Goal: Task Accomplishment & Management: Manage account settings

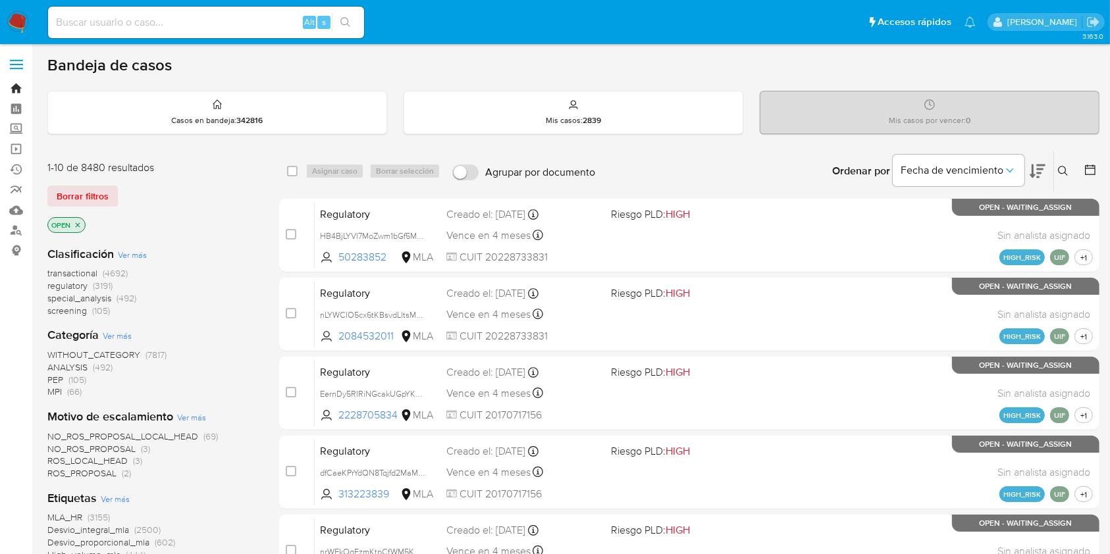
click at [13, 87] on link "Bandeja" at bounding box center [78, 88] width 157 height 20
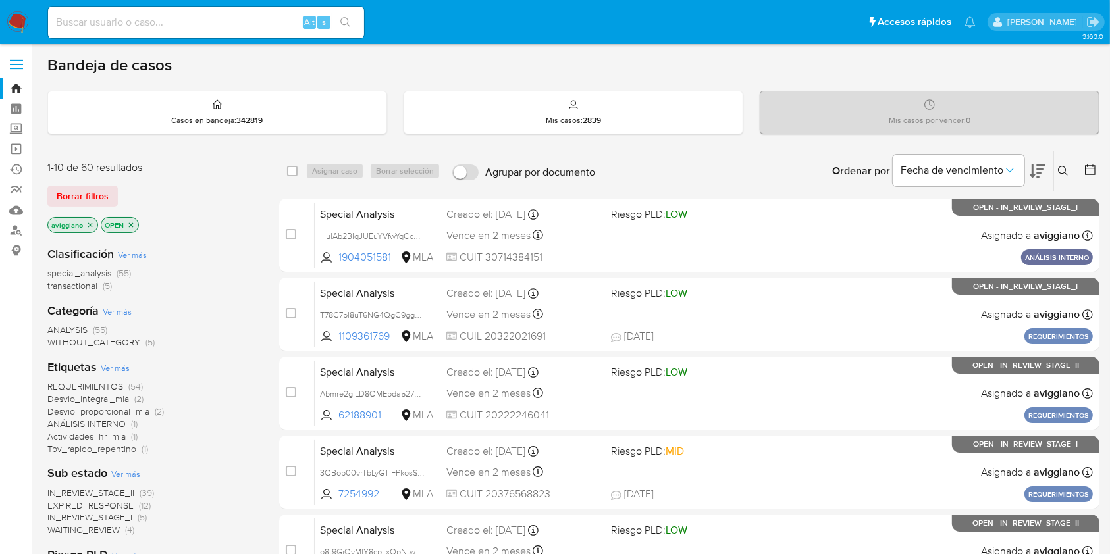
click at [90, 224] on icon "close-filter" at bounding box center [90, 225] width 8 height 8
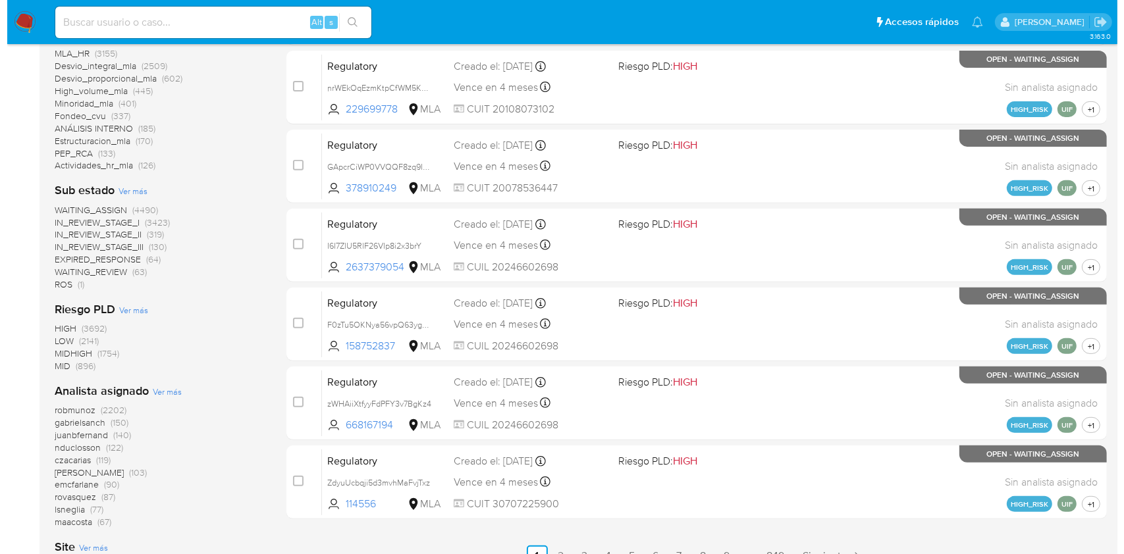
scroll to position [600, 0]
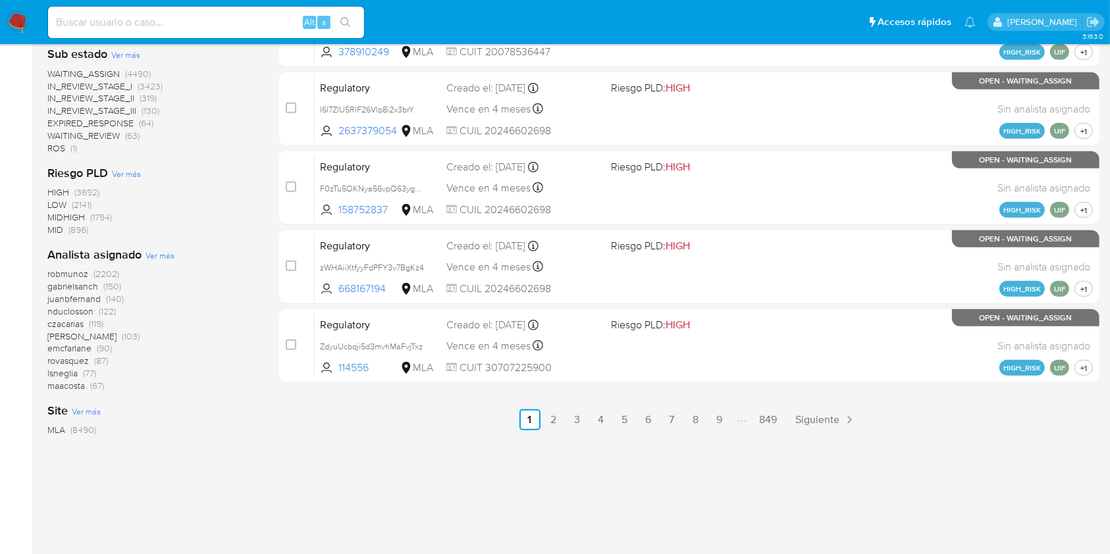
click at [155, 258] on span "Ver más" at bounding box center [159, 256] width 29 height 12
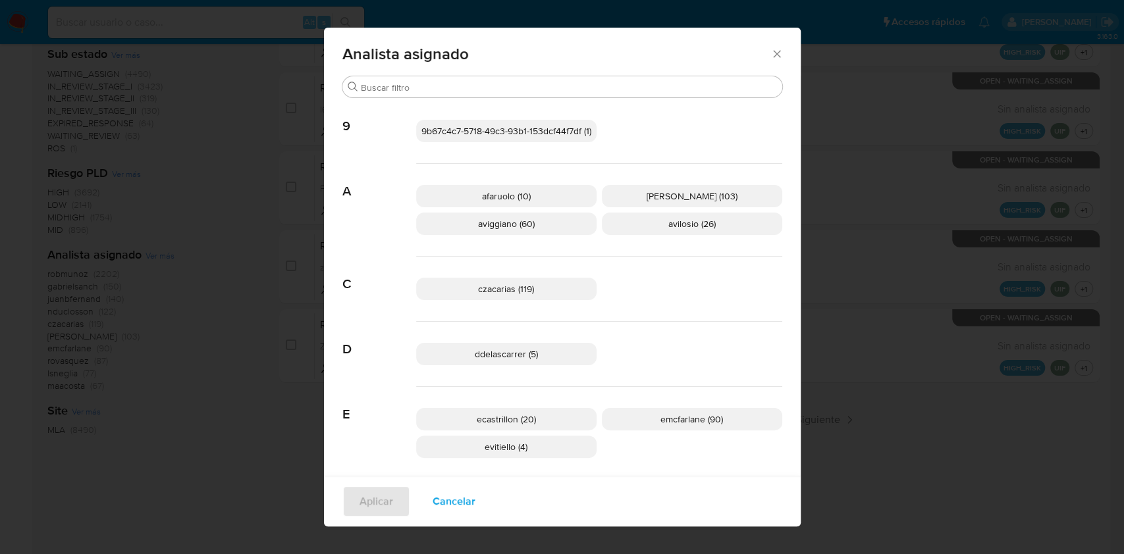
click at [463, 230] on p "aviggiano (60)" at bounding box center [506, 224] width 180 height 22
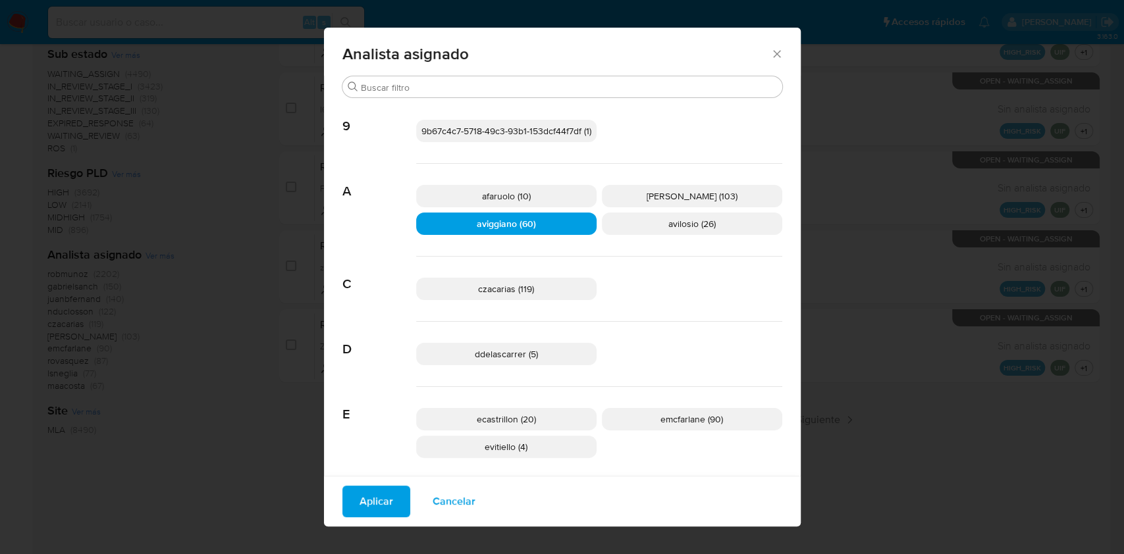
click at [359, 502] on span "Aplicar" at bounding box center [376, 501] width 34 height 29
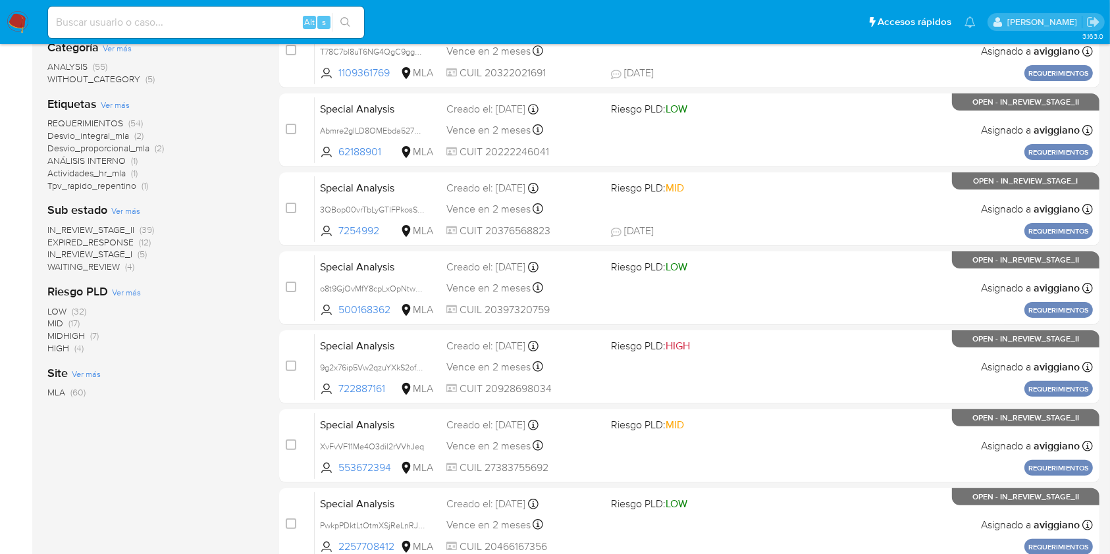
scroll to position [175, 0]
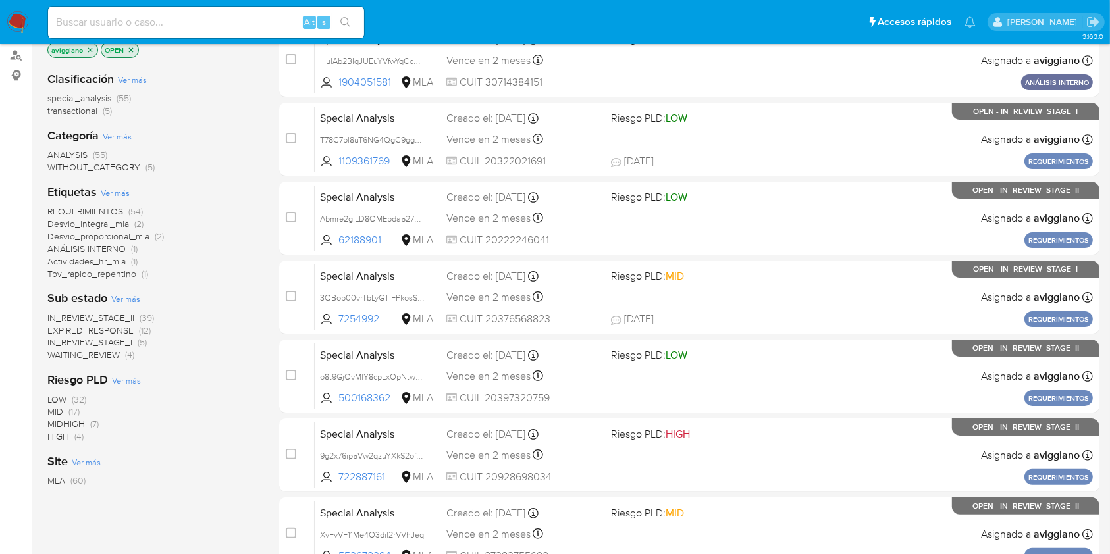
click at [94, 109] on span "transactional" at bounding box center [72, 110] width 50 height 13
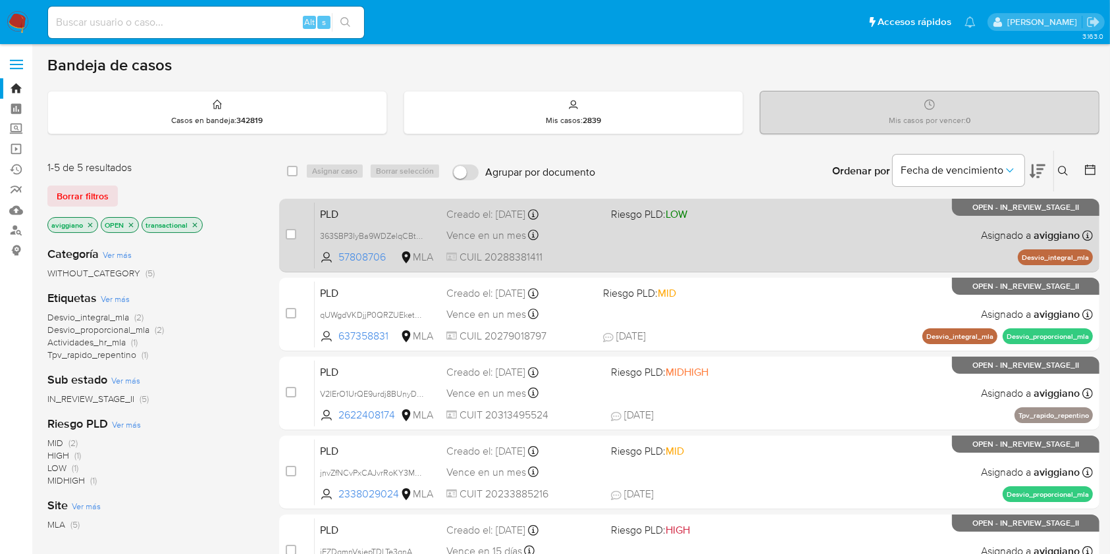
click at [725, 248] on div "PLD 363SBP3IyBa9WDZelqCBtzwm 57808706 MLA Riesgo PLD: LOW Creado el: 12/09/2025…" at bounding box center [704, 235] width 778 height 66
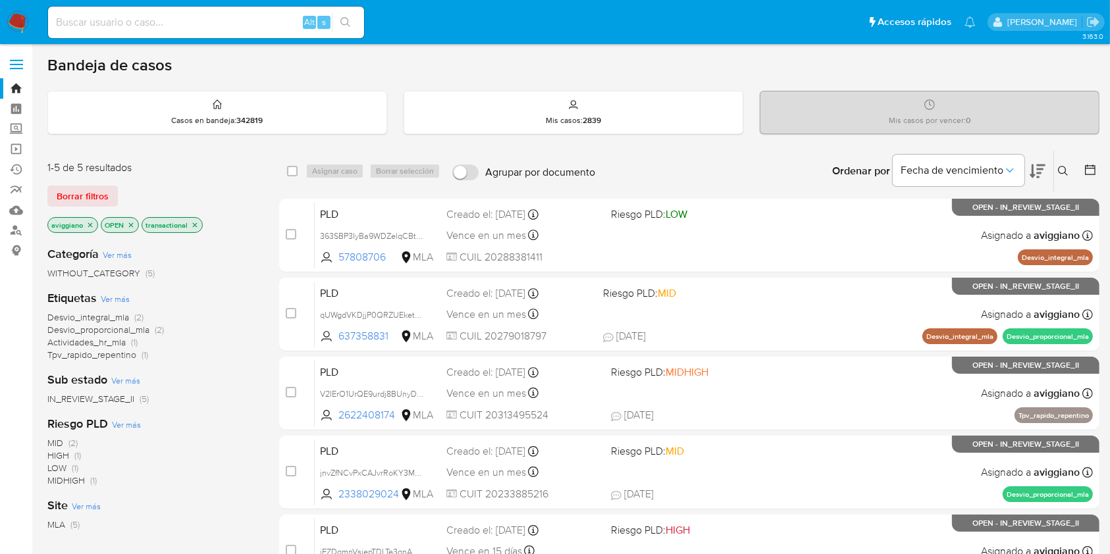
click at [194, 221] on icon "close-filter" at bounding box center [195, 225] width 8 height 8
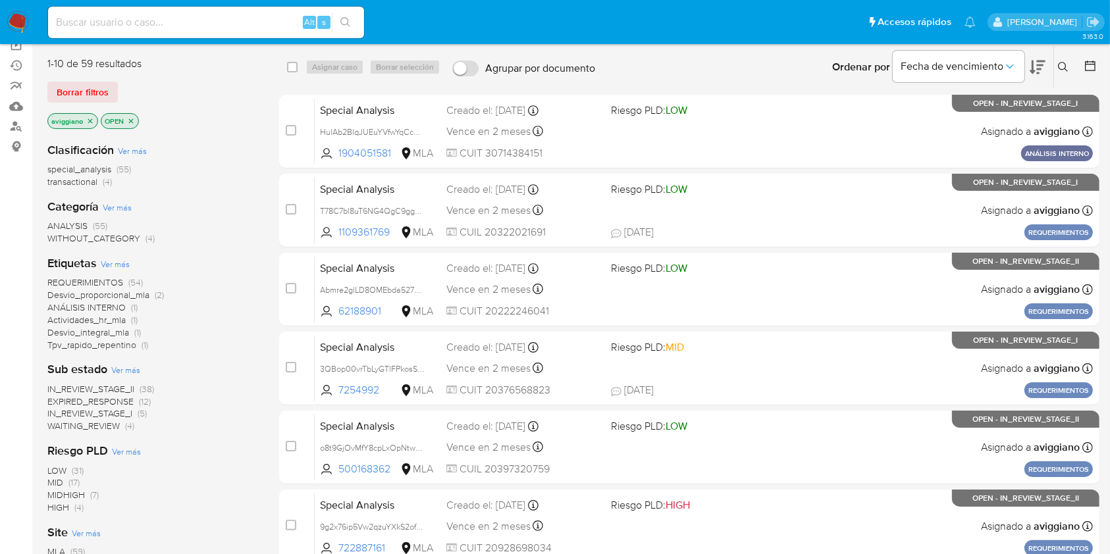
scroll to position [88, 0]
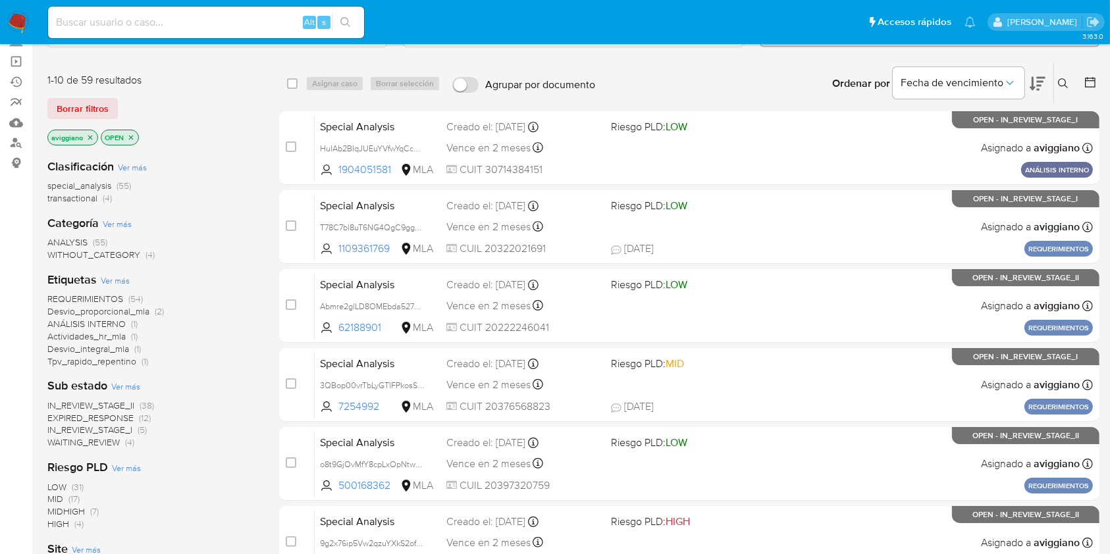
click at [92, 134] on icon "close-filter" at bounding box center [90, 138] width 8 height 8
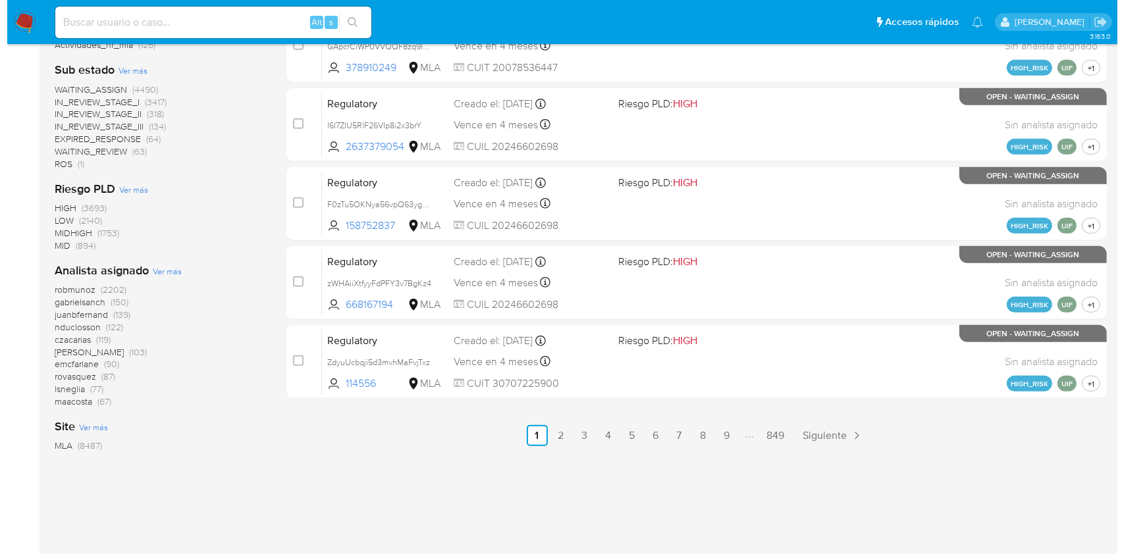
scroll to position [600, 0]
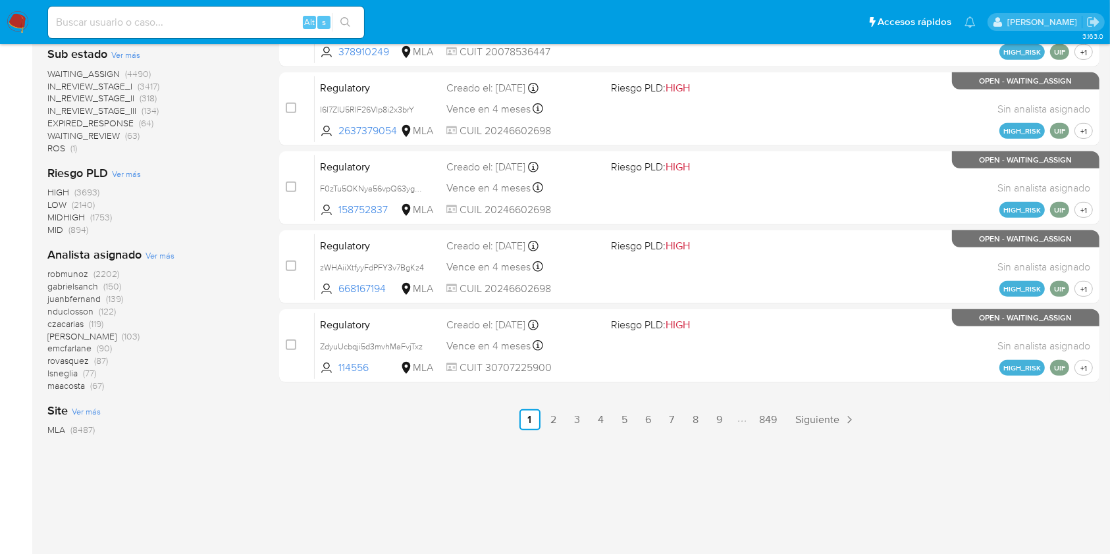
click at [160, 256] on span "Ver más" at bounding box center [159, 256] width 29 height 12
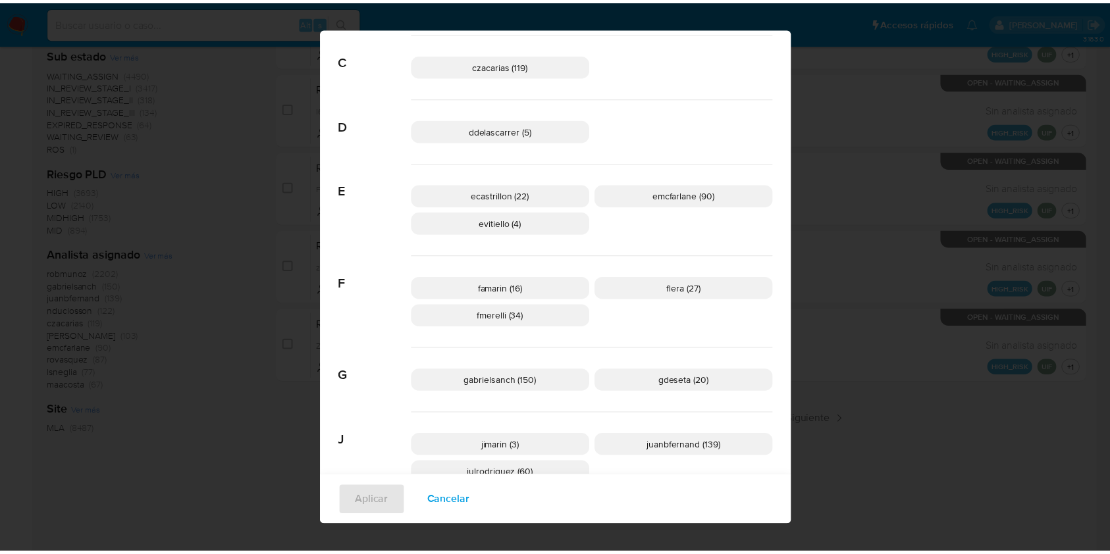
scroll to position [0, 0]
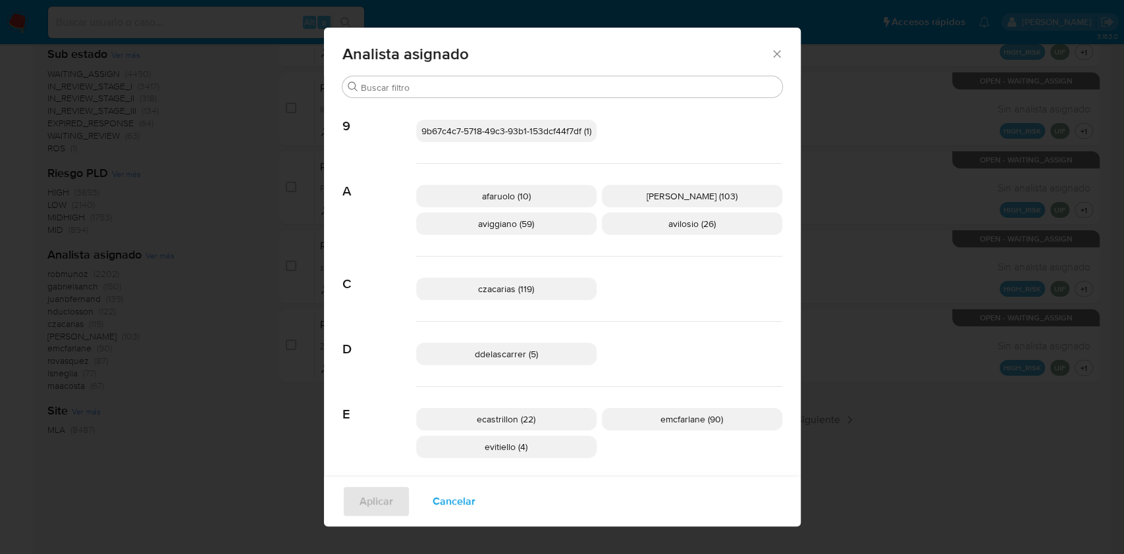
click at [774, 53] on icon "Cerrar" at bounding box center [776, 53] width 13 height 13
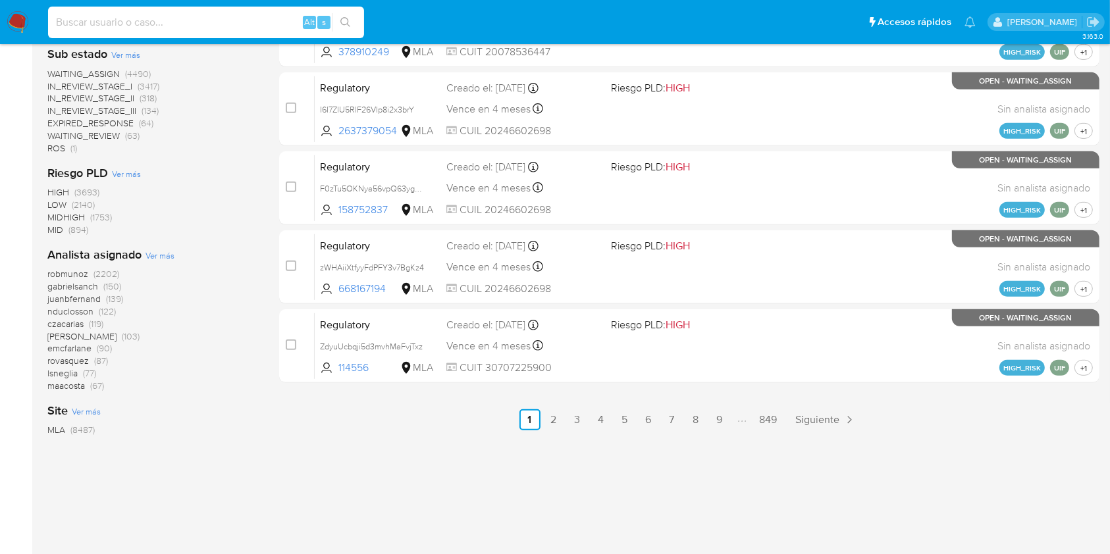
paste input "V2IErO1UrQE9urdj8BUnyDTF"
type input "V2IErO1UrQE9urdj8BUnyDTF"
click at [345, 20] on icon "search-icon" at bounding box center [345, 22] width 11 height 11
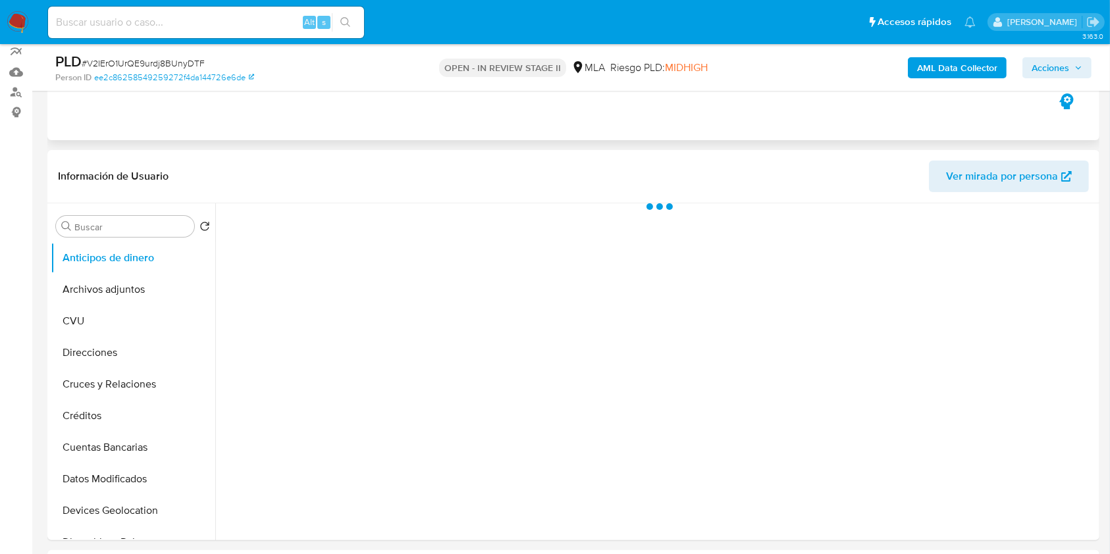
select select "10"
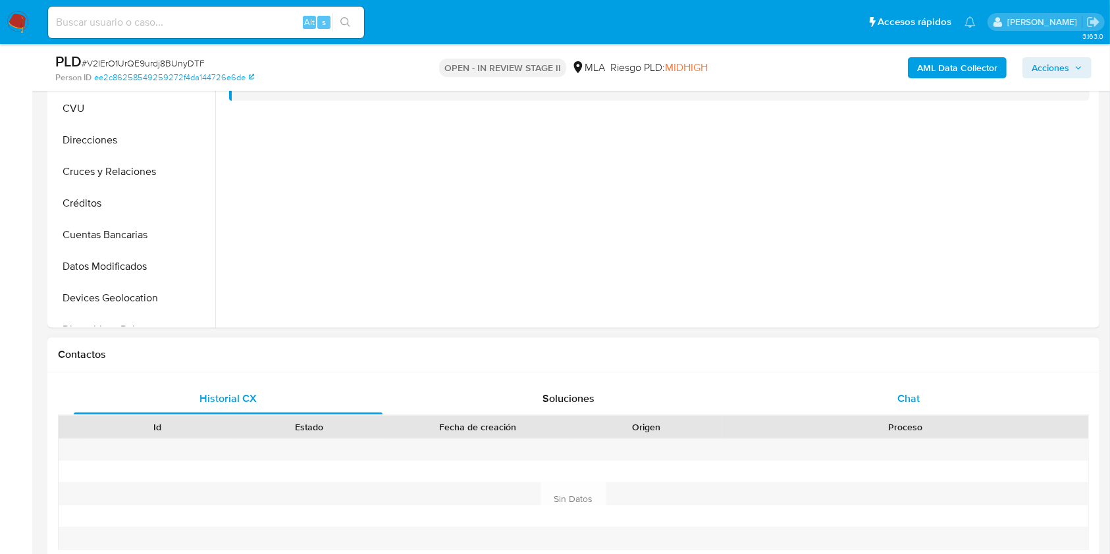
click at [921, 404] on div "Chat" at bounding box center [908, 399] width 309 height 32
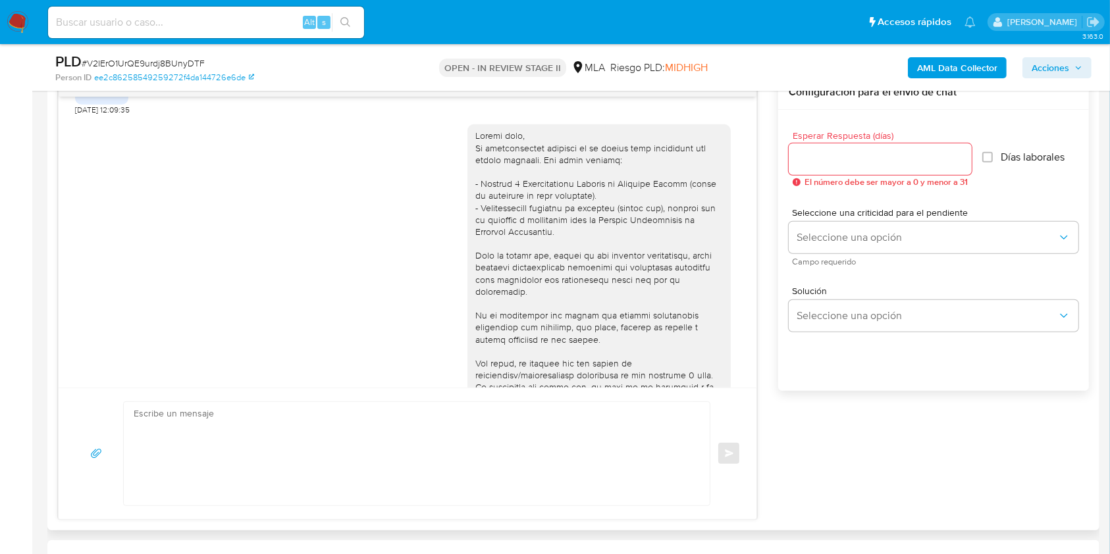
scroll to position [1859, 0]
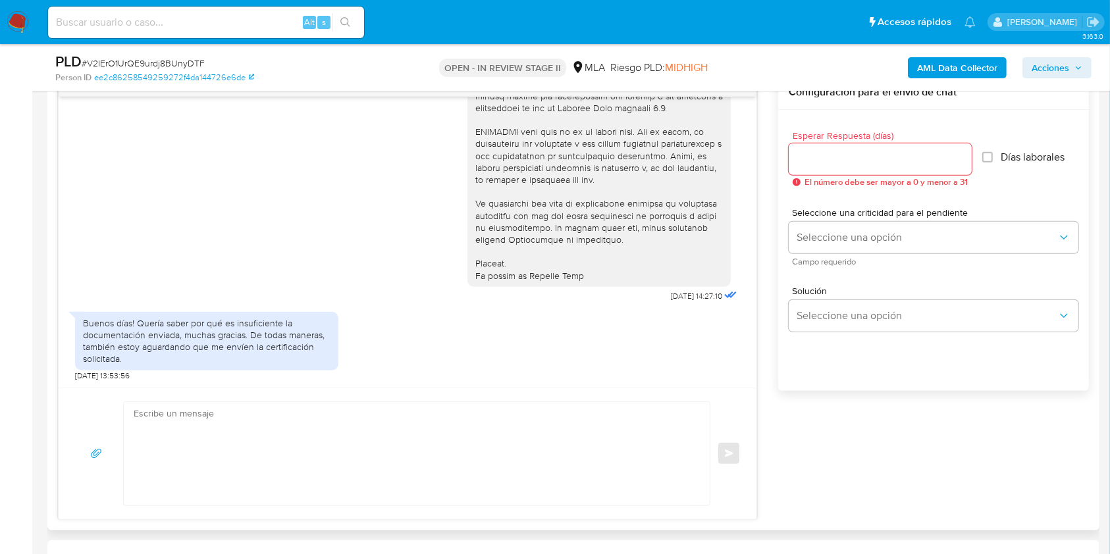
click at [325, 413] on textarea at bounding box center [414, 453] width 560 height 103
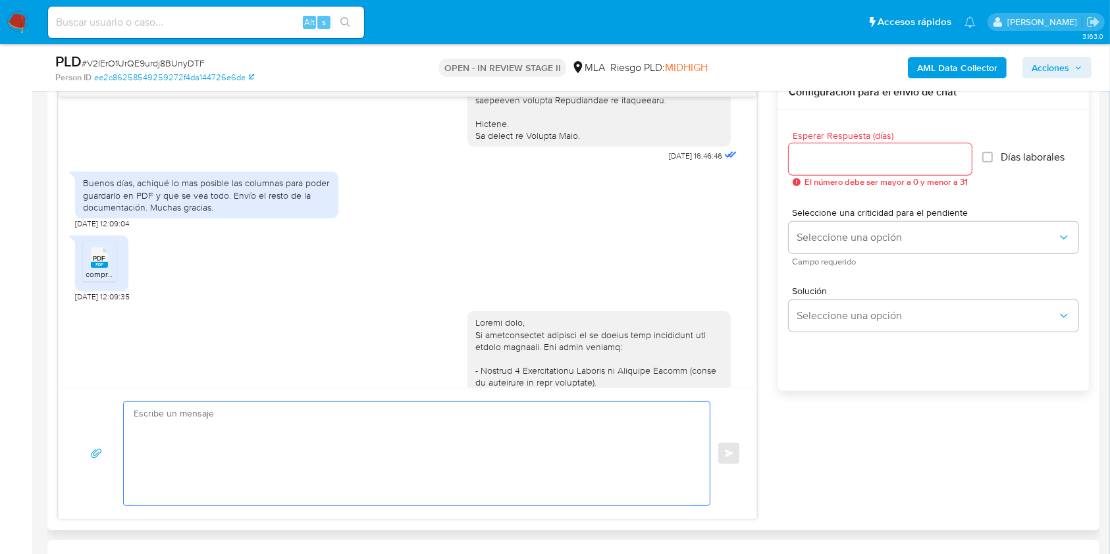
scroll to position [1332, 0]
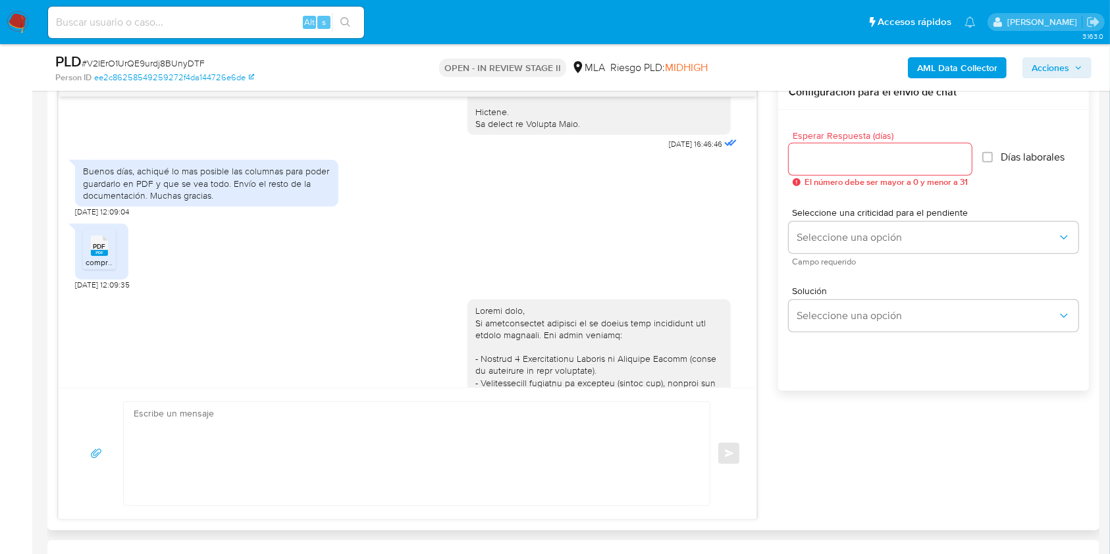
click at [95, 251] on span "PDF" at bounding box center [99, 246] width 13 height 9
click at [222, 492] on textarea at bounding box center [414, 453] width 560 height 103
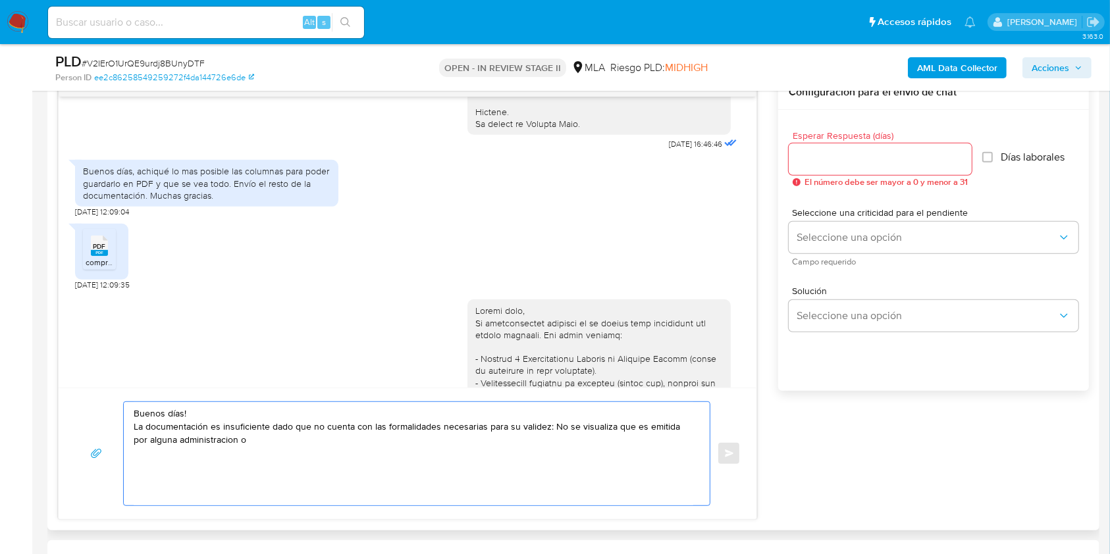
drag, startPoint x: 248, startPoint y: 438, endPoint x: 127, endPoint y: 424, distance: 121.9
click at [127, 424] on div "Buenos días! La documentación es insuficiente dado que no cuenta con las formal…" at bounding box center [413, 453] width 579 height 103
paste textarea "aportada resulta insuficiente a los fines de acreditar ingresos, ya que no reún…"
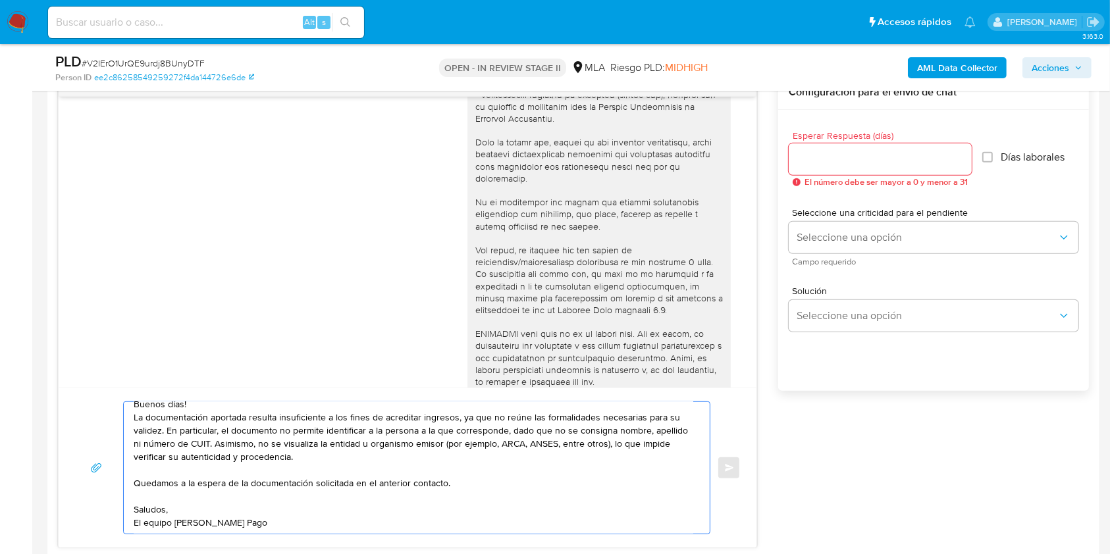
scroll to position [1596, 0]
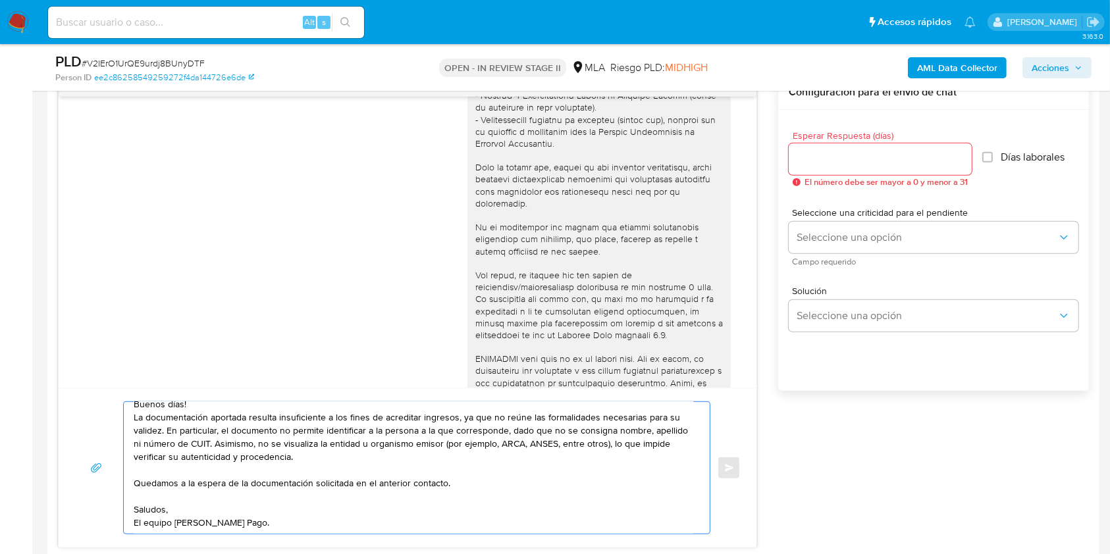
type textarea "Buenos días! La documentación aportada resulta insuficiente a los fines de acre…"
click at [874, 165] on input "Esperar Respuesta (días)" at bounding box center [880, 159] width 183 height 17
type input "1"
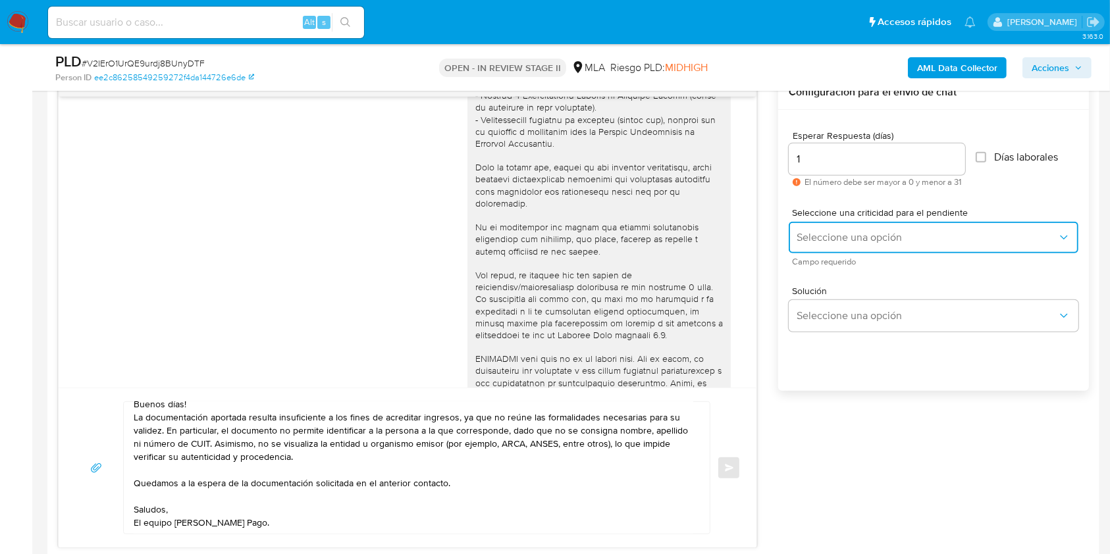
click at [841, 236] on span "Seleccione una opción" at bounding box center [927, 237] width 261 height 13
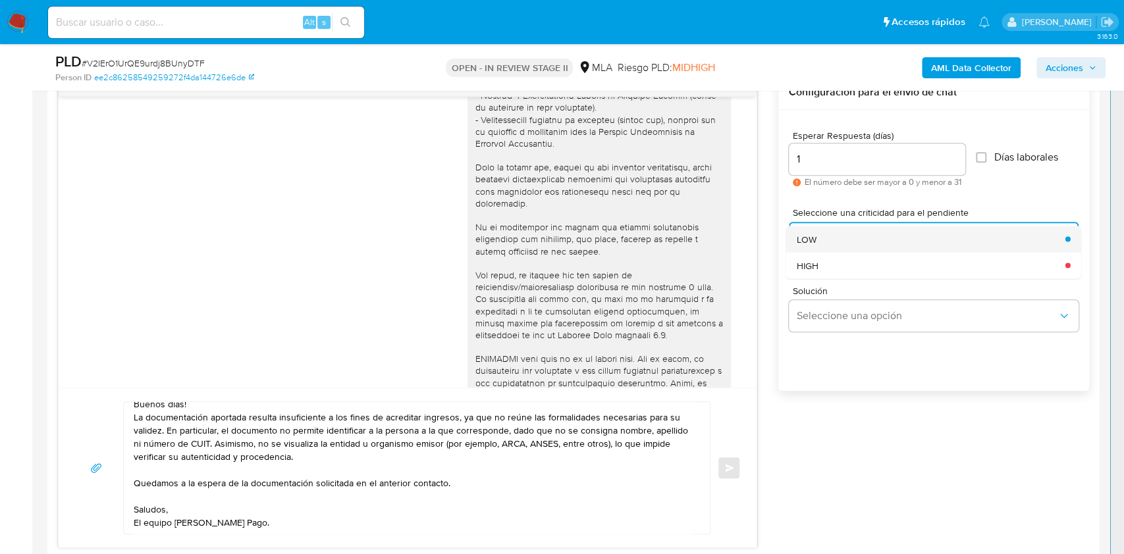
click at [824, 242] on div "LOW" at bounding box center [927, 239] width 261 height 26
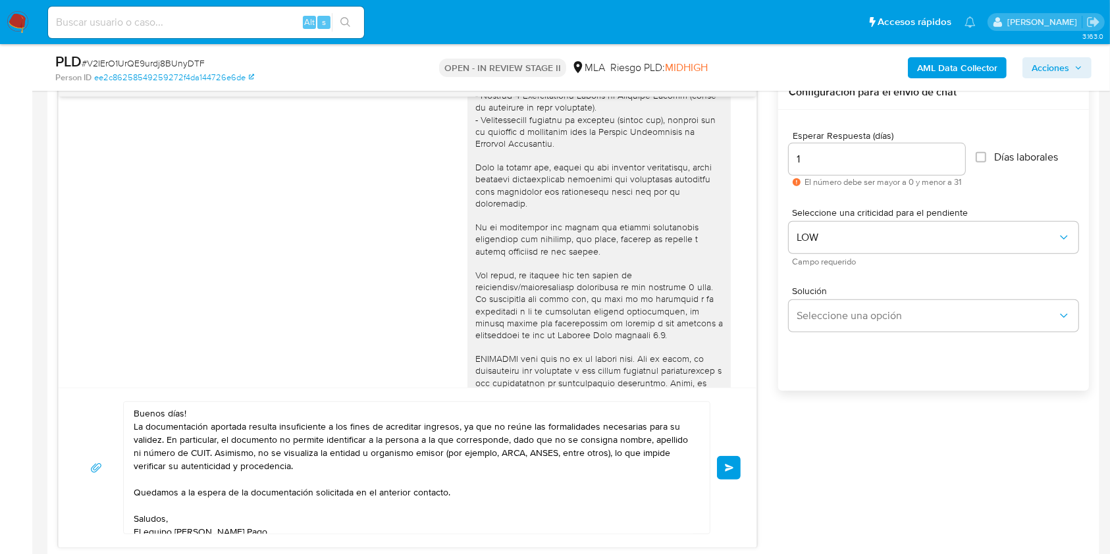
scroll to position [1244, 0]
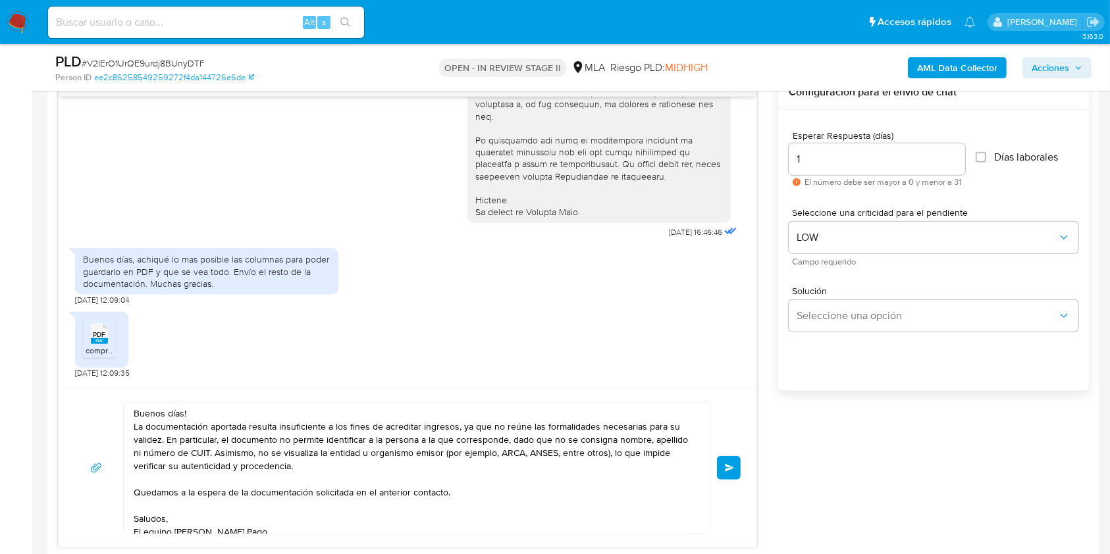
click at [99, 338] on div "PDF PDF comprobantes_consulta_csv_emitidos_130455331_20313495524_20250926-0902 …" at bounding box center [101, 340] width 53 height 56
click at [96, 344] on icon at bounding box center [99, 334] width 17 height 20
click at [725, 469] on span "Enviar" at bounding box center [729, 468] width 9 height 8
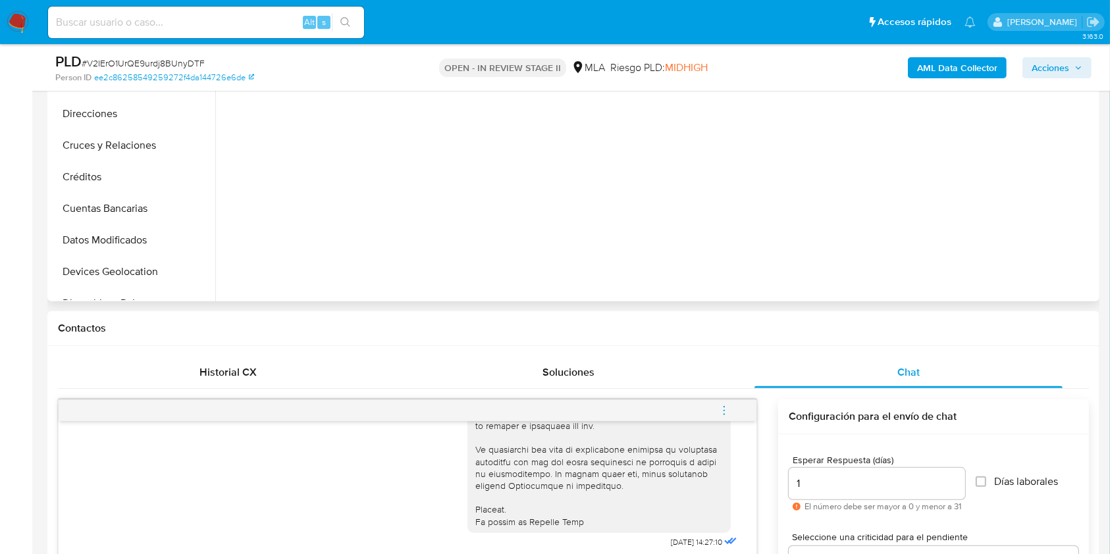
scroll to position [351, 0]
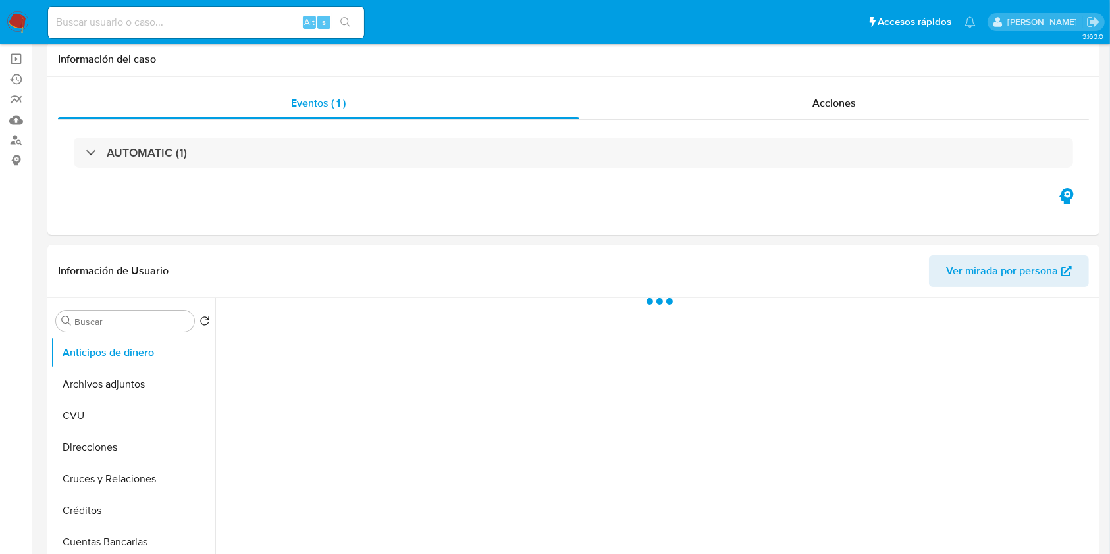
scroll to position [175, 0]
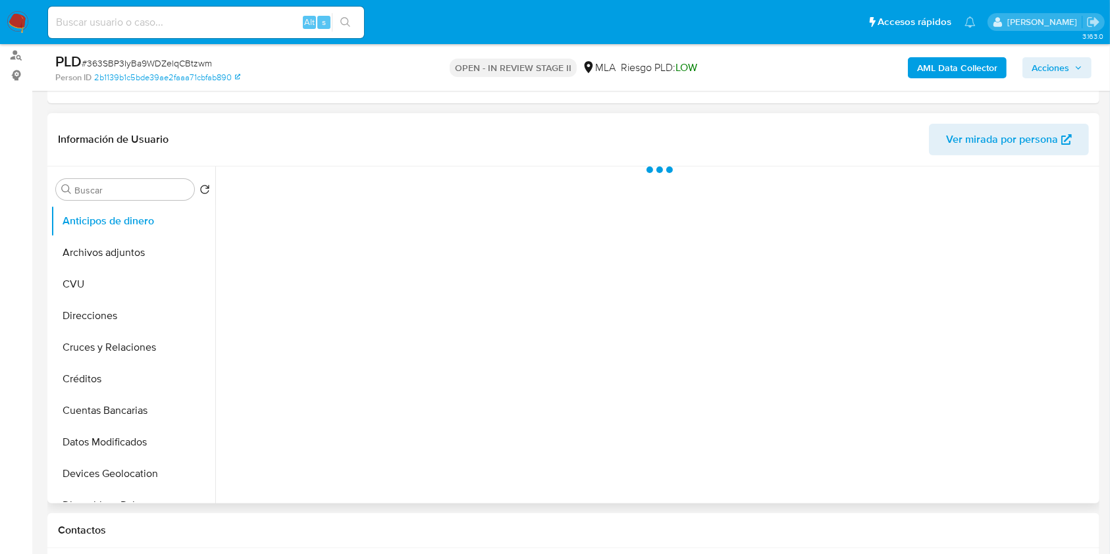
select select "10"
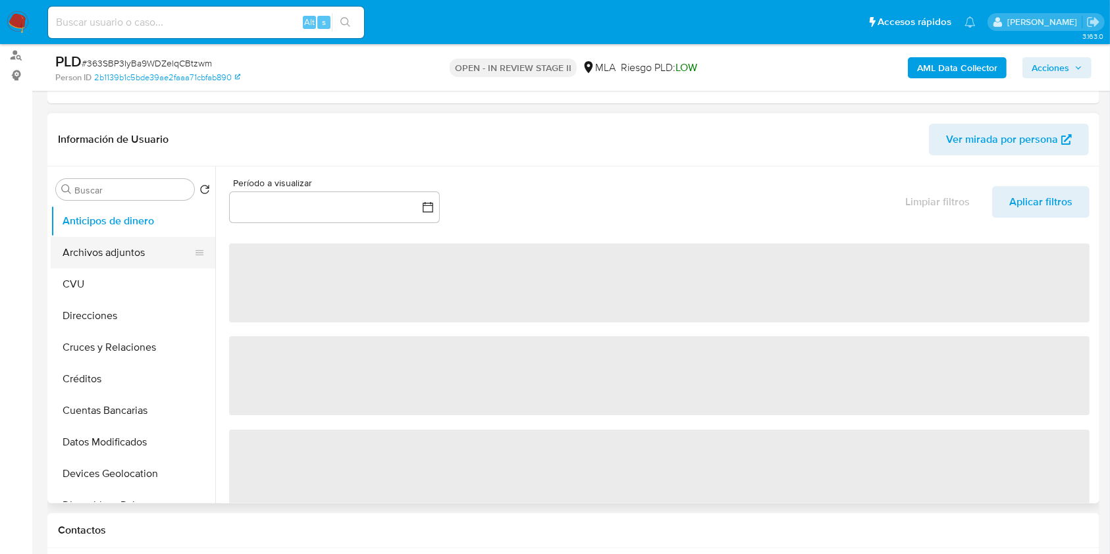
click at [105, 240] on button "Archivos adjuntos" at bounding box center [128, 253] width 154 height 32
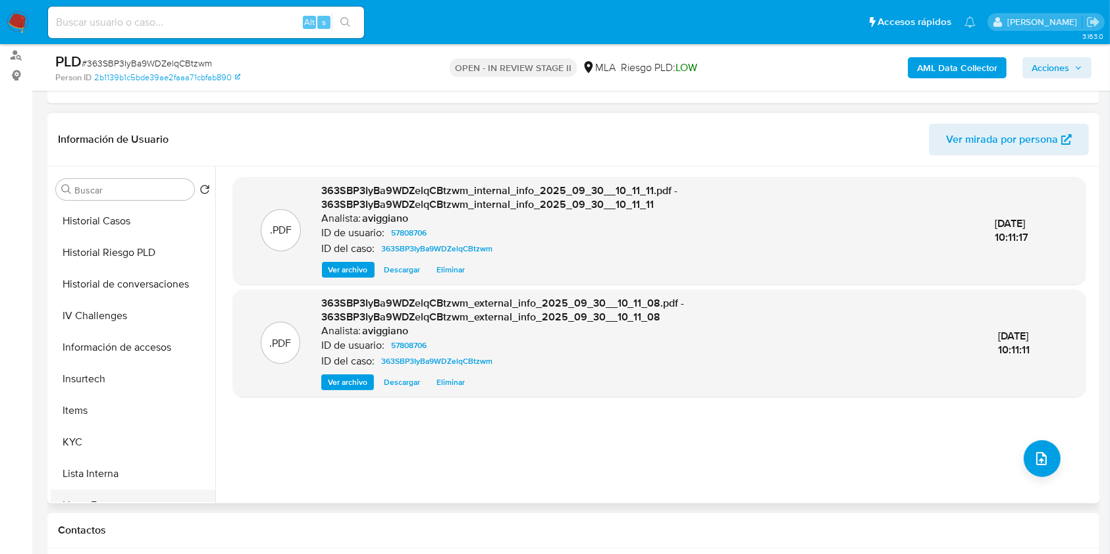
scroll to position [438, 0]
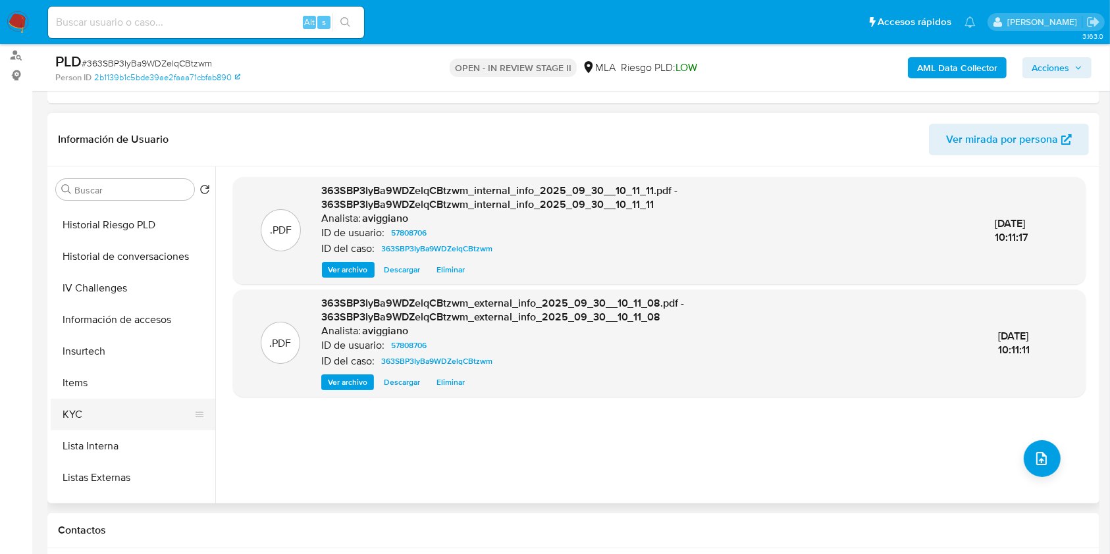
click at [84, 413] on button "KYC" at bounding box center [128, 415] width 154 height 32
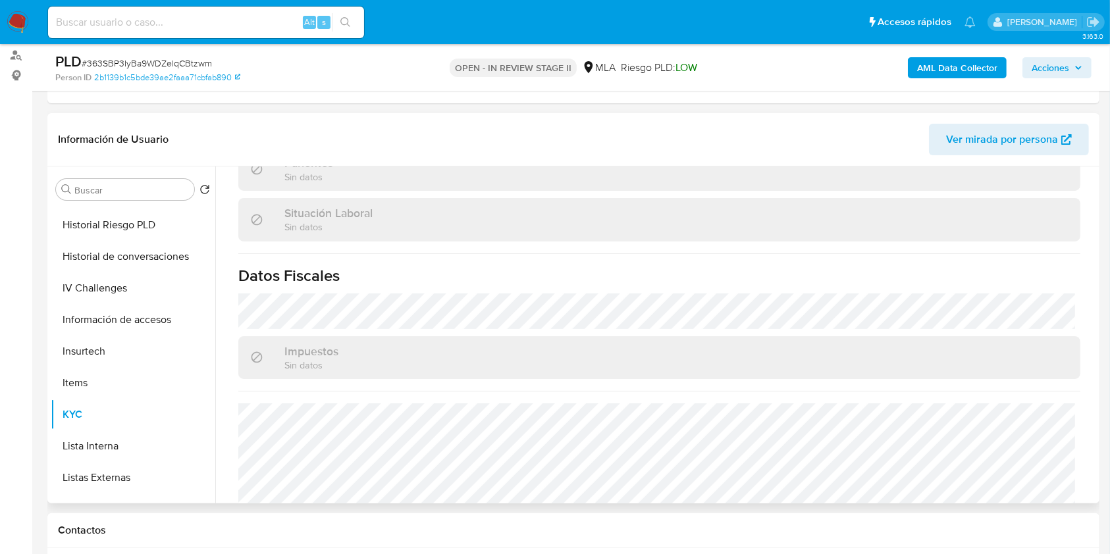
scroll to position [693, 0]
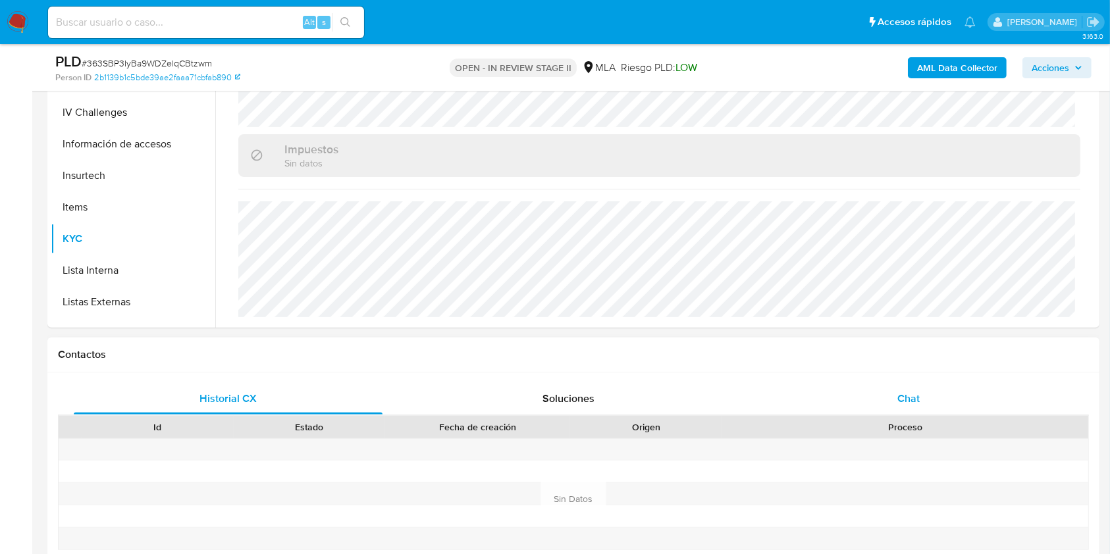
click at [934, 400] on div "Chat" at bounding box center [908, 399] width 309 height 32
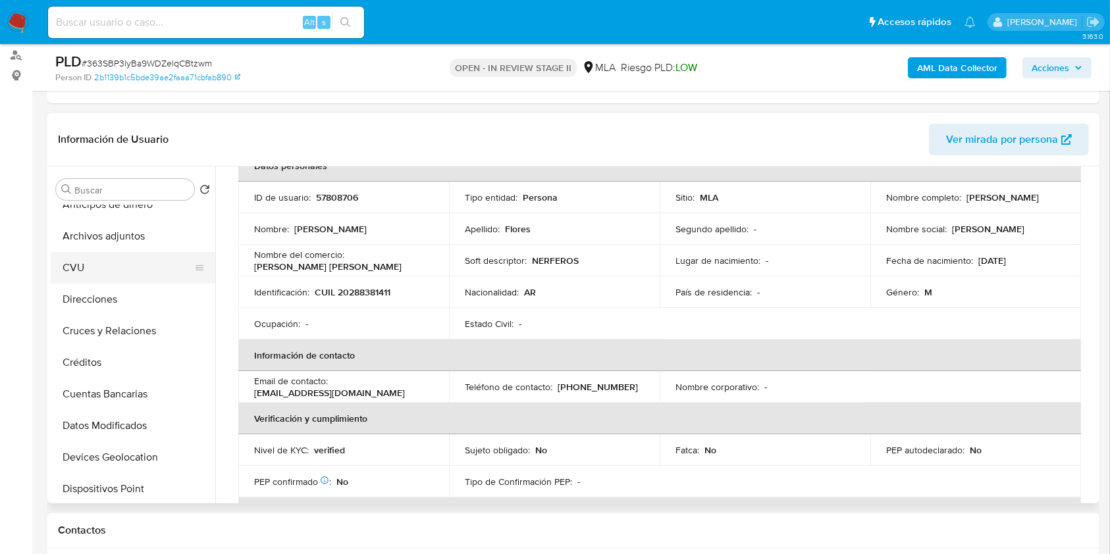
scroll to position [0, 0]
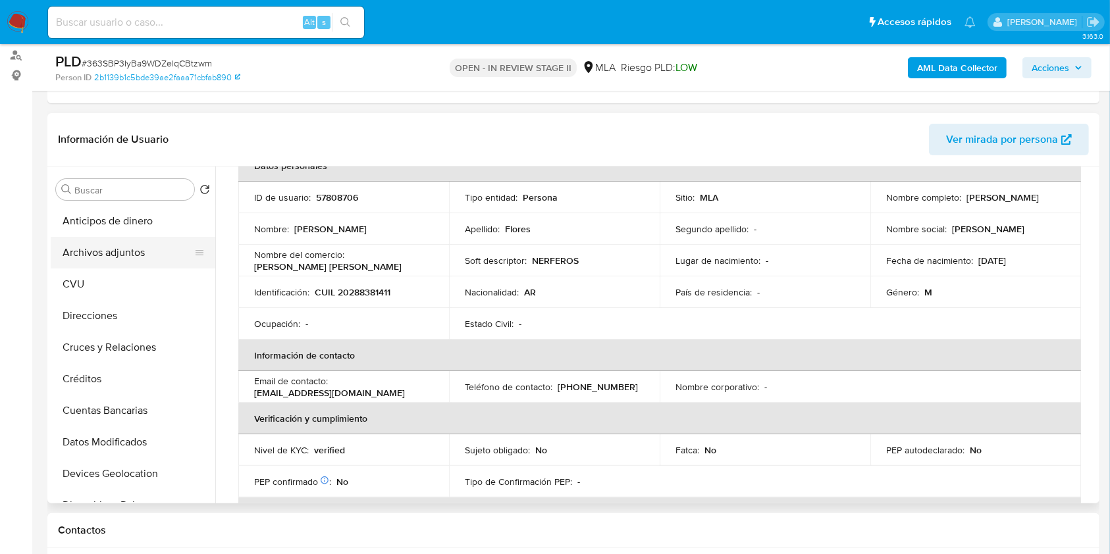
click at [132, 256] on button "Archivos adjuntos" at bounding box center [128, 253] width 154 height 32
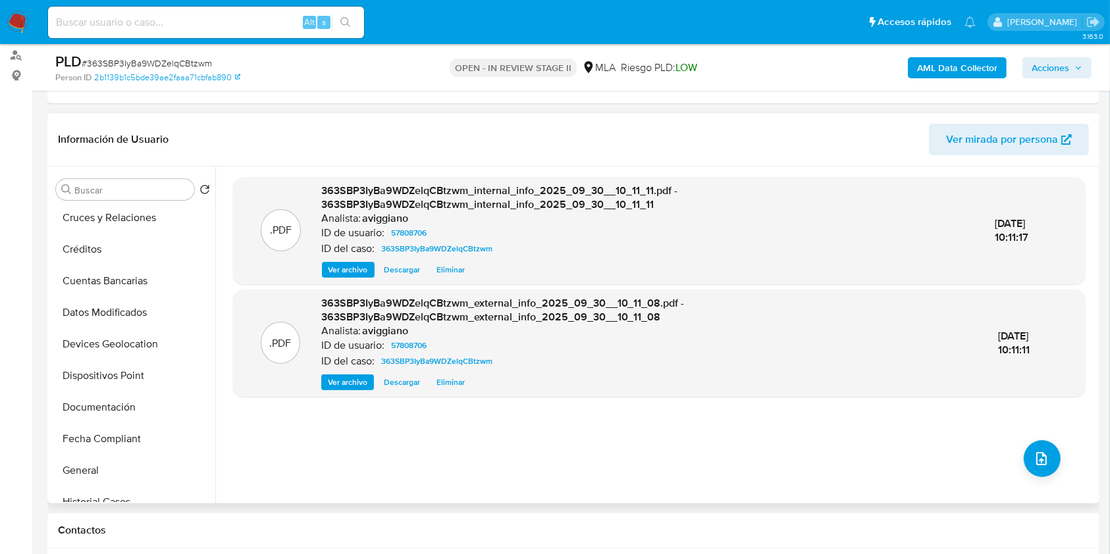
scroll to position [351, 0]
click at [86, 273] on button "Historial Casos" at bounding box center [128, 281] width 154 height 32
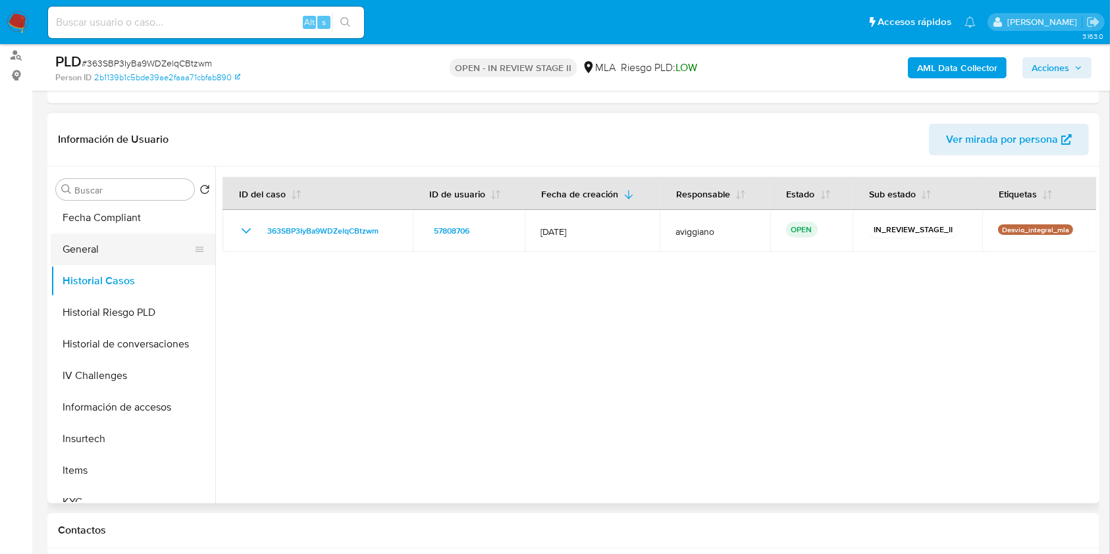
click at [136, 254] on button "General" at bounding box center [128, 250] width 154 height 32
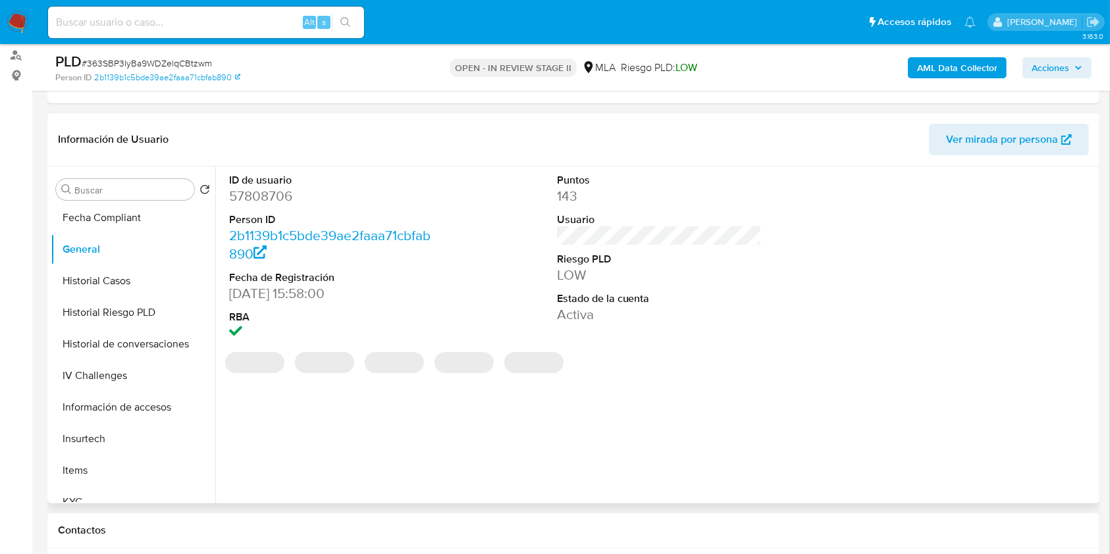
click at [273, 202] on dd "57808706" at bounding box center [331, 196] width 205 height 18
click at [273, 203] on dd "57808706" at bounding box center [331, 196] width 205 height 18
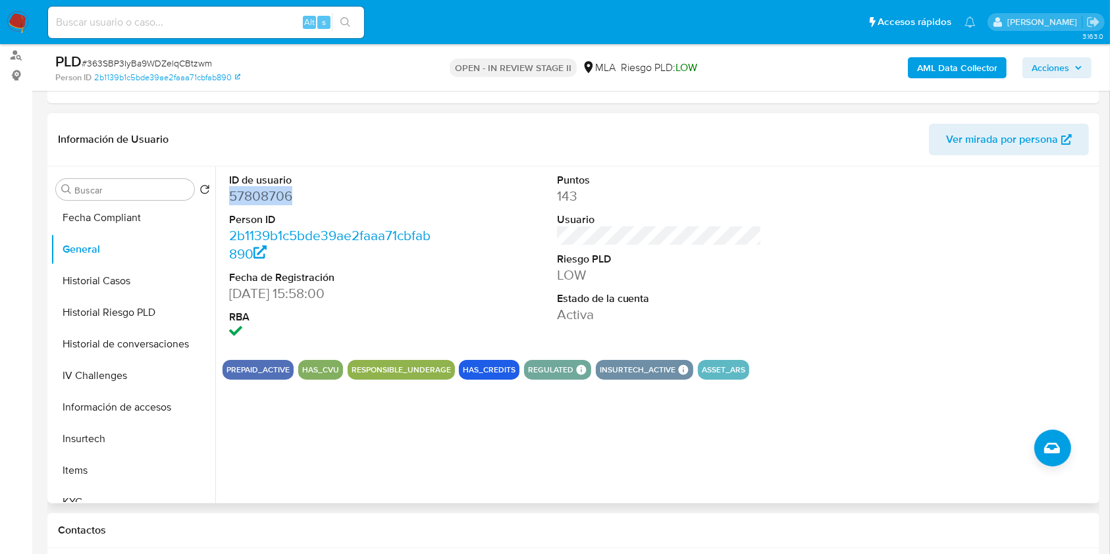
copy dd "57808706"
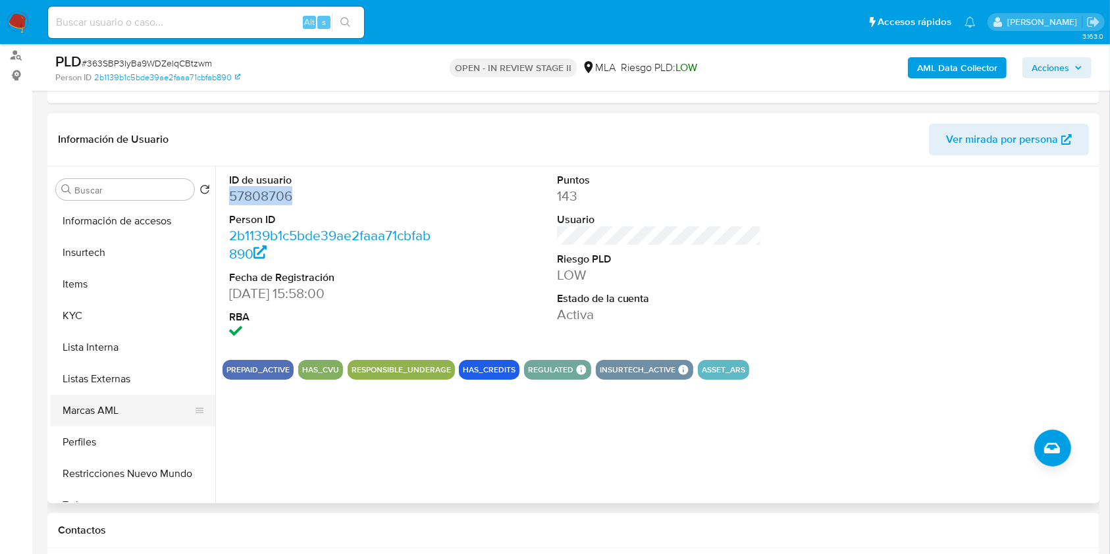
scroll to position [614, 0]
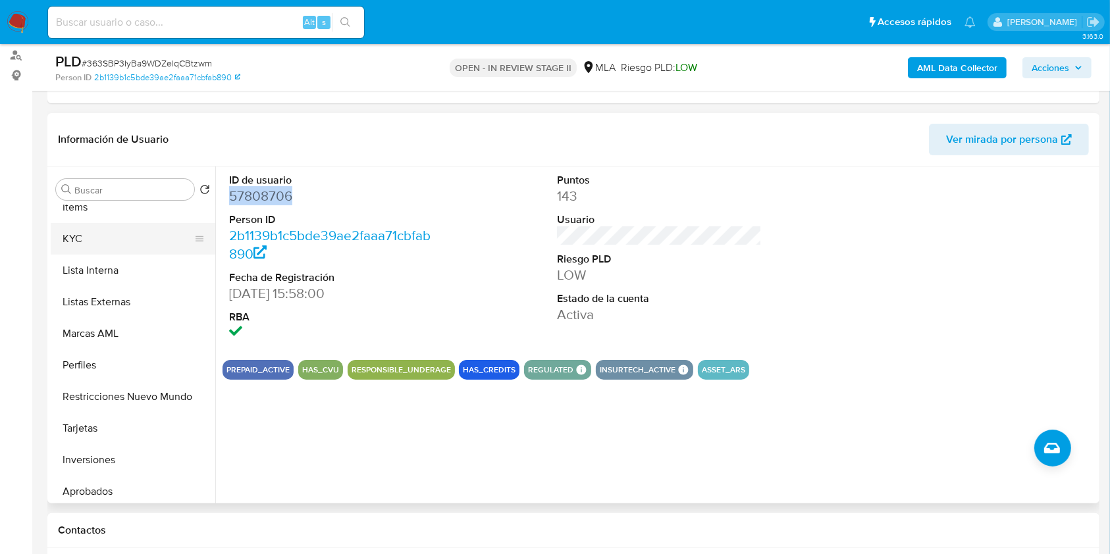
click at [105, 238] on button "KYC" at bounding box center [128, 239] width 154 height 32
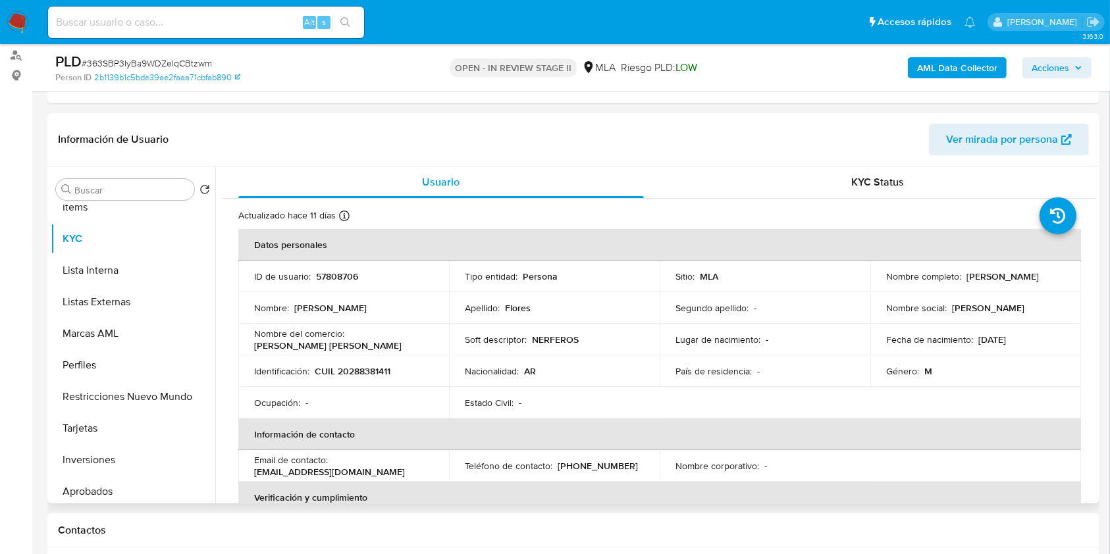
click at [387, 381] on td "Identificación : CUIL 20288381411" at bounding box center [343, 371] width 211 height 32
click at [385, 375] on p "CUIL 20288381411" at bounding box center [353, 371] width 76 height 12
copy p "20288381411"
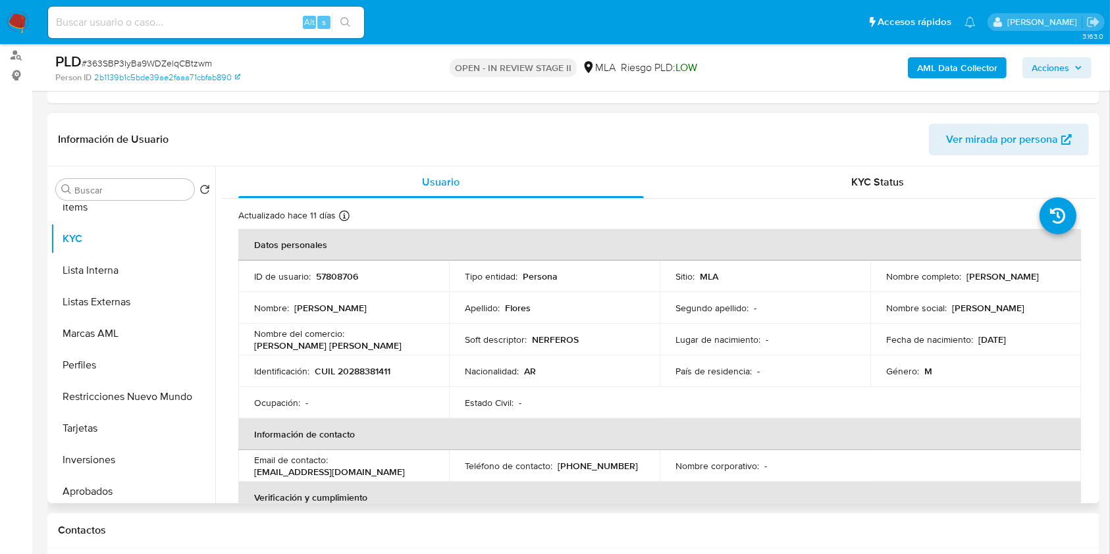
click at [332, 282] on p "57808706" at bounding box center [337, 277] width 42 height 12
click at [333, 282] on p "57808706" at bounding box center [337, 277] width 42 height 12
copy p "57808706"
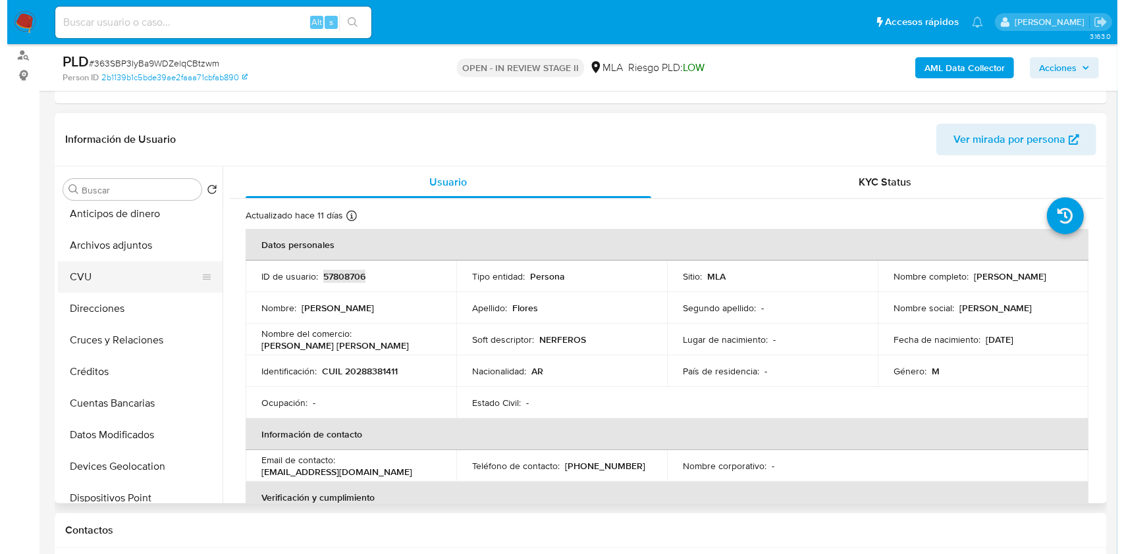
scroll to position [0, 0]
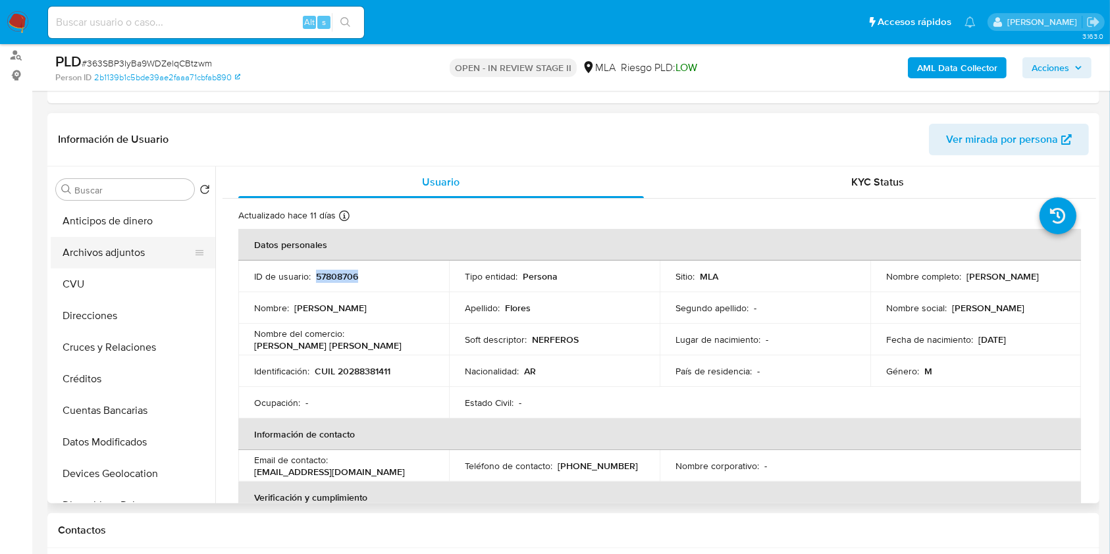
click at [137, 257] on button "Archivos adjuntos" at bounding box center [128, 253] width 154 height 32
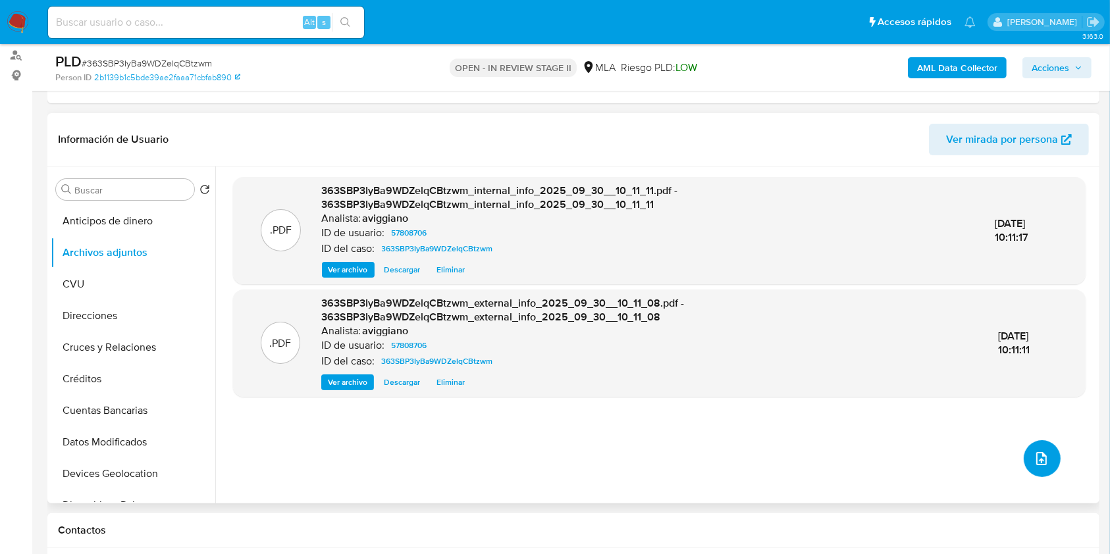
click at [1034, 456] on icon "upload-file" at bounding box center [1042, 459] width 16 height 16
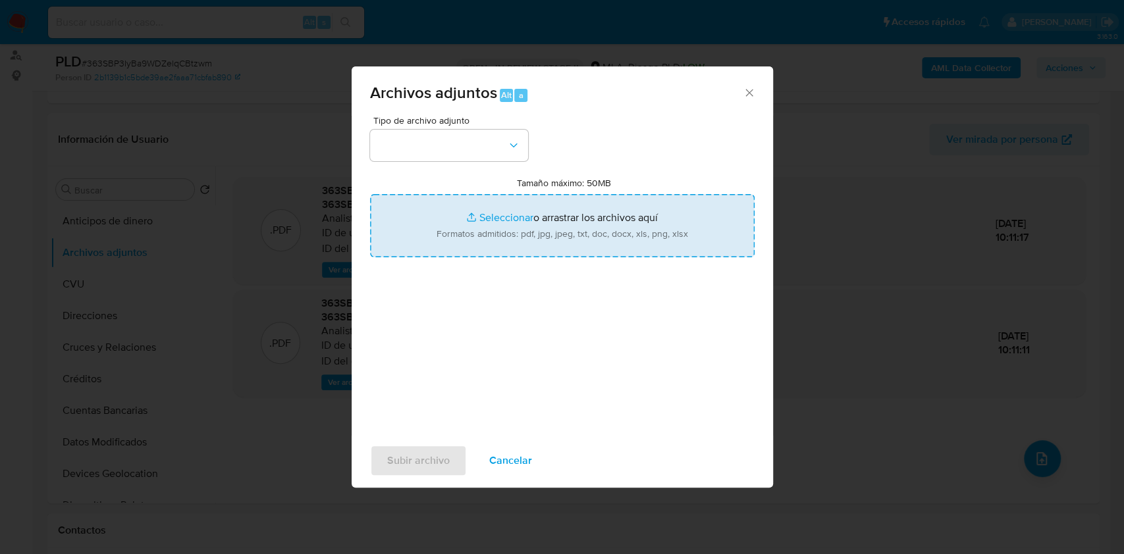
click at [627, 253] on input "Tamaño máximo: 50MB Seleccionar archivos" at bounding box center [562, 225] width 384 height 63
type input "C:\fakepath\Nosis - 57808706.pdf"
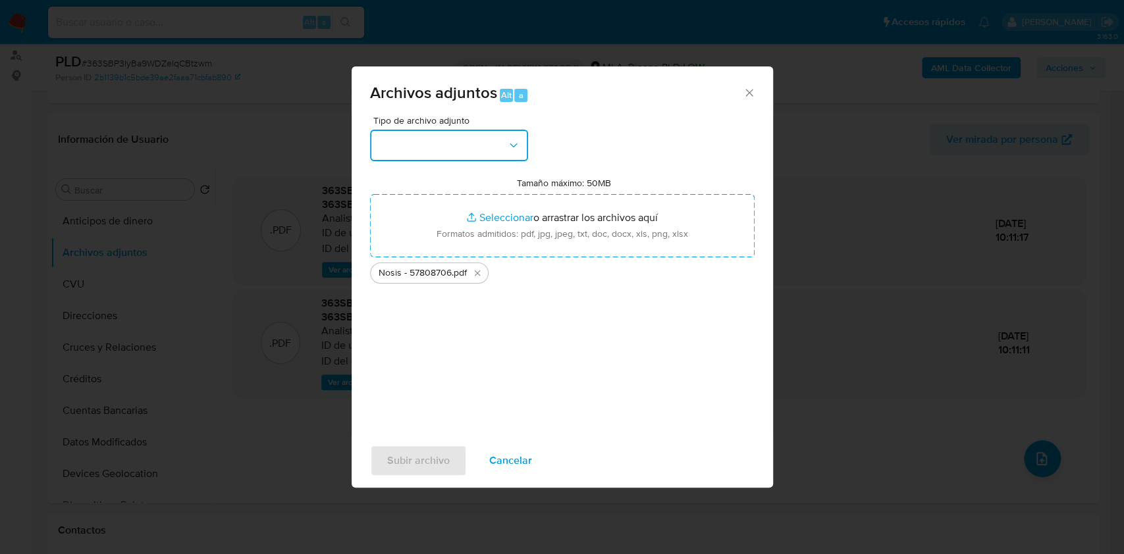
click at [406, 157] on button "button" at bounding box center [449, 146] width 158 height 32
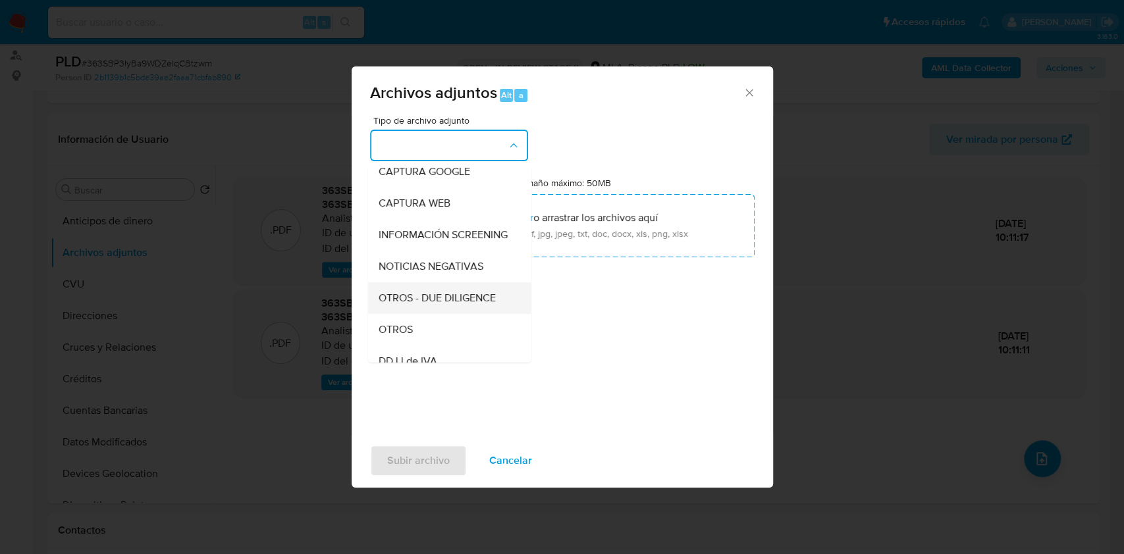
scroll to position [175, 0]
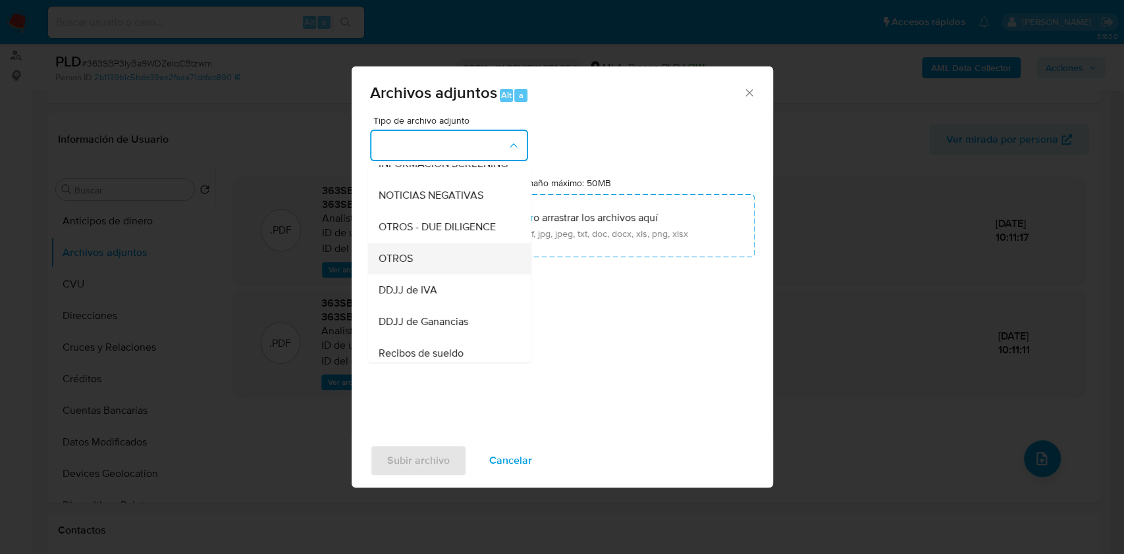
click at [408, 265] on span "OTROS" at bounding box center [395, 258] width 34 height 13
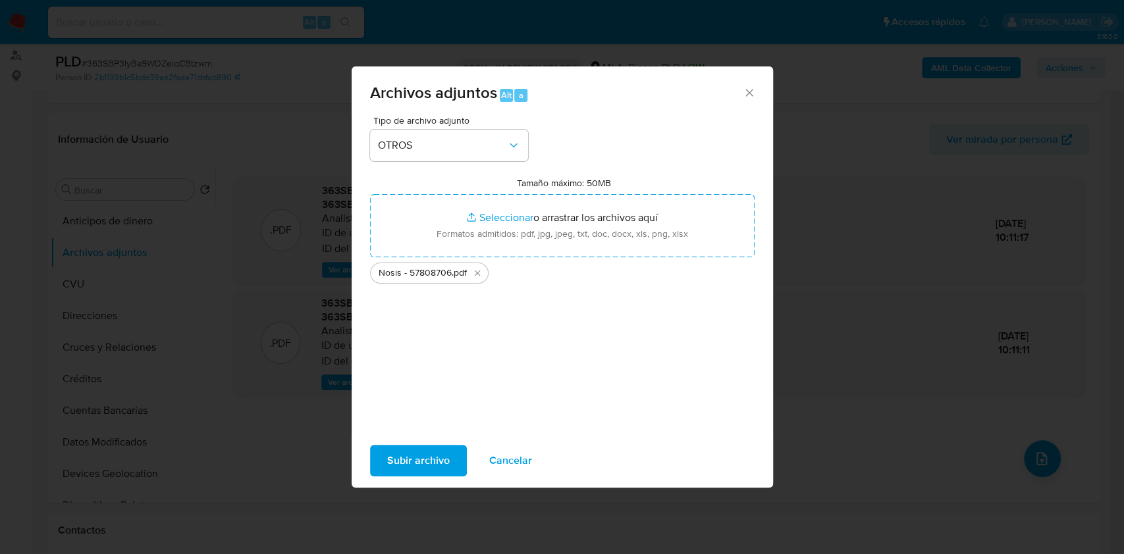
click at [438, 458] on span "Subir archivo" at bounding box center [418, 460] width 63 height 29
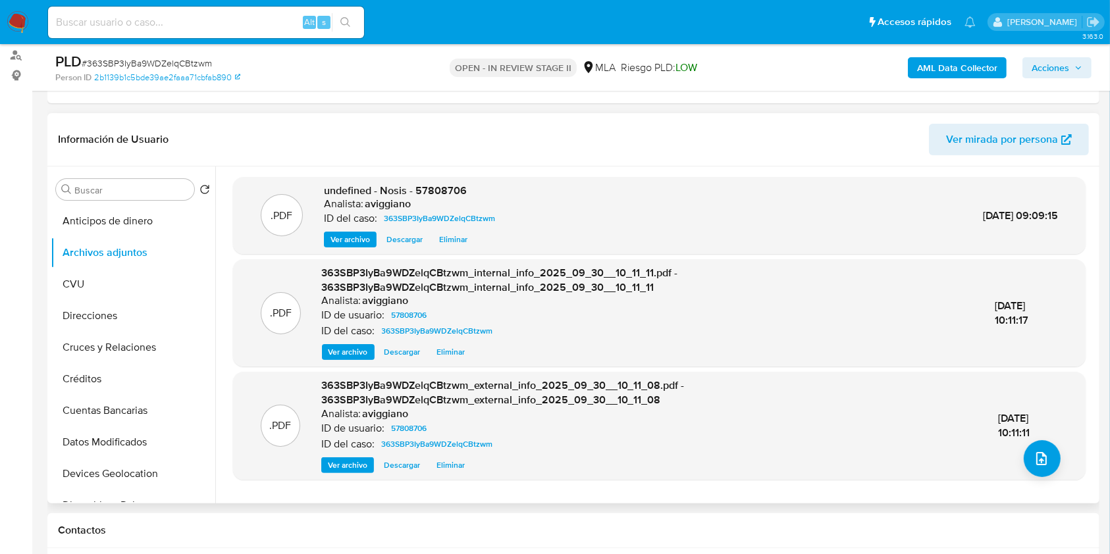
click at [441, 188] on span "undefined - Nosis - 57808706" at bounding box center [395, 190] width 143 height 15
click at [440, 188] on span "undefined - Nosis - 57808706" at bounding box center [395, 190] width 143 height 15
copy span "57808706"
click at [1043, 465] on span "upload-file" at bounding box center [1042, 459] width 16 height 16
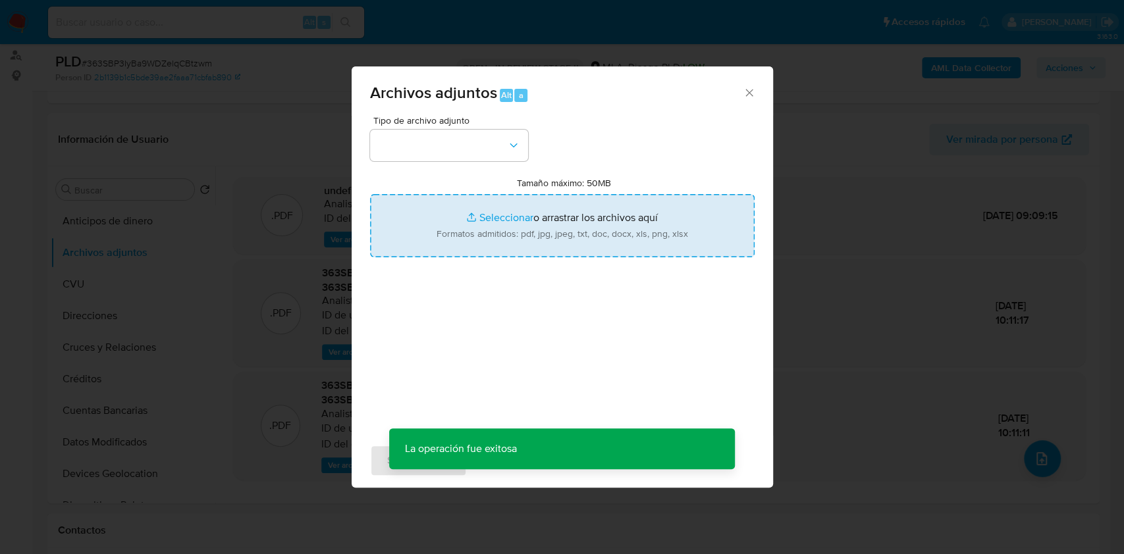
click at [474, 225] on input "Tamaño máximo: 50MB Seleccionar archivos" at bounding box center [562, 225] width 384 height 63
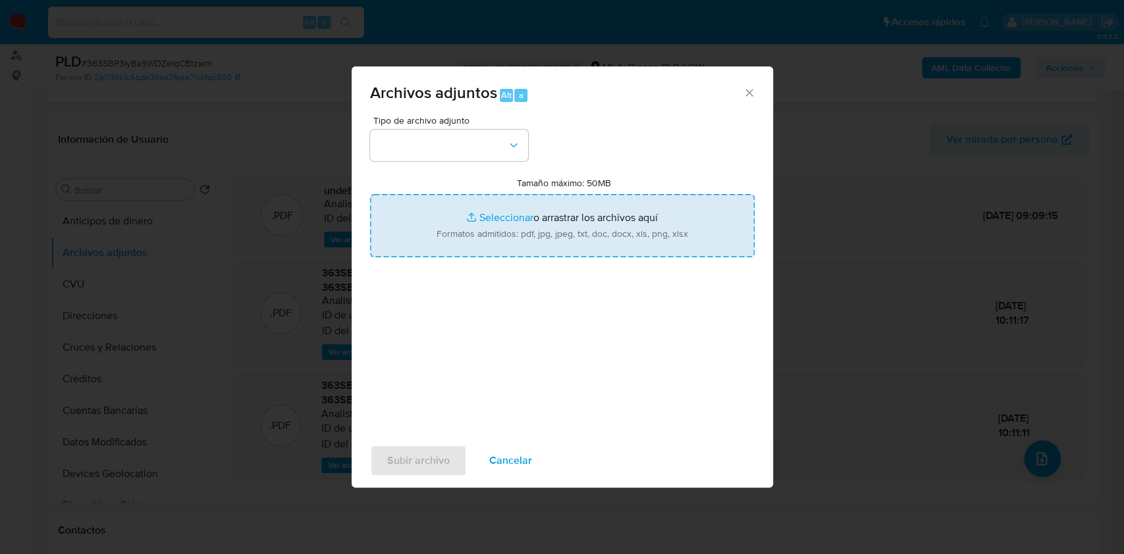
type input "C:\fakepath\Movimientos-Aladdin-v10_1 - 57808706 - .xlsx"
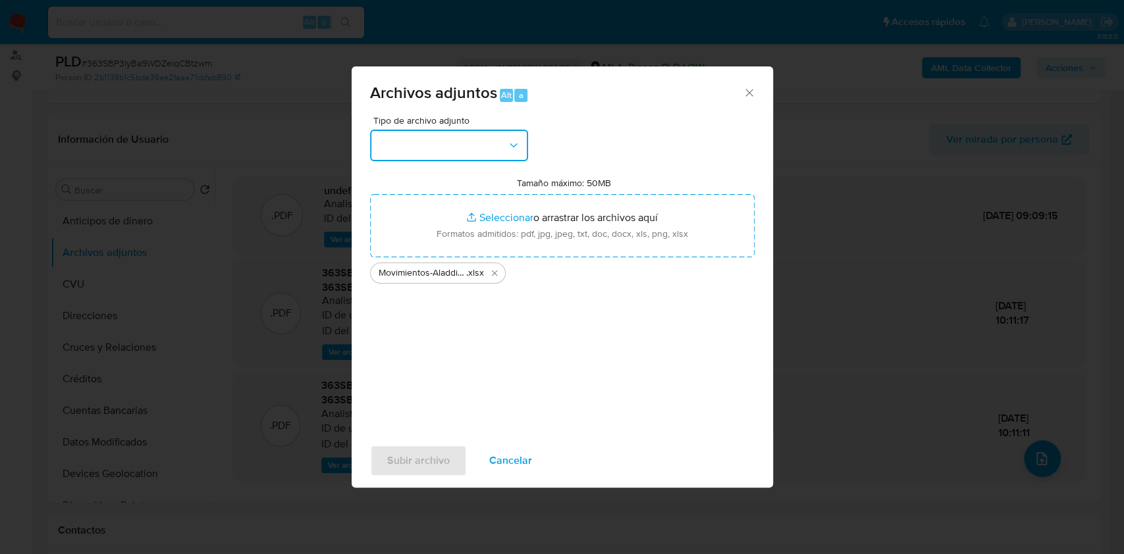
click at [506, 158] on button "button" at bounding box center [449, 146] width 158 height 32
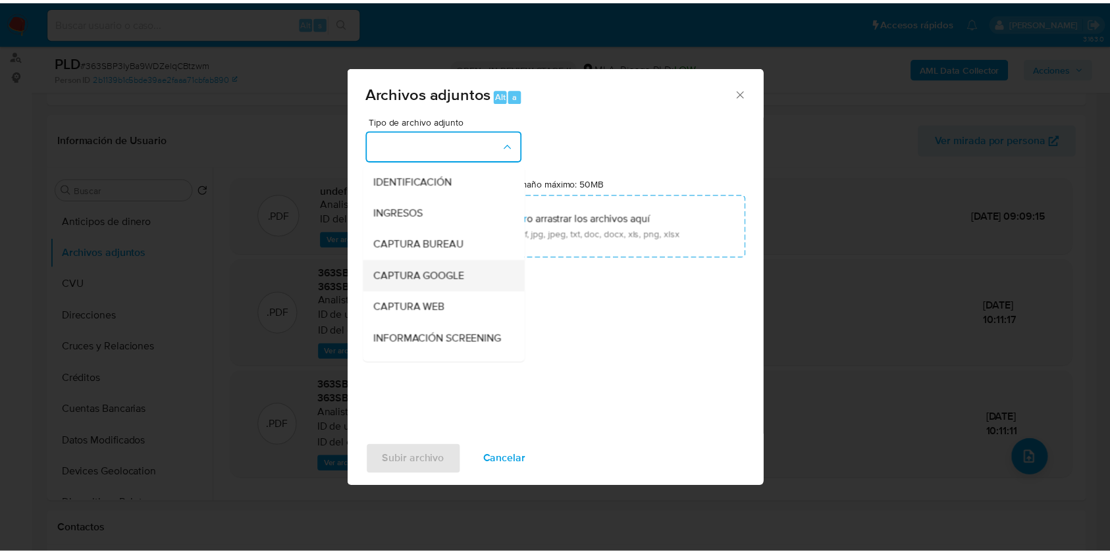
scroll to position [88, 0]
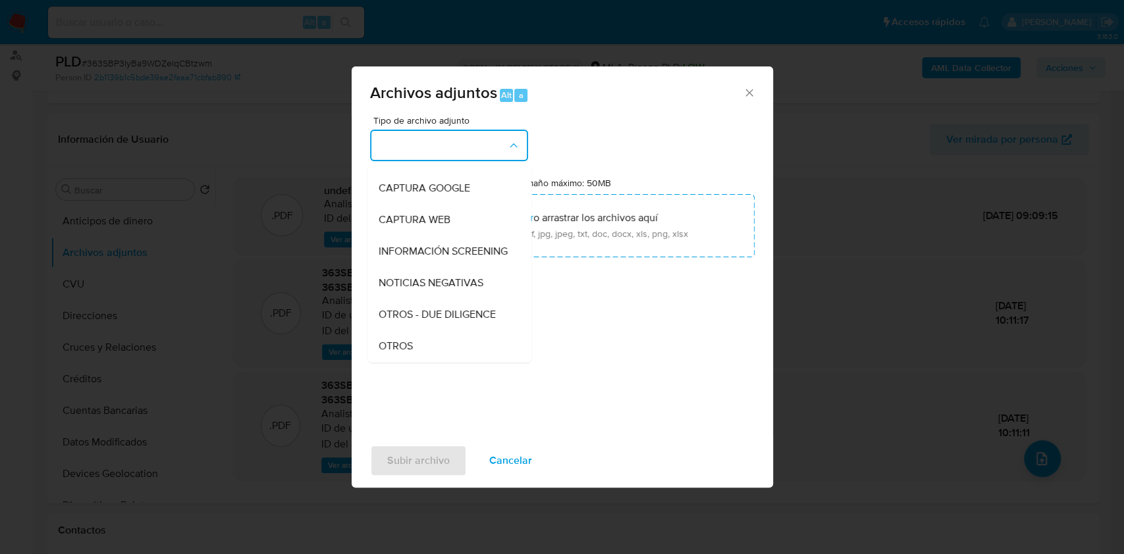
click at [384, 350] on div "OTROS" at bounding box center [445, 346] width 134 height 32
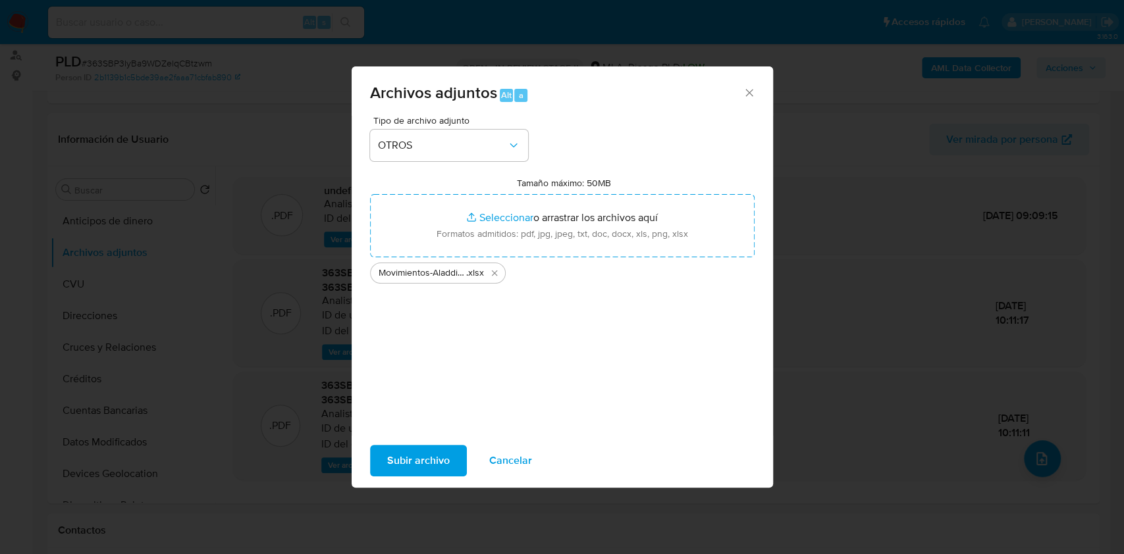
click at [402, 450] on span "Subir archivo" at bounding box center [418, 460] width 63 height 29
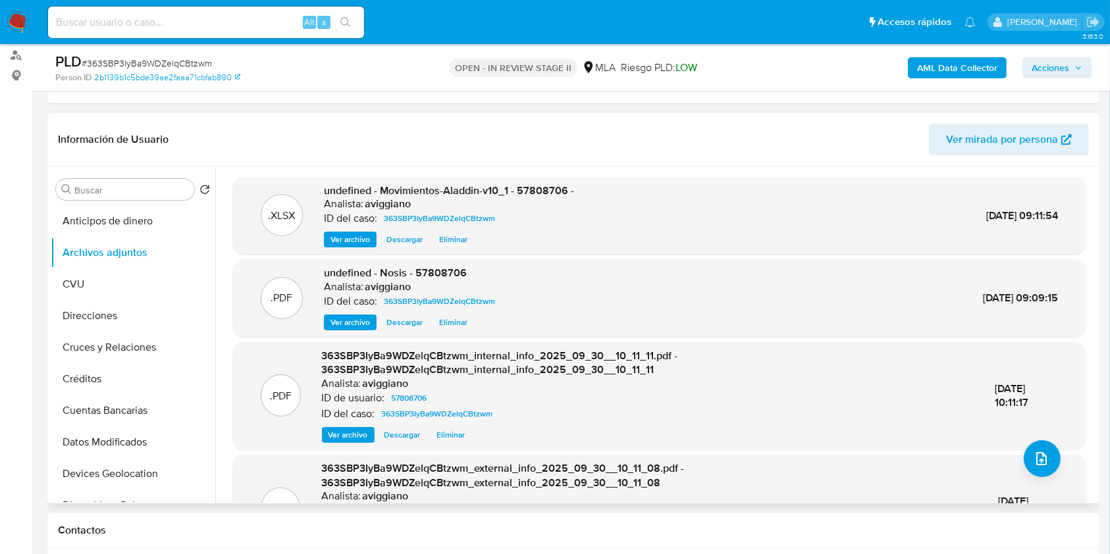
click at [564, 190] on span "undefined - Movimientos-Aladdin-v10_1 - 57808706 -" at bounding box center [449, 190] width 250 height 15
click at [557, 187] on span "undefined - Movimientos-Aladdin-v10_1 - 57808706 -" at bounding box center [449, 190] width 250 height 15
copy span "57808706"
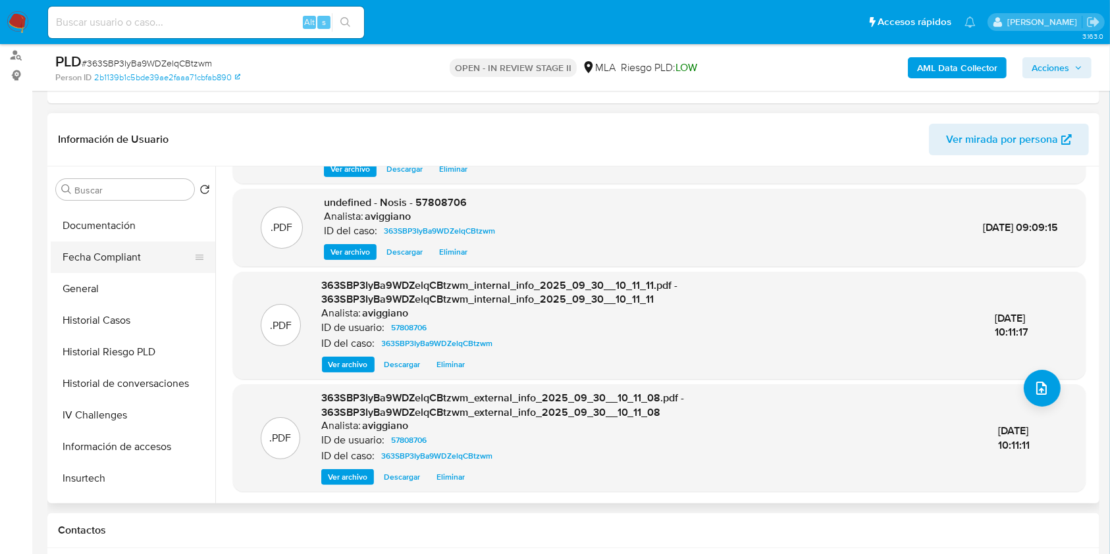
scroll to position [438, 0]
click at [102, 425] on button "KYC" at bounding box center [128, 415] width 154 height 32
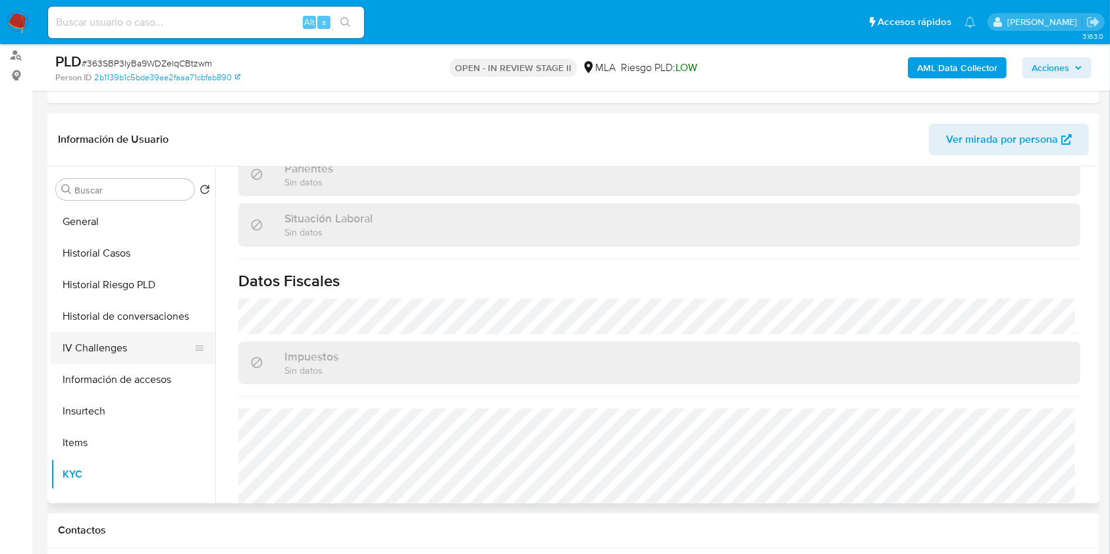
scroll to position [351, 0]
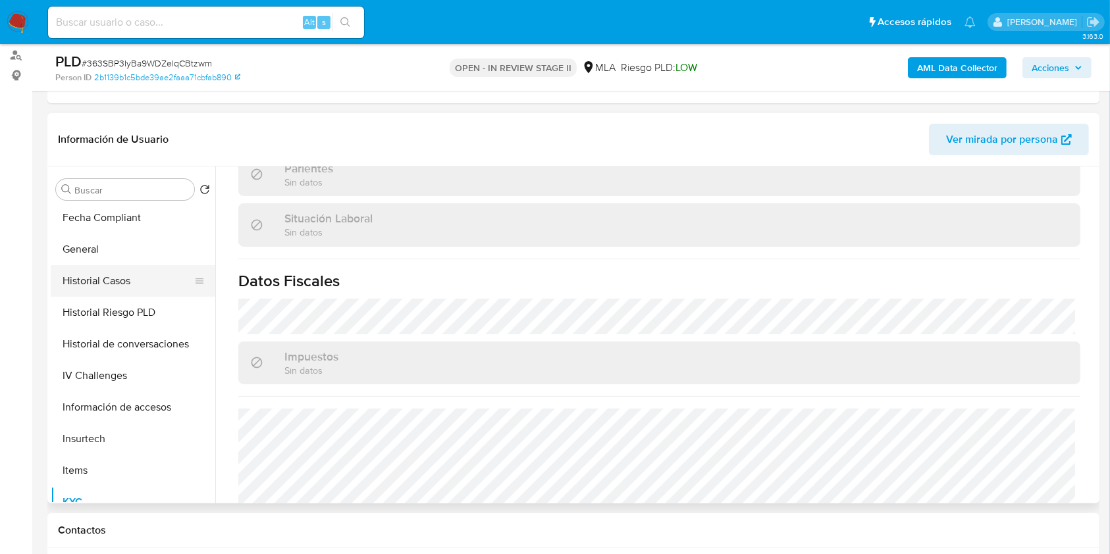
click at [105, 269] on button "Historial Casos" at bounding box center [128, 281] width 154 height 32
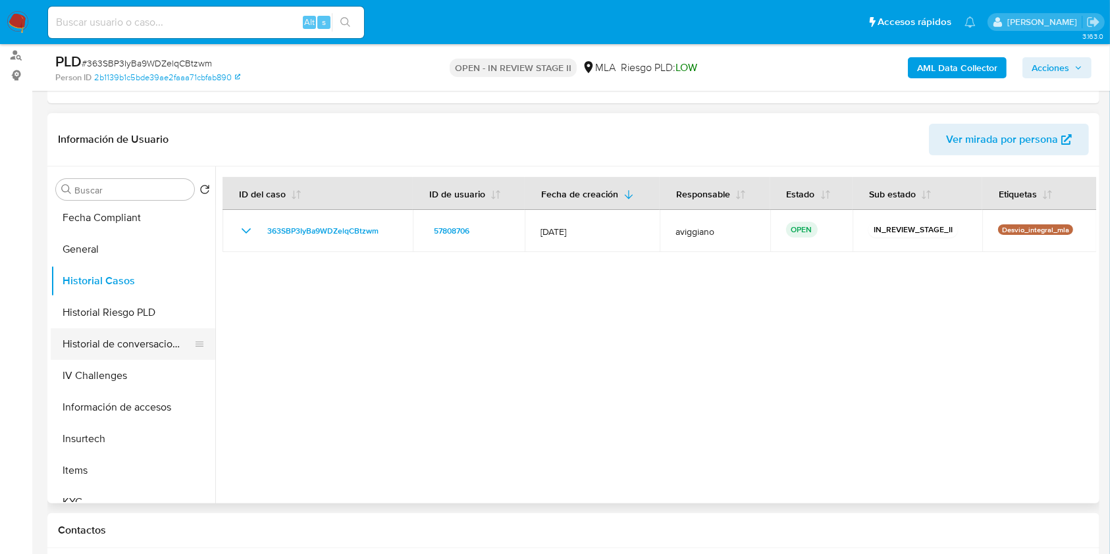
scroll to position [263, 0]
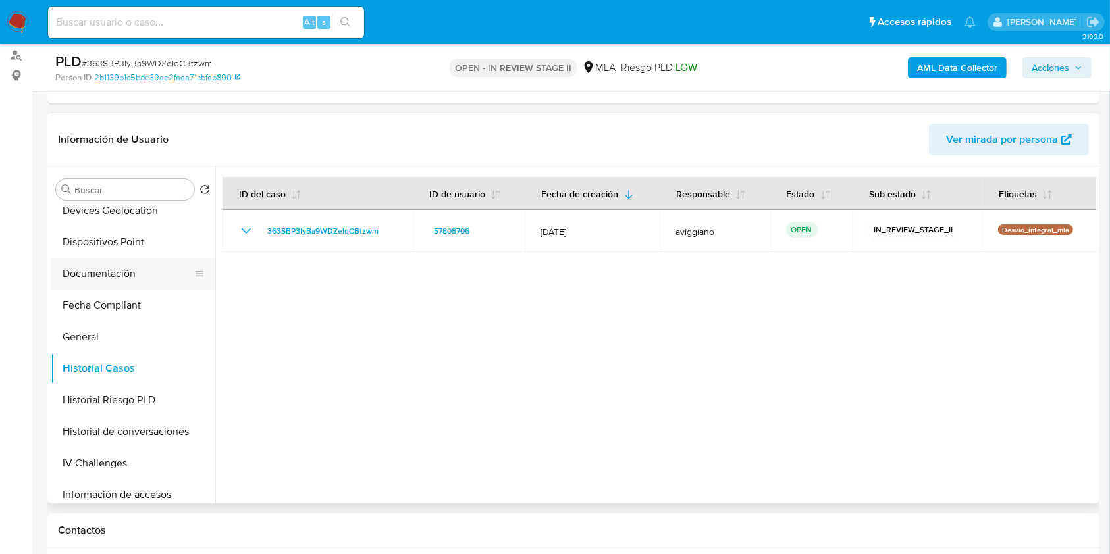
click at [119, 265] on button "Documentación" at bounding box center [128, 274] width 154 height 32
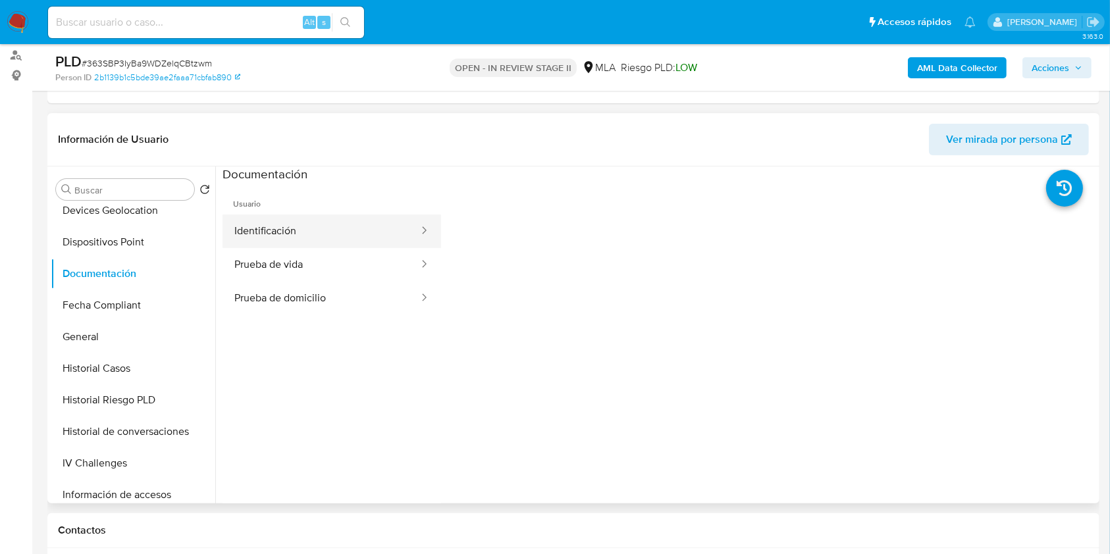
click at [287, 222] on button "Identificación" at bounding box center [321, 232] width 197 height 34
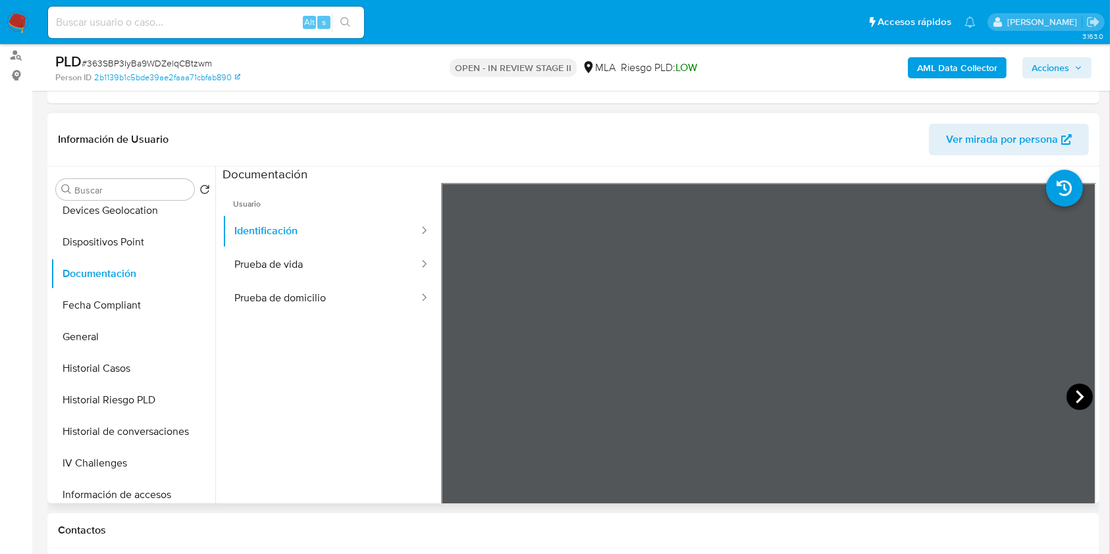
click at [1080, 398] on icon at bounding box center [1079, 397] width 26 height 26
click at [357, 279] on button "Prueba de vida" at bounding box center [321, 265] width 197 height 34
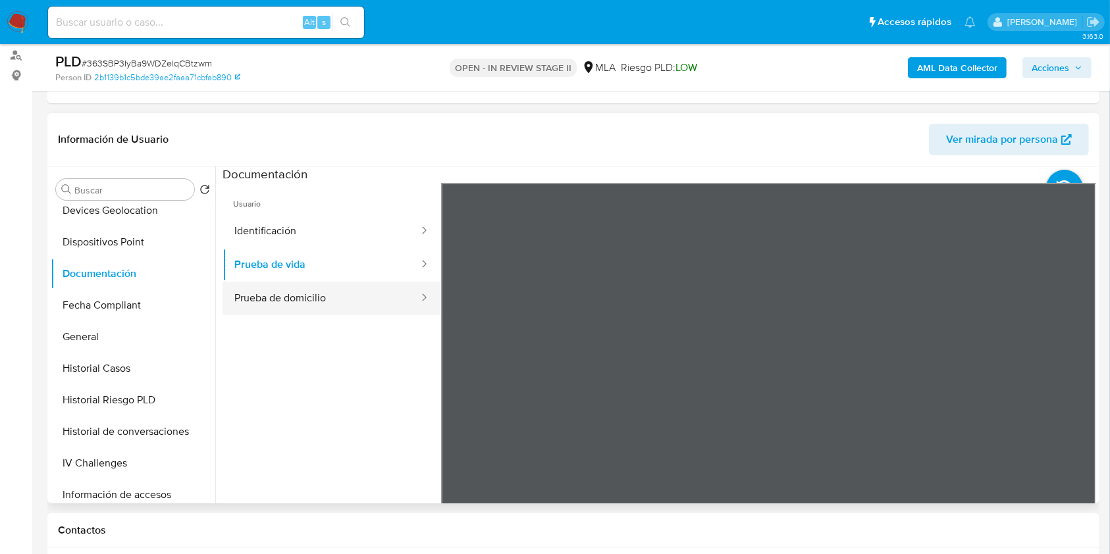
click at [294, 288] on button "Prueba de domicilio" at bounding box center [321, 299] width 197 height 34
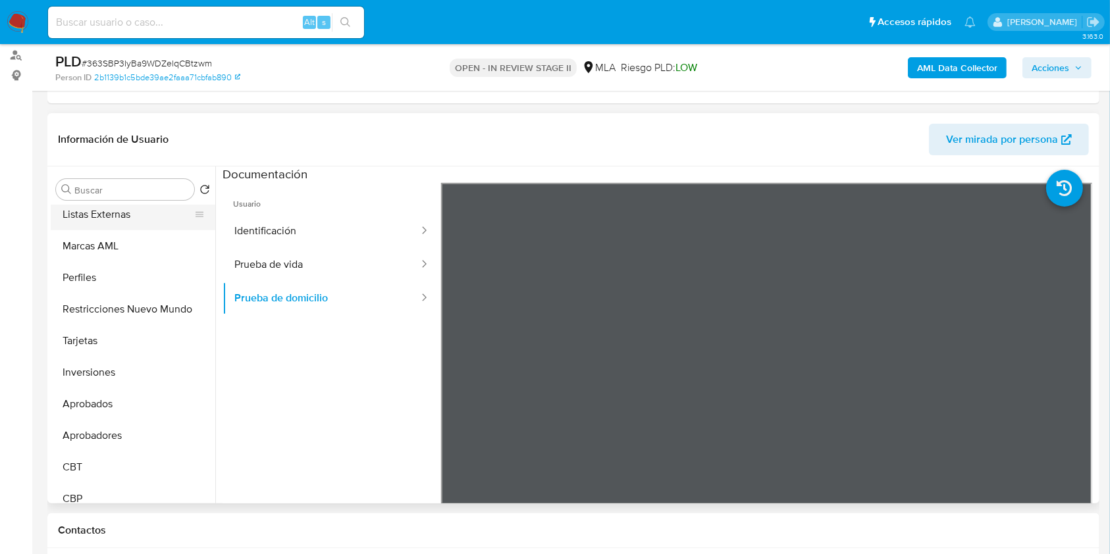
scroll to position [614, 0]
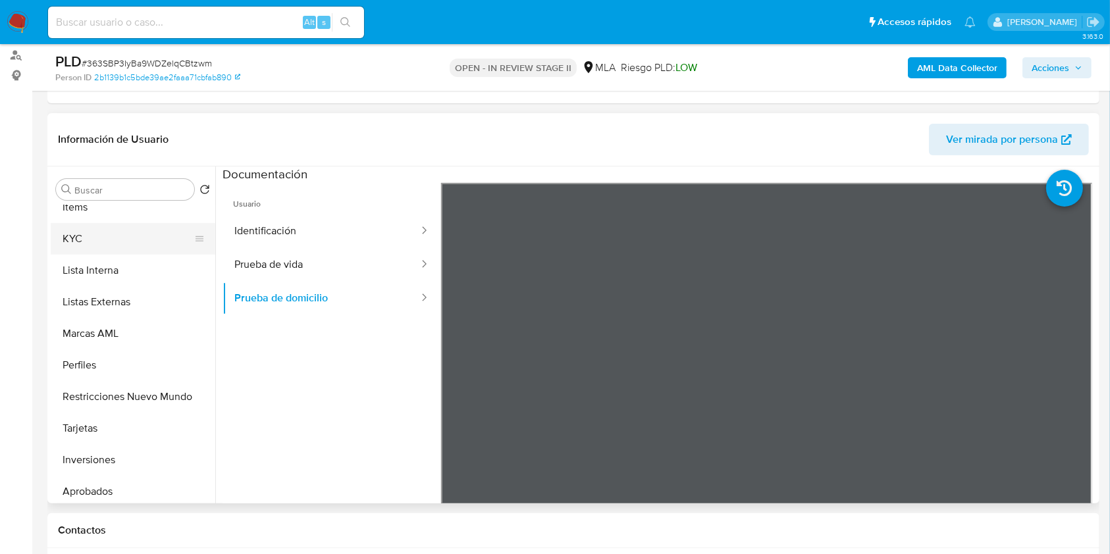
click at [95, 251] on button "KYC" at bounding box center [128, 239] width 154 height 32
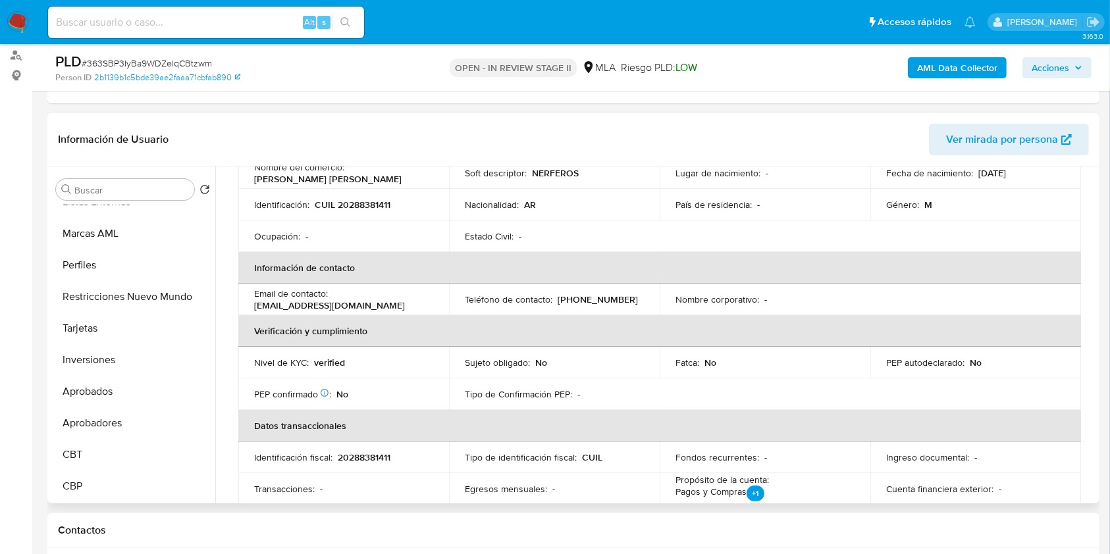
scroll to position [0, 0]
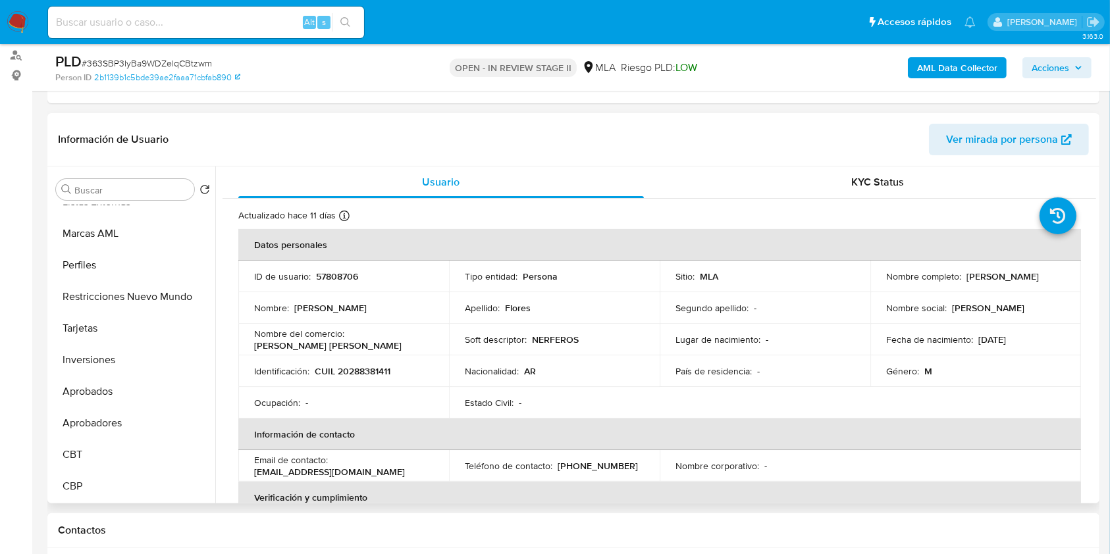
drag, startPoint x: 961, startPoint y: 273, endPoint x: 1040, endPoint y: 286, distance: 80.1
click at [1040, 286] on td "Nombre completo : Gaston Cesar Flores" at bounding box center [975, 277] width 211 height 32
copy p "Gaston Cesar Flores"
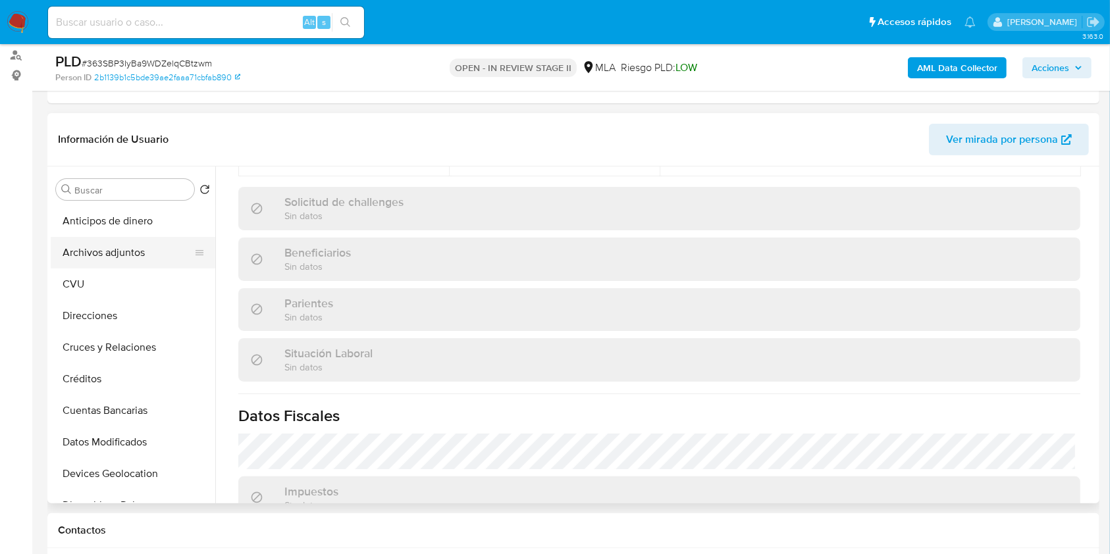
click at [147, 259] on button "Archivos adjuntos" at bounding box center [128, 253] width 154 height 32
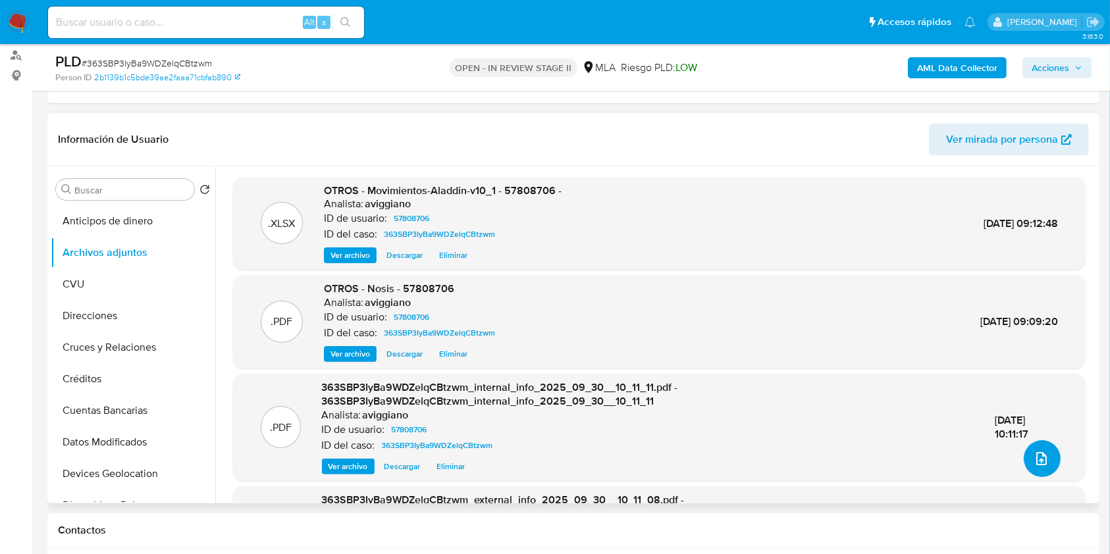
click at [1042, 453] on icon "upload-file" at bounding box center [1042, 459] width 16 height 16
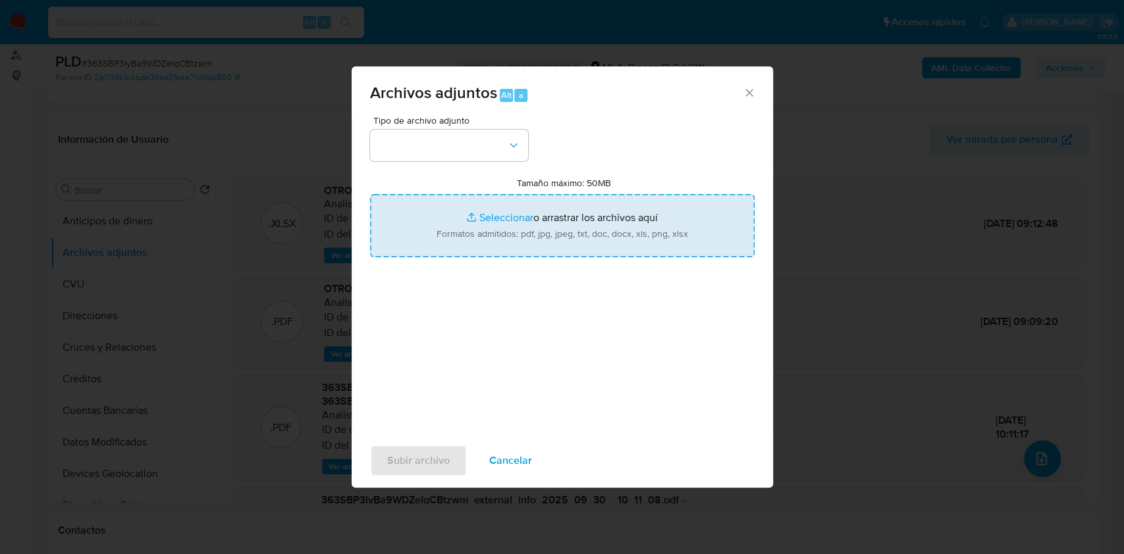
click at [583, 203] on input "Tamaño máximo: 50MB Seleccionar archivos" at bounding box center [562, 225] width 384 height 63
type input "C:\fakepath\Caselog 363SBP3IyBa9WDZelqCBtzwm_2025_09_17_16_17_25.docx"
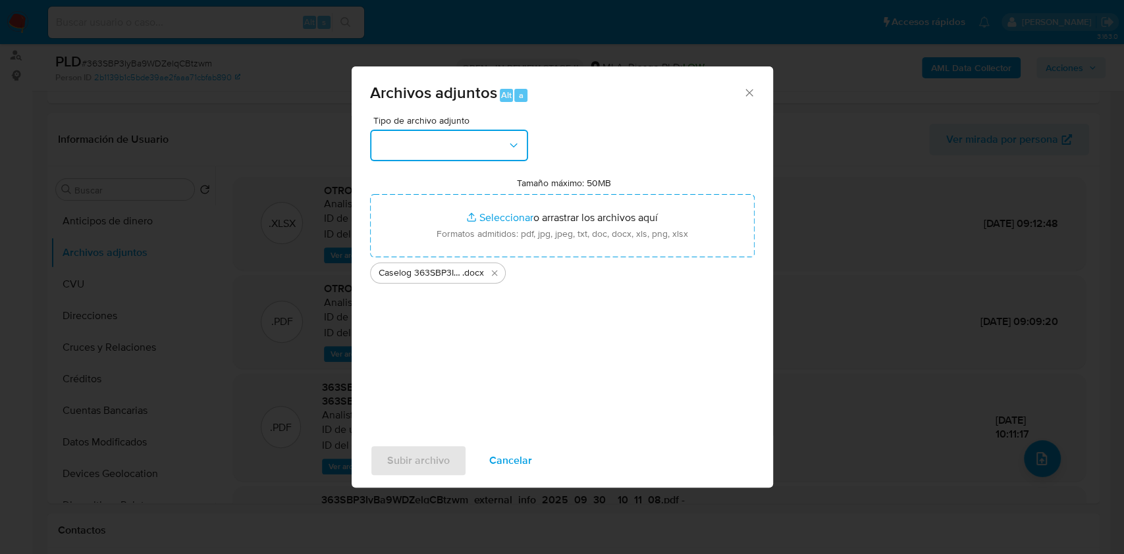
click at [419, 148] on button "button" at bounding box center [449, 146] width 158 height 32
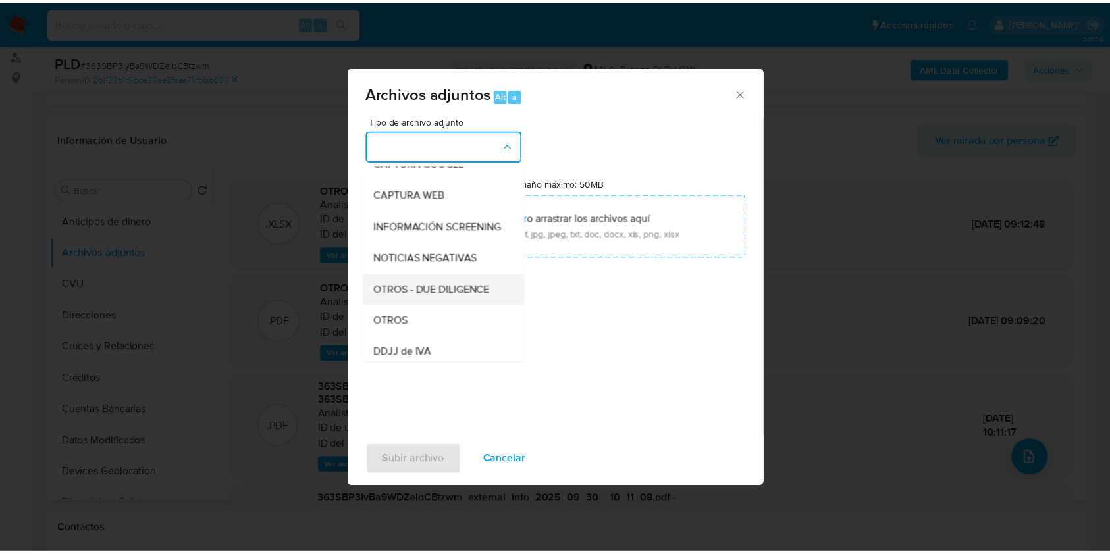
scroll to position [175, 0]
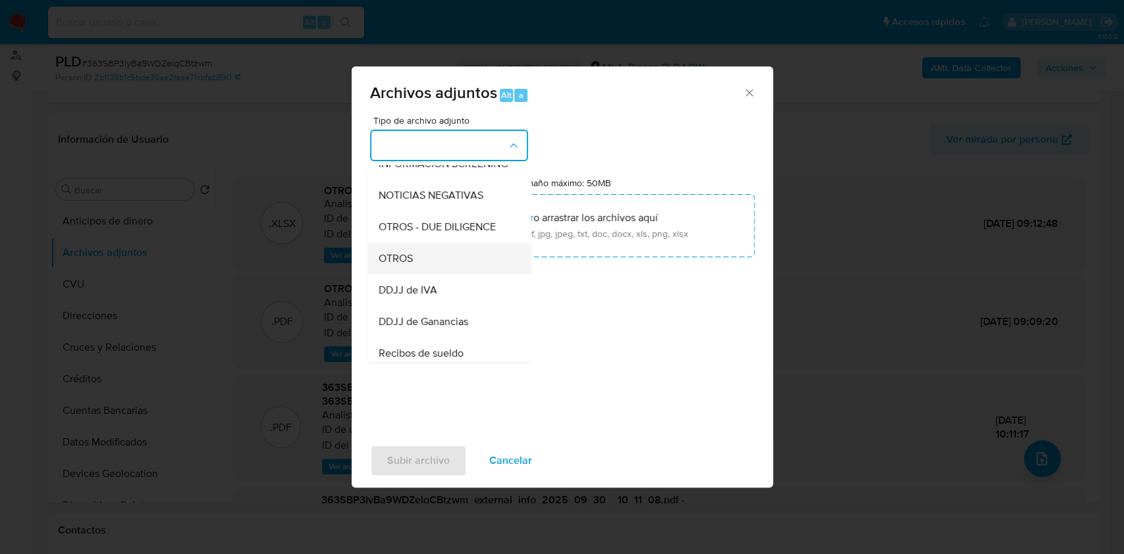
click at [414, 261] on div "OTROS" at bounding box center [445, 259] width 134 height 32
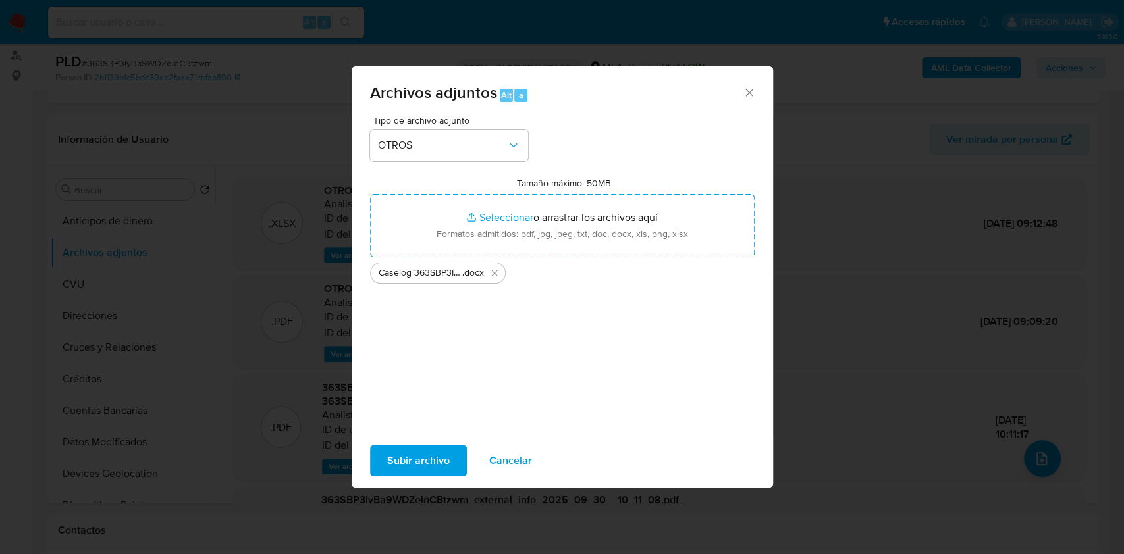
click at [416, 454] on span "Subir archivo" at bounding box center [418, 460] width 63 height 29
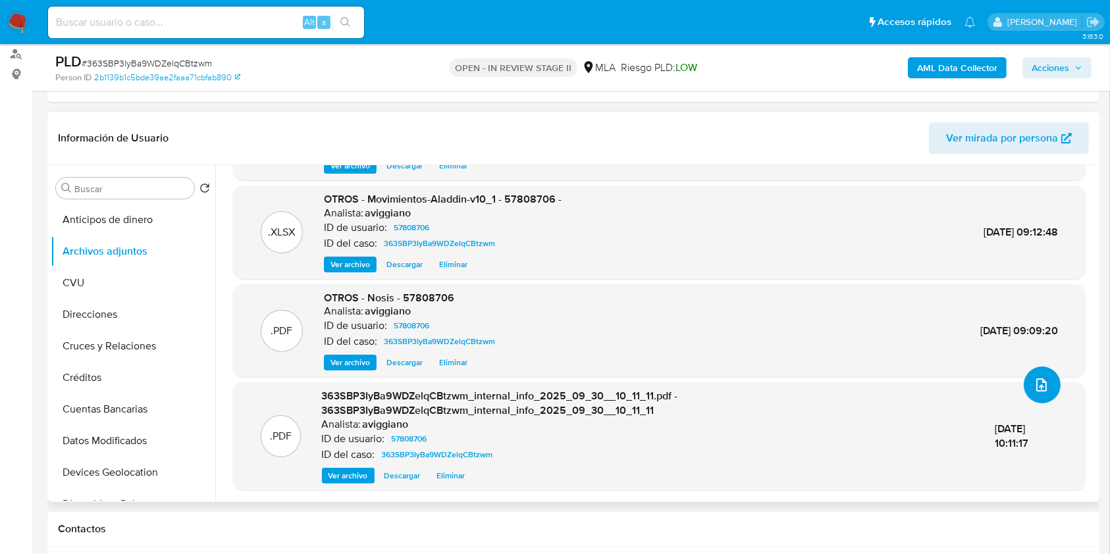
scroll to position [438, 0]
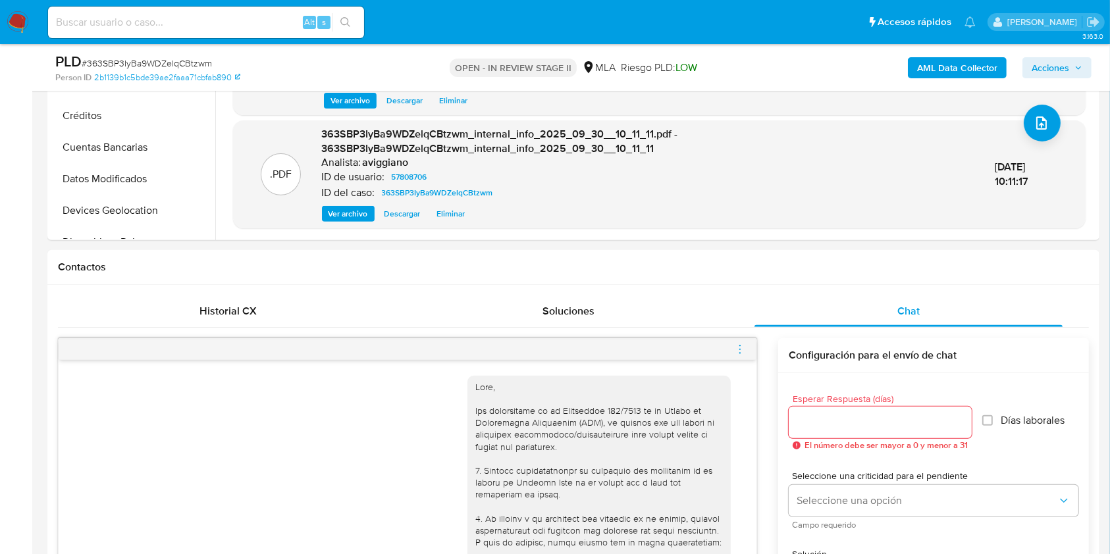
click at [744, 348] on icon "menu-action" at bounding box center [740, 350] width 12 height 12
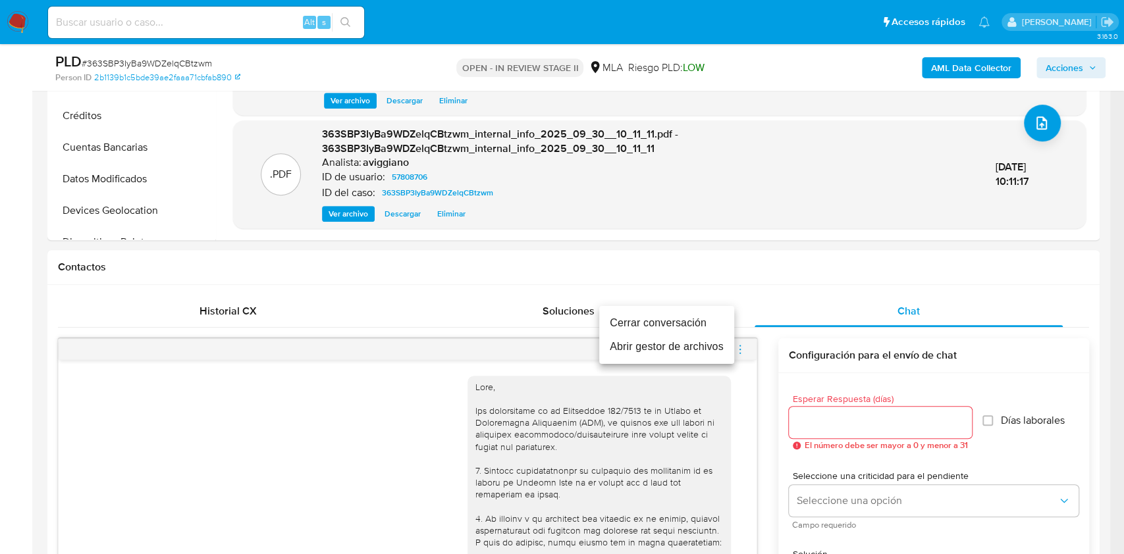
click at [669, 319] on li "Cerrar conversación" at bounding box center [666, 323] width 135 height 24
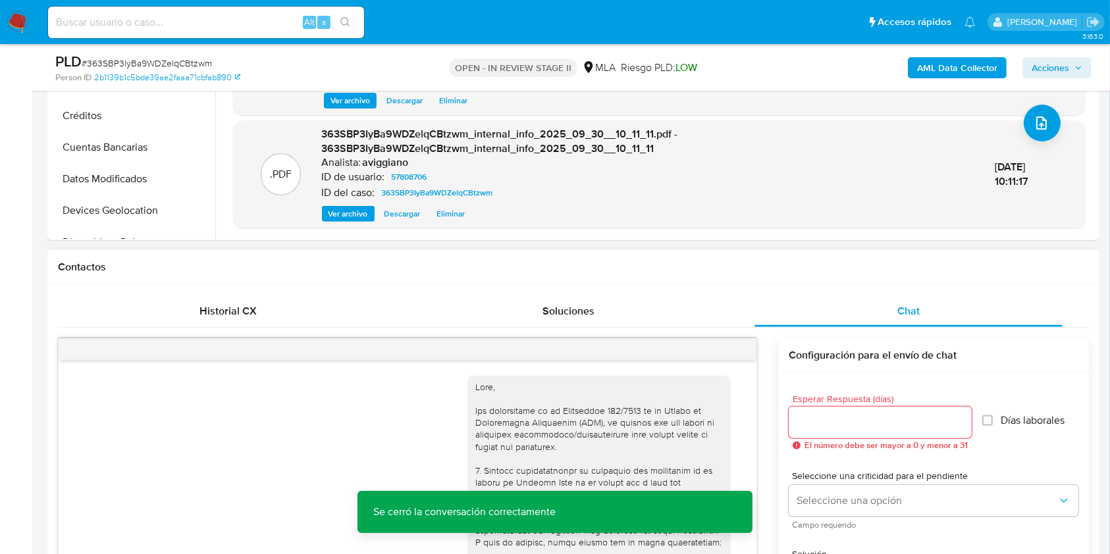
scroll to position [0, 0]
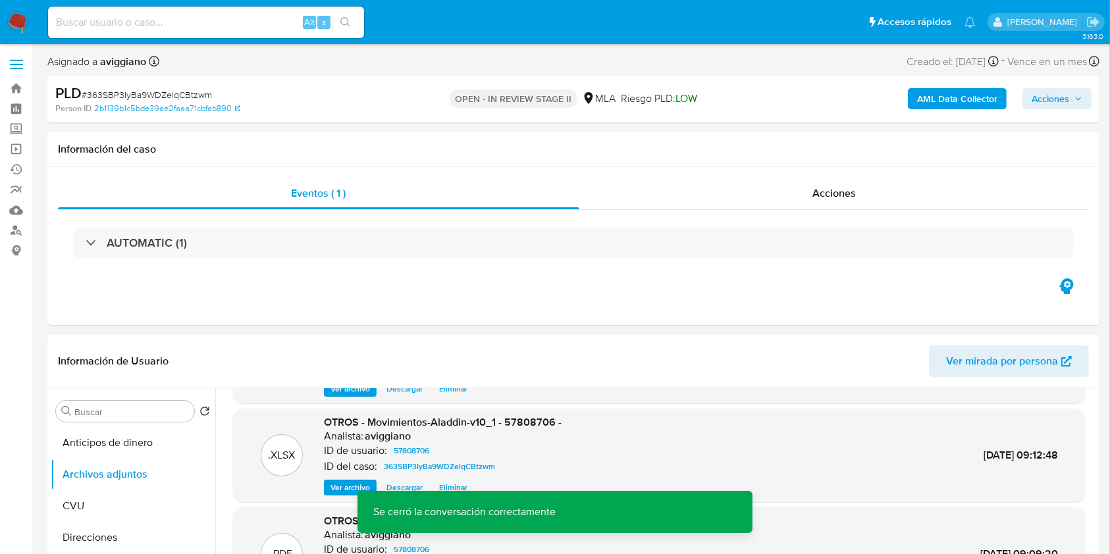
click at [1057, 98] on span "Acciones" at bounding box center [1051, 98] width 38 height 21
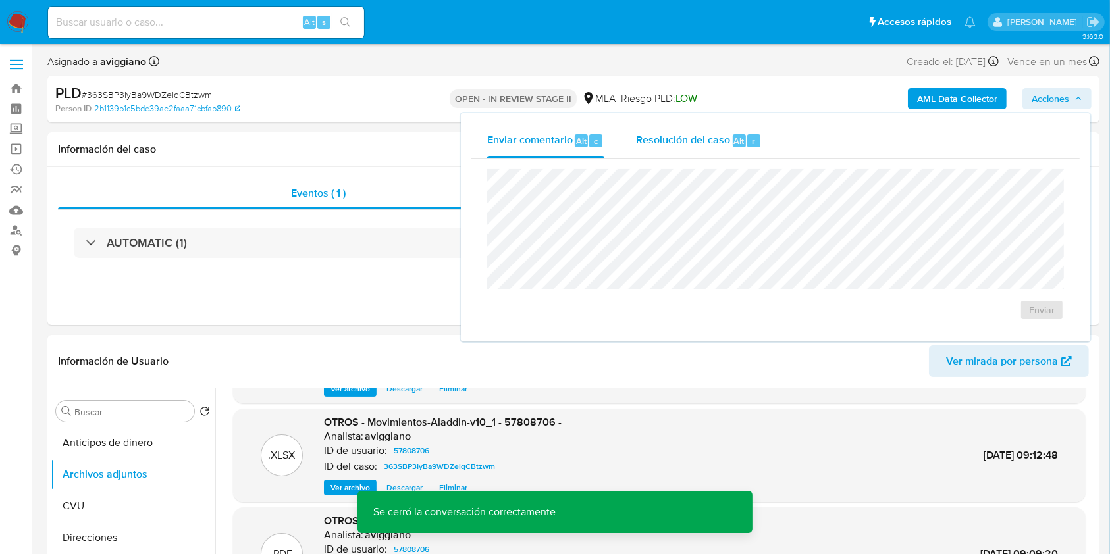
click at [690, 128] on div "Resolución del caso Alt r" at bounding box center [699, 141] width 126 height 34
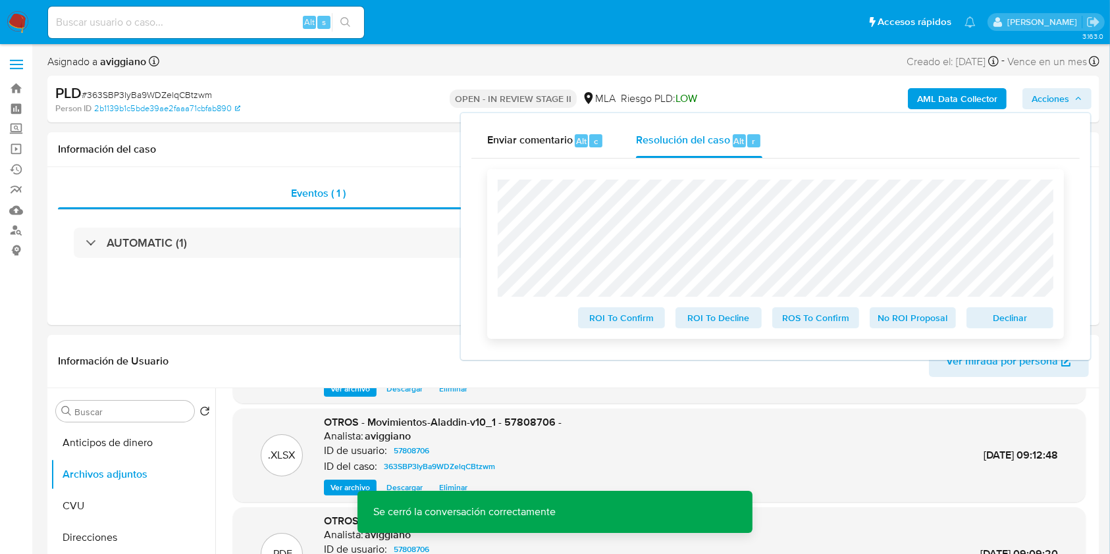
click at [1015, 323] on span "Declinar" at bounding box center [1010, 318] width 68 height 18
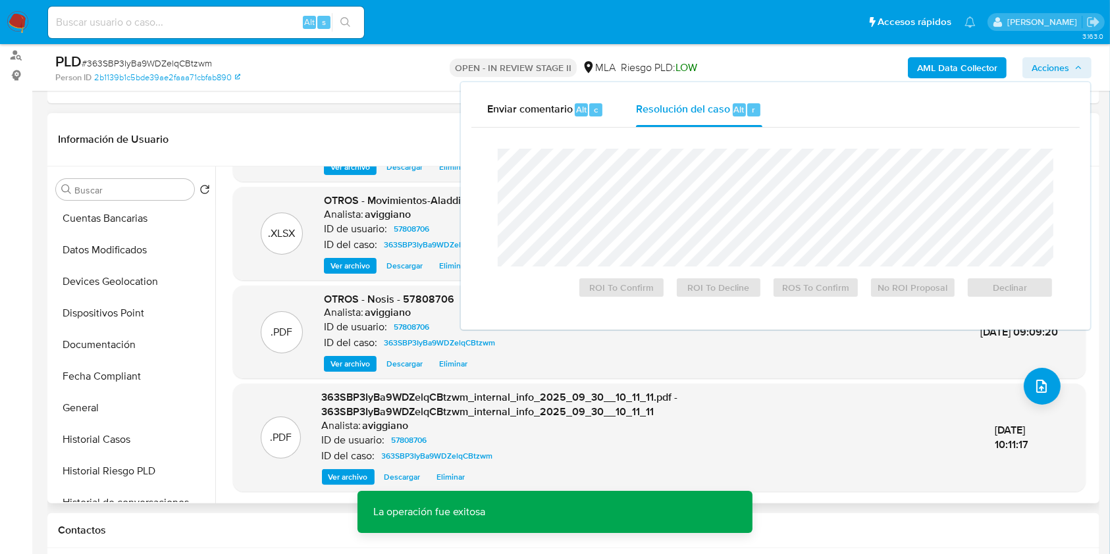
scroll to position [263, 0]
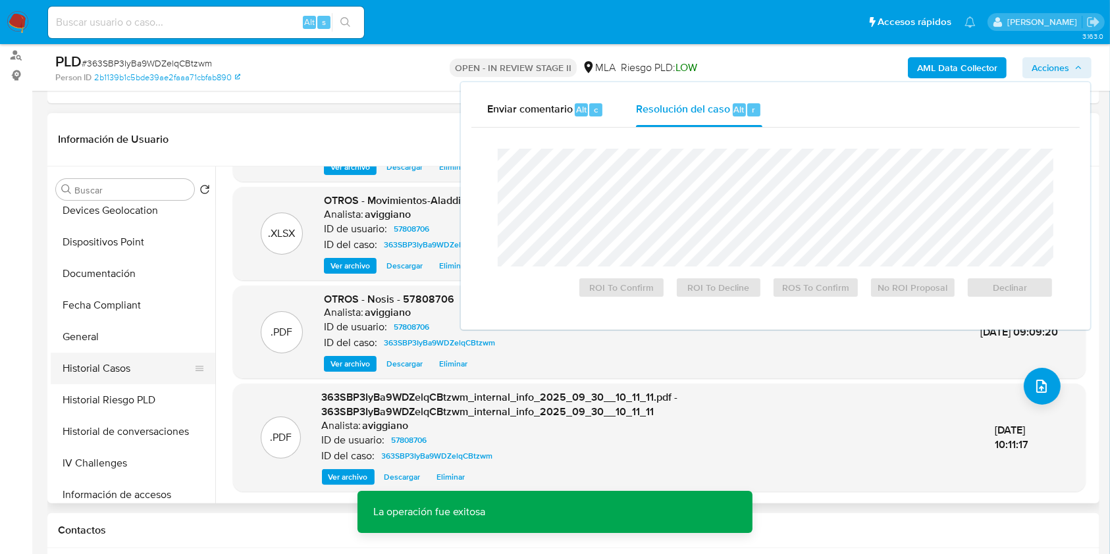
click at [126, 368] on button "Historial Casos" at bounding box center [128, 369] width 154 height 32
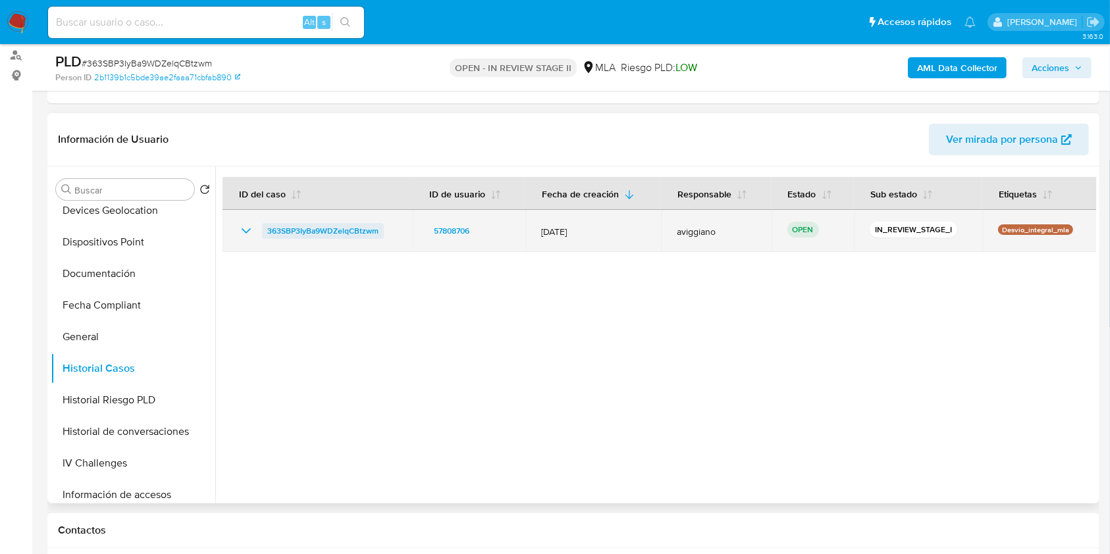
click at [285, 226] on span "363SBP3IyBa9WDZelqCBtzwm" at bounding box center [322, 231] width 111 height 16
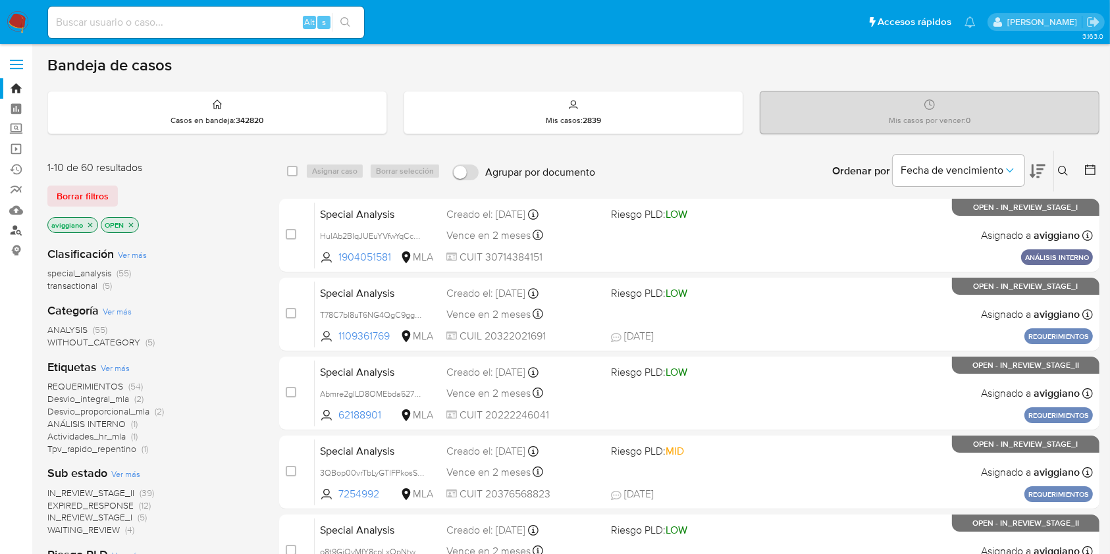
click at [13, 230] on link "Buscador de personas" at bounding box center [78, 231] width 157 height 20
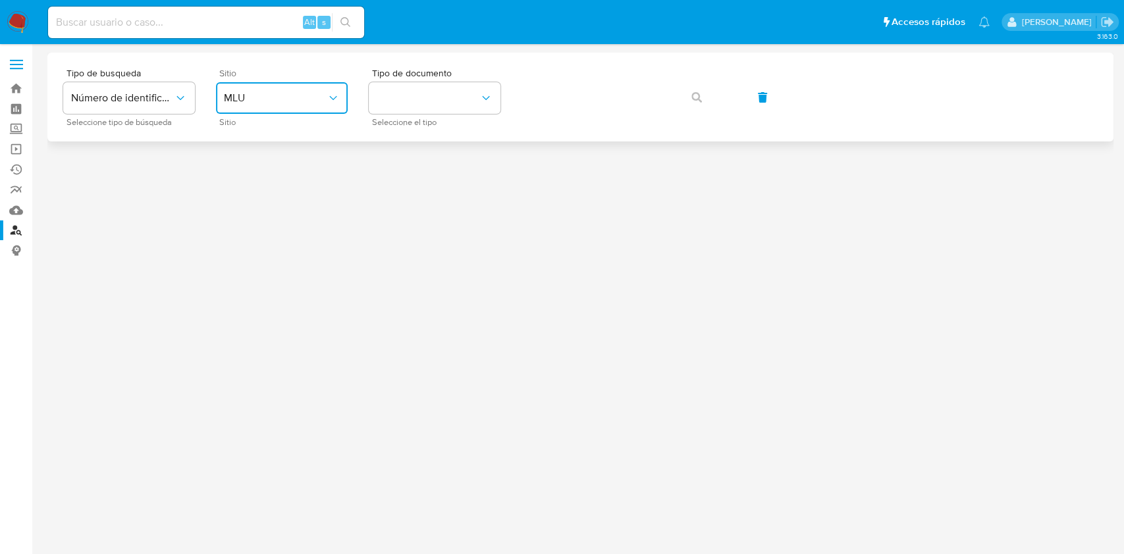
drag, startPoint x: 238, startPoint y: 93, endPoint x: 245, endPoint y: 112, distance: 19.8
click at [237, 93] on span "MLU" at bounding box center [275, 98] width 103 height 13
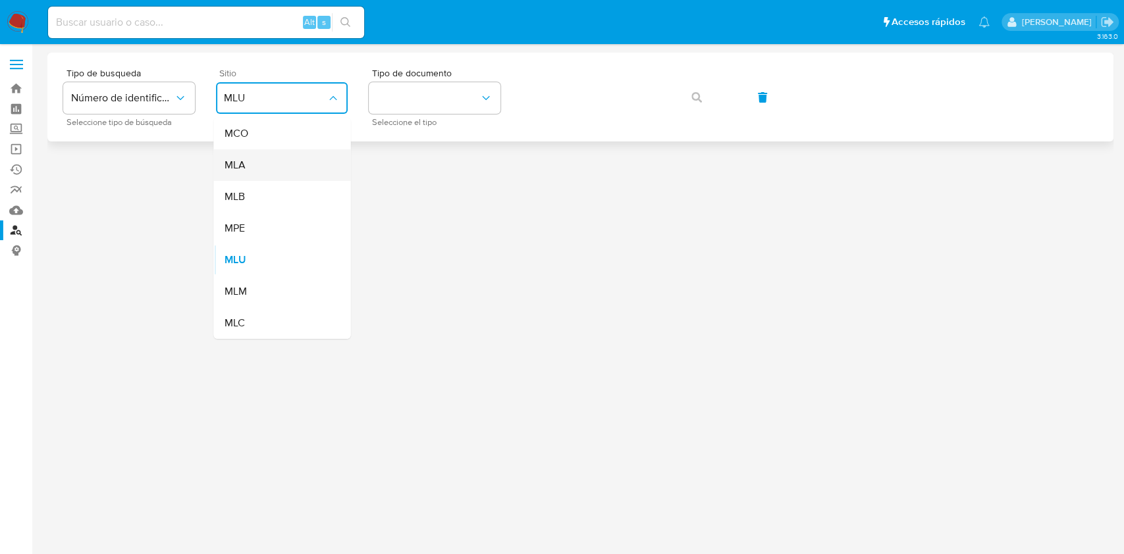
click at [255, 164] on div "MLA" at bounding box center [278, 165] width 108 height 32
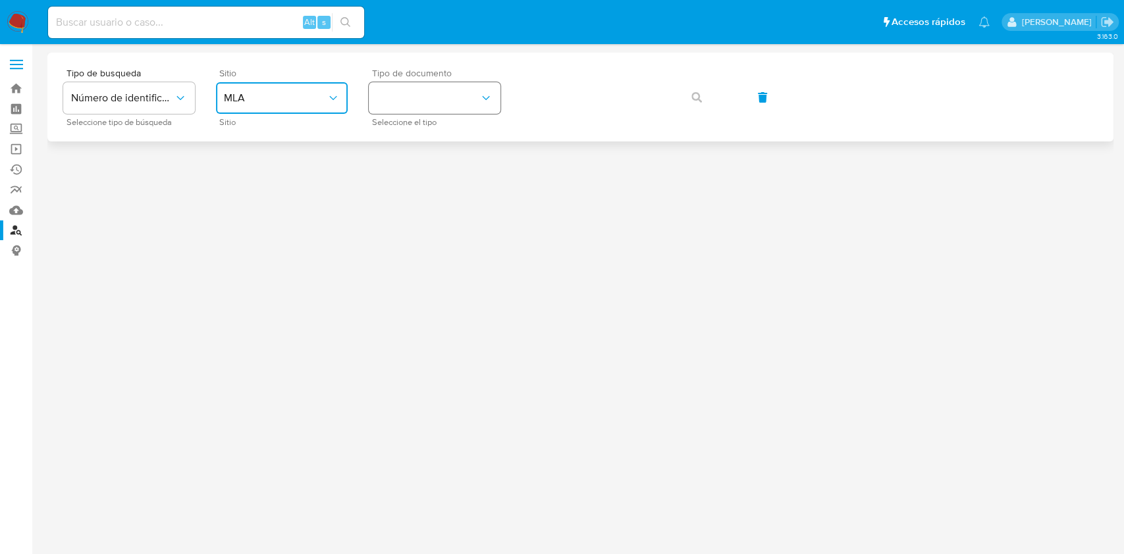
click at [446, 99] on button "identificationType" at bounding box center [435, 98] width 132 height 32
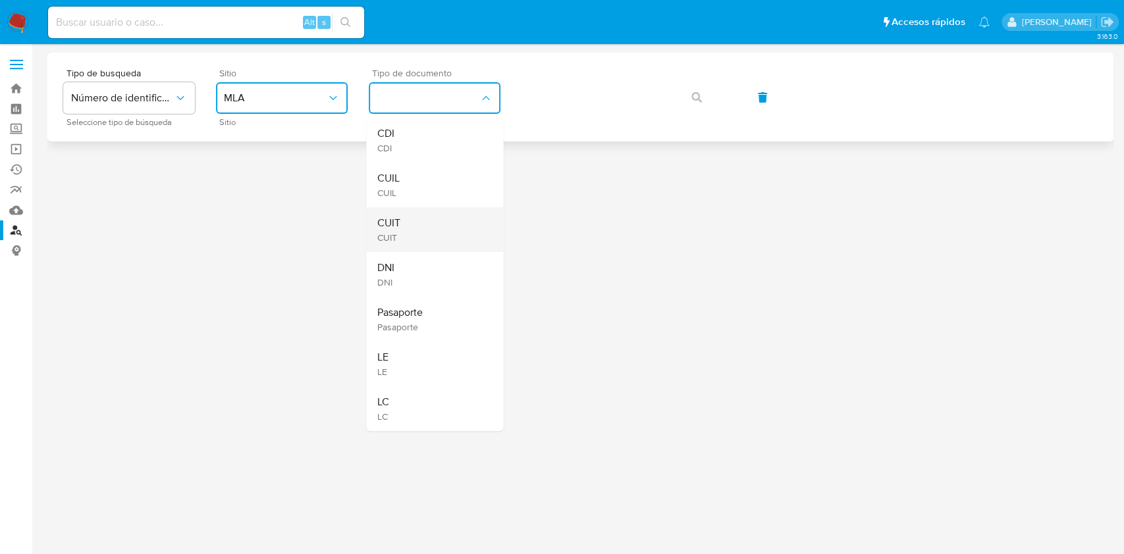
click at [427, 213] on div "CUIT CUIT" at bounding box center [431, 229] width 108 height 45
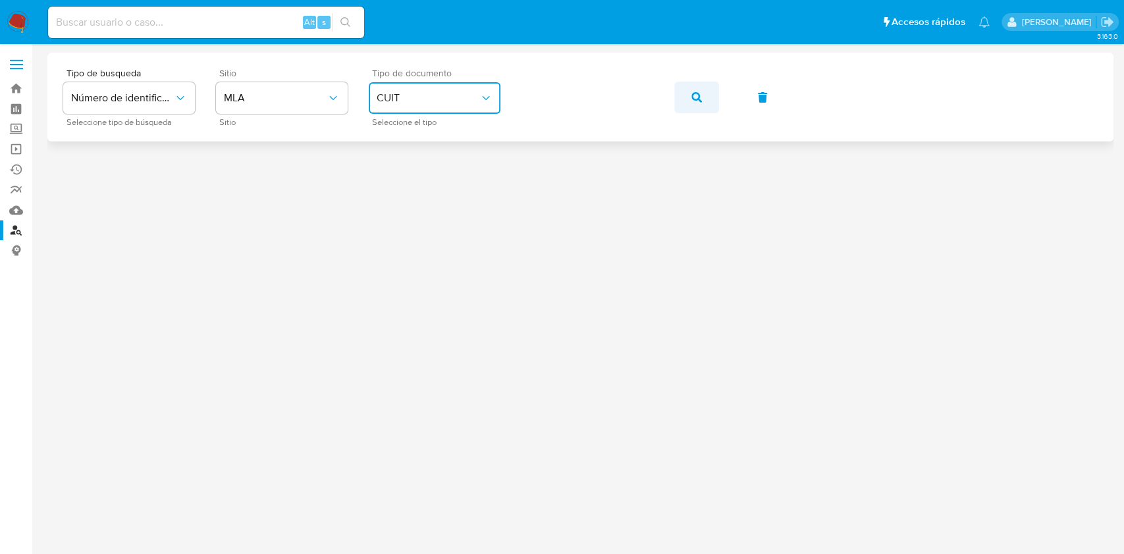
click at [695, 101] on icon "button" at bounding box center [696, 97] width 11 height 11
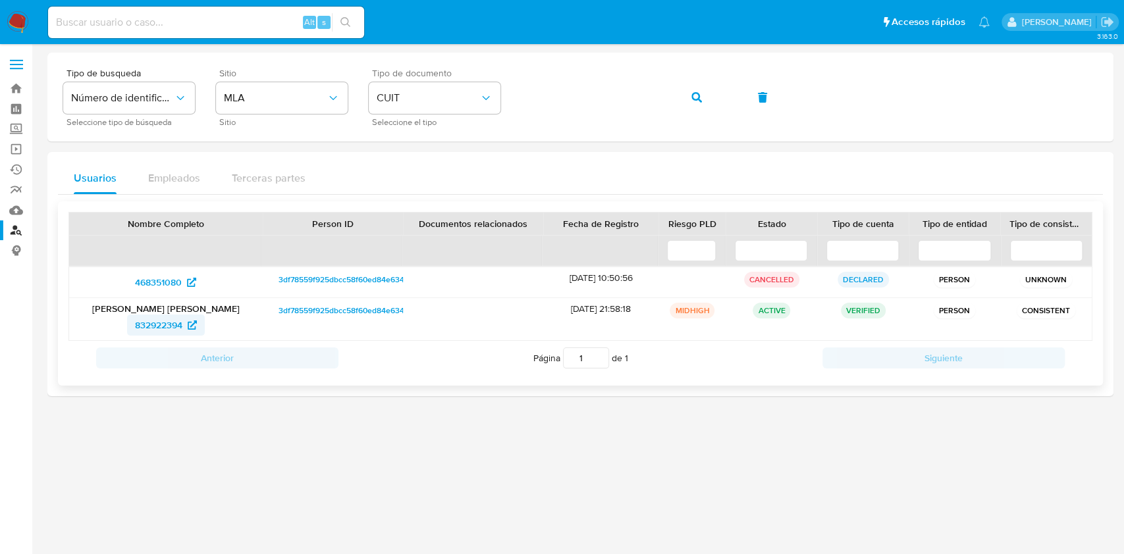
click at [158, 334] on span "832922394" at bounding box center [158, 325] width 47 height 21
click at [697, 107] on span "button" at bounding box center [696, 97] width 11 height 29
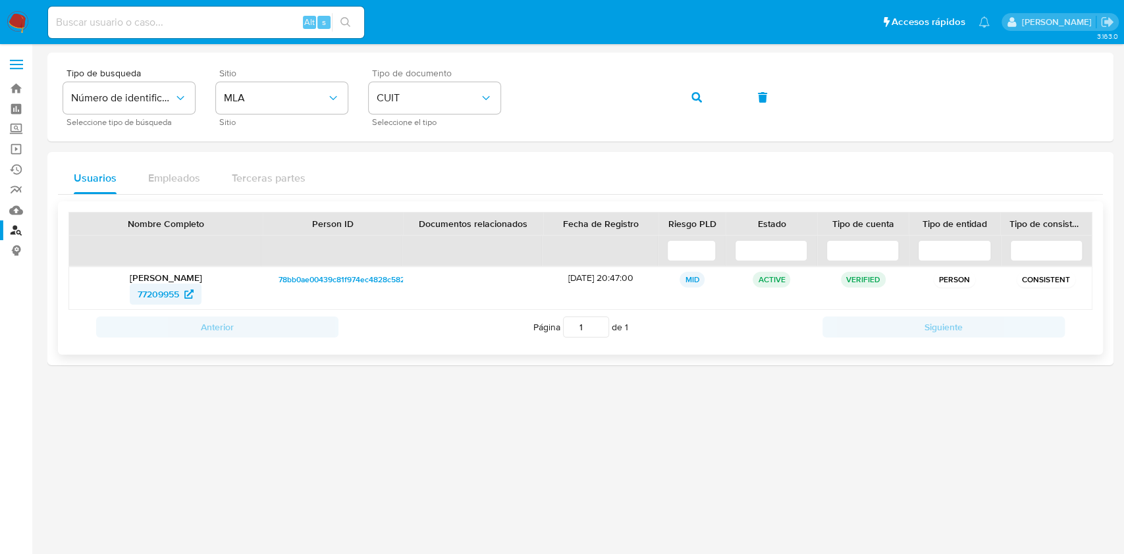
click at [153, 286] on span "77209955" at bounding box center [158, 294] width 41 height 21
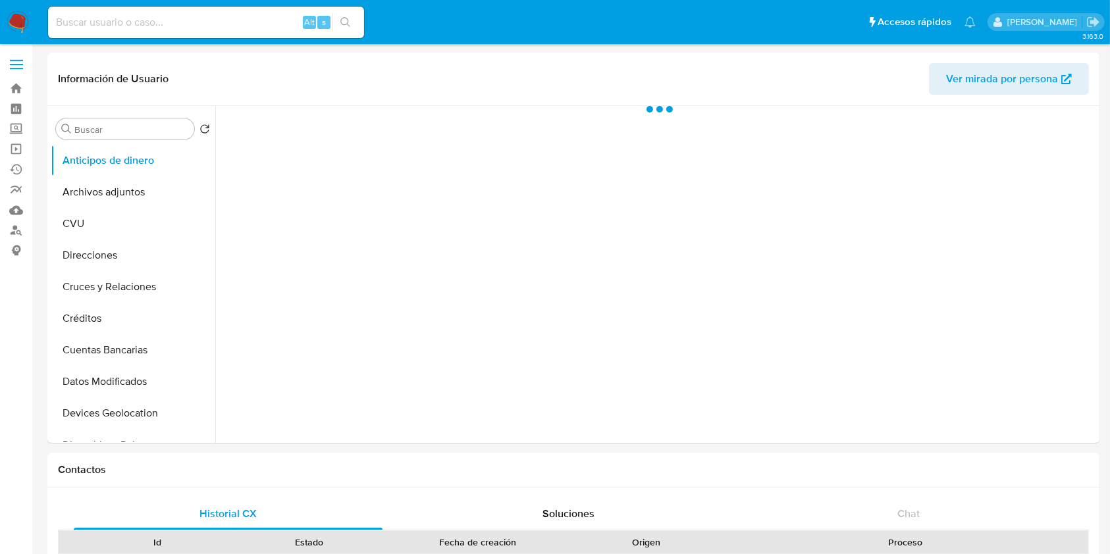
scroll to position [175, 0]
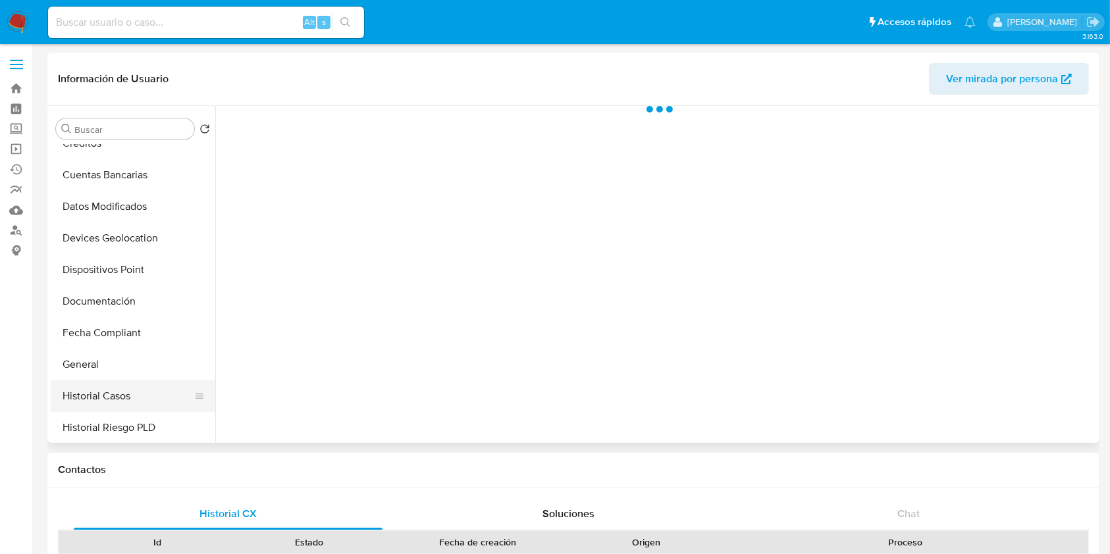
click at [126, 381] on button "Historial Casos" at bounding box center [128, 397] width 154 height 32
select select "10"
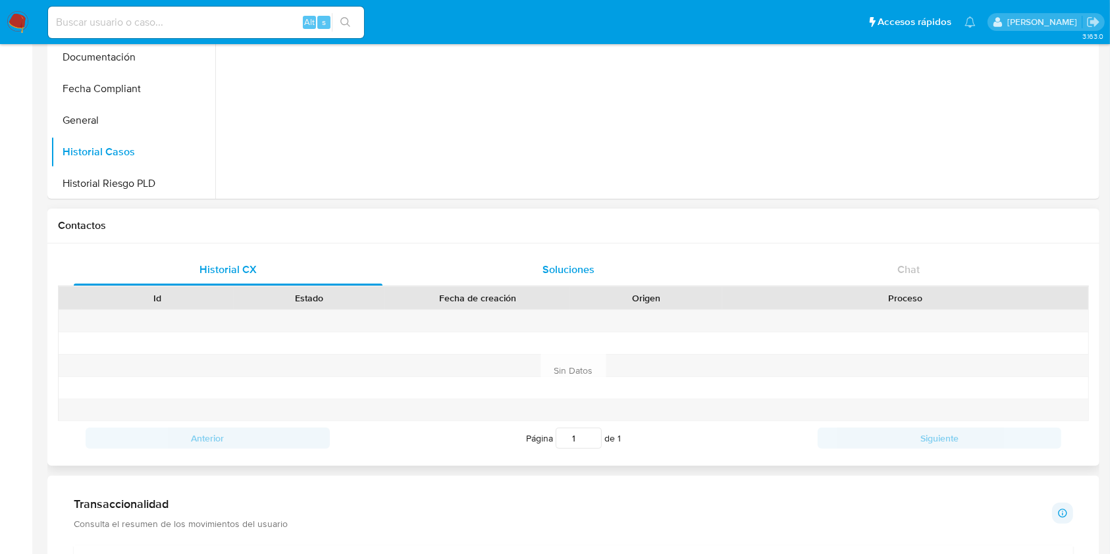
scroll to position [0, 0]
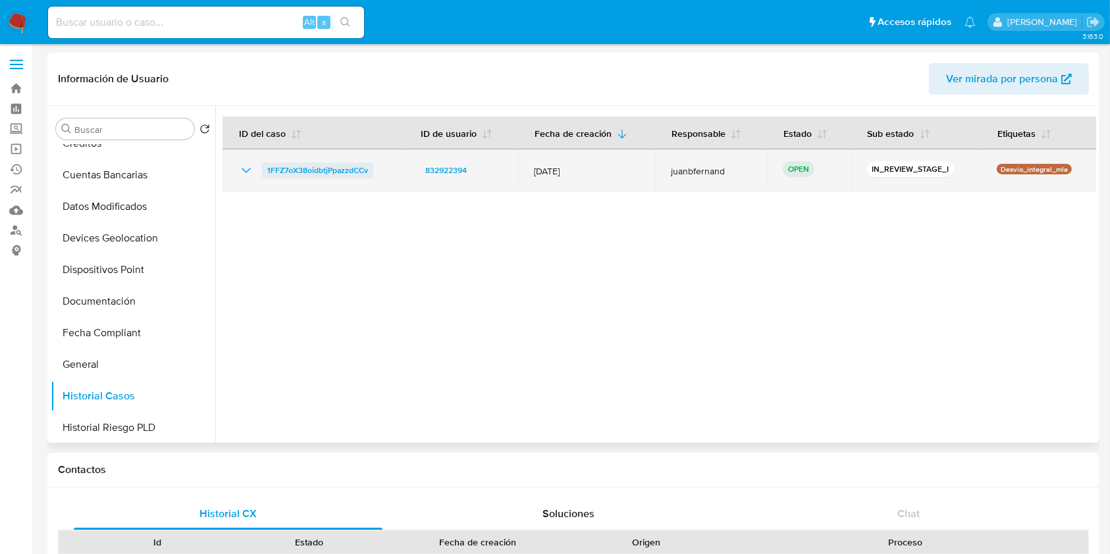
click at [302, 174] on span "1FFZ7oX38oidbtjPpazzdCCv" at bounding box center [317, 171] width 101 height 16
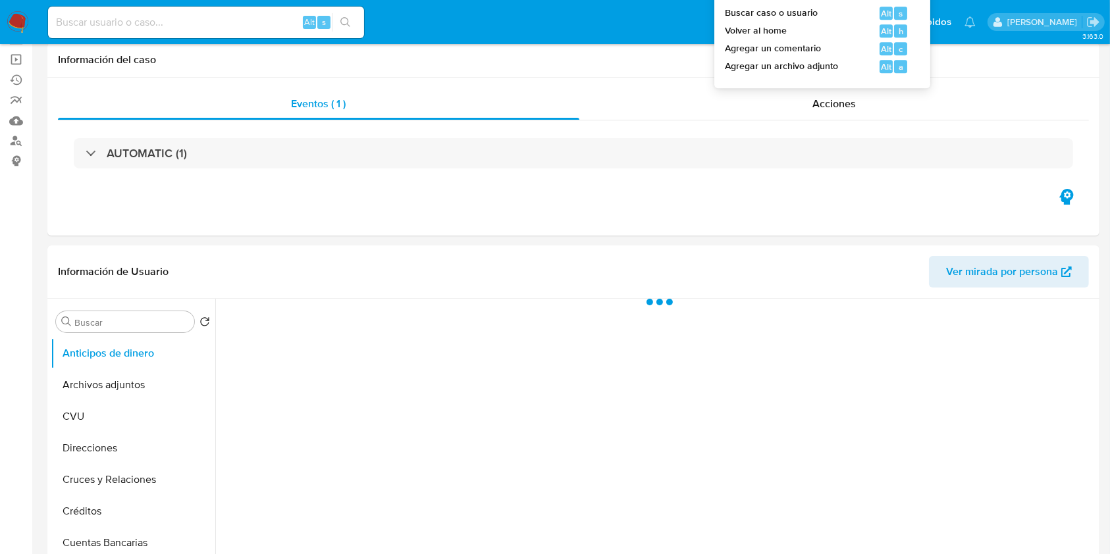
scroll to position [351, 0]
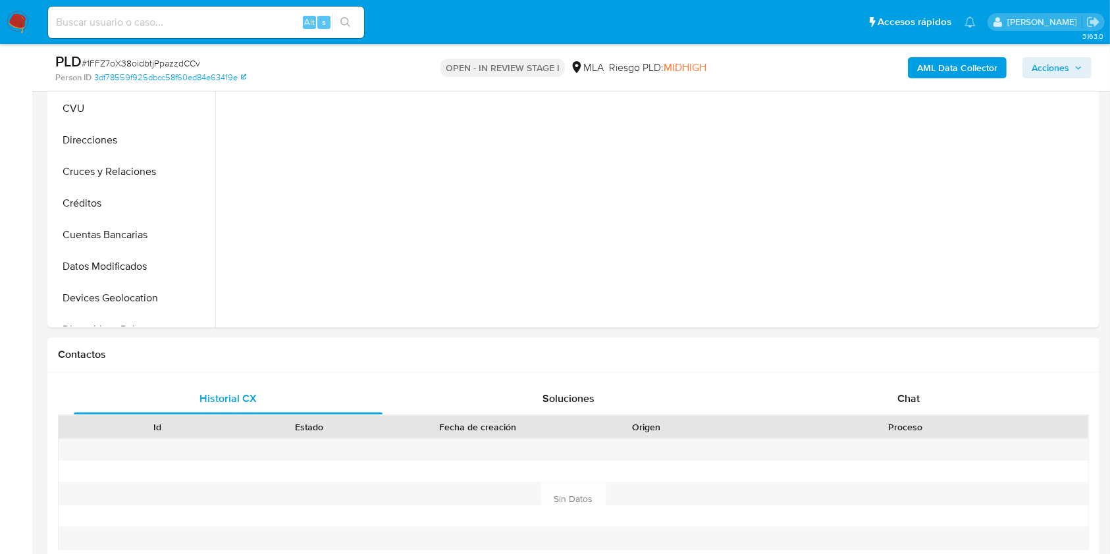
select select "10"
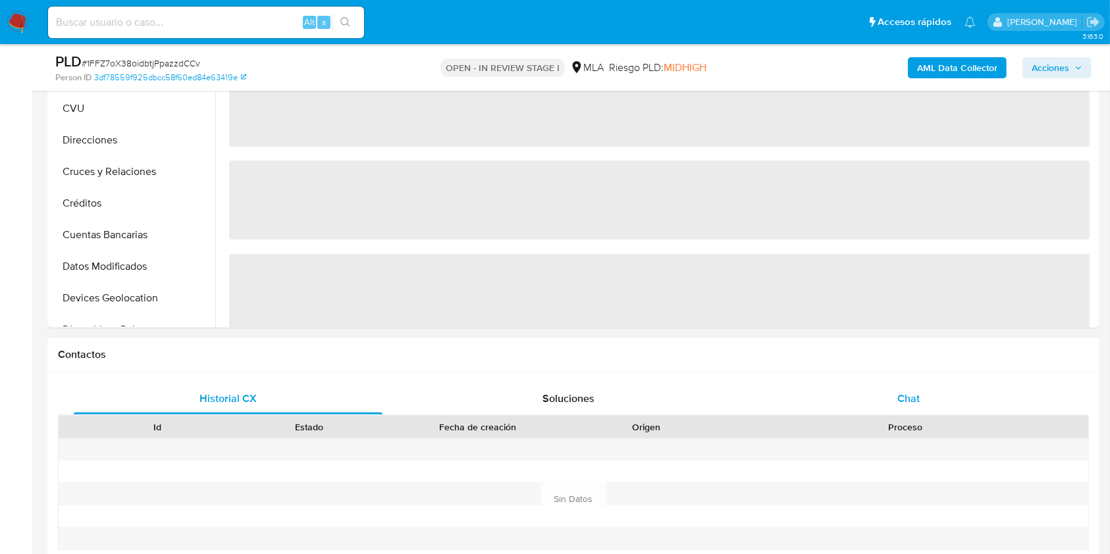
click at [908, 392] on span "Chat" at bounding box center [908, 398] width 22 height 15
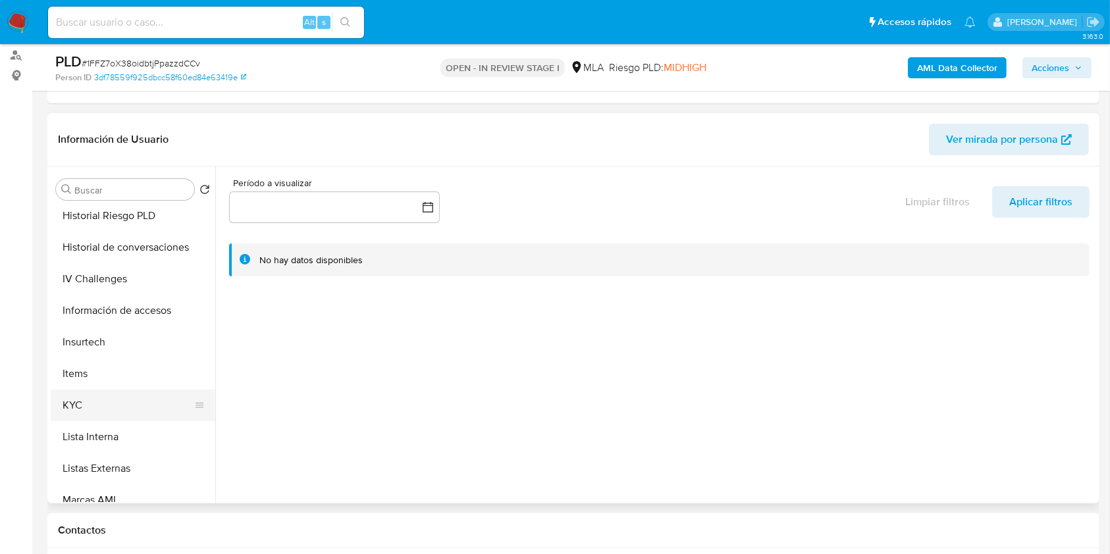
scroll to position [527, 0]
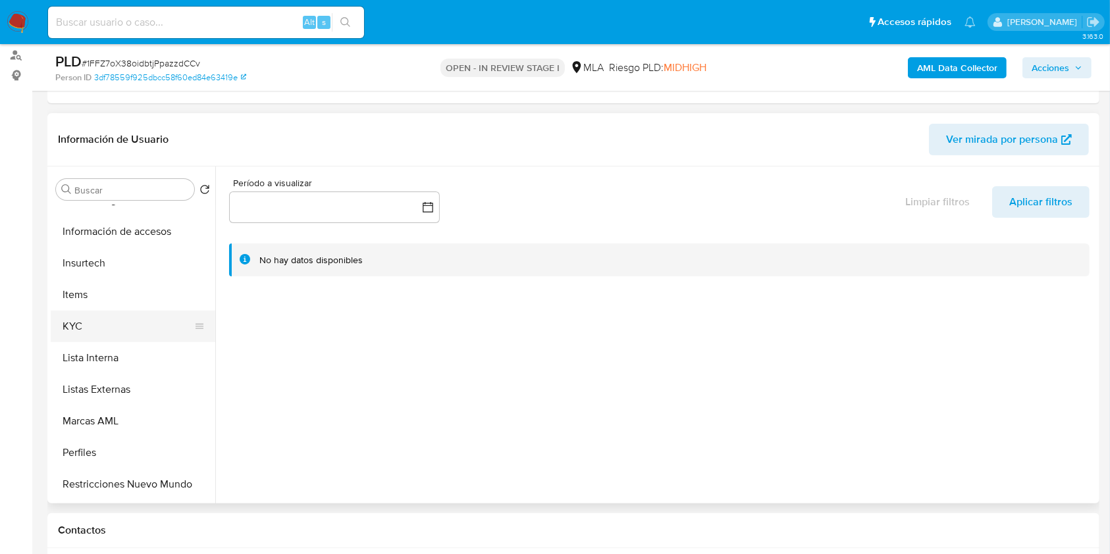
click at [95, 320] on button "KYC" at bounding box center [128, 327] width 154 height 32
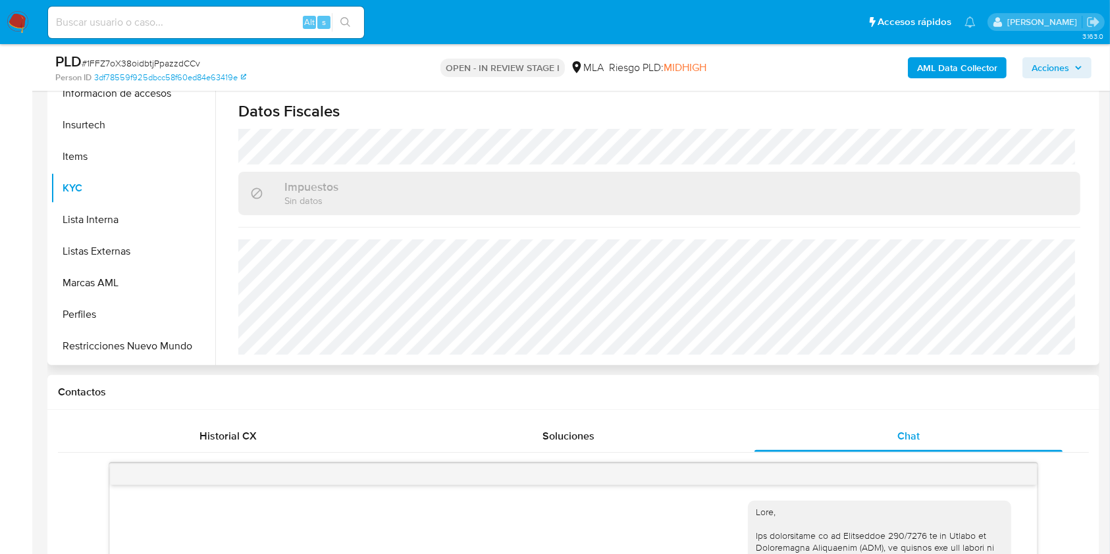
scroll to position [351, 0]
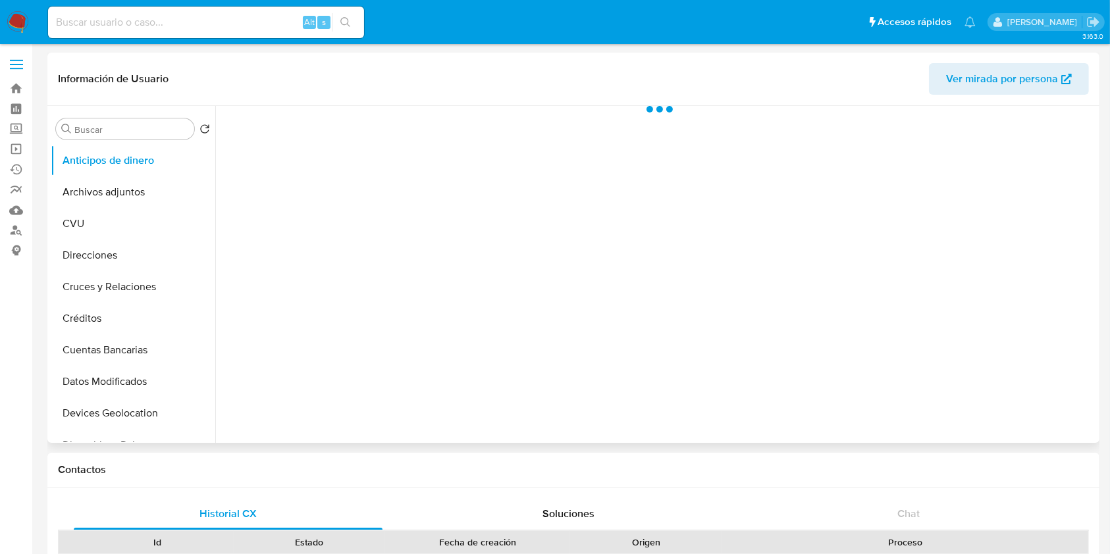
select select "10"
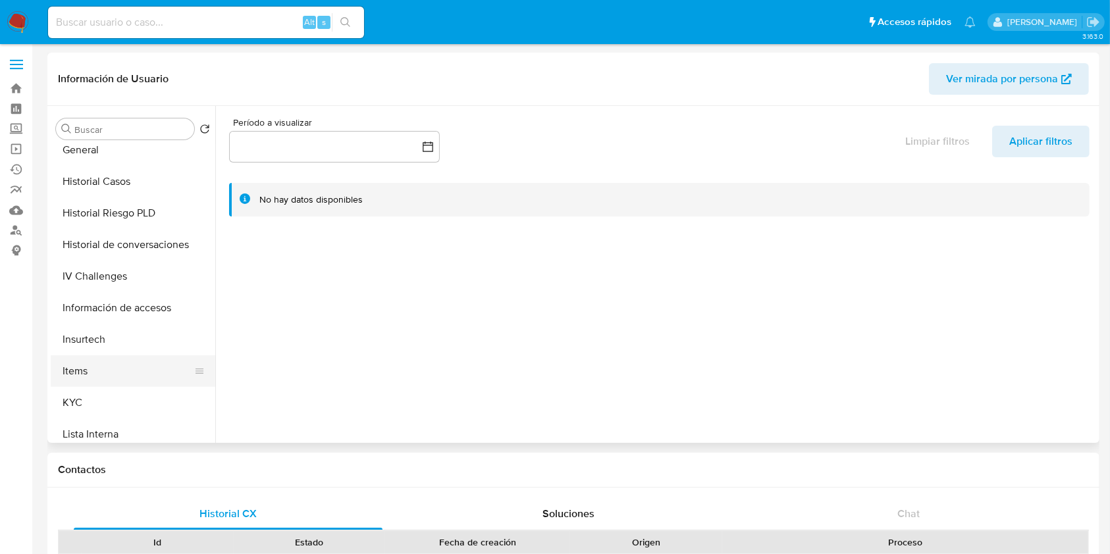
scroll to position [438, 0]
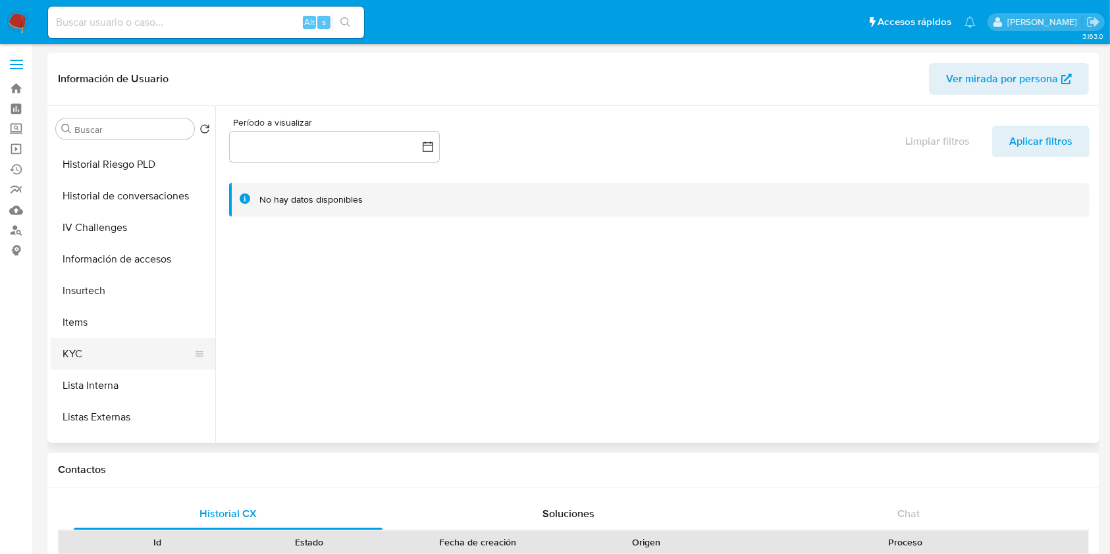
click at [99, 344] on button "KYC" at bounding box center [128, 354] width 154 height 32
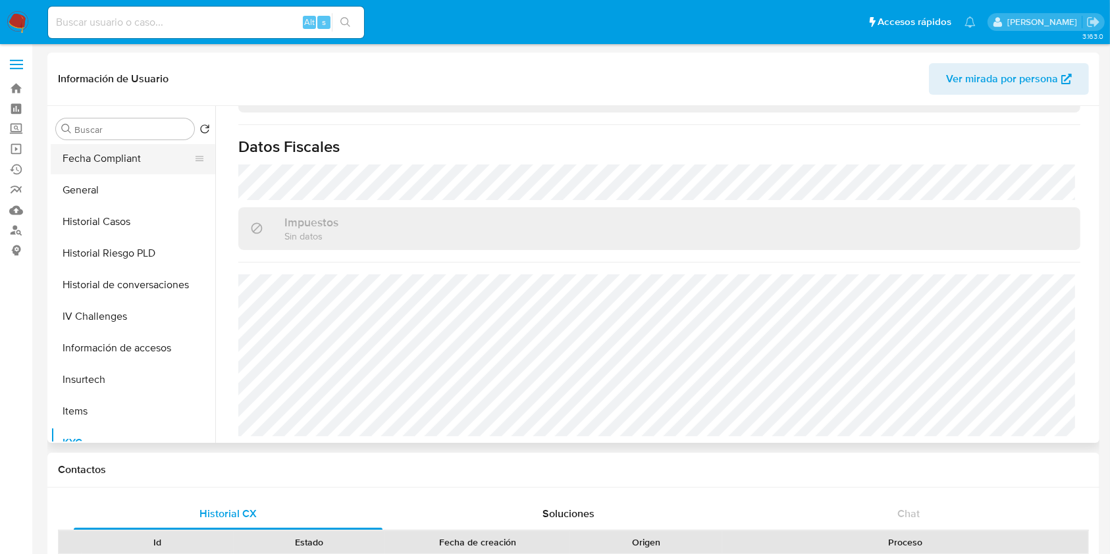
scroll to position [263, 0]
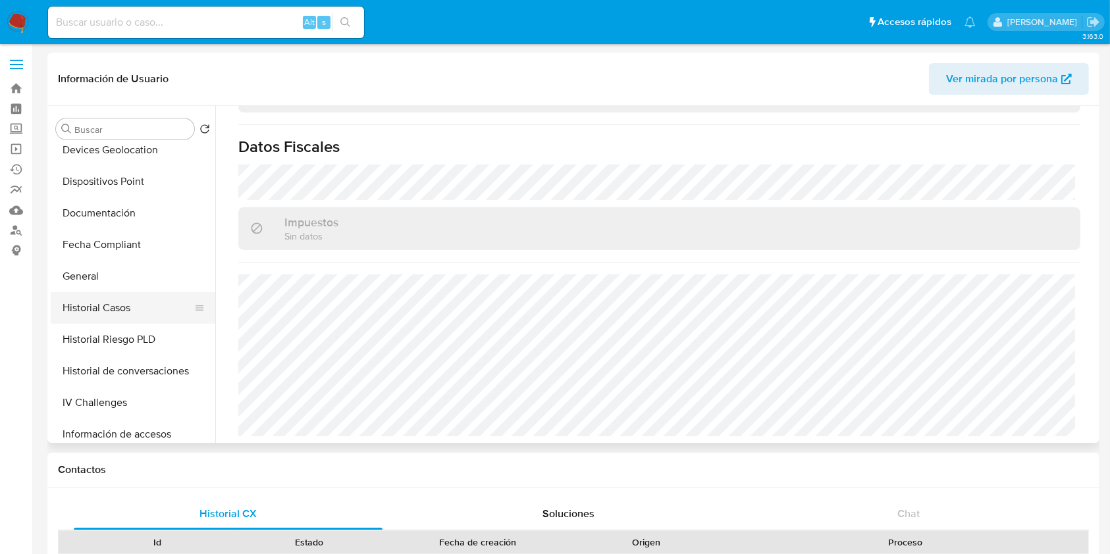
click at [118, 298] on button "Historial Casos" at bounding box center [128, 308] width 154 height 32
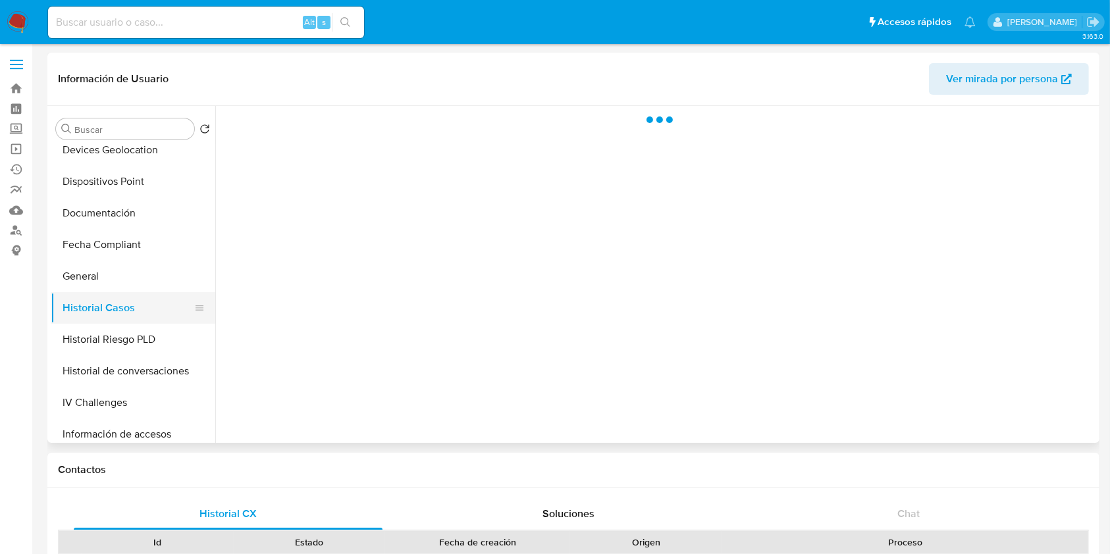
scroll to position [0, 0]
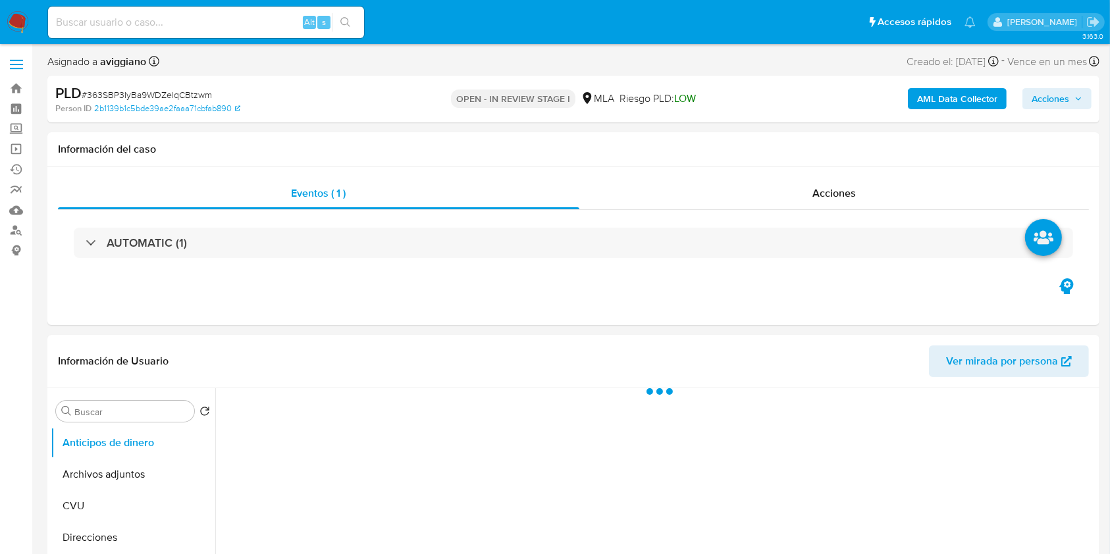
click at [1063, 102] on span "Acciones" at bounding box center [1051, 98] width 38 height 21
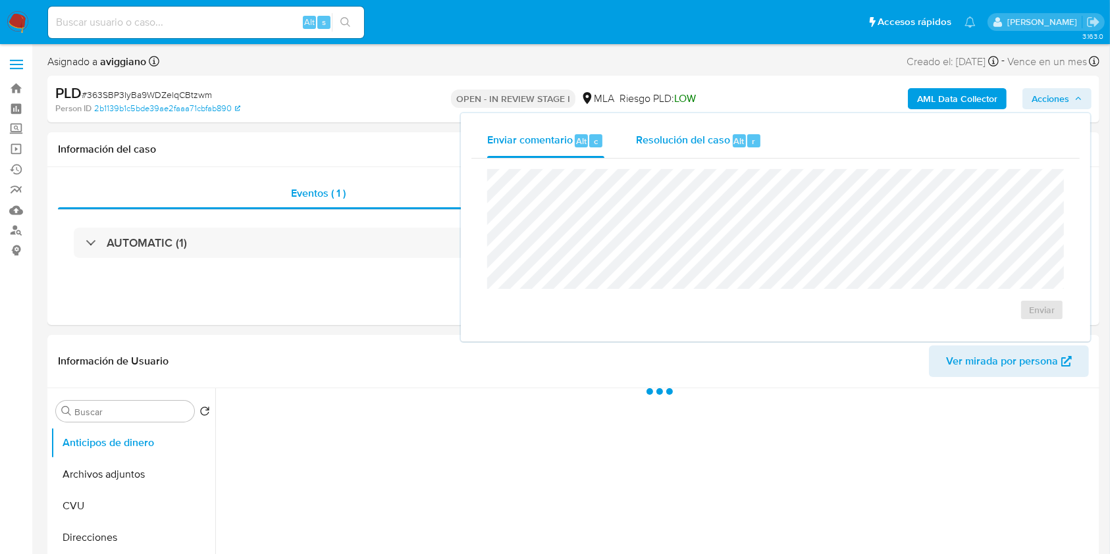
select select "10"
click at [644, 145] on span "Resolución del caso" at bounding box center [683, 140] width 94 height 15
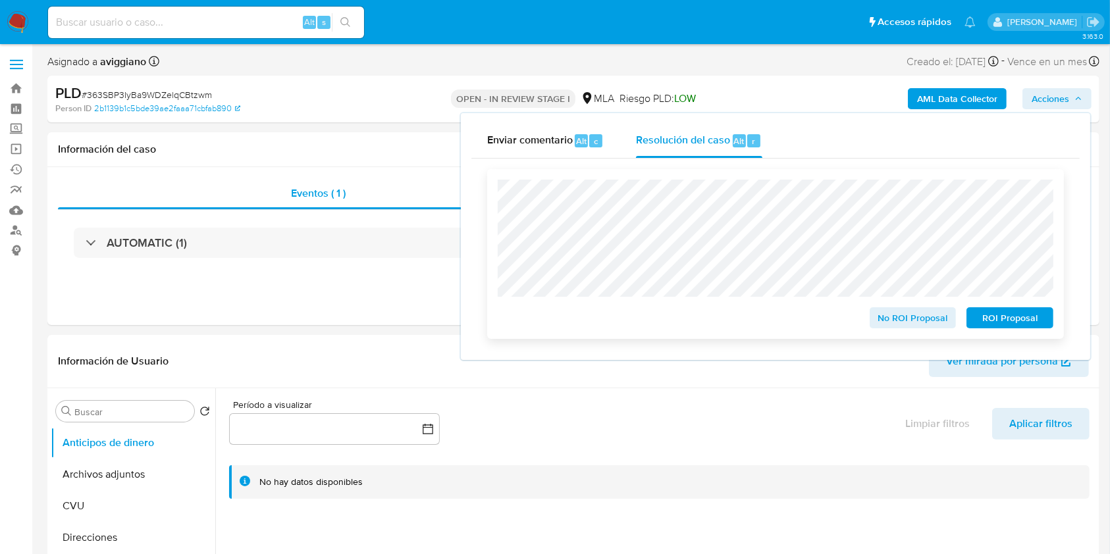
drag, startPoint x: 874, startPoint y: 318, endPoint x: 916, endPoint y: 328, distance: 43.9
click at [916, 328] on button "No ROI Proposal" at bounding box center [913, 317] width 87 height 21
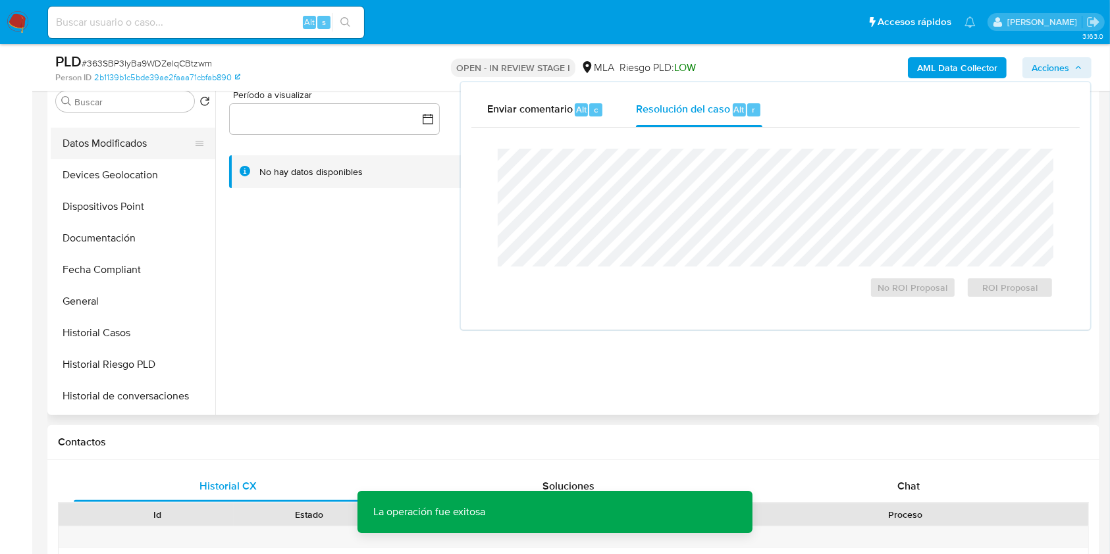
scroll to position [263, 0]
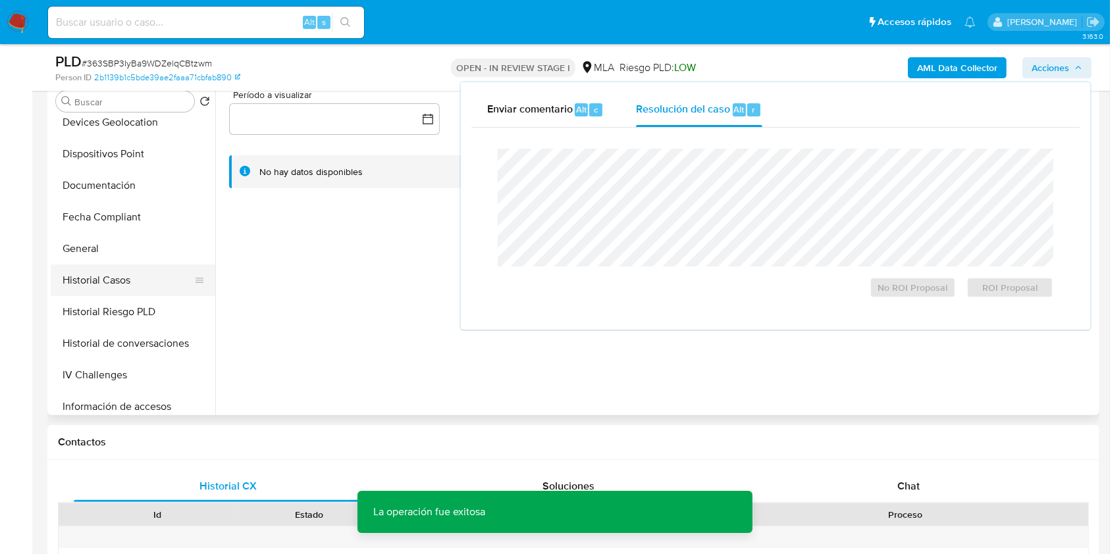
click at [108, 288] on button "Historial Casos" at bounding box center [128, 281] width 154 height 32
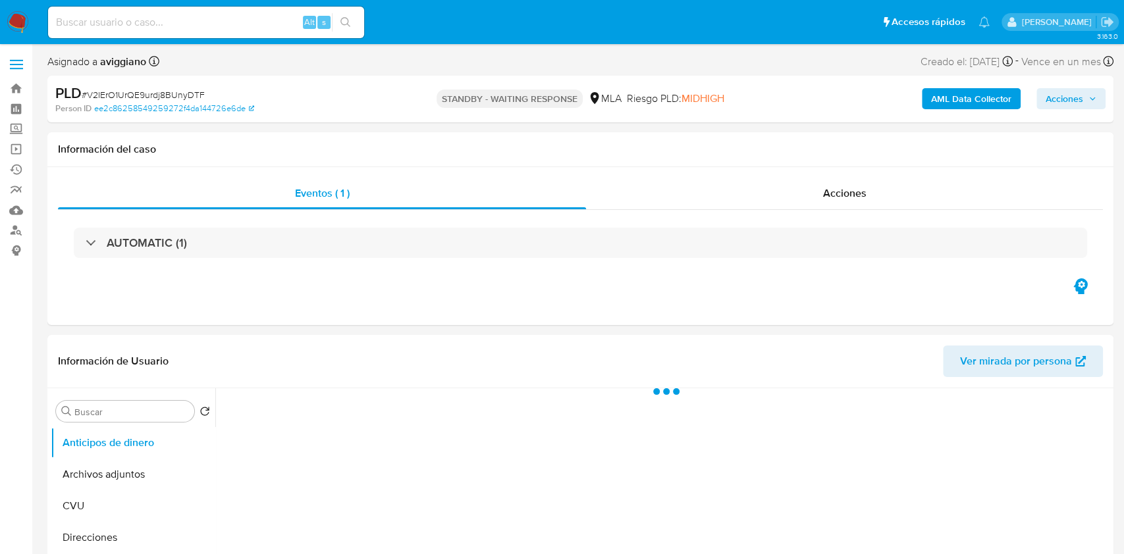
select select "10"
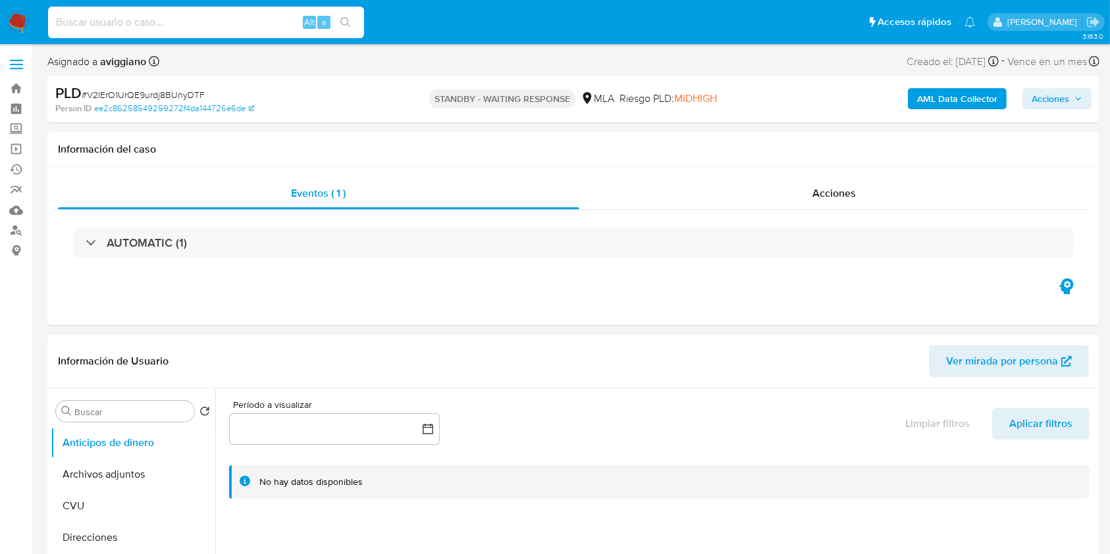
paste input "iEZDgmnVsjepTDLTe3gnAM4M"
type input "iEZDgmnVsjepTDLTe3gnAM4M"
click at [340, 22] on icon "search-icon" at bounding box center [345, 22] width 11 height 11
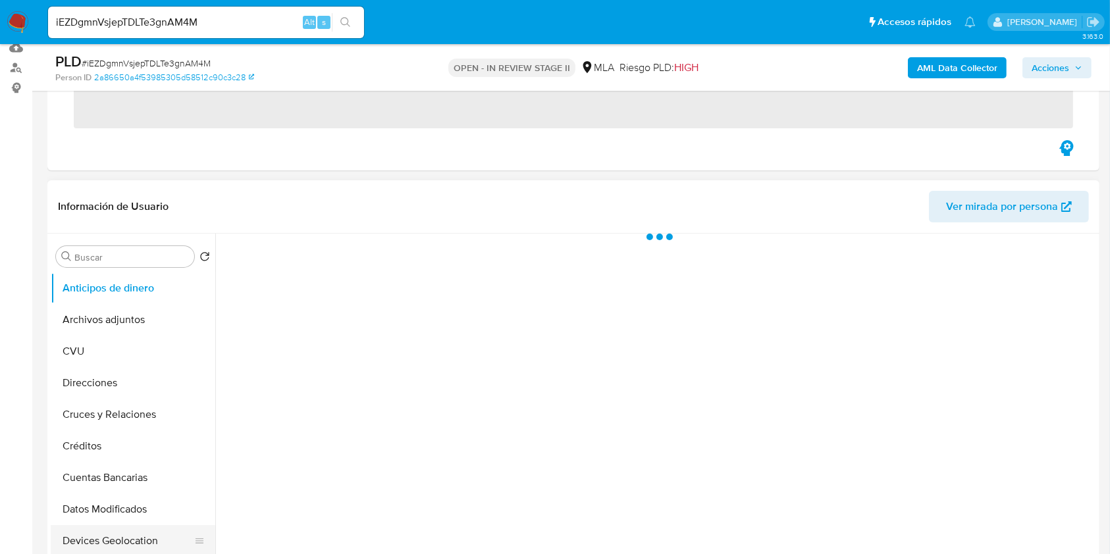
scroll to position [351, 0]
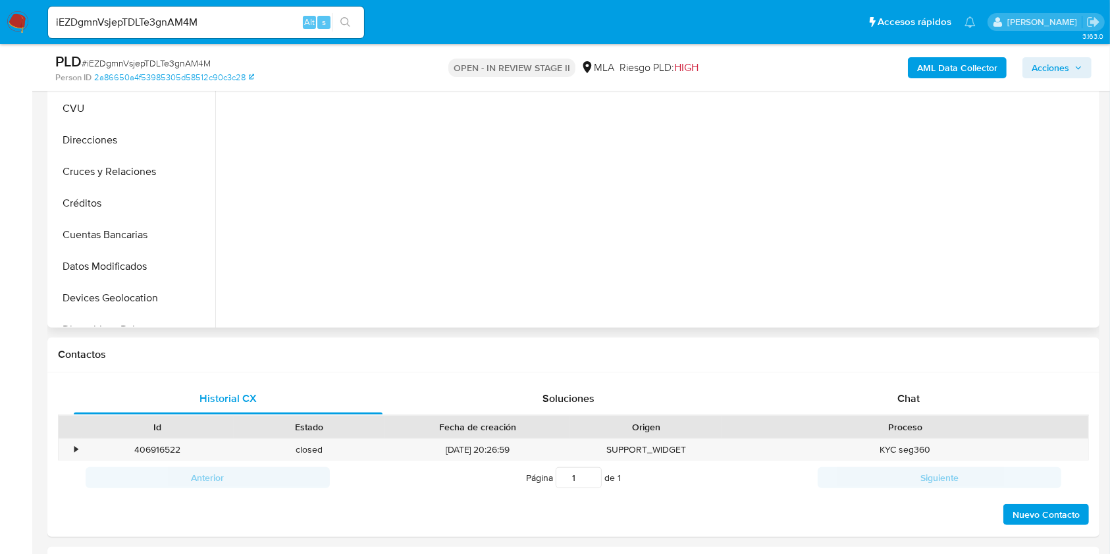
select select "10"
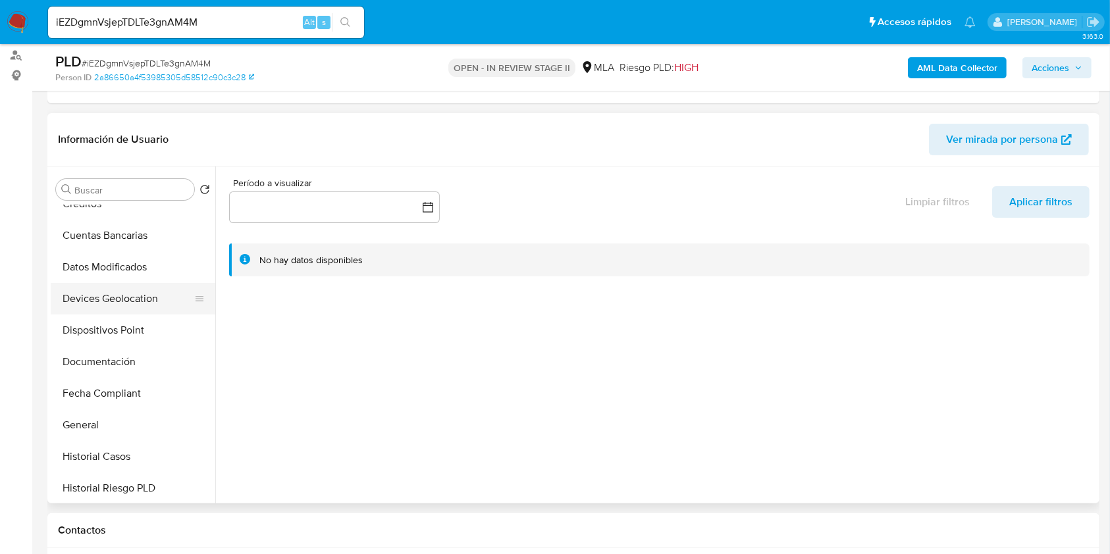
scroll to position [0, 0]
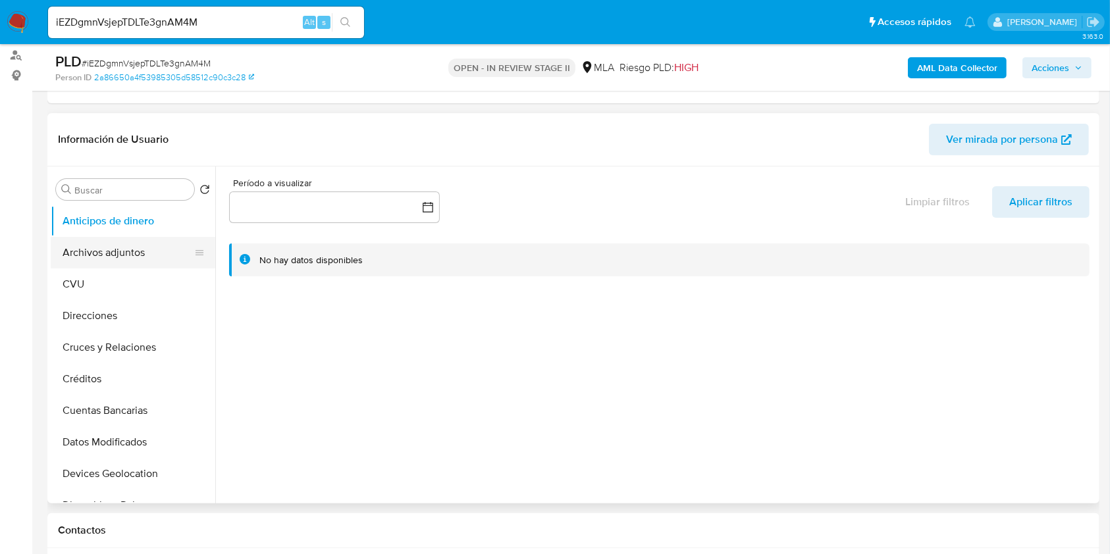
click at [125, 266] on button "Archivos adjuntos" at bounding box center [128, 253] width 154 height 32
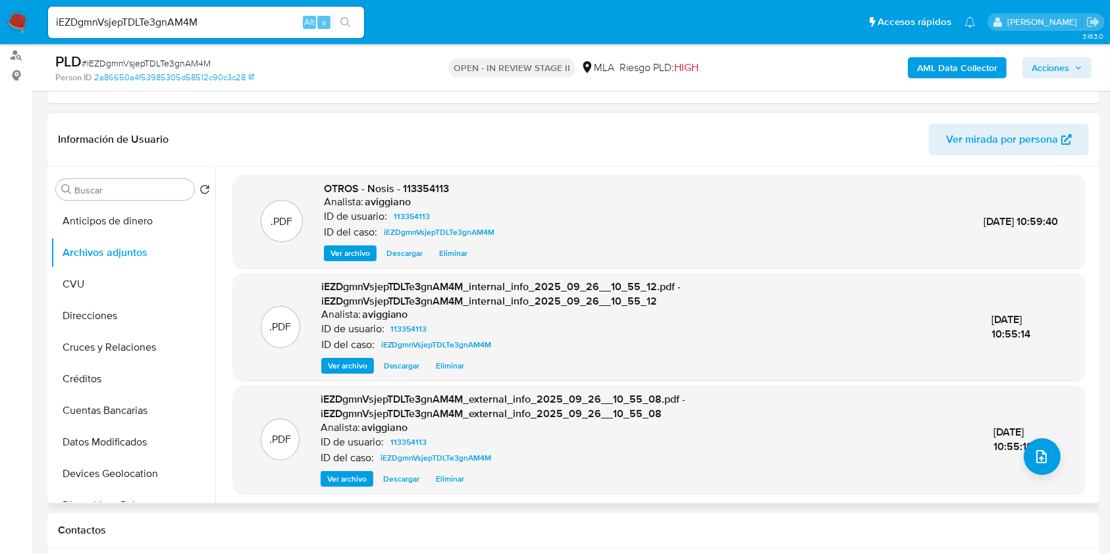
scroll to position [4, 0]
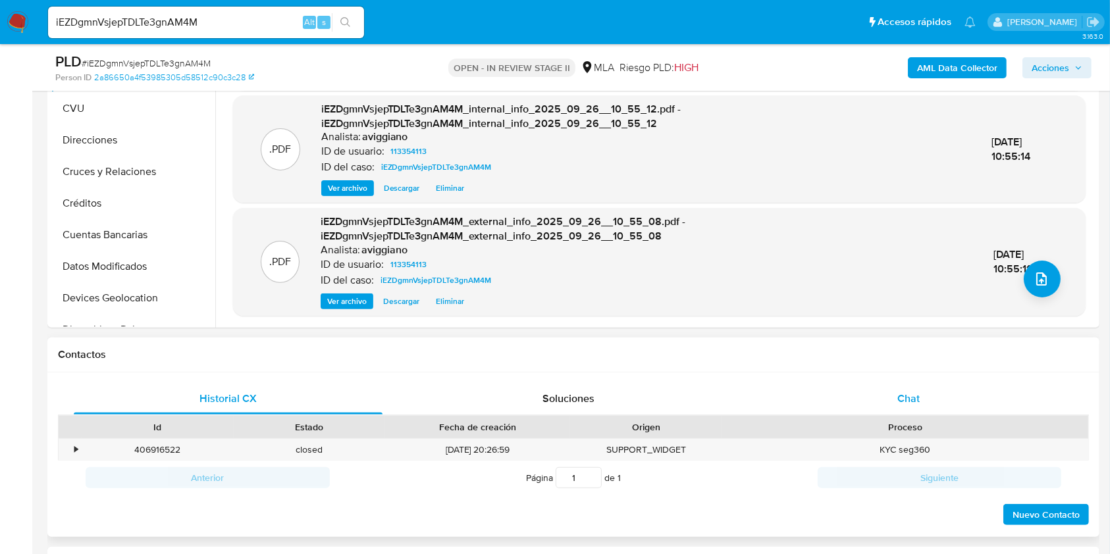
click at [872, 384] on div "Chat" at bounding box center [908, 399] width 309 height 32
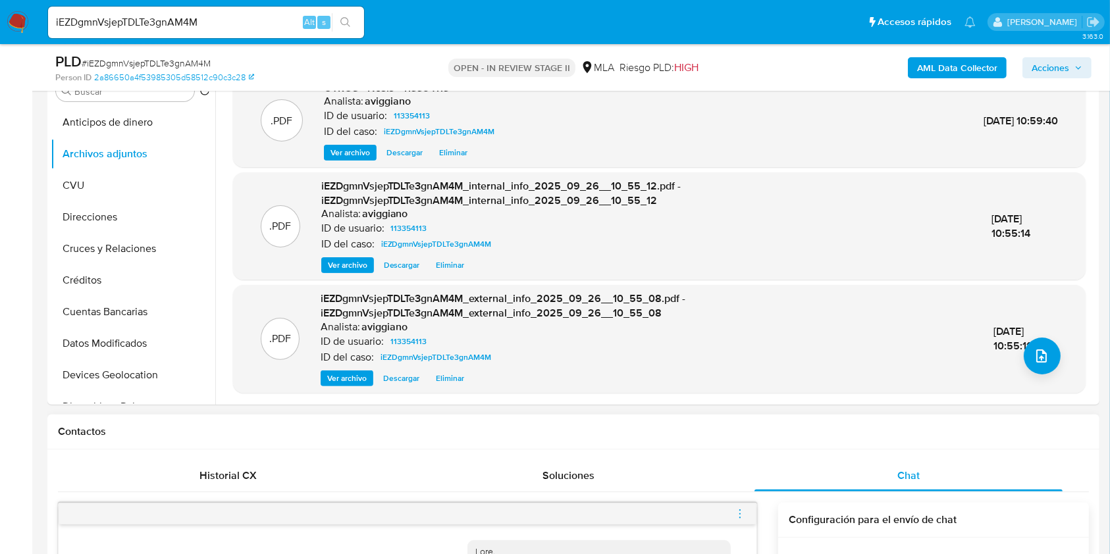
scroll to position [88, 0]
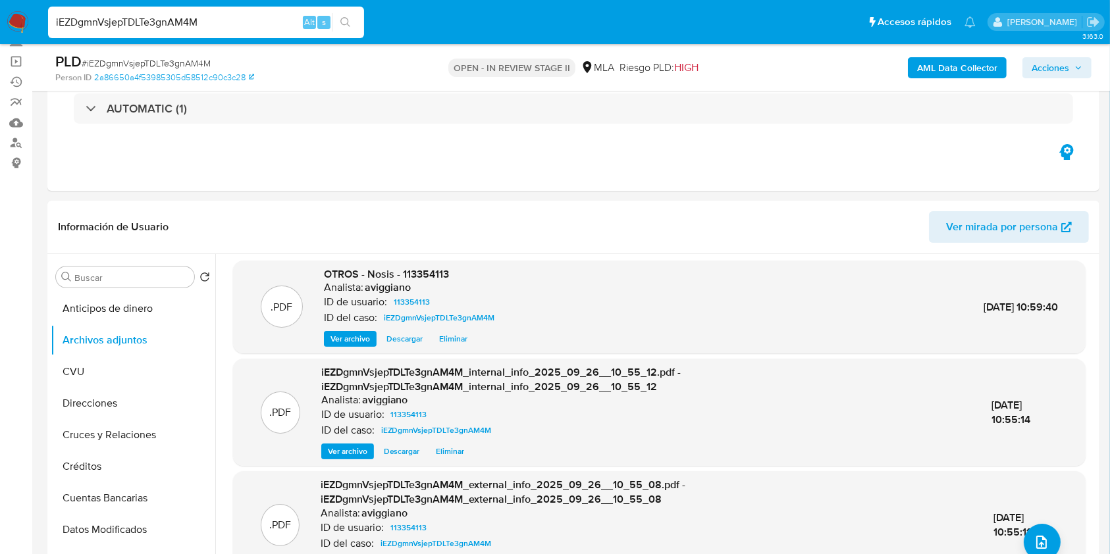
click at [95, 14] on input "iEZDgmnVsjepTDLTe3gnAM4M" at bounding box center [206, 22] width 316 height 17
paste input "0K8OJI9TJrfIwetvzZKTxOYI"
type input "0K8OJI9TJrfIwetvzZKTxOYI"
click at [349, 24] on icon "search-icon" at bounding box center [345, 22] width 11 height 11
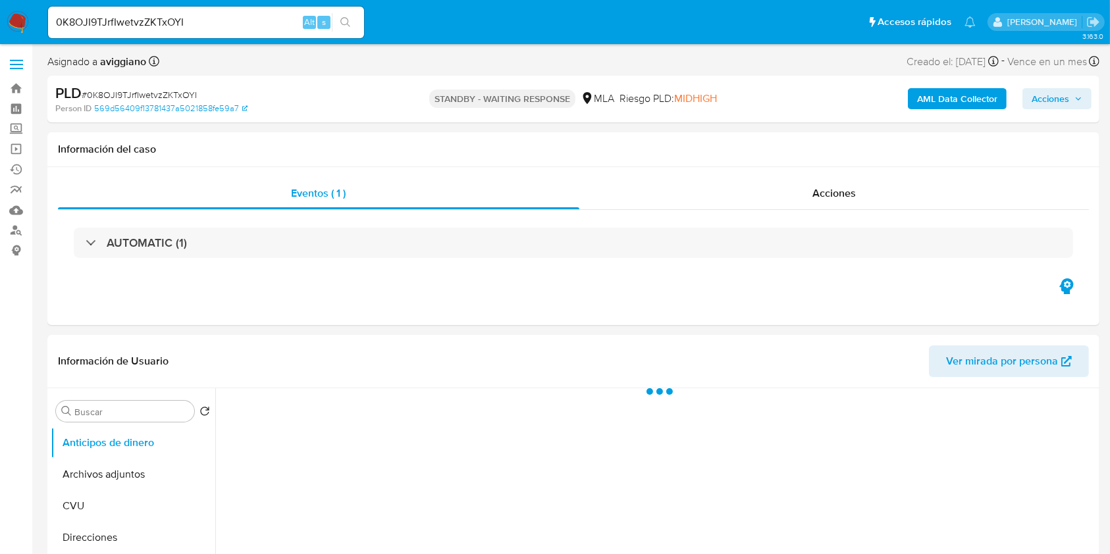
select select "10"
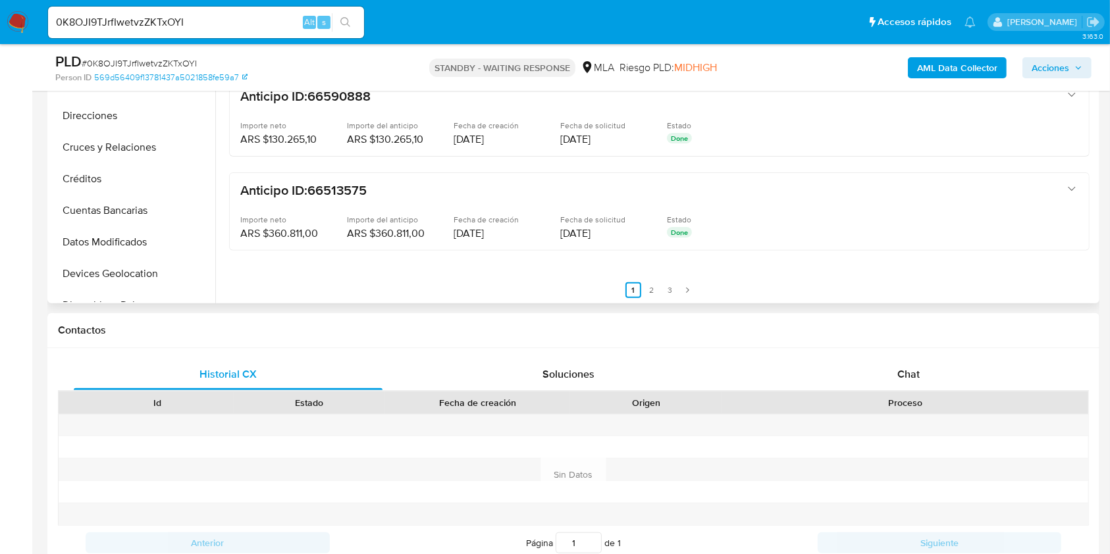
scroll to position [527, 0]
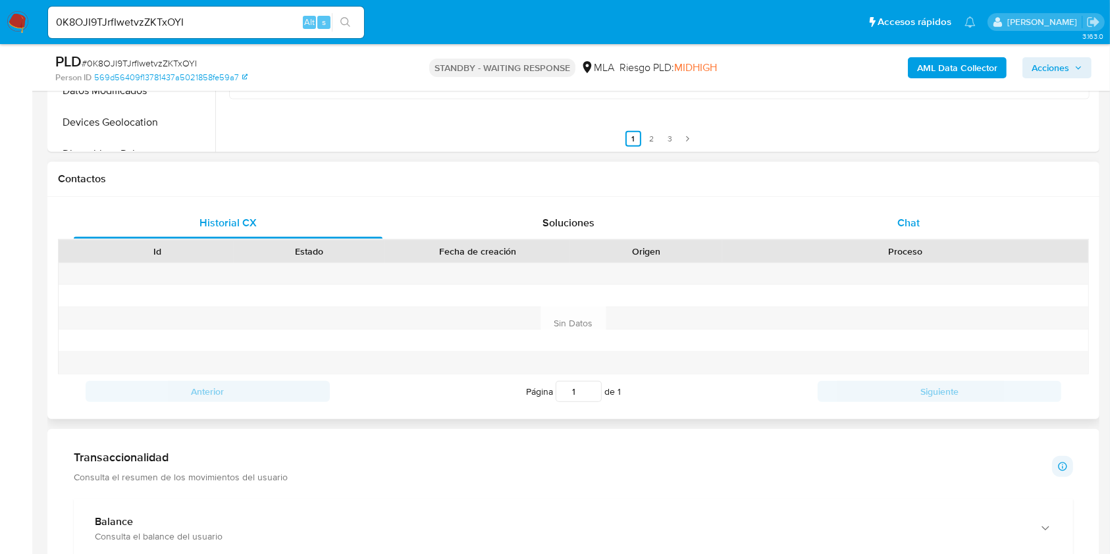
click at [899, 236] on div "Chat" at bounding box center [908, 223] width 309 height 32
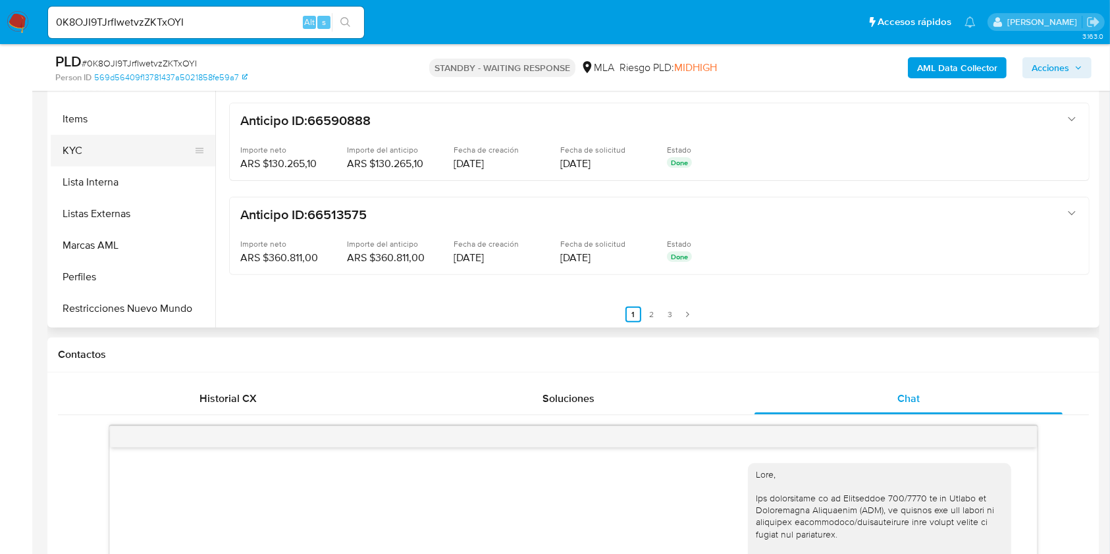
click at [101, 138] on button "KYC" at bounding box center [128, 151] width 154 height 32
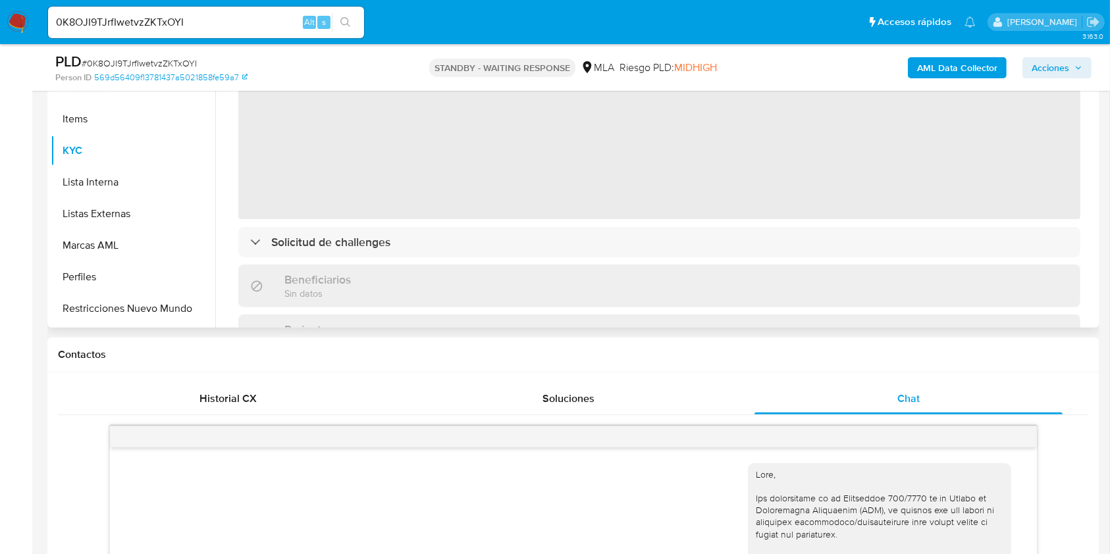
scroll to position [263, 0]
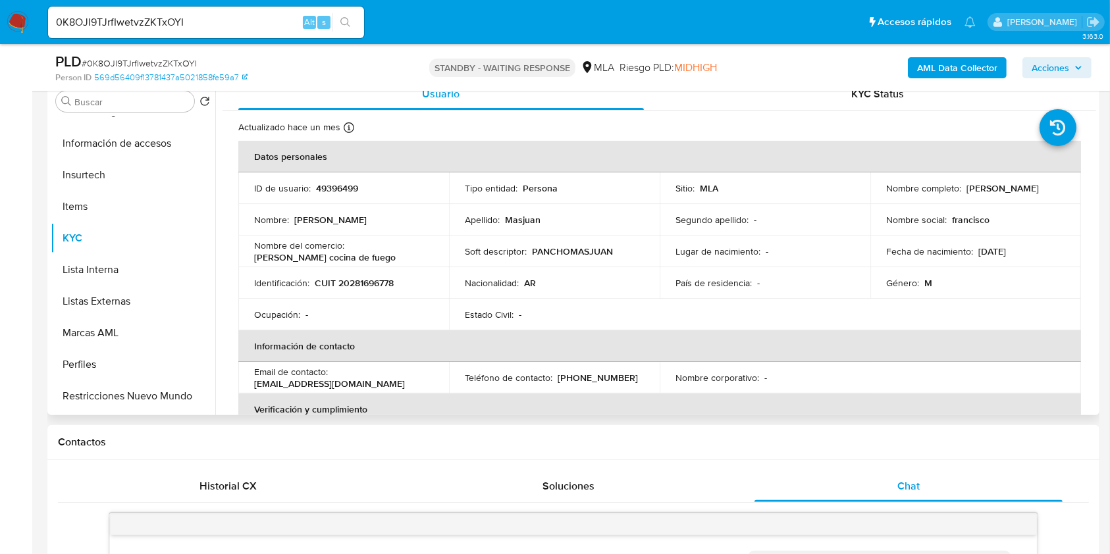
click at [365, 277] on p "CUIT 20281696778" at bounding box center [354, 283] width 79 height 12
copy p "20281696778"
click at [155, 20] on input "0K8OJI9TJrfIwetvzZKTxOYI" at bounding box center [206, 22] width 316 height 17
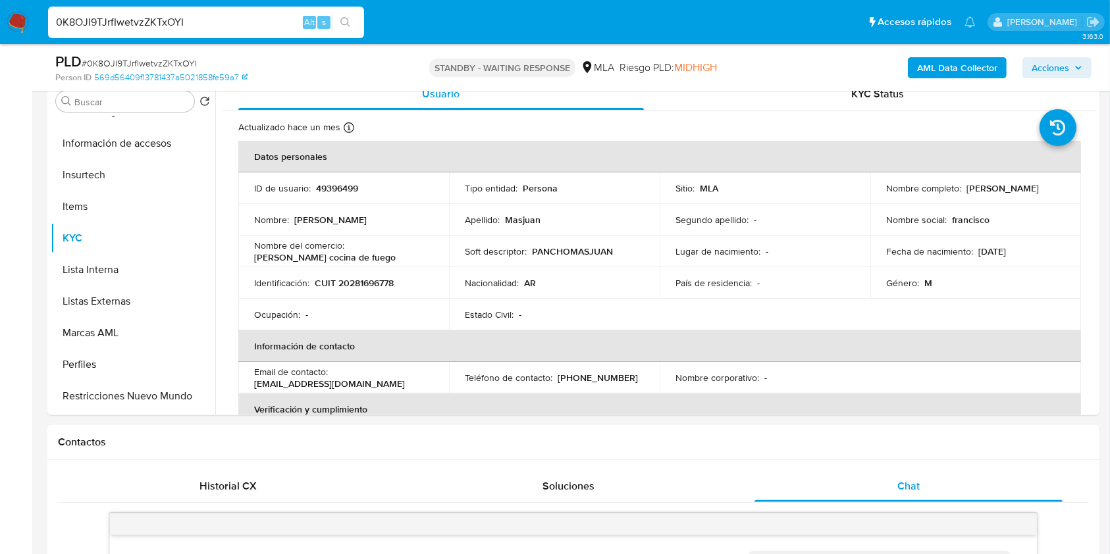
paste input "bVa7kKokiELOOElXUXKA4y2X"
type input "bVa7kKokiELOOElXUXKA4y2X"
click at [349, 18] on icon "search-icon" at bounding box center [345, 22] width 11 height 11
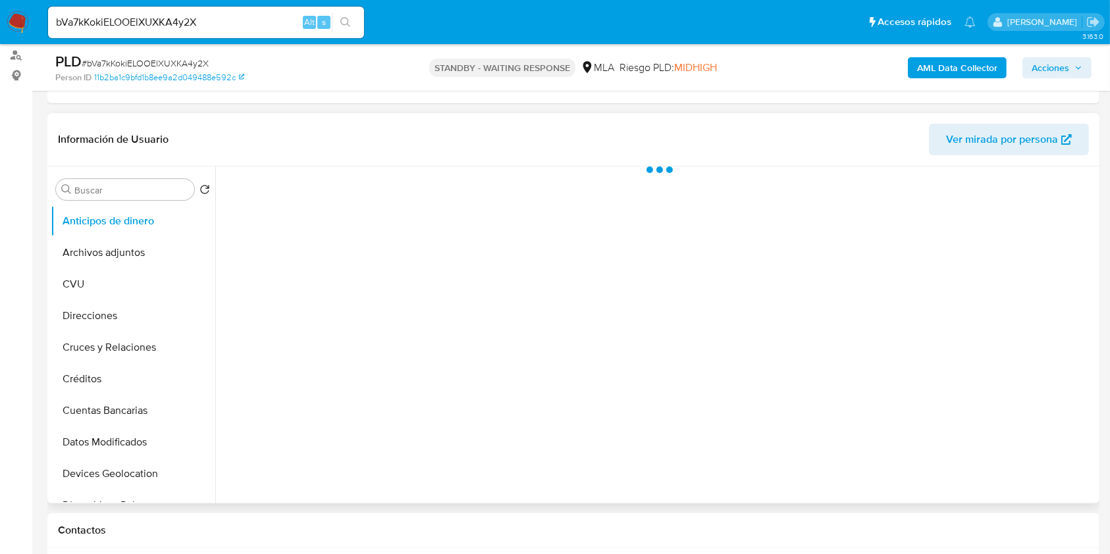
select select "10"
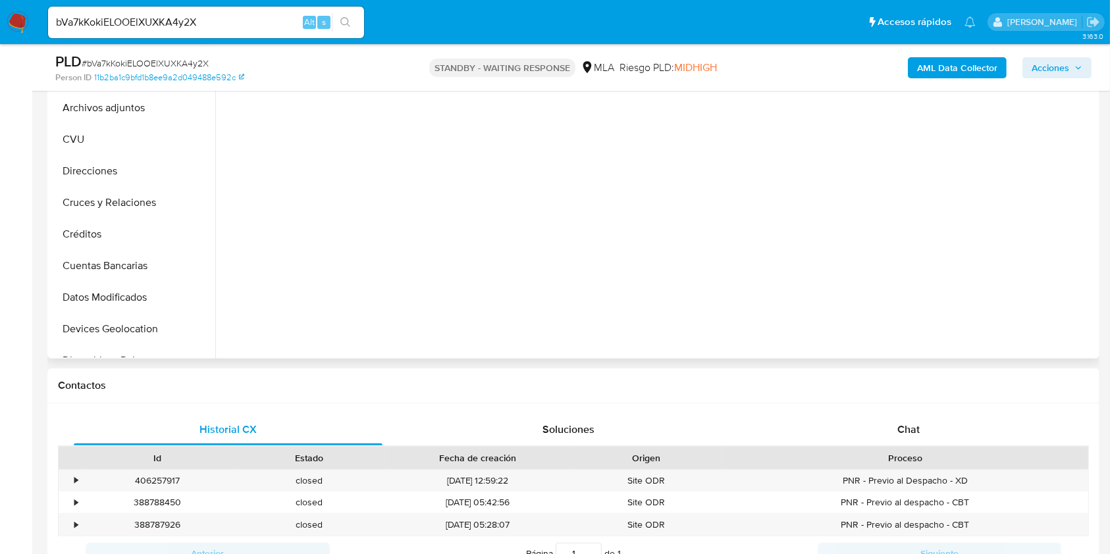
scroll to position [438, 0]
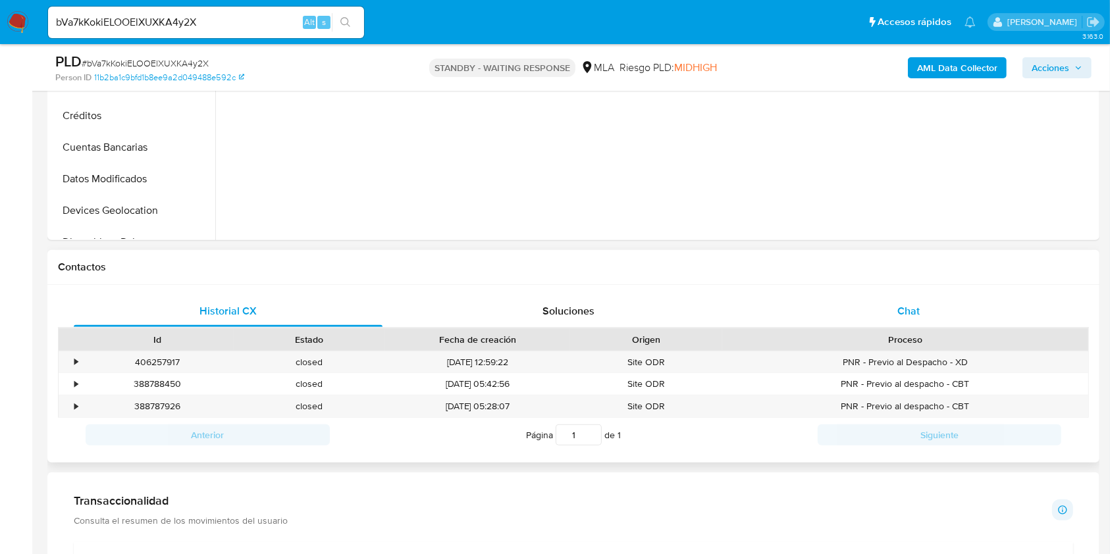
click at [912, 317] on span "Chat" at bounding box center [908, 310] width 22 height 15
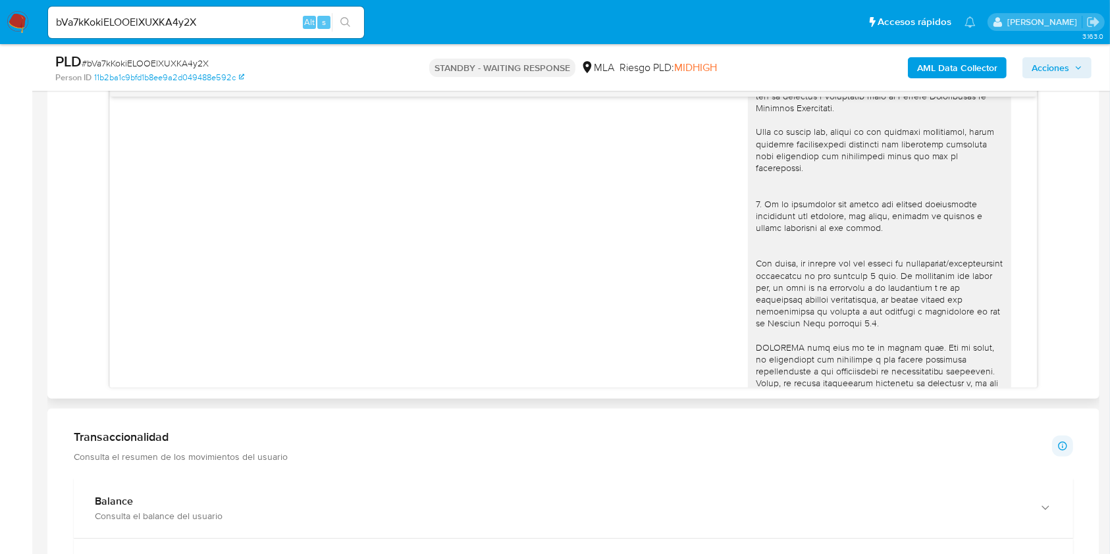
scroll to position [1155, 0]
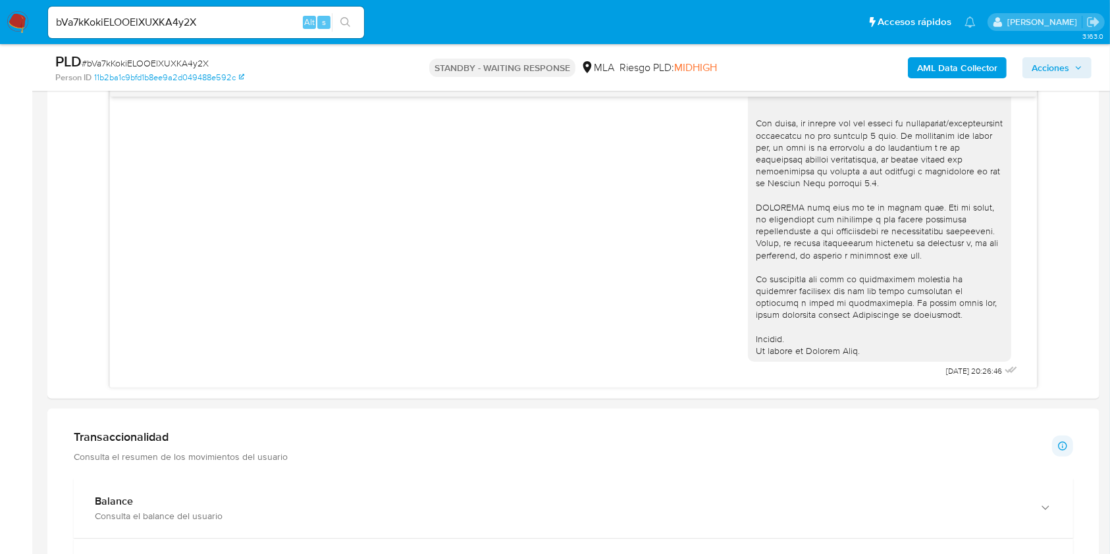
click at [135, 19] on input "bVa7kKokiELOOElXUXKA4y2X" at bounding box center [206, 22] width 316 height 17
paste input "1435846639"
click at [355, 26] on button "search-icon" at bounding box center [345, 22] width 27 height 18
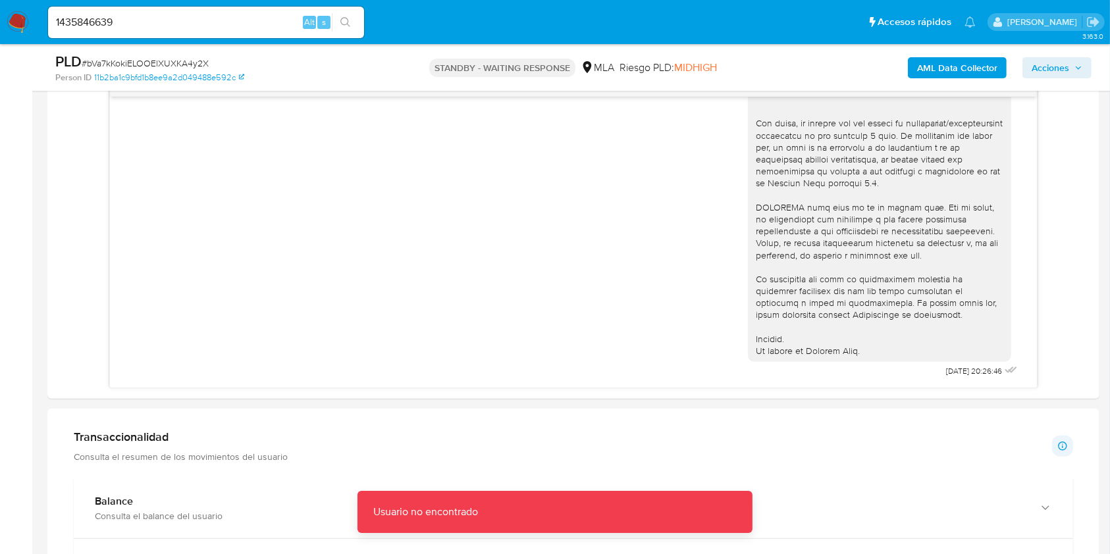
click at [201, 22] on input "1435846639" at bounding box center [206, 22] width 316 height 17
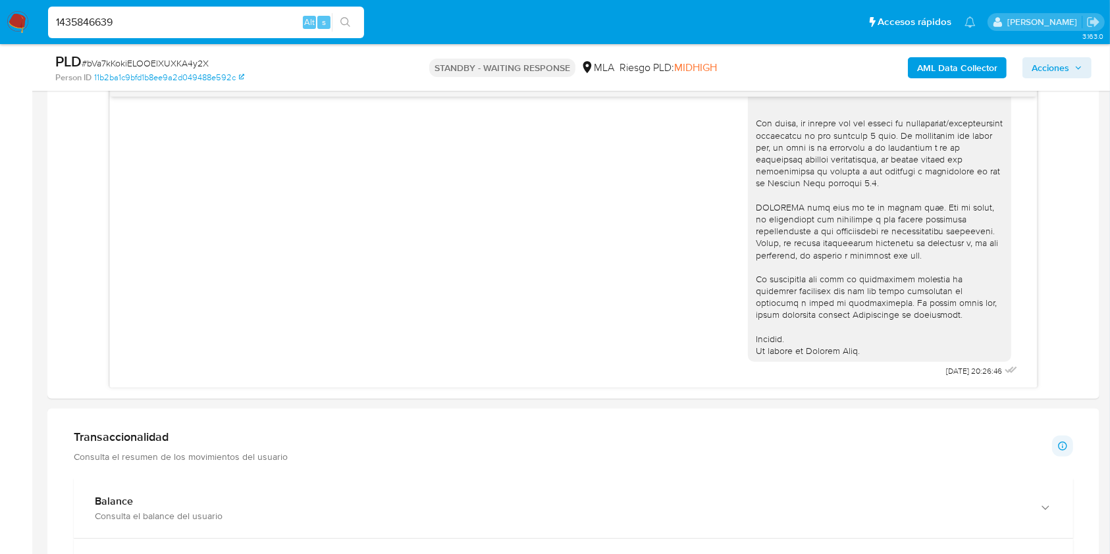
type input "1435846639"
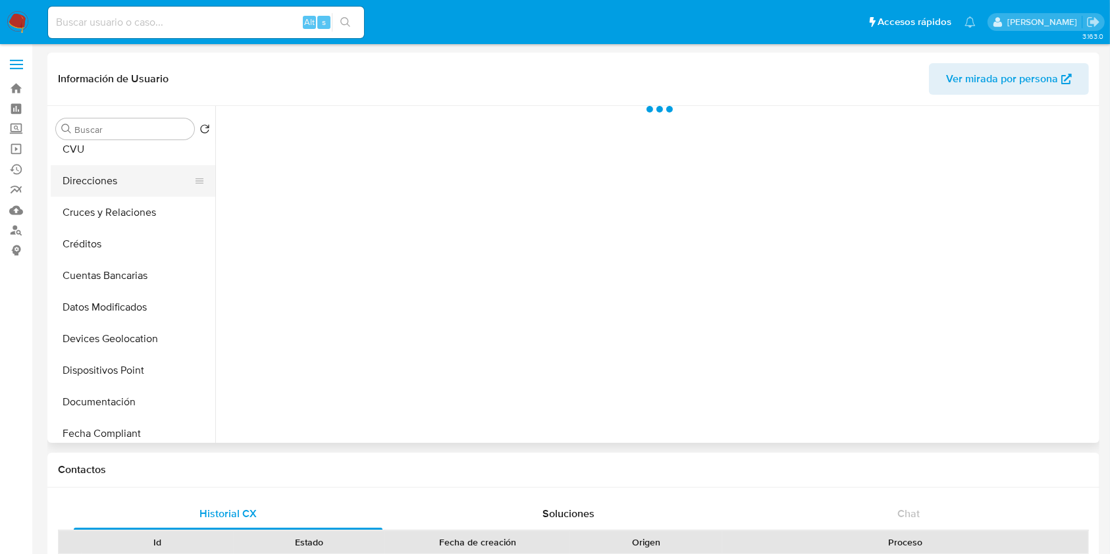
scroll to position [263, 0]
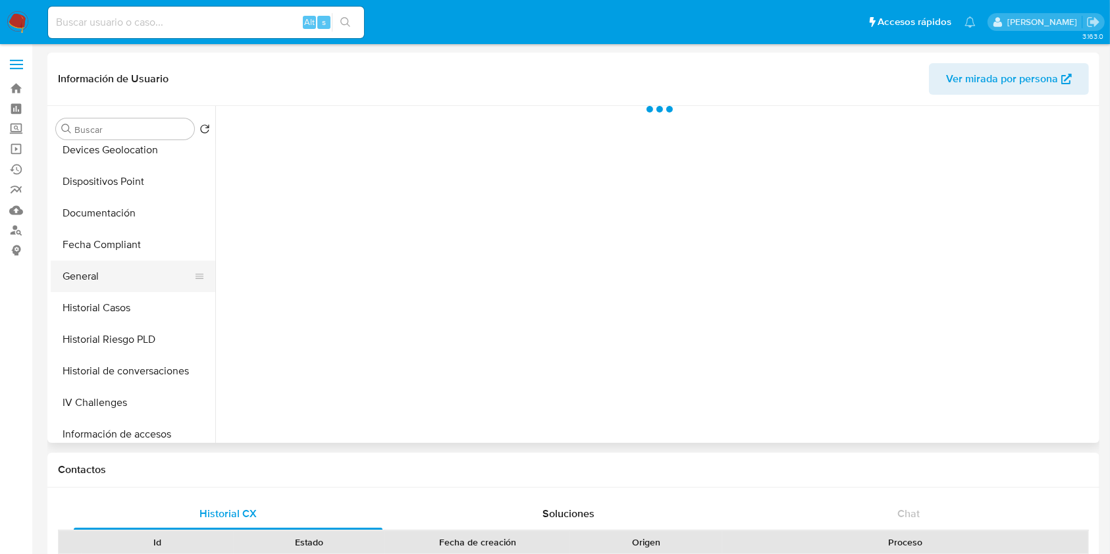
select select "10"
click at [111, 282] on button "General" at bounding box center [128, 277] width 154 height 32
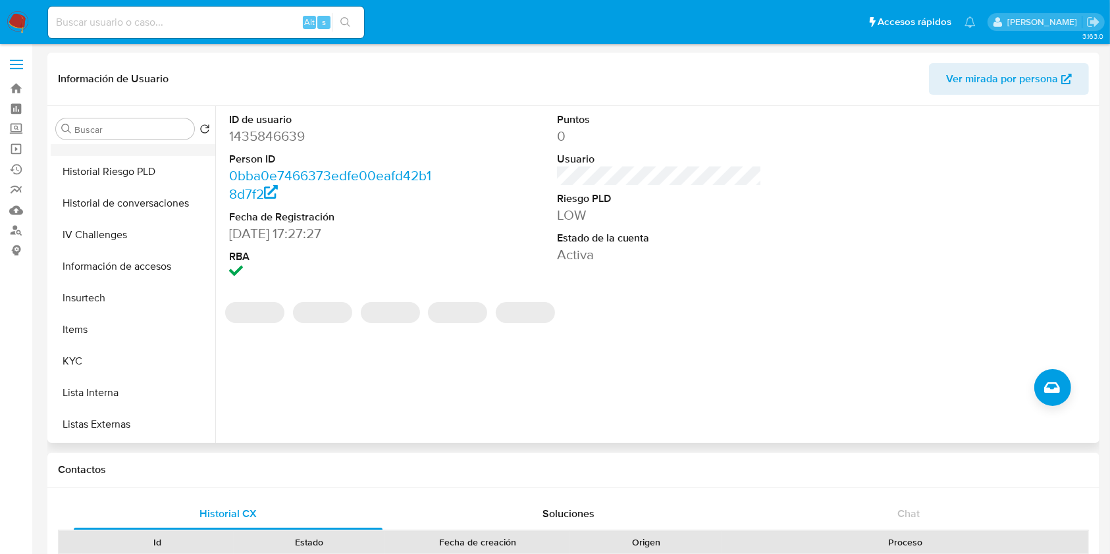
scroll to position [527, 0]
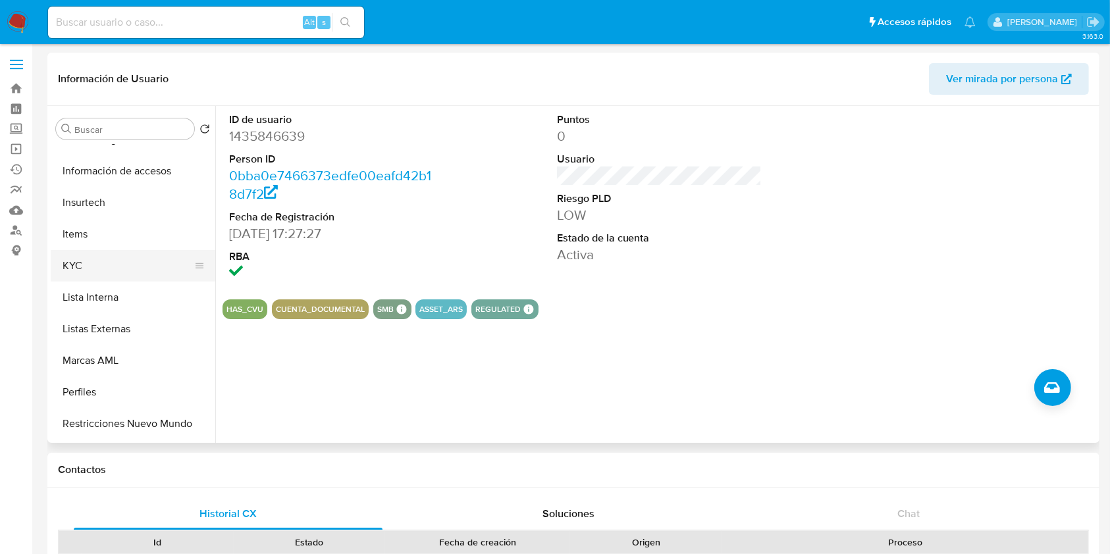
click at [86, 263] on button "KYC" at bounding box center [128, 266] width 154 height 32
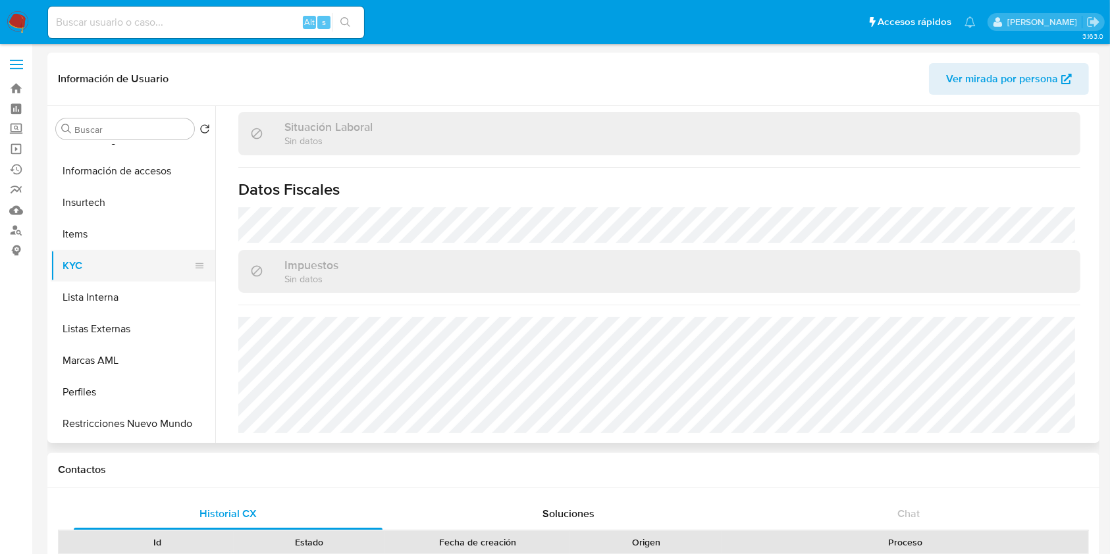
scroll to position [351, 0]
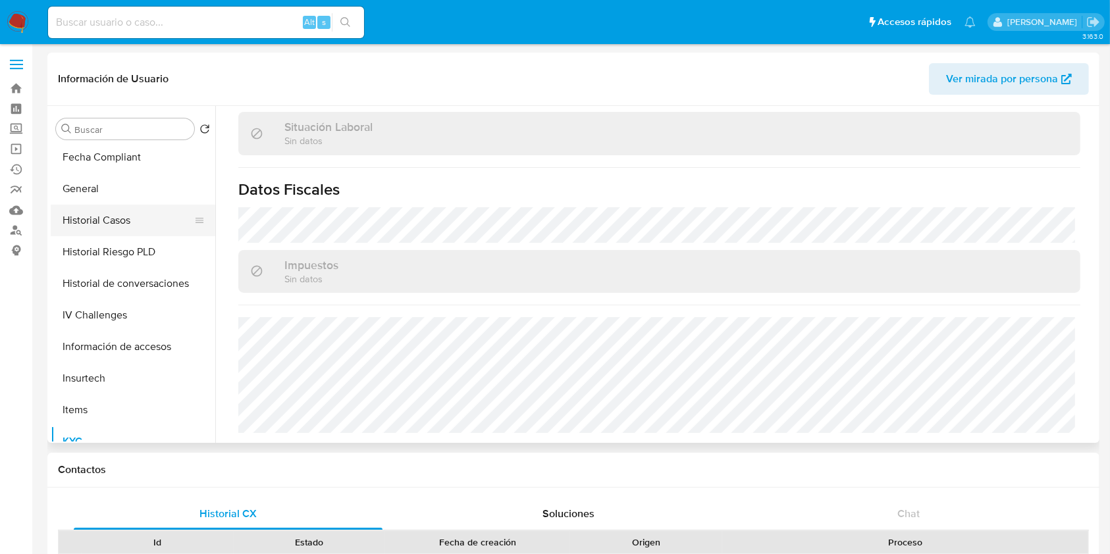
click at [126, 223] on button "Historial Casos" at bounding box center [128, 221] width 154 height 32
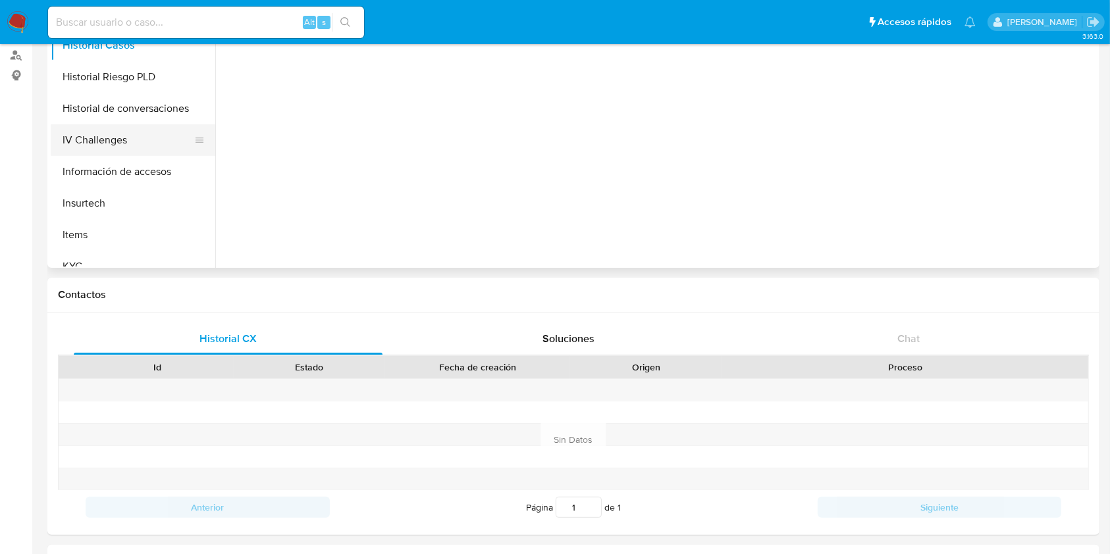
scroll to position [88, 0]
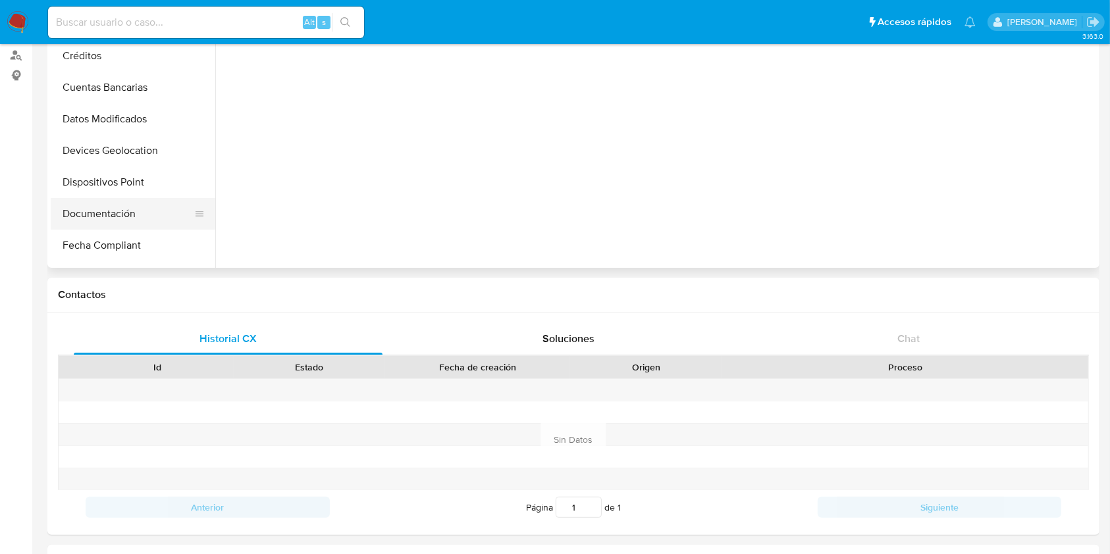
click at [140, 209] on button "Documentación" at bounding box center [128, 214] width 154 height 32
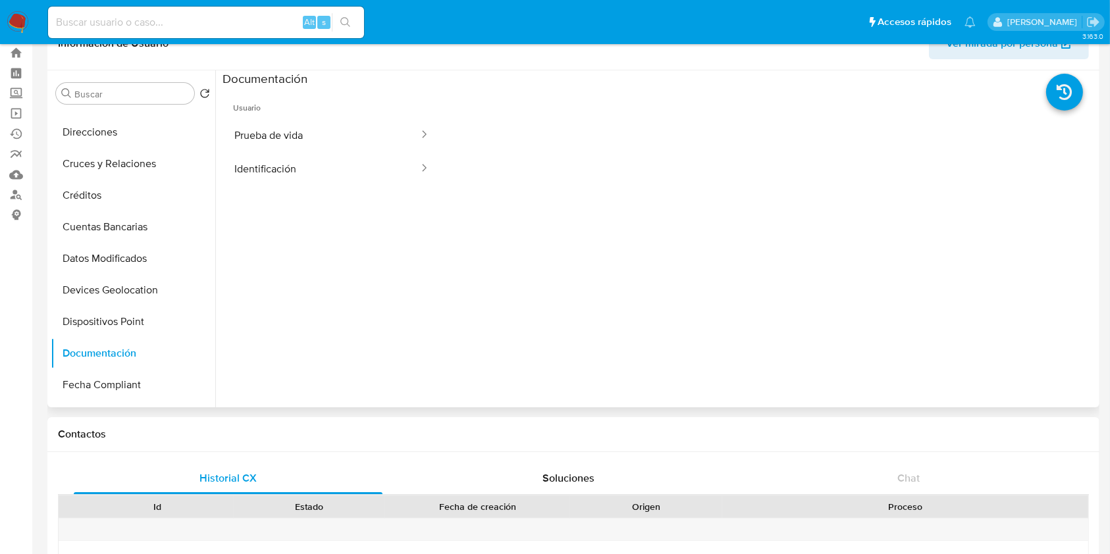
scroll to position [0, 0]
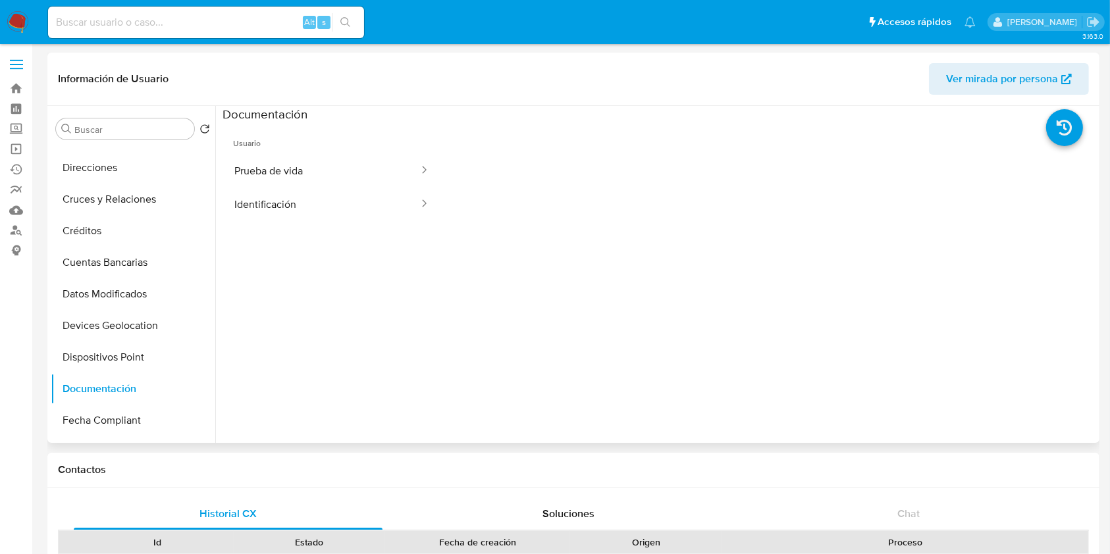
click at [331, 223] on ul "Usuario Prueba de vida Identificación" at bounding box center [332, 311] width 219 height 379
click at [325, 206] on button "Identificación" at bounding box center [321, 205] width 197 height 34
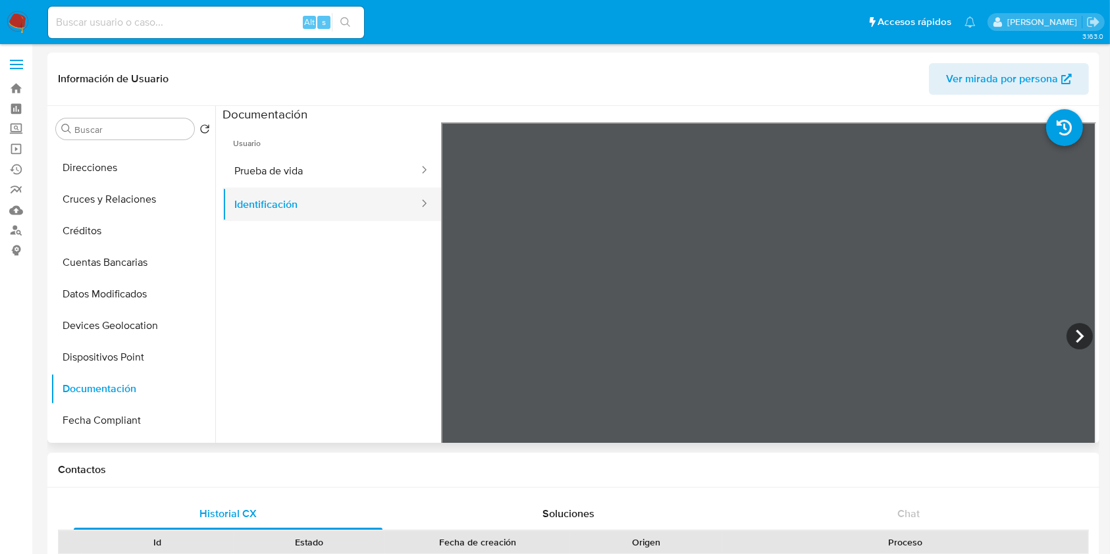
click at [348, 188] on button "Identificación" at bounding box center [321, 205] width 197 height 34
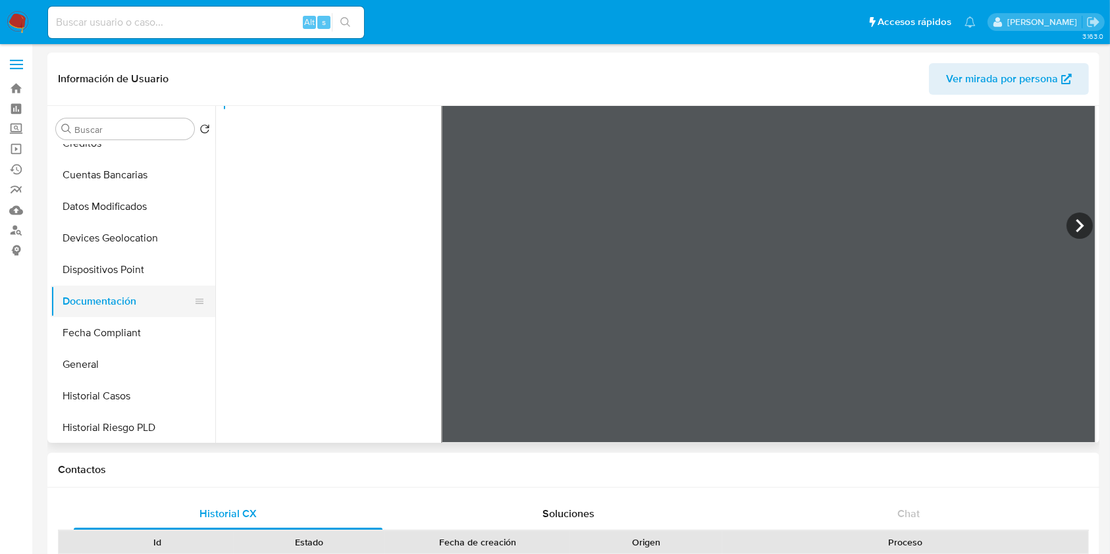
scroll to position [438, 0]
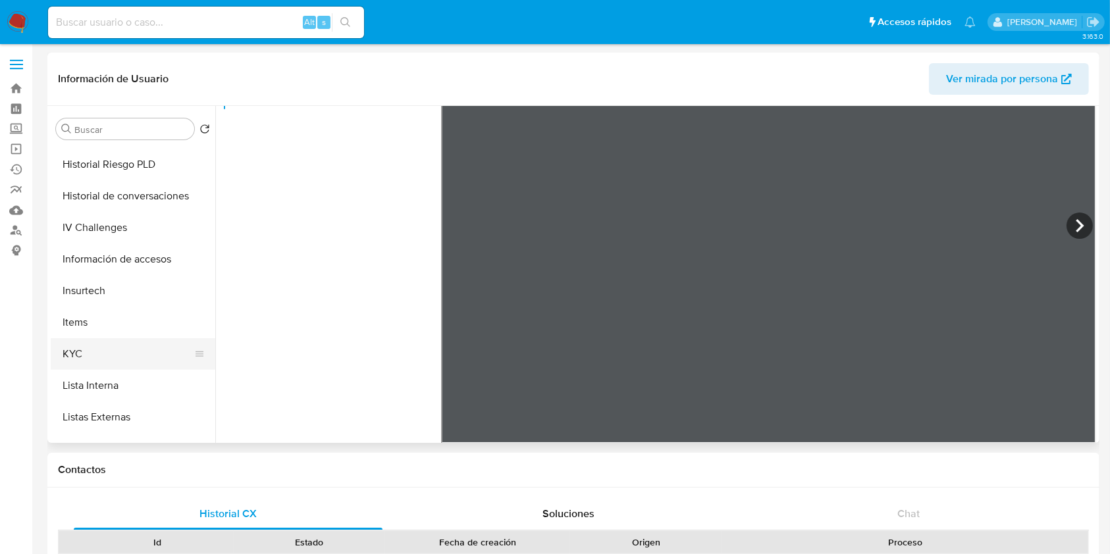
click at [103, 350] on button "KYC" at bounding box center [128, 354] width 154 height 32
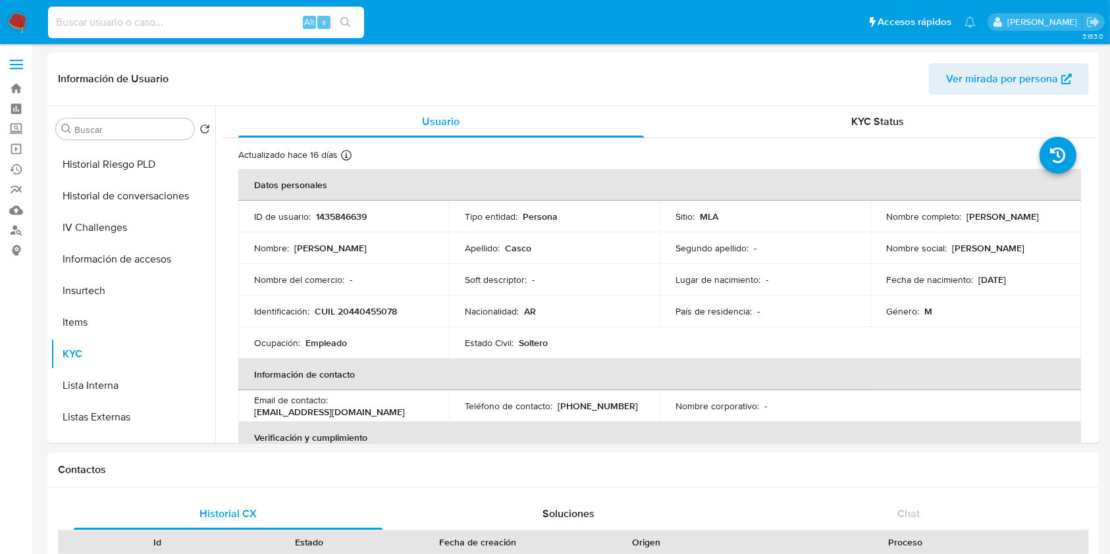
paste input "QoEu8VKMO4Hi2lzeKg6N4qzB"
type input "QoEu8VKMO4Hi2lzeKg6N4qzB"
click at [340, 14] on button "search-icon" at bounding box center [345, 22] width 27 height 18
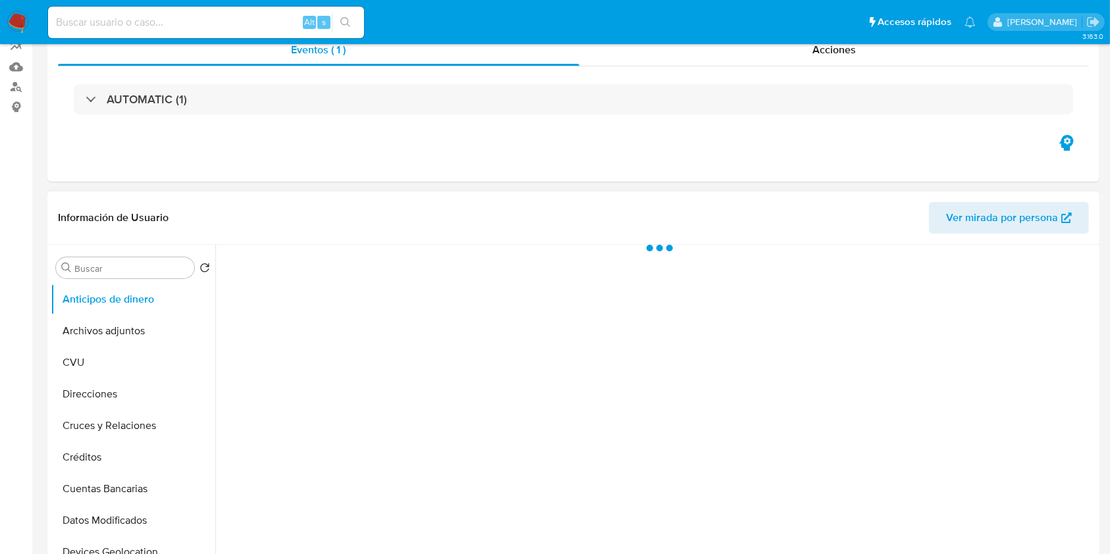
select select "10"
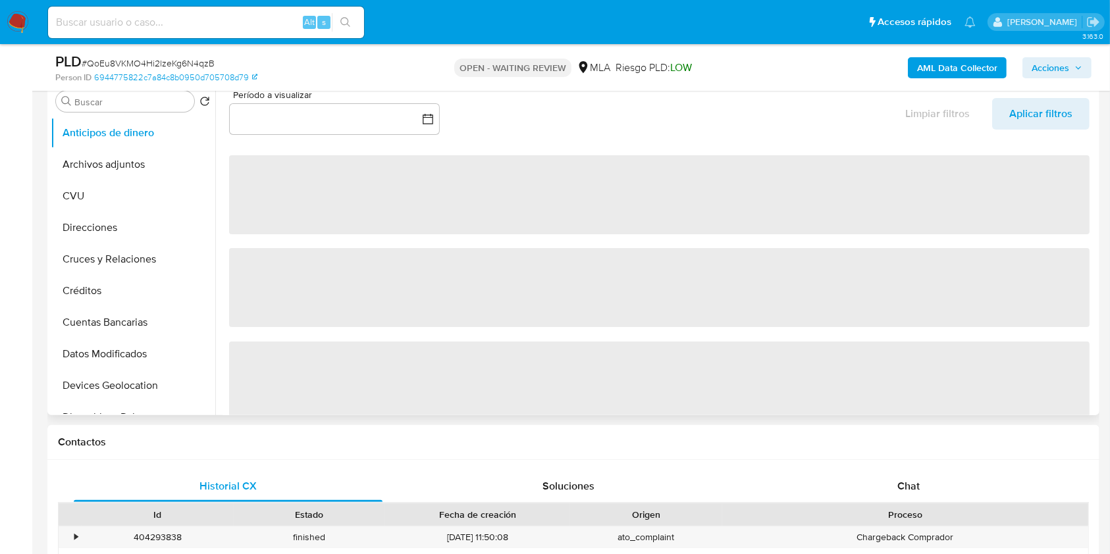
scroll to position [527, 0]
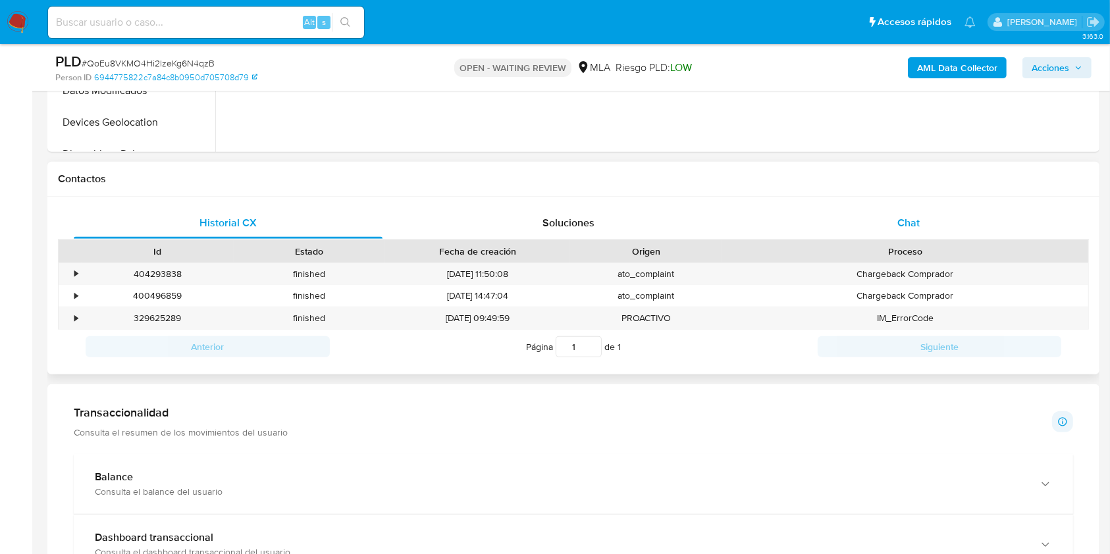
click at [907, 223] on span "Chat" at bounding box center [908, 222] width 22 height 15
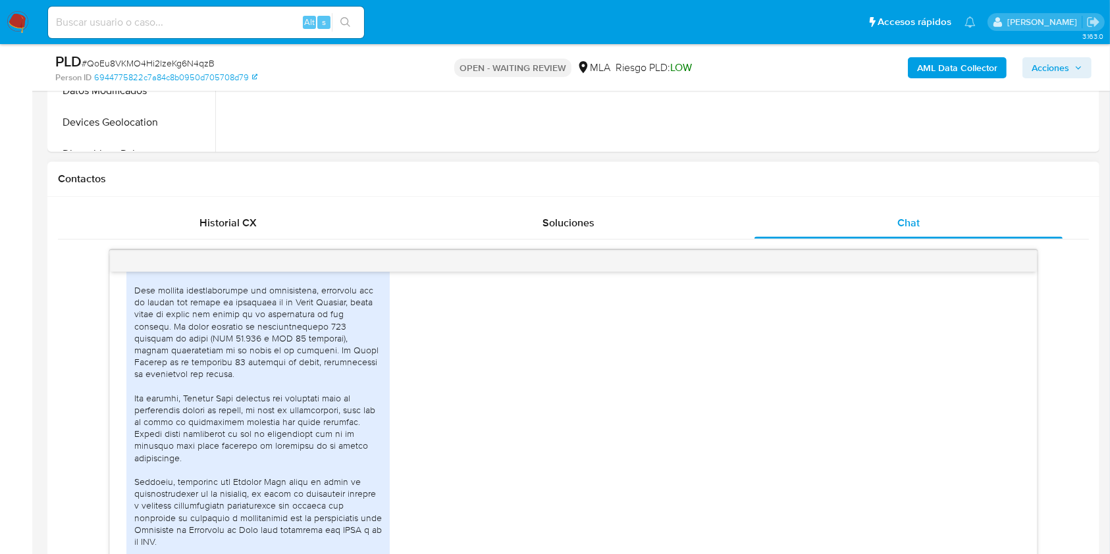
scroll to position [1855, 0]
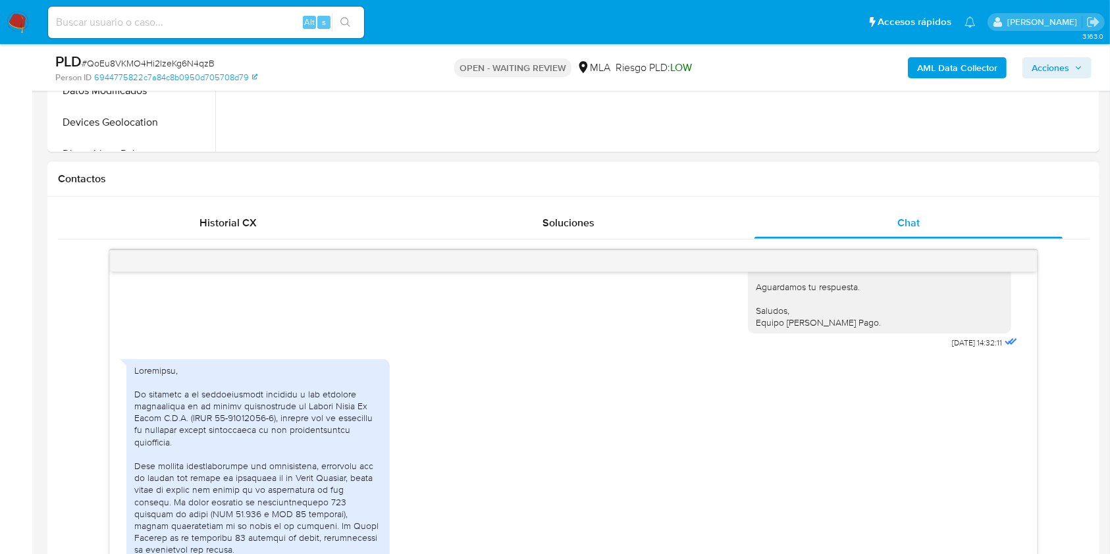
click at [447, 325] on div "Hola, Esperamos que te encuentres muy bien. Te agradecemos el envío de la docum…" at bounding box center [572, 226] width 893 height 254
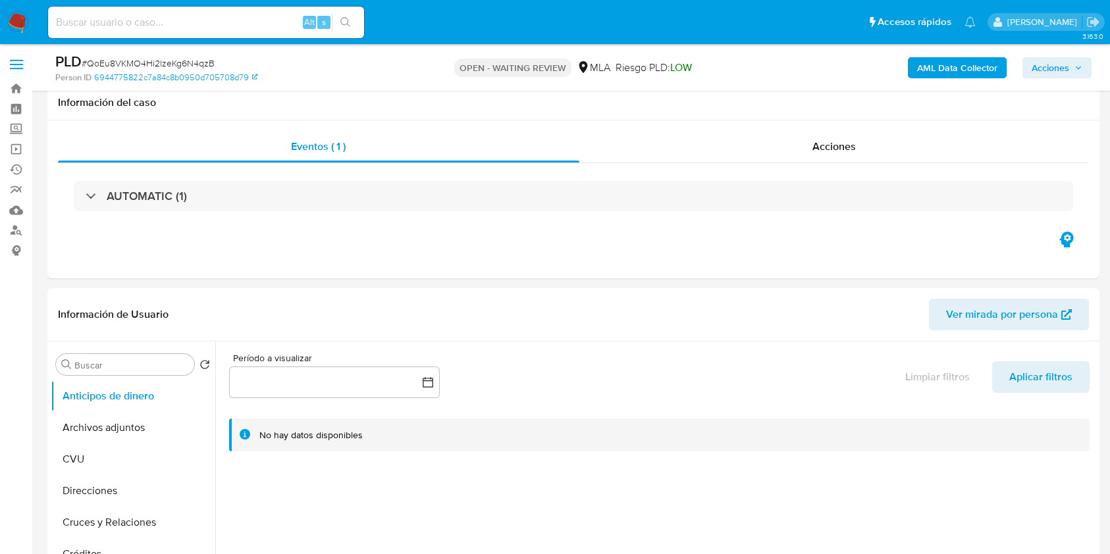
select select "10"
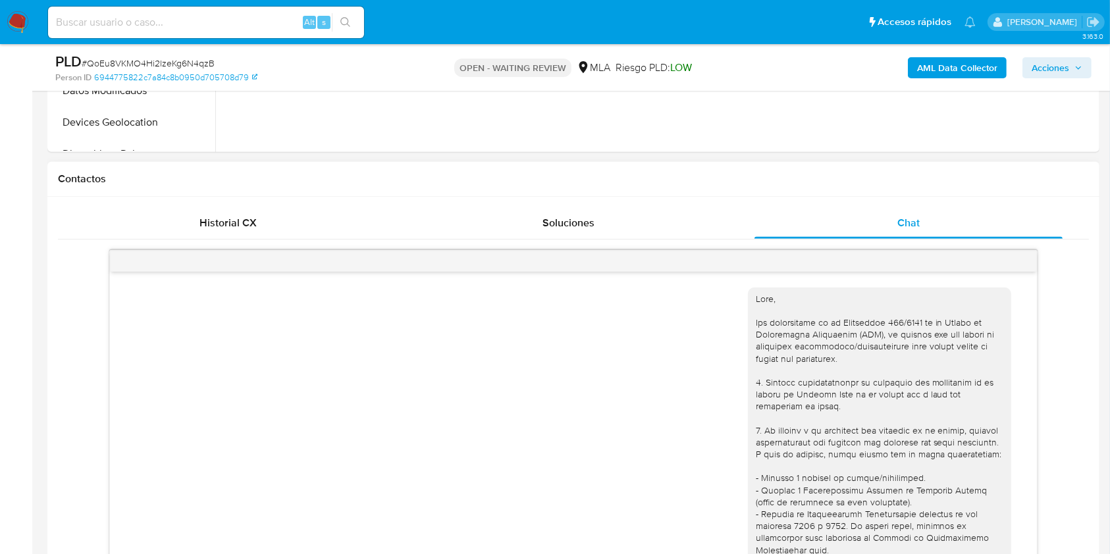
scroll to position [1680, 0]
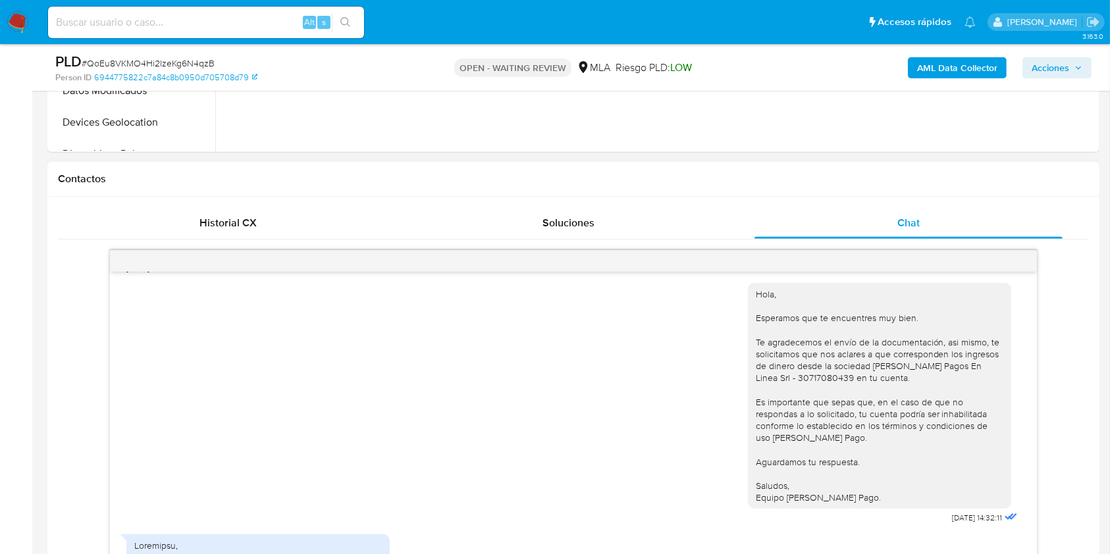
click at [848, 396] on div "Hola, Esperamos que te encuentres muy bien. Te agradecemos el envío de la docum…" at bounding box center [880, 395] width 248 height 215
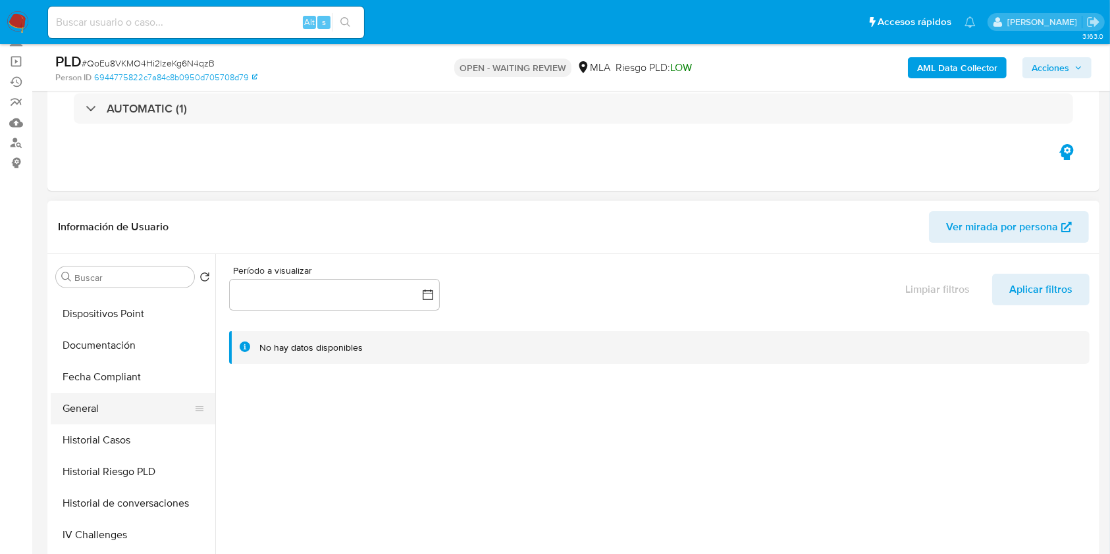
scroll to position [263, 0]
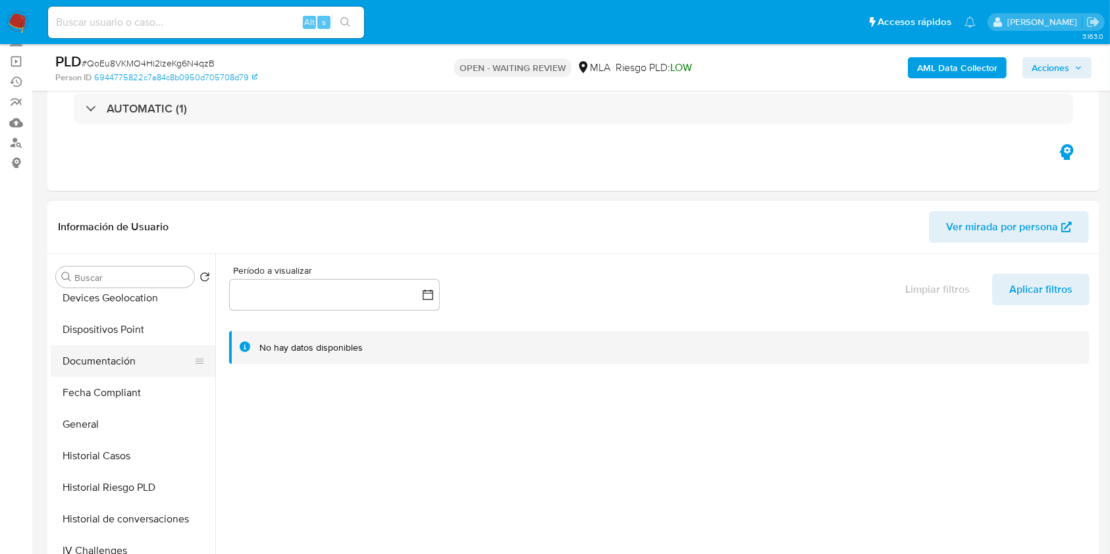
click at [110, 355] on button "Documentación" at bounding box center [128, 362] width 154 height 32
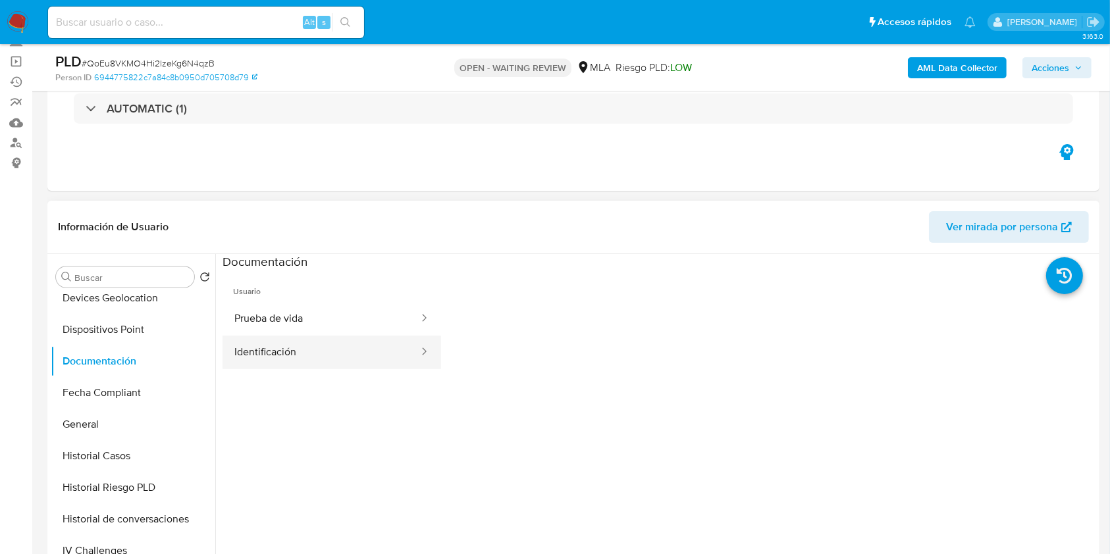
click at [327, 338] on button "Identificación" at bounding box center [321, 353] width 197 height 34
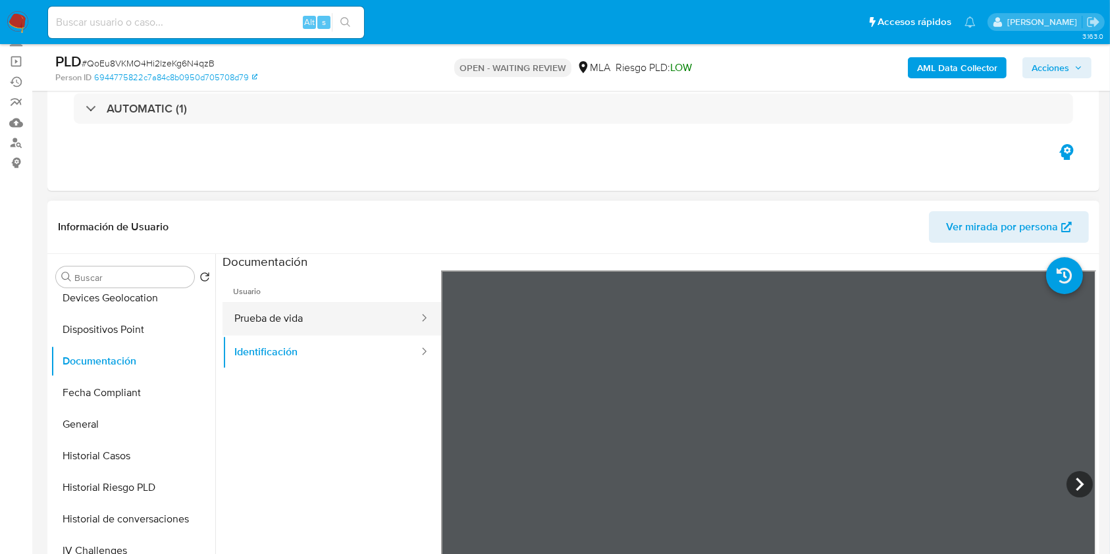
click at [348, 310] on button "Prueba de vida" at bounding box center [321, 319] width 197 height 34
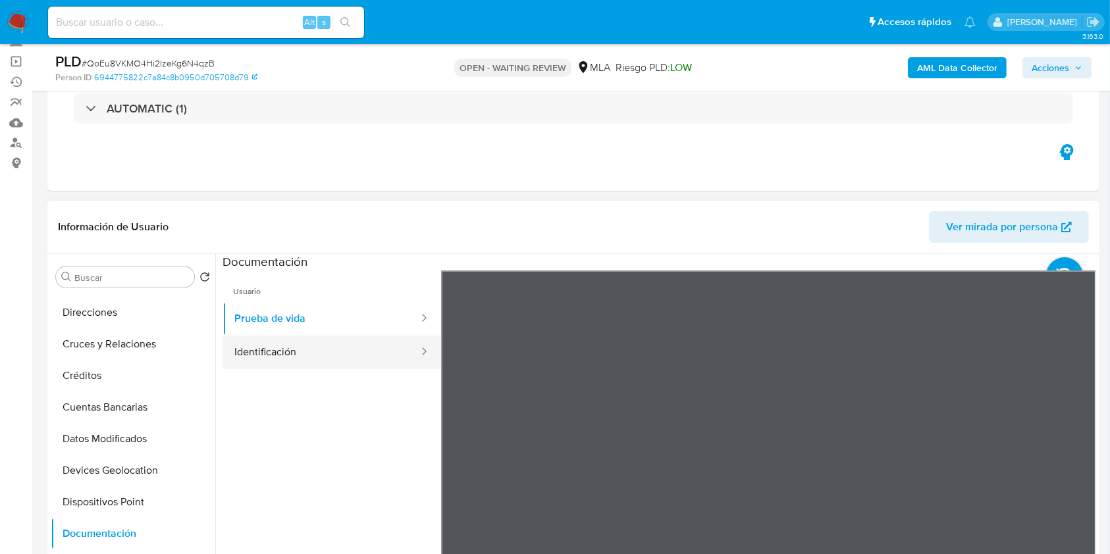
click at [258, 350] on button "Identificación" at bounding box center [321, 353] width 197 height 34
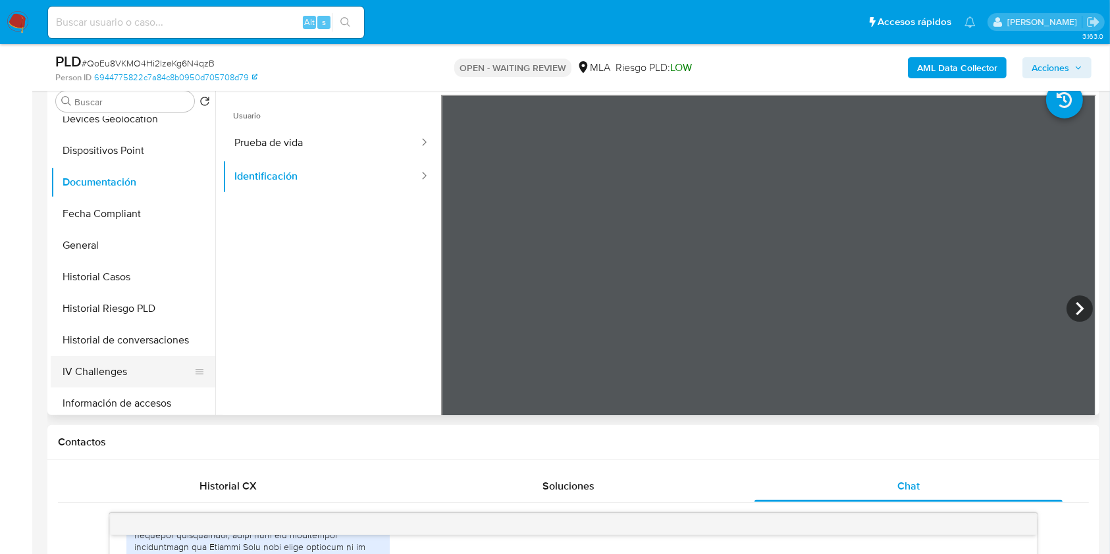
scroll to position [530, 0]
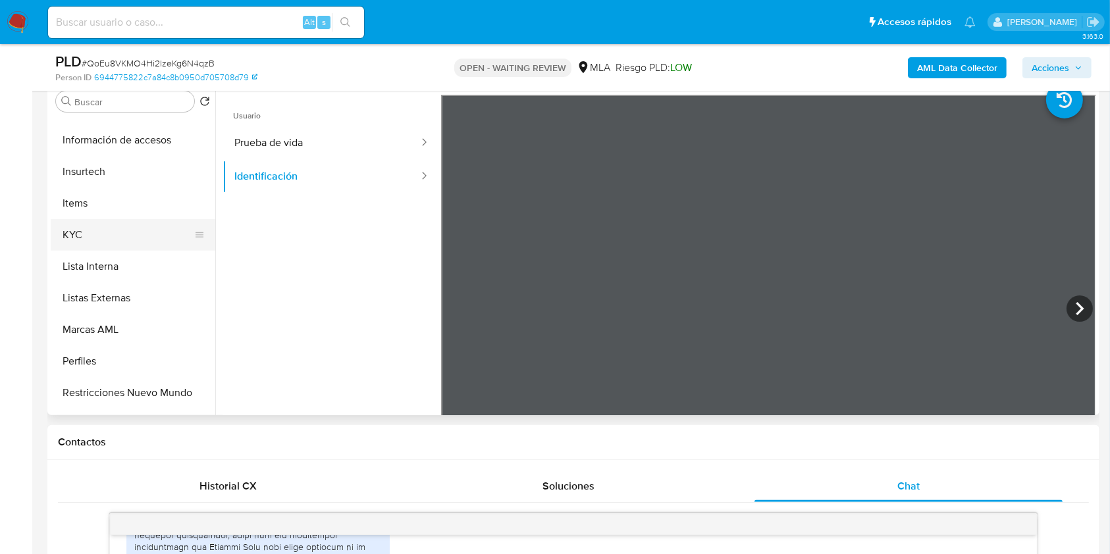
click at [100, 242] on button "KYC" at bounding box center [128, 235] width 154 height 32
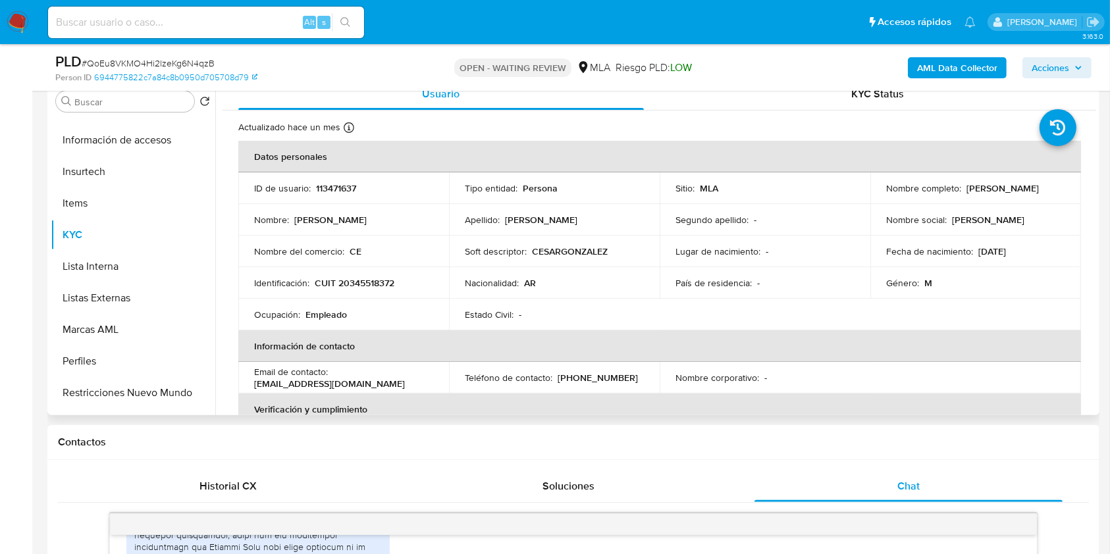
click at [356, 280] on p "CUIT 20345518372" at bounding box center [355, 283] width 80 height 12
click at [340, 191] on p "113471637" at bounding box center [336, 188] width 40 height 12
copy p "113471637"
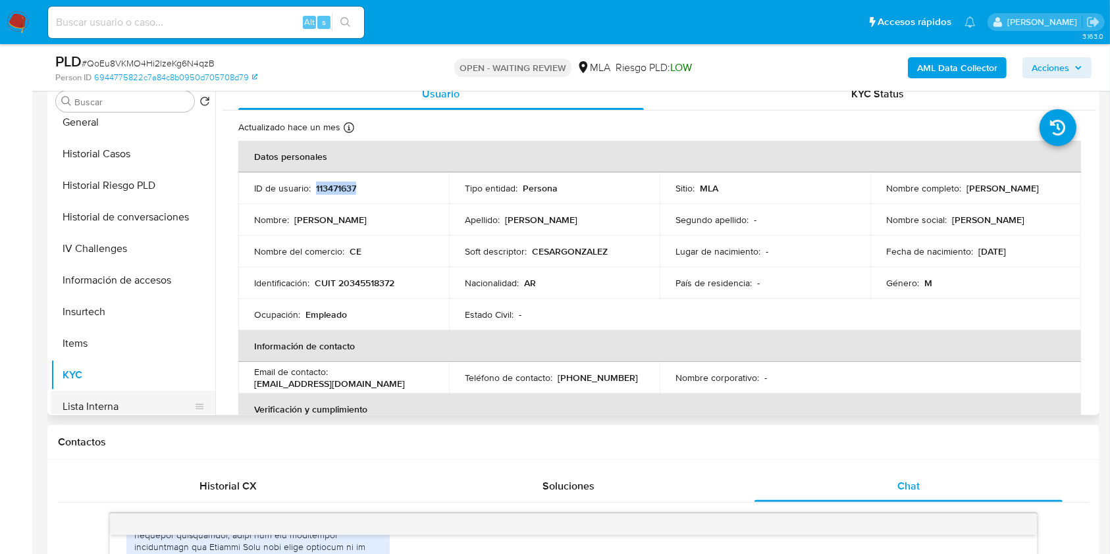
scroll to position [267, 0]
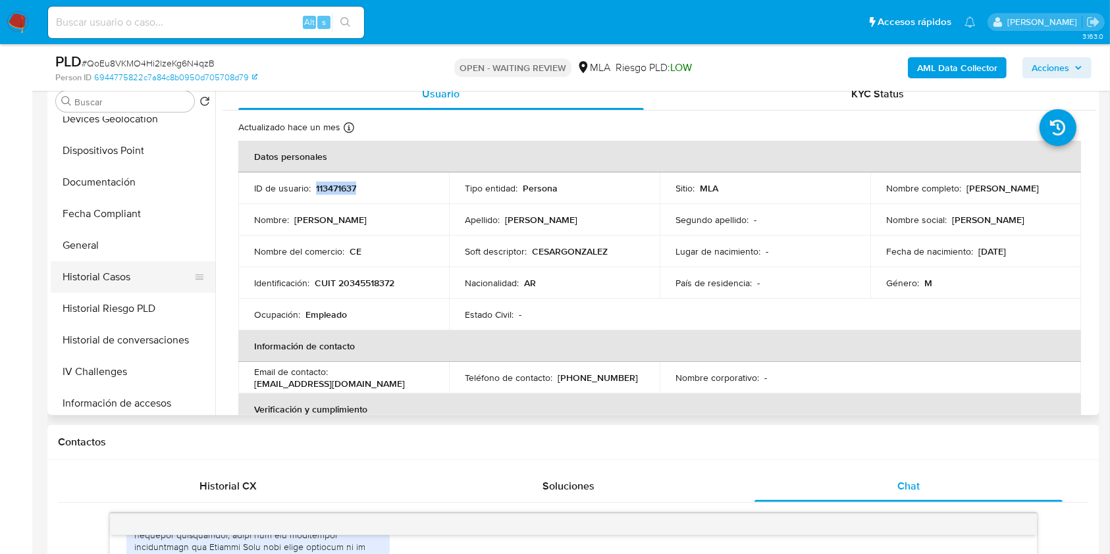
click at [124, 270] on button "Historial Casos" at bounding box center [128, 277] width 154 height 32
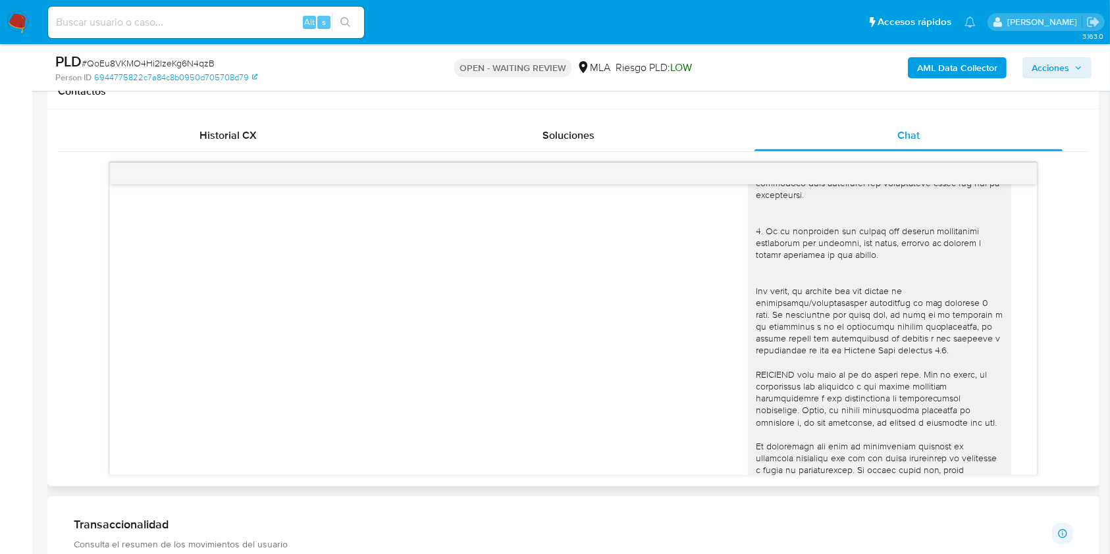
scroll to position [539, 0]
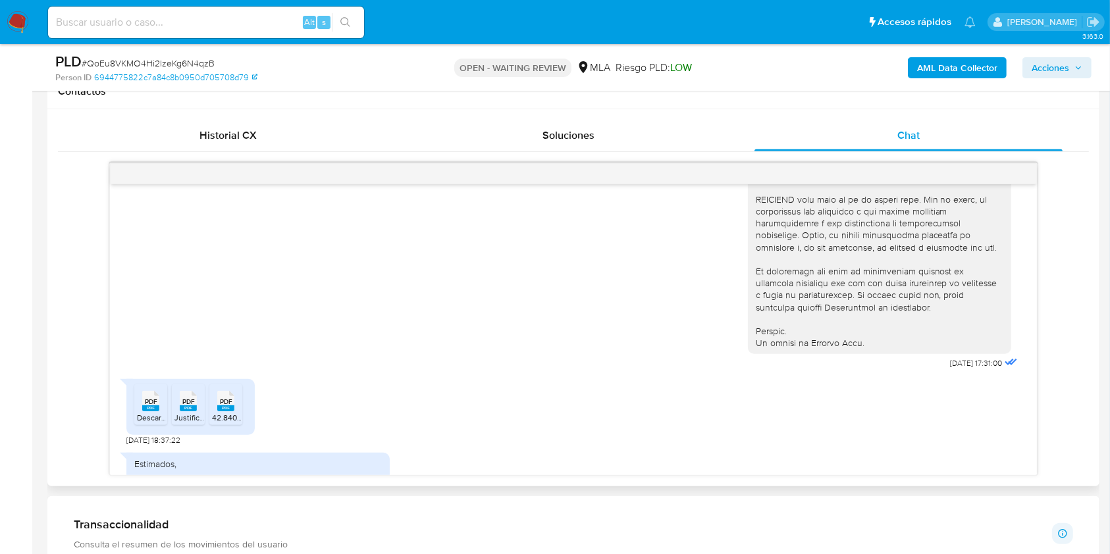
click at [134, 425] on li "PDF PDF Descargo_MercadoPago_CesarGonzalez_DNI34551837.pdf" at bounding box center [150, 404] width 33 height 41
click at [178, 413] on div "PDF PDF" at bounding box center [188, 400] width 28 height 26
click at [231, 423] on span "42.840.000.pdf" at bounding box center [239, 417] width 54 height 11
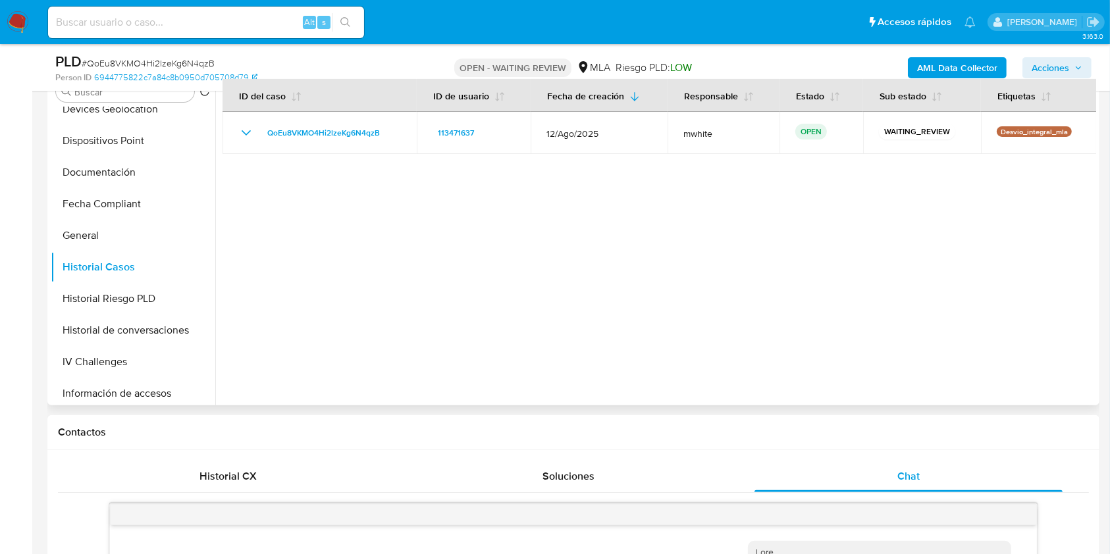
scroll to position [175, 0]
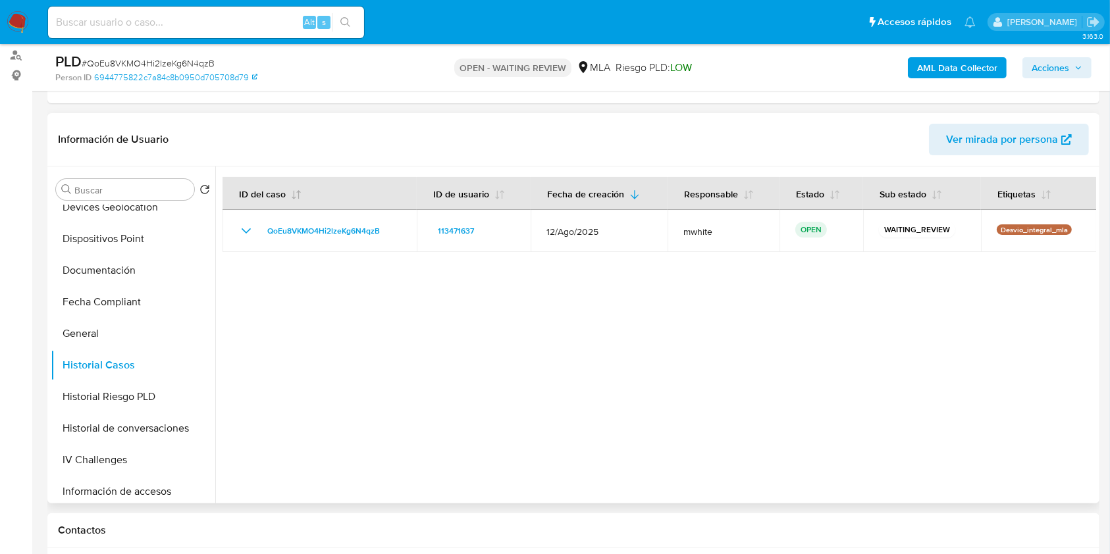
drag, startPoint x: 393, startPoint y: 226, endPoint x: 282, endPoint y: 208, distance: 112.1
click at [282, 208] on table "ID del caso ID de usuario Fecha de creación Responsable Estado Sub estado Etiqu…" at bounding box center [660, 214] width 874 height 75
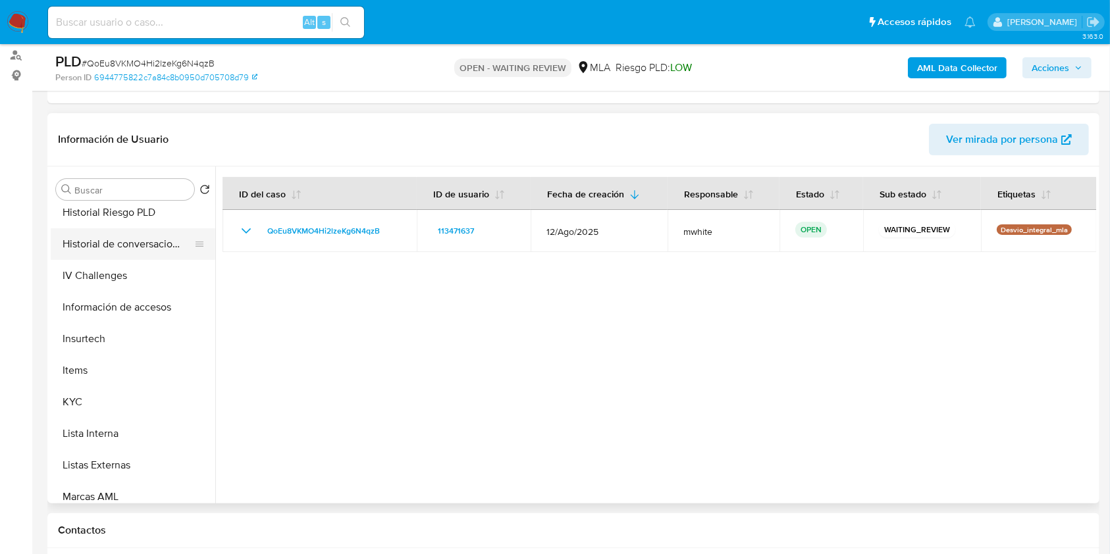
scroll to position [275, 0]
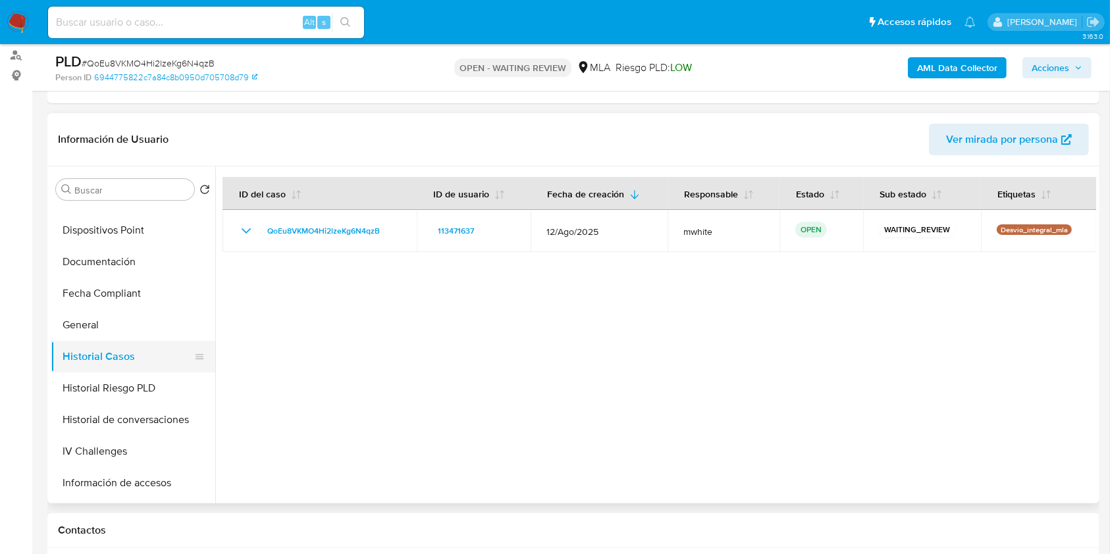
click at [108, 341] on button "Historial Casos" at bounding box center [128, 357] width 154 height 32
click at [124, 331] on button "General" at bounding box center [128, 325] width 154 height 32
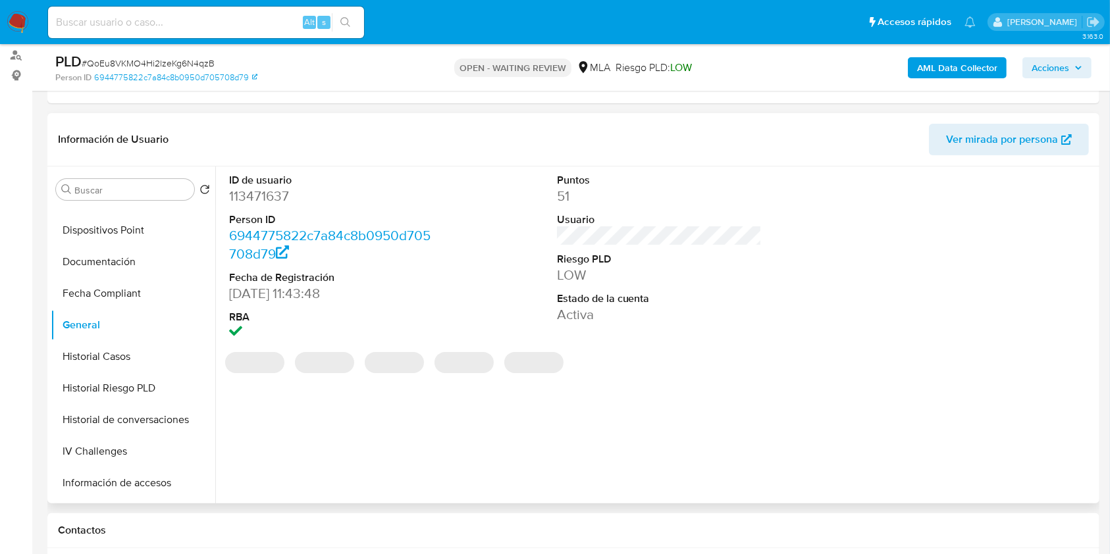
click at [257, 197] on dd "113471637" at bounding box center [331, 196] width 205 height 18
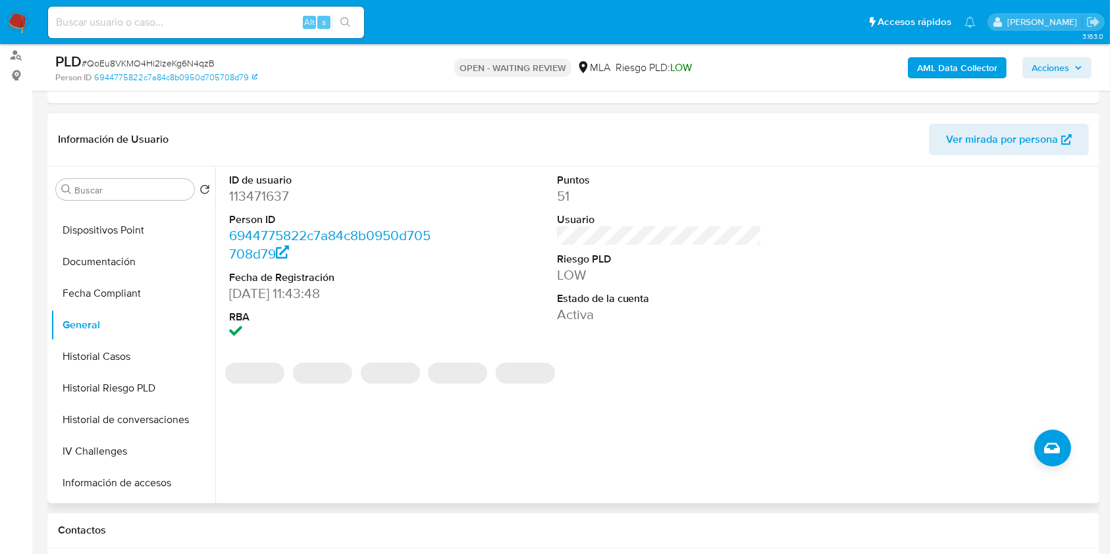
drag, startPoint x: 257, startPoint y: 197, endPoint x: 234, endPoint y: 197, distance: 22.4
click at [234, 197] on dd "113471637" at bounding box center [331, 196] width 205 height 18
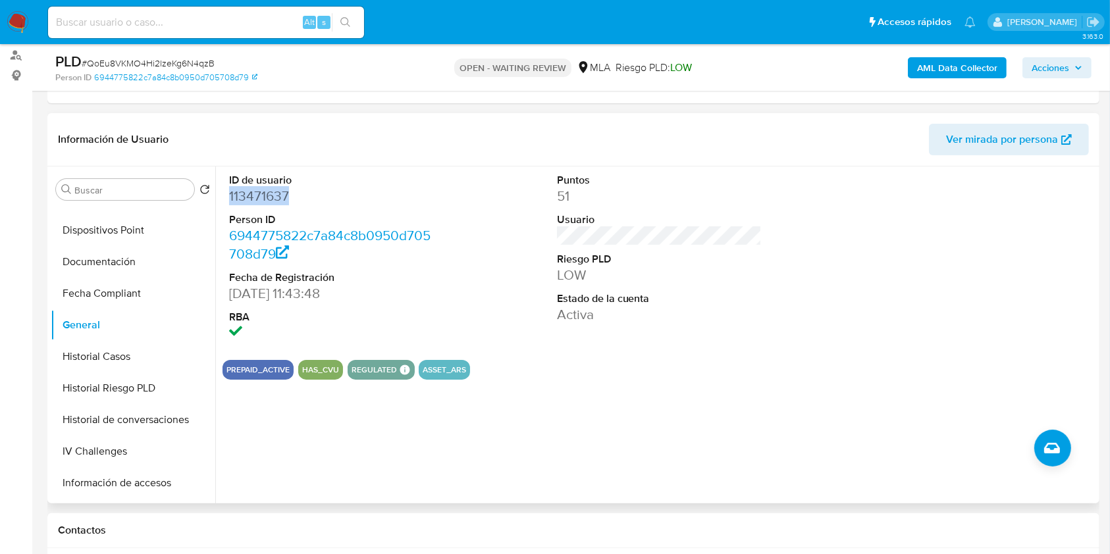
copy dd "113471637"
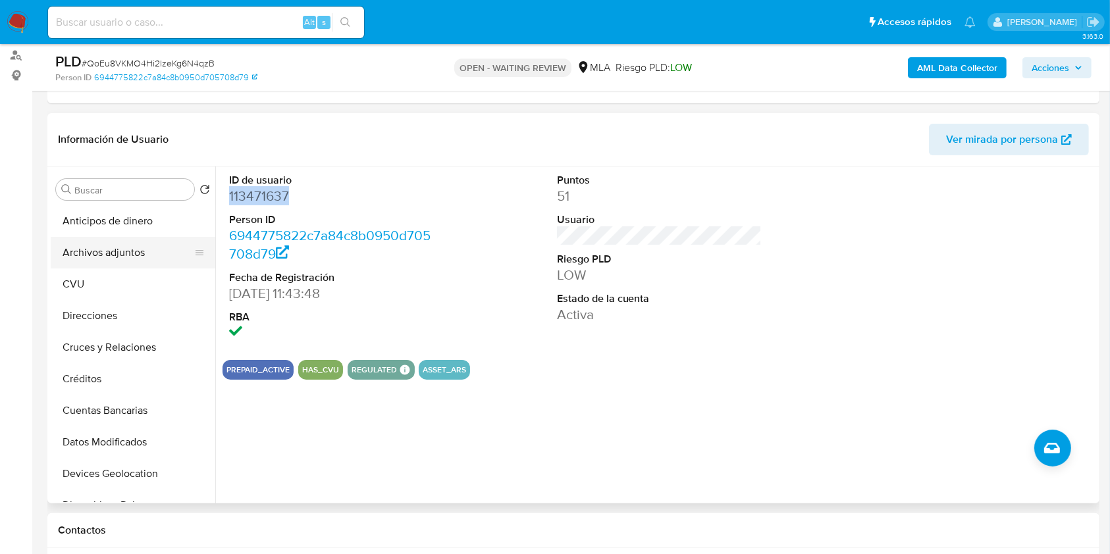
drag, startPoint x: 114, startPoint y: 242, endPoint x: 124, endPoint y: 255, distance: 16.9
click at [113, 242] on button "Archivos adjuntos" at bounding box center [128, 253] width 154 height 32
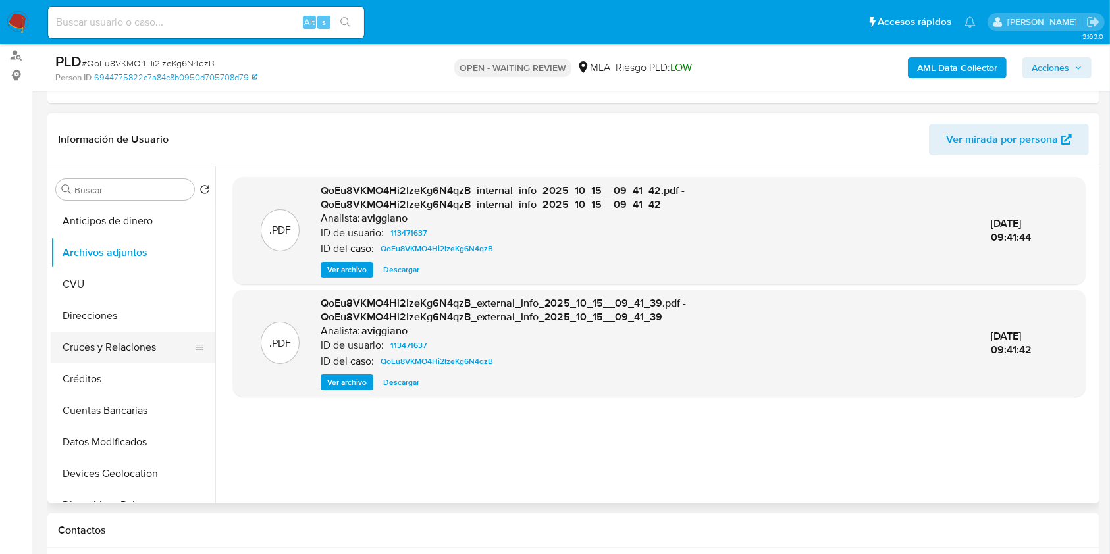
scroll to position [175, 0]
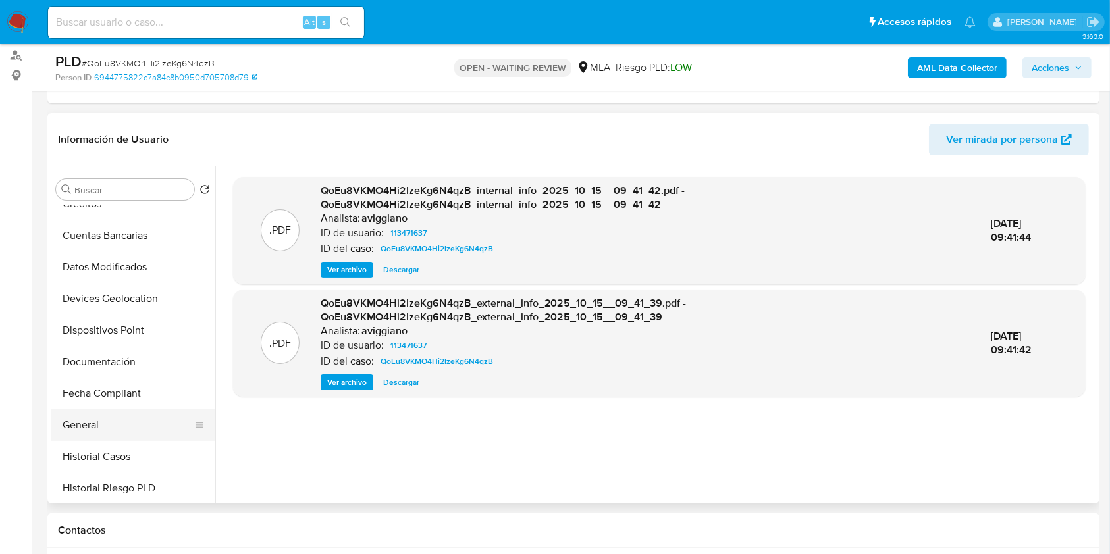
click at [123, 438] on button "General" at bounding box center [128, 425] width 154 height 32
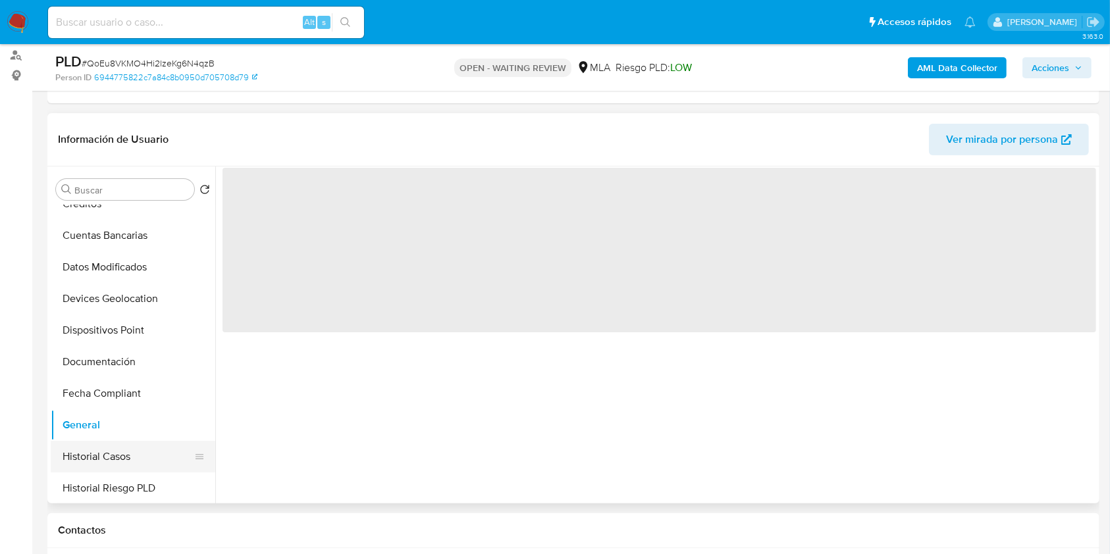
click at [118, 446] on button "Historial Casos" at bounding box center [128, 457] width 154 height 32
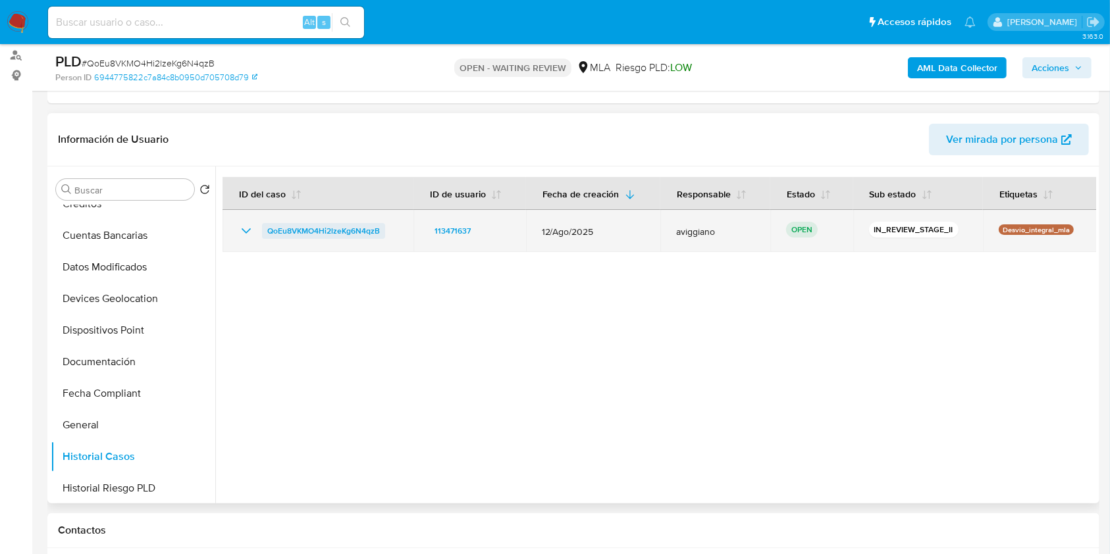
click at [291, 224] on span "QoEu8VKMO4Hi2lzeKg6N4qzB" at bounding box center [323, 231] width 113 height 16
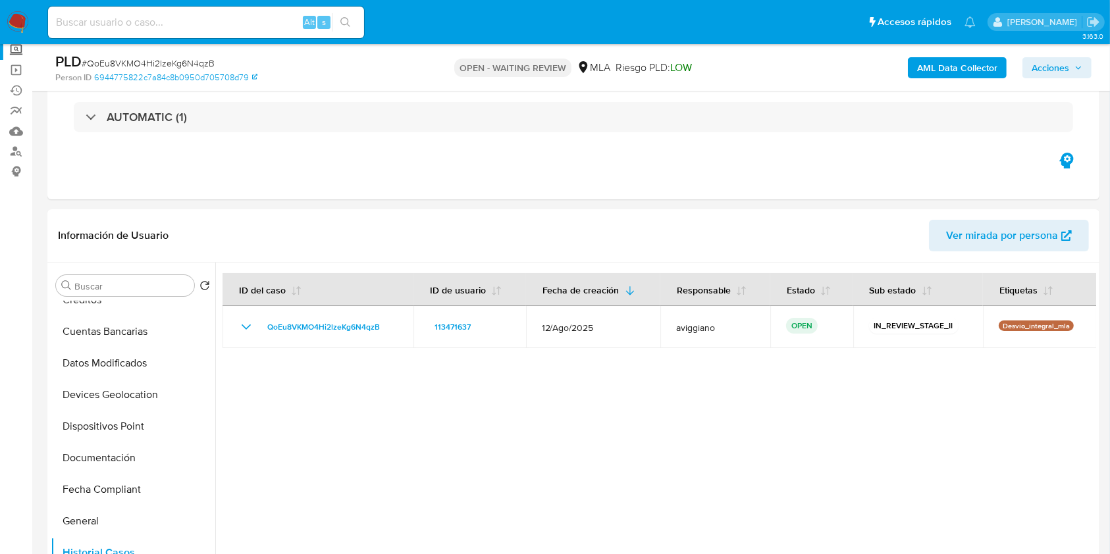
scroll to position [0, 0]
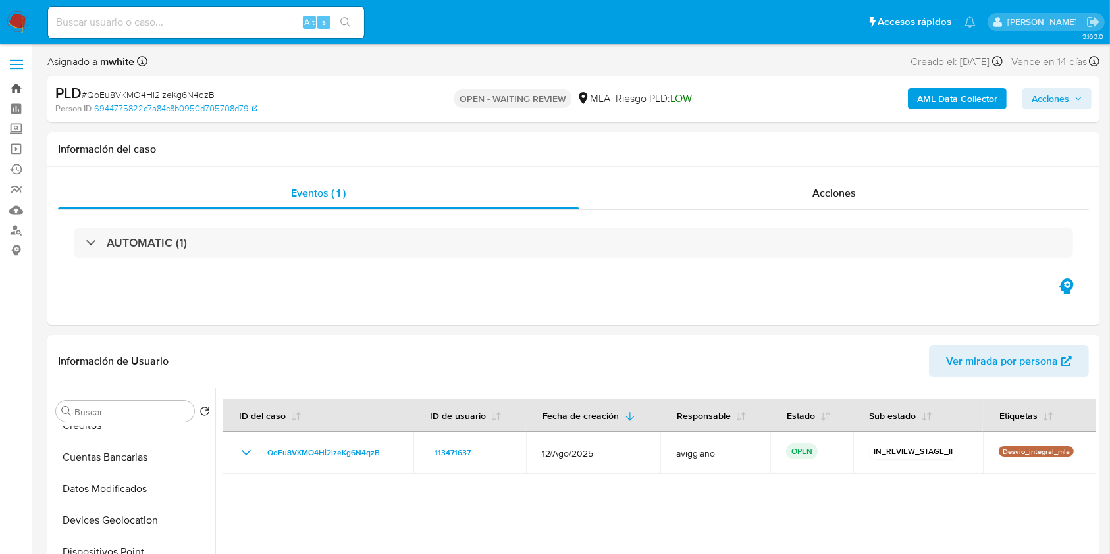
click at [16, 92] on link "Bandeja" at bounding box center [78, 88] width 157 height 20
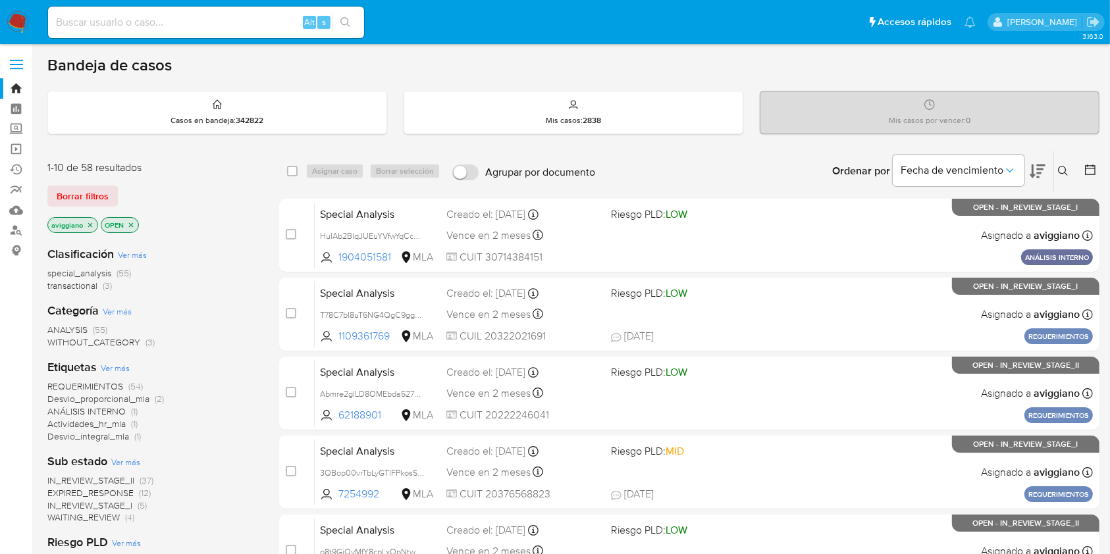
click at [1067, 167] on icon at bounding box center [1063, 171] width 11 height 11
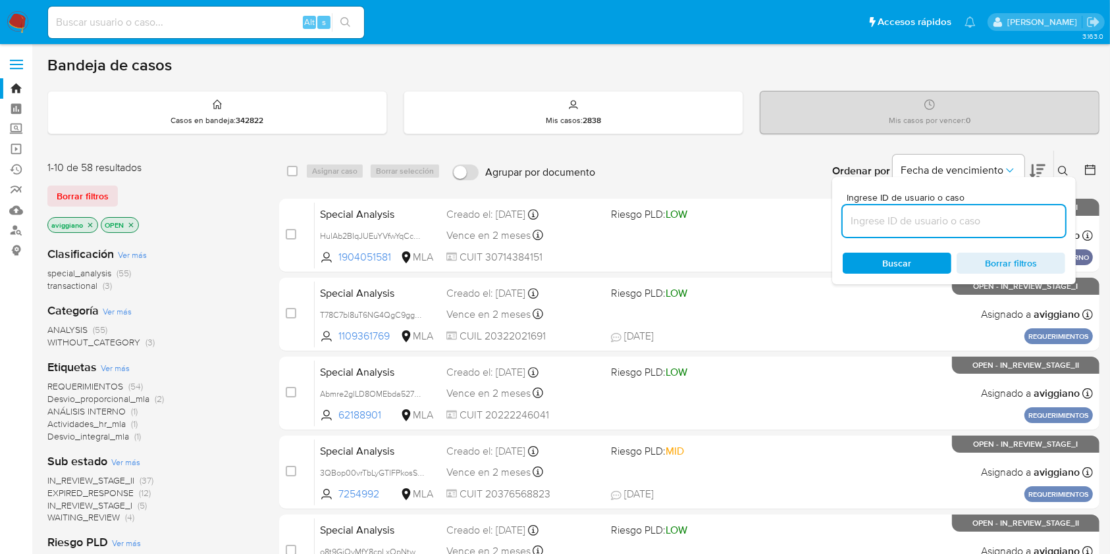
click at [954, 219] on input at bounding box center [954, 221] width 223 height 17
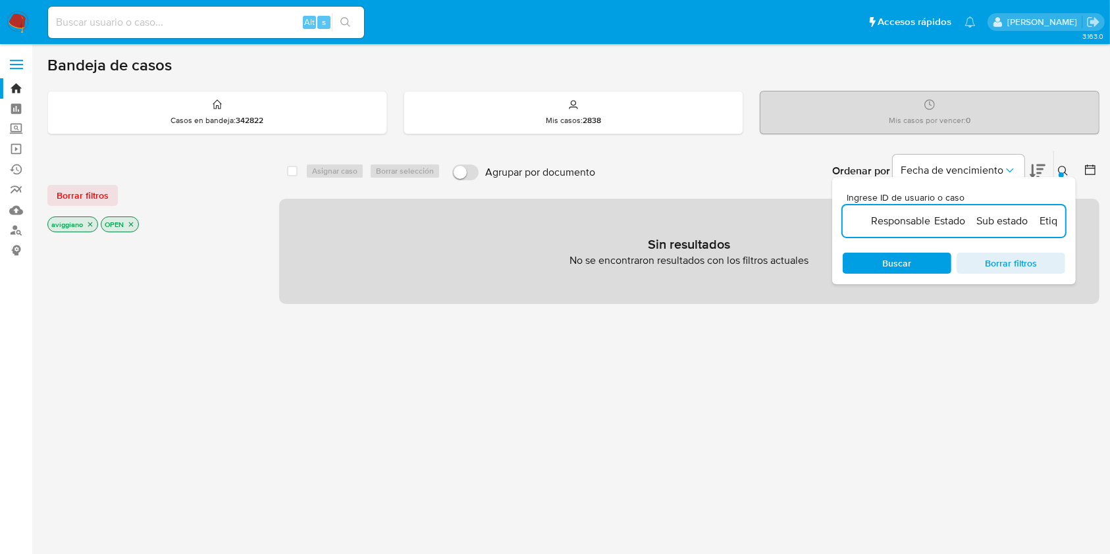
scroll to position [0, 336]
drag, startPoint x: 853, startPoint y: 219, endPoint x: 914, endPoint y: 221, distance: 60.6
click at [914, 221] on input "ID de usuario Fecha de creación Responsable Estado Sub estado Etiquetas QoEu8VK…" at bounding box center [954, 221] width 223 height 17
type input "QoEu8VKMO4Hi2lzeKg6N4qzB"
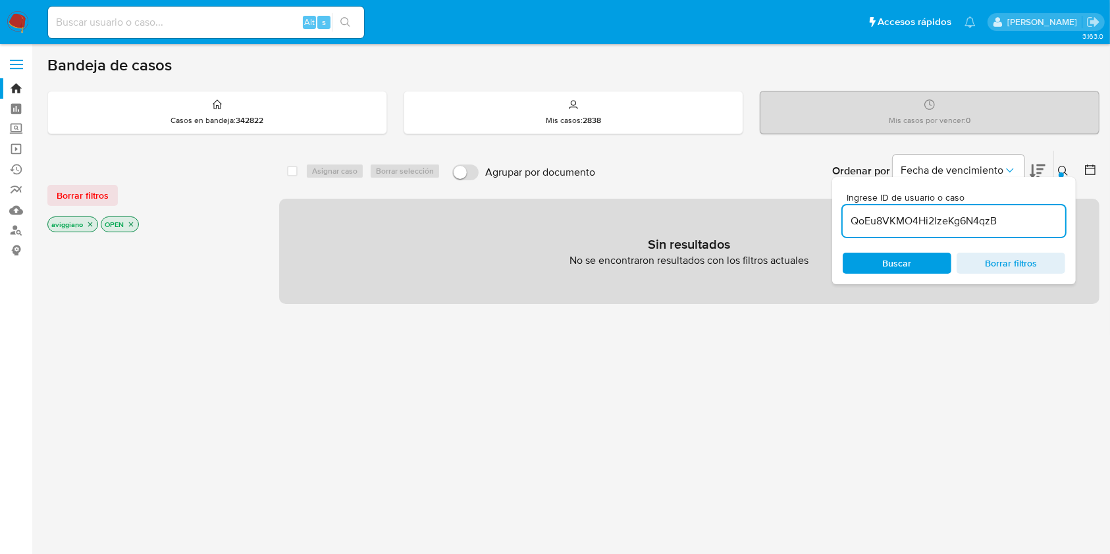
click at [91, 224] on icon "close-filter" at bounding box center [90, 225] width 8 height 8
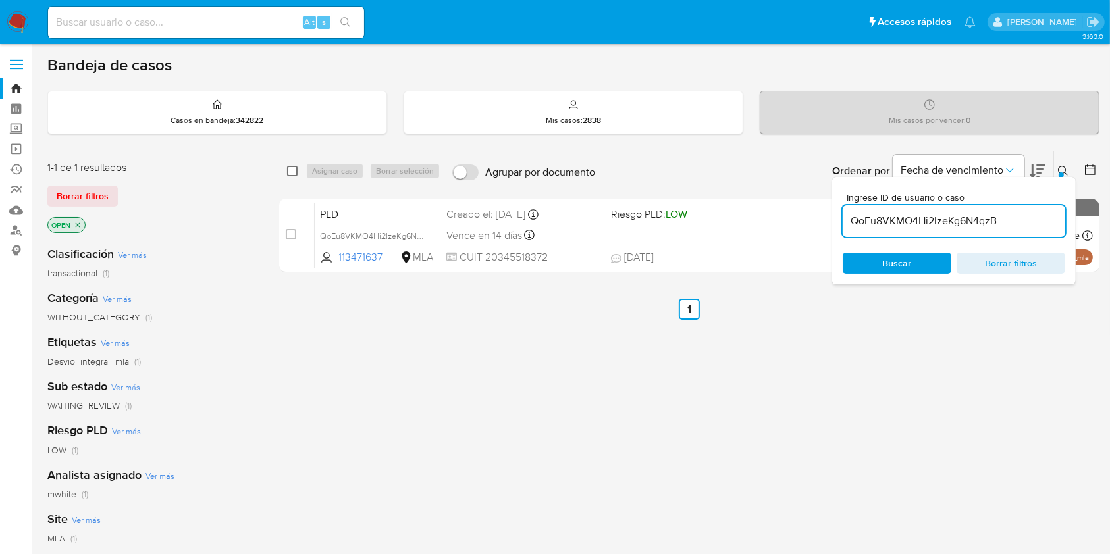
click at [287, 169] on input "checkbox" at bounding box center [292, 171] width 11 height 11
checkbox input "true"
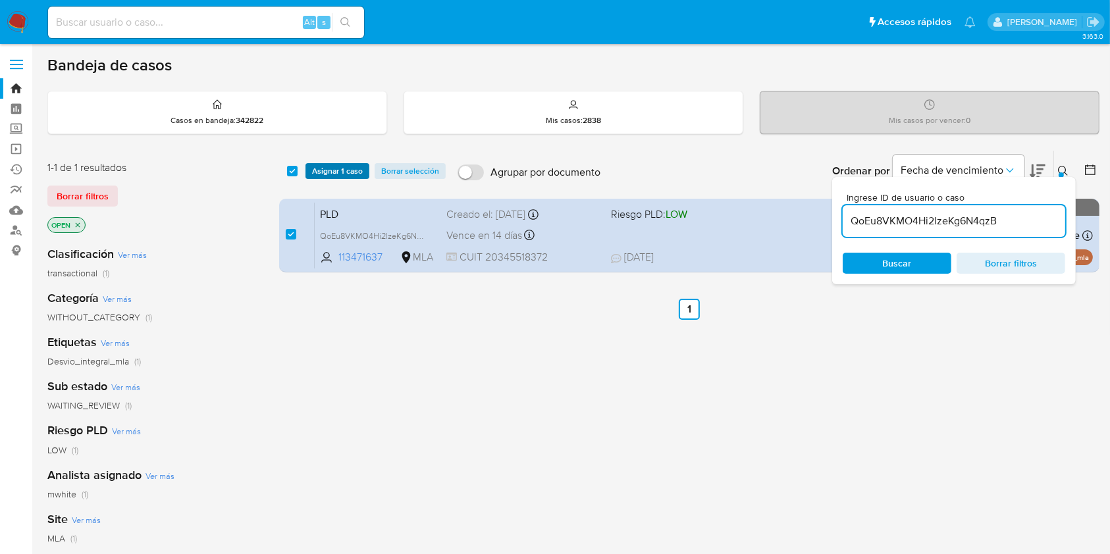
click at [314, 169] on span "Asignar 1 caso" at bounding box center [337, 171] width 51 height 13
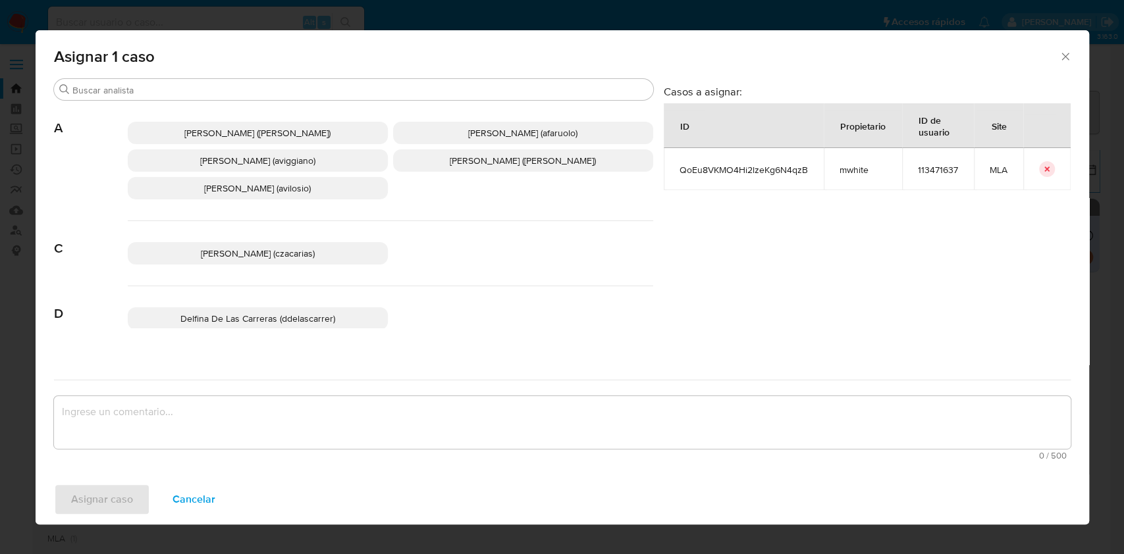
drag, startPoint x: 273, startPoint y: 163, endPoint x: 268, endPoint y: 296, distance: 133.1
click at [273, 162] on span "[PERSON_NAME] (aviggiano)" at bounding box center [257, 160] width 115 height 13
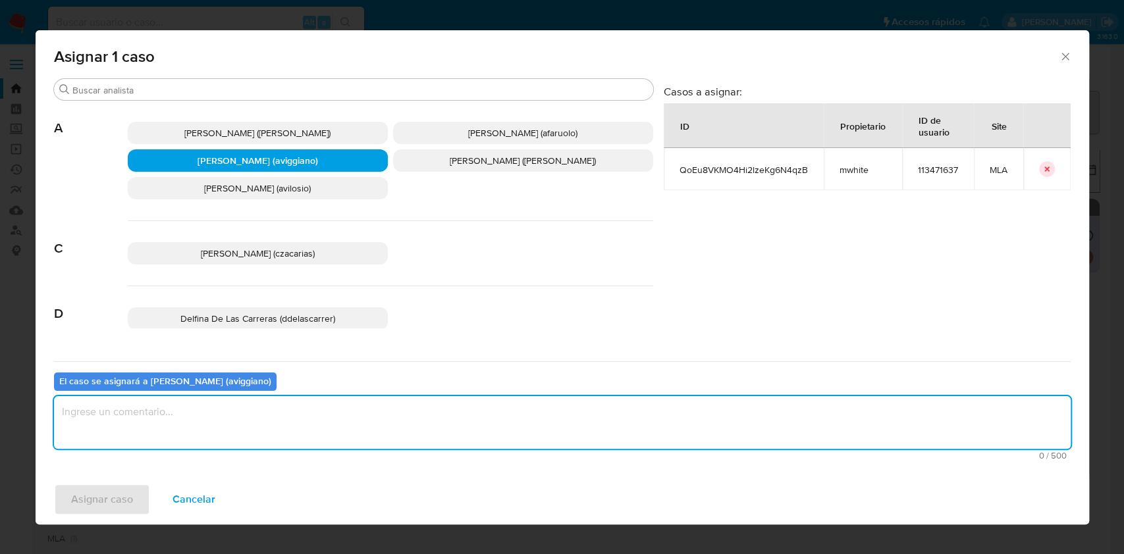
click at [197, 432] on textarea "assign-modal" at bounding box center [562, 422] width 1016 height 53
click at [99, 494] on span "Asignar caso" at bounding box center [102, 499] width 62 height 29
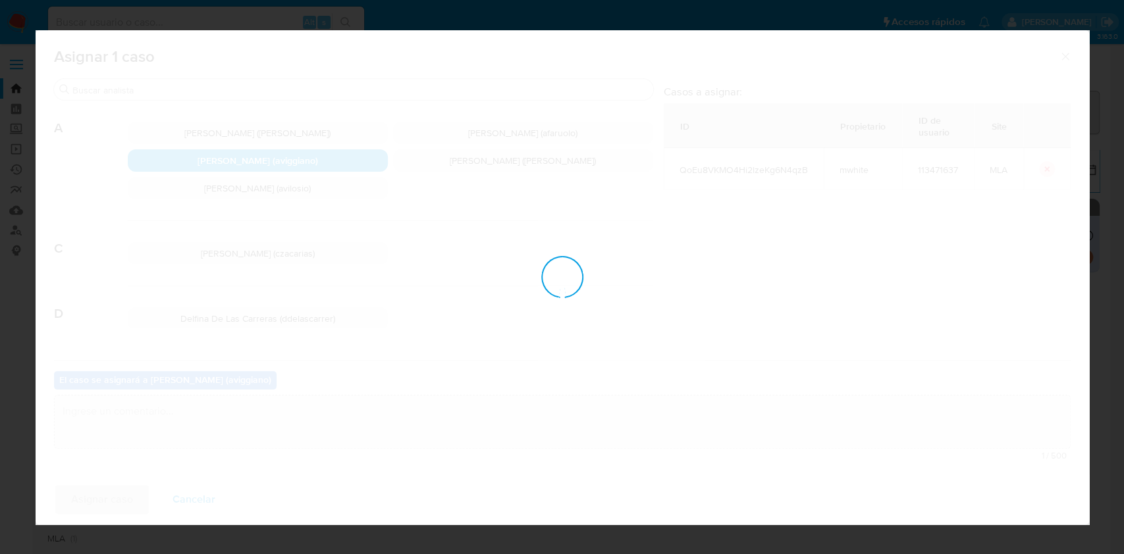
checkbox input "false"
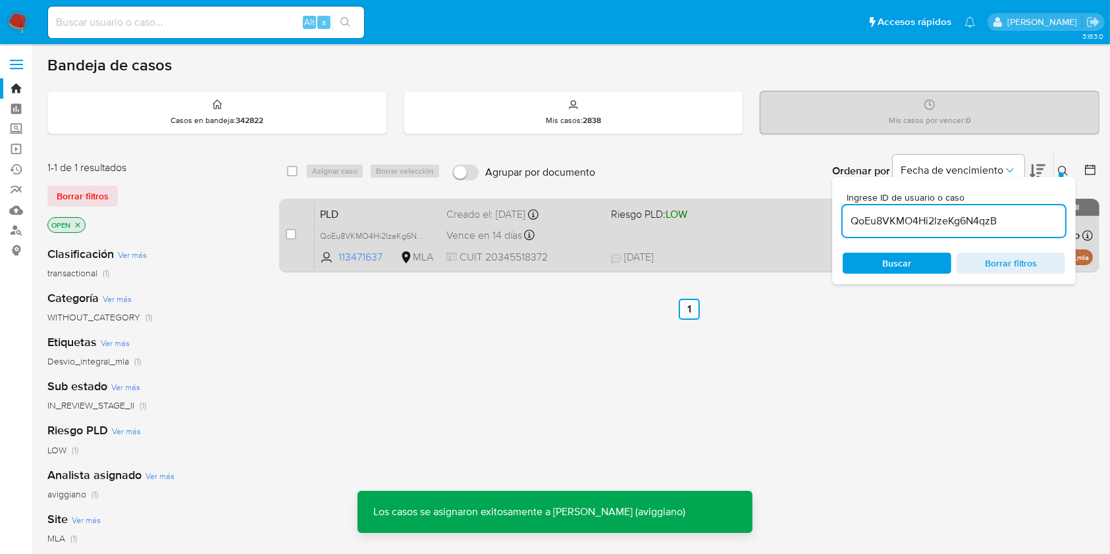
click at [697, 254] on span "[DATE] [DATE] 16:04" at bounding box center [770, 257] width 318 height 14
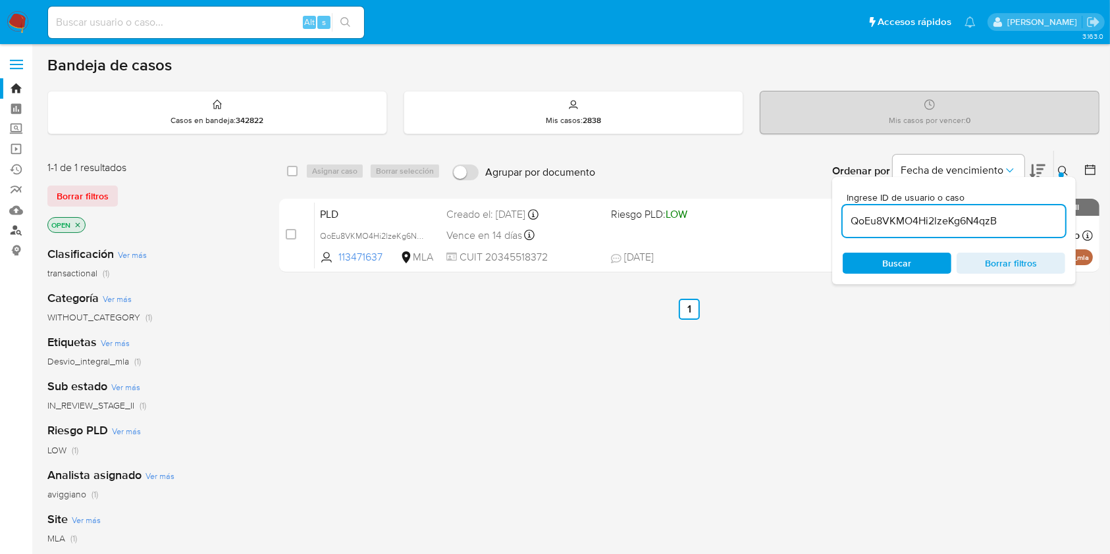
click at [16, 232] on link "Buscador de personas" at bounding box center [78, 231] width 157 height 20
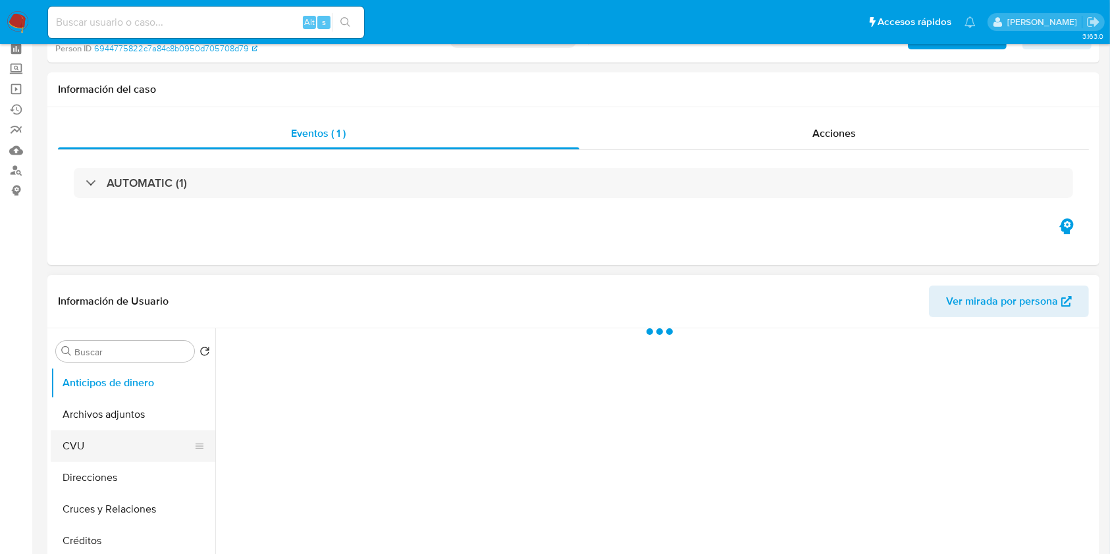
scroll to position [88, 0]
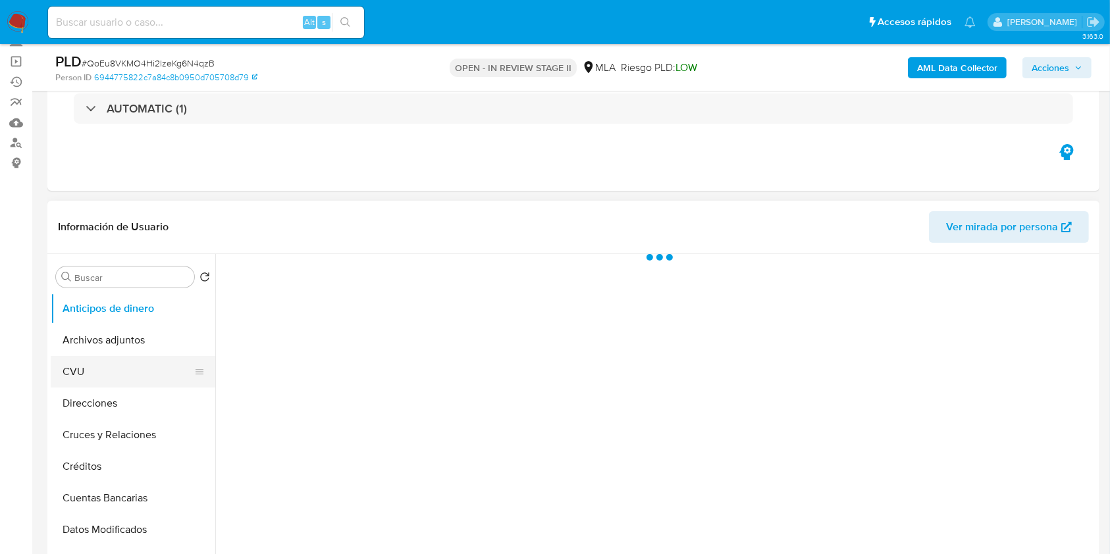
click at [84, 362] on button "CVU" at bounding box center [128, 372] width 154 height 32
select select "10"
click at [90, 348] on button "Archivos adjuntos" at bounding box center [128, 341] width 154 height 32
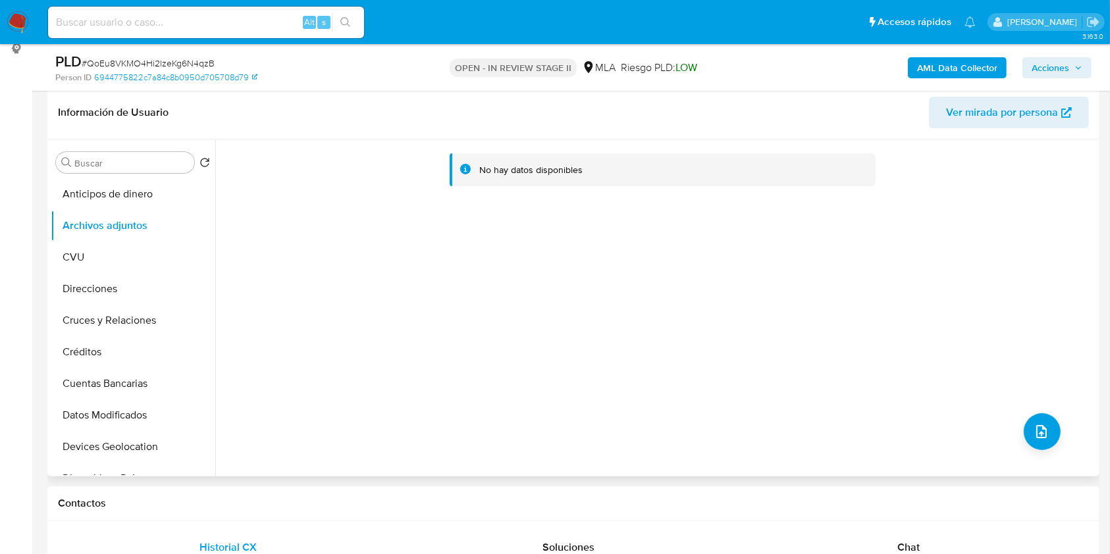
scroll to position [175, 0]
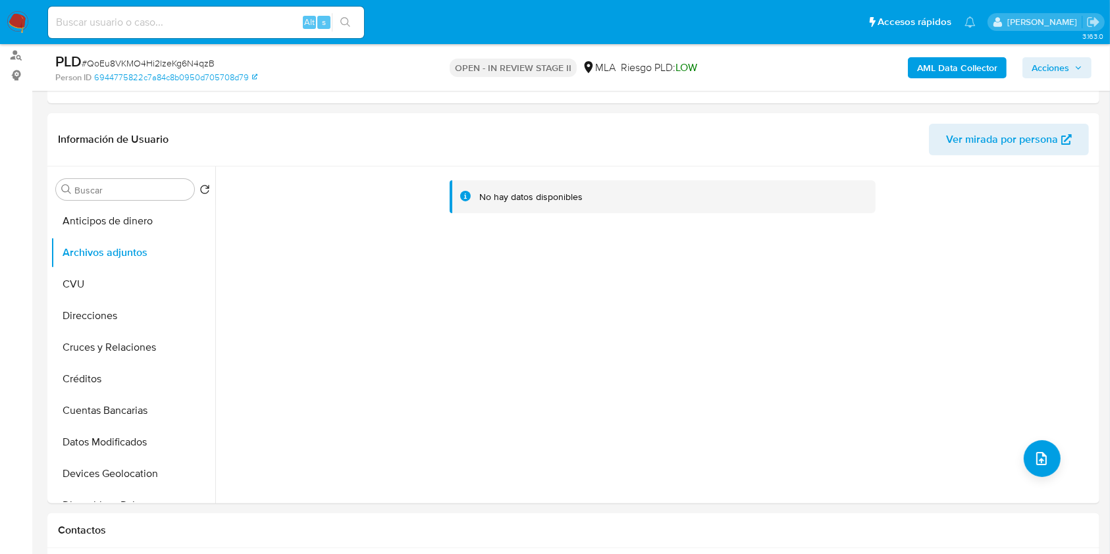
click at [972, 64] on b "AML Data Collector" at bounding box center [957, 67] width 80 height 21
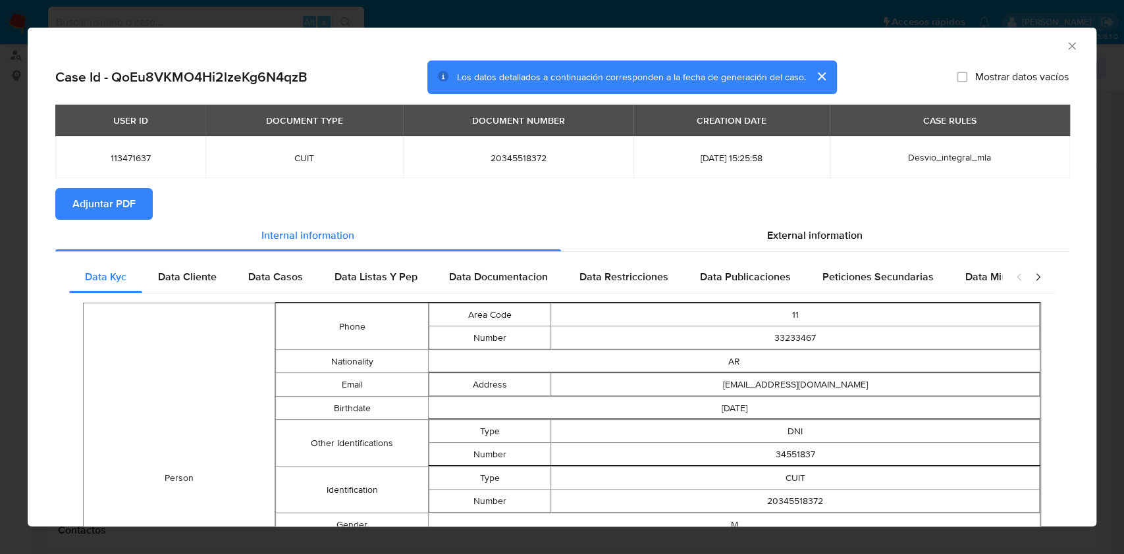
click at [101, 214] on span "Adjuntar PDF" at bounding box center [103, 204] width 63 height 29
click at [1065, 43] on icon "Cerrar ventana" at bounding box center [1071, 45] width 13 height 13
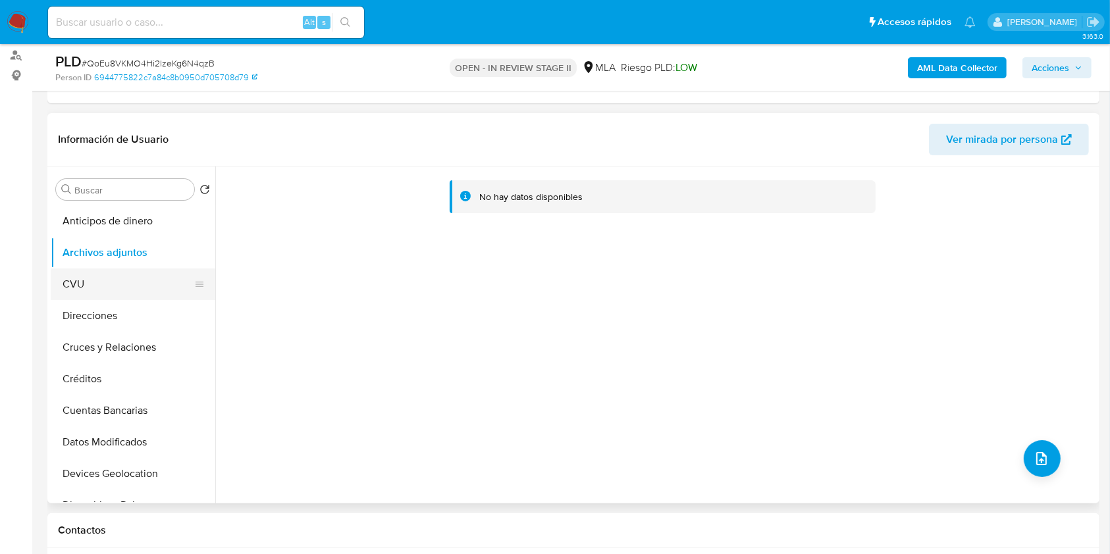
click at [82, 269] on button "CVU" at bounding box center [128, 285] width 154 height 32
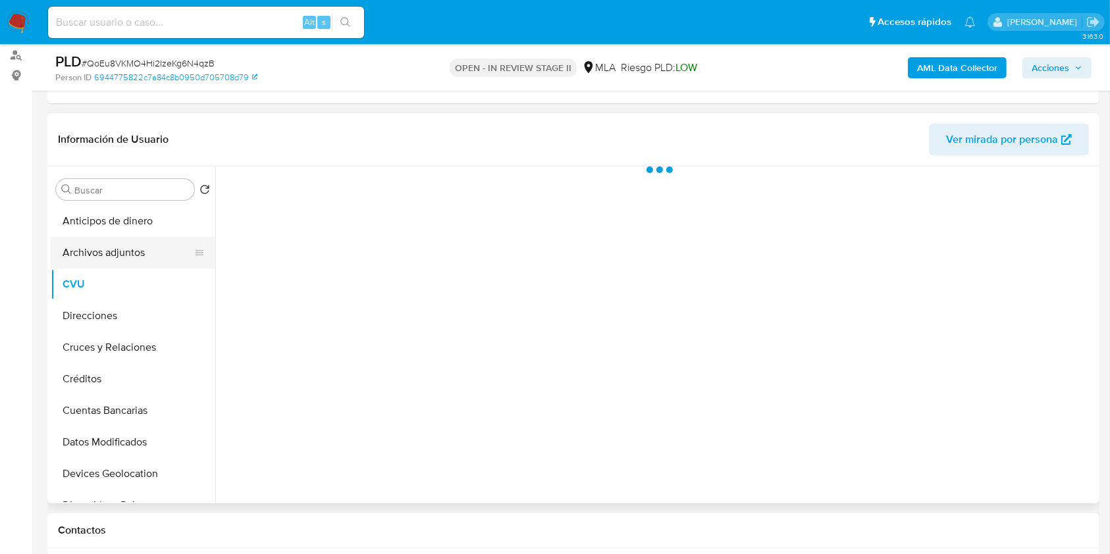
click at [80, 255] on button "Archivos adjuntos" at bounding box center [128, 253] width 154 height 32
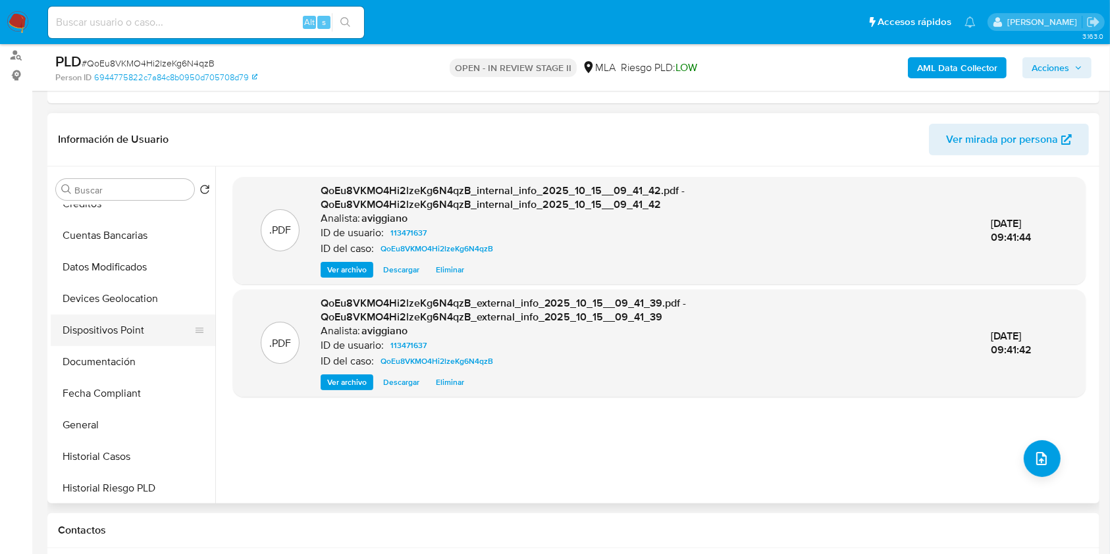
scroll to position [351, 0]
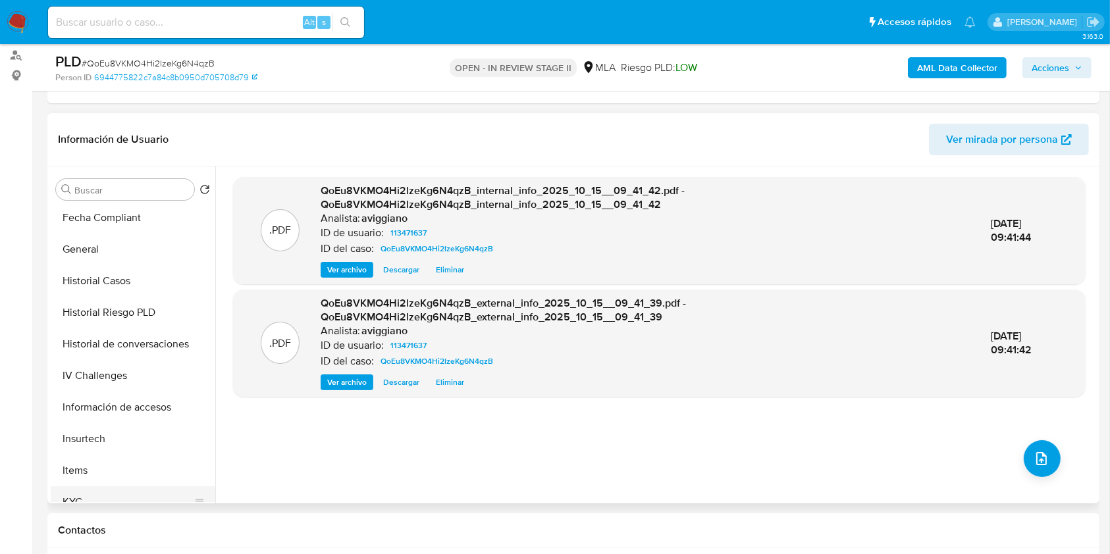
click at [77, 490] on button "KYC" at bounding box center [128, 502] width 154 height 32
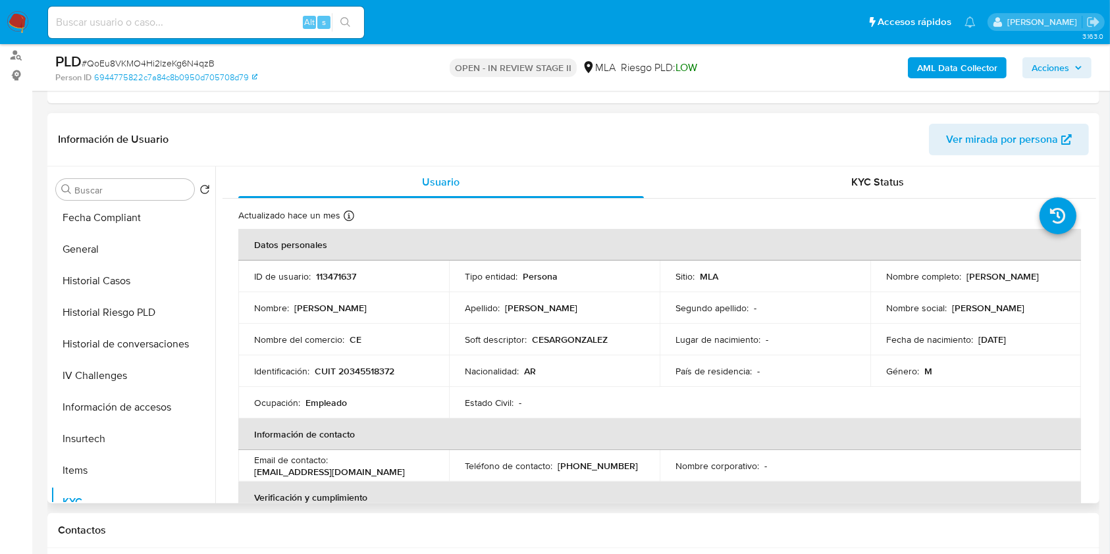
click at [330, 365] on p "CUIT 20345518372" at bounding box center [355, 371] width 80 height 12
click at [353, 373] on p "CUIT 20345518372" at bounding box center [355, 371] width 80 height 12
copy p "20345518372"
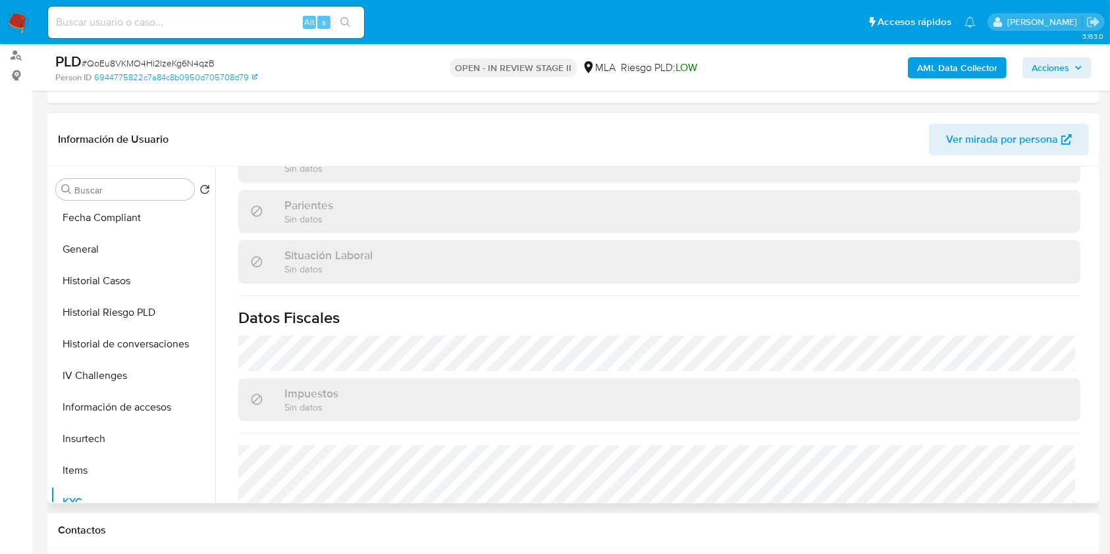
scroll to position [693, 0]
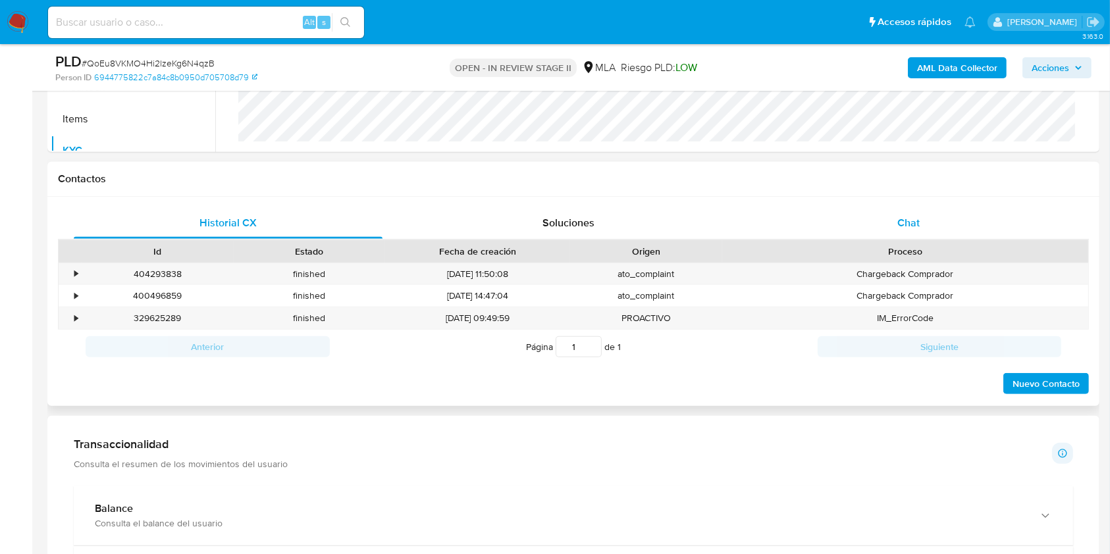
click at [883, 234] on div "Chat" at bounding box center [908, 223] width 309 height 32
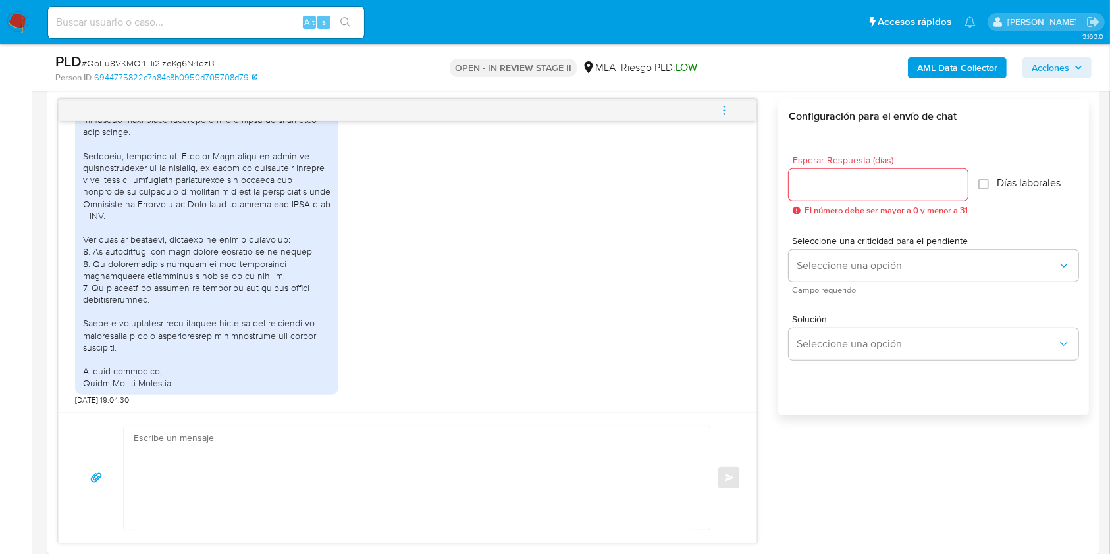
scroll to position [702, 0]
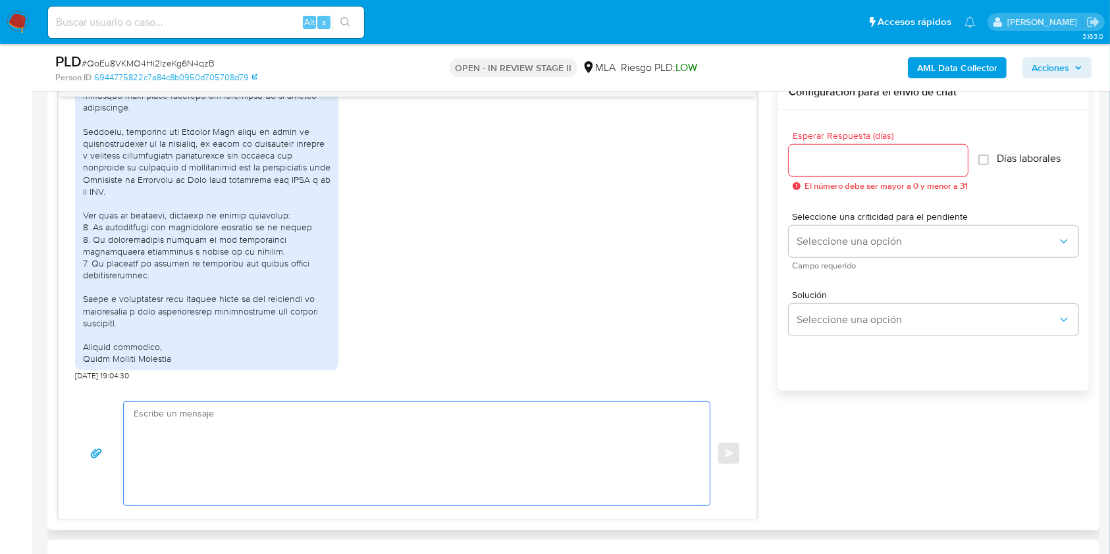
paste textarea "Hola, Lamentamos mucho la situación. Desafortunadamente, por este medio no pode…"
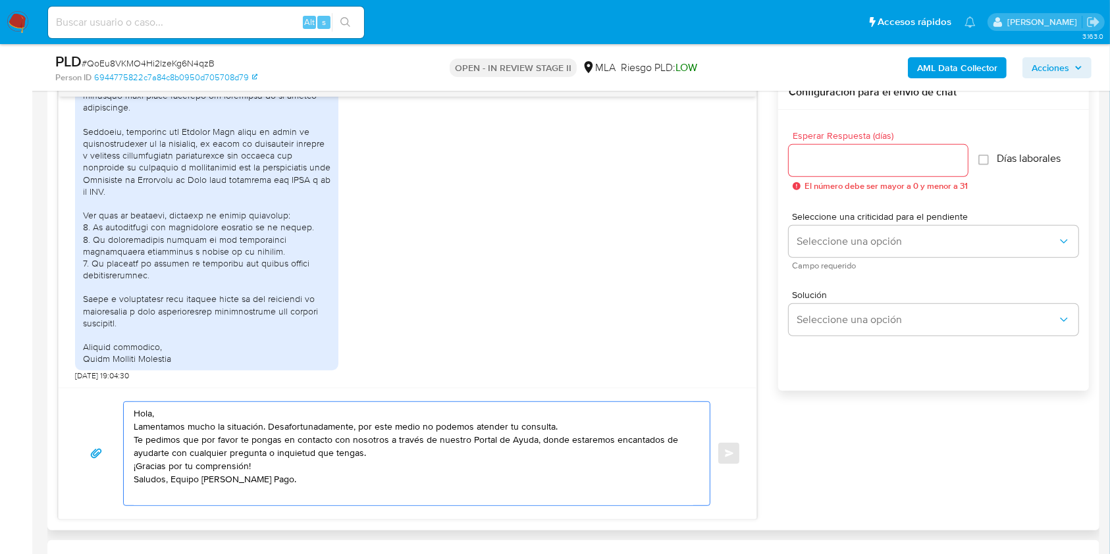
type textarea "Hola, Lamentamos mucho la situación. Desafortunadamente, por este medio no pode…"
click at [841, 164] on input "Esperar Respuesta (días)" at bounding box center [878, 160] width 179 height 17
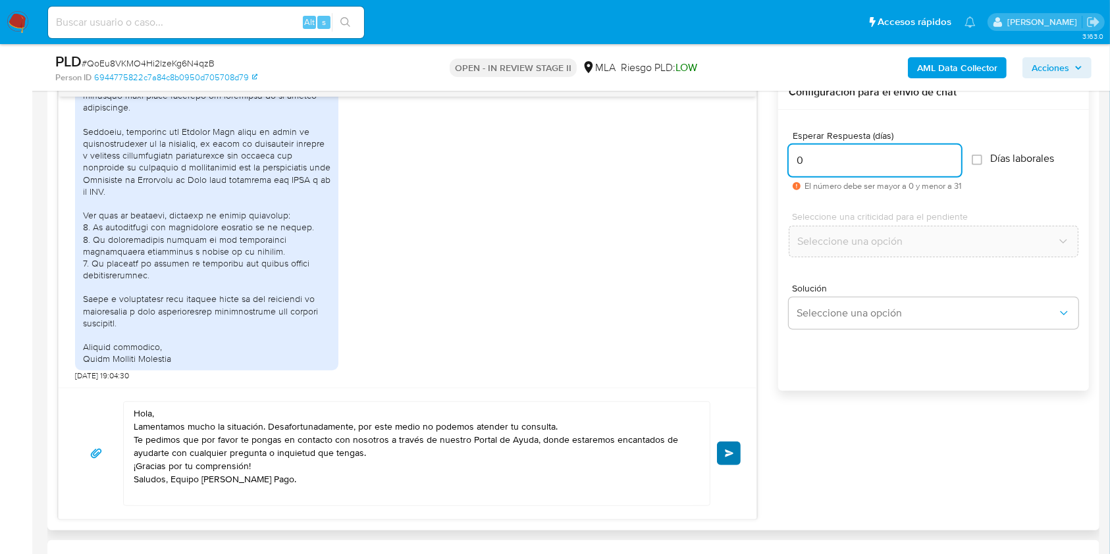
type input "0"
click at [733, 458] on button "Enviar" at bounding box center [729, 454] width 24 height 24
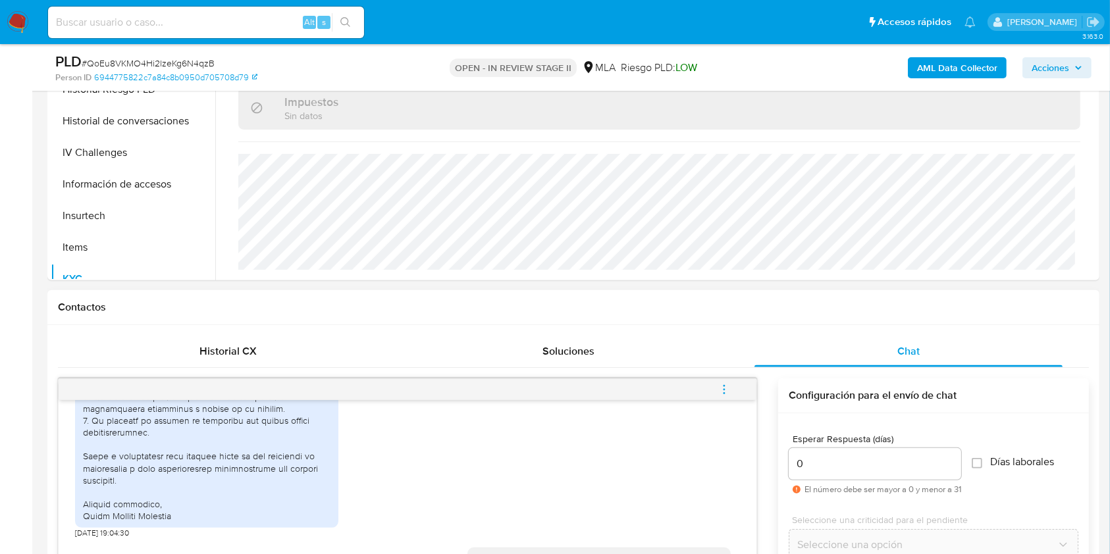
scroll to position [438, 0]
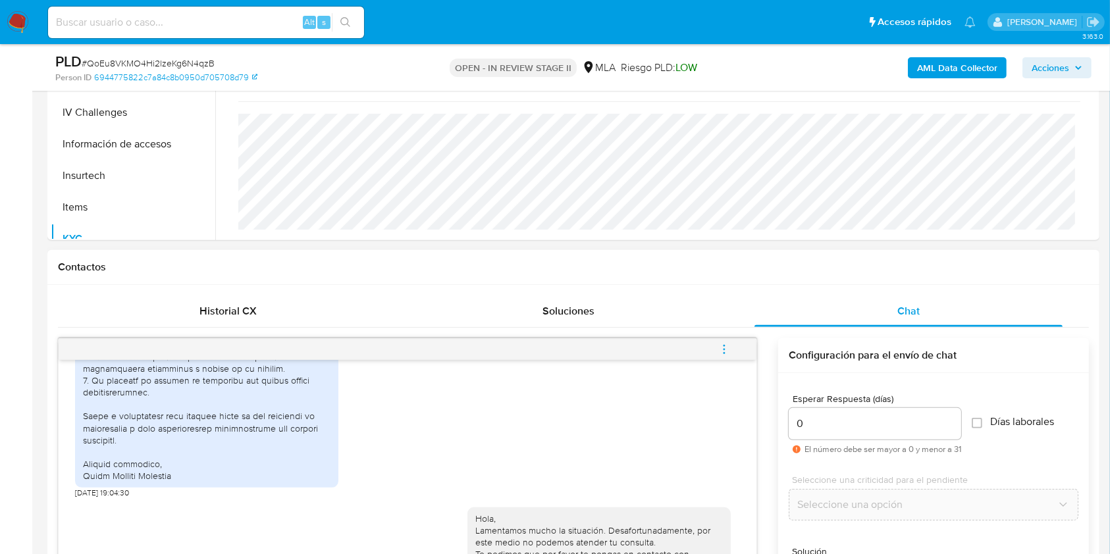
click at [727, 352] on icon "menu-action" at bounding box center [724, 350] width 12 height 12
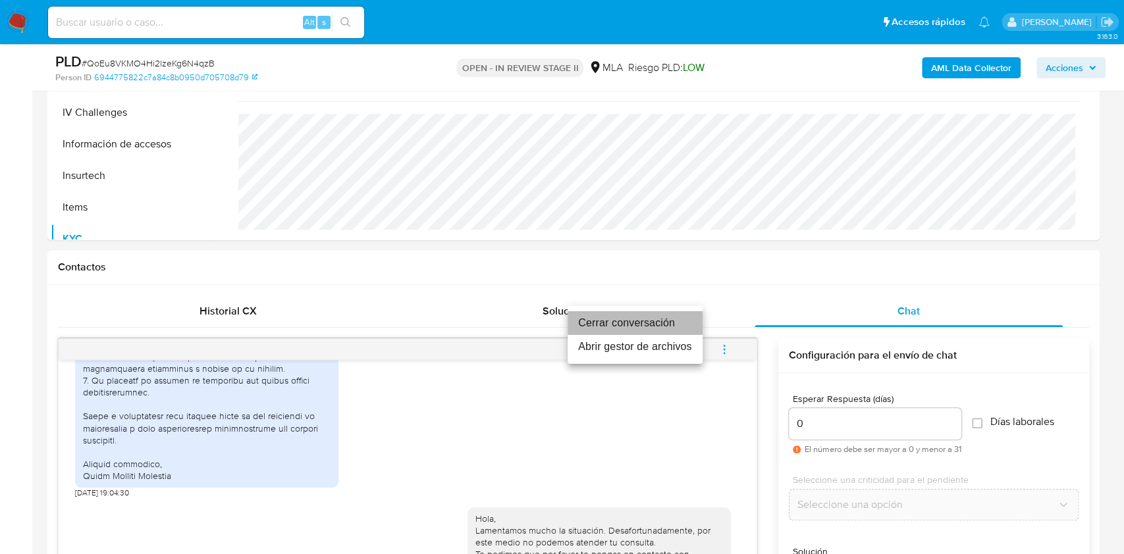
click at [612, 321] on li "Cerrar conversación" at bounding box center [634, 323] width 135 height 24
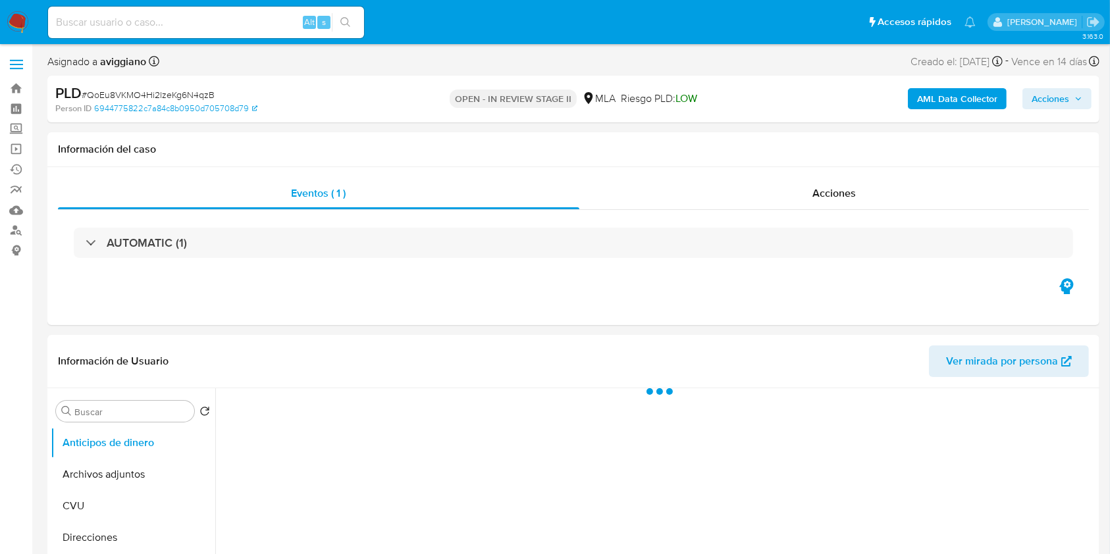
select select "10"
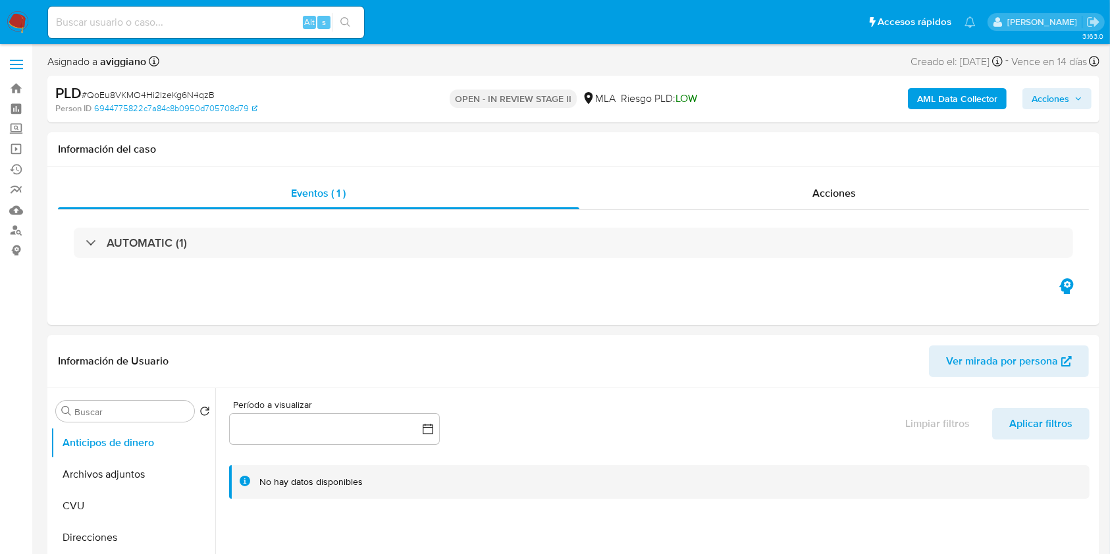
scroll to position [263, 0]
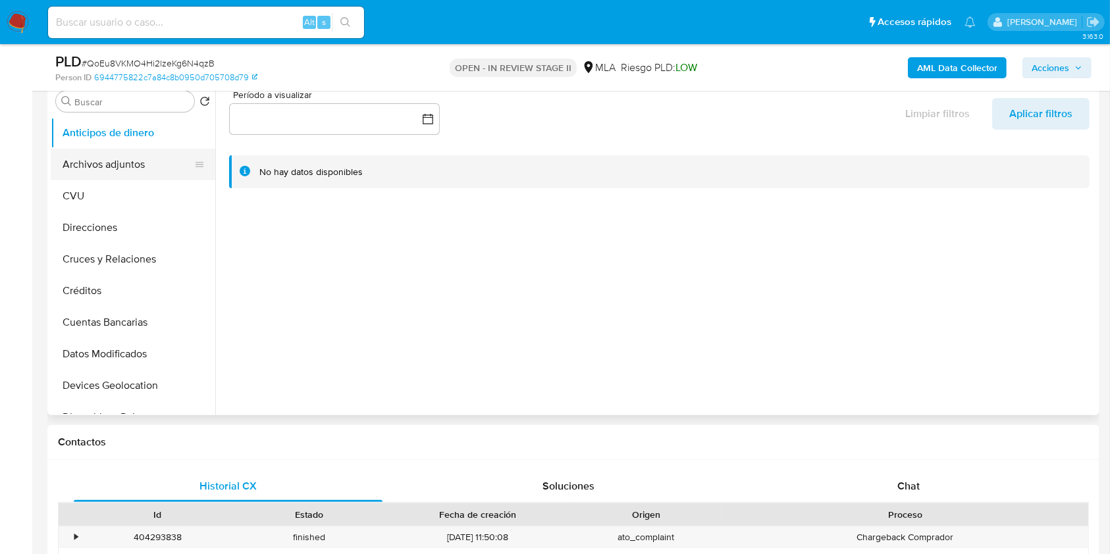
click at [73, 161] on button "Archivos adjuntos" at bounding box center [128, 165] width 154 height 32
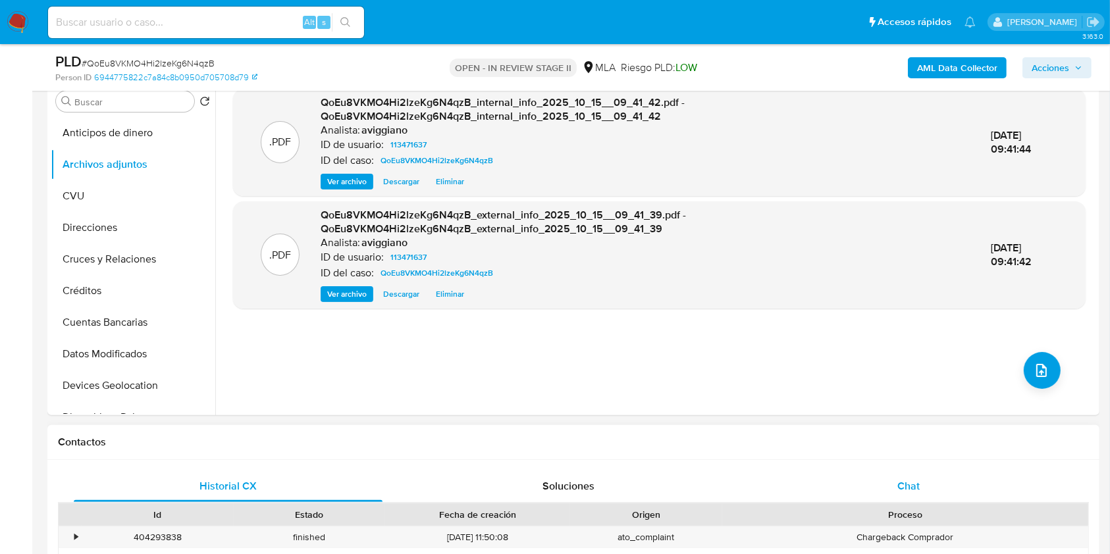
click at [895, 488] on div "Chat" at bounding box center [908, 487] width 309 height 32
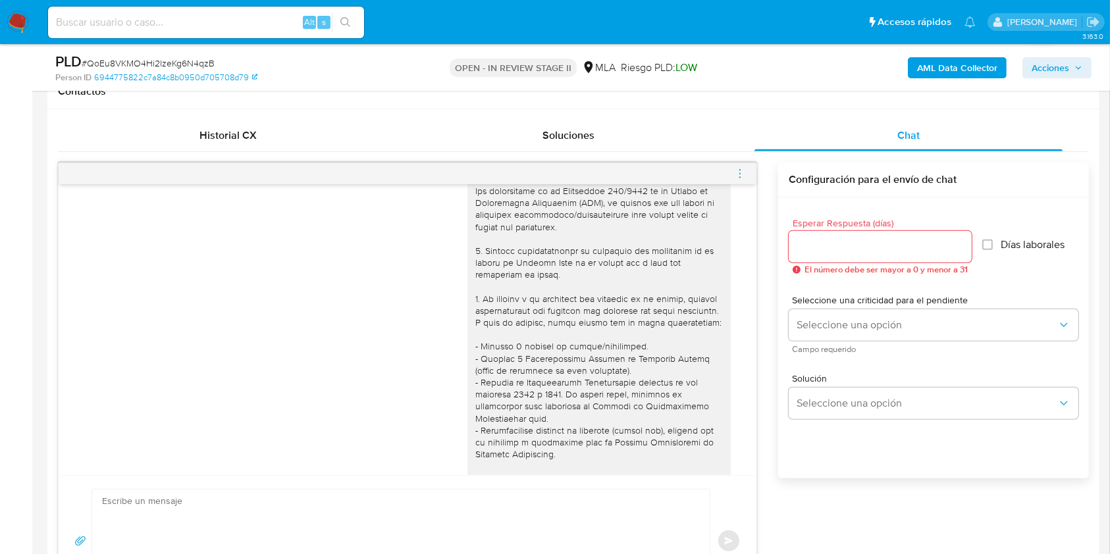
scroll to position [0, 0]
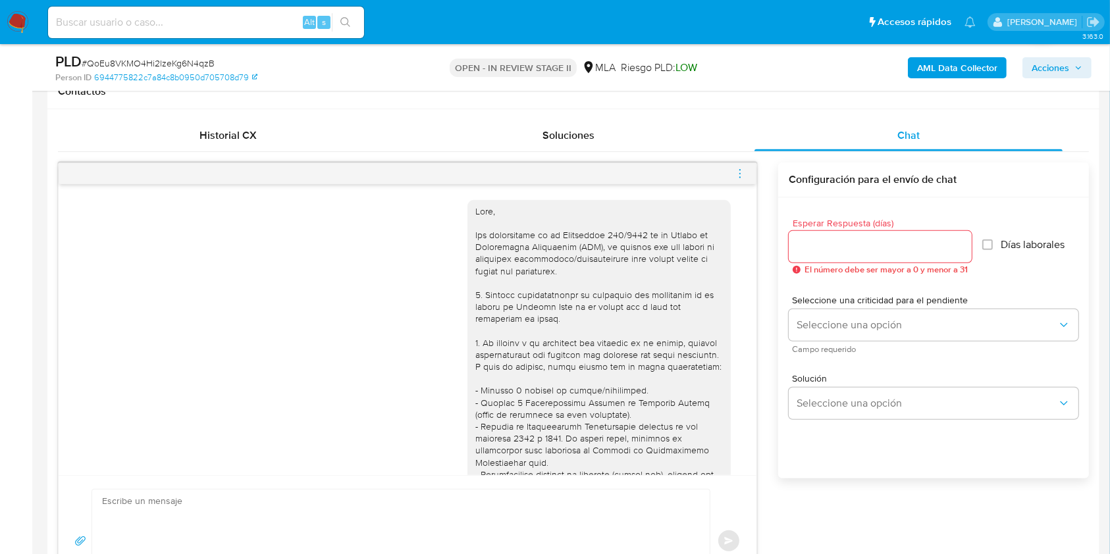
click at [739, 163] on span "menu-action" at bounding box center [740, 174] width 12 height 32
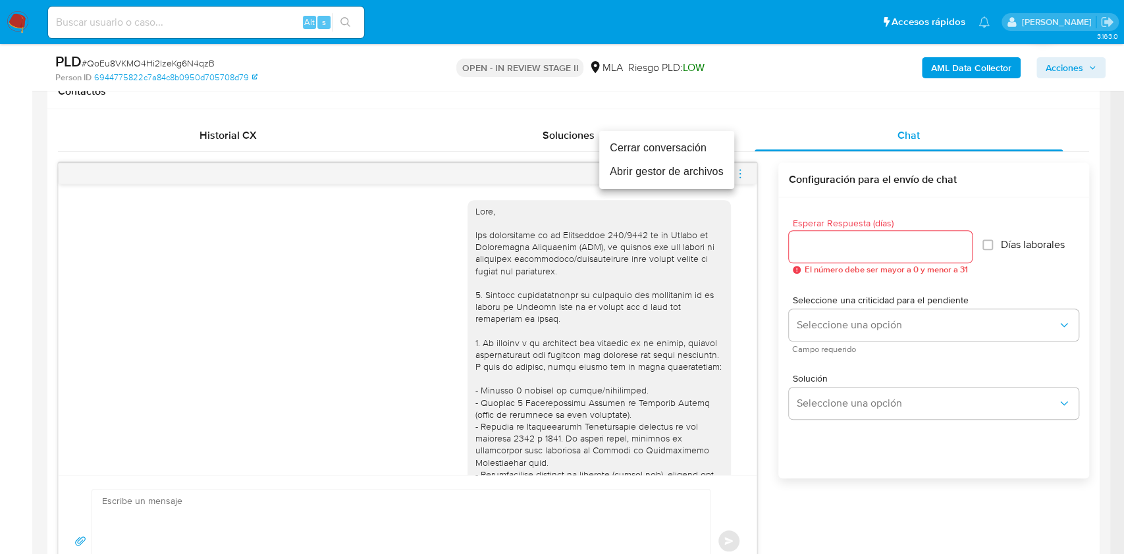
click at [671, 161] on li "Abrir gestor de archivos" at bounding box center [666, 172] width 135 height 24
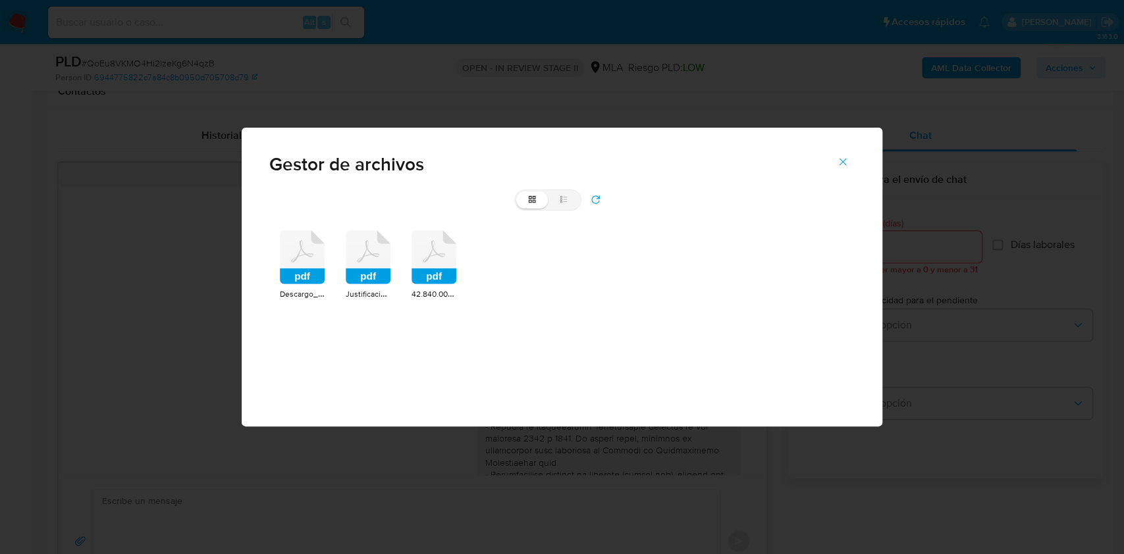
click at [300, 266] on icon at bounding box center [302, 257] width 45 height 54
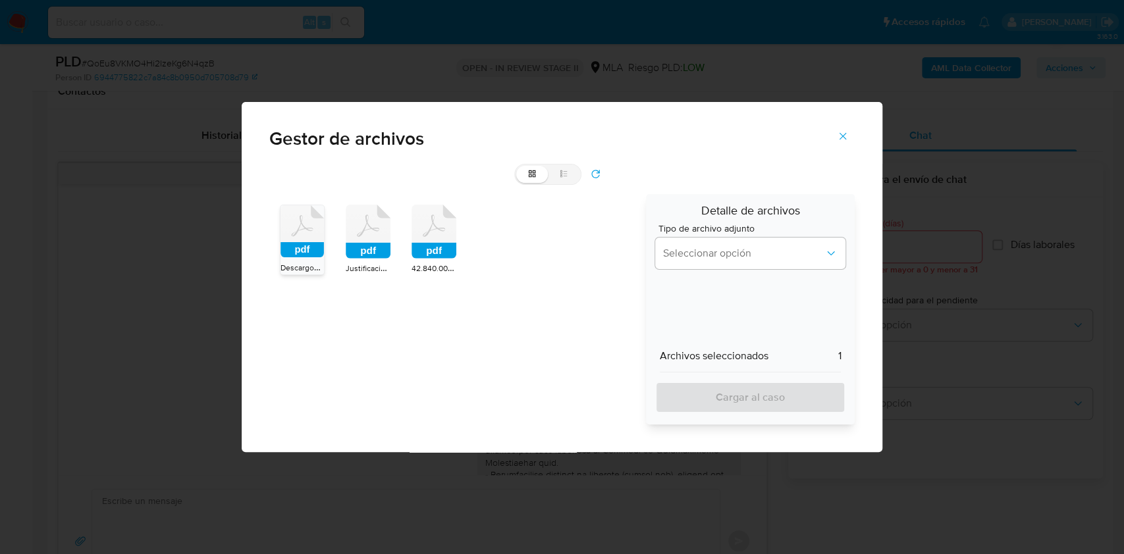
click at [361, 246] on rect at bounding box center [368, 251] width 45 height 16
click at [454, 248] on rect at bounding box center [433, 251] width 45 height 16
click at [736, 266] on button "Seleccionar opción" at bounding box center [750, 254] width 191 height 32
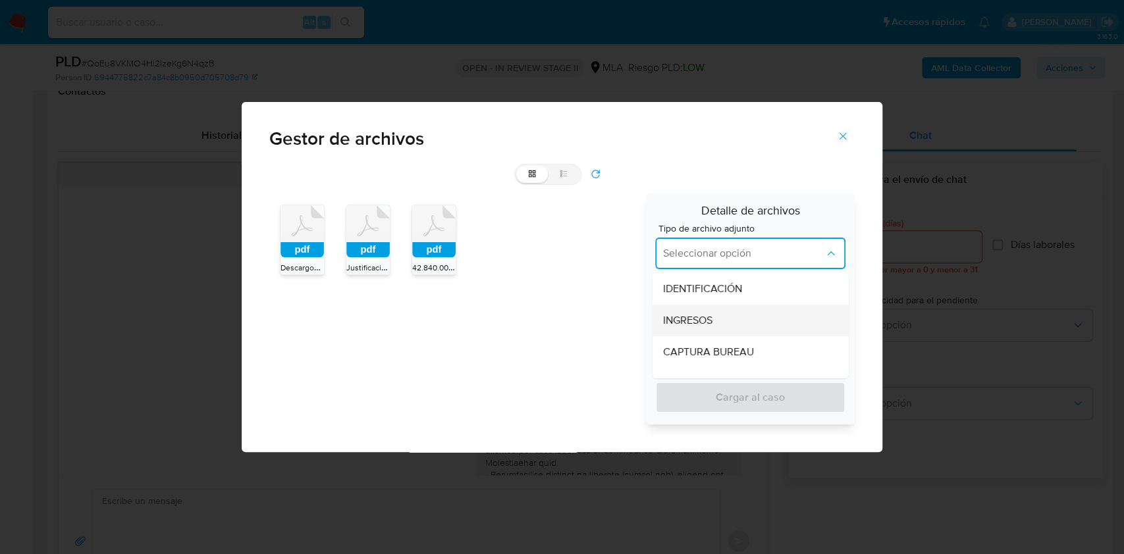
click at [722, 327] on div "INGRESOS" at bounding box center [745, 321] width 167 height 32
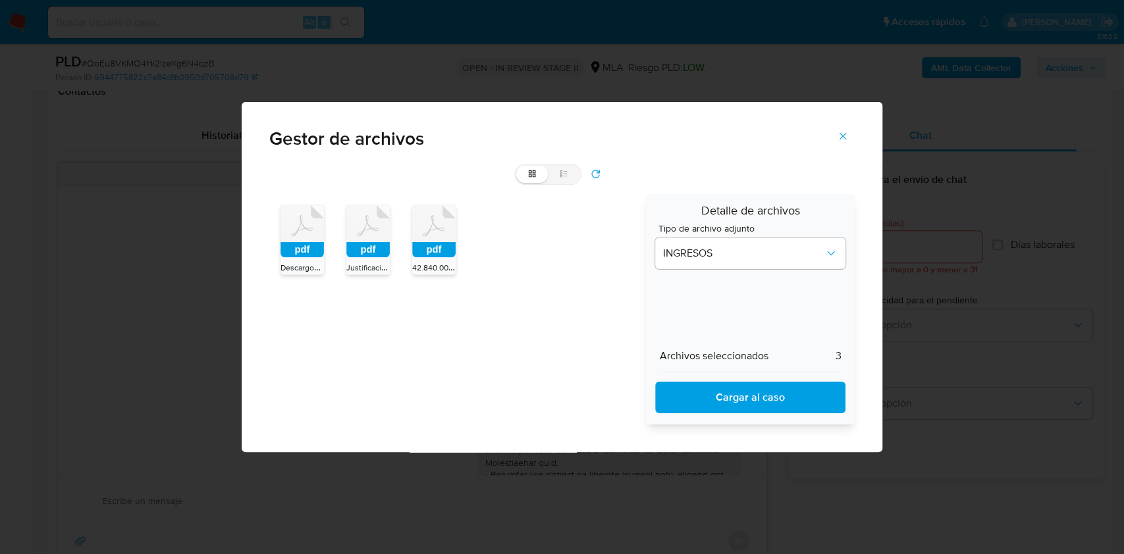
click at [739, 392] on span "Cargar al caso" at bounding box center [750, 397] width 157 height 29
click at [837, 133] on icon "Cerrar" at bounding box center [843, 136] width 12 height 12
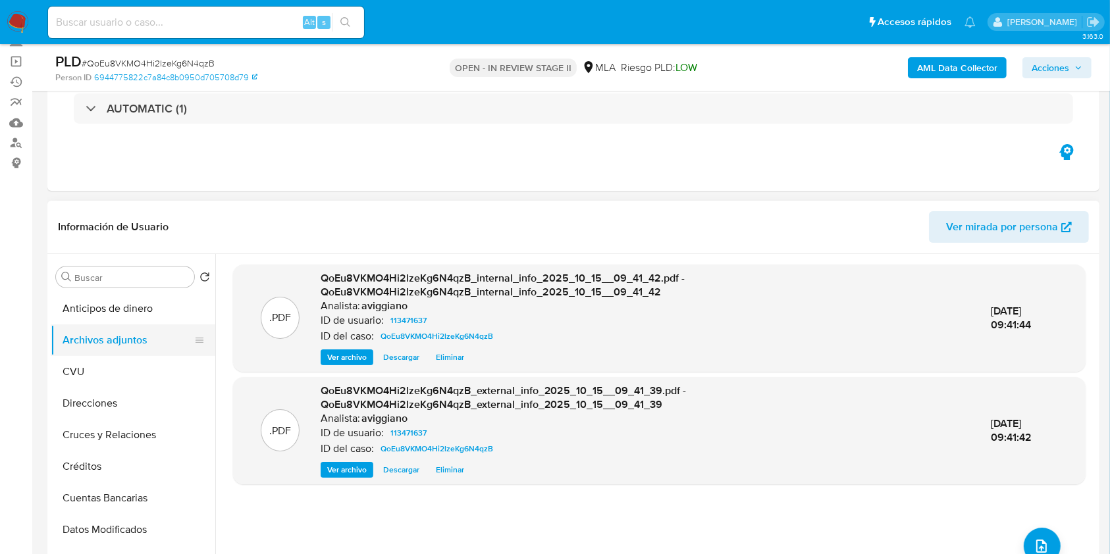
click at [132, 346] on button "Archivos adjuntos" at bounding box center [128, 341] width 154 height 32
click at [141, 312] on button "Anticipos de dinero" at bounding box center [128, 309] width 154 height 32
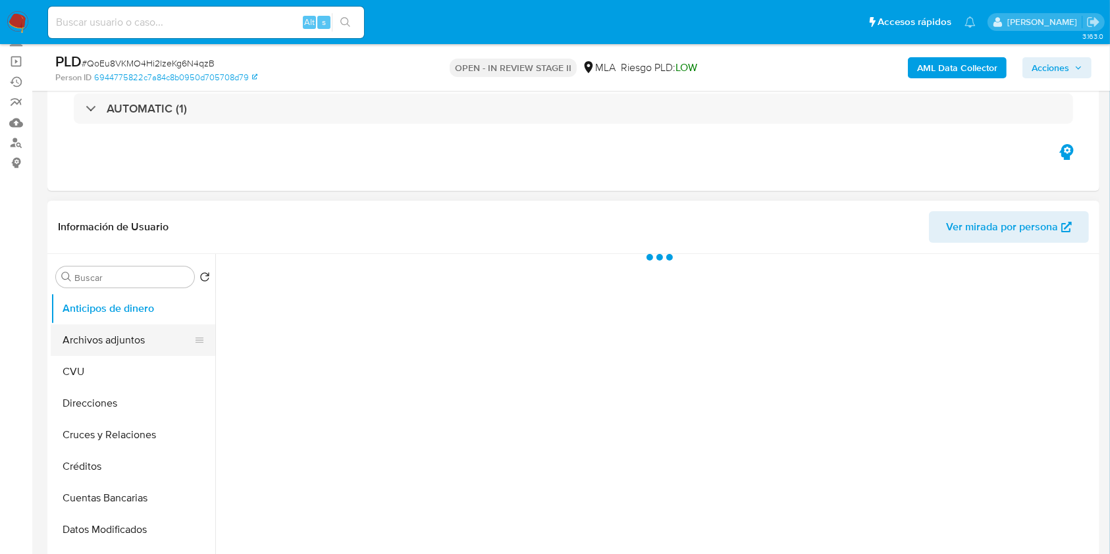
click at [122, 337] on button "Archivos adjuntos" at bounding box center [128, 341] width 154 height 32
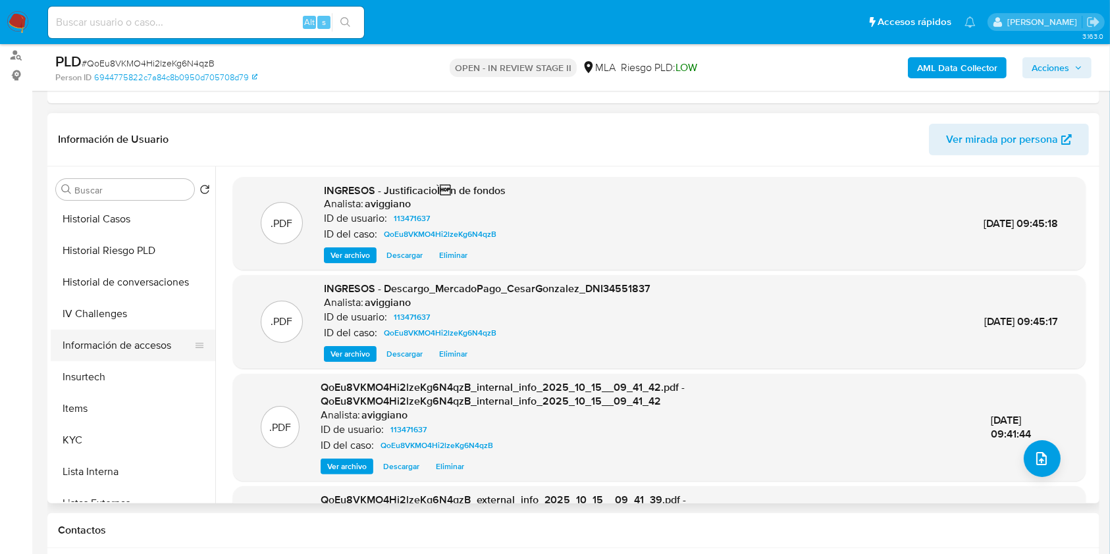
scroll to position [527, 0]
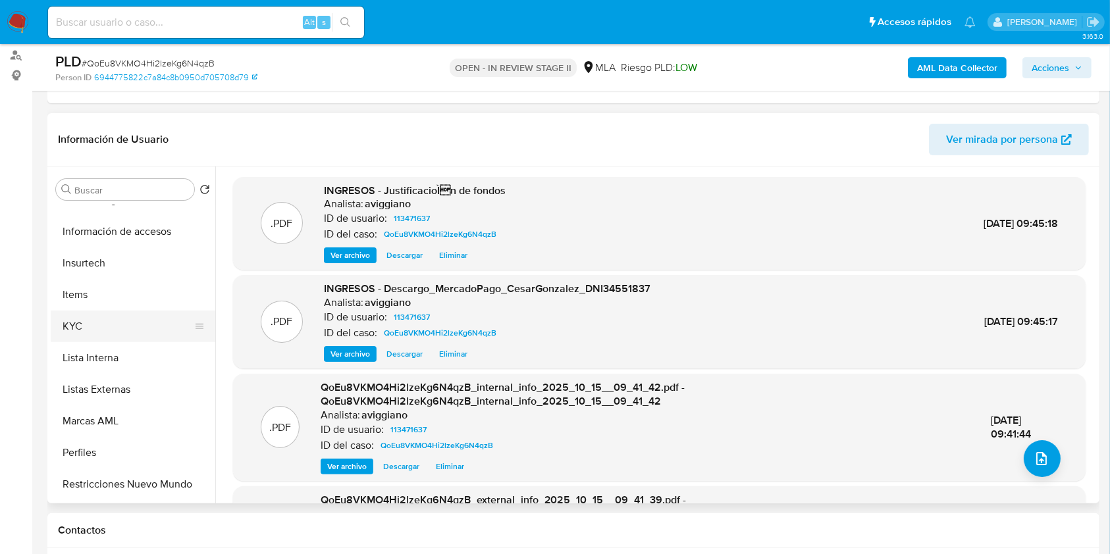
click at [106, 330] on button "KYC" at bounding box center [128, 327] width 154 height 32
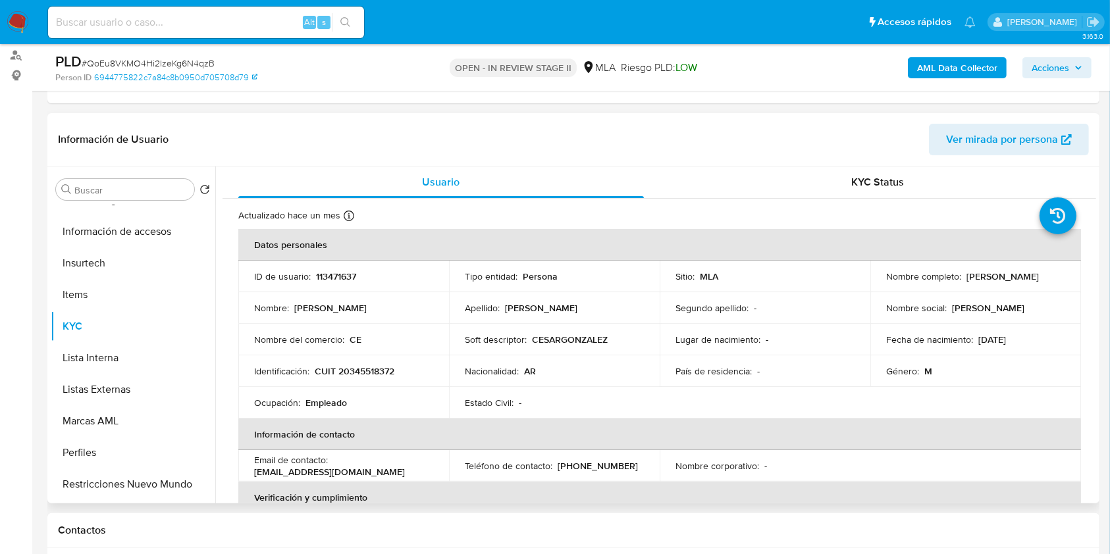
click at [355, 375] on p "CUIT 20345518372" at bounding box center [355, 371] width 80 height 12
copy p "20345518372"
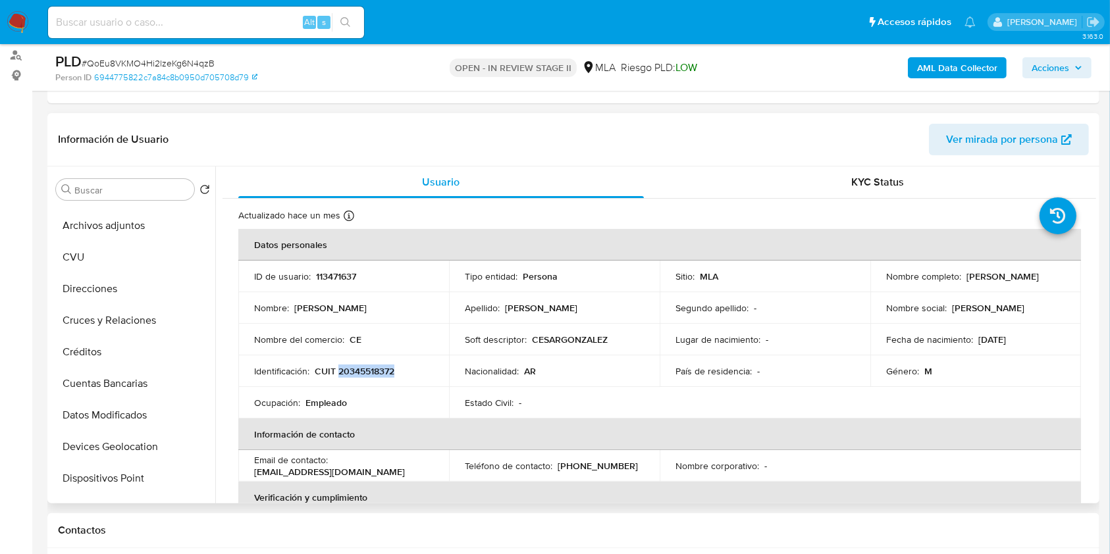
scroll to position [0, 0]
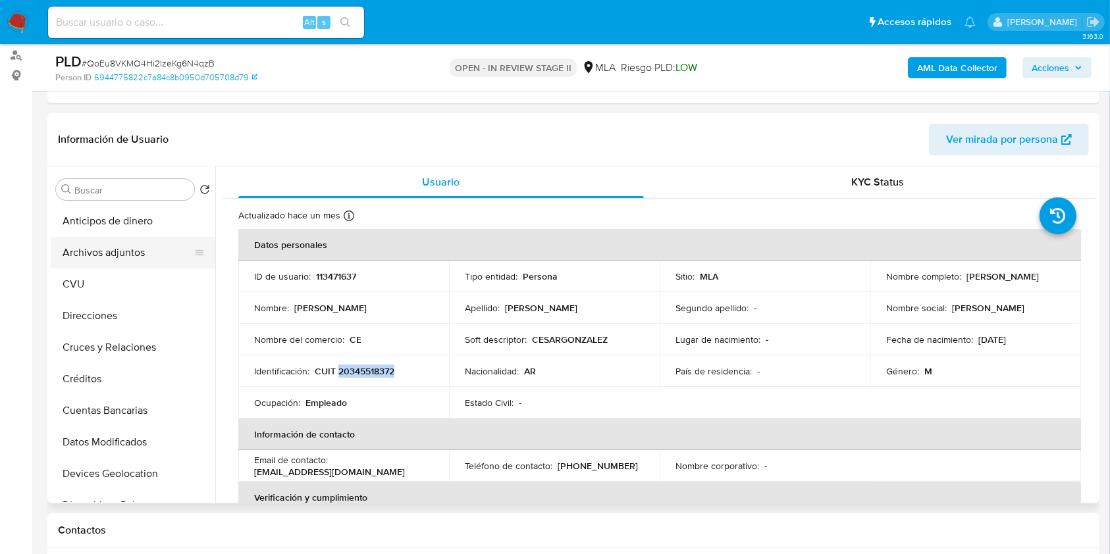
click at [126, 239] on button "Archivos adjuntos" at bounding box center [128, 253] width 154 height 32
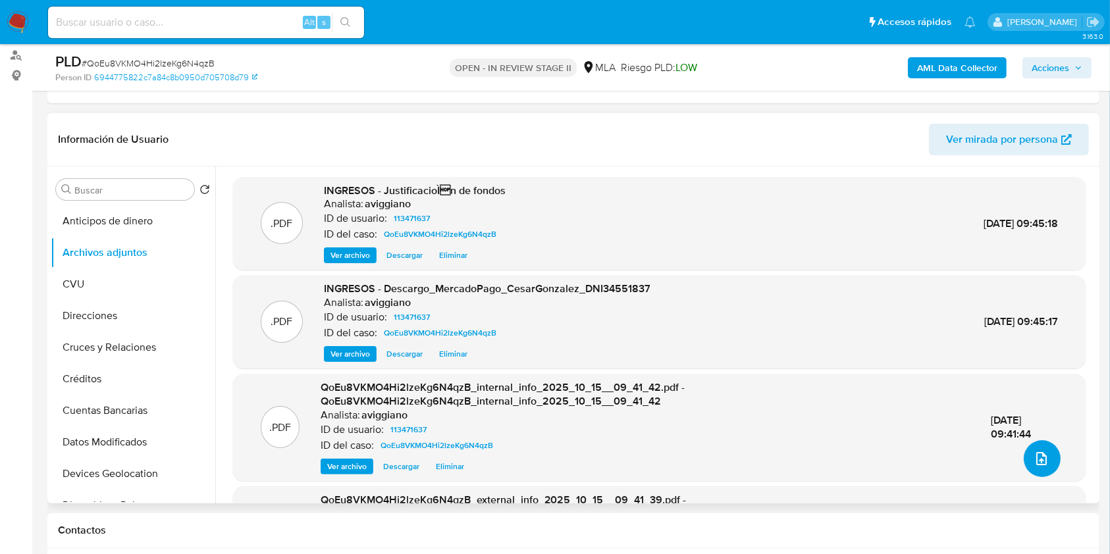
click at [1027, 449] on button "upload-file" at bounding box center [1042, 458] width 37 height 37
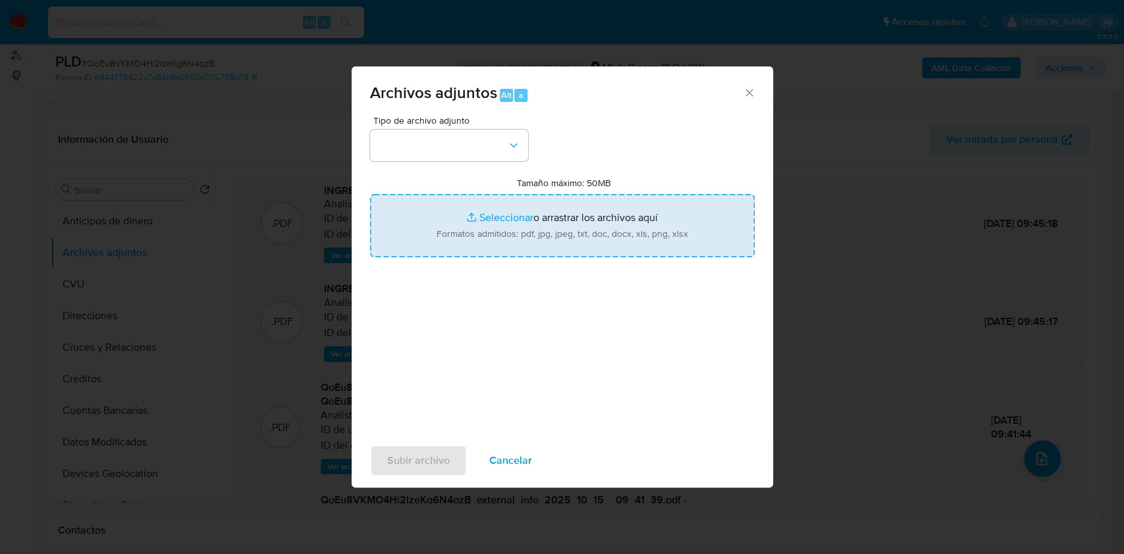
click at [637, 205] on input "Tamaño máximo: 50MB Seleccionar archivos" at bounding box center [562, 225] width 384 height 63
type input "C:\fakepath\113471637_11c96e03-1c8c-43f1-890c-82f631e33d25.pdf"
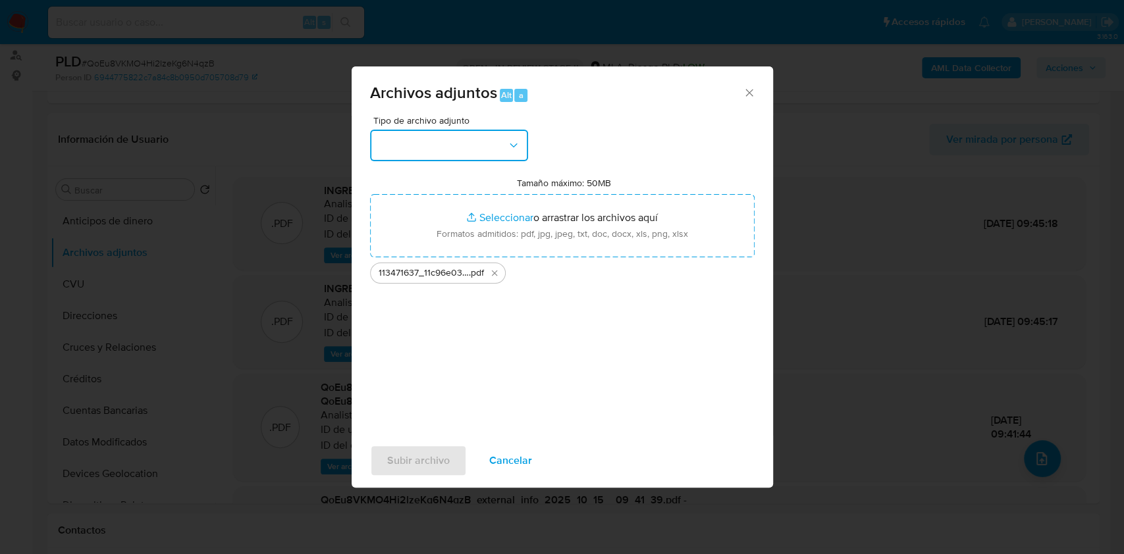
click at [495, 154] on button "button" at bounding box center [449, 146] width 158 height 32
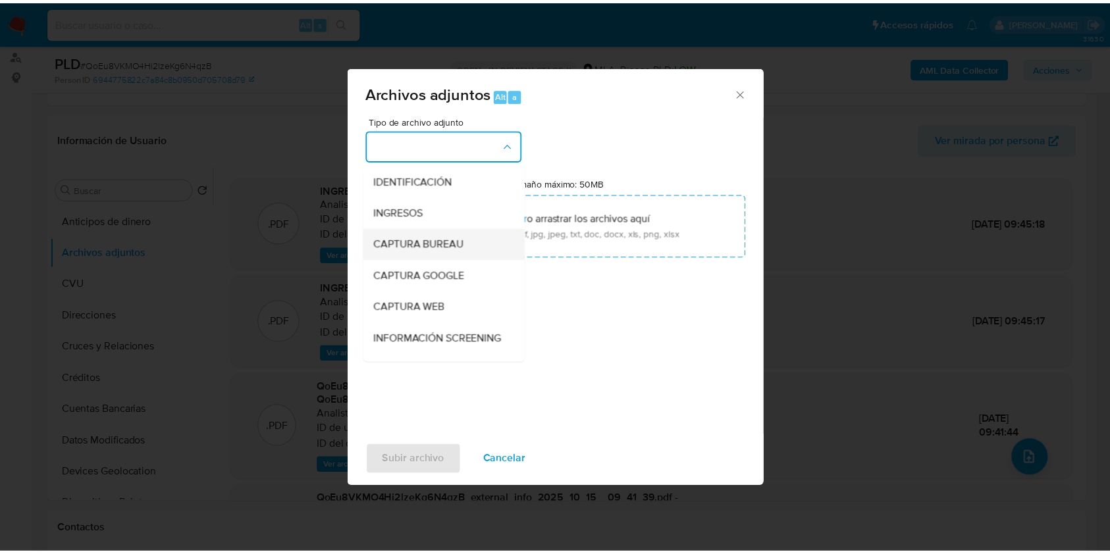
scroll to position [263, 0]
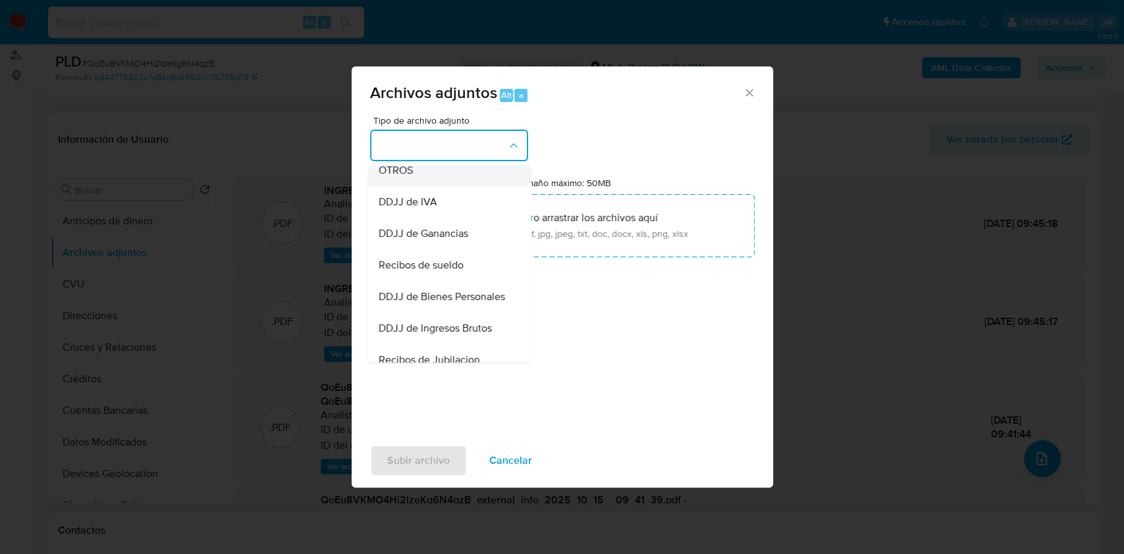
click at [390, 177] on span "OTROS" at bounding box center [395, 170] width 34 height 13
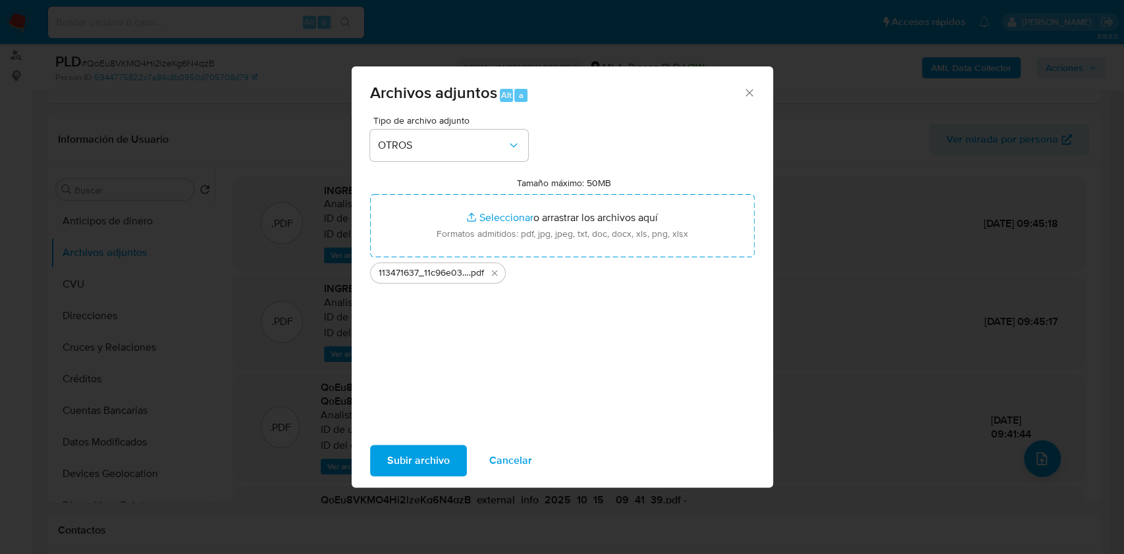
click at [419, 450] on span "Subir archivo" at bounding box center [418, 460] width 63 height 29
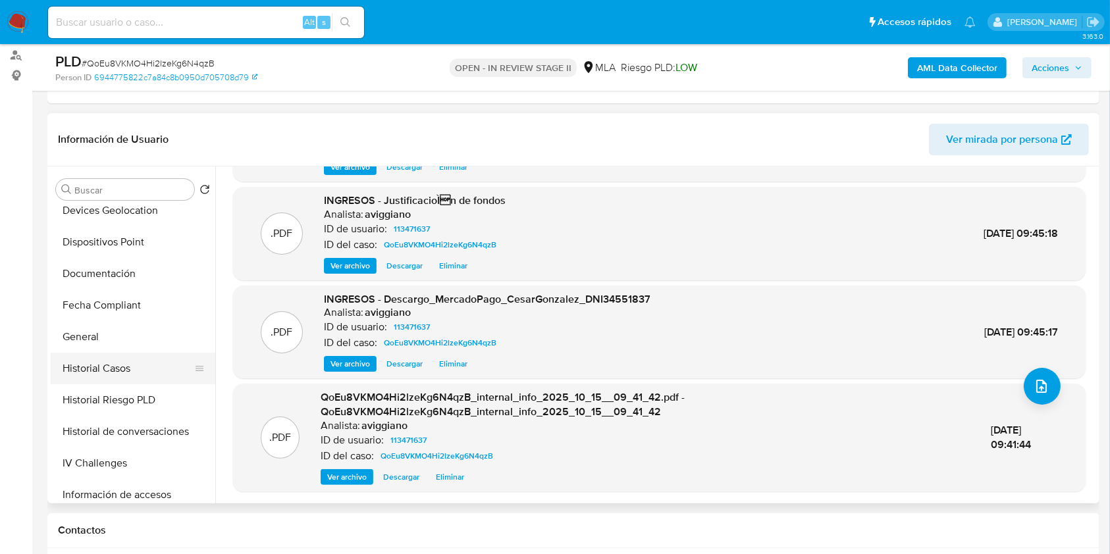
click at [111, 368] on button "Historial Casos" at bounding box center [128, 369] width 154 height 32
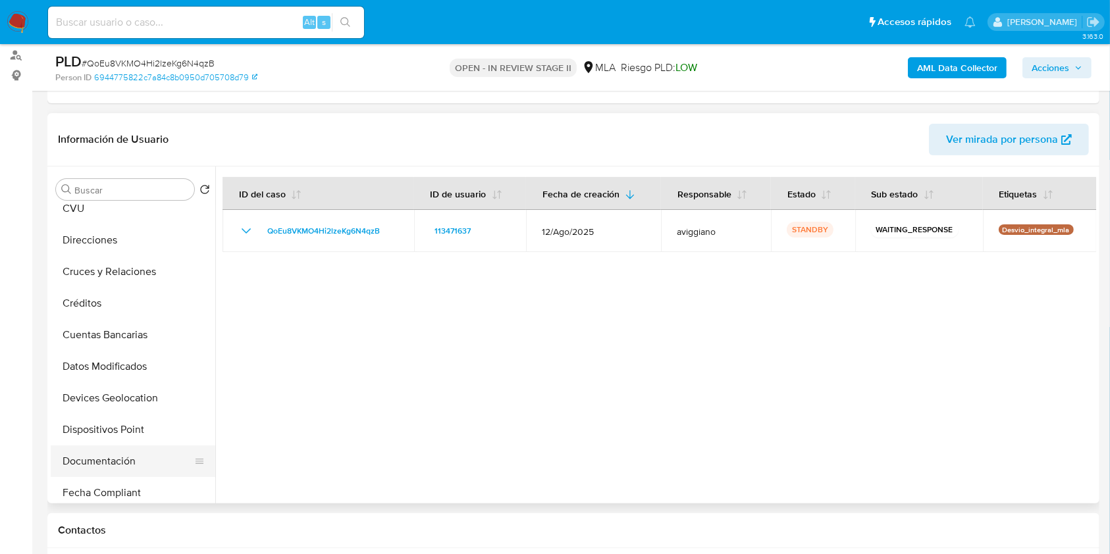
scroll to position [0, 0]
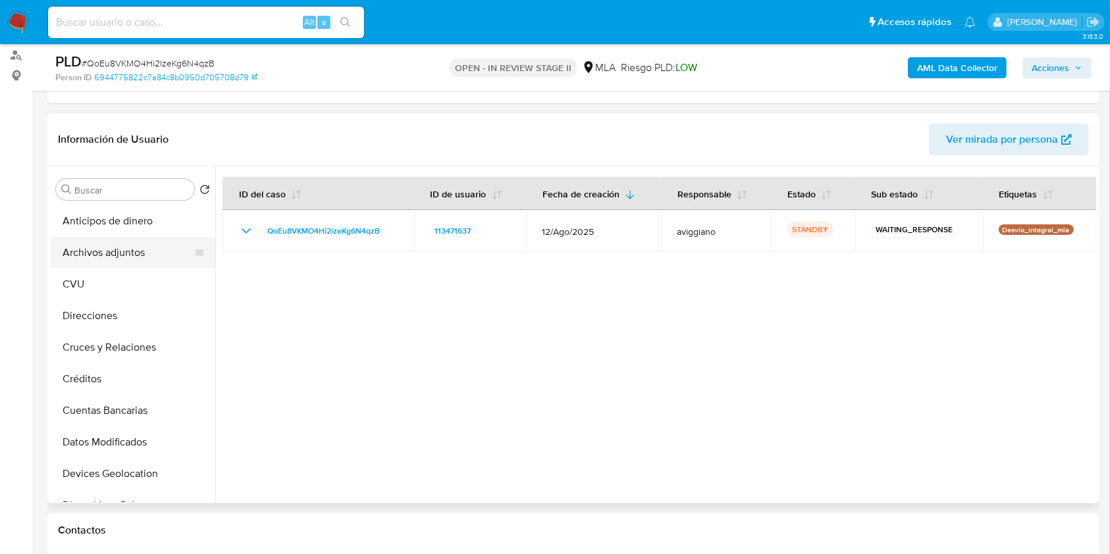
click at [126, 255] on button "Archivos adjuntos" at bounding box center [128, 253] width 154 height 32
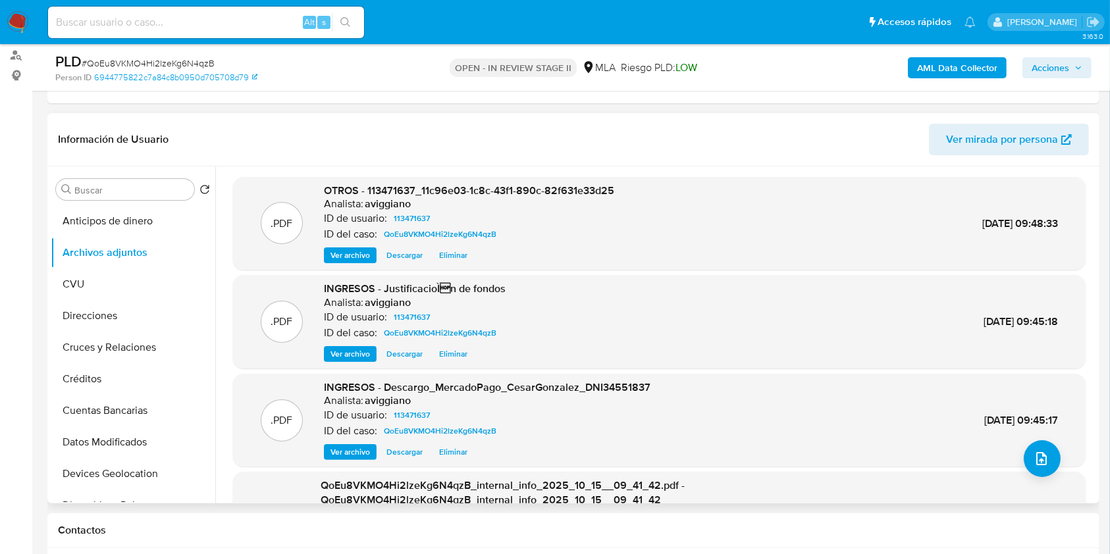
scroll to position [125, 0]
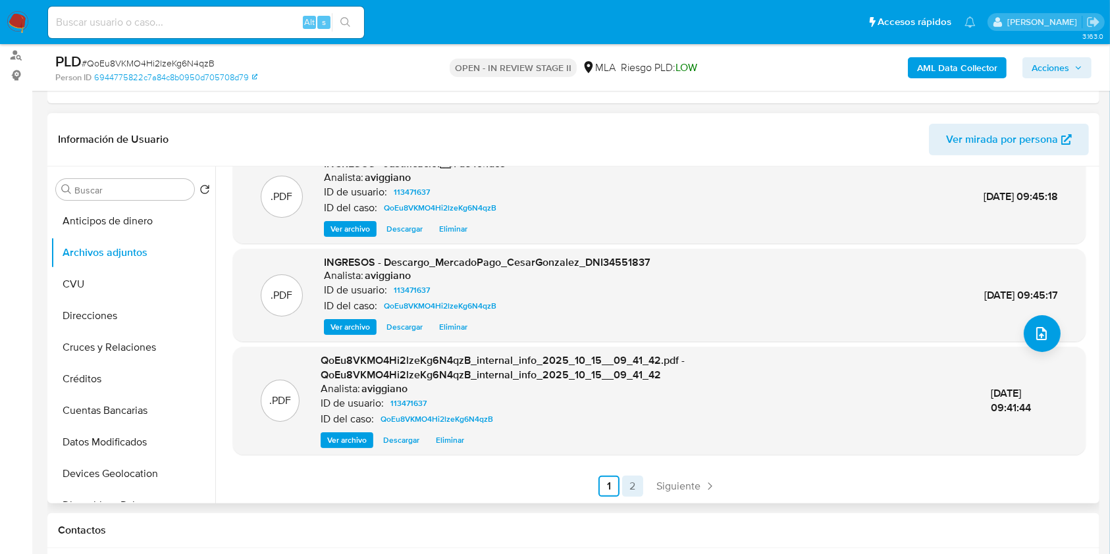
click at [631, 486] on link "2" at bounding box center [632, 486] width 21 height 21
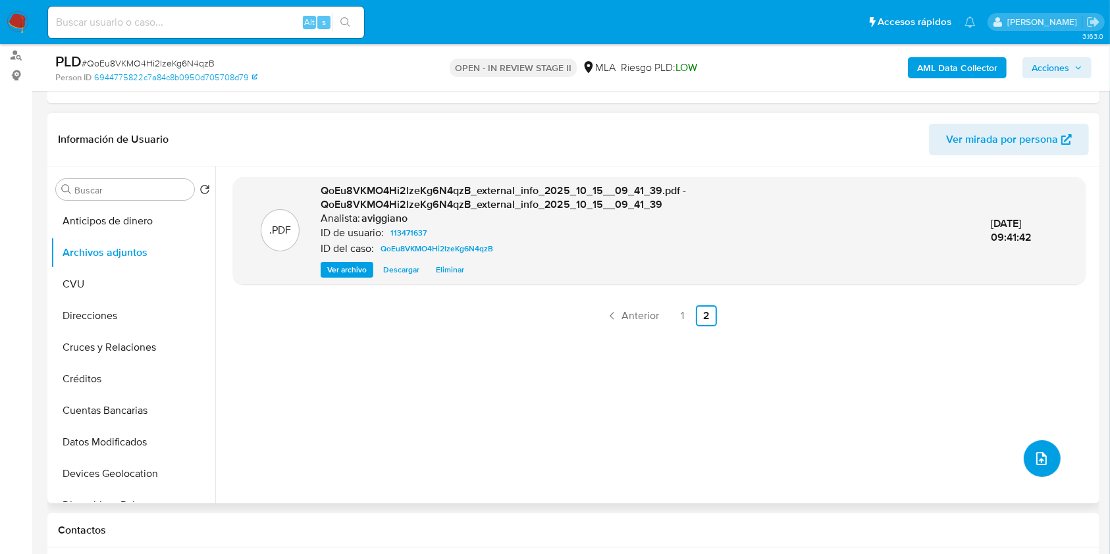
click at [1032, 445] on button "upload-file" at bounding box center [1042, 458] width 37 height 37
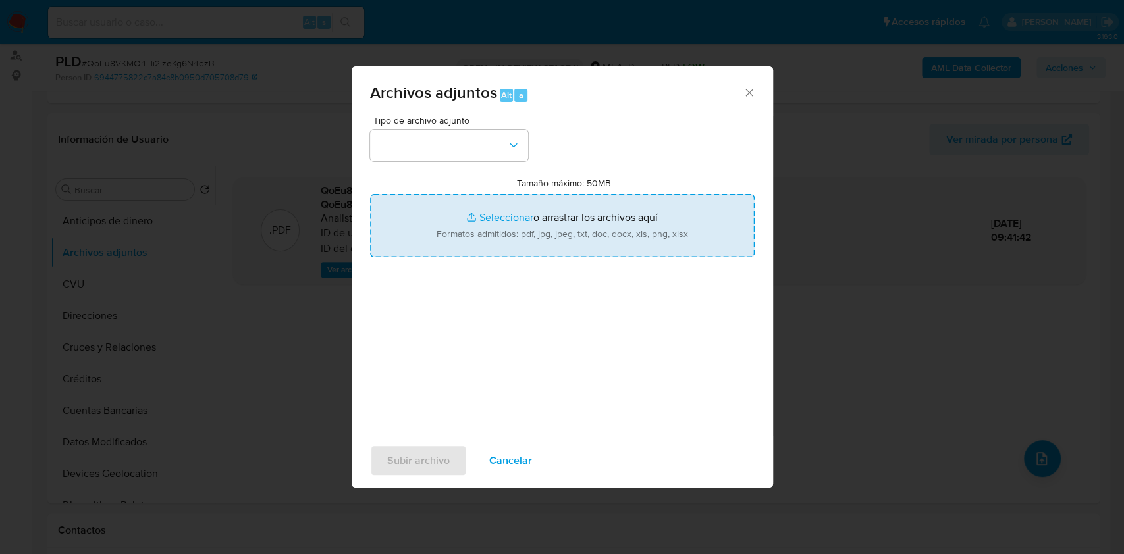
click at [571, 227] on input "Tamaño máximo: 50MB Seleccionar archivos" at bounding box center [562, 225] width 384 height 63
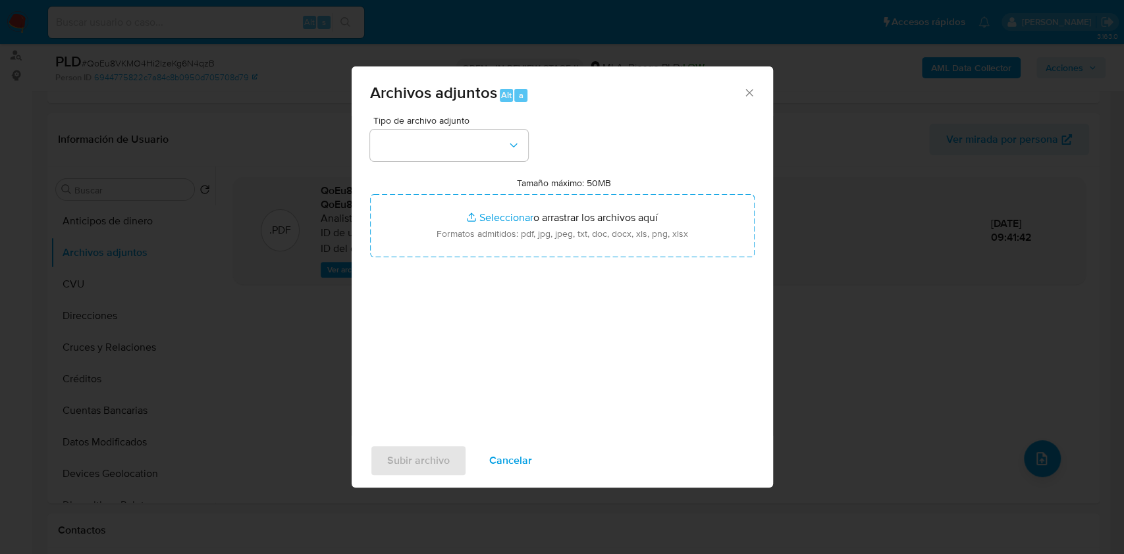
click at [529, 455] on span "Cancelar" at bounding box center [510, 460] width 43 height 29
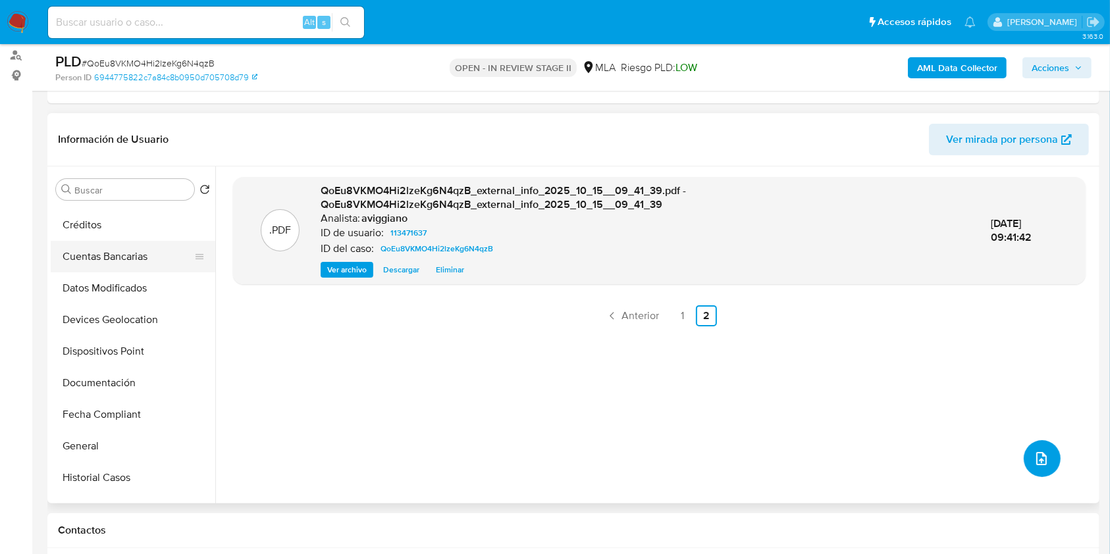
scroll to position [263, 0]
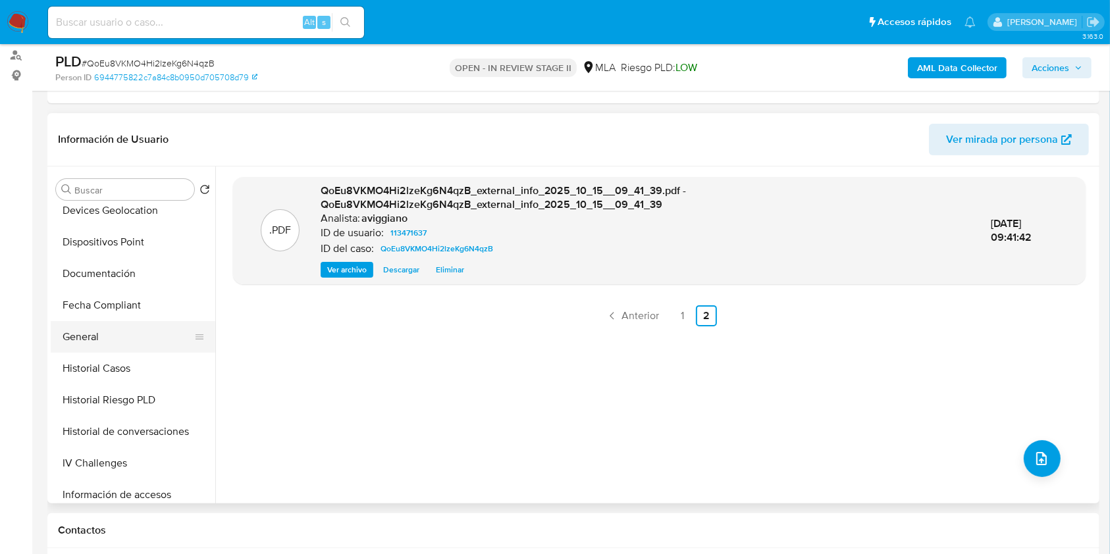
click at [113, 330] on button "General" at bounding box center [128, 337] width 154 height 32
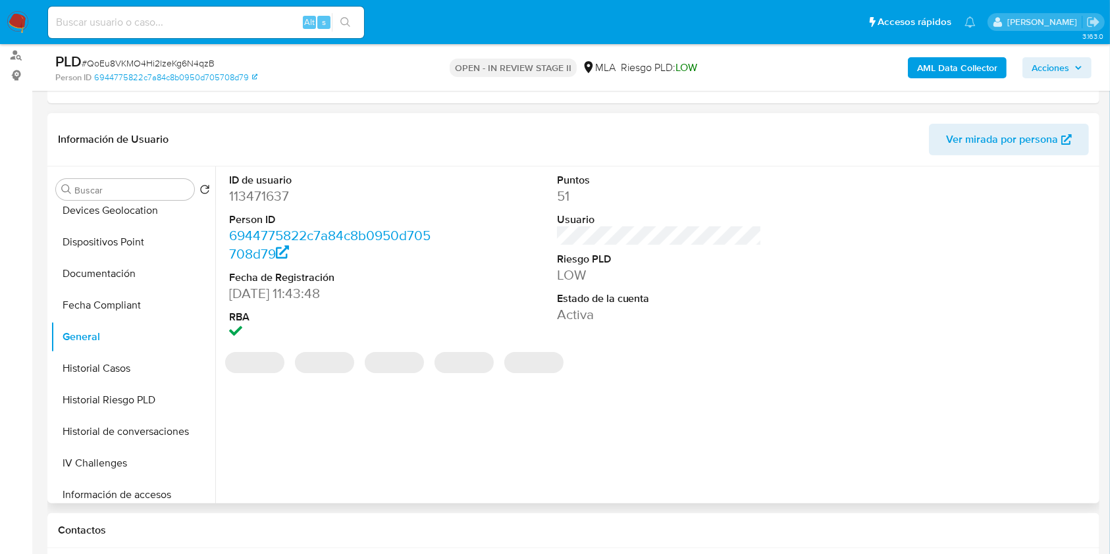
click at [265, 199] on dd "113471637" at bounding box center [331, 196] width 205 height 18
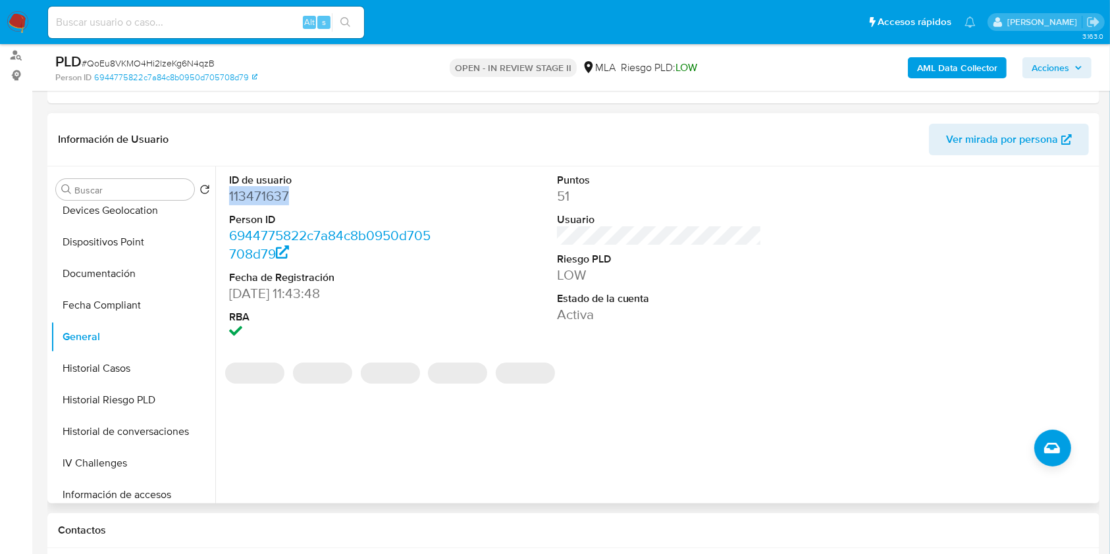
copy dd "113471637"
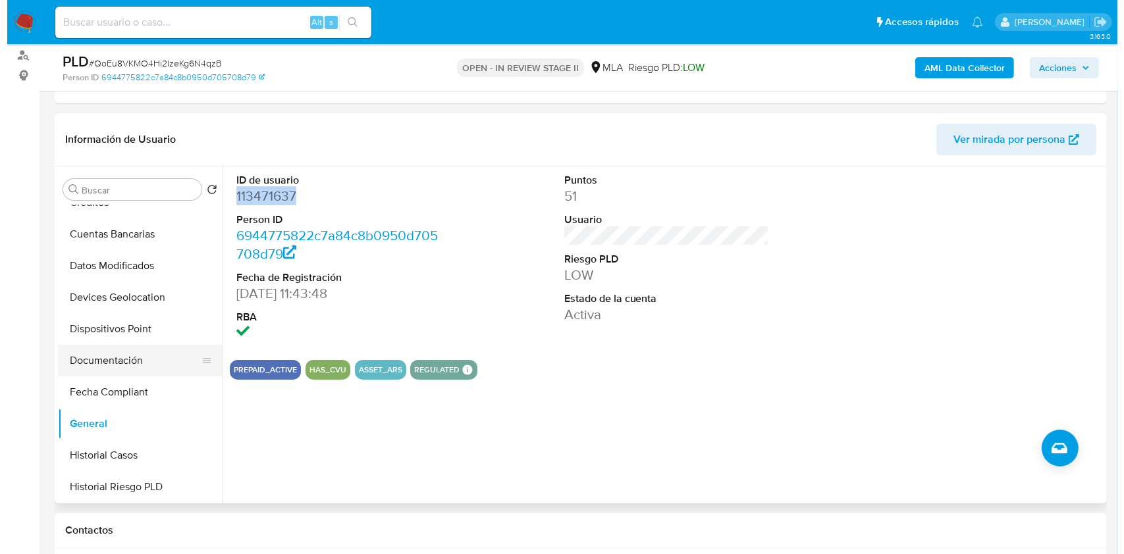
scroll to position [0, 0]
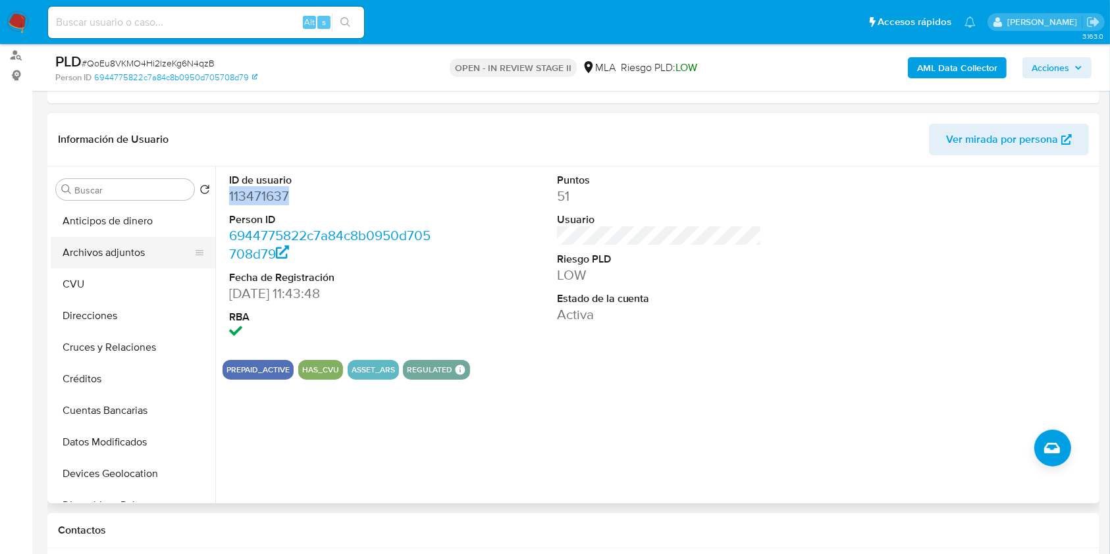
click at [135, 265] on button "Archivos adjuntos" at bounding box center [128, 253] width 154 height 32
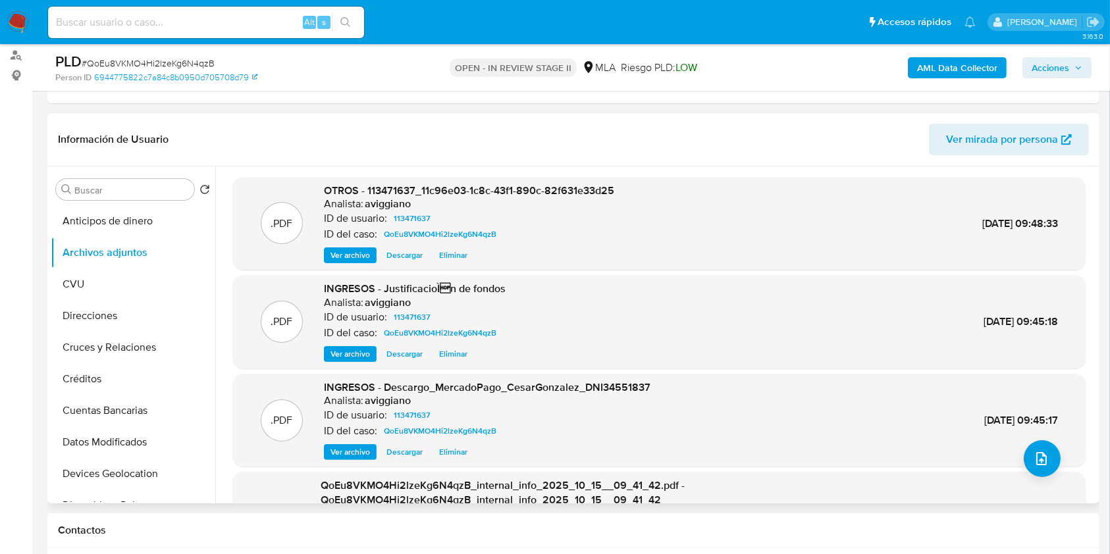
click at [1056, 466] on div ".PDF INGRESOS - Descargo_MercadoPago_CesarGonzalez_DNI34551837 Analista: aviggi…" at bounding box center [659, 420] width 853 height 93
click at [1049, 462] on button "upload-file" at bounding box center [1042, 458] width 37 height 37
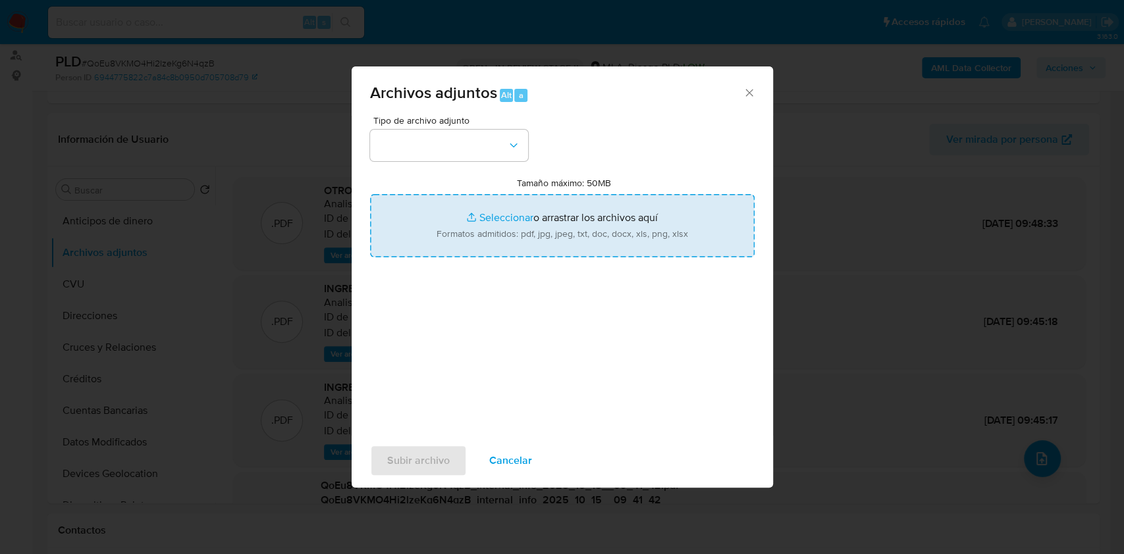
click at [584, 234] on input "Tamaño máximo: 50MB Seleccionar archivos" at bounding box center [562, 225] width 384 height 63
type input "C:\fakepath\Movimientos-Aladdin-v10_1 - 113471637 - .xlsx"
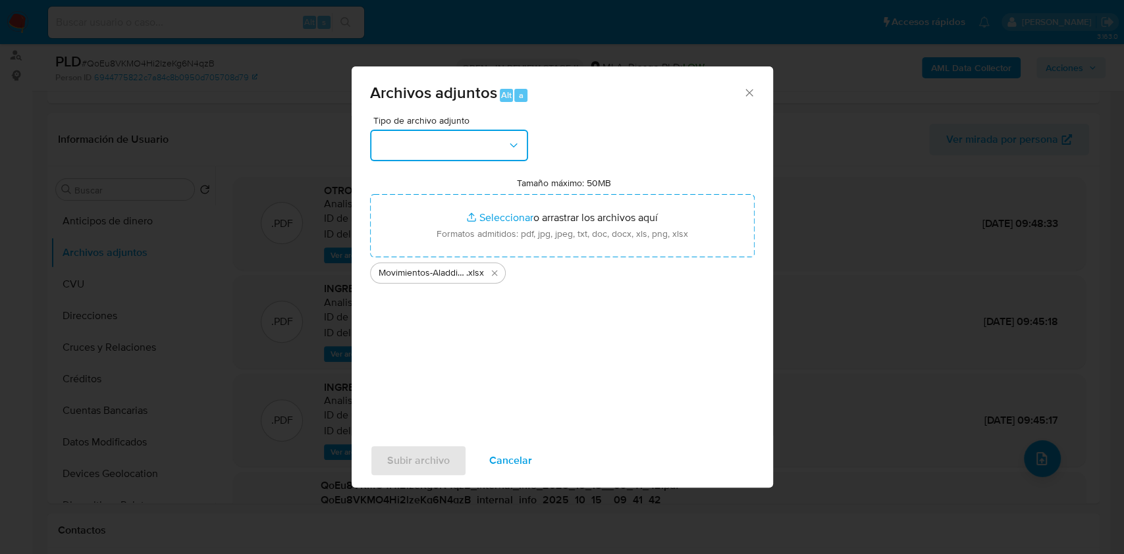
click at [510, 136] on button "button" at bounding box center [449, 146] width 158 height 32
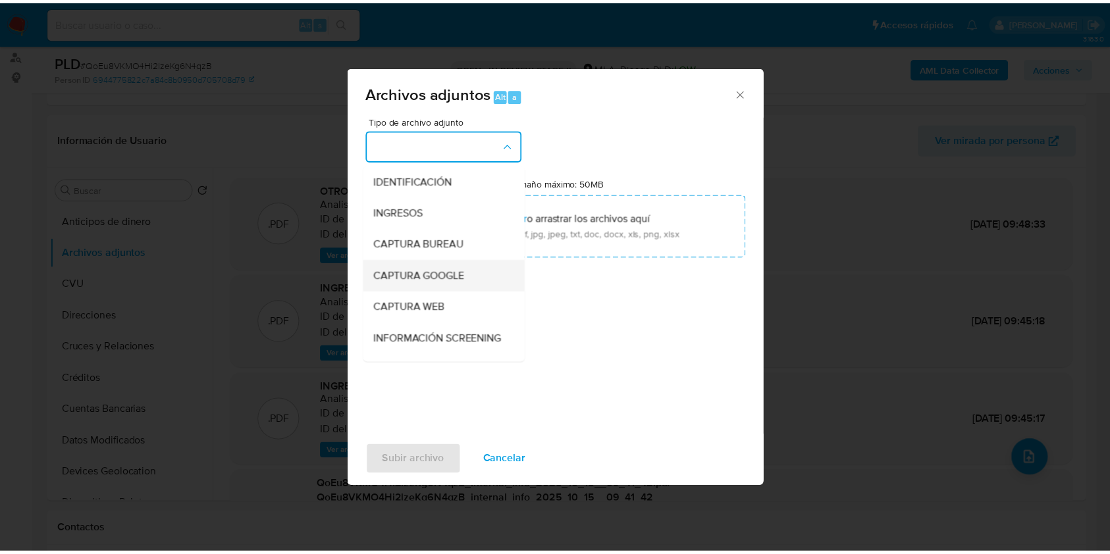
scroll to position [175, 0]
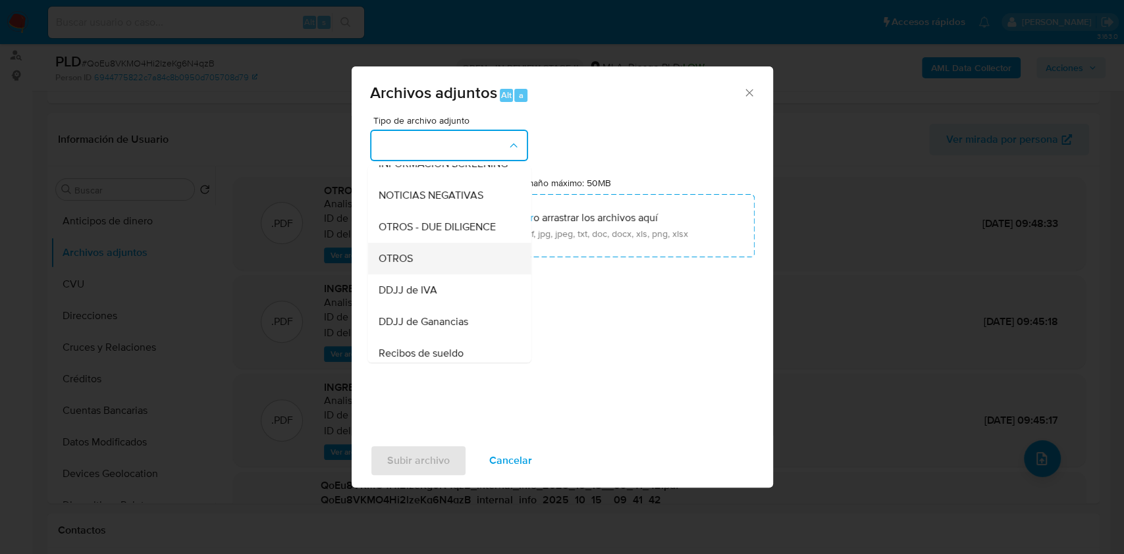
click at [408, 265] on span "OTROS" at bounding box center [395, 258] width 34 height 13
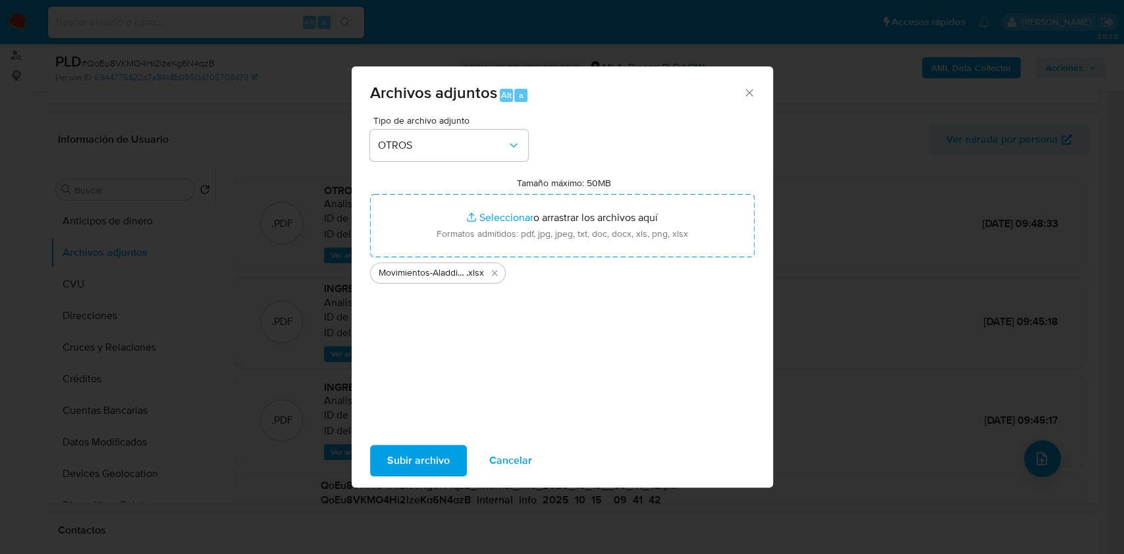
click at [388, 453] on span "Subir archivo" at bounding box center [418, 460] width 63 height 29
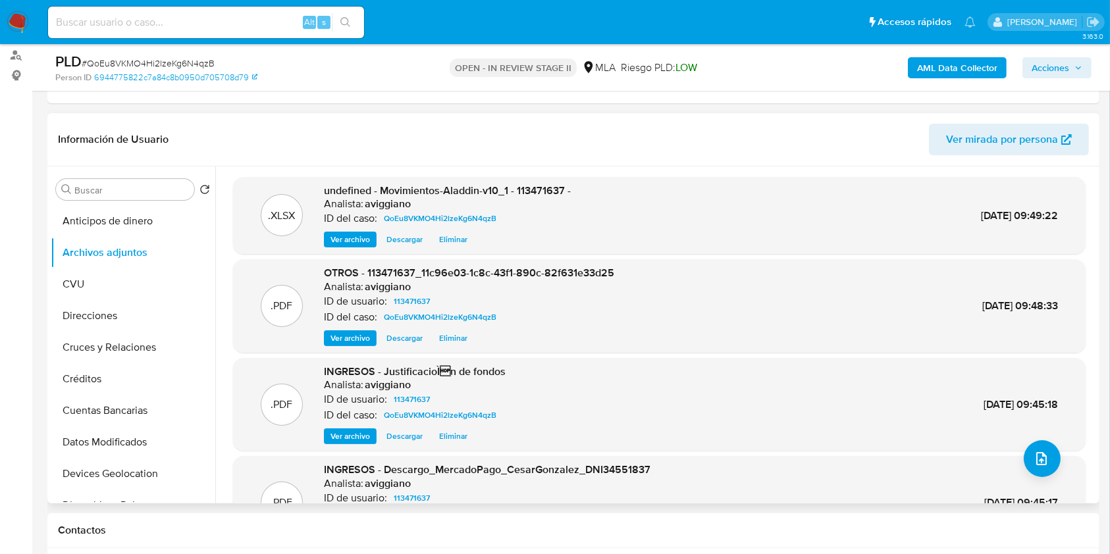
click at [535, 183] on span "undefined - Movimientos-Aladdin-v10_1 - 113471637 -" at bounding box center [447, 190] width 247 height 15
copy span "113471637"
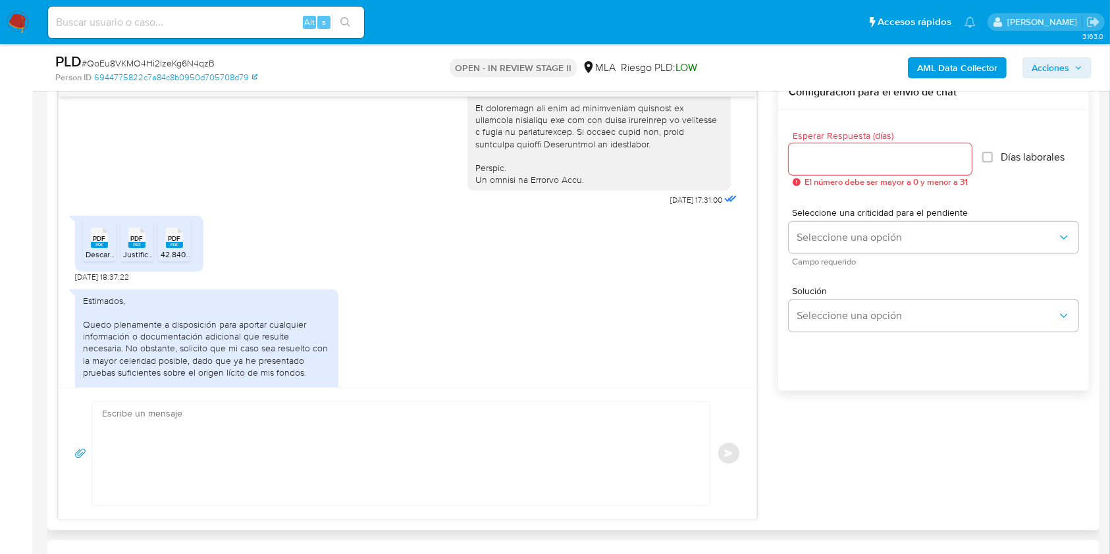
scroll to position [790, 0]
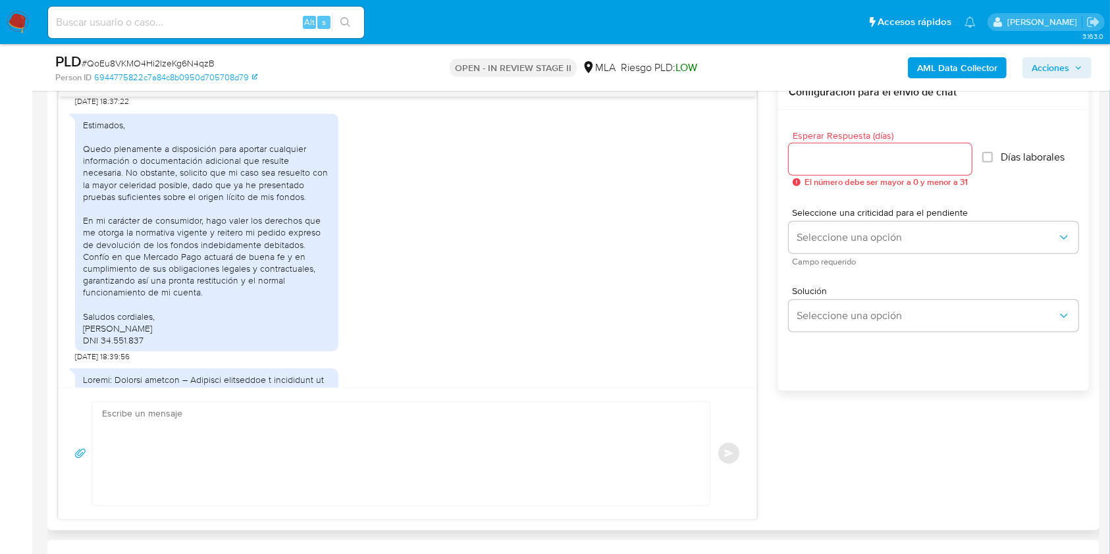
click at [324, 244] on div "Estimados, Quedo plenamente a disposición para aportar cualquier información o …" at bounding box center [207, 233] width 248 height 228
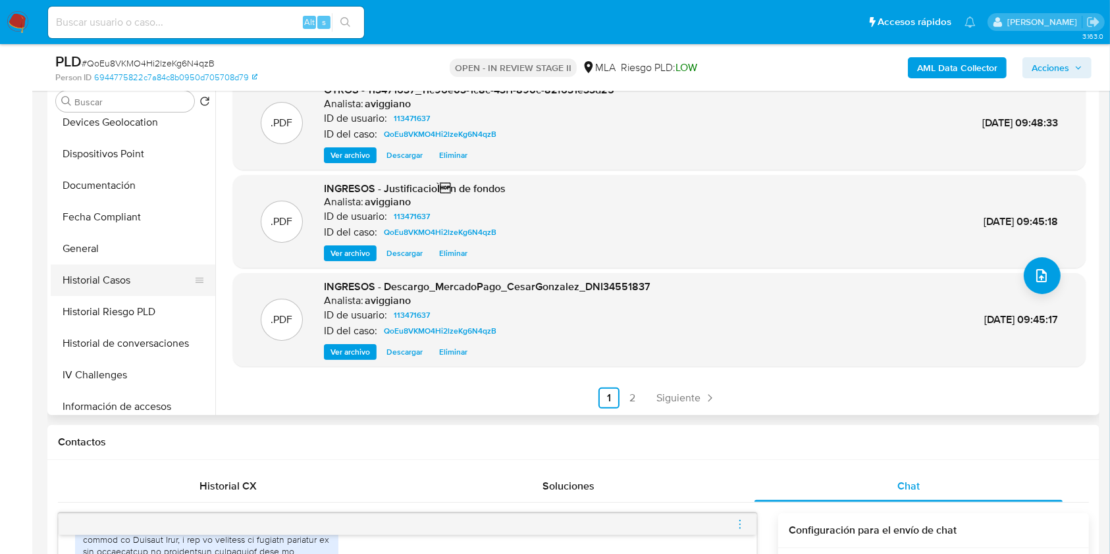
scroll to position [438, 0]
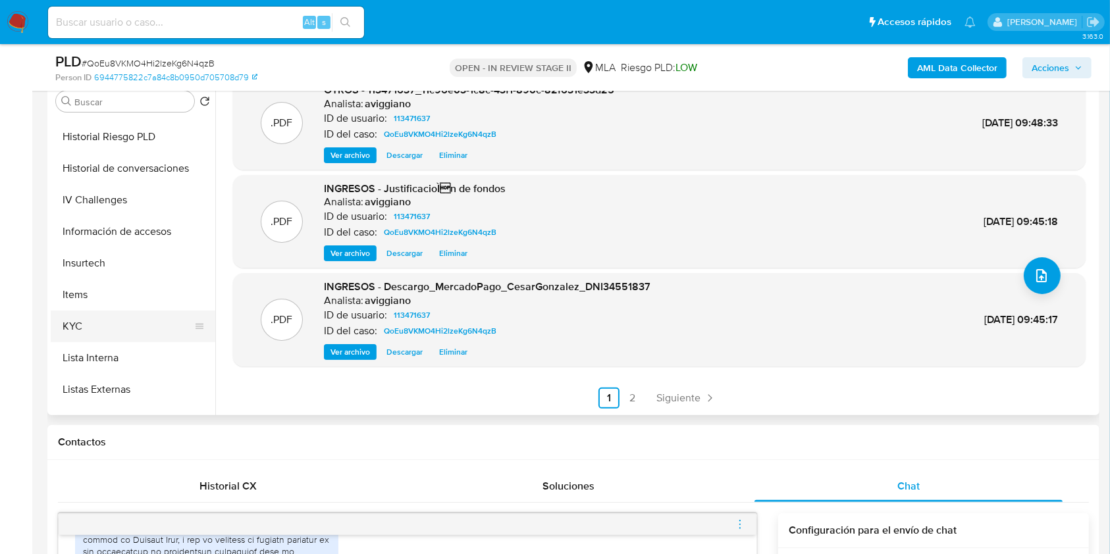
click at [82, 324] on button "KYC" at bounding box center [128, 327] width 154 height 32
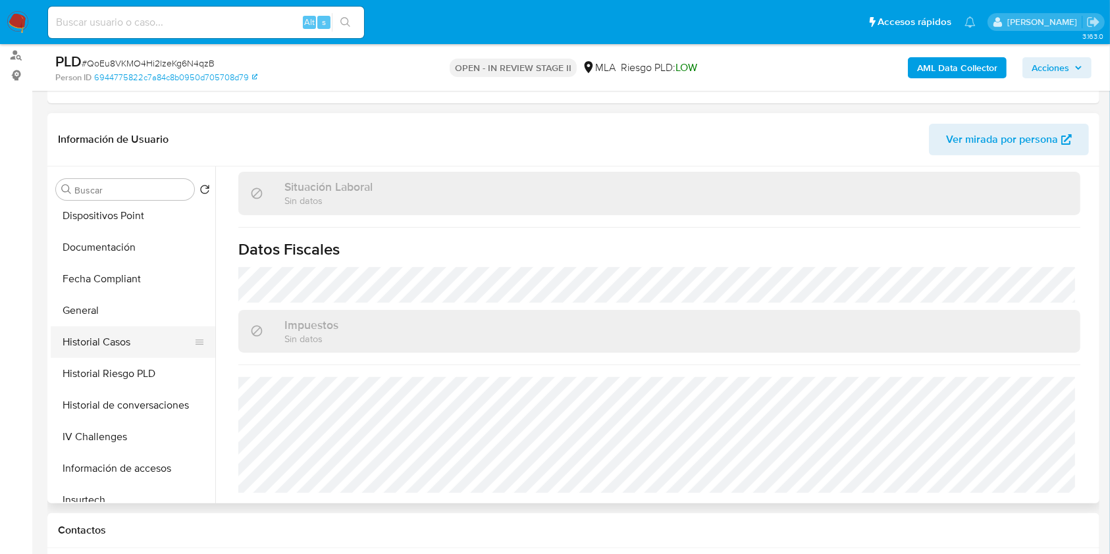
scroll to position [263, 0]
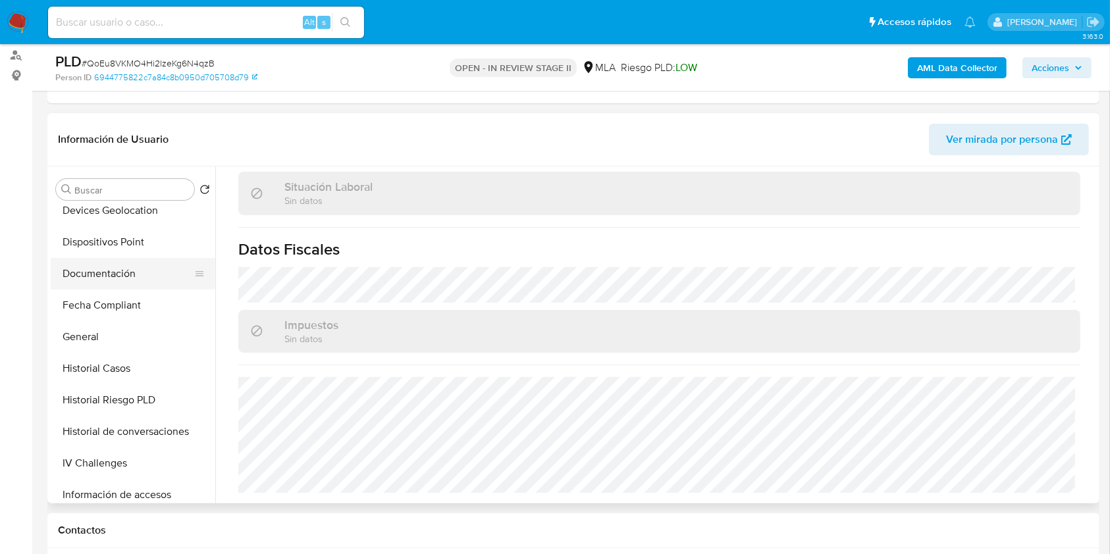
click at [122, 266] on button "Documentación" at bounding box center [128, 274] width 154 height 32
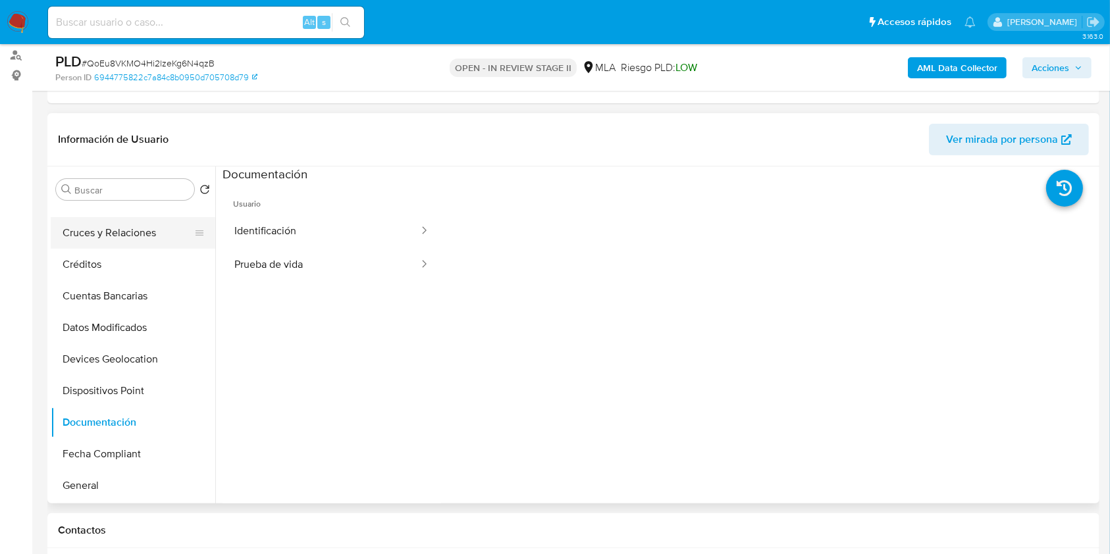
scroll to position [88, 0]
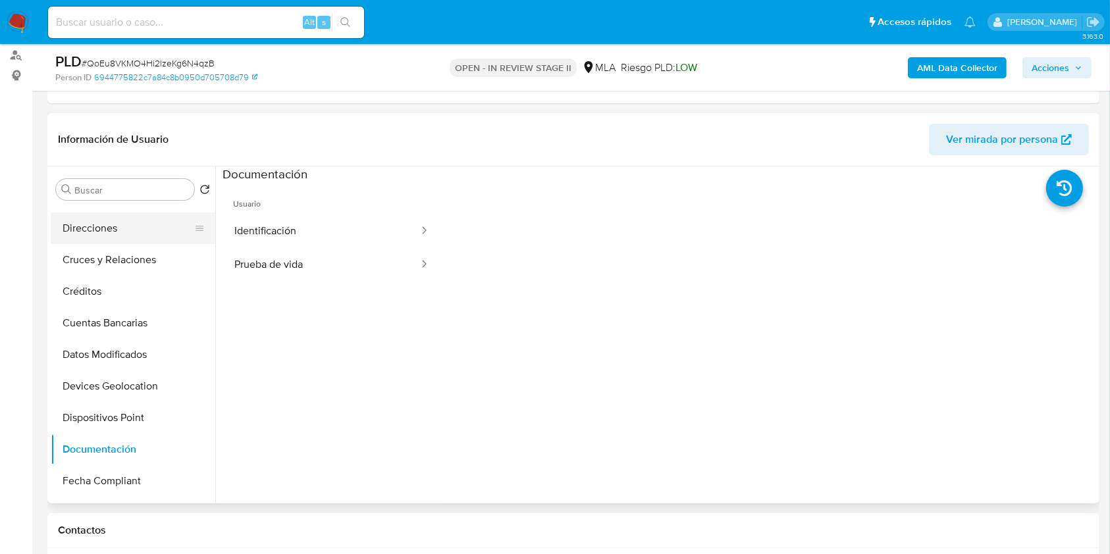
click at [90, 229] on button "Direcciones" at bounding box center [128, 229] width 154 height 32
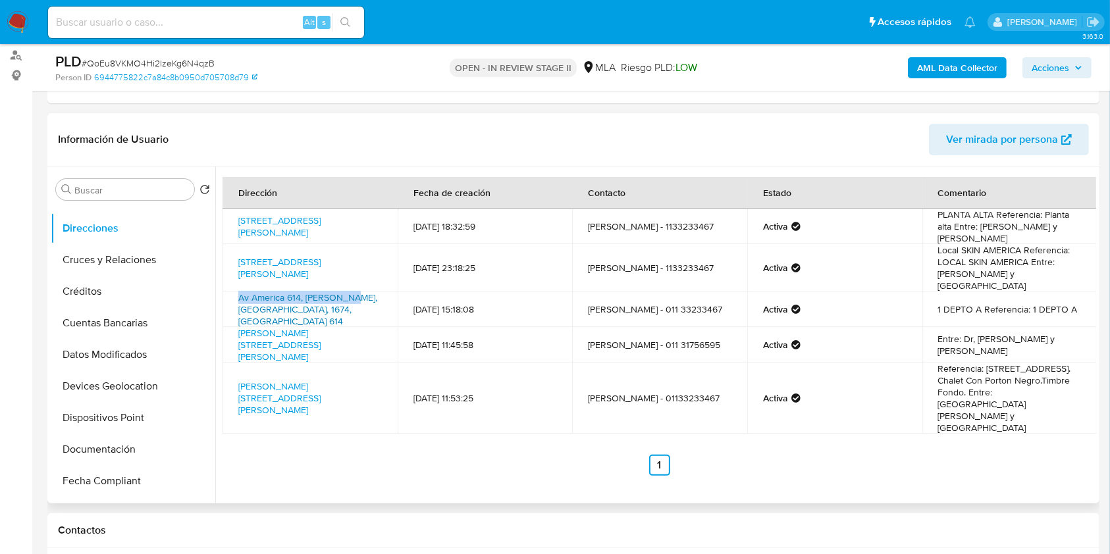
drag, startPoint x: 234, startPoint y: 288, endPoint x: 351, endPoint y: 284, distance: 117.3
click at [351, 292] on td "Av America 614, Saenz Pena, Buenos Aires, 1674, Argentina 614" at bounding box center [310, 310] width 175 height 36
copy link "Av America 614, Saenz Pena"
drag, startPoint x: 228, startPoint y: 356, endPoint x: 353, endPoint y: 358, distance: 125.1
click at [353, 363] on td "Juan De Zamora 2331, Lanús, Buenos Aires, 1824, Argentina 2331" at bounding box center [310, 398] width 175 height 71
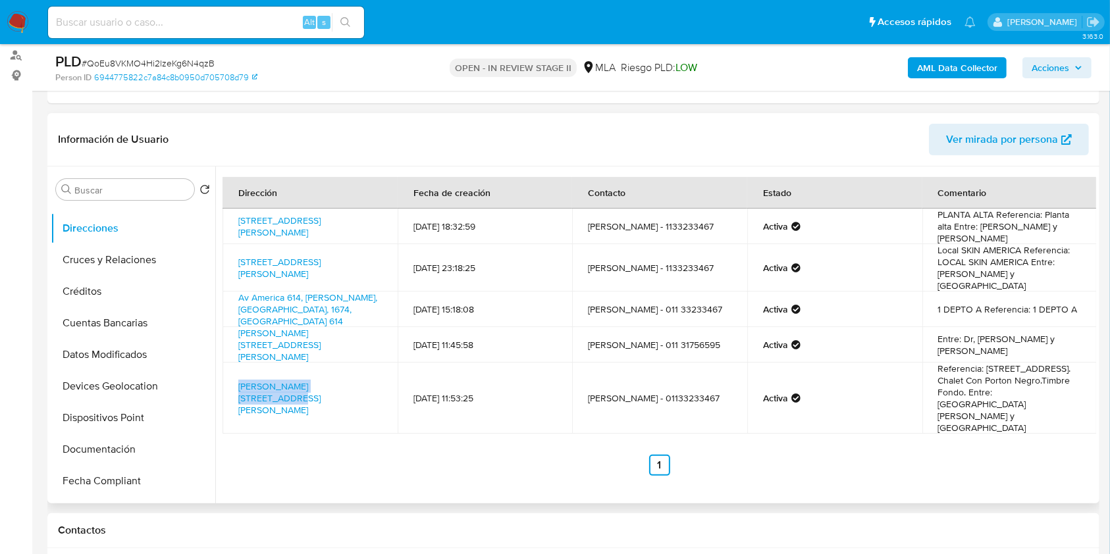
copy link "Juan De Zamora 2331, Lanús"
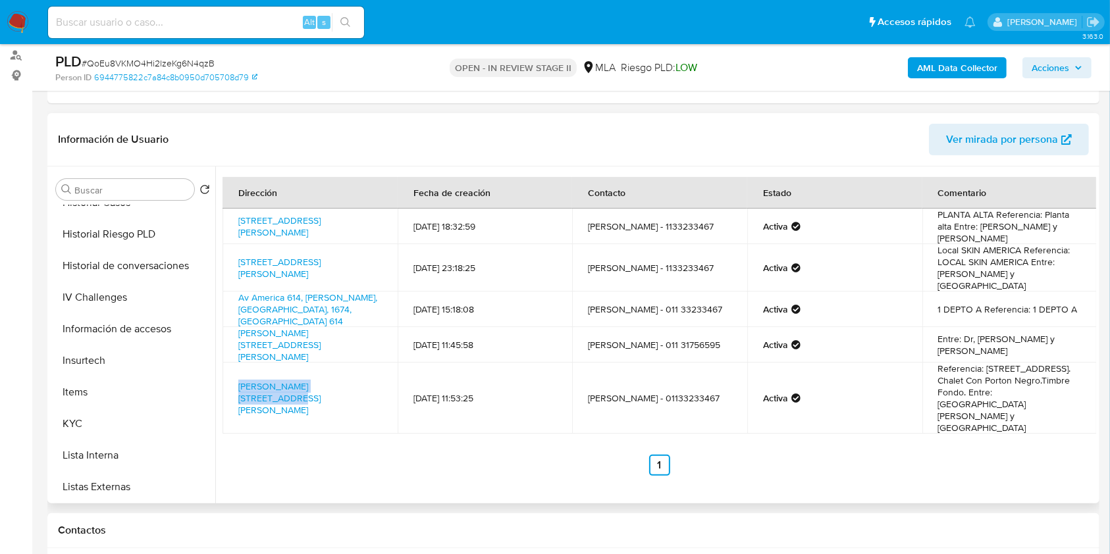
scroll to position [527, 0]
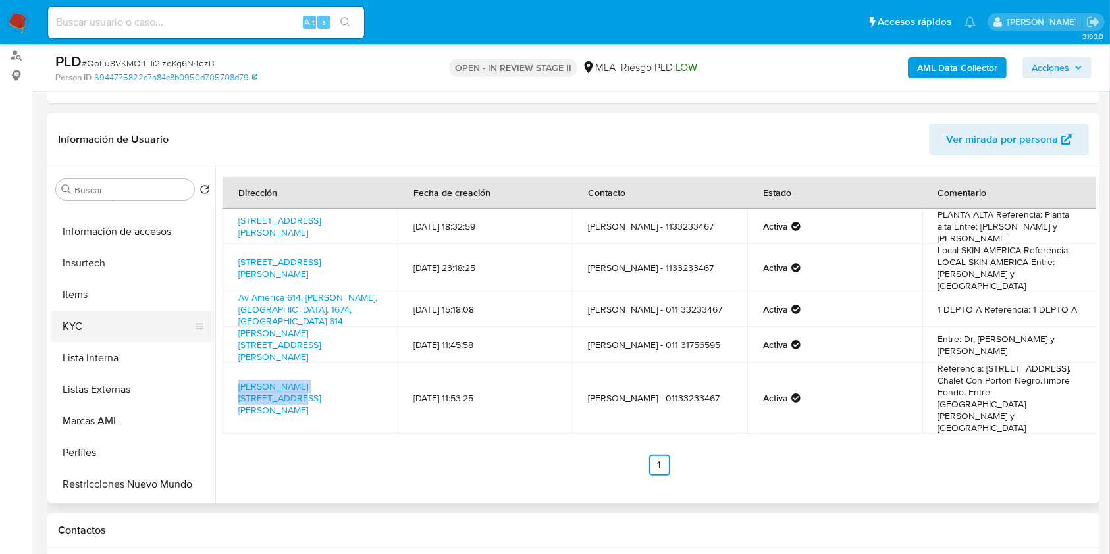
click at [95, 323] on button "KYC" at bounding box center [128, 327] width 154 height 32
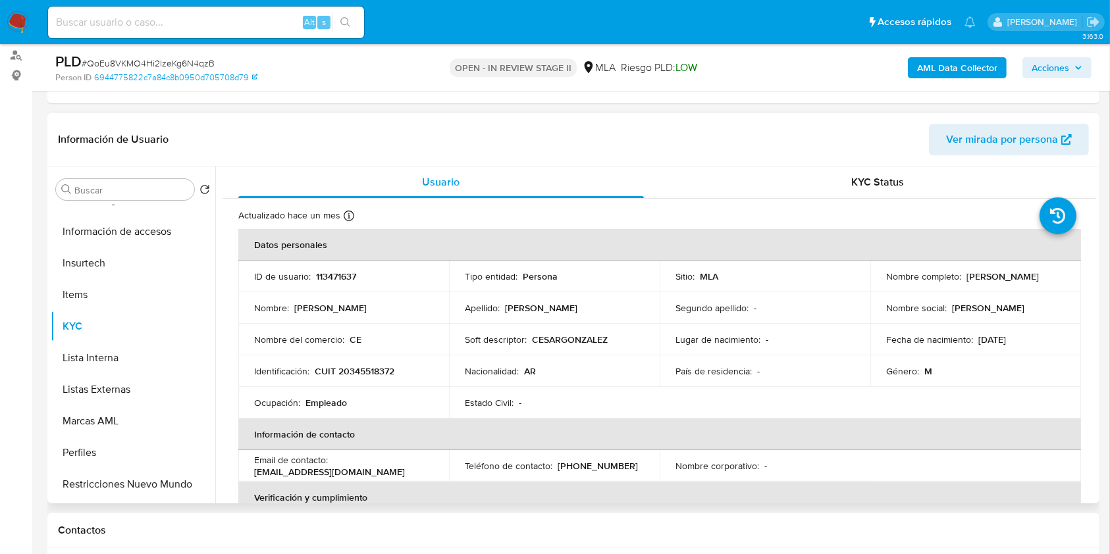
drag, startPoint x: 880, startPoint y: 283, endPoint x: 985, endPoint y: 286, distance: 104.7
click at [985, 286] on td "Nombre completo : Cesar Emanuel Gonzalez" at bounding box center [975, 277] width 211 height 32
copy p "[PERSON_NAME]"
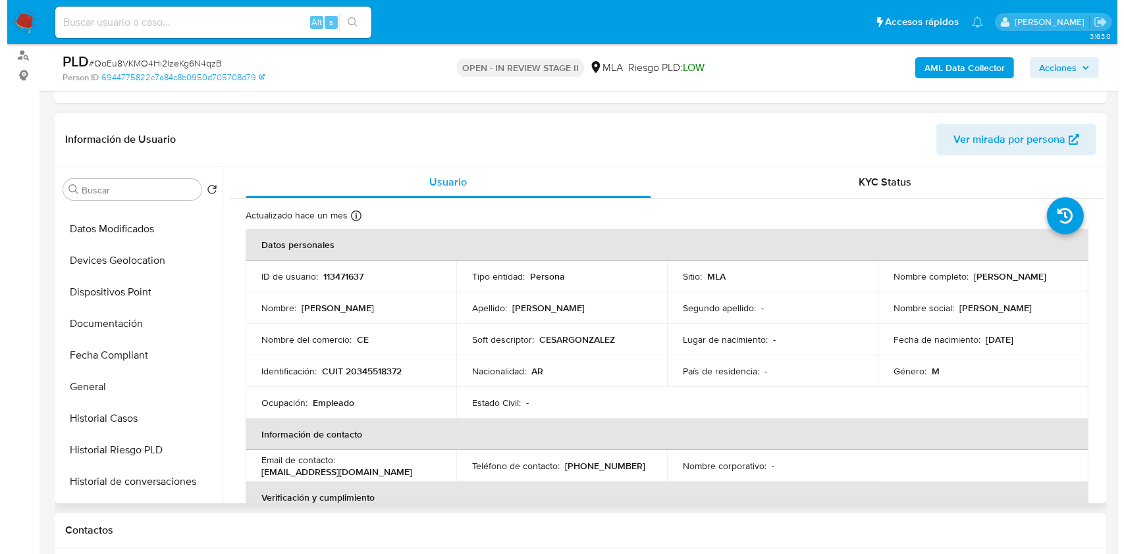
scroll to position [0, 0]
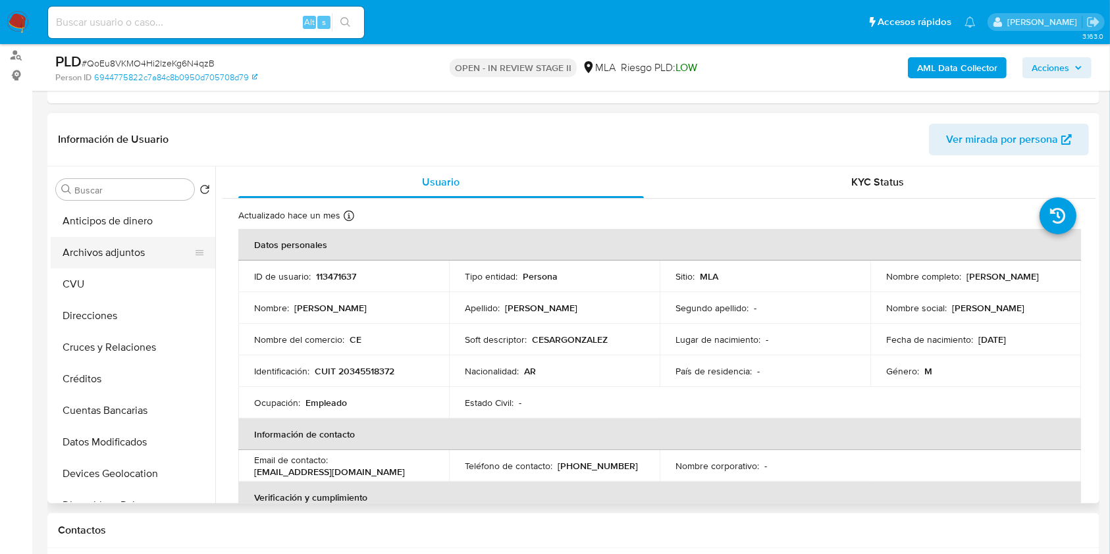
click at [145, 257] on button "Archivos adjuntos" at bounding box center [128, 253] width 154 height 32
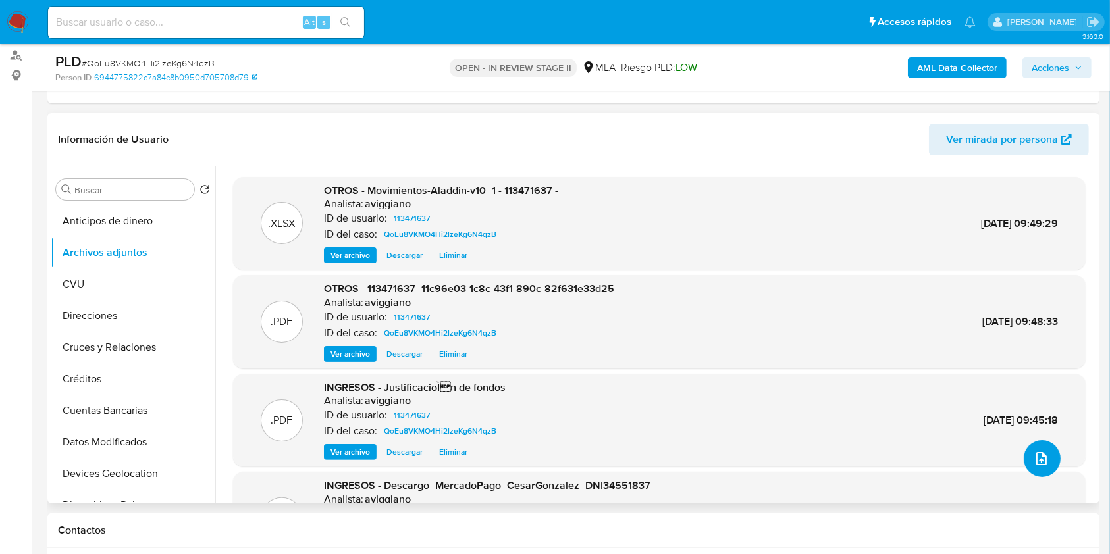
click at [1045, 451] on button "upload-file" at bounding box center [1042, 458] width 37 height 37
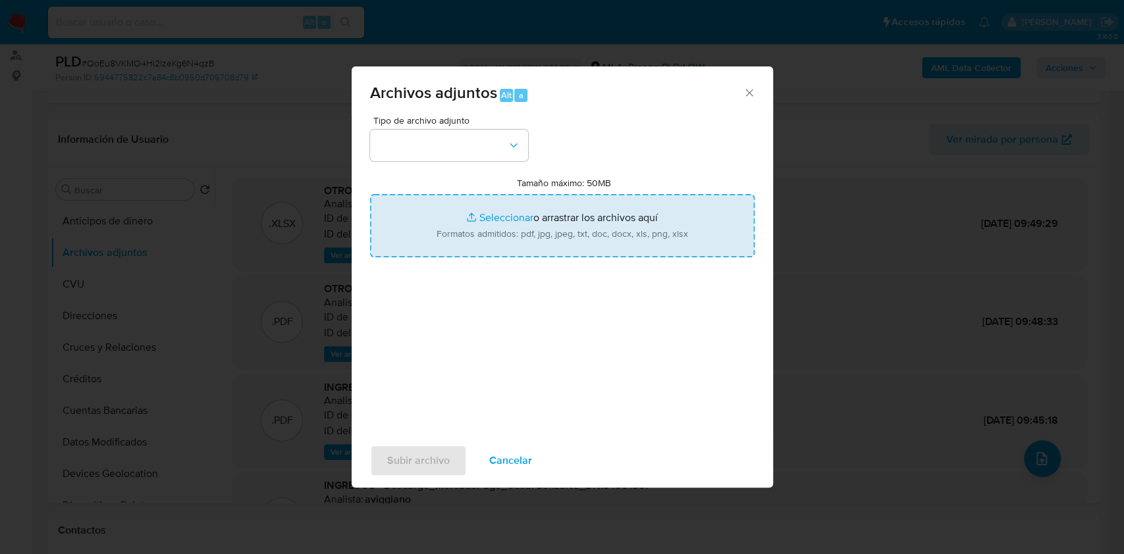
click at [592, 230] on input "Tamaño máximo: 50MB Seleccionar archivos" at bounding box center [562, 225] width 384 height 63
type input "C:\fakepath\Caselog QoEu8VKMO4Hi2lzeKg6N4qzB_2025_08_19_00_07_55.docx"
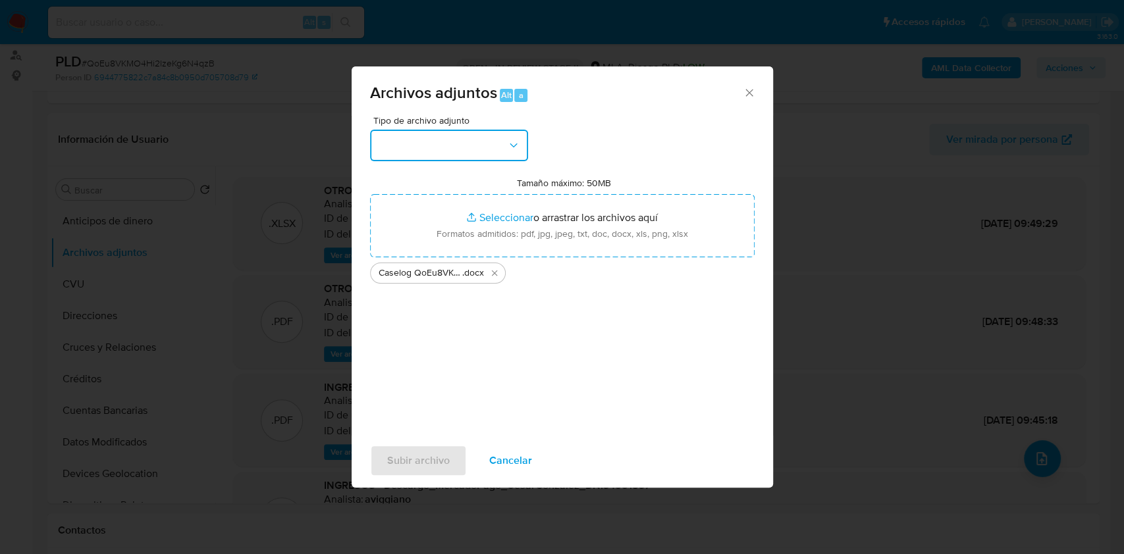
click at [396, 157] on button "button" at bounding box center [449, 146] width 158 height 32
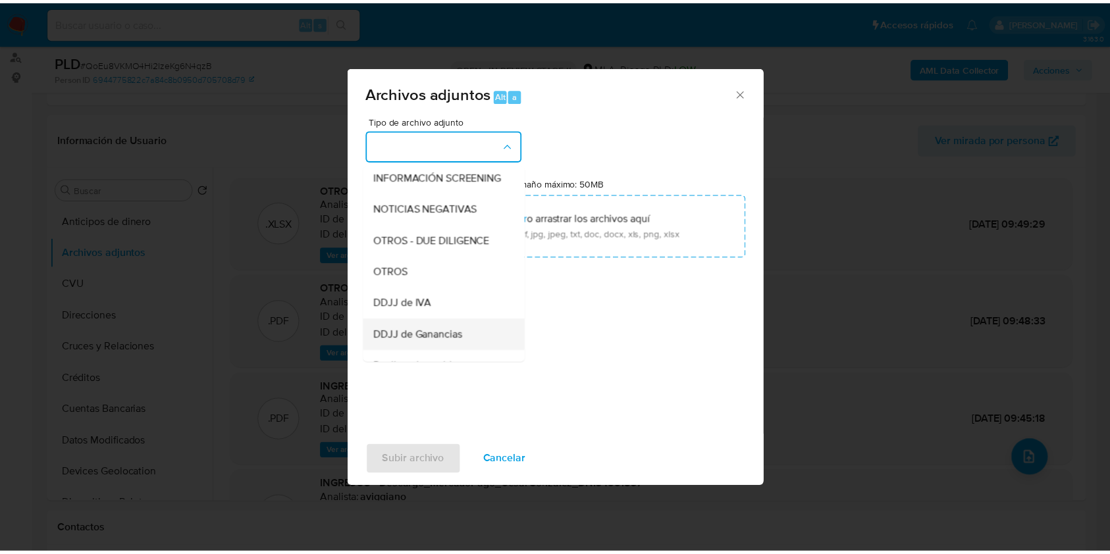
scroll to position [263, 0]
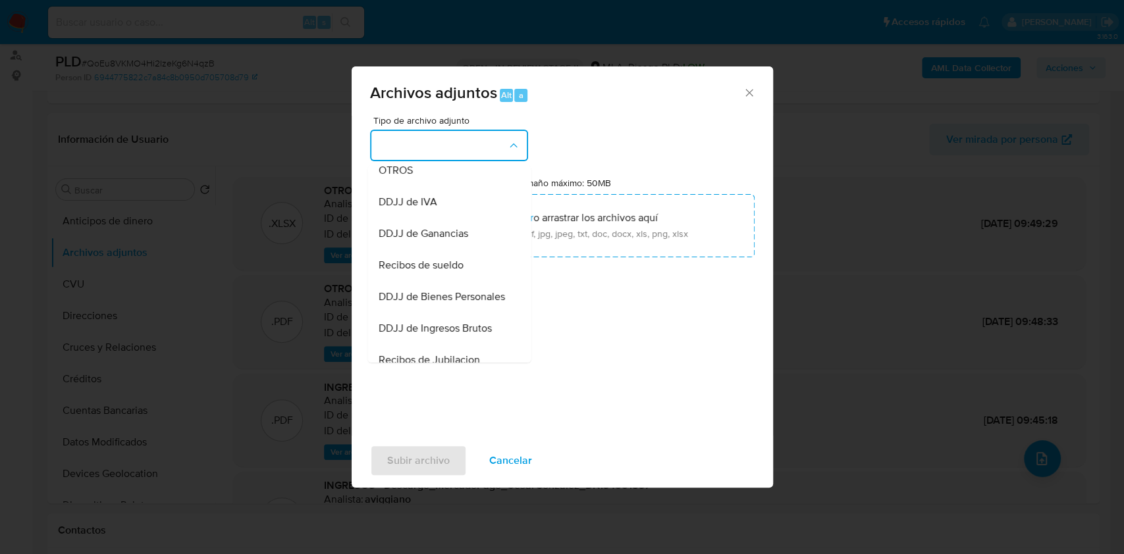
click at [421, 186] on div "OTROS" at bounding box center [445, 171] width 134 height 32
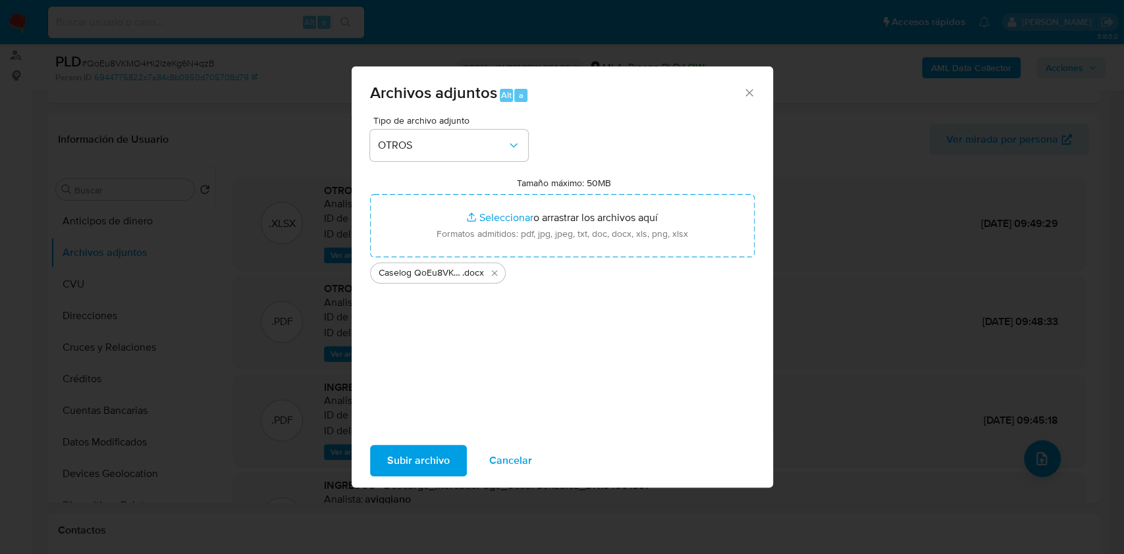
click at [420, 450] on span "Subir archivo" at bounding box center [418, 460] width 63 height 29
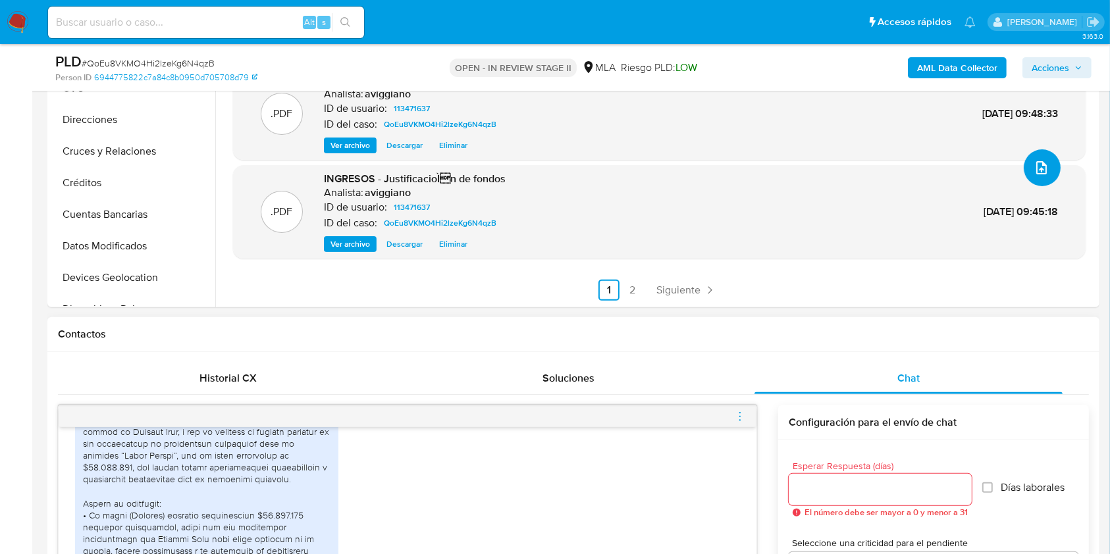
scroll to position [527, 0]
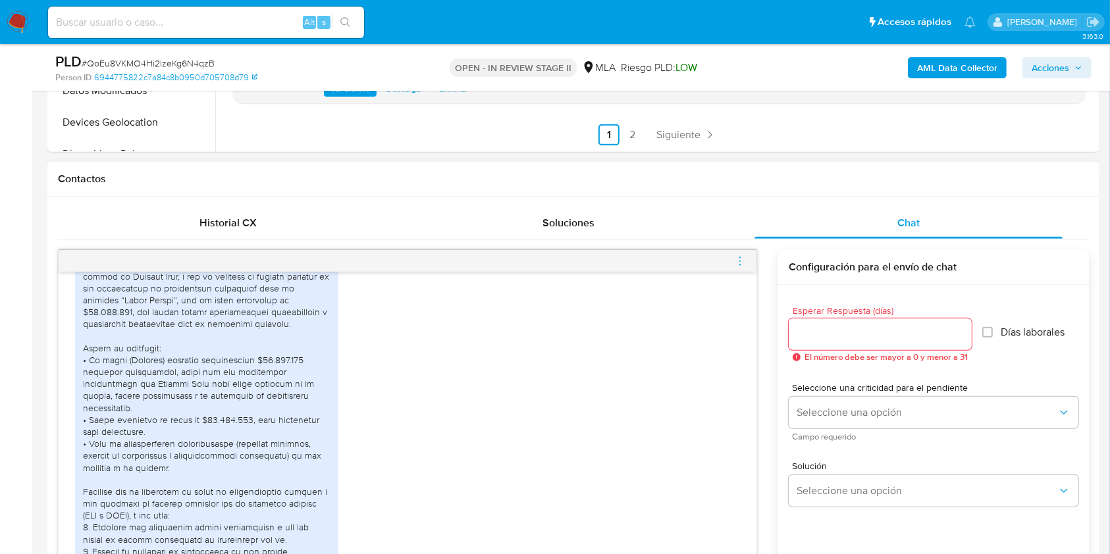
click at [739, 259] on icon "menu-action" at bounding box center [740, 261] width 12 height 12
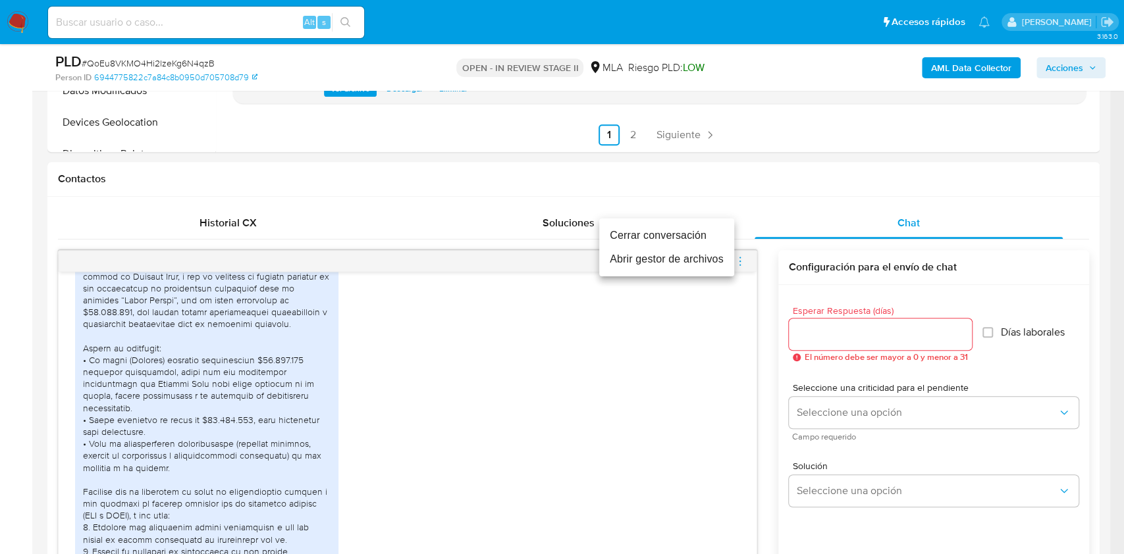
click at [664, 241] on li "Cerrar conversación" at bounding box center [666, 236] width 135 height 24
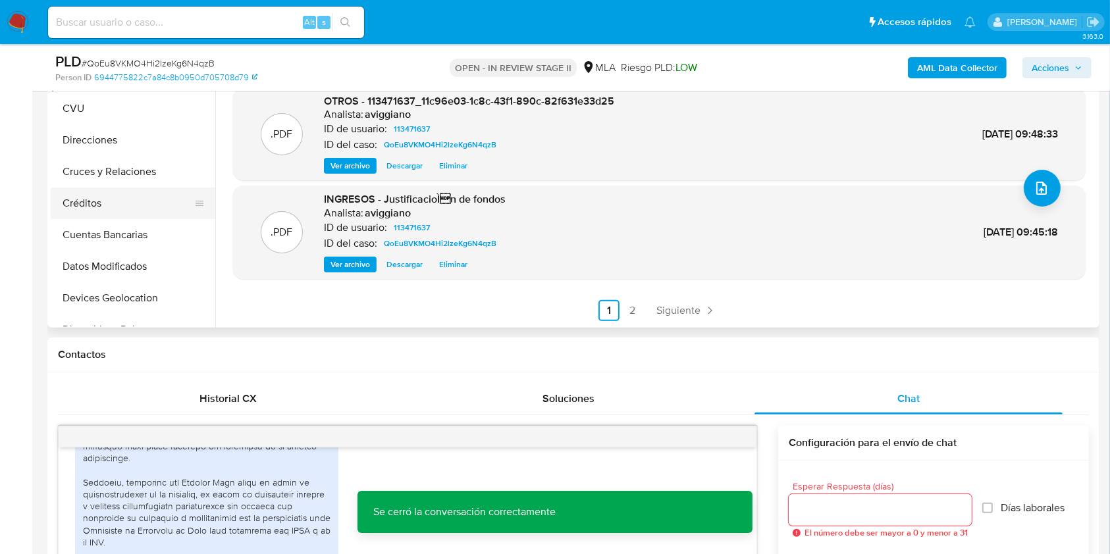
scroll to position [351, 0]
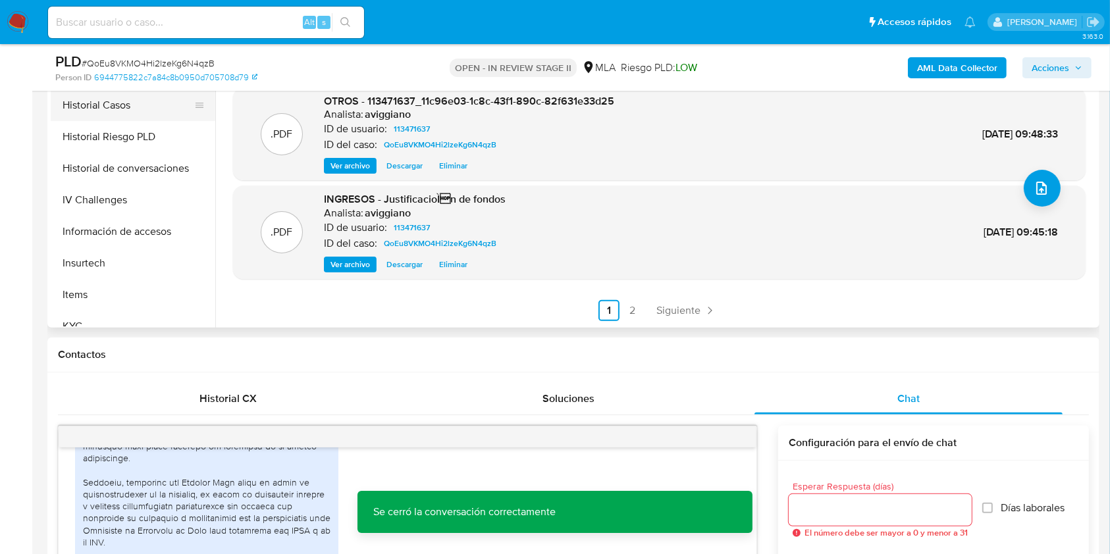
click at [95, 103] on button "Historial Casos" at bounding box center [128, 106] width 154 height 32
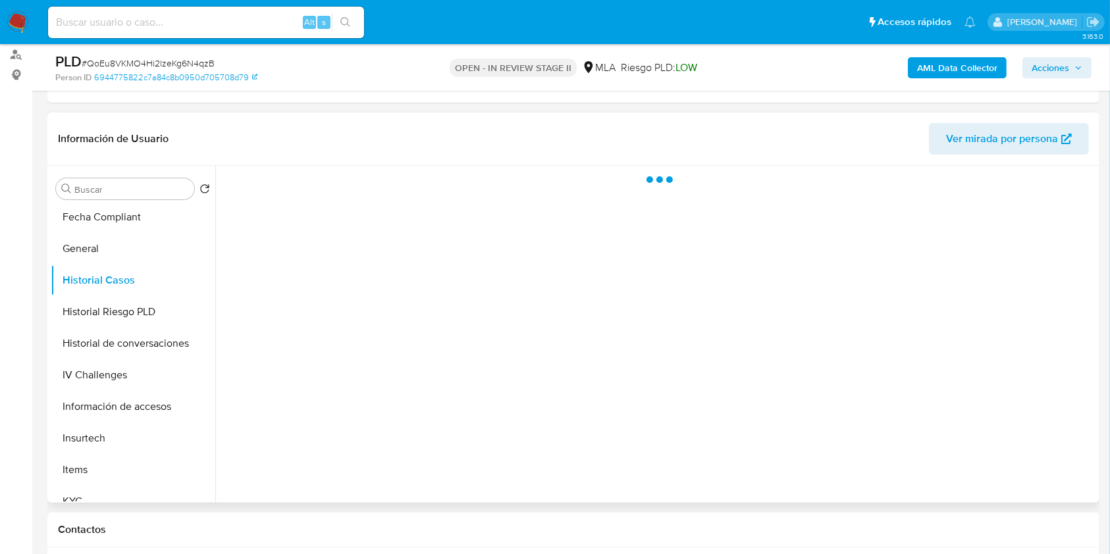
scroll to position [175, 0]
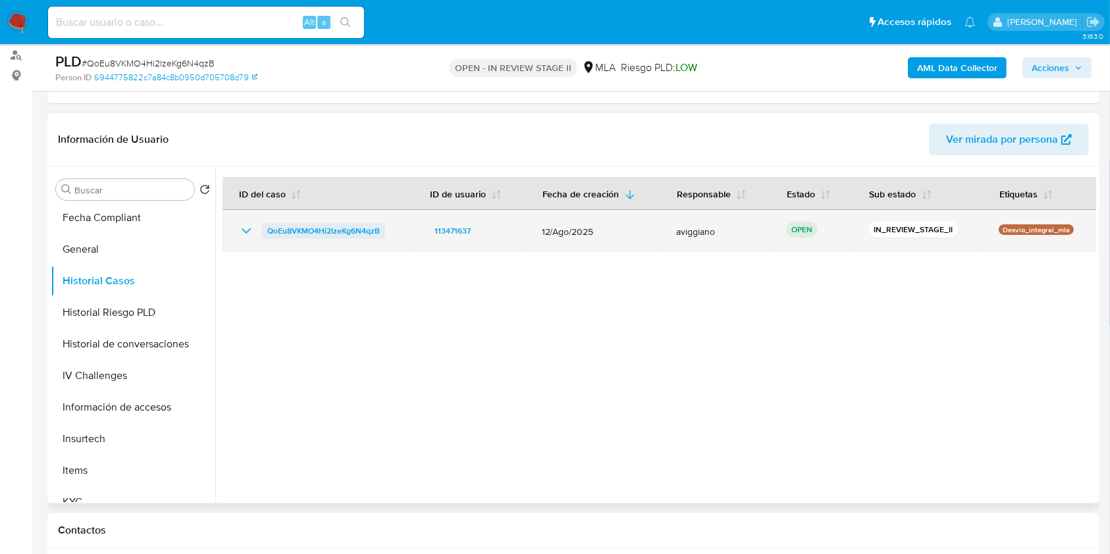
click at [319, 224] on span "QoEu8VKMO4Hi2lzeKg6N4qzB" at bounding box center [323, 231] width 113 height 16
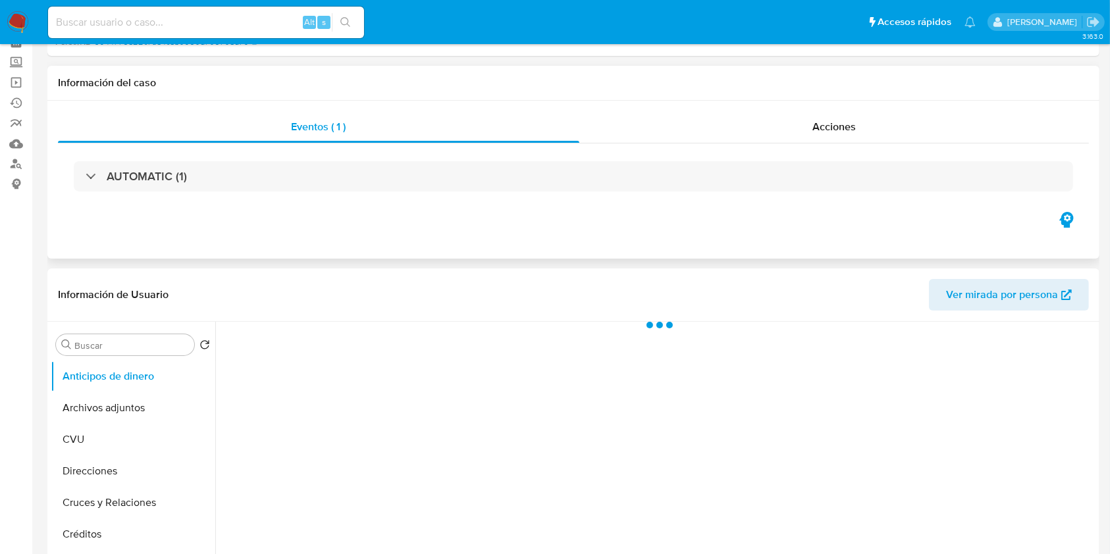
scroll to position [175, 0]
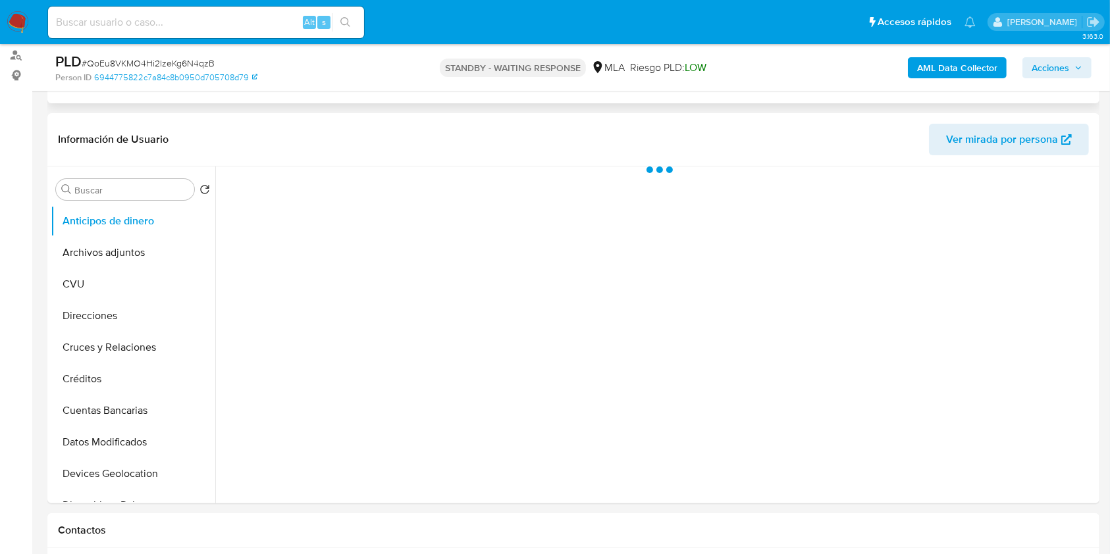
select select "10"
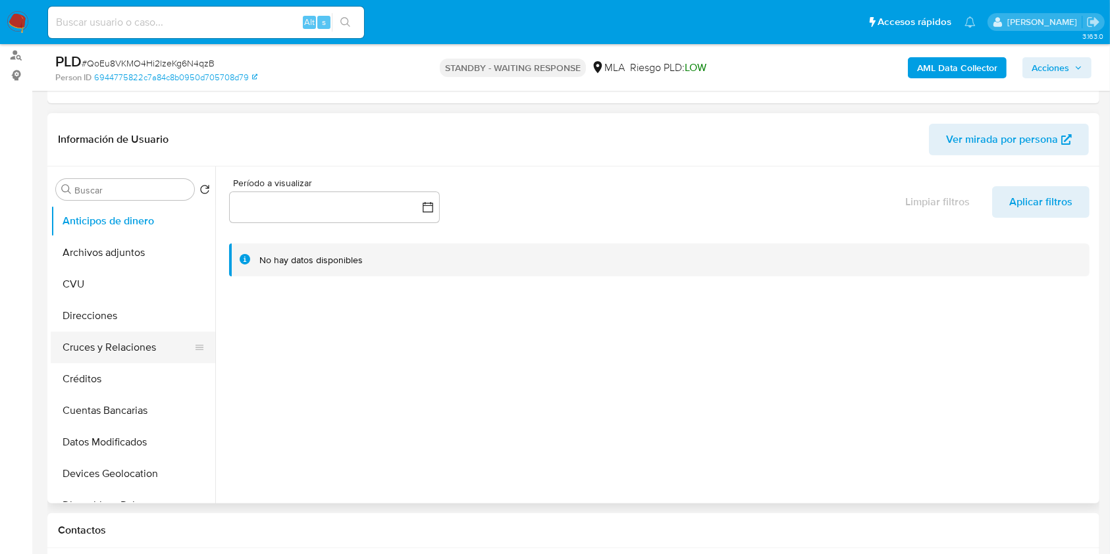
scroll to position [263, 0]
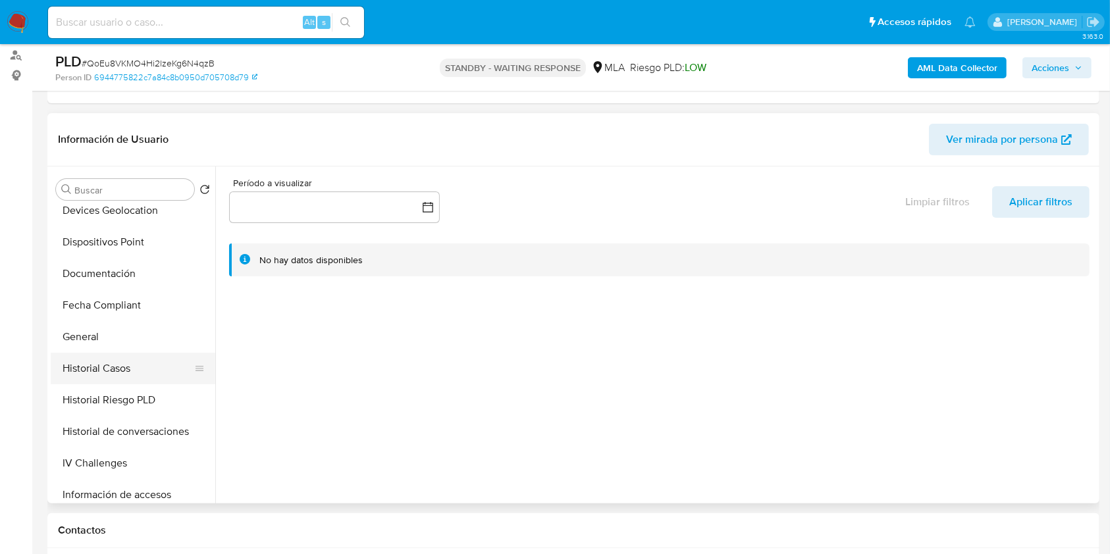
click at [130, 363] on button "Historial Casos" at bounding box center [128, 369] width 154 height 32
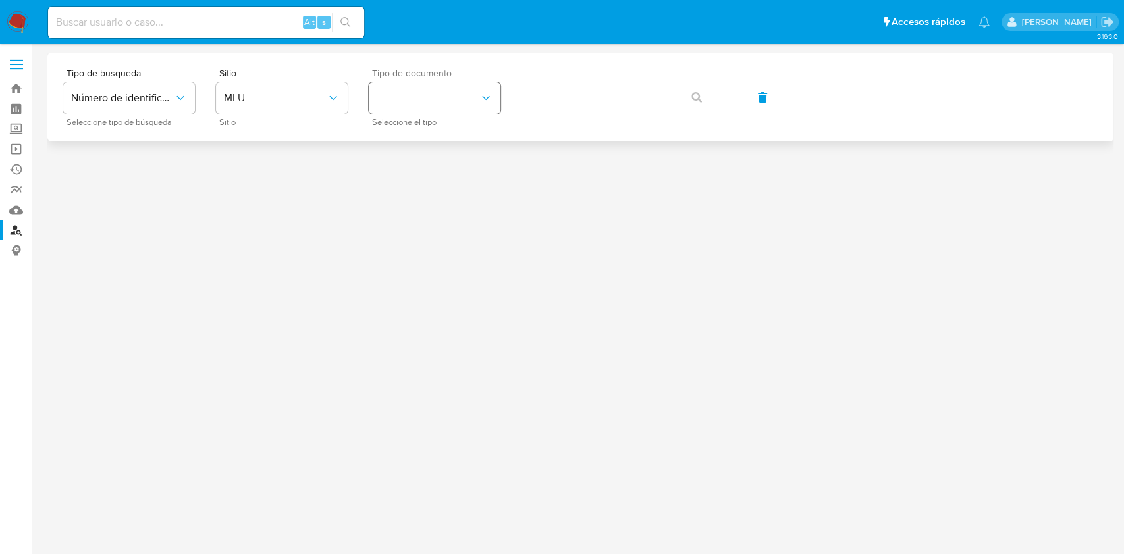
click at [395, 95] on button "identificationType" at bounding box center [435, 98] width 132 height 32
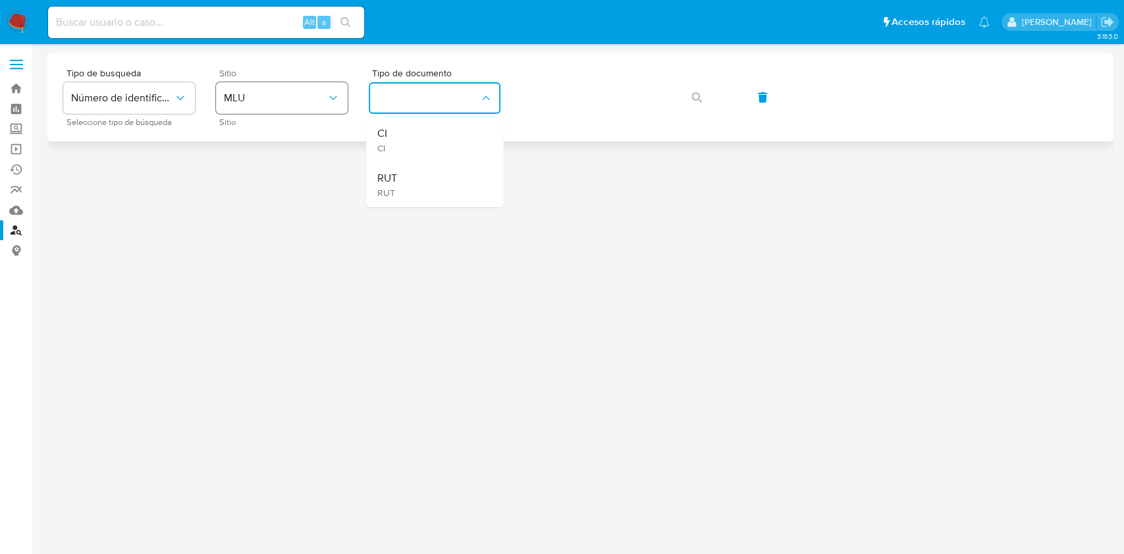
click at [283, 103] on span "MLU" at bounding box center [275, 98] width 103 height 13
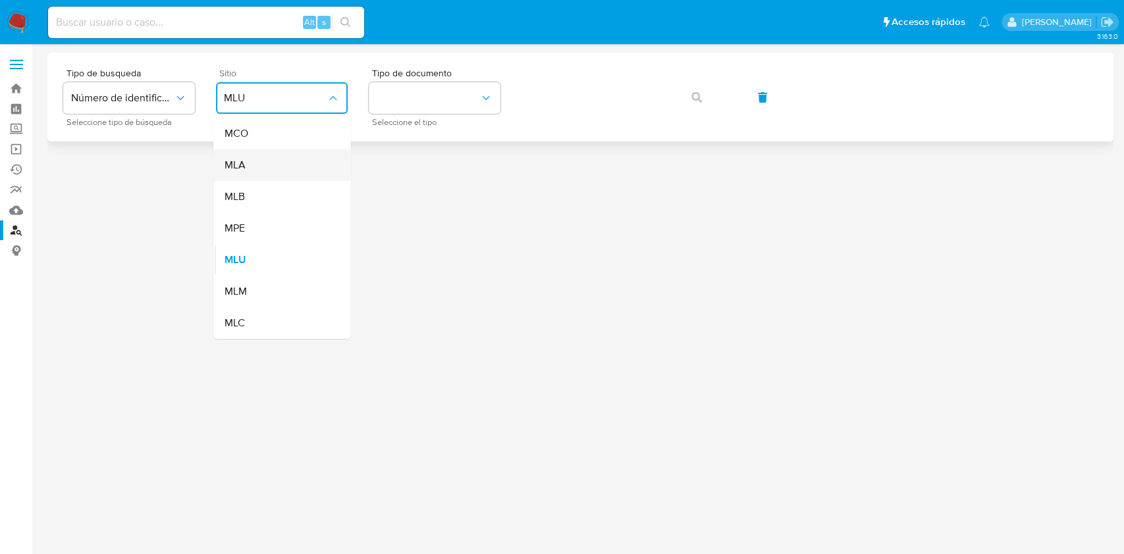
click at [250, 166] on div "MLA" at bounding box center [278, 165] width 108 height 32
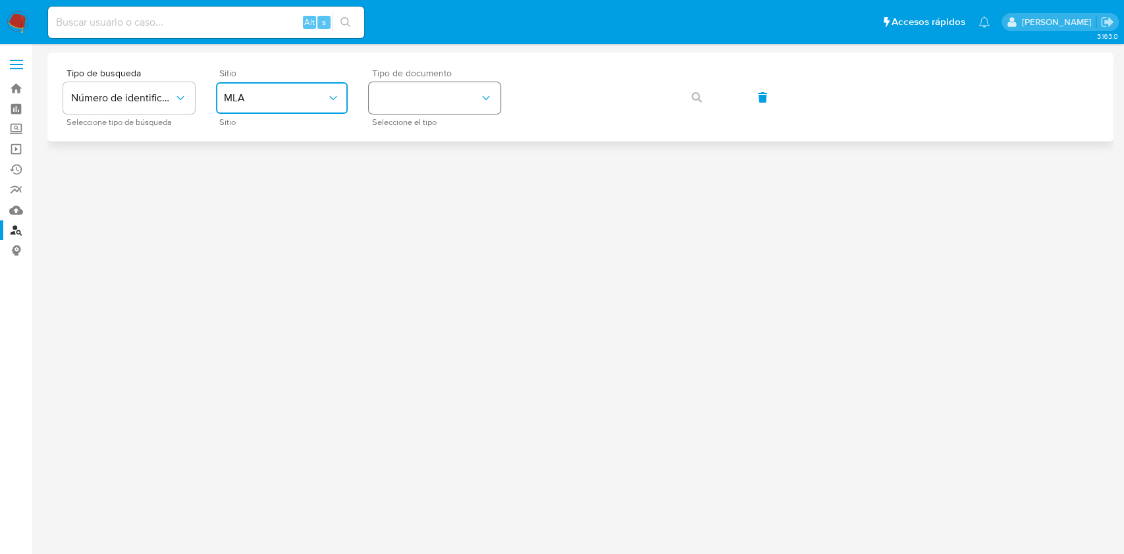
click at [443, 98] on button "identificationType" at bounding box center [435, 98] width 132 height 32
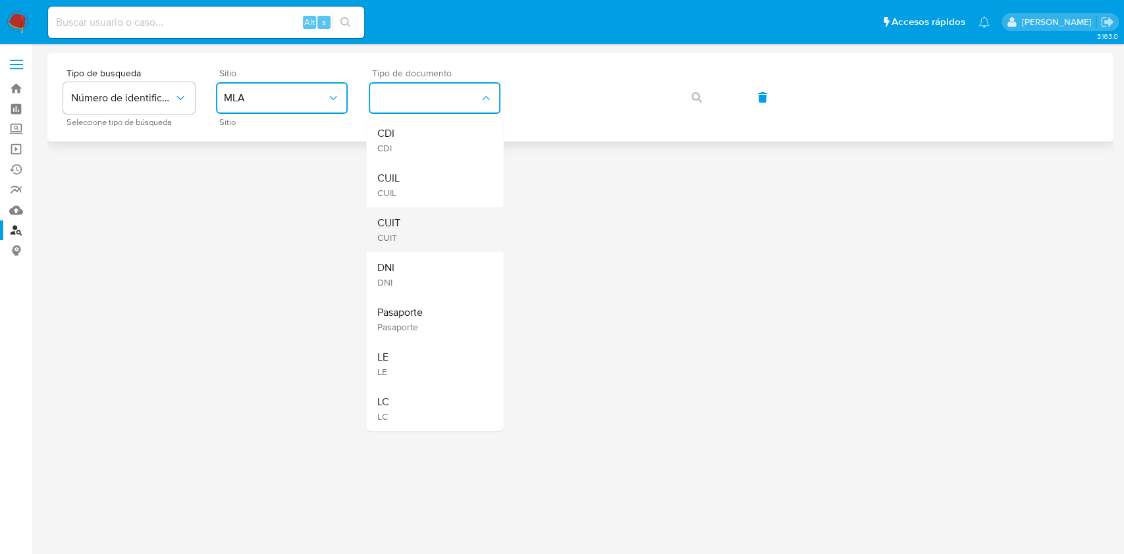
click at [393, 237] on span "CUIT" at bounding box center [388, 238] width 23 height 12
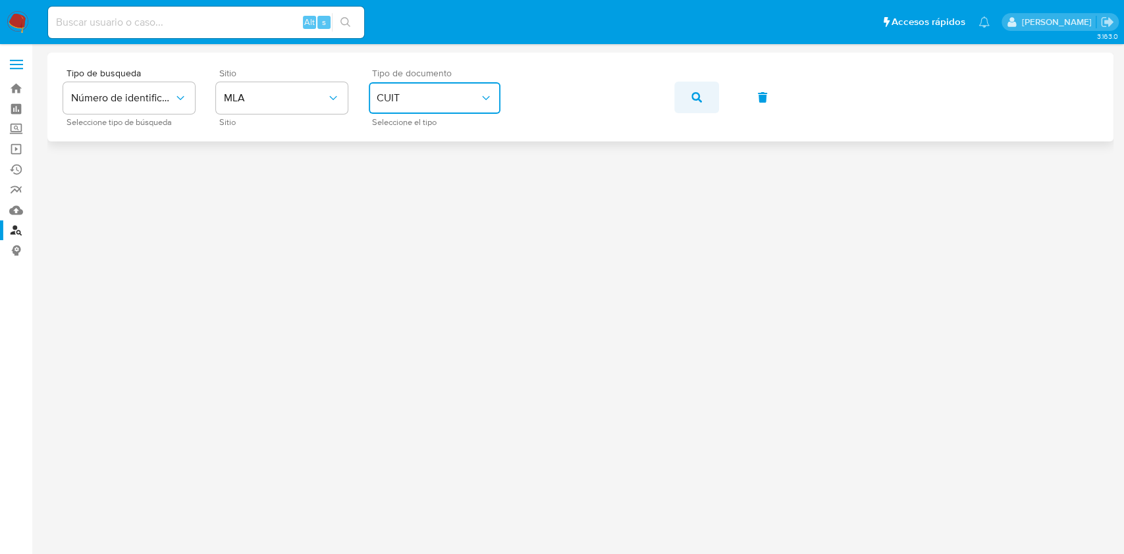
click at [688, 99] on button "button" at bounding box center [696, 98] width 45 height 32
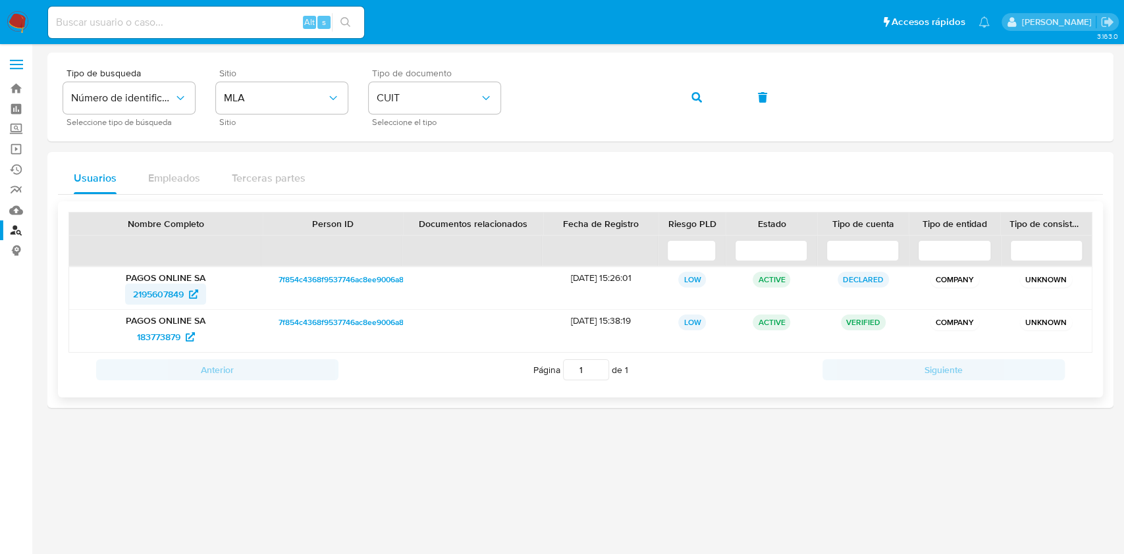
click at [161, 290] on span "2195607849" at bounding box center [158, 294] width 51 height 21
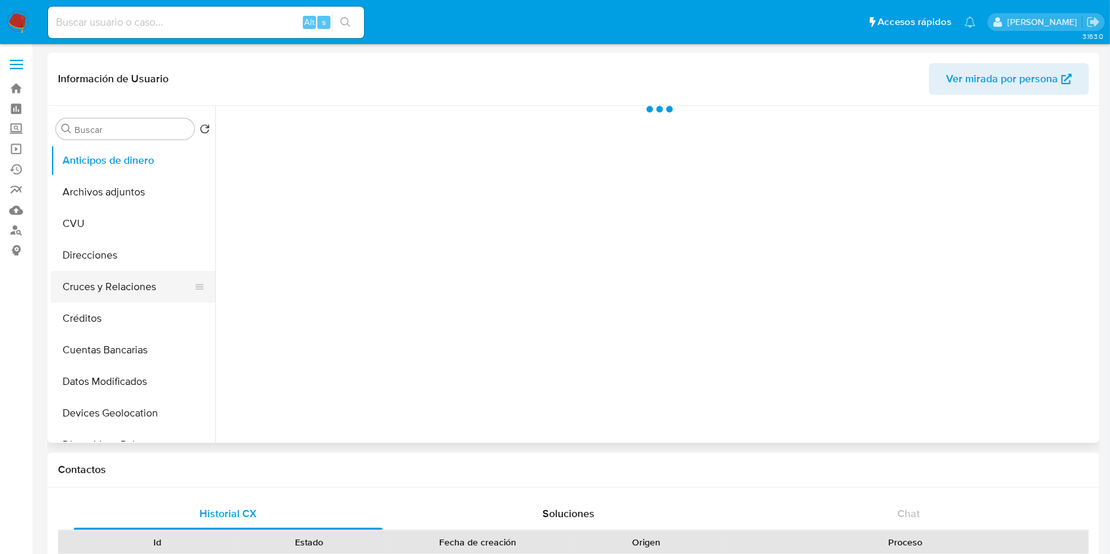
scroll to position [175, 0]
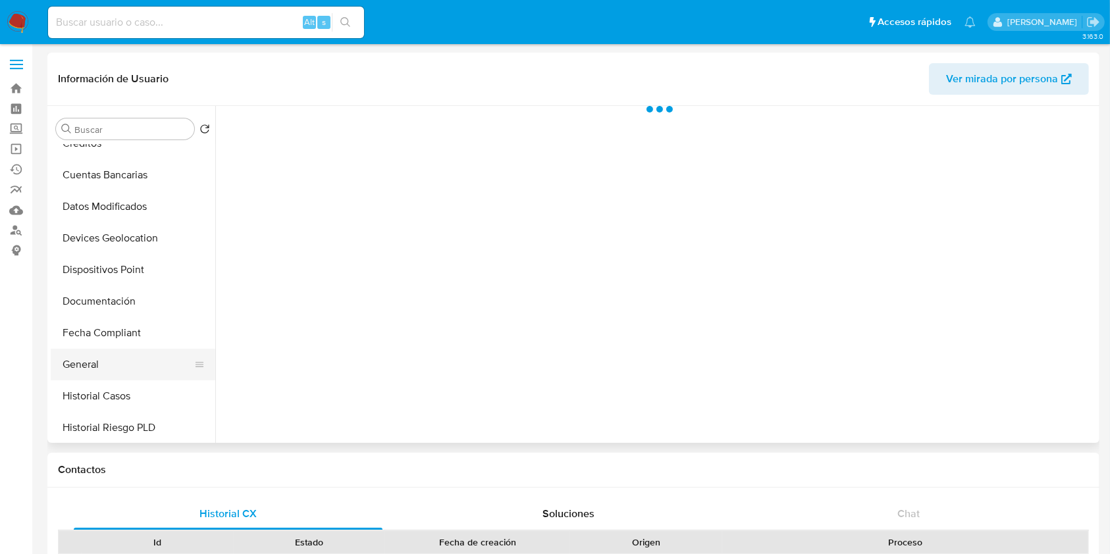
select select "10"
click at [103, 368] on button "General" at bounding box center [128, 365] width 154 height 32
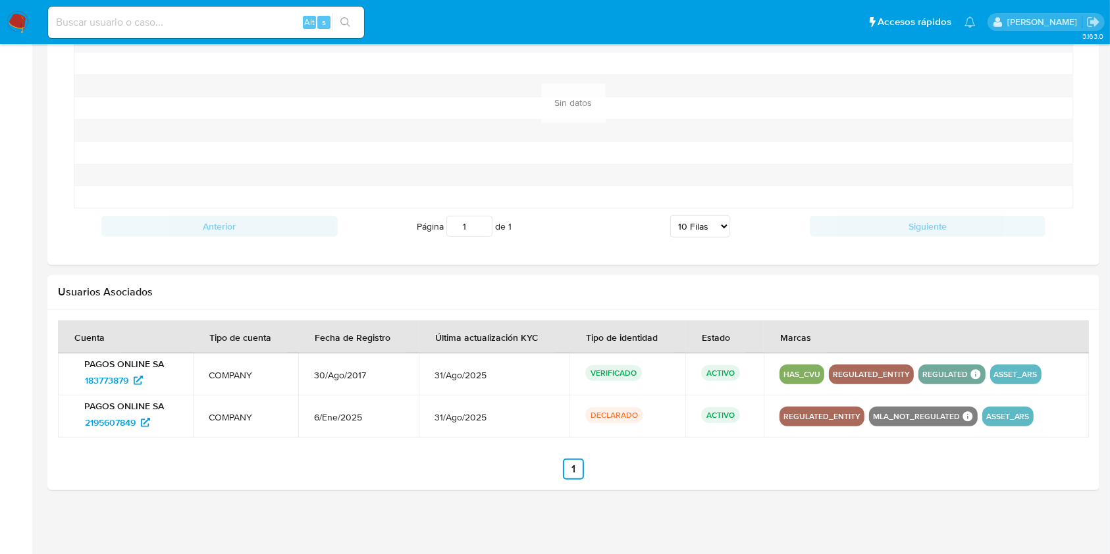
scroll to position [1076, 0]
click at [95, 377] on span "183773879" at bounding box center [106, 379] width 43 height 21
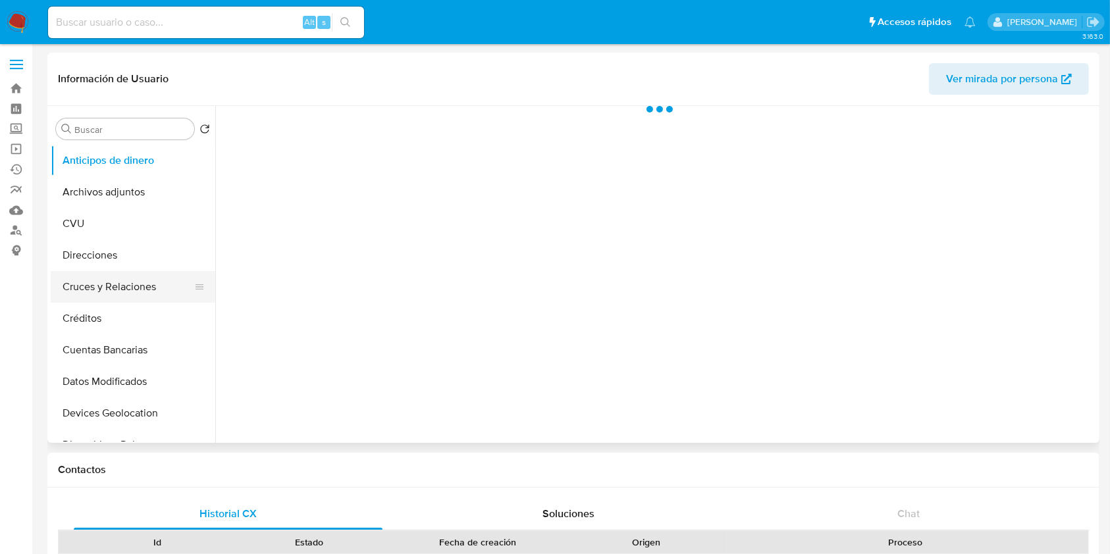
select select "10"
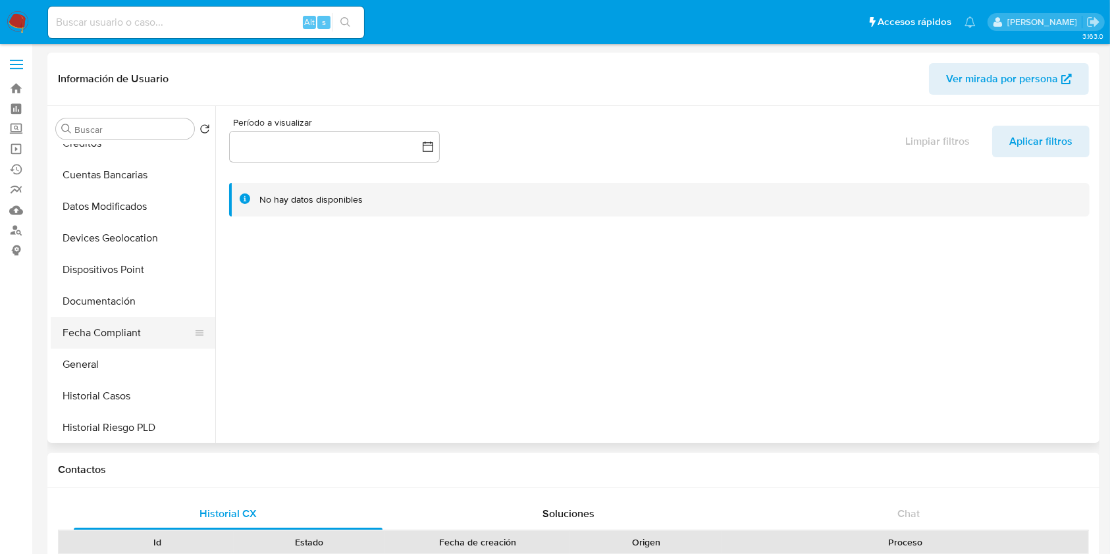
scroll to position [438, 0]
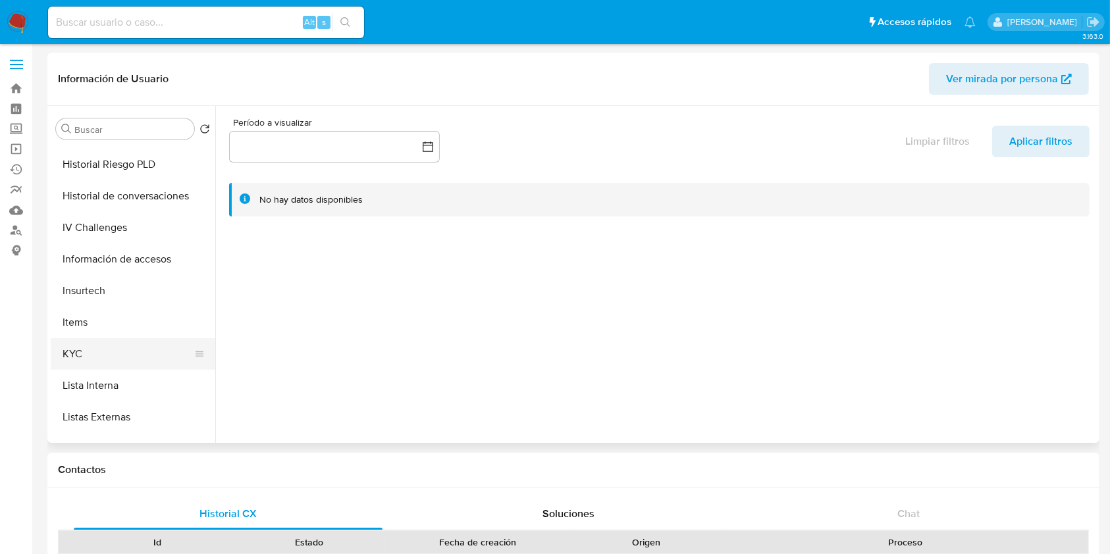
click at [95, 349] on button "KYC" at bounding box center [128, 354] width 154 height 32
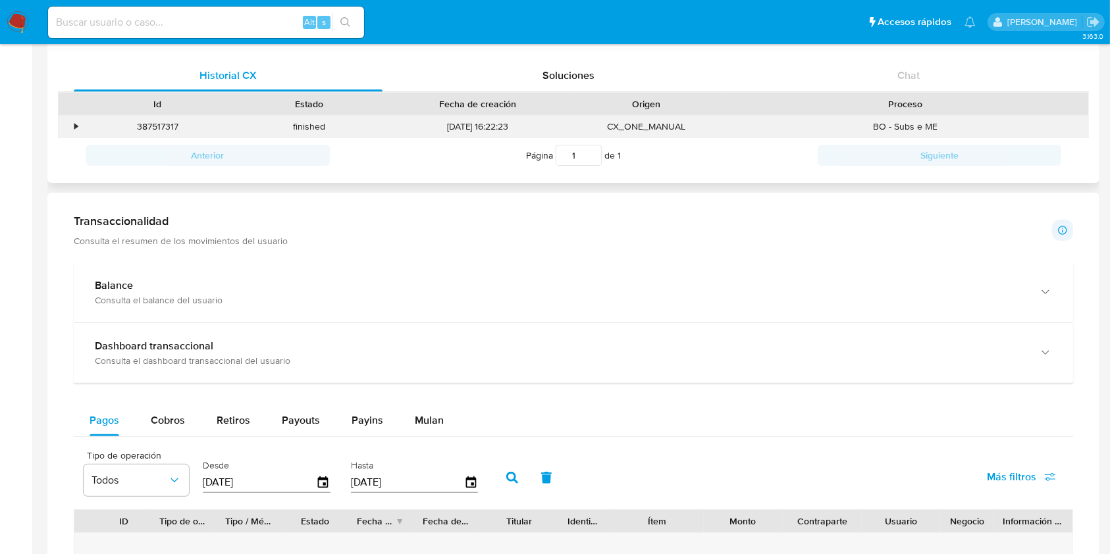
scroll to position [614, 0]
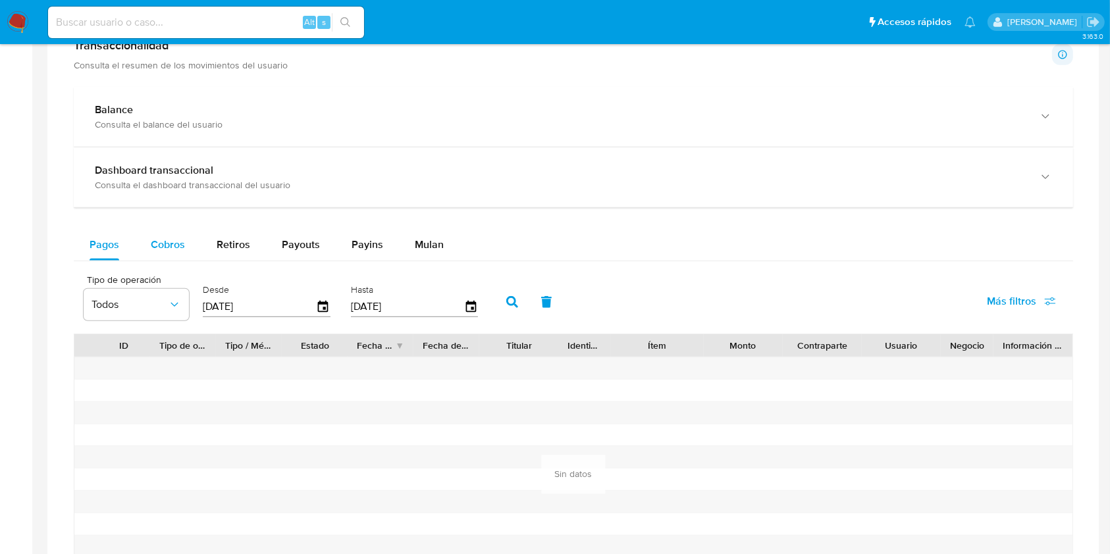
click at [163, 244] on span "Cobros" at bounding box center [168, 244] width 34 height 15
select select "10"
click at [253, 249] on button "Retiros" at bounding box center [233, 245] width 65 height 32
select select "10"
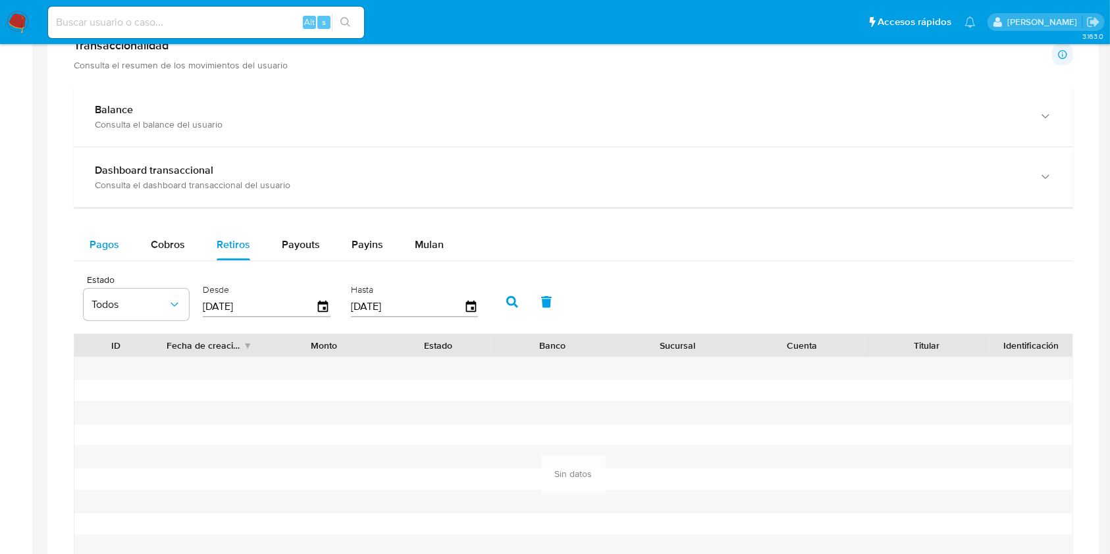
click at [108, 237] on span "Pagos" at bounding box center [105, 244] width 30 height 15
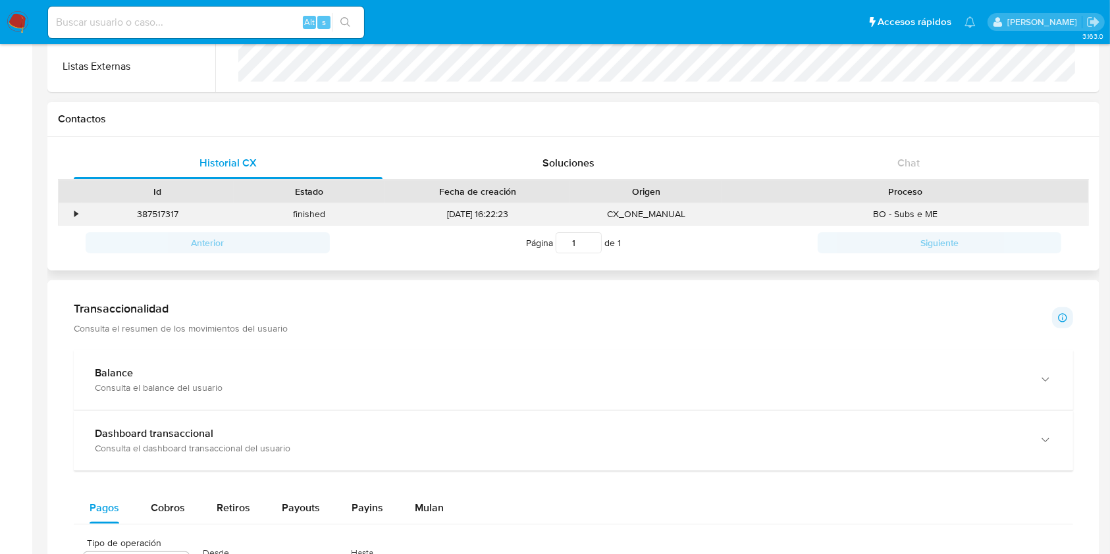
scroll to position [438, 0]
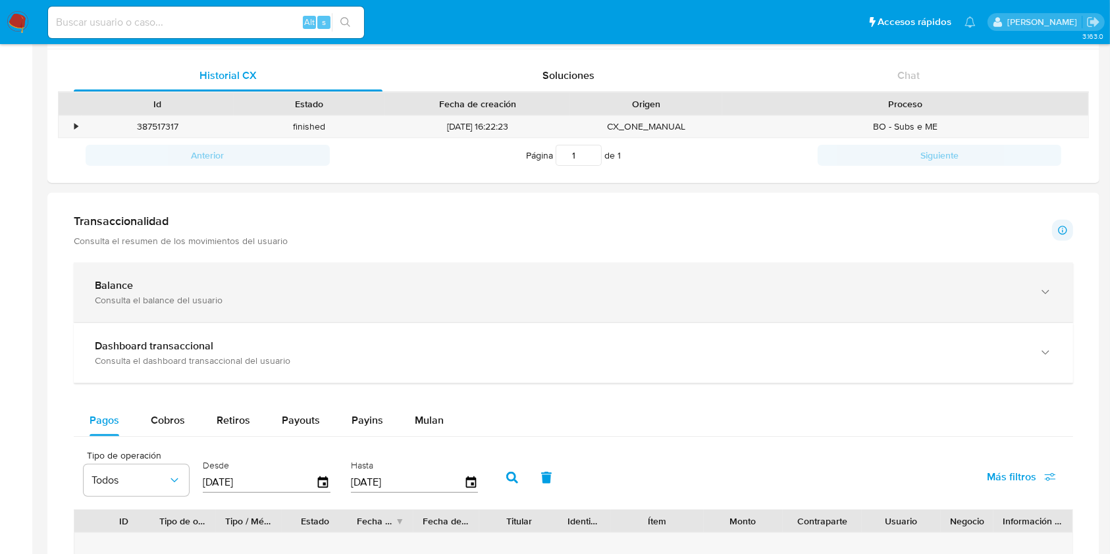
click at [251, 290] on div "Balance" at bounding box center [560, 285] width 931 height 13
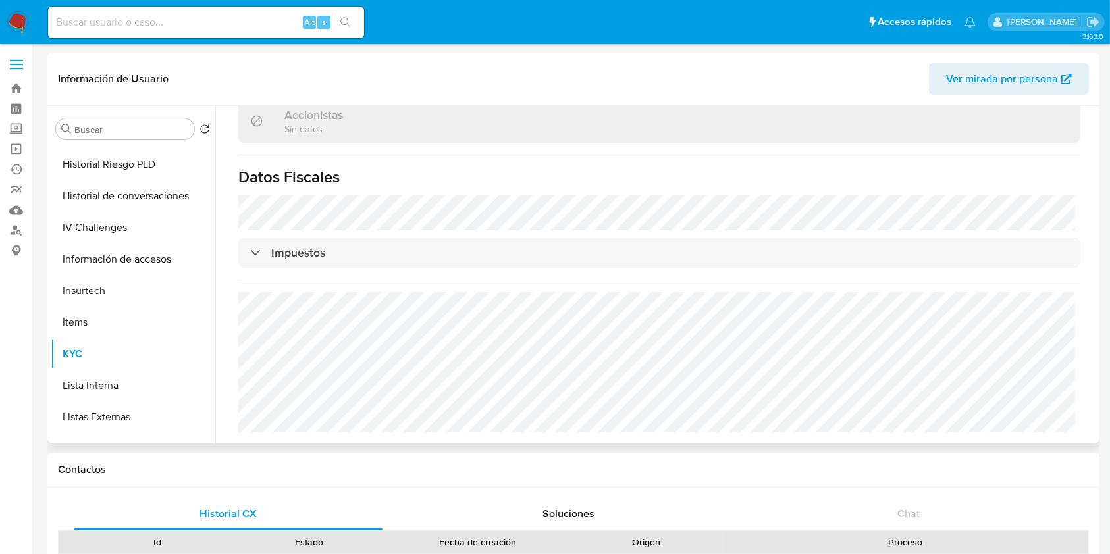
scroll to position [555, 0]
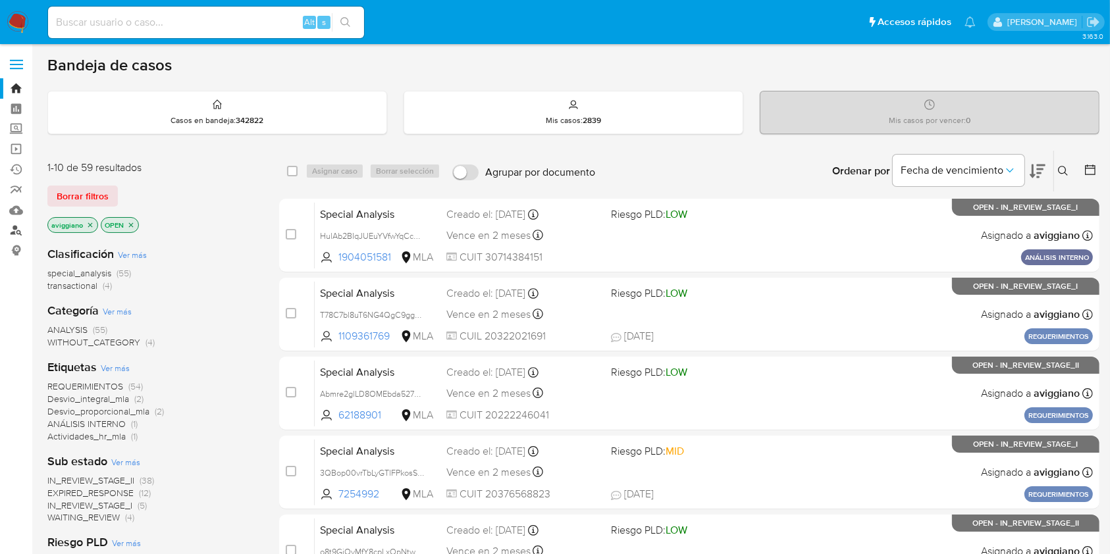
drag, startPoint x: 78, startPoint y: 30, endPoint x: 12, endPoint y: 229, distance: 210.3
click at [12, 229] on link "Buscador de personas" at bounding box center [78, 231] width 157 height 20
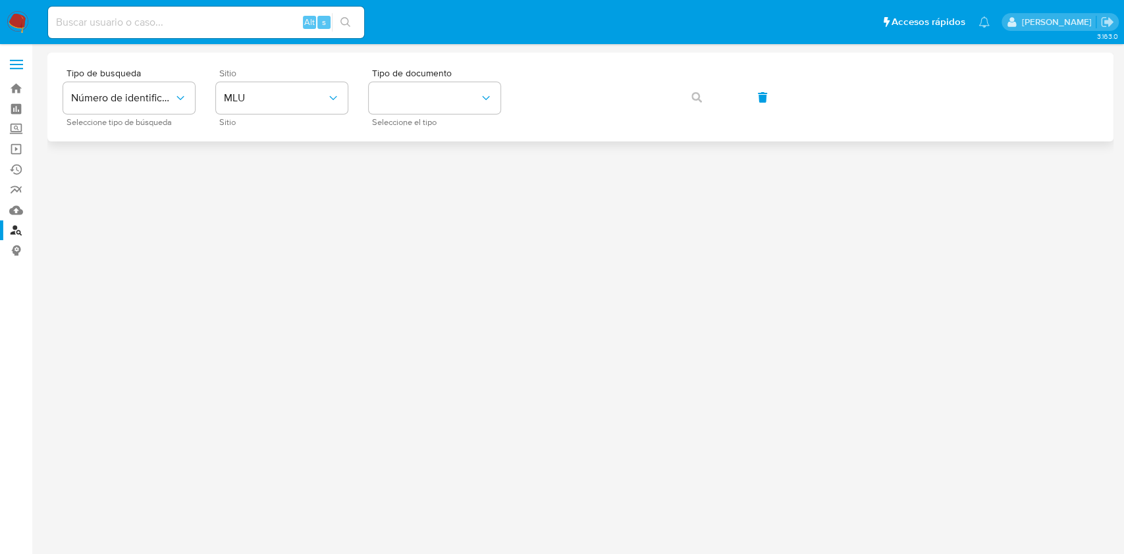
click at [252, 116] on div "Sitio MLU Sitio" at bounding box center [282, 96] width 132 height 57
drag, startPoint x: 265, startPoint y: 94, endPoint x: 268, endPoint y: 105, distance: 10.9
click at [265, 92] on span "MLU" at bounding box center [275, 98] width 103 height 13
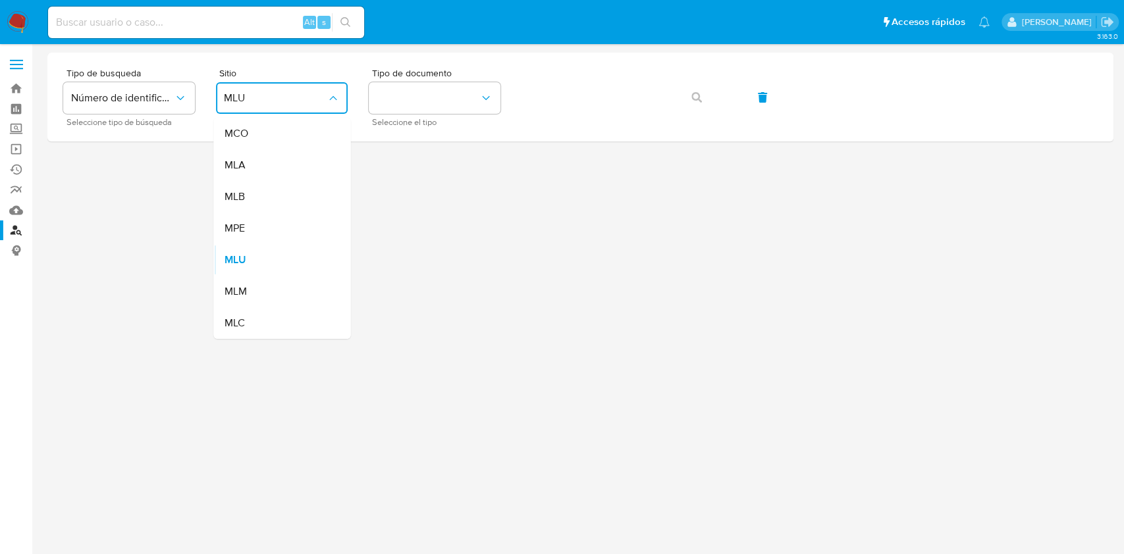
click at [271, 157] on div "MLA" at bounding box center [278, 165] width 108 height 32
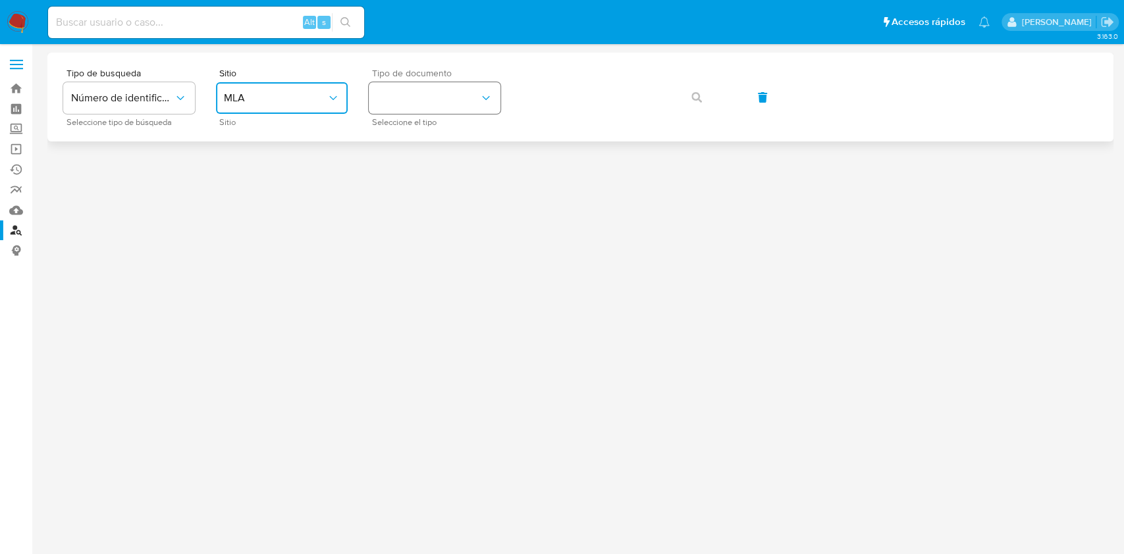
click at [406, 96] on button "identificationType" at bounding box center [435, 98] width 132 height 32
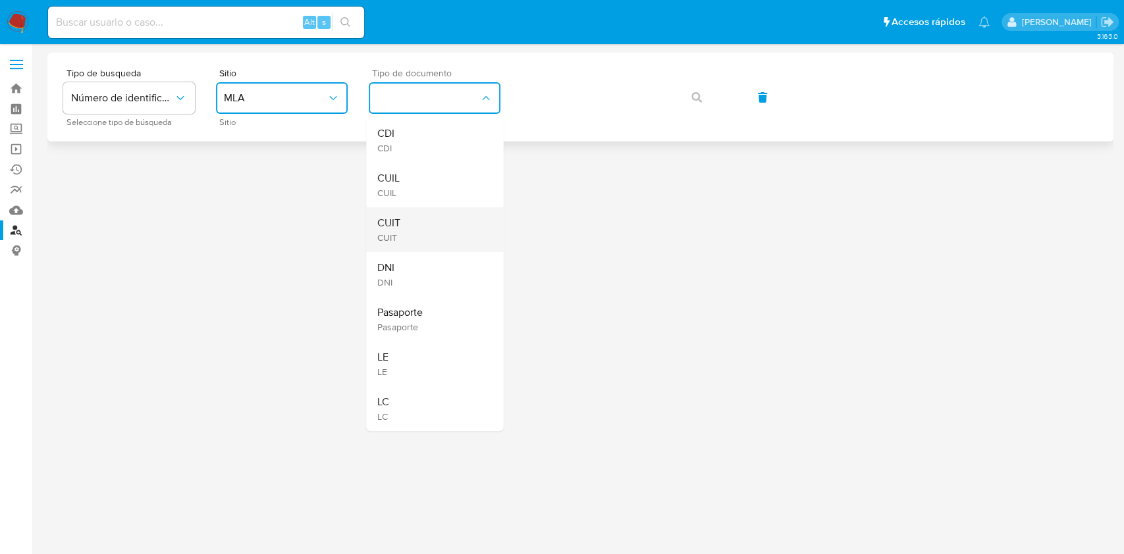
click at [414, 228] on div "CUIT CUIT" at bounding box center [431, 229] width 108 height 45
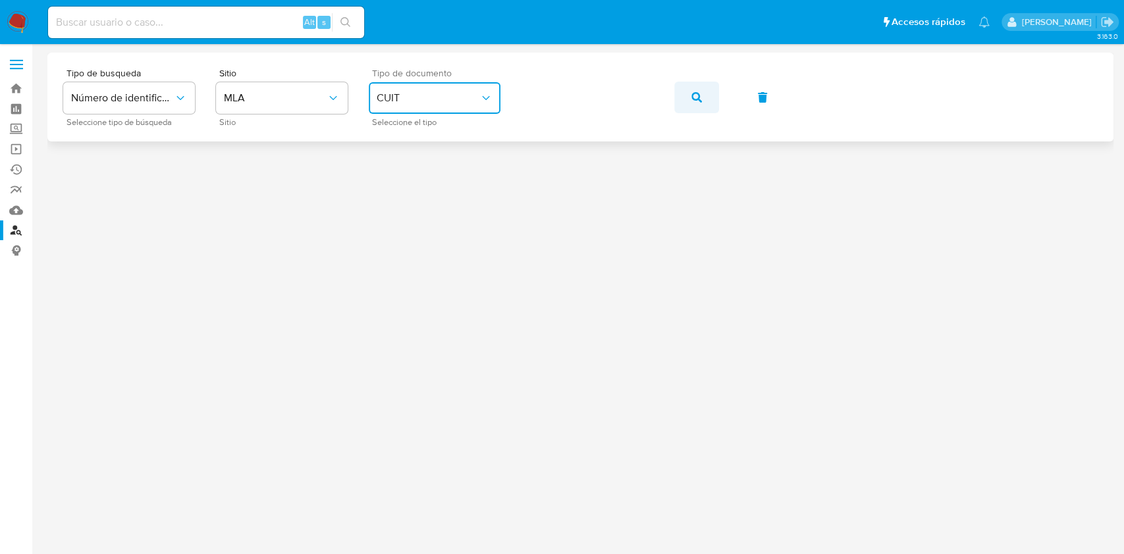
click at [698, 88] on span "button" at bounding box center [696, 97] width 11 height 29
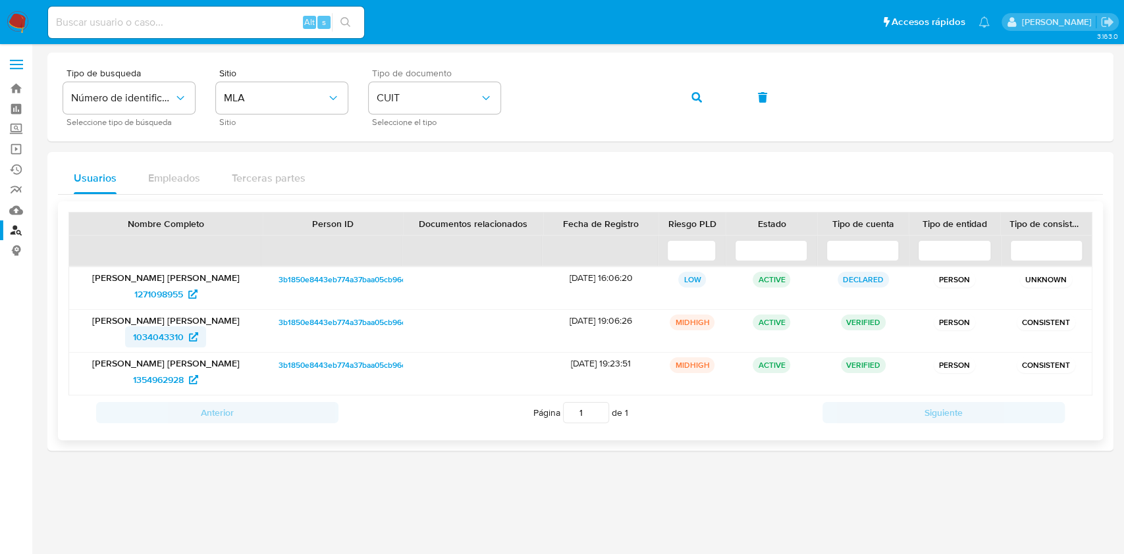
click at [165, 332] on span "1034043310" at bounding box center [158, 337] width 51 height 21
click at [23, 85] on link "Bandeja" at bounding box center [78, 88] width 157 height 20
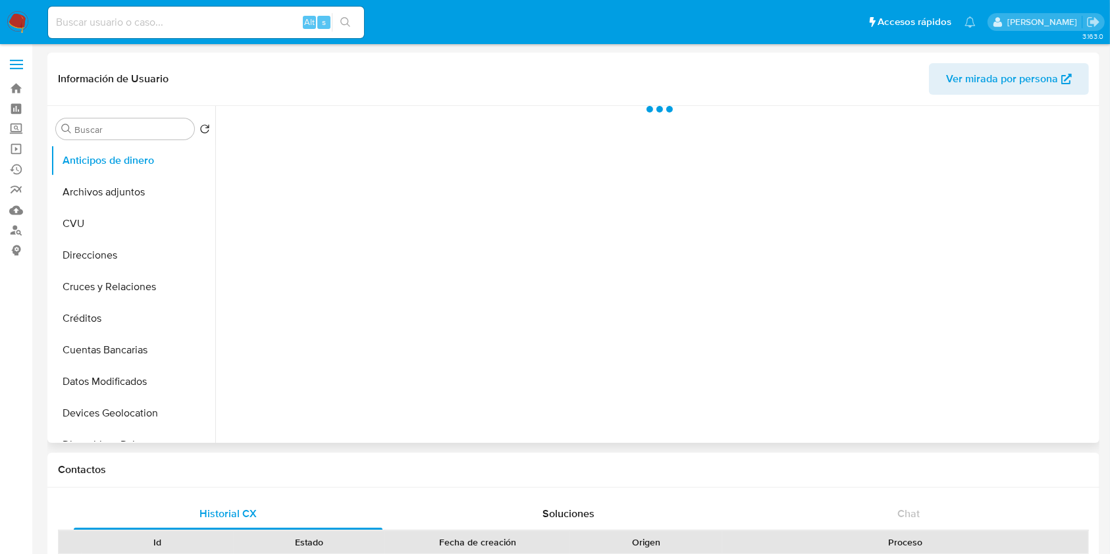
scroll to position [527, 0]
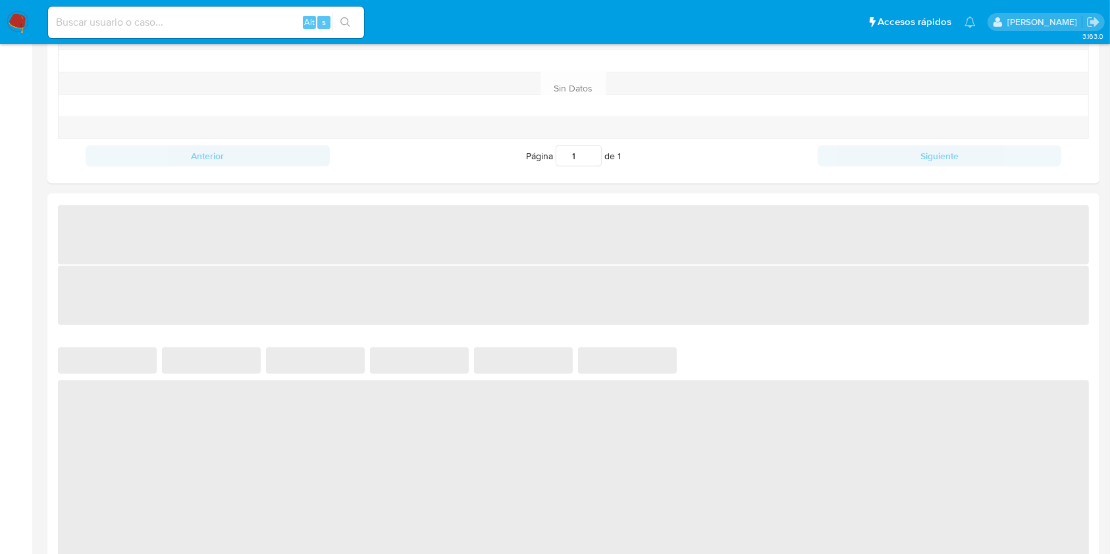
select select "10"
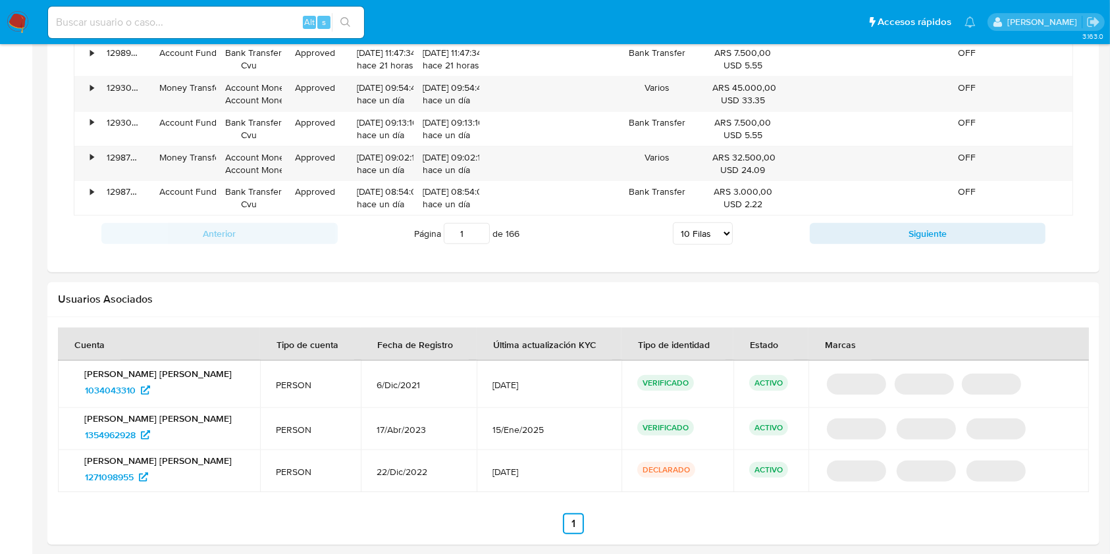
scroll to position [1248, 0]
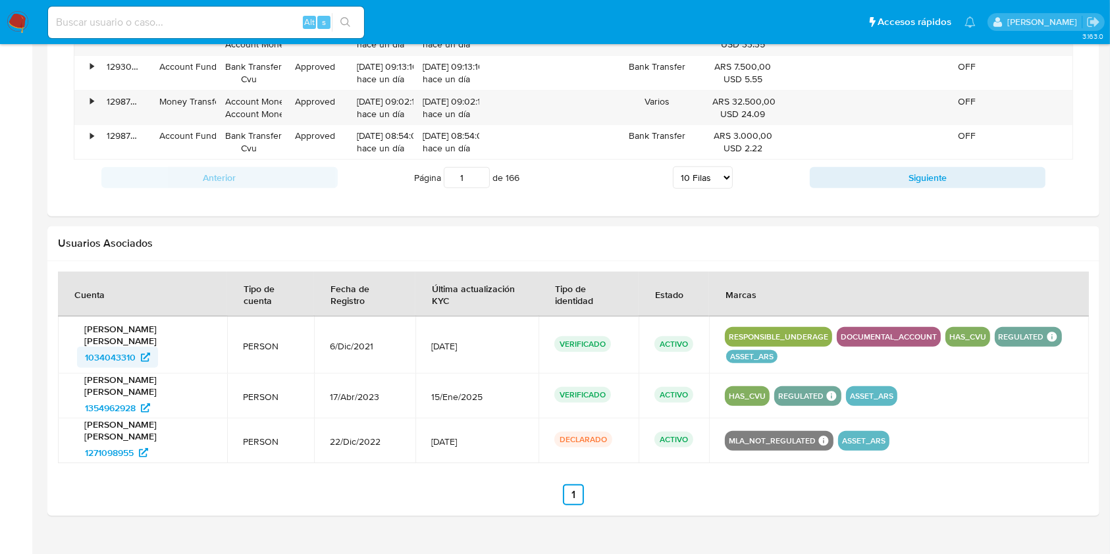
click at [100, 351] on span "1034043310" at bounding box center [110, 357] width 51 height 21
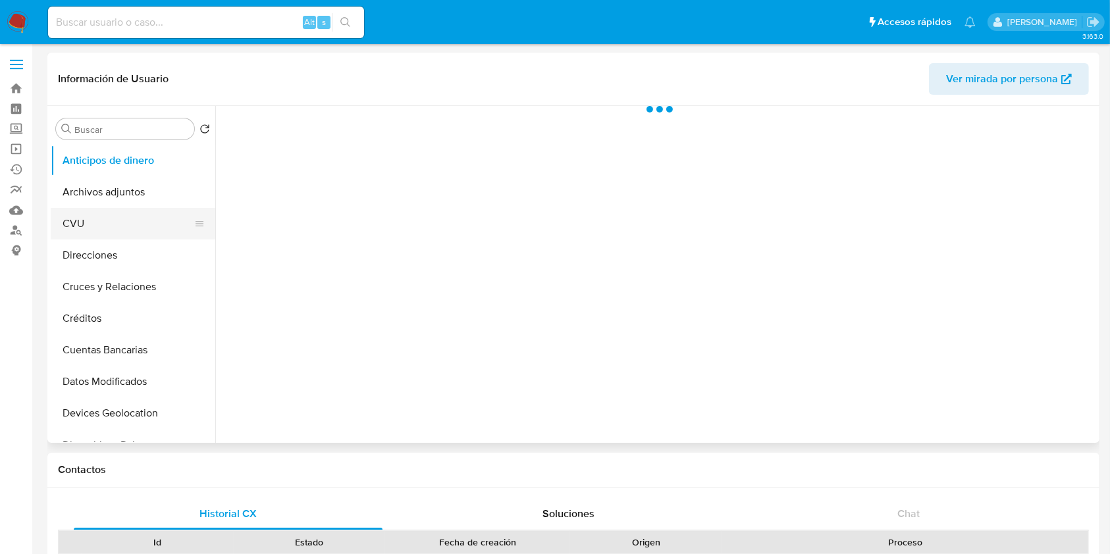
select select "10"
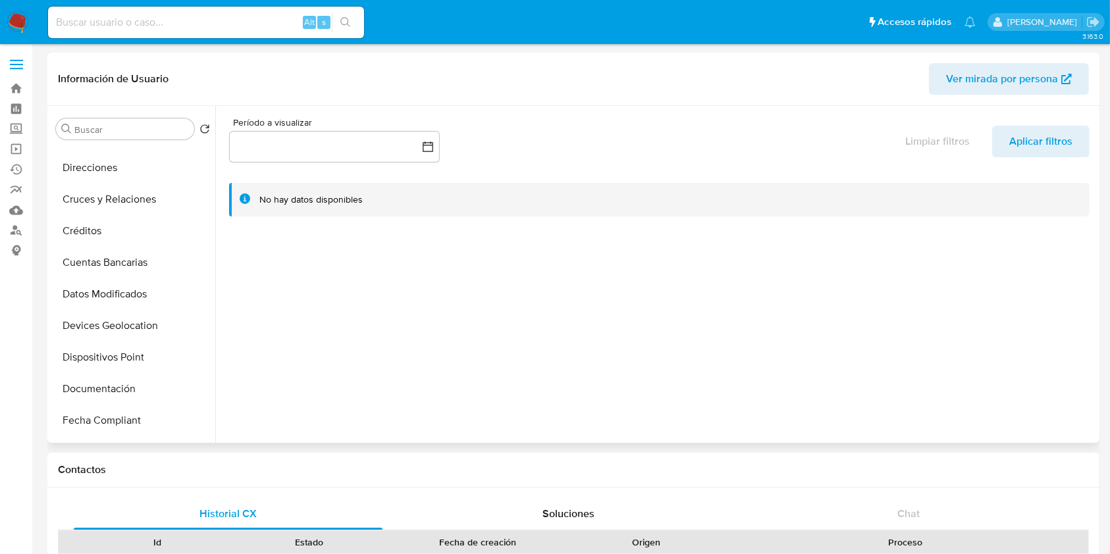
scroll to position [263, 0]
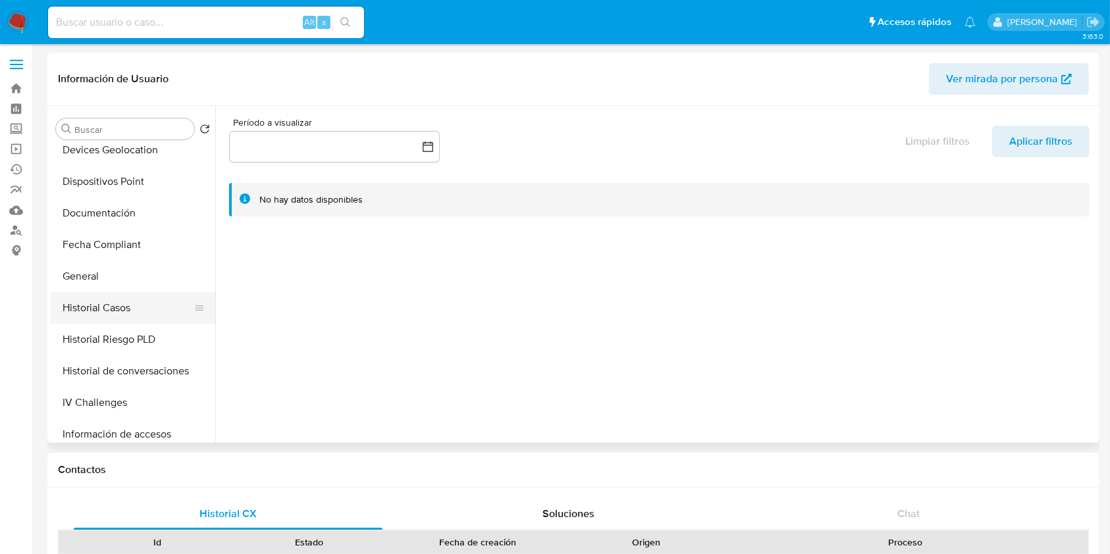
click at [135, 319] on button "Historial Casos" at bounding box center [128, 308] width 154 height 32
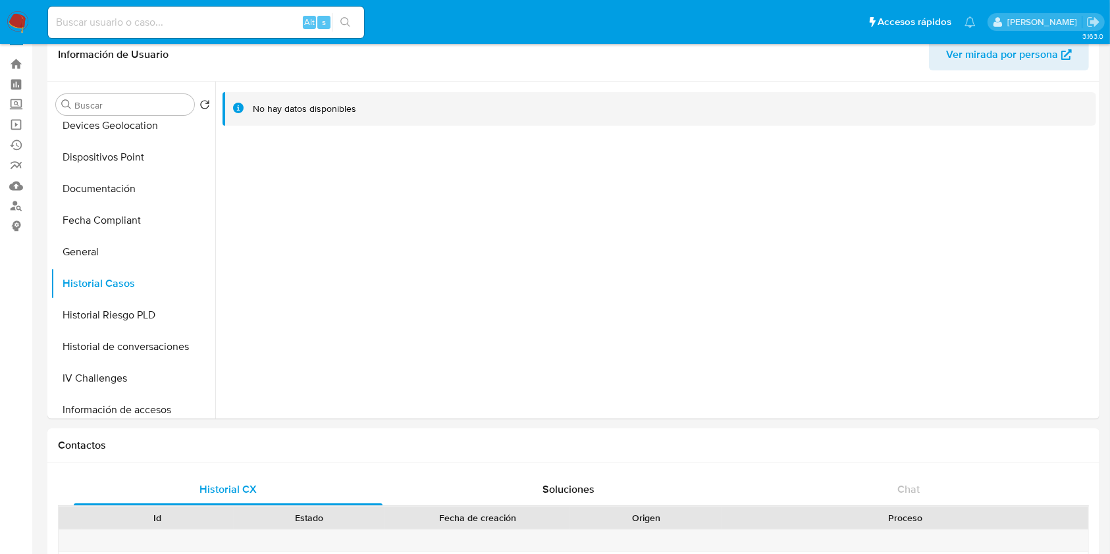
scroll to position [0, 0]
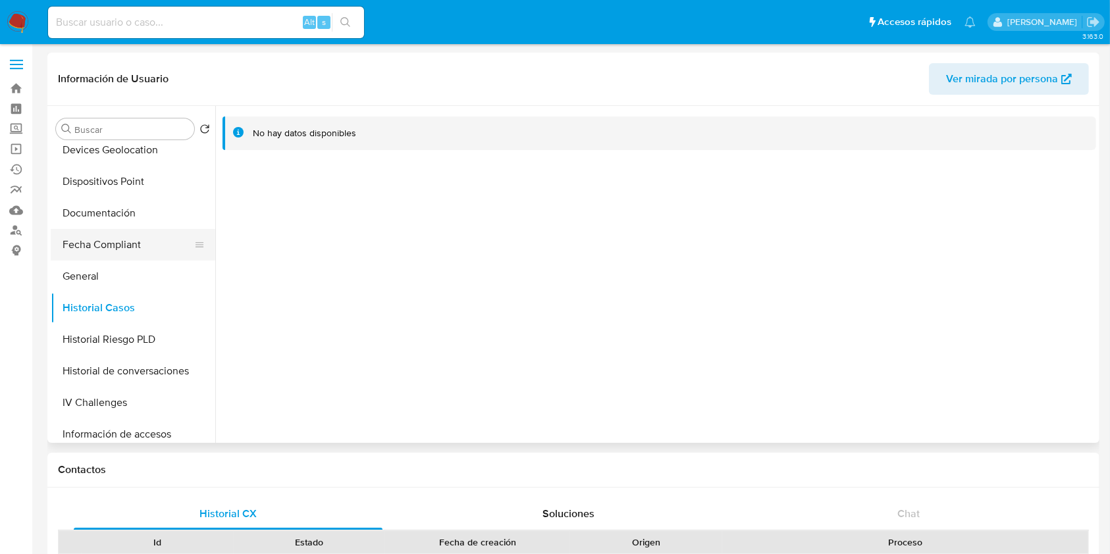
click at [120, 253] on button "Fecha Compliant" at bounding box center [128, 245] width 154 height 32
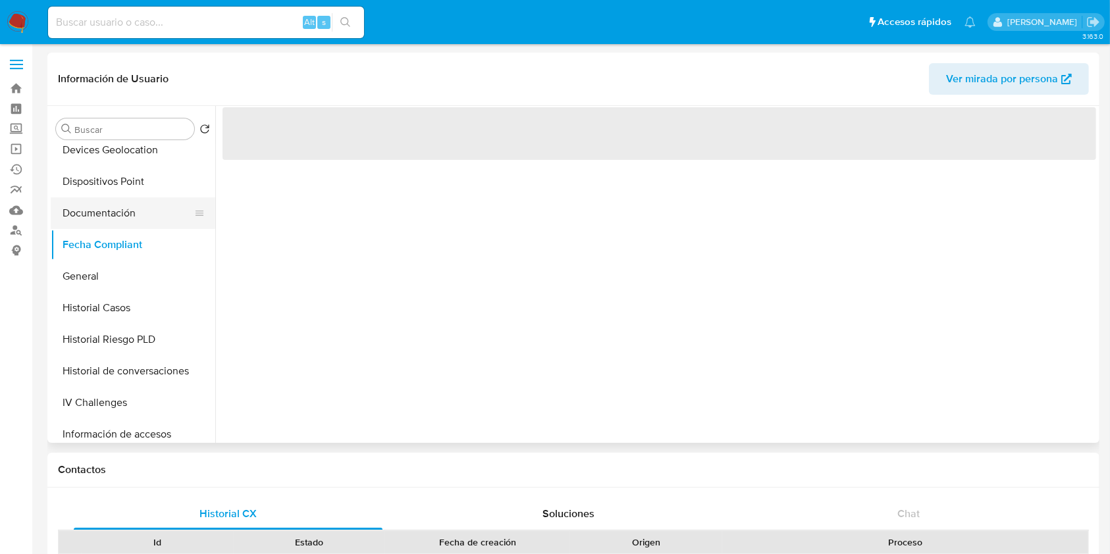
click at [108, 203] on button "Documentación" at bounding box center [128, 213] width 154 height 32
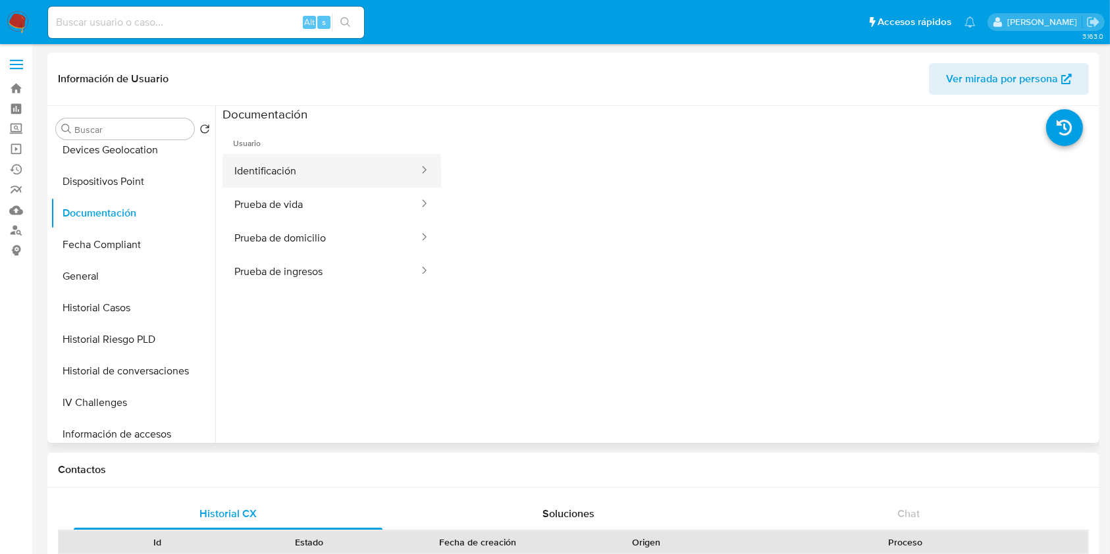
click at [287, 177] on button "Identificación" at bounding box center [321, 171] width 197 height 34
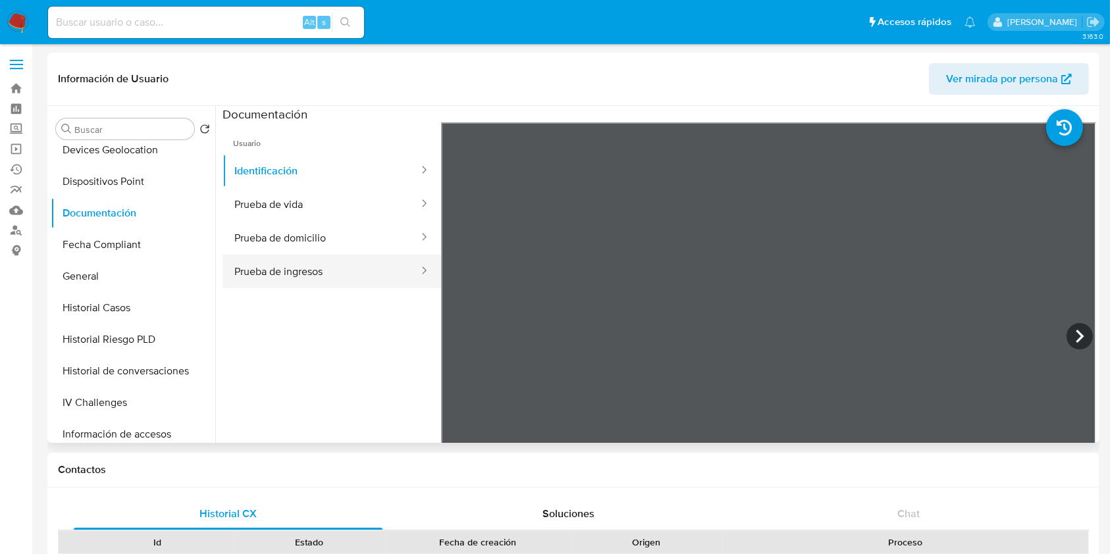
click at [339, 261] on button "Prueba de ingresos" at bounding box center [321, 272] width 197 height 34
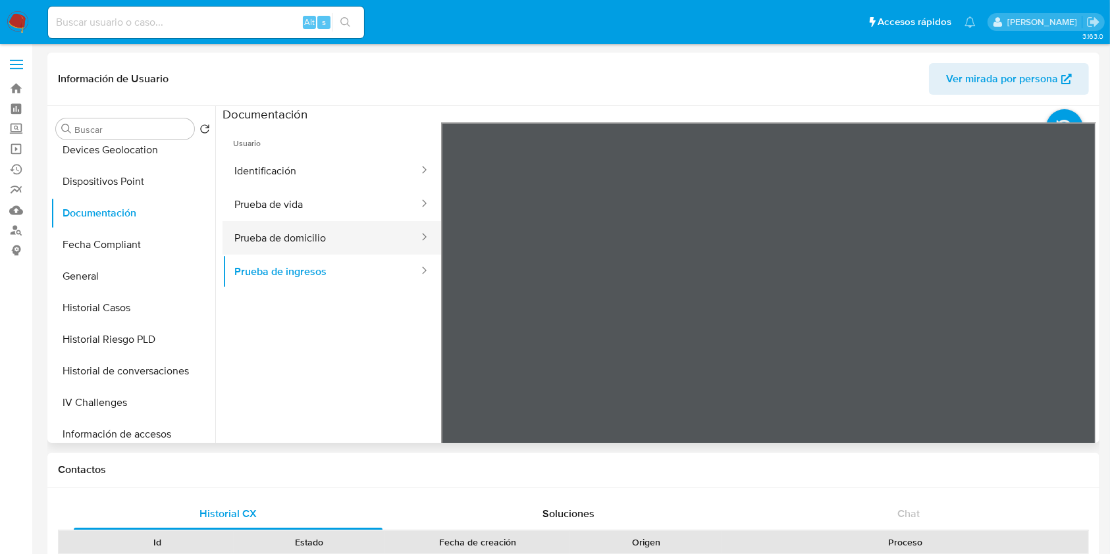
click at [320, 225] on button "Prueba de domicilio" at bounding box center [321, 238] width 197 height 34
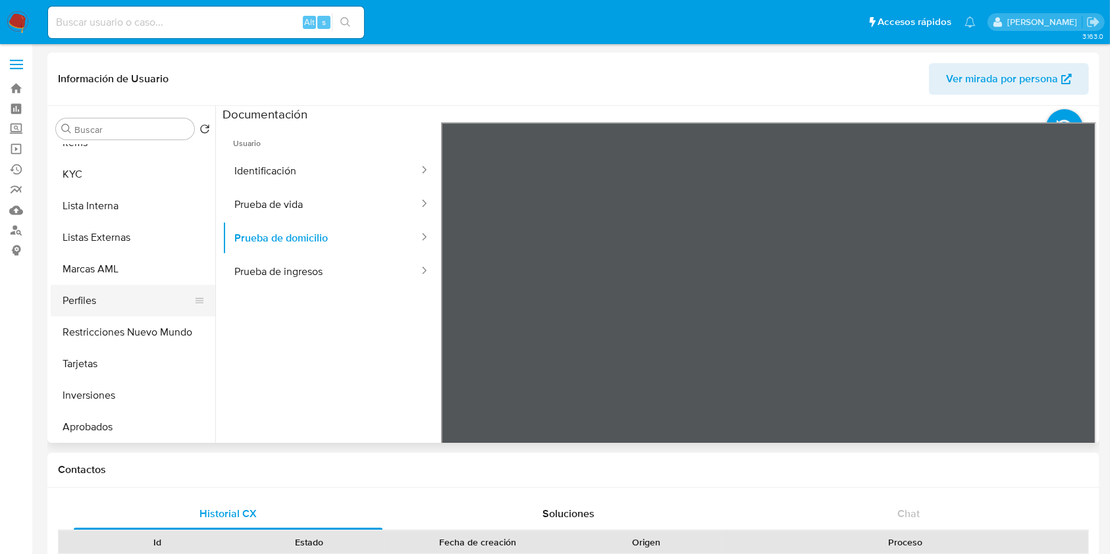
scroll to position [539, 0]
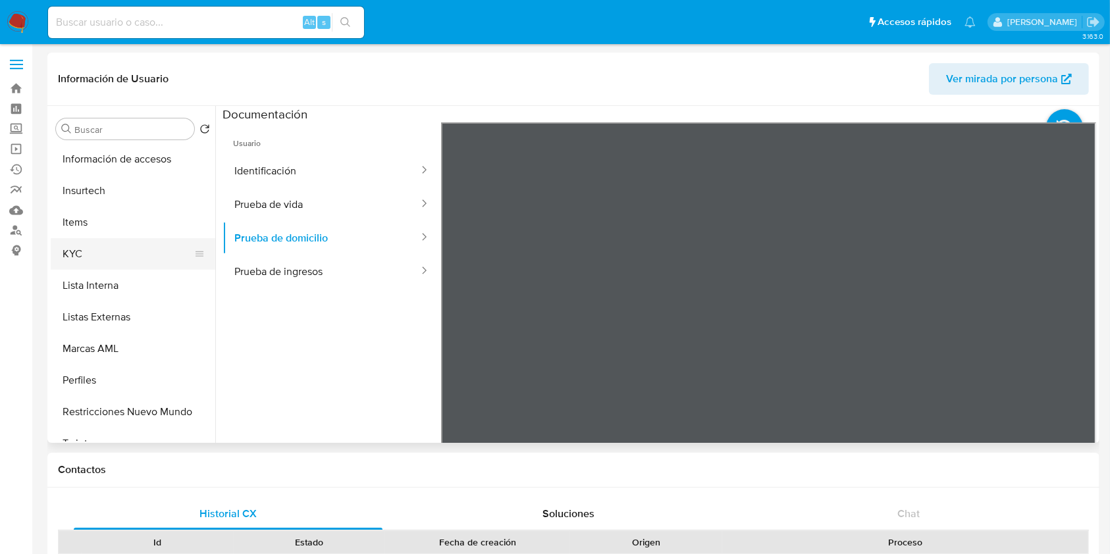
click at [111, 244] on button "KYC" at bounding box center [128, 254] width 154 height 32
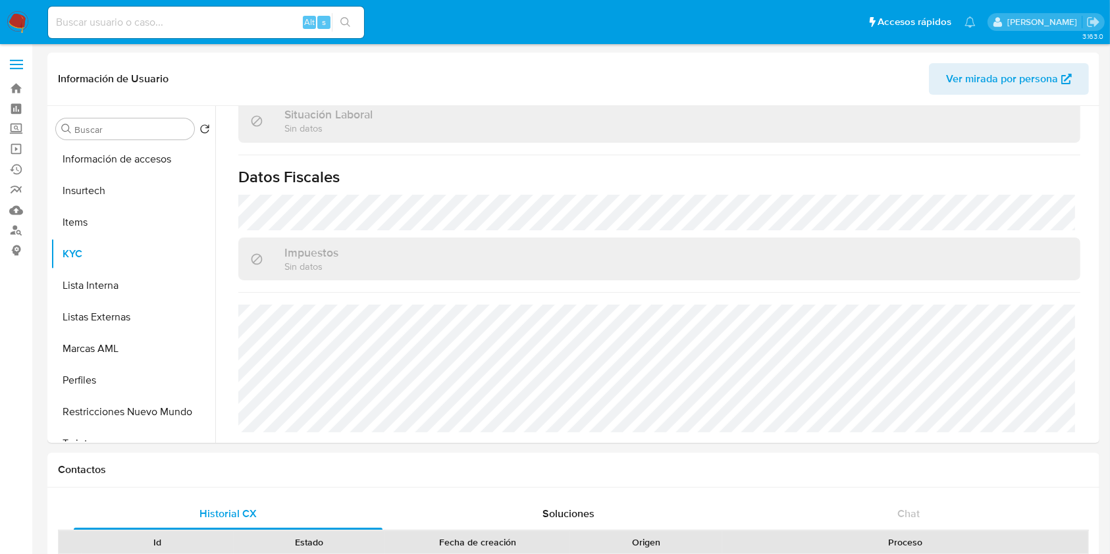
scroll to position [680, 0]
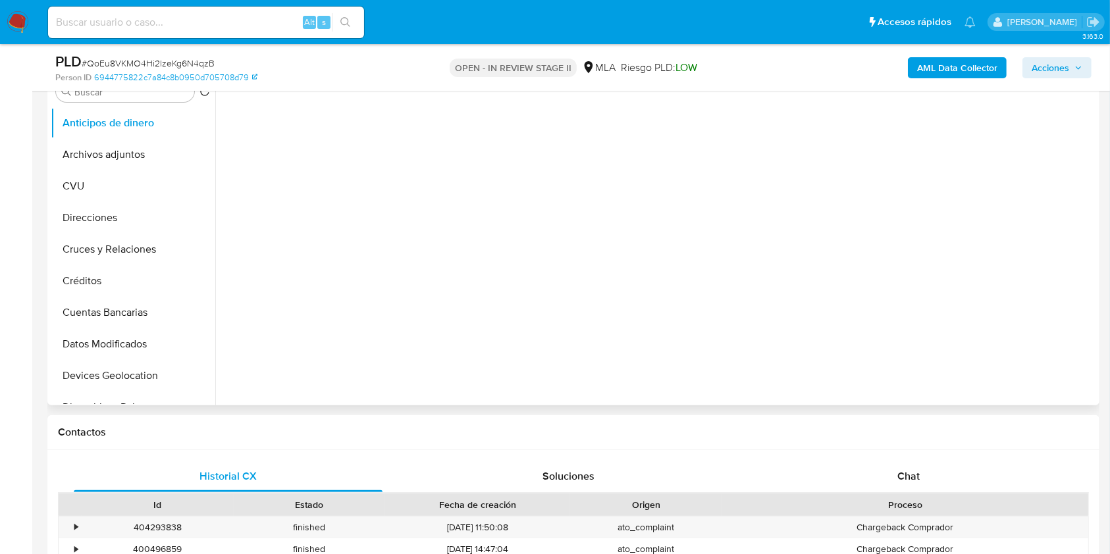
scroll to position [527, 0]
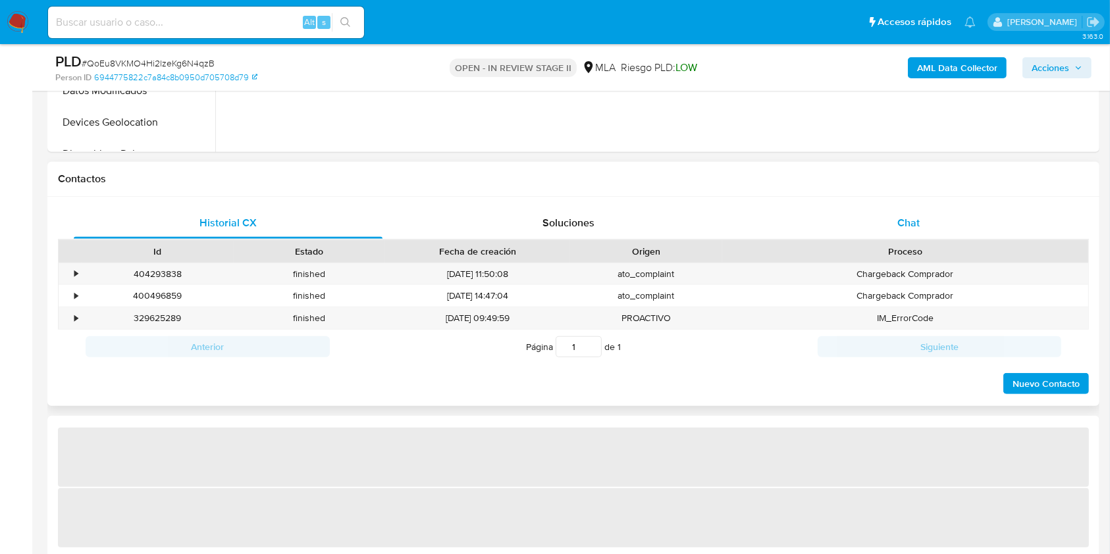
select select "10"
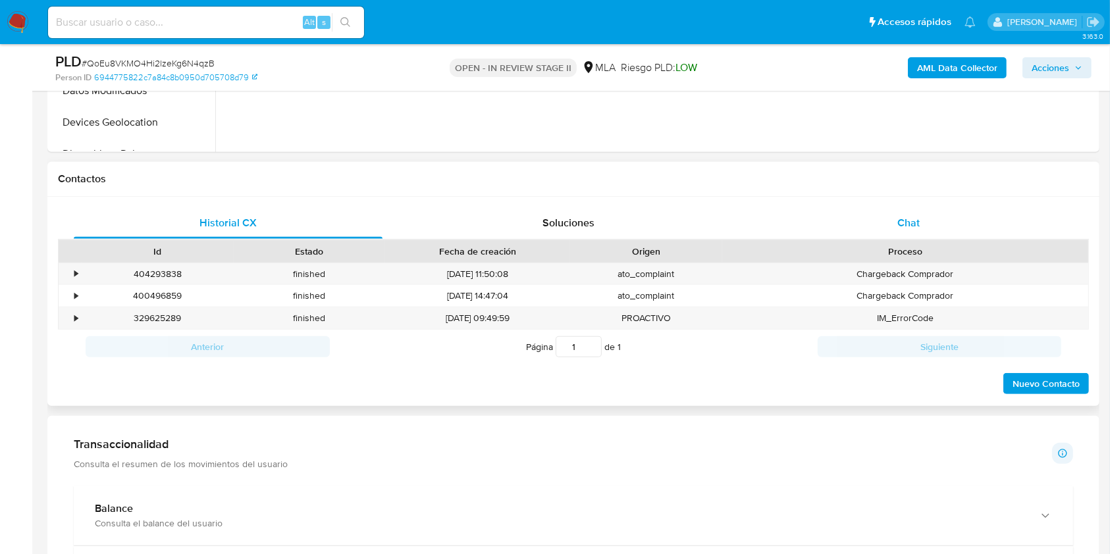
click at [906, 210] on div "Chat" at bounding box center [908, 223] width 309 height 32
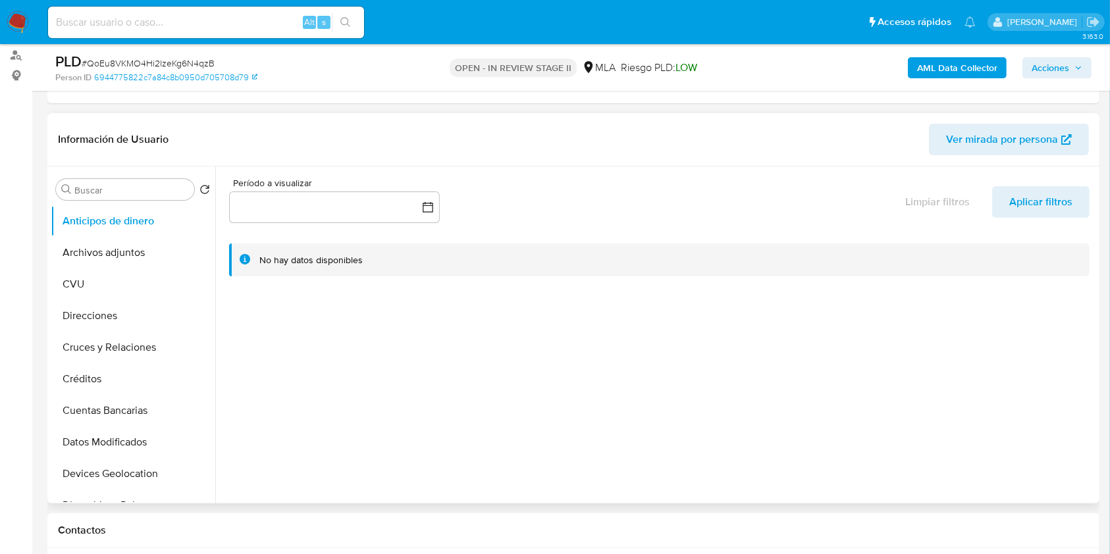
scroll to position [263, 0]
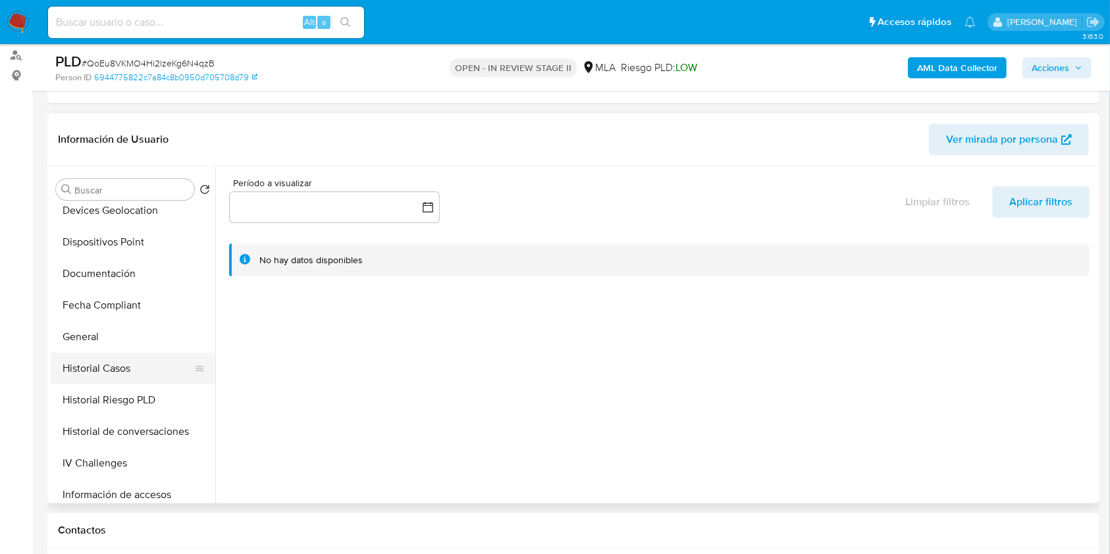
click at [92, 366] on button "Historial Casos" at bounding box center [128, 369] width 154 height 32
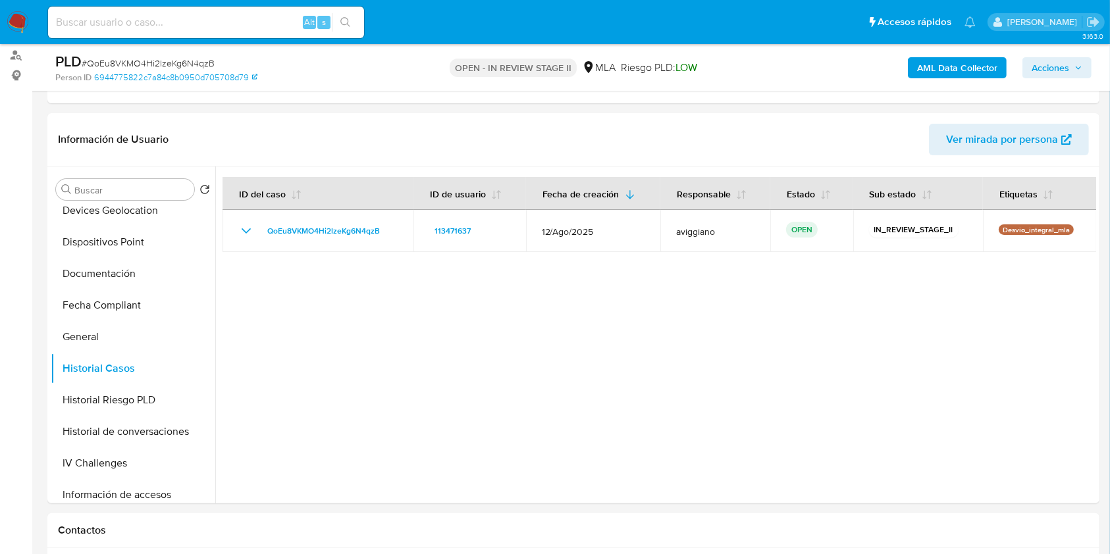
click at [1058, 55] on div "AML Data Collector Acciones" at bounding box center [921, 67] width 342 height 31
click at [1059, 67] on span "Acciones" at bounding box center [1051, 67] width 38 height 21
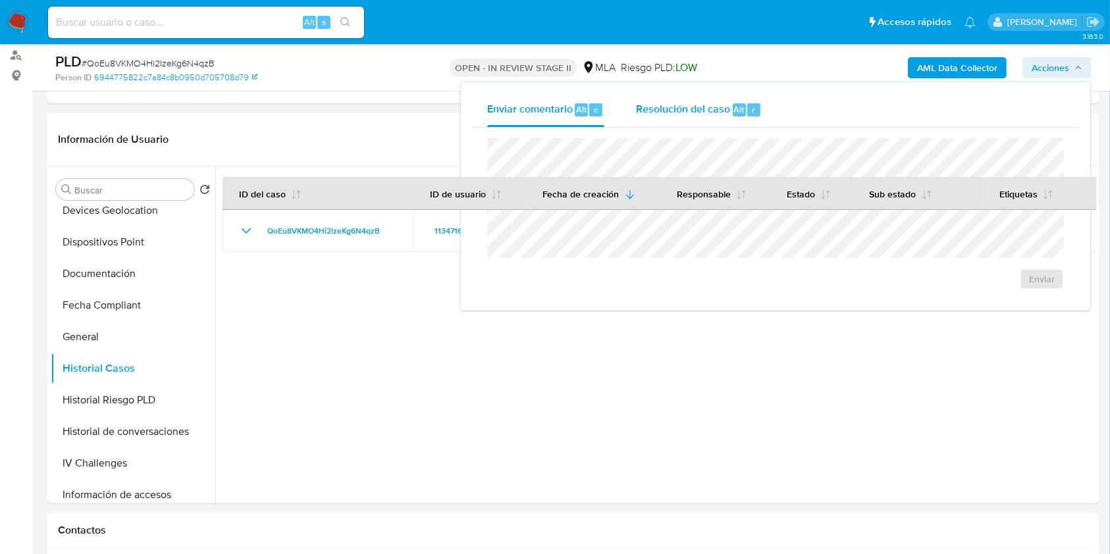
click at [720, 107] on span "Resolución del caso" at bounding box center [683, 108] width 94 height 15
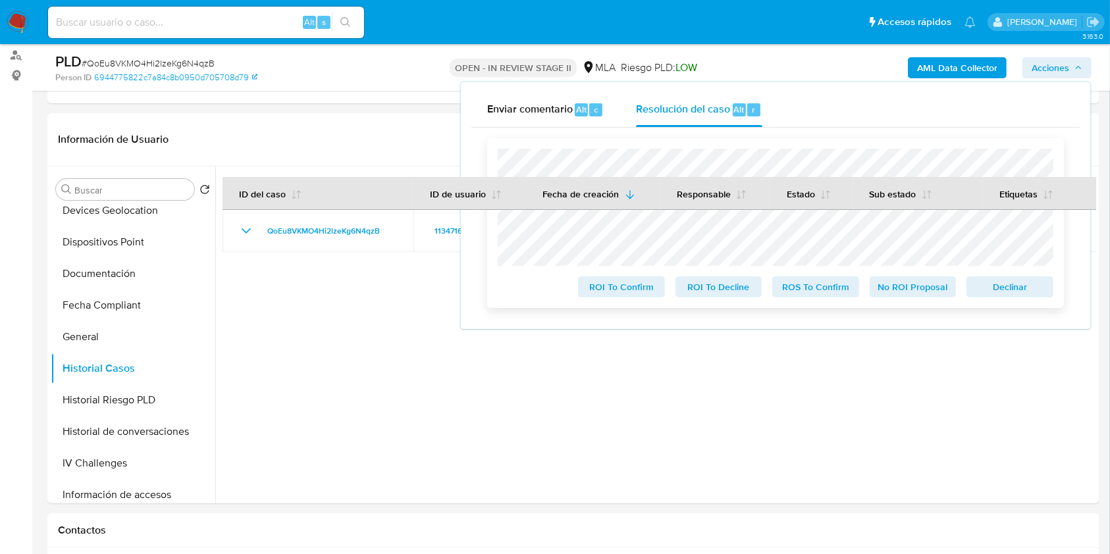
click at [1023, 287] on span "Declinar" at bounding box center [1010, 287] width 68 height 18
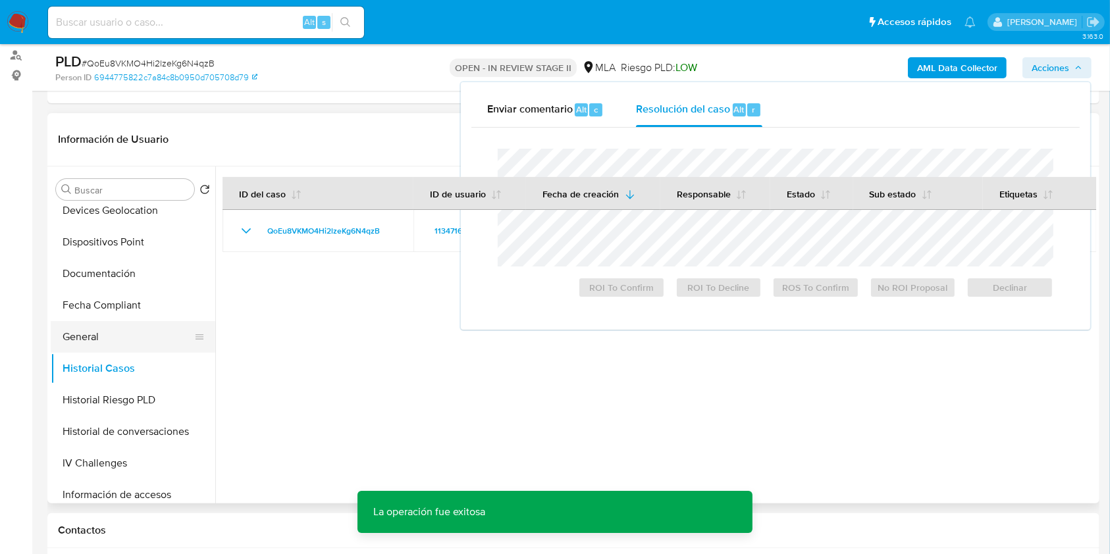
click at [109, 346] on button "General" at bounding box center [128, 337] width 154 height 32
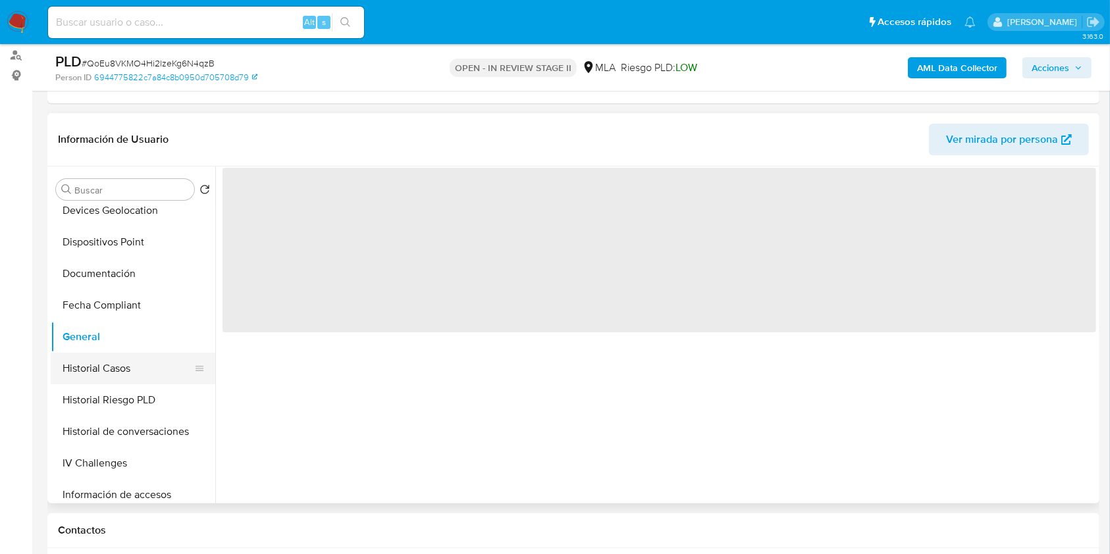
click at [113, 367] on button "Historial Casos" at bounding box center [128, 369] width 154 height 32
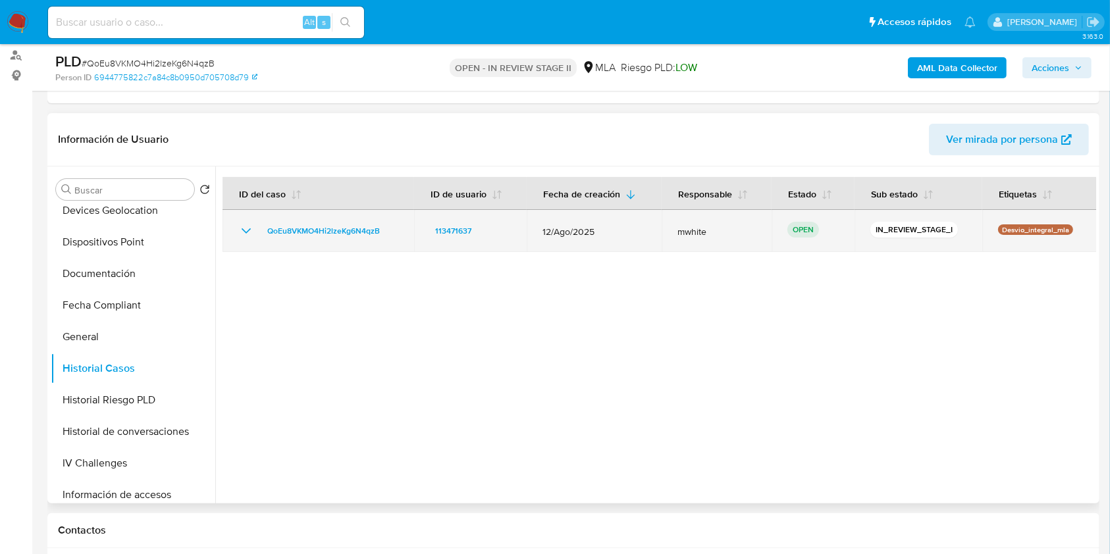
click at [296, 240] on td "QoEu8VKMO4Hi2lzeKg6N4qzB" at bounding box center [319, 231] width 192 height 42
click at [298, 232] on span "QoEu8VKMO4Hi2lzeKg6N4qzB" at bounding box center [323, 231] width 113 height 16
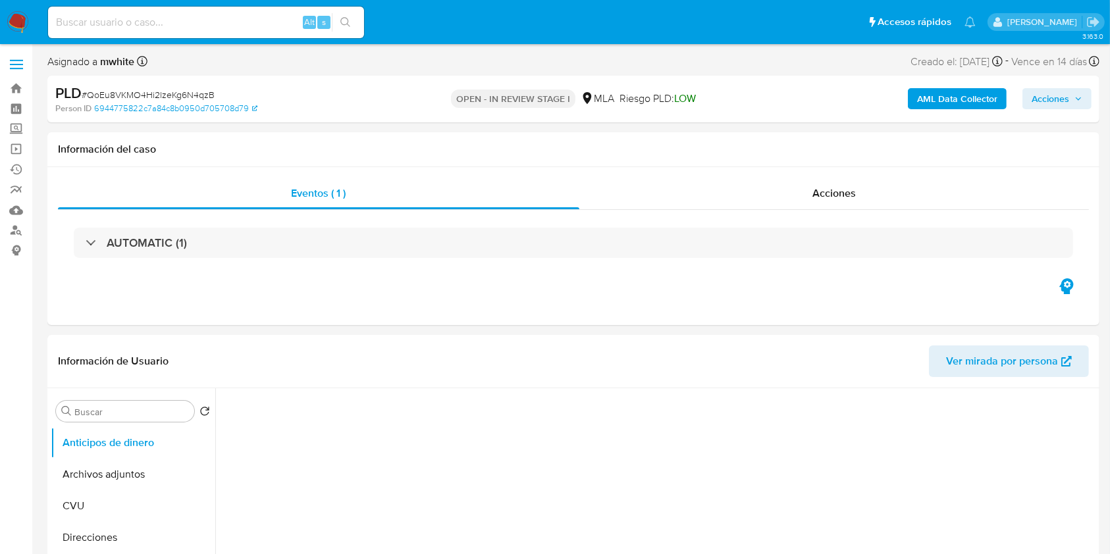
select select "10"
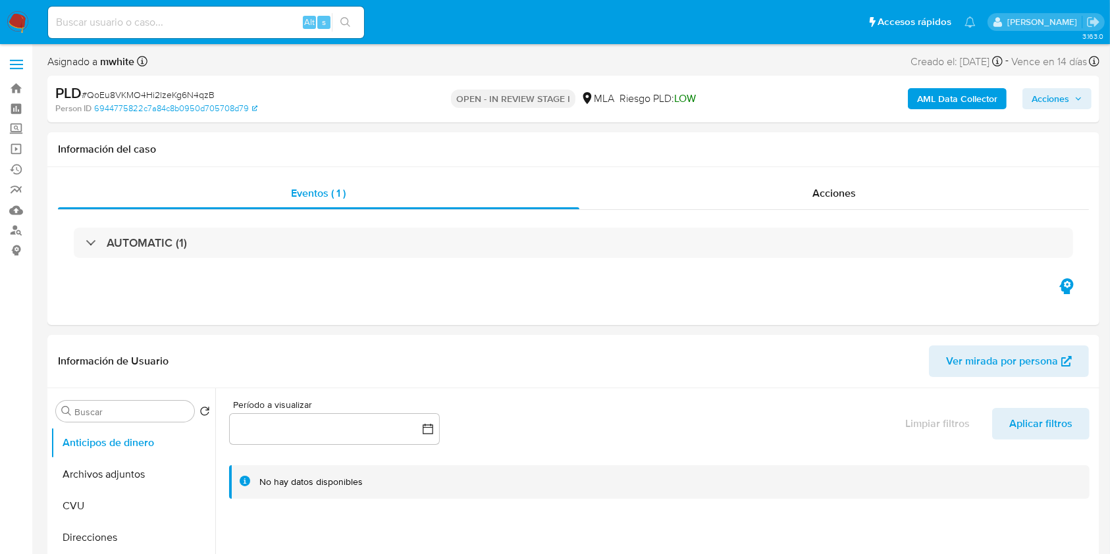
click at [1045, 101] on span "Acciones" at bounding box center [1051, 98] width 38 height 21
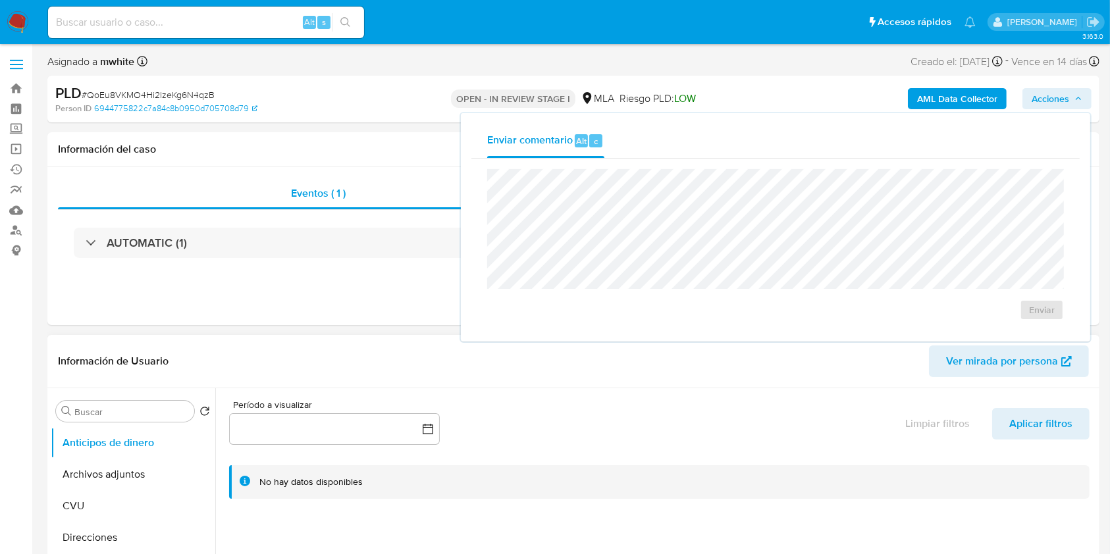
click at [356, 367] on header "Información de Usuario Ver mirada por persona" at bounding box center [573, 362] width 1031 height 32
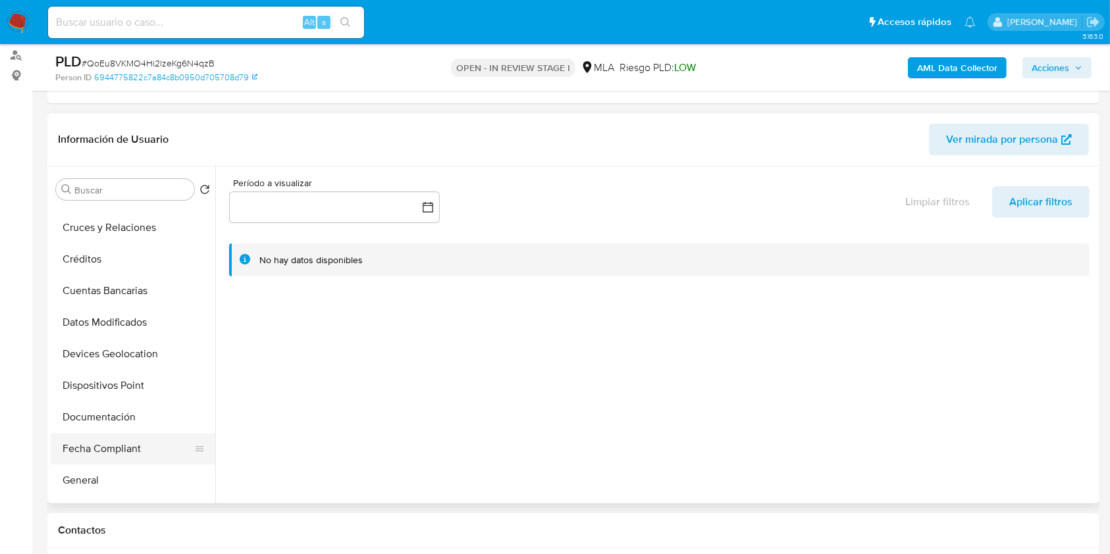
scroll to position [175, 0]
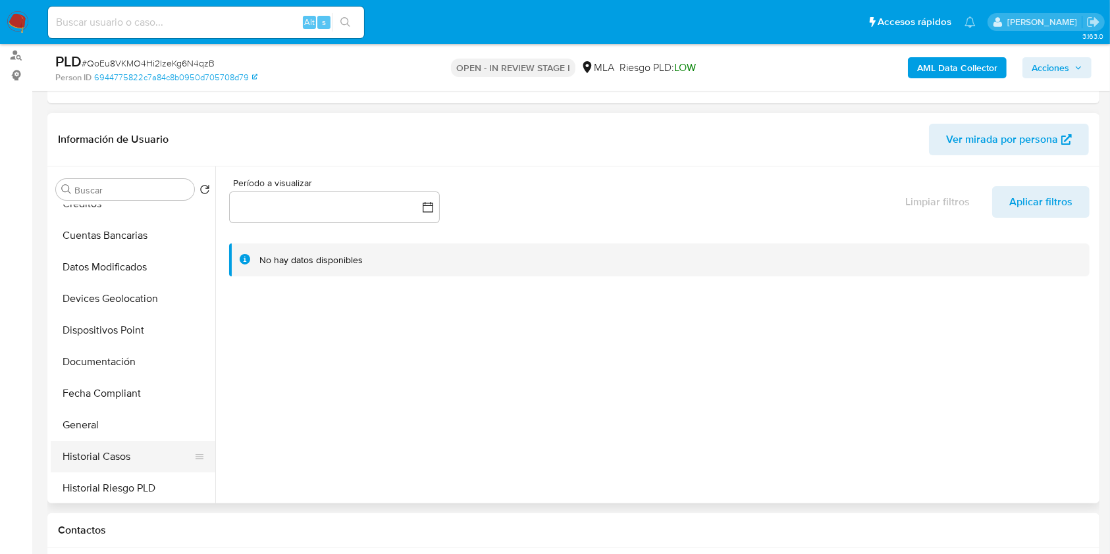
click at [100, 445] on button "Historial Casos" at bounding box center [128, 457] width 154 height 32
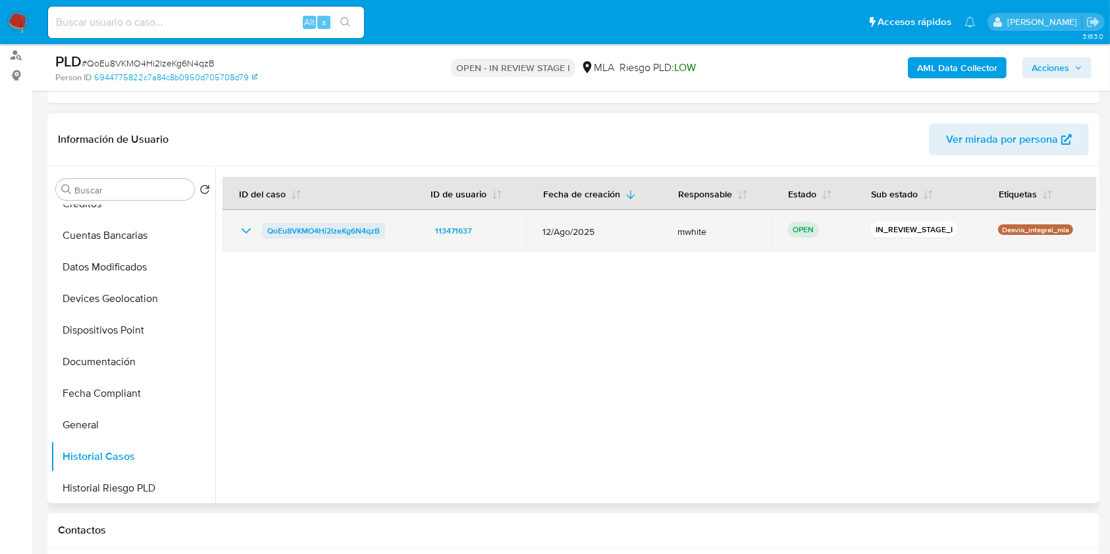
drag, startPoint x: 400, startPoint y: 233, endPoint x: 264, endPoint y: 229, distance: 136.3
click at [264, 229] on td "QoEu8VKMO4Hi2lzeKg6N4qzB" at bounding box center [319, 231] width 192 height 42
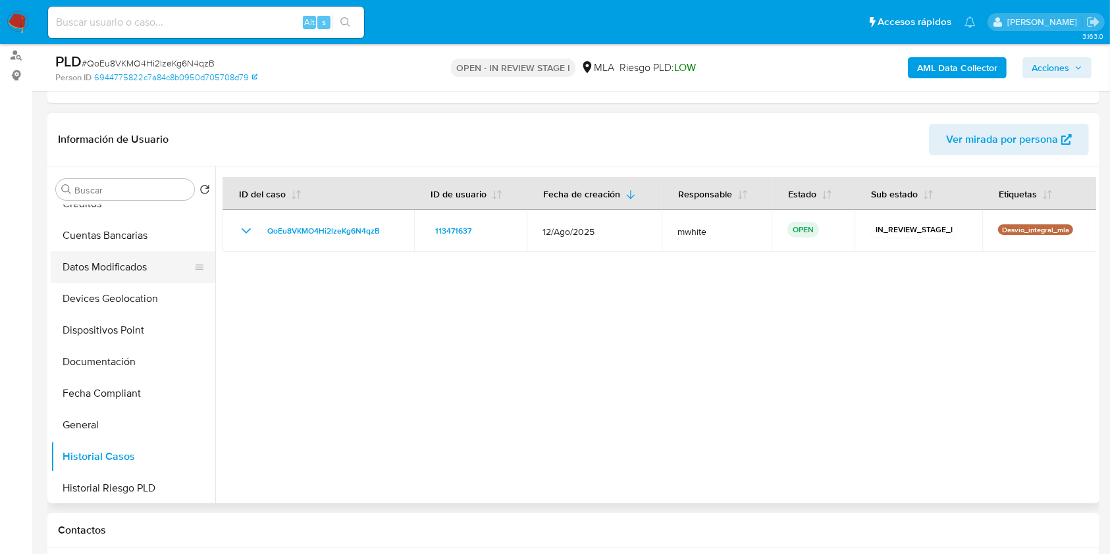
scroll to position [0, 0]
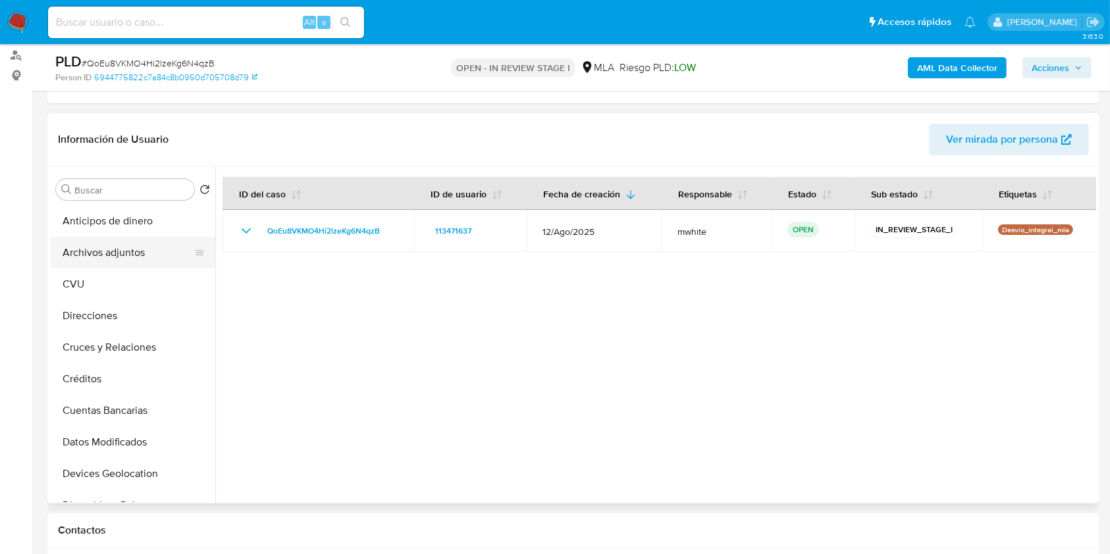
click at [120, 239] on button "Archivos adjuntos" at bounding box center [128, 253] width 154 height 32
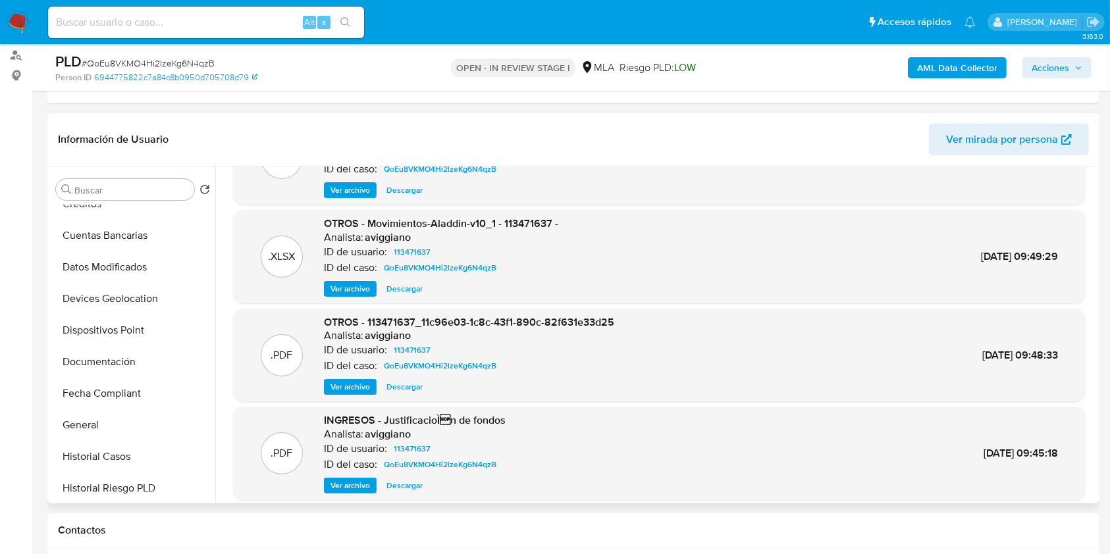
scroll to position [111, 0]
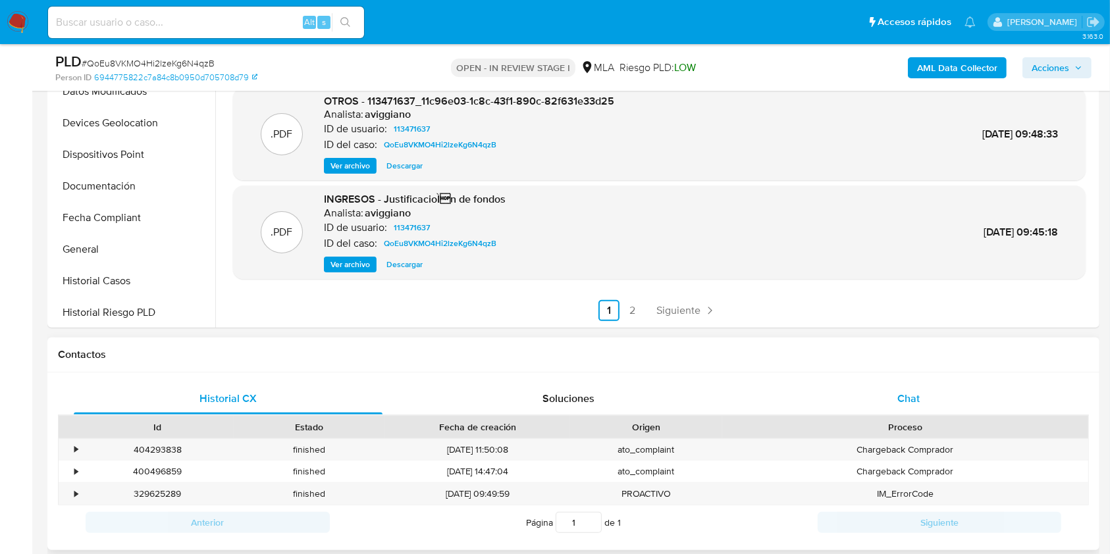
click at [907, 392] on span "Chat" at bounding box center [908, 398] width 22 height 15
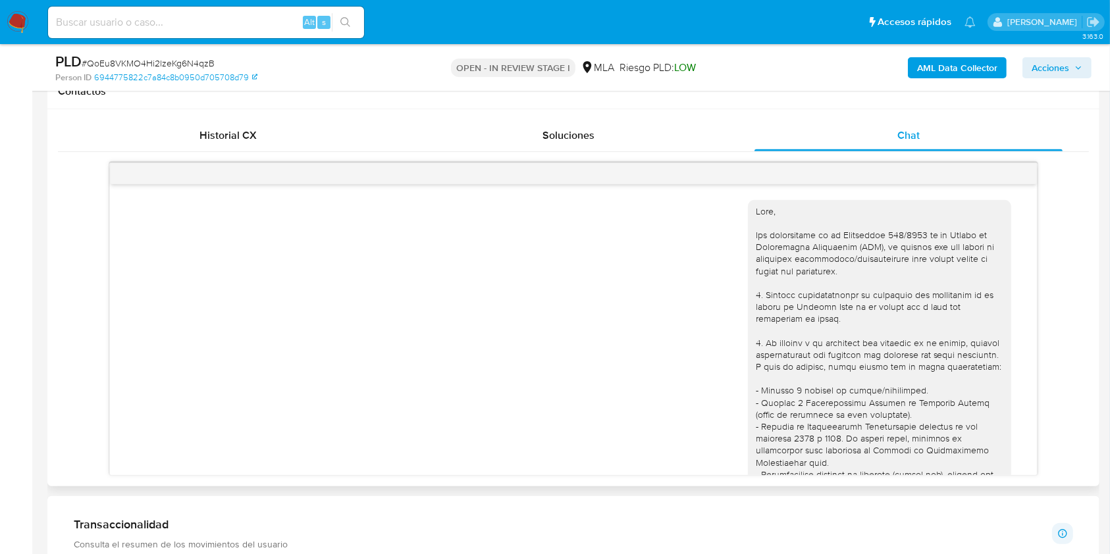
scroll to position [2352, 0]
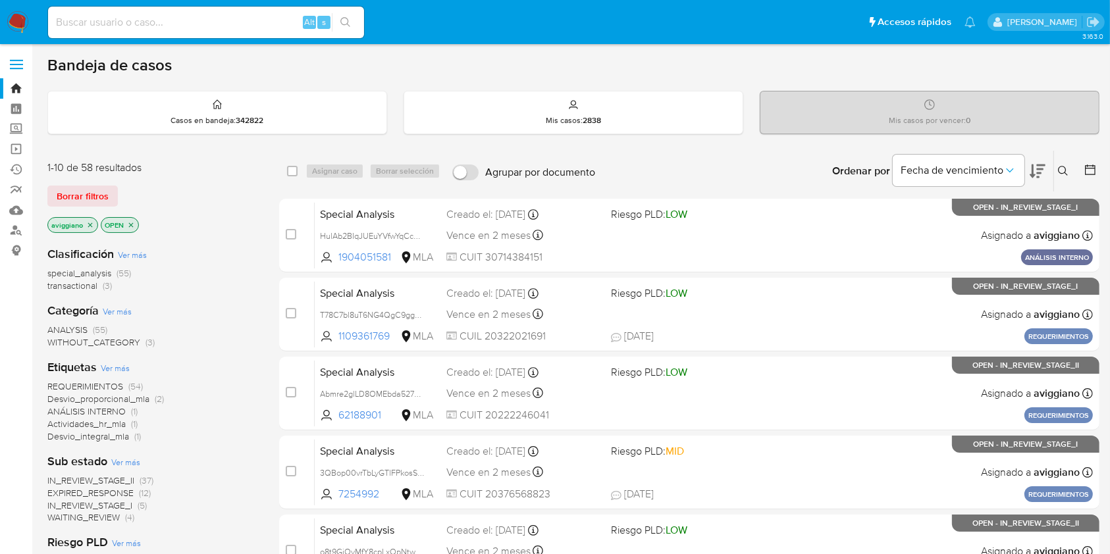
click at [1055, 174] on button at bounding box center [1065, 171] width 22 height 16
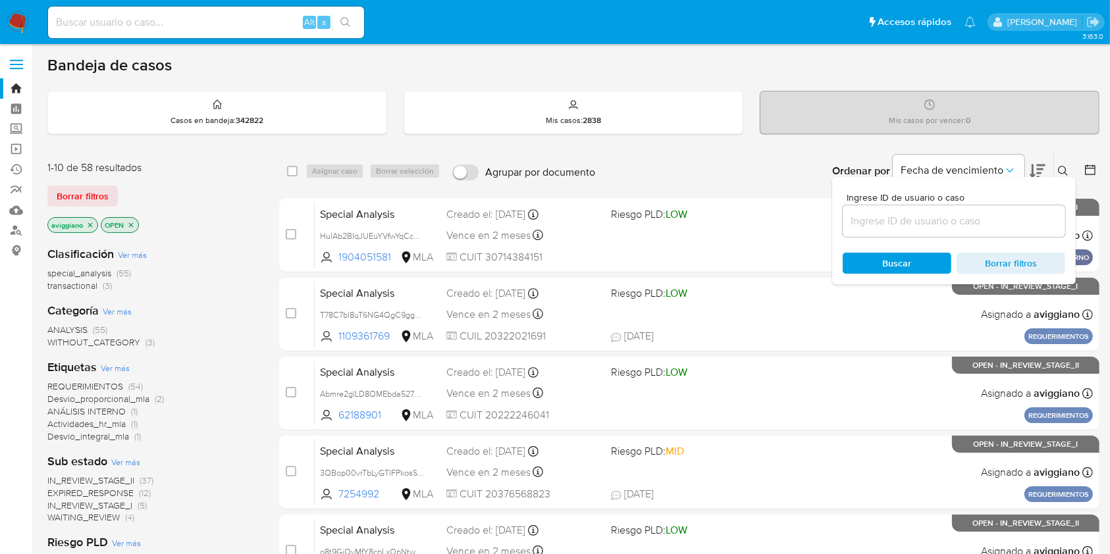
click at [973, 220] on input at bounding box center [954, 221] width 223 height 17
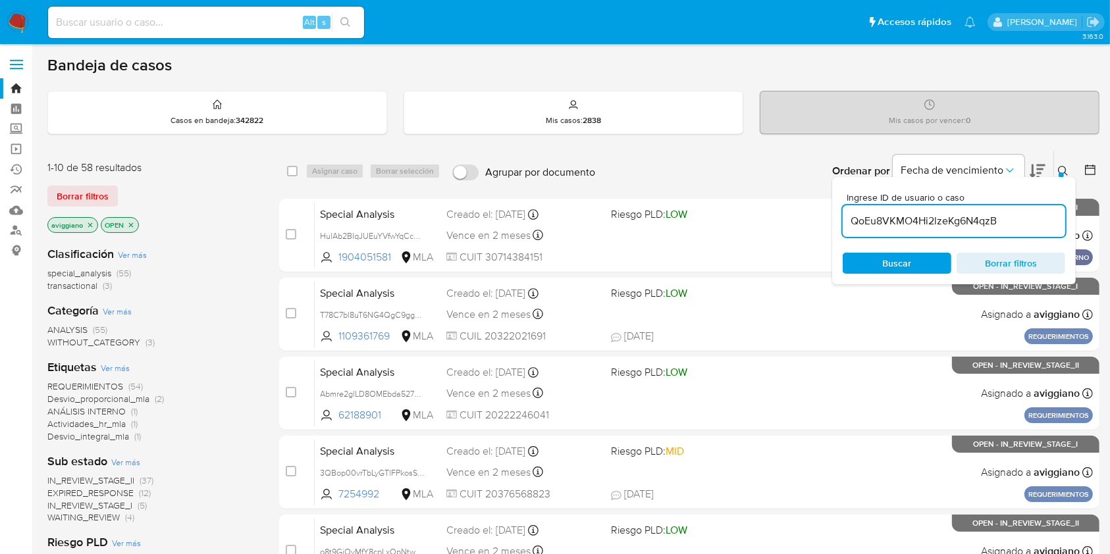
type input "QoEu8VKMO4Hi2lzeKg6N4qzB"
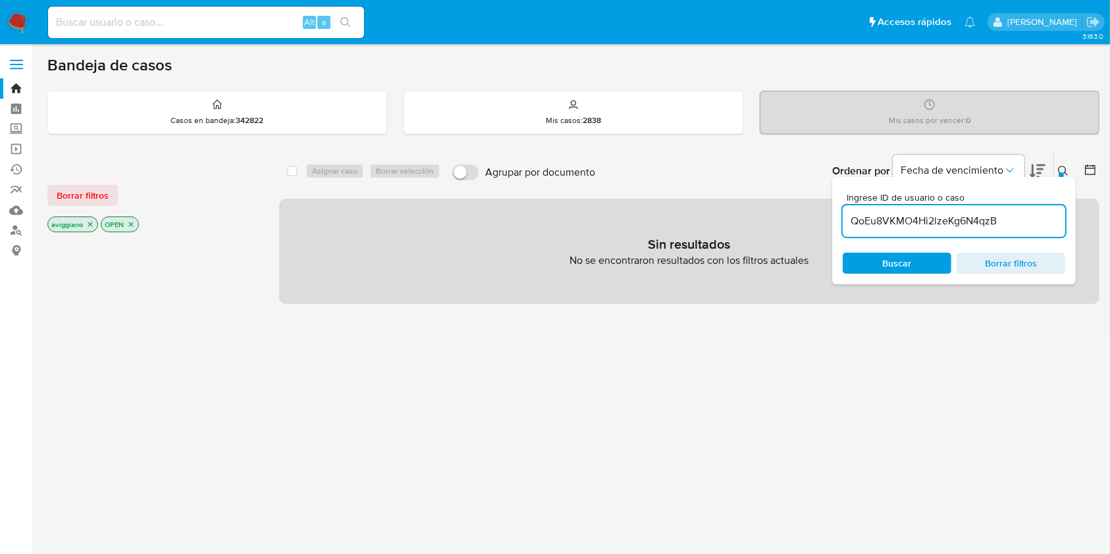
click at [89, 224] on icon "close-filter" at bounding box center [90, 225] width 8 height 8
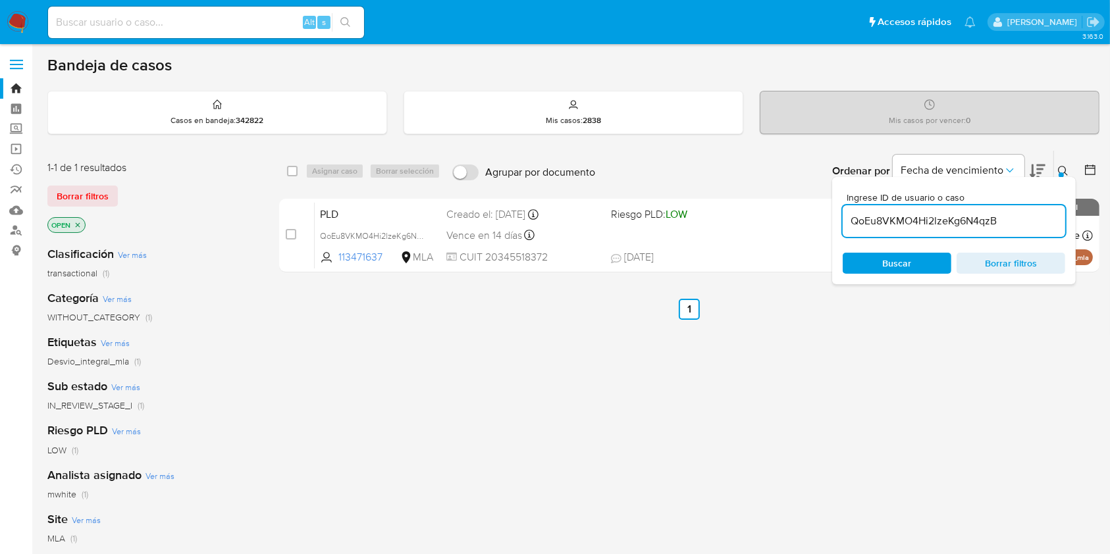
click at [80, 224] on icon "close-filter" at bounding box center [78, 225] width 8 height 8
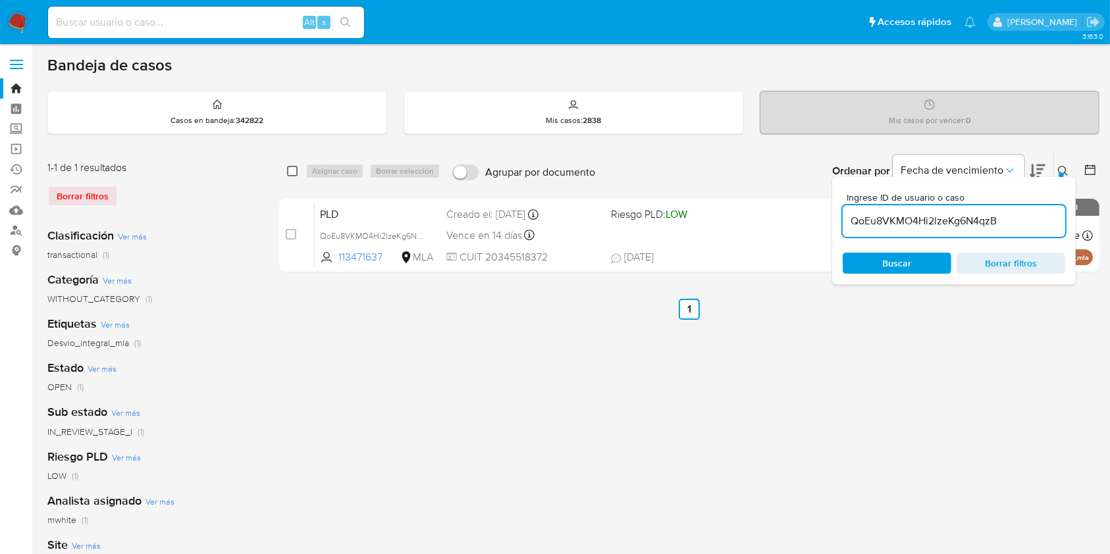
click at [293, 172] on input "checkbox" at bounding box center [292, 171] width 11 height 11
checkbox input "true"
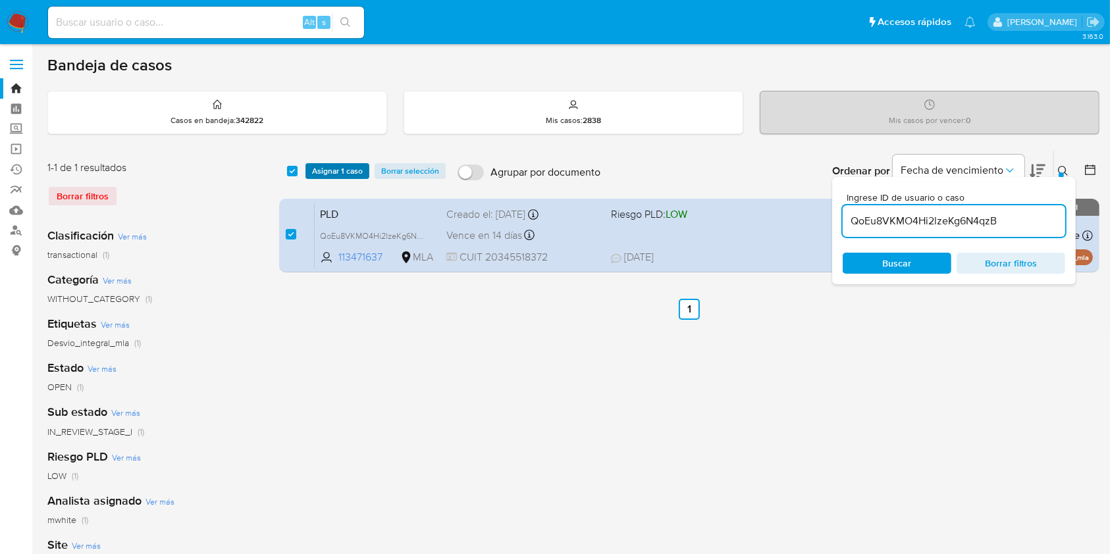
click at [313, 175] on span "Asignar 1 caso" at bounding box center [337, 171] width 51 height 13
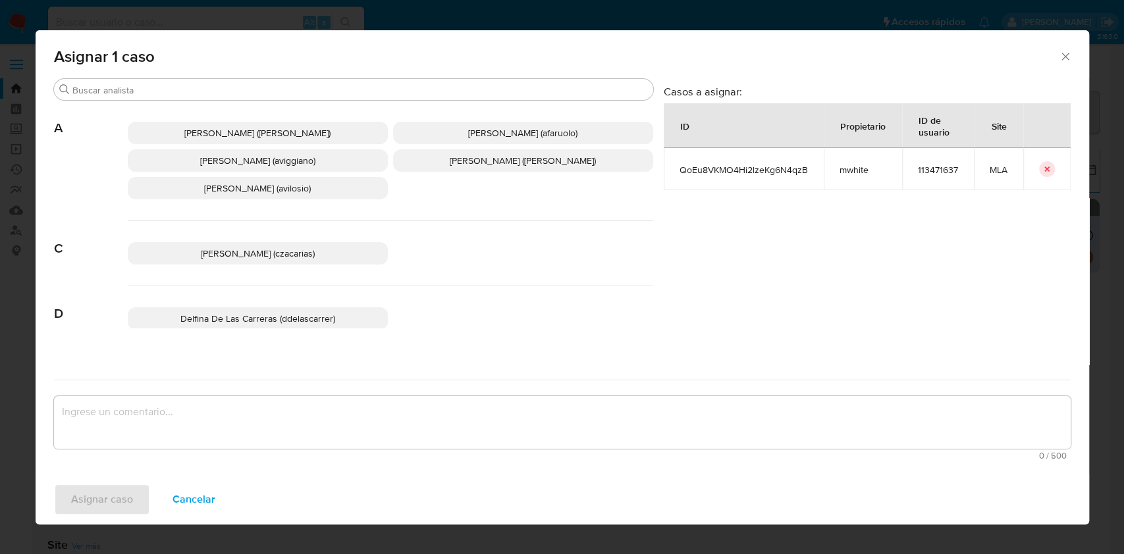
click at [224, 165] on span "Agustina Belen Viggiano (aviggiano)" at bounding box center [257, 160] width 115 height 13
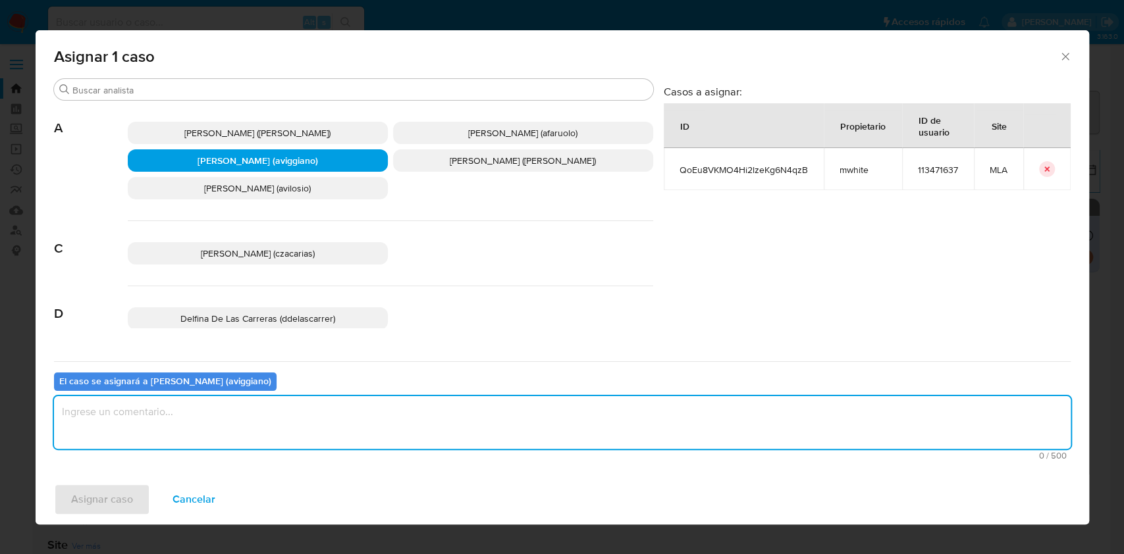
click at [219, 407] on textarea "assign-modal" at bounding box center [562, 422] width 1016 height 53
click at [141, 477] on div "Asignar caso Cancelar" at bounding box center [562, 500] width 1053 height 50
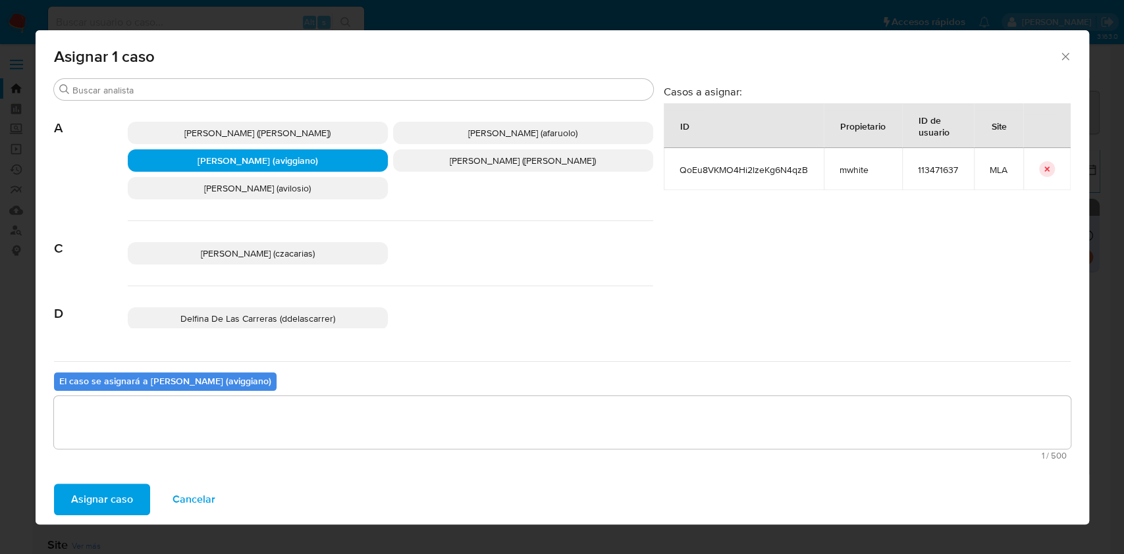
click at [111, 508] on span "Asignar caso" at bounding box center [102, 499] width 62 height 29
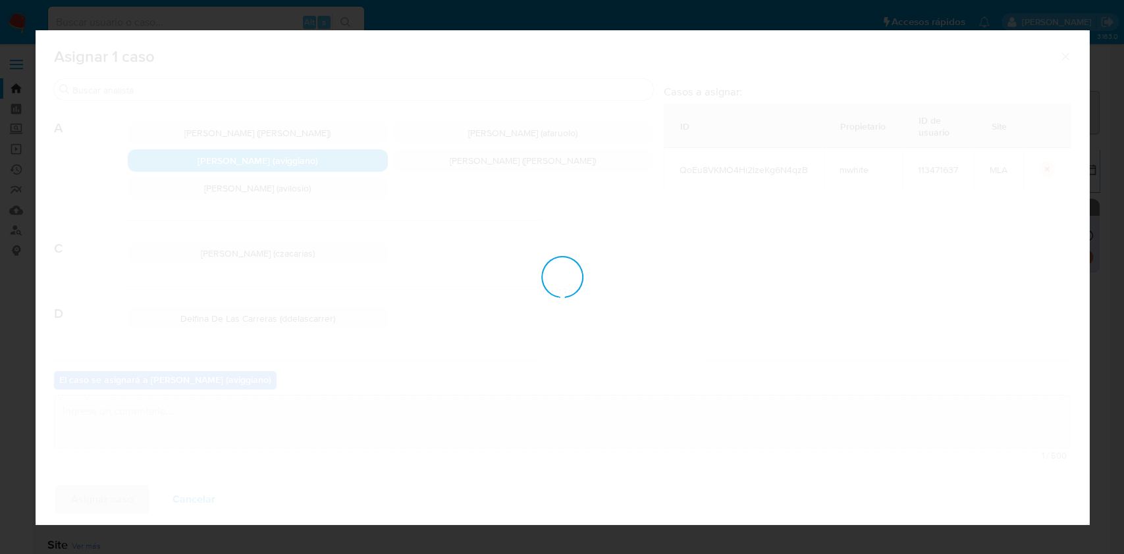
checkbox input "false"
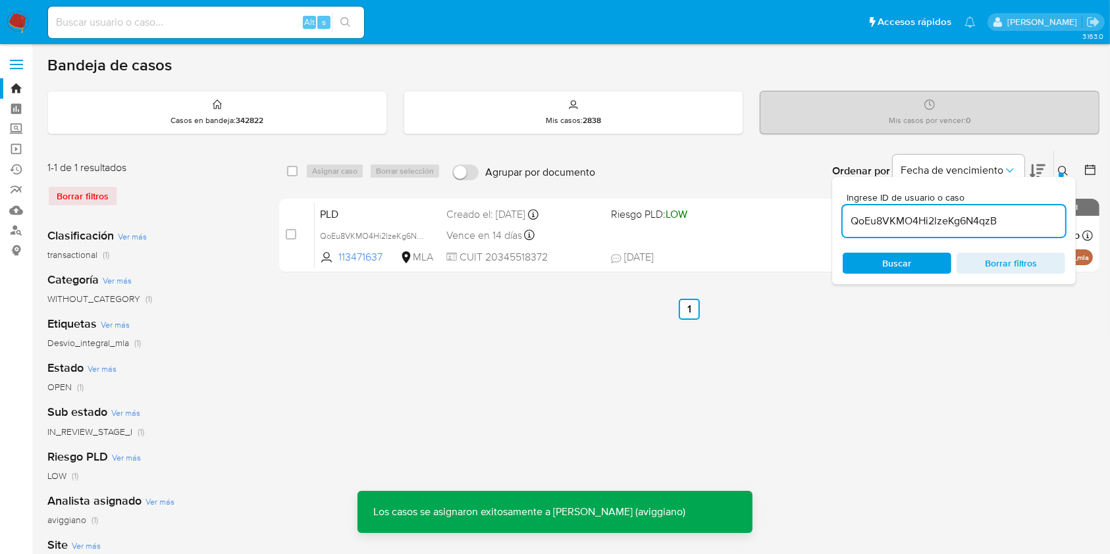
click at [618, 240] on div "PLD QoEu8VKMO4Hi2lzeKg6N4qzB 113471637 MLA Riesgo PLD: LOW Creado el: 12/08/202…" at bounding box center [704, 235] width 778 height 66
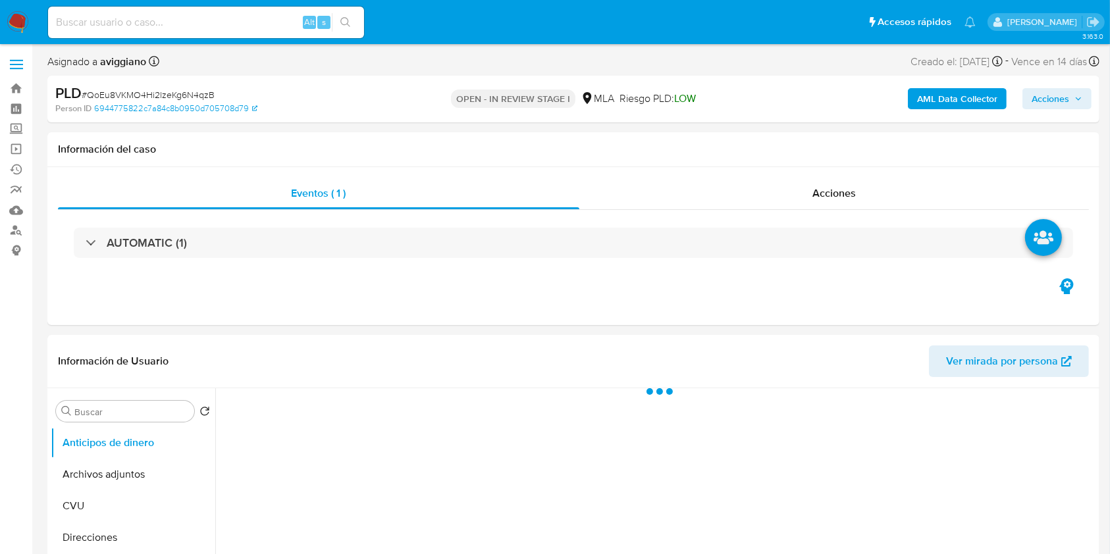
select select "10"
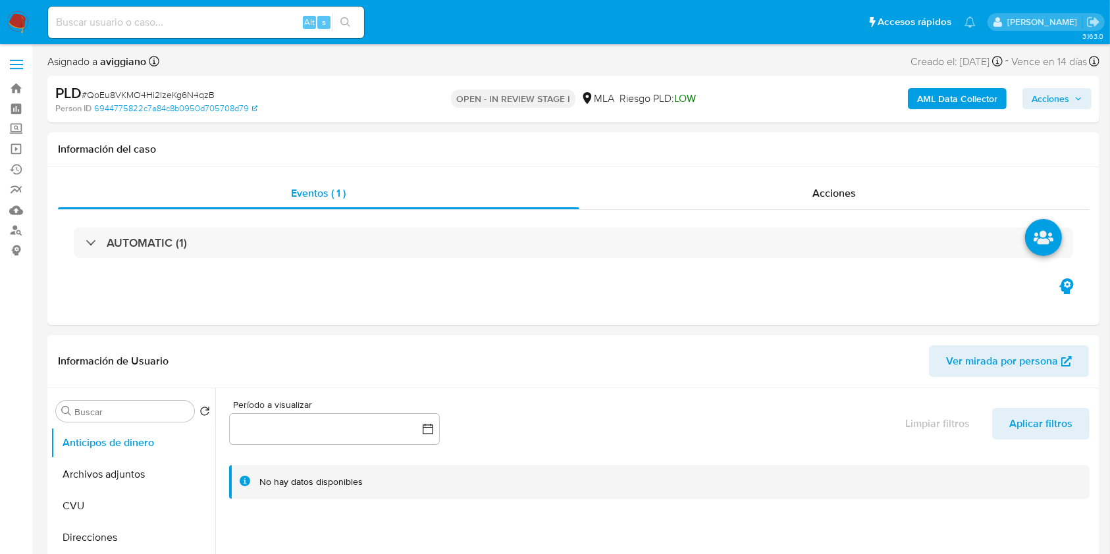
click at [1047, 102] on span "Acciones" at bounding box center [1051, 98] width 38 height 21
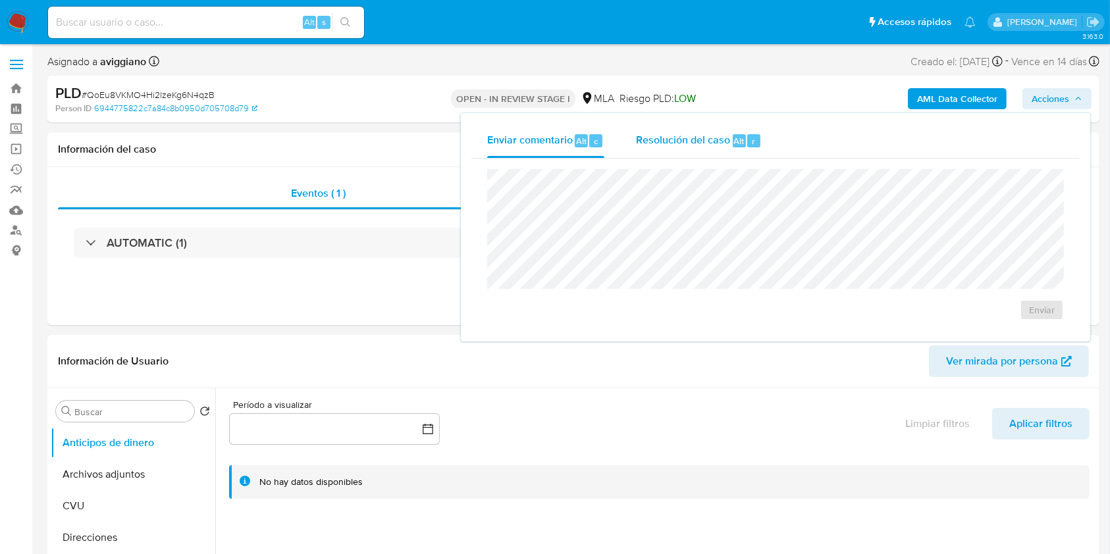
click at [655, 135] on span "Resolución del caso" at bounding box center [683, 140] width 94 height 15
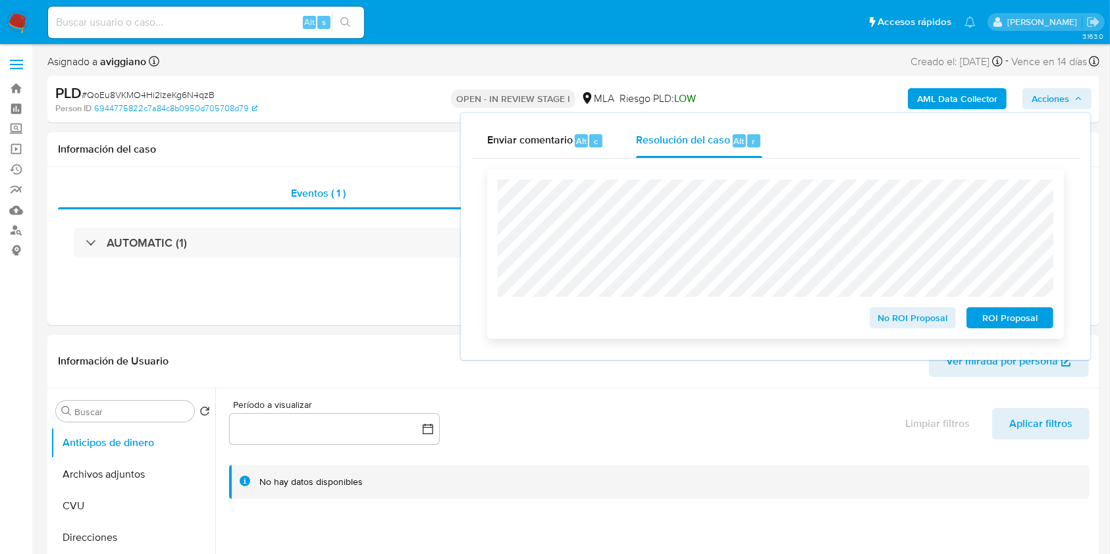
click at [901, 308] on div "No ROI Proposal" at bounding box center [912, 315] width 97 height 26
click at [906, 317] on span "No ROI Proposal" at bounding box center [913, 318] width 68 height 18
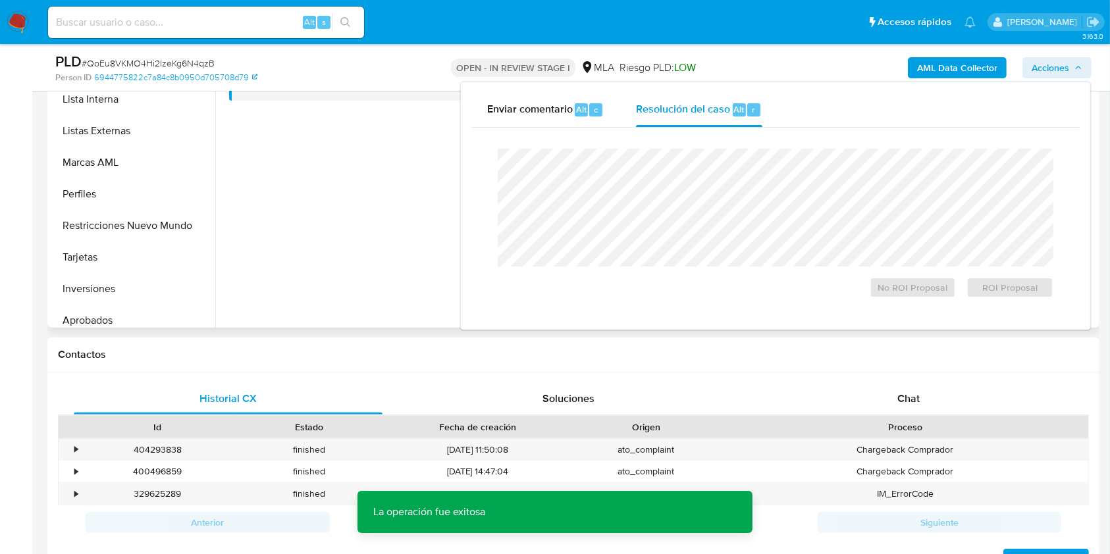
scroll to position [714, 0]
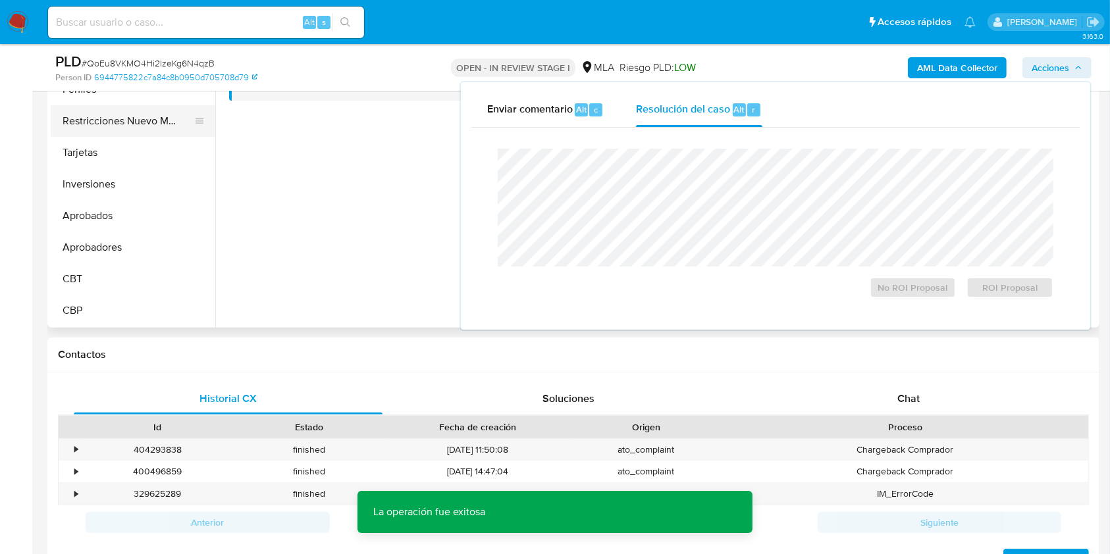
click at [130, 119] on button "Restricciones Nuevo Mundo" at bounding box center [128, 121] width 154 height 32
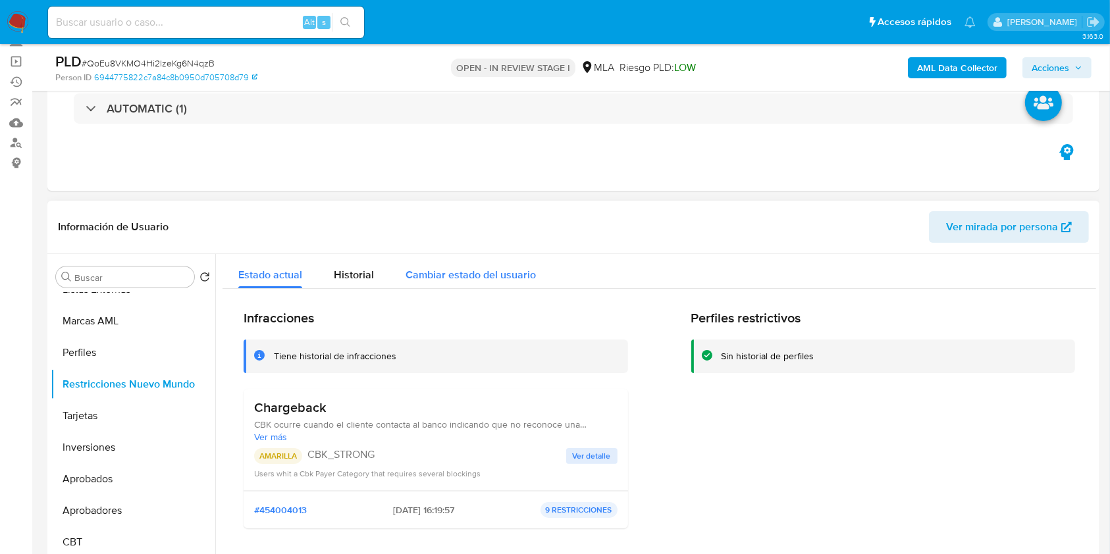
scroll to position [88, 0]
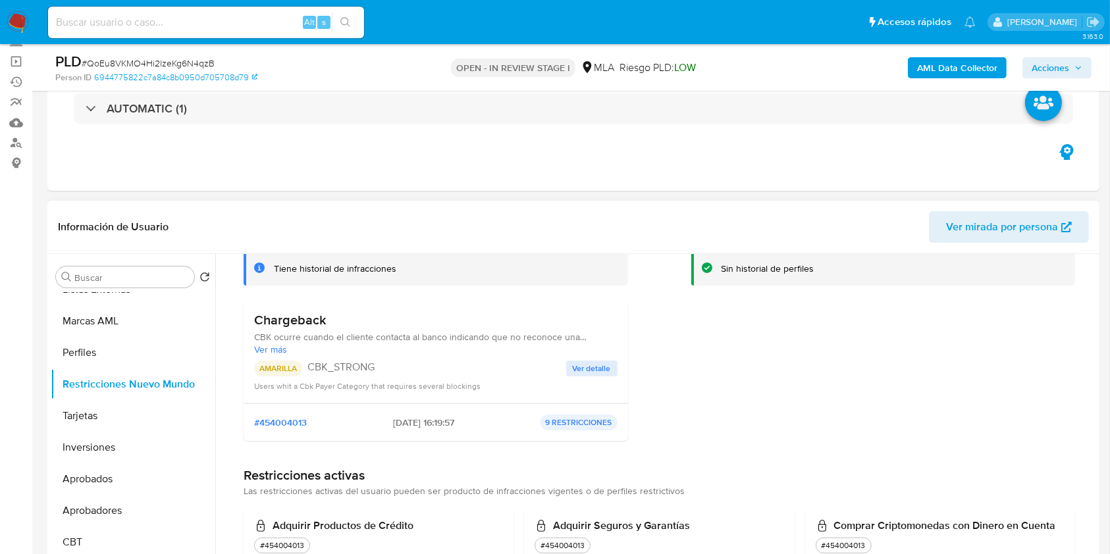
drag, startPoint x: 268, startPoint y: 389, endPoint x: 527, endPoint y: 381, distance: 259.5
click at [527, 381] on div "Users whit a Cbk Payer Category that requires several blockings" at bounding box center [435, 385] width 363 height 13
click at [583, 373] on span "Ver detalle" at bounding box center [592, 368] width 38 height 13
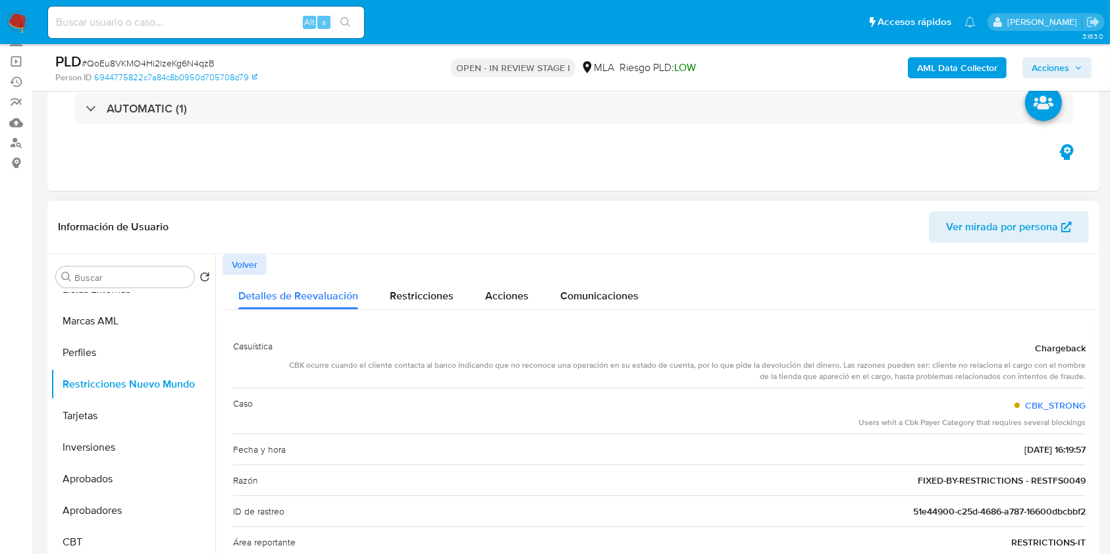
scroll to position [86, 0]
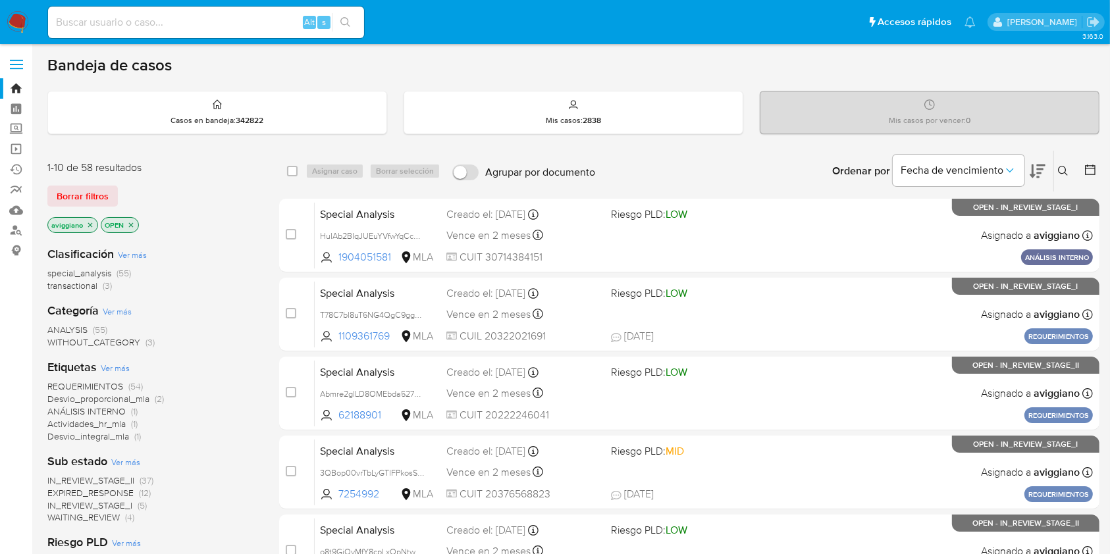
click at [68, 290] on span "transactional" at bounding box center [72, 285] width 50 height 13
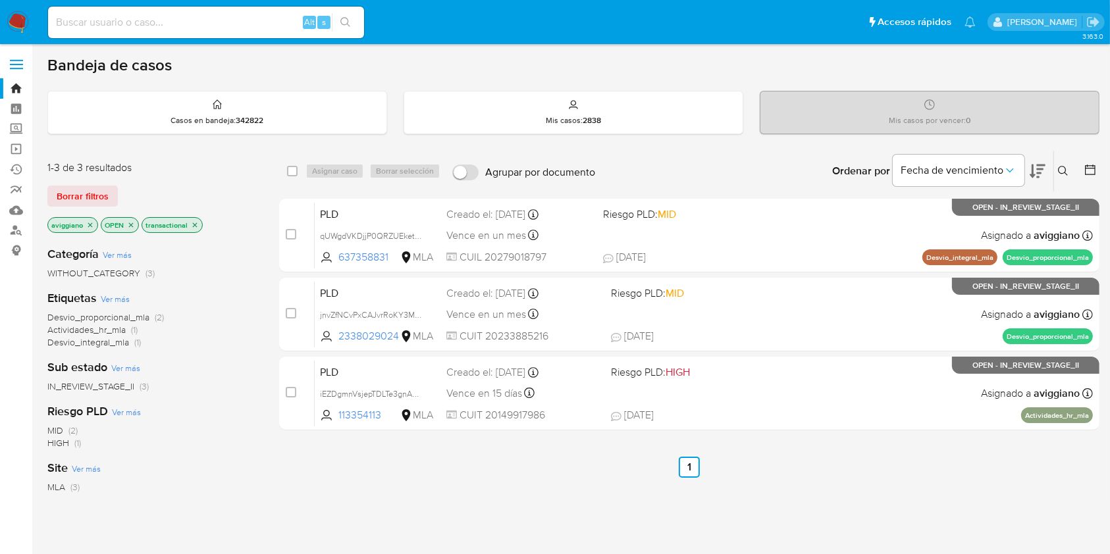
drag, startPoint x: 165, startPoint y: 10, endPoint x: 120, endPoint y: 8, distance: 44.2
drag, startPoint x: 120, startPoint y: 8, endPoint x: 83, endPoint y: 13, distance: 37.9
drag, startPoint x: 83, startPoint y: 13, endPoint x: 70, endPoint y: 23, distance: 15.9
click at [70, 23] on input at bounding box center [206, 22] width 316 height 17
paste input "1BKzvCEaVccWhfr0opKW1YDz"
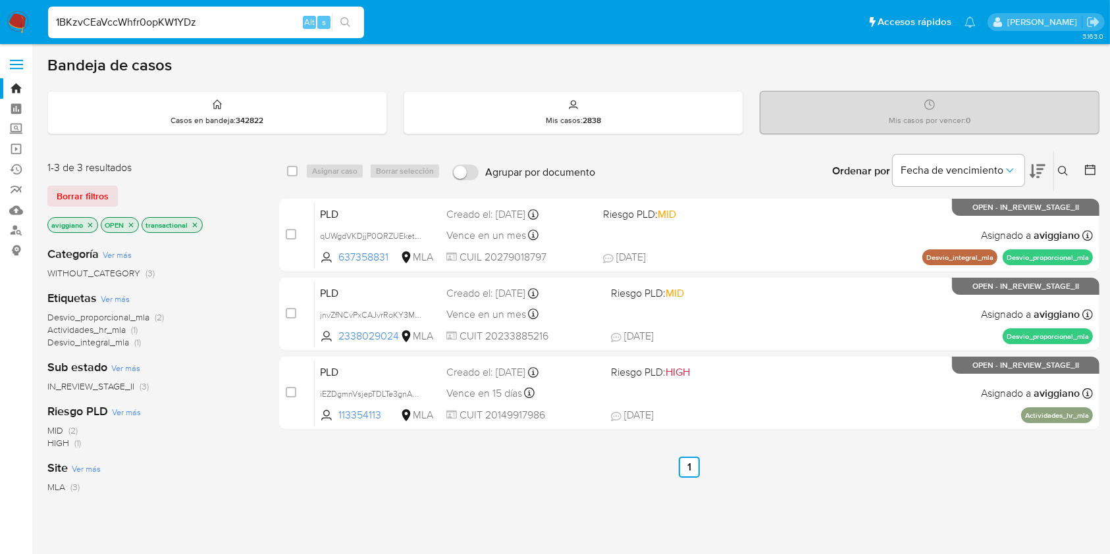
type input "1BKzvCEaVccWhfr0opKW1YDz"
click at [353, 16] on button "search-icon" at bounding box center [345, 22] width 27 height 18
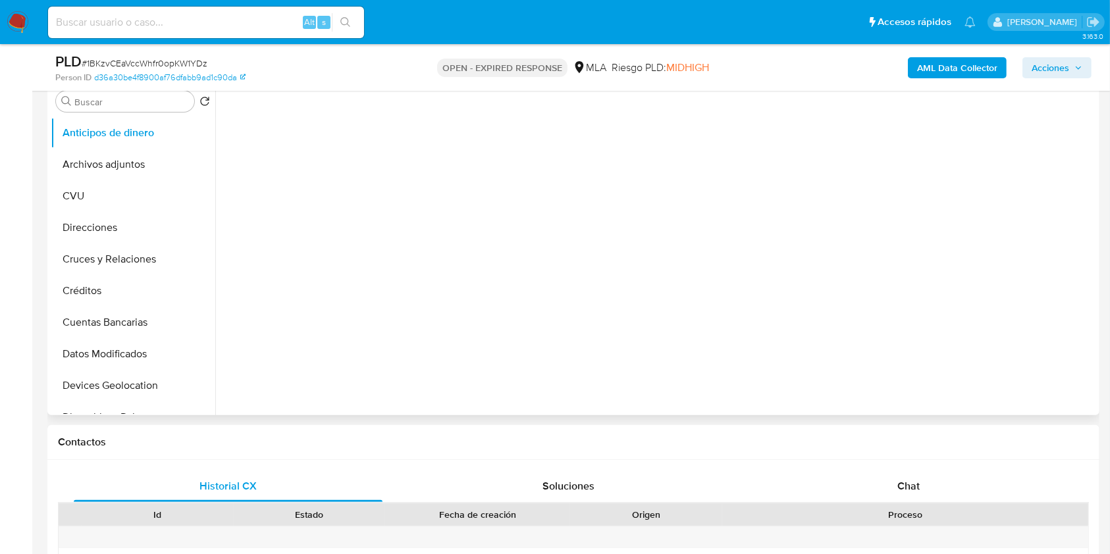
select select "10"
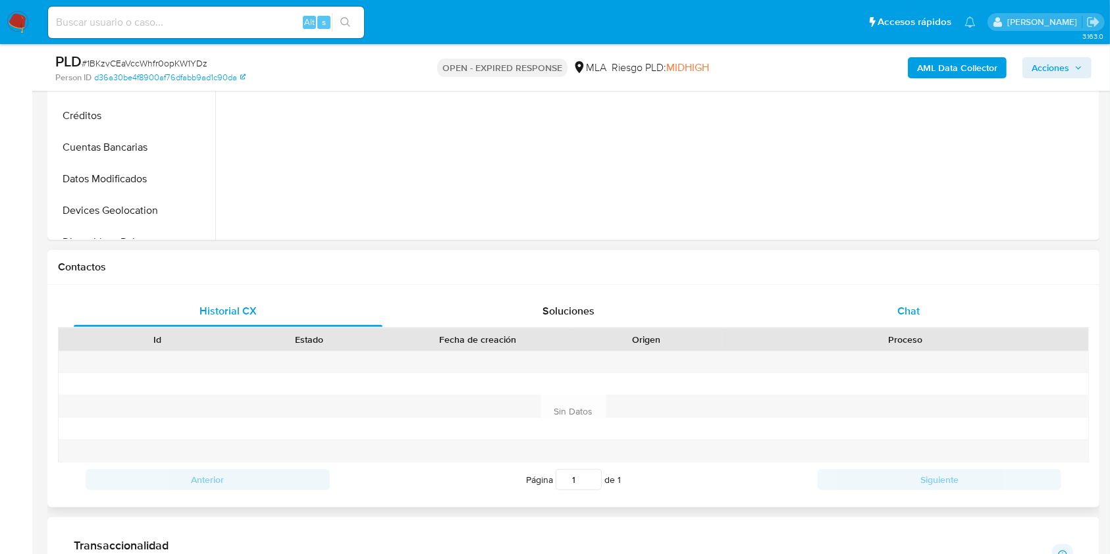
click at [900, 312] on span "Chat" at bounding box center [908, 310] width 22 height 15
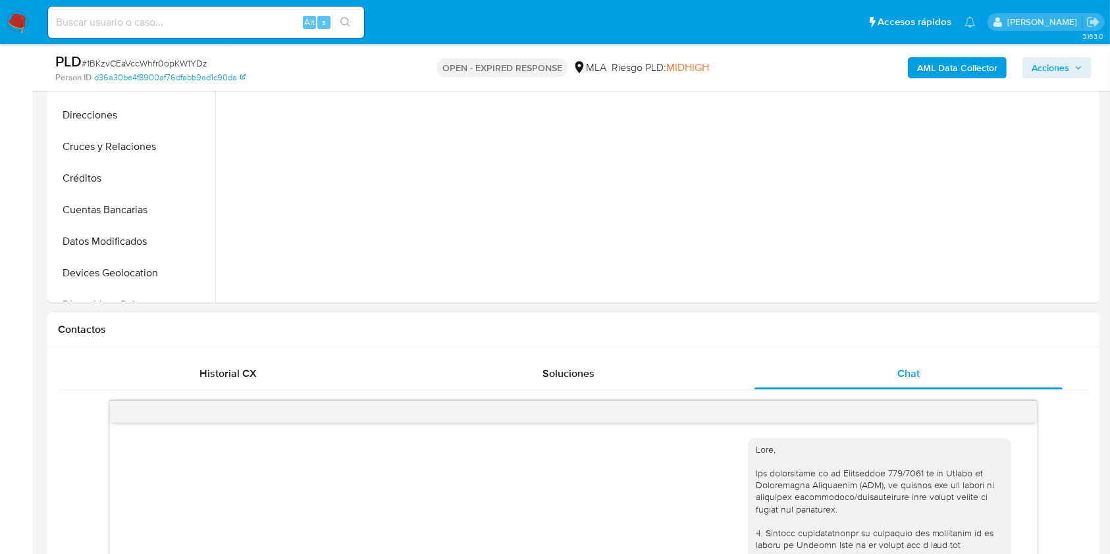
scroll to position [175, 0]
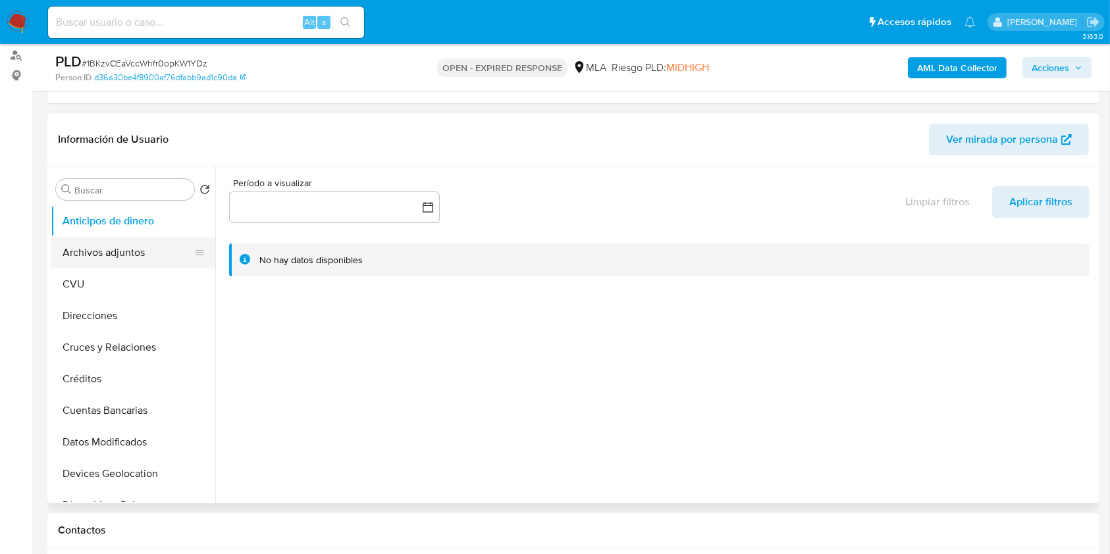
click at [117, 245] on button "Archivos adjuntos" at bounding box center [128, 253] width 154 height 32
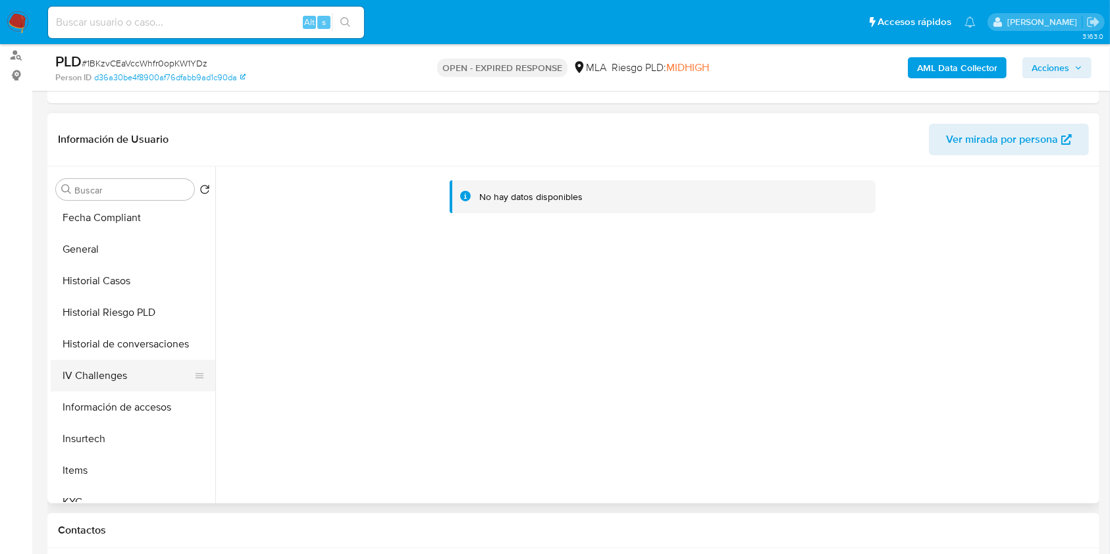
scroll to position [527, 0]
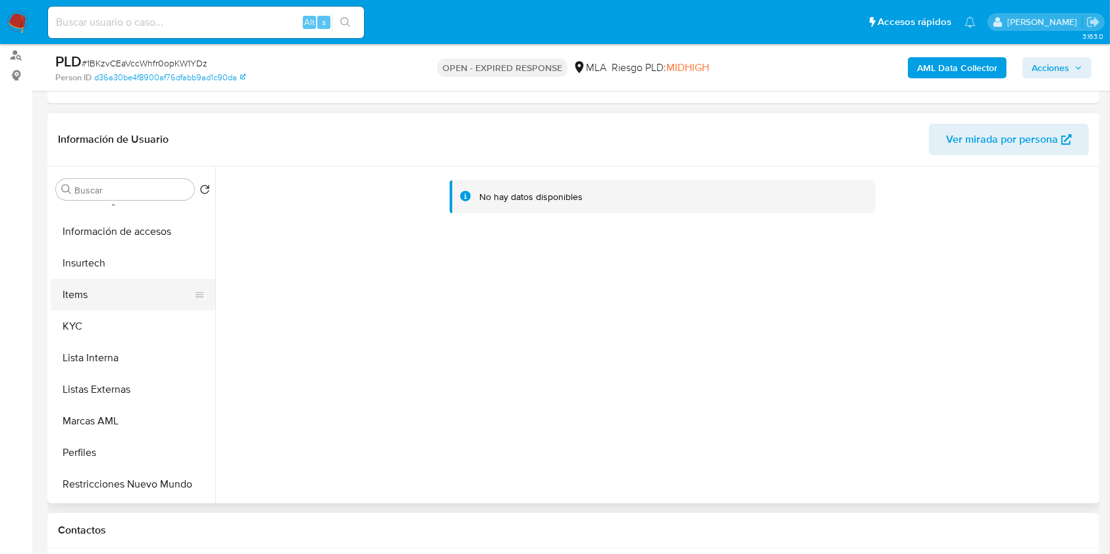
click at [84, 298] on button "Items" at bounding box center [128, 295] width 154 height 32
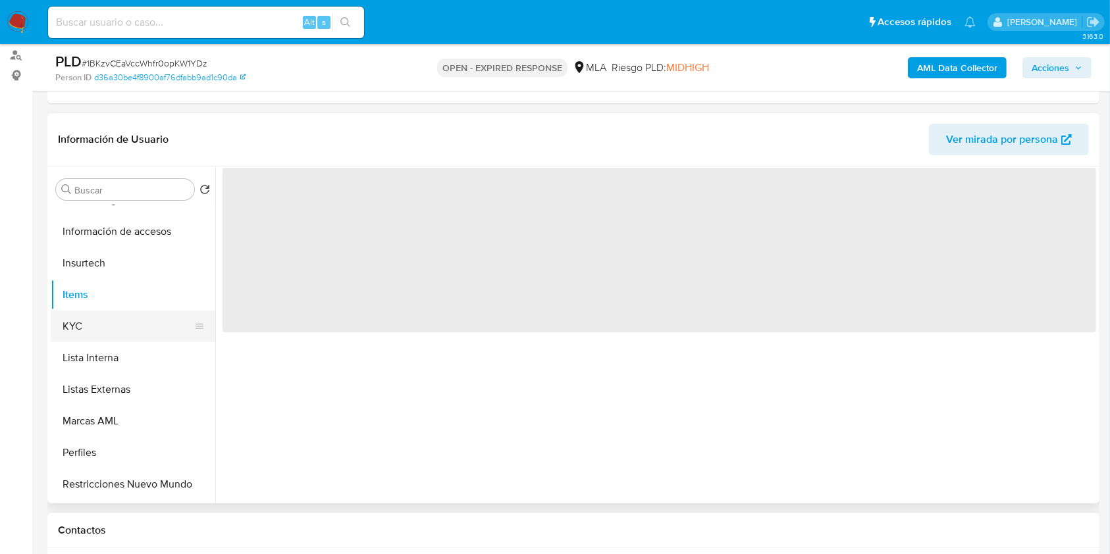
click at [85, 312] on button "KYC" at bounding box center [128, 327] width 154 height 32
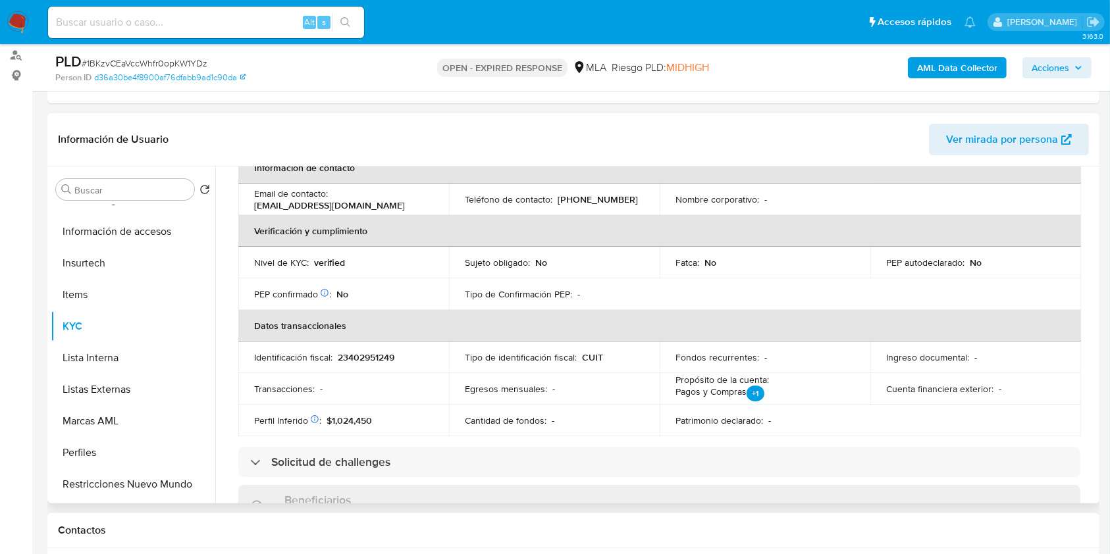
scroll to position [179, 0]
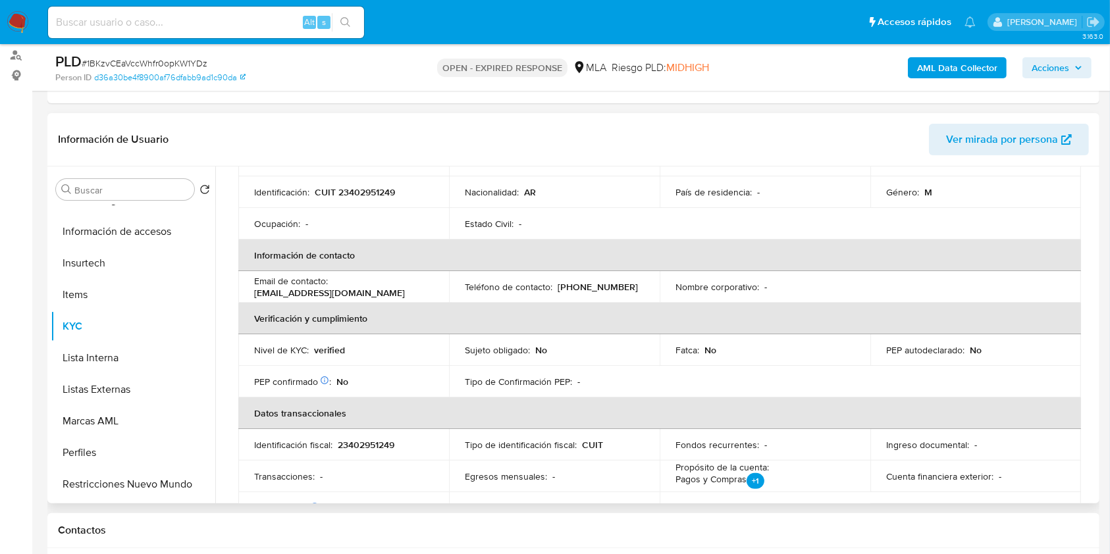
click at [373, 443] on p "23402951249" at bounding box center [366, 445] width 57 height 12
copy p "23402951249"
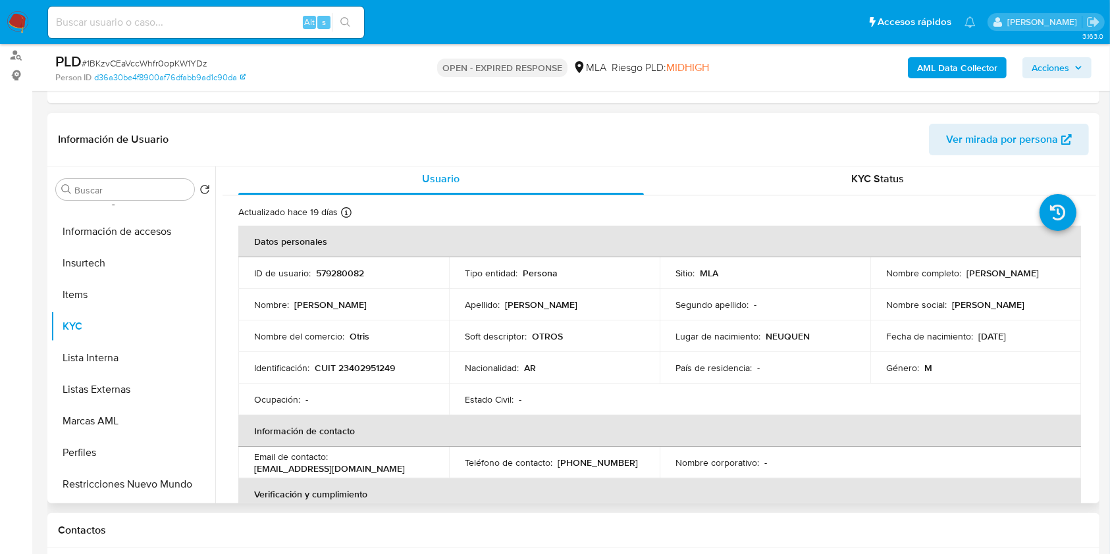
click at [345, 275] on p "579280082" at bounding box center [340, 273] width 48 height 12
click at [346, 275] on p "579280082" at bounding box center [340, 273] width 48 height 12
copy p "579280082"
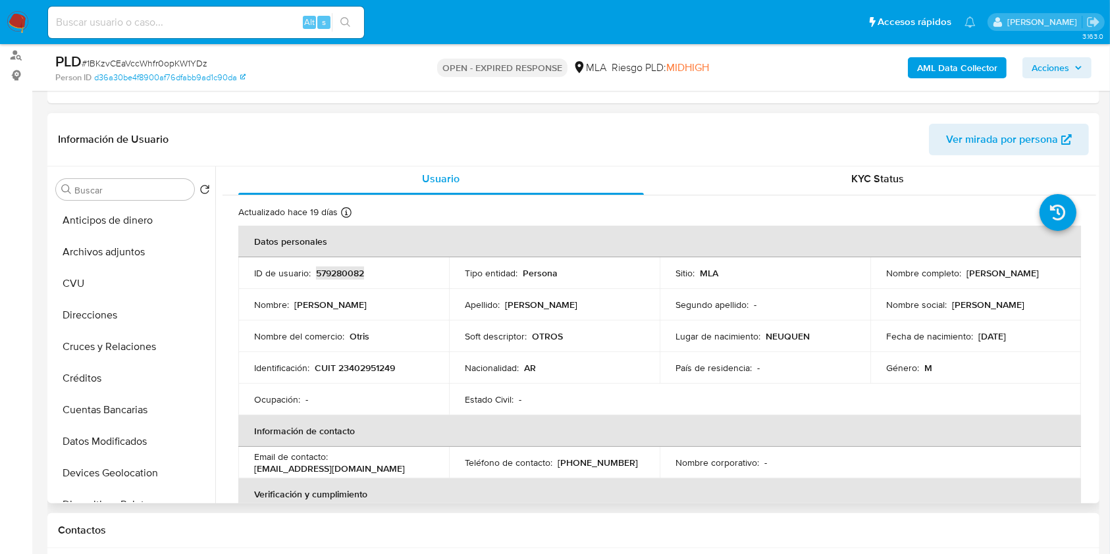
scroll to position [0, 0]
click at [144, 255] on button "Archivos adjuntos" at bounding box center [128, 253] width 154 height 32
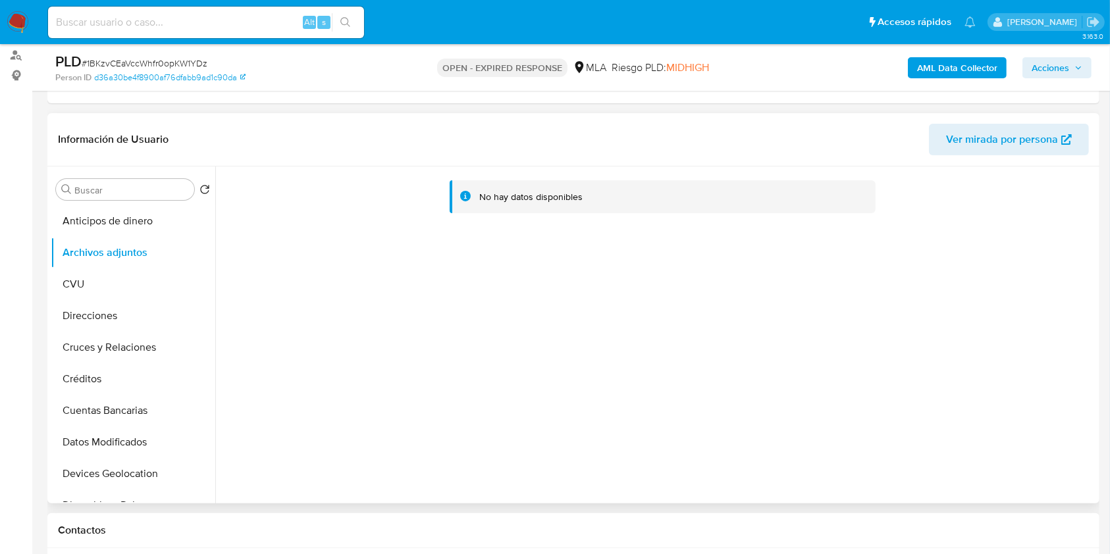
scroll to position [351, 0]
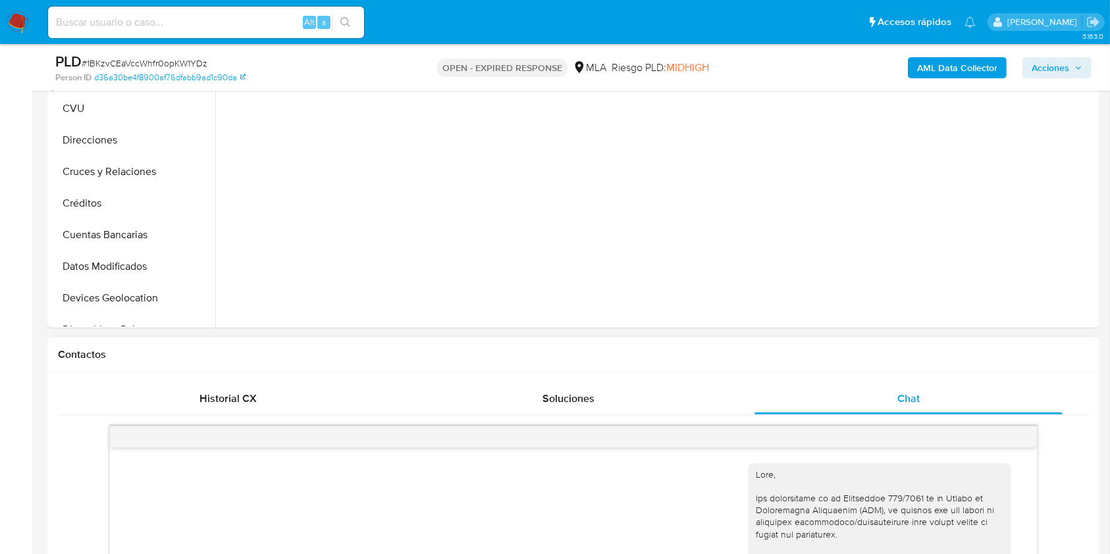
click at [953, 84] on div "PLD # 1BKzvCEaVccWhfr0opKW1YDz Person ID d36a30be4f8900af76dfabb9ad1c90da OPEN …" at bounding box center [573, 67] width 1052 height 47
click at [953, 76] on b "AML Data Collector" at bounding box center [957, 67] width 80 height 21
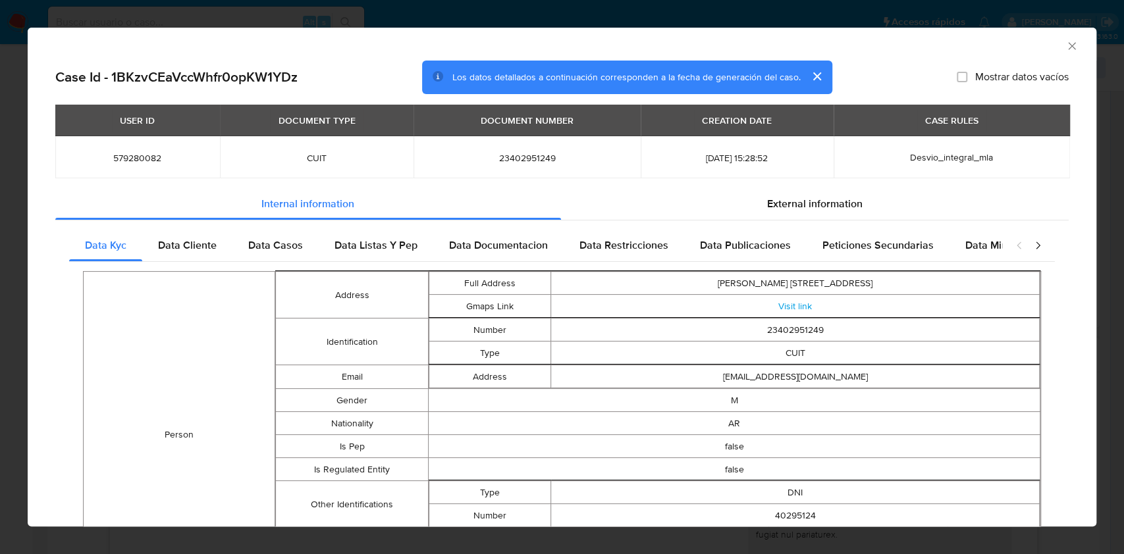
click at [1065, 46] on icon "Cerrar ventana" at bounding box center [1071, 45] width 13 height 13
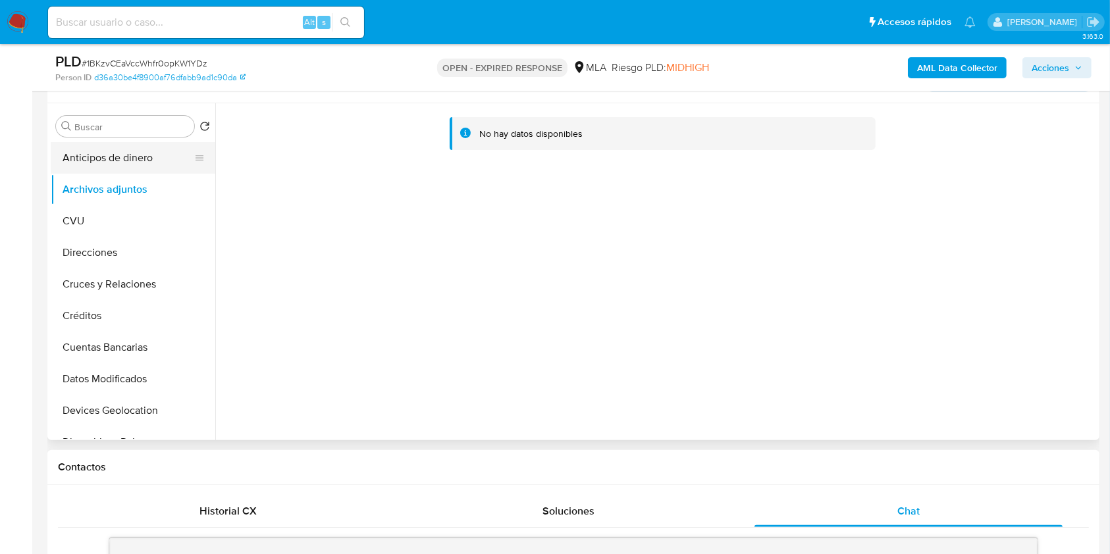
scroll to position [175, 0]
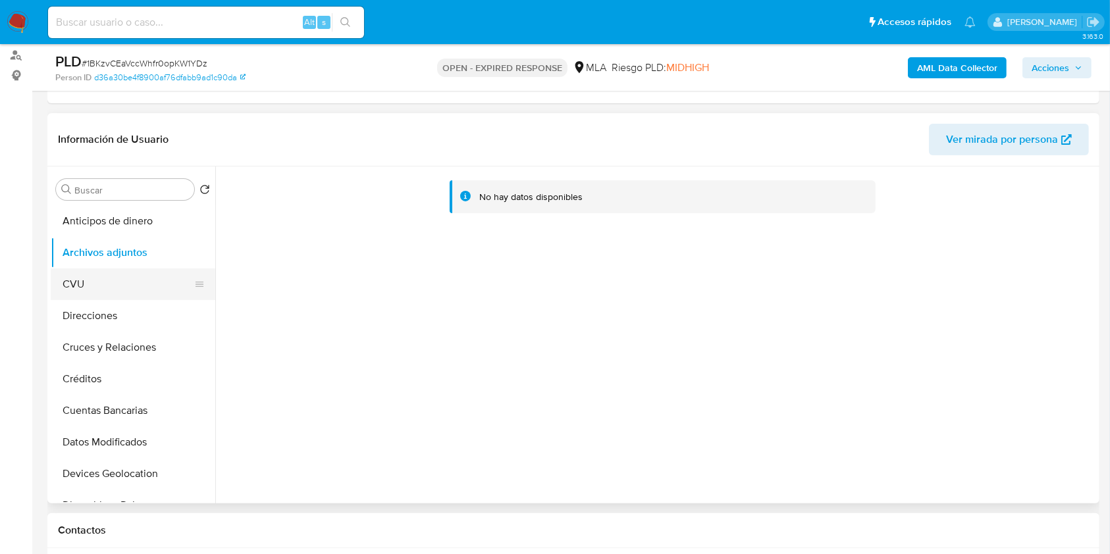
click at [77, 274] on button "CVU" at bounding box center [128, 285] width 154 height 32
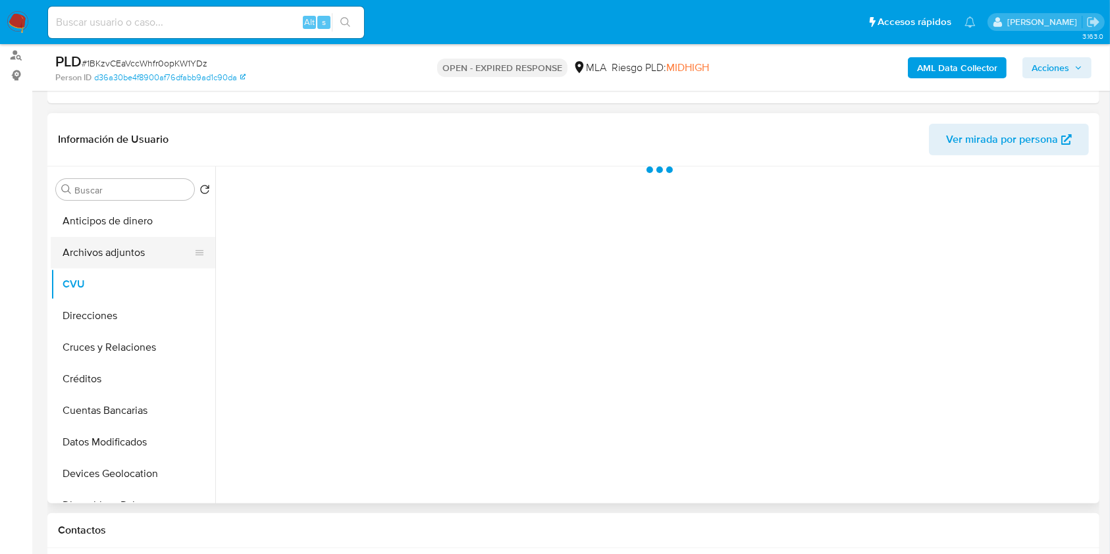
click at [95, 257] on button "Archivos adjuntos" at bounding box center [128, 253] width 154 height 32
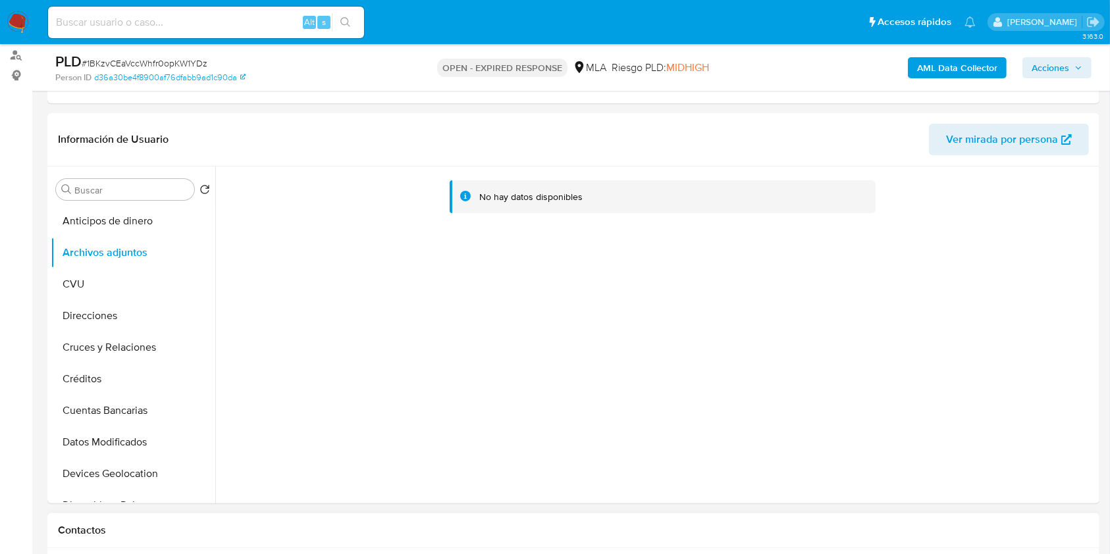
click at [925, 76] on b "AML Data Collector" at bounding box center [957, 67] width 80 height 21
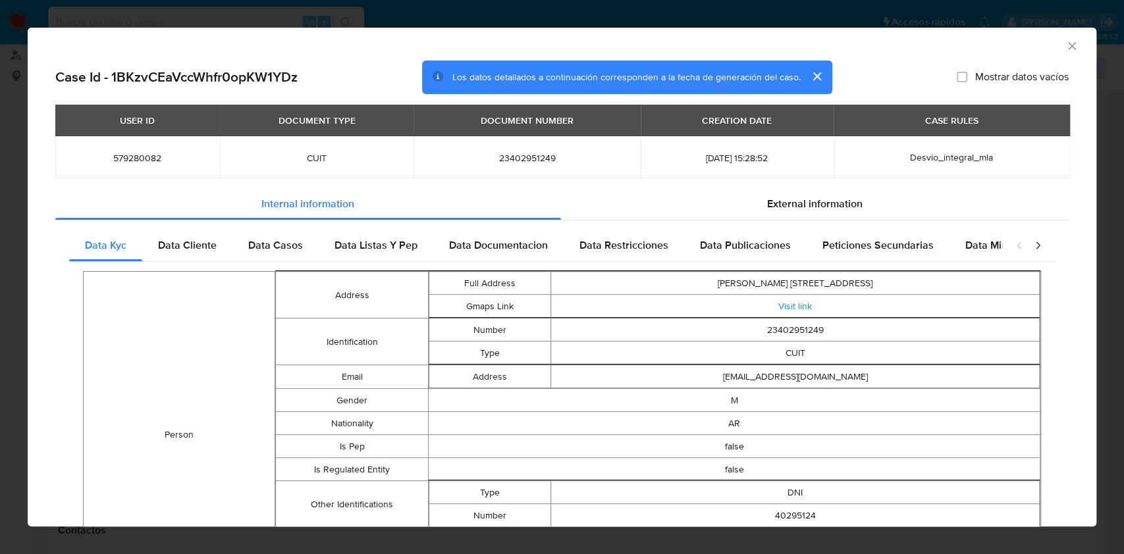
click at [1065, 45] on icon "Cerrar ventana" at bounding box center [1071, 45] width 13 height 13
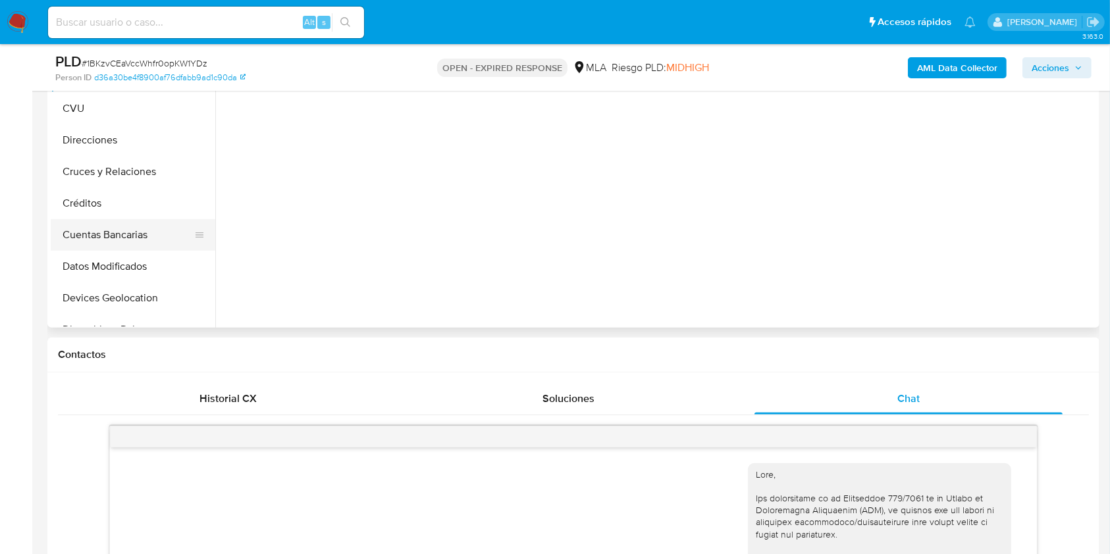
scroll to position [263, 0]
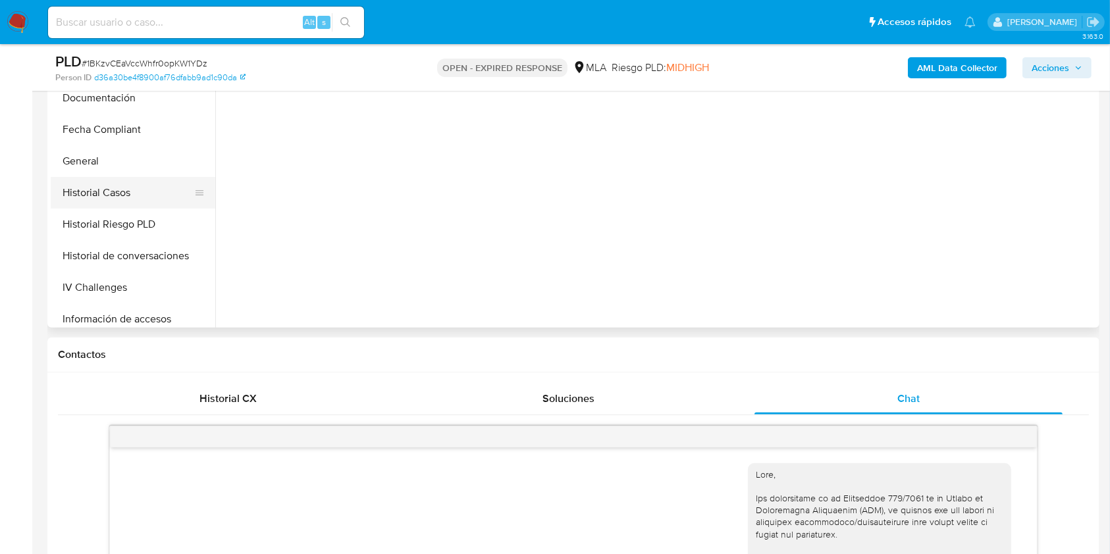
click at [122, 193] on button "Historial Casos" at bounding box center [128, 193] width 154 height 32
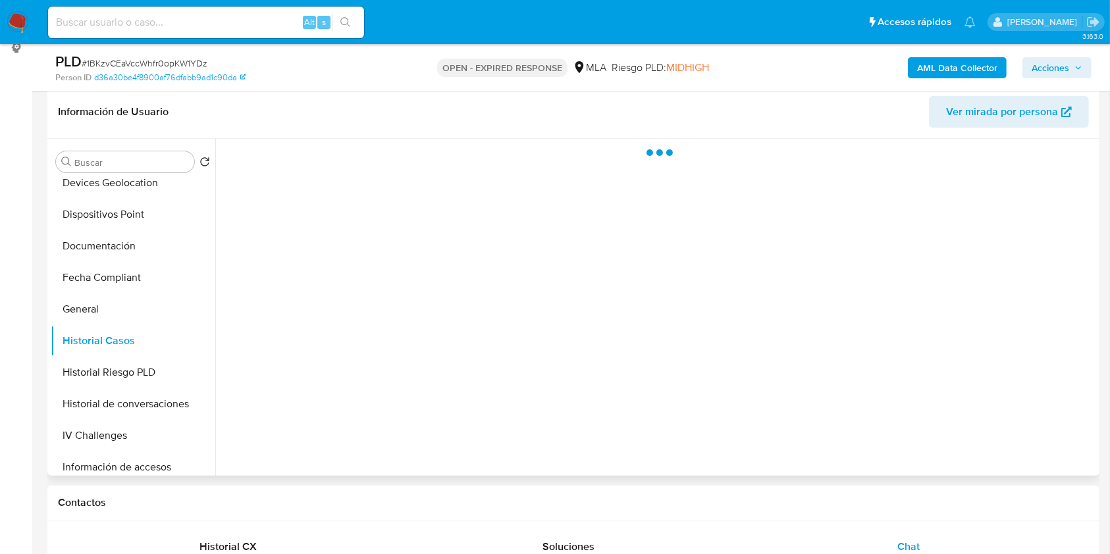
scroll to position [175, 0]
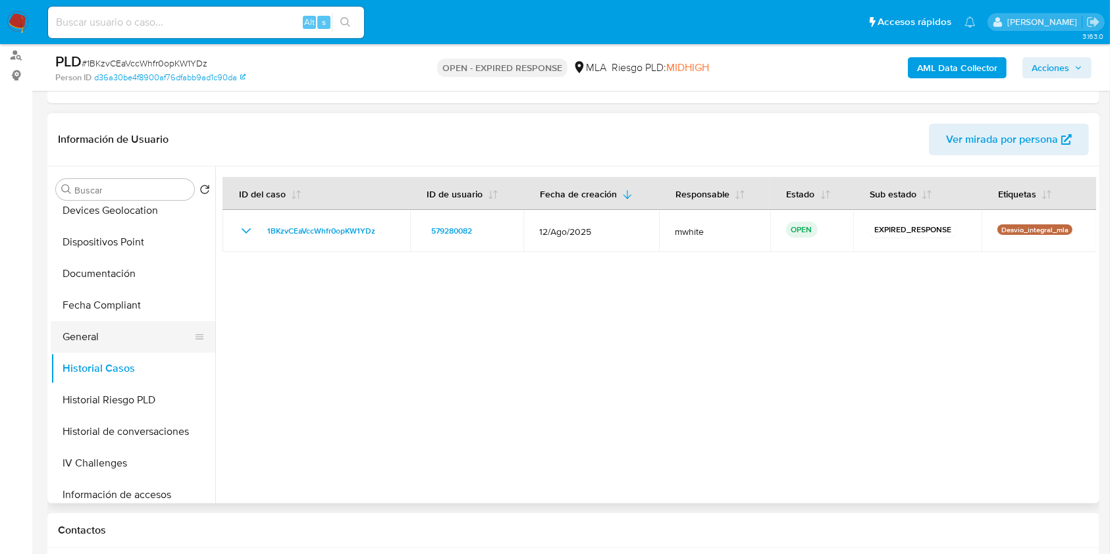
click at [116, 343] on button "General" at bounding box center [128, 337] width 154 height 32
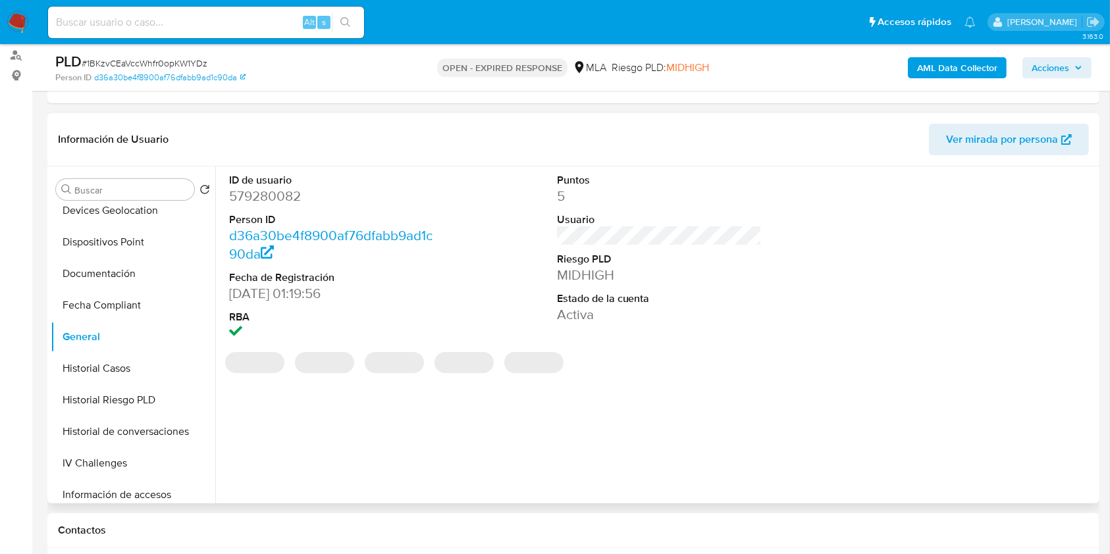
click at [268, 189] on dd "579280082" at bounding box center [331, 196] width 205 height 18
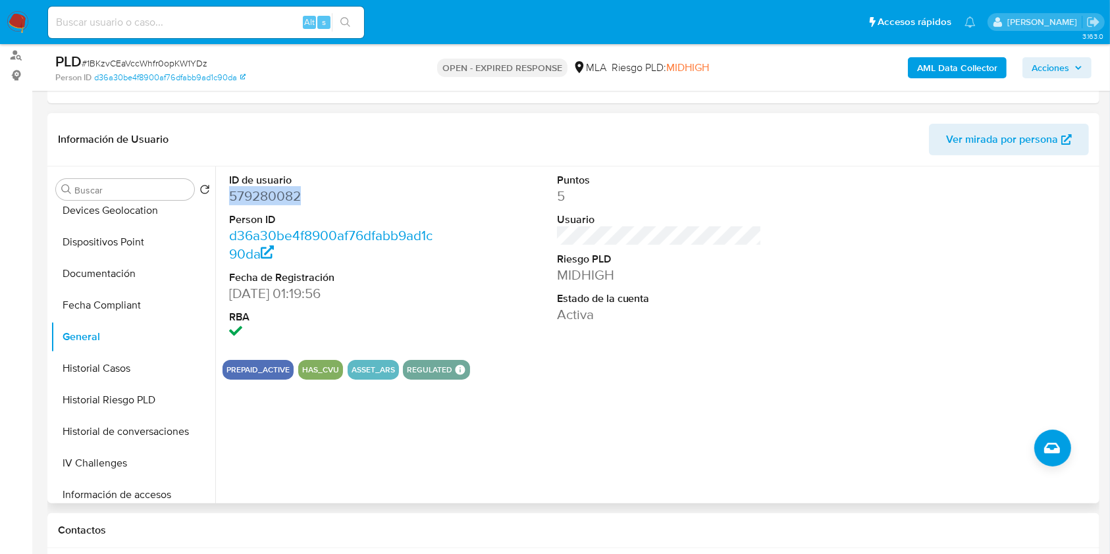
copy dd "579280082"
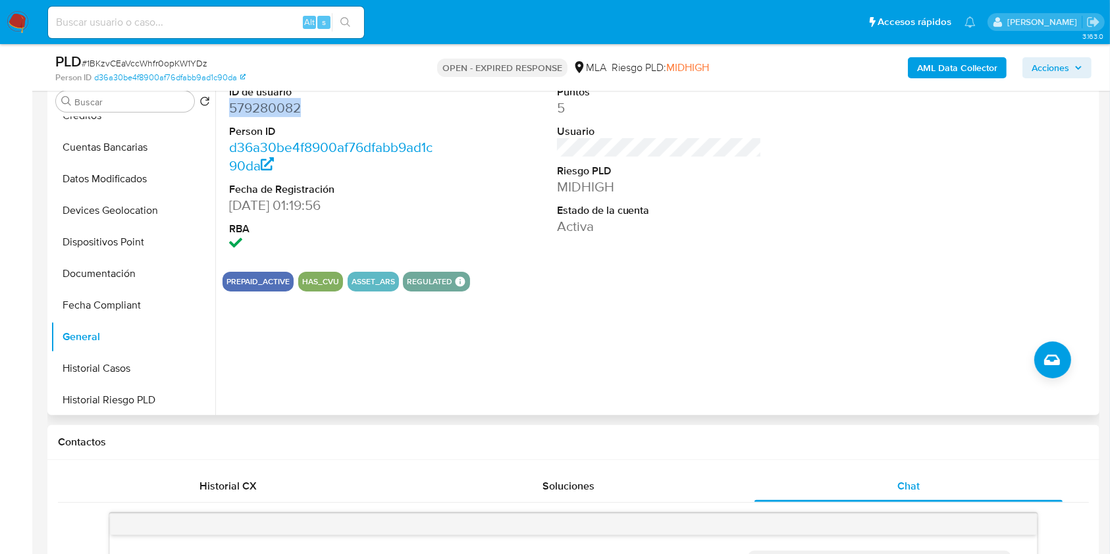
copy dd "579280082"
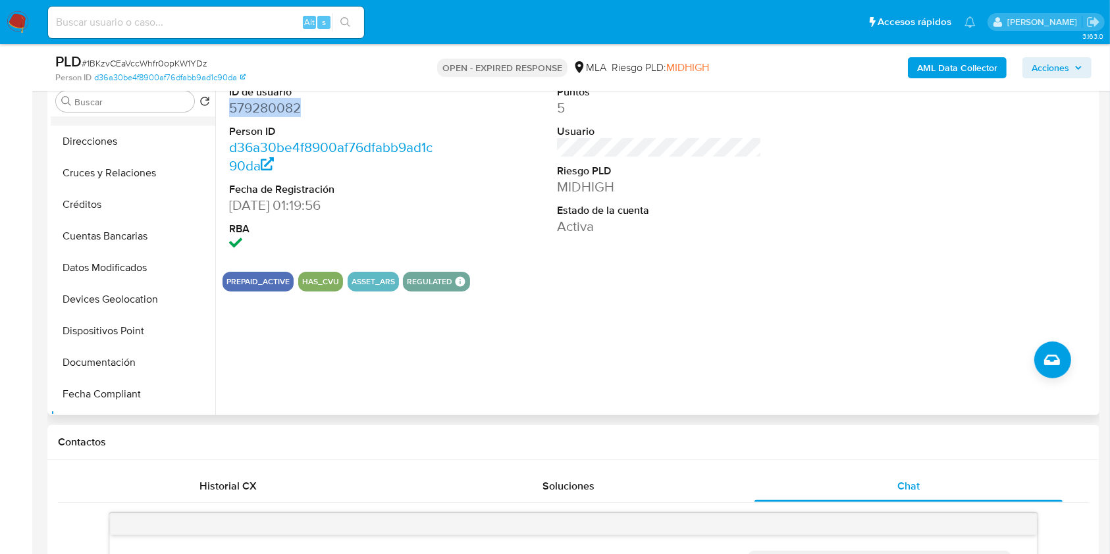
scroll to position [0, 0]
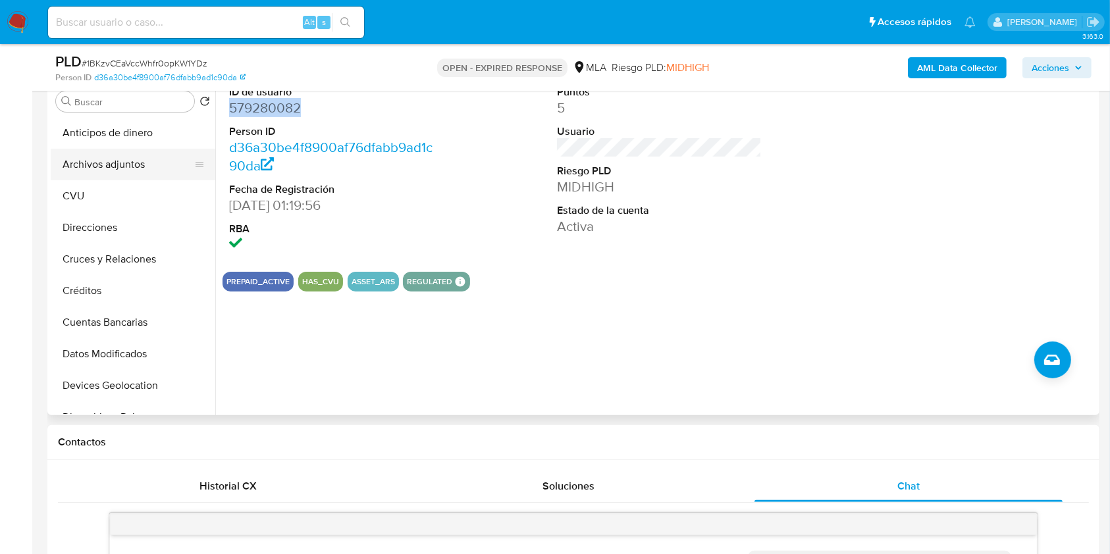
click at [120, 173] on button "Archivos adjuntos" at bounding box center [128, 165] width 154 height 32
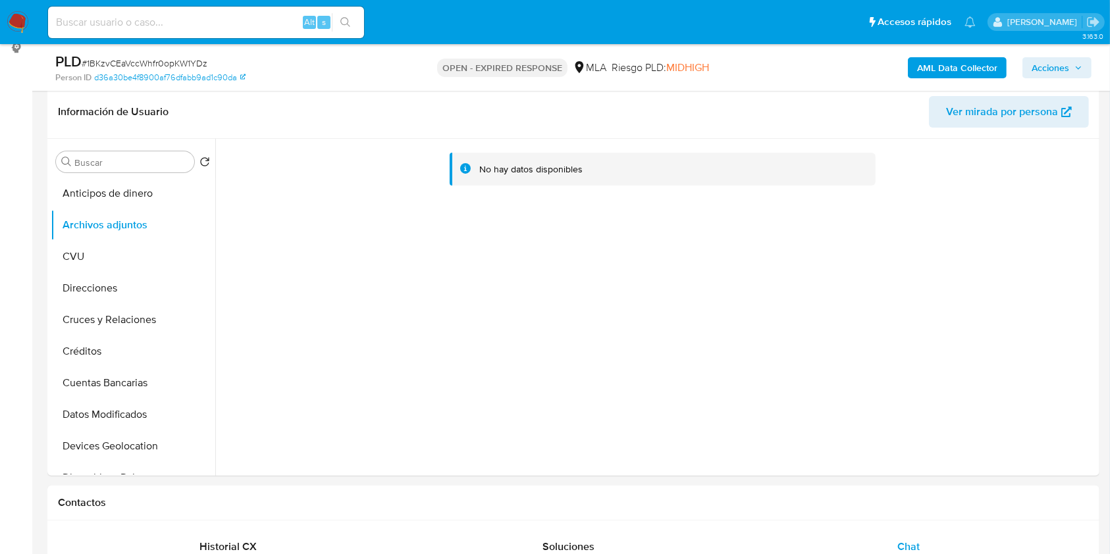
scroll to position [175, 0]
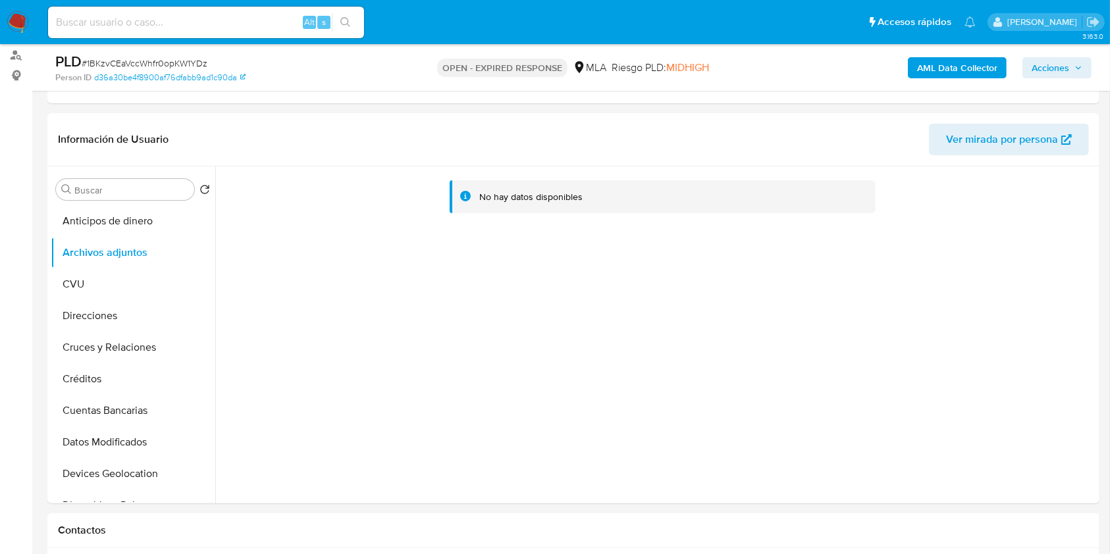
click at [932, 76] on b "AML Data Collector" at bounding box center [957, 67] width 80 height 21
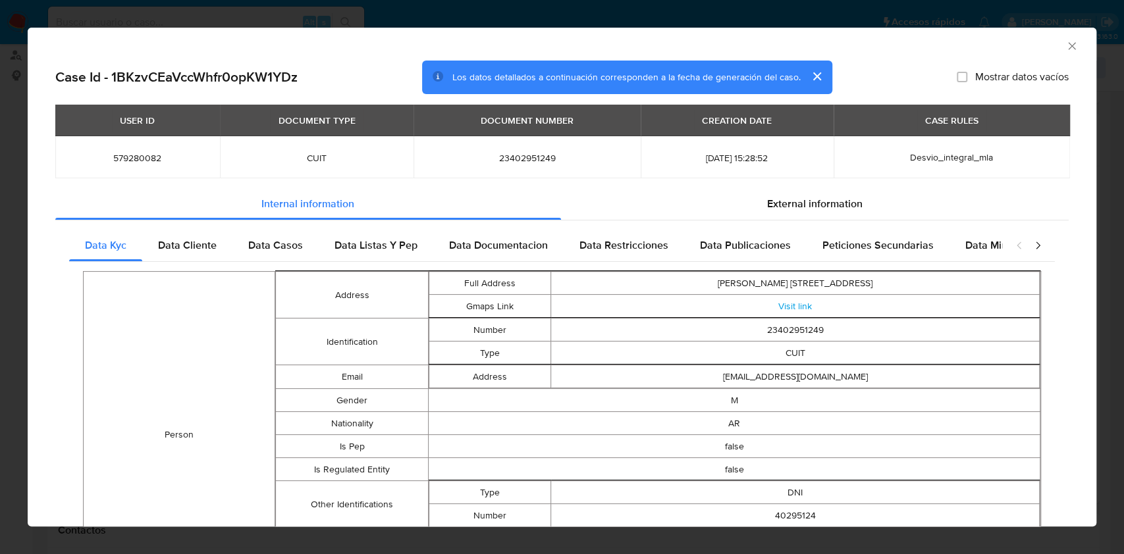
click at [1065, 45] on icon "Cerrar ventana" at bounding box center [1071, 45] width 13 height 13
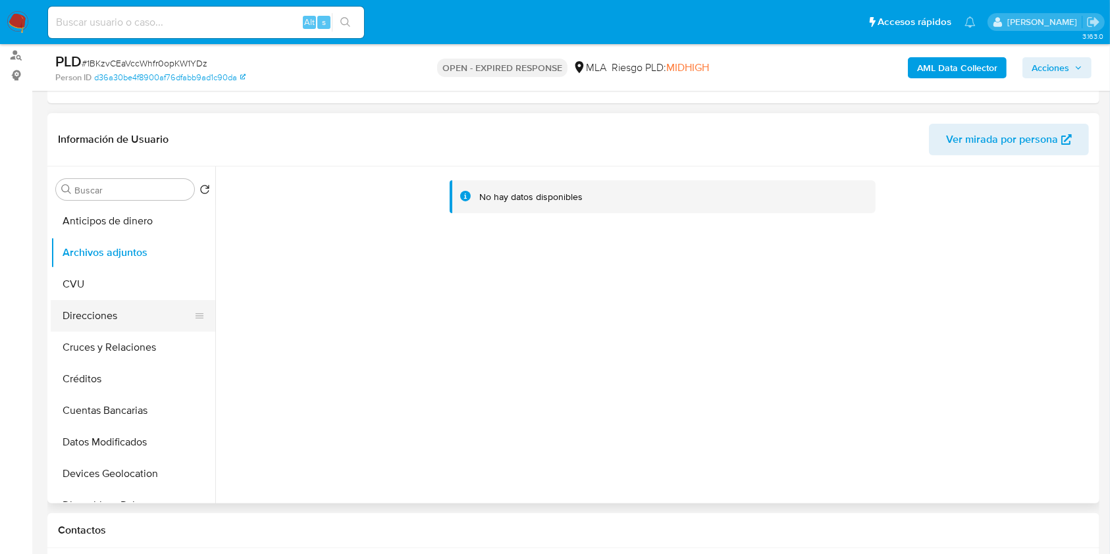
click at [105, 309] on button "Direcciones" at bounding box center [128, 316] width 154 height 32
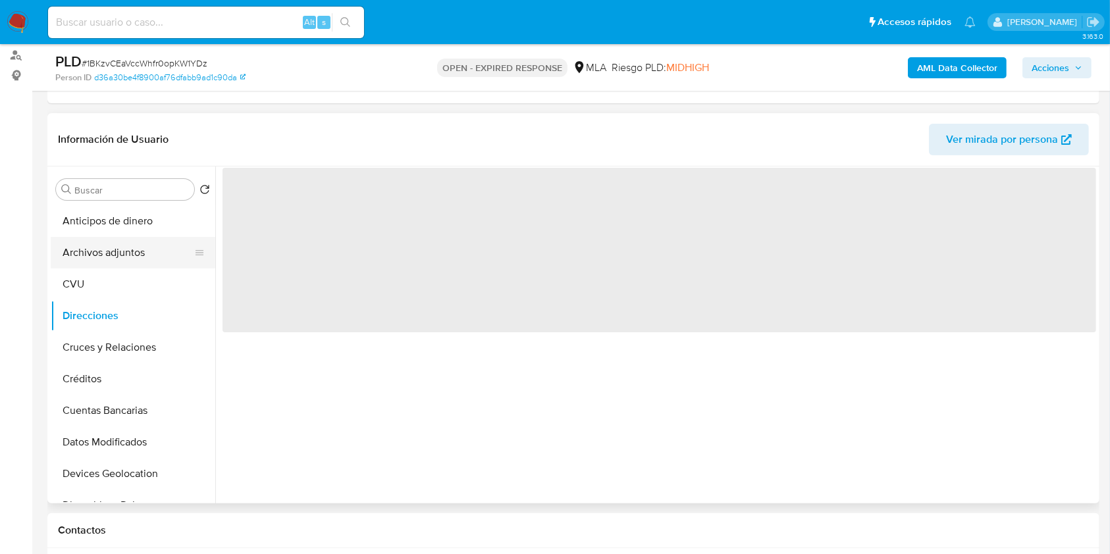
click at [122, 261] on button "Archivos adjuntos" at bounding box center [128, 253] width 154 height 32
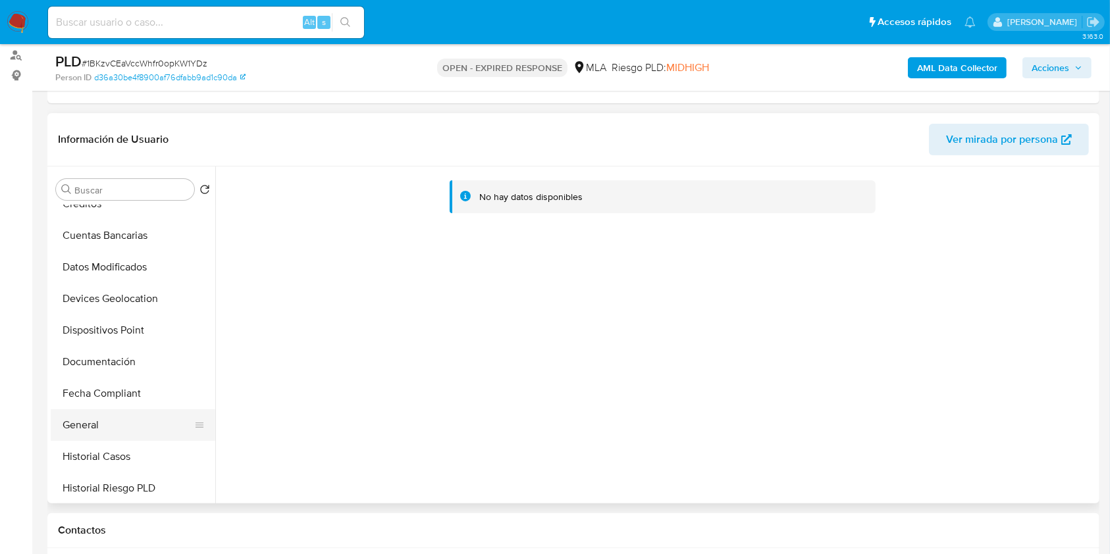
click at [128, 409] on button "General" at bounding box center [128, 425] width 154 height 32
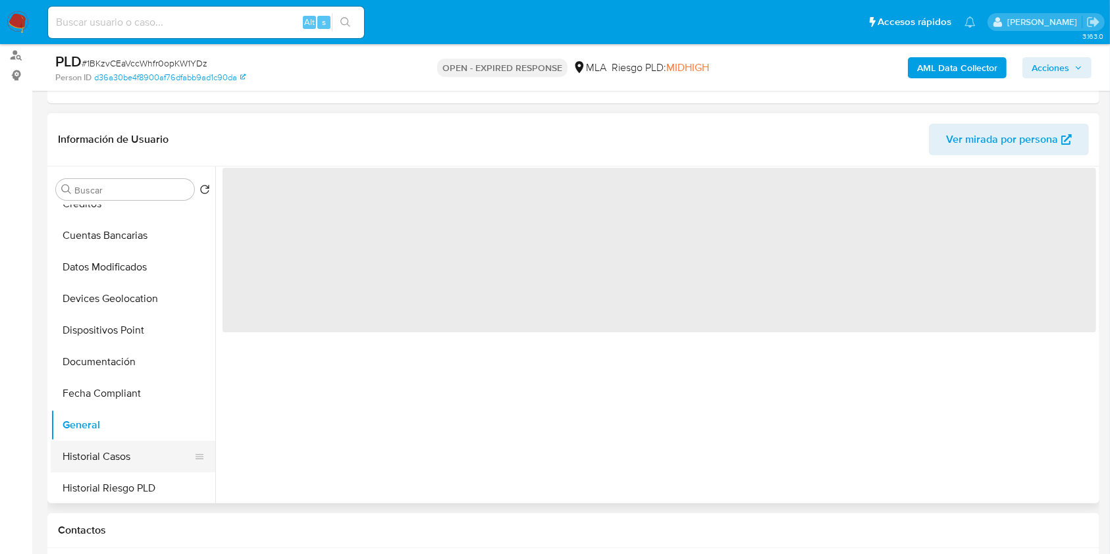
click at [136, 445] on button "Historial Casos" at bounding box center [128, 457] width 154 height 32
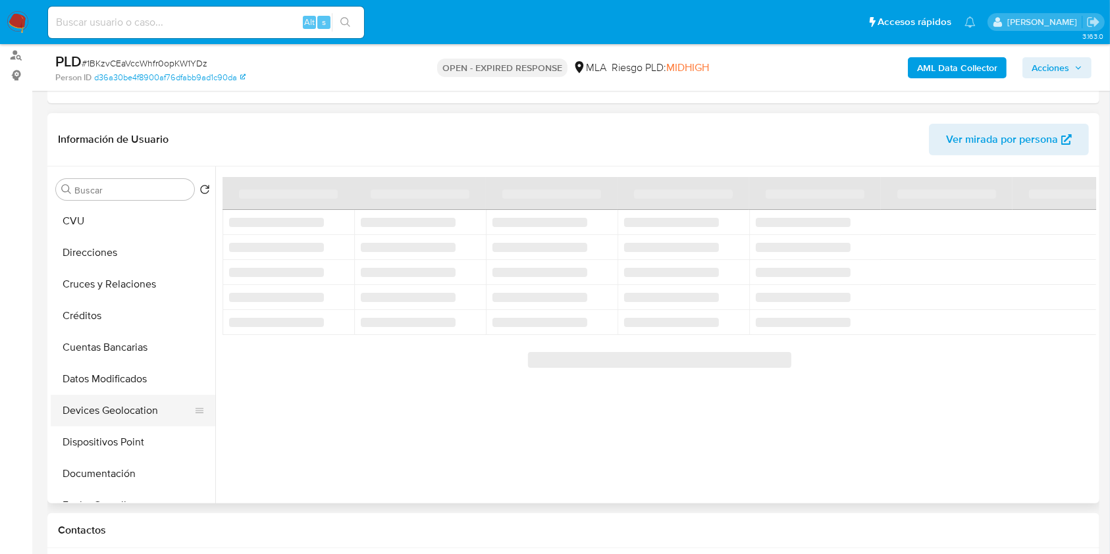
scroll to position [0, 0]
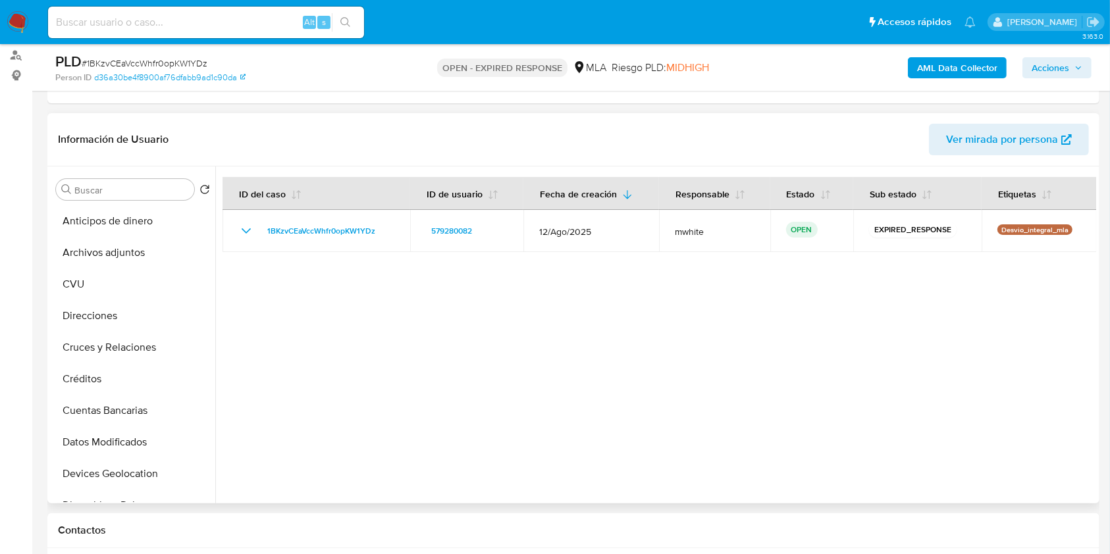
drag, startPoint x: 404, startPoint y: 225, endPoint x: 317, endPoint y: 161, distance: 107.8
click at [267, 223] on td "1BKzvCEaVccWhfr0opKW1YDz" at bounding box center [317, 231] width 188 height 42
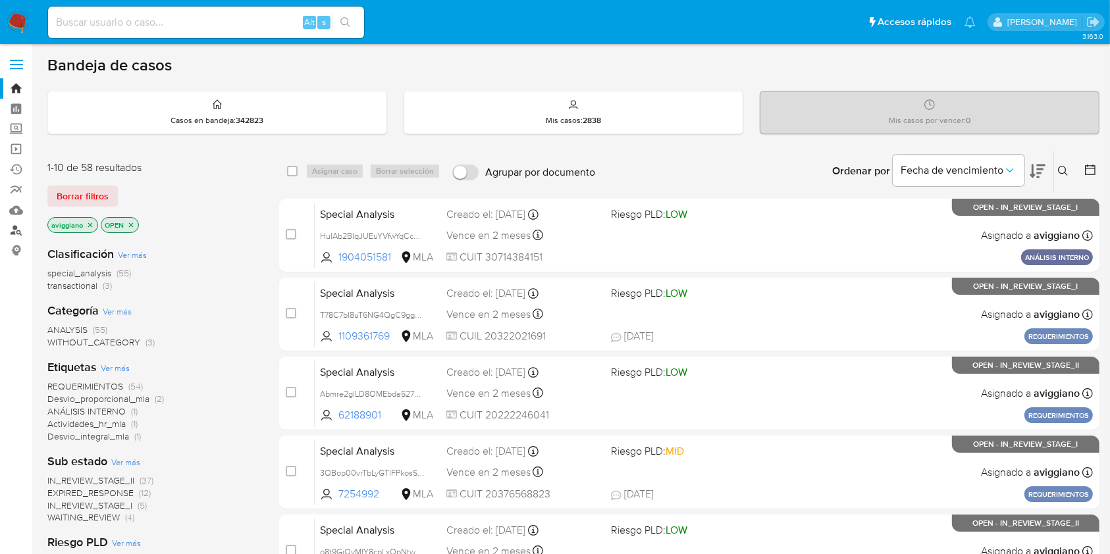
click at [18, 228] on link "Buscador de personas" at bounding box center [78, 231] width 157 height 20
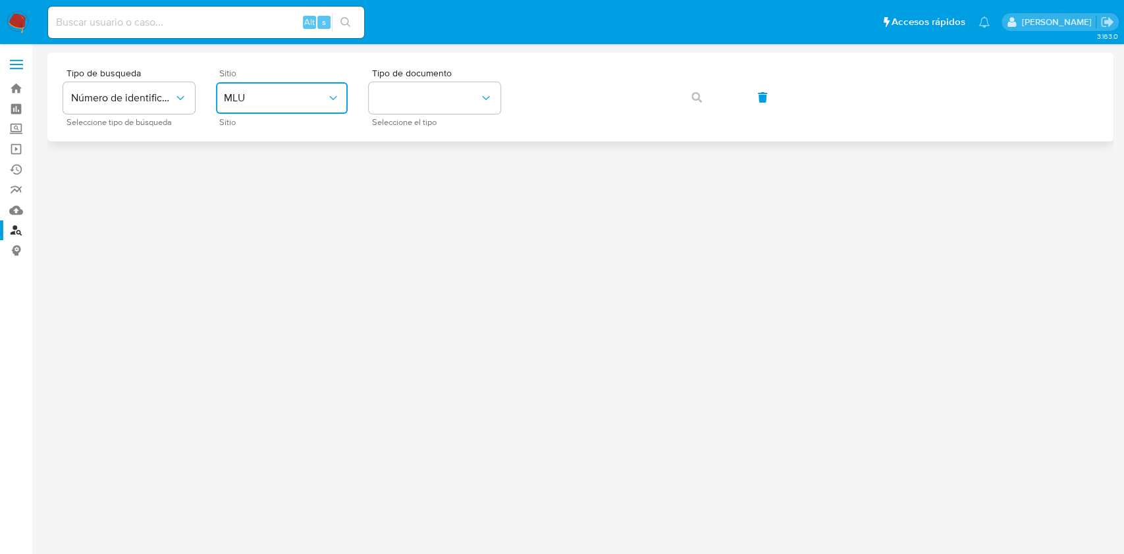
click at [327, 93] on icon "site_id" at bounding box center [333, 98] width 13 height 13
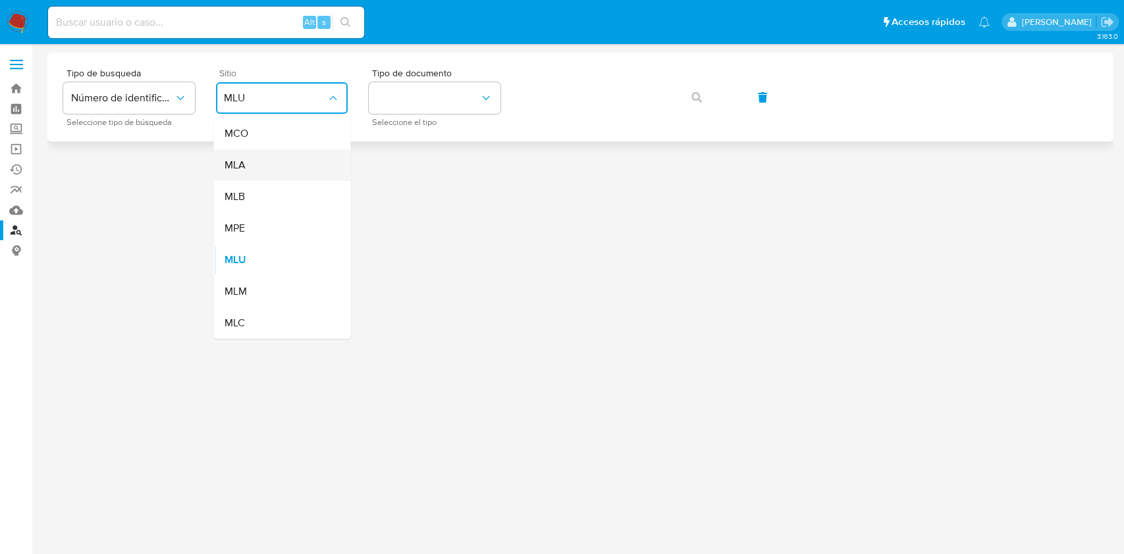
click at [266, 161] on div "MLA" at bounding box center [278, 165] width 108 height 32
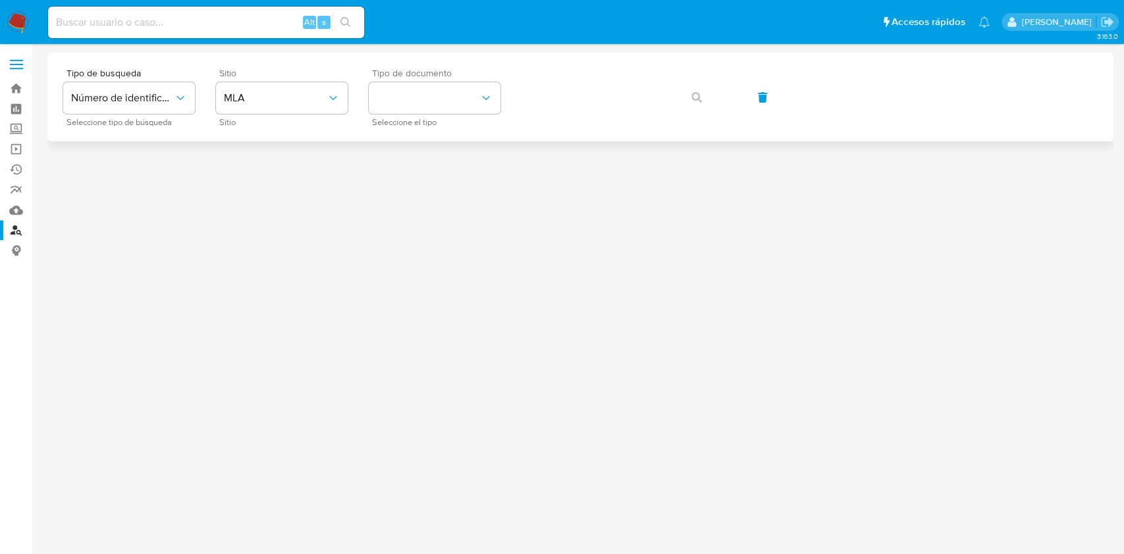
click at [400, 115] on div "Tipo de documento Seleccione el tipo" at bounding box center [435, 96] width 132 height 57
click at [409, 89] on button "identificationType" at bounding box center [435, 98] width 132 height 32
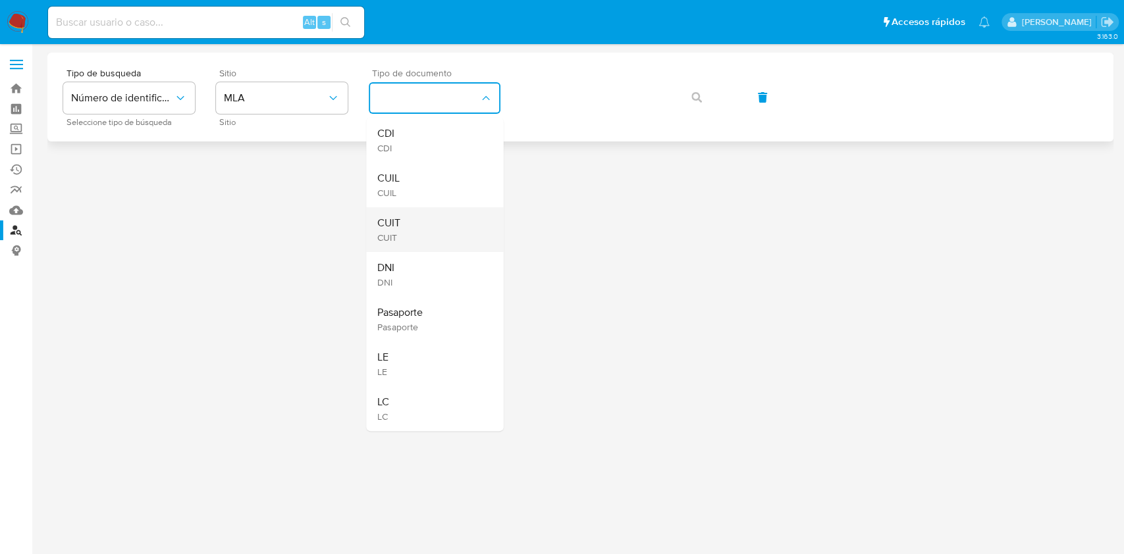
click at [386, 219] on span "CUIT" at bounding box center [388, 223] width 23 height 13
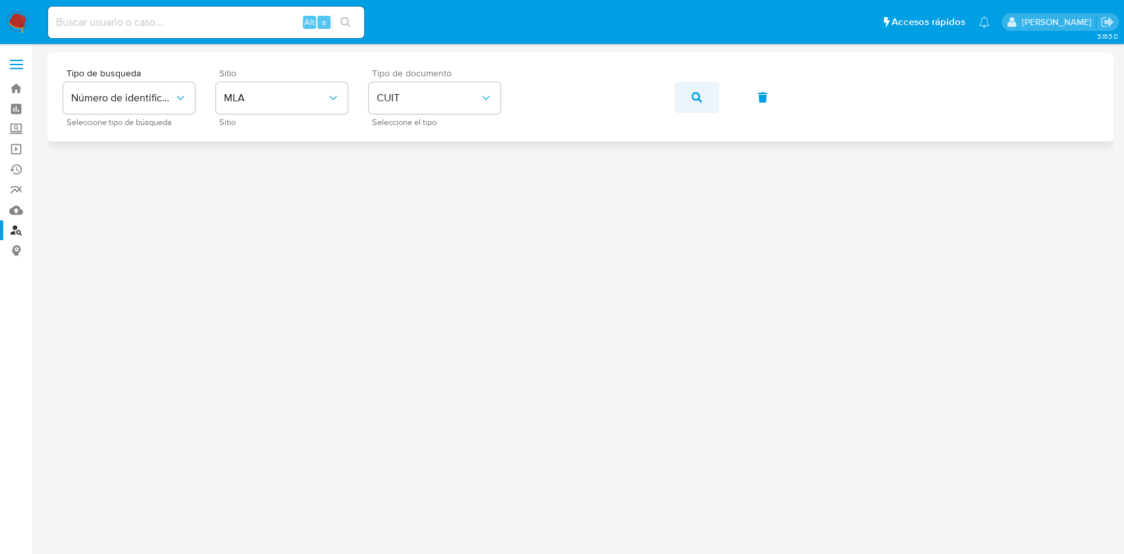
click at [675, 94] on button "button" at bounding box center [696, 98] width 45 height 32
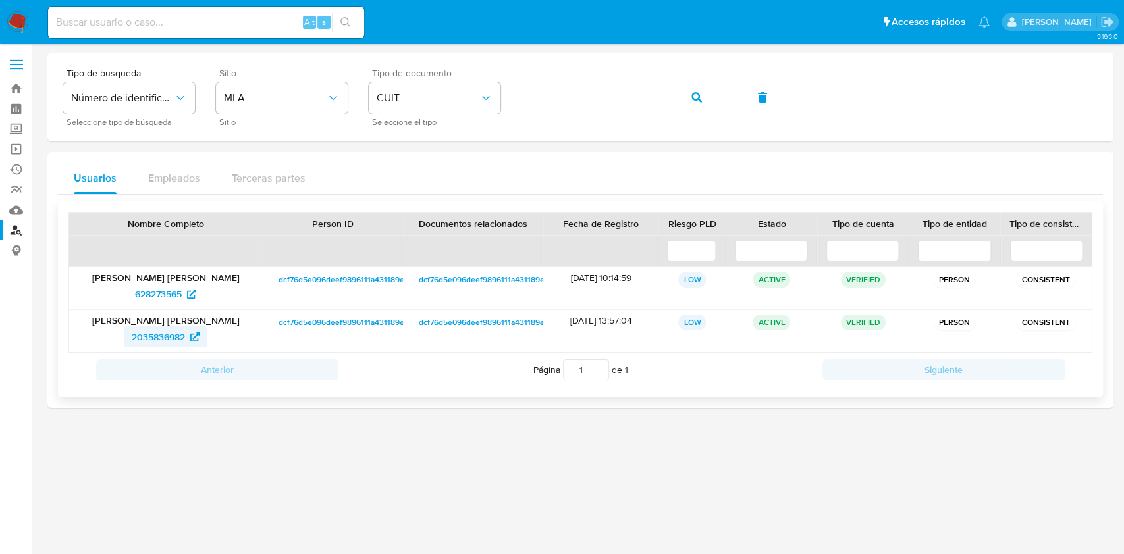
click at [141, 332] on span "2035836982" at bounding box center [158, 337] width 53 height 21
click at [18, 84] on link "Bandeja" at bounding box center [78, 88] width 157 height 20
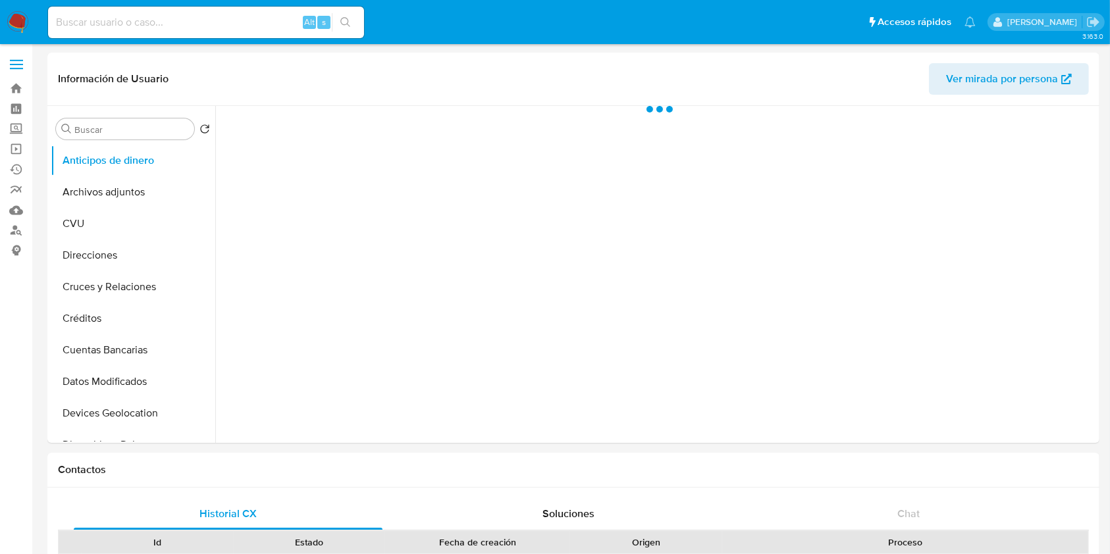
select select "10"
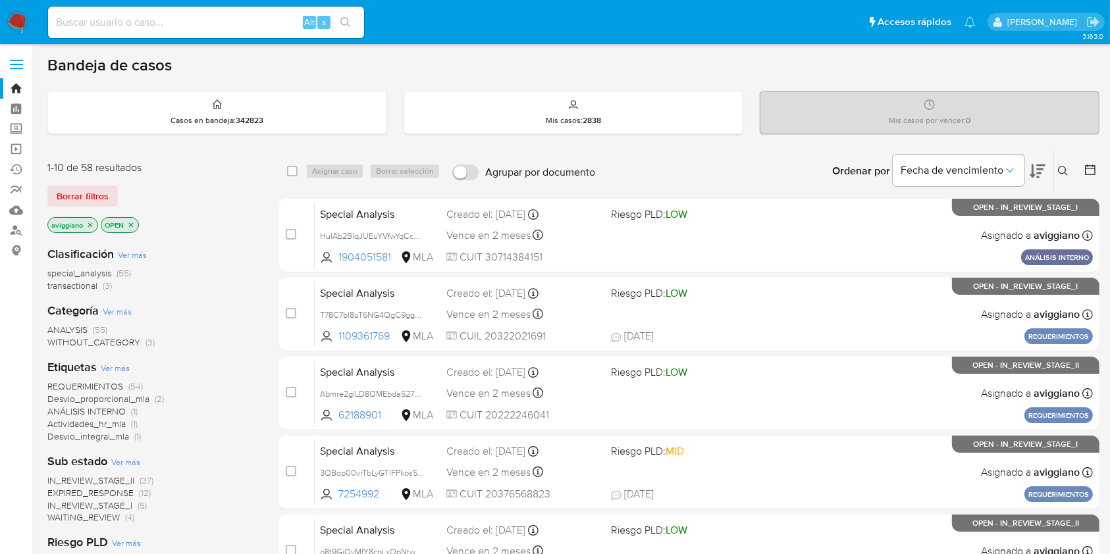
click at [1064, 167] on icon at bounding box center [1063, 171] width 10 height 10
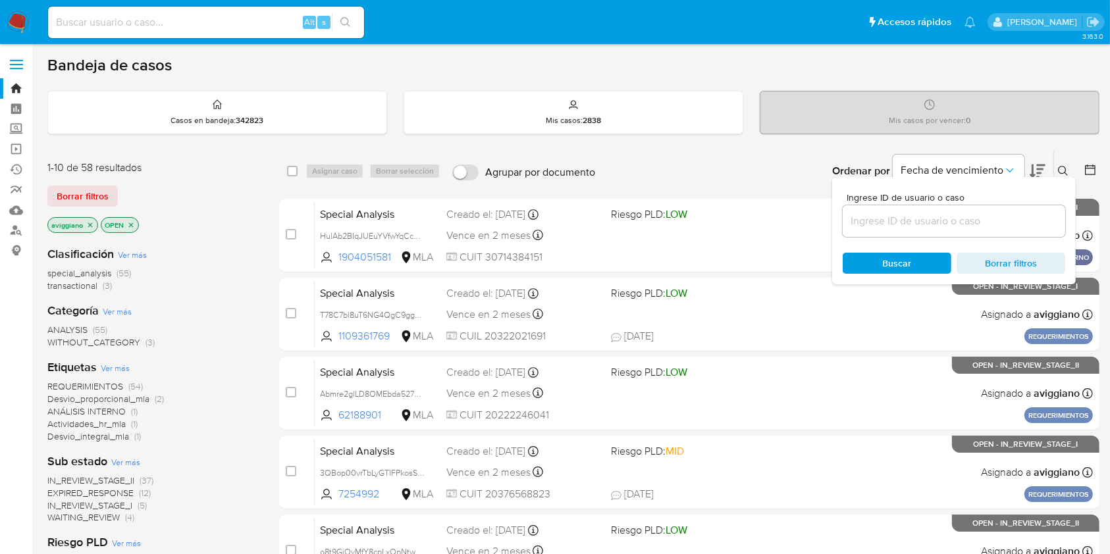
drag, startPoint x: 976, startPoint y: 203, endPoint x: 971, endPoint y: 212, distance: 9.7
click at [971, 212] on div "Ingrese ID de usuario o caso" at bounding box center [954, 215] width 223 height 44
click at [968, 215] on input at bounding box center [954, 221] width 223 height 17
click at [969, 215] on input at bounding box center [954, 221] width 223 height 17
click at [986, 218] on input at bounding box center [954, 221] width 223 height 17
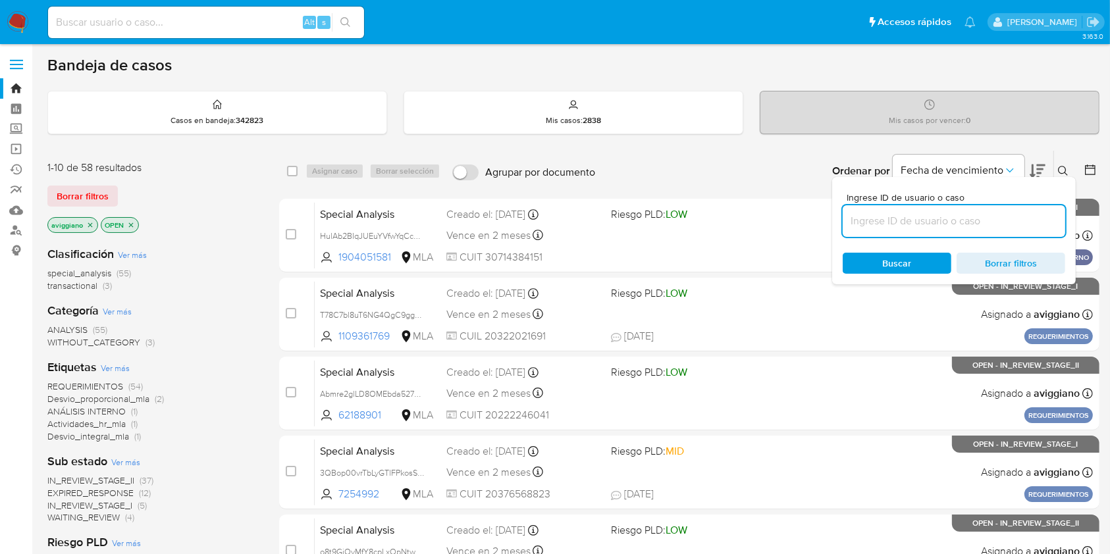
click at [998, 216] on input at bounding box center [954, 221] width 223 height 17
click at [1002, 111] on div "Mis casos por vencer : 0" at bounding box center [929, 113] width 338 height 42
click at [991, 222] on input at bounding box center [954, 221] width 223 height 17
paste input "1BKzvCEaVccWhfr0opKW1YDz"
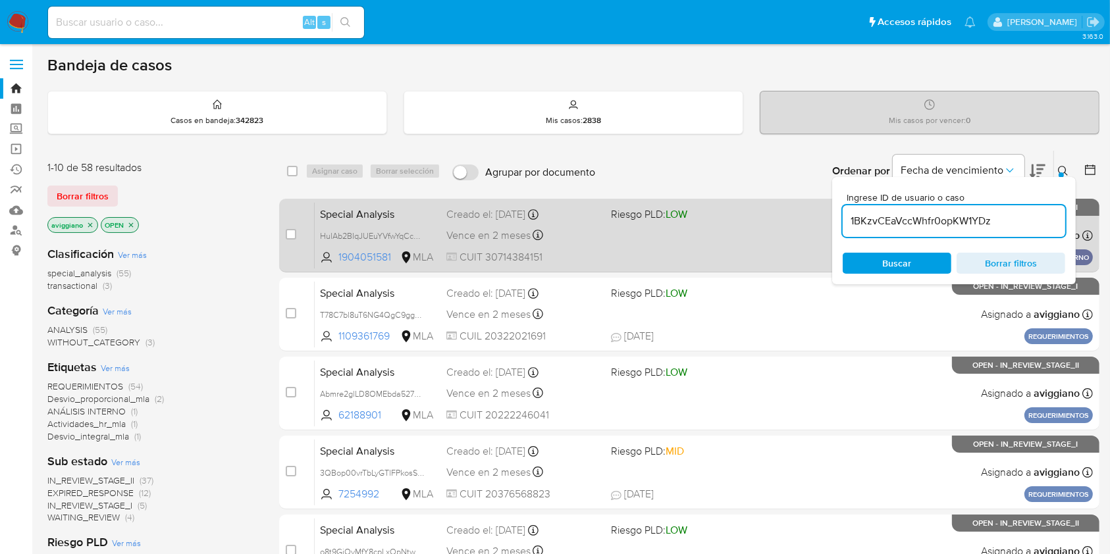
type input "1BKzvCEaVccWhfr0opKW1YDz"
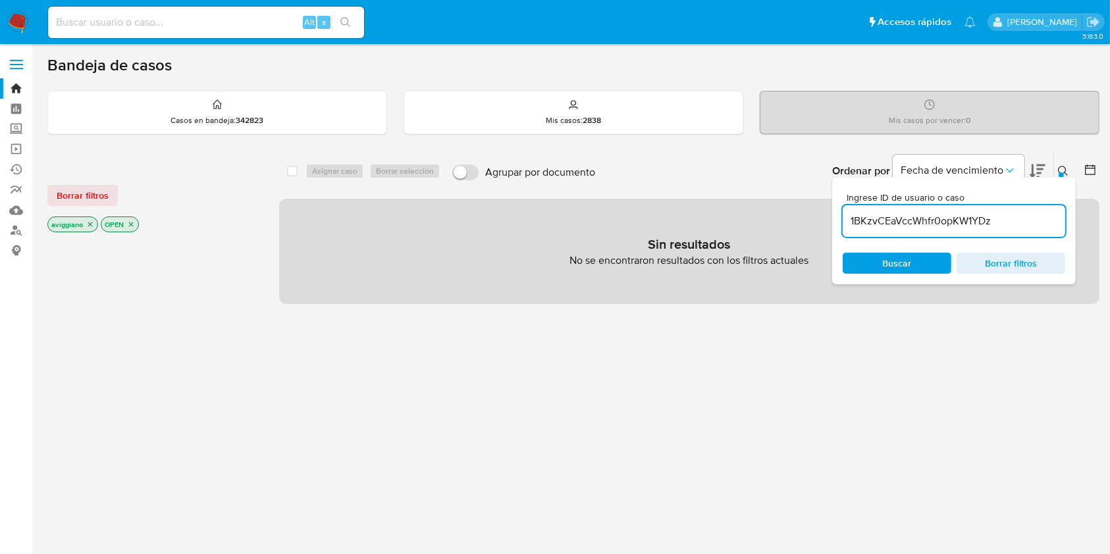
click at [86, 224] on icon "close-filter" at bounding box center [90, 225] width 8 height 8
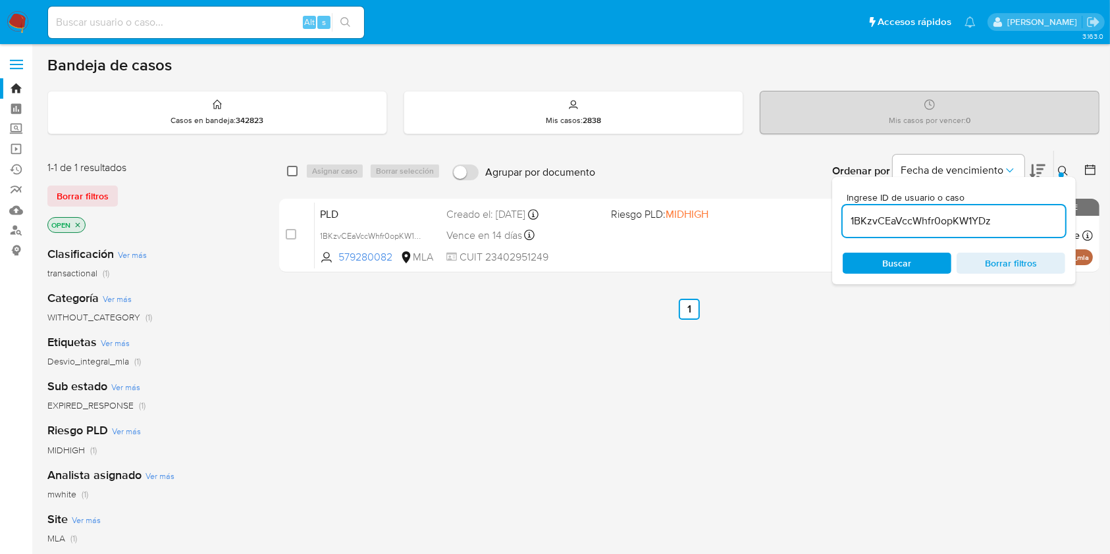
click at [290, 167] on input "checkbox" at bounding box center [292, 171] width 11 height 11
checkbox input "true"
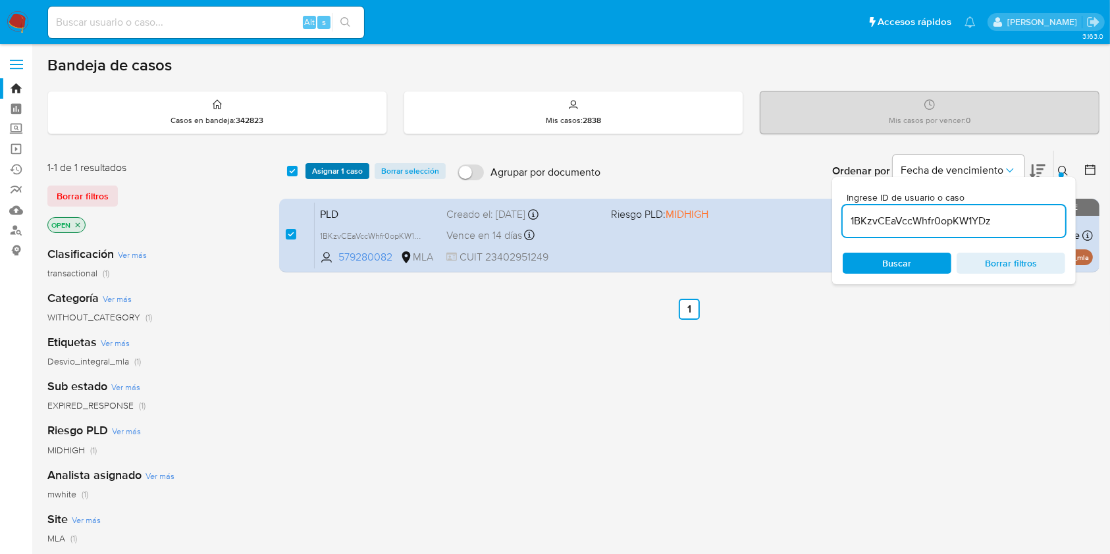
click at [332, 173] on span "Asignar 1 caso" at bounding box center [337, 171] width 51 height 13
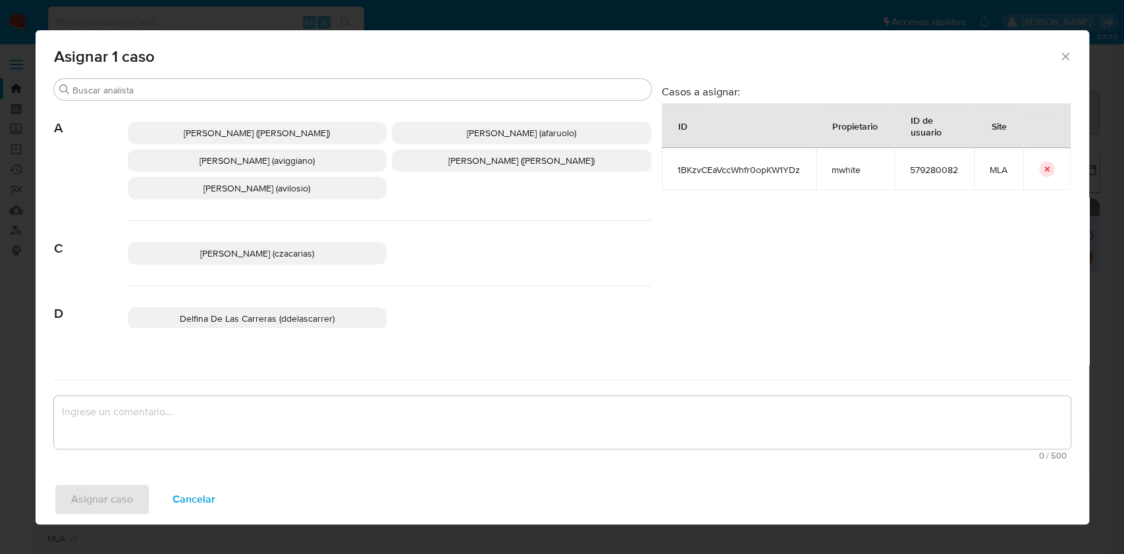
click at [296, 171] on p "Agustina Belen Viggiano (aviggiano)" at bounding box center [257, 160] width 259 height 22
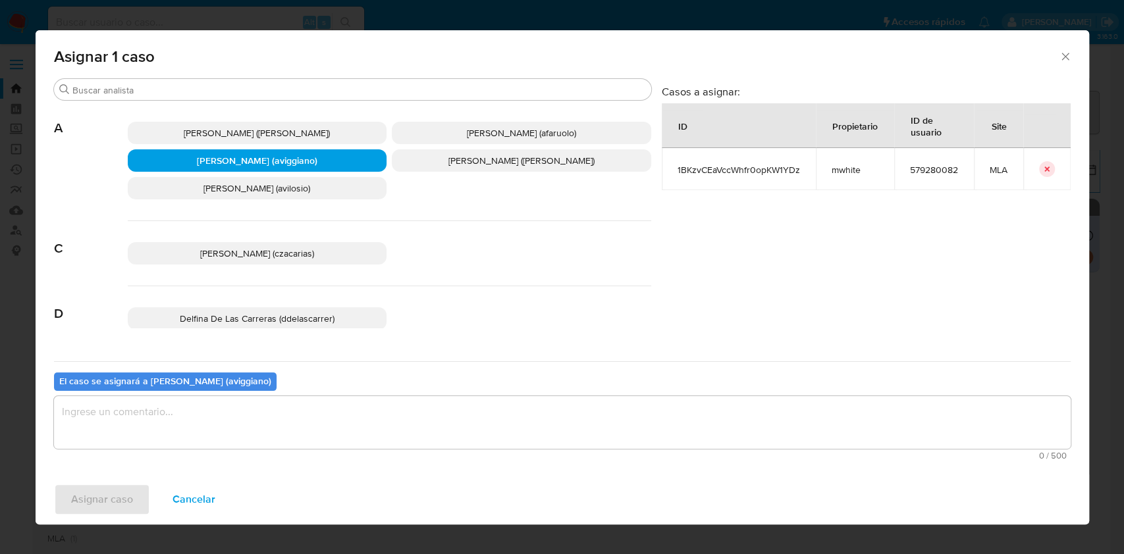
click at [256, 396] on textarea "assign-modal" at bounding box center [562, 422] width 1016 height 53
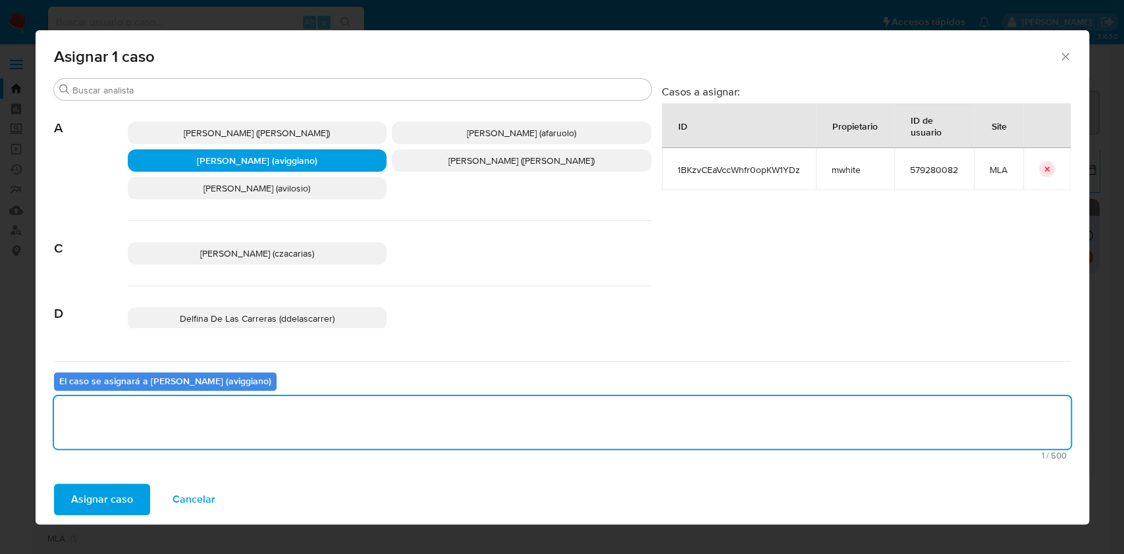
click at [124, 488] on span "Asignar caso" at bounding box center [102, 499] width 62 height 29
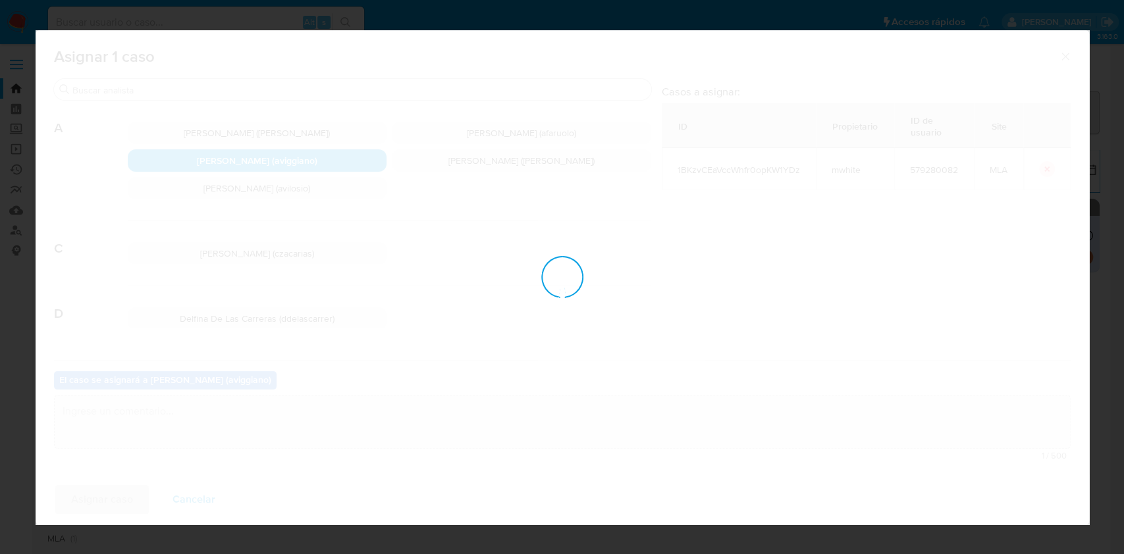
checkbox input "false"
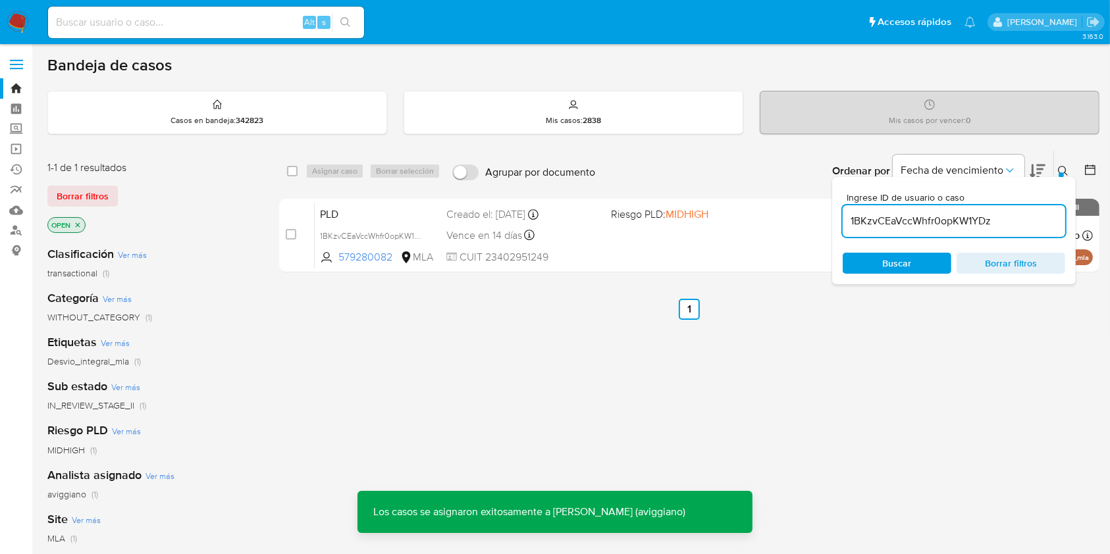
click at [633, 221] on div "PLD 1BKzvCEaVccWhfr0opKW1YDz 579280082 MLA Riesgo PLD: MIDHIGH Creado el: 12/08…" at bounding box center [704, 235] width 778 height 66
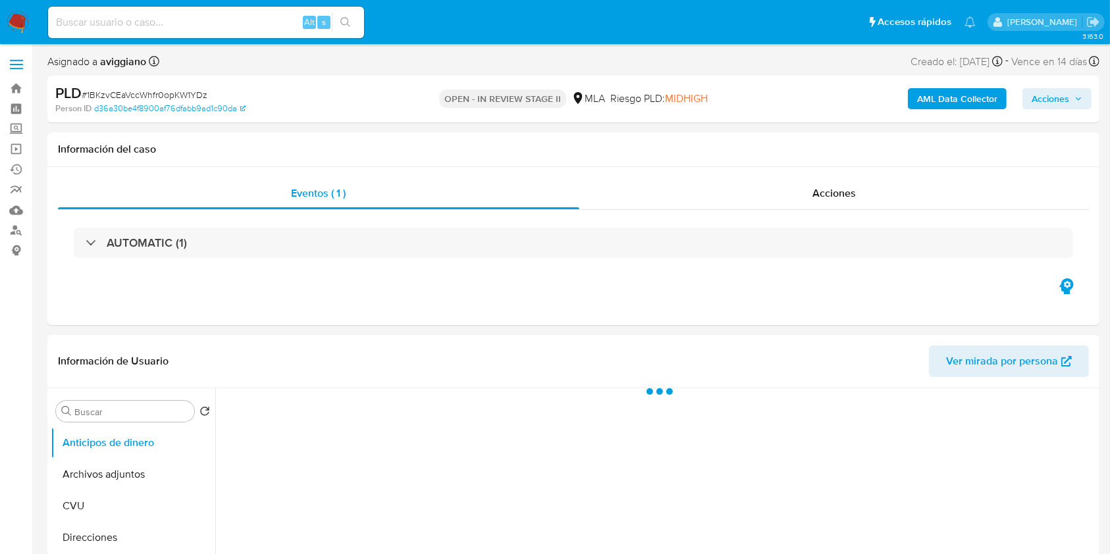
select select "10"
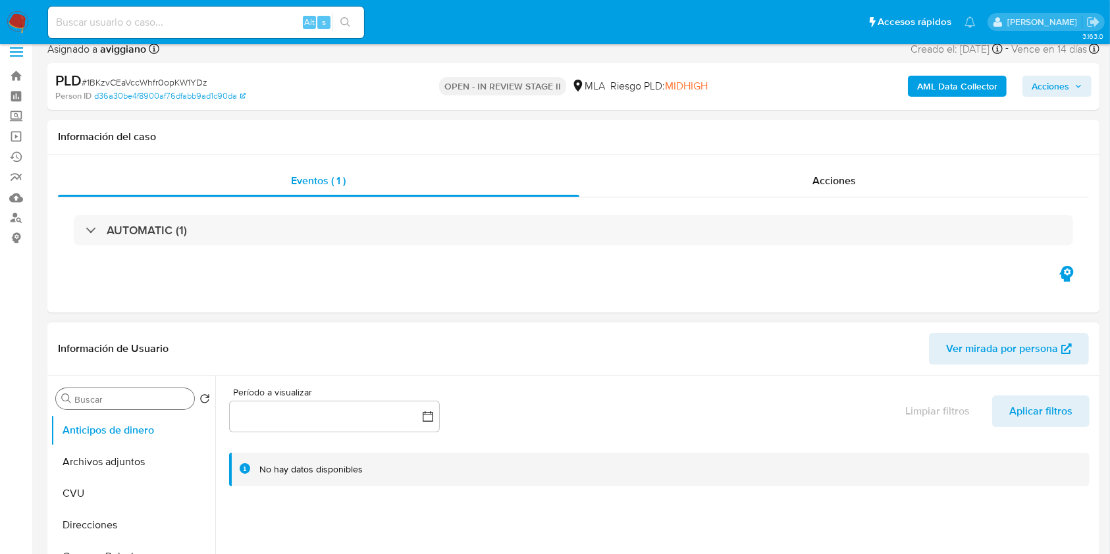
scroll to position [88, 0]
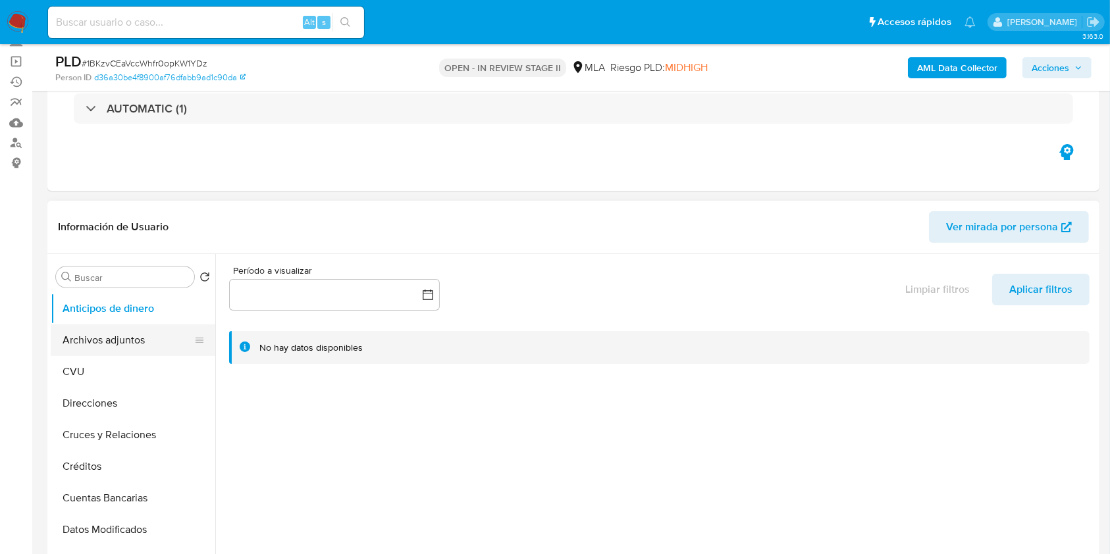
click at [114, 348] on button "Archivos adjuntos" at bounding box center [128, 341] width 154 height 32
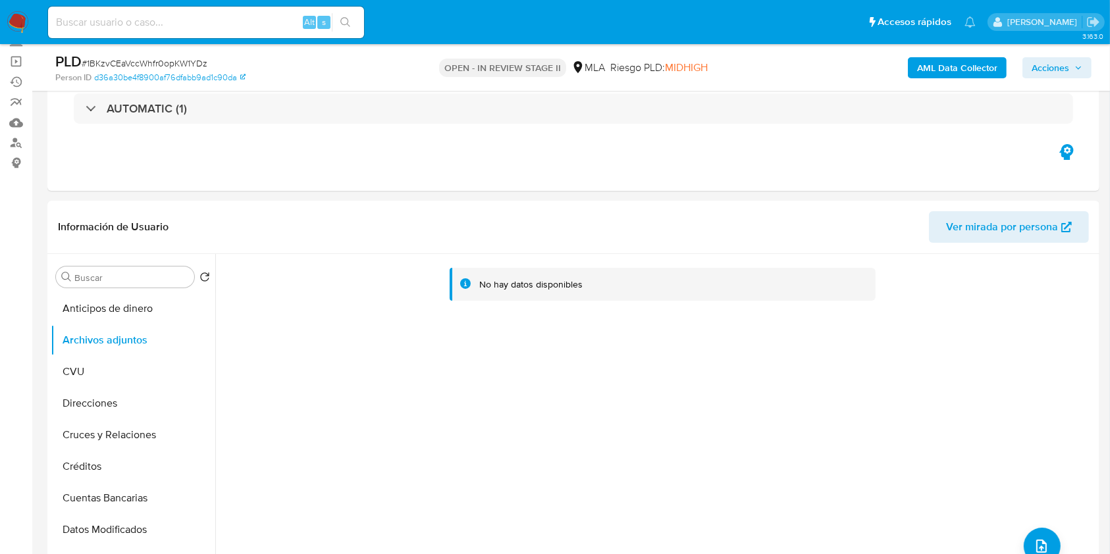
click at [969, 70] on b "AML Data Collector" at bounding box center [957, 67] width 80 height 21
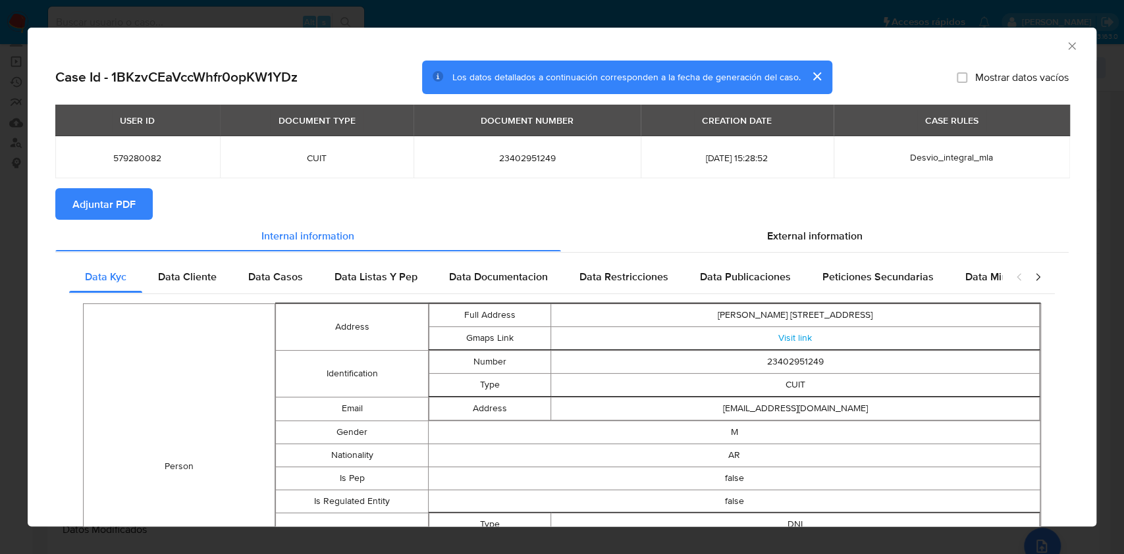
click at [124, 201] on span "Adjuntar PDF" at bounding box center [103, 204] width 63 height 29
click at [1065, 47] on div "AML Data Collector" at bounding box center [562, 44] width 1068 height 33
click at [1065, 47] on icon "Cerrar ventana" at bounding box center [1071, 45] width 13 height 13
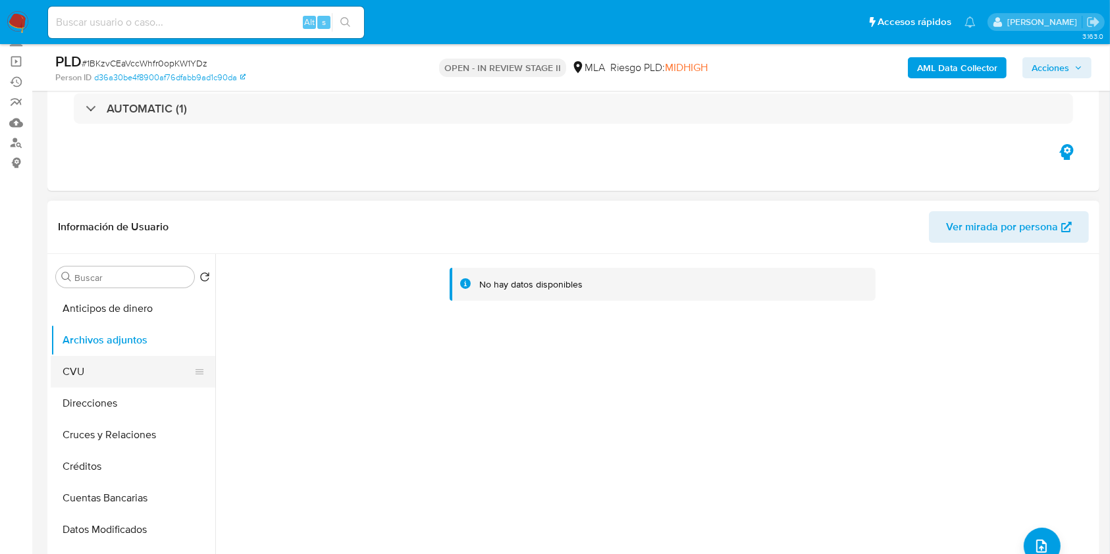
click at [122, 373] on button "CVU" at bounding box center [128, 372] width 154 height 32
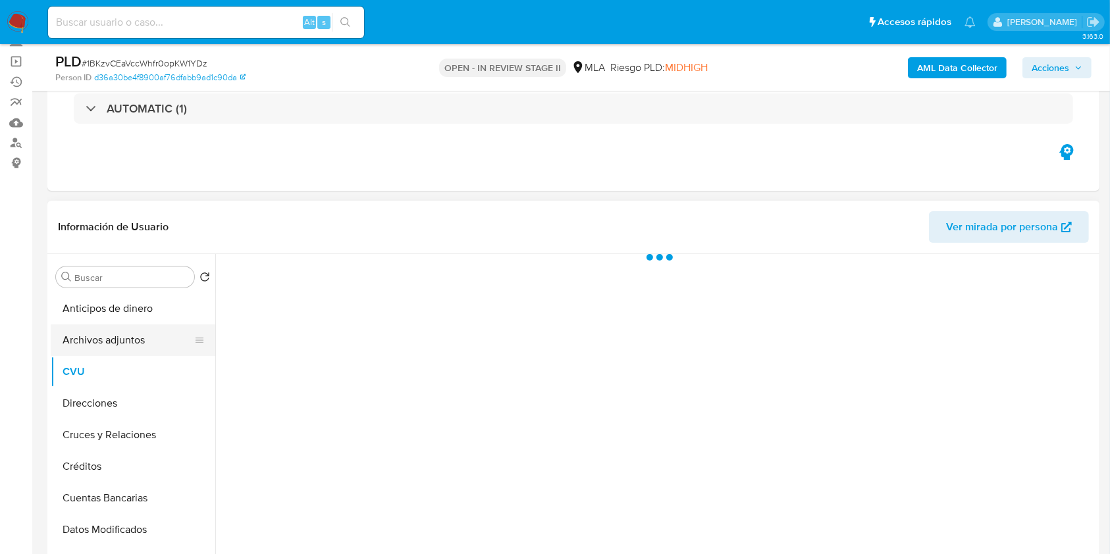
click at [115, 336] on button "Archivos adjuntos" at bounding box center [128, 341] width 154 height 32
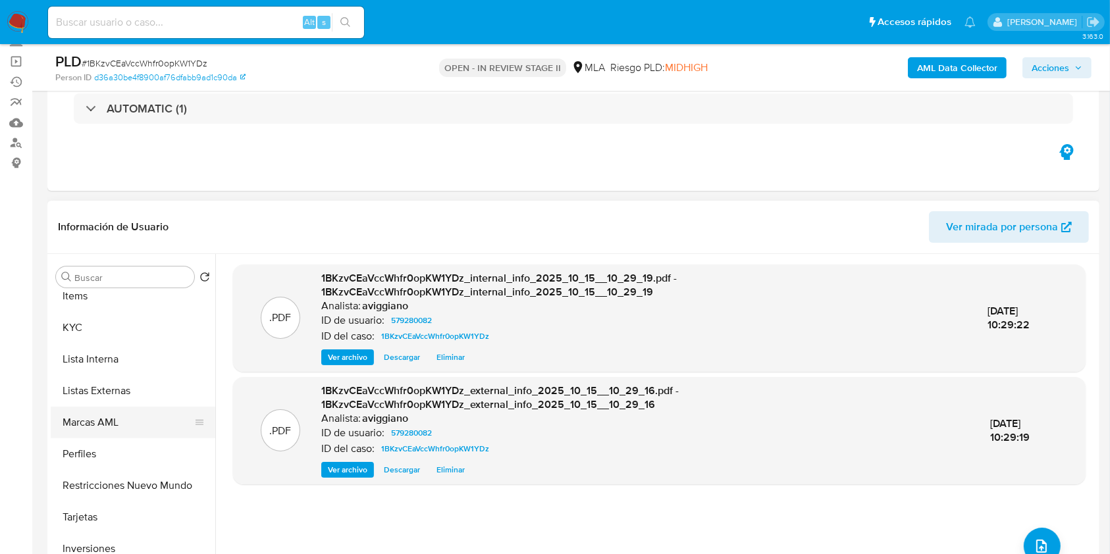
scroll to position [614, 0]
click at [105, 332] on button "KYC" at bounding box center [128, 327] width 154 height 32
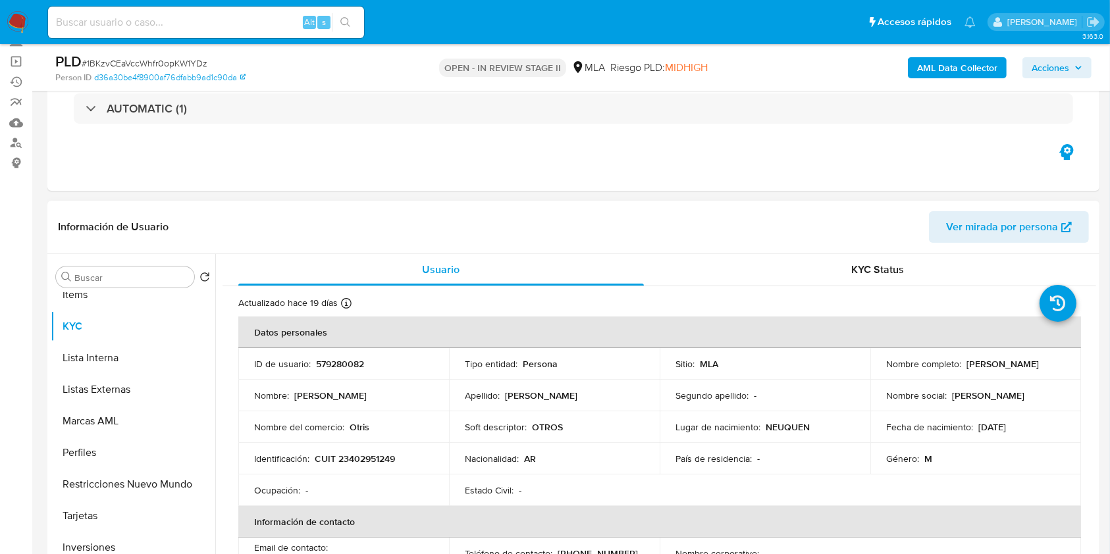
click at [363, 454] on p "CUIT 23402951249" at bounding box center [355, 459] width 80 height 12
copy p "23402951249"
click at [328, 366] on p "579280082" at bounding box center [340, 364] width 48 height 12
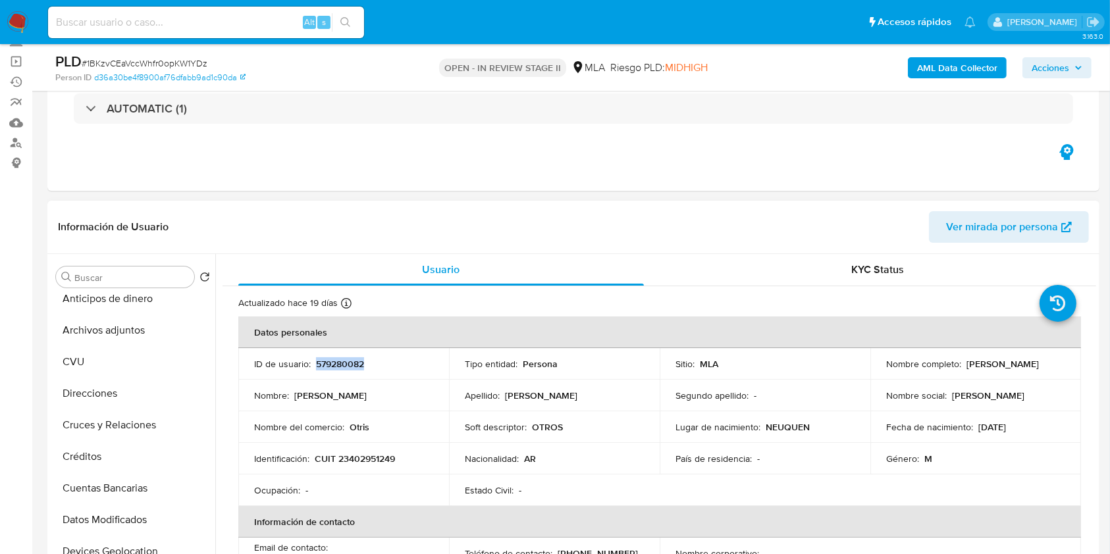
scroll to position [0, 0]
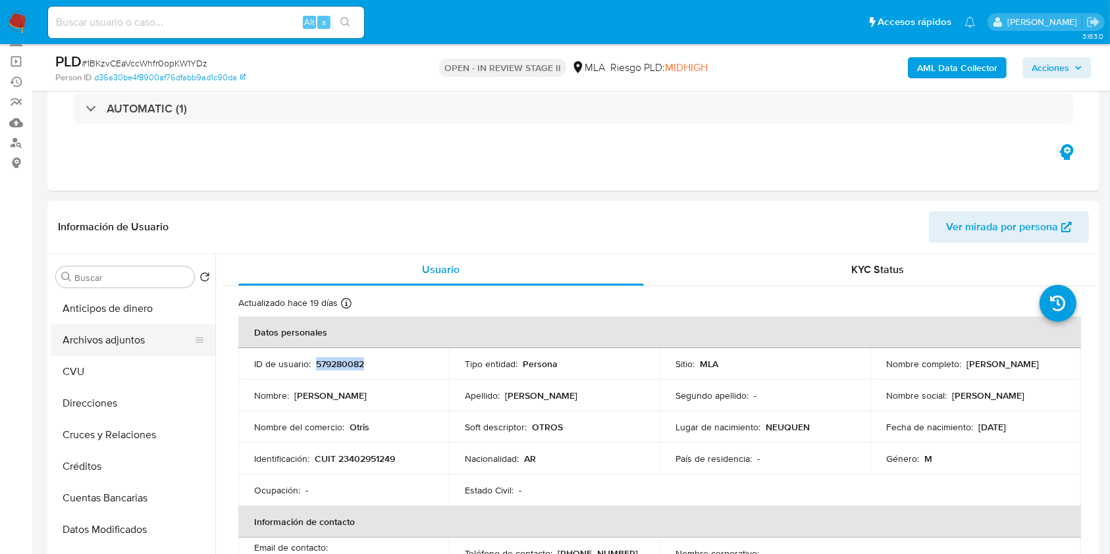
click at [107, 328] on button "Archivos adjuntos" at bounding box center [128, 341] width 154 height 32
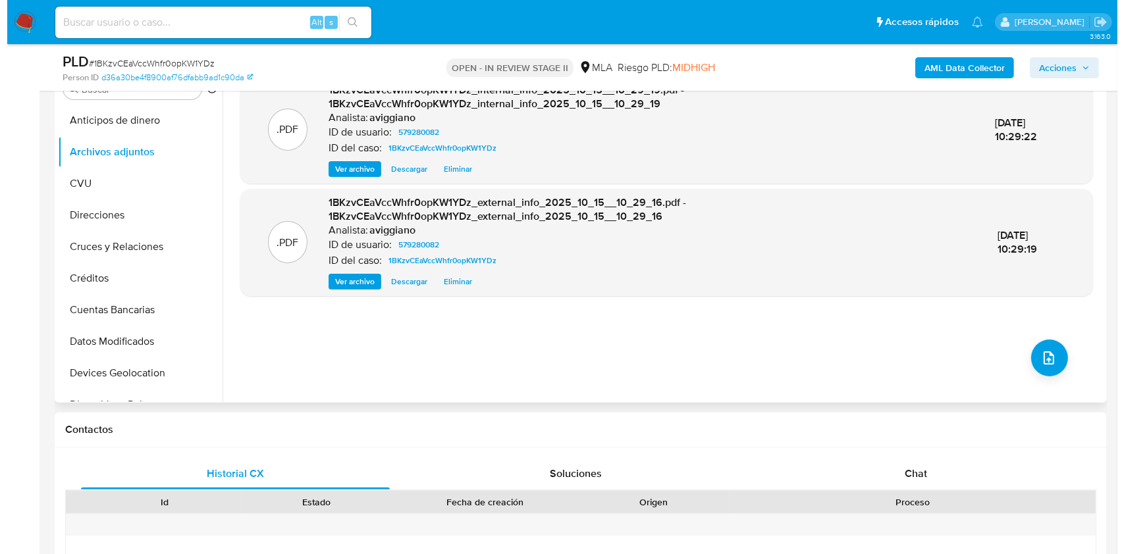
scroll to position [351, 0]
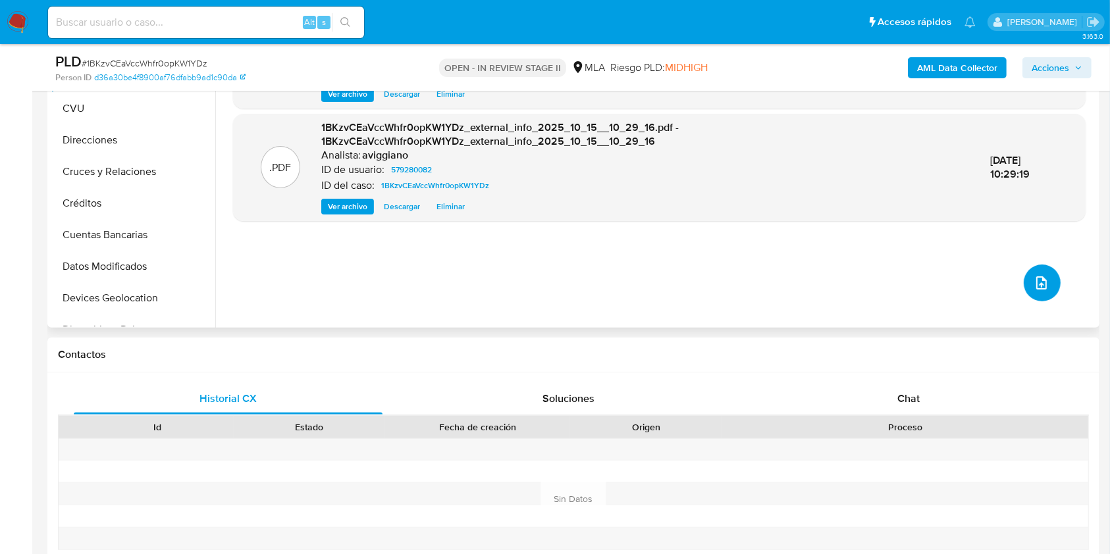
click at [1034, 288] on span "upload-file" at bounding box center [1042, 283] width 16 height 16
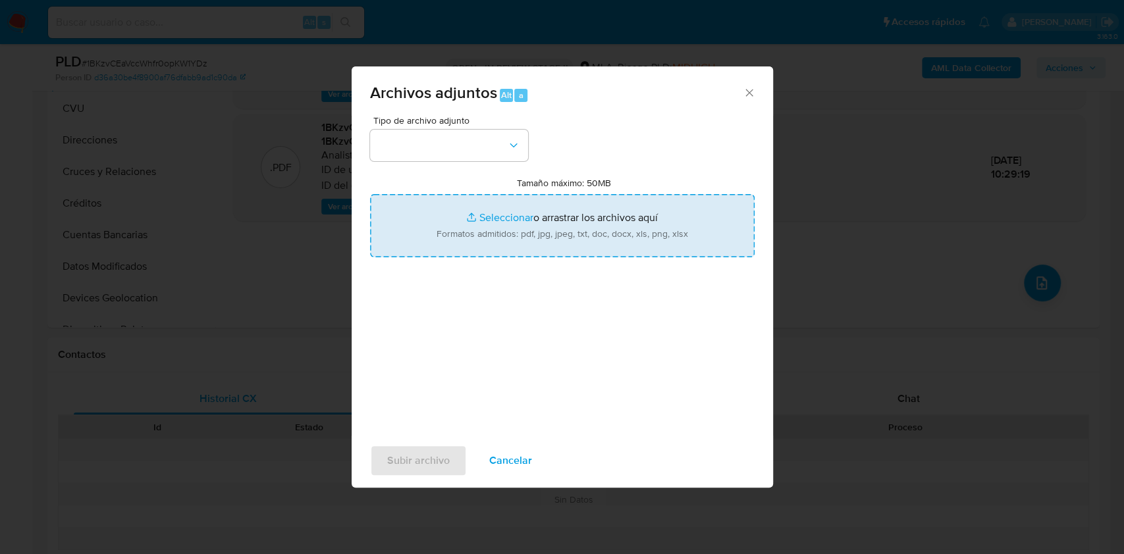
click at [581, 219] on input "Tamaño máximo: 50MB Seleccionar archivos" at bounding box center [562, 225] width 384 height 63
type input "C:\fakepath\Movimientos-Aladdin-v10_1 - 579280082 - .xlsx"
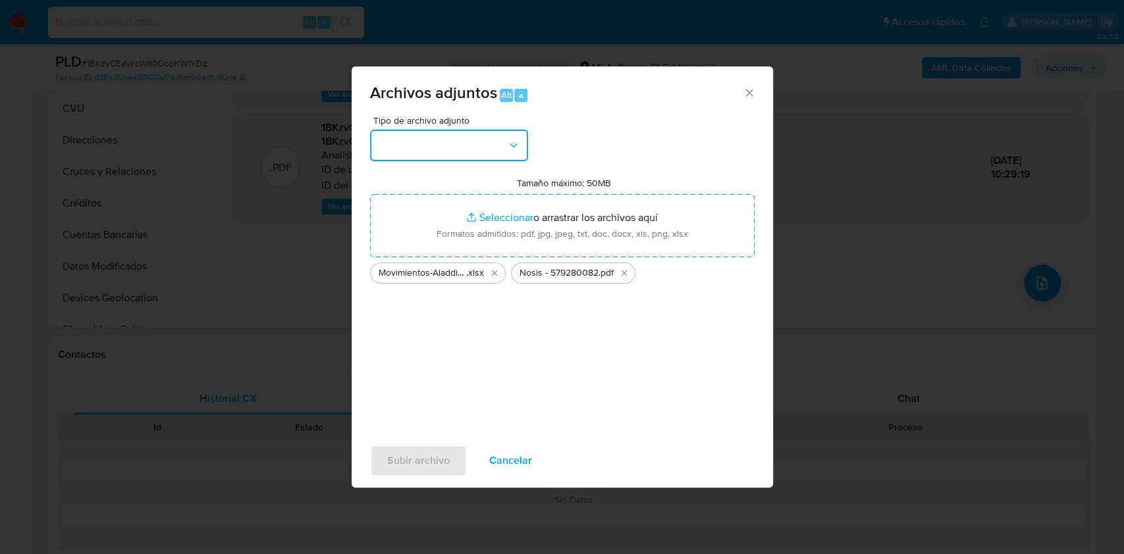
click at [500, 155] on button "button" at bounding box center [449, 146] width 158 height 32
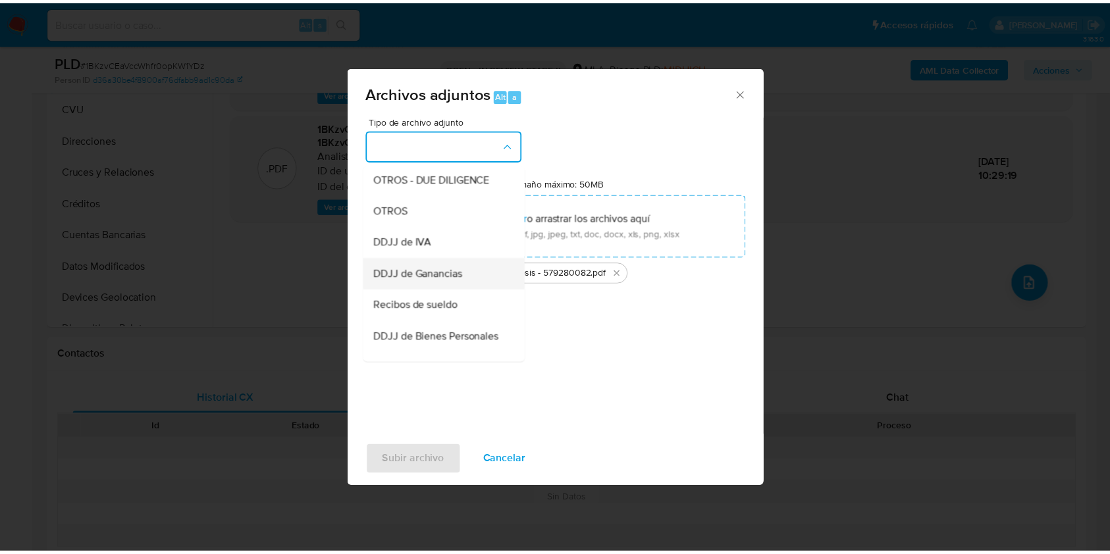
scroll to position [263, 0]
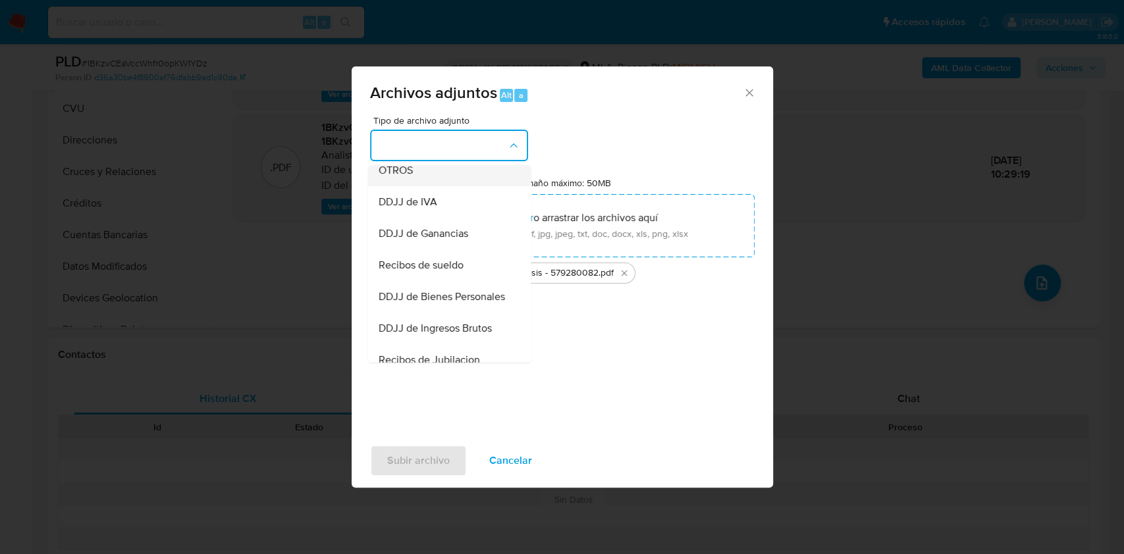
click at [415, 186] on div "OTROS" at bounding box center [445, 171] width 134 height 32
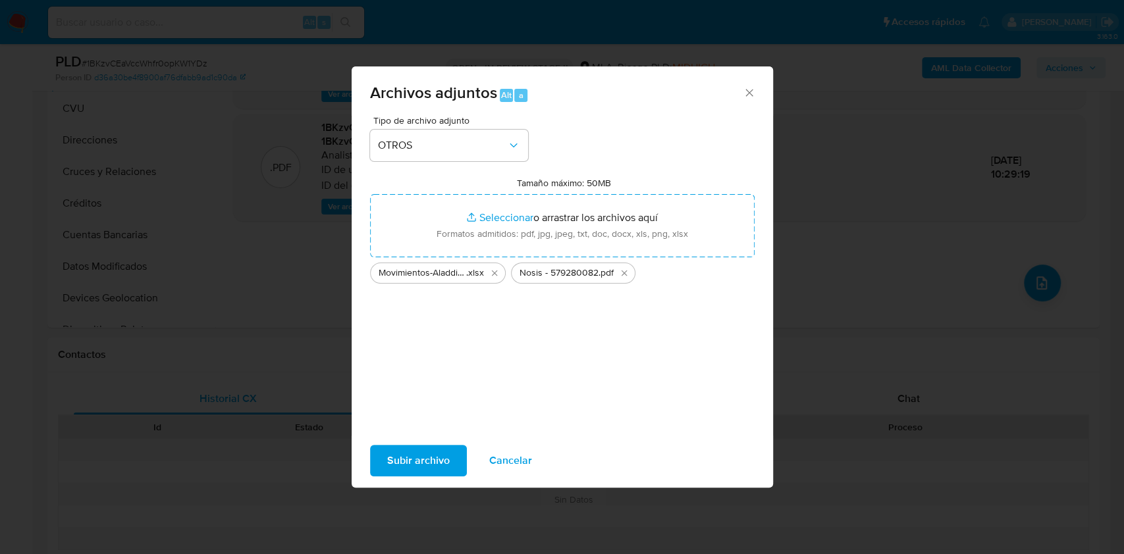
click at [437, 458] on span "Subir archivo" at bounding box center [418, 460] width 63 height 29
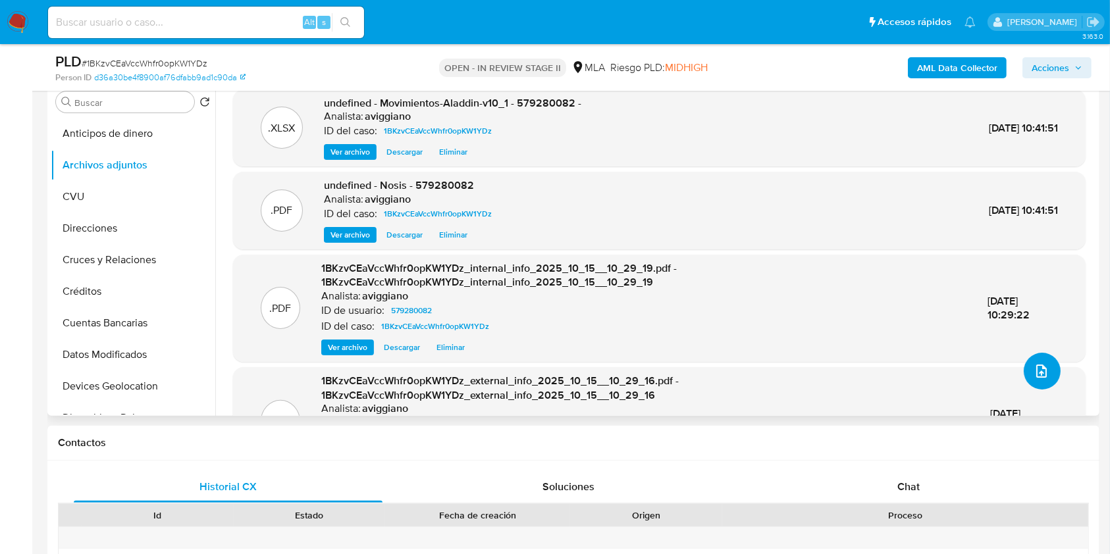
scroll to position [175, 0]
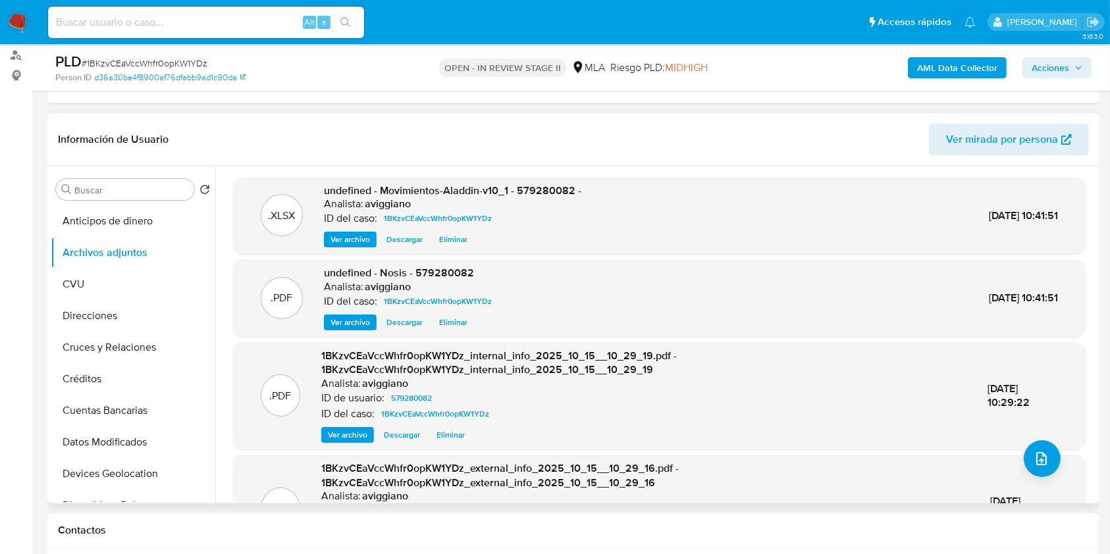
click at [546, 189] on span "undefined - Movimientos-Aladdin-v10_1 - 579280082 -" at bounding box center [452, 190] width 257 height 15
copy span "579280082"
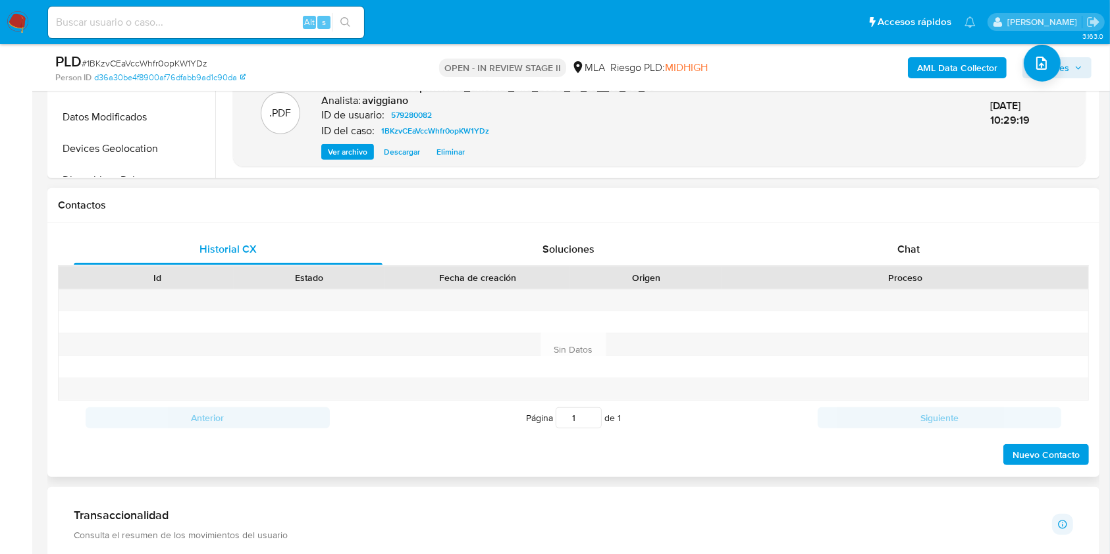
scroll to position [527, 0]
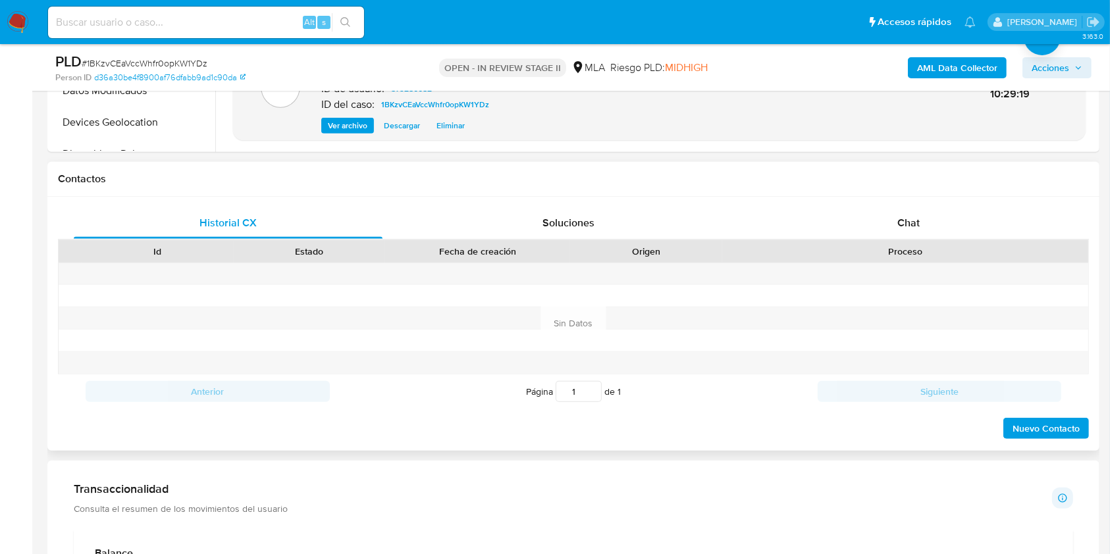
click at [863, 240] on div "Proceso" at bounding box center [905, 251] width 366 height 22
drag, startPoint x: 870, startPoint y: 224, endPoint x: 843, endPoint y: 238, distance: 30.6
click at [869, 224] on div "Chat" at bounding box center [908, 223] width 309 height 32
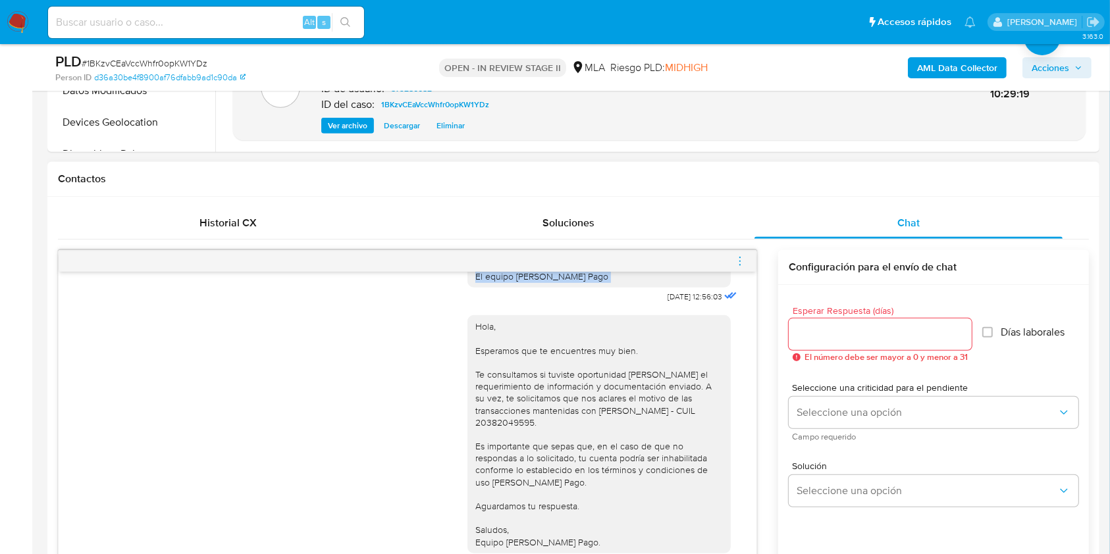
scroll to position [925, 0]
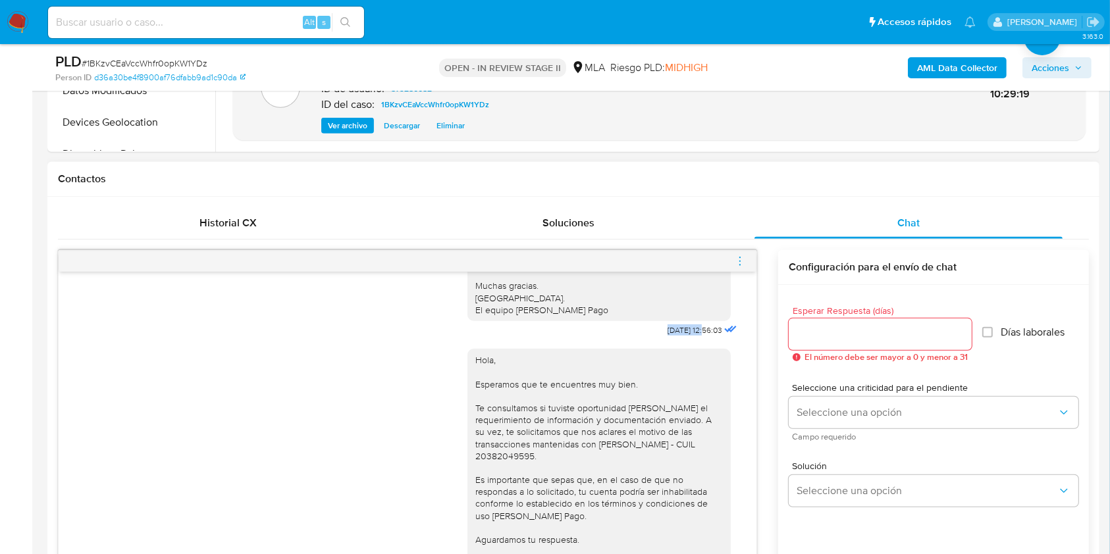
drag, startPoint x: 632, startPoint y: 281, endPoint x: 677, endPoint y: 365, distance: 95.7
click at [677, 340] on div "Hola, Esperamos que te encuentres muy bien. Te consultamos si tuviste oportunid…" at bounding box center [603, 207] width 273 height 266
copy span "22/08/2025"
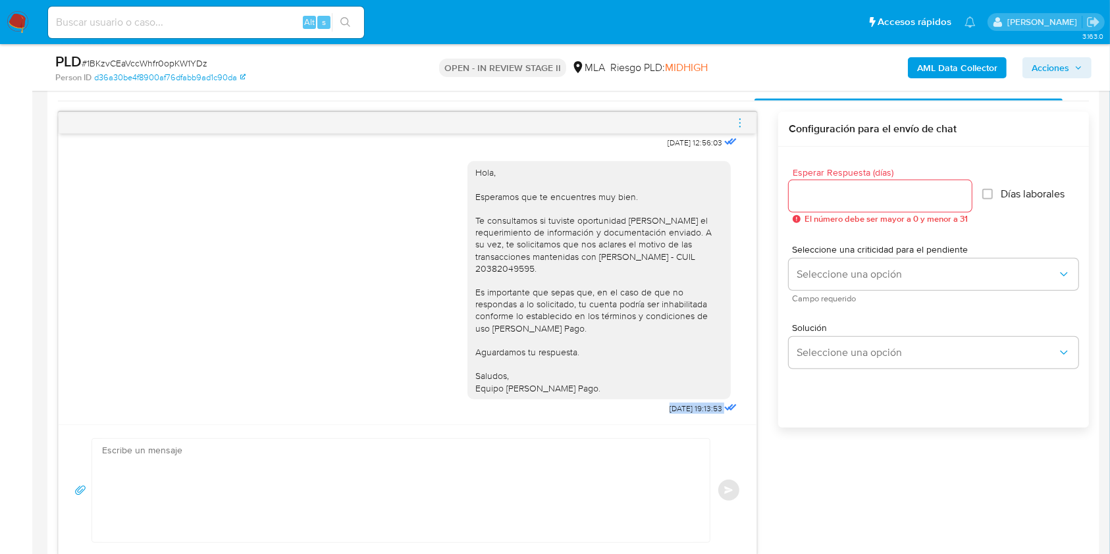
scroll to position [700, 0]
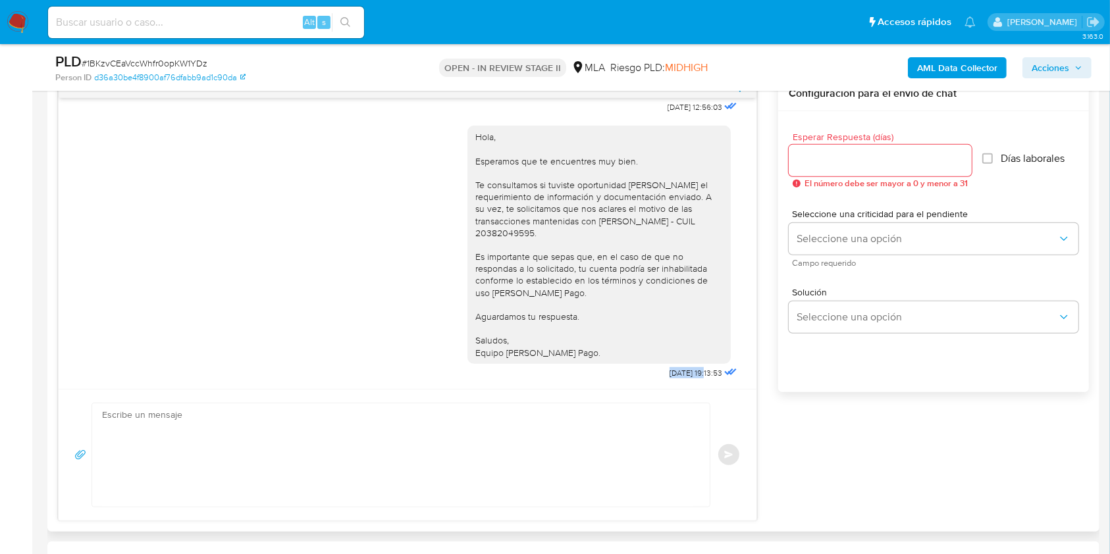
drag, startPoint x: 635, startPoint y: 544, endPoint x: 681, endPoint y: 368, distance: 182.3
click at [681, 368] on div "Hola, Esperamos que te encuentres muy bien. Te consultamos si tuviste oportunid…" at bounding box center [603, 250] width 273 height 266
copy span "29/08/2025"
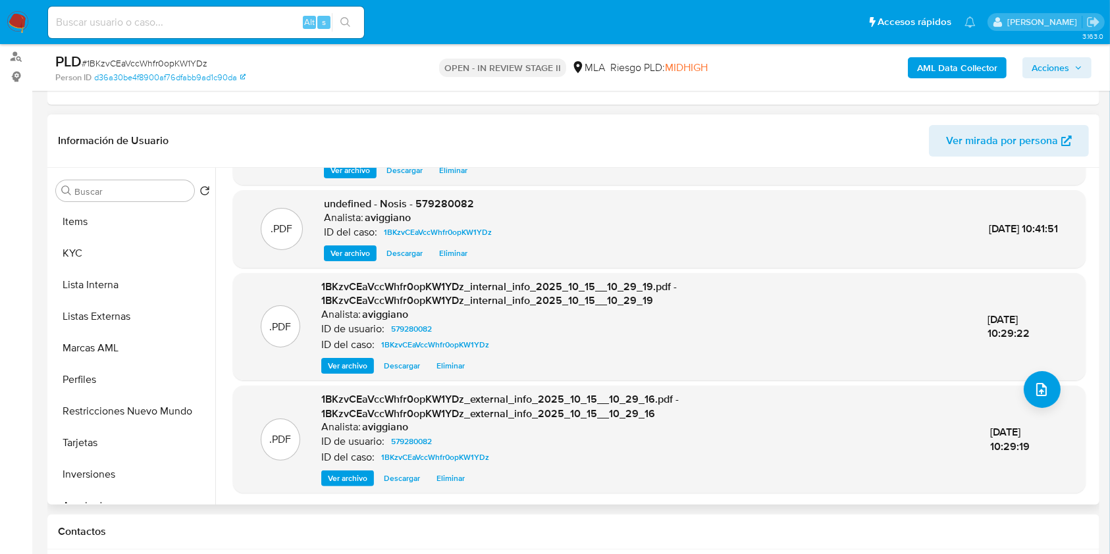
scroll to position [539, 0]
click at [90, 302] on button "KYC" at bounding box center [128, 316] width 154 height 32
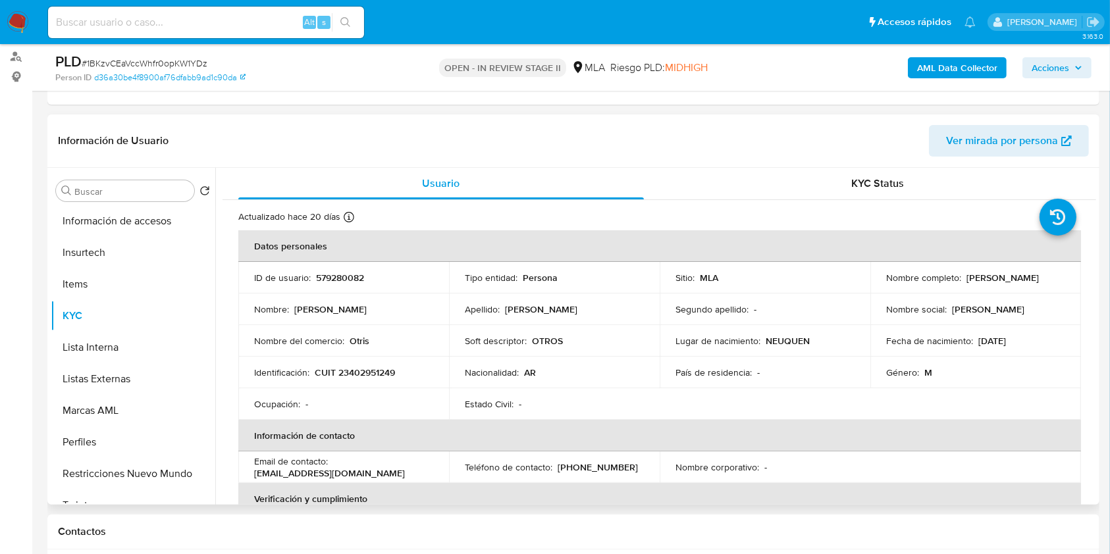
drag, startPoint x: 881, startPoint y: 287, endPoint x: 980, endPoint y: 288, distance: 98.1
click at [980, 288] on td "Nombre completo : Gabriel Agustin Rosales" at bounding box center [975, 278] width 211 height 32
copy p "Gabriel Agustin Rosales"
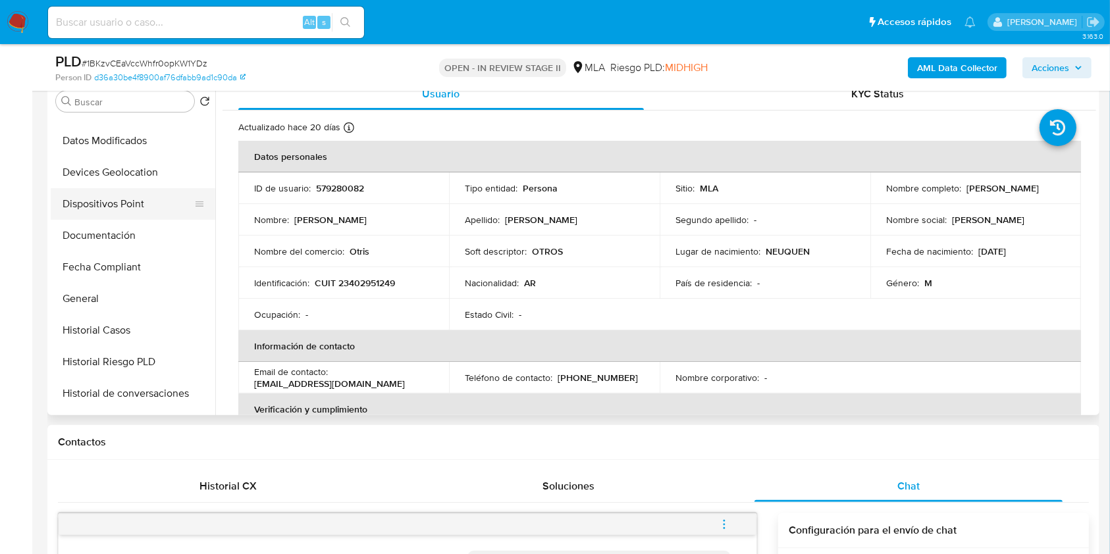
scroll to position [188, 0]
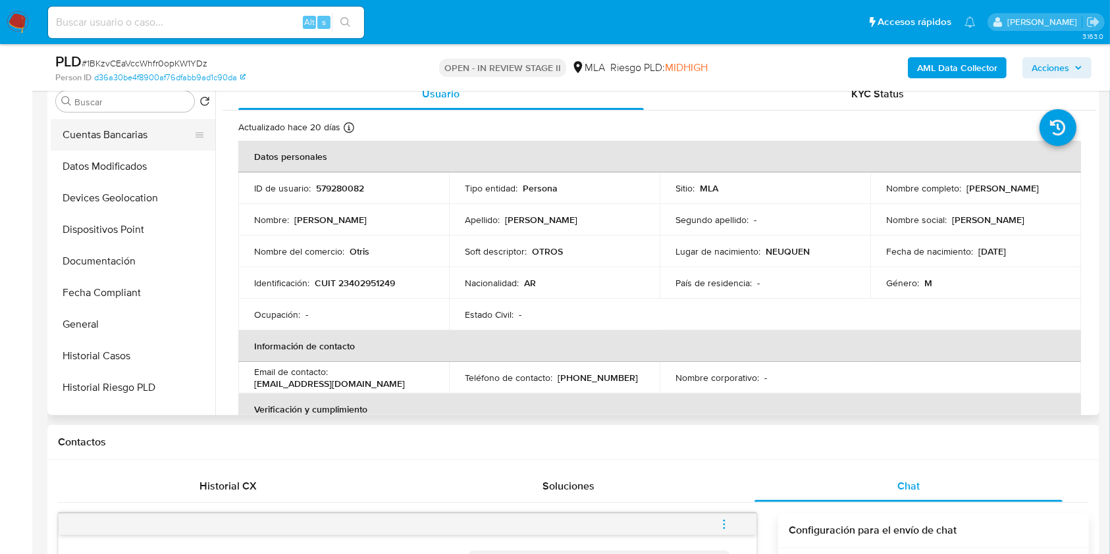
click at [134, 121] on button "Cuentas Bancarias" at bounding box center [128, 135] width 154 height 32
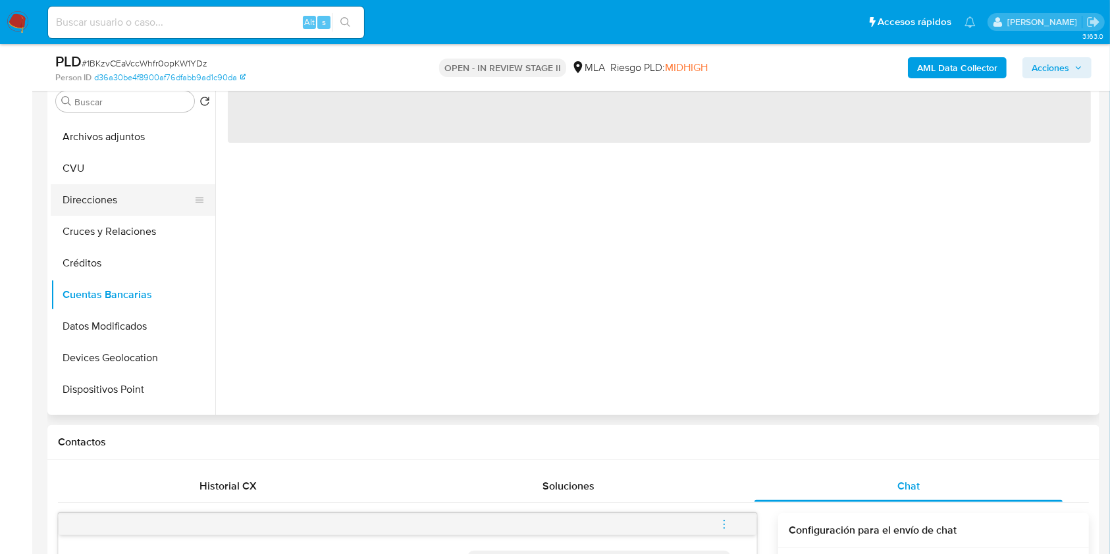
scroll to position [12, 0]
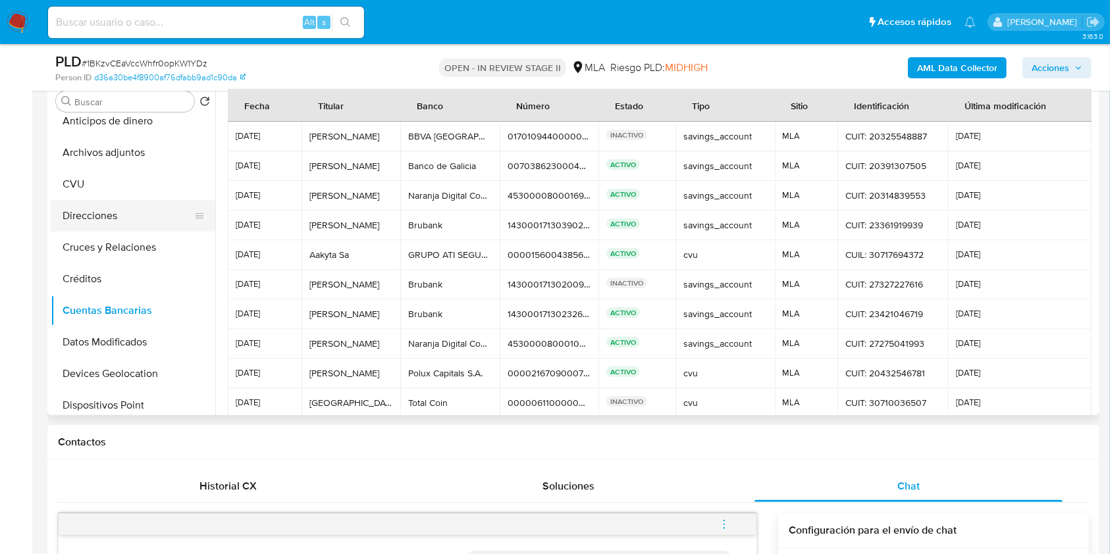
click at [142, 226] on button "Direcciones" at bounding box center [128, 216] width 154 height 32
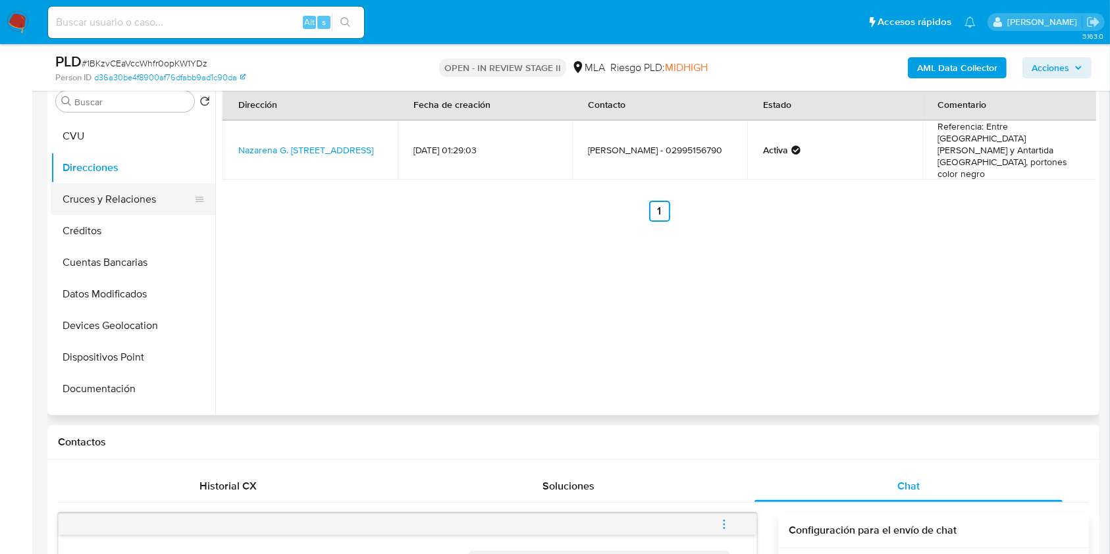
scroll to position [88, 0]
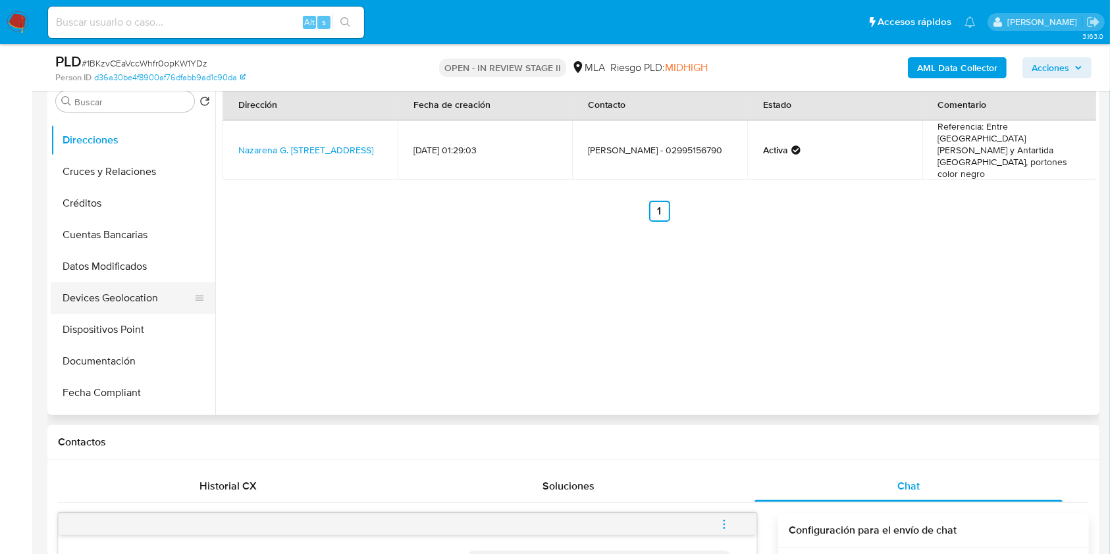
click at [154, 289] on button "Devices Geolocation" at bounding box center [128, 298] width 154 height 32
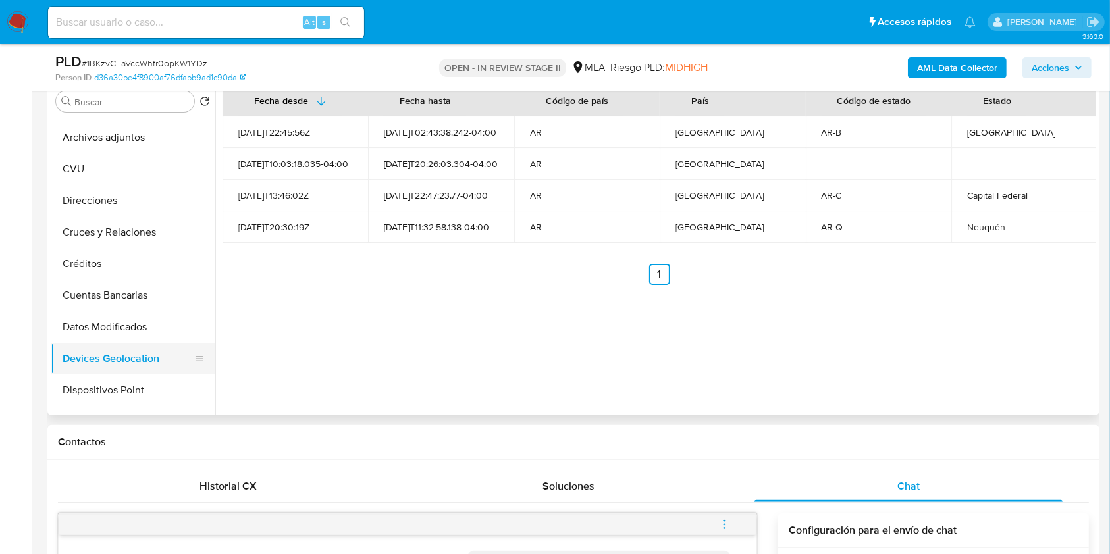
scroll to position [0, 0]
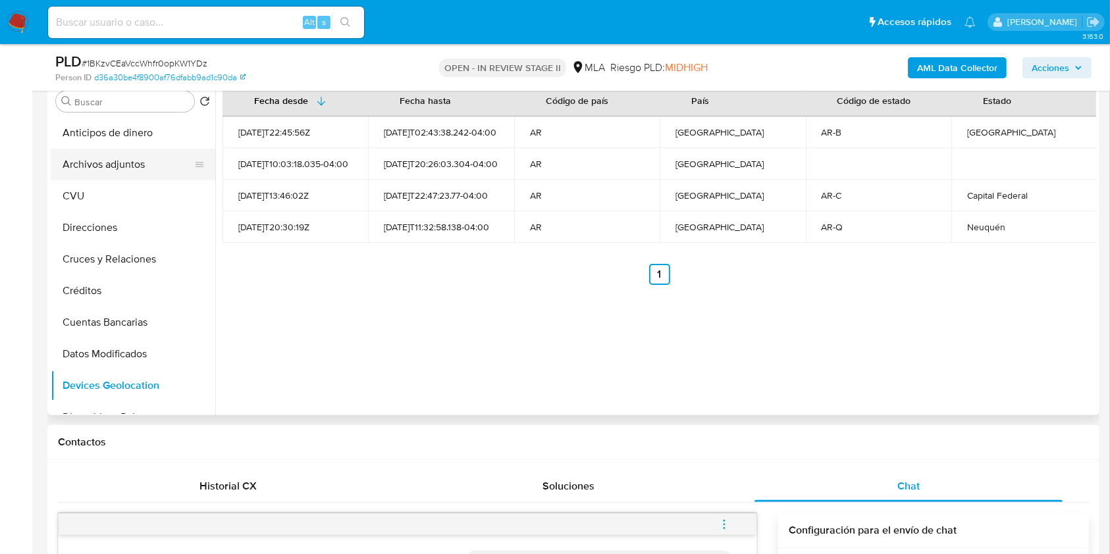
click at [108, 167] on button "Archivos adjuntos" at bounding box center [128, 165] width 154 height 32
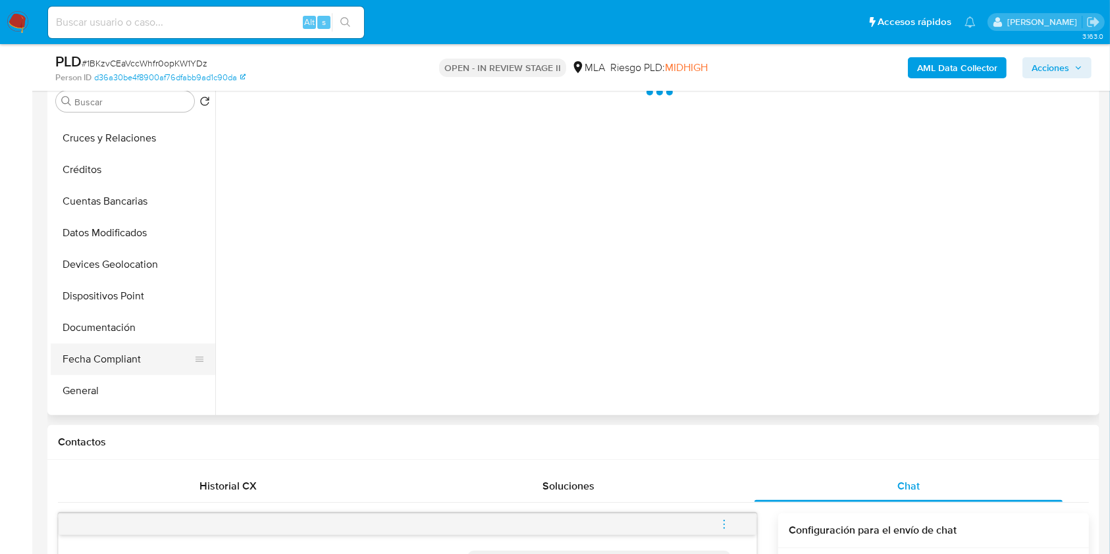
scroll to position [175, 0]
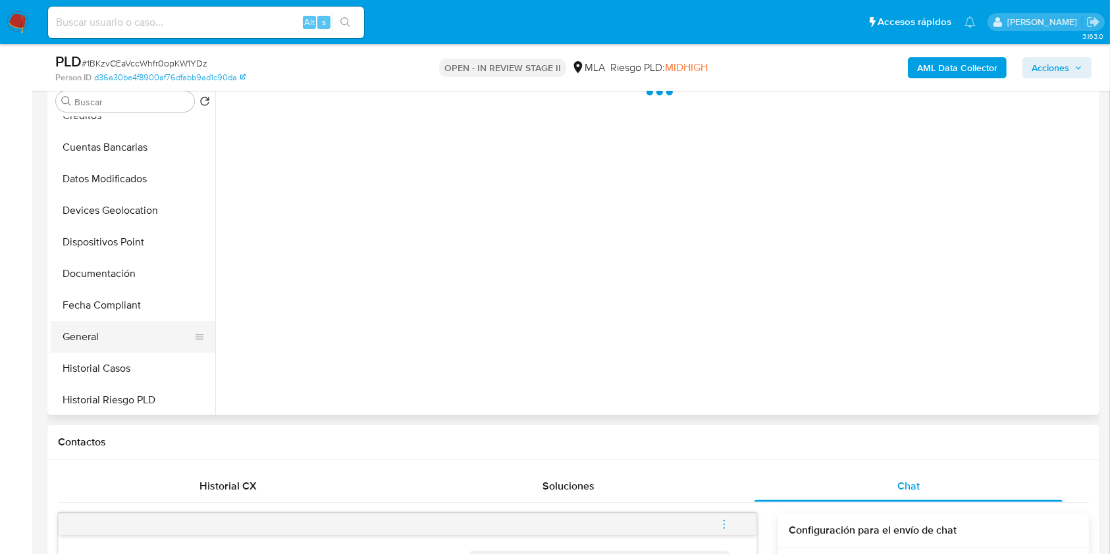
click at [78, 334] on button "General" at bounding box center [128, 337] width 154 height 32
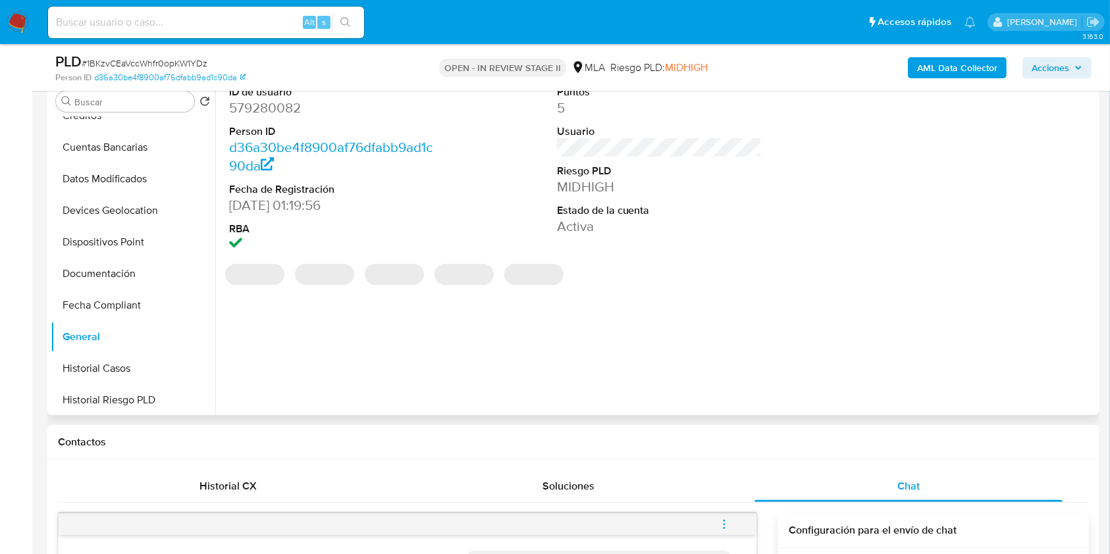
click at [284, 108] on dd "579280082" at bounding box center [331, 108] width 205 height 18
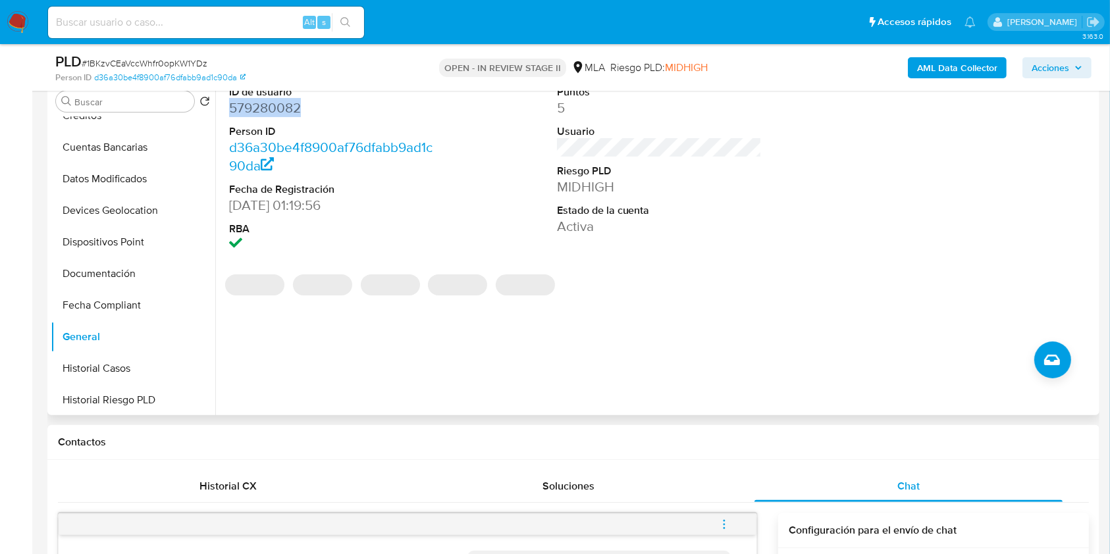
click at [284, 108] on dd "579280082" at bounding box center [331, 108] width 205 height 18
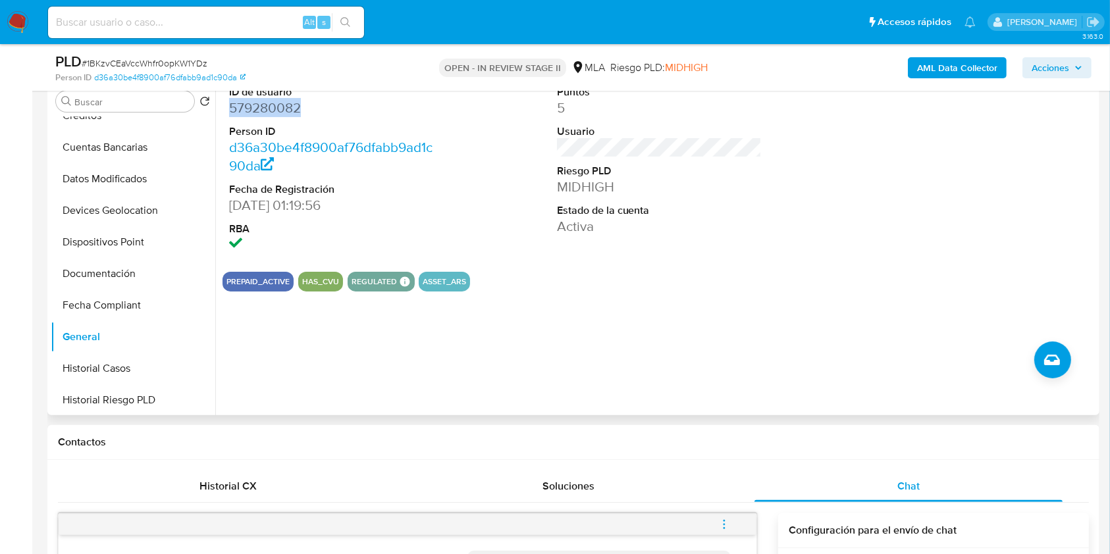
copy dd "579280082"
click at [287, 166] on dd "d36a30be4f8900af76dfabb9ad1c90da" at bounding box center [331, 156] width 205 height 37
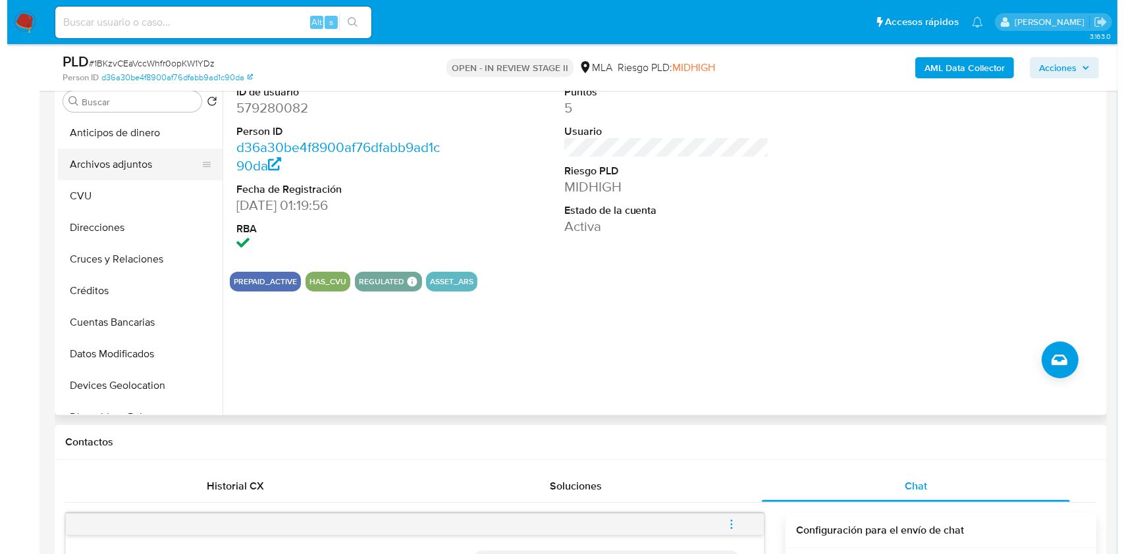
scroll to position [0, 0]
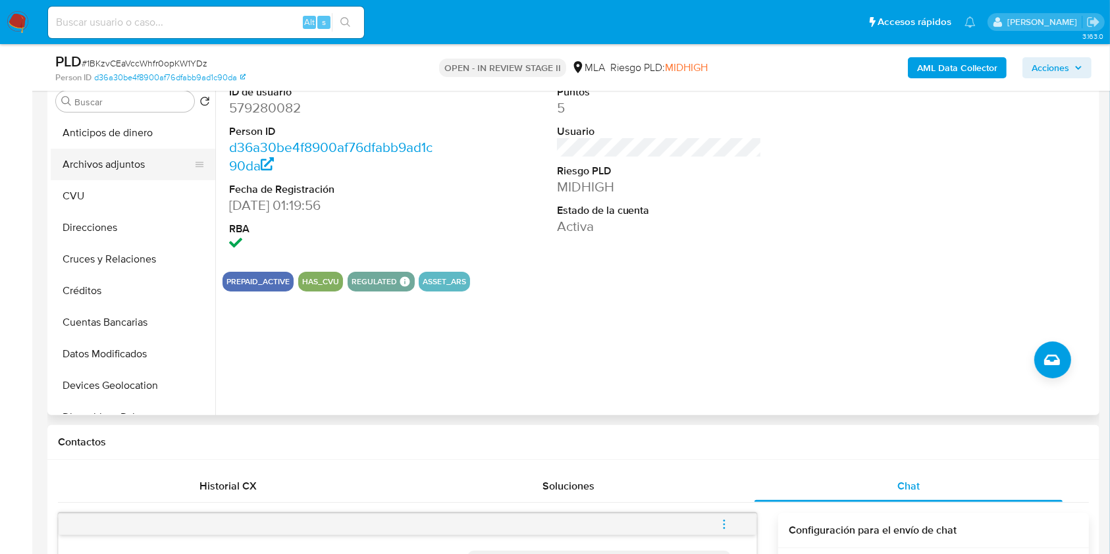
click at [133, 162] on button "Archivos adjuntos" at bounding box center [128, 165] width 154 height 32
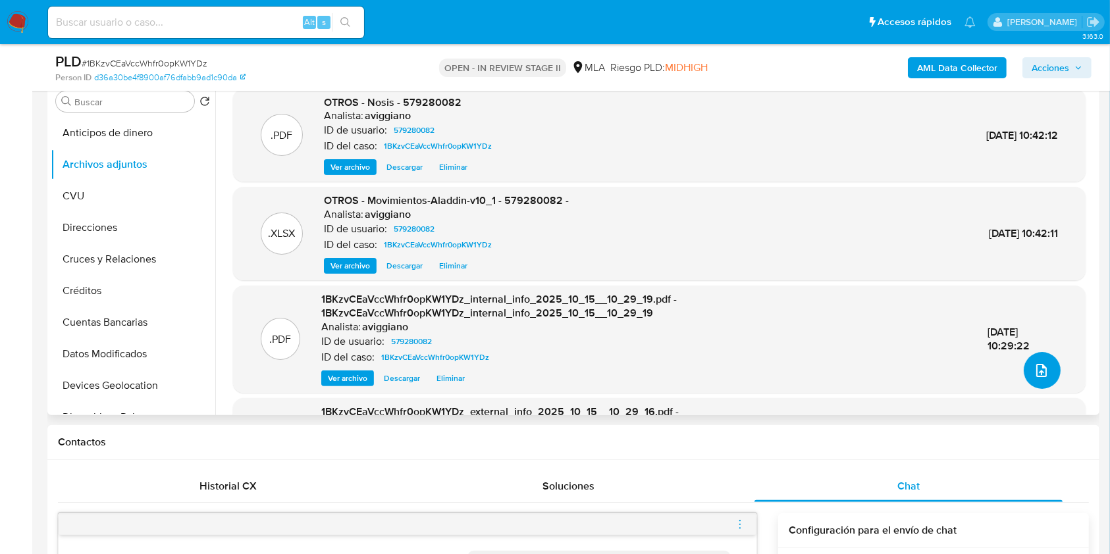
click at [1045, 363] on button "upload-file" at bounding box center [1042, 370] width 37 height 37
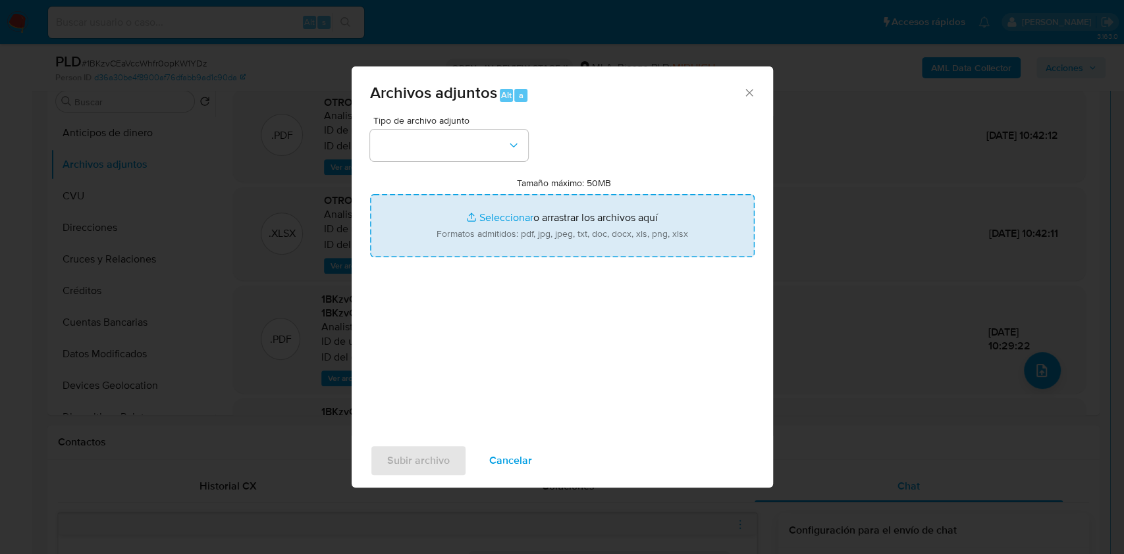
click at [619, 246] on input "Tamaño máximo: 50MB Seleccionar archivos" at bounding box center [562, 225] width 384 height 63
type input "C:\fakepath\Caselog 1BKzvCEaVccWhfr0opKW1YDz_2025_08_18_13_37_42.docx"
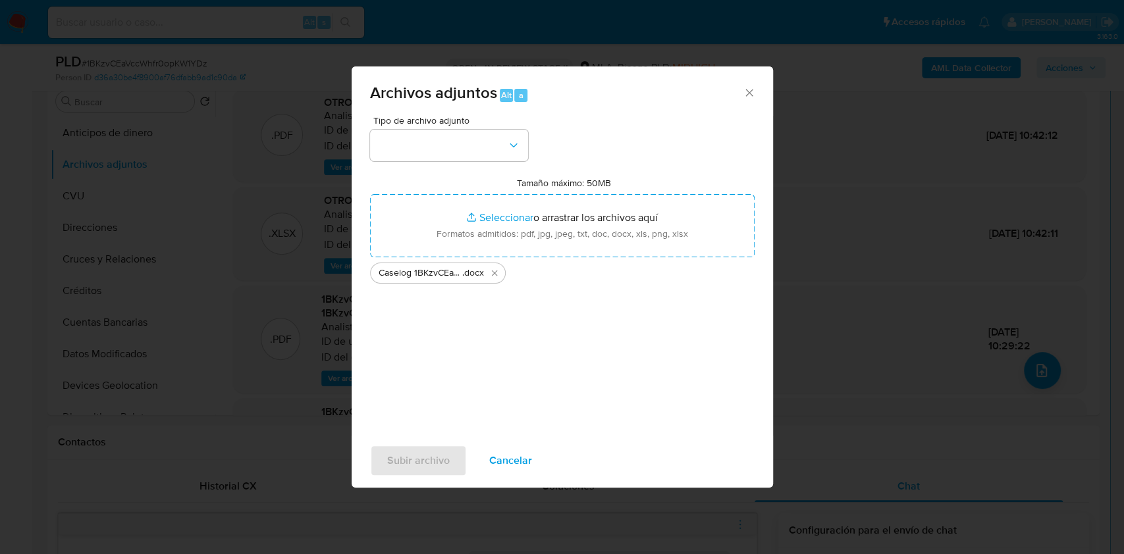
click at [488, 118] on span "Tipo de archivo adjunto" at bounding box center [452, 120] width 158 height 9
click at [478, 138] on button "button" at bounding box center [449, 146] width 158 height 32
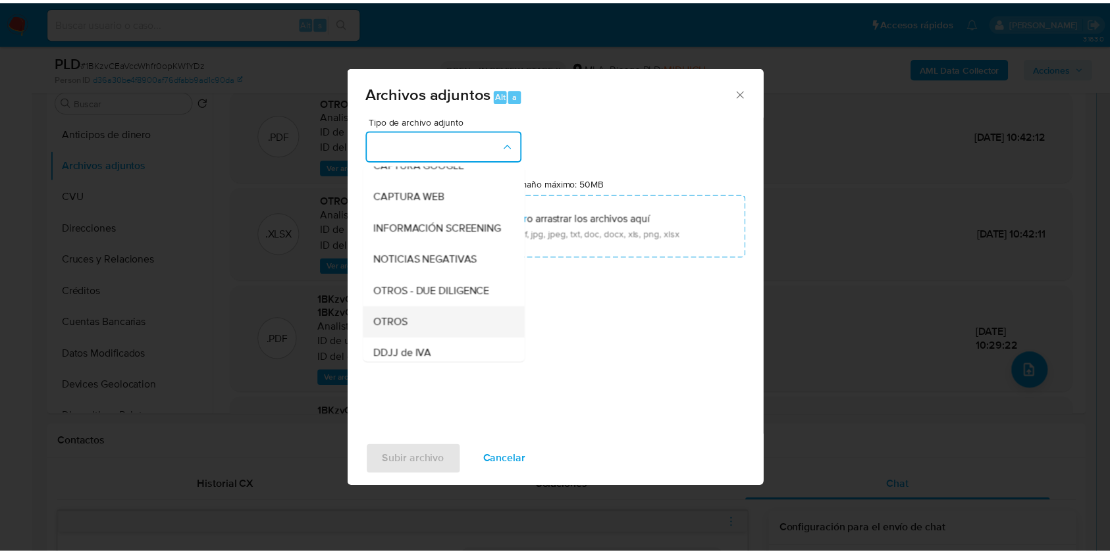
scroll to position [175, 0]
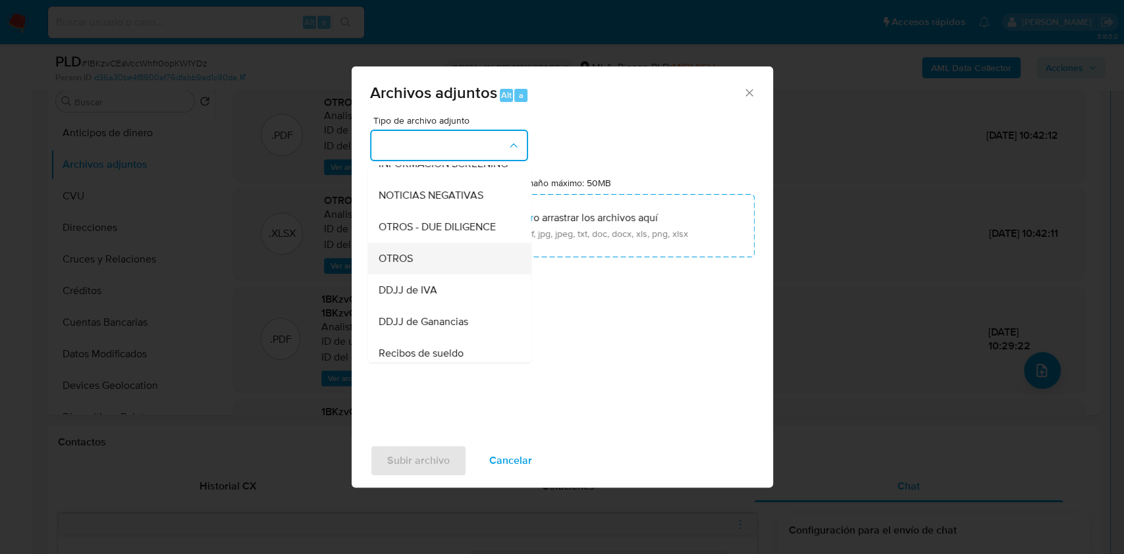
click at [427, 271] on div "OTROS" at bounding box center [445, 259] width 134 height 32
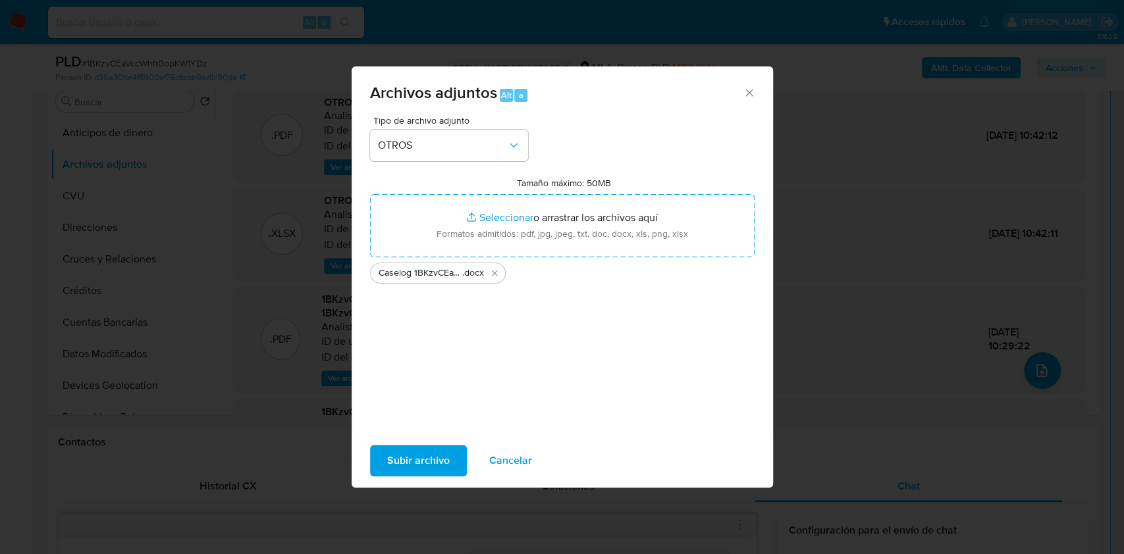
click at [407, 447] on span "Subir archivo" at bounding box center [418, 460] width 63 height 29
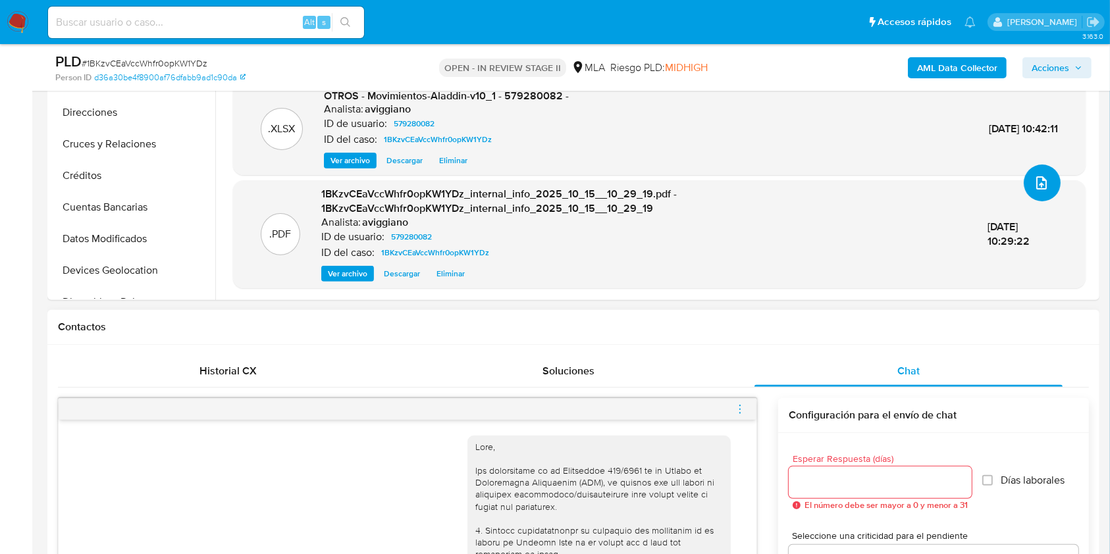
scroll to position [351, 0]
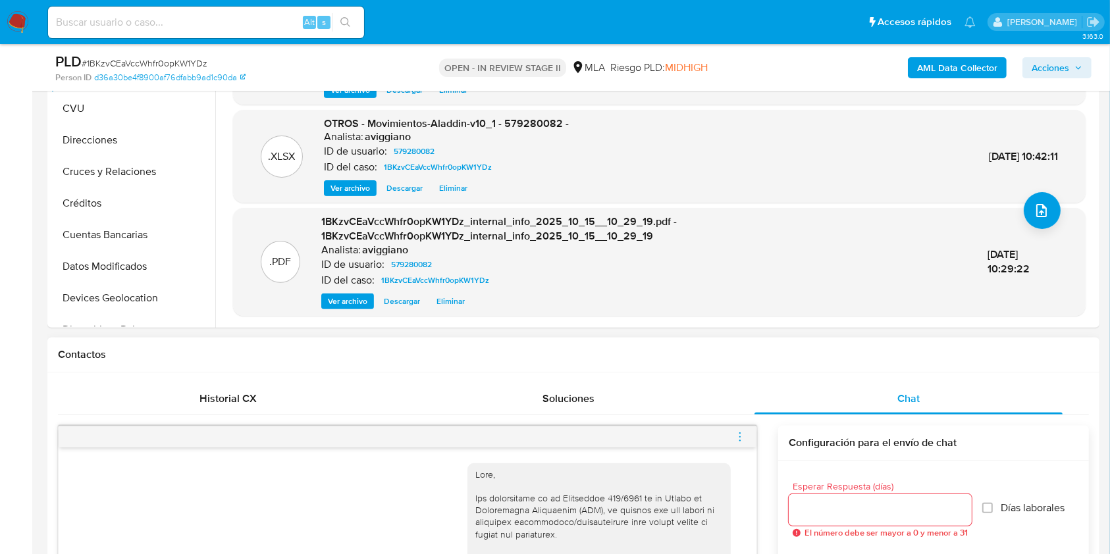
click at [749, 436] on div at bounding box center [408, 437] width 698 height 21
click at [739, 434] on icon "menu-action" at bounding box center [740, 437] width 12 height 12
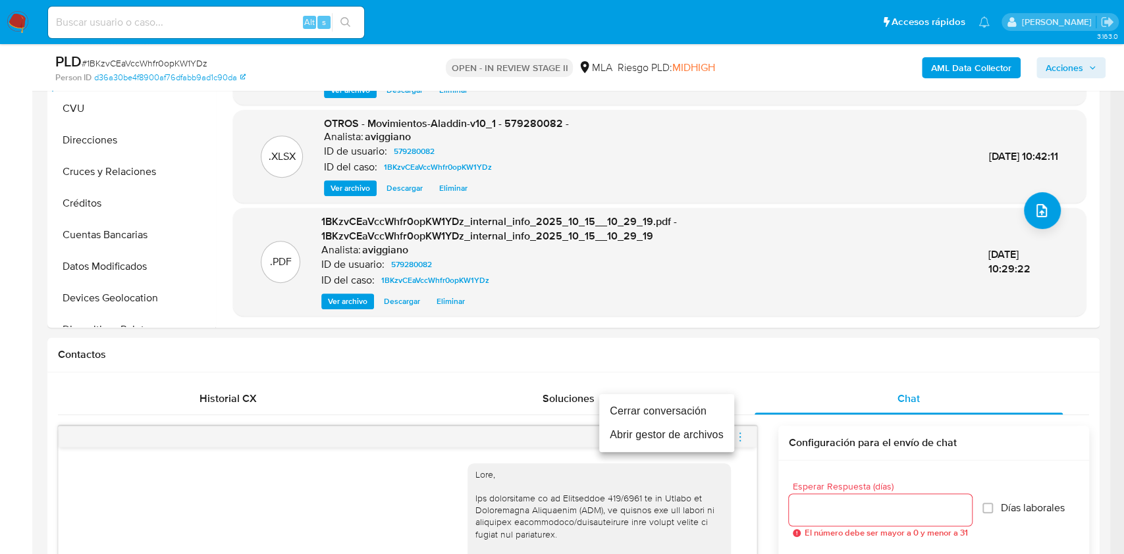
click at [672, 414] on li "Cerrar conversación" at bounding box center [666, 412] width 135 height 24
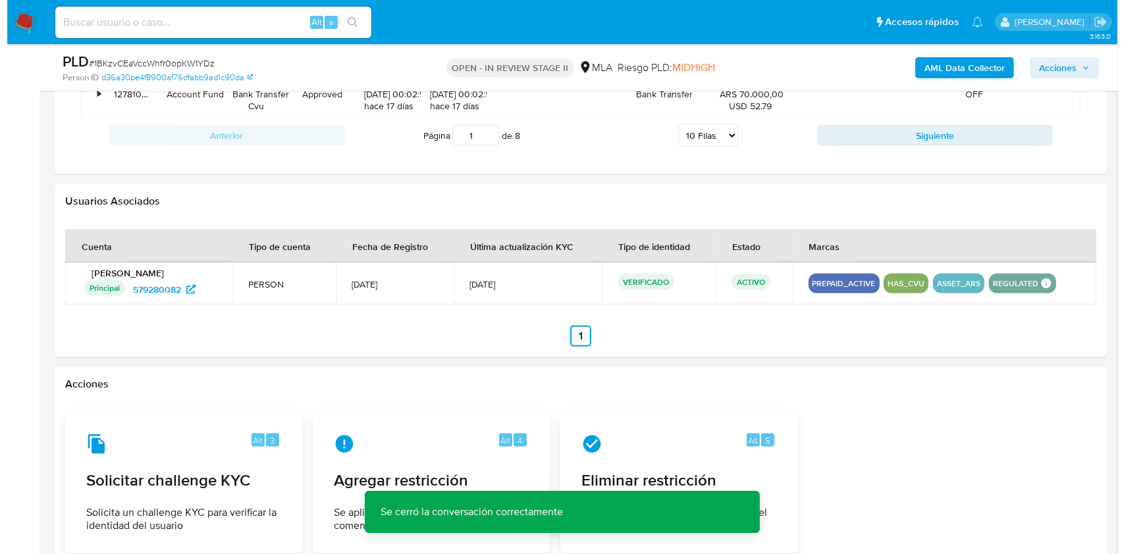
scroll to position [1839, 0]
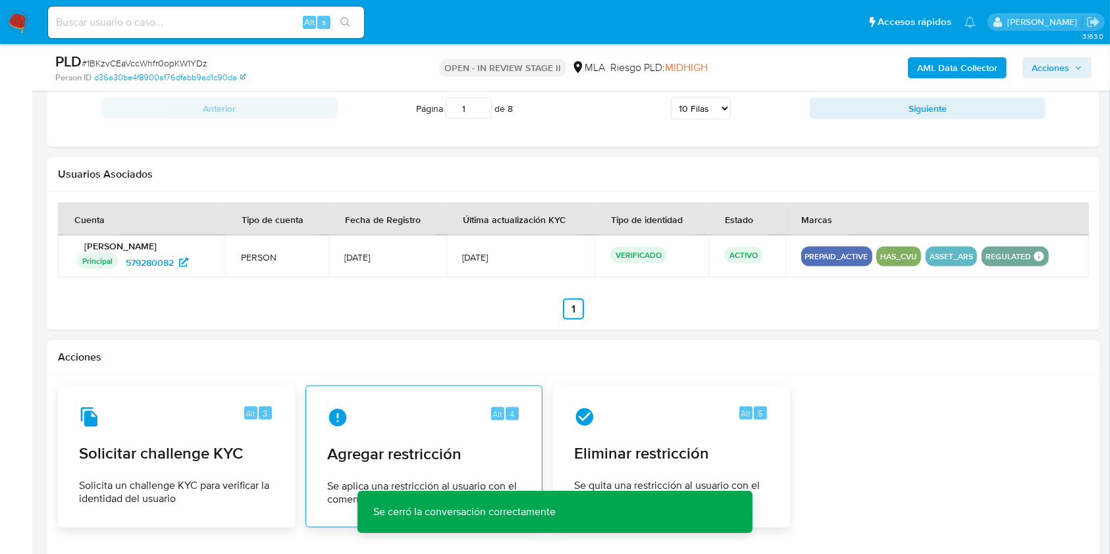
click at [399, 420] on div "Alt 4" at bounding box center [424, 417] width 194 height 21
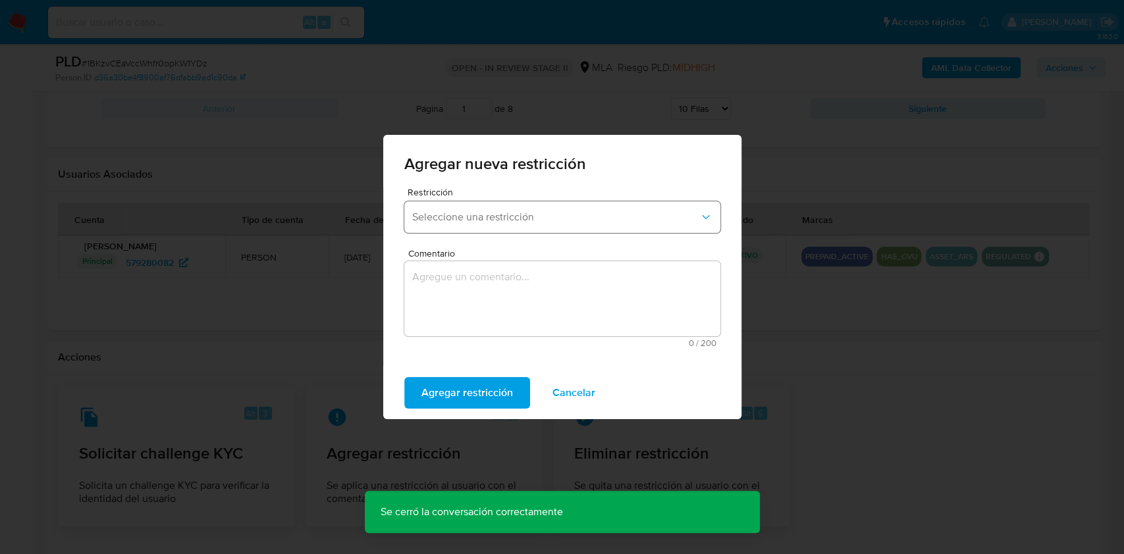
click at [512, 225] on button "Seleccione una restricción" at bounding box center [562, 217] width 316 height 32
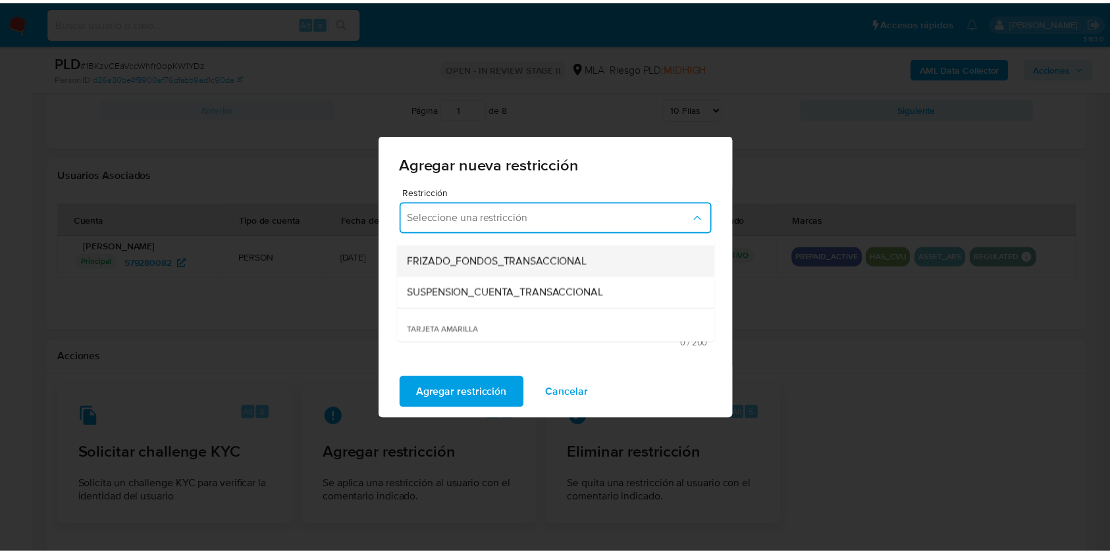
scroll to position [175, 0]
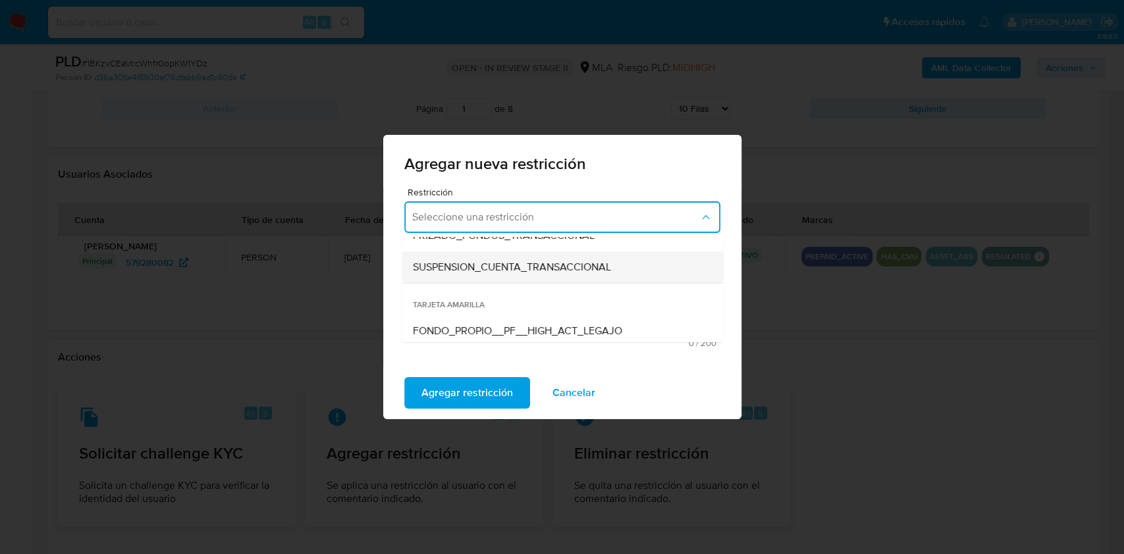
click at [451, 261] on span "SUSPENSION_CUENTA_TRANSACCIONAL" at bounding box center [511, 267] width 198 height 13
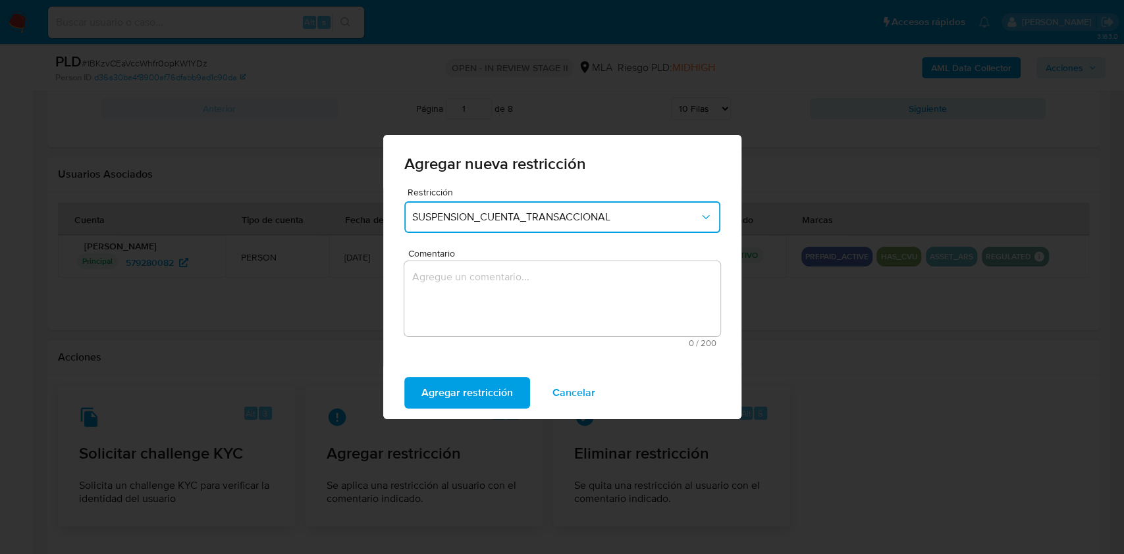
click at [458, 283] on textarea "Comentario" at bounding box center [562, 298] width 316 height 75
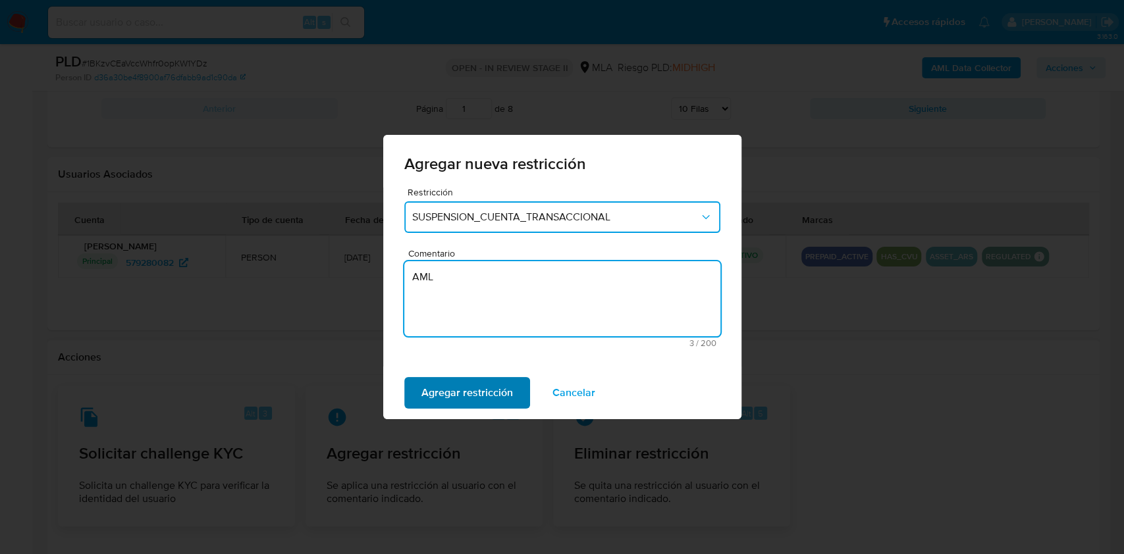
type textarea "AML"
click at [429, 400] on span "Agregar restricción" at bounding box center [467, 393] width 92 height 29
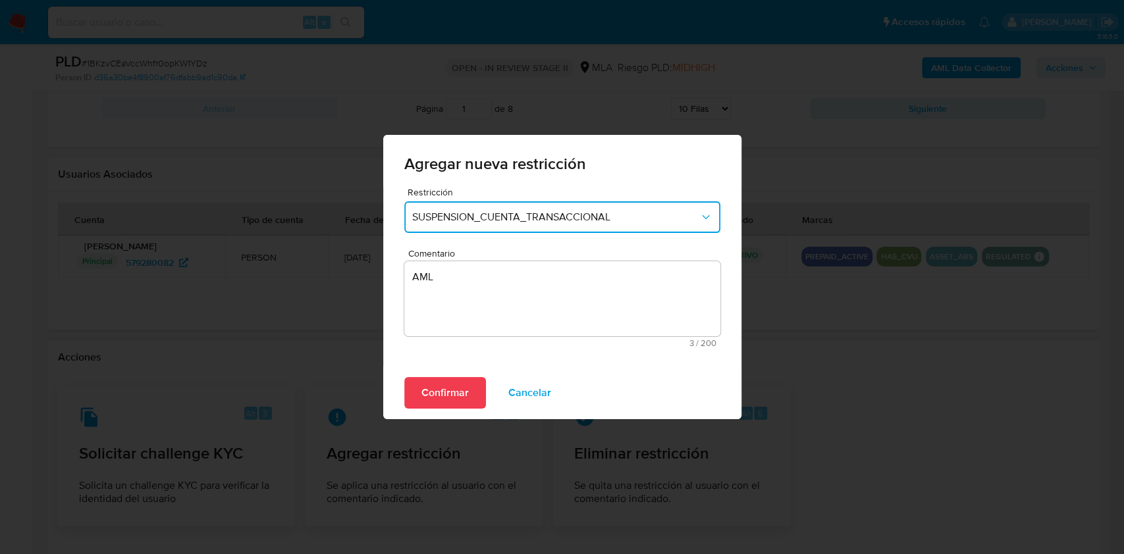
click at [463, 390] on span "Confirmar" at bounding box center [444, 393] width 47 height 29
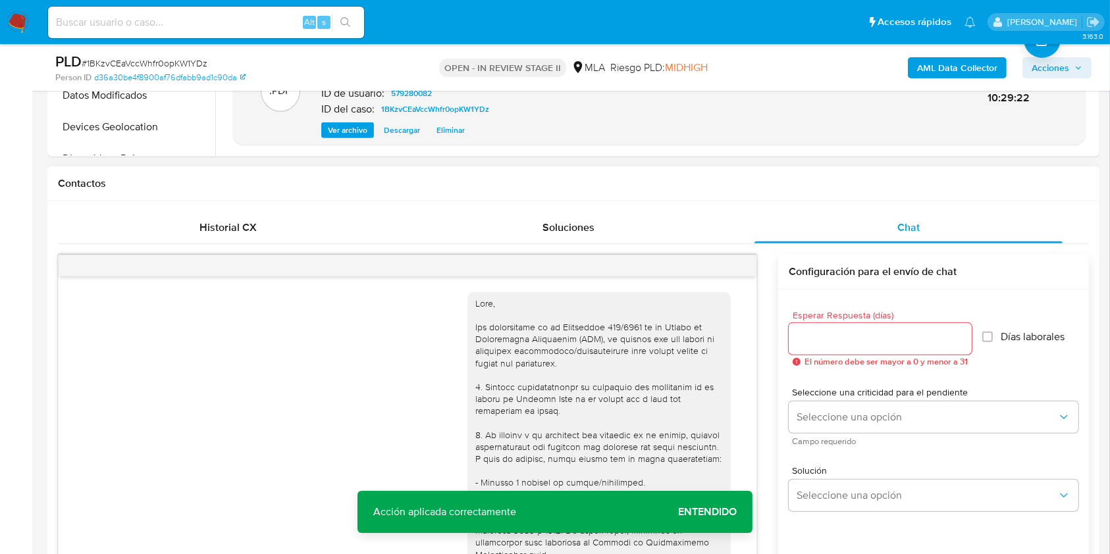
scroll to position [171, 0]
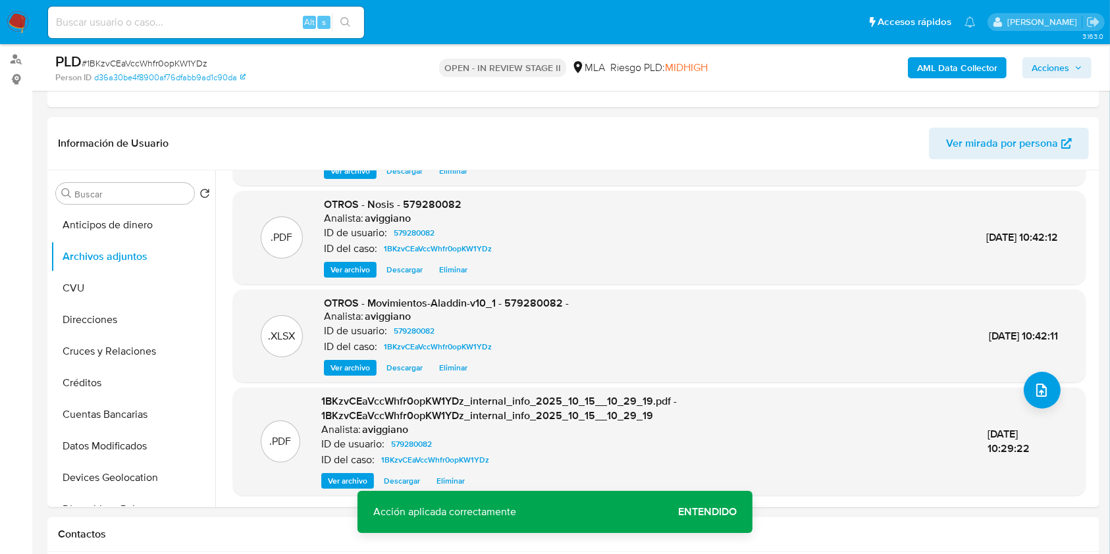
click at [1036, 64] on span "Acciones" at bounding box center [1051, 67] width 38 height 21
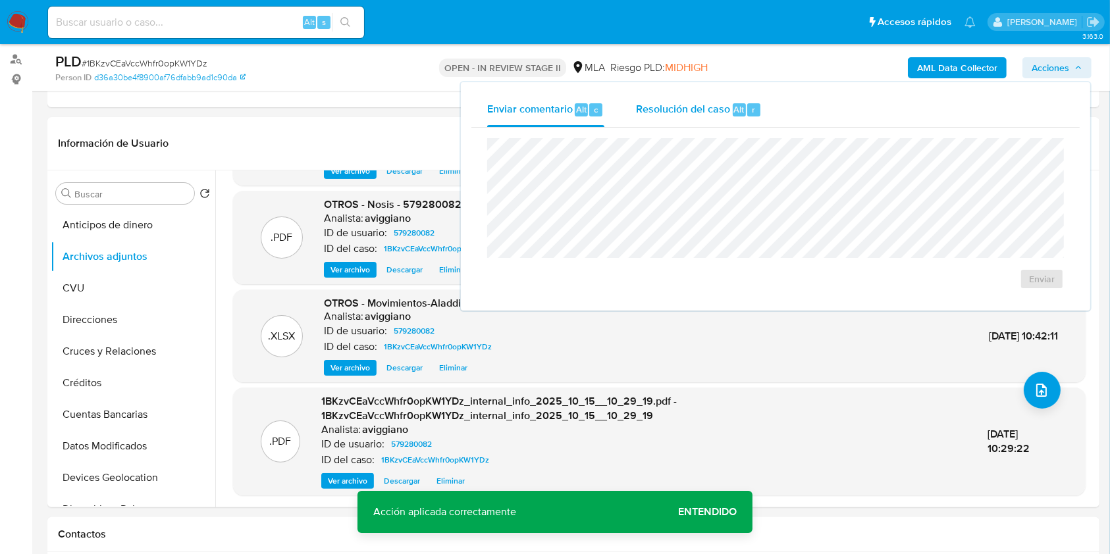
click at [728, 107] on span "Resolución del caso" at bounding box center [683, 108] width 94 height 15
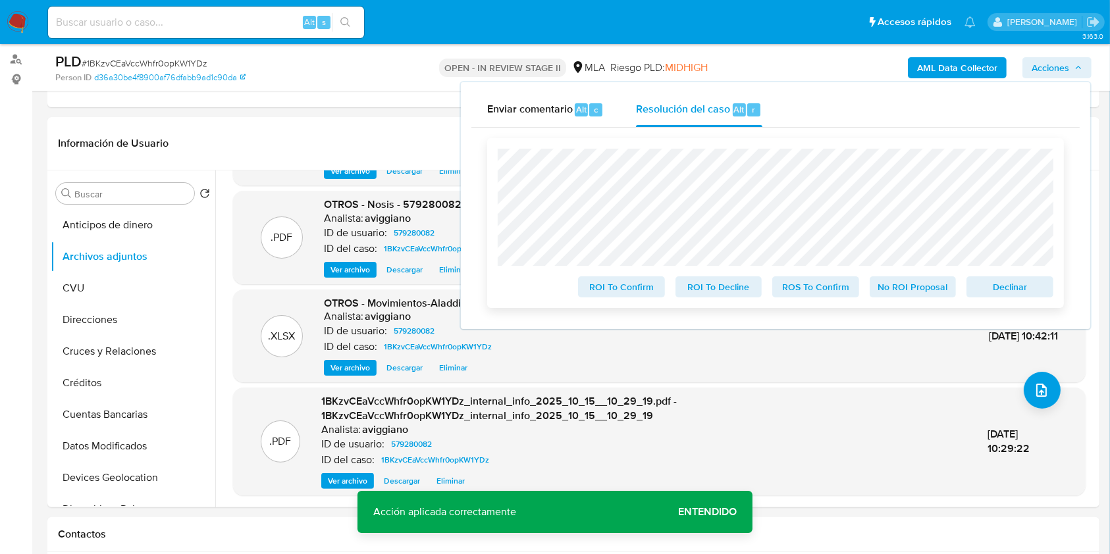
click at [1008, 282] on span "Declinar" at bounding box center [1010, 287] width 68 height 18
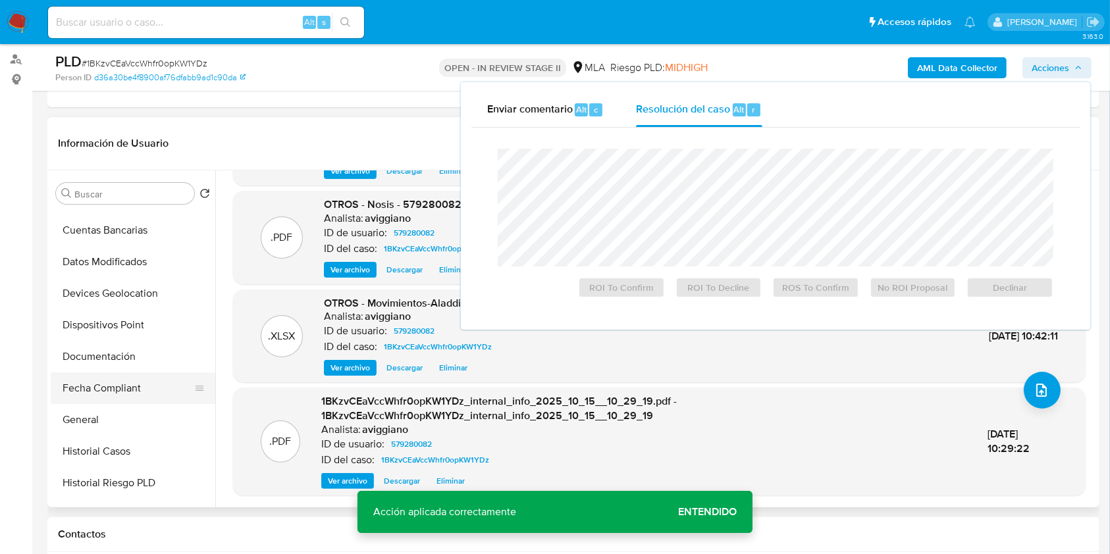
scroll to position [263, 0]
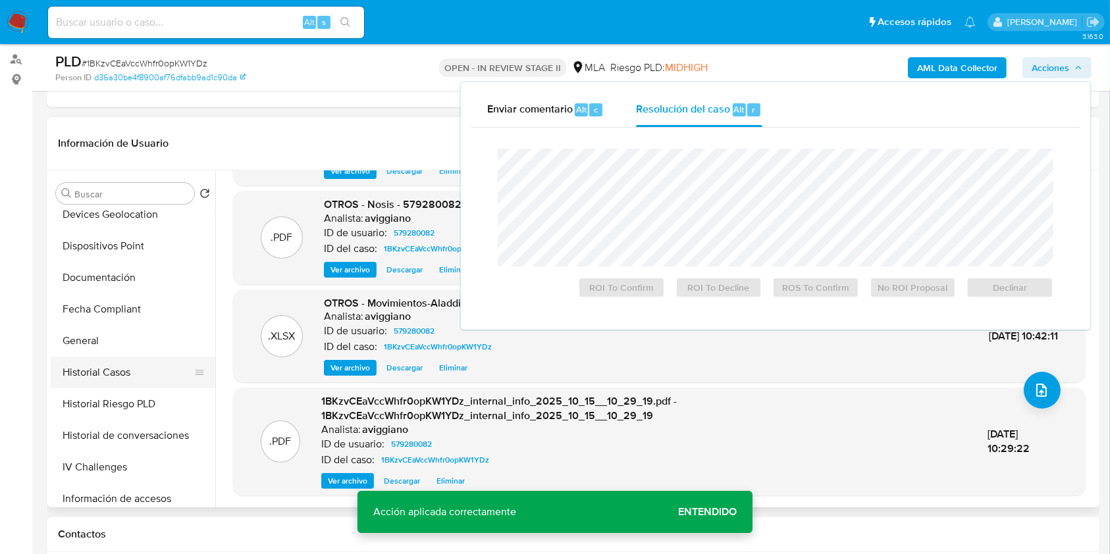
click at [108, 365] on button "Historial Casos" at bounding box center [128, 373] width 154 height 32
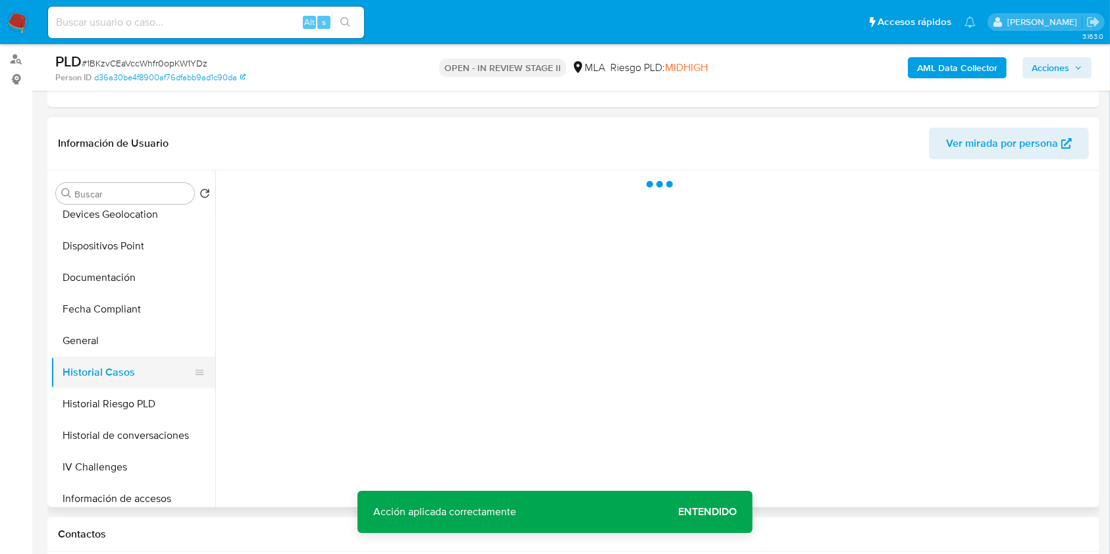
scroll to position [0, 0]
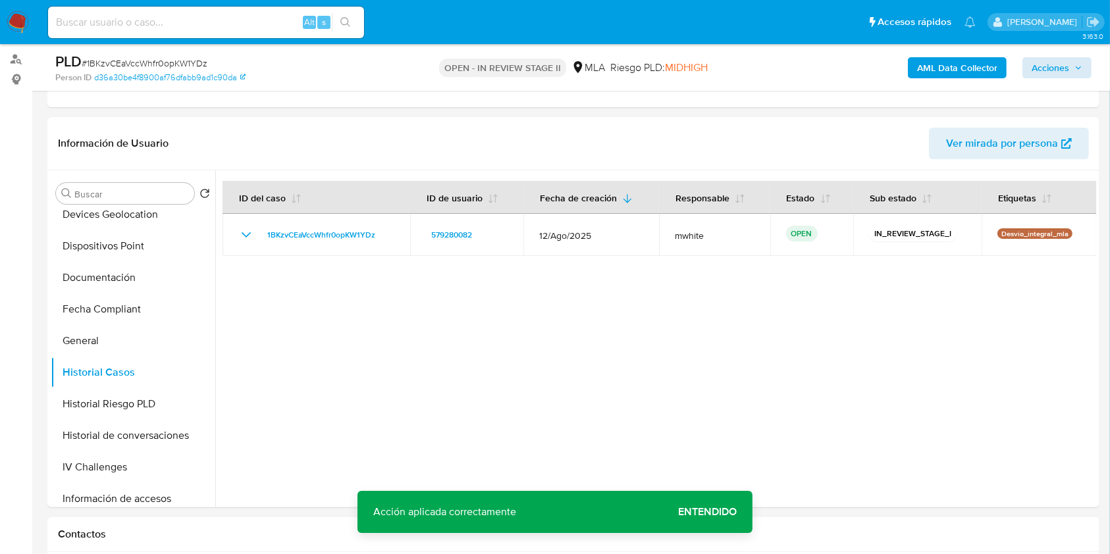
drag, startPoint x: 1049, startPoint y: 81, endPoint x: 1049, endPoint y: 74, distance: 7.3
click at [1049, 80] on div "AML Data Collector Acciones" at bounding box center [921, 67] width 342 height 31
click at [1049, 65] on span "Acciones" at bounding box center [1051, 67] width 38 height 21
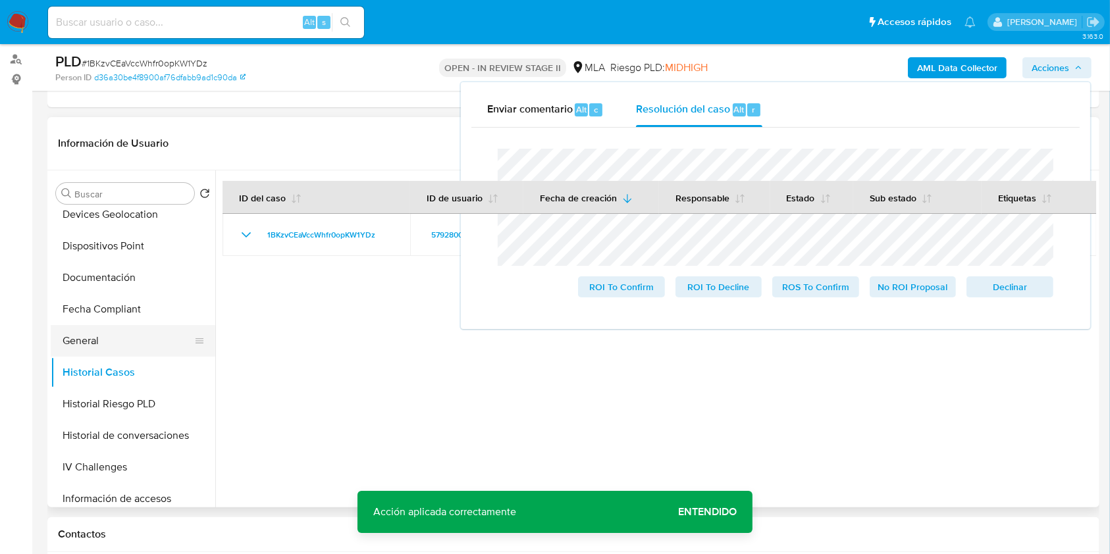
click at [176, 345] on button "General" at bounding box center [128, 341] width 154 height 32
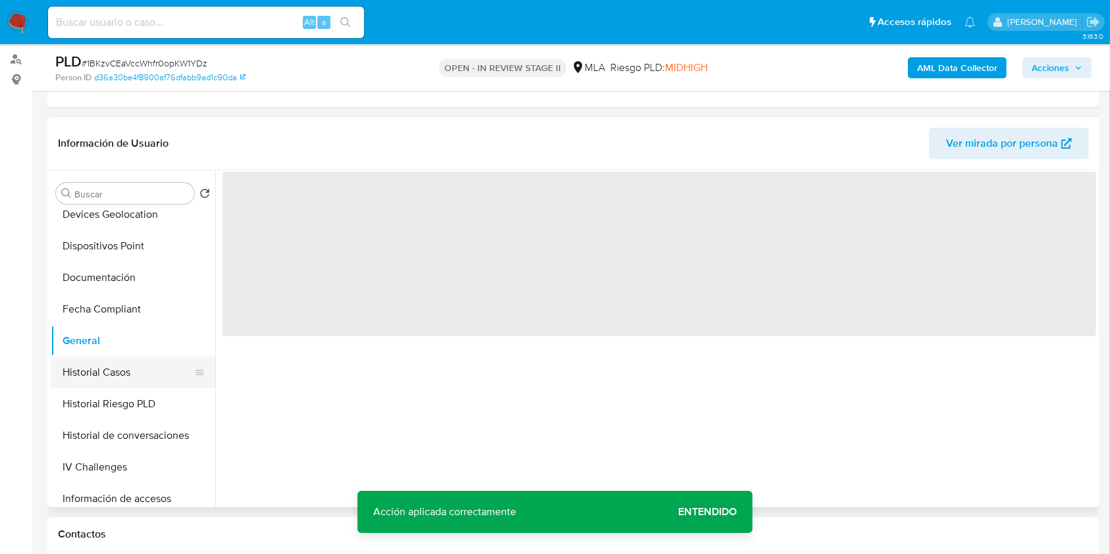
click at [144, 368] on button "Historial Casos" at bounding box center [128, 373] width 154 height 32
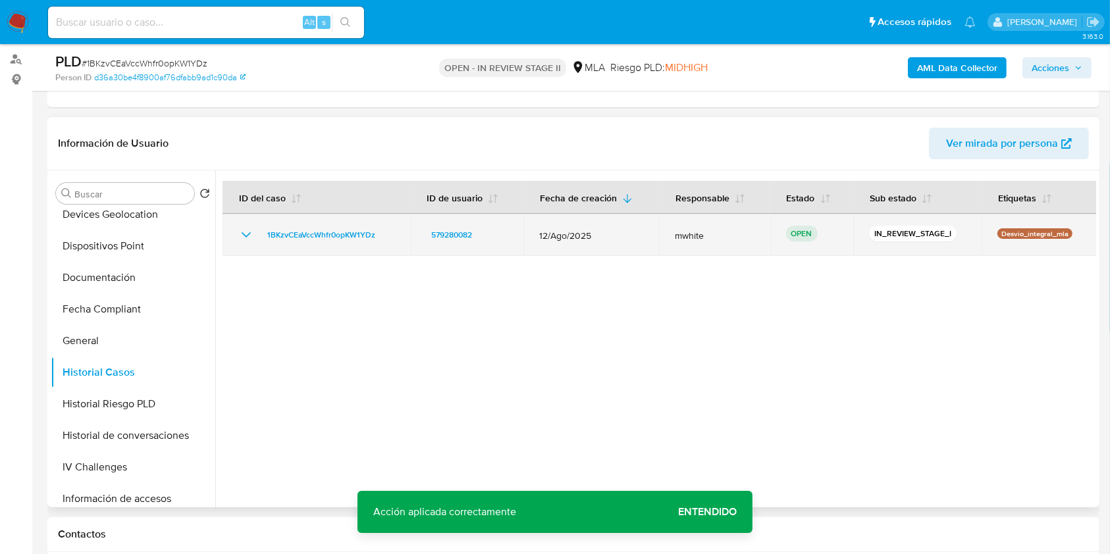
drag, startPoint x: 392, startPoint y: 231, endPoint x: 248, endPoint y: 240, distance: 144.5
click at [248, 240] on div "1BKzvCEaVccWhfr0opKW1YDz" at bounding box center [316, 235] width 156 height 16
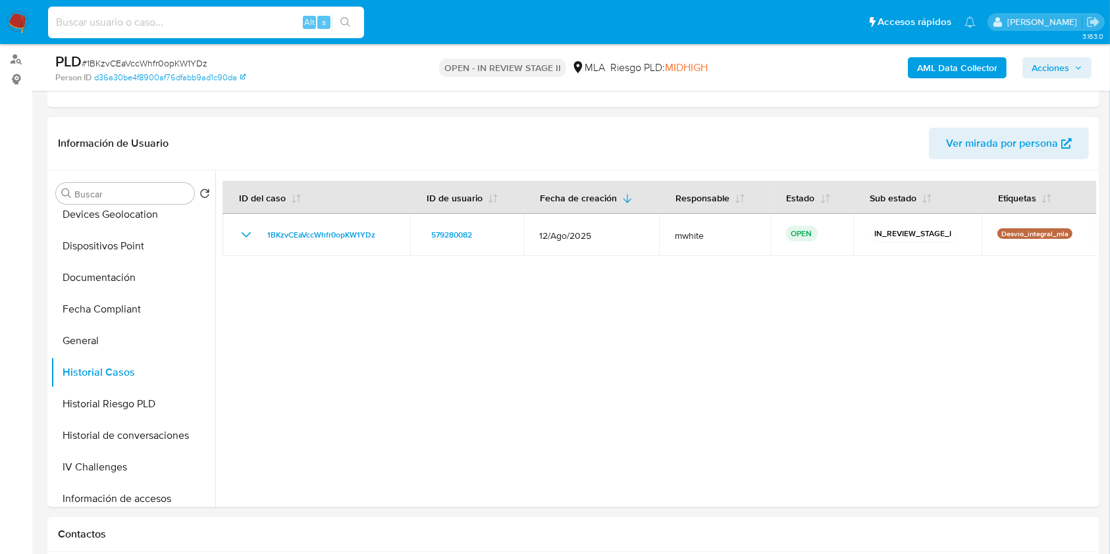
paste input "Q20P6P0MArcfUJH4HJ4p3mey"
type input "Q20P6P0MArcfUJH4HJ4p3mey"
click at [344, 20] on icon "search-icon" at bounding box center [345, 22] width 11 height 11
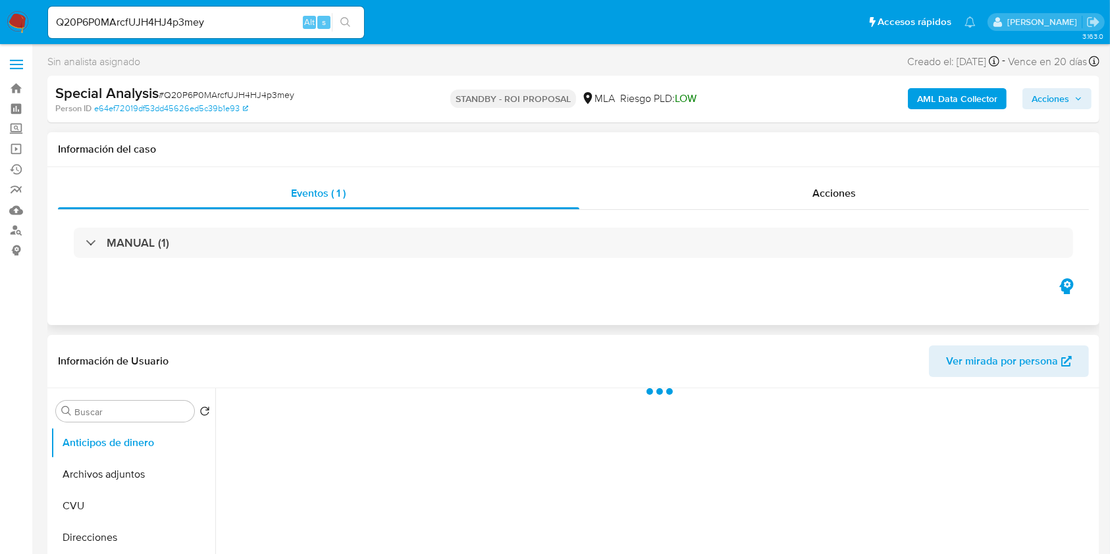
select select "10"
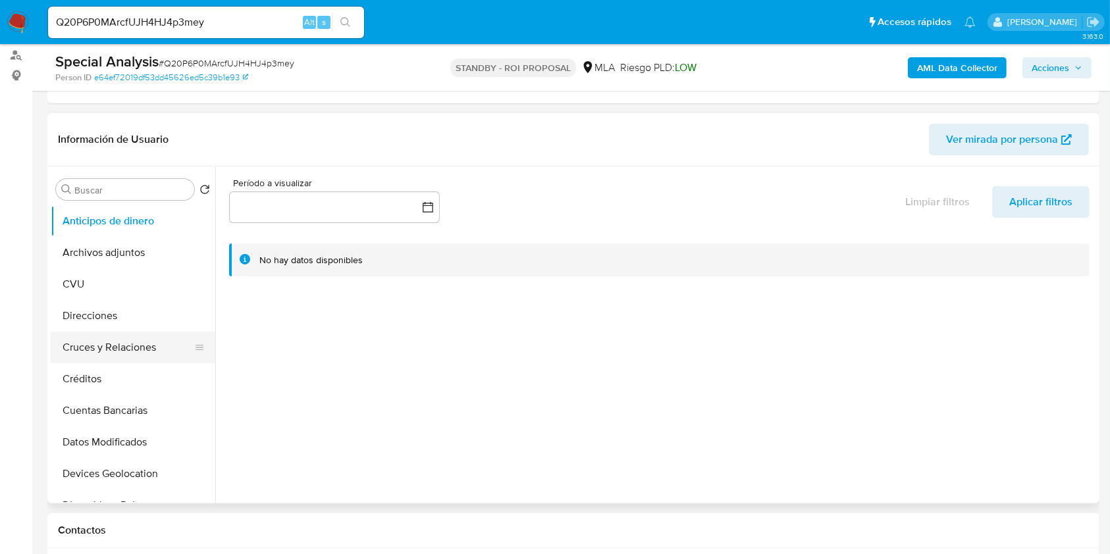
scroll to position [263, 0]
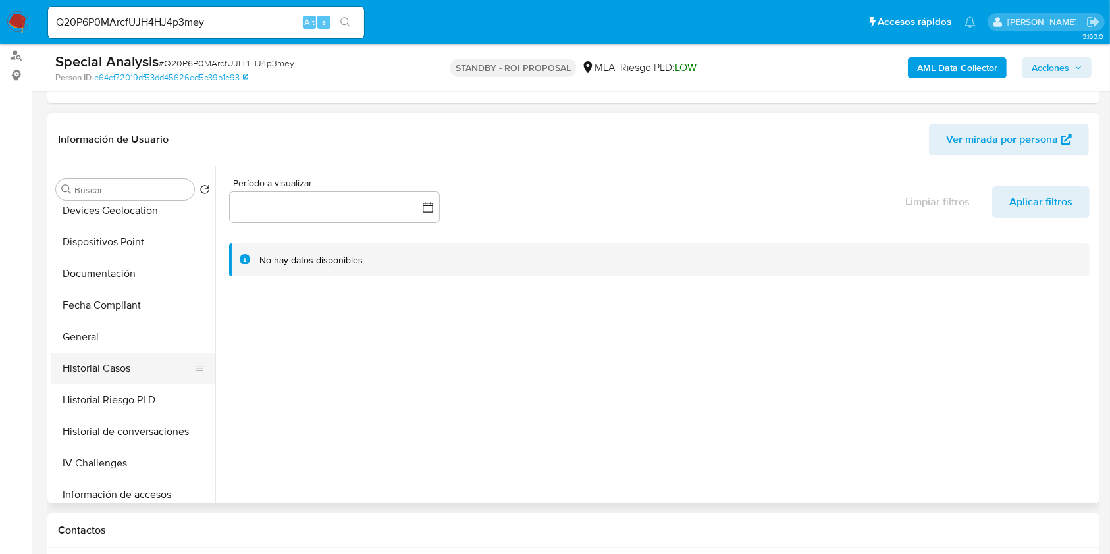
click at [153, 360] on button "Historial Casos" at bounding box center [128, 369] width 154 height 32
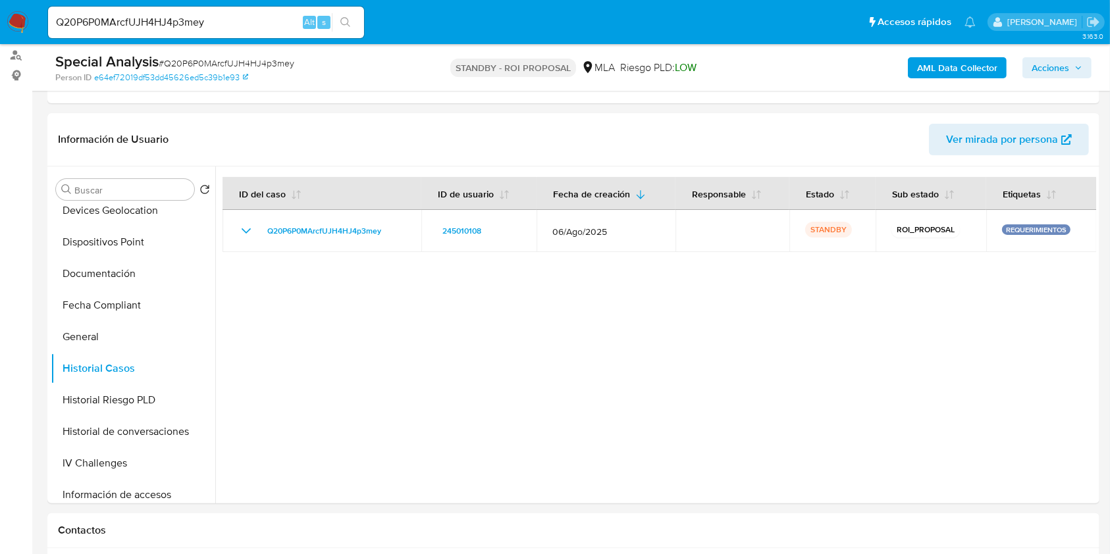
click at [153, 20] on input "Q20P6P0MArcfUJH4HJ4p3mey" at bounding box center [206, 22] width 316 height 17
paste input "MSSBv9qfRgqrRBSOhGSluAhk"
type input "MSSBv9qfRgqrRBSOhGSluAhk"
click at [353, 24] on button "search-icon" at bounding box center [345, 22] width 27 height 18
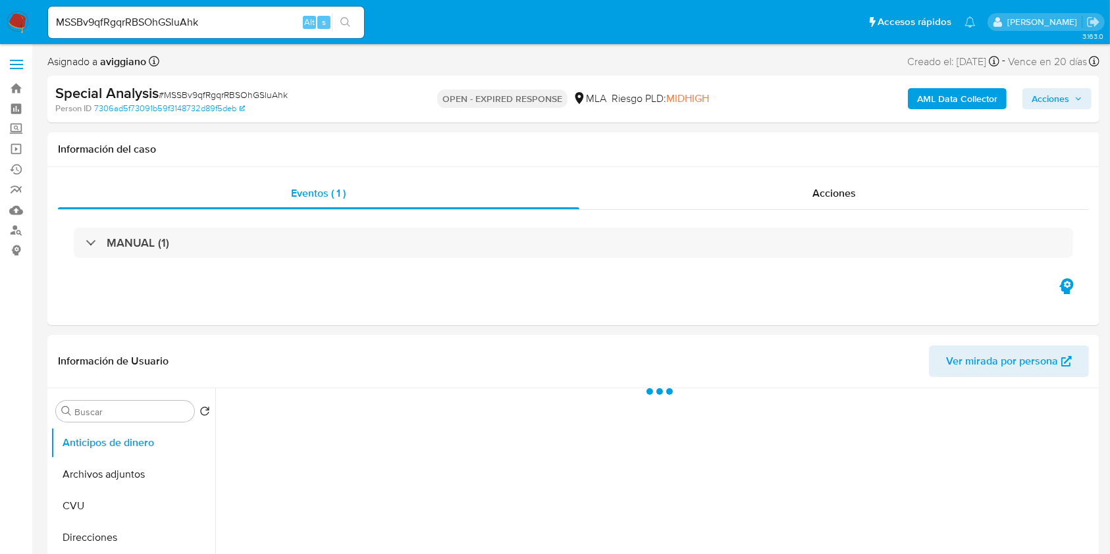
select select "10"
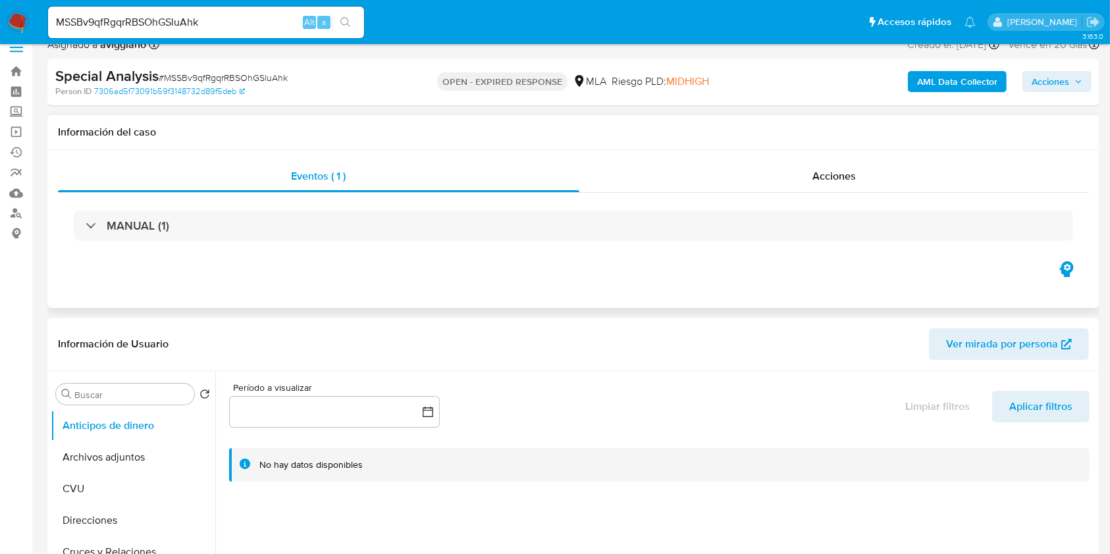
scroll to position [263, 0]
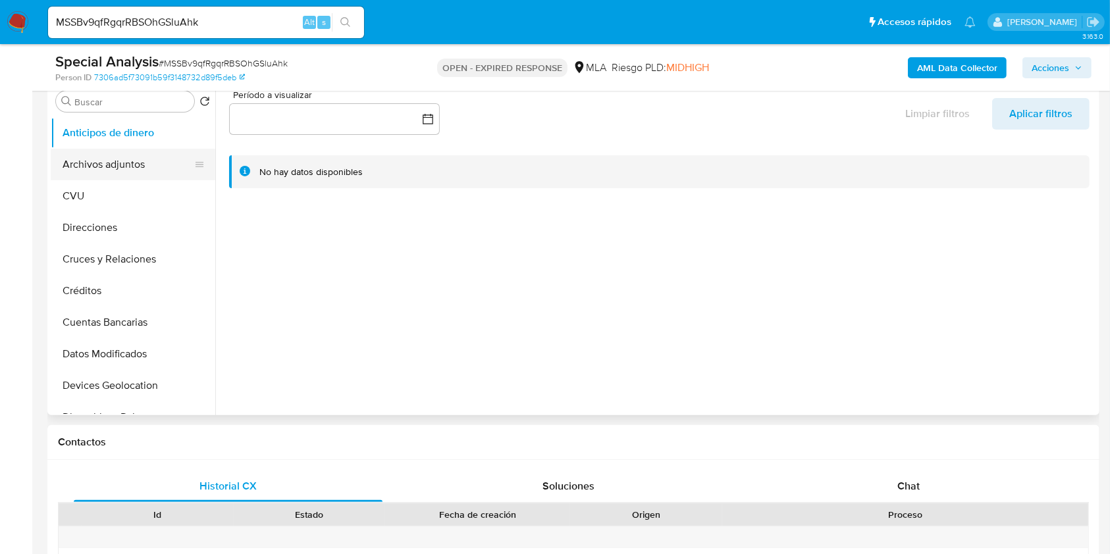
click at [142, 161] on button "Archivos adjuntos" at bounding box center [128, 165] width 154 height 32
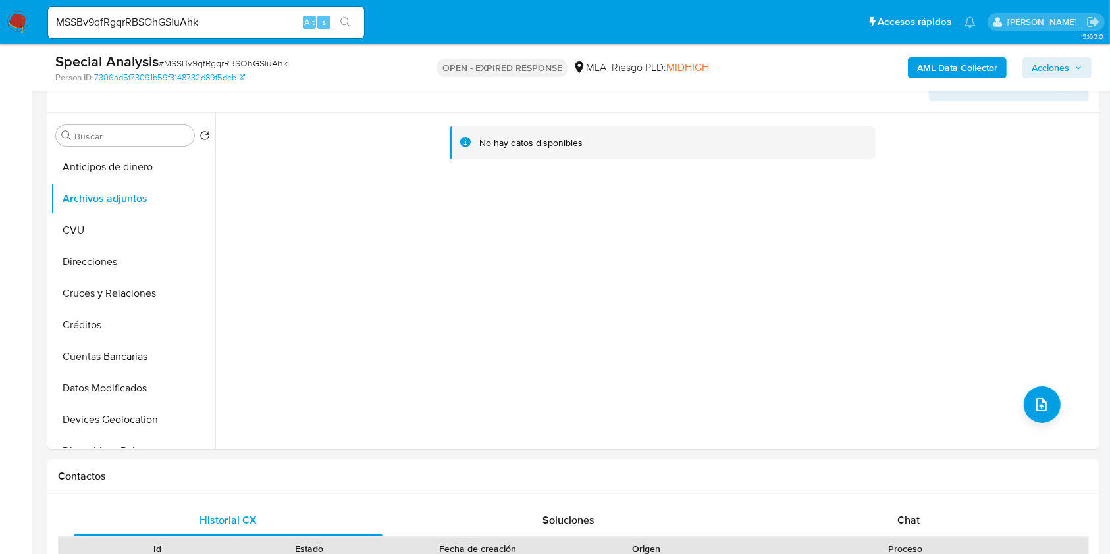
scroll to position [175, 0]
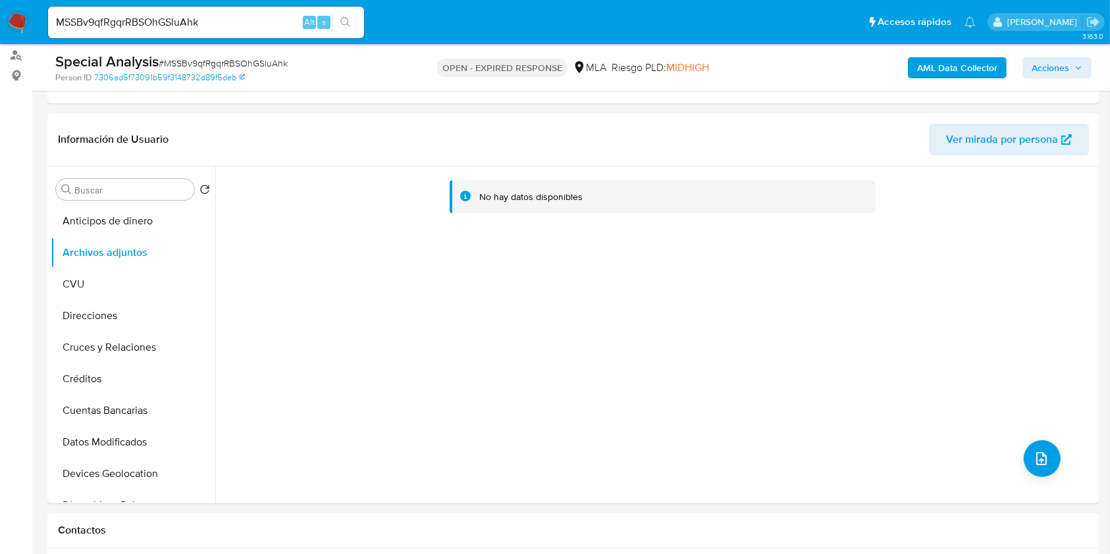
click at [974, 82] on div "AML Data Collector Acciones" at bounding box center [921, 67] width 342 height 31
click at [969, 71] on b "AML Data Collector" at bounding box center [957, 67] width 80 height 21
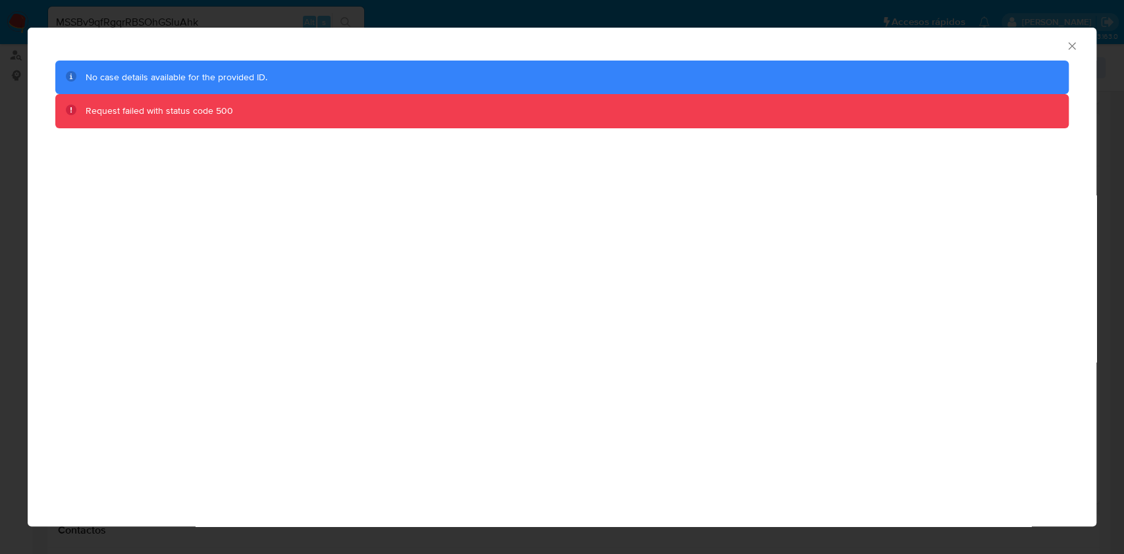
click at [1070, 47] on icon "Cerrar ventana" at bounding box center [1071, 45] width 7 height 7
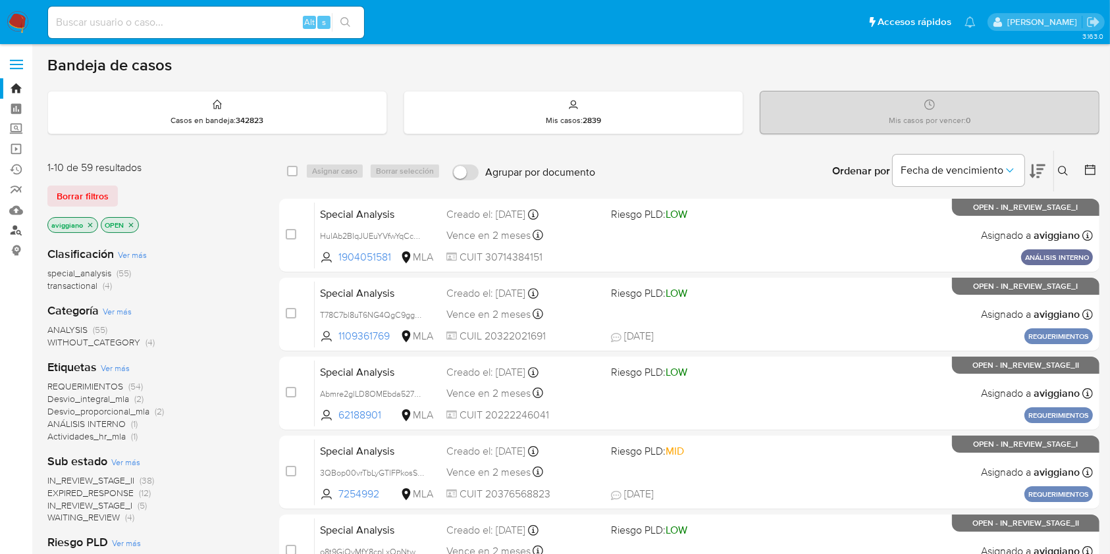
click at [9, 228] on link "Buscador de personas" at bounding box center [78, 231] width 157 height 20
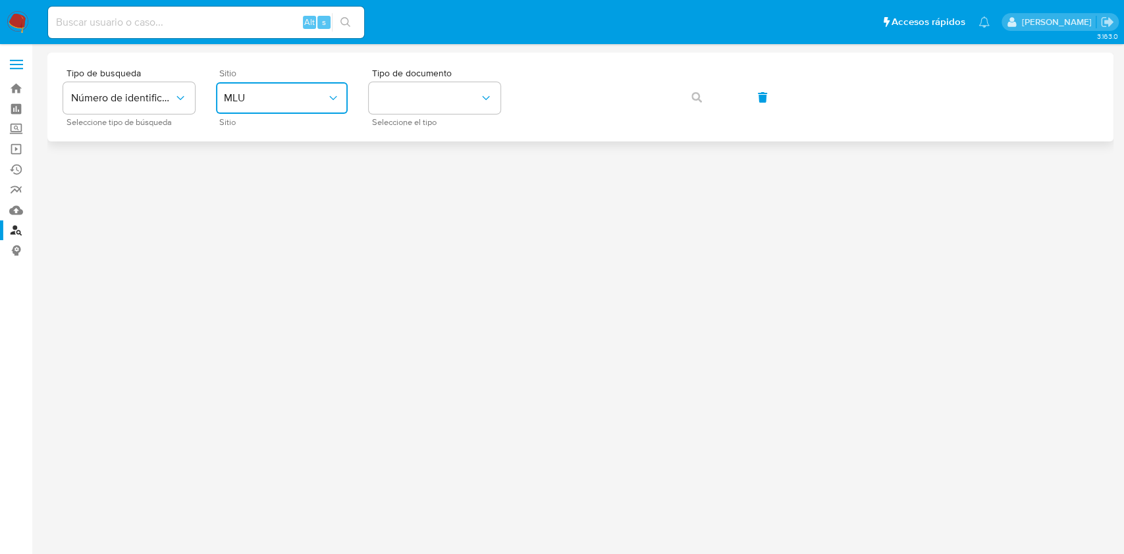
click at [305, 103] on span "MLU" at bounding box center [275, 98] width 103 height 13
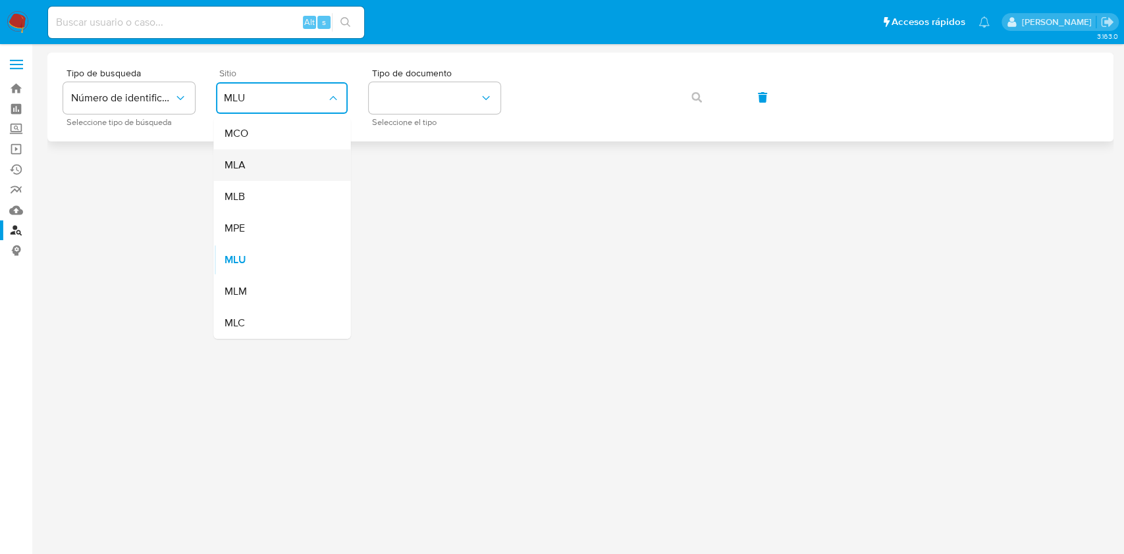
click at [253, 166] on div "MLA" at bounding box center [278, 165] width 108 height 32
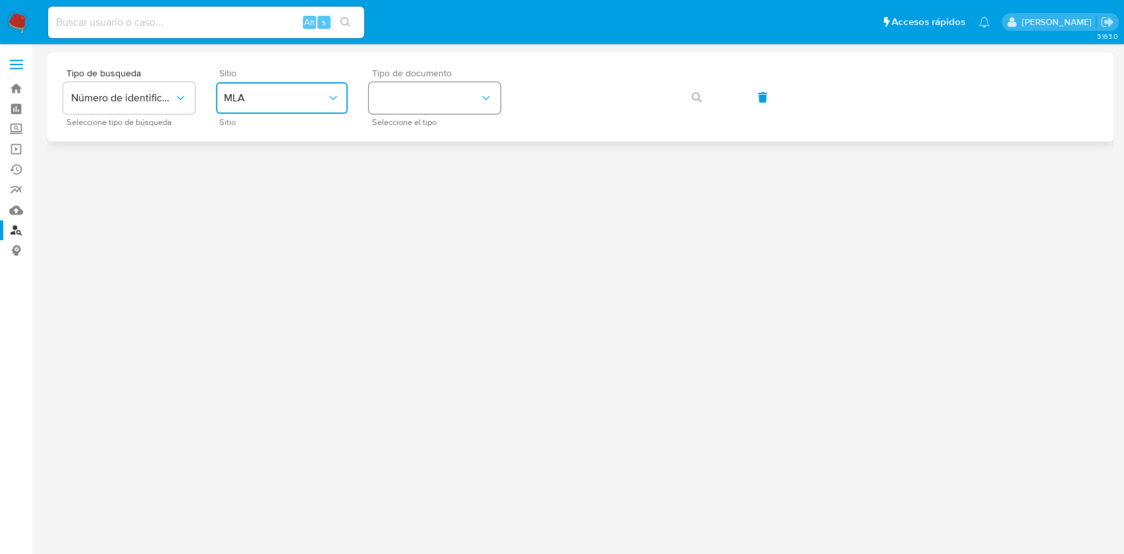
click at [402, 112] on button "identificationType" at bounding box center [435, 98] width 132 height 32
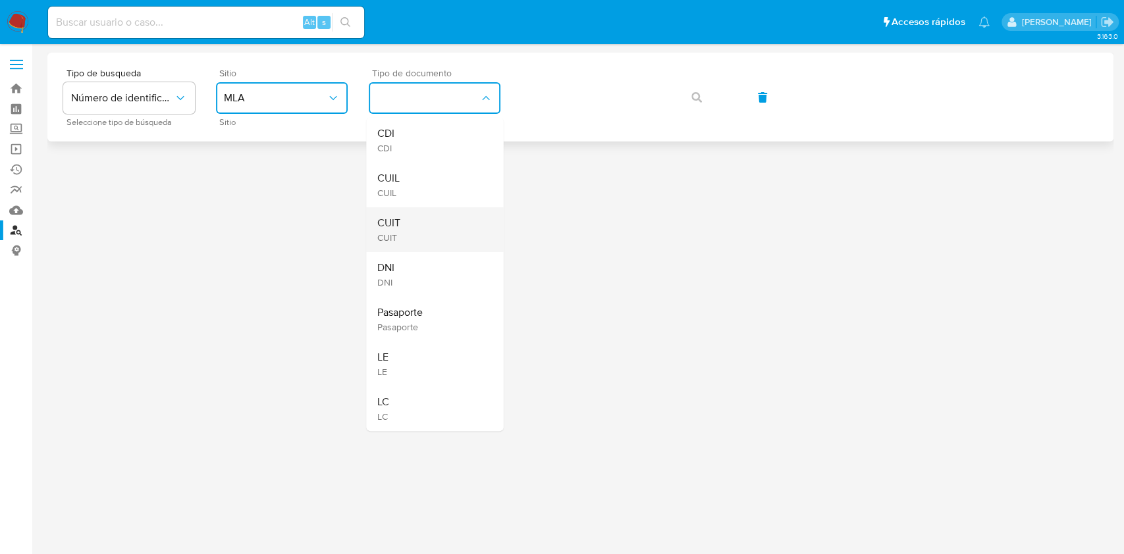
click at [406, 233] on div "CUIT CUIT" at bounding box center [431, 229] width 108 height 45
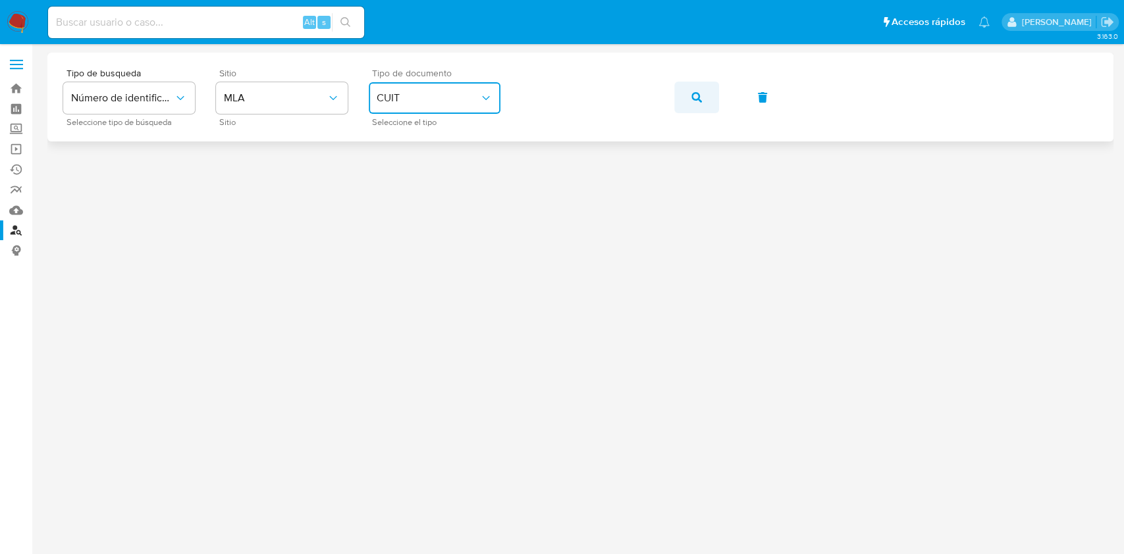
click at [683, 95] on button "button" at bounding box center [696, 98] width 45 height 32
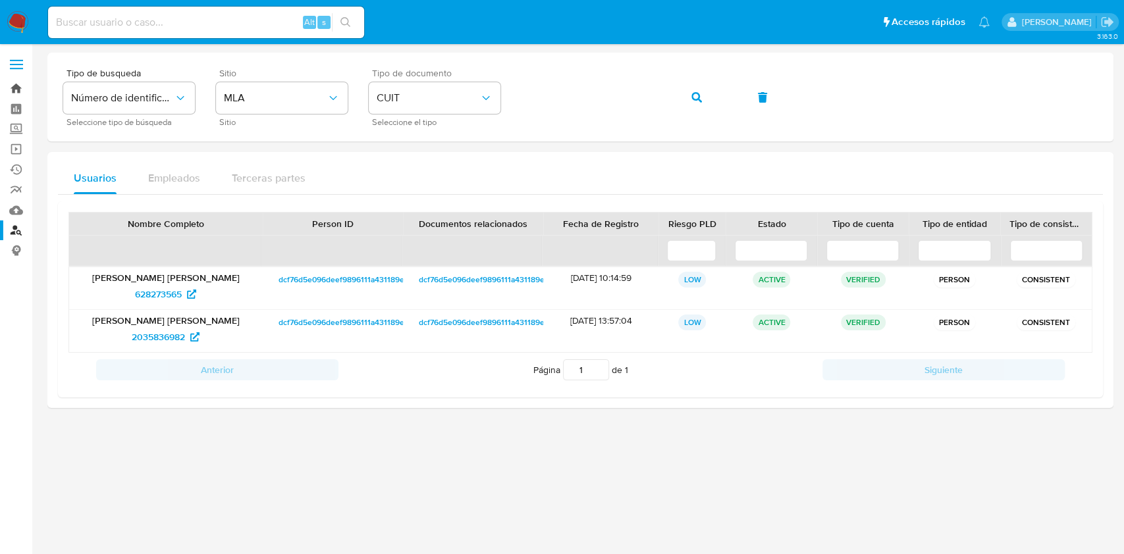
click at [31, 82] on link "Bandeja" at bounding box center [78, 88] width 157 height 20
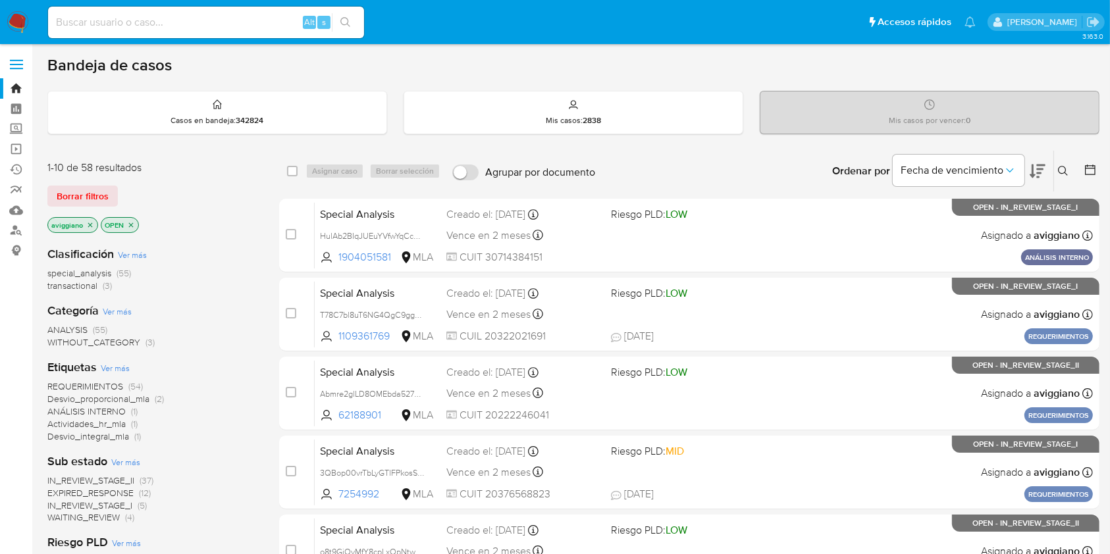
click at [1068, 169] on icon at bounding box center [1063, 171] width 11 height 11
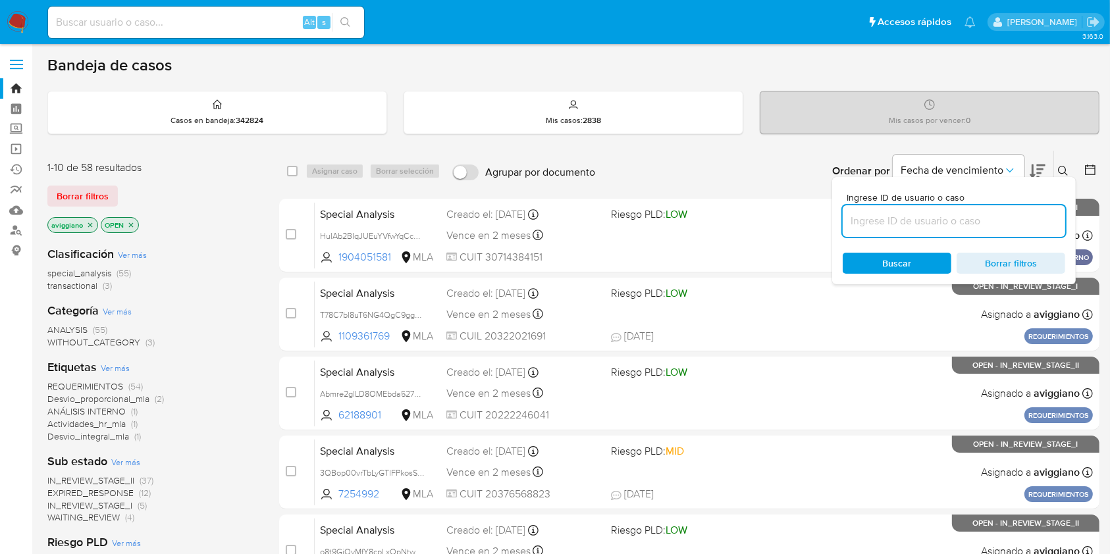
click at [1001, 214] on input at bounding box center [954, 221] width 223 height 17
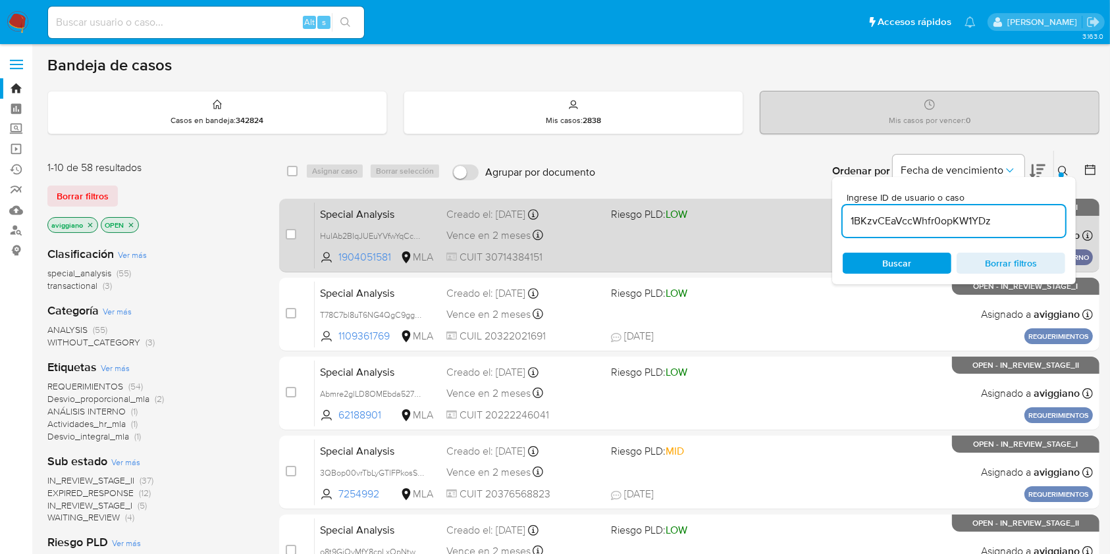
type input "1BKzvCEaVccWhfr0opKW1YDz"
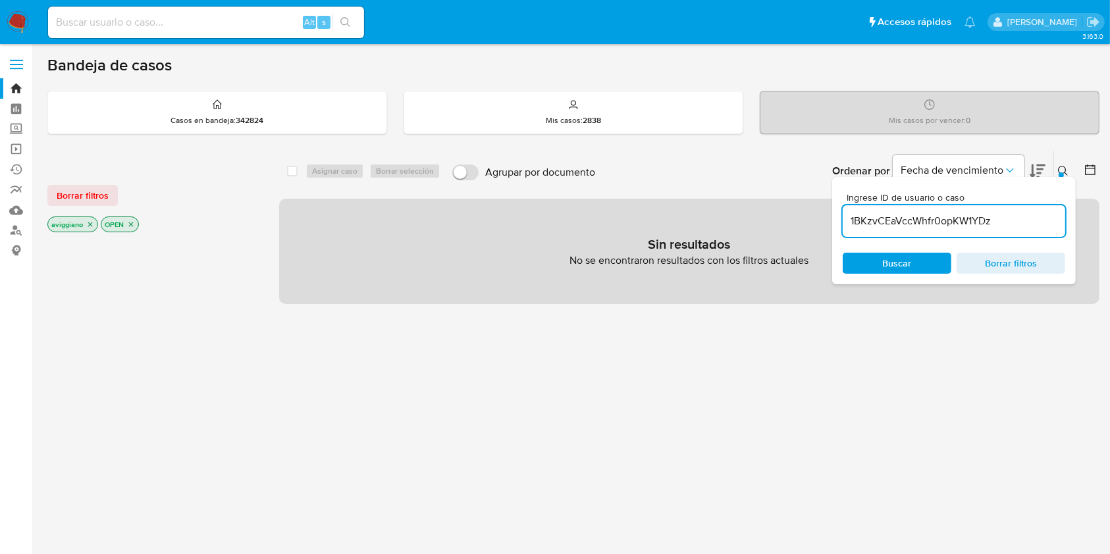
click at [88, 227] on icon "close-filter" at bounding box center [90, 225] width 8 height 8
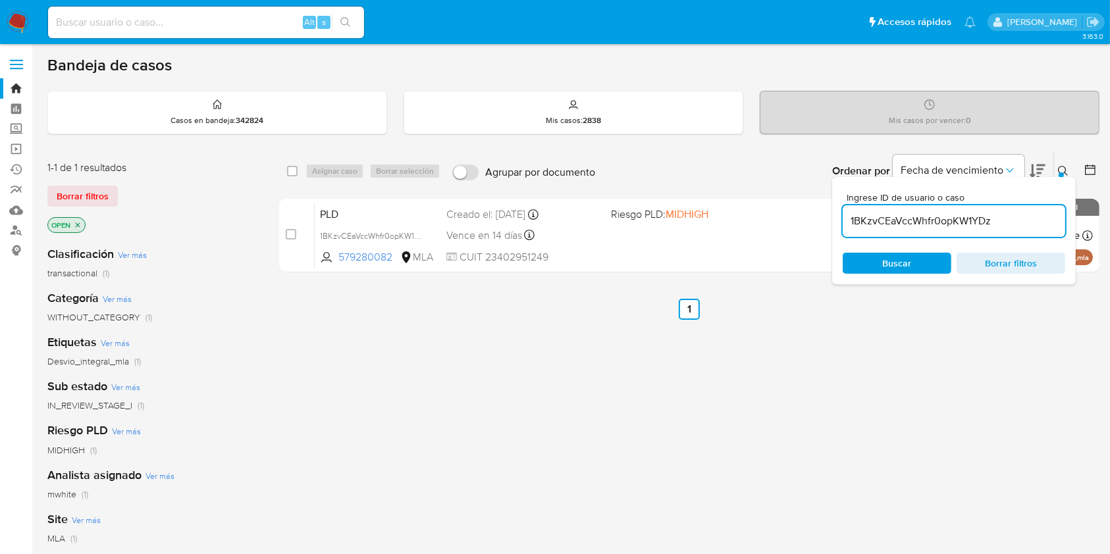
click at [80, 226] on icon "close-filter" at bounding box center [78, 225] width 8 height 8
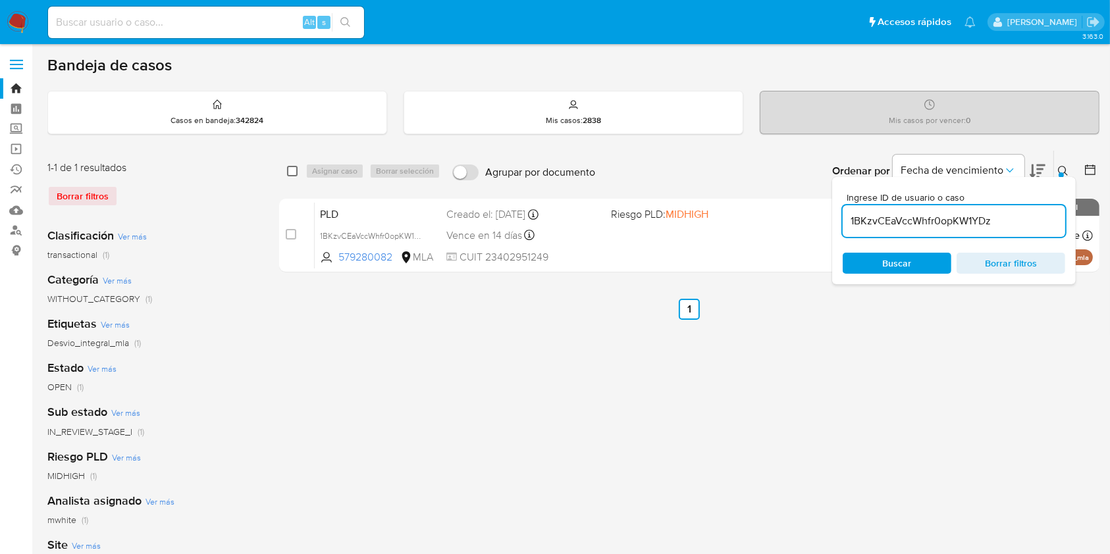
click at [289, 171] on input "checkbox" at bounding box center [292, 171] width 11 height 11
checkbox input "true"
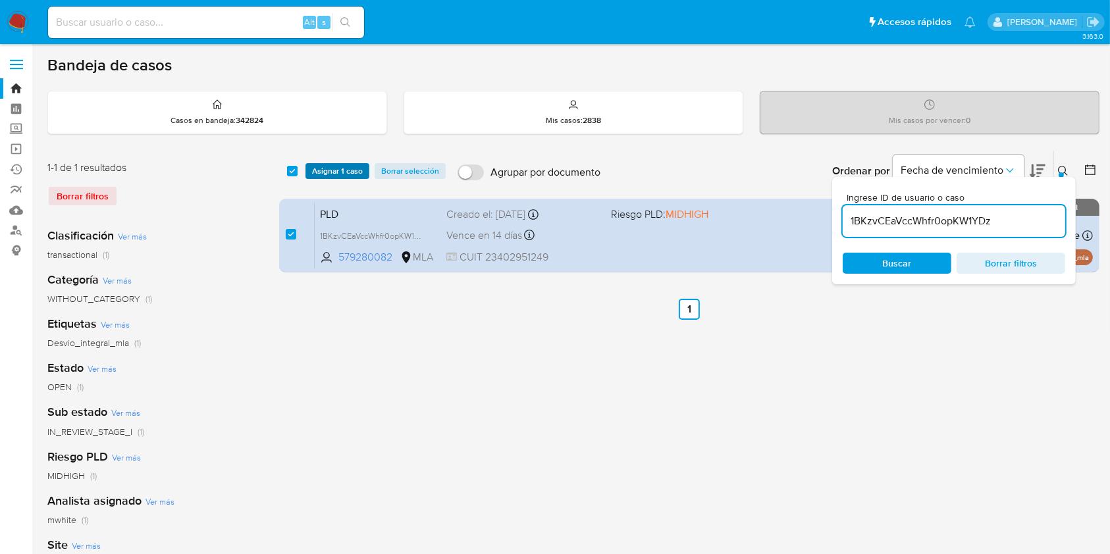
click at [319, 165] on span "Asignar 1 caso" at bounding box center [337, 171] width 51 height 13
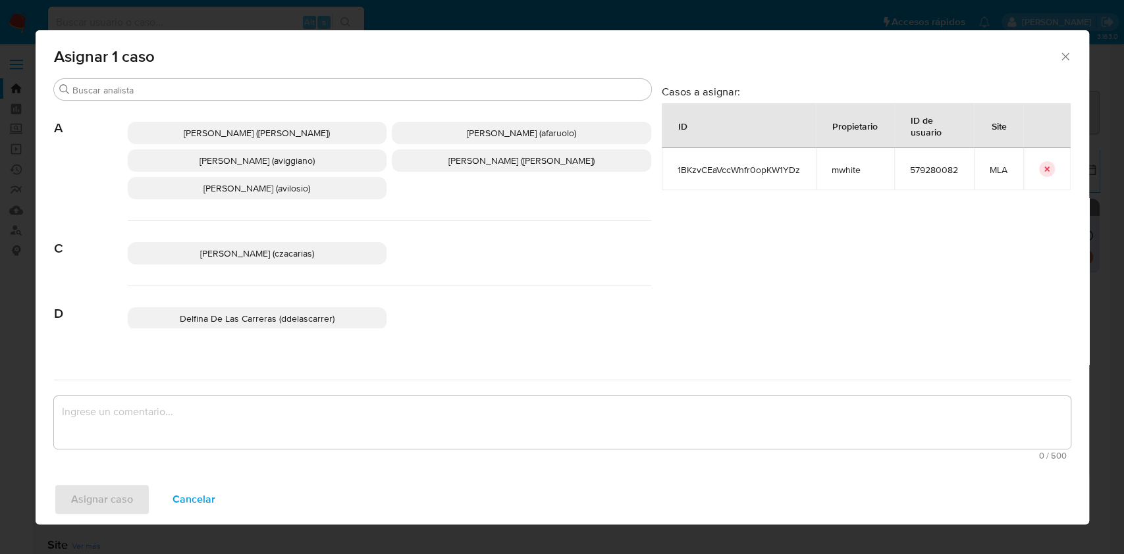
click at [285, 166] on span "Agustina Belen Viggiano (aviggiano)" at bounding box center [256, 160] width 115 height 13
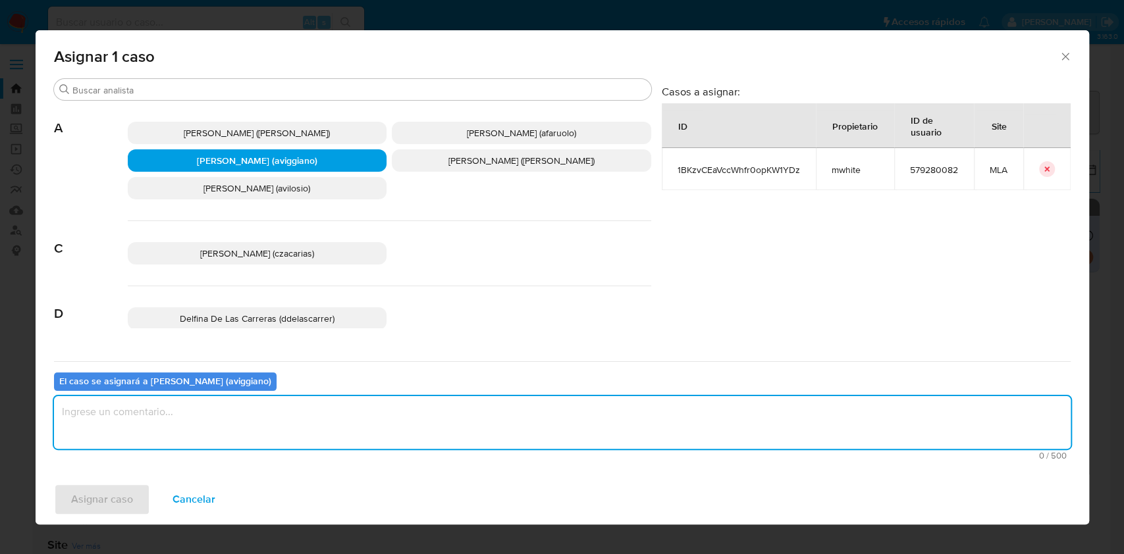
click at [178, 408] on textarea "assign-modal" at bounding box center [562, 422] width 1016 height 53
click at [118, 485] on span "Asignar caso" at bounding box center [102, 499] width 62 height 29
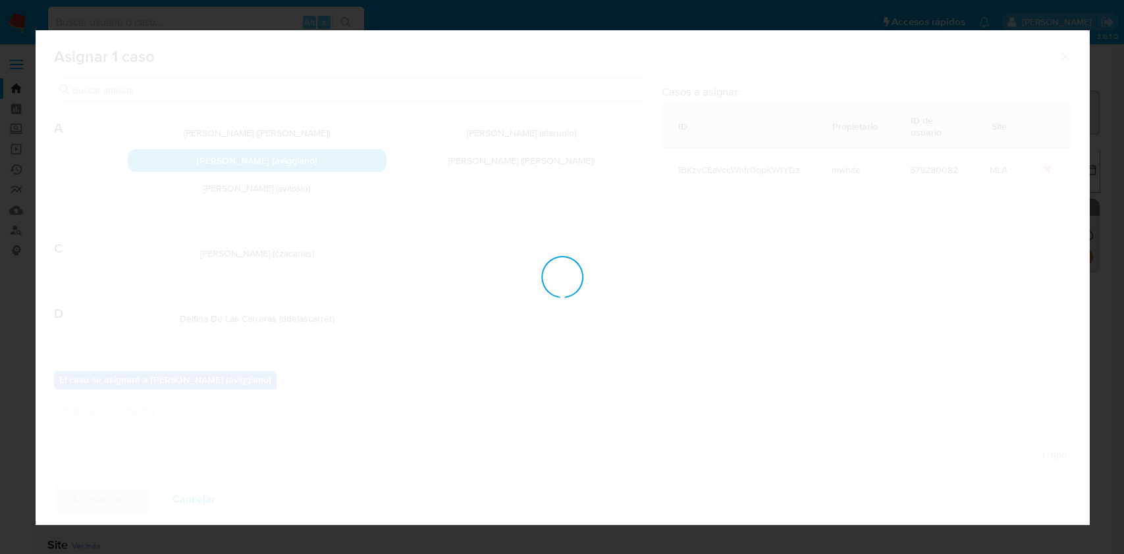
checkbox input "false"
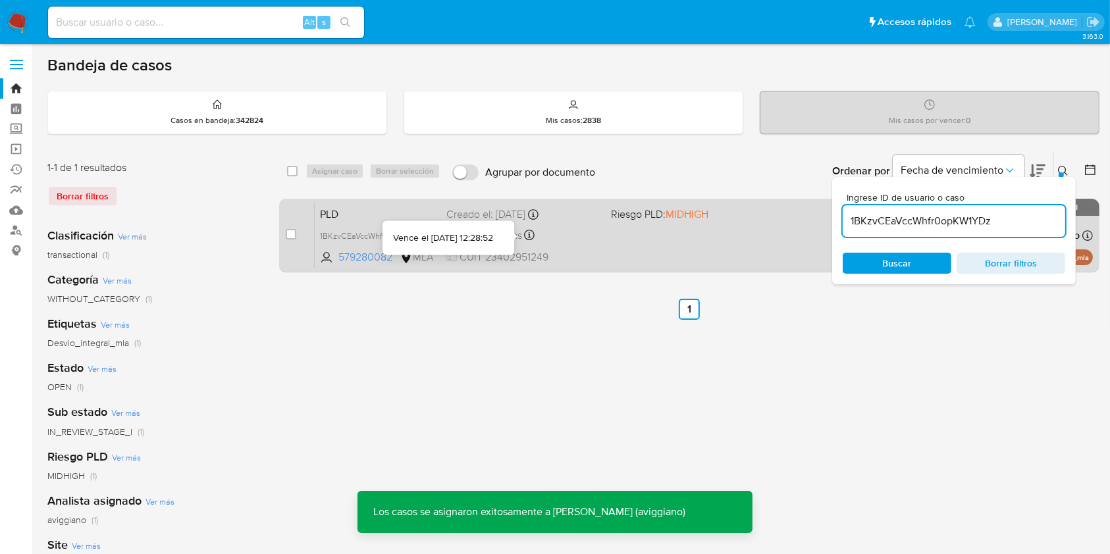
click at [533, 241] on div at bounding box center [529, 237] width 11 height 14
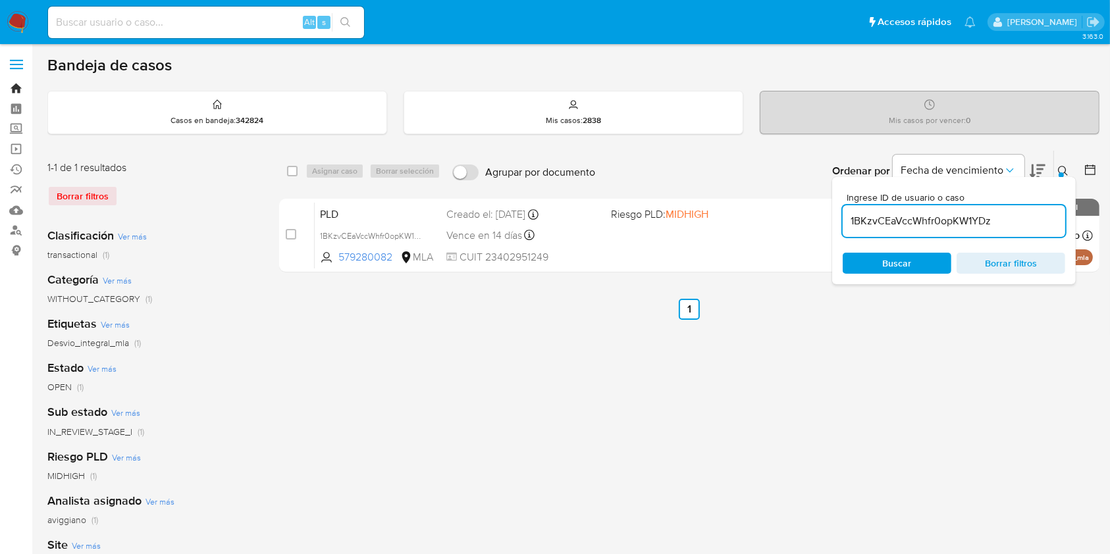
click at [18, 87] on link "Bandeja" at bounding box center [78, 88] width 157 height 20
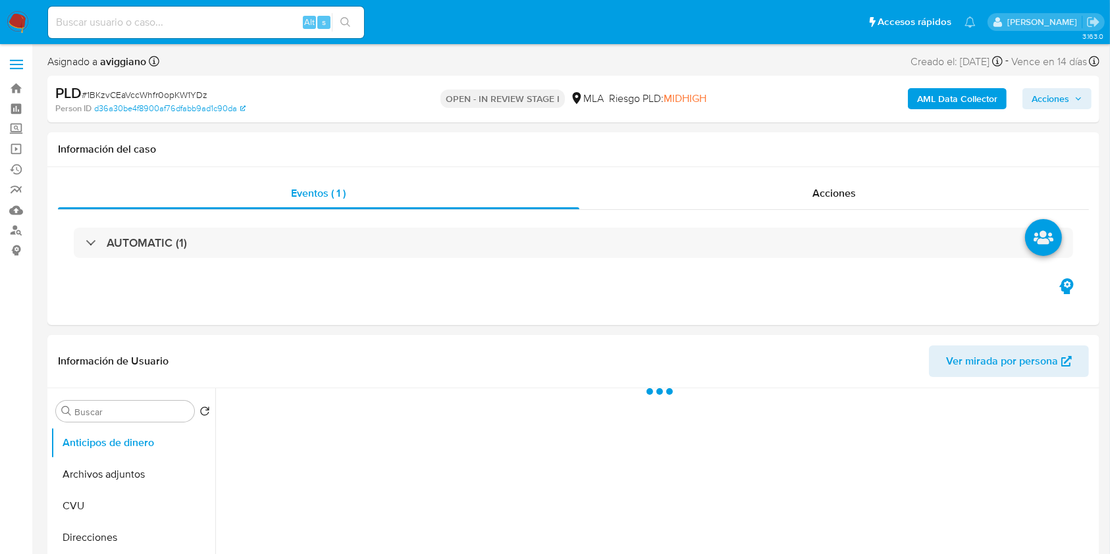
select select "10"
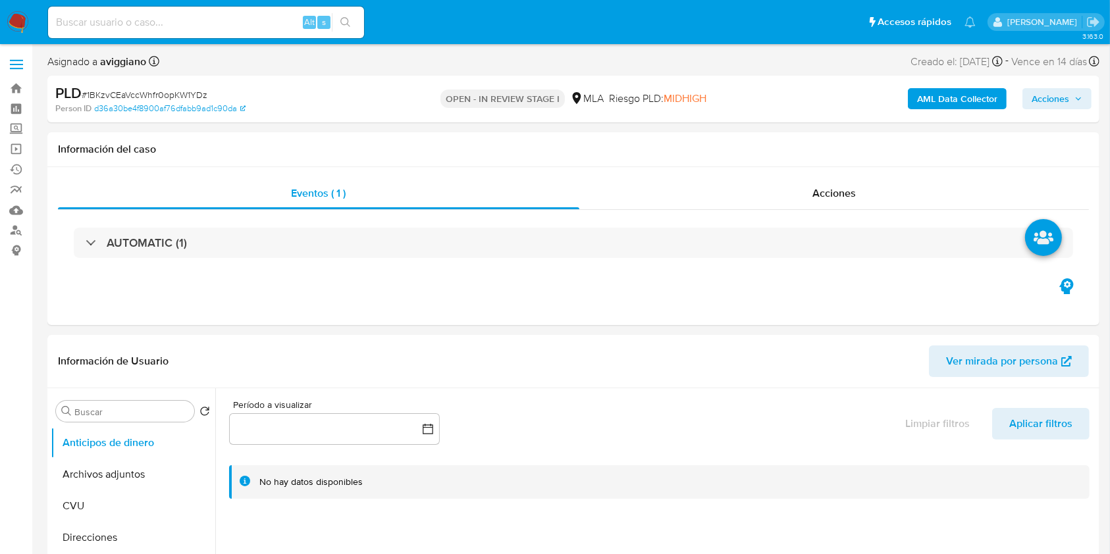
click at [1063, 101] on span "Acciones" at bounding box center [1051, 98] width 38 height 21
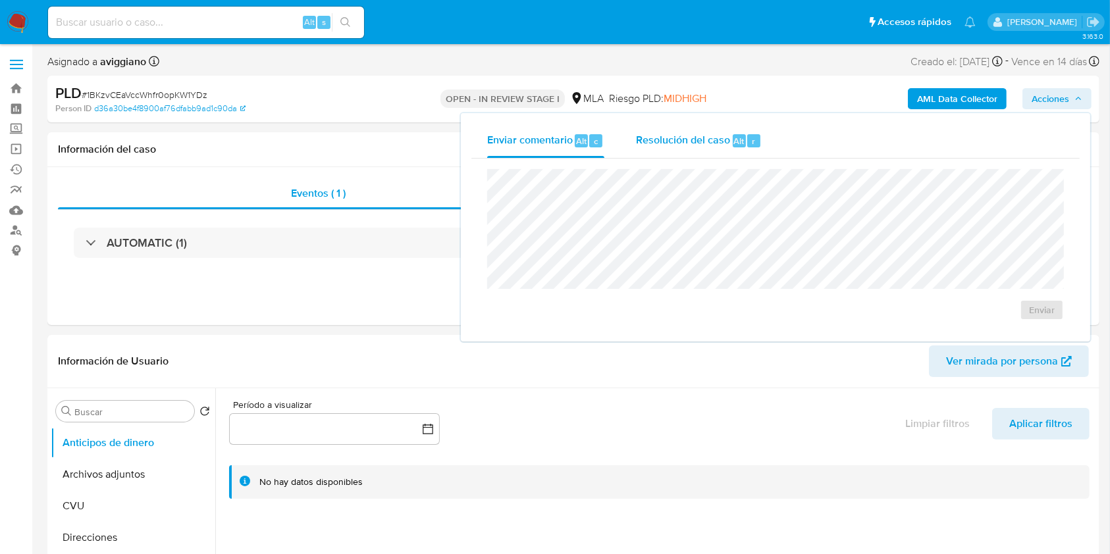
click at [720, 137] on span "Resolución del caso" at bounding box center [683, 140] width 94 height 15
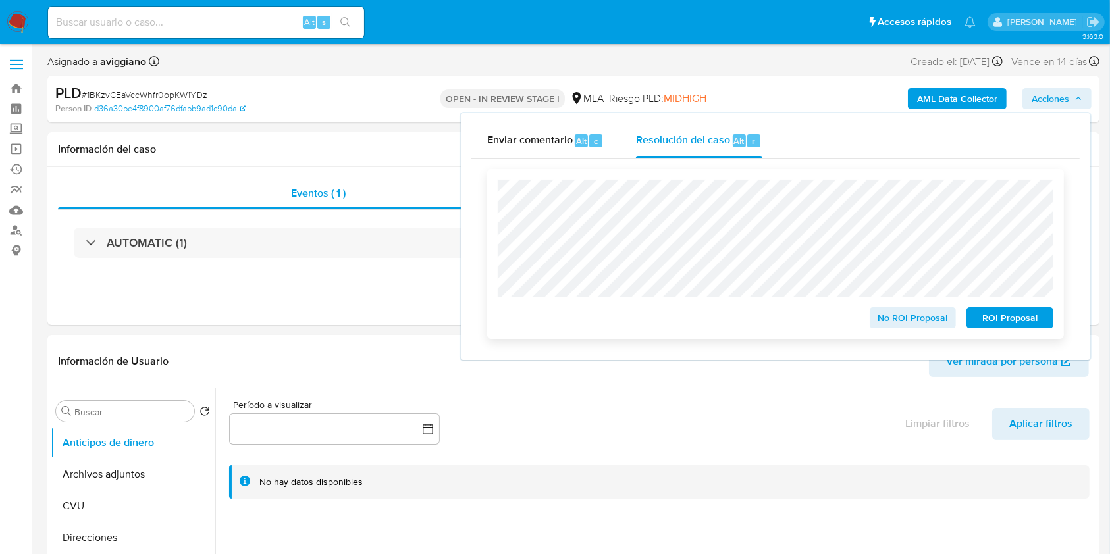
click at [1016, 317] on span "ROI Proposal" at bounding box center [1010, 318] width 68 height 18
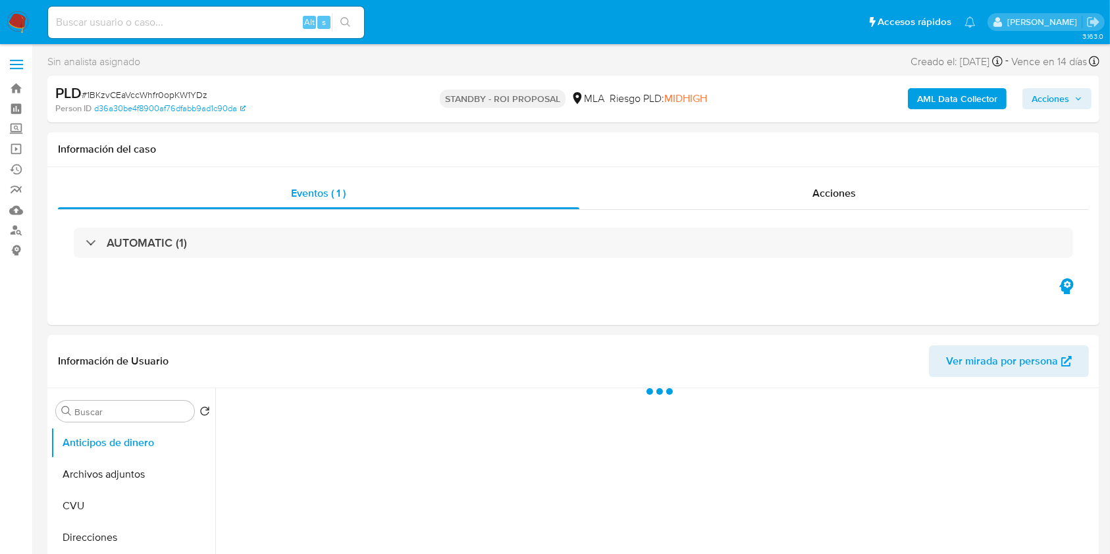
select select "10"
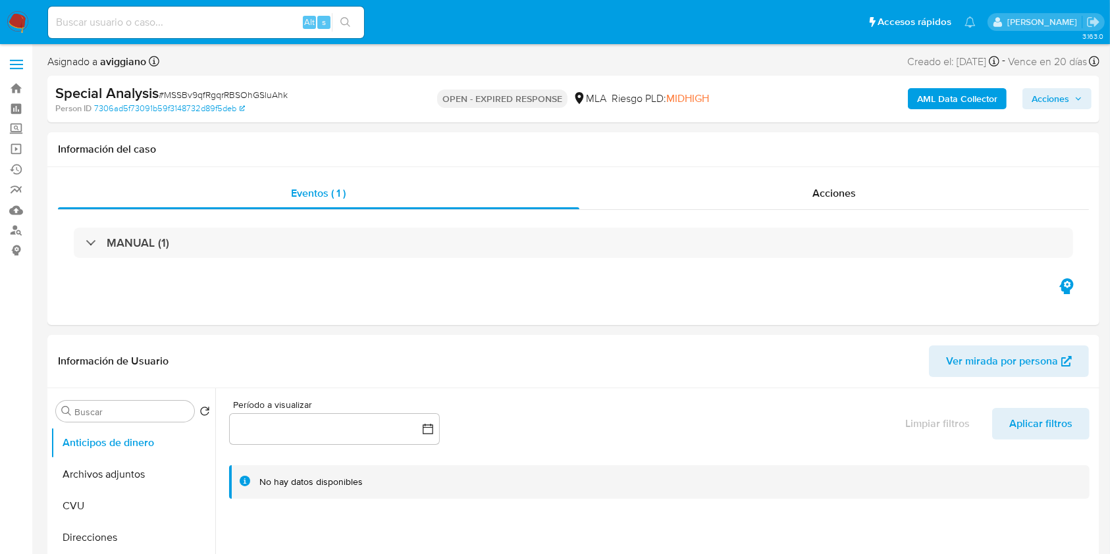
click at [959, 101] on b "AML Data Collector" at bounding box center [957, 98] width 80 height 21
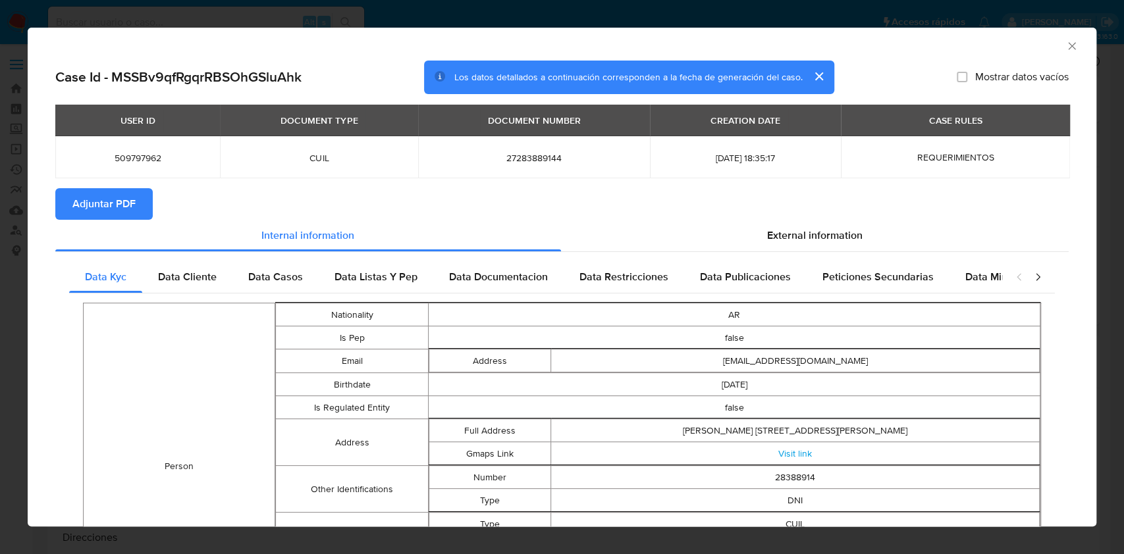
click at [78, 201] on span "Adjuntar PDF" at bounding box center [103, 204] width 63 height 29
click at [1065, 45] on icon "Cerrar ventana" at bounding box center [1071, 45] width 13 height 13
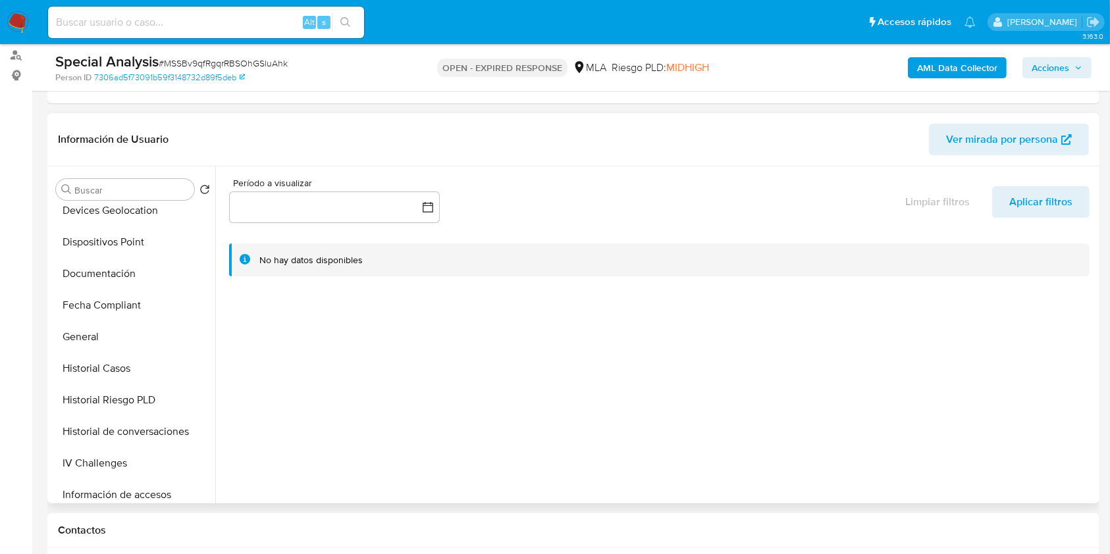
scroll to position [614, 0]
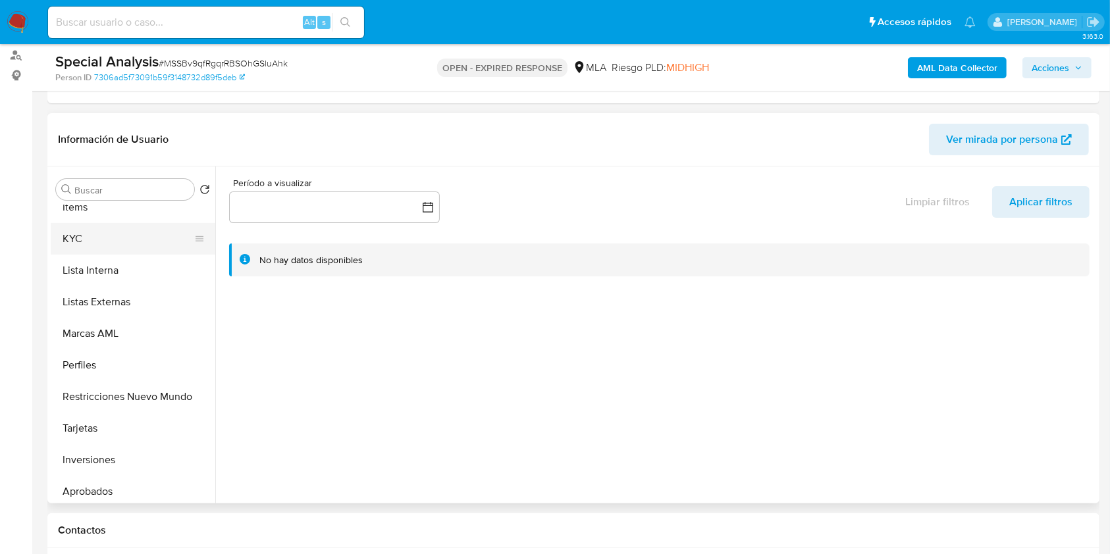
click at [101, 233] on button "KYC" at bounding box center [128, 239] width 154 height 32
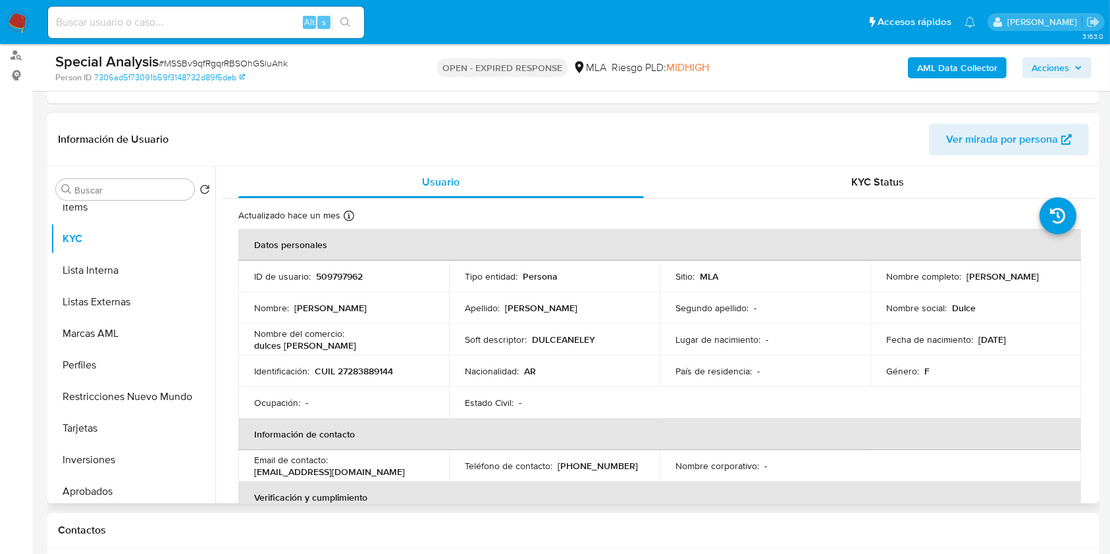
click at [365, 365] on p "CUIL 27283889144" at bounding box center [354, 371] width 78 height 12
copy p "27283889144"
click at [332, 282] on td "ID de usuario : 509797962" at bounding box center [343, 277] width 211 height 32
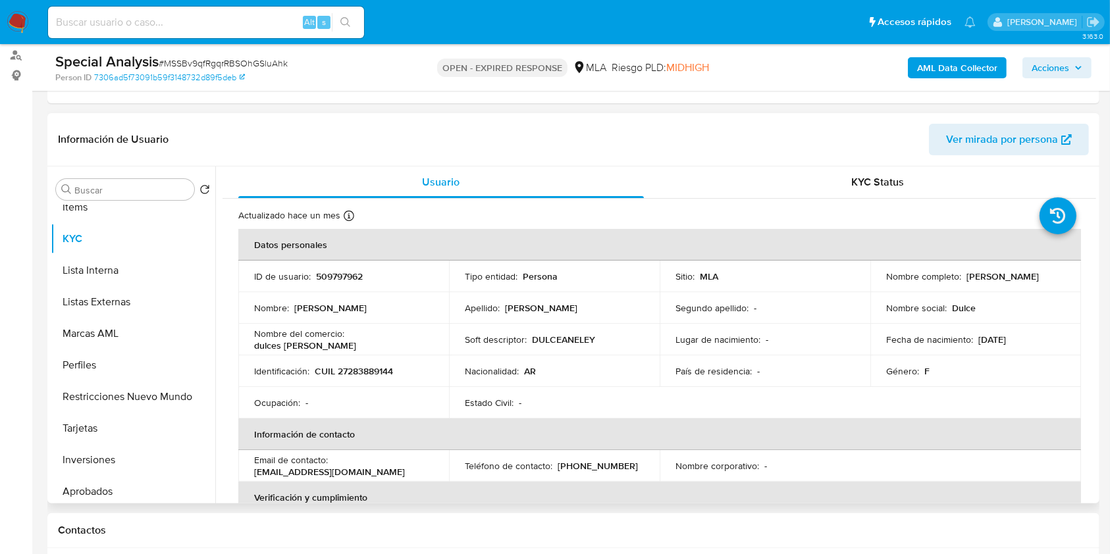
click at [332, 277] on p "509797962" at bounding box center [339, 277] width 47 height 12
copy p "509797962"
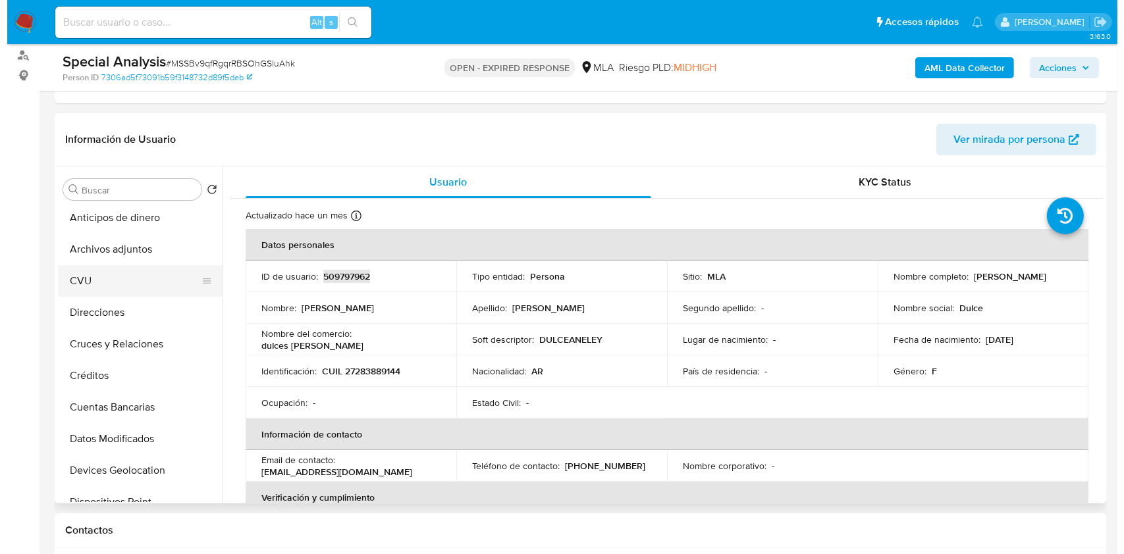
scroll to position [0, 0]
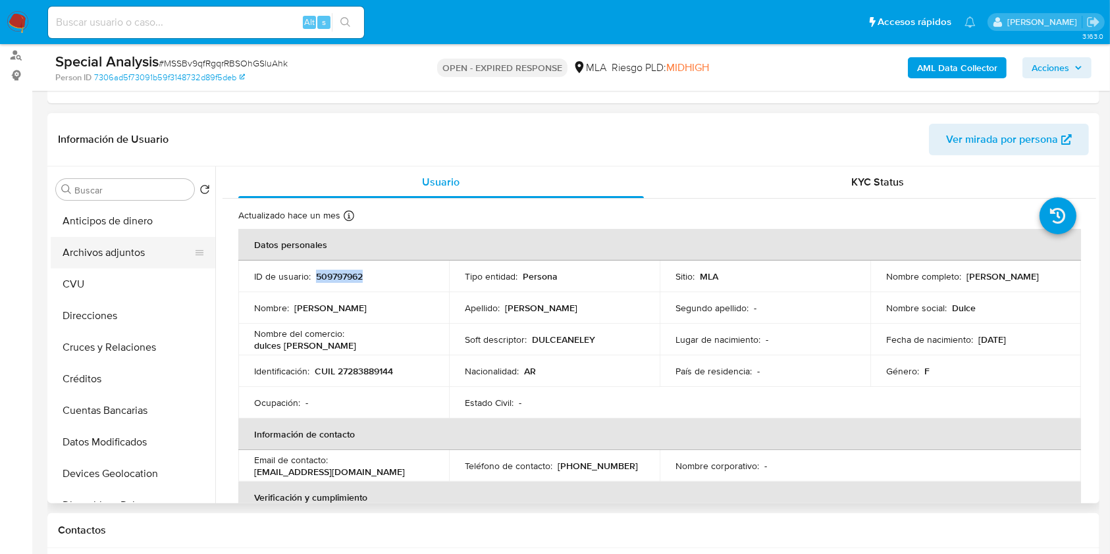
click at [121, 251] on button "Archivos adjuntos" at bounding box center [128, 253] width 154 height 32
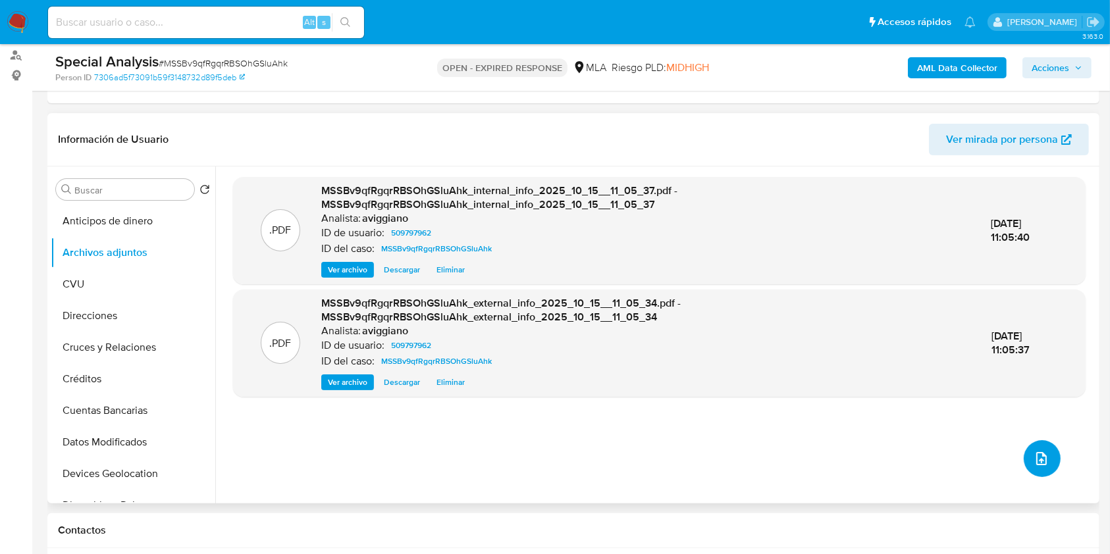
click at [1045, 469] on button "upload-file" at bounding box center [1042, 458] width 37 height 37
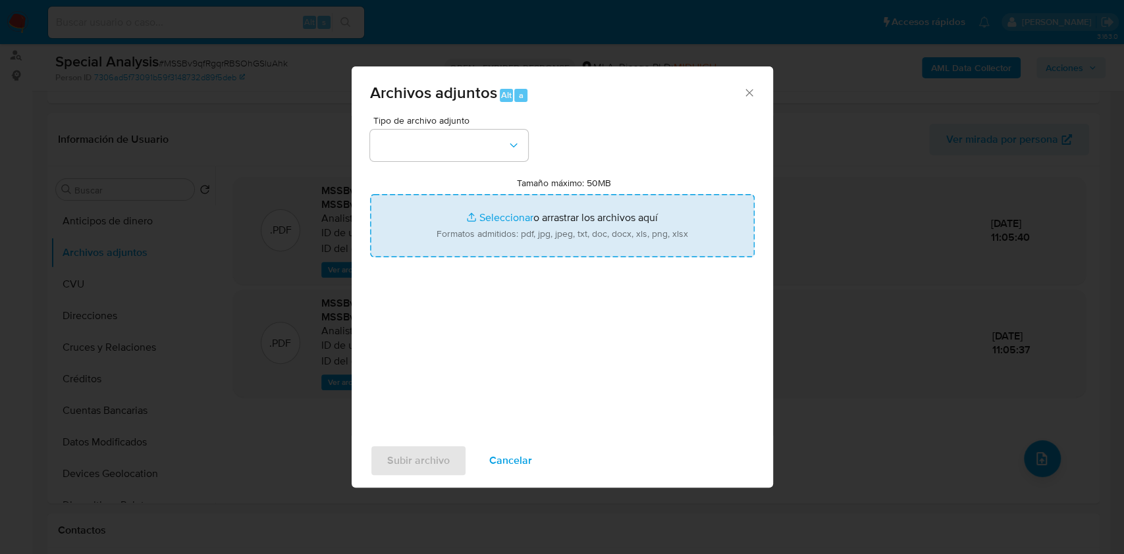
click at [525, 232] on input "Tamaño máximo: 50MB Seleccionar archivos" at bounding box center [562, 225] width 384 height 63
type input "C:\fakepath\Nosis - 509797962.pdf"
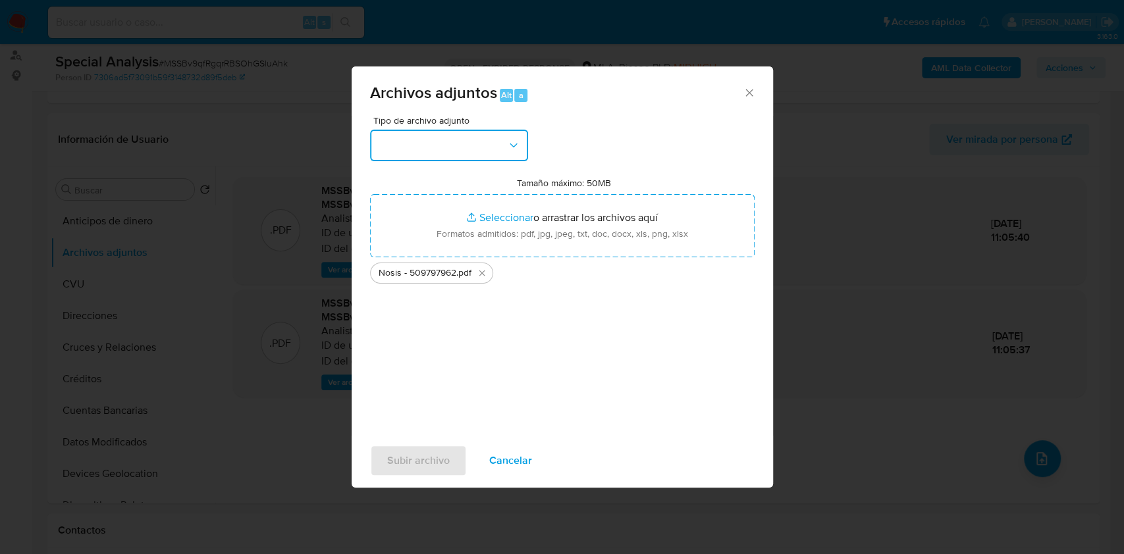
click at [511, 155] on button "button" at bounding box center [449, 146] width 158 height 32
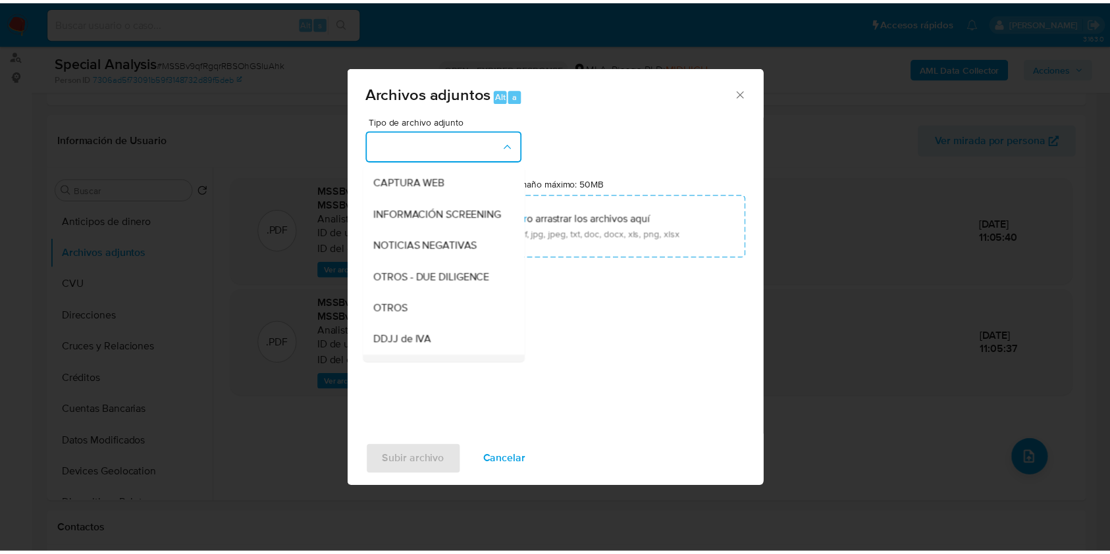
scroll to position [175, 0]
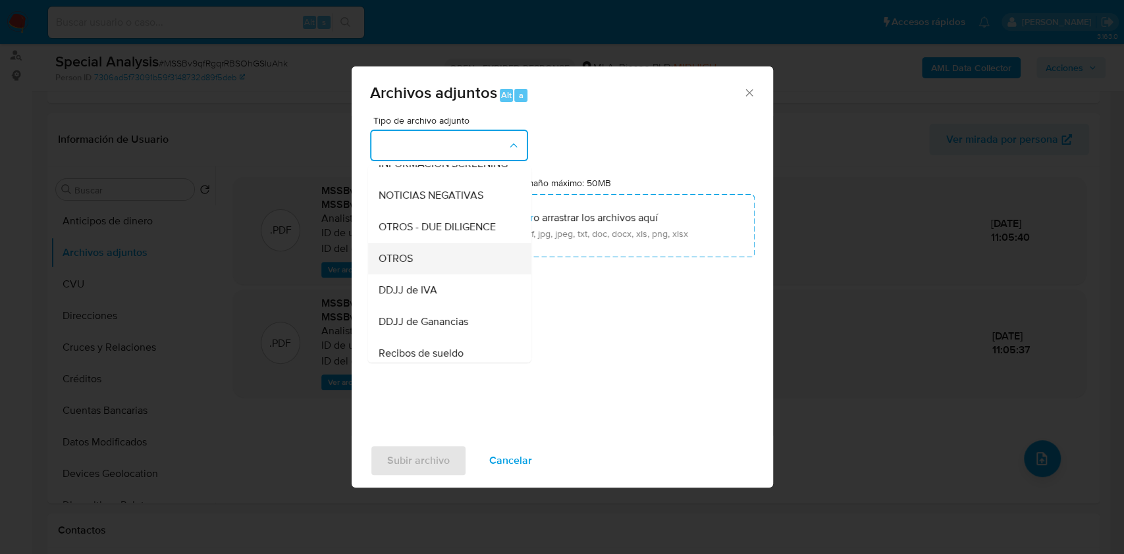
click at [401, 265] on span "OTROS" at bounding box center [395, 258] width 34 height 13
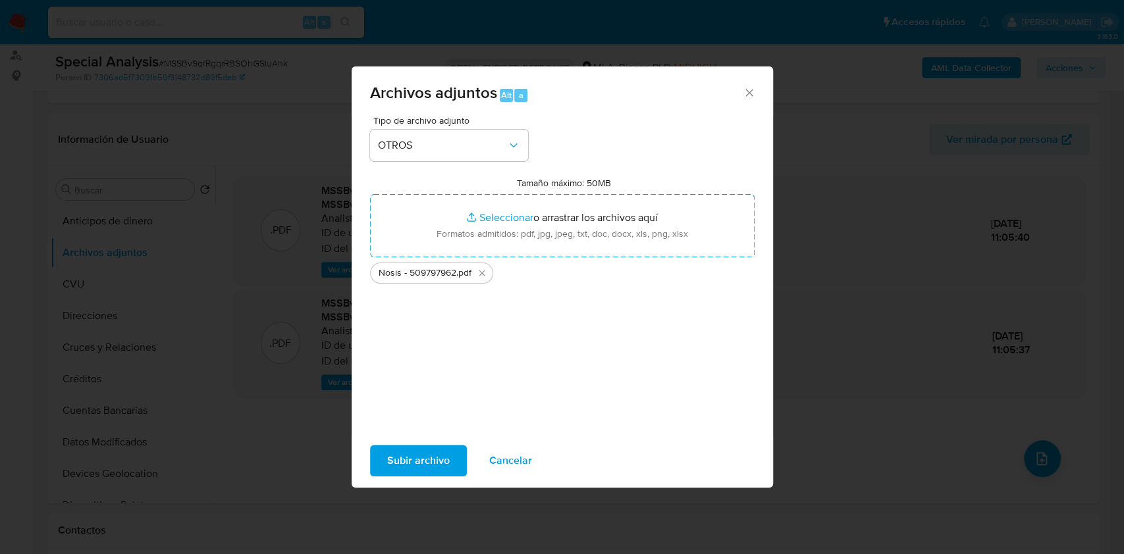
click at [398, 440] on div "Subir archivo Cancelar" at bounding box center [562, 461] width 421 height 50
click at [393, 457] on span "Subir archivo" at bounding box center [418, 460] width 63 height 29
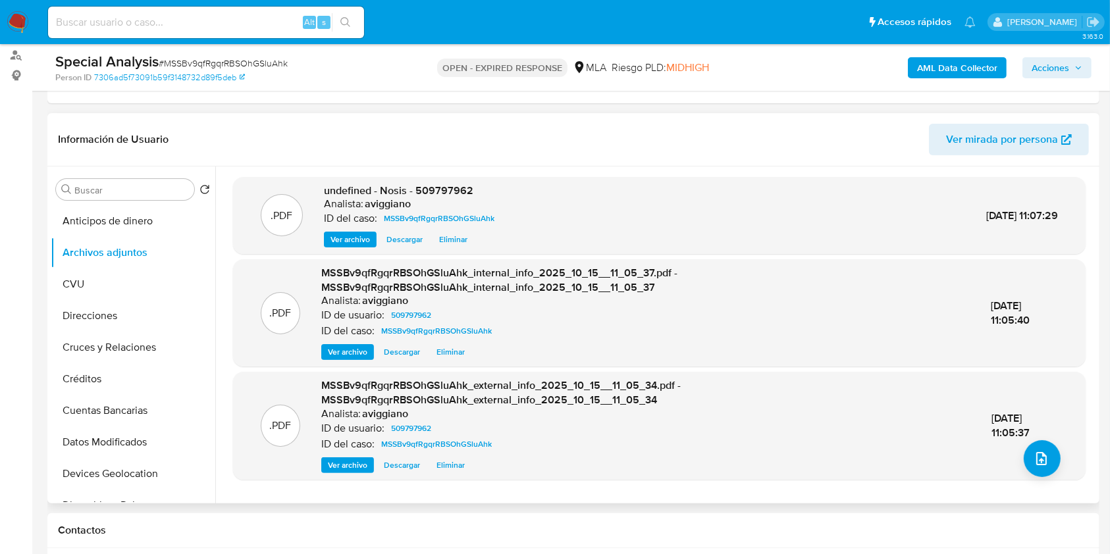
click at [458, 186] on span "undefined - Nosis - 509797962" at bounding box center [398, 190] width 149 height 15
copy span "509797962"
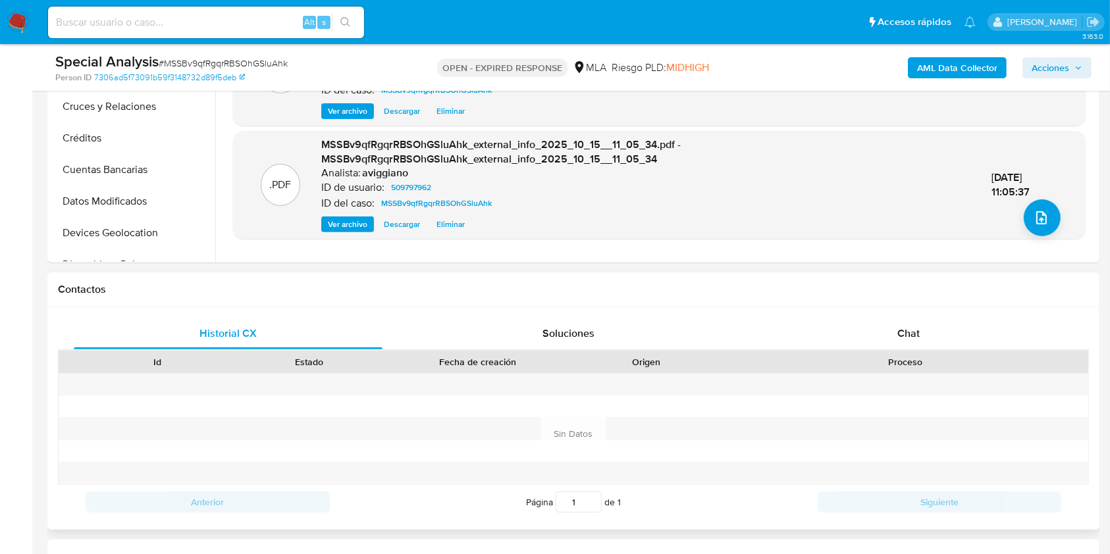
scroll to position [614, 0]
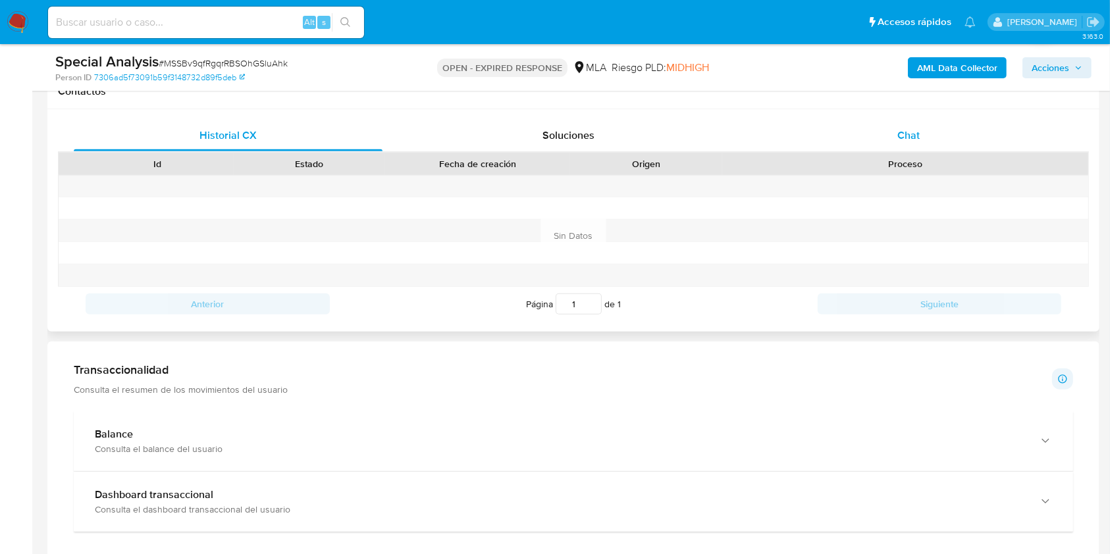
click at [922, 128] on div "Chat" at bounding box center [908, 136] width 309 height 32
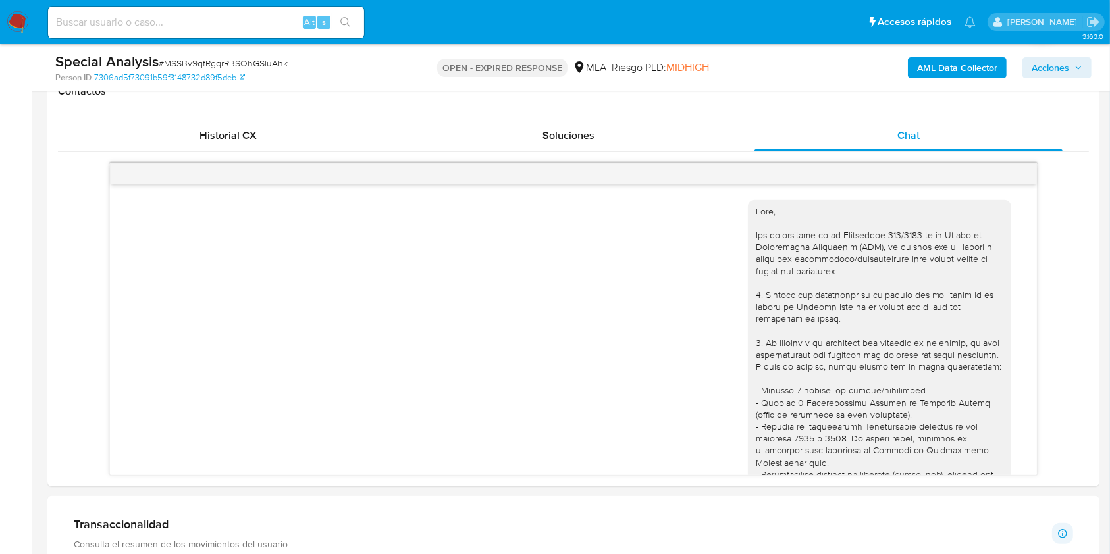
scroll to position [467, 0]
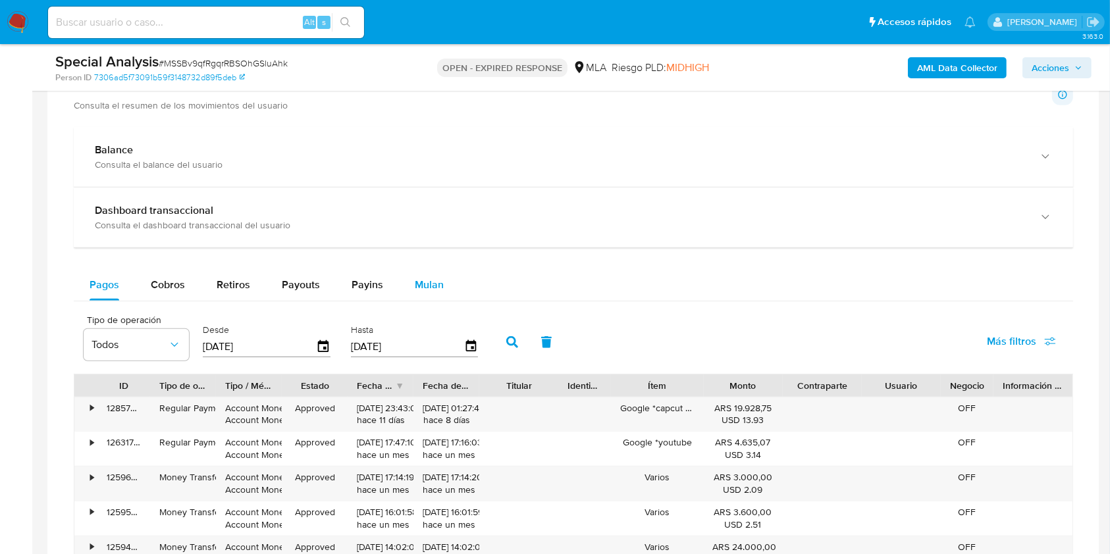
click at [416, 287] on span "Mulan" at bounding box center [429, 284] width 29 height 15
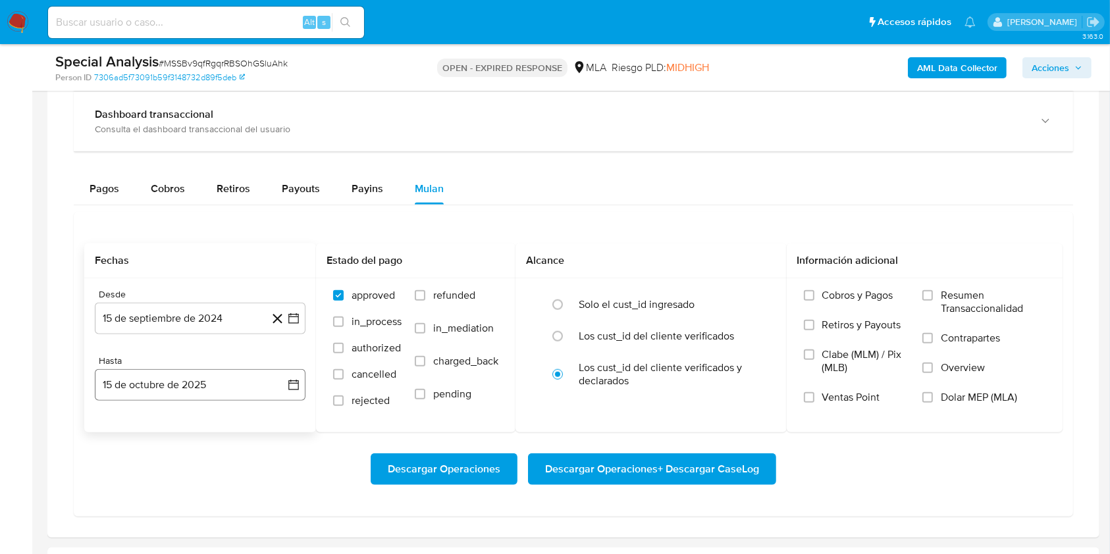
scroll to position [1228, 0]
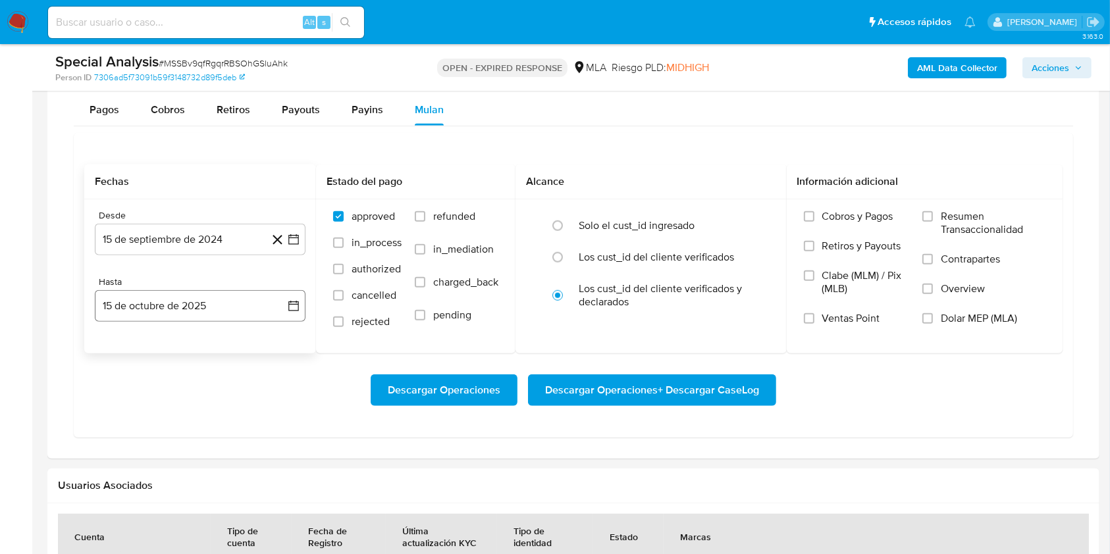
click at [193, 309] on button "15 de octubre de 2025" at bounding box center [200, 306] width 211 height 32
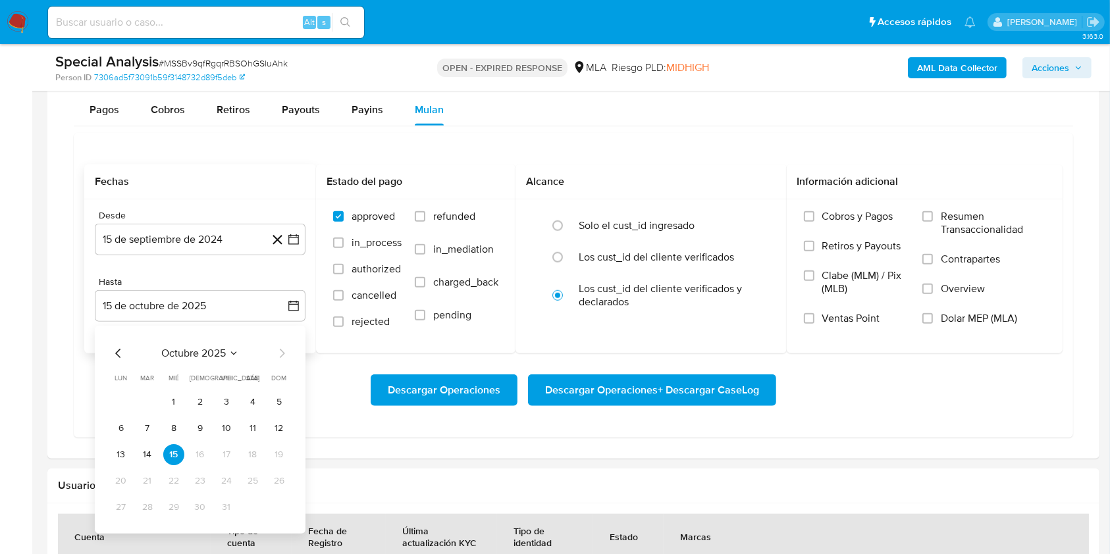
click at [117, 346] on icon "Mes anterior" at bounding box center [119, 354] width 16 height 16
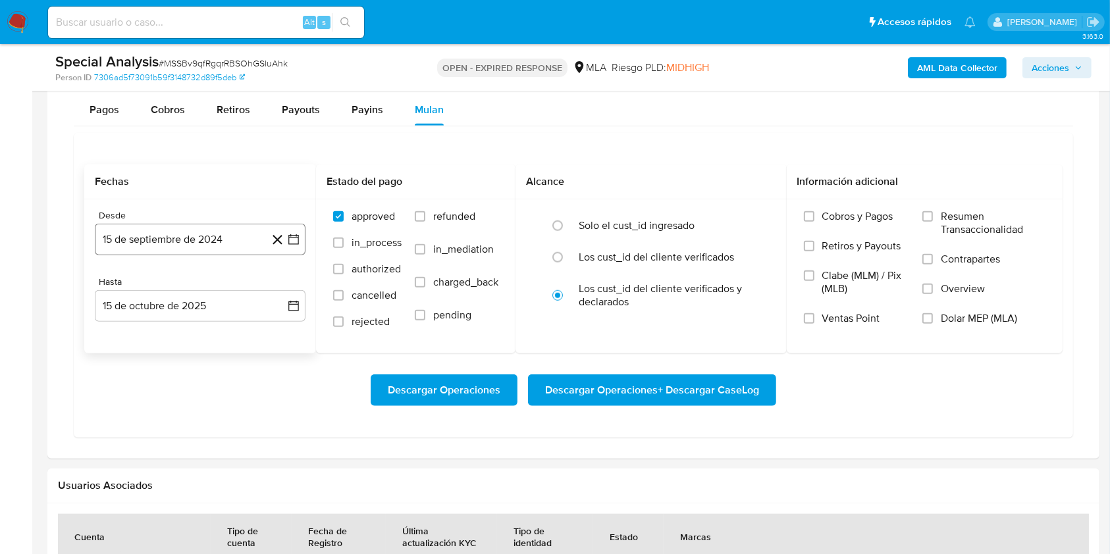
click at [223, 235] on button "15 de septiembre de 2024" at bounding box center [200, 240] width 211 height 32
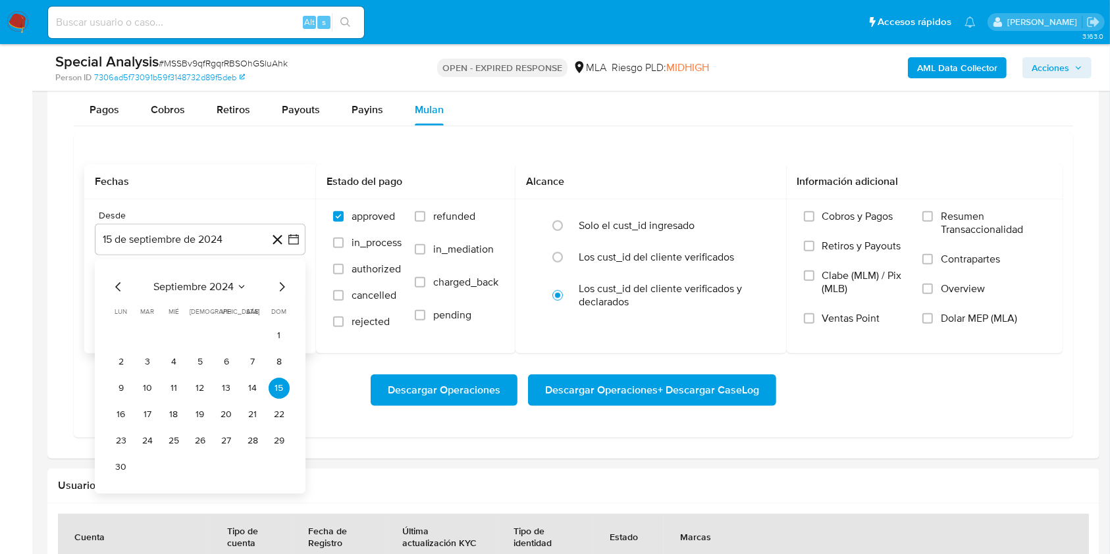
click at [281, 283] on icon "Mes siguiente" at bounding box center [282, 287] width 16 height 16
click at [142, 330] on button "1" at bounding box center [147, 335] width 21 height 21
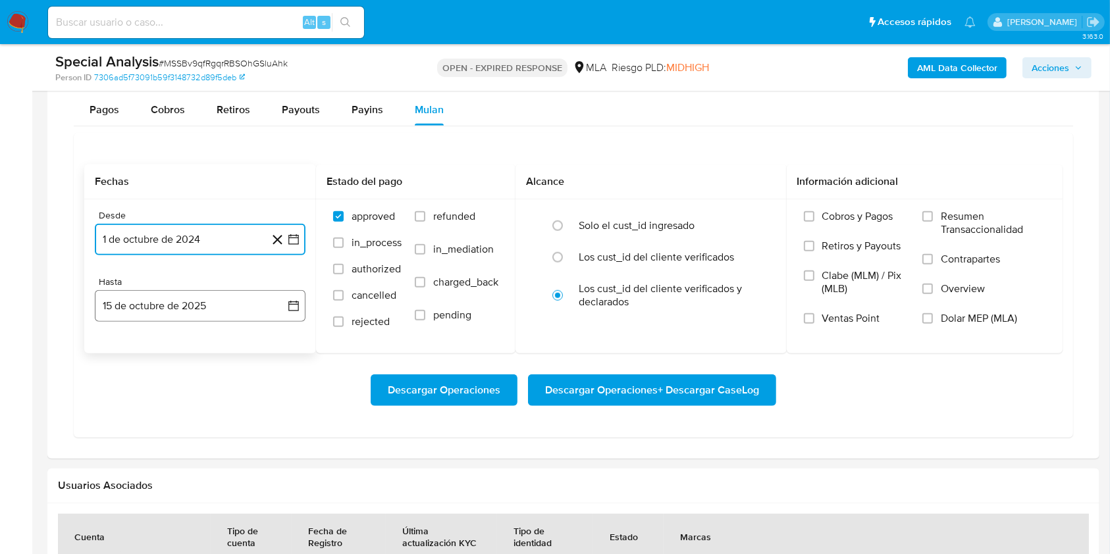
click at [138, 311] on button "15 de octubre de 2025" at bounding box center [200, 306] width 211 height 32
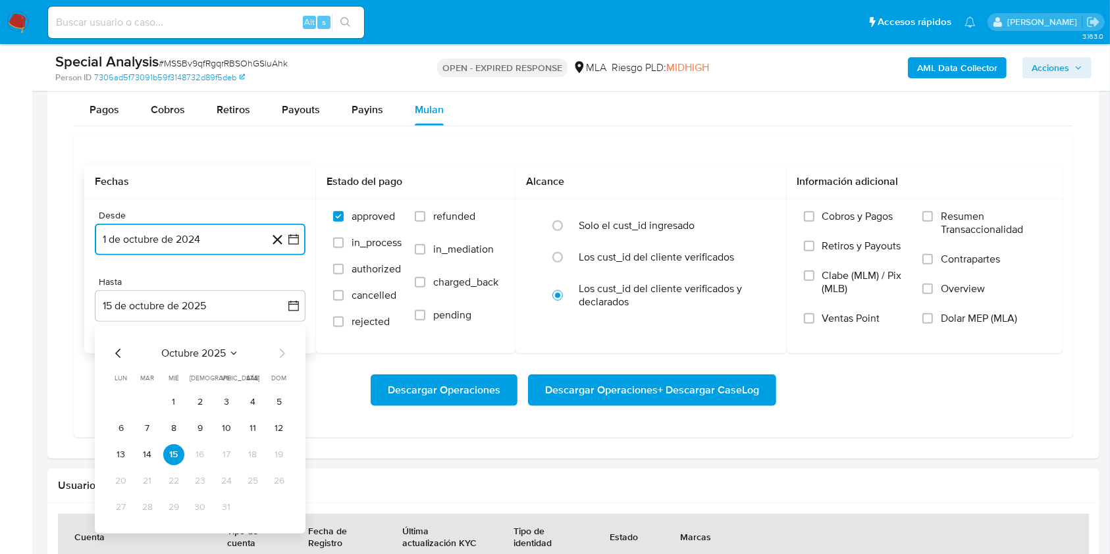
click at [116, 347] on icon "Mes anterior" at bounding box center [119, 354] width 16 height 16
click at [142, 504] on button "30" at bounding box center [147, 507] width 21 height 21
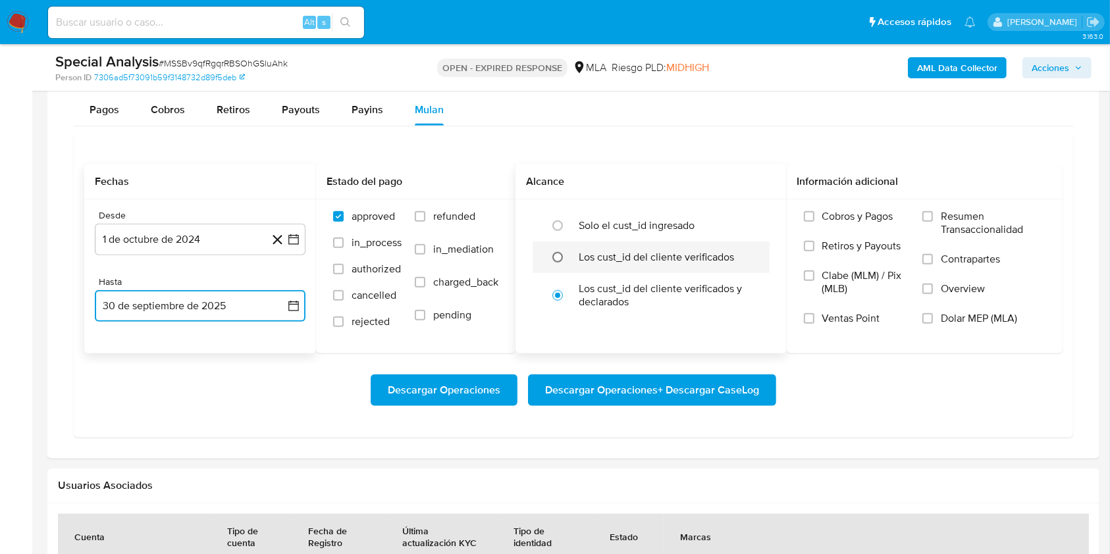
click at [562, 261] on input "radio" at bounding box center [557, 257] width 21 height 21
radio input "true"
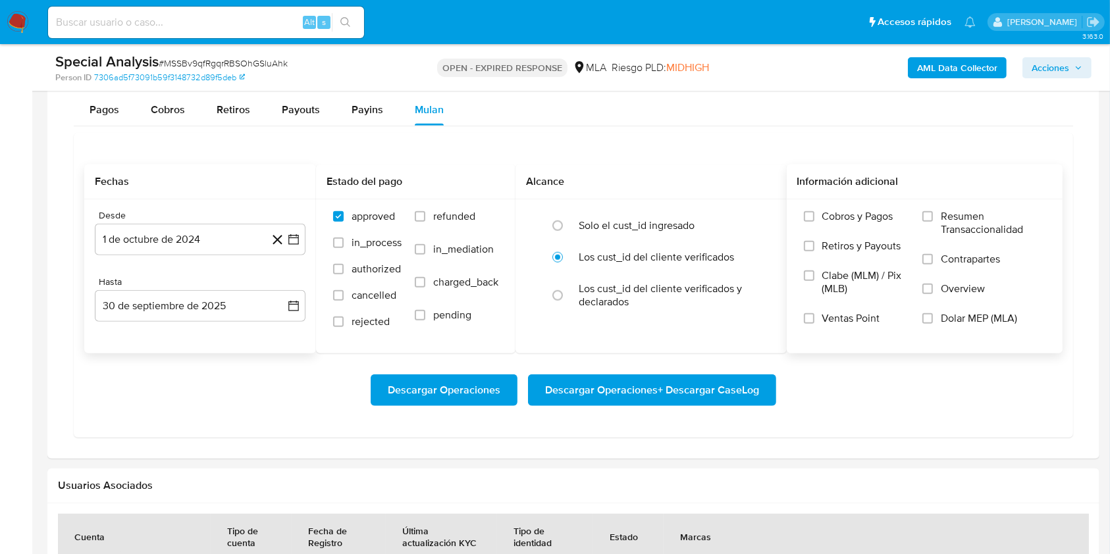
click at [1039, 324] on label "Dolar MEP (MLA)" at bounding box center [983, 327] width 123 height 30
click at [933, 324] on input "Dolar MEP (MLA)" at bounding box center [927, 318] width 11 height 11
click at [704, 415] on div "Descargar Operaciones Descargar Operaciones + Descargar CaseLog" at bounding box center [573, 391] width 978 height 74
click at [704, 402] on span "Descargar Operaciones + Descargar CaseLog" at bounding box center [652, 390] width 214 height 29
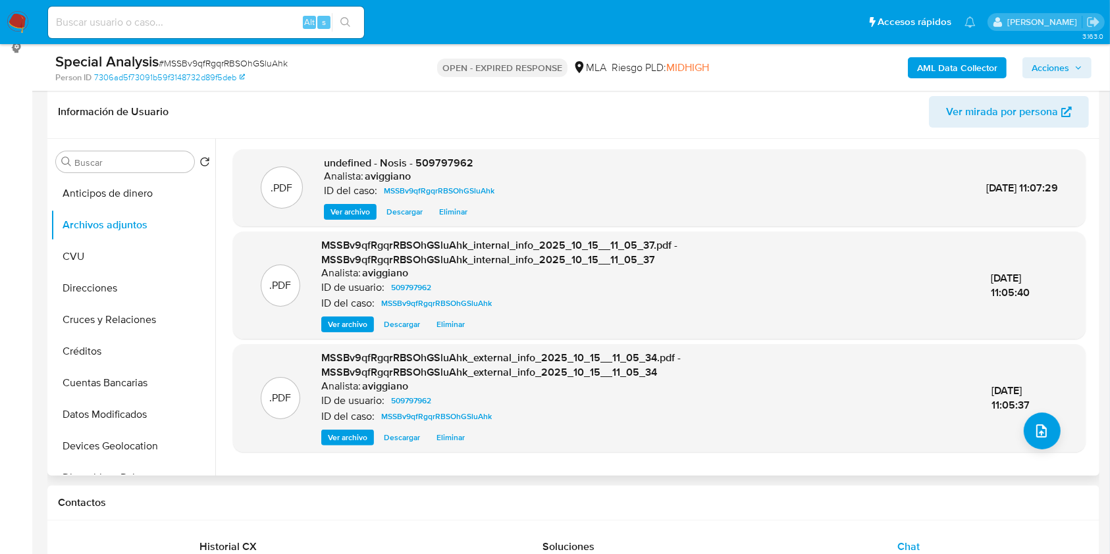
scroll to position [175, 0]
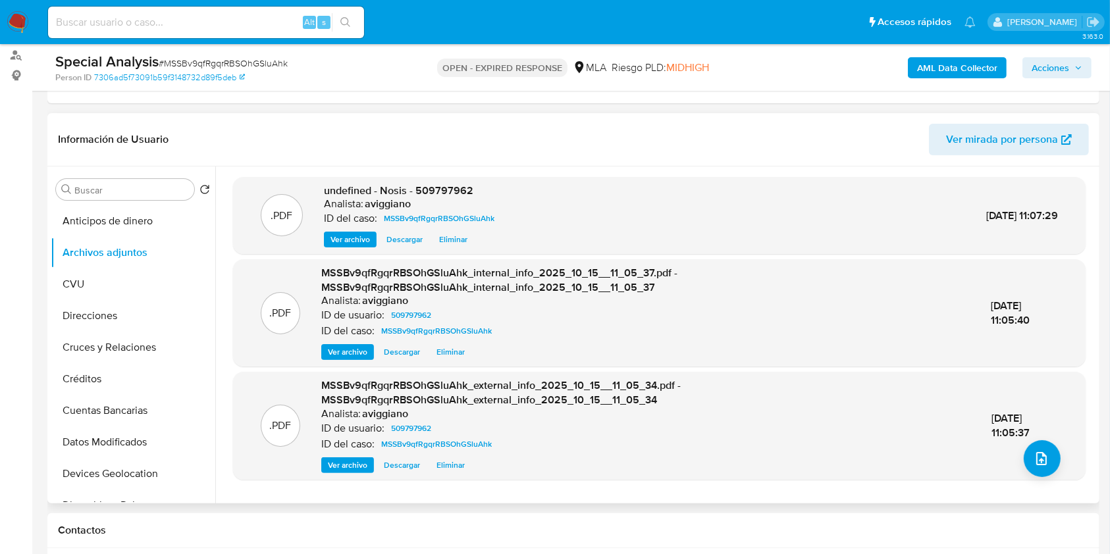
click at [415, 188] on span "undefined - Nosis - 509797962" at bounding box center [398, 190] width 149 height 15
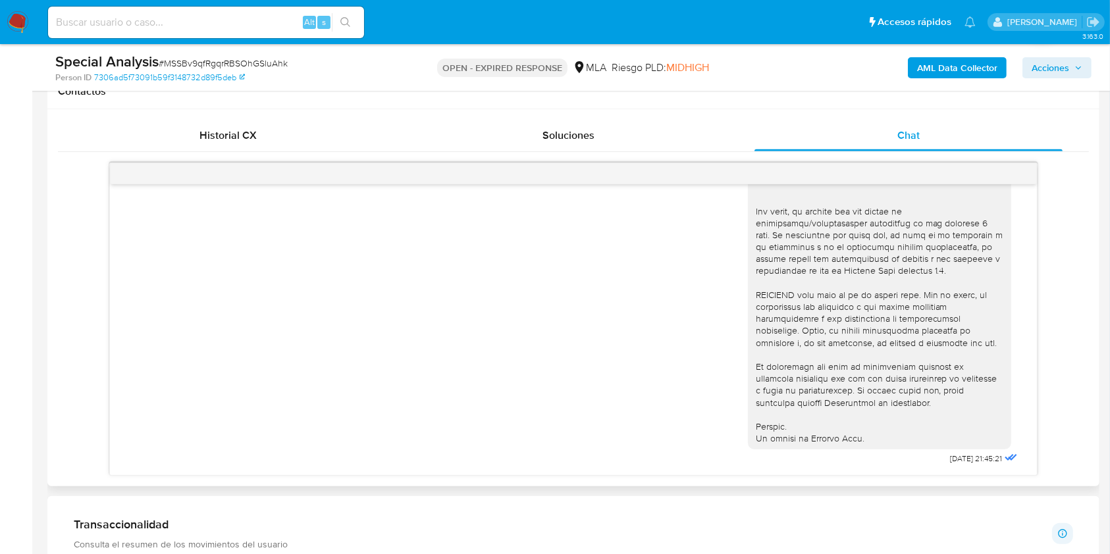
scroll to position [1228, 0]
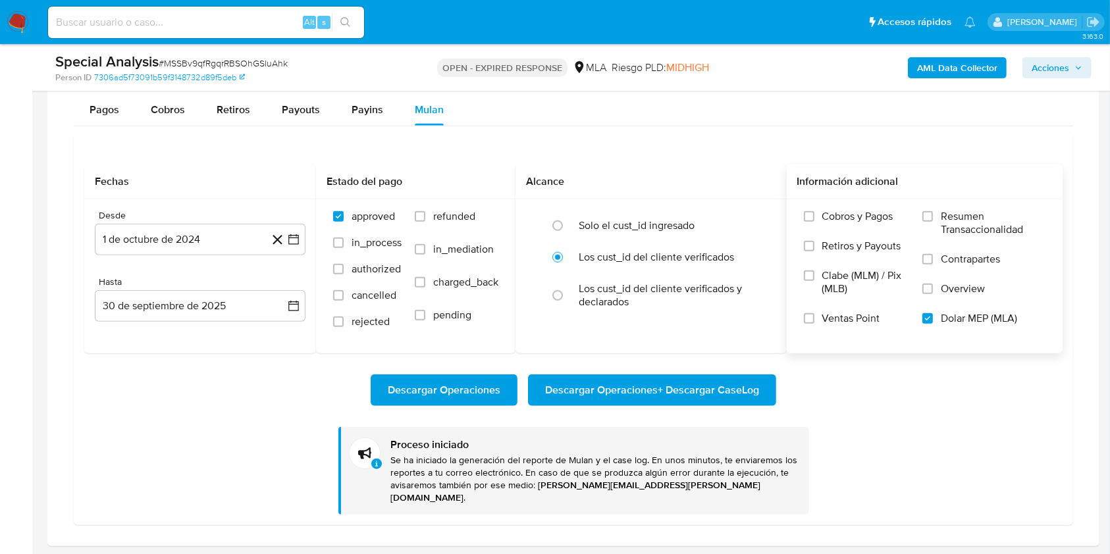
click at [626, 392] on span "Descargar Operaciones + Descargar CaseLog" at bounding box center [652, 390] width 214 height 29
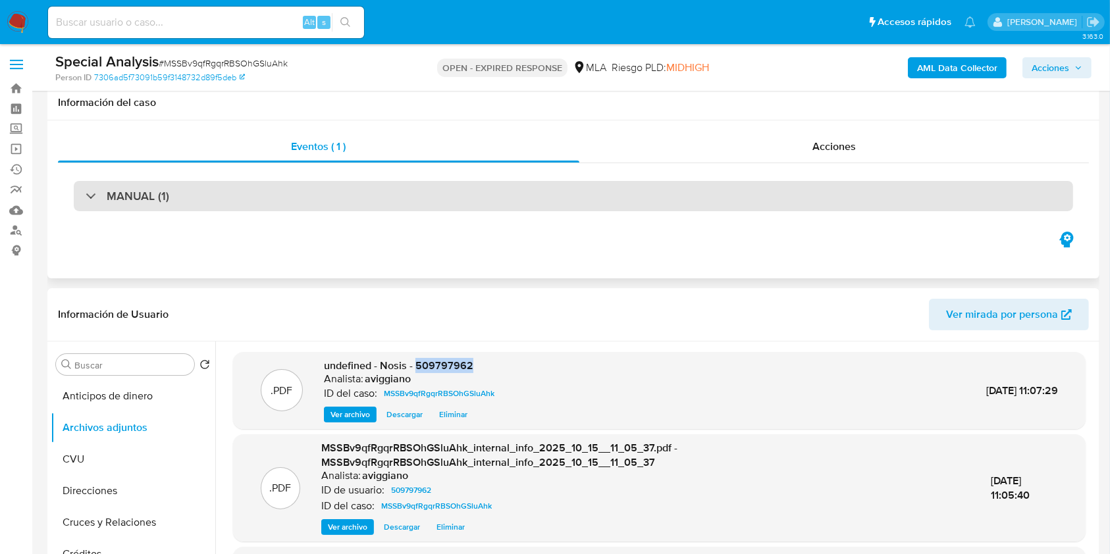
scroll to position [175, 0]
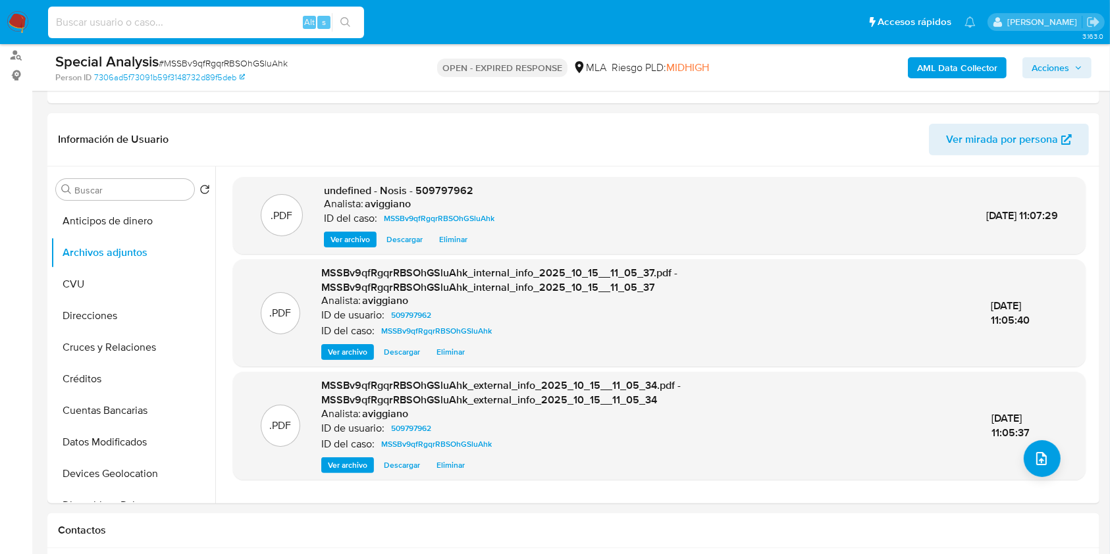
paste input "jnvZfNCvPxCAJvrRoKY3M0YJ"
type input "jnvZfNCvPxCAJvrRoKY3M0YJ"
click at [340, 22] on icon "search-icon" at bounding box center [345, 22] width 11 height 11
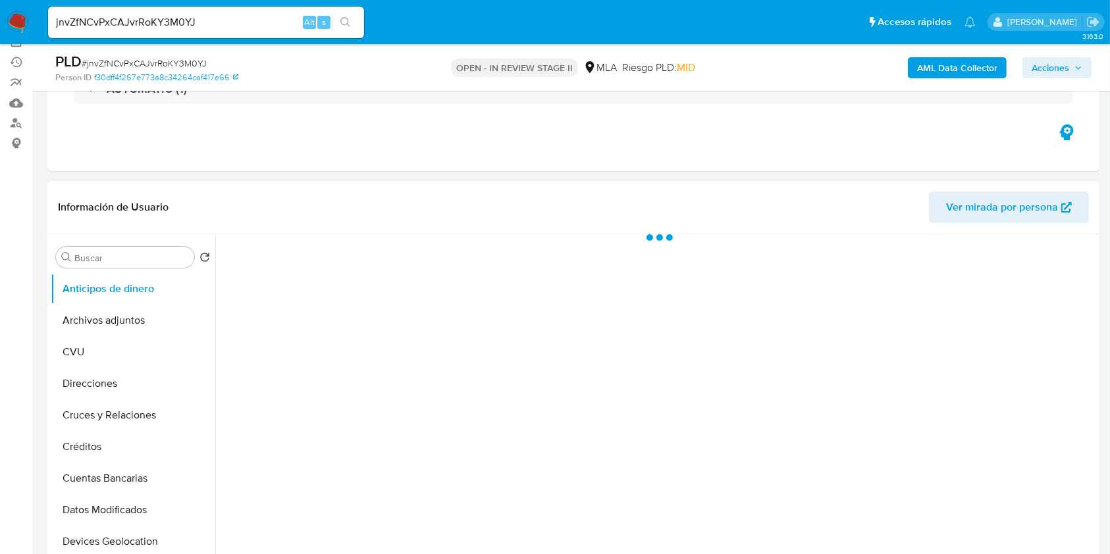
scroll to position [263, 0]
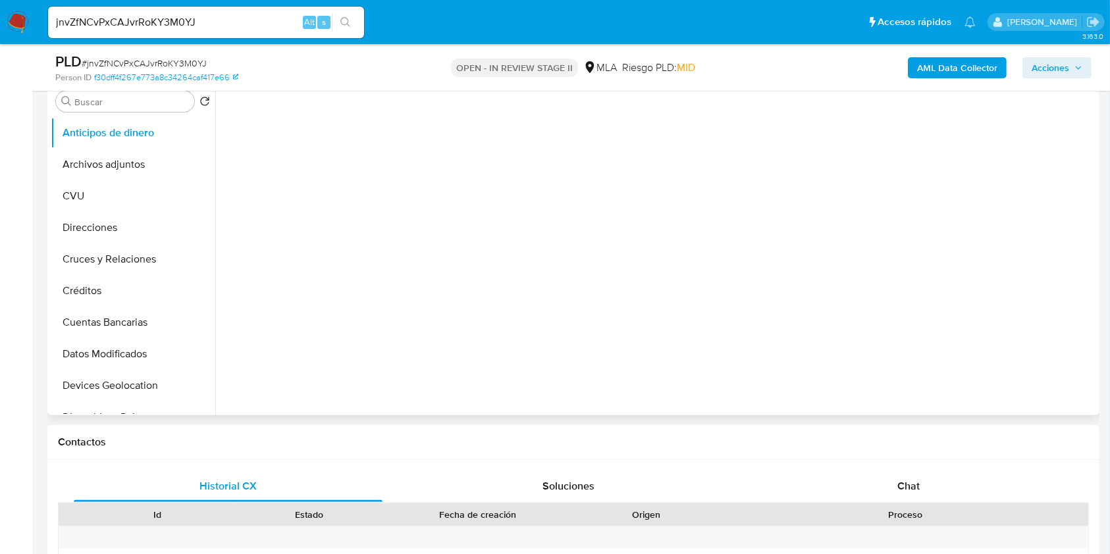
select select "10"
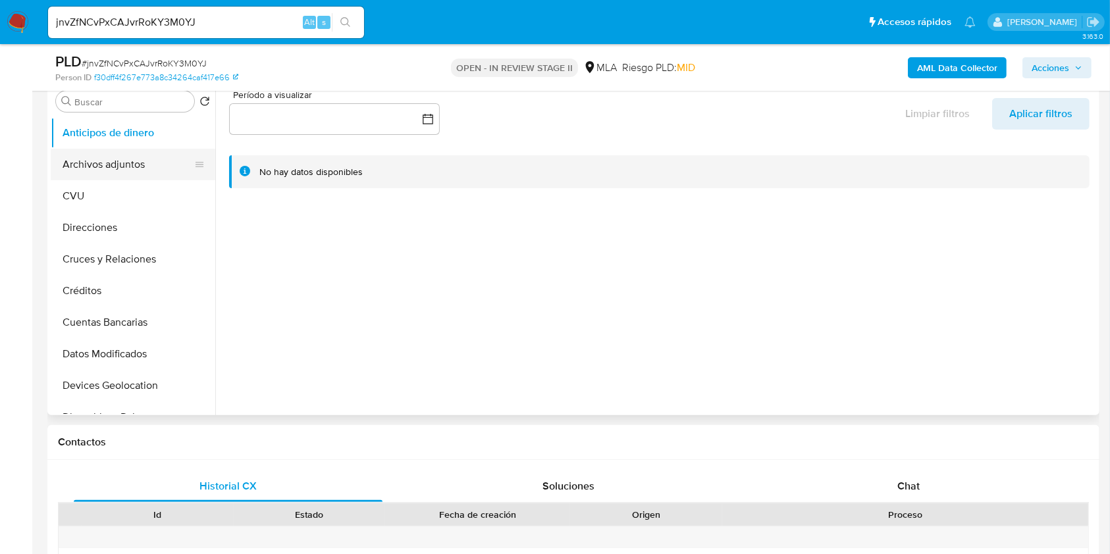
click at [137, 155] on button "Archivos adjuntos" at bounding box center [128, 165] width 154 height 32
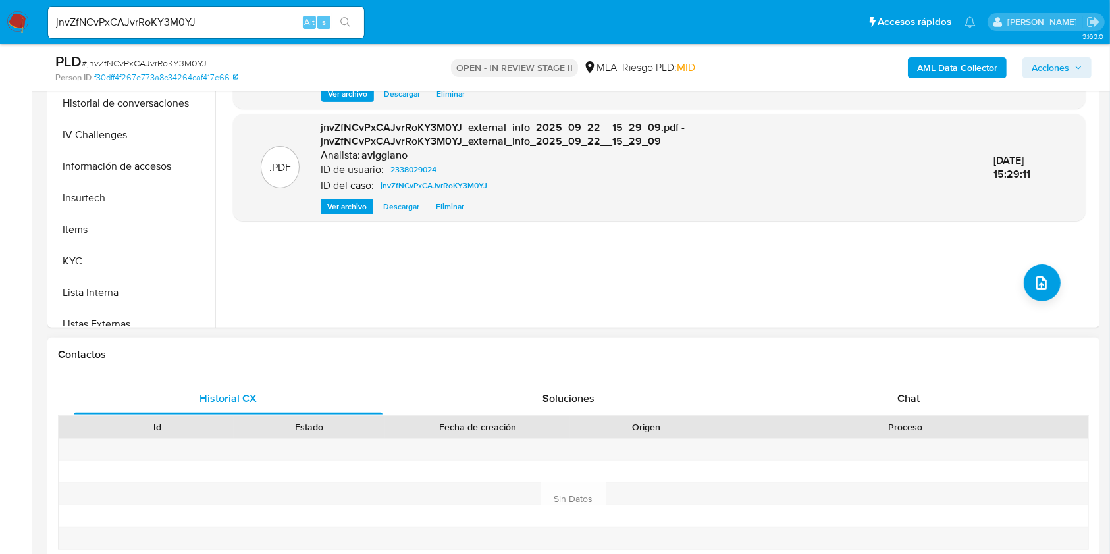
scroll to position [438, 0]
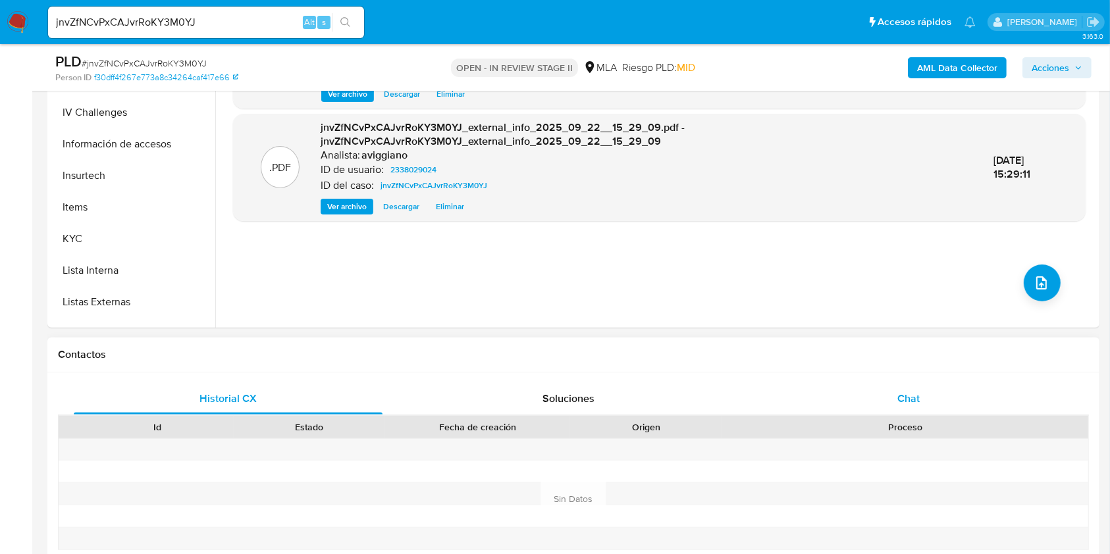
click at [943, 387] on div "Chat" at bounding box center [908, 399] width 309 height 32
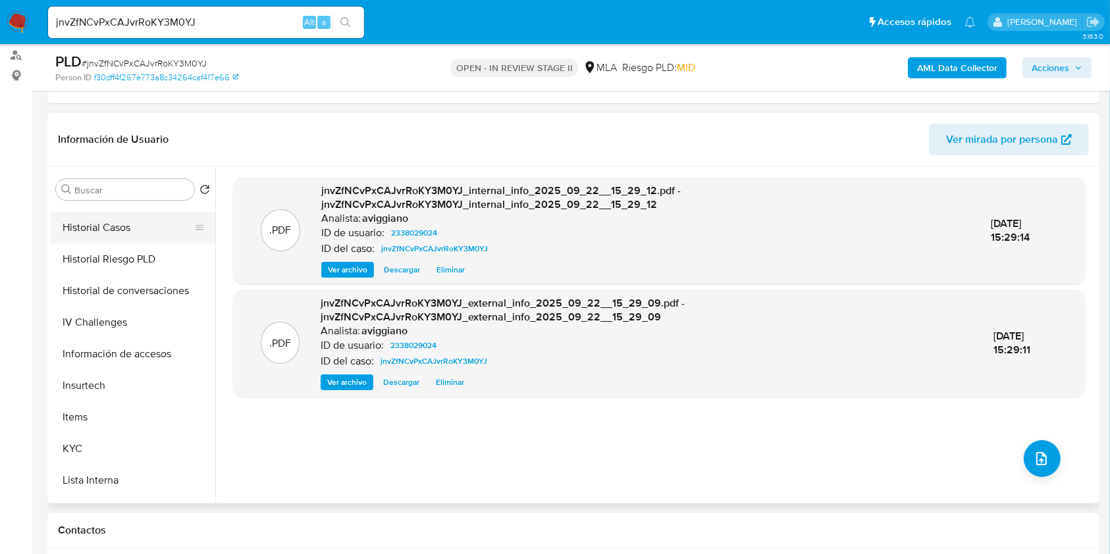
scroll to position [351, 0]
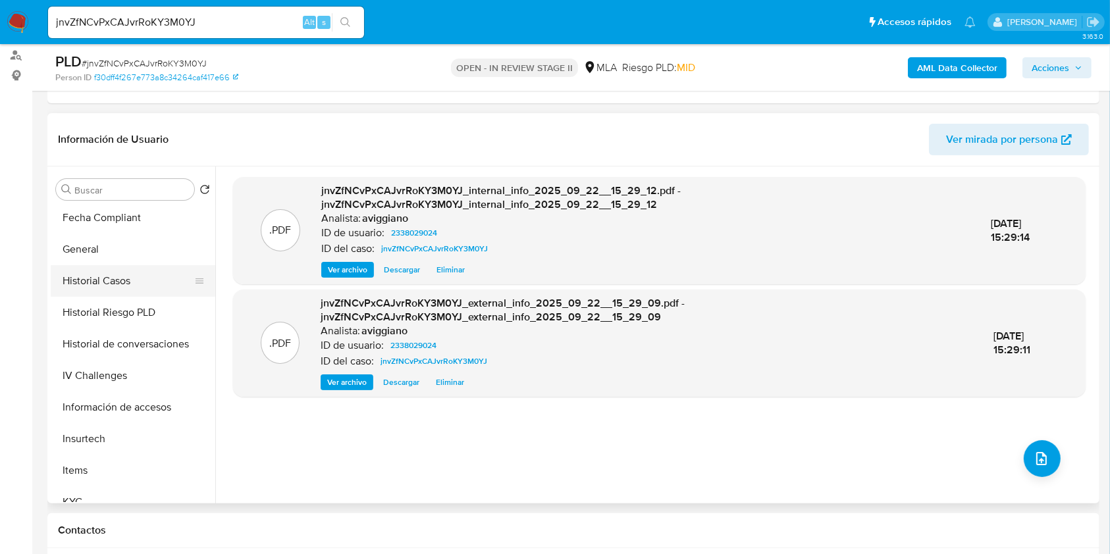
click at [126, 274] on button "Historial Casos" at bounding box center [128, 281] width 154 height 32
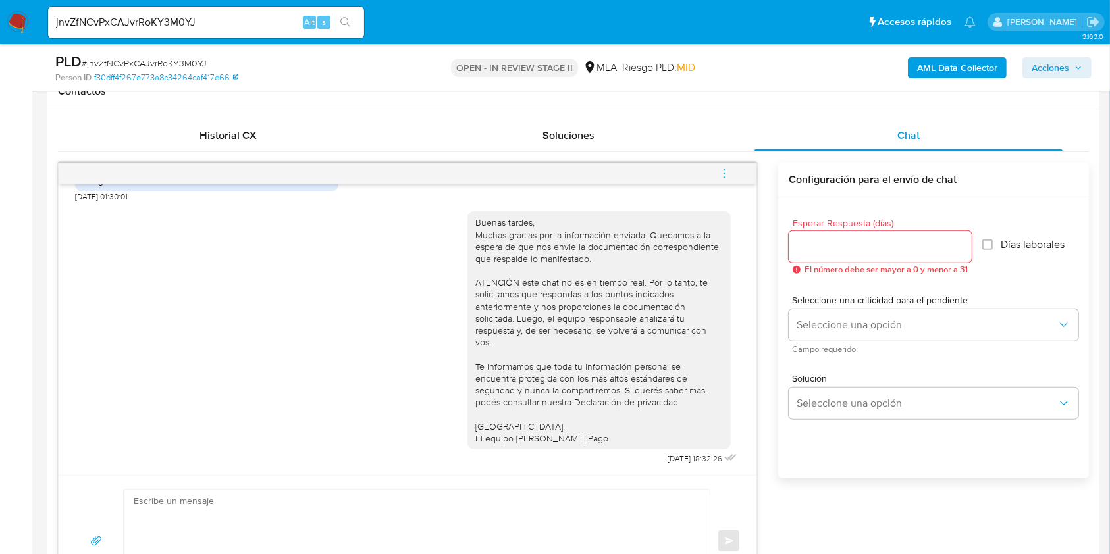
scroll to position [884, 0]
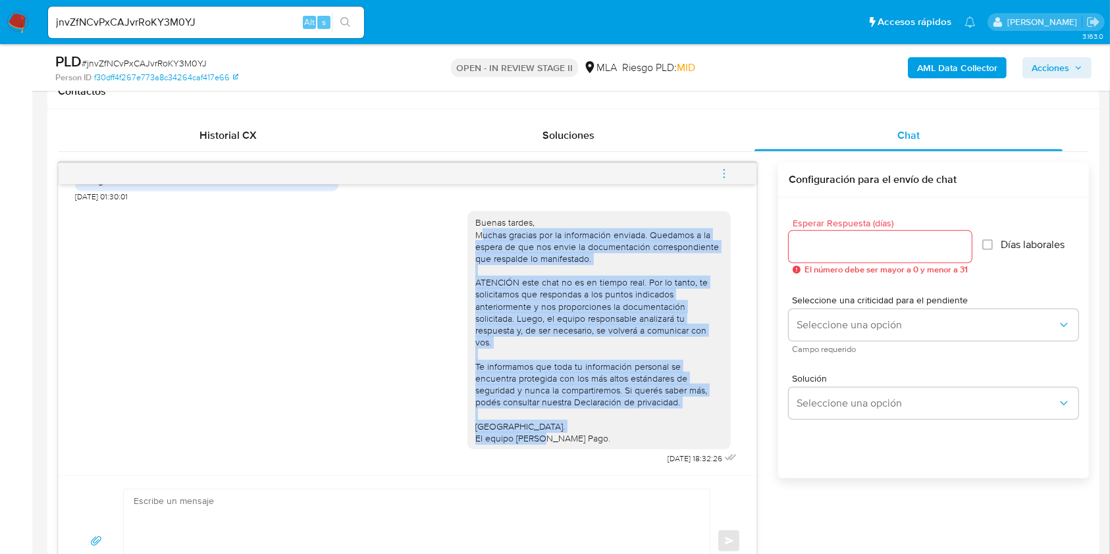
drag, startPoint x: 586, startPoint y: 442, endPoint x: 468, endPoint y: 234, distance: 238.5
click at [475, 234] on div "Buenas tardes, Muchas gracias por la información enviada. Quedamos a la espera …" at bounding box center [599, 331] width 248 height 228
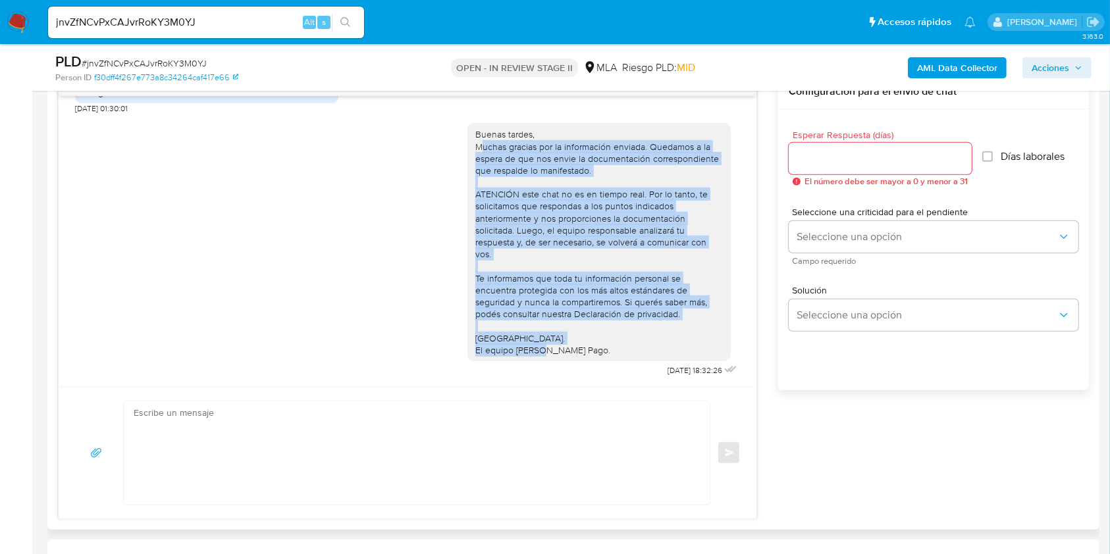
scroll to position [790, 0]
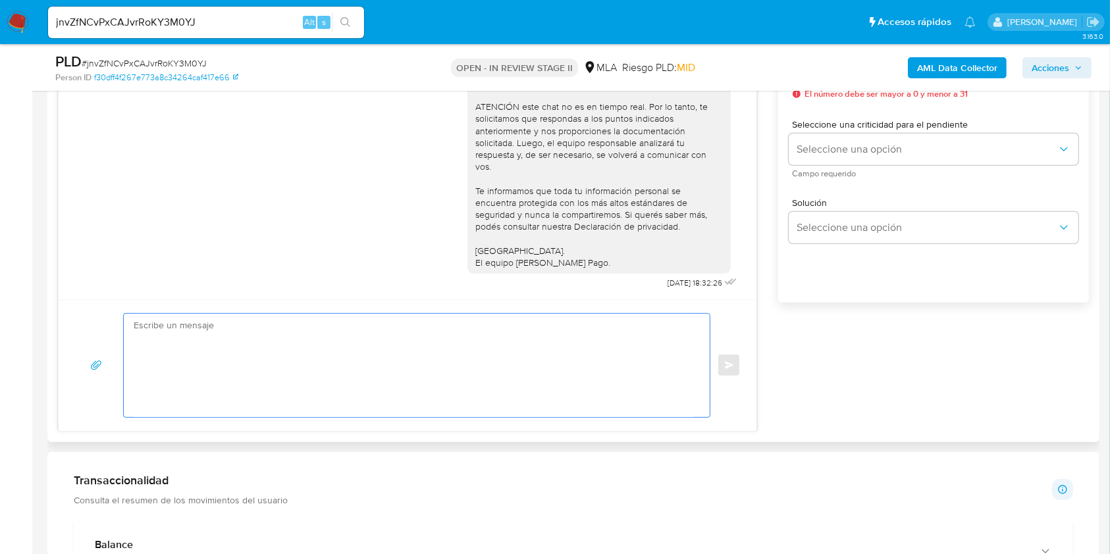
click at [315, 367] on textarea at bounding box center [414, 365] width 560 height 103
paste textarea "Hola, Esperamos que te encuentres muy bien. Te consultamos si tuviste oportunid…"
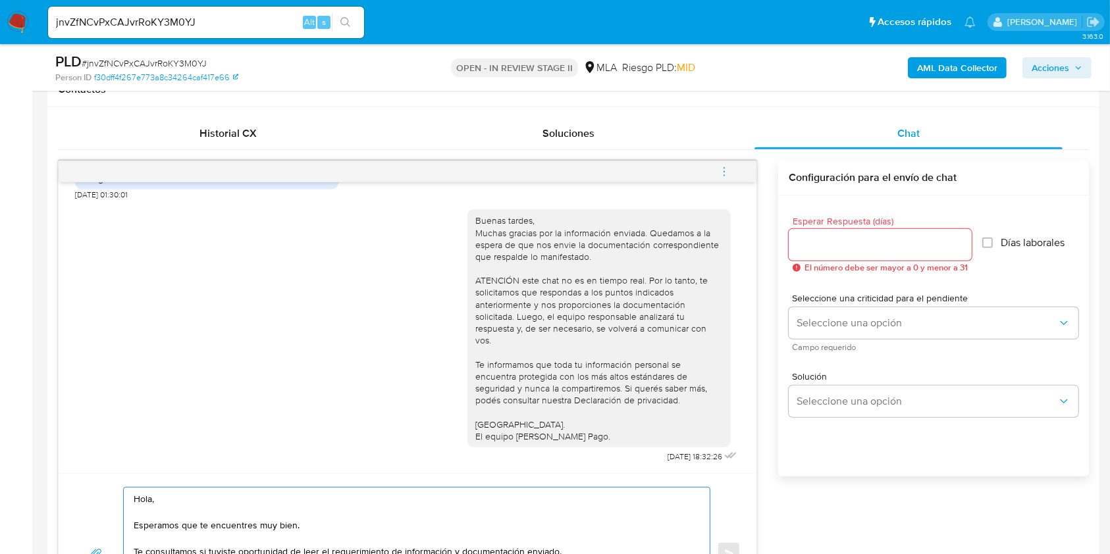
scroll to position [614, 0]
type textarea "Hola, Esperamos que te encuentres muy bien. Te consultamos si tuviste oportunid…"
click at [825, 248] on input "Esperar Respuesta (días)" at bounding box center [880, 246] width 183 height 17
type input "2"
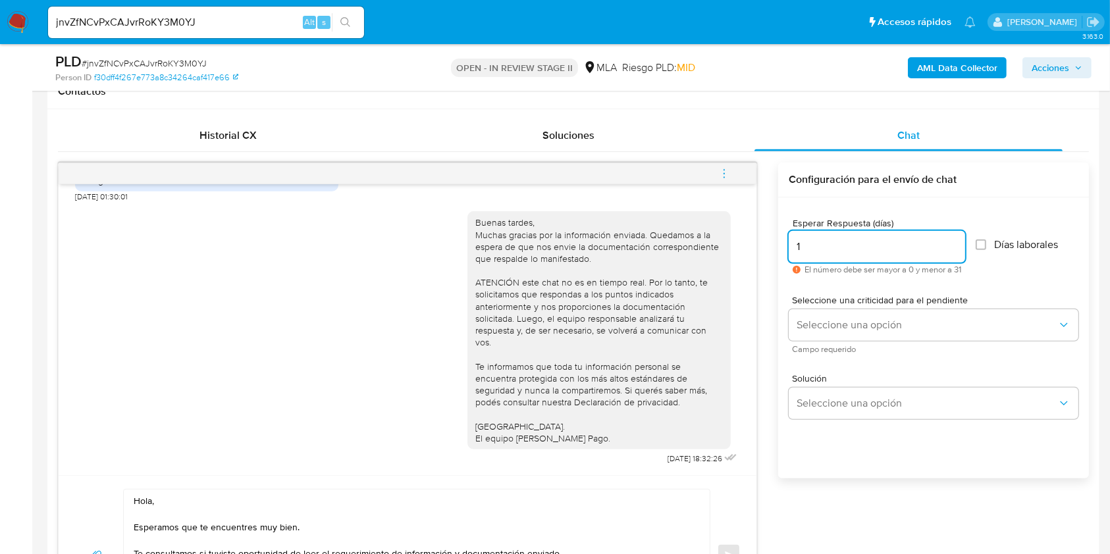
type input "0"
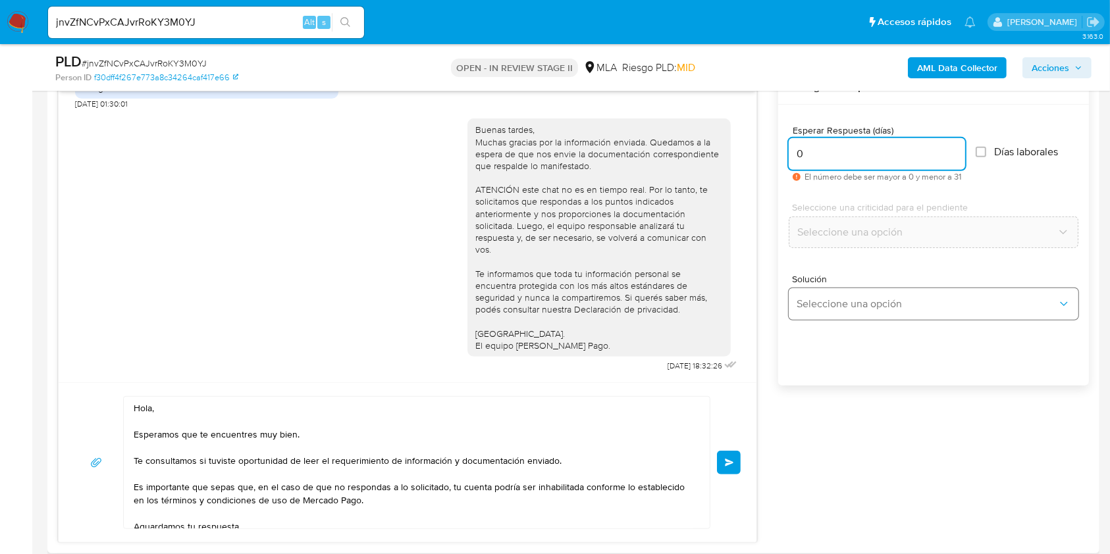
scroll to position [790, 0]
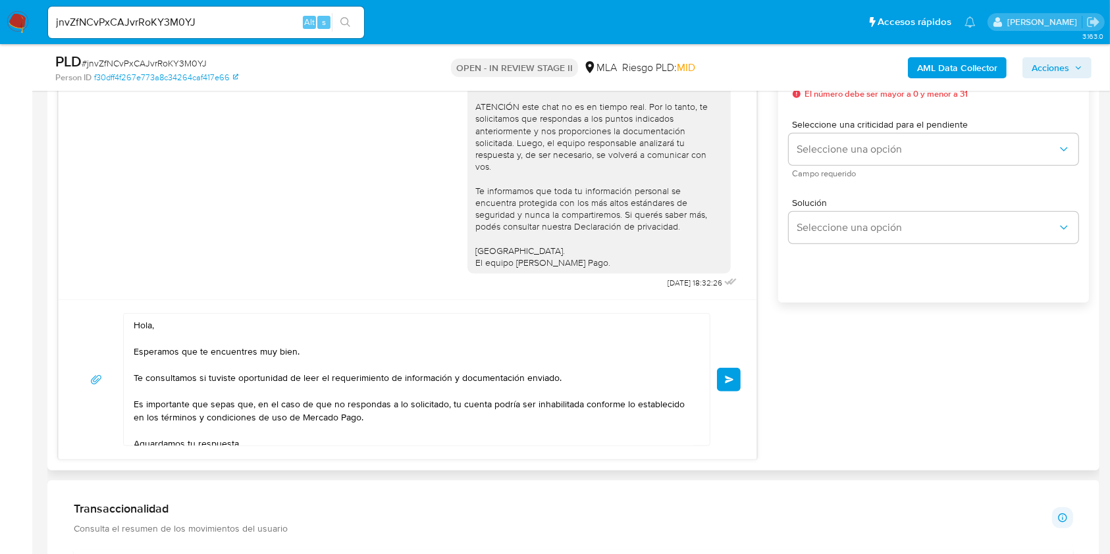
type input "3"
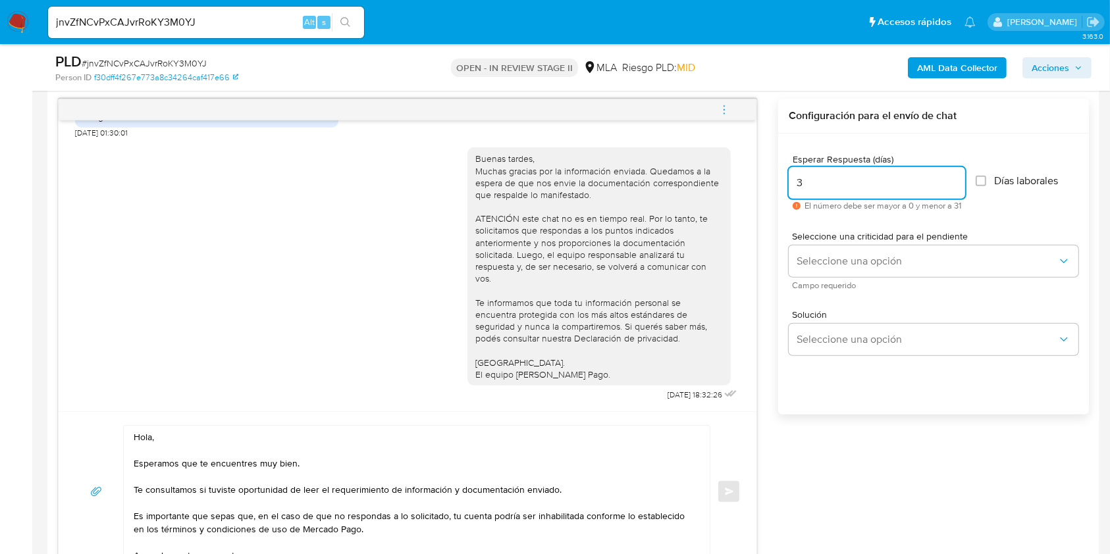
scroll to position [614, 0]
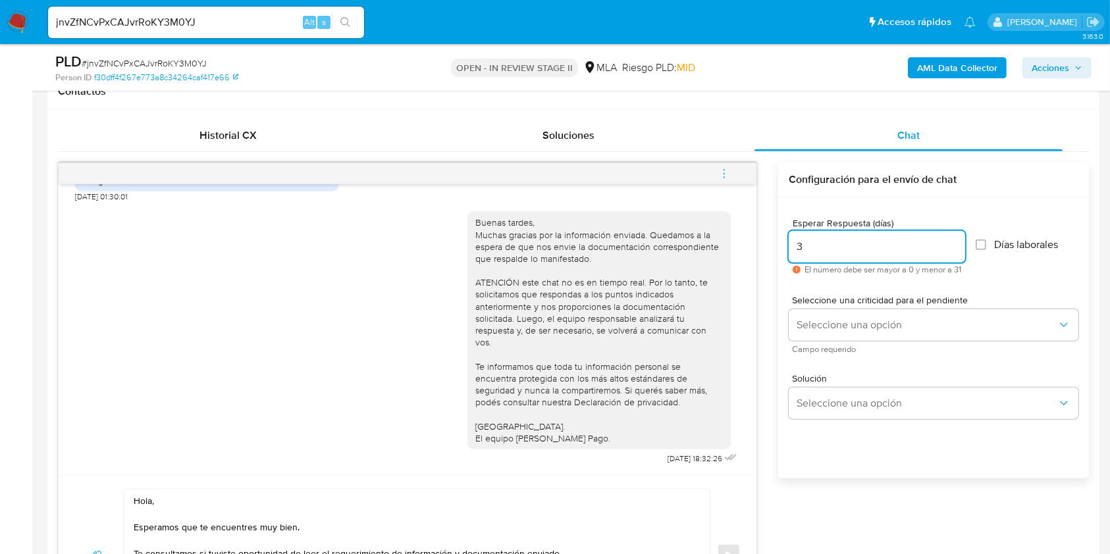
click at [812, 244] on input "3" at bounding box center [877, 246] width 176 height 17
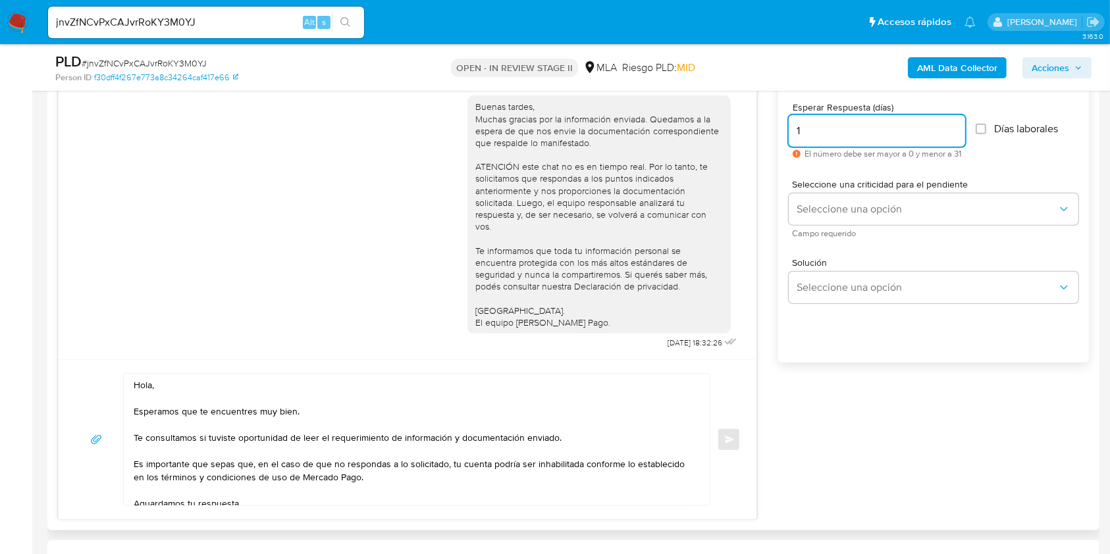
scroll to position [790, 0]
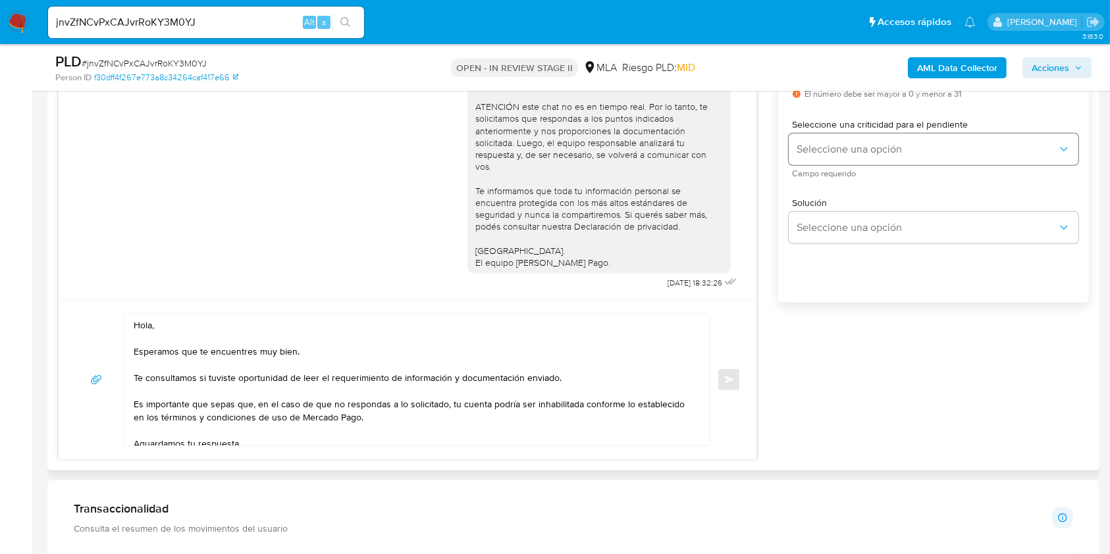
type input "1"
click at [839, 162] on button "Seleccione una opción" at bounding box center [934, 150] width 290 height 32
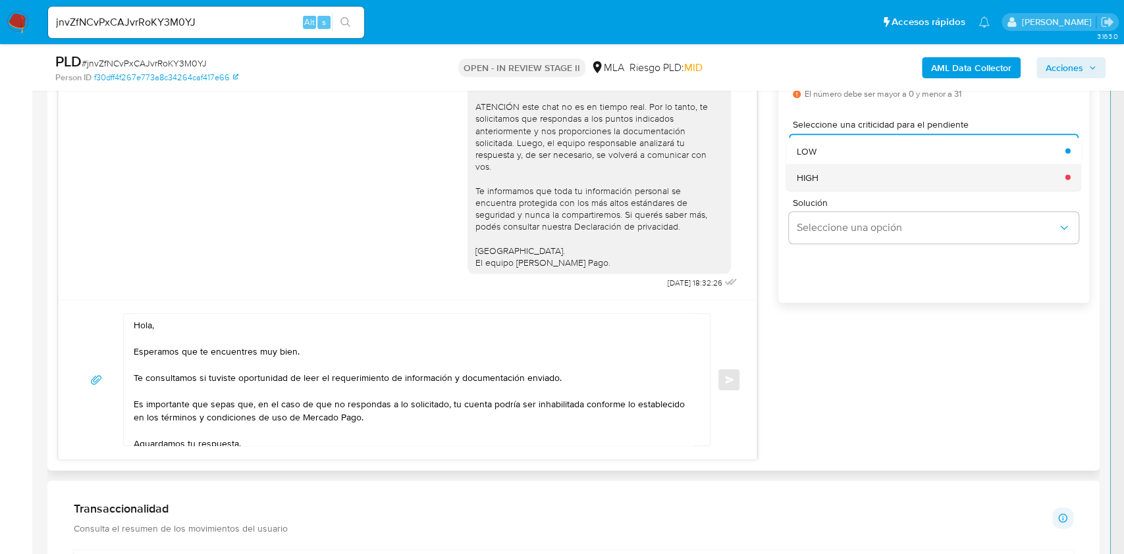
click at [842, 180] on div "HIGH" at bounding box center [927, 177] width 261 height 26
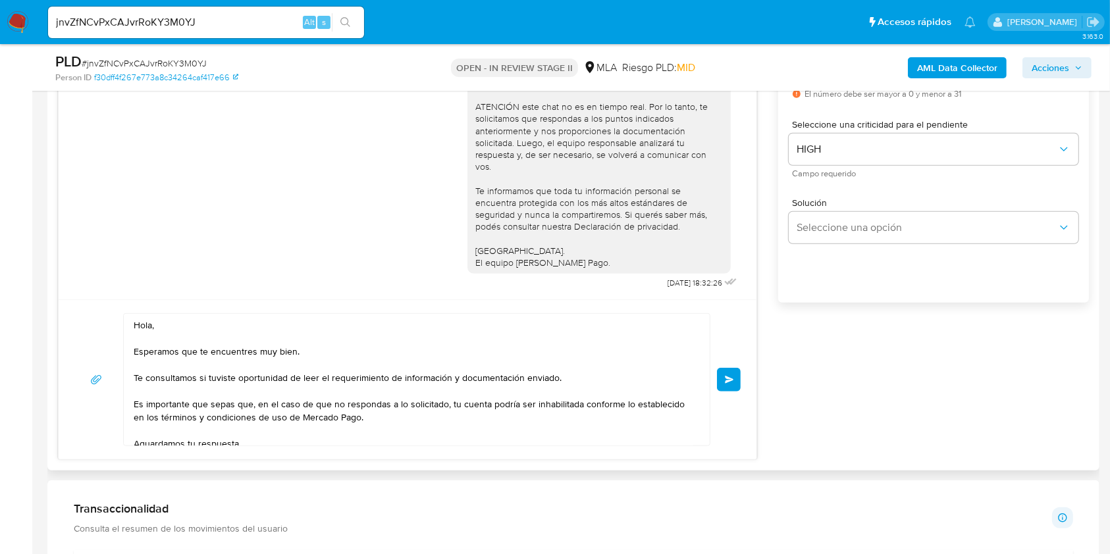
click at [727, 377] on span "Enviar" at bounding box center [729, 380] width 9 height 8
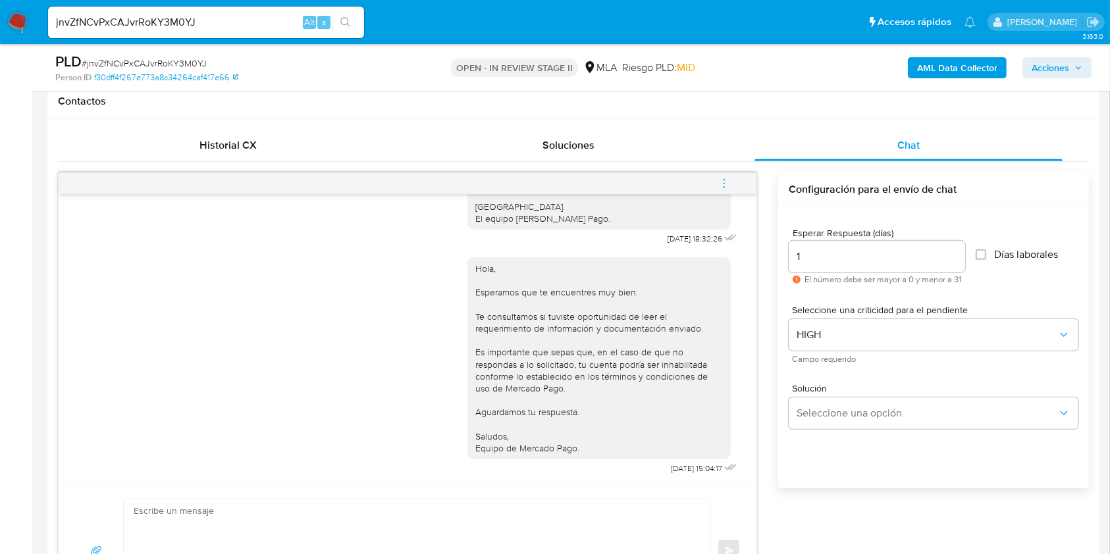
scroll to position [527, 0]
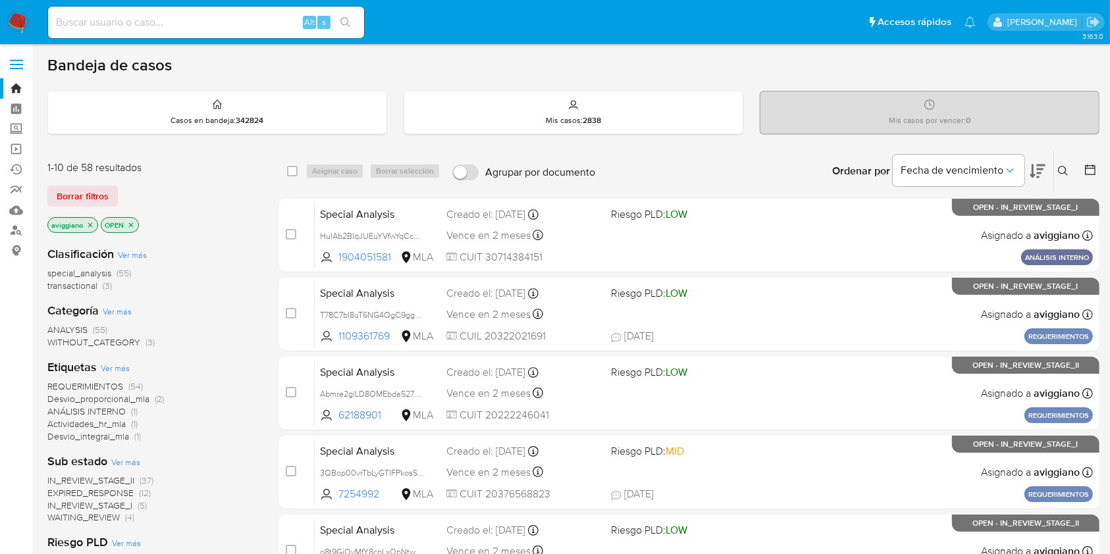
click at [90, 221] on icon "close-filter" at bounding box center [90, 225] width 8 height 8
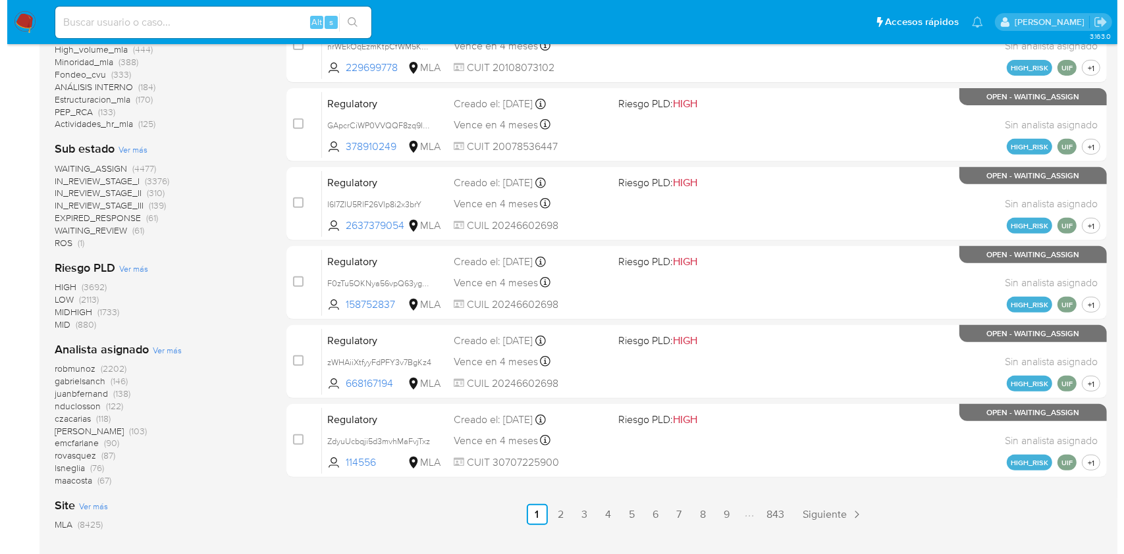
scroll to position [600, 0]
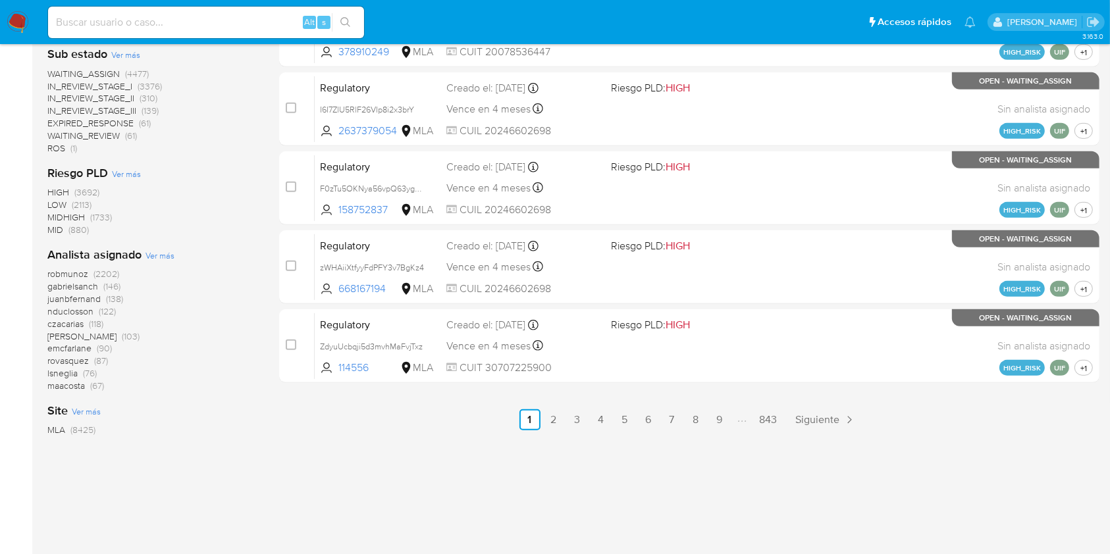
click at [147, 254] on span "Ver más" at bounding box center [159, 256] width 29 height 12
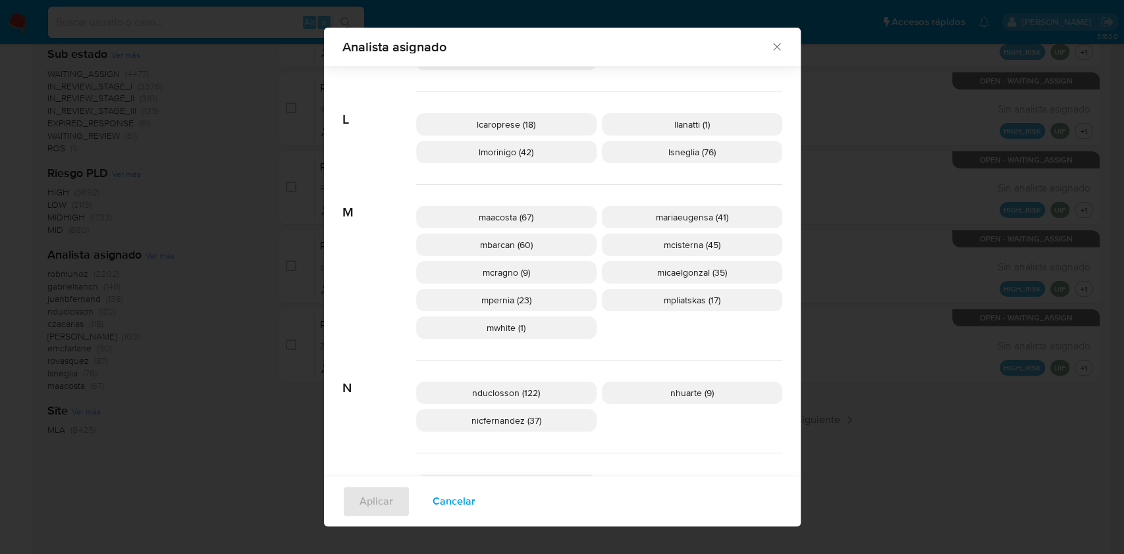
scroll to position [517, 0]
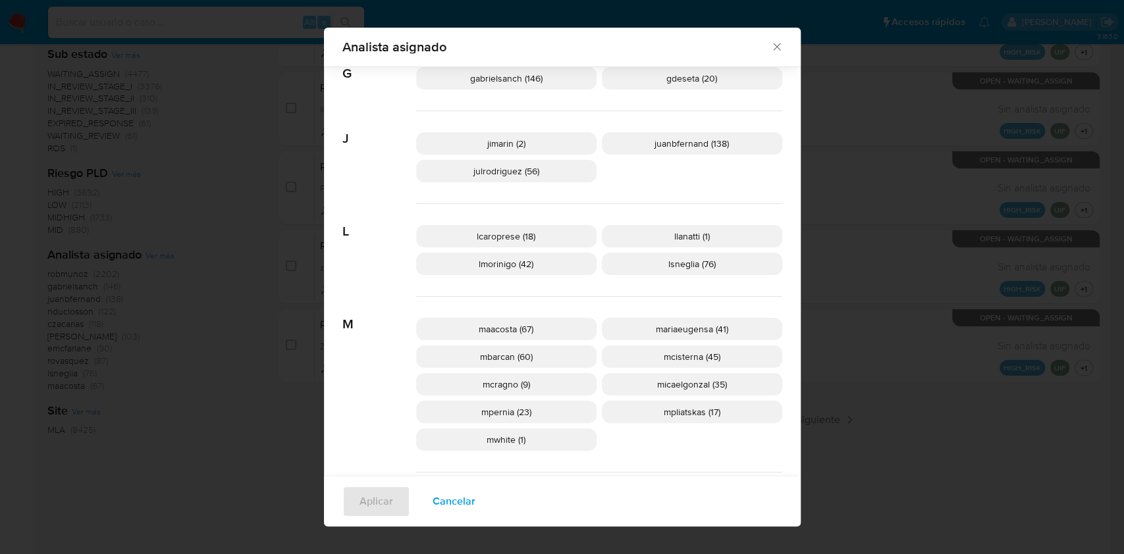
click at [665, 350] on span "mcisterna (45)" at bounding box center [692, 356] width 57 height 13
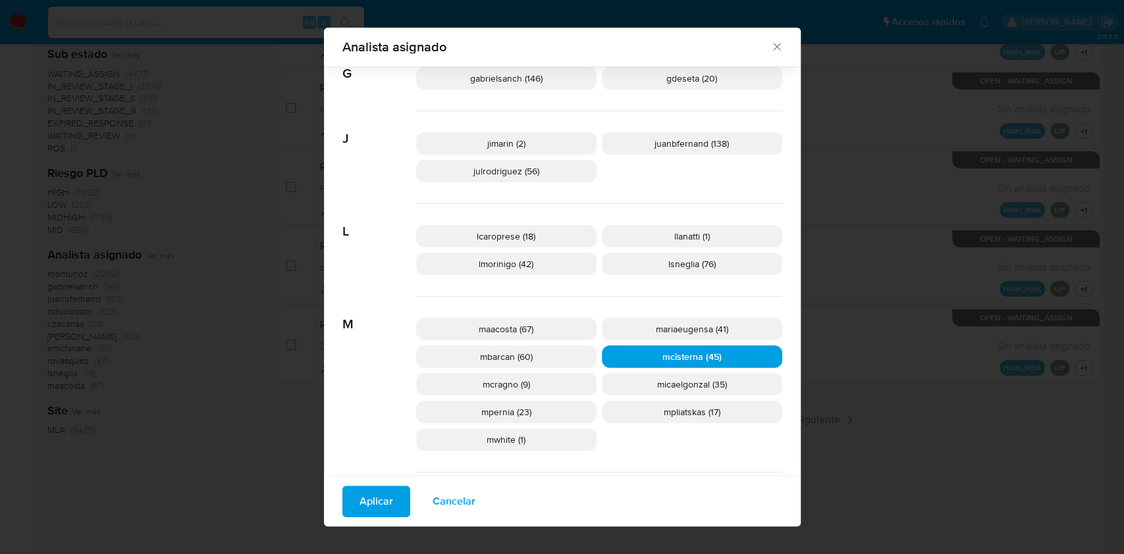
click at [373, 488] on span "Aplicar" at bounding box center [376, 501] width 34 height 29
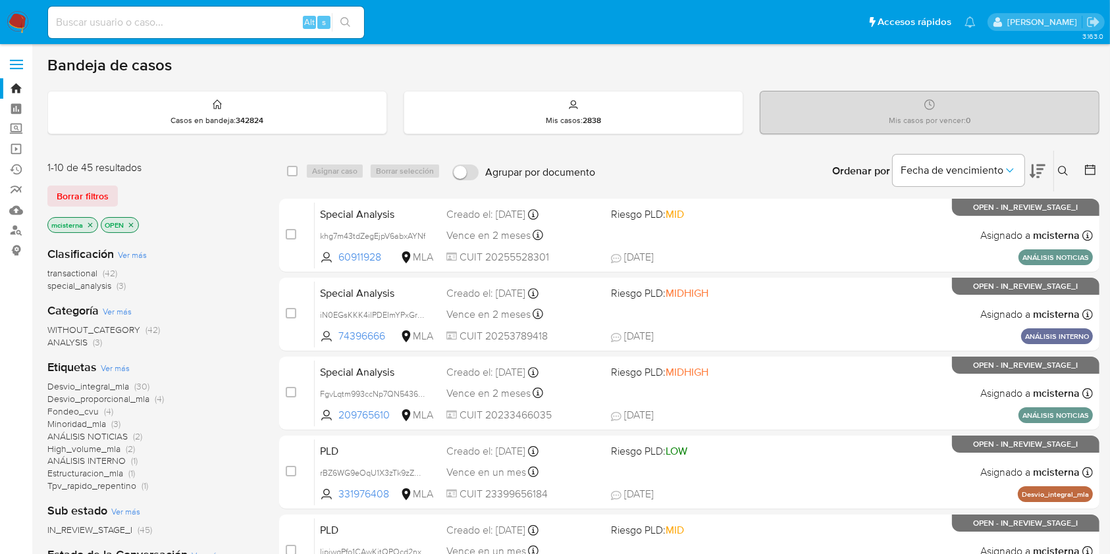
click at [78, 267] on span "transactional" at bounding box center [72, 273] width 50 height 13
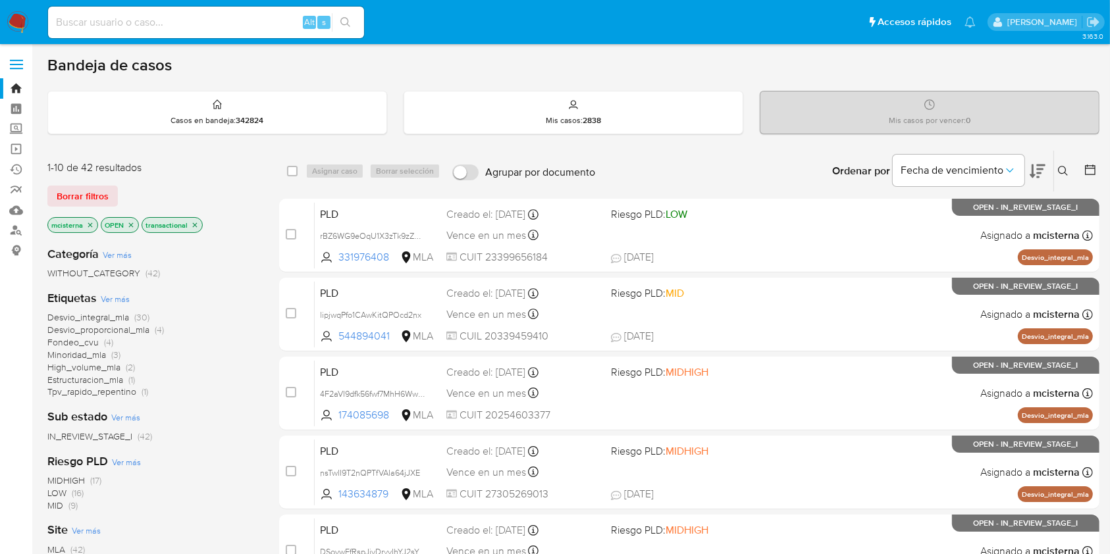
click at [194, 226] on icon "close-filter" at bounding box center [195, 225] width 8 height 8
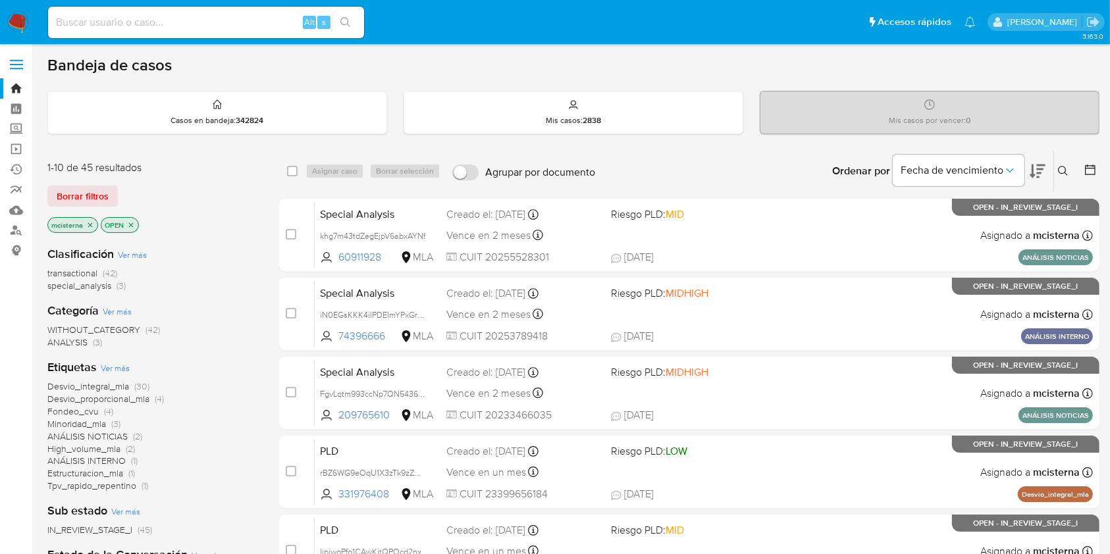
click at [78, 287] on span "special_analysis" at bounding box center [79, 285] width 64 height 13
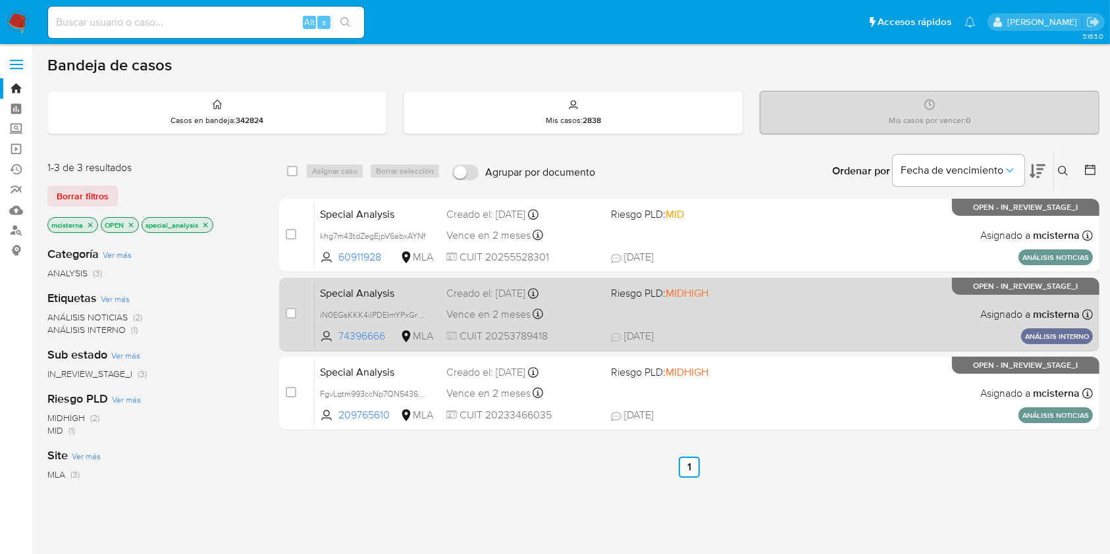
click at [833, 321] on div "Special Analysis iN0EGsKKK4ilPDEImYPxGrRd 74396666 MLA Riesgo PLD: MIDHIGH Crea…" at bounding box center [704, 314] width 778 height 66
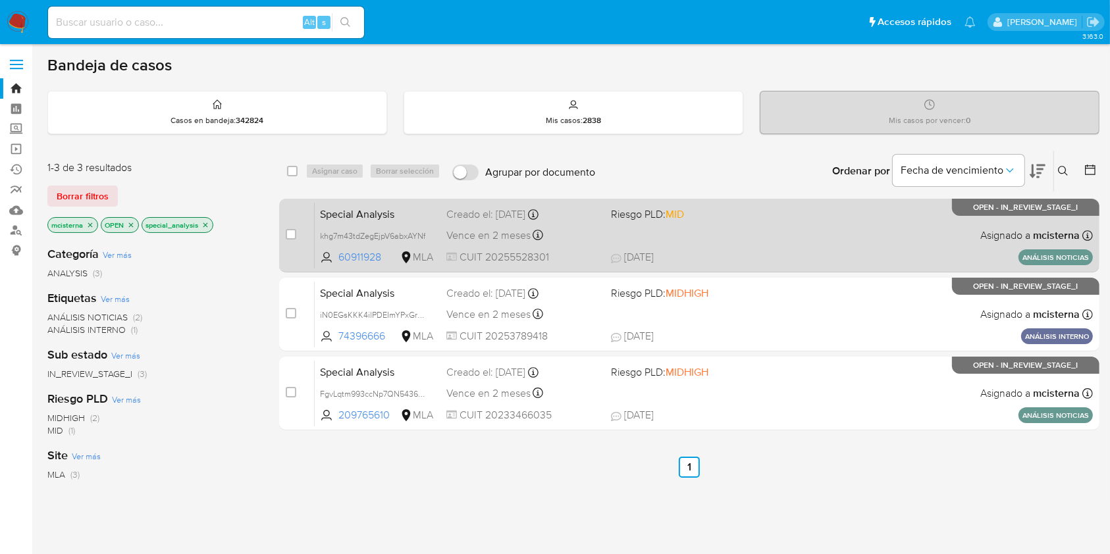
click at [758, 222] on div "Special Analysis khg7m43tdZegEjpV6abxAYNf 60911928 MLA Riesgo PLD: MID Creado e…" at bounding box center [704, 235] width 778 height 66
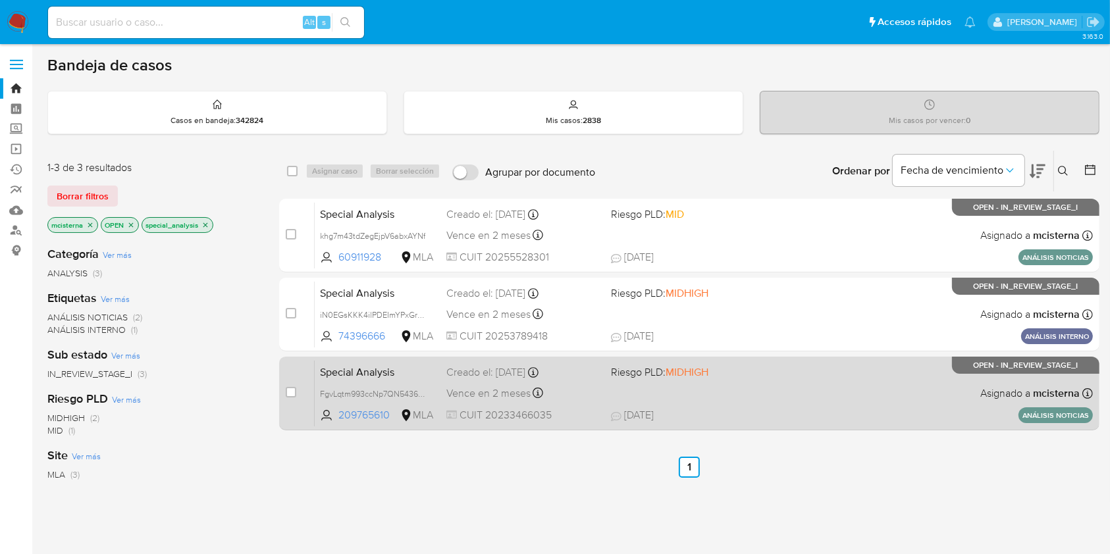
click at [837, 398] on div "Special Analysis FgvLqtm993ccNp7QN5436JP3 209765610 MLA Riesgo PLD: MIDHIGH Cre…" at bounding box center [704, 393] width 778 height 66
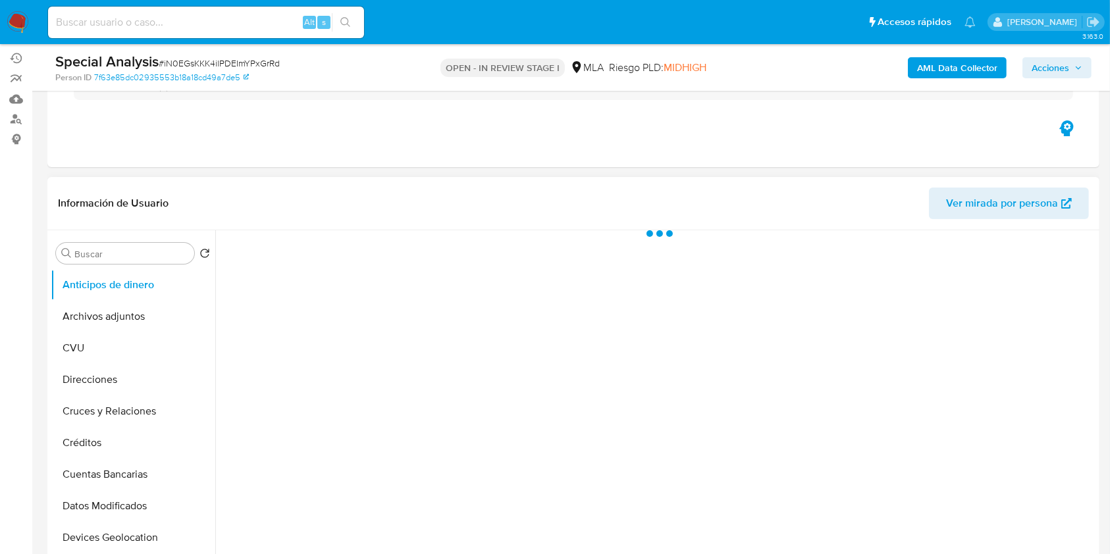
scroll to position [175, 0]
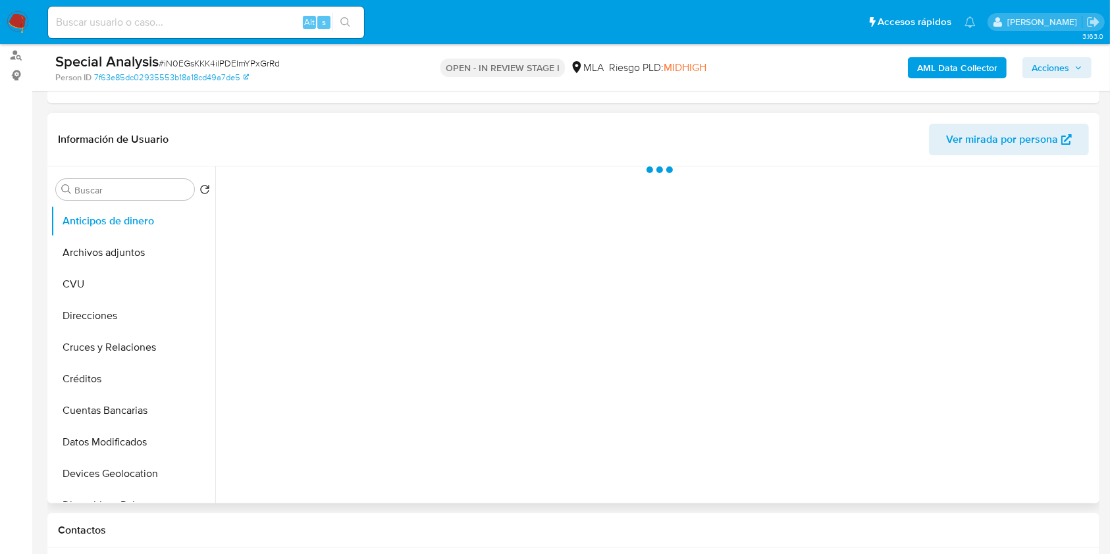
select select "10"
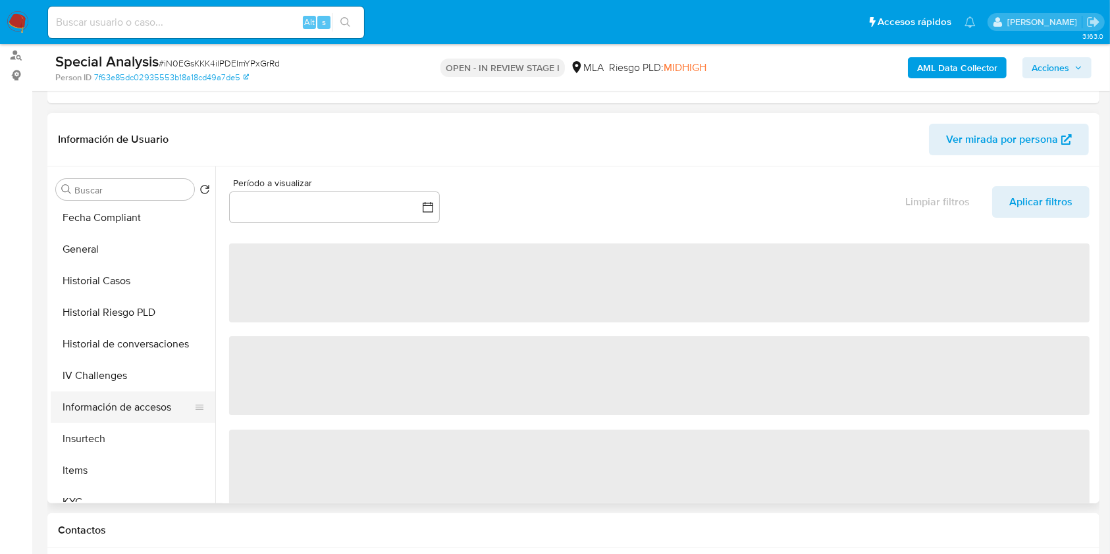
scroll to position [527, 0]
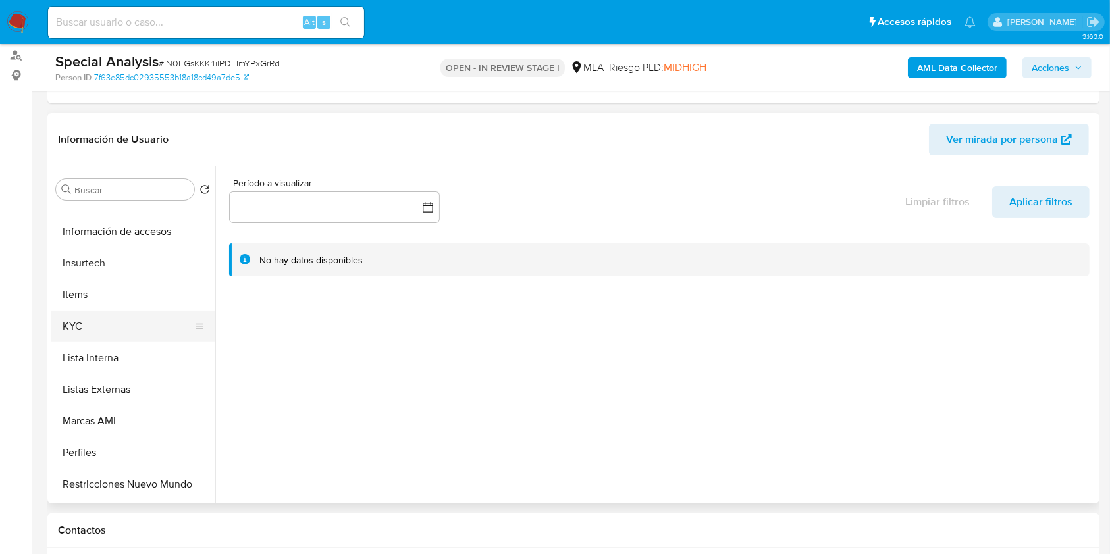
click at [112, 334] on button "KYC" at bounding box center [128, 327] width 154 height 32
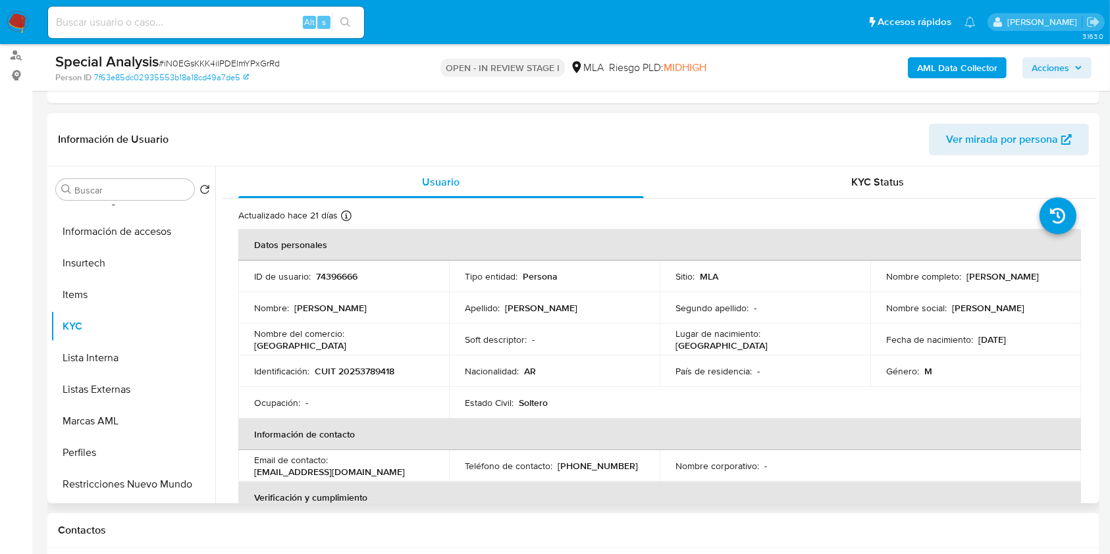
drag, startPoint x: 903, startPoint y: 290, endPoint x: 980, endPoint y: 290, distance: 77.0
click at [980, 290] on td "Nombre completo : [PERSON_NAME]" at bounding box center [975, 277] width 211 height 32
click at [899, 292] on td "Nombre social : [PERSON_NAME]" at bounding box center [975, 308] width 211 height 32
drag, startPoint x: 882, startPoint y: 282, endPoint x: 980, endPoint y: 283, distance: 97.4
click at [980, 282] on div "Nombre completo : [PERSON_NAME]" at bounding box center [975, 277] width 179 height 12
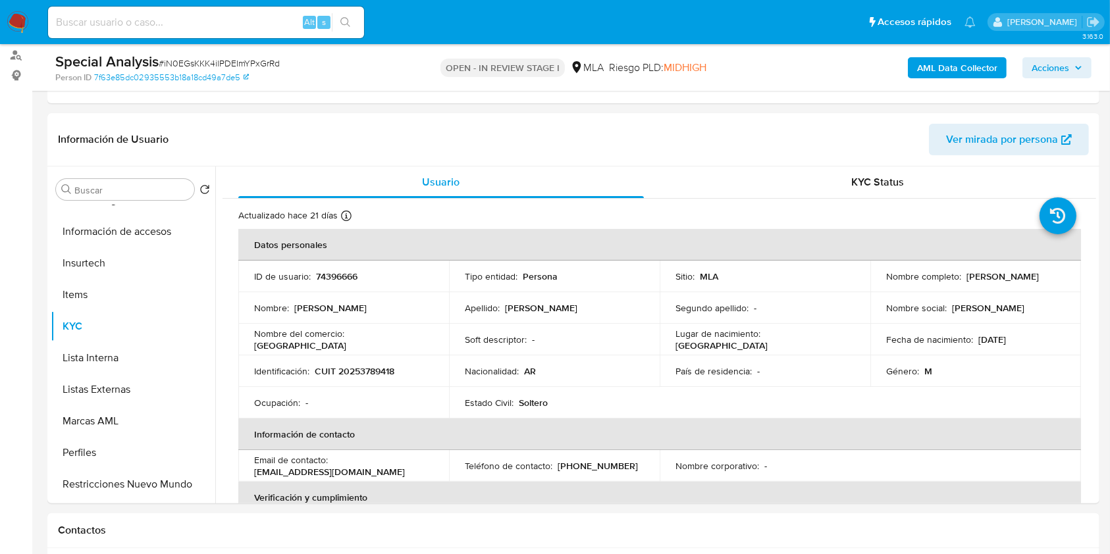
copy p "[PERSON_NAME]"
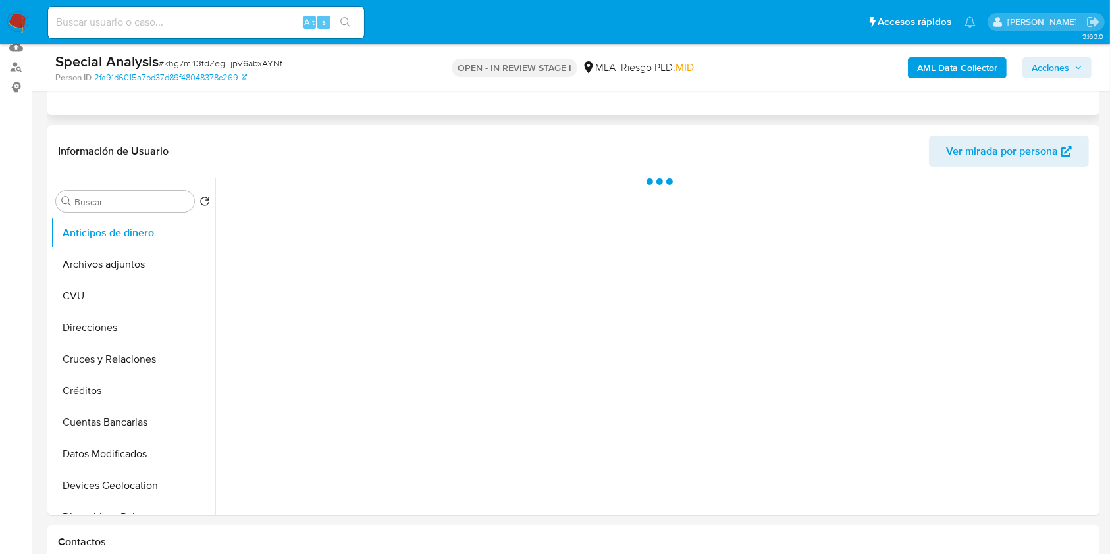
scroll to position [263, 0]
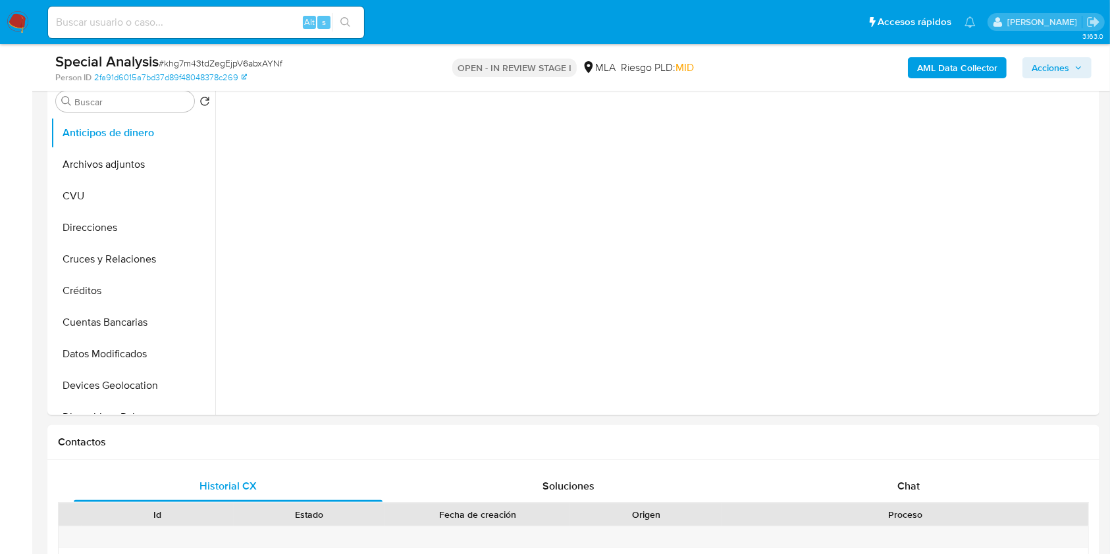
select select "10"
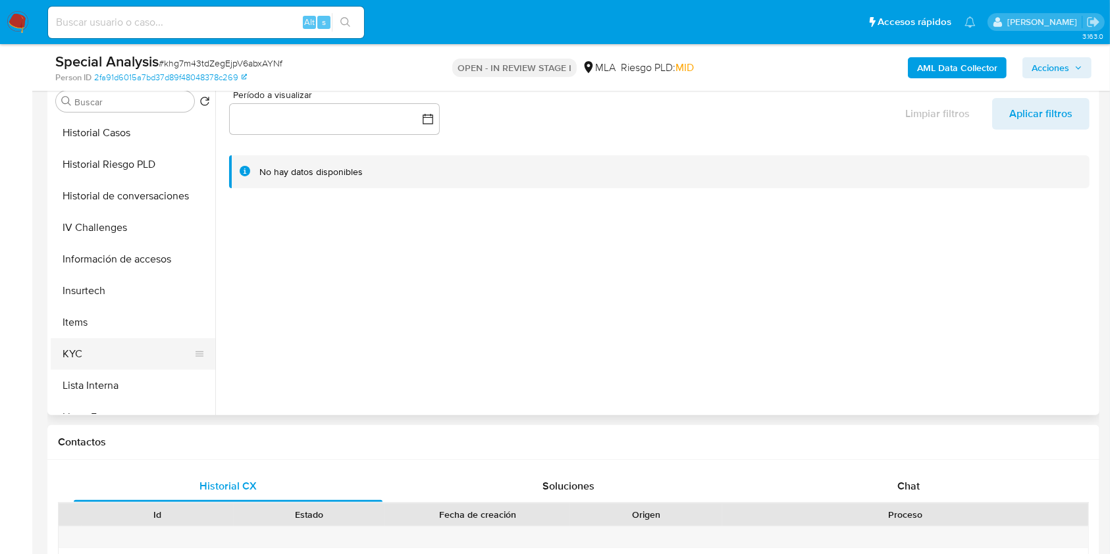
scroll to position [438, 0]
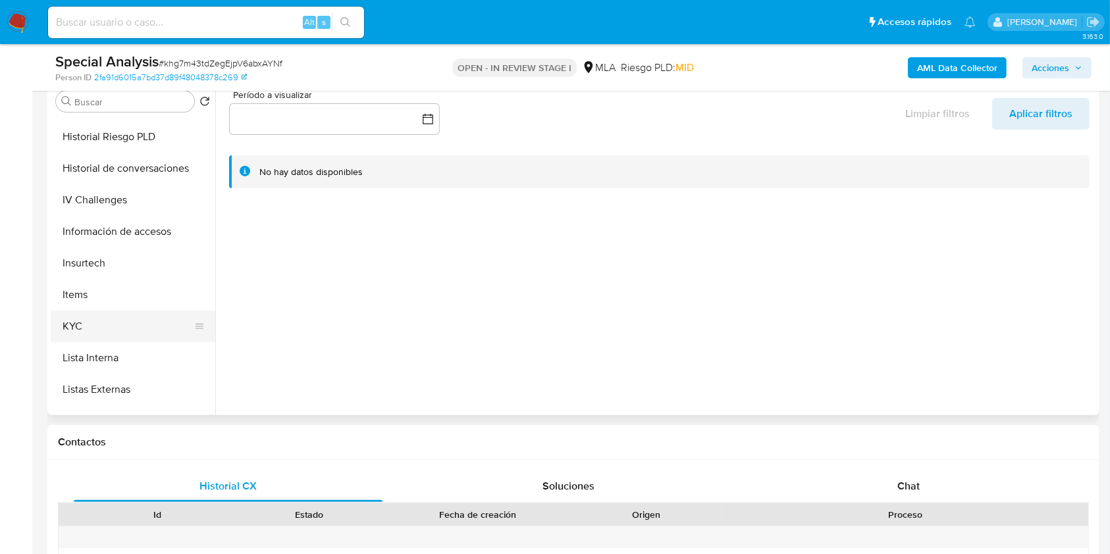
click at [114, 315] on button "KYC" at bounding box center [128, 327] width 154 height 32
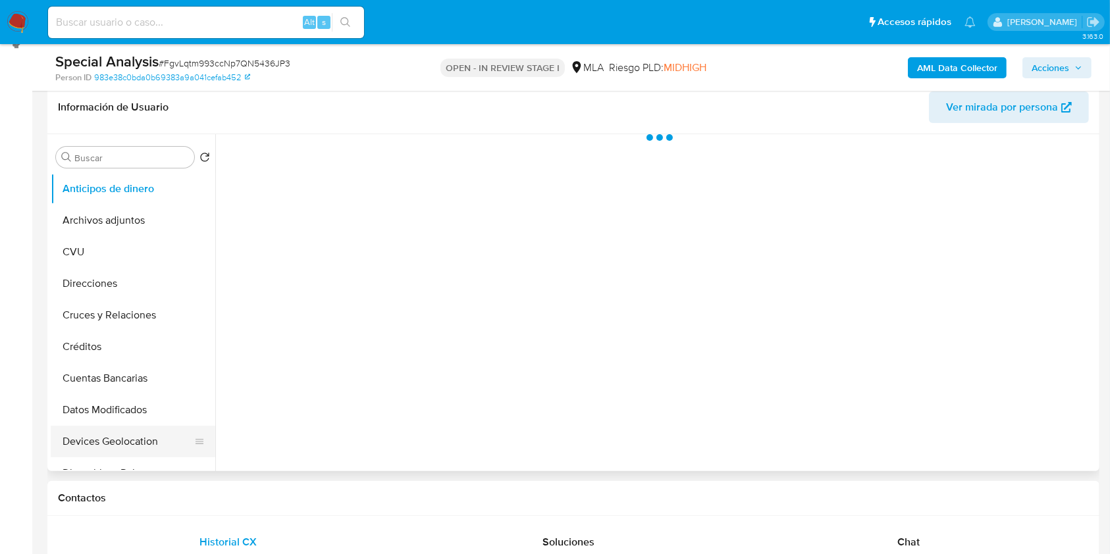
scroll to position [351, 0]
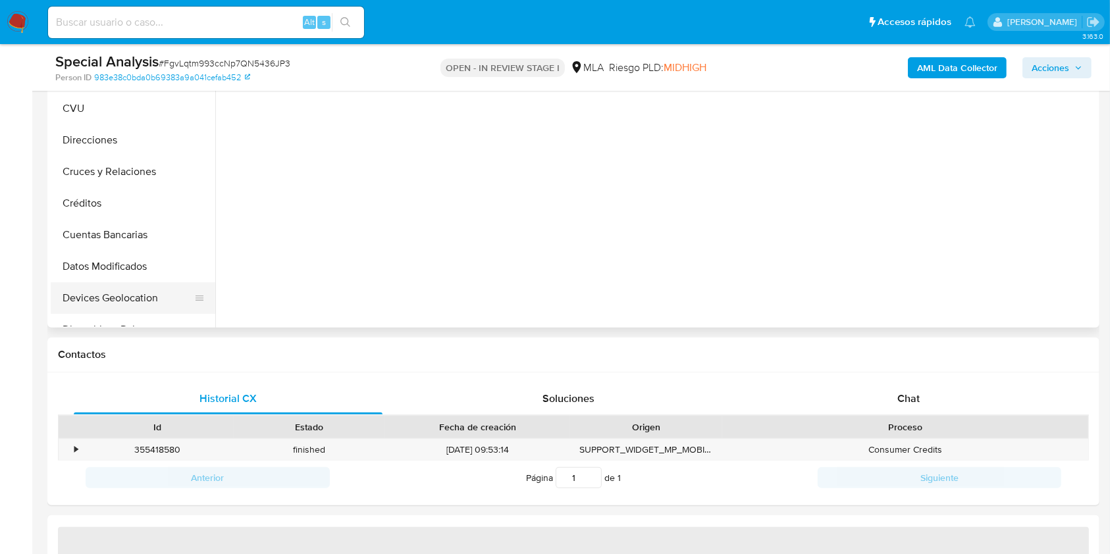
select select "10"
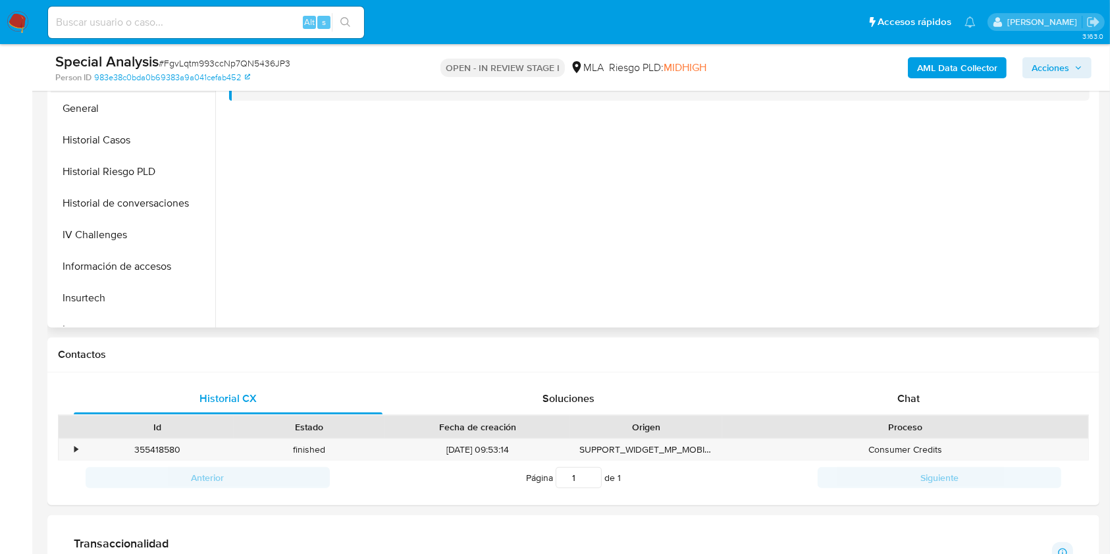
scroll to position [438, 0]
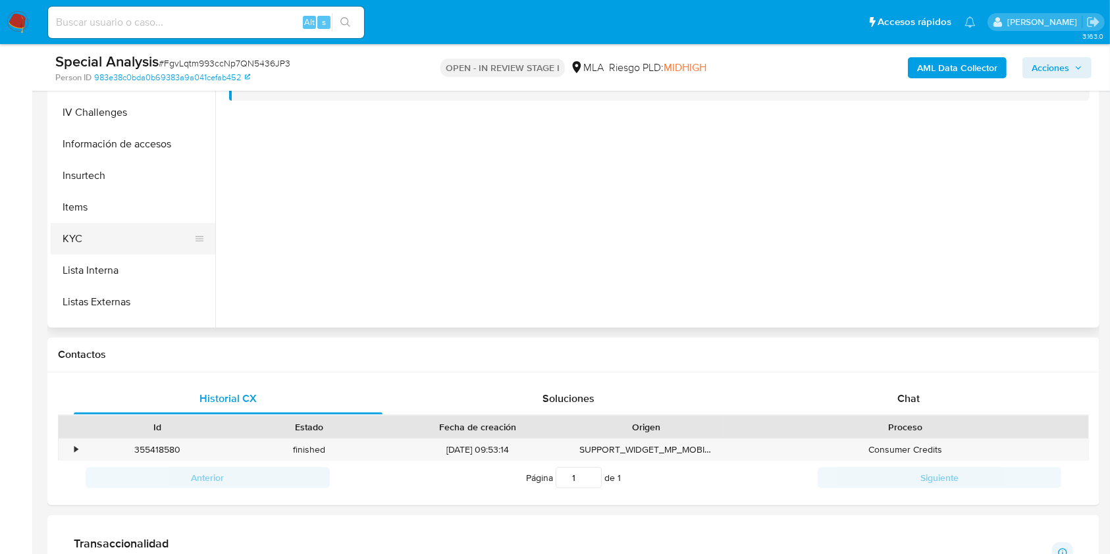
click at [133, 236] on button "KYC" at bounding box center [128, 239] width 154 height 32
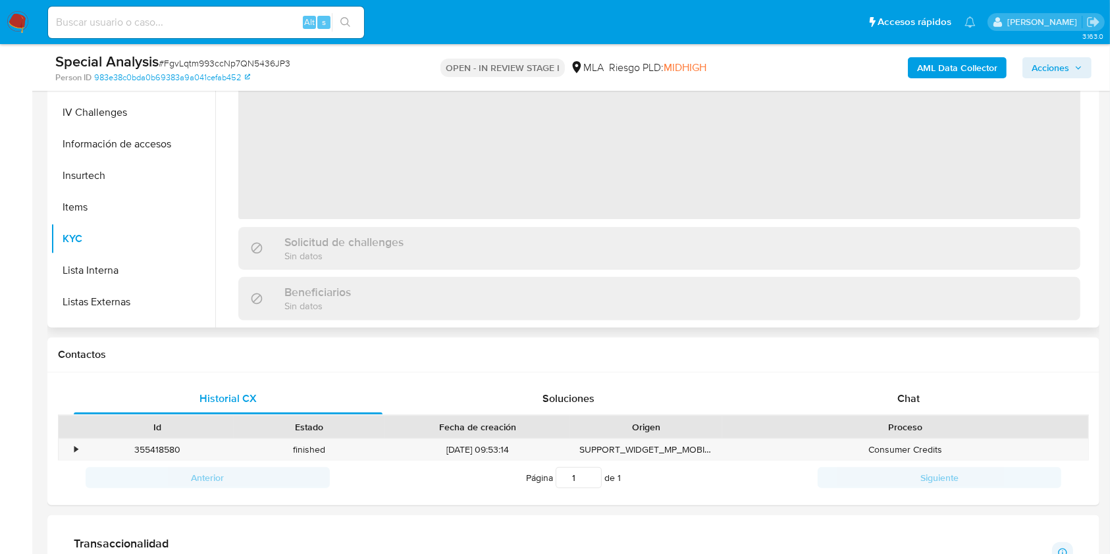
scroll to position [263, 0]
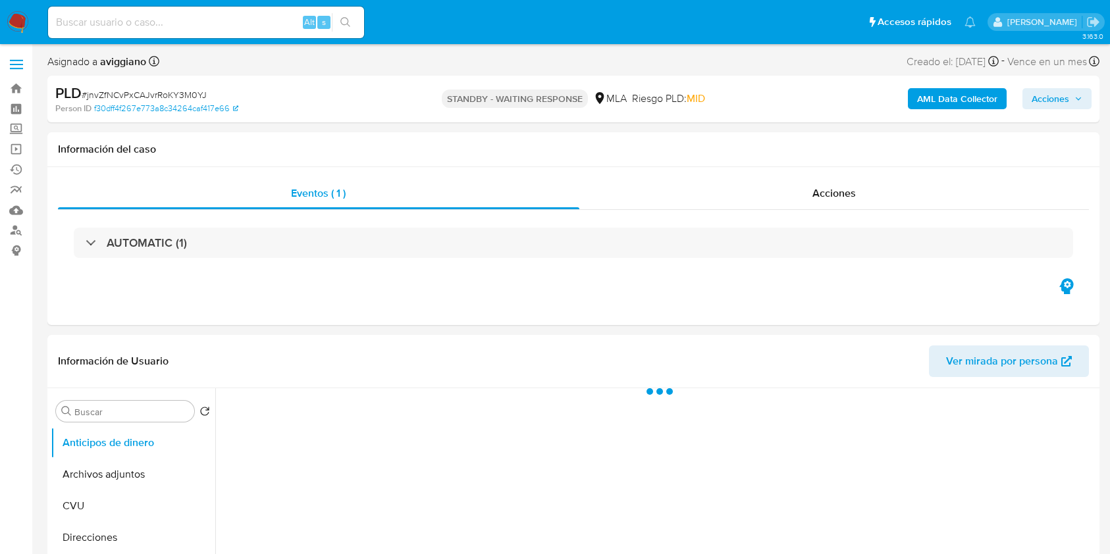
select select "10"
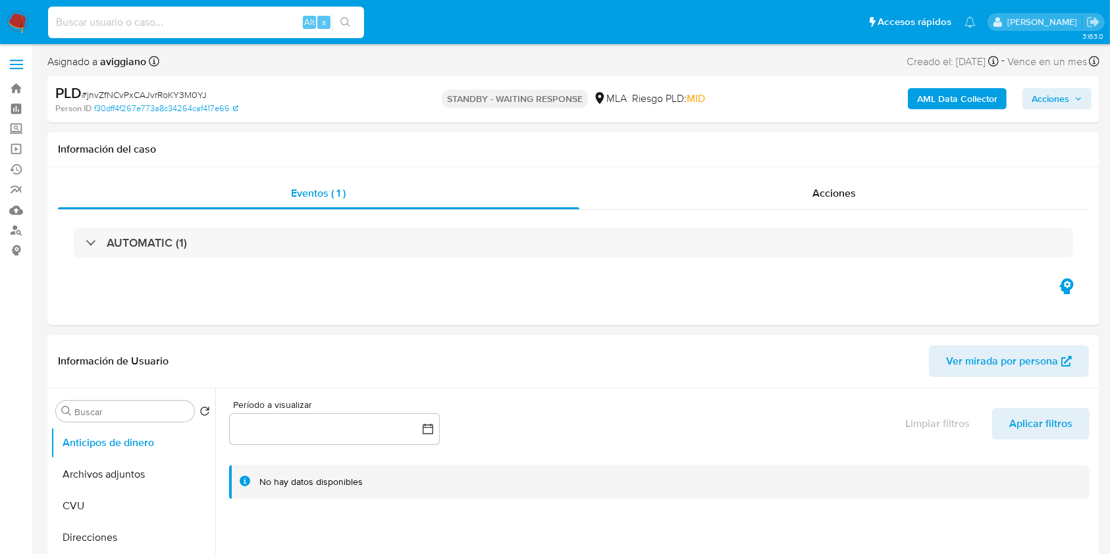
paste input "0K8OJI9TJrfIwetvzZKTxOYI"
type input "0K8OJI9TJrfIwetvzZKTxOYI"
click at [347, 25] on icon "search-icon" at bounding box center [345, 22] width 11 height 11
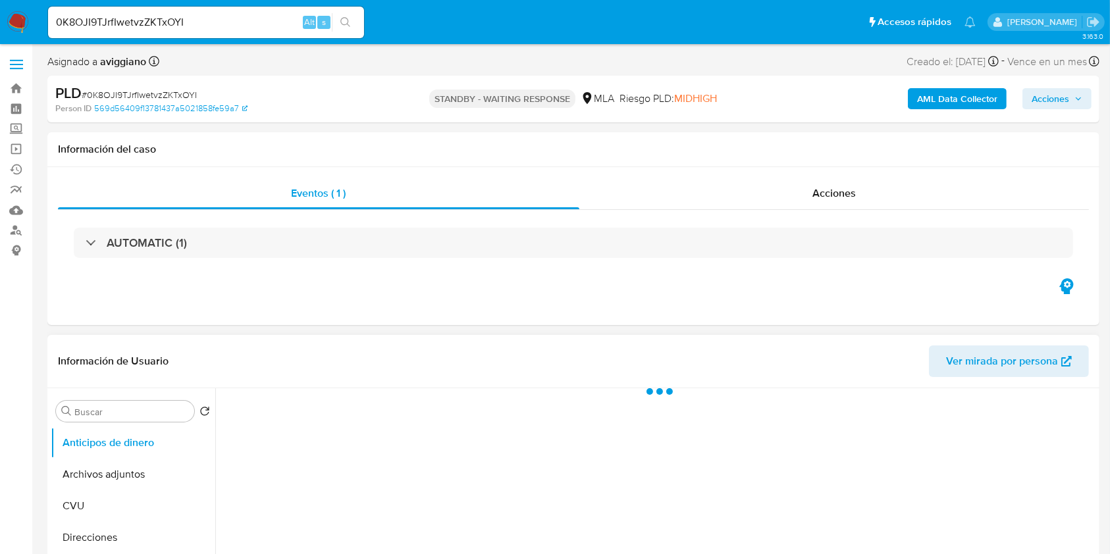
select select "10"
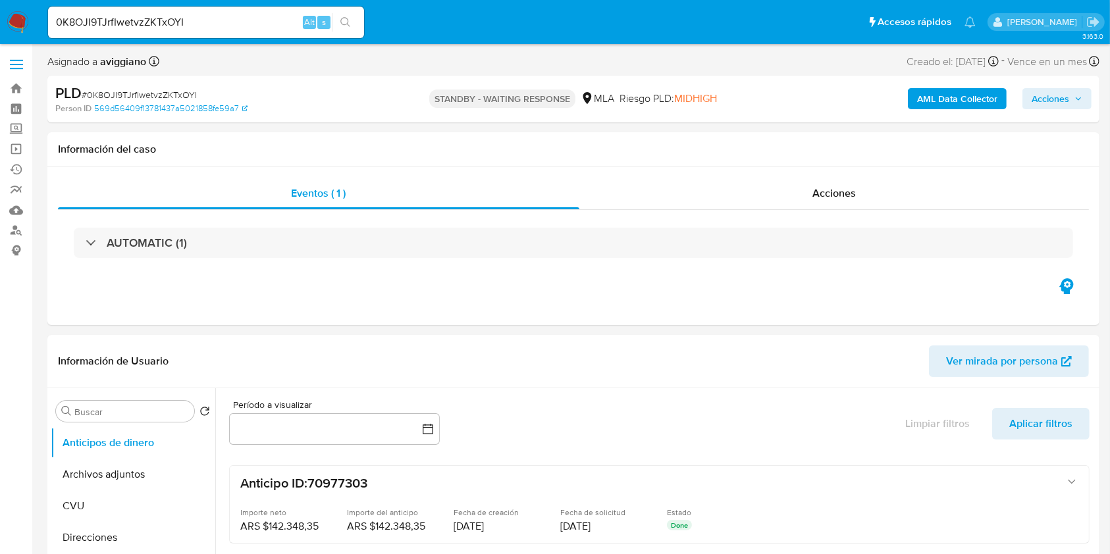
click at [100, 20] on input "0K8OJI9TJrfIwetvzZKTxOYI" at bounding box center [206, 22] width 316 height 17
paste input "iEZDgmnVsjepTDLTe3gnAM4M"
type input "iEZDgmnVsjepTDLTe3gnAM4M"
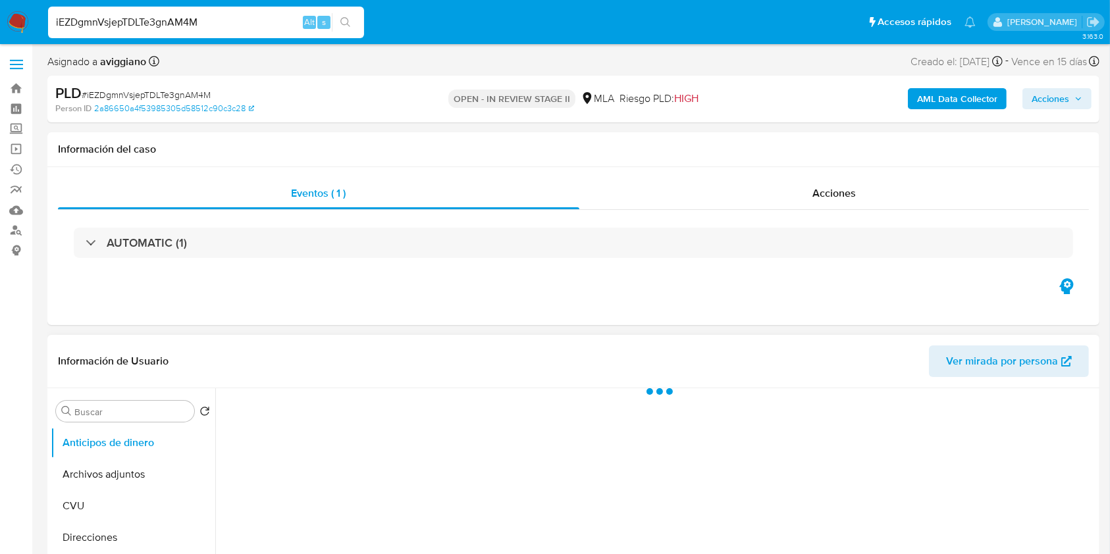
select select "10"
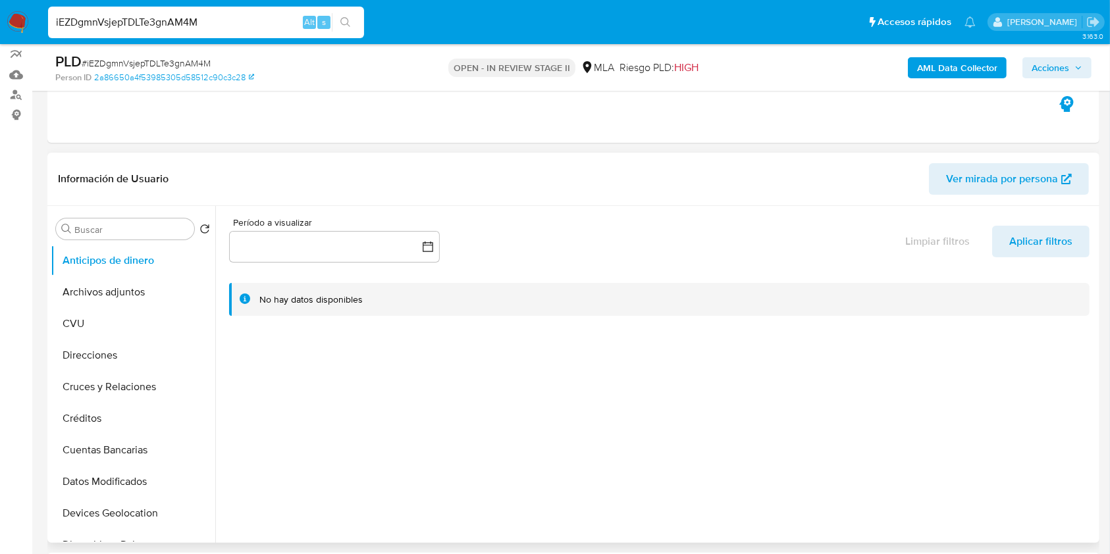
scroll to position [263, 0]
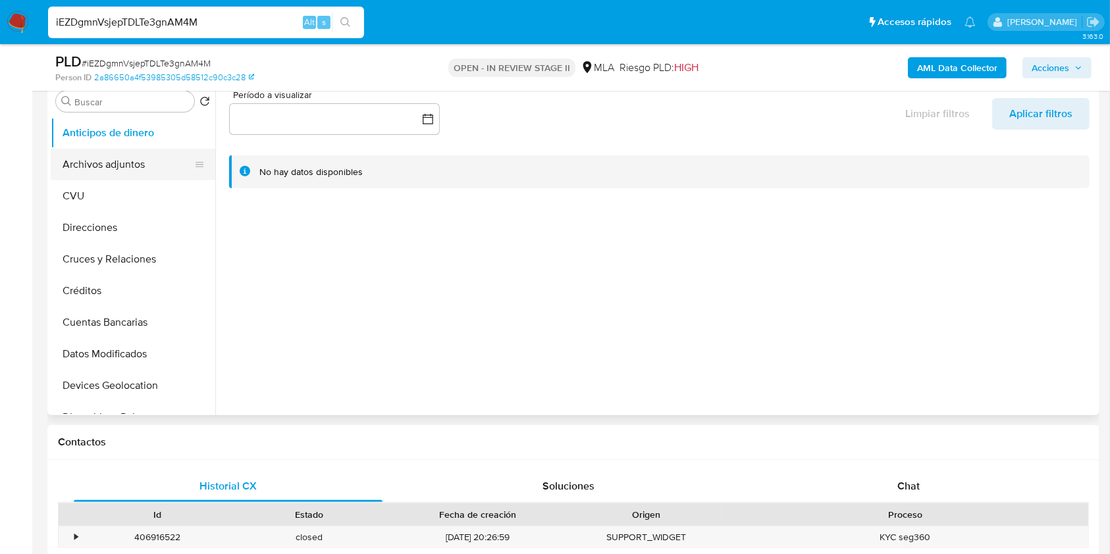
click at [142, 174] on button "Archivos adjuntos" at bounding box center [128, 165] width 154 height 32
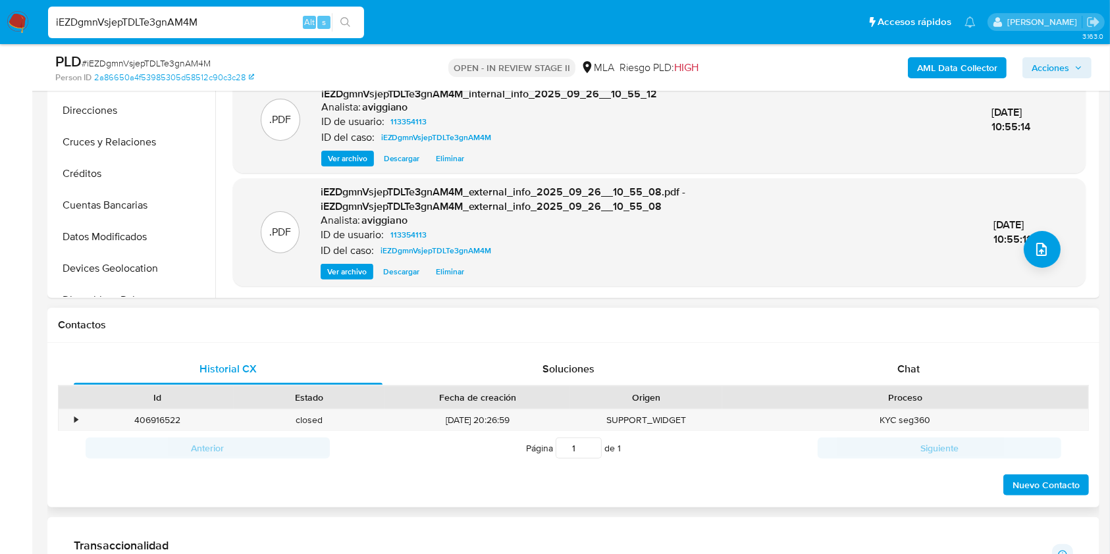
scroll to position [527, 0]
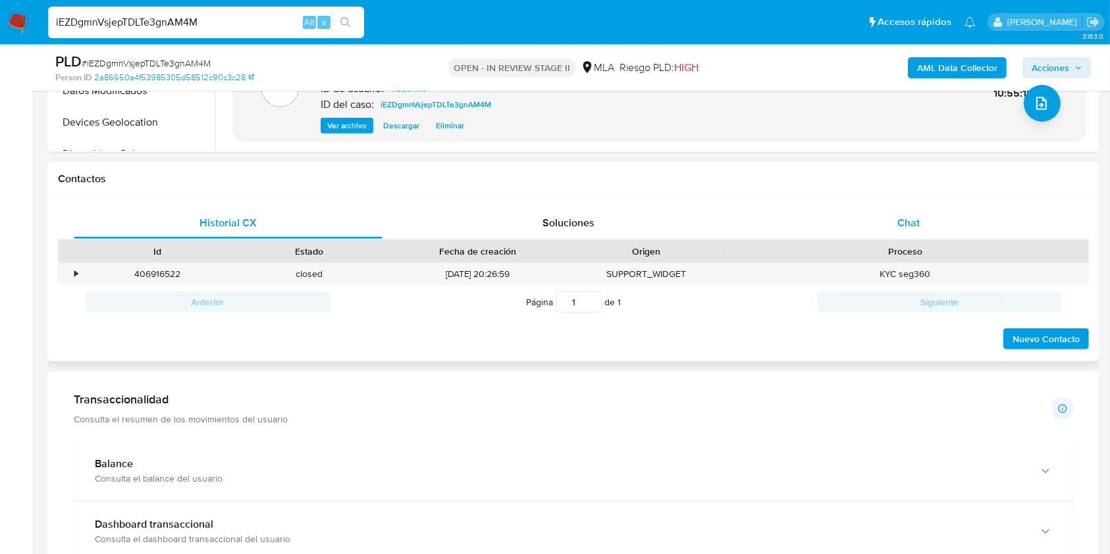
click at [885, 211] on div "Chat" at bounding box center [908, 223] width 309 height 32
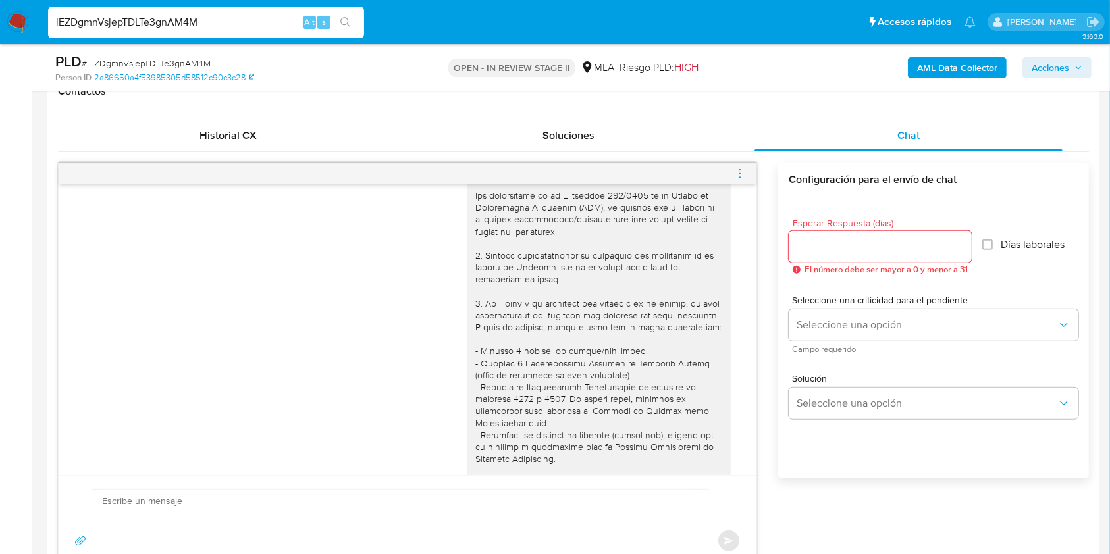
scroll to position [0, 0]
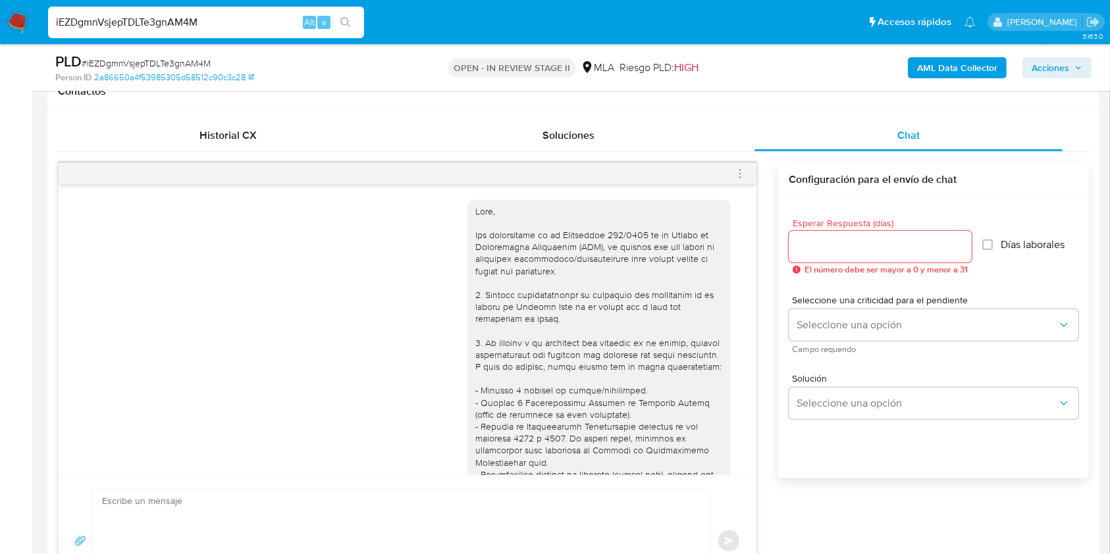
click at [739, 172] on icon "menu-action" at bounding box center [740, 174] width 12 height 12
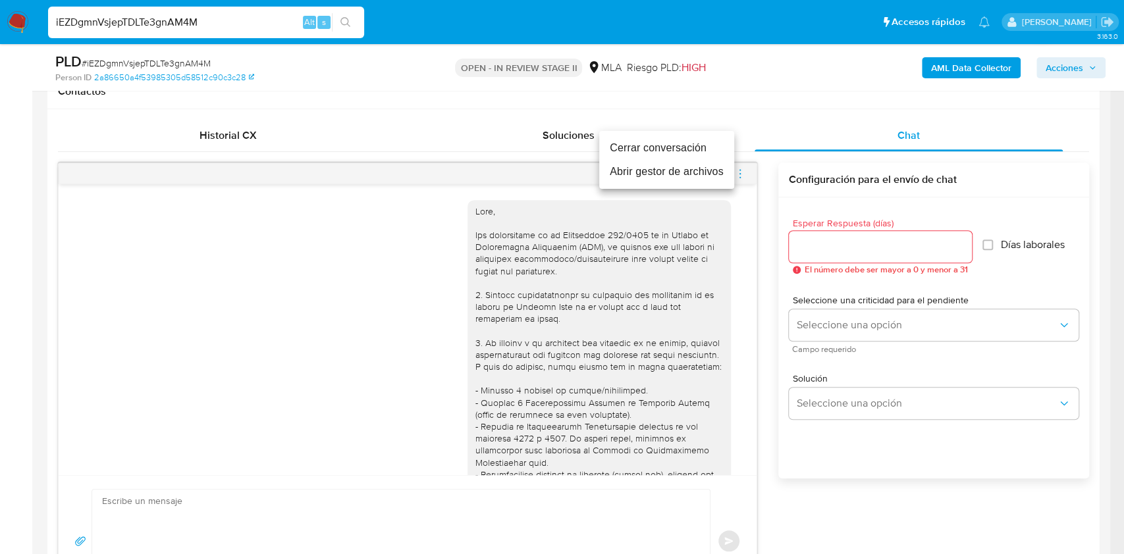
click at [665, 168] on li "Abrir gestor de archivos" at bounding box center [666, 172] width 135 height 24
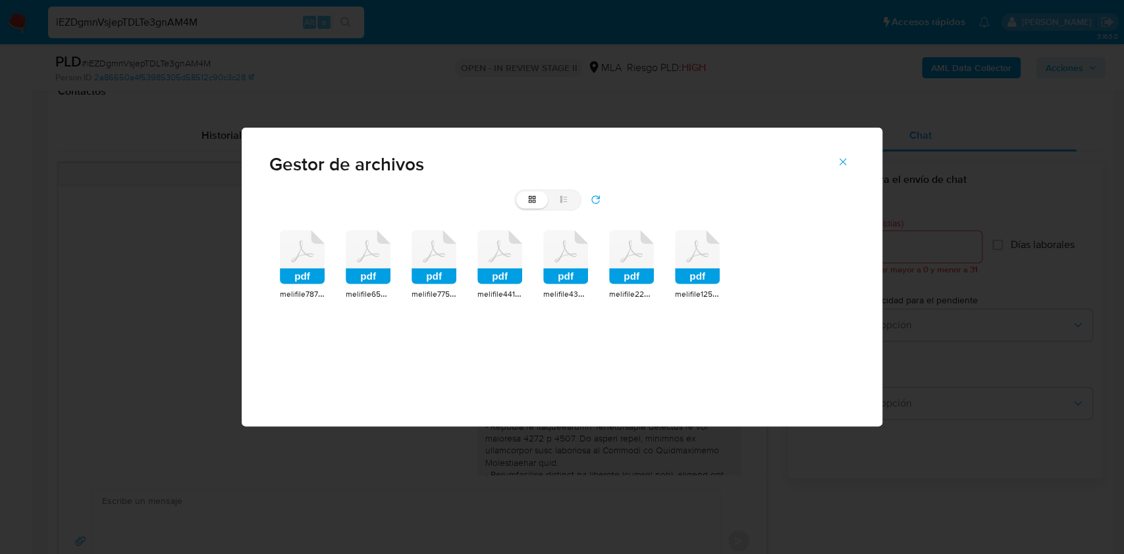
click at [281, 255] on icon at bounding box center [302, 257] width 45 height 54
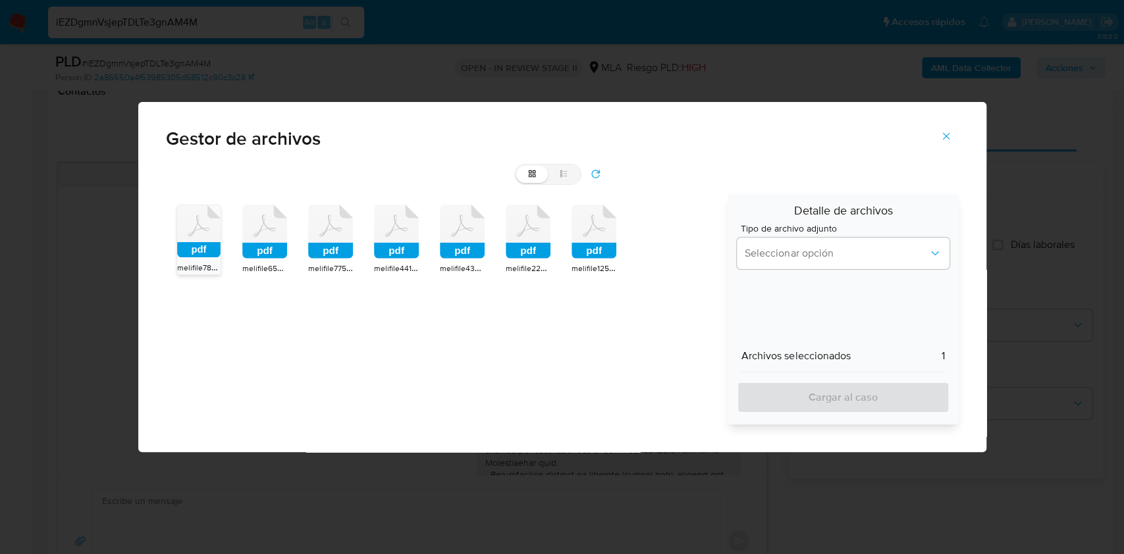
click at [257, 240] on icon at bounding box center [264, 232] width 45 height 54
click at [343, 242] on icon at bounding box center [330, 232] width 45 height 54
click at [392, 239] on icon at bounding box center [396, 232] width 45 height 54
click at [414, 240] on icon at bounding box center [396, 231] width 43 height 52
click at [435, 239] on div "pdf melifile7874132327276057694.pdf pdf melifile6523860234177877959.pdf pdf mel…" at bounding box center [442, 309] width 553 height 230
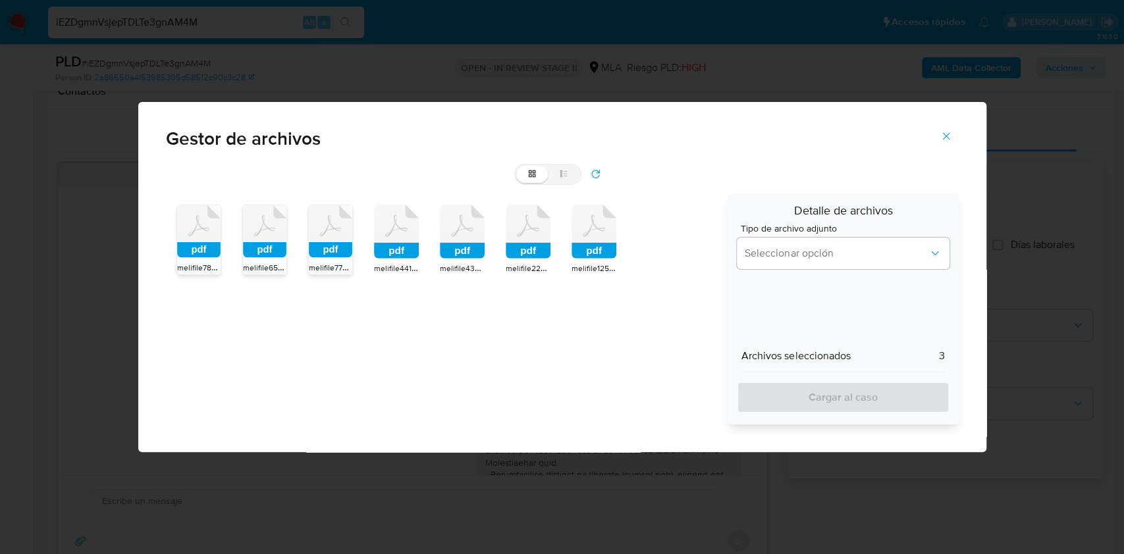
click at [454, 240] on icon at bounding box center [462, 232] width 45 height 54
click at [413, 236] on icon at bounding box center [396, 232] width 45 height 54
click at [539, 249] on rect at bounding box center [528, 251] width 45 height 16
click at [607, 245] on rect at bounding box center [593, 251] width 45 height 16
click at [802, 263] on button "Seleccionar opción" at bounding box center [843, 254] width 212 height 32
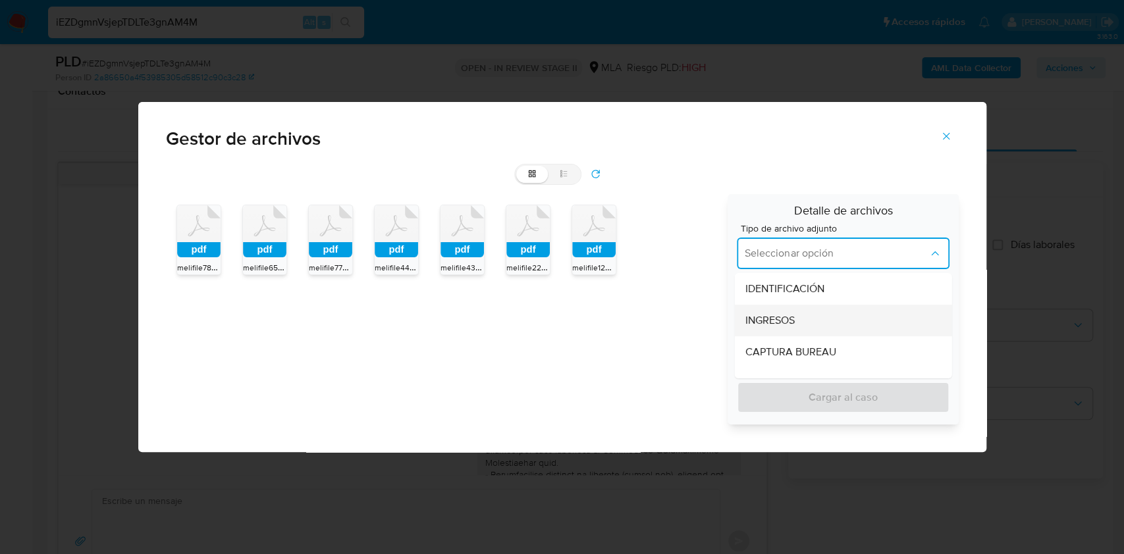
click at [768, 314] on span "INGRESOS" at bounding box center [769, 320] width 49 height 13
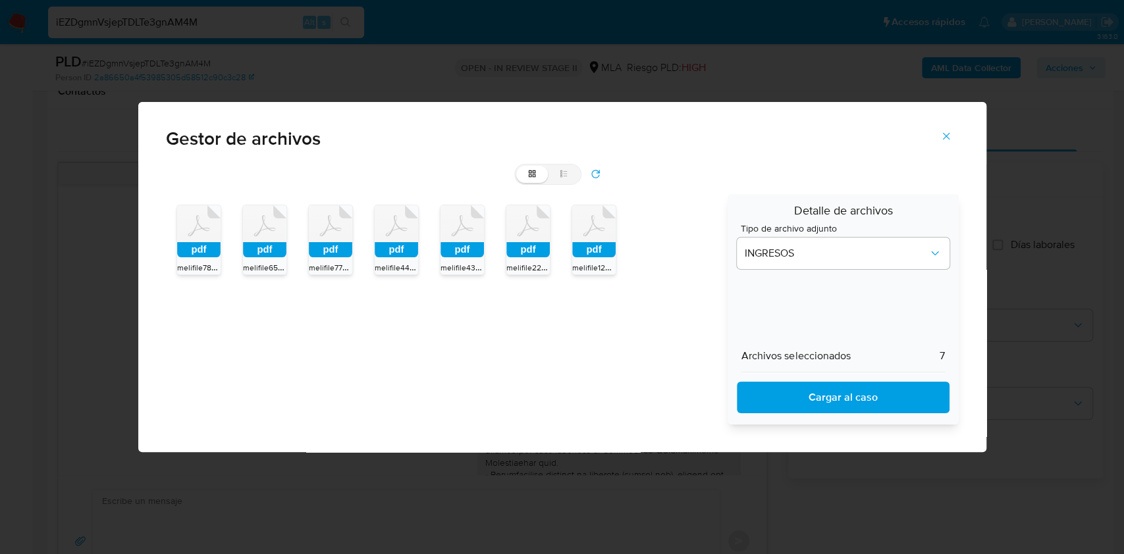
click at [806, 389] on span "Cargar al caso" at bounding box center [843, 397] width 178 height 29
click at [943, 136] on icon "Cerrar" at bounding box center [946, 136] width 12 height 12
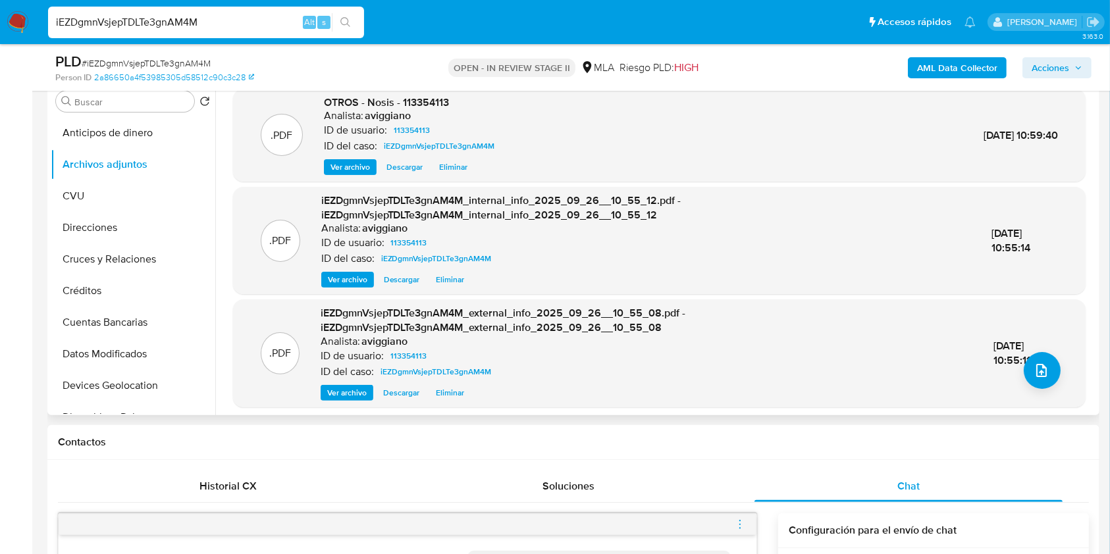
click at [1072, 147] on div ".PDF OTROS - Nosis - 113354113 Analista: aviggiano ID de usuario: 113354113 ID …" at bounding box center [659, 135] width 839 height 80
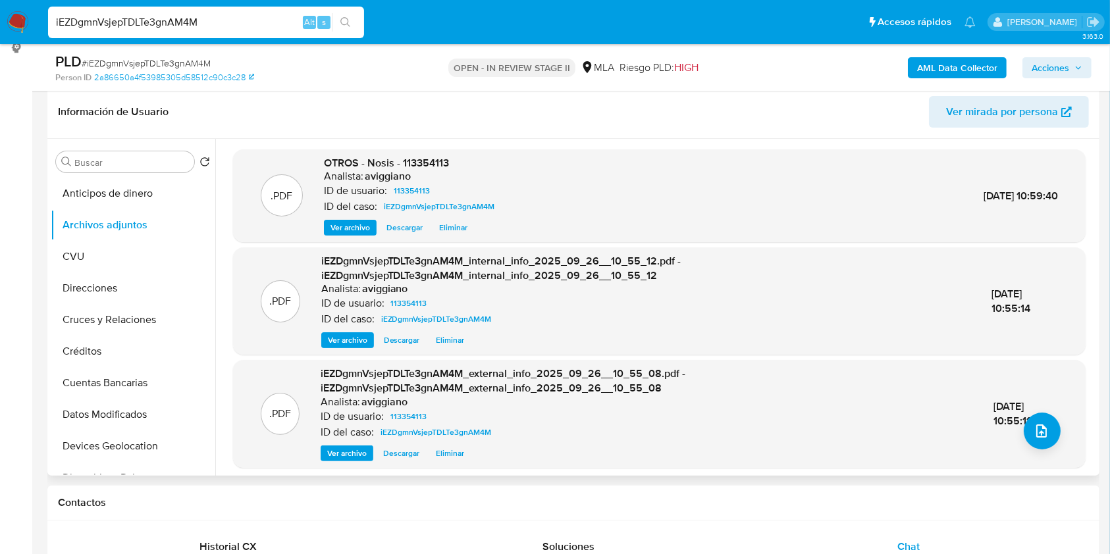
scroll to position [175, 0]
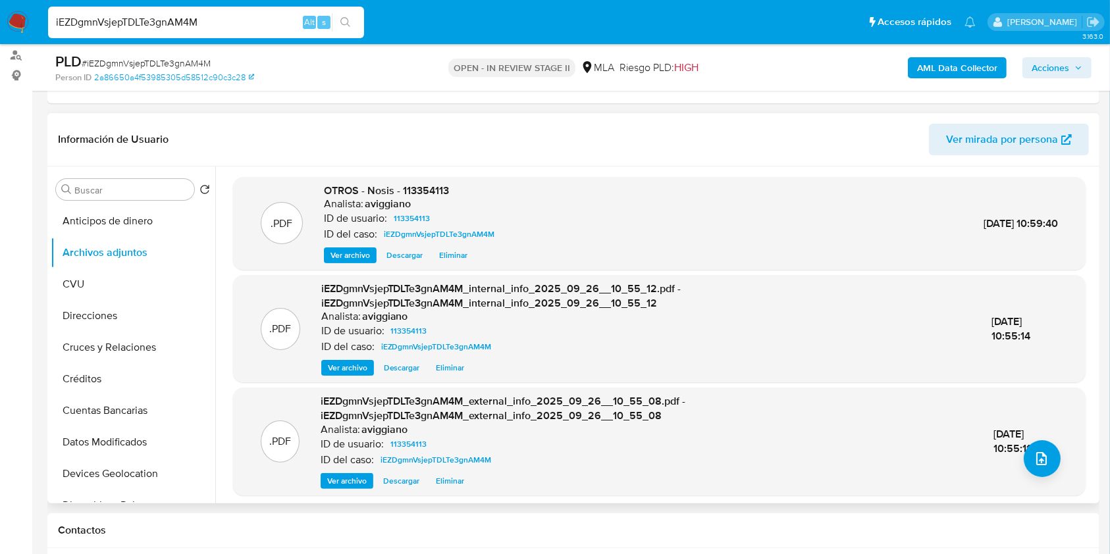
click at [412, 187] on span "OTROS - Nosis - 113354113" at bounding box center [386, 190] width 125 height 15
copy span "113354113"
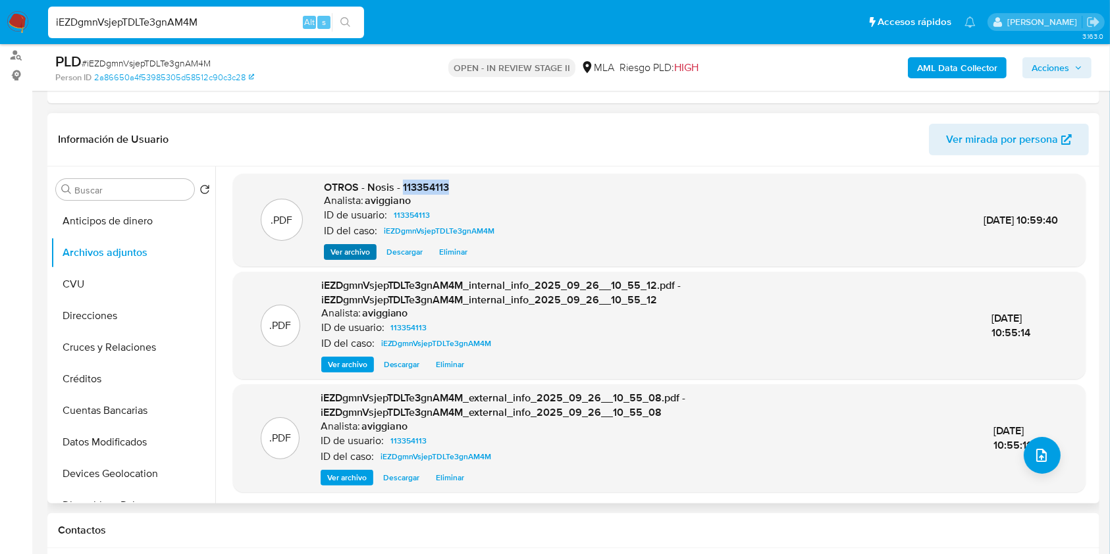
scroll to position [4, 0]
copy span "113354113"
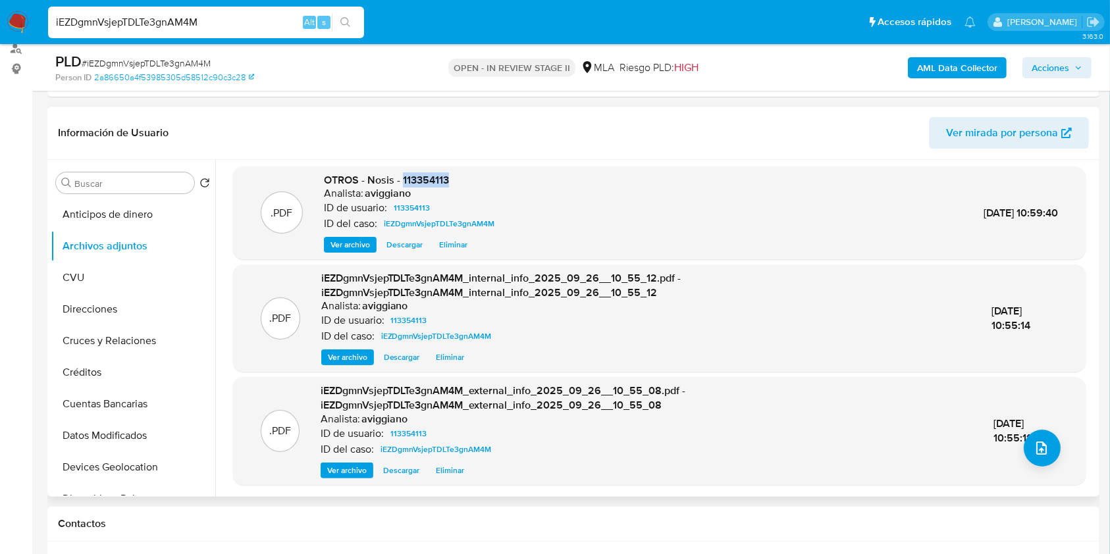
scroll to position [175, 0]
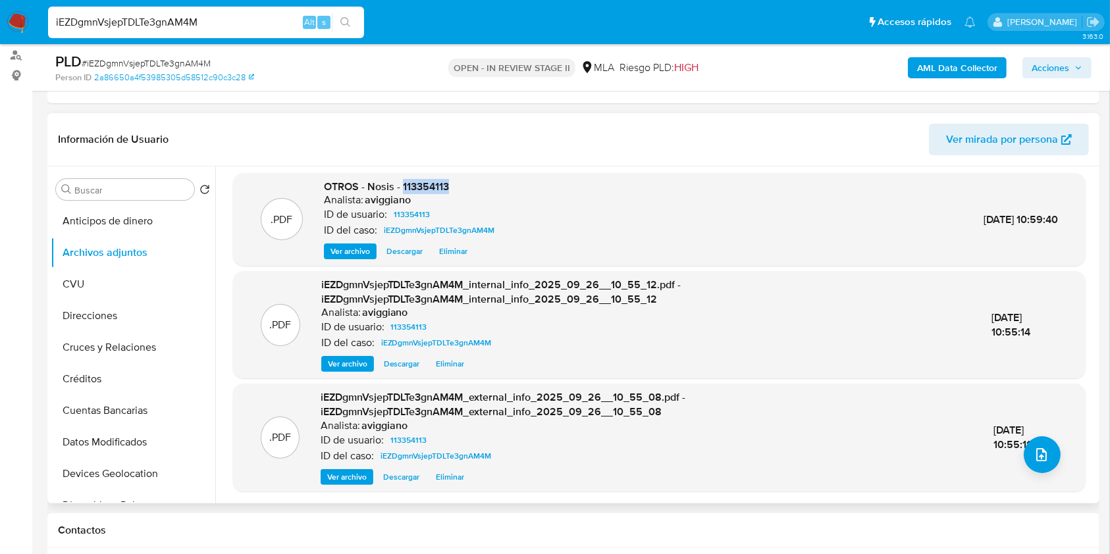
copy span "113354113"
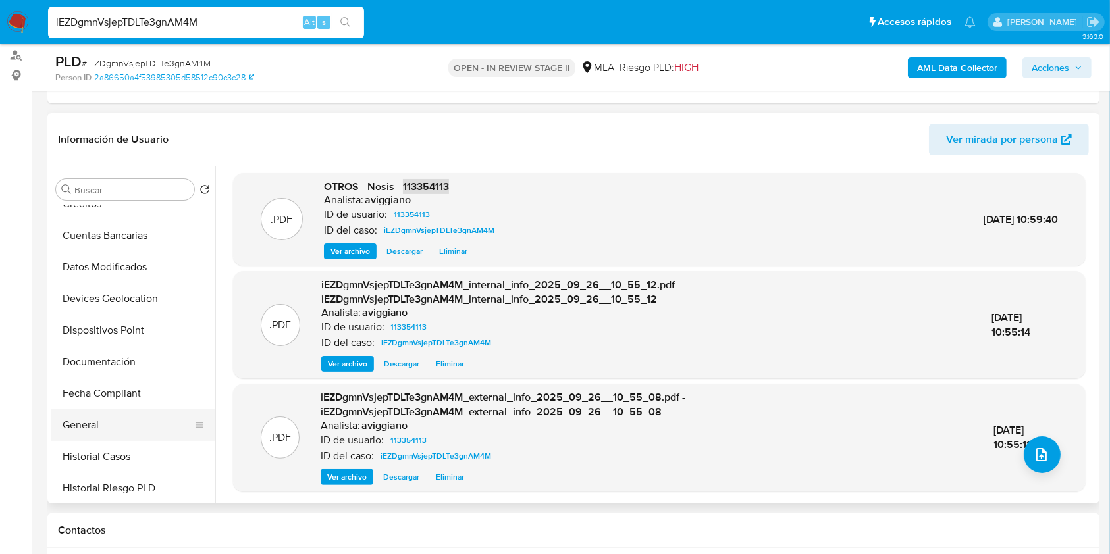
click at [115, 414] on button "General" at bounding box center [128, 425] width 154 height 32
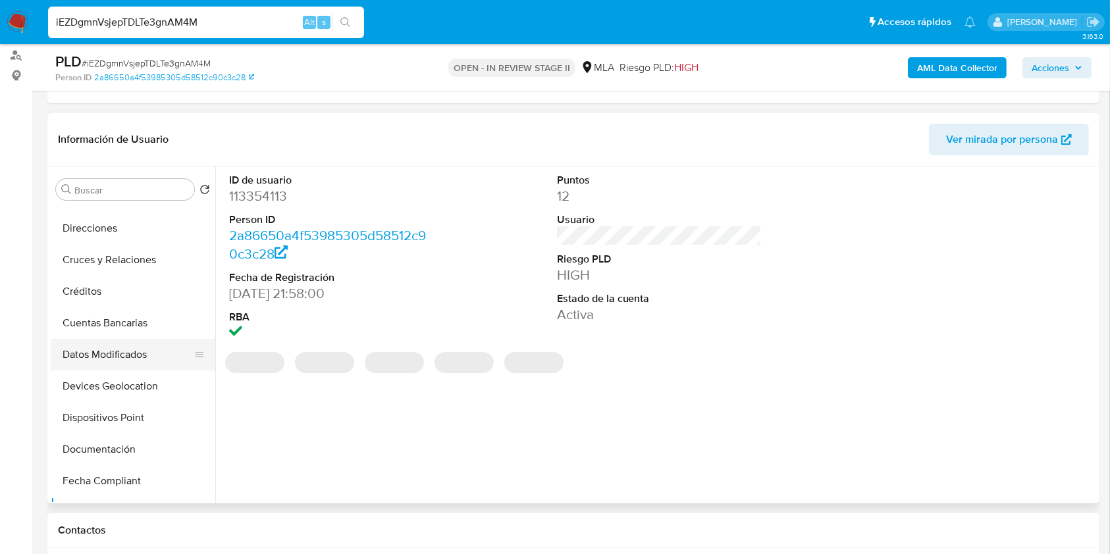
scroll to position [0, 0]
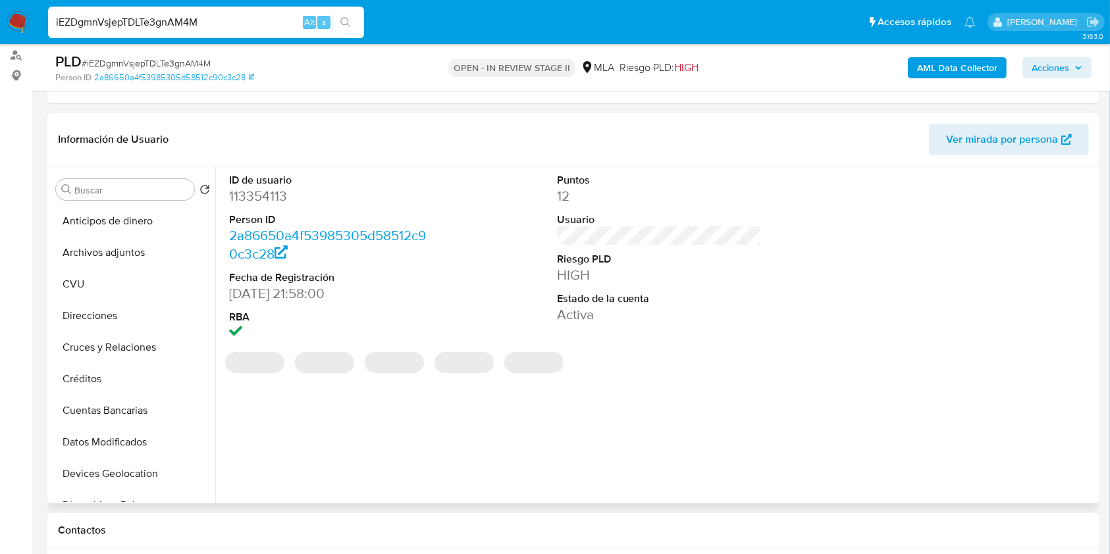
click at [240, 197] on dd "113354113" at bounding box center [331, 196] width 205 height 18
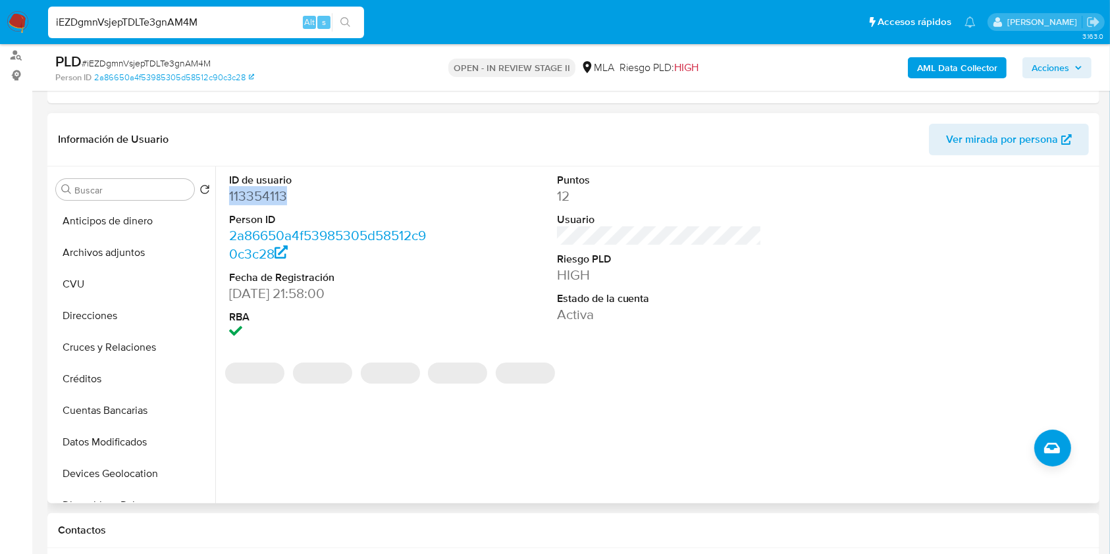
copy dd "113354113"
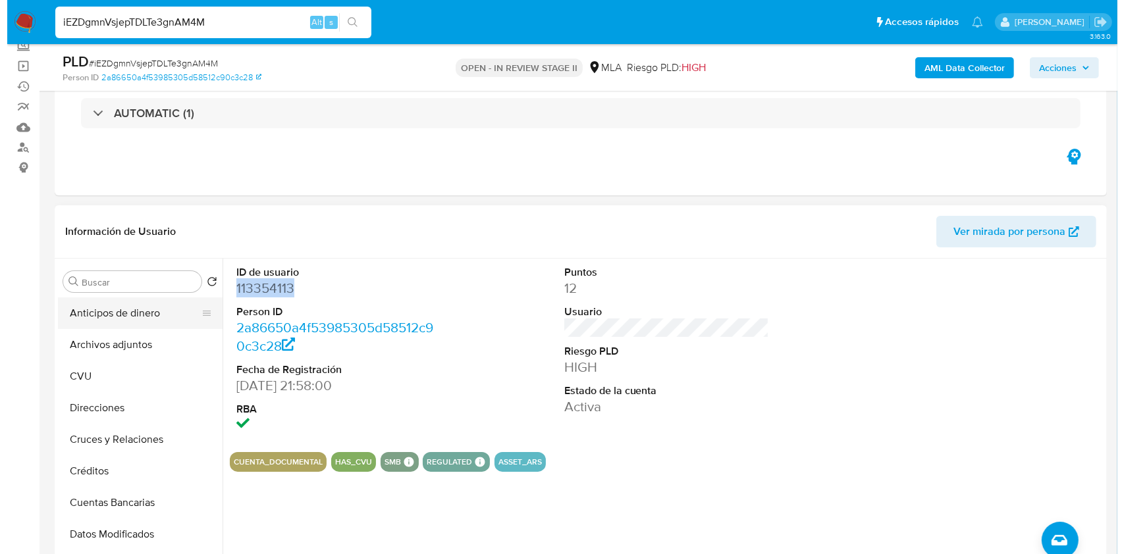
scroll to position [175, 0]
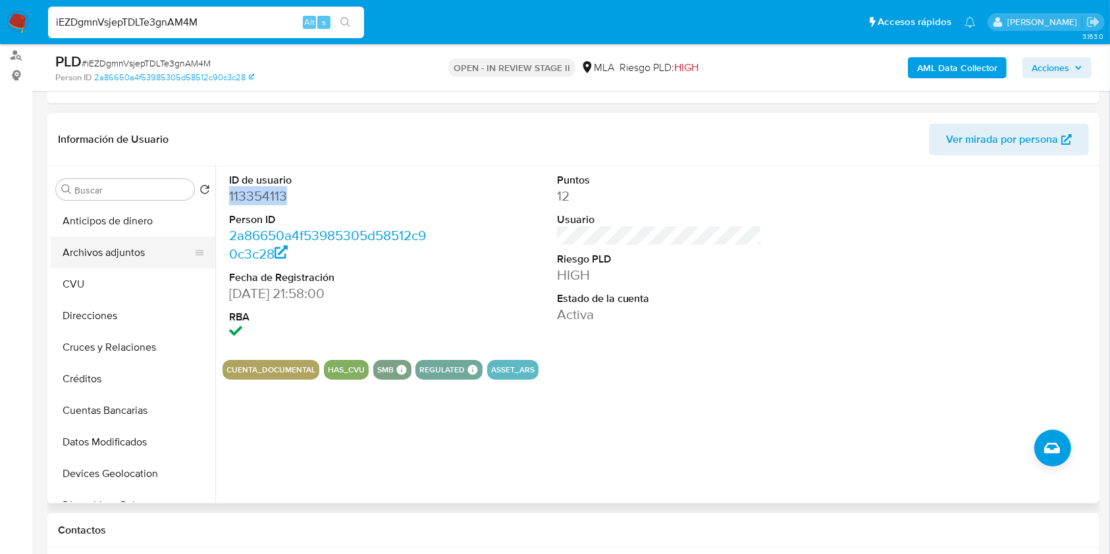
click at [127, 251] on button "Archivos adjuntos" at bounding box center [128, 253] width 154 height 32
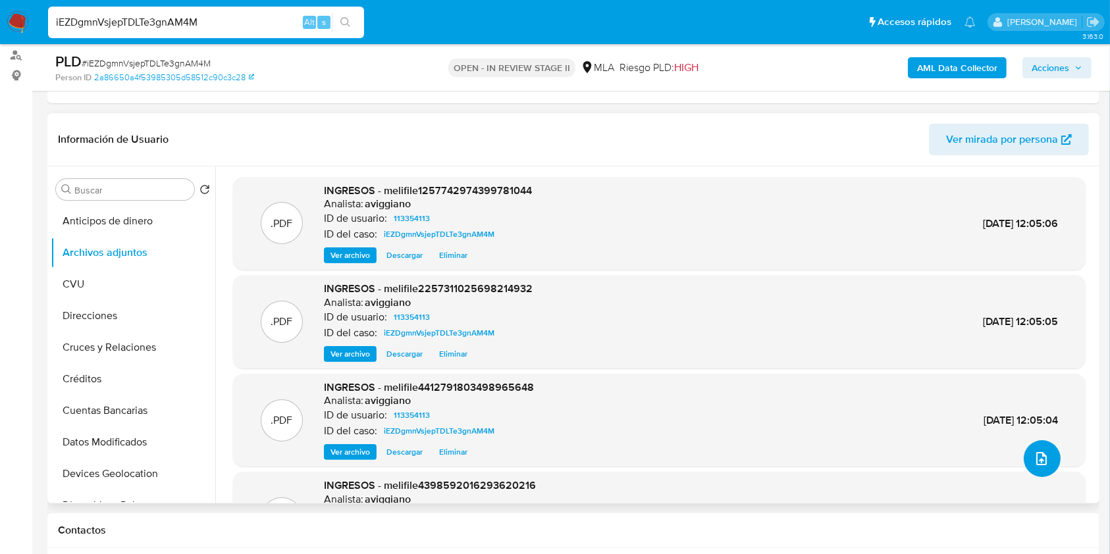
click at [1034, 453] on icon "upload-file" at bounding box center [1042, 459] width 16 height 16
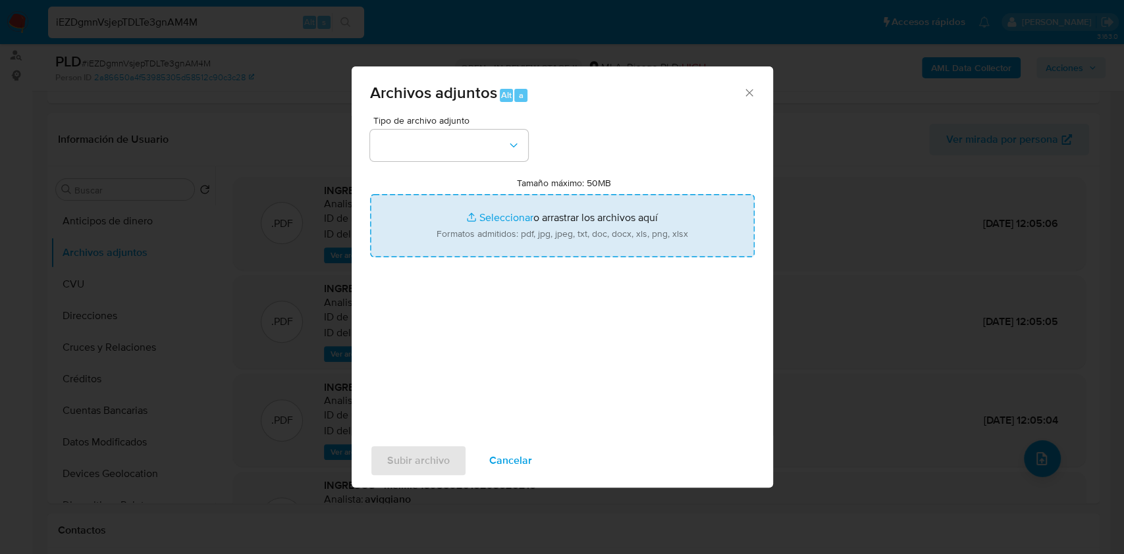
click at [688, 248] on input "Tamaño máximo: 50MB Seleccionar archivos" at bounding box center [562, 225] width 384 height 63
type input "C:\fakepath\Movimientos-Aladdin-v10_1 - 113354113 - .xlsx"
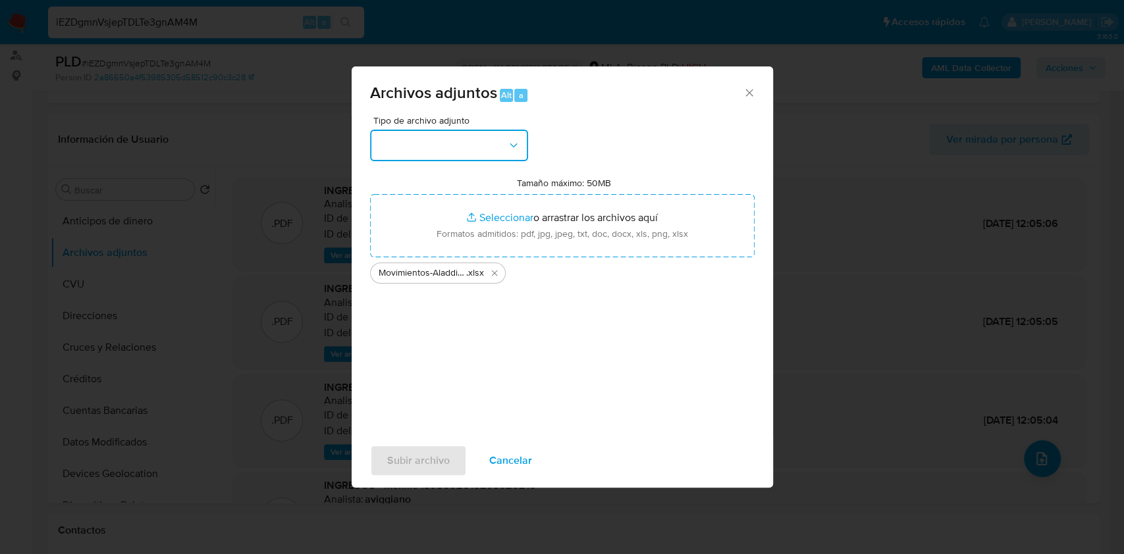
click at [508, 150] on icon "button" at bounding box center [513, 145] width 13 height 13
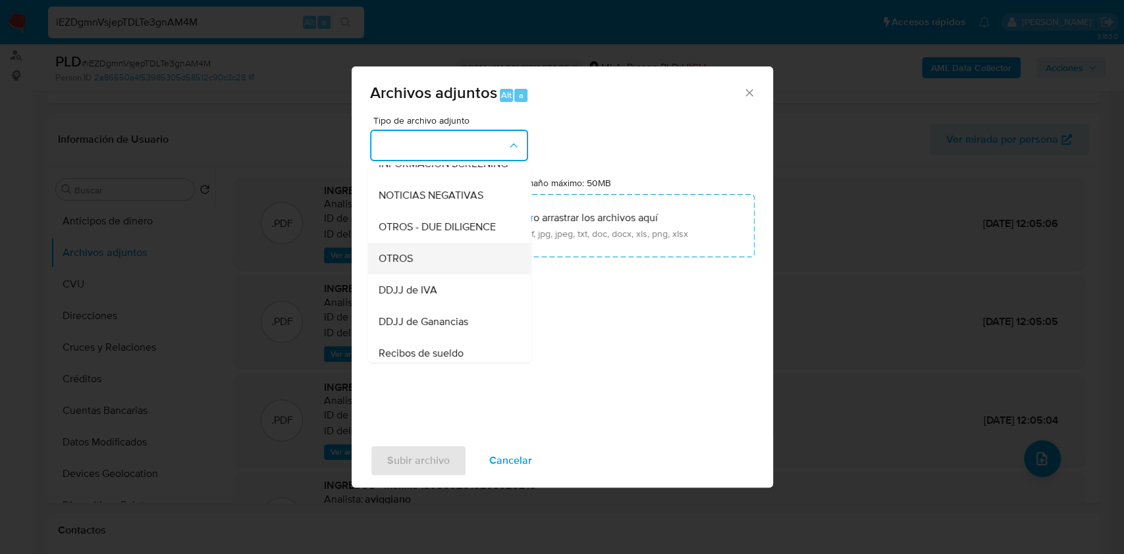
click at [440, 275] on div "OTROS" at bounding box center [445, 259] width 134 height 32
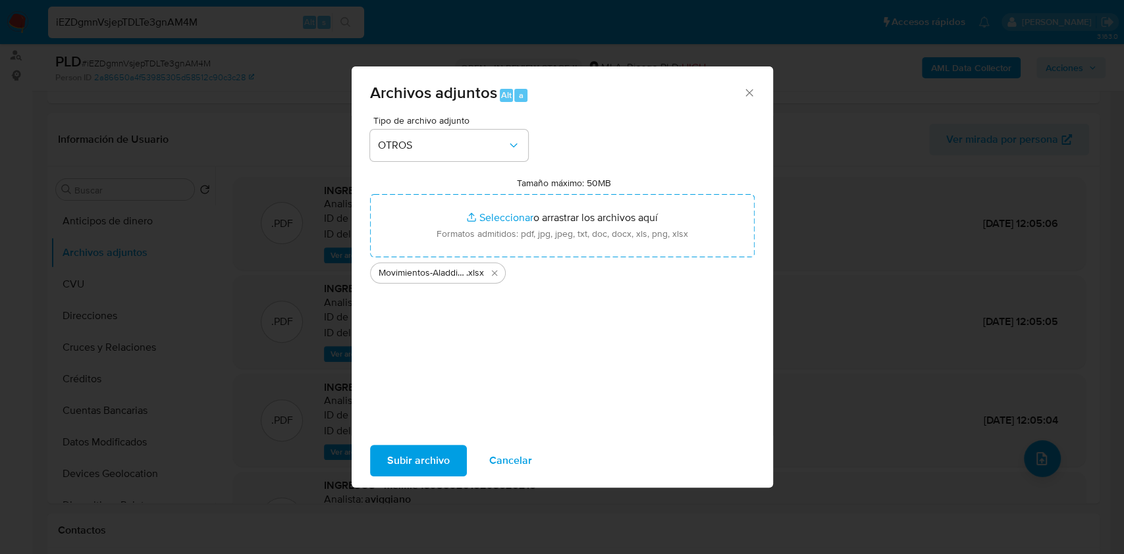
click at [420, 457] on span "Subir archivo" at bounding box center [418, 460] width 63 height 29
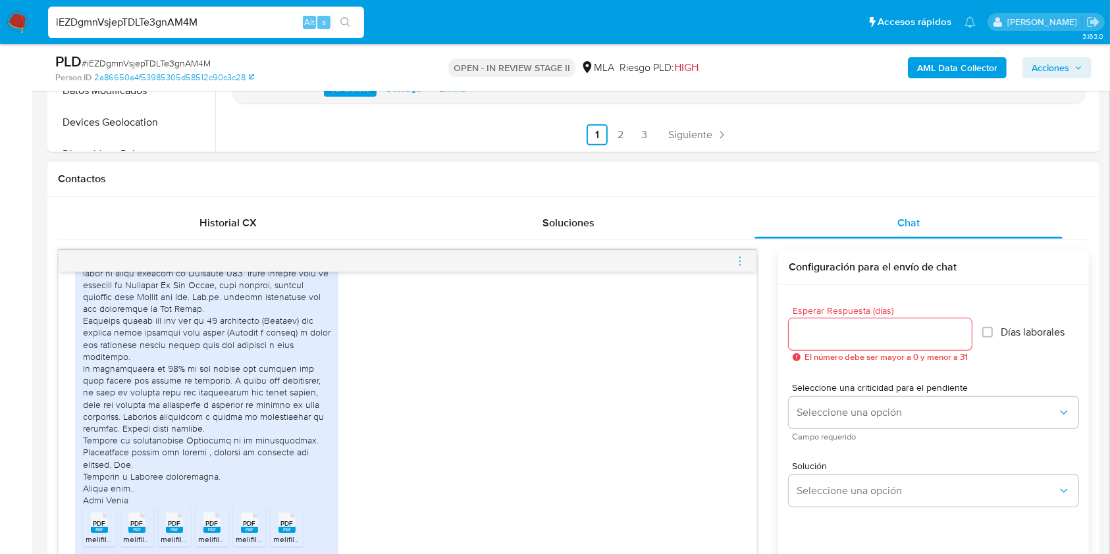
scroll to position [1404, 0]
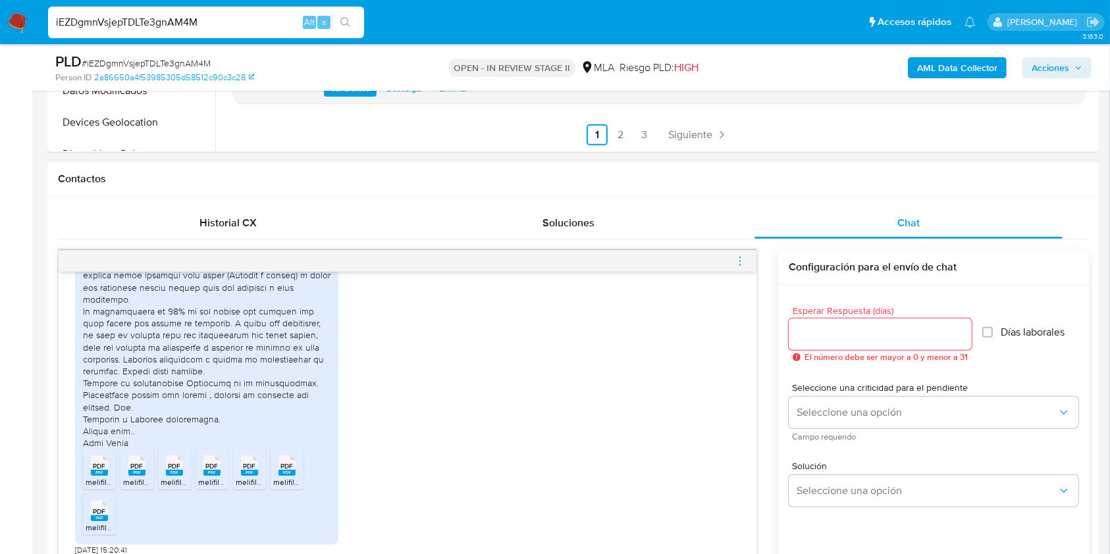
click at [172, 477] on span "melifile7753291721441257350.pdf" at bounding box center [220, 482] width 118 height 11
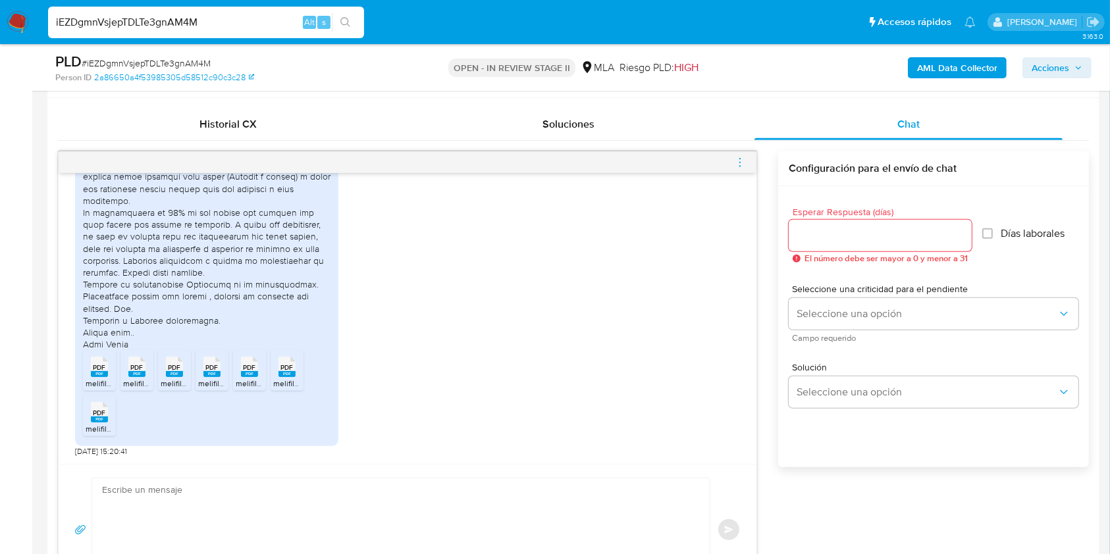
scroll to position [702, 0]
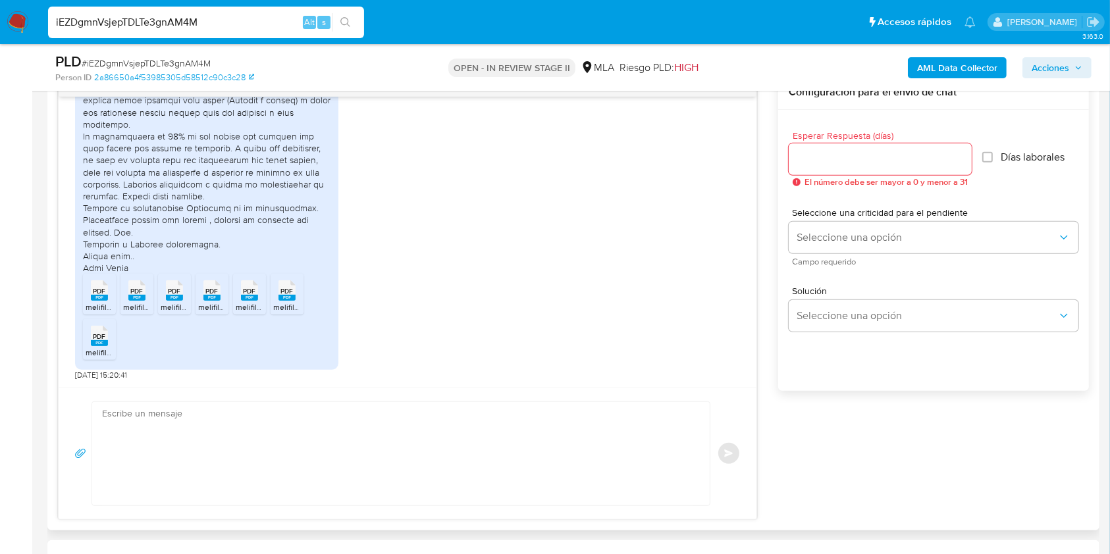
click at [95, 335] on span "PDF" at bounding box center [99, 336] width 13 height 9
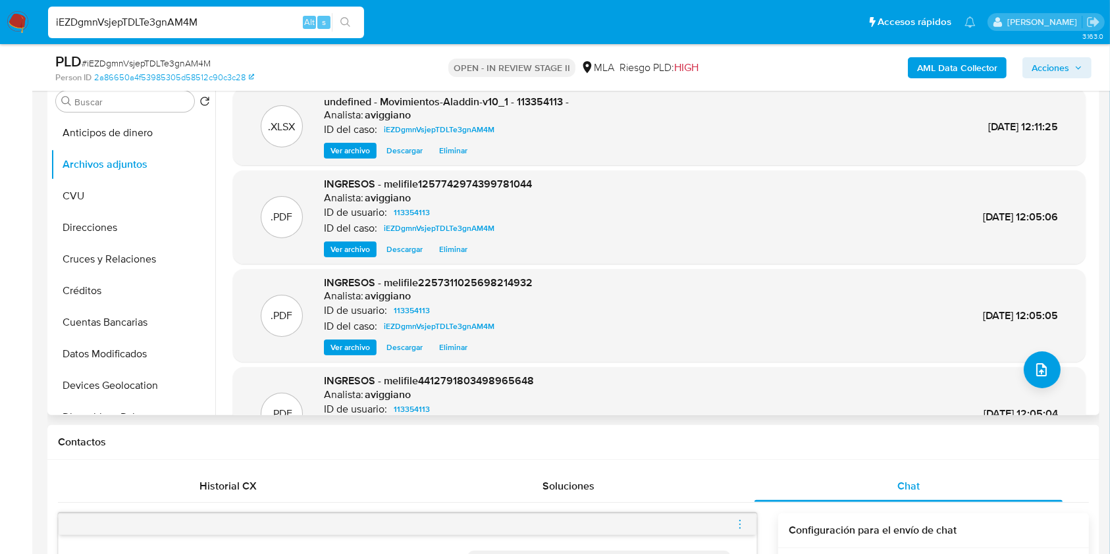
scroll to position [0, 0]
click at [352, 147] on span "Ver archivo" at bounding box center [349, 151] width 39 height 13
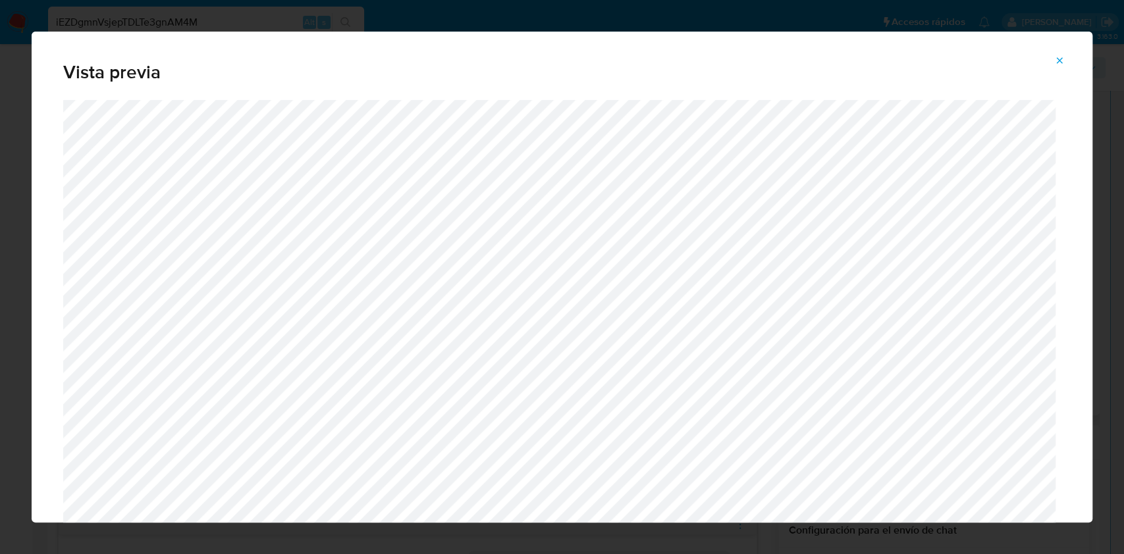
click at [1055, 59] on icon "Attachment preview" at bounding box center [1059, 60] width 11 height 11
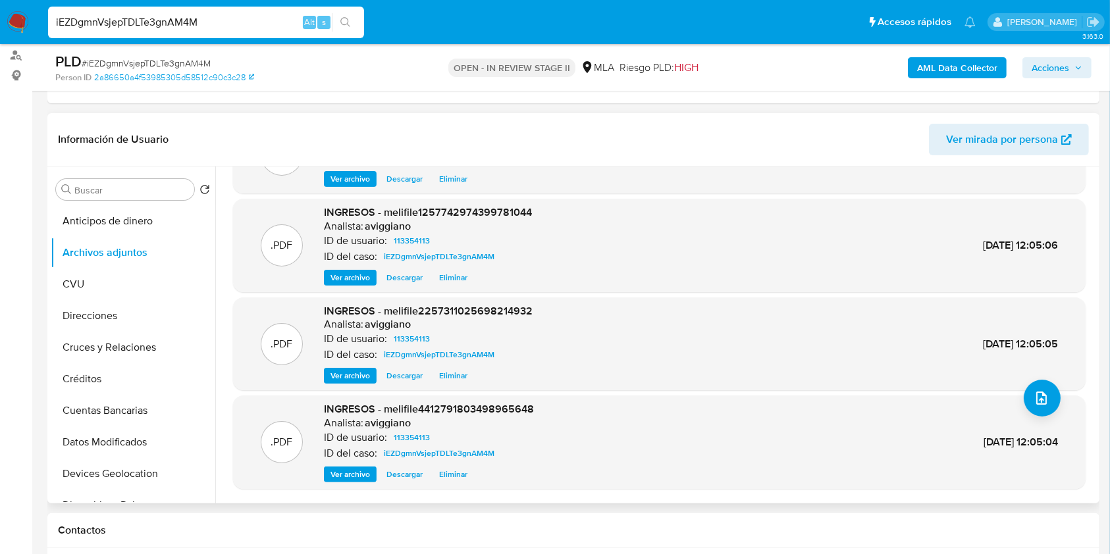
scroll to position [88, 0]
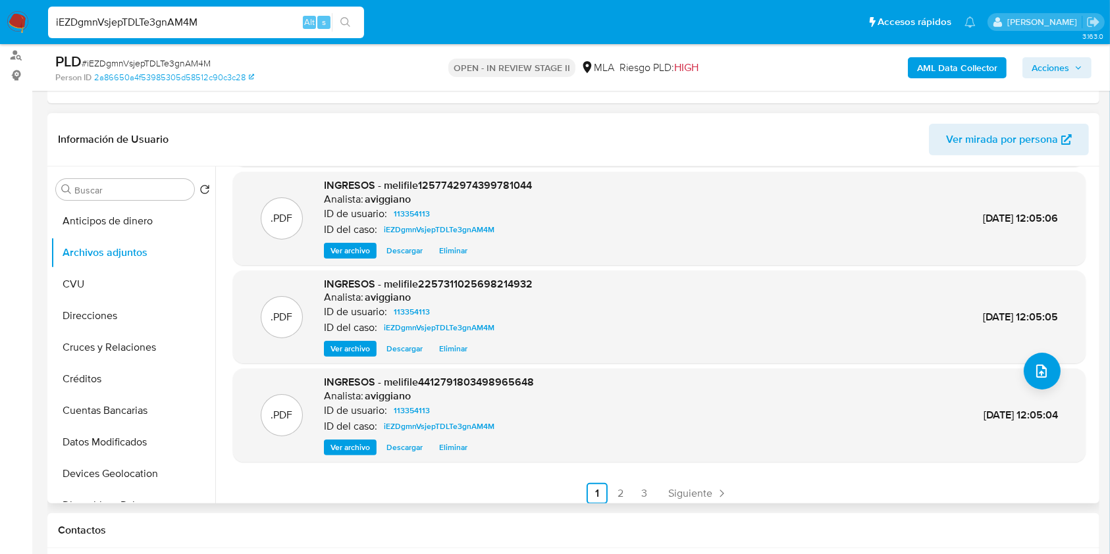
click at [356, 255] on span "Ver archivo" at bounding box center [349, 250] width 39 height 13
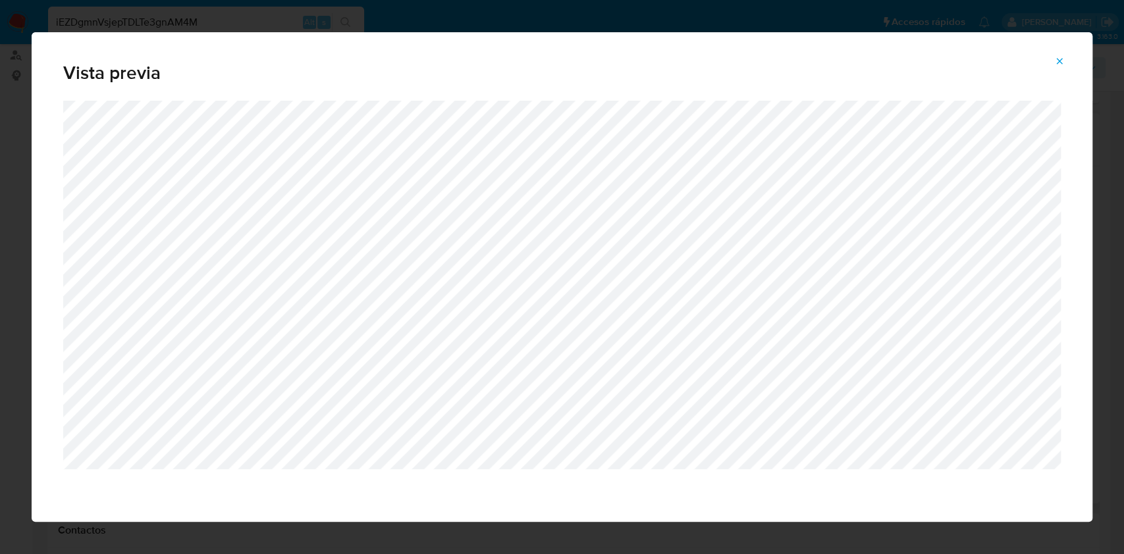
drag, startPoint x: 1055, startPoint y: 65, endPoint x: 1047, endPoint y: 80, distance: 17.4
click at [1055, 64] on icon "Attachment preview" at bounding box center [1059, 61] width 11 height 11
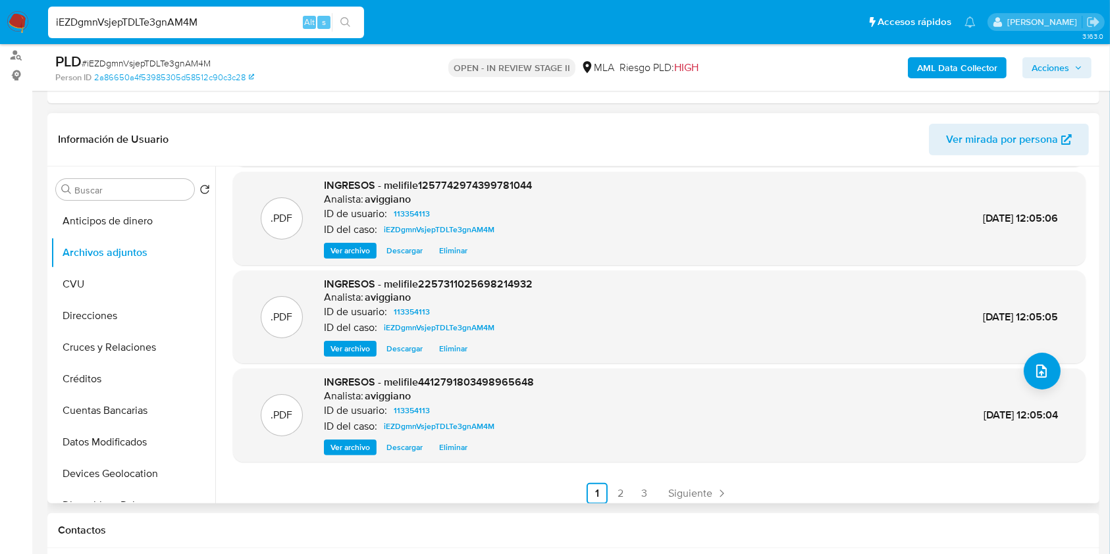
click at [362, 345] on span "Ver archivo" at bounding box center [349, 348] width 39 height 13
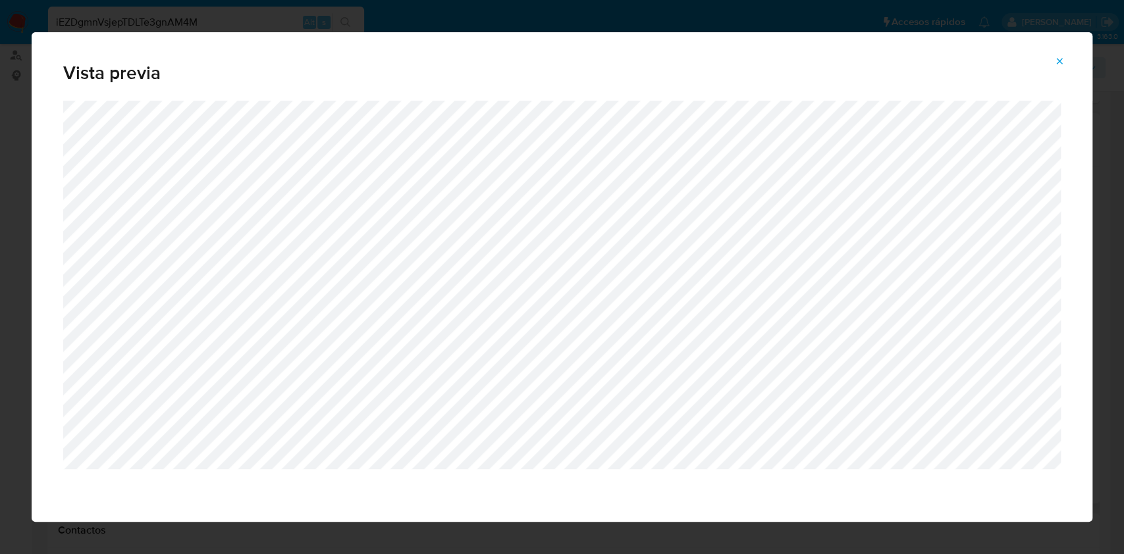
click at [1054, 63] on icon "Attachment preview" at bounding box center [1059, 61] width 11 height 11
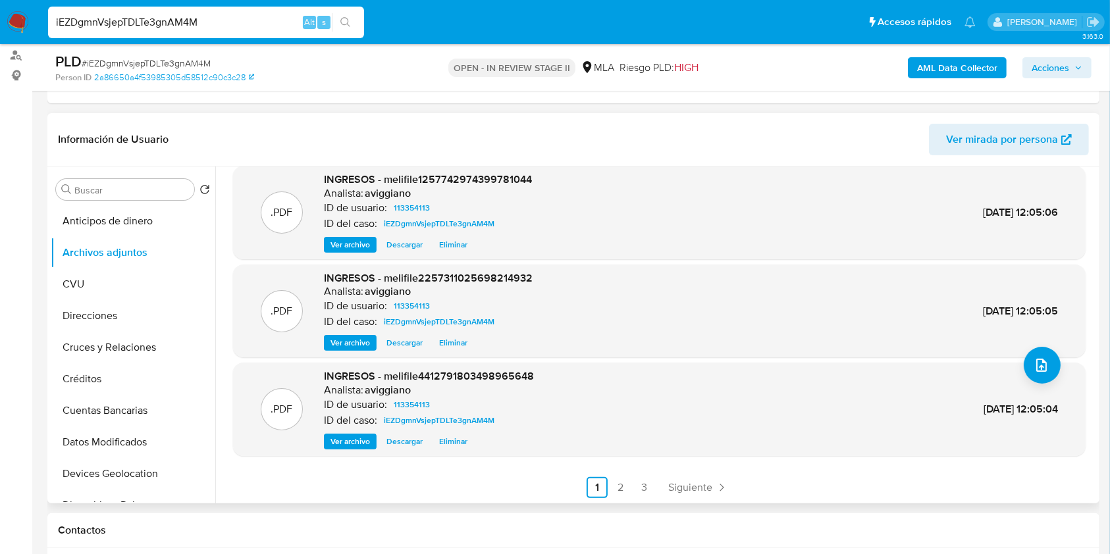
scroll to position [95, 0]
click at [352, 434] on span "Ver archivo" at bounding box center [349, 440] width 39 height 13
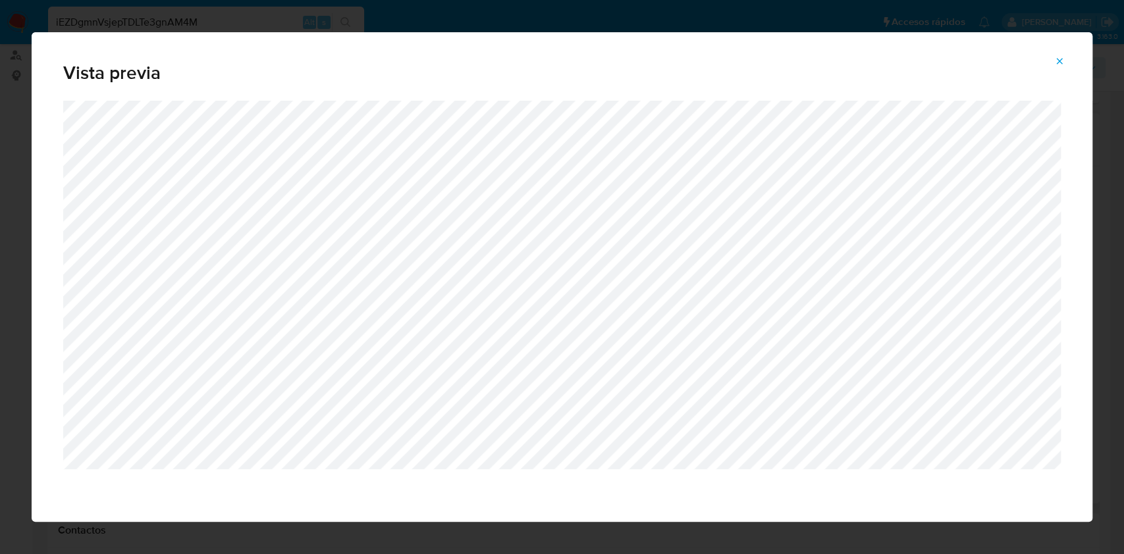
click at [1054, 62] on icon "Attachment preview" at bounding box center [1059, 61] width 11 height 11
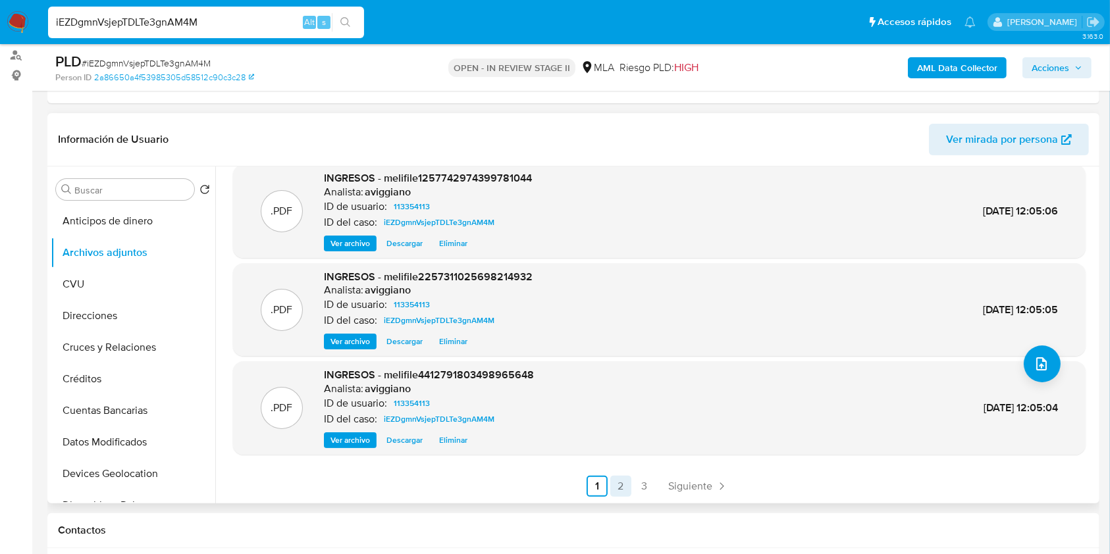
click at [610, 476] on li "2" at bounding box center [620, 486] width 21 height 21
click at [610, 482] on link "2" at bounding box center [620, 486] width 21 height 21
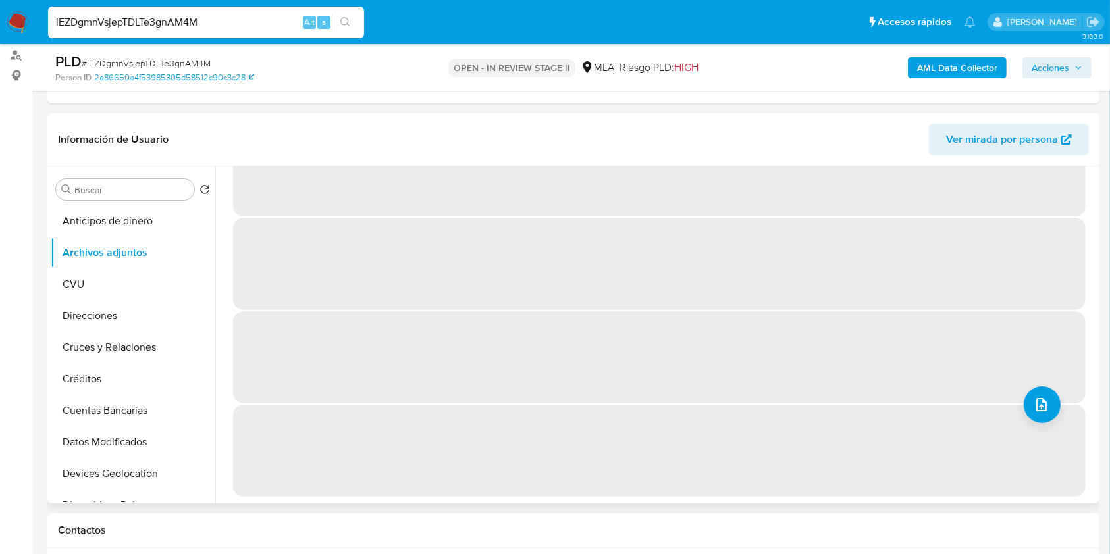
scroll to position [0, 0]
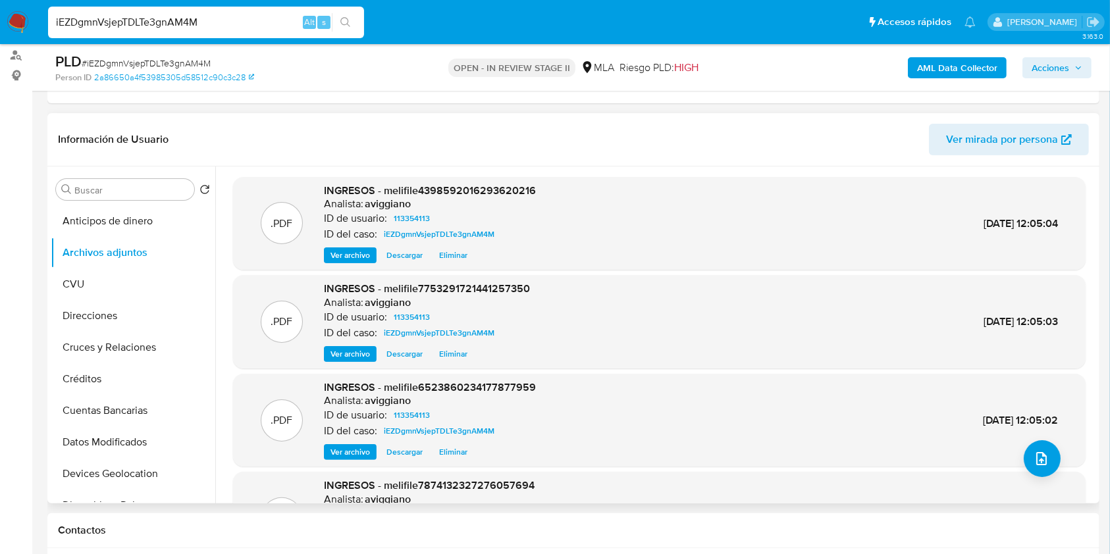
click at [348, 255] on span "Ver archivo" at bounding box center [349, 255] width 39 height 13
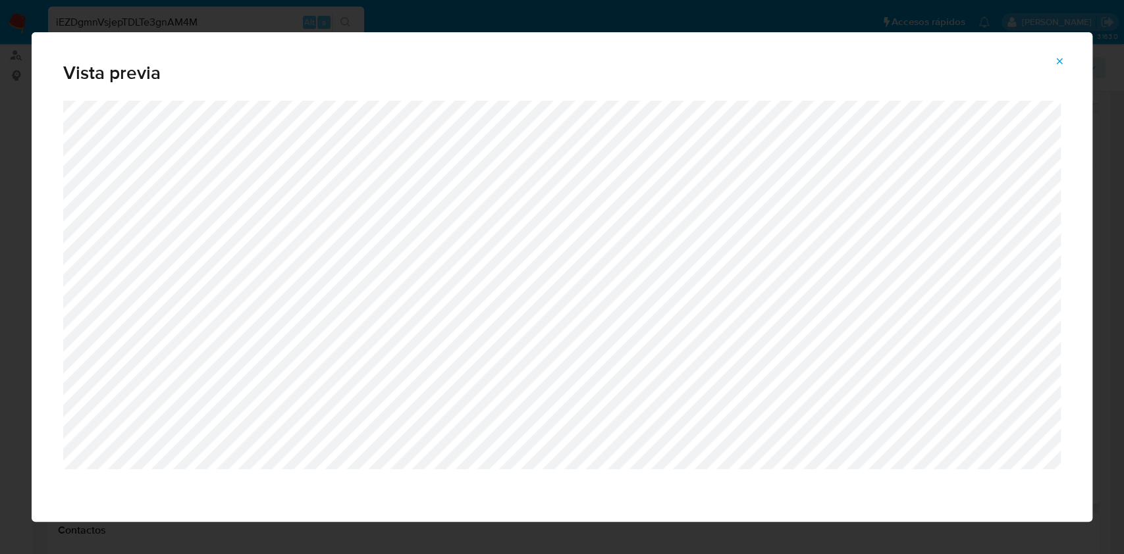
click at [1055, 58] on icon "Attachment preview" at bounding box center [1059, 61] width 11 height 11
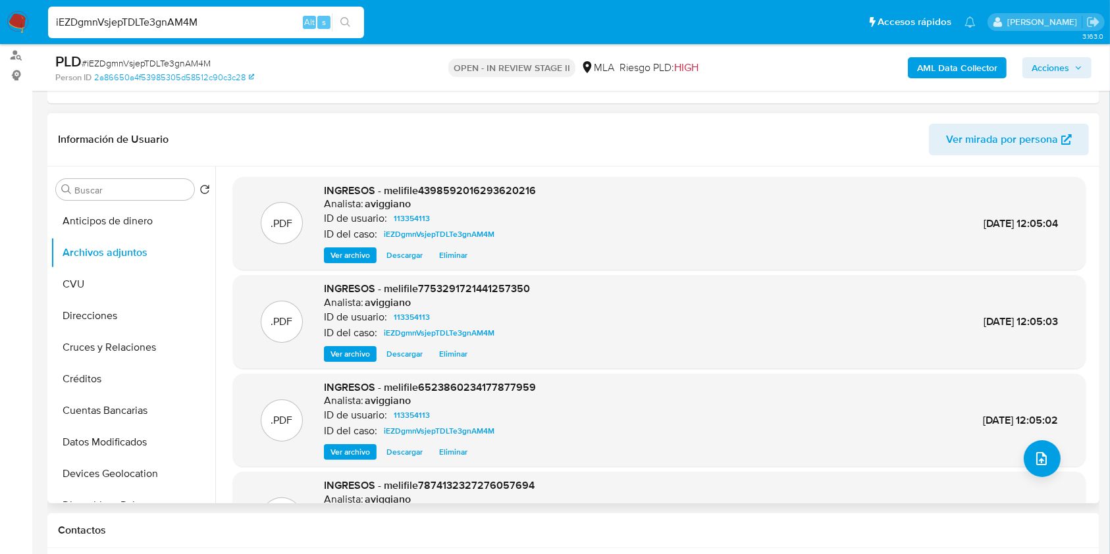
click at [349, 361] on span "Ver archivo" at bounding box center [349, 354] width 39 height 13
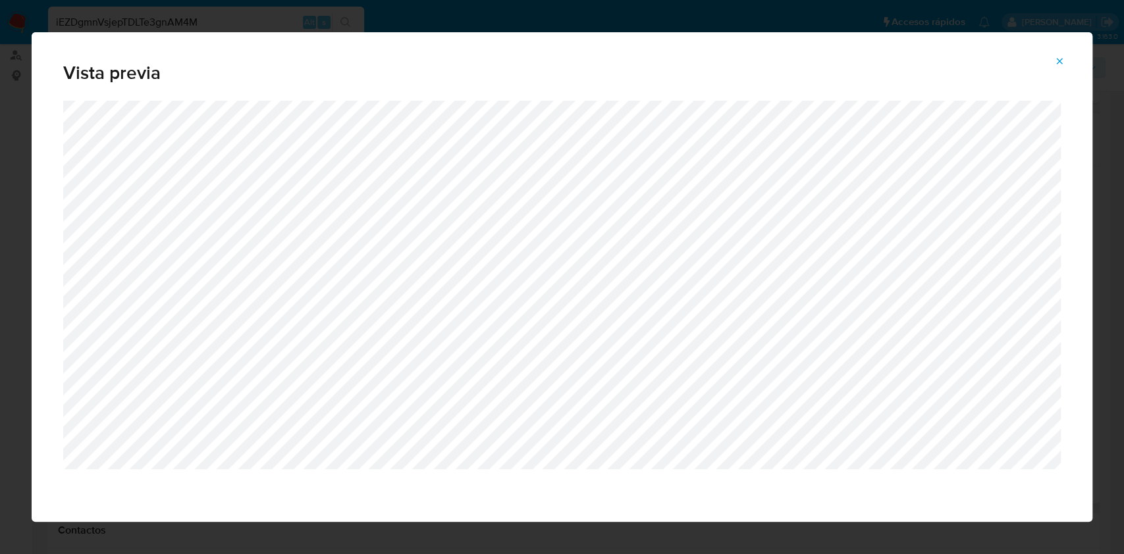
click at [1059, 61] on icon "Attachment preview" at bounding box center [1060, 61] width 6 height 6
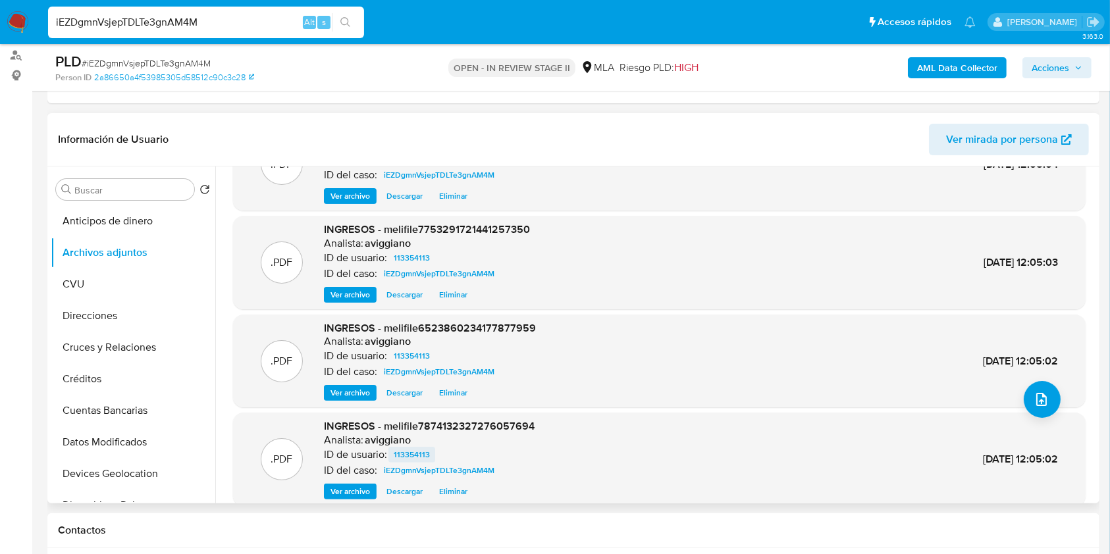
scroll to position [88, 0]
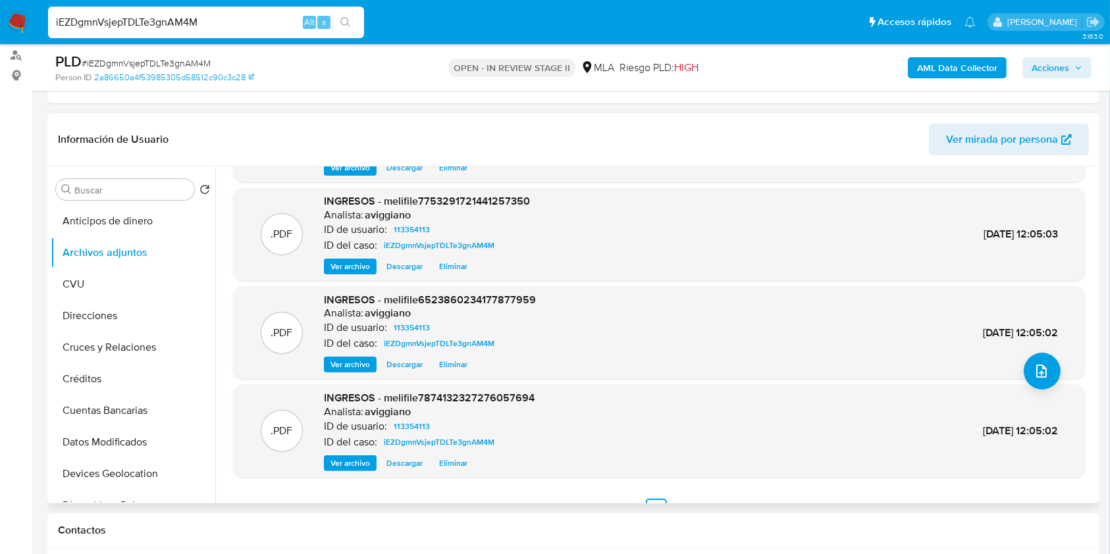
click at [360, 362] on span "Ver archivo" at bounding box center [349, 364] width 39 height 13
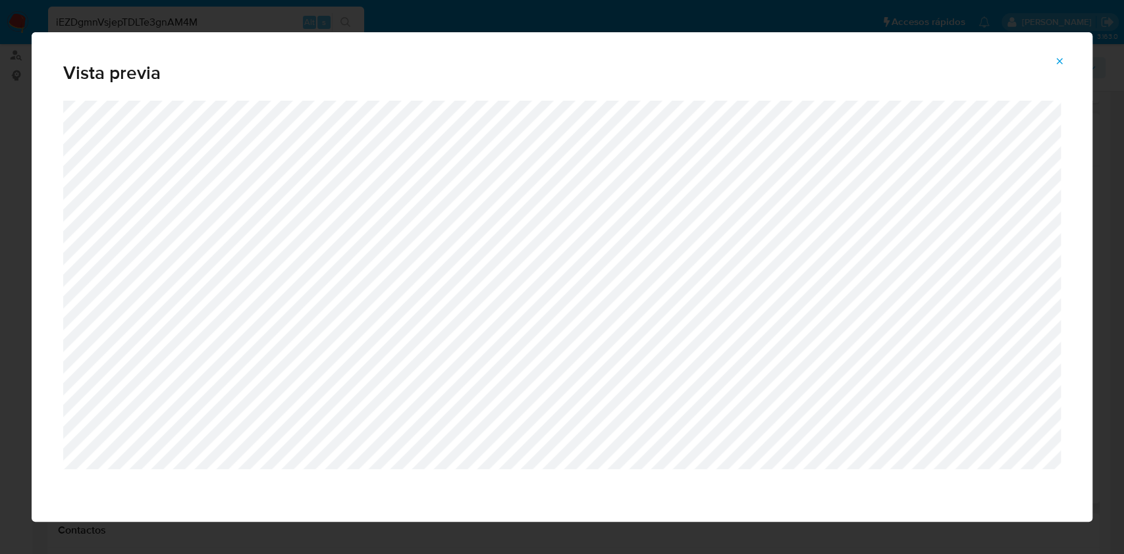
click at [1058, 61] on icon "Attachment preview" at bounding box center [1059, 61] width 11 height 11
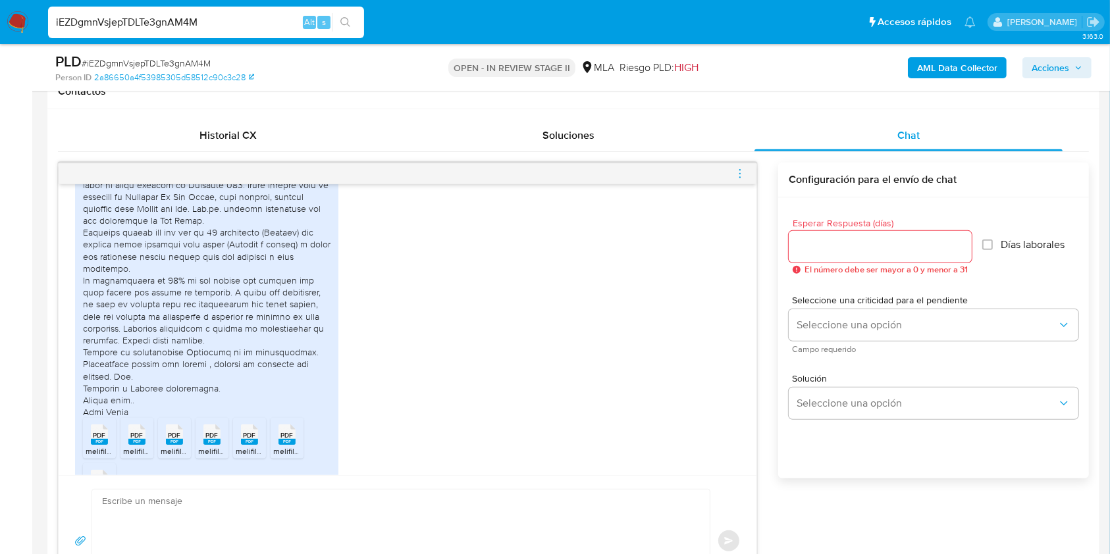
scroll to position [1305, 0]
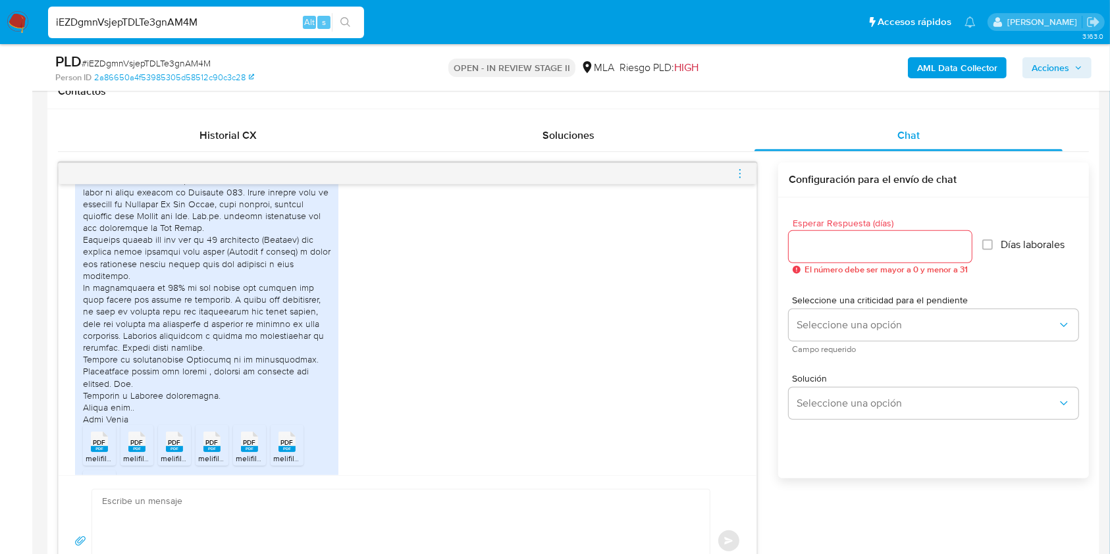
click at [359, 450] on div "PDF PDF melifile7874132327276057694.pdf PDF PDF melifile6523860234177877959.pdf…" at bounding box center [407, 335] width 665 height 394
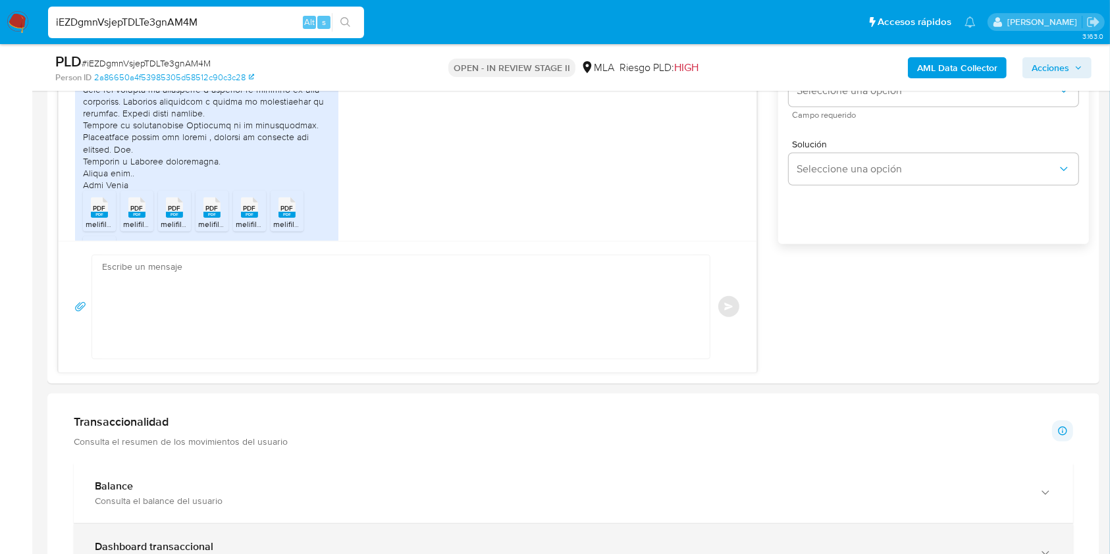
scroll to position [965, 0]
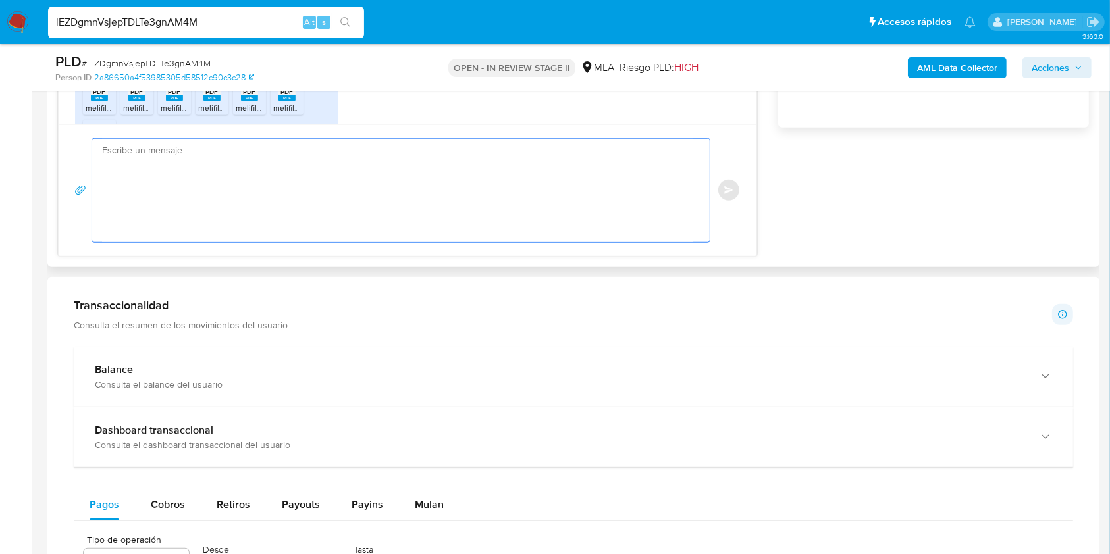
paste textarea "En estos casos yo pido siempre una certificación: "necesitamos que por favor no…"
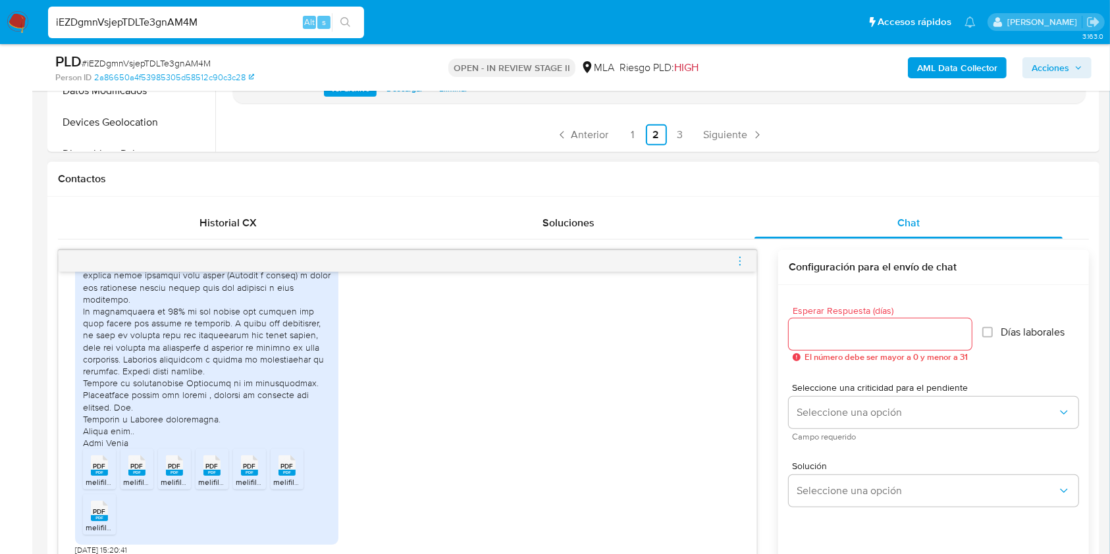
scroll to position [790, 0]
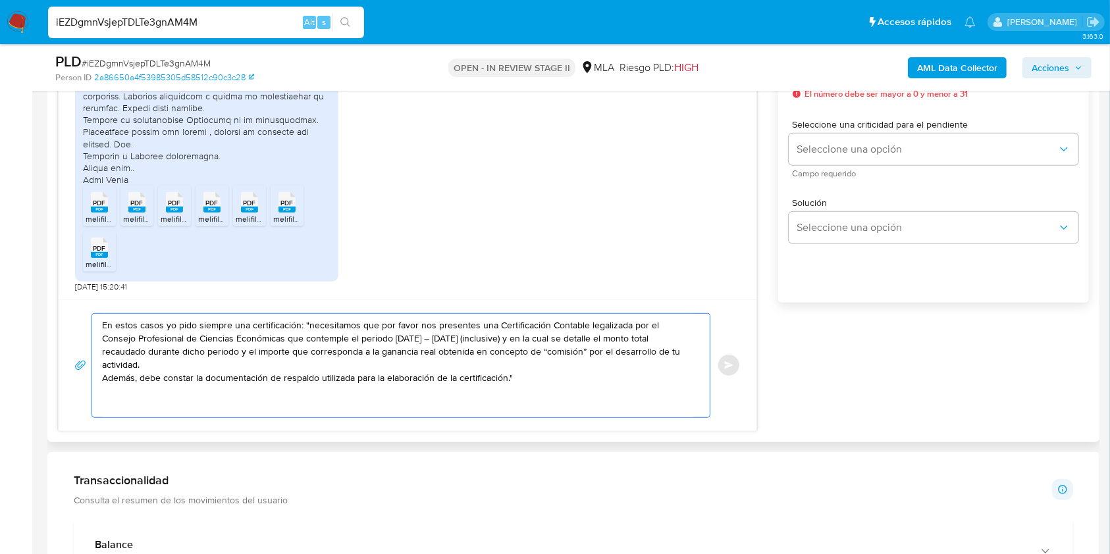
drag, startPoint x: 308, startPoint y: 322, endPoint x: 80, endPoint y: 329, distance: 228.6
click at [80, 329] on div "En estos casos yo pido siempre una certificación: "necesitamos que por favor no…" at bounding box center [407, 365] width 666 height 105
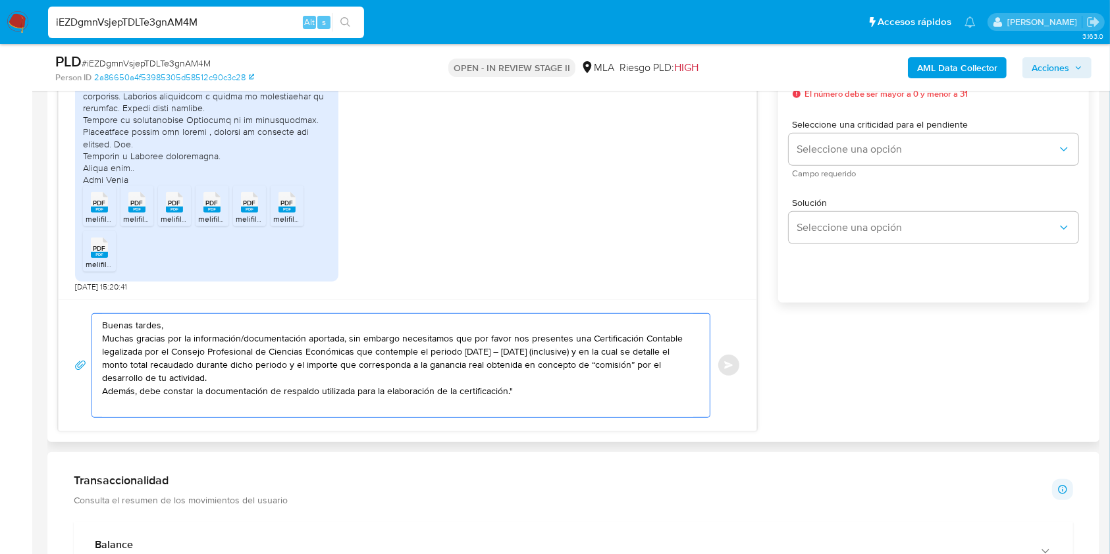
click at [469, 349] on textarea "Buenas tardes, Muchas gracias por la información/documentación aportada, sin em…" at bounding box center [397, 365] width 591 height 103
click at [506, 352] on textarea "Buenas tardes, Muchas gracias por la información/documentación aportada, sin em…" at bounding box center [397, 365] width 591 height 103
click at [531, 352] on textarea "Buenas tardes, Muchas gracias por la información/documentación aportada, sin em…" at bounding box center [397, 365] width 591 height 103
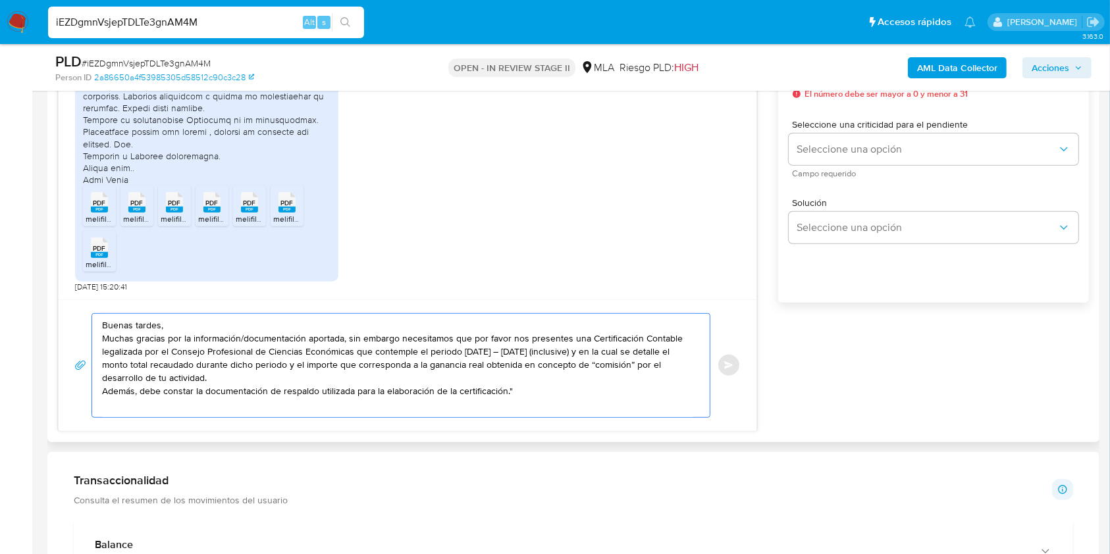
click at [588, 352] on textarea "Buenas tardes, Muchas gracias por la información/documentación aportada, sin em…" at bounding box center [397, 365] width 591 height 103
click at [539, 354] on textarea "Buenas tardes, Muchas gracias por la información/documentación aportada, sin em…" at bounding box center [397, 365] width 591 height 103
click at [513, 393] on textarea "Buenas tardes, Muchas gracias por la información/documentación aportada, sin em…" at bounding box center [397, 365] width 591 height 103
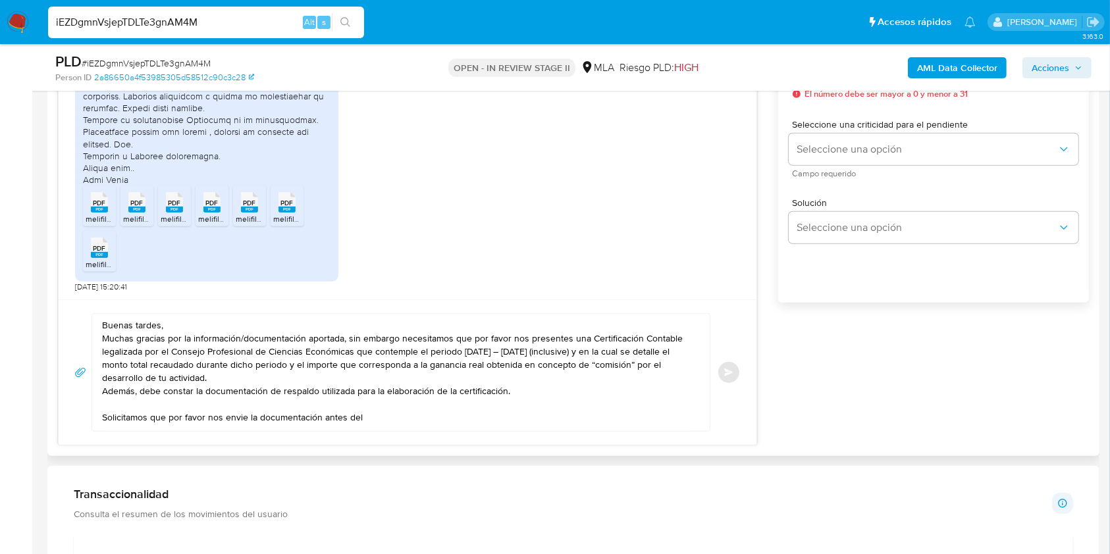
click at [425, 418] on textarea "Buenas tardes, Muchas gracias por la información/documentación aportada, sin em…" at bounding box center [397, 372] width 591 height 117
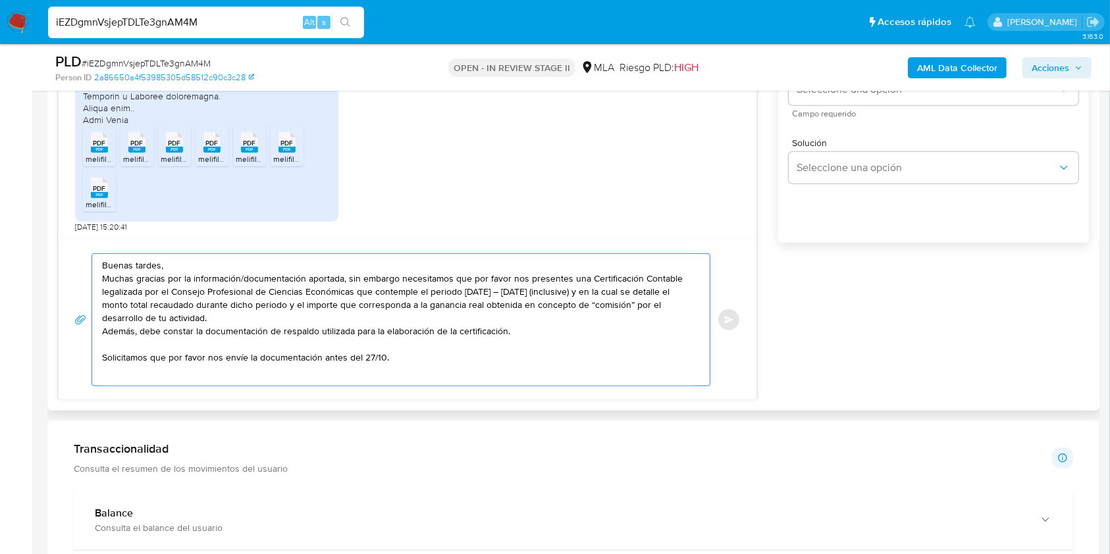
scroll to position [878, 0]
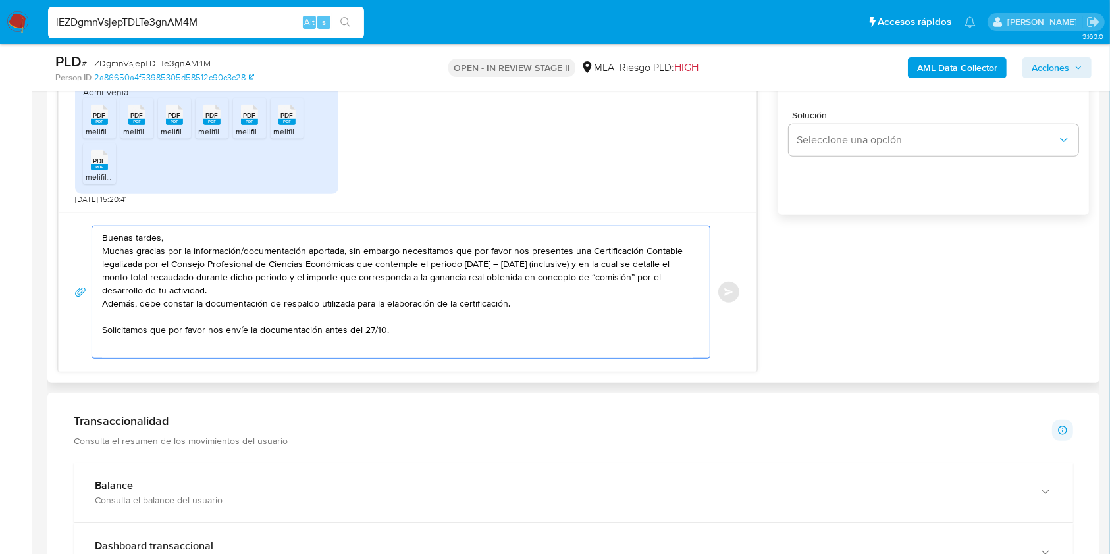
click at [363, 347] on textarea "Buenas tardes, Muchas gracias por la información/documentación aportada, sin em…" at bounding box center [397, 292] width 591 height 132
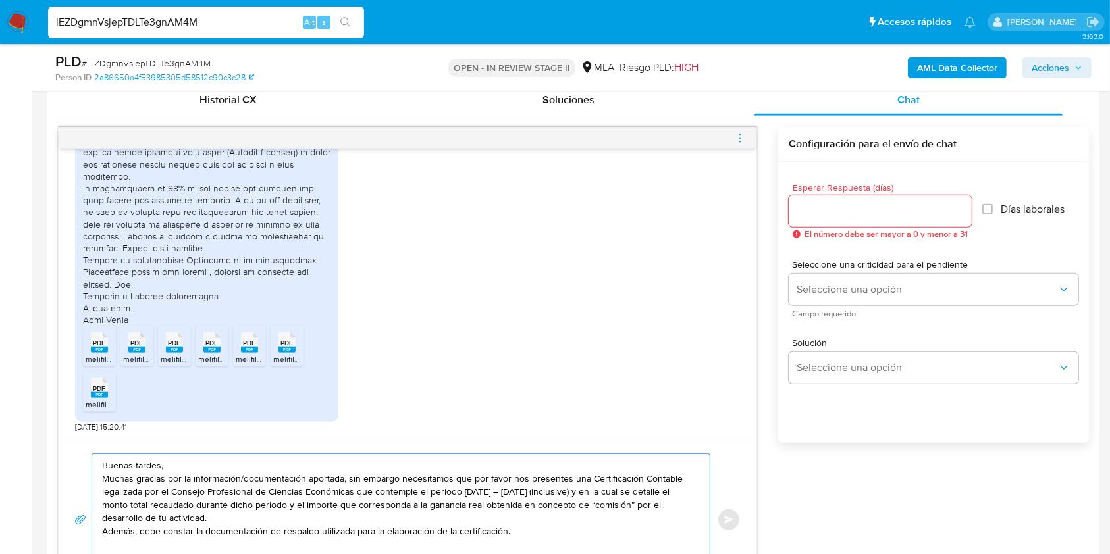
scroll to position [614, 0]
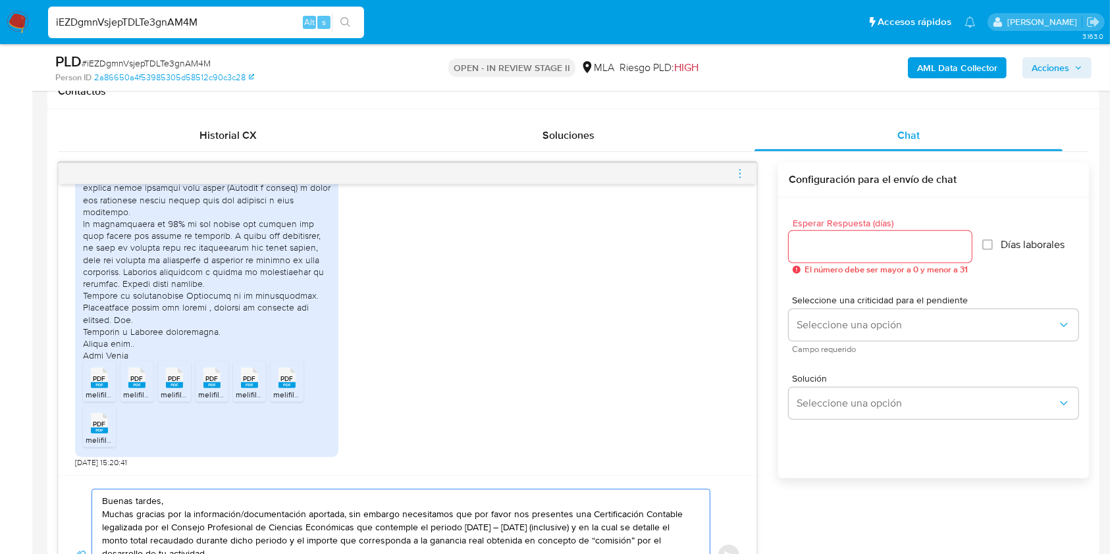
type textarea "Buenas tardes, Muchas gracias por la información/documentación aportada, sin em…"
click at [851, 266] on span "El número debe ser mayor a 0 y menor a 31" at bounding box center [885, 269] width 163 height 9
click at [841, 231] on div at bounding box center [880, 247] width 183 height 32
click at [842, 238] on input "Esperar Respuesta (días)" at bounding box center [880, 246] width 183 height 17
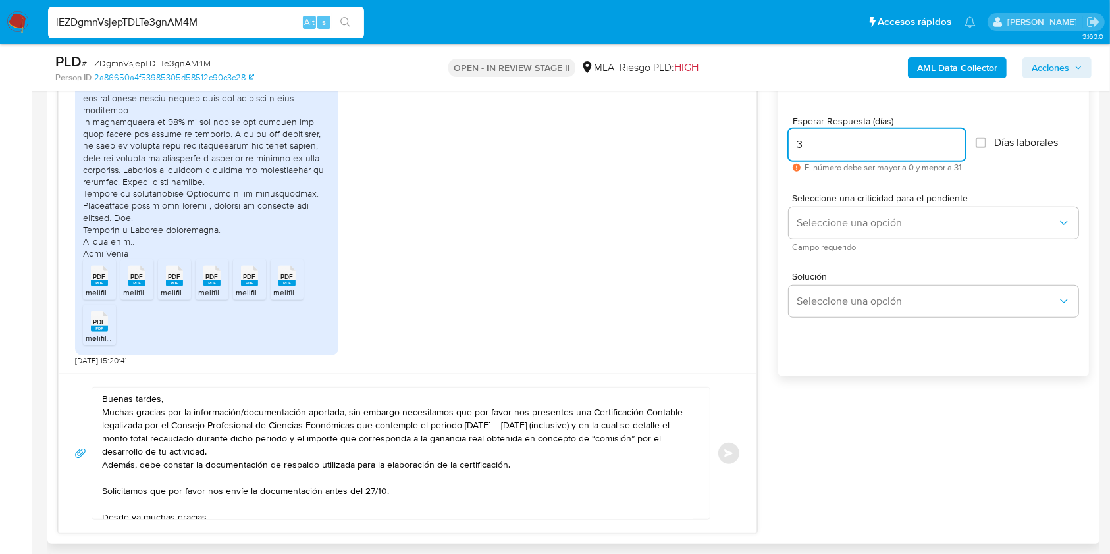
scroll to position [790, 0]
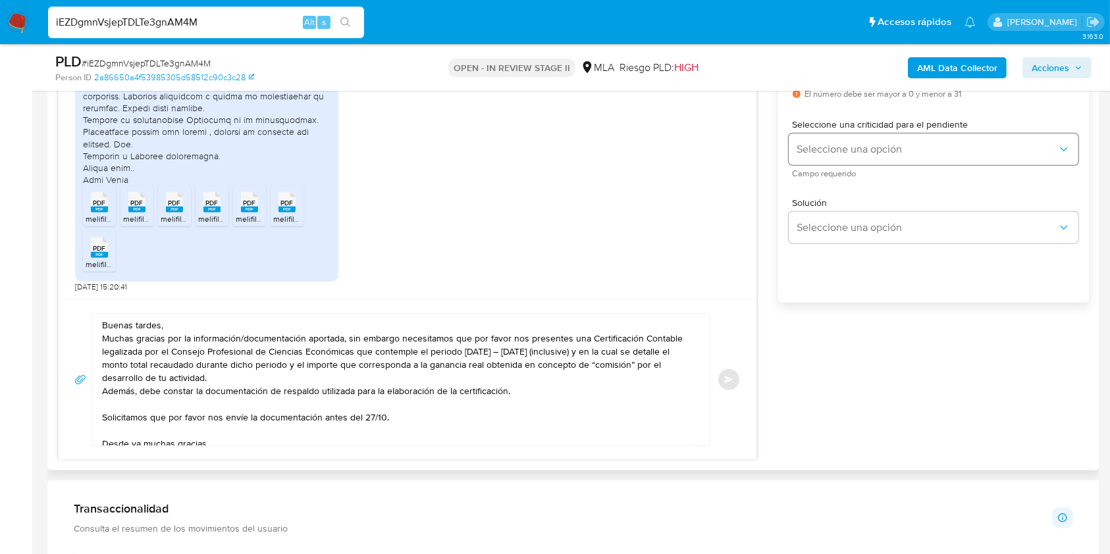
type input "3"
click at [866, 136] on button "Seleccione una opción" at bounding box center [934, 150] width 290 height 32
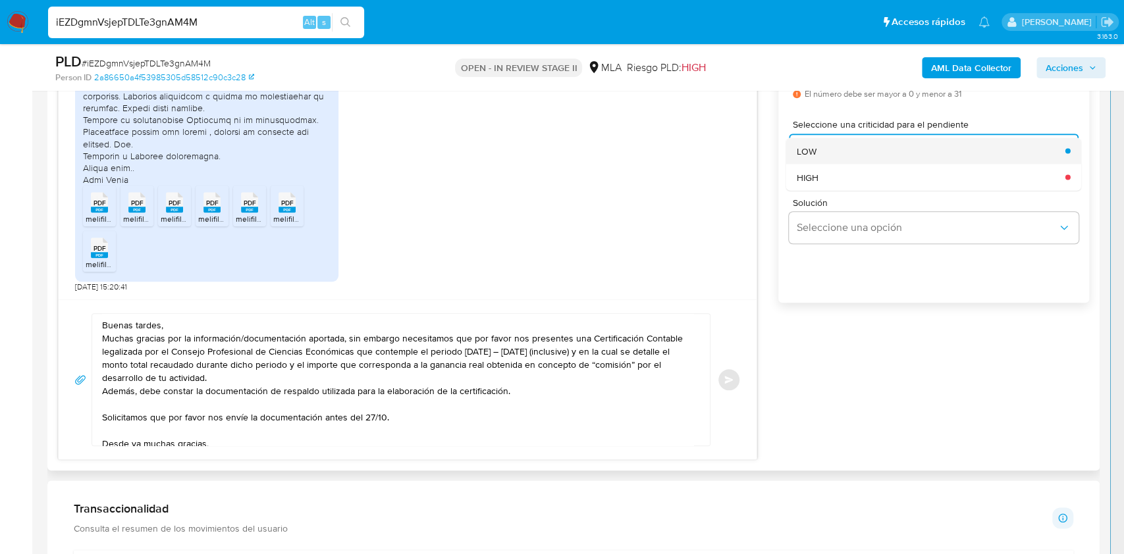
click at [837, 151] on div "LOW" at bounding box center [927, 151] width 261 height 26
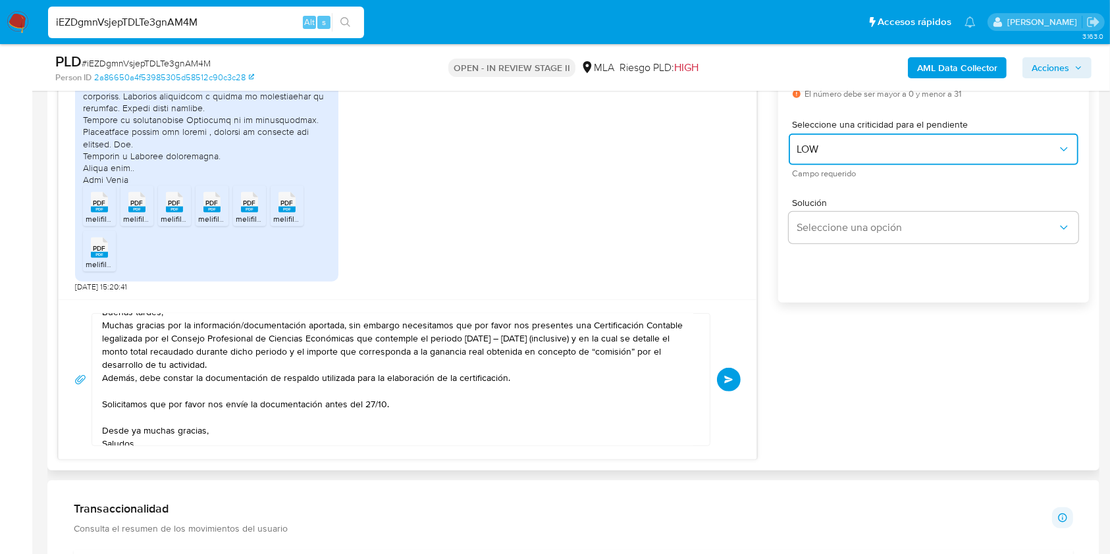
scroll to position [0, 0]
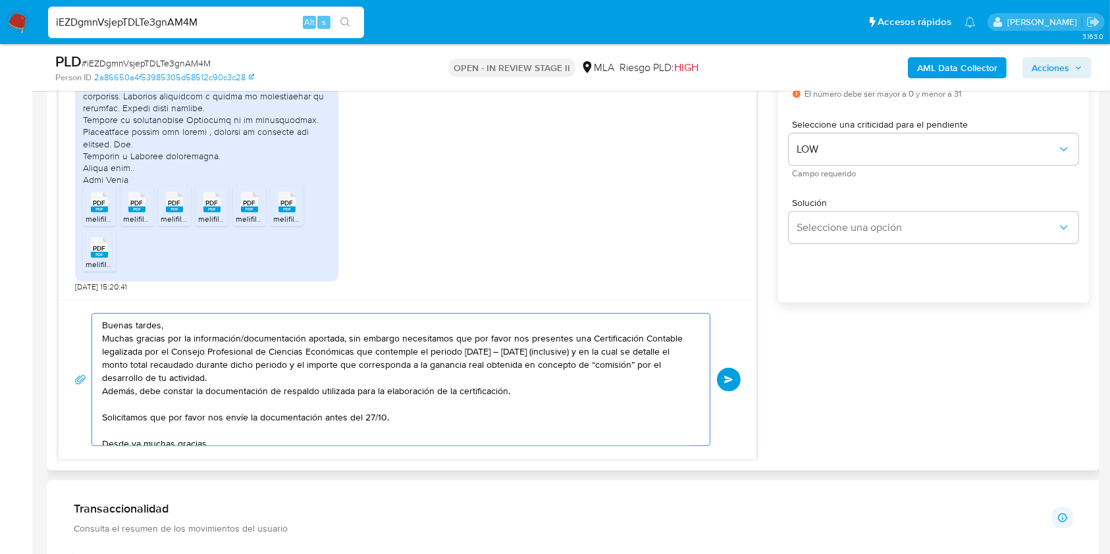
click at [525, 355] on textarea "Buenas tardes, Muchas gracias por la información/documentación aportada, sin em…" at bounding box center [397, 380] width 591 height 132
click at [297, 382] on textarea "Buenas tardes, Muchas gracias por la información/documentación aportada, sin em…" at bounding box center [397, 380] width 591 height 132
click at [531, 397] on textarea "Buenas tardes, Muchas gracias por la información/documentación aportada, sin em…" at bounding box center [397, 380] width 591 height 132
click at [398, 378] on textarea "Buenas tardes, Muchas gracias por la información/documentación aportada, sin em…" at bounding box center [397, 380] width 591 height 132
click at [539, 390] on textarea "Buenas tardes, Muchas gracias por la información/documentación aportada, sin em…" at bounding box center [397, 380] width 591 height 132
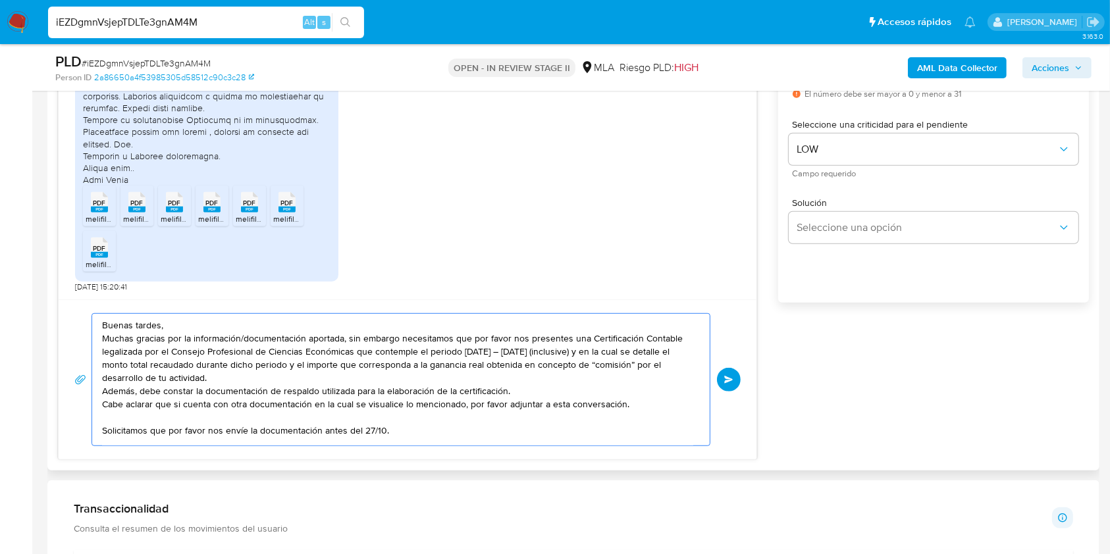
click at [345, 408] on textarea "Buenas tardes, Muchas gracias por la información/documentación aportada, sin em…" at bounding box center [397, 380] width 591 height 132
click at [469, 400] on textarea "Buenas tardes, Muchas gracias por la información/documentación aportada, sin em…" at bounding box center [397, 380] width 591 height 132
click at [560, 407] on textarea "Buenas tardes, Muchas gracias por la información/documentación aportada, sin em…" at bounding box center [397, 380] width 591 height 132
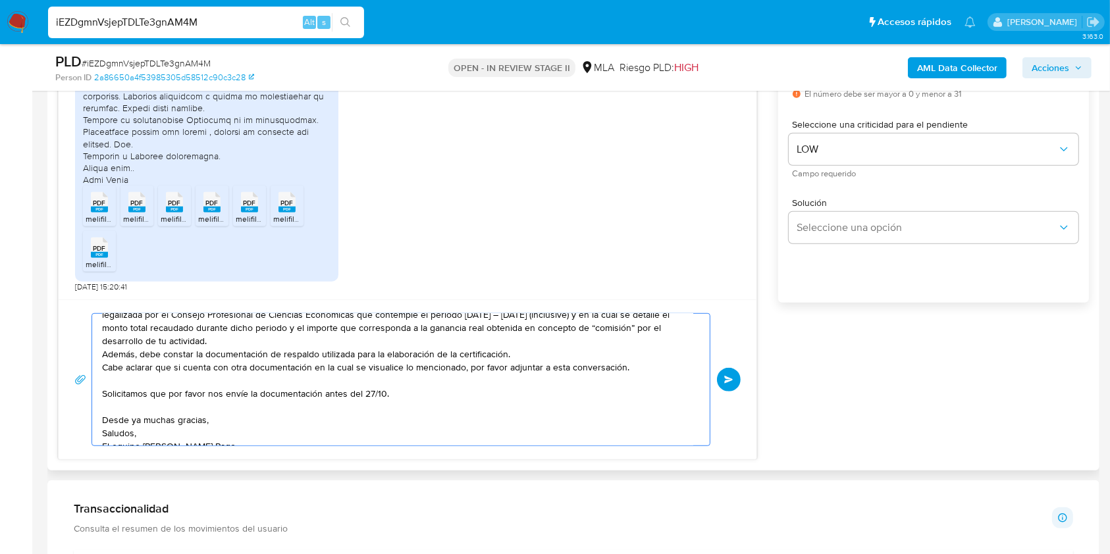
scroll to position [53, 0]
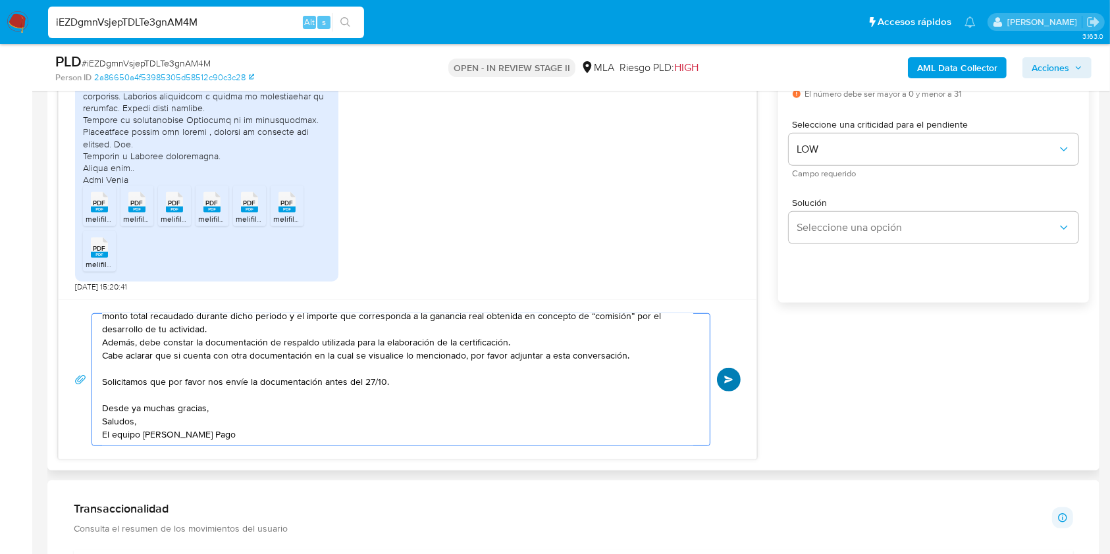
type textarea "Buenas tardes, Muchas gracias por la información/documentación aportada, sin em…"
click at [727, 377] on span "Enviar" at bounding box center [728, 380] width 9 height 8
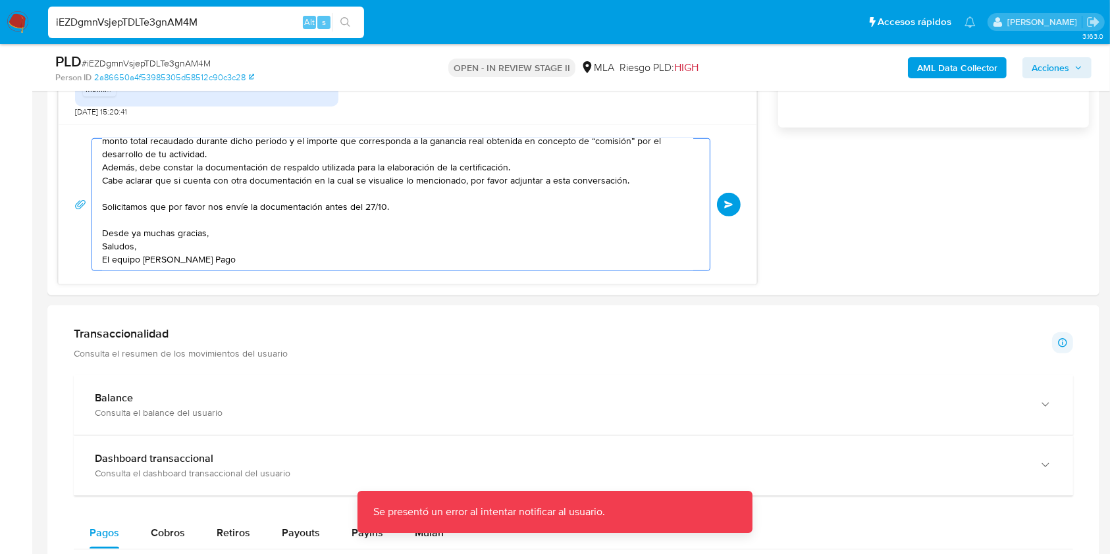
scroll to position [0, 0]
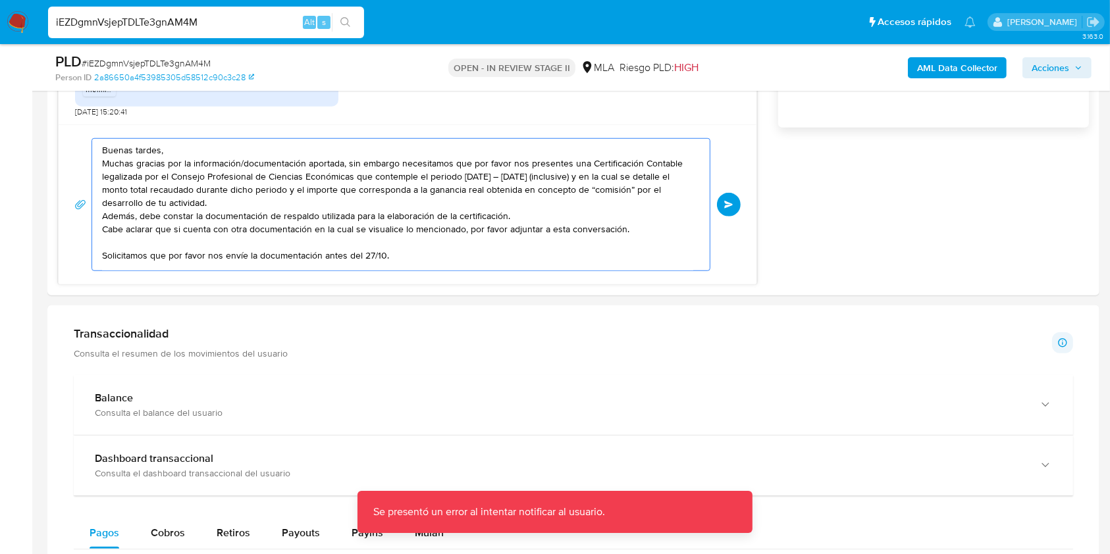
drag, startPoint x: 242, startPoint y: 251, endPoint x: 38, endPoint y: 135, distance: 234.7
click at [38, 135] on main "3.163.0 Asignado a aviggiano Asignado el: 17/09/2025 10:30:24 Creado el: 12/09/…" at bounding box center [555, 376] width 1110 height 2683
click at [886, 213] on div "17/09/2025 14:24:01 Hola, Esperamos que te encuentres muy bien. Te consultamos …" at bounding box center [573, 48] width 1031 height 473
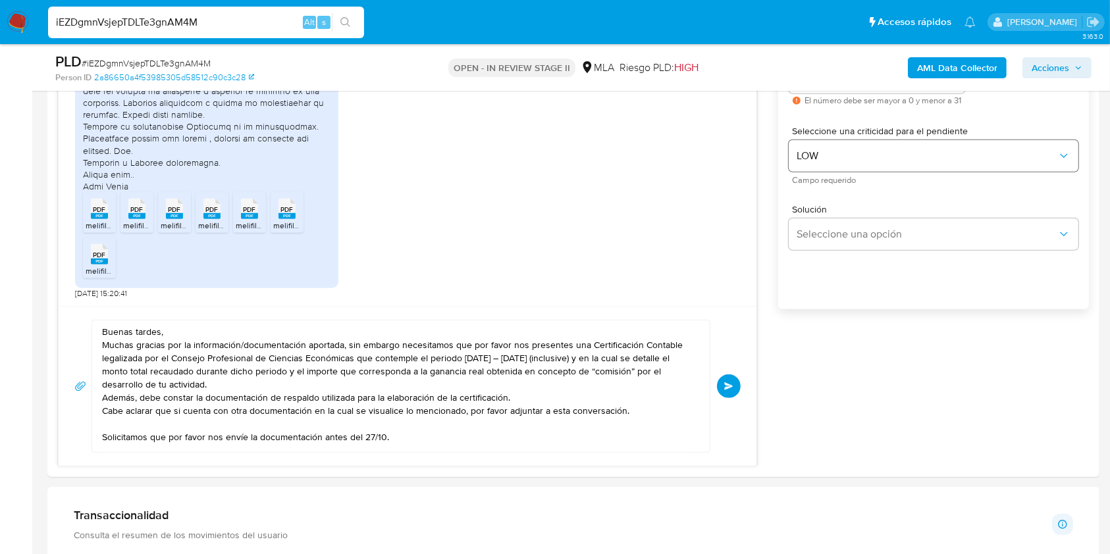
scroll to position [614, 0]
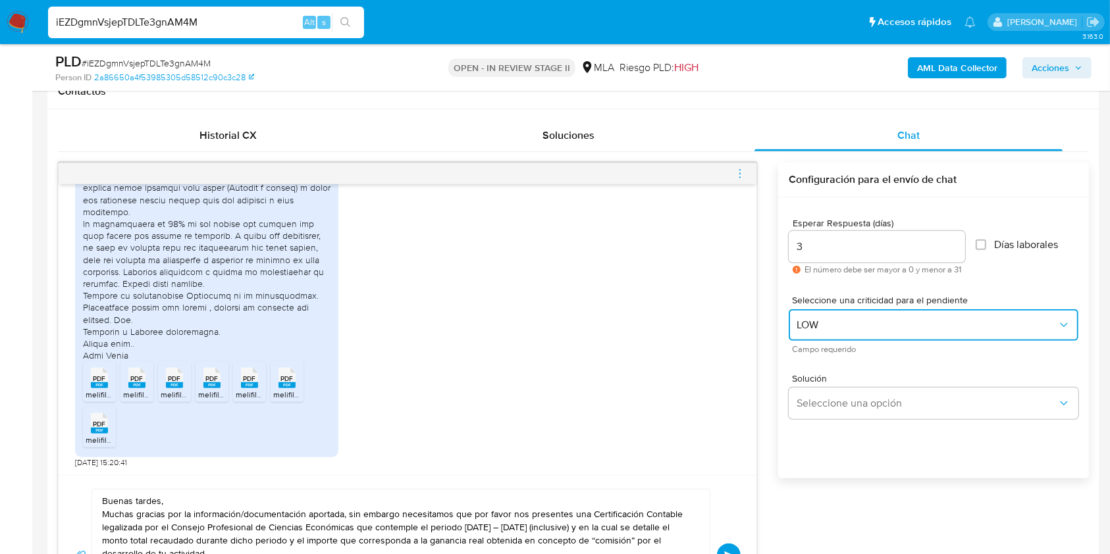
click at [903, 324] on span "LOW" at bounding box center [927, 325] width 261 height 13
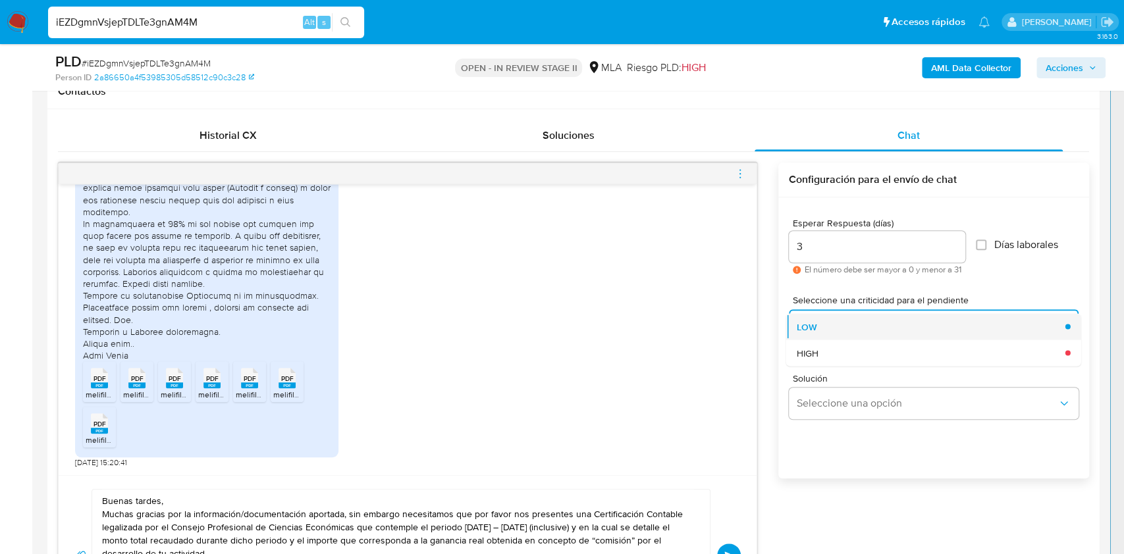
click at [845, 332] on div "LOW" at bounding box center [927, 326] width 261 height 26
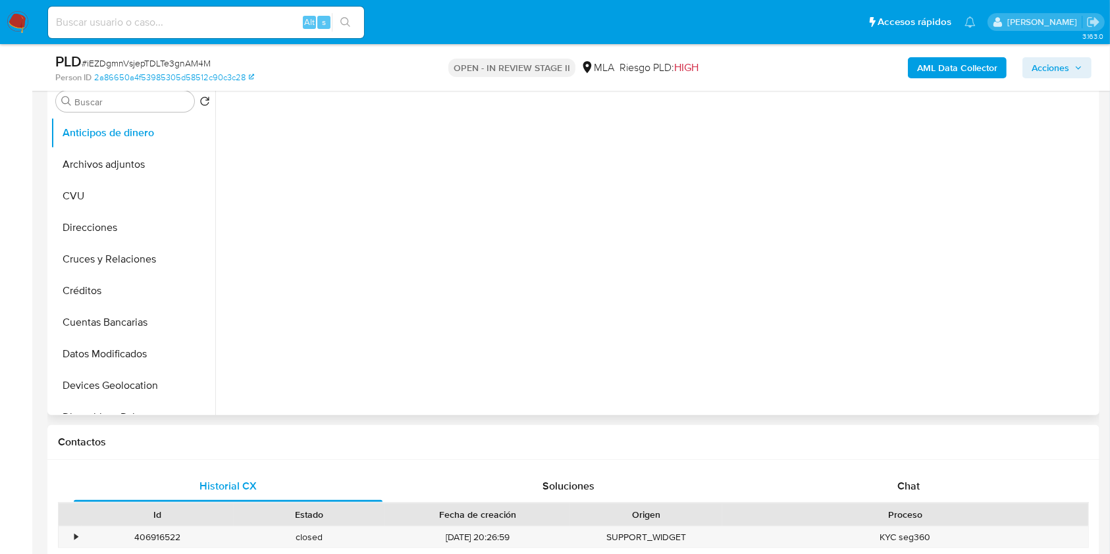
select select "10"
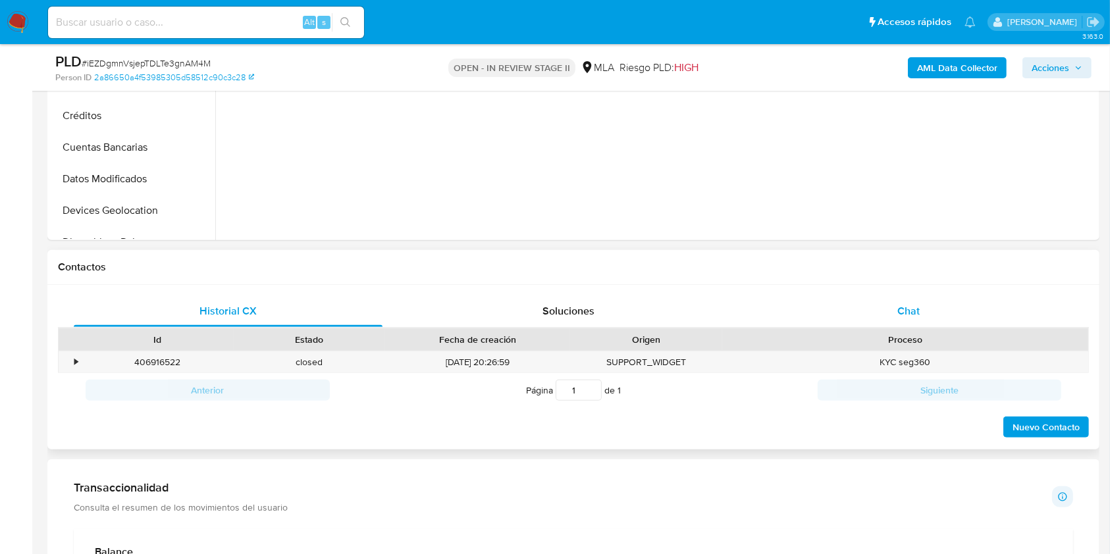
click at [911, 312] on span "Chat" at bounding box center [908, 310] width 22 height 15
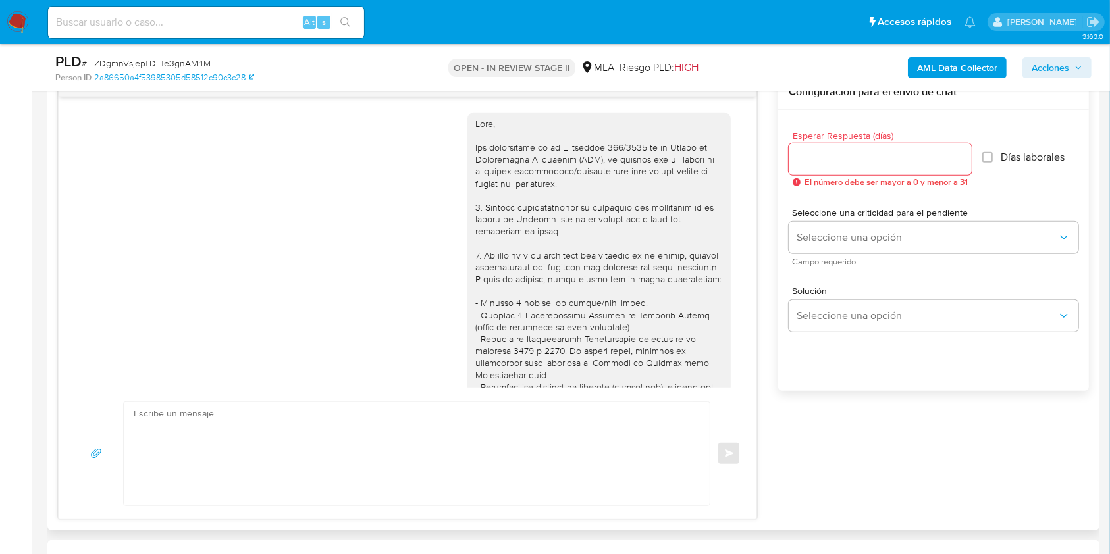
scroll to position [1404, 0]
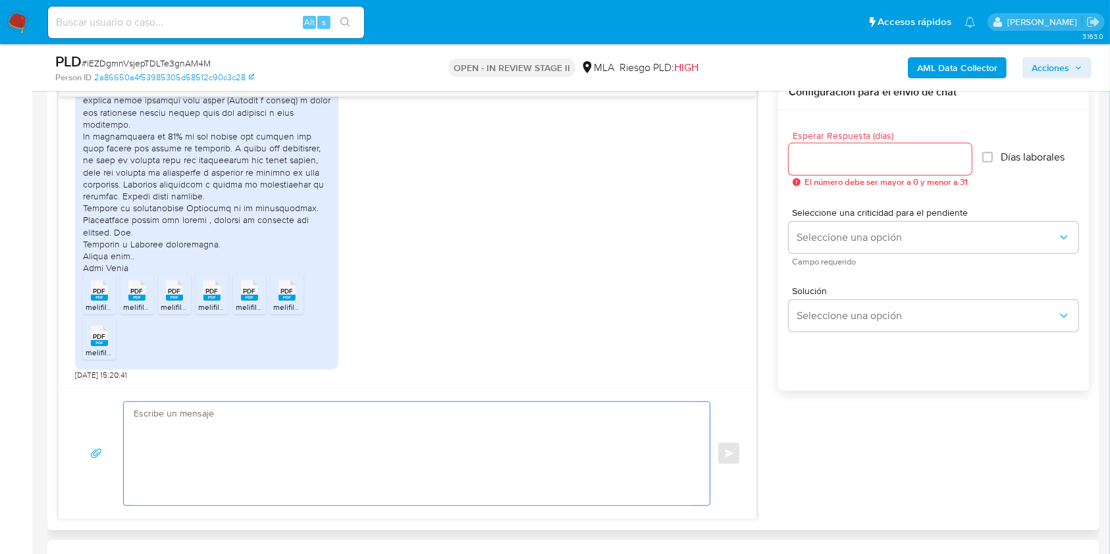
paste textarea "Buenas tardes, Muchas gracias por la información/documentación aportada, sin em…"
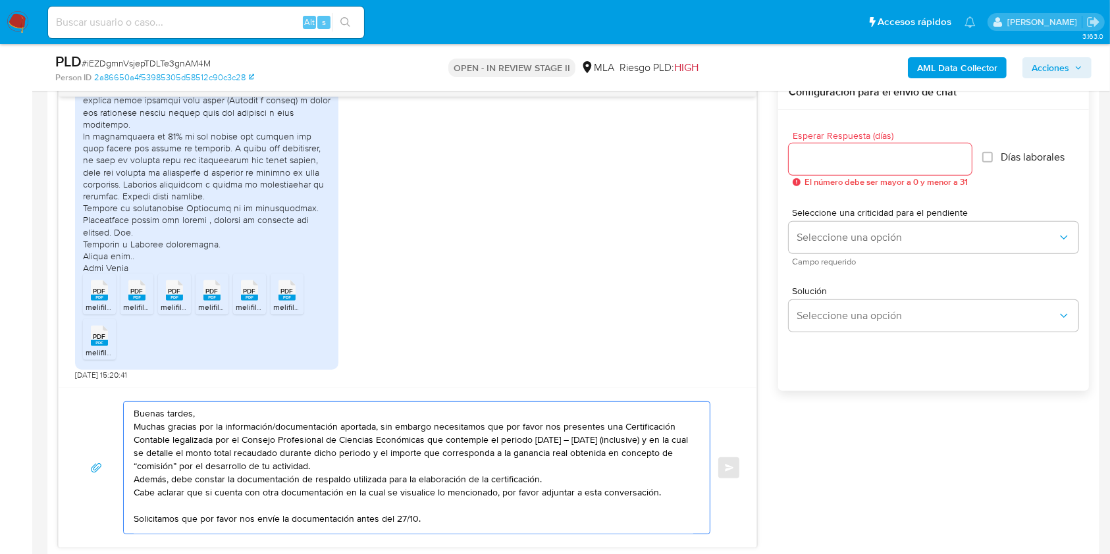
scroll to position [47, 0]
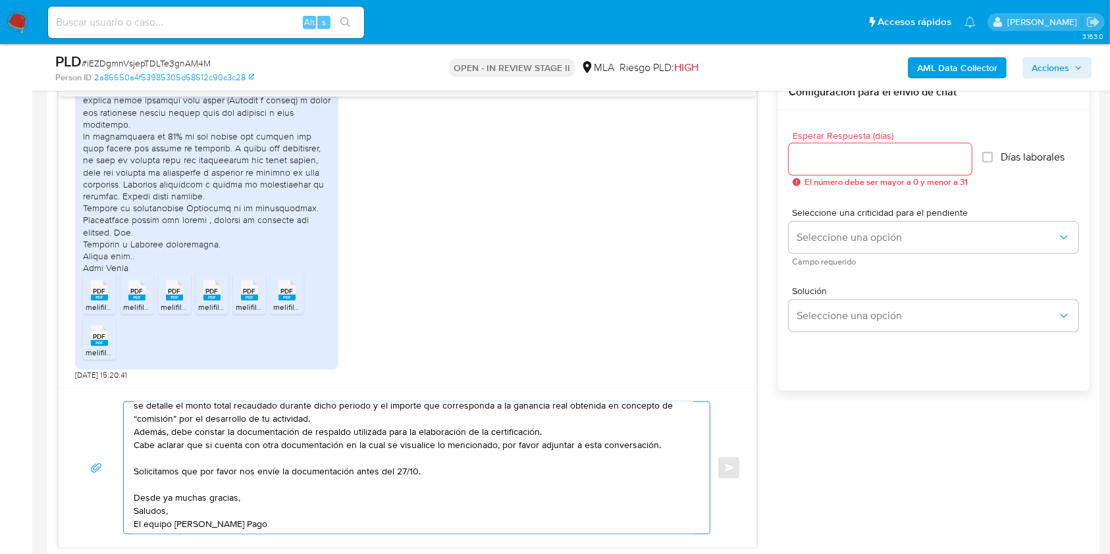
type textarea "Buenas tardes, Muchas gracias por la información/documentación aportada, sin em…"
click at [881, 166] on div at bounding box center [880, 160] width 183 height 32
type input "5"
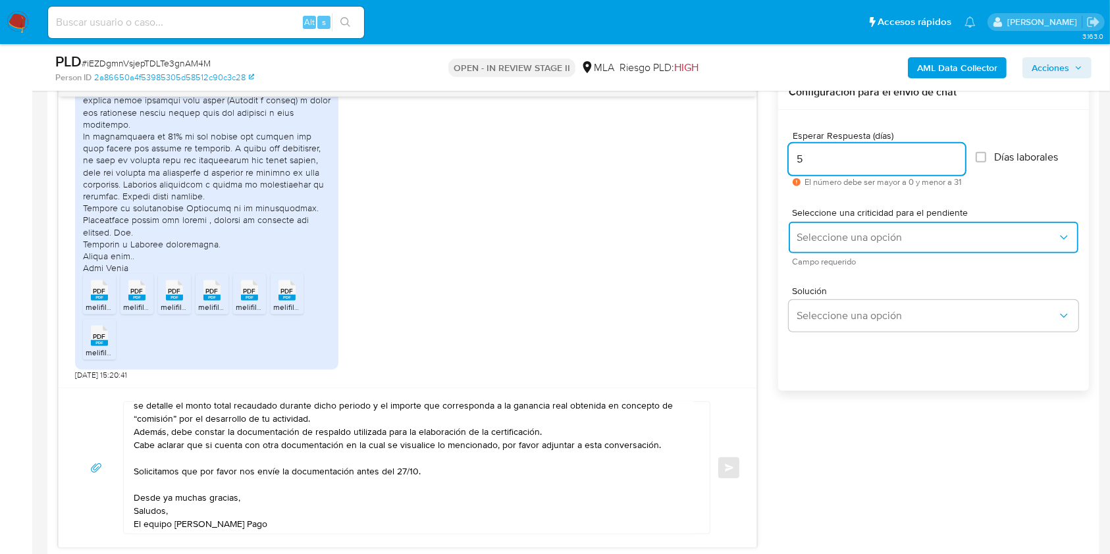
click at [854, 239] on span "Seleccione una opción" at bounding box center [927, 237] width 261 height 13
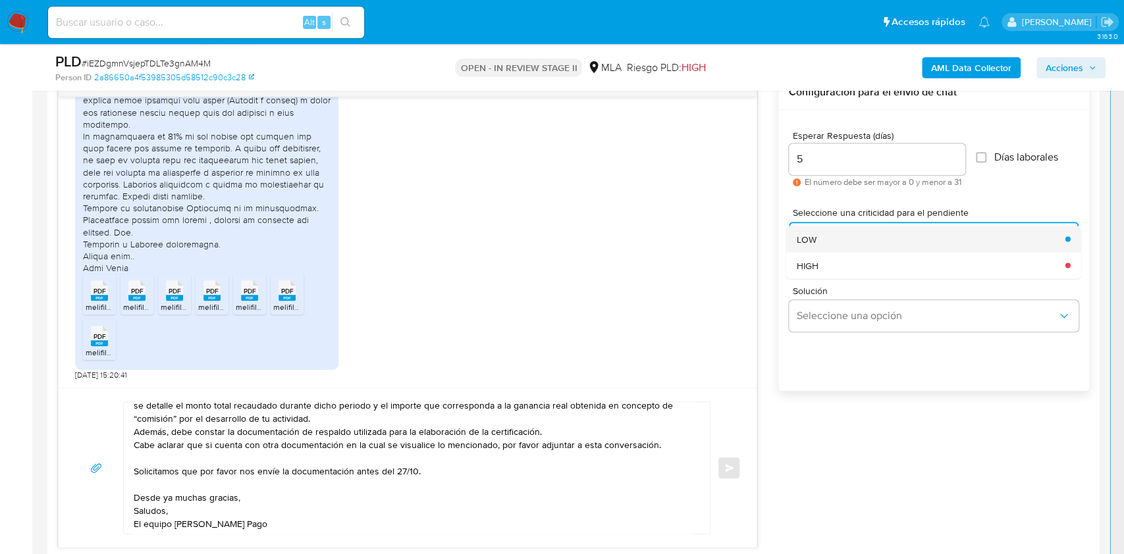
click at [837, 245] on div "LOW" at bounding box center [927, 239] width 261 height 26
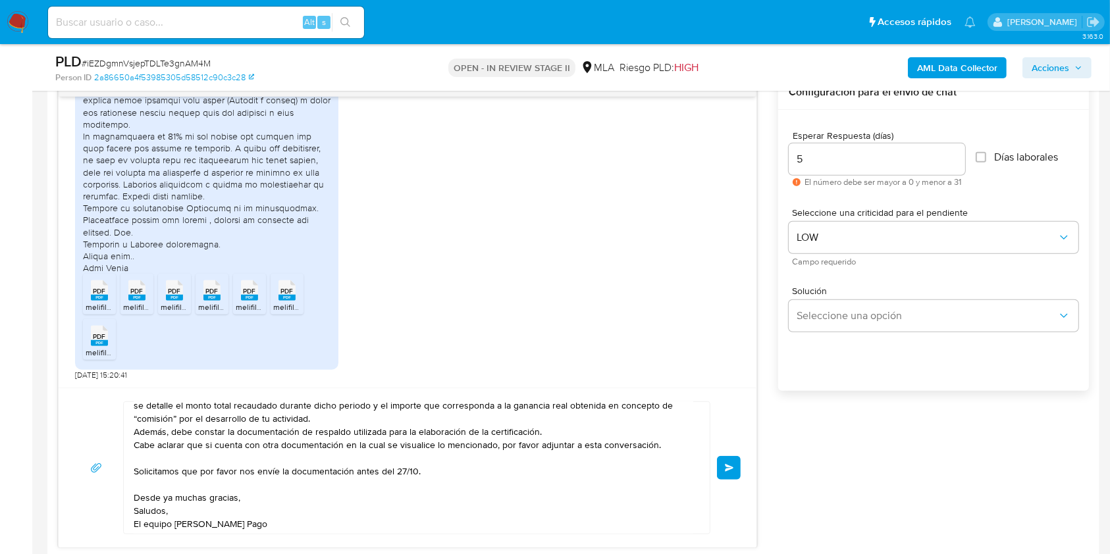
click at [723, 471] on button "Enviar" at bounding box center [729, 468] width 24 height 24
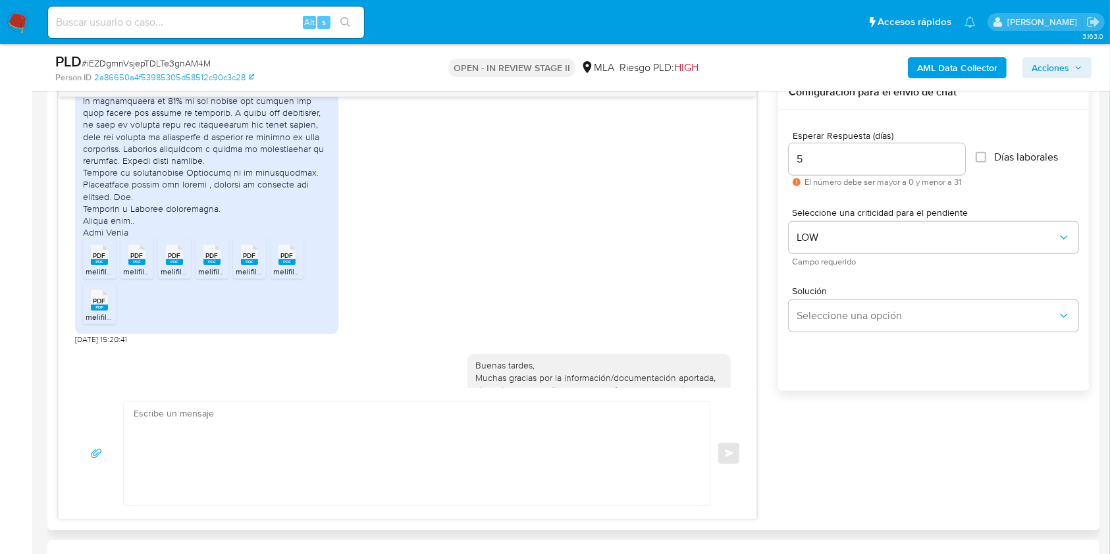
scroll to position [1694, 0]
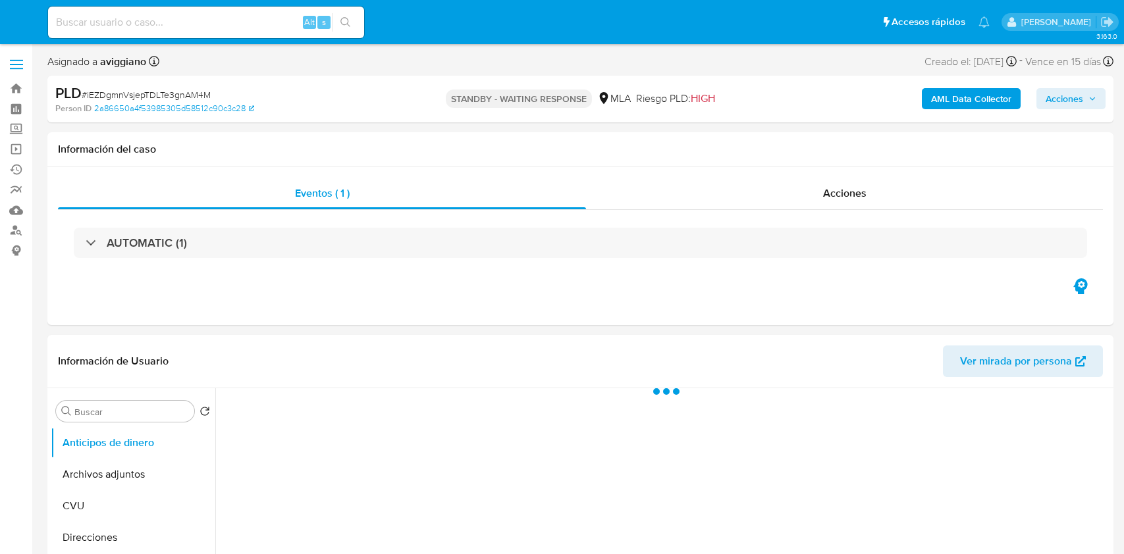
select select "10"
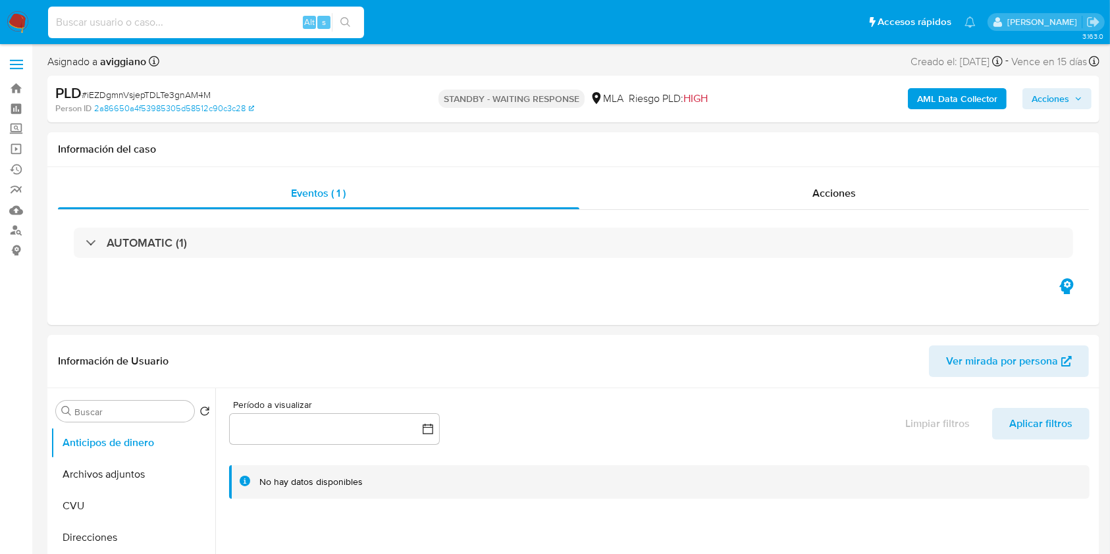
paste input "bVa7kKokiELOOElXUXKA4y2X"
type input "bVa7kKokiELOOElXUXKA4y2X"
click at [348, 23] on icon "search-icon" at bounding box center [345, 22] width 10 height 10
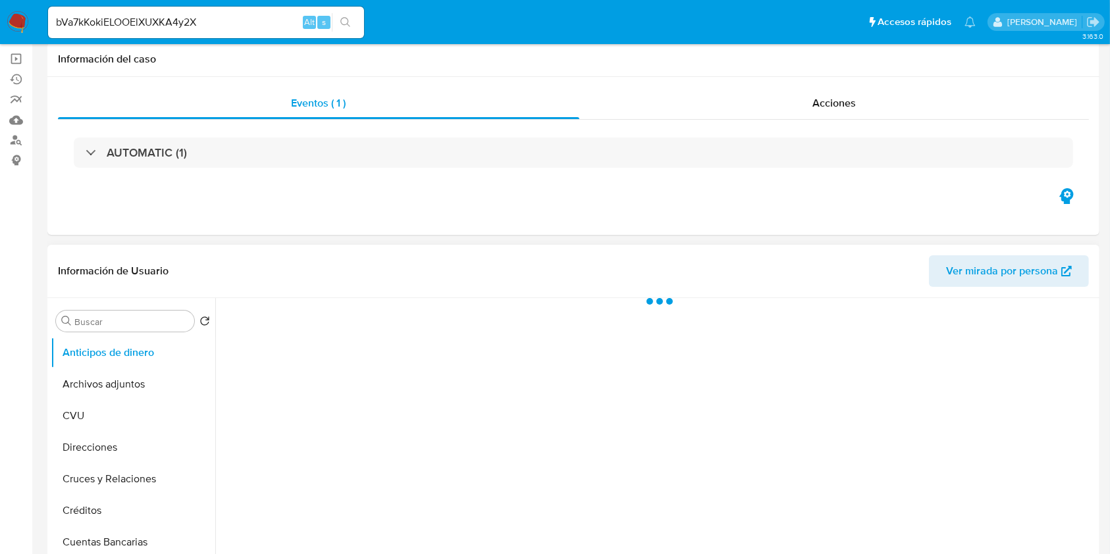
scroll to position [175, 0]
select select "10"
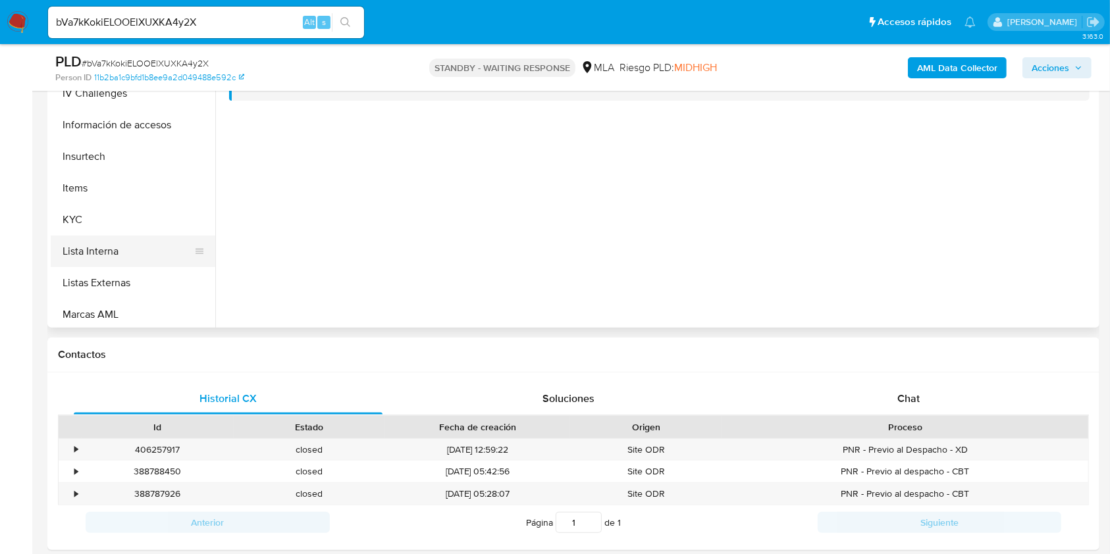
scroll to position [351, 0]
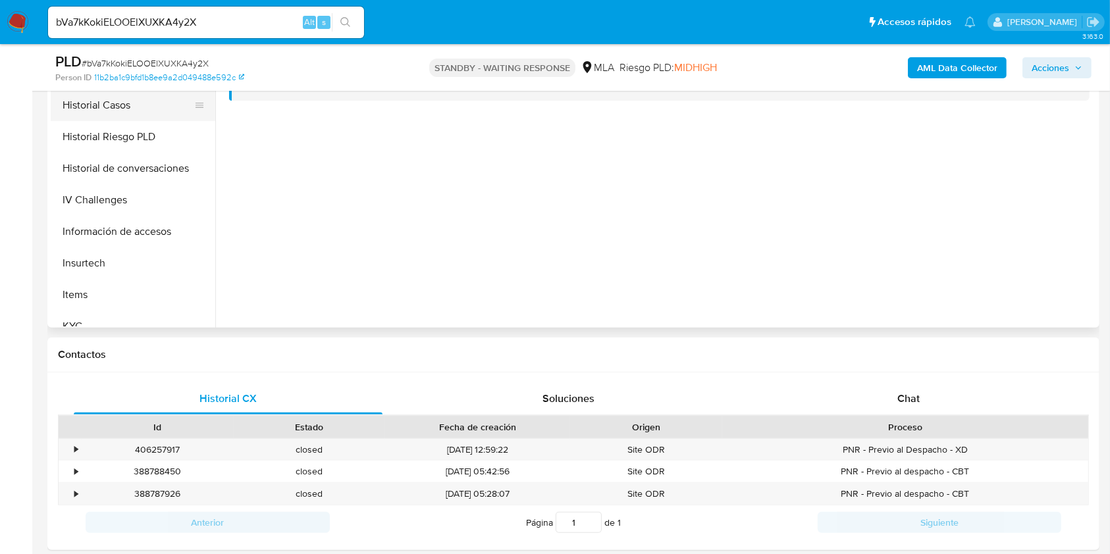
click at [158, 111] on button "Historial Casos" at bounding box center [128, 106] width 154 height 32
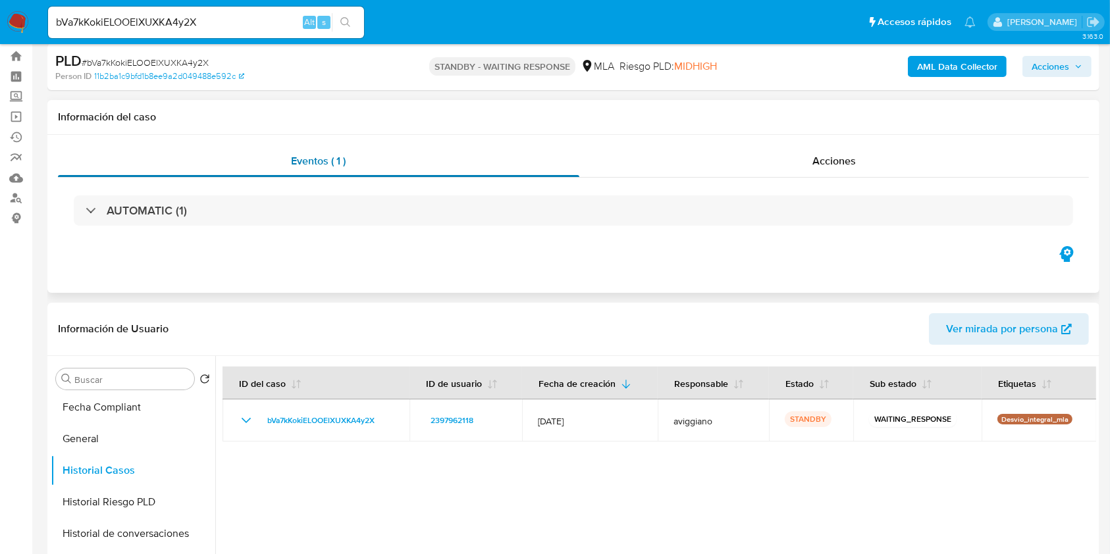
scroll to position [0, 0]
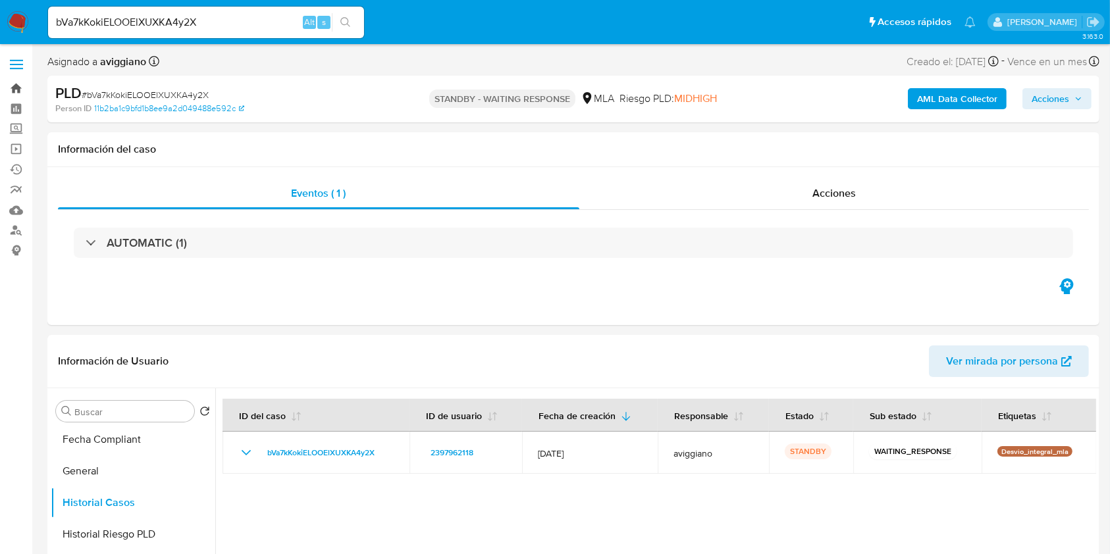
click at [22, 87] on link "Bandeja" at bounding box center [78, 88] width 157 height 20
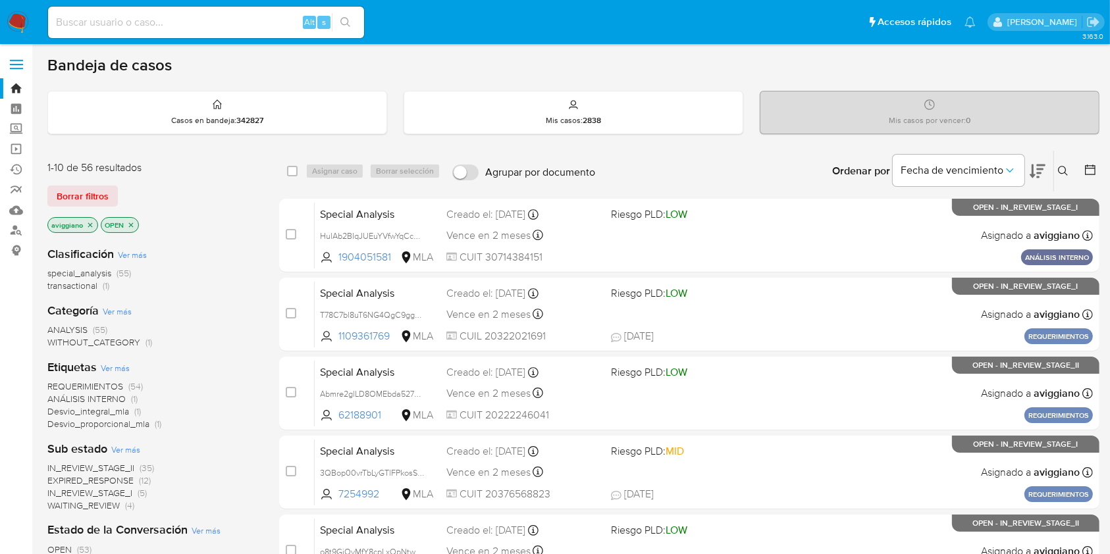
click at [91, 228] on icon "close-filter" at bounding box center [90, 225] width 8 height 8
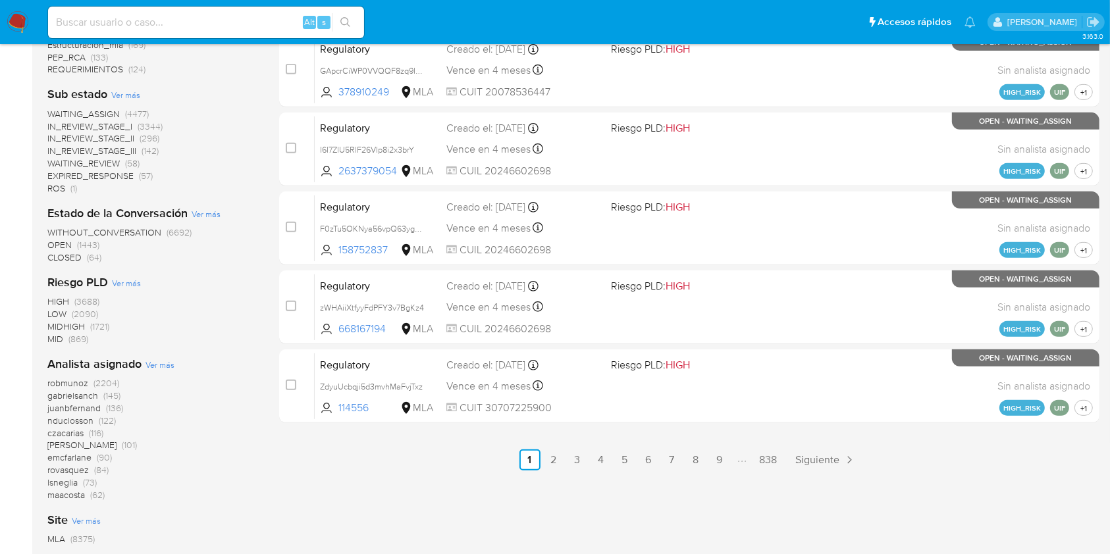
scroll to position [670, 0]
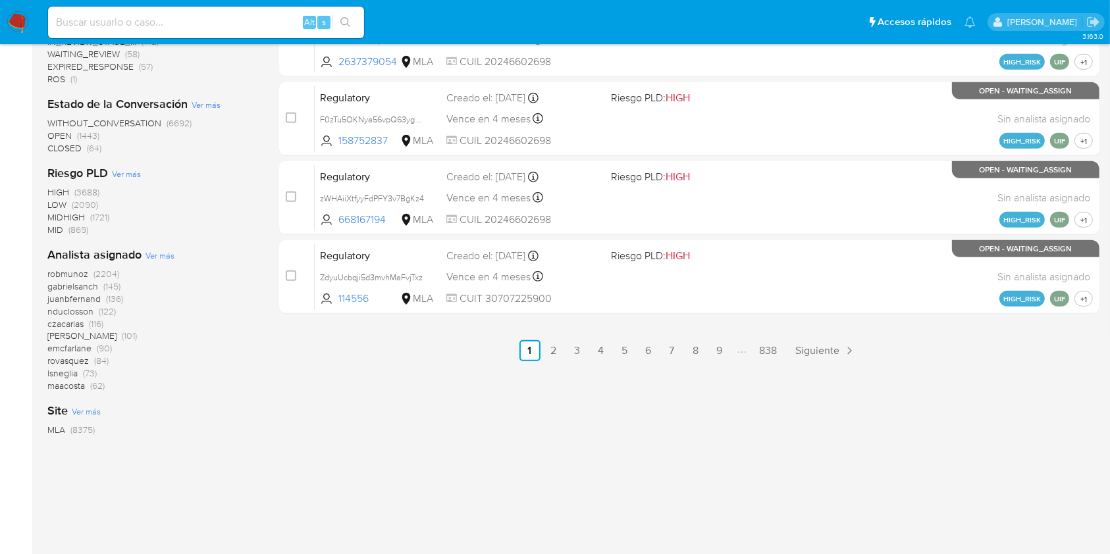
click at [168, 255] on span "Ver más" at bounding box center [159, 256] width 29 height 12
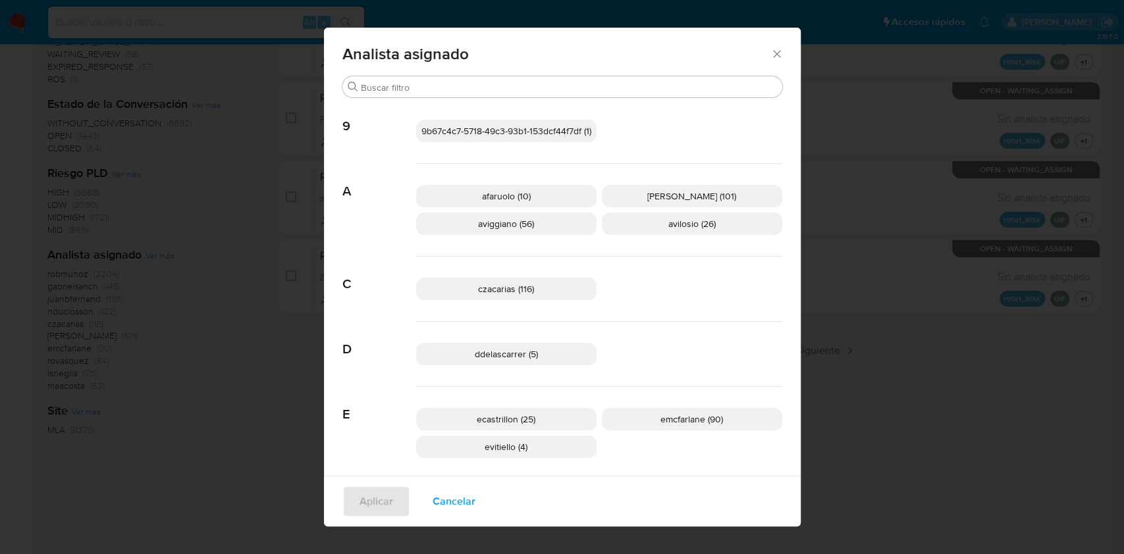
click at [770, 52] on icon "Cerrar" at bounding box center [776, 53] width 13 height 13
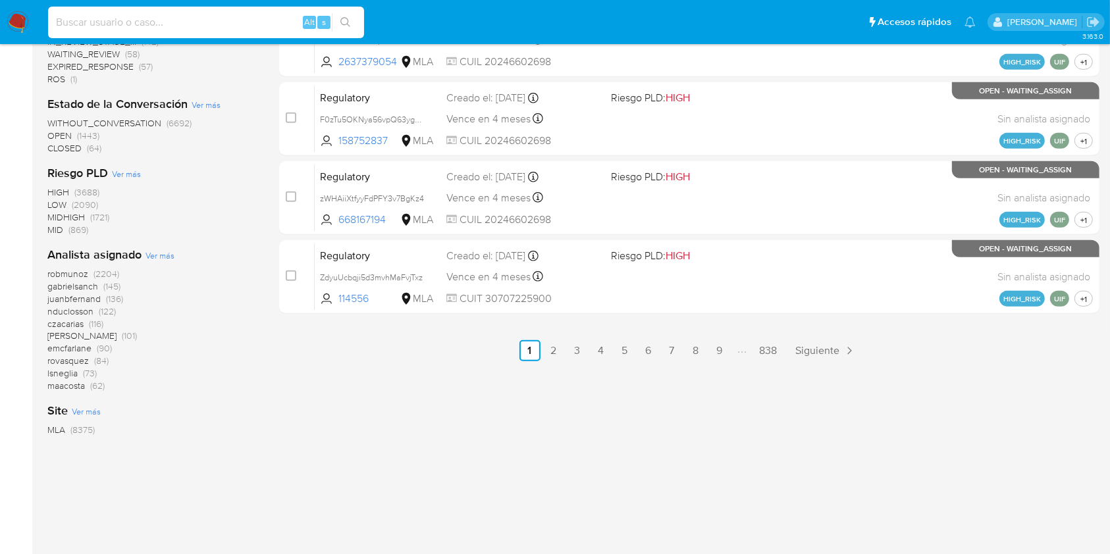
paste input "bVa7kKokiELOOElXUXKA4y2X"
type input "bVa7kKokiELOOElXUXKA4y2X"
drag, startPoint x: 346, startPoint y: 17, endPoint x: 342, endPoint y: 24, distance: 8.2
click at [346, 16] on button "search-icon" at bounding box center [345, 22] width 27 height 18
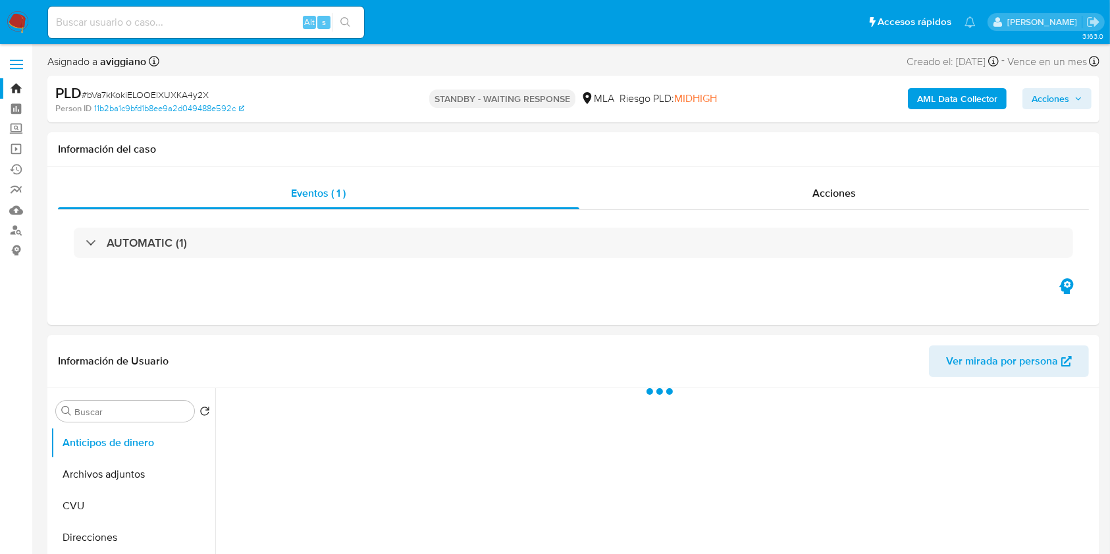
select select "10"
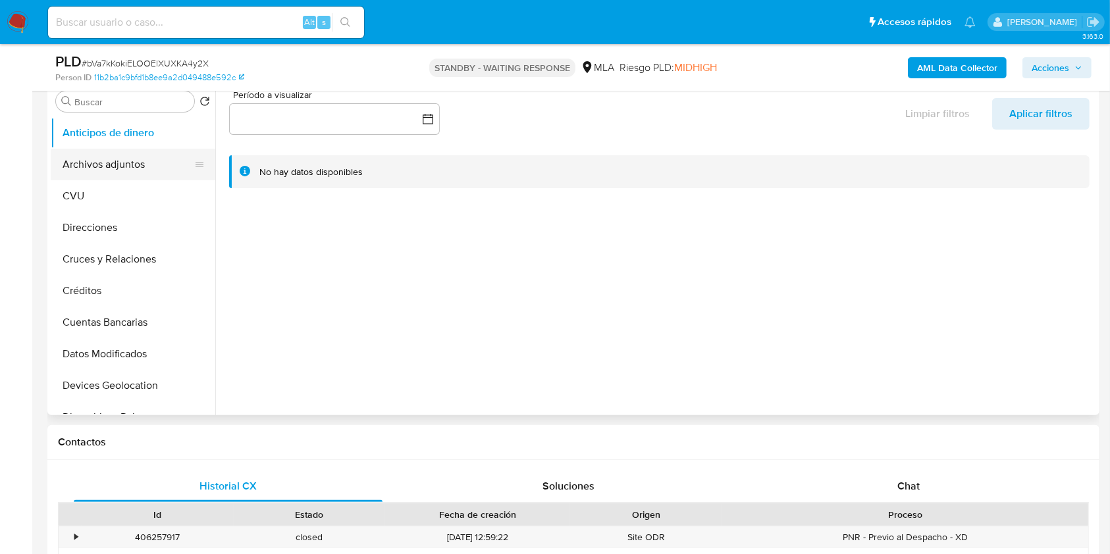
click at [115, 151] on button "Archivos adjuntos" at bounding box center [128, 165] width 154 height 32
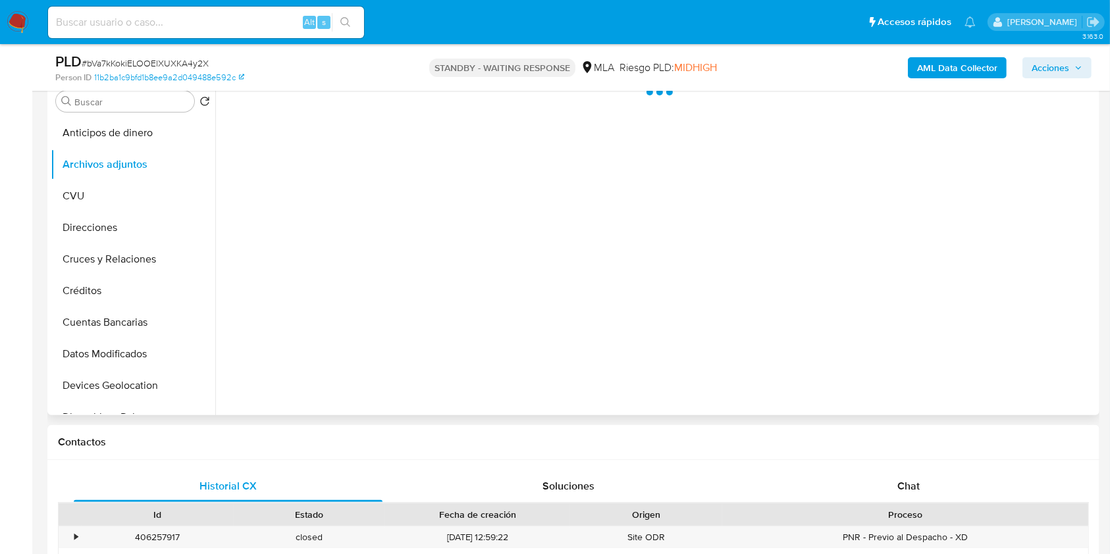
scroll to position [527, 0]
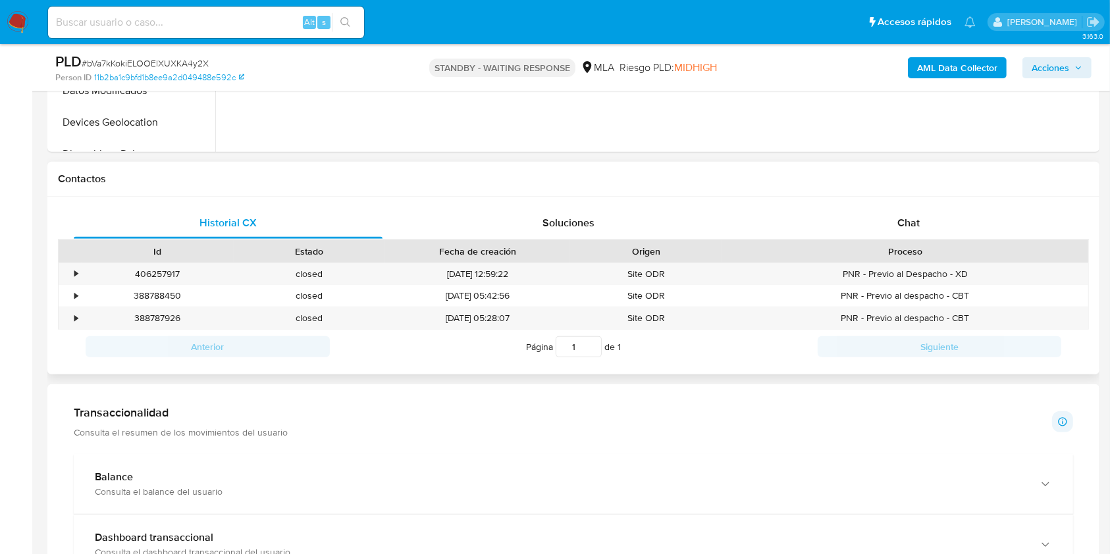
click at [946, 194] on div "Contactos" at bounding box center [573, 179] width 1052 height 35
click at [920, 219] on div "Chat" at bounding box center [908, 223] width 309 height 32
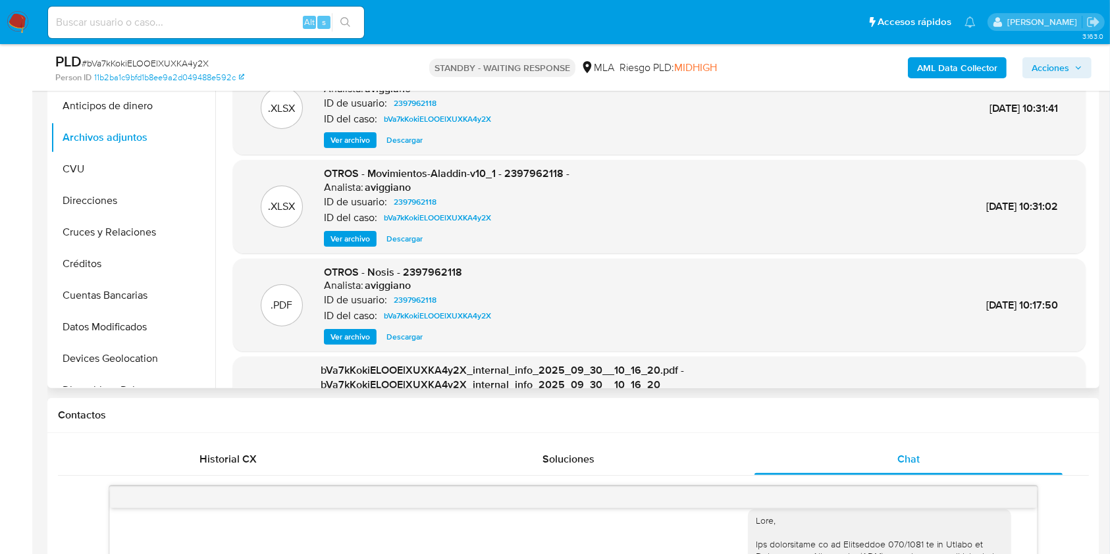
scroll to position [263, 0]
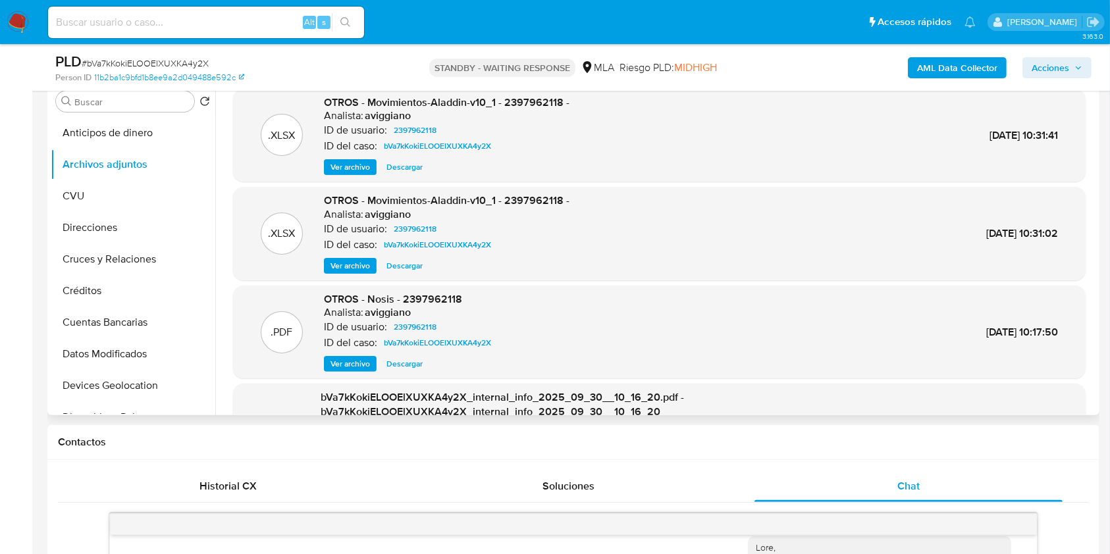
click at [538, 103] on span "OTROS - Movimientos-Aladdin-v10_1 - 2397962118 -" at bounding box center [447, 102] width 246 height 15
copy span "2397962118"
click at [376, 121] on h6 "aviggiano" at bounding box center [388, 115] width 46 height 13
click at [541, 105] on span "OTROS - Movimientos-Aladdin-v10_1 - 2397962118 -" at bounding box center [447, 102] width 246 height 15
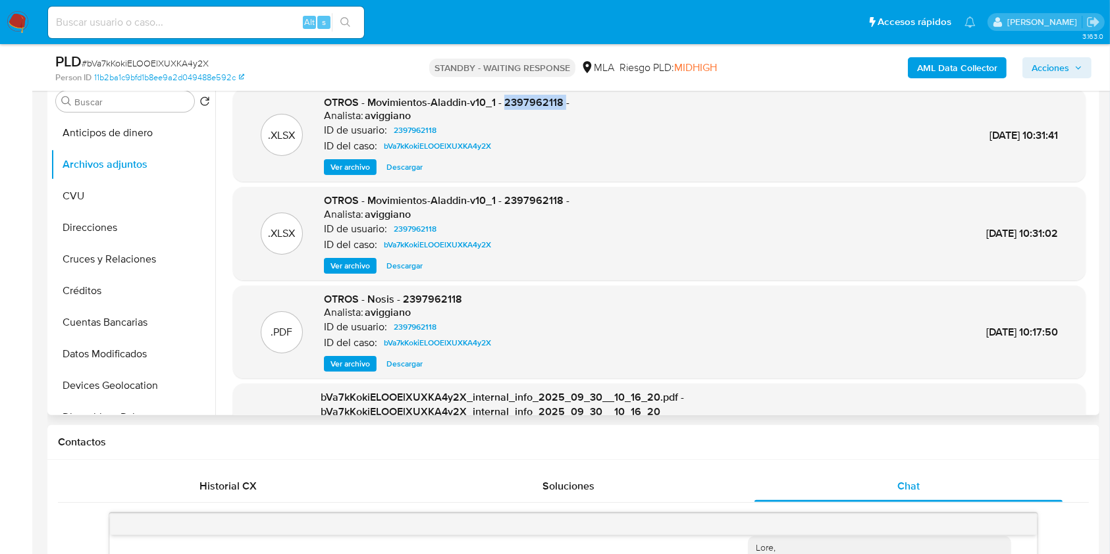
click at [541, 105] on span "OTROS - Movimientos-Aladdin-v10_1 - 2397962118 -" at bounding box center [447, 102] width 246 height 15
copy span "2397962118"
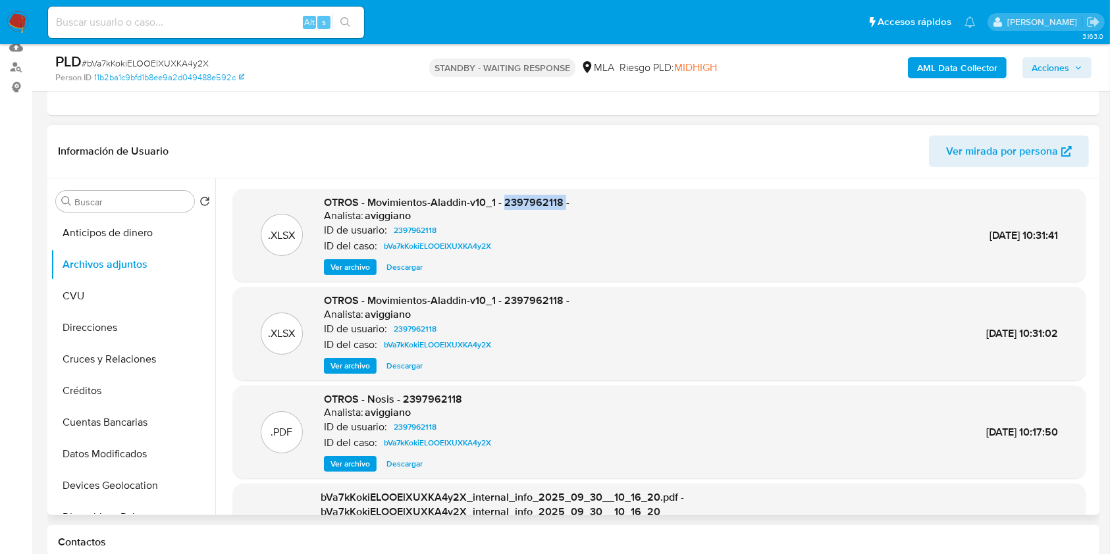
scroll to position [88, 0]
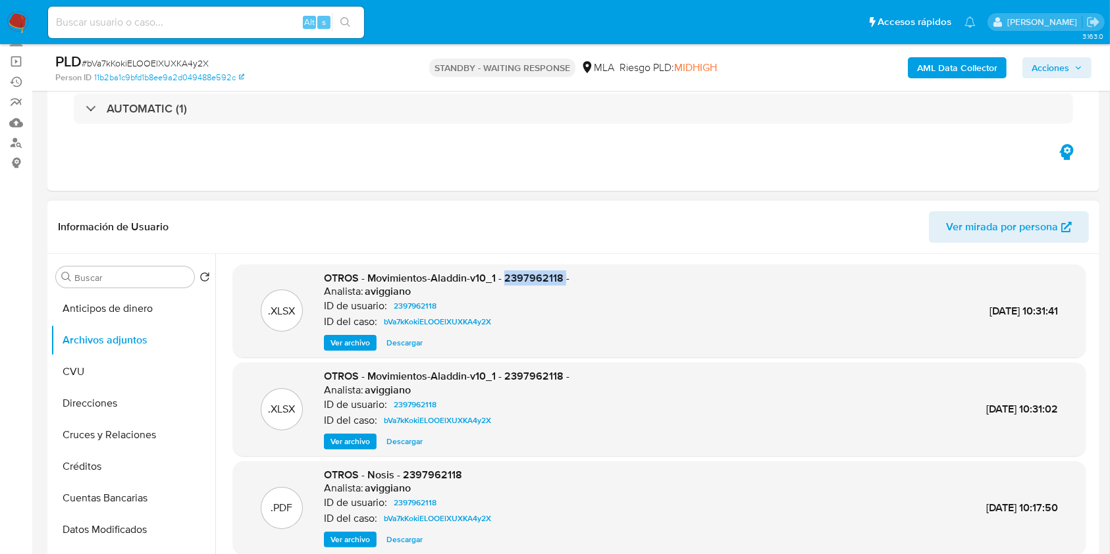
copy span "2397962118"
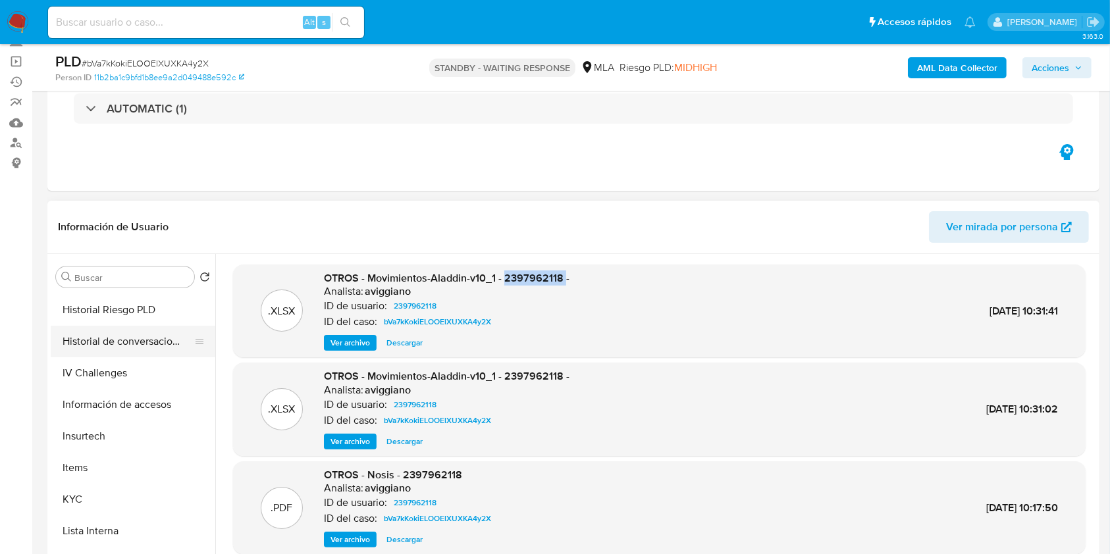
scroll to position [527, 0]
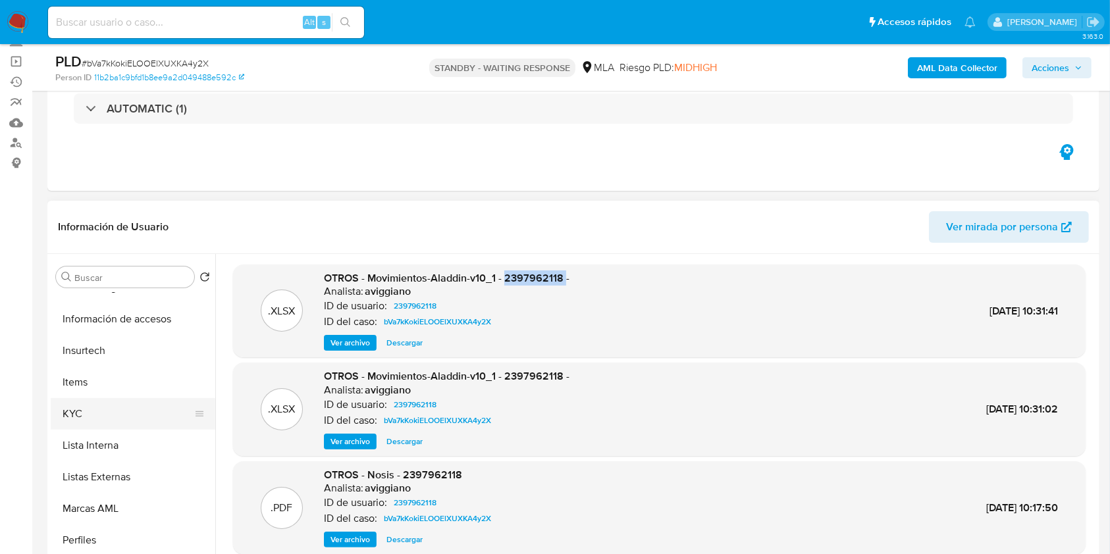
click at [97, 426] on button "KYC" at bounding box center [128, 414] width 154 height 32
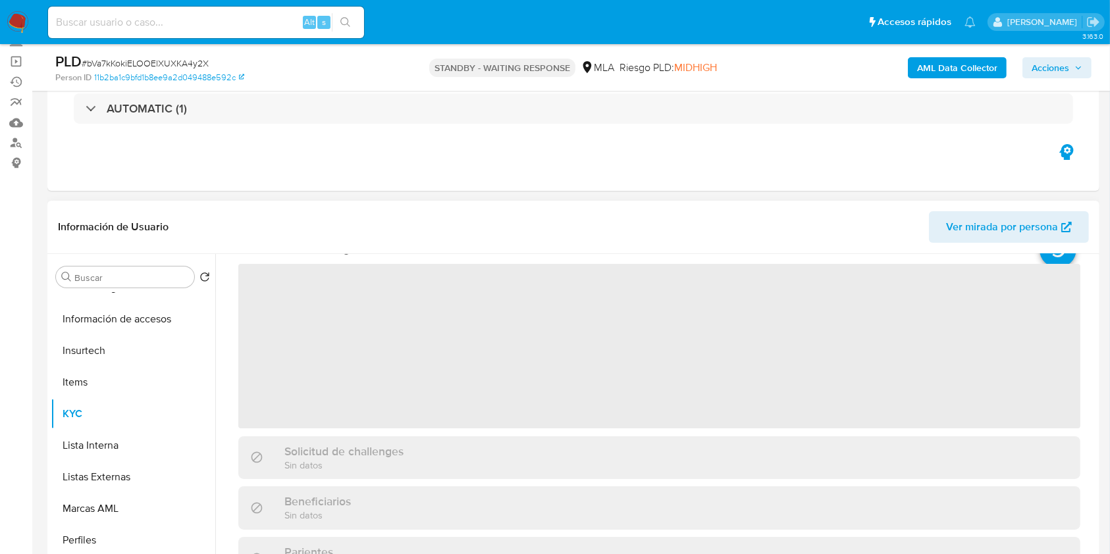
scroll to position [175, 0]
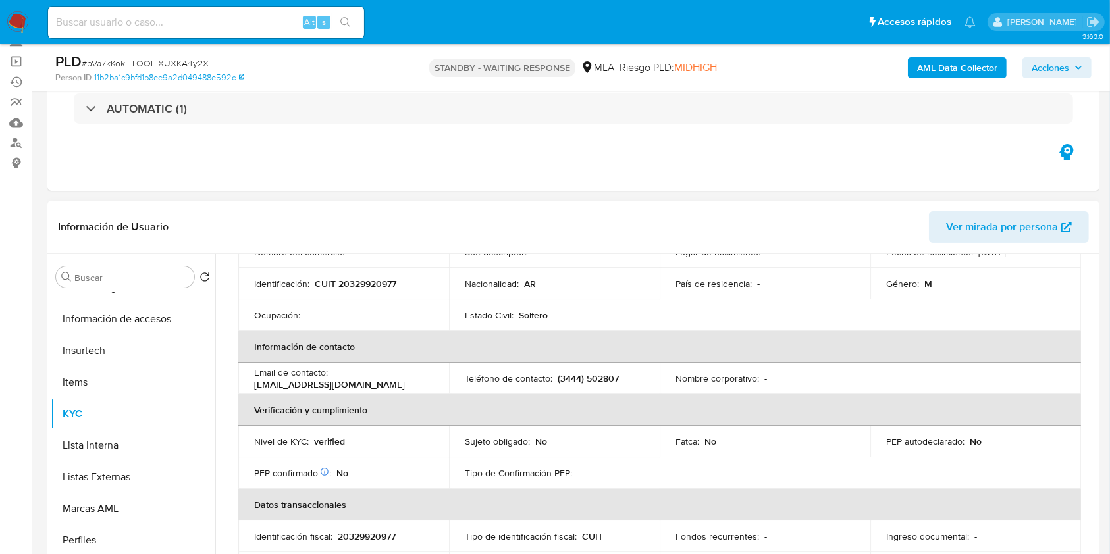
click at [360, 285] on p "CUIT 20329920977" at bounding box center [356, 284] width 82 height 12
copy p "20329920977"
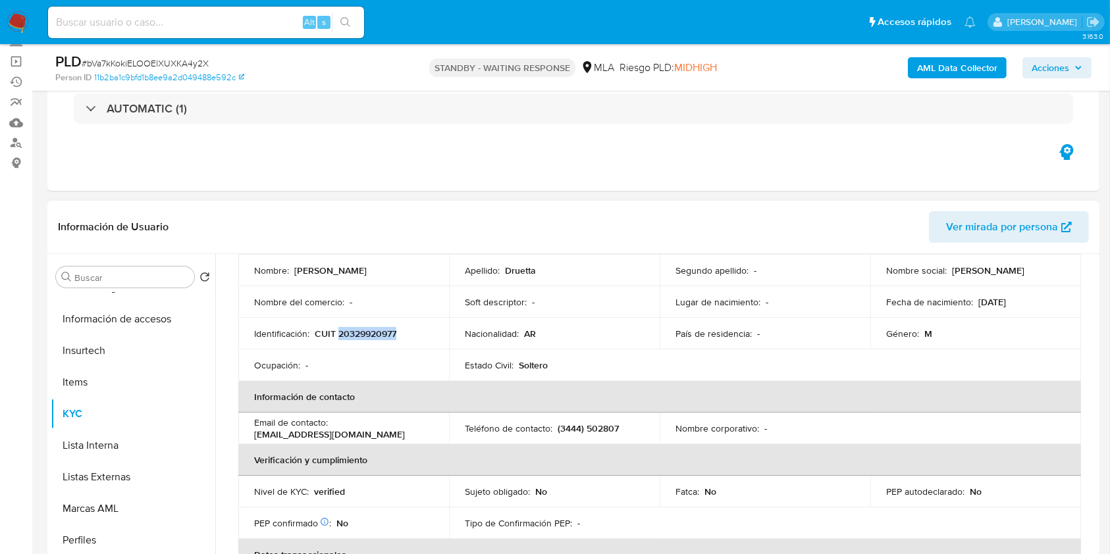
scroll to position [88, 0]
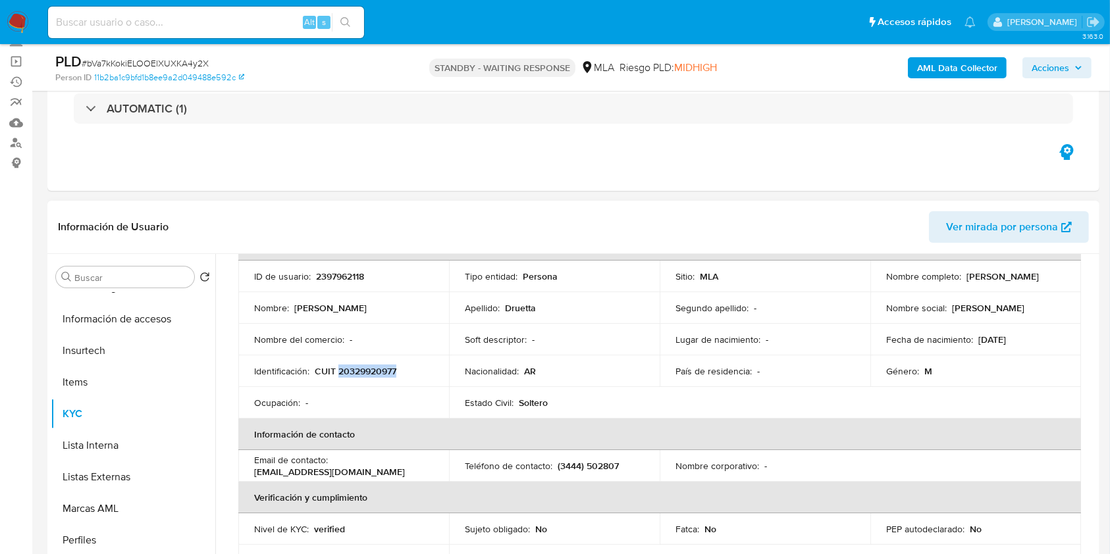
drag, startPoint x: 876, startPoint y: 284, endPoint x: 995, endPoint y: 280, distance: 119.9
click at [995, 280] on td "Nombre completo : [PERSON_NAME]" at bounding box center [975, 277] width 211 height 32
copy p "[PERSON_NAME]"
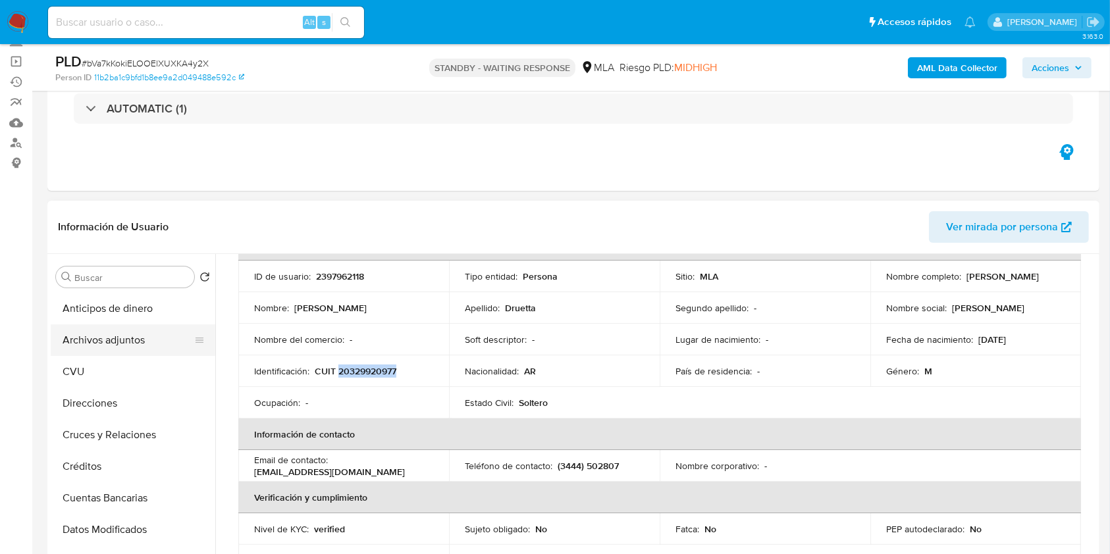
click at [158, 325] on button "Archivos adjuntos" at bounding box center [128, 341] width 154 height 32
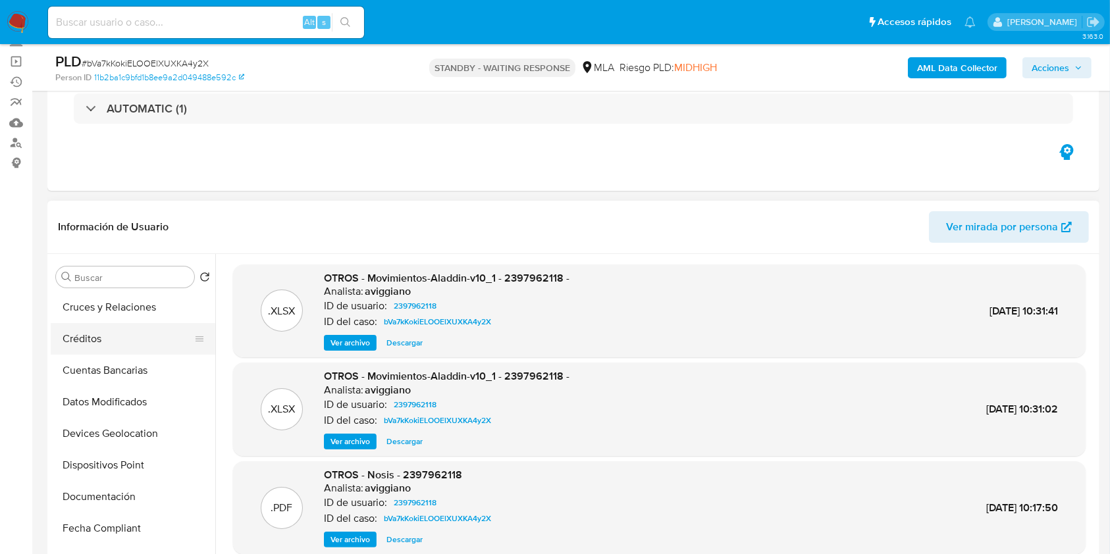
scroll to position [175, 0]
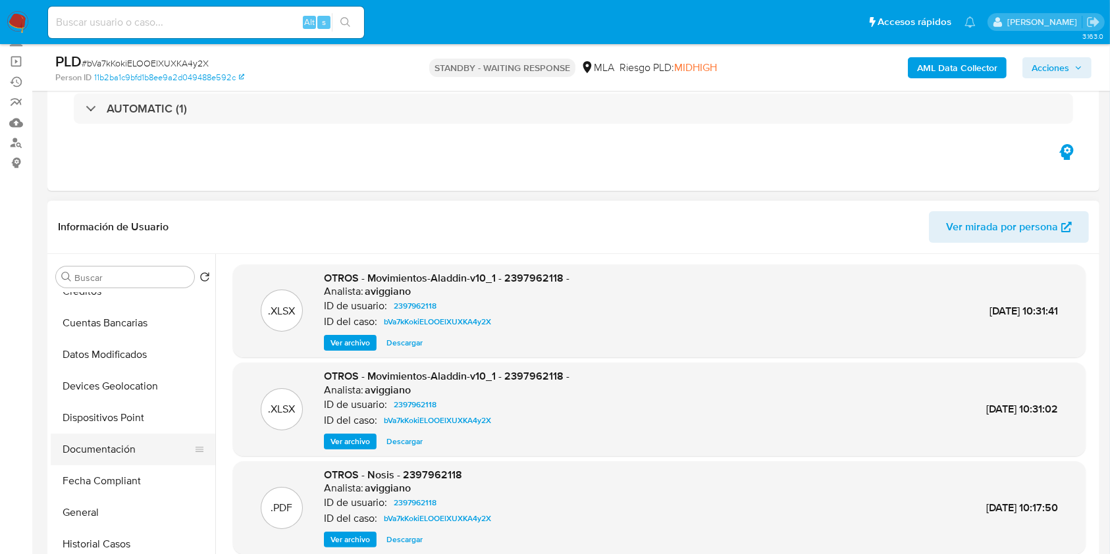
click at [137, 442] on button "Documentación" at bounding box center [128, 450] width 154 height 32
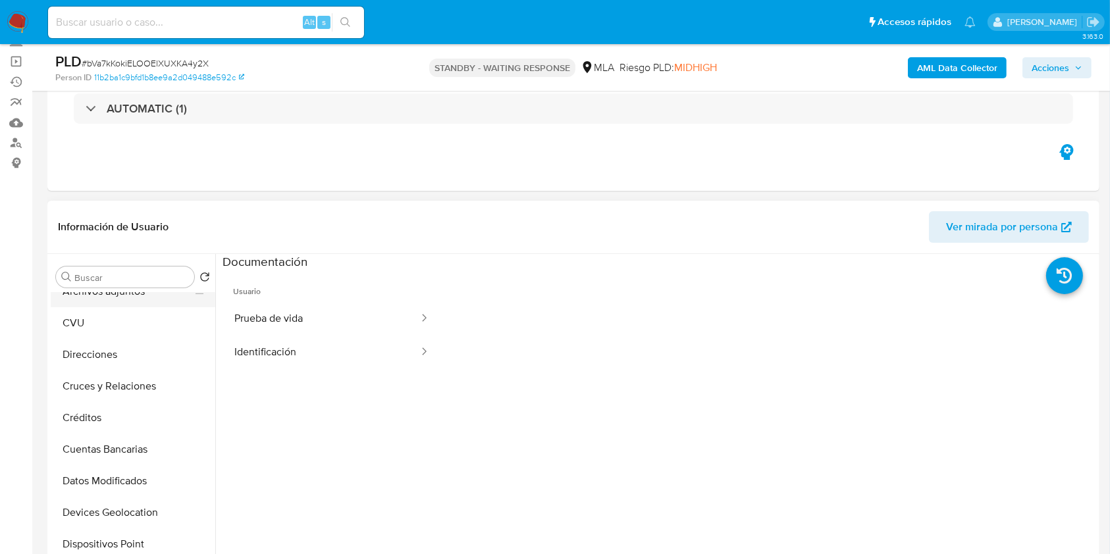
scroll to position [0, 0]
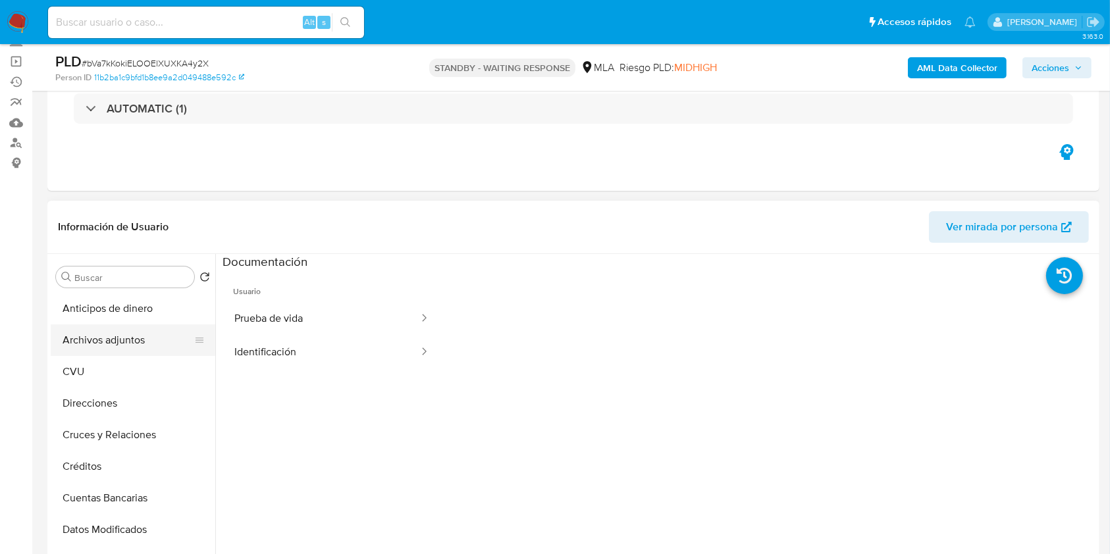
click at [103, 325] on button "Archivos adjuntos" at bounding box center [128, 341] width 154 height 32
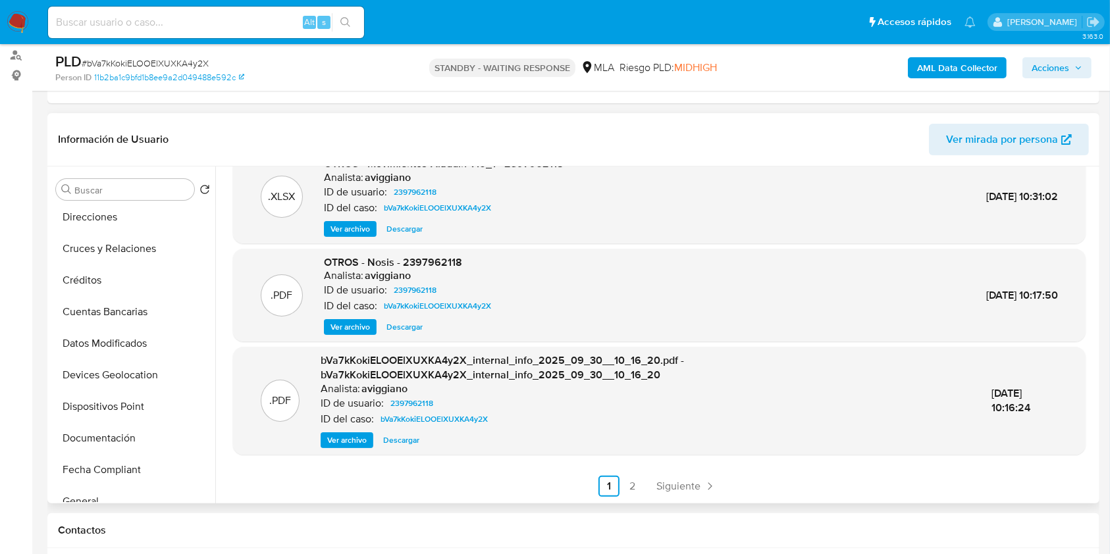
scroll to position [263, 0]
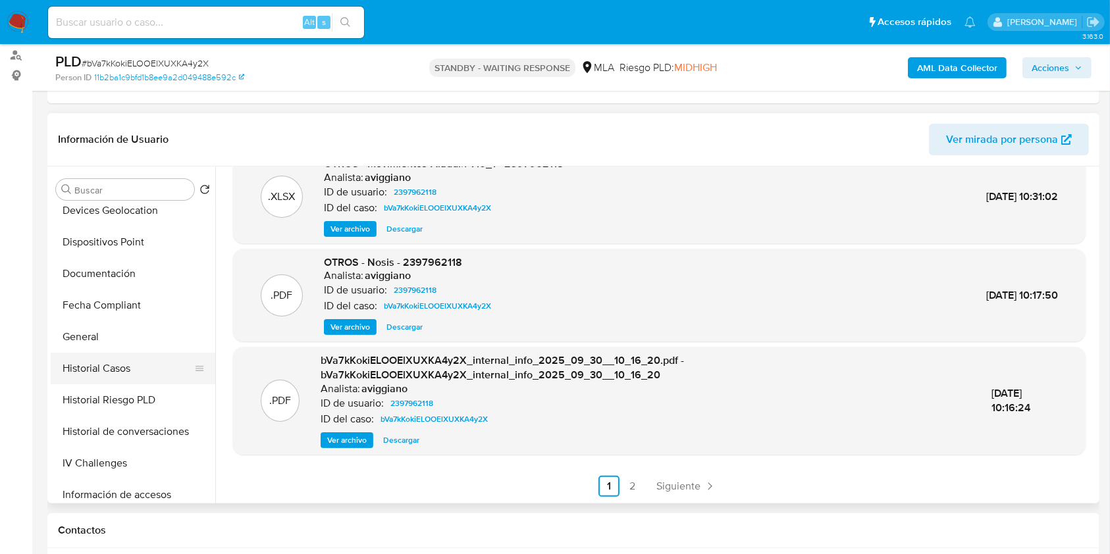
click at [103, 355] on button "Historial Casos" at bounding box center [128, 369] width 154 height 32
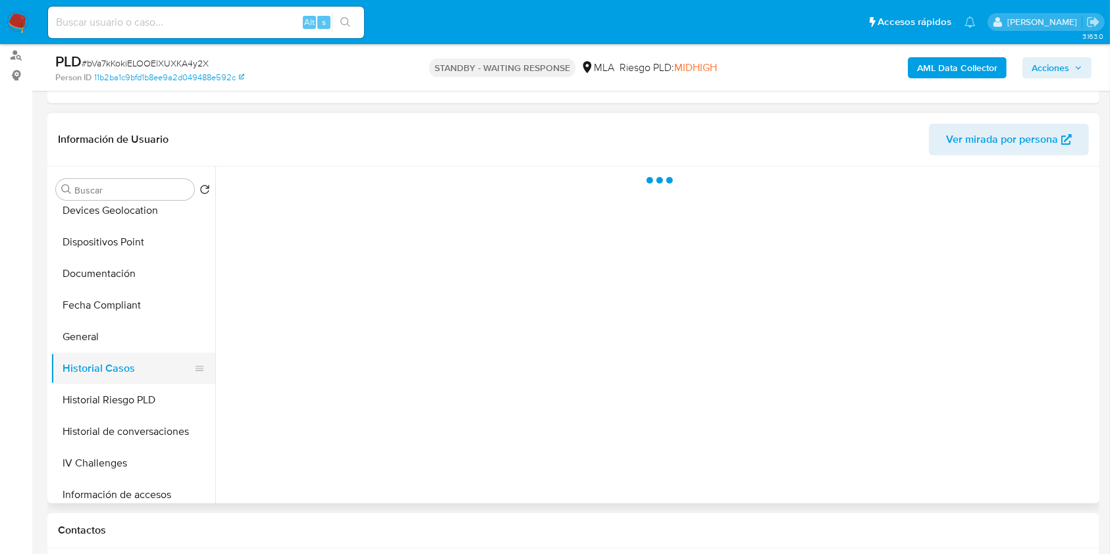
scroll to position [0, 0]
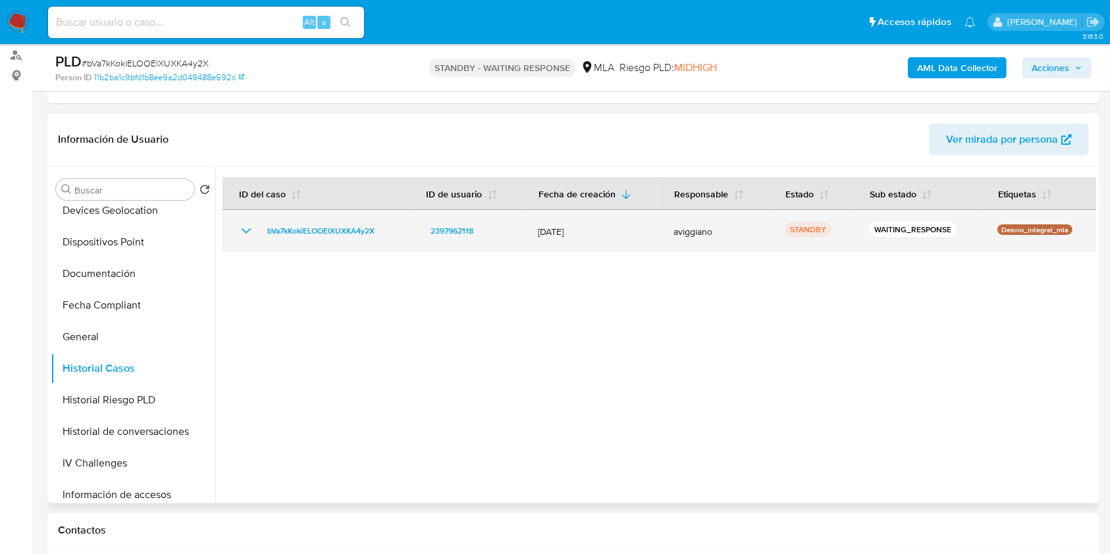
drag, startPoint x: 413, startPoint y: 228, endPoint x: 273, endPoint y: 219, distance: 140.5
click at [273, 219] on tr "bVa7kKokiELOOElXUXKA4y2X 2397962118 [DATE] aviggiano STANDBY WAITING_RESPONSE D…" at bounding box center [660, 231] width 874 height 42
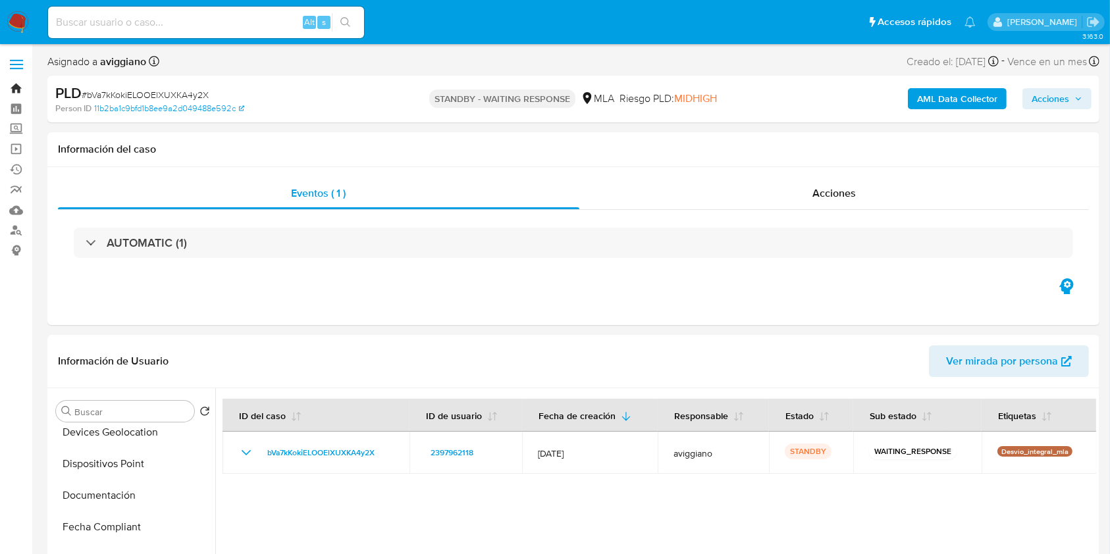
click at [21, 93] on link "Bandeja" at bounding box center [78, 88] width 157 height 20
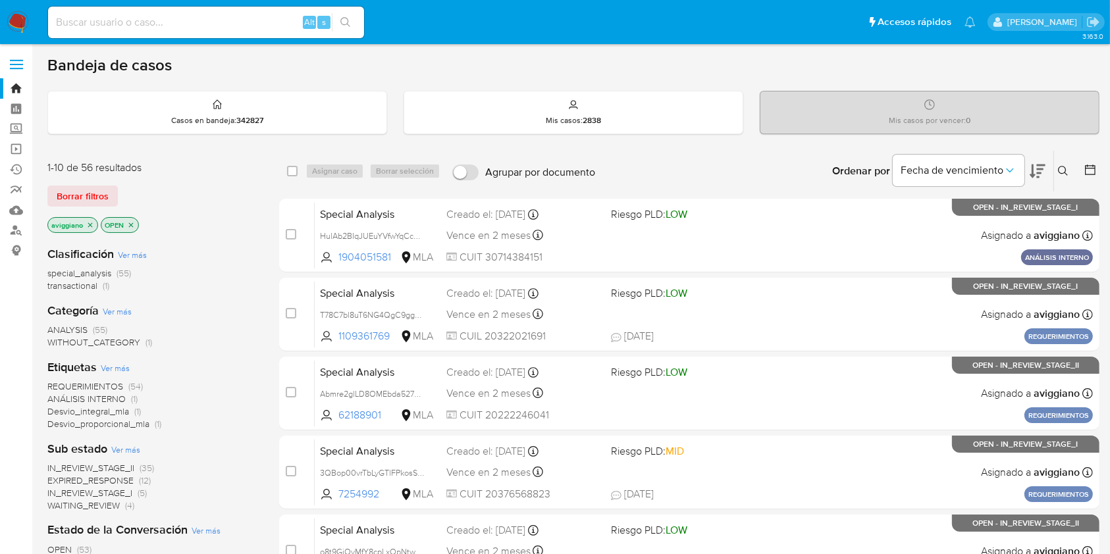
click at [200, 26] on input at bounding box center [206, 22] width 316 height 17
paste input "MSSBv9qfRgqrRBSOhGSluAhk"
type input "MSSBv9qfRgqrRBSOhGSluAhk"
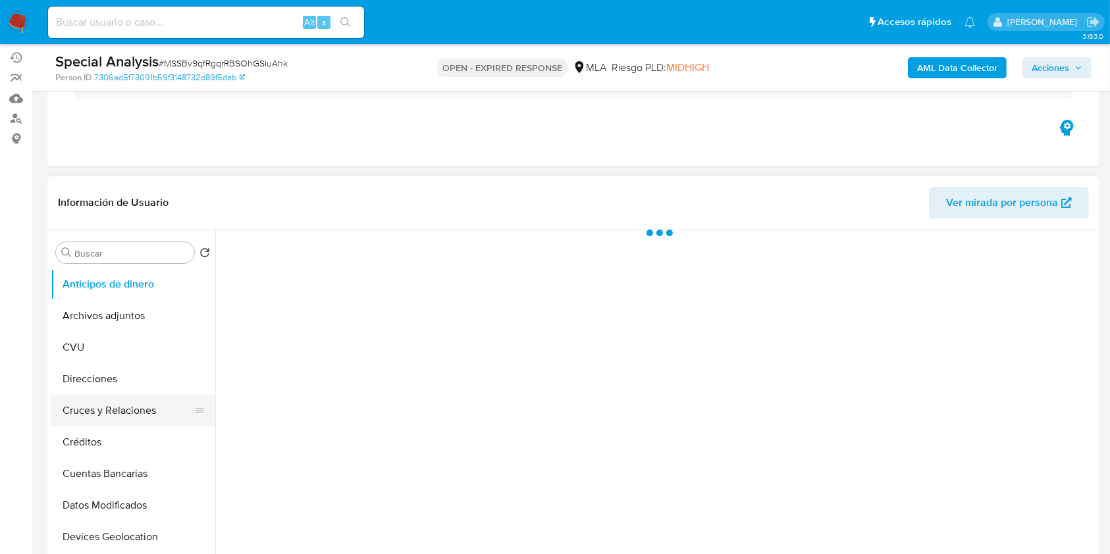
scroll to position [175, 0]
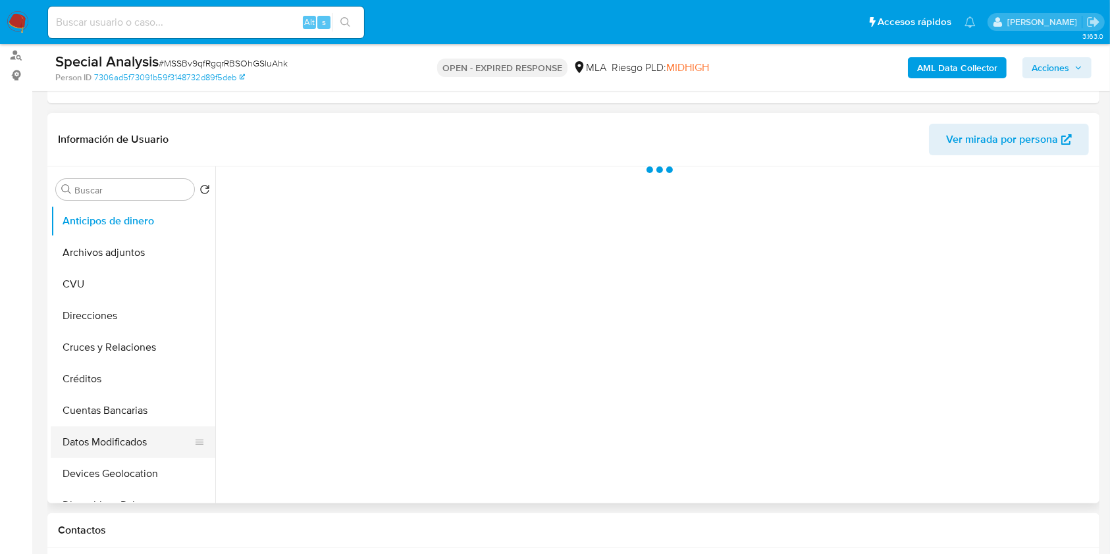
select select "10"
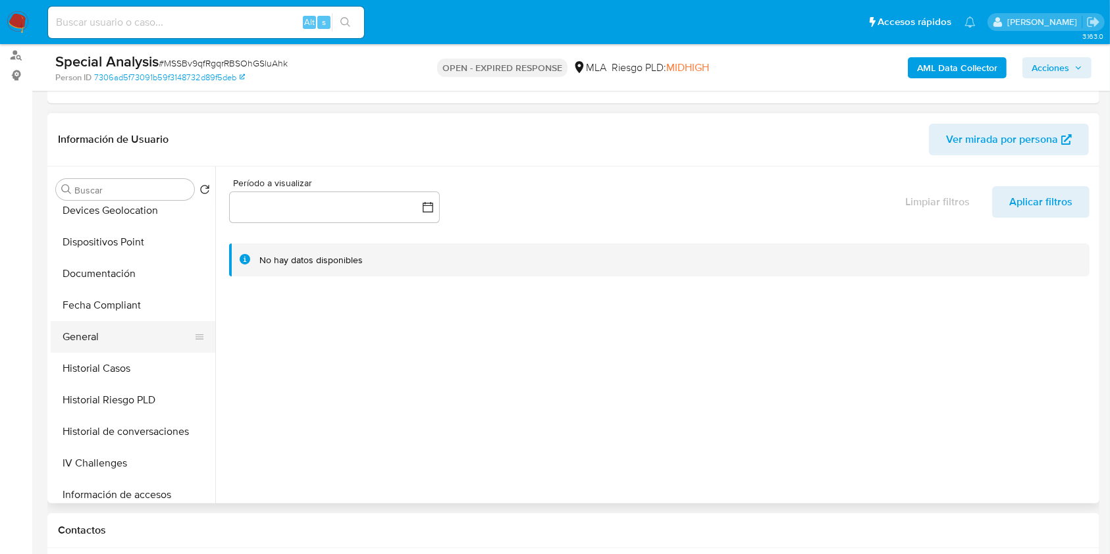
click at [96, 340] on button "General" at bounding box center [128, 337] width 154 height 32
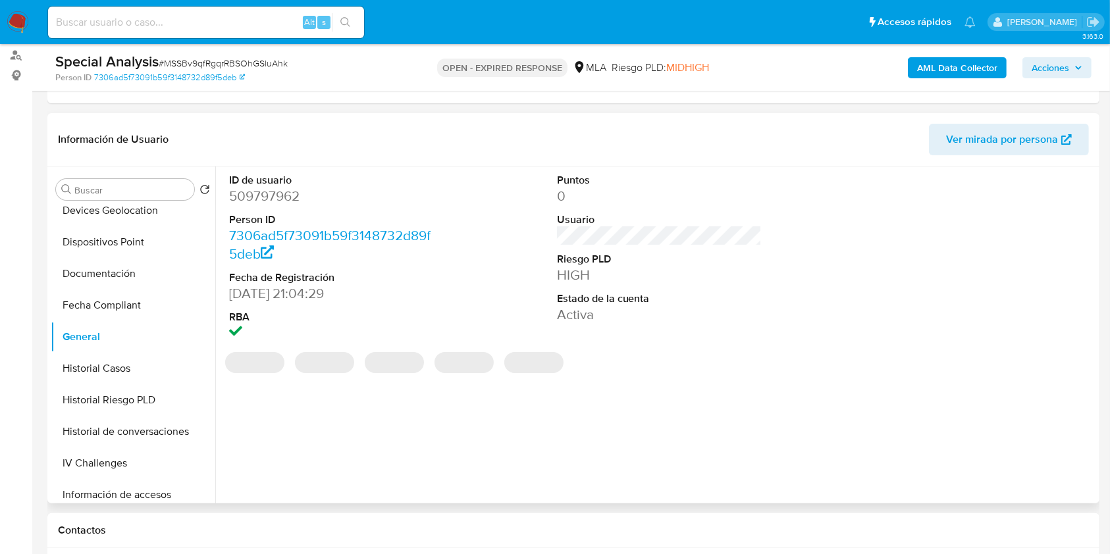
click at [290, 197] on dd "509797962" at bounding box center [331, 196] width 205 height 18
copy dd "509797962"
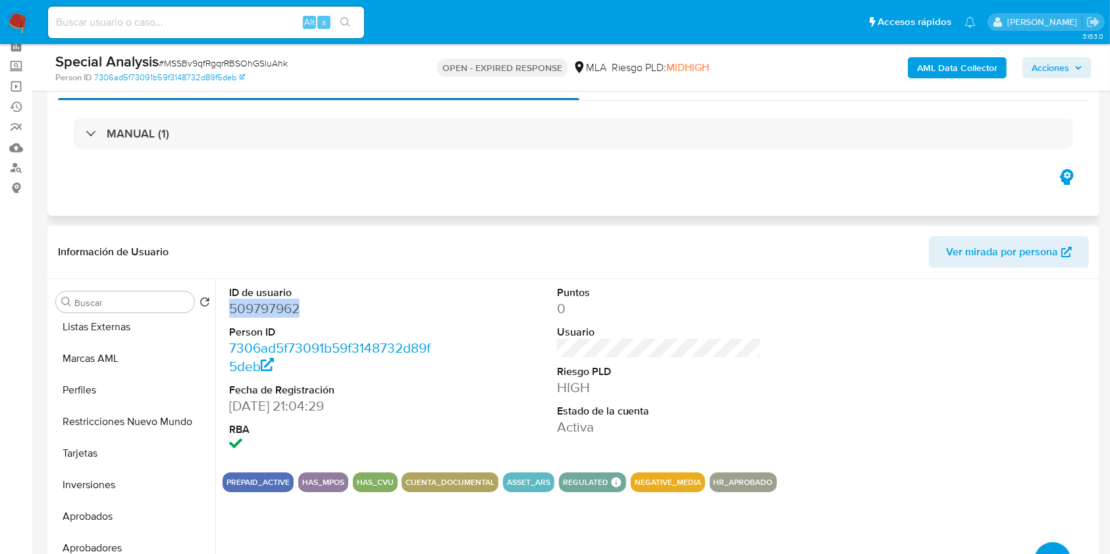
scroll to position [0, 0]
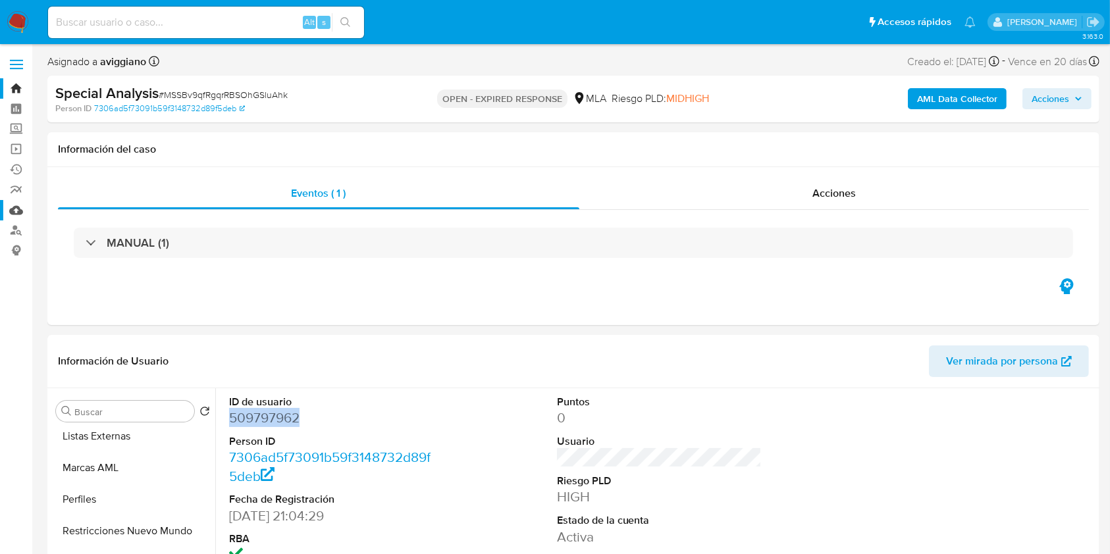
click at [19, 210] on link "Mulan" at bounding box center [78, 210] width 157 height 20
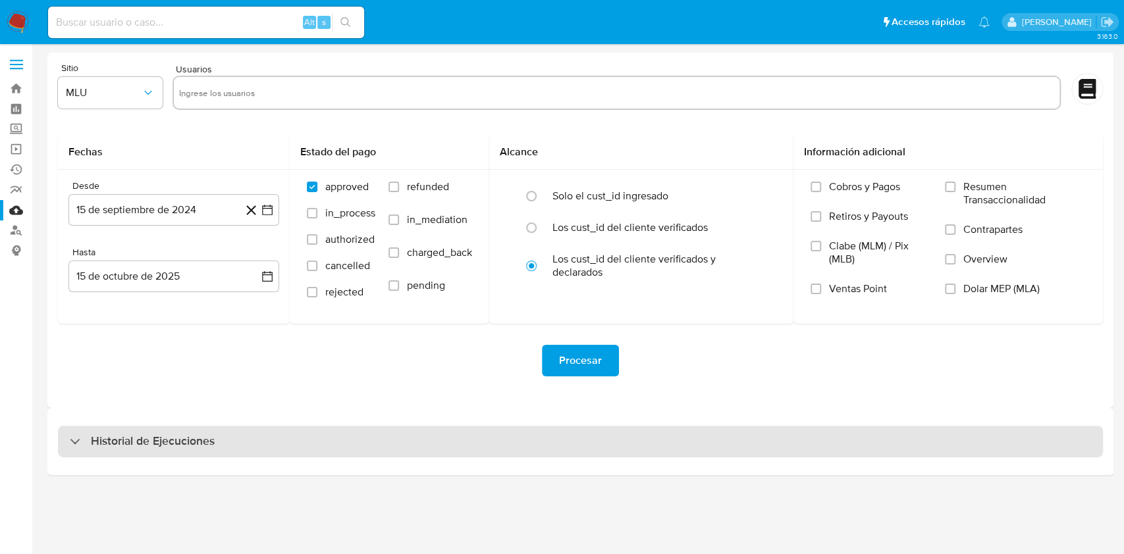
click at [227, 454] on div "Historial de Ejecuciones" at bounding box center [580, 442] width 1045 height 32
select select "10"
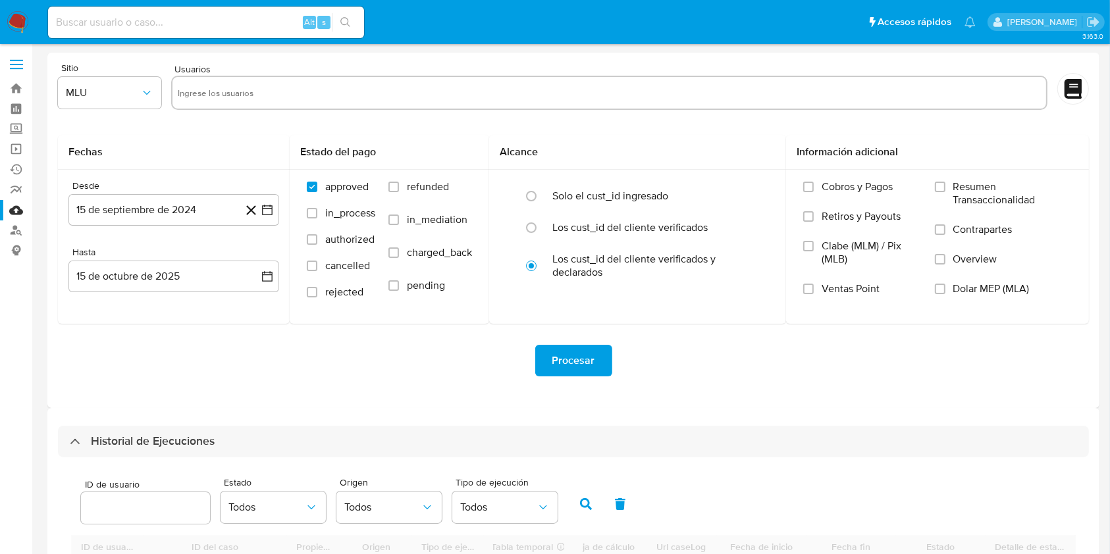
scroll to position [350, 0]
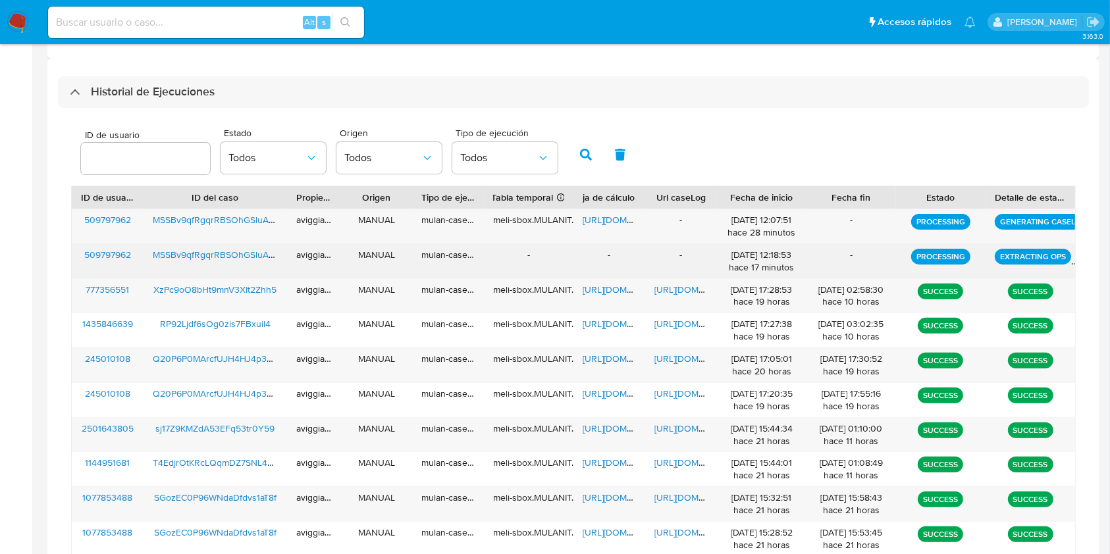
drag, startPoint x: 737, startPoint y: 250, endPoint x: 868, endPoint y: 257, distance: 130.5
click at [866, 257] on div "509797962 MSSBv9qfRgqrRBSOhGSluAhk aviggiano MANUAL mulan-caselog - - - [DATE] …" at bounding box center [573, 261] width 1003 height 34
click at [868, 257] on div "-" at bounding box center [851, 255] width 71 height 13
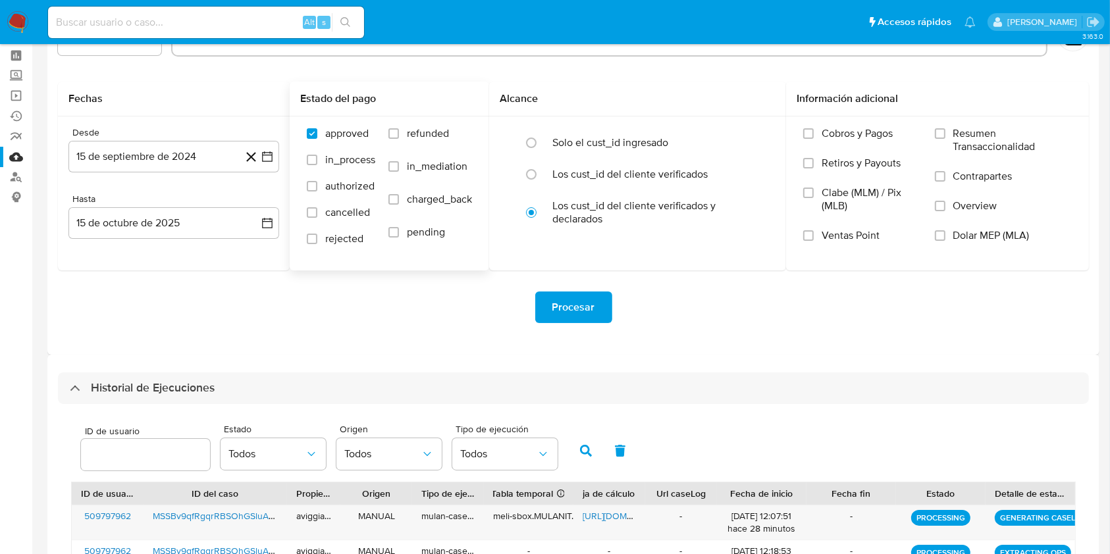
scroll to position [0, 0]
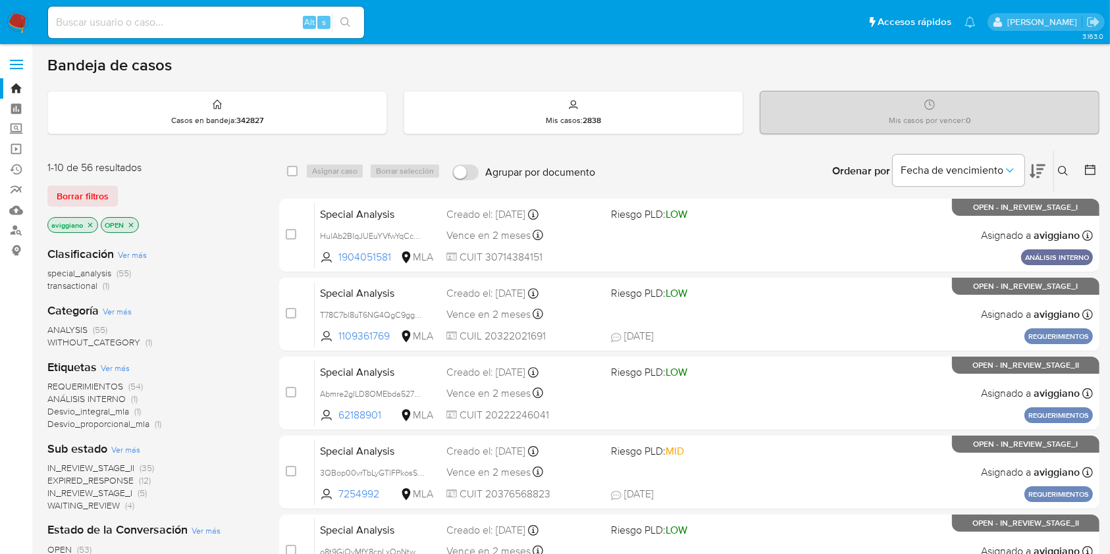
click at [1061, 170] on icon at bounding box center [1063, 171] width 11 height 11
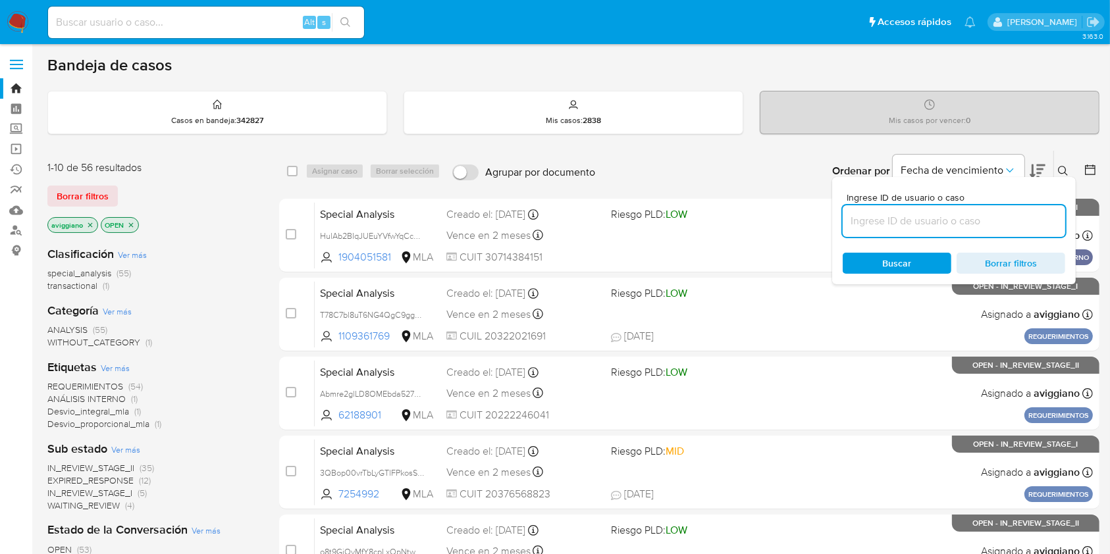
click at [935, 216] on input at bounding box center [954, 221] width 223 height 17
type input "bVa7kKokiELOOElXUXKA4y2X"
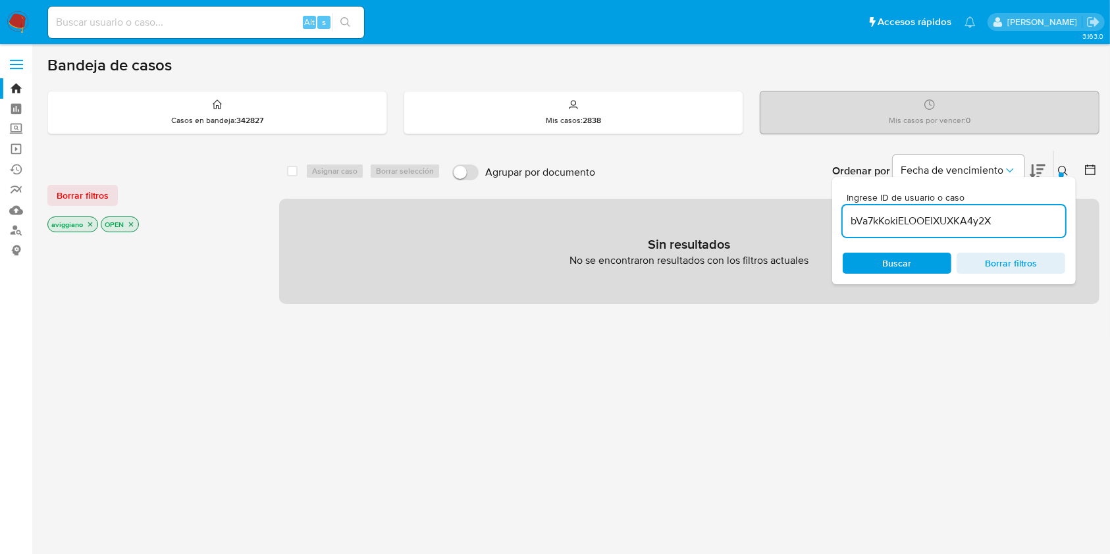
click at [84, 221] on p "aviggiano" at bounding box center [72, 224] width 49 height 14
click at [88, 223] on icon "close-filter" at bounding box center [90, 225] width 8 height 8
click at [73, 221] on p "OPEN" at bounding box center [66, 224] width 37 height 14
click at [78, 224] on icon "close-filter" at bounding box center [78, 225] width 5 height 5
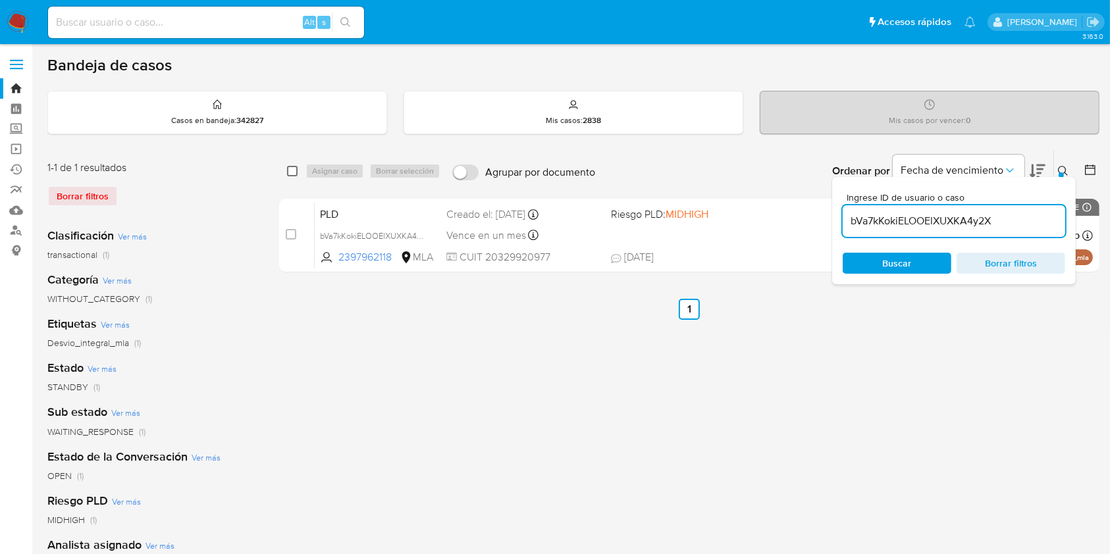
click at [297, 172] on input "checkbox" at bounding box center [292, 171] width 11 height 11
checkbox input "true"
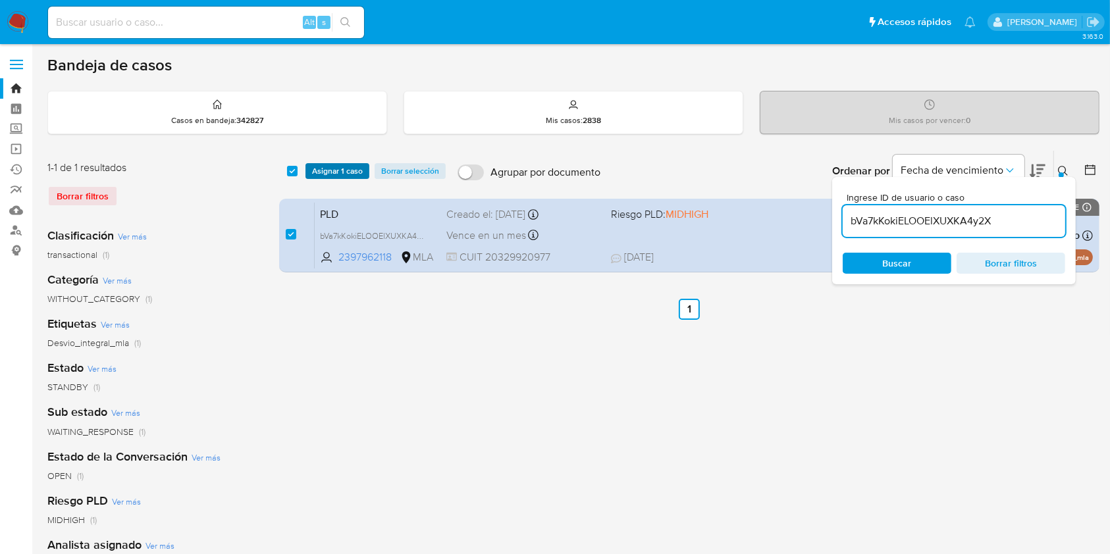
click at [313, 171] on span "Asignar 1 caso" at bounding box center [337, 171] width 51 height 13
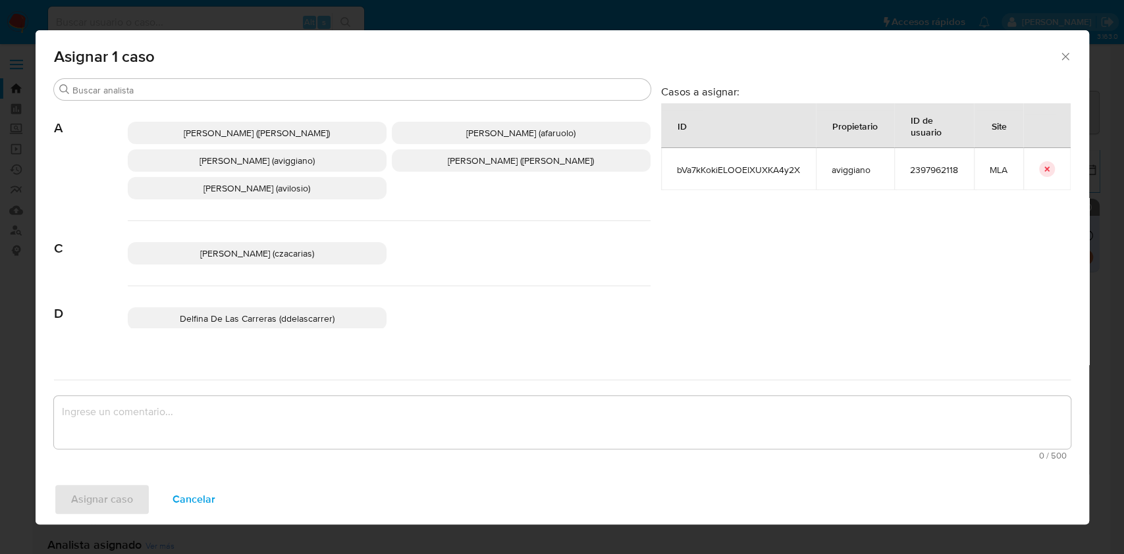
click at [274, 171] on p "Agustina Belen Viggiano (aviggiano)" at bounding box center [257, 160] width 259 height 22
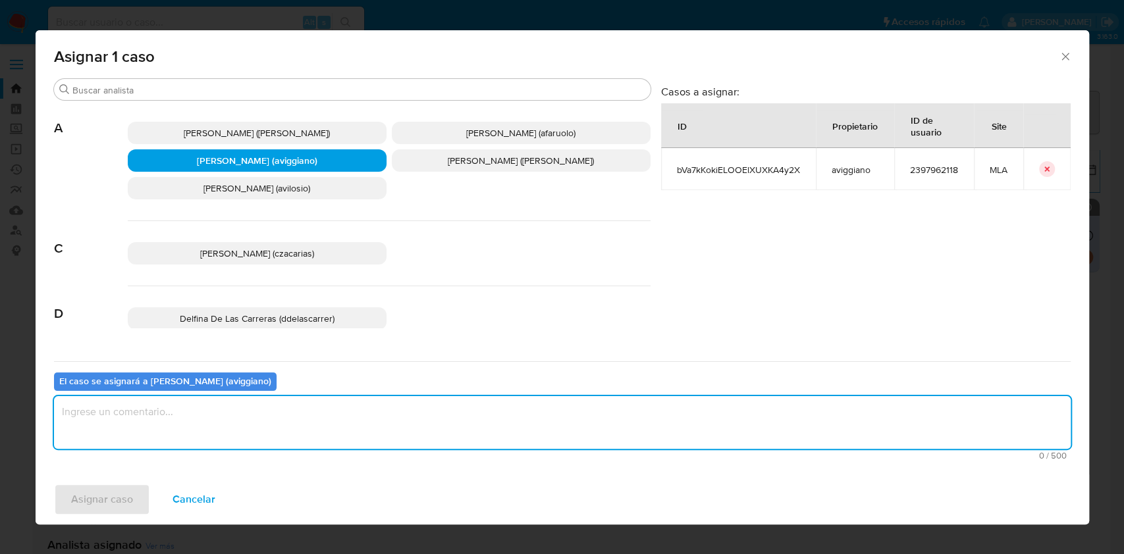
click at [205, 413] on textarea "assign-modal" at bounding box center [562, 422] width 1016 height 53
click at [126, 492] on span "Asignar caso" at bounding box center [102, 499] width 62 height 29
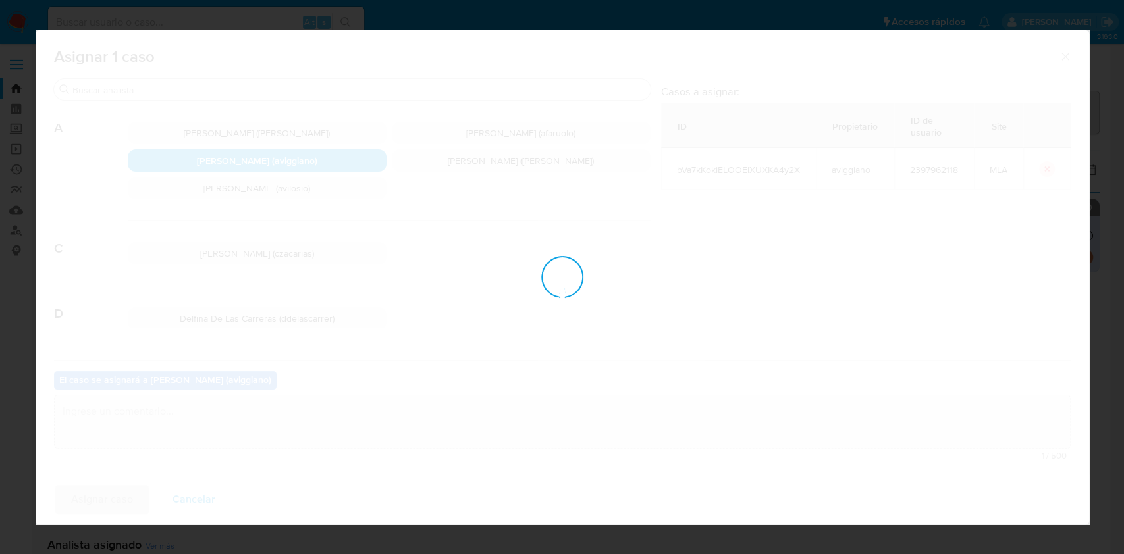
checkbox input "false"
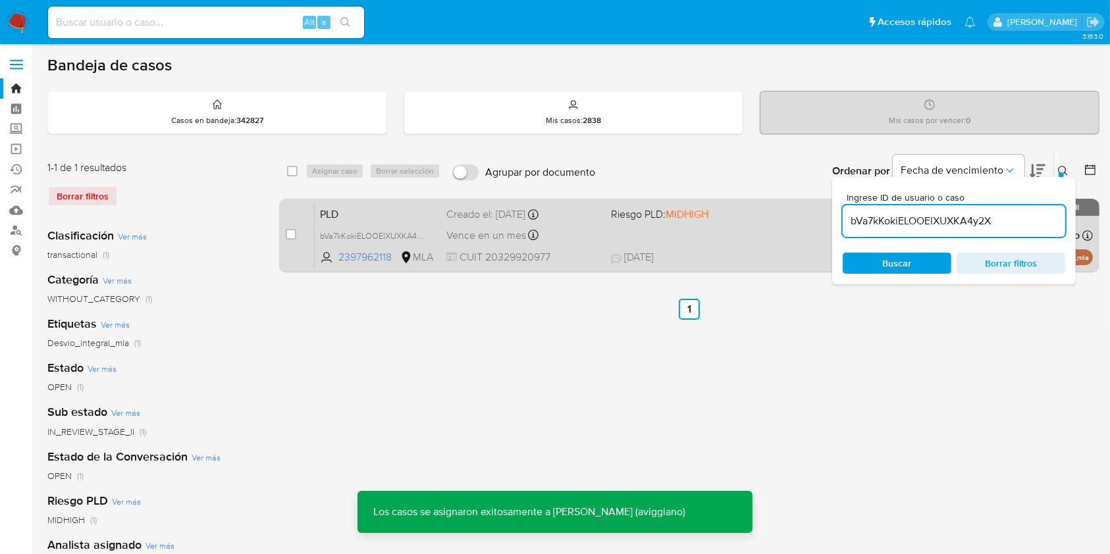
click at [653, 240] on div "PLD bVa7kKokiELOOElXUXKA4y2X 2397962118 MLA Riesgo PLD: MIDHIGH Creado el: 12/0…" at bounding box center [704, 235] width 778 height 66
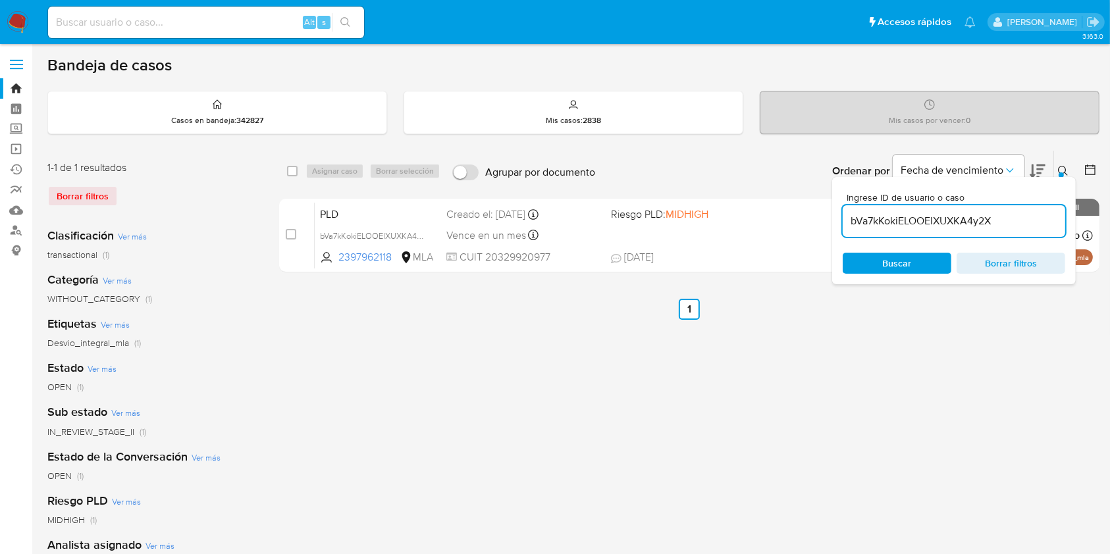
click at [1009, 339] on div "select-all-cases-checkbox Asignar caso Borrar selección Agrupar por documento O…" at bounding box center [689, 439] width 820 height 578
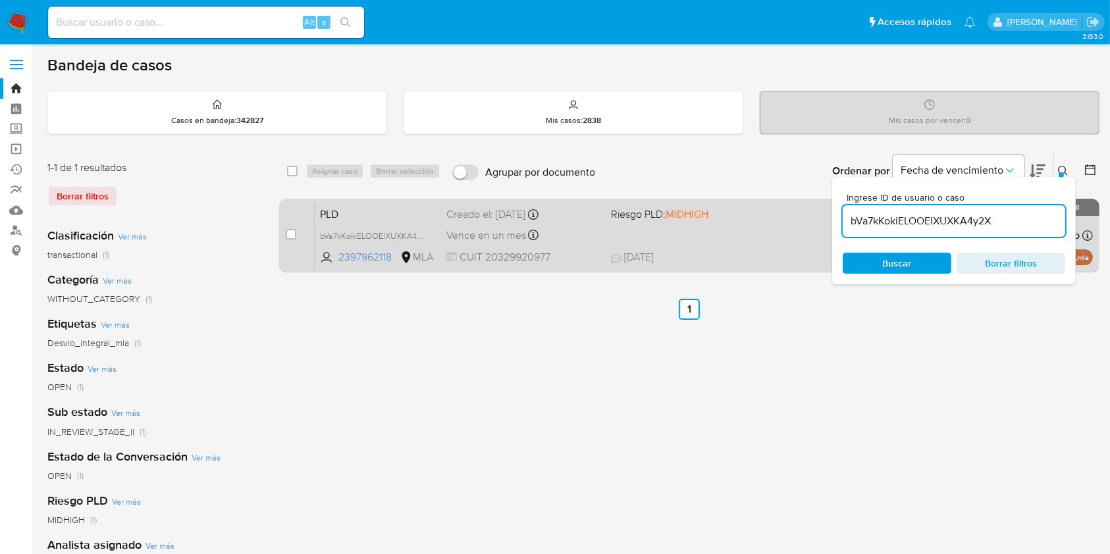
click at [702, 240] on div "PLD bVa7kKokiELOOElXUXKA4y2X 2397962118 MLA Riesgo PLD: MIDHIGH Creado el: 12/0…" at bounding box center [704, 235] width 778 height 66
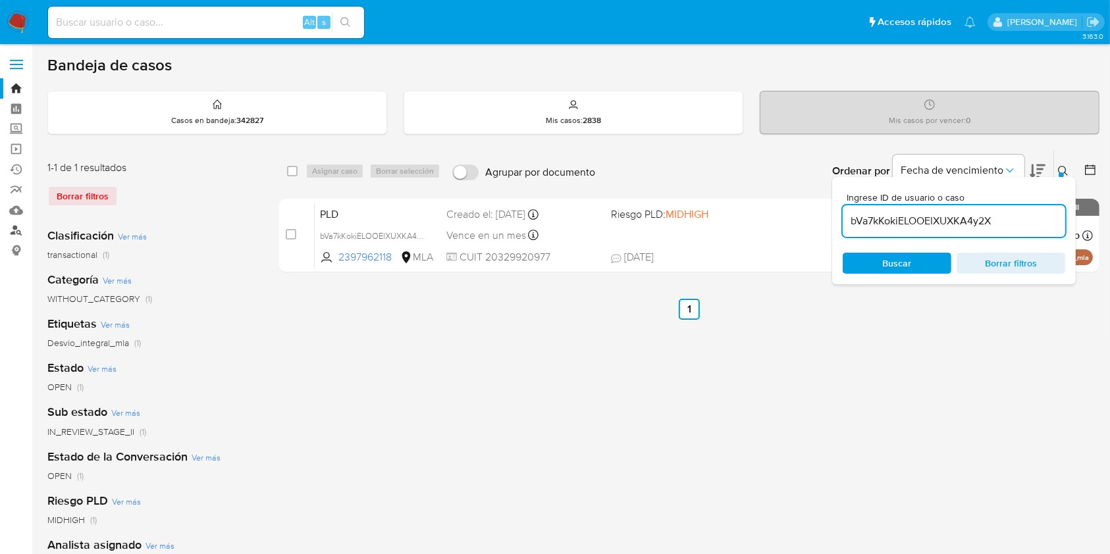
click at [15, 225] on link "Buscador de personas" at bounding box center [78, 231] width 157 height 20
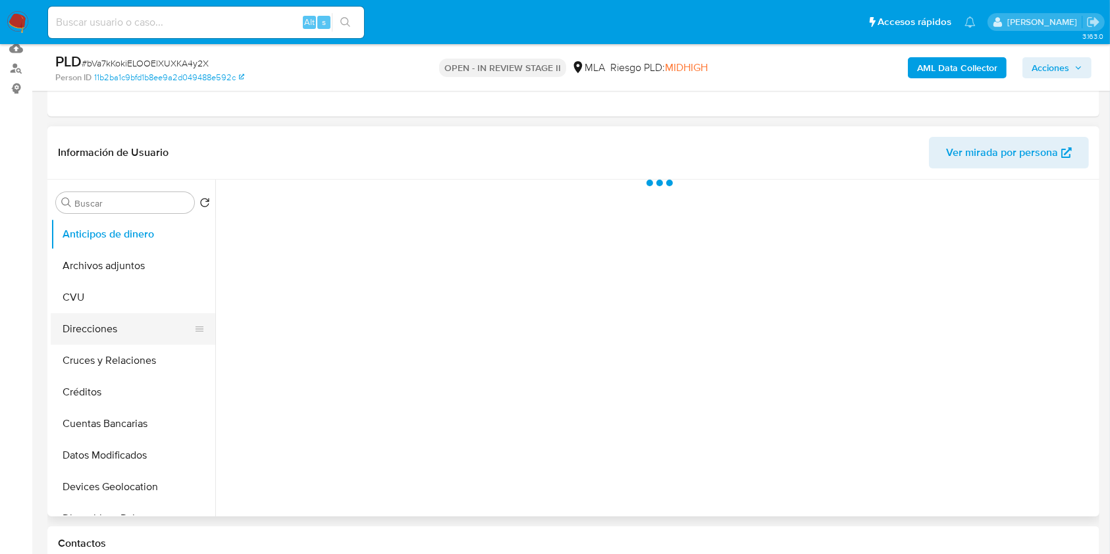
scroll to position [263, 0]
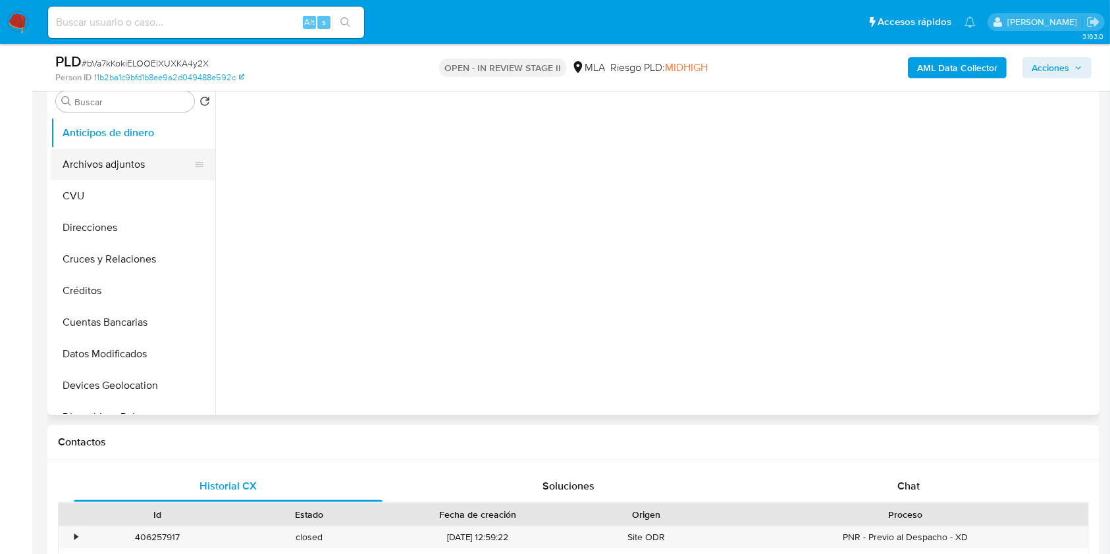
select select "10"
click at [93, 167] on button "Archivos adjuntos" at bounding box center [128, 165] width 154 height 32
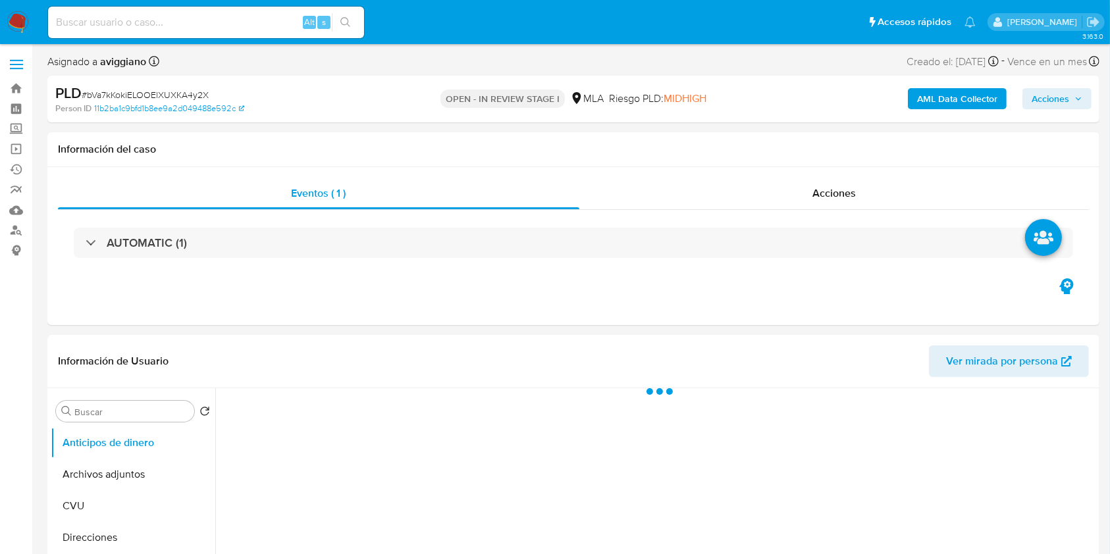
select select "10"
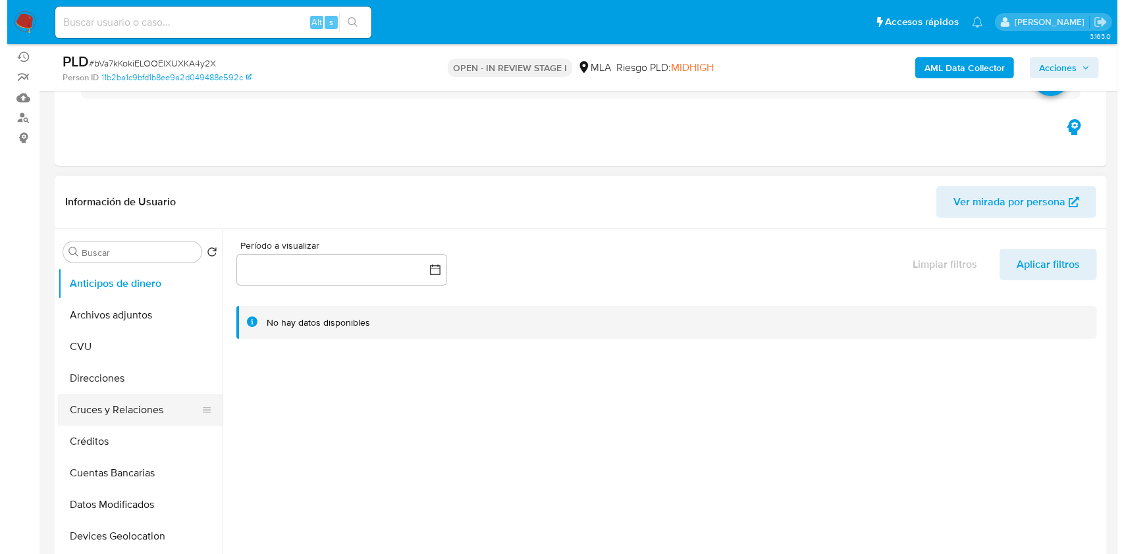
scroll to position [175, 0]
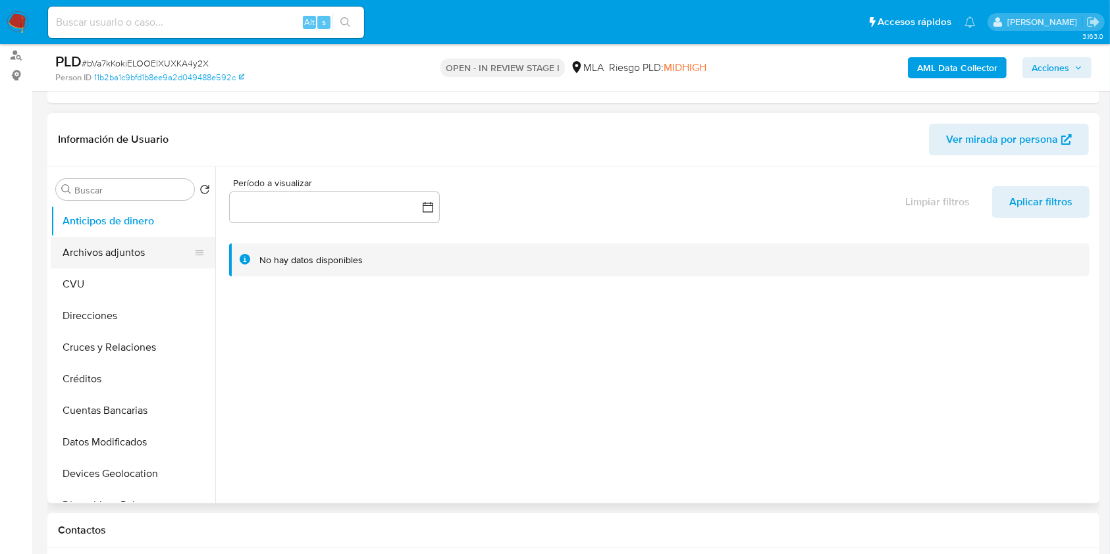
click at [111, 257] on button "Archivos adjuntos" at bounding box center [128, 253] width 154 height 32
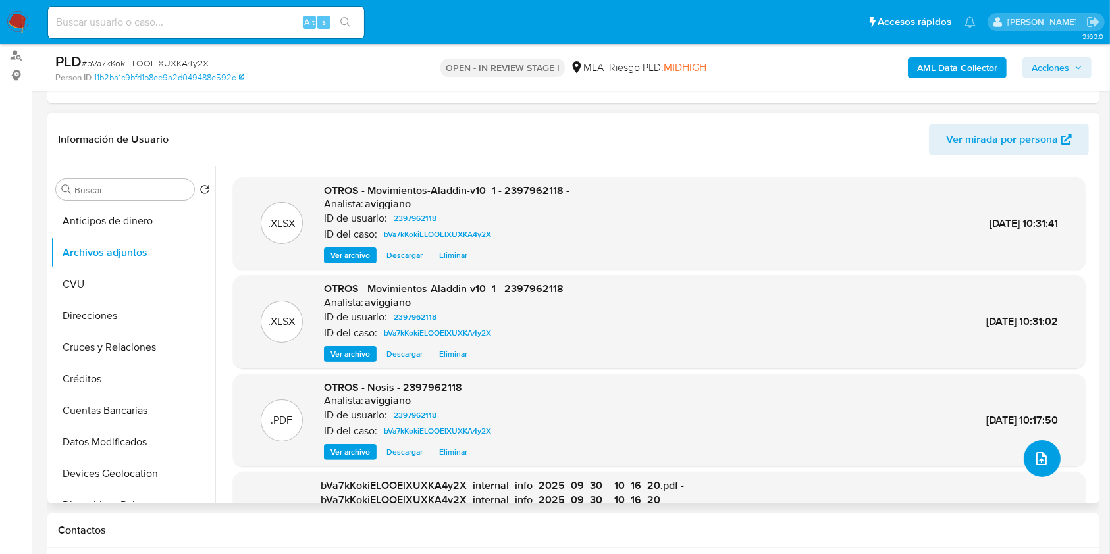
click at [1047, 450] on button "upload-file" at bounding box center [1042, 458] width 37 height 37
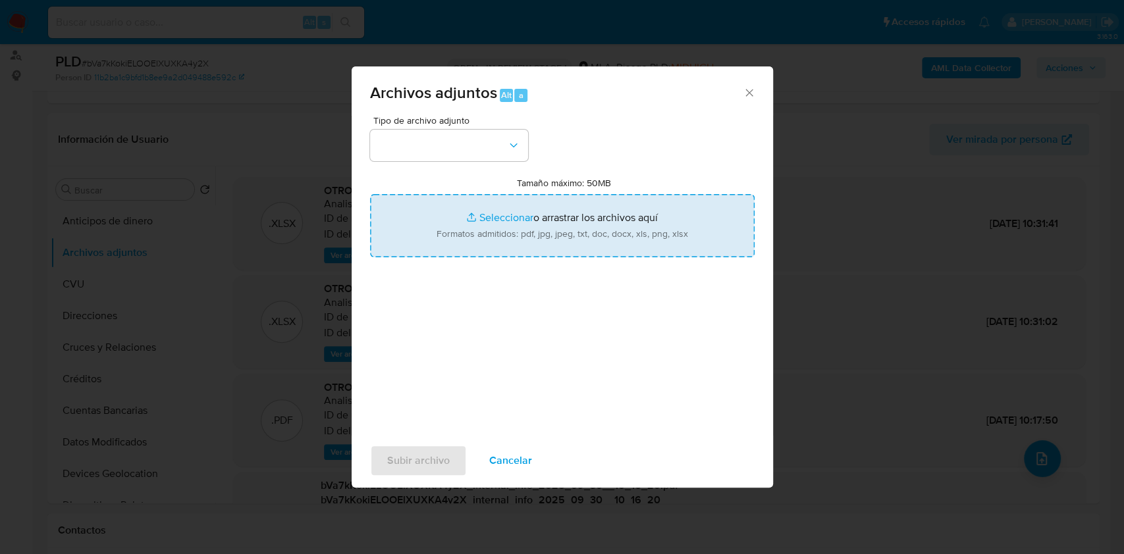
click at [531, 240] on input "Tamaño máximo: 50MB Seleccionar archivos" at bounding box center [562, 225] width 384 height 63
type input "C:\fakepath\Caselog bVa7kKokiELOOElXUXKA4y2X_2025_09_17_19_09_37.docx"
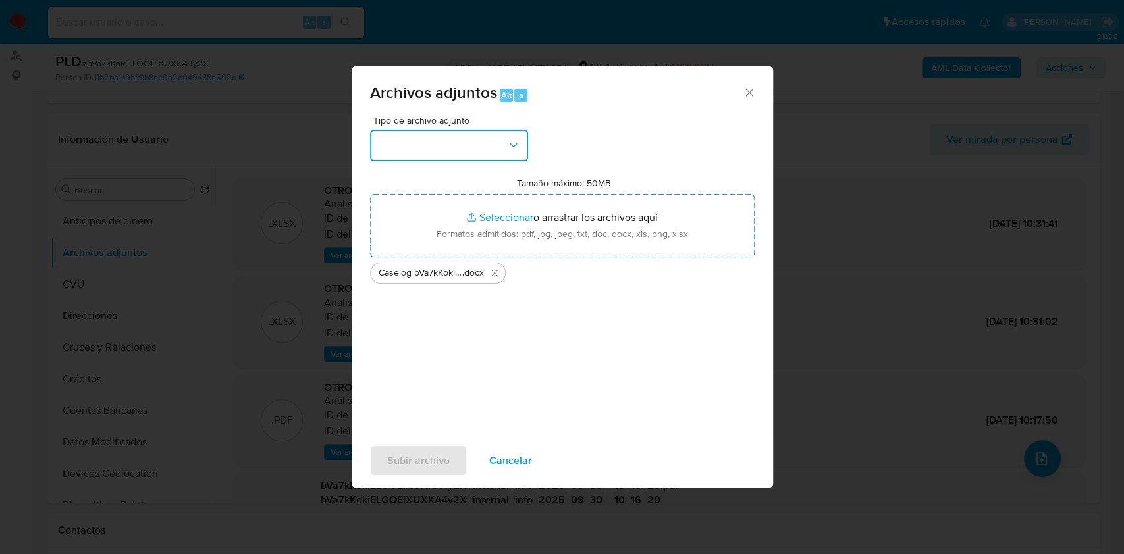
click at [499, 155] on button "button" at bounding box center [449, 146] width 158 height 32
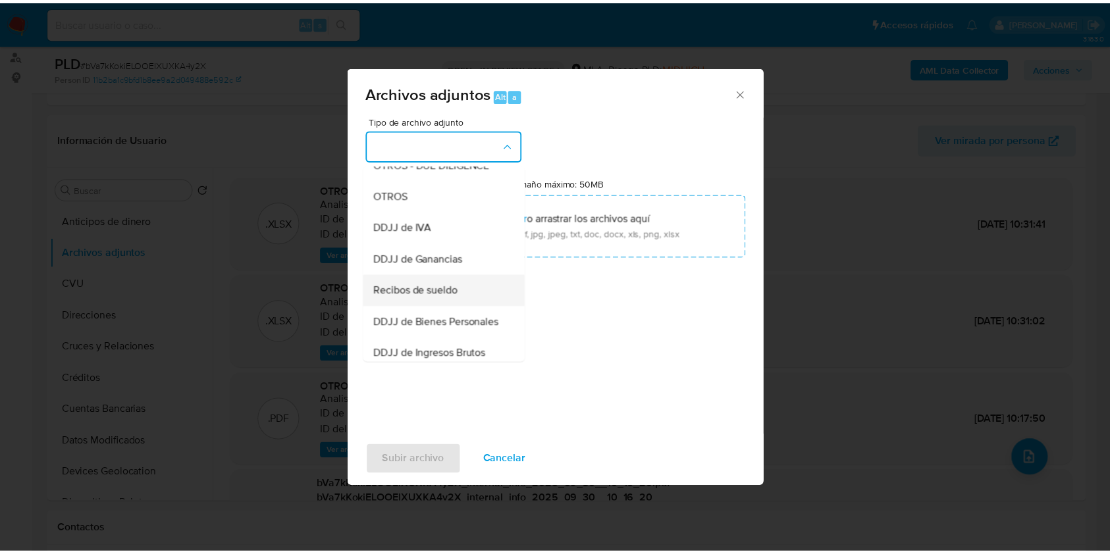
scroll to position [263, 0]
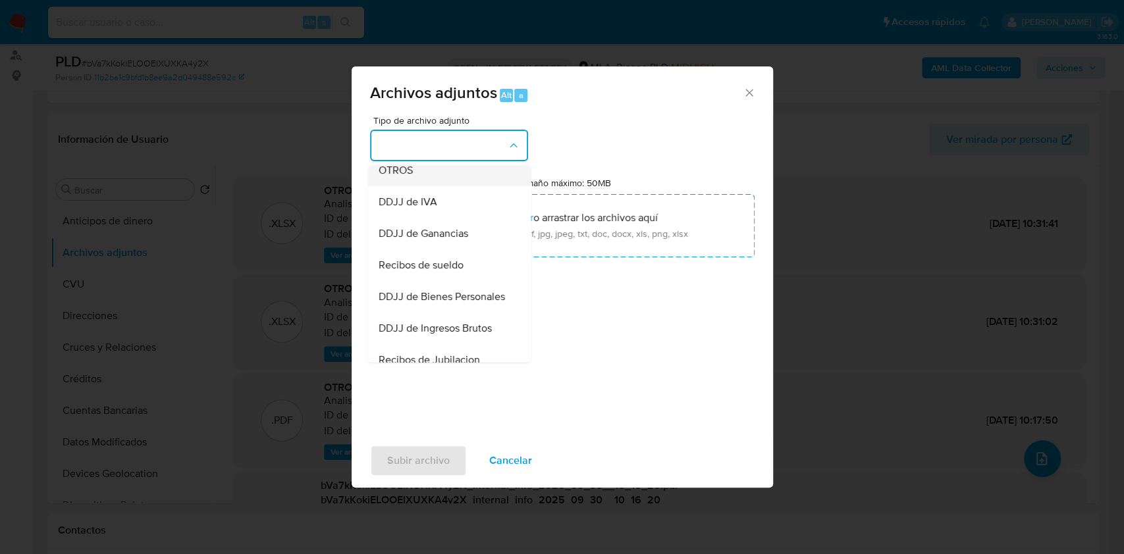
click at [421, 186] on div "OTROS" at bounding box center [445, 171] width 134 height 32
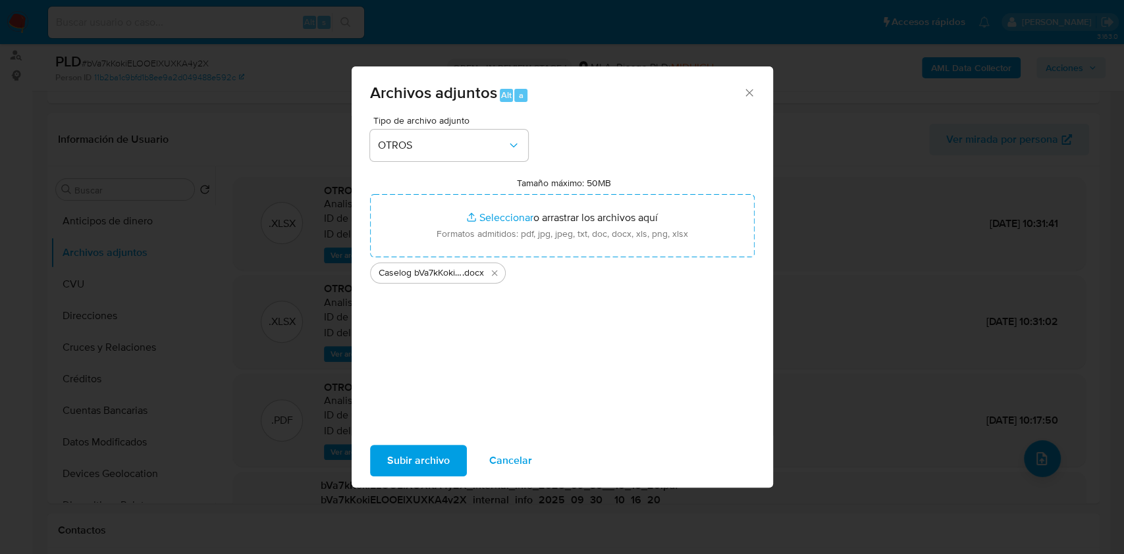
click at [409, 450] on span "Subir archivo" at bounding box center [418, 460] width 63 height 29
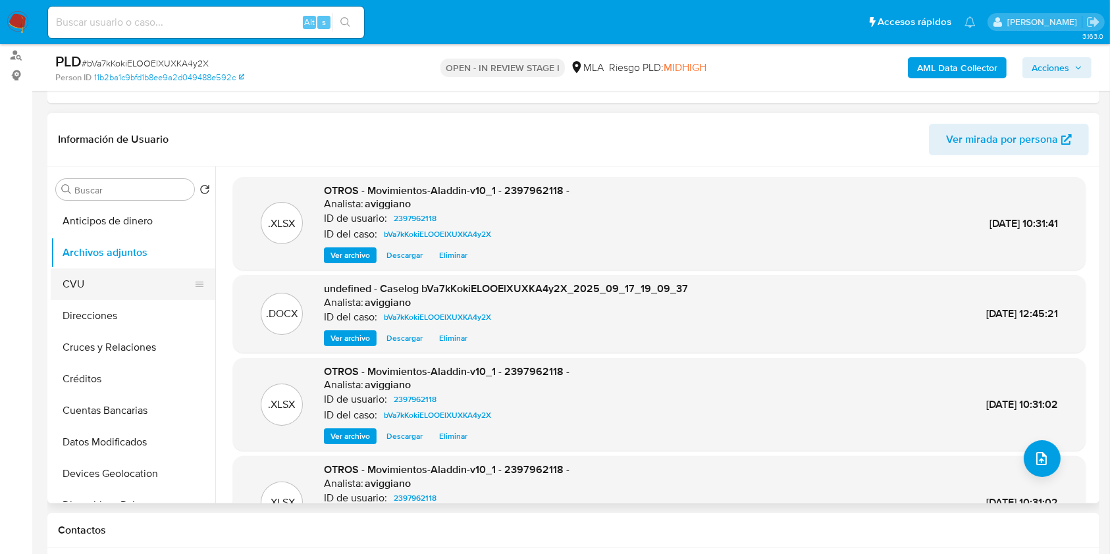
click at [149, 289] on button "CVU" at bounding box center [128, 285] width 154 height 32
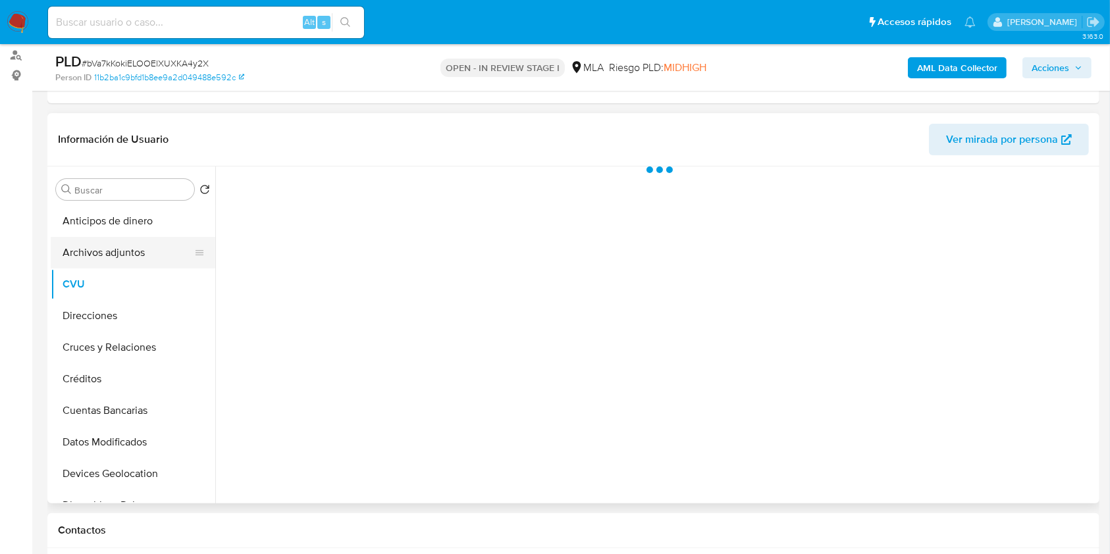
click at [128, 246] on button "Archivos adjuntos" at bounding box center [128, 253] width 154 height 32
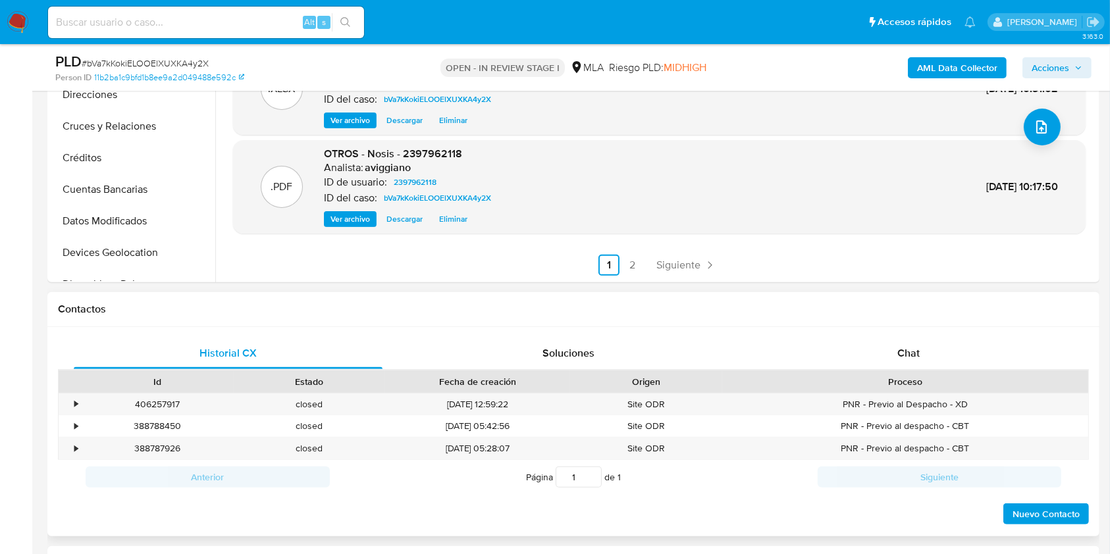
scroll to position [438, 0]
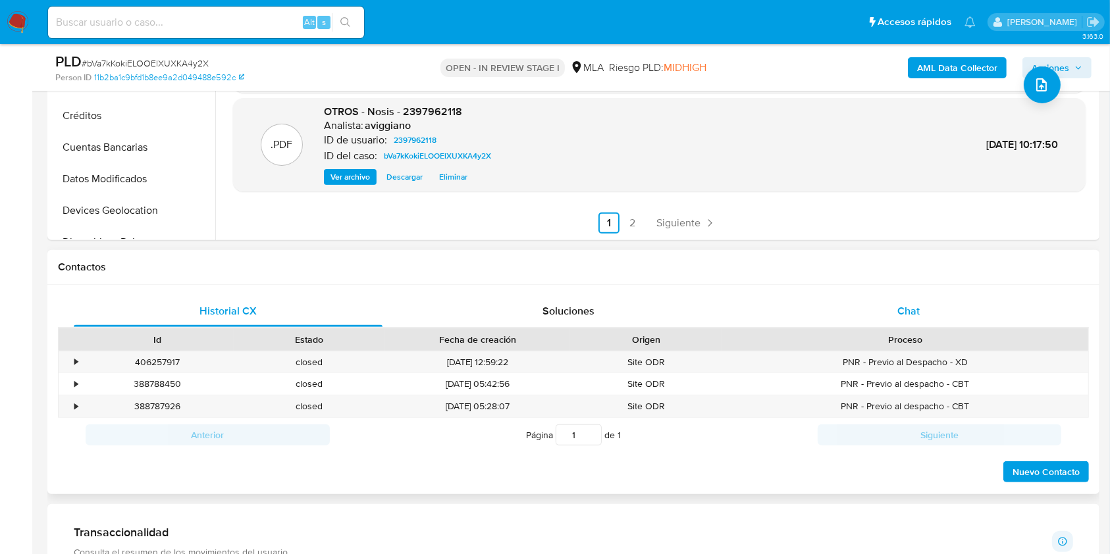
click at [905, 310] on span "Chat" at bounding box center [908, 310] width 22 height 15
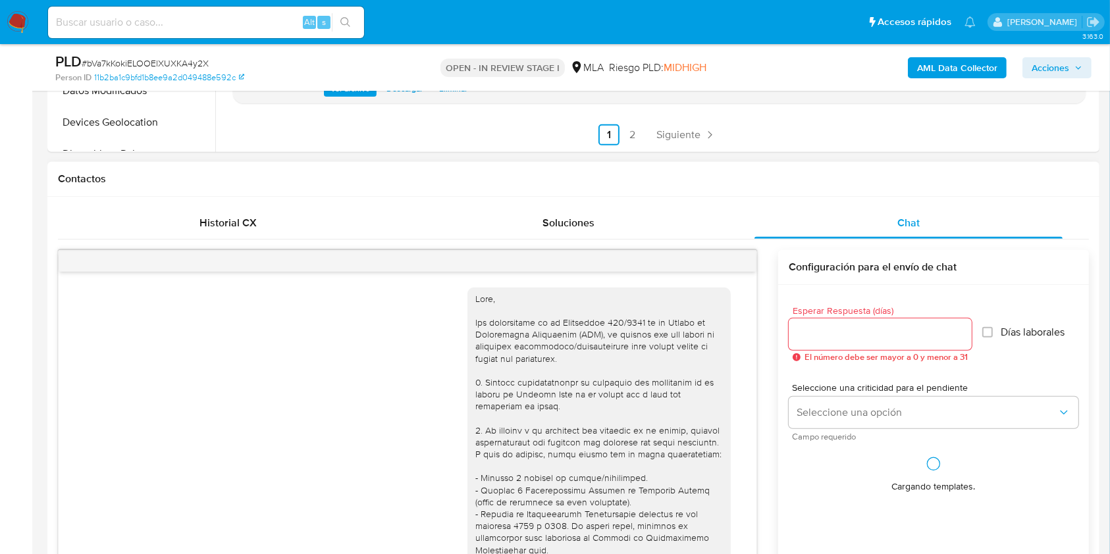
scroll to position [1155, 0]
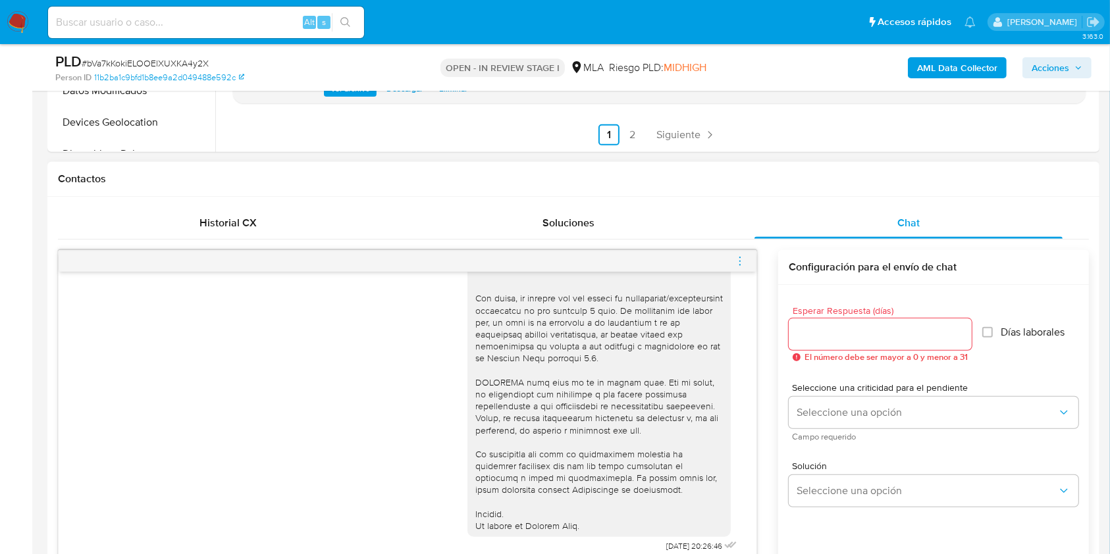
click at [742, 261] on icon "menu-action" at bounding box center [740, 261] width 12 height 12
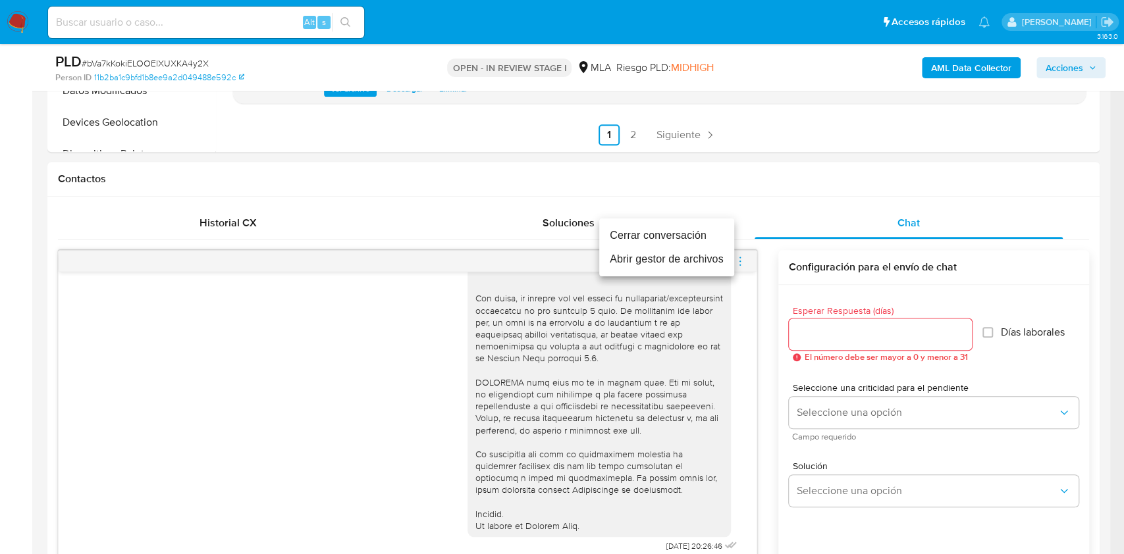
click at [658, 236] on li "Cerrar conversación" at bounding box center [666, 236] width 135 height 24
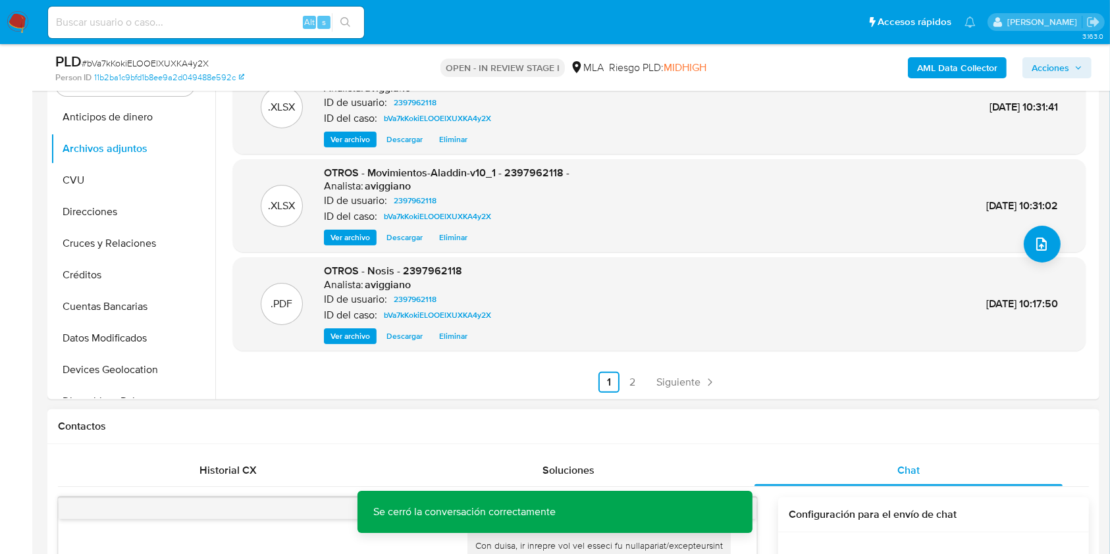
scroll to position [88, 0]
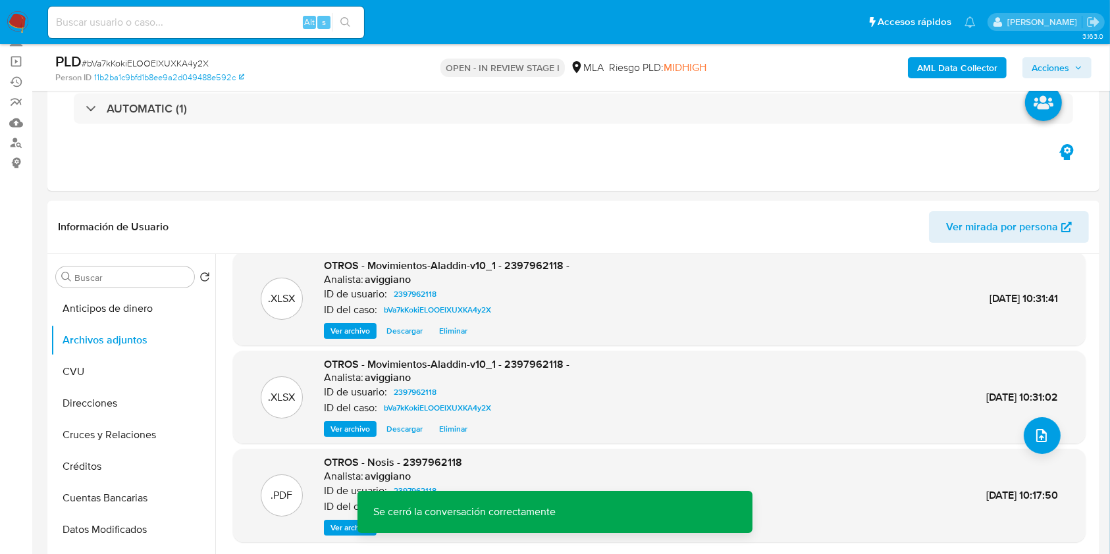
click at [1055, 63] on span "Acciones" at bounding box center [1051, 67] width 38 height 21
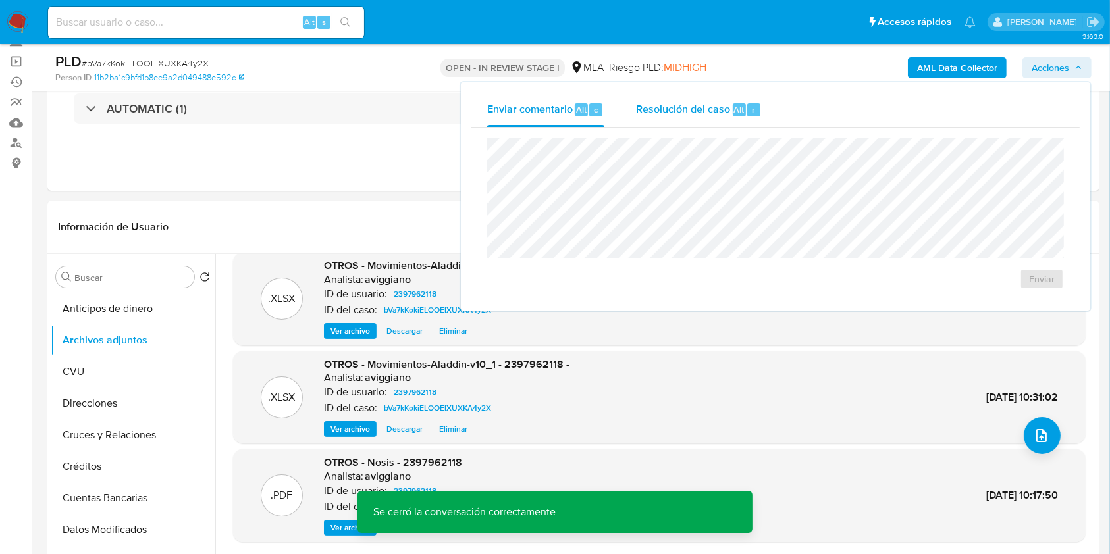
click at [682, 99] on div "Resolución del caso Alt r" at bounding box center [699, 110] width 126 height 34
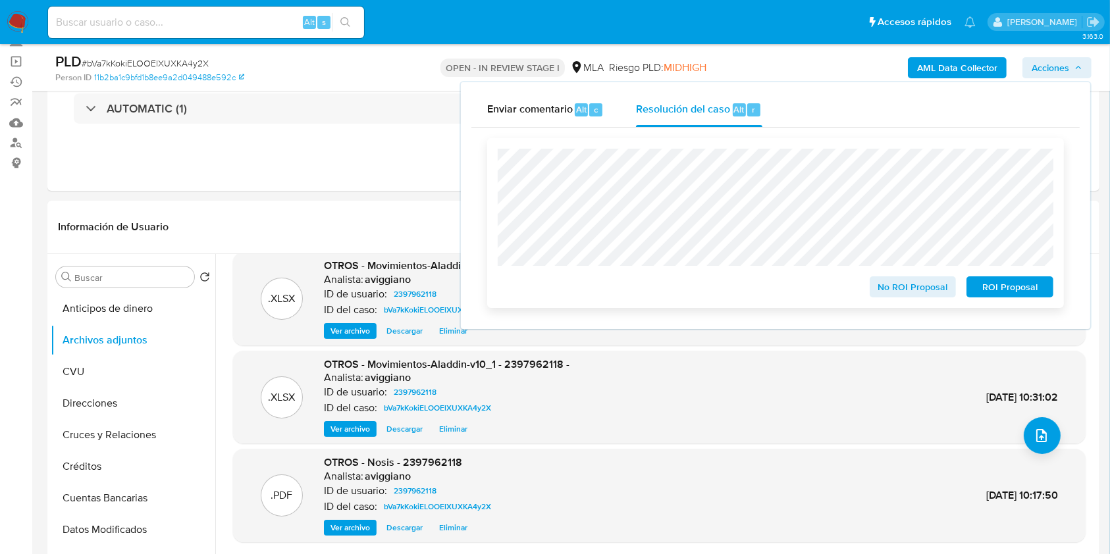
click at [926, 300] on div "No ROI Proposal ROI Proposal" at bounding box center [775, 223] width 577 height 170
click at [926, 296] on span "No ROI Proposal" at bounding box center [913, 287] width 68 height 18
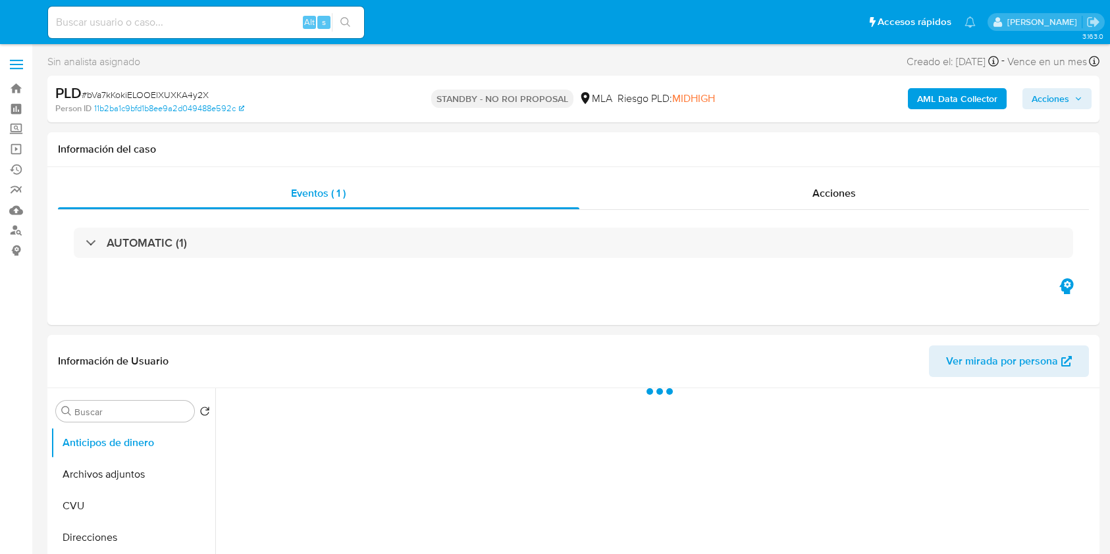
select select "10"
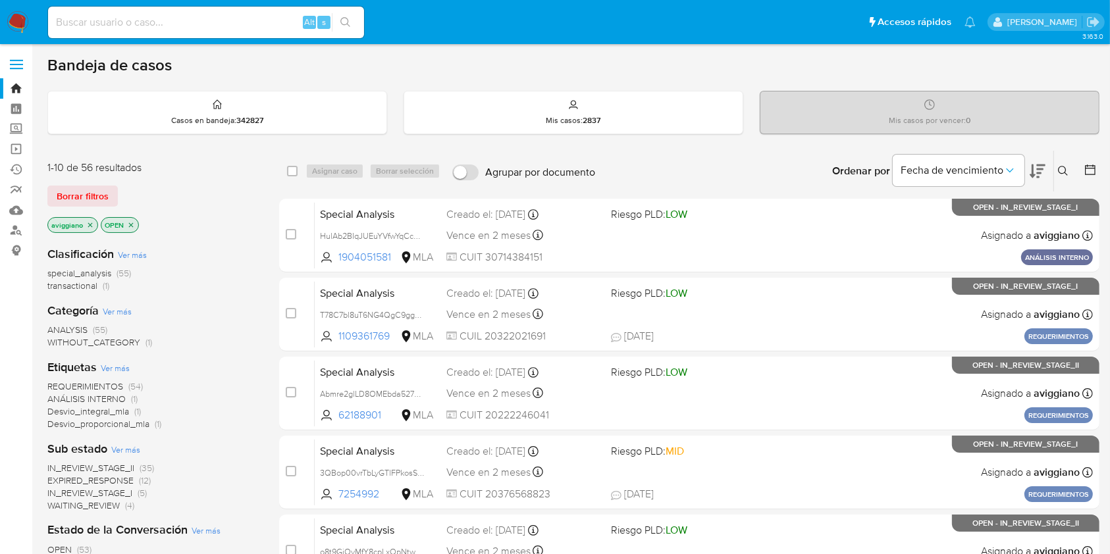
click at [92, 228] on icon "close-filter" at bounding box center [90, 225] width 8 height 8
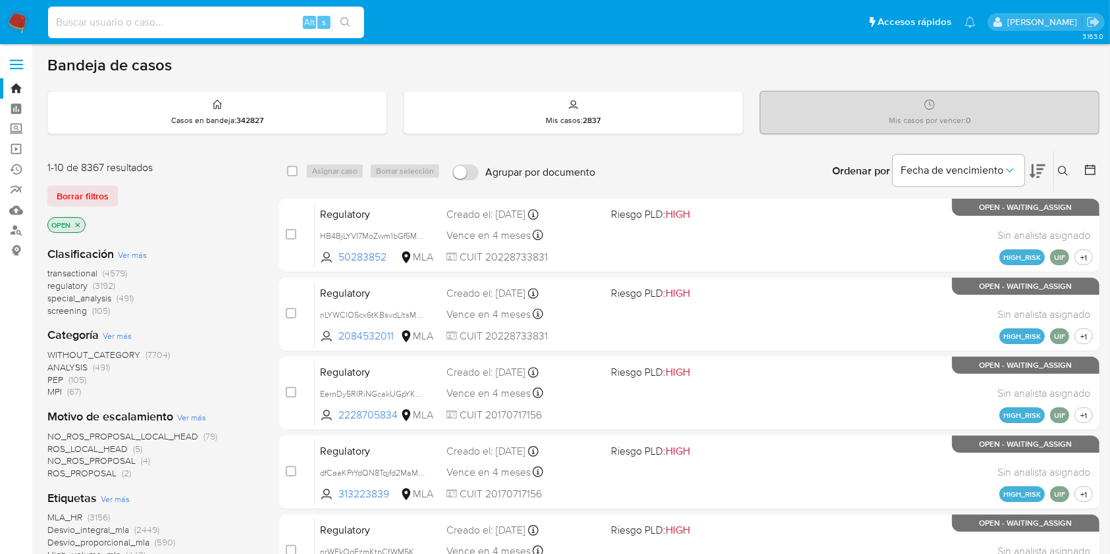
drag, startPoint x: 105, startPoint y: 11, endPoint x: 95, endPoint y: 18, distance: 12.6
paste input "509797962"
click at [352, 30] on button "search-icon" at bounding box center [345, 22] width 27 height 18
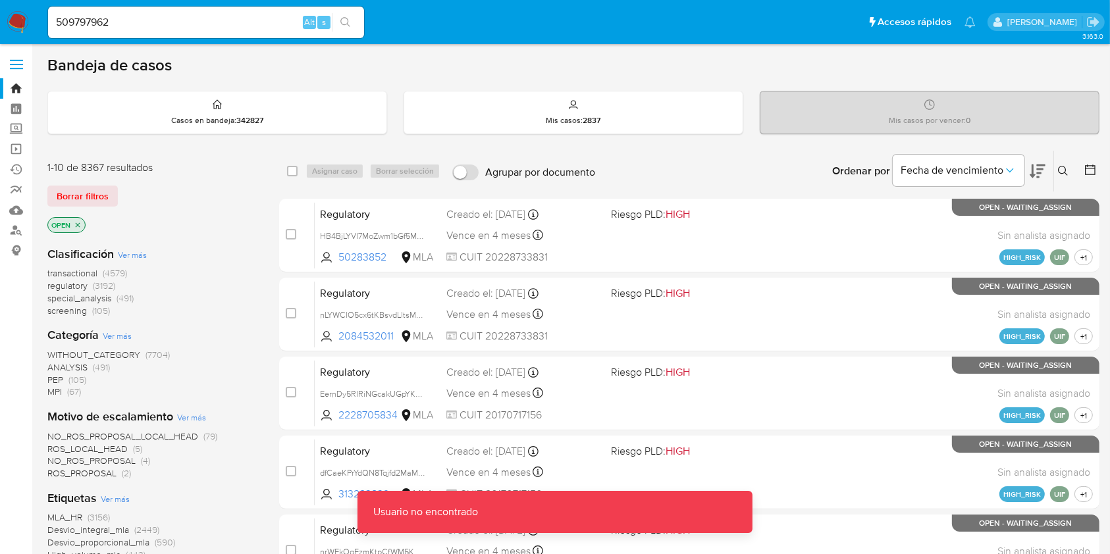
click at [169, 20] on input "509797962" at bounding box center [206, 22] width 316 height 17
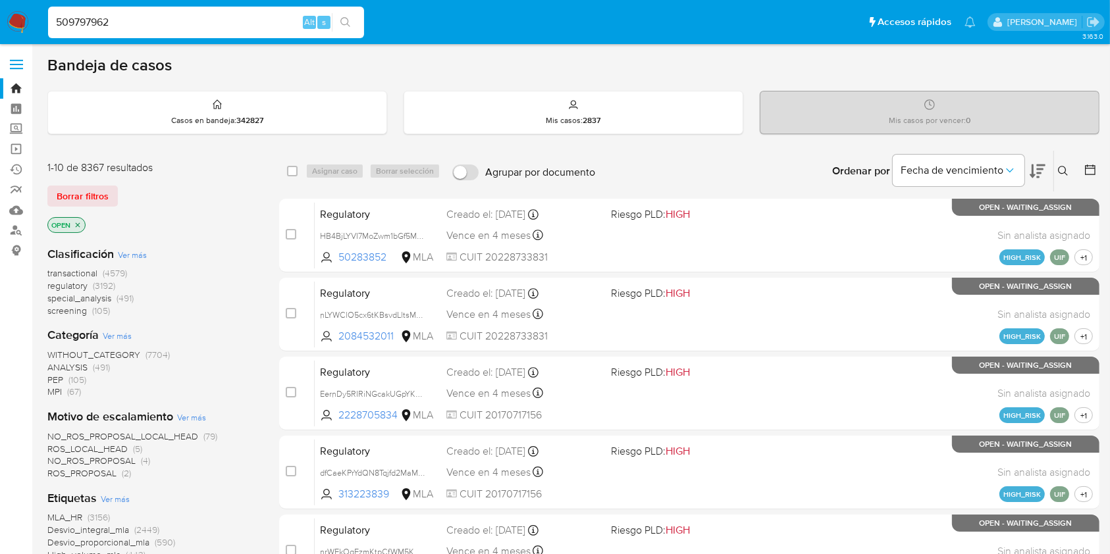
type input "509797962"
click at [348, 24] on icon "search-icon" at bounding box center [345, 22] width 10 height 10
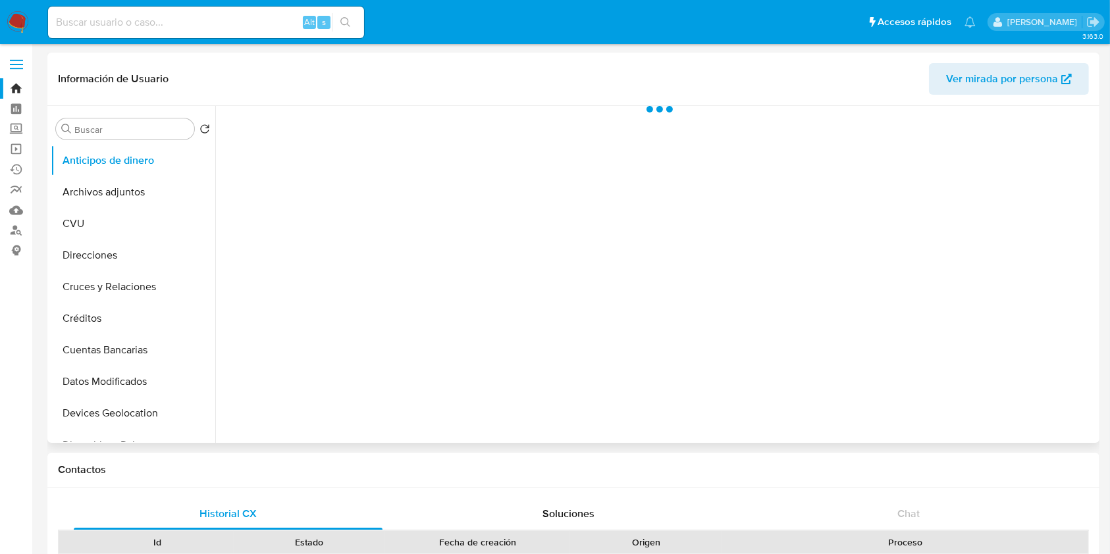
select select "10"
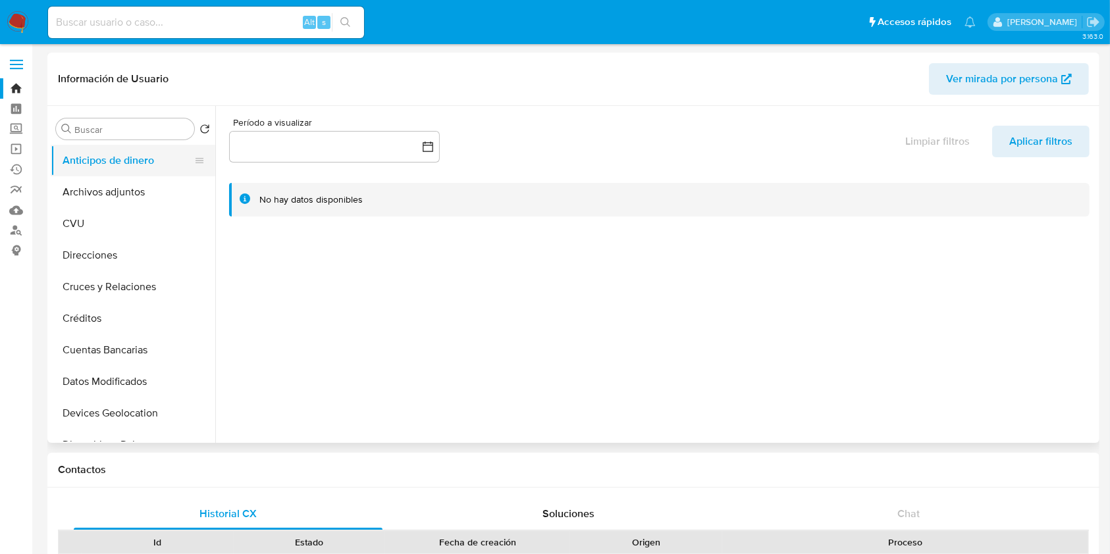
click at [128, 171] on button "Anticipos de dinero" at bounding box center [128, 161] width 154 height 32
click at [117, 181] on button "Archivos adjuntos" at bounding box center [128, 192] width 154 height 32
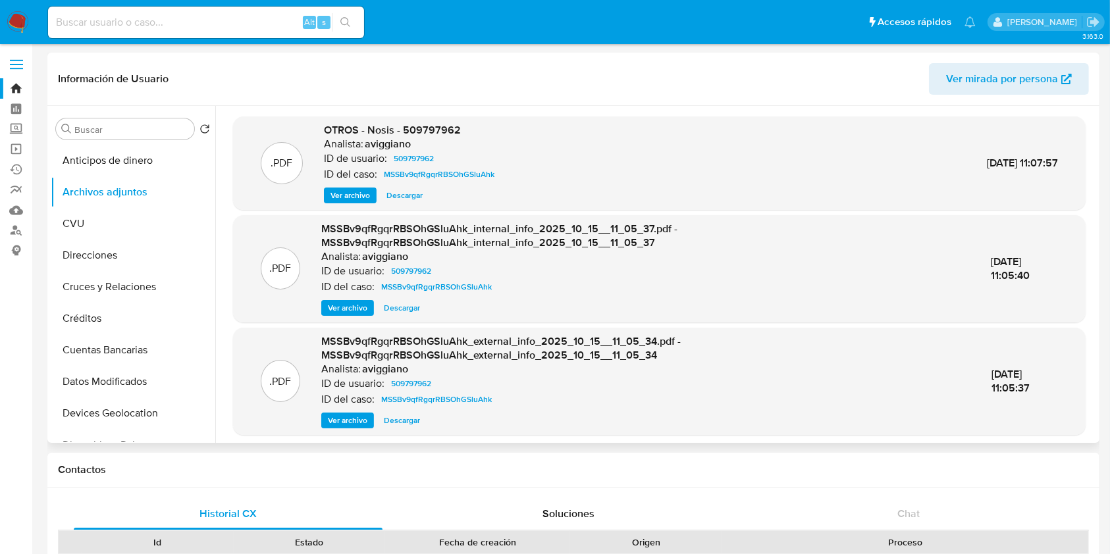
click at [436, 128] on span "OTROS - Nosis - 509797962" at bounding box center [392, 129] width 137 height 15
copy span "509797962"
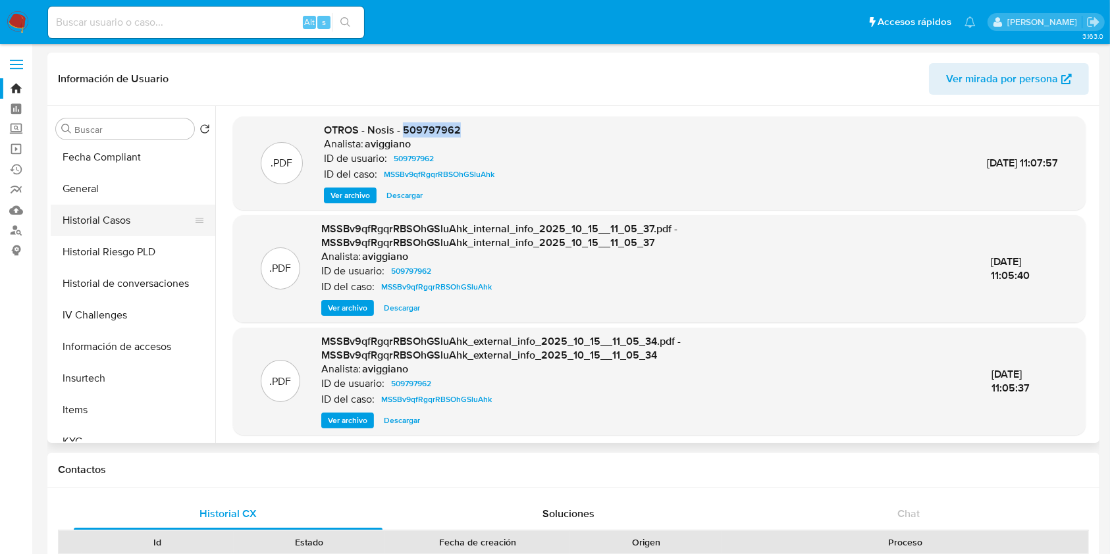
click at [142, 219] on button "Historial Casos" at bounding box center [128, 221] width 154 height 32
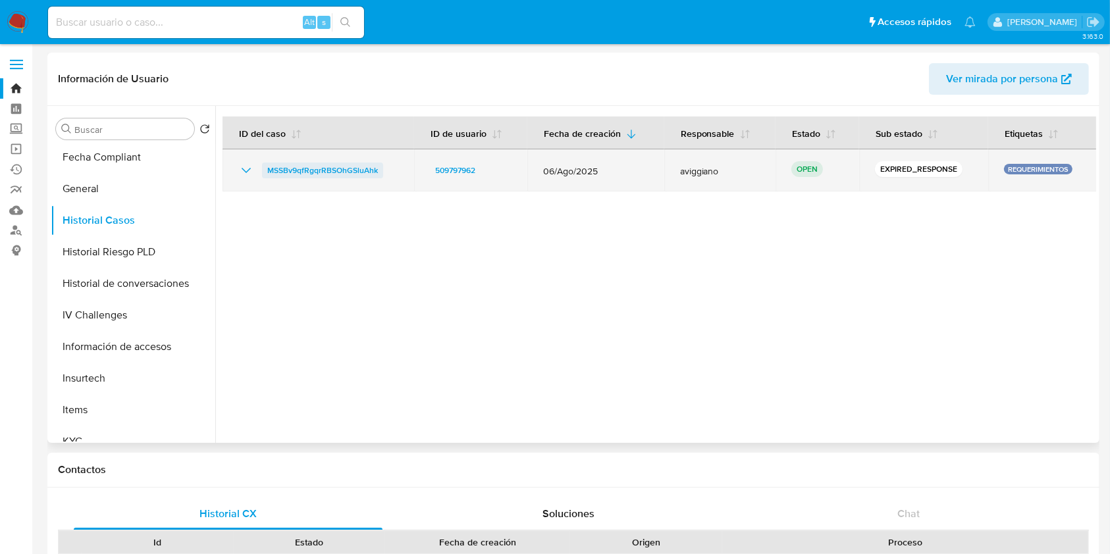
click at [319, 169] on span "MSSBv9qfRgqrRBSOhGSluAhk" at bounding box center [322, 171] width 111 height 16
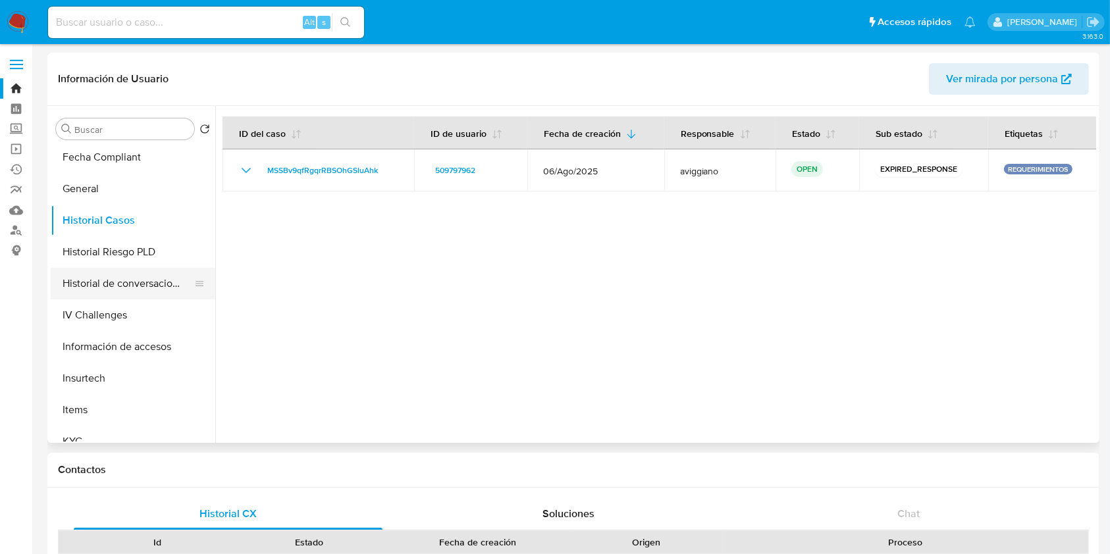
scroll to position [175, 0]
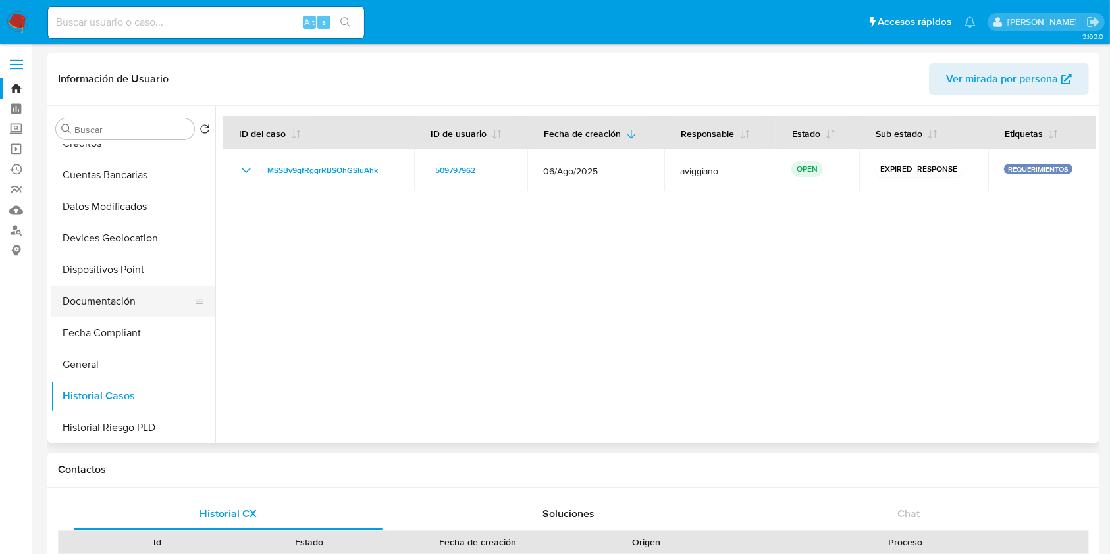
click at [128, 307] on button "Documentación" at bounding box center [128, 302] width 154 height 32
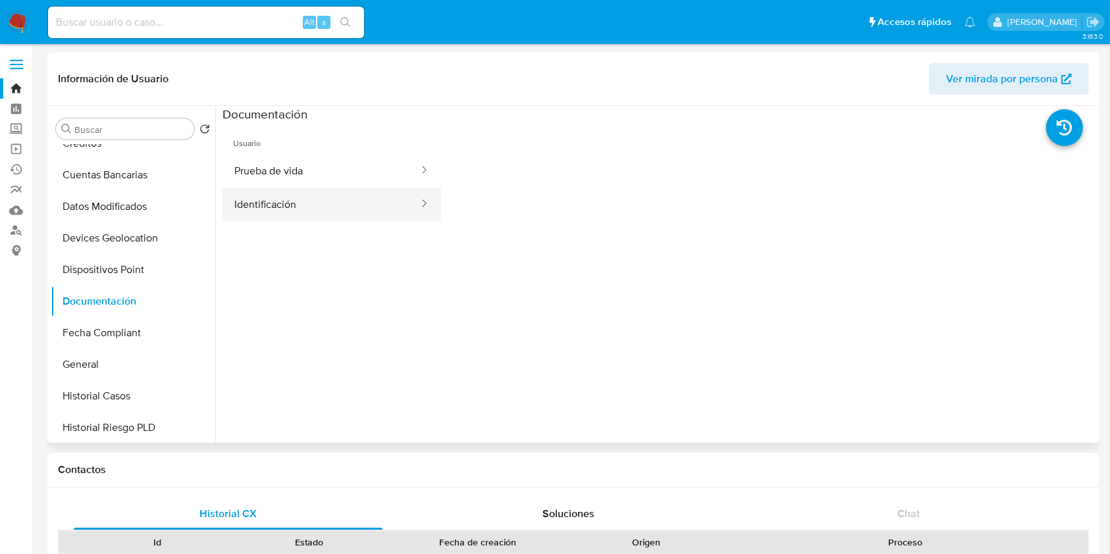
click at [273, 219] on button "Identificación" at bounding box center [321, 205] width 197 height 34
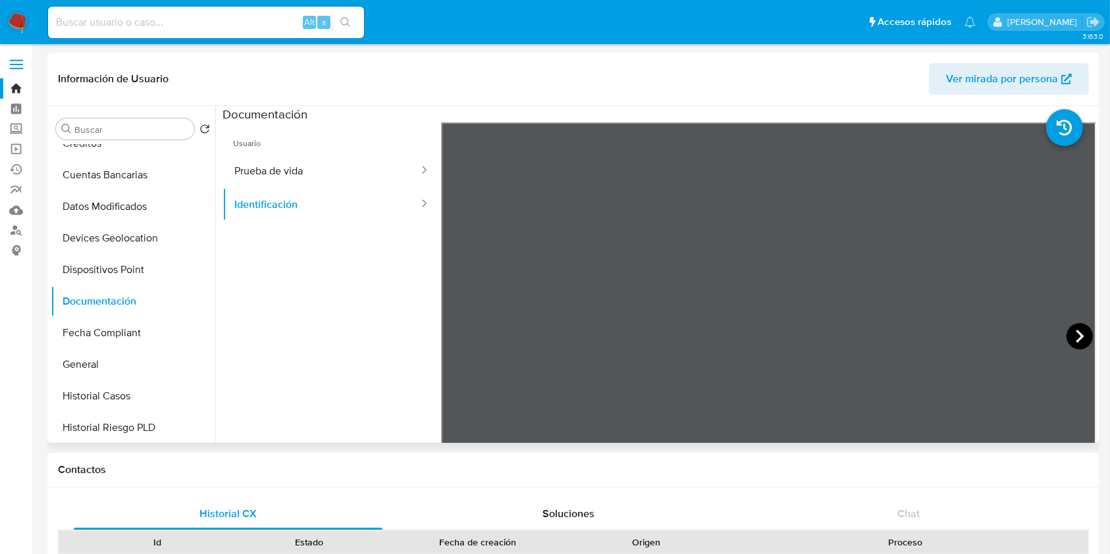
click at [1069, 330] on icon at bounding box center [1079, 336] width 26 height 26
click at [327, 165] on button "Prueba de vida" at bounding box center [321, 171] width 197 height 34
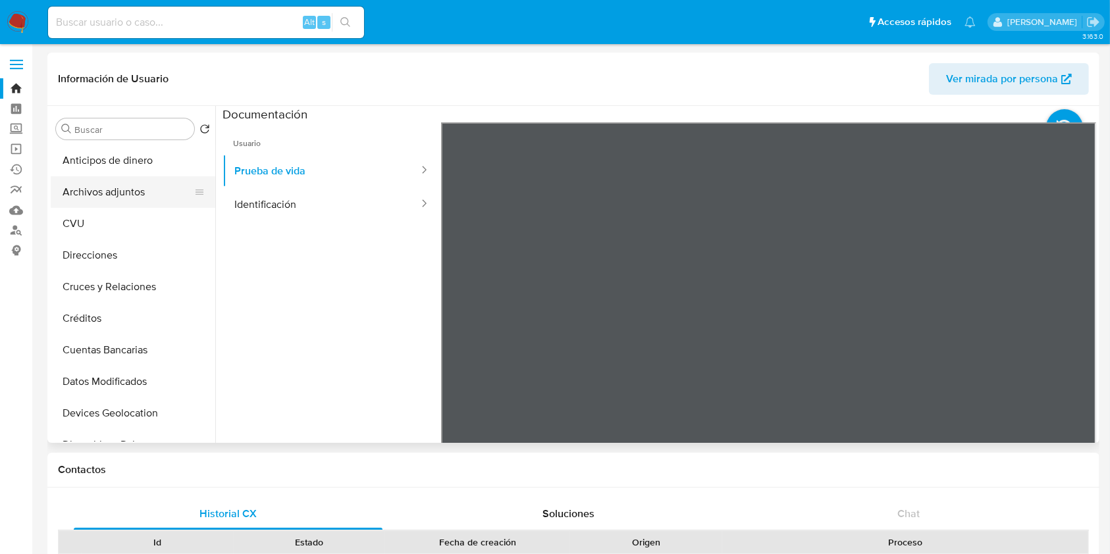
click at [121, 178] on button "Archivos adjuntos" at bounding box center [128, 192] width 154 height 32
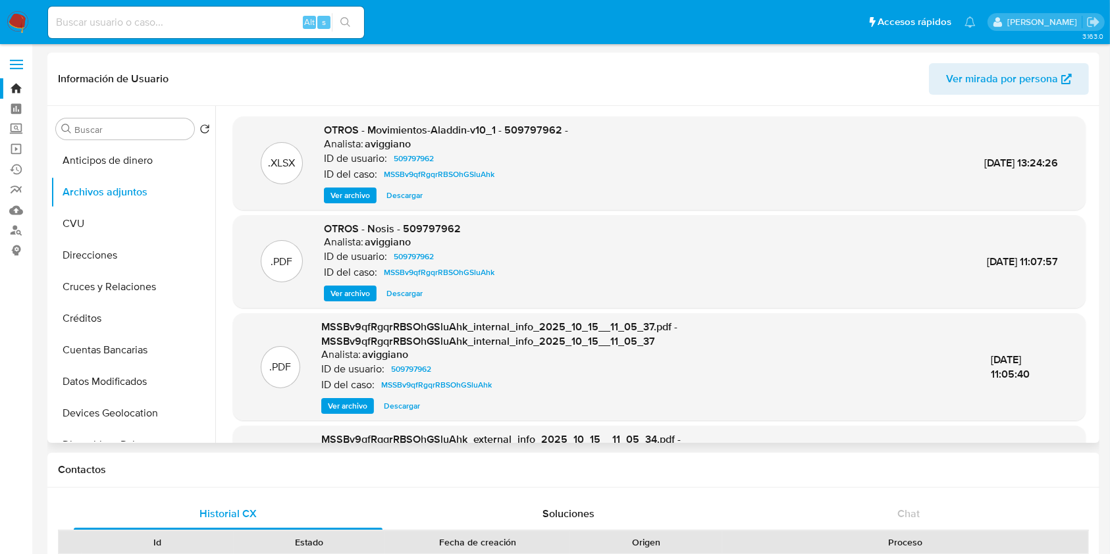
scroll to position [175, 0]
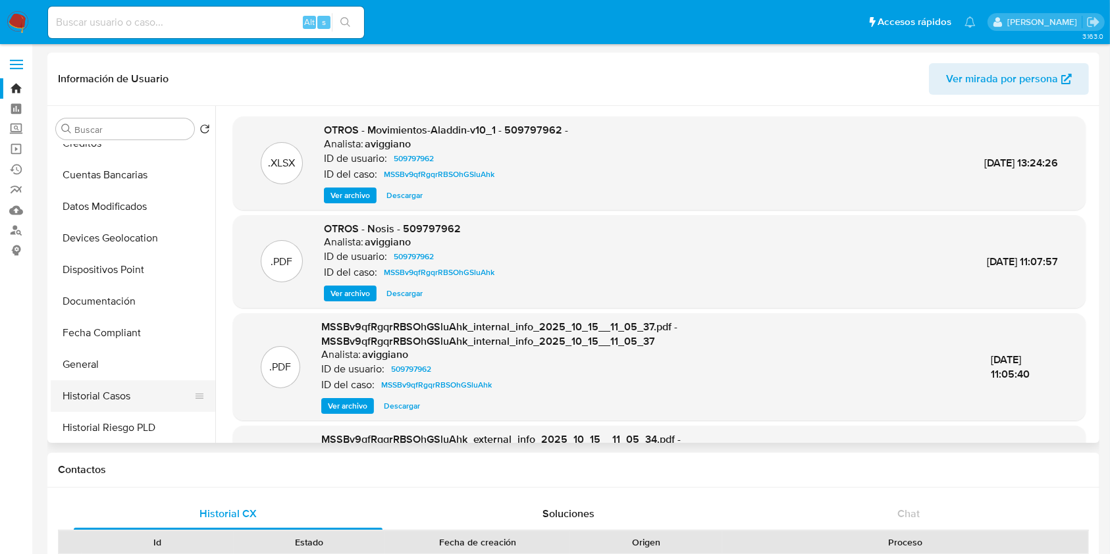
click at [105, 381] on button "Historial Casos" at bounding box center [128, 397] width 154 height 32
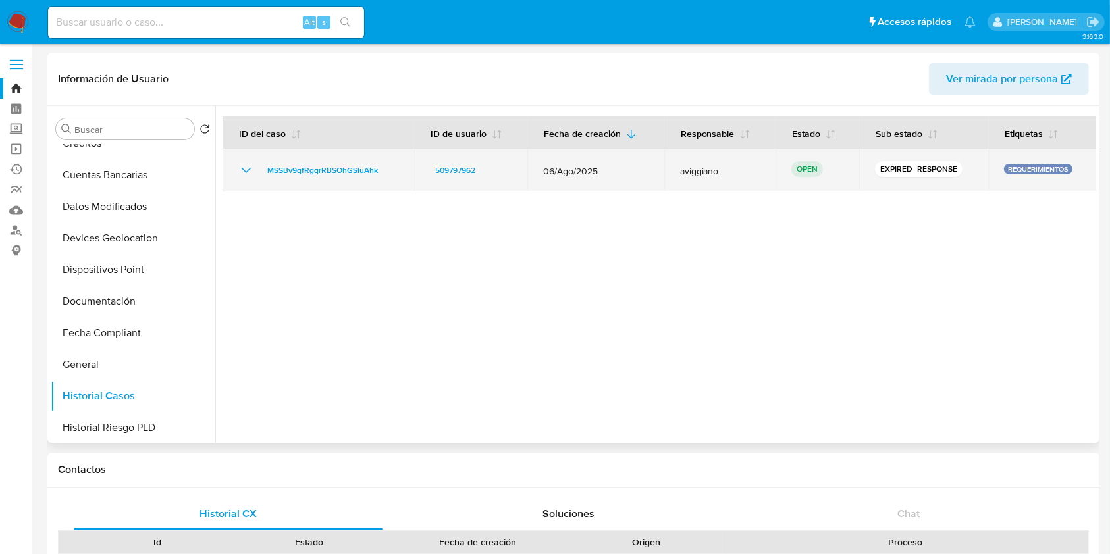
drag, startPoint x: 402, startPoint y: 169, endPoint x: 258, endPoint y: 175, distance: 143.6
click at [258, 175] on td "MSSBv9qfRgqrRBSOhGSluAhk" at bounding box center [319, 170] width 192 height 42
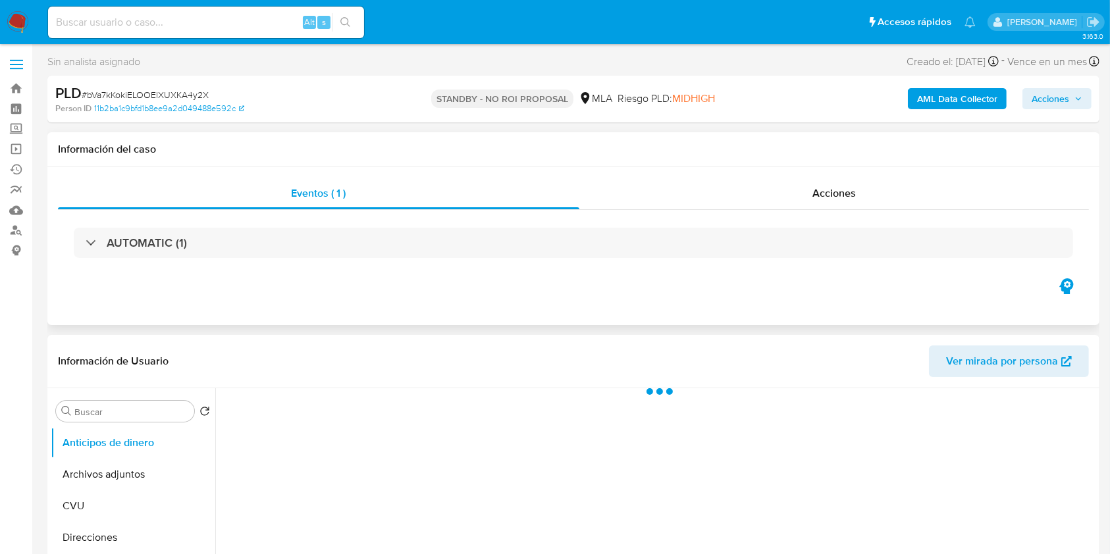
select select "10"
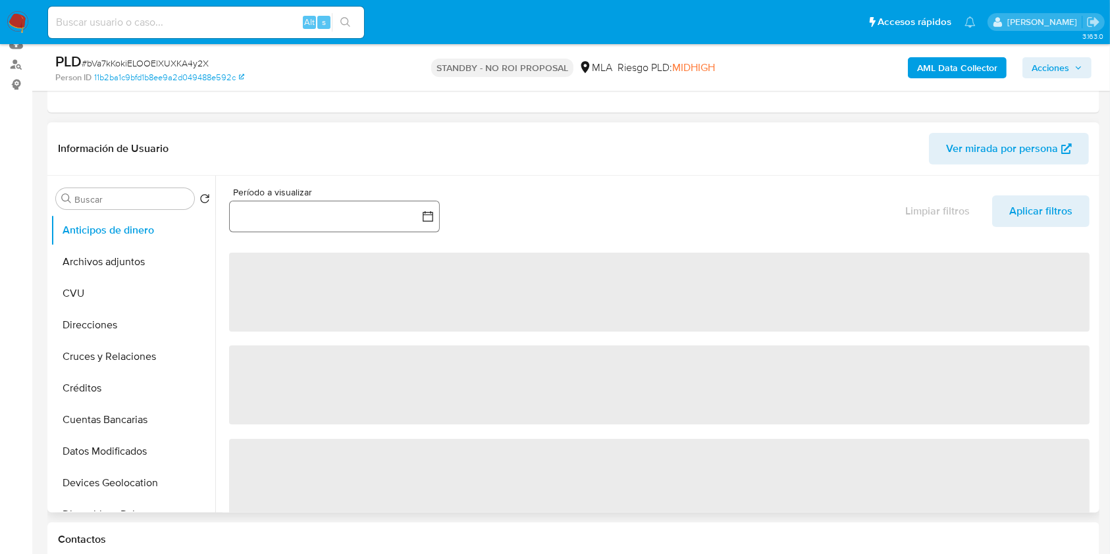
scroll to position [175, 0]
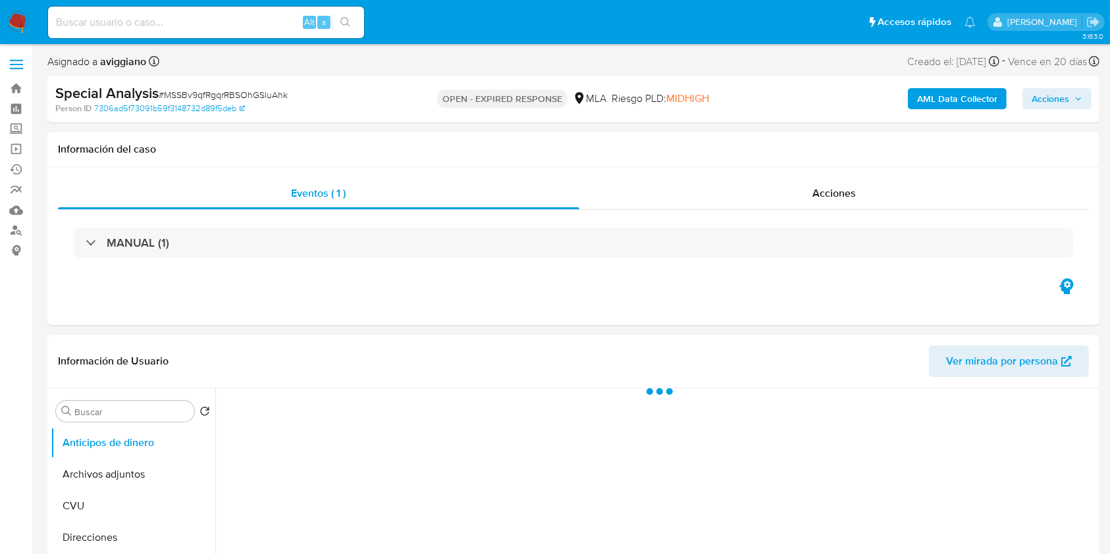
select select "10"
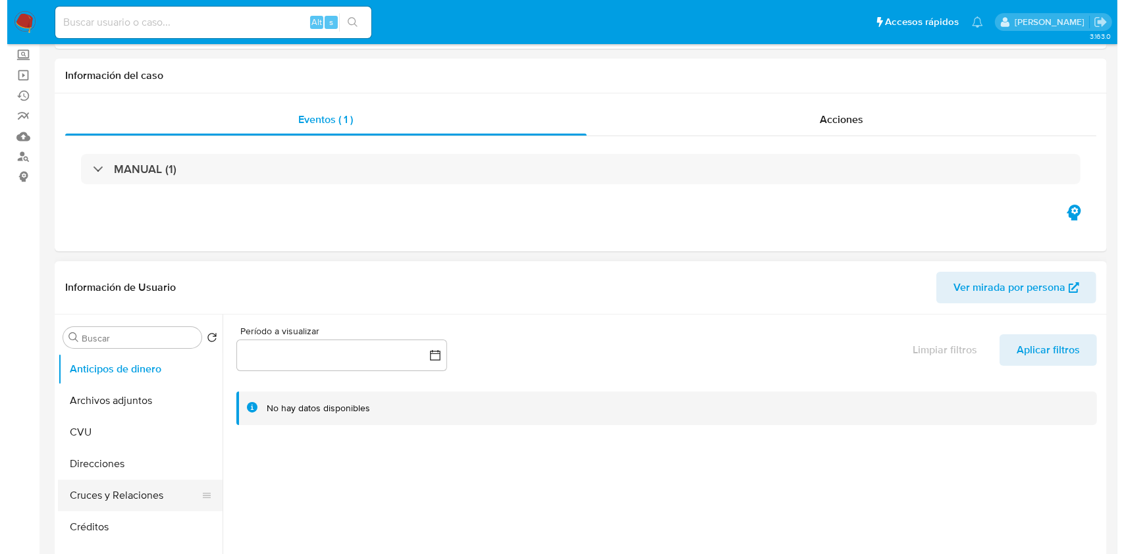
scroll to position [175, 0]
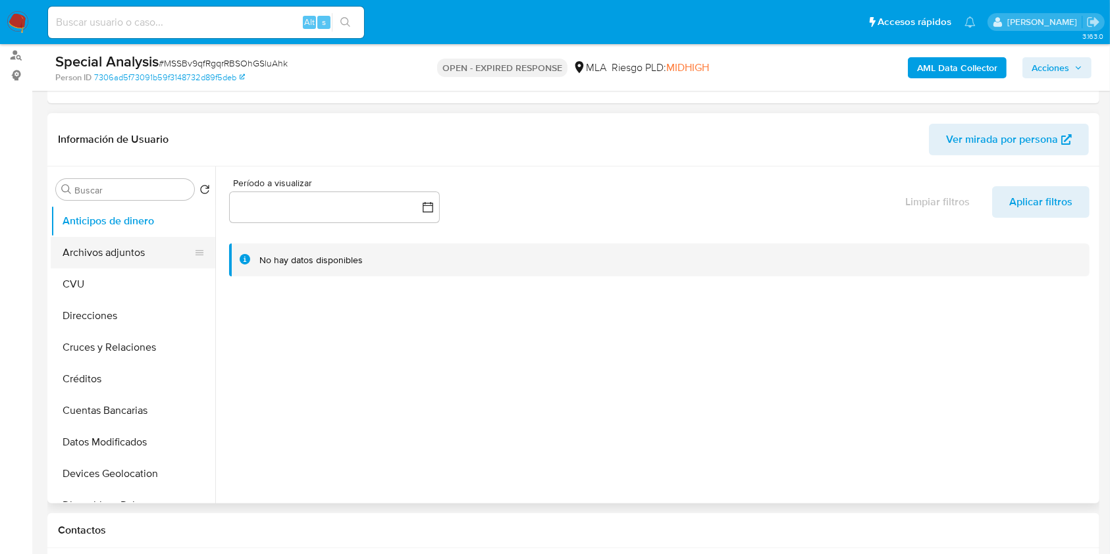
click at [101, 266] on button "Archivos adjuntos" at bounding box center [128, 253] width 154 height 32
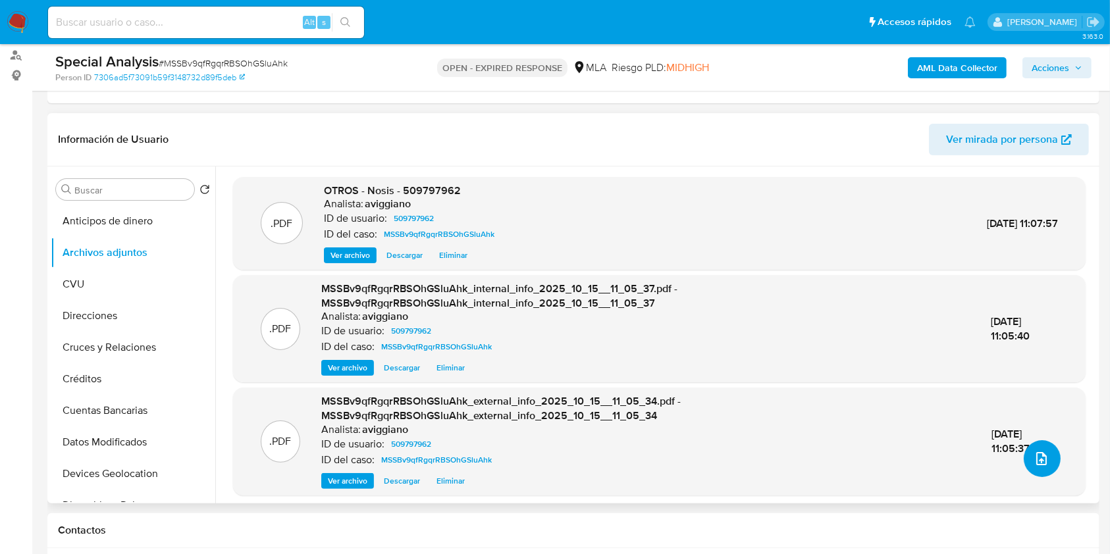
click at [1034, 454] on icon "upload-file" at bounding box center [1042, 459] width 16 height 16
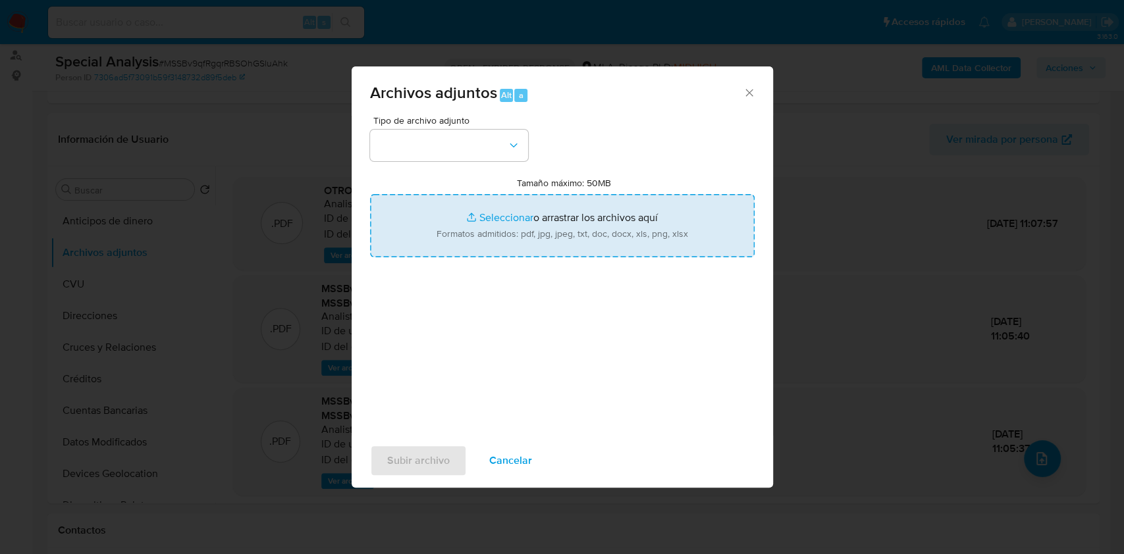
click at [506, 235] on input "Tamaño máximo: 50MB Seleccionar archivos" at bounding box center [562, 225] width 384 height 63
type input "C:\fakepath\Movimientos-Aladdin-v10_1 - 509797962 -.xlsx"
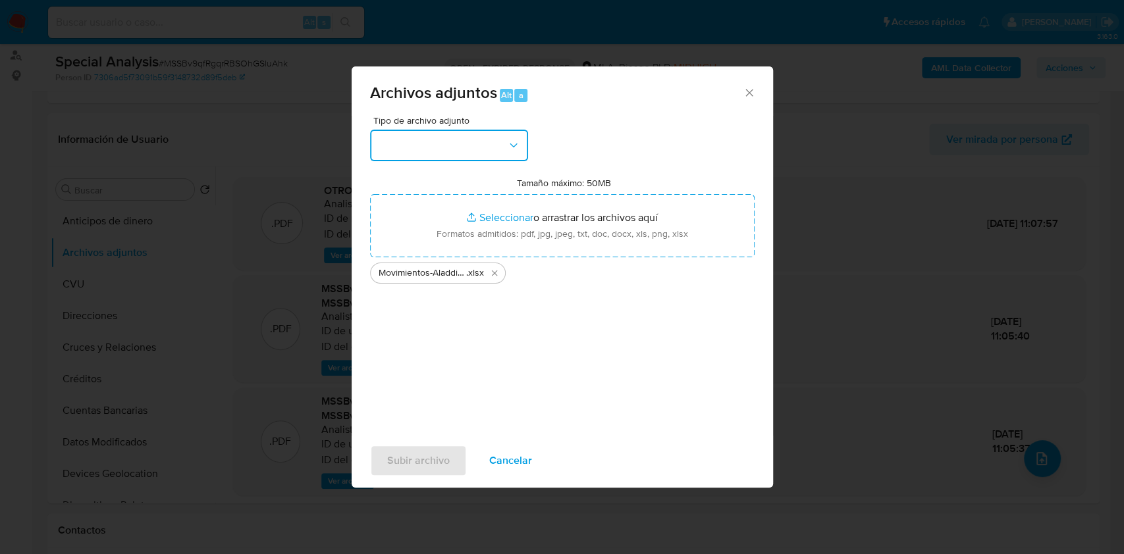
click at [408, 152] on button "button" at bounding box center [449, 146] width 158 height 32
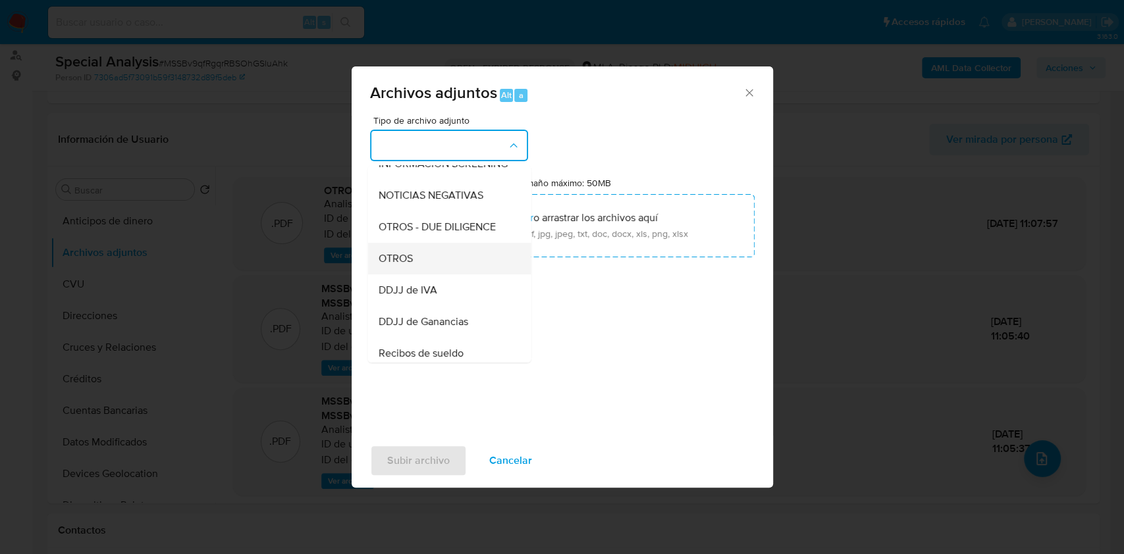
click at [404, 265] on span "OTROS" at bounding box center [395, 258] width 34 height 13
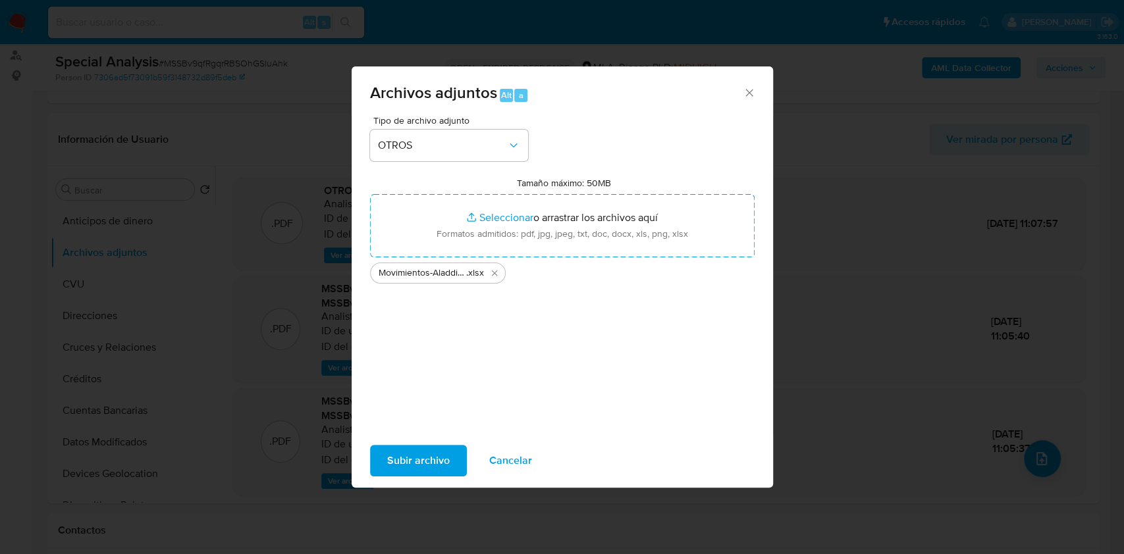
click at [419, 460] on span "Subir archivo" at bounding box center [418, 460] width 63 height 29
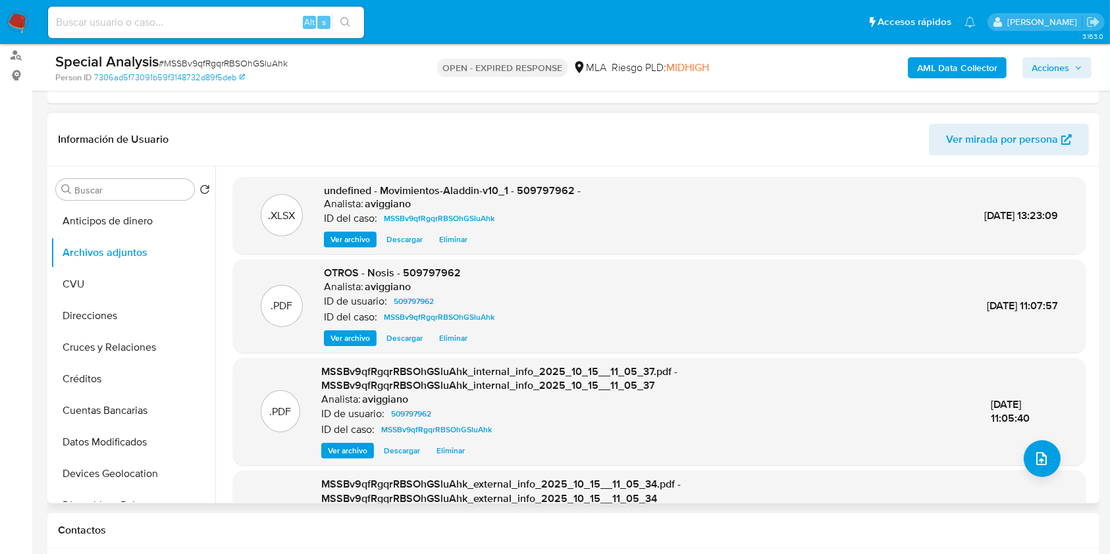
click at [521, 183] on span "undefined - Movimientos-Aladdin-v10_1 - 509797962 -" at bounding box center [452, 190] width 257 height 15
copy span "509797962"
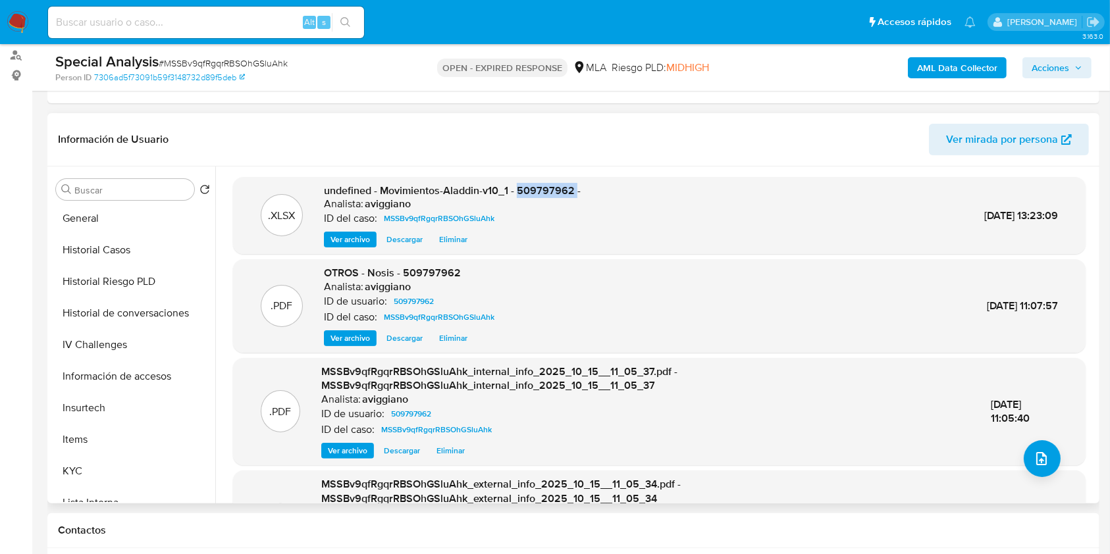
scroll to position [527, 0]
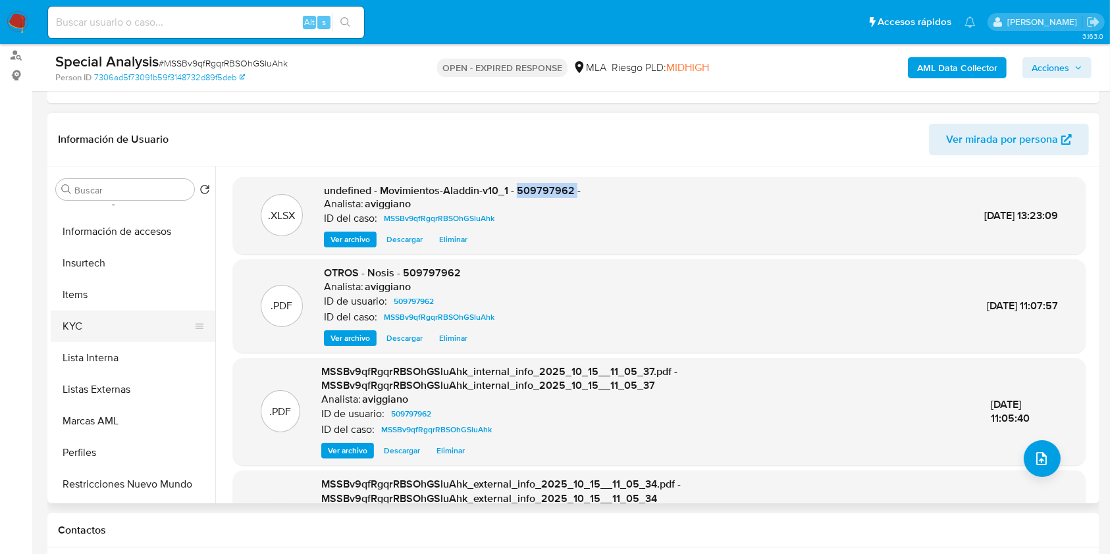
click at [104, 328] on button "KYC" at bounding box center [128, 327] width 154 height 32
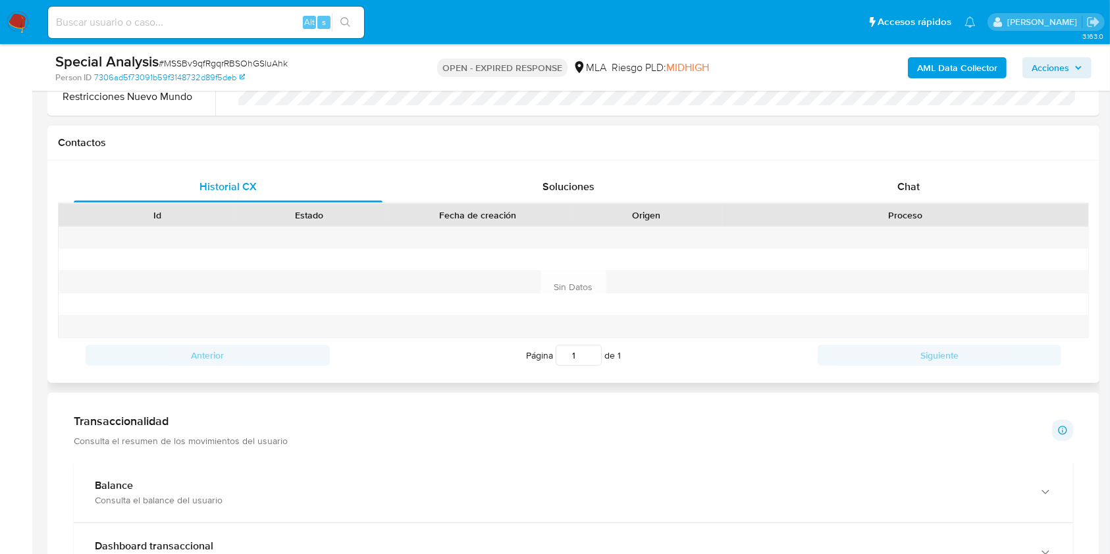
scroll to position [614, 0]
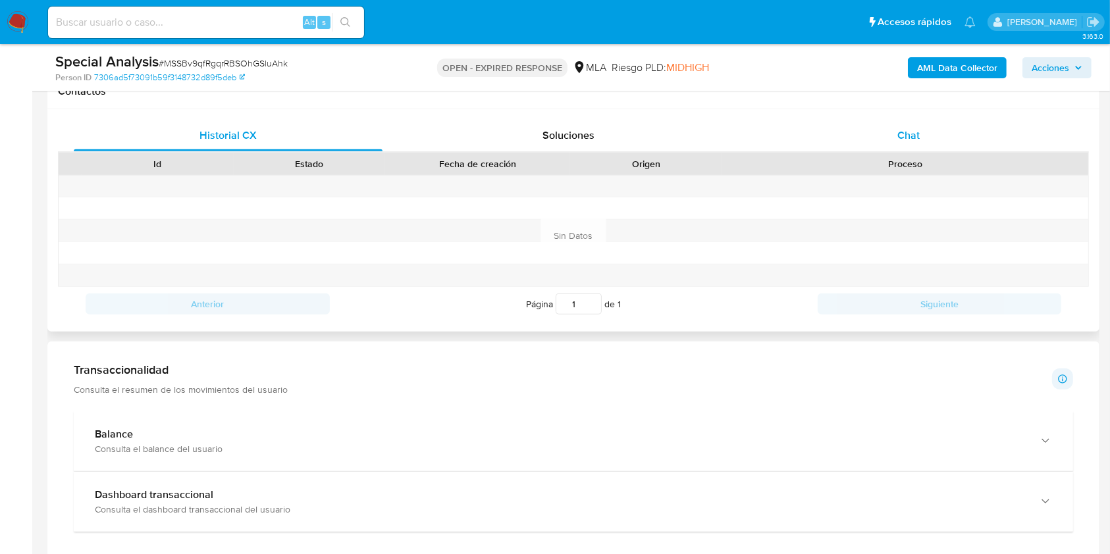
click at [913, 137] on span "Chat" at bounding box center [908, 135] width 22 height 15
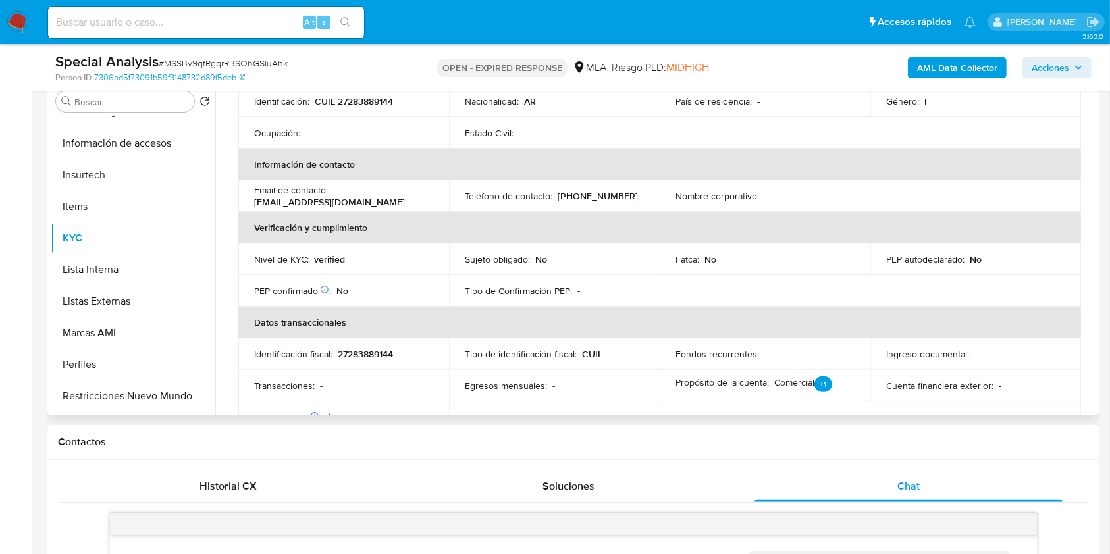
scroll to position [66, 0]
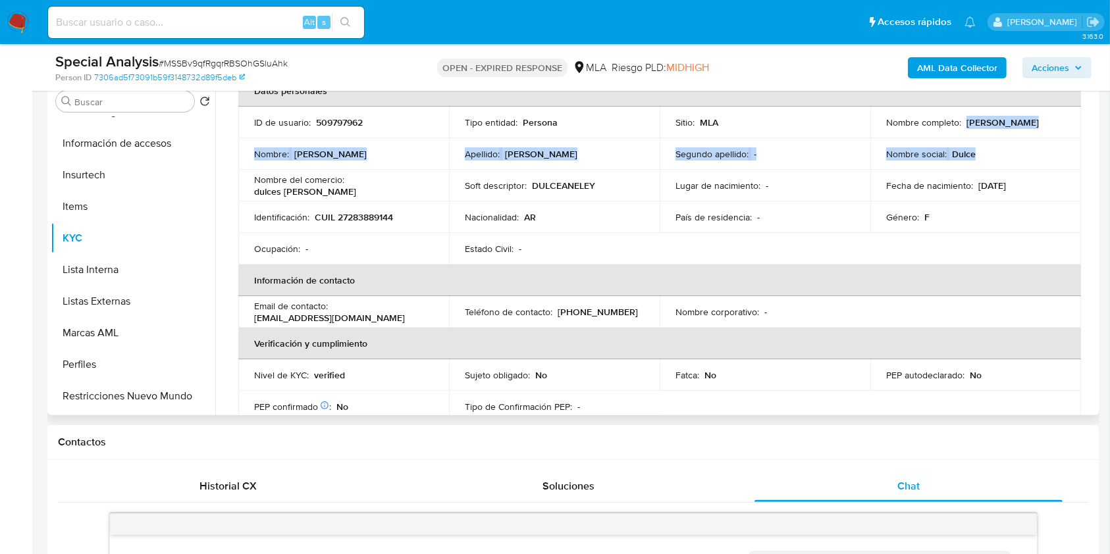
drag, startPoint x: 878, startPoint y: 131, endPoint x: 972, endPoint y: 140, distance: 93.9
click at [972, 140] on tbody "ID de usuario : 509797962 Tipo entidad : Persona Sitio : MLA Nombre completo : …" at bounding box center [659, 186] width 843 height 158
click at [970, 128] on p "[PERSON_NAME]" at bounding box center [1002, 123] width 72 height 12
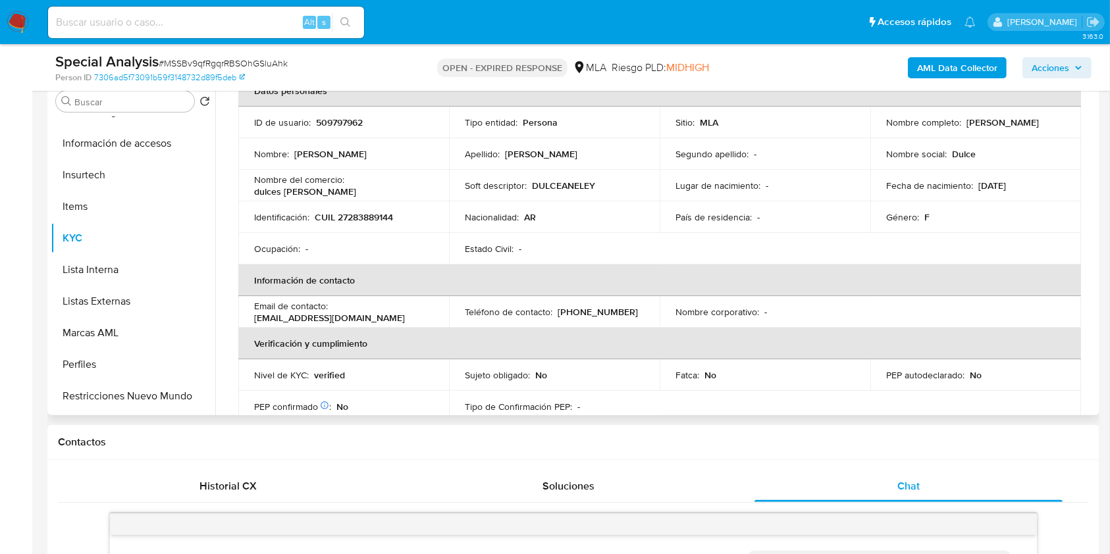
drag, startPoint x: 876, startPoint y: 128, endPoint x: 975, endPoint y: 132, distance: 98.8
click at [975, 132] on td "Nombre completo : [PERSON_NAME]" at bounding box center [975, 123] width 211 height 32
drag, startPoint x: 972, startPoint y: 135, endPoint x: 1051, endPoint y: 155, distance: 81.0
click at [1058, 158] on td "Nombre social : Dulce" at bounding box center [975, 154] width 211 height 32
drag, startPoint x: 884, startPoint y: 128, endPoint x: 978, endPoint y: 135, distance: 94.4
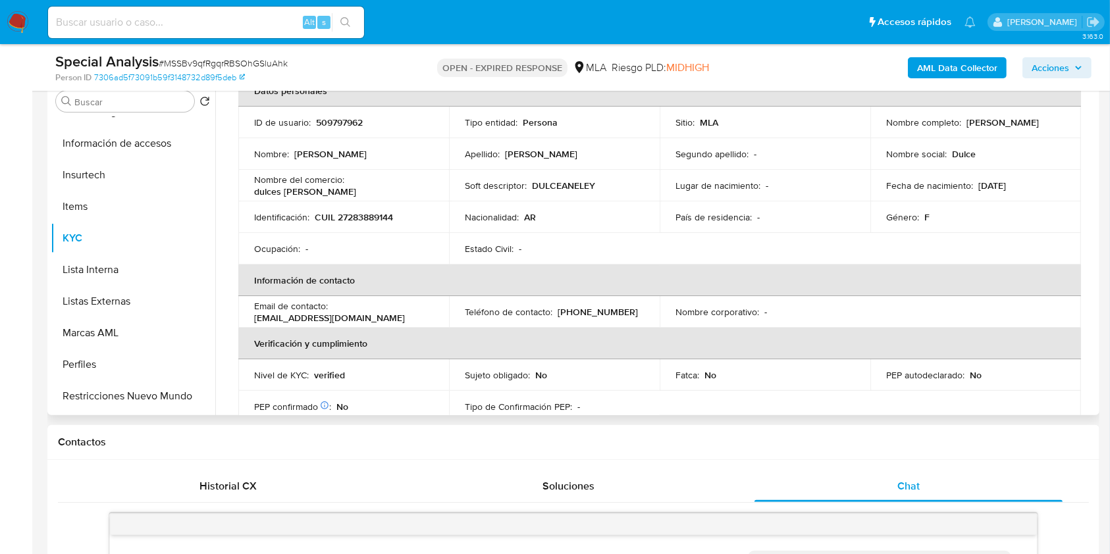
click at [978, 135] on td "Nombre completo : [PERSON_NAME]" at bounding box center [975, 123] width 211 height 32
copy p "[PERSON_NAME]"
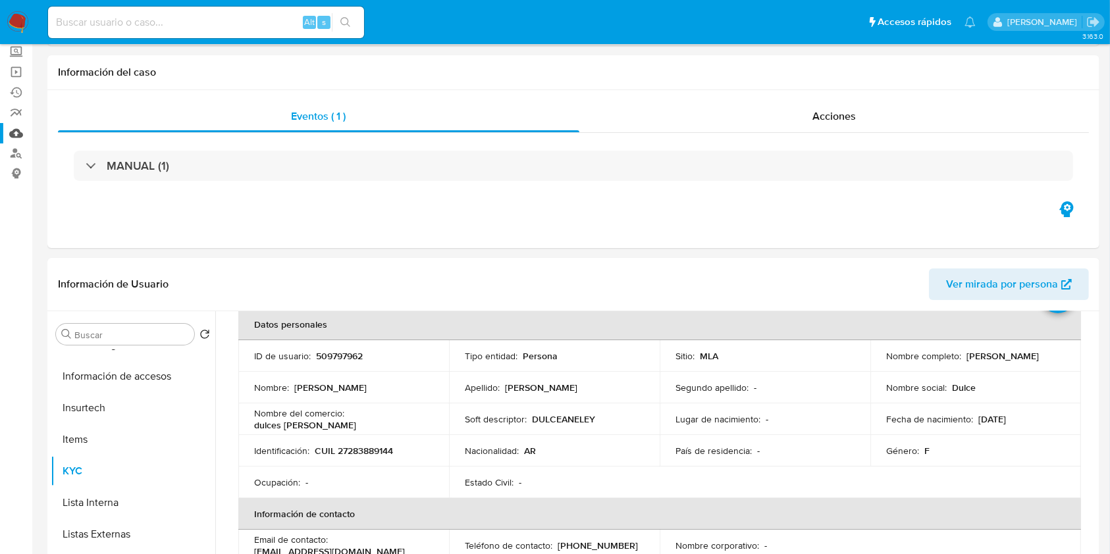
scroll to position [0, 0]
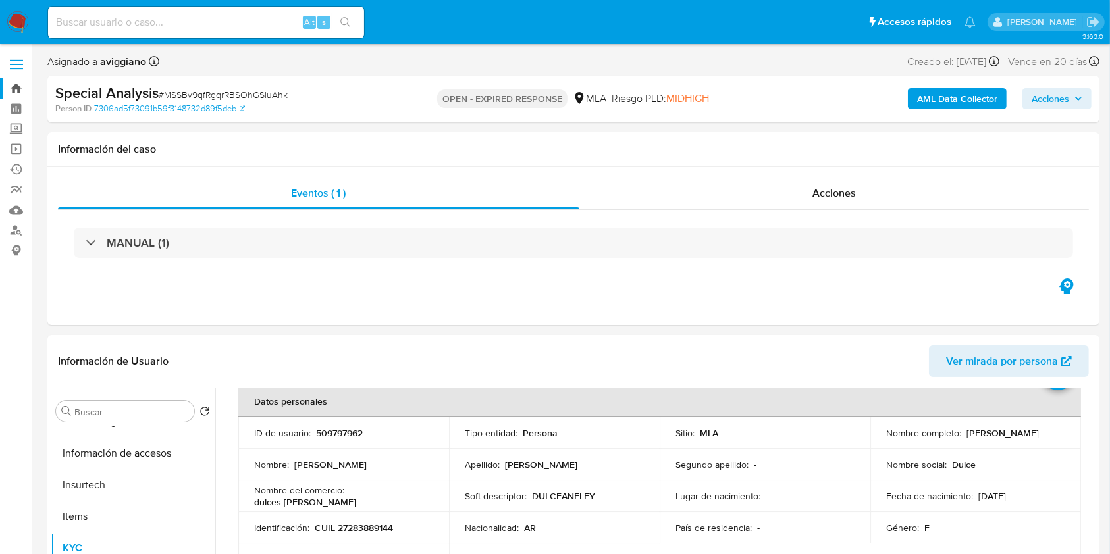
click at [21, 87] on link "Bandeja" at bounding box center [78, 88] width 157 height 20
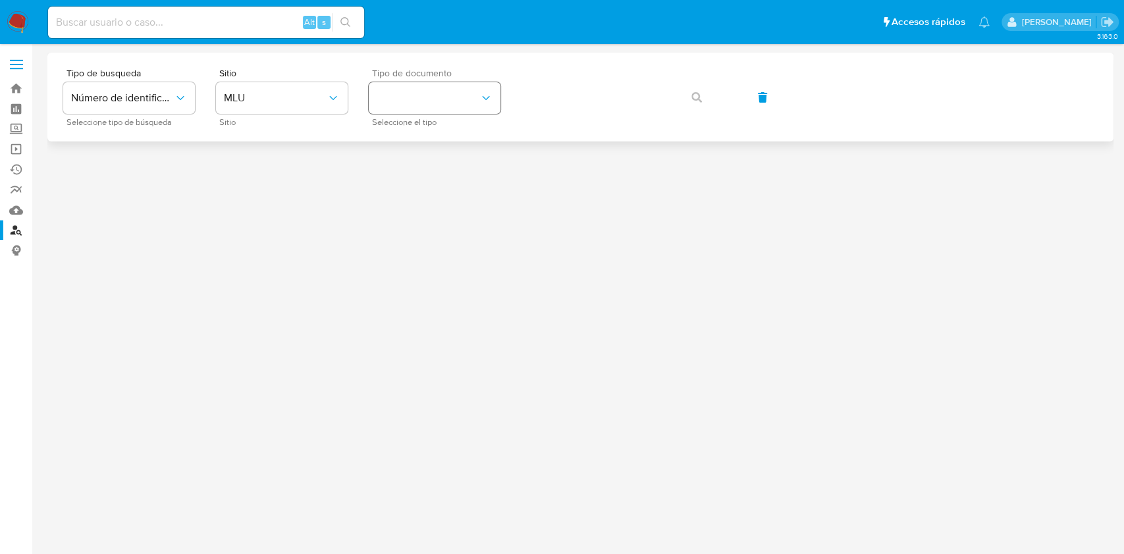
click at [473, 92] on button "identificationType" at bounding box center [435, 98] width 132 height 32
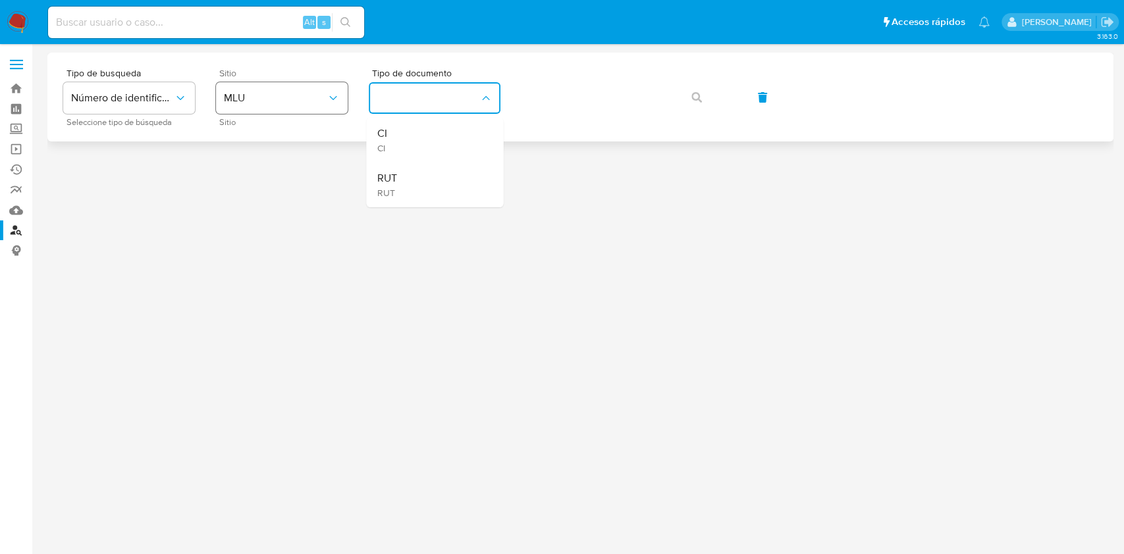
click at [302, 105] on button "MLU" at bounding box center [282, 98] width 132 height 32
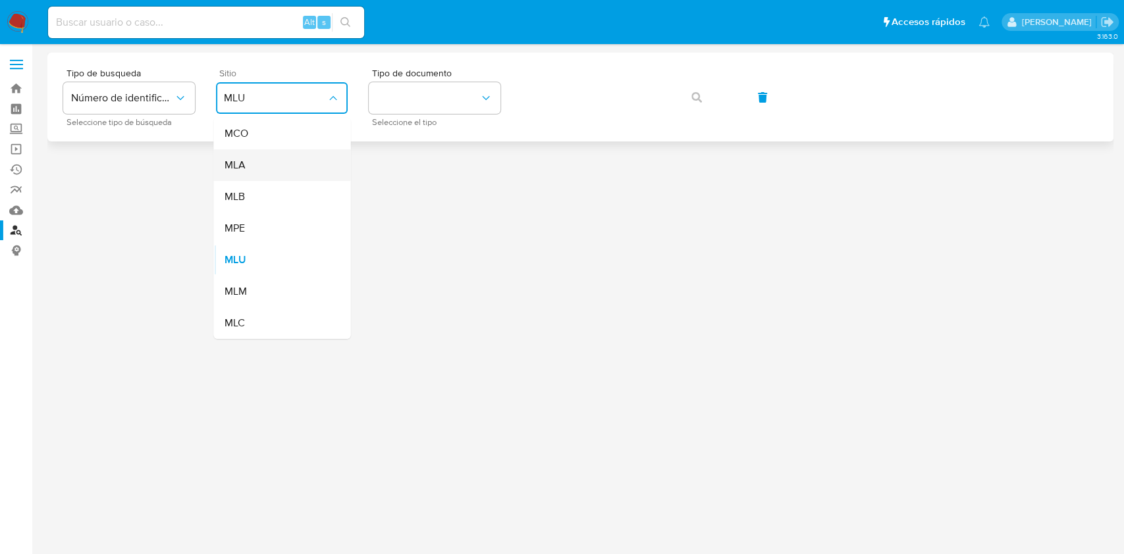
click at [269, 167] on div "MLA" at bounding box center [278, 165] width 108 height 32
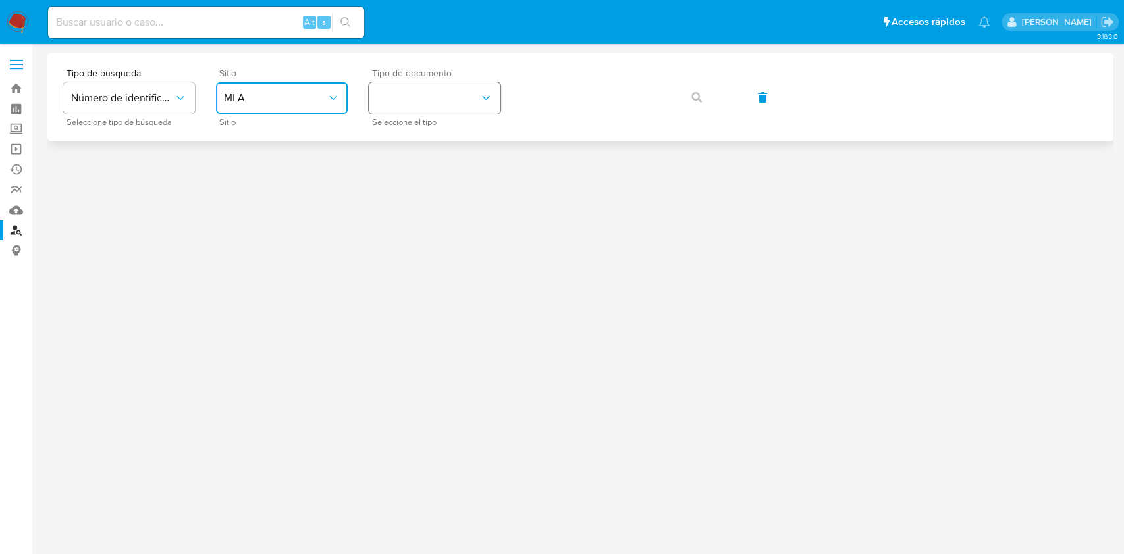
click at [483, 88] on button "identificationType" at bounding box center [435, 98] width 132 height 32
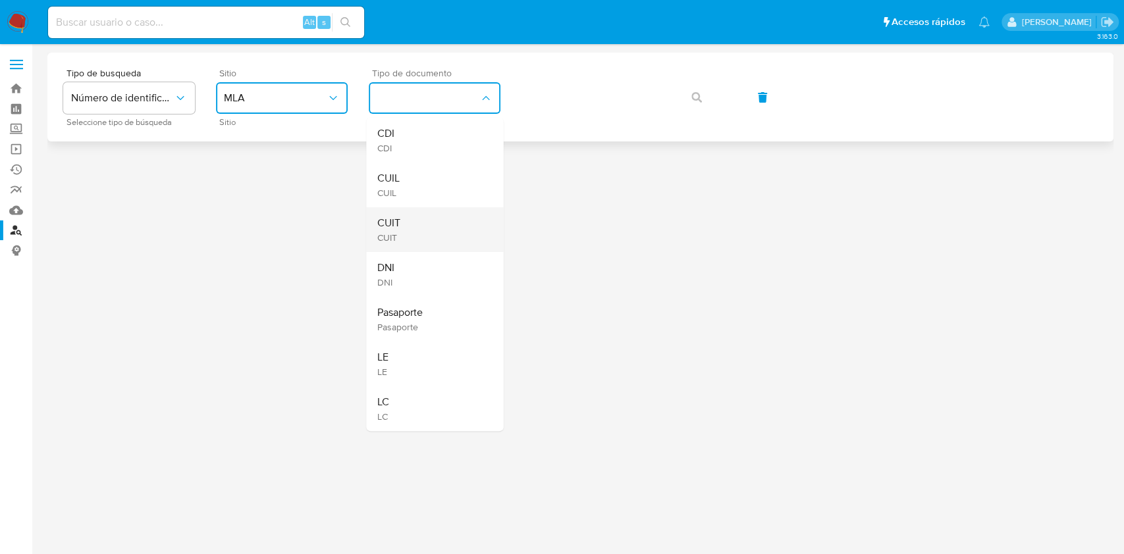
click at [437, 219] on div "CUIT CUIT" at bounding box center [431, 229] width 108 height 45
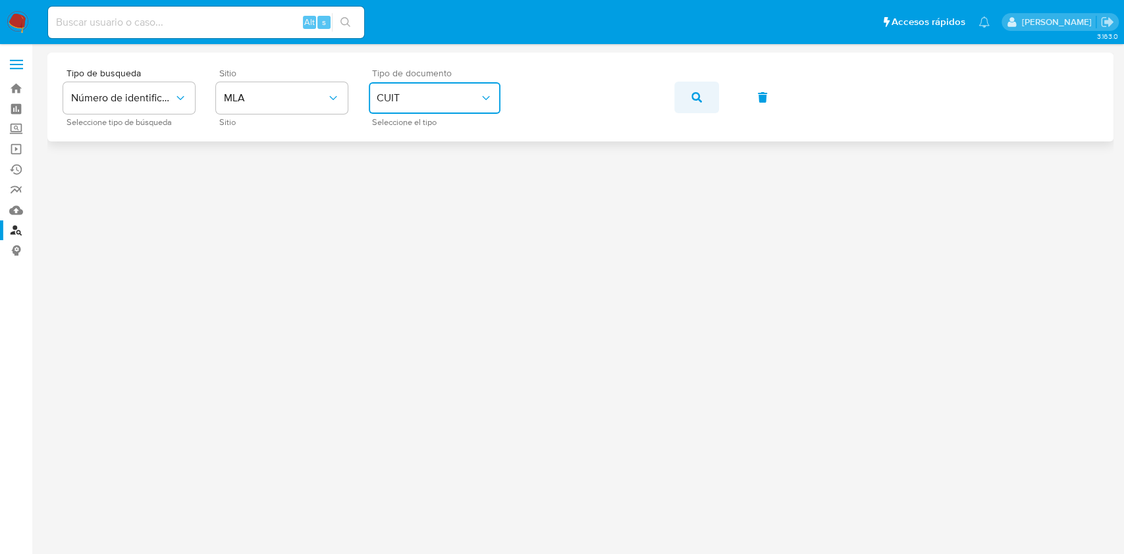
click at [689, 92] on button "button" at bounding box center [696, 98] width 45 height 32
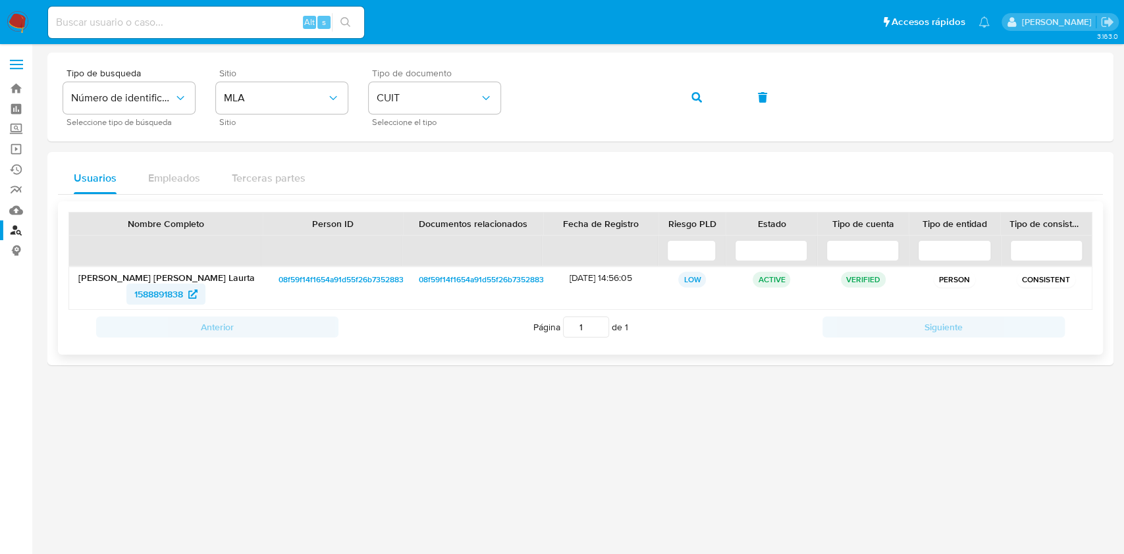
click at [153, 299] on span "1588891838" at bounding box center [158, 294] width 49 height 21
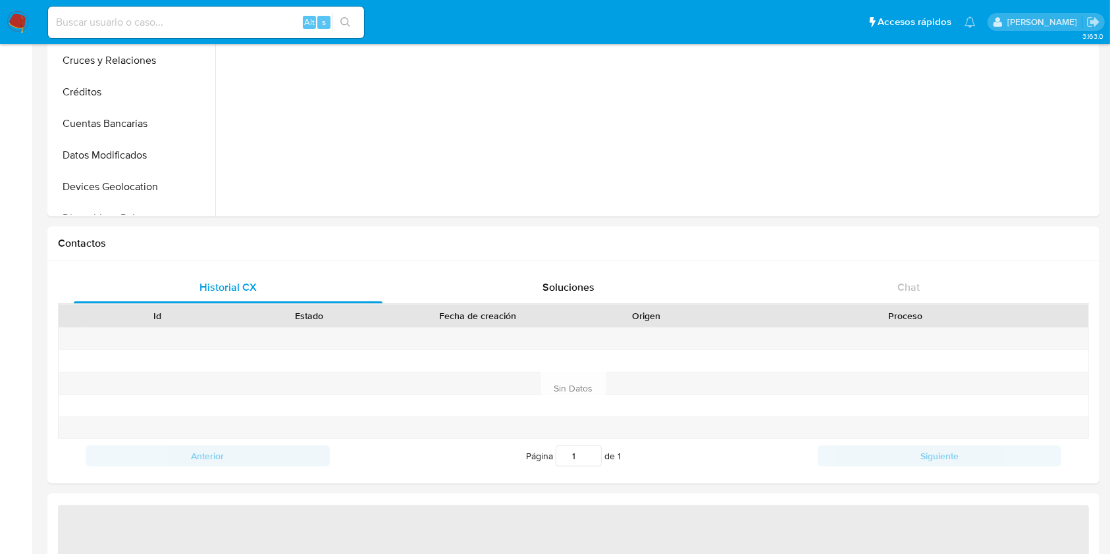
scroll to position [351, 0]
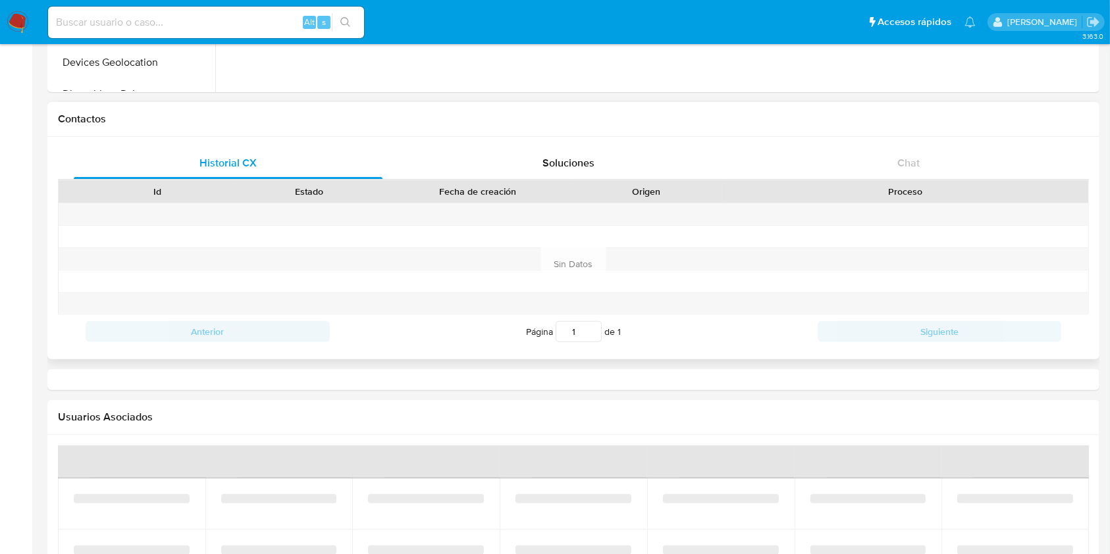
select select "10"
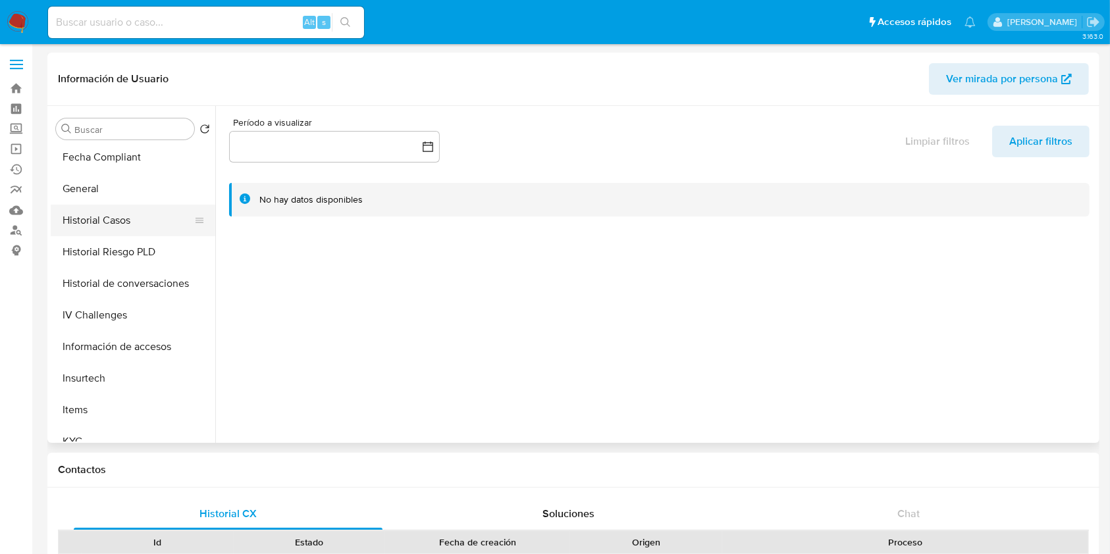
click at [104, 216] on button "Historial Casos" at bounding box center [128, 221] width 154 height 32
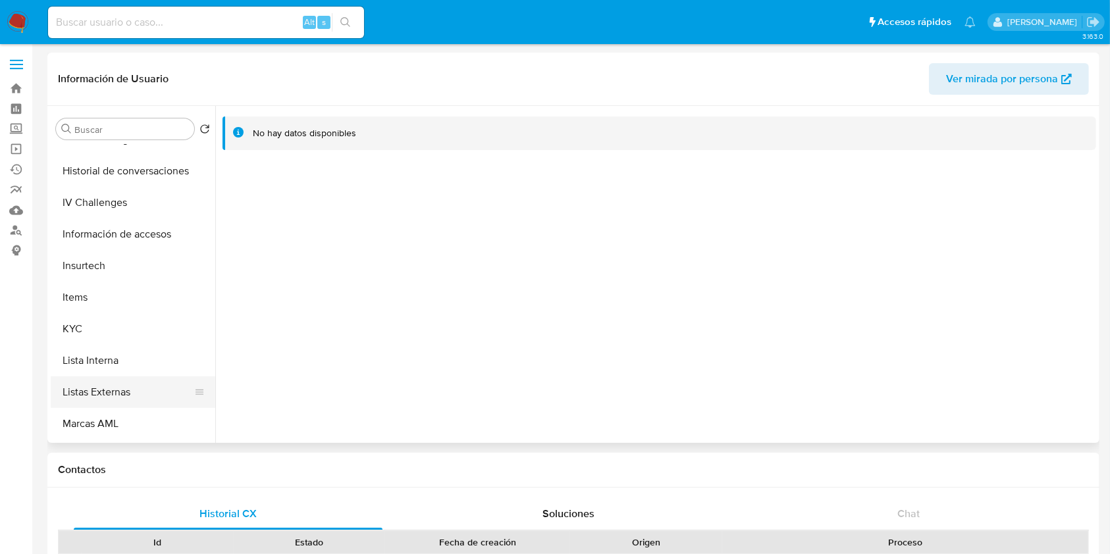
scroll to position [527, 0]
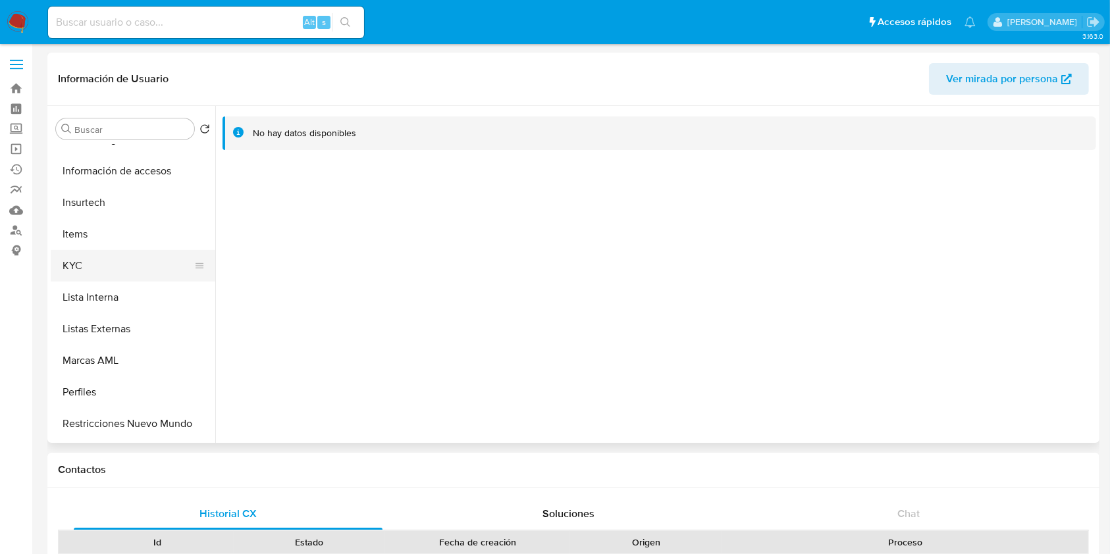
click at [80, 259] on button "KYC" at bounding box center [128, 266] width 154 height 32
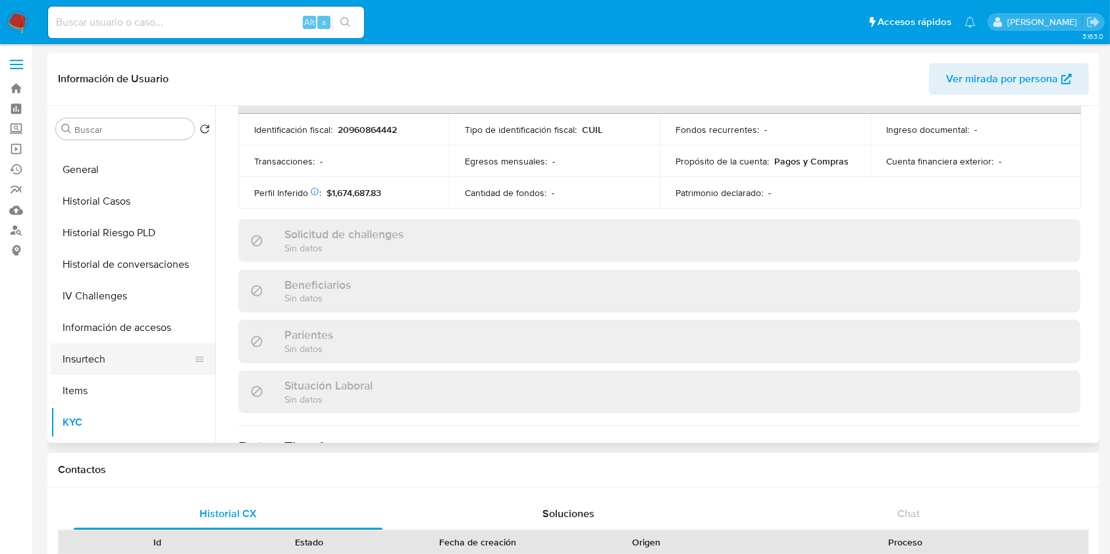
scroll to position [263, 0]
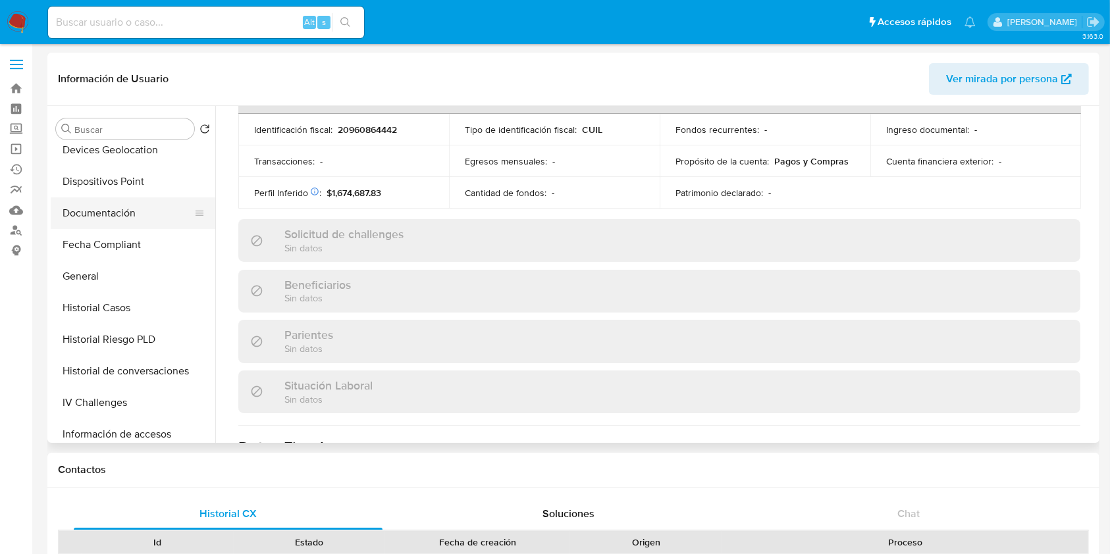
click at [130, 224] on button "Documentación" at bounding box center [128, 213] width 154 height 32
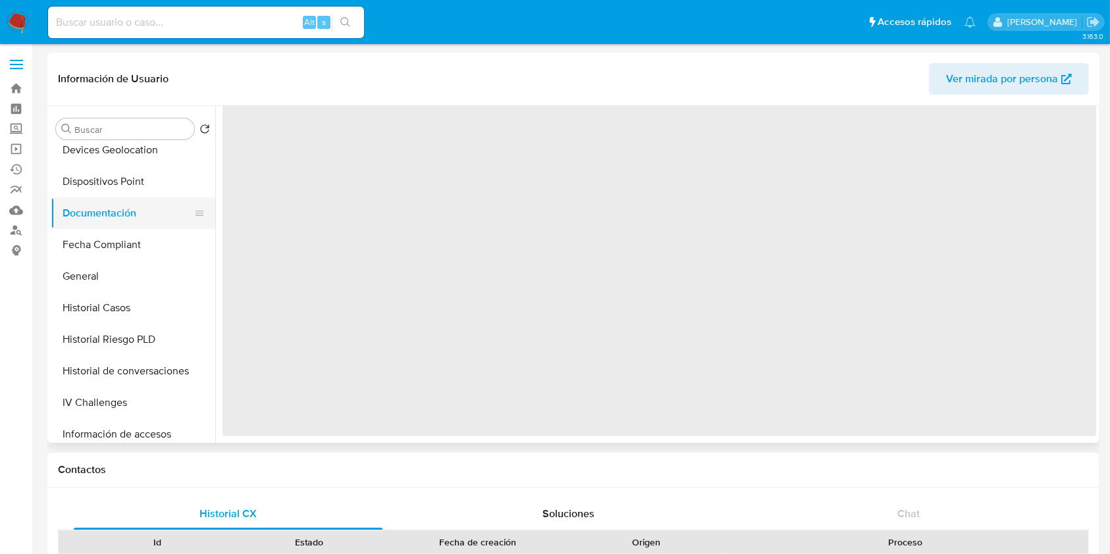
scroll to position [0, 0]
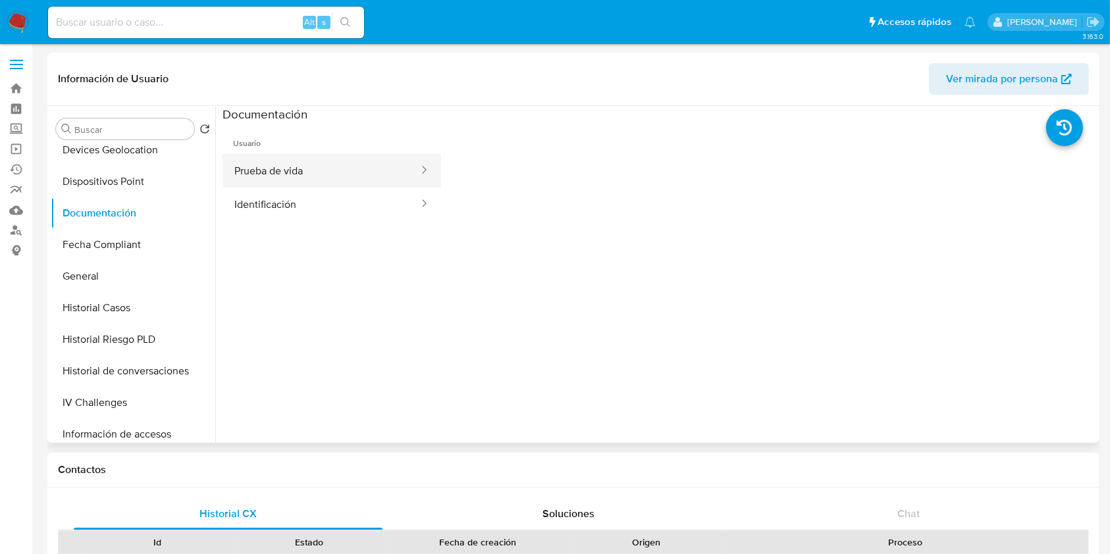
click at [265, 185] on button "Prueba de vida" at bounding box center [321, 171] width 197 height 34
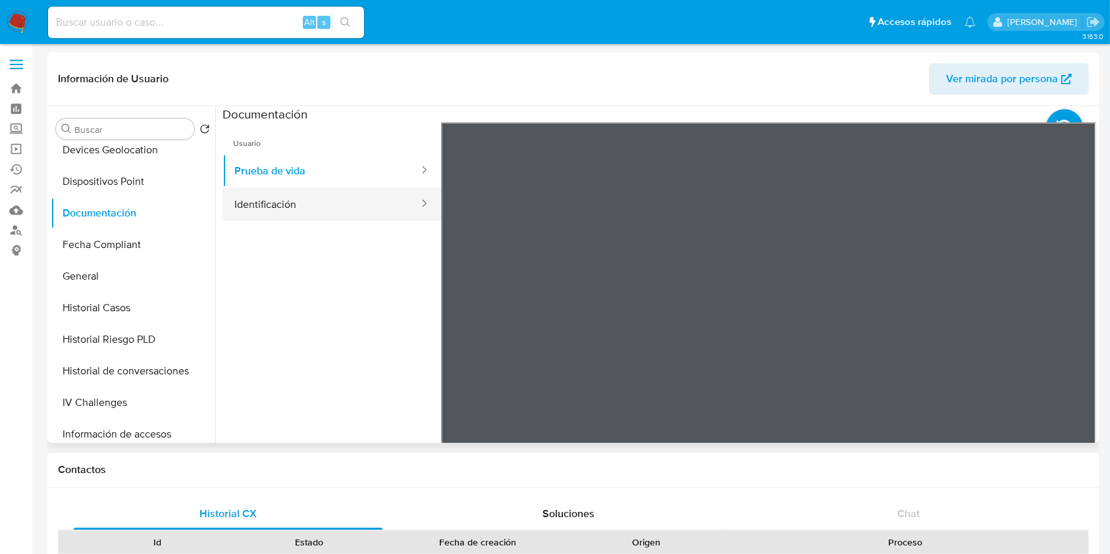
click at [303, 201] on button "Identificación" at bounding box center [321, 205] width 197 height 34
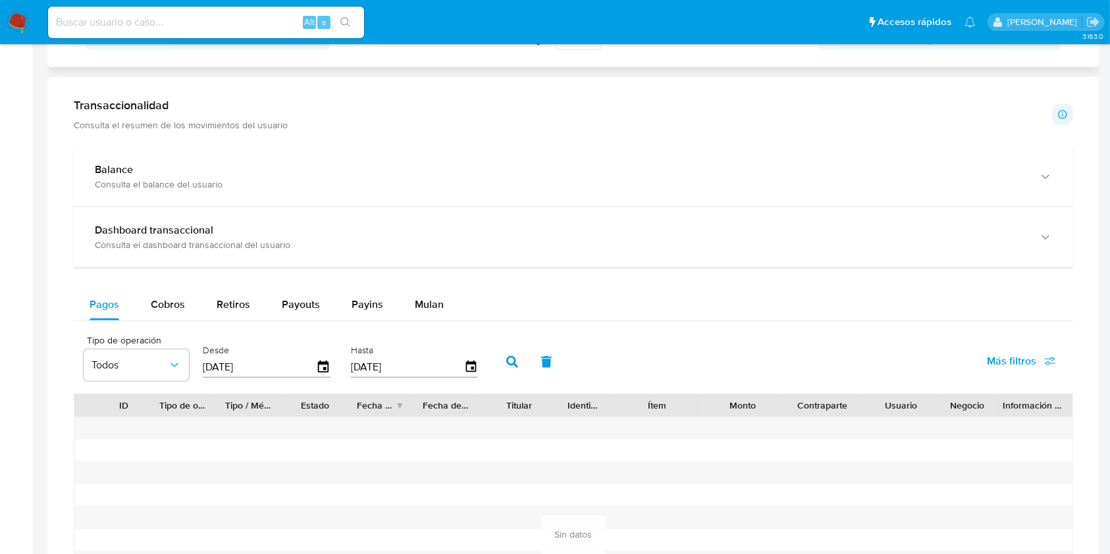
scroll to position [790, 0]
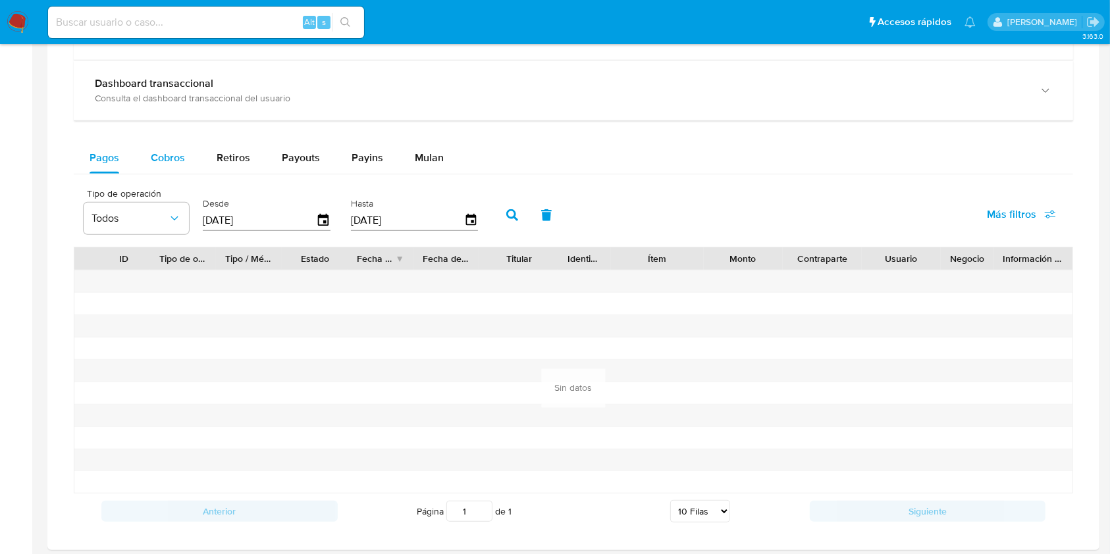
click at [145, 146] on button "Cobros" at bounding box center [168, 158] width 66 height 32
select select "10"
click at [245, 165] on span "Retiros" at bounding box center [234, 157] width 34 height 15
select select "10"
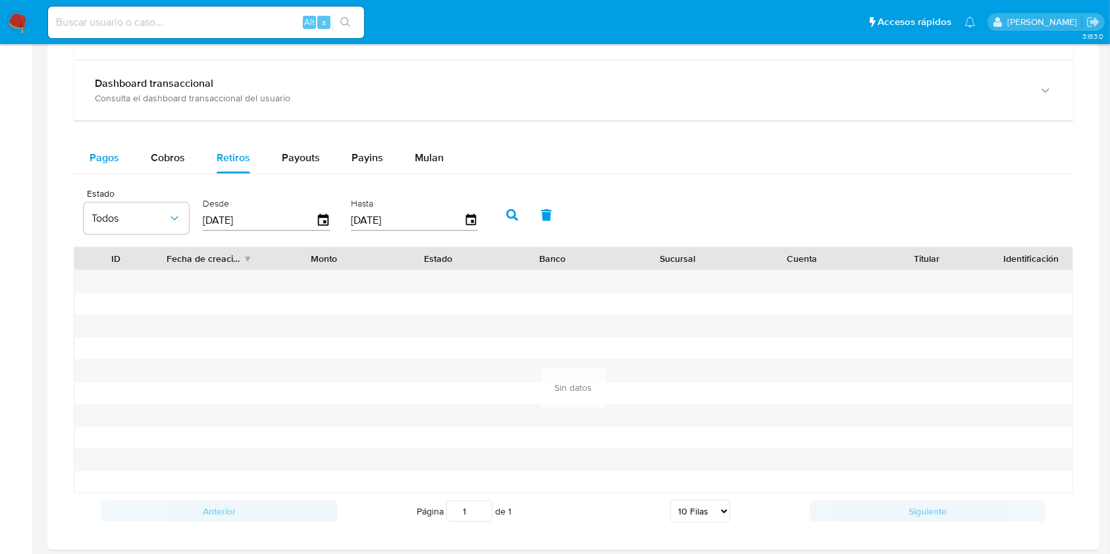
click at [95, 154] on span "Pagos" at bounding box center [105, 157] width 30 height 15
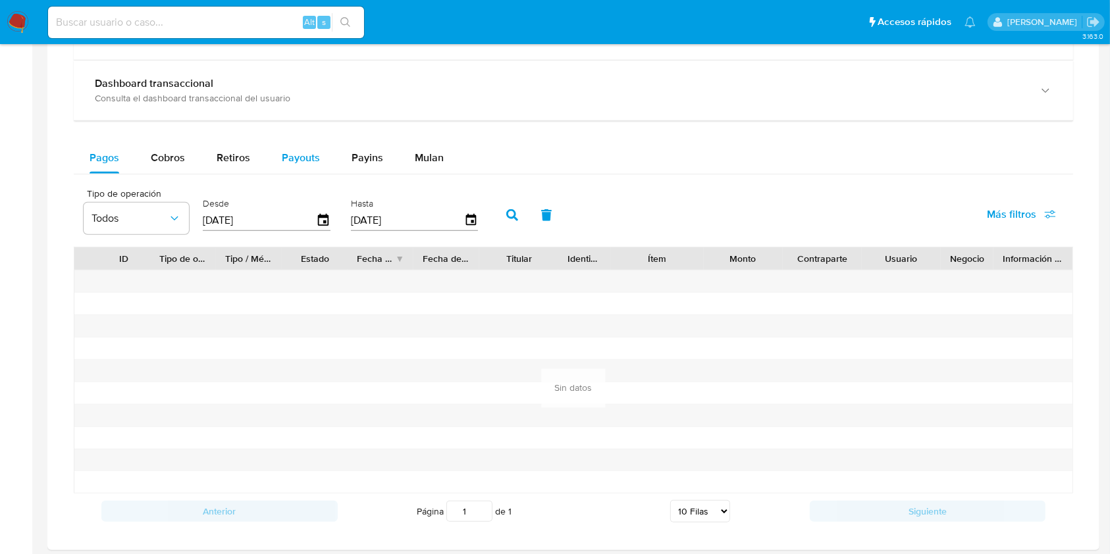
drag, startPoint x: 266, startPoint y: 155, endPoint x: 278, endPoint y: 159, distance: 12.5
click at [271, 157] on button "Payouts" at bounding box center [301, 158] width 70 height 32
select select "10"
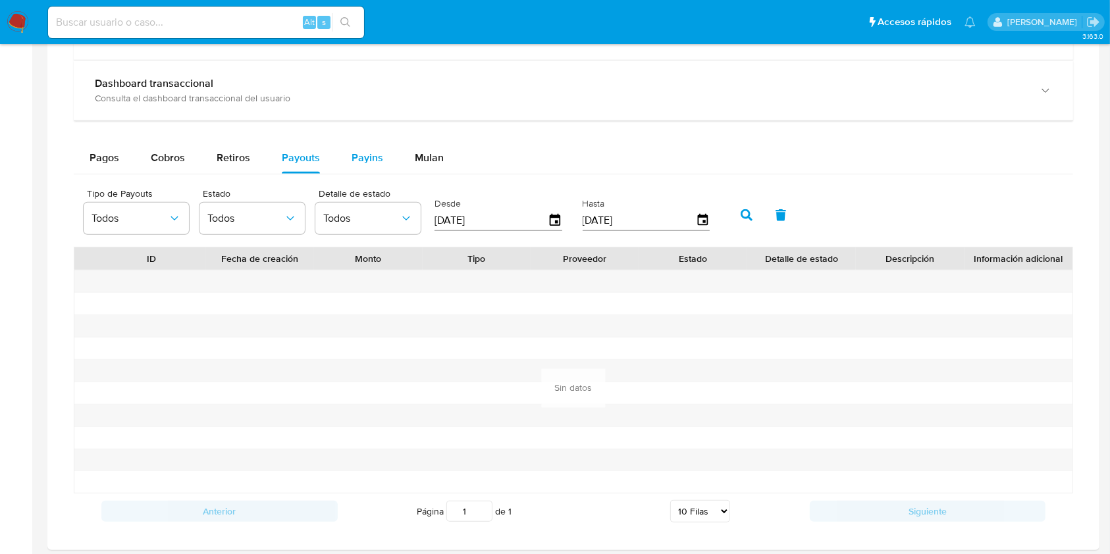
click at [354, 156] on span "Payins" at bounding box center [368, 157] width 32 height 15
select select "10"
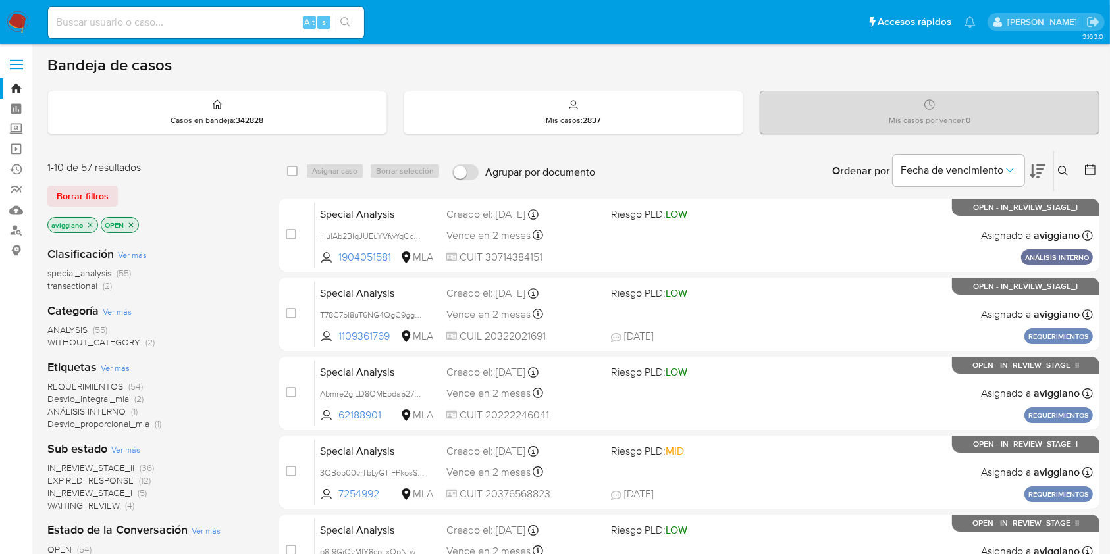
click at [1060, 172] on icon at bounding box center [1063, 171] width 11 height 11
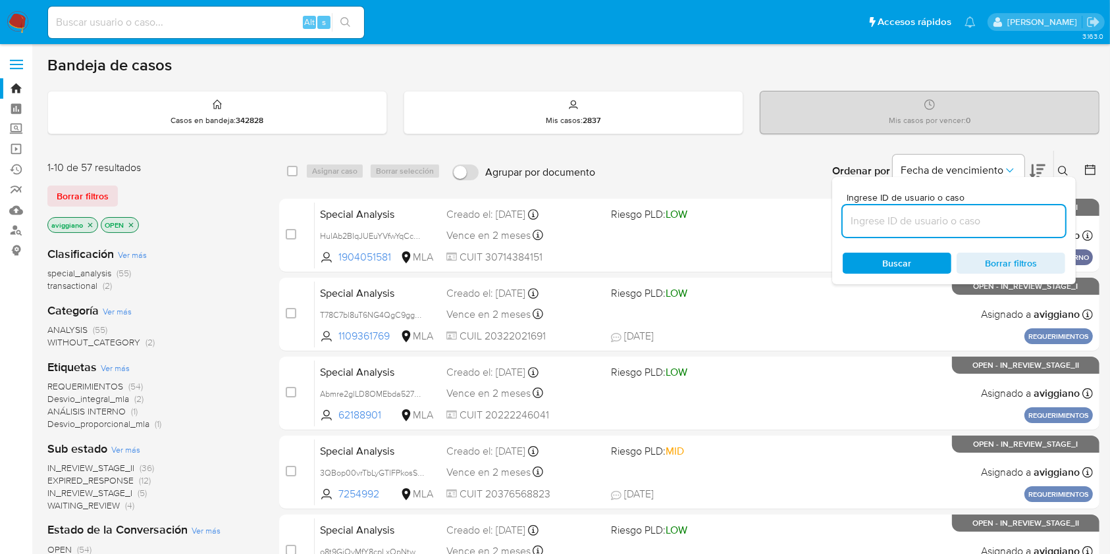
click at [958, 224] on input at bounding box center [954, 221] width 223 height 17
type input "MSSBv9qfRgqrRBSOhGSluAhk"
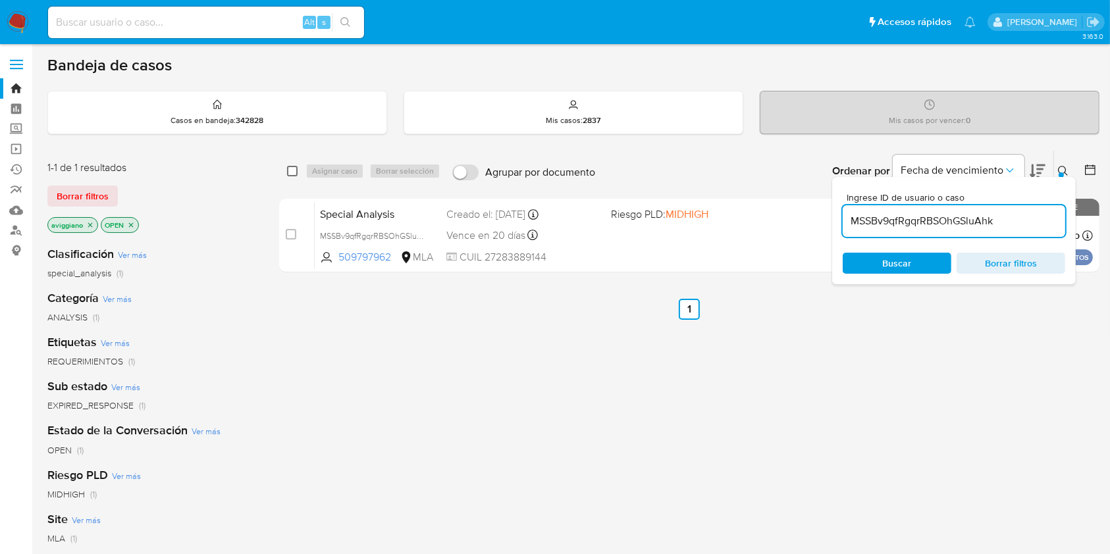
click at [290, 165] on div "select-all-cases-checkbox" at bounding box center [292, 171] width 11 height 13
click at [292, 170] on input "checkbox" at bounding box center [292, 171] width 11 height 11
checkbox input "true"
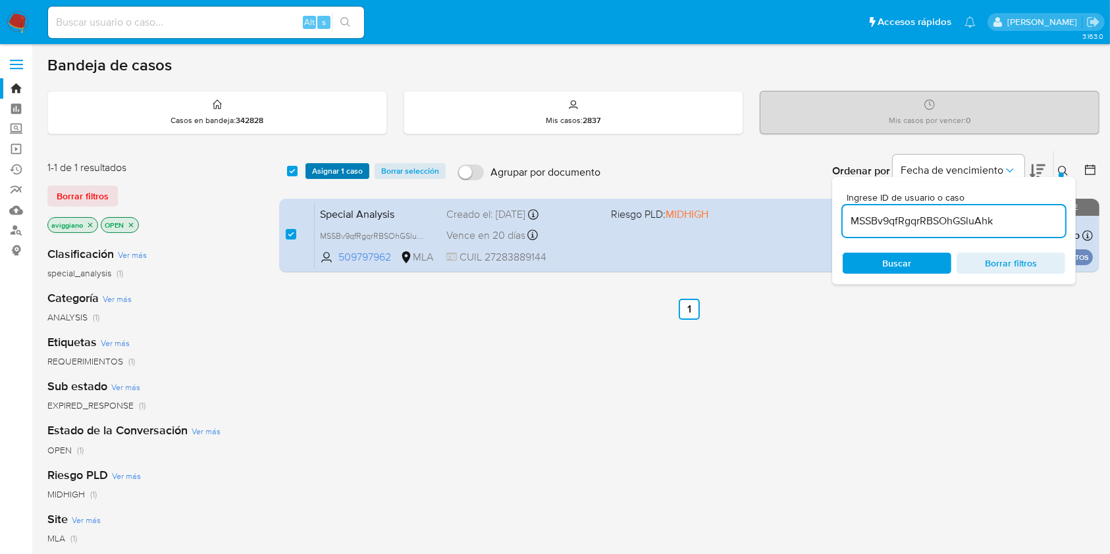
click at [310, 169] on button "Asignar 1 caso" at bounding box center [337, 171] width 64 height 16
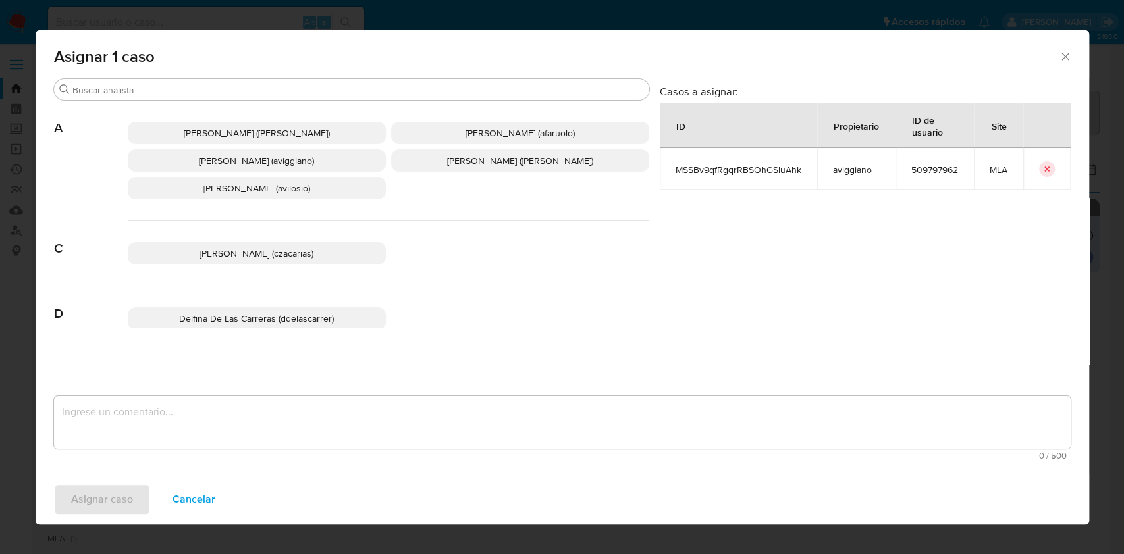
click at [297, 166] on span "[PERSON_NAME] (aviggiano)" at bounding box center [256, 160] width 115 height 13
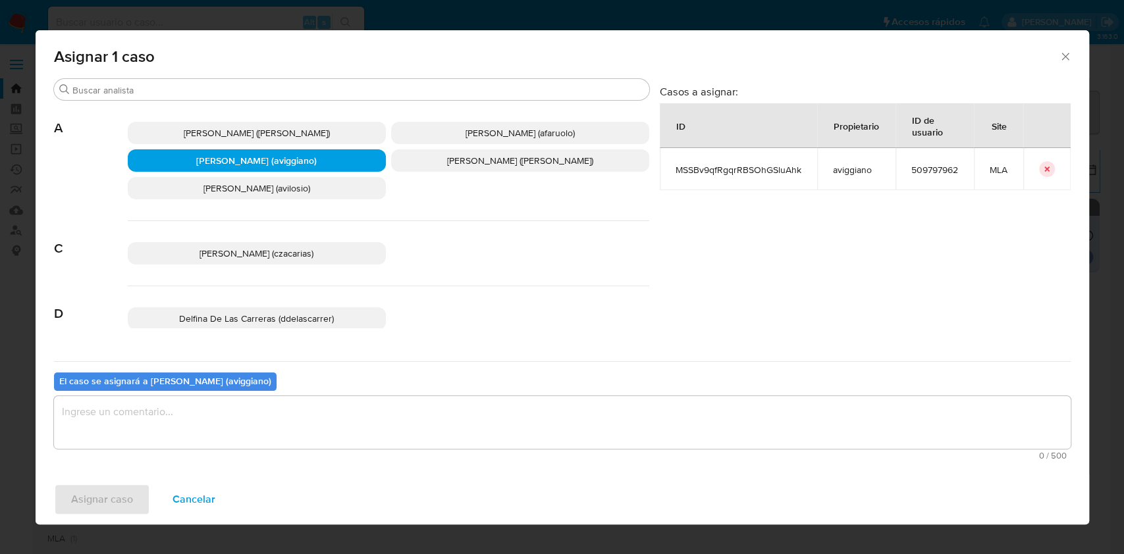
click at [184, 415] on textarea "assign-modal" at bounding box center [562, 422] width 1016 height 53
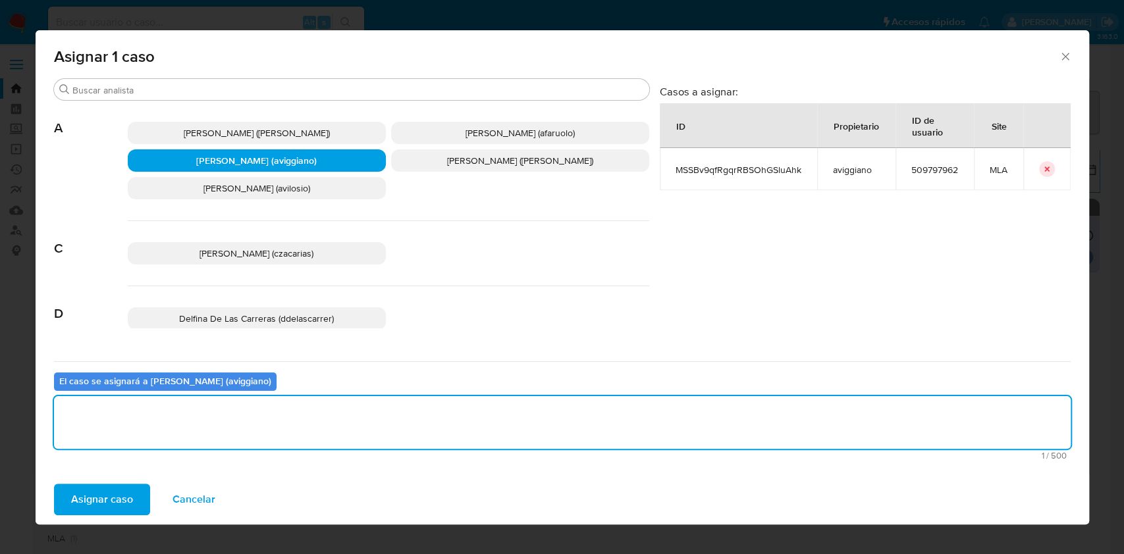
click at [113, 487] on span "Asignar caso" at bounding box center [102, 499] width 62 height 29
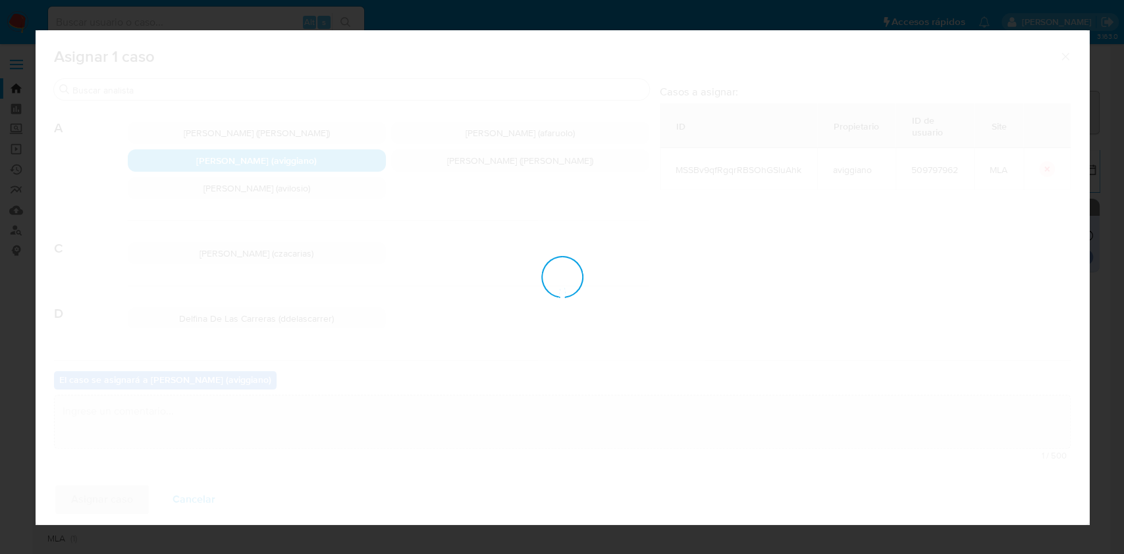
checkbox input "false"
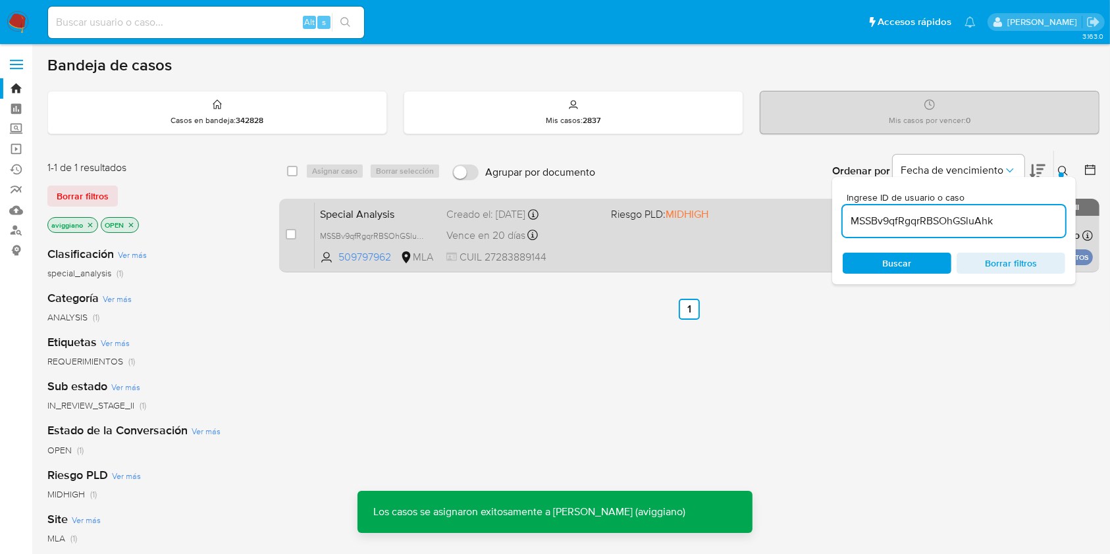
click at [594, 219] on div "Creado el: 06/08/2025 Creado el: 06/08/2025 15:35:17" at bounding box center [522, 214] width 153 height 14
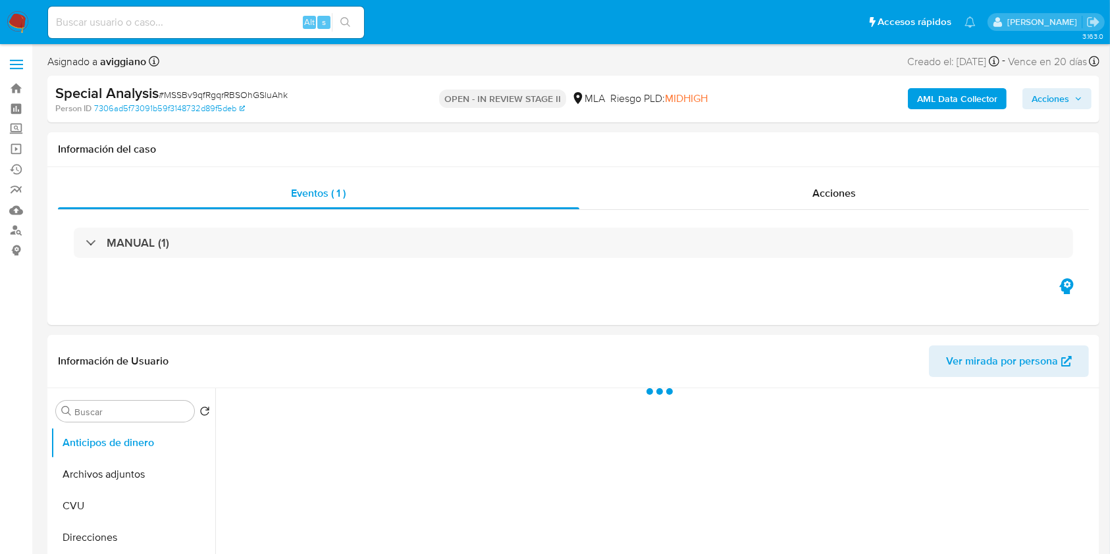
click at [1033, 99] on span "Acciones" at bounding box center [1051, 98] width 38 height 21
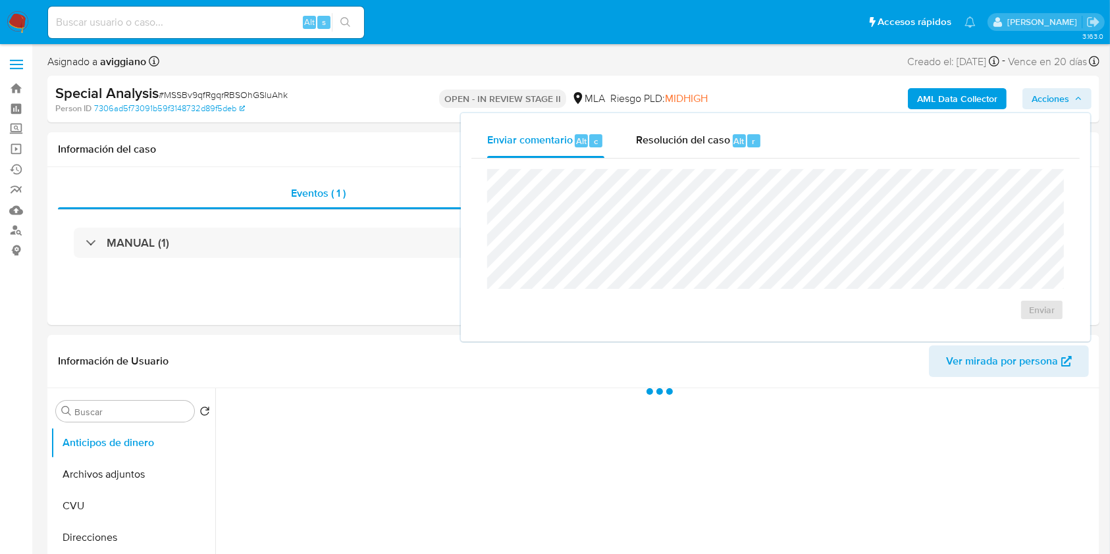
click at [777, 129] on div "Enviar comentario Alt c Resolución del caso Alt r" at bounding box center [775, 141] width 608 height 34
select select "10"
click at [729, 150] on div "Resolución del caso Alt r" at bounding box center [699, 141] width 126 height 34
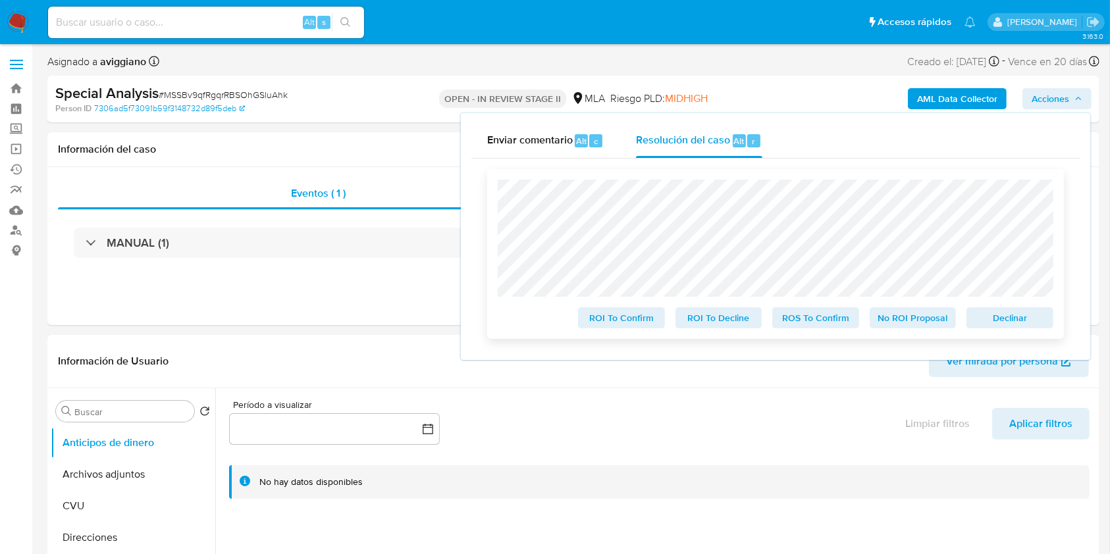
click at [1018, 323] on span "Declinar" at bounding box center [1010, 318] width 68 height 18
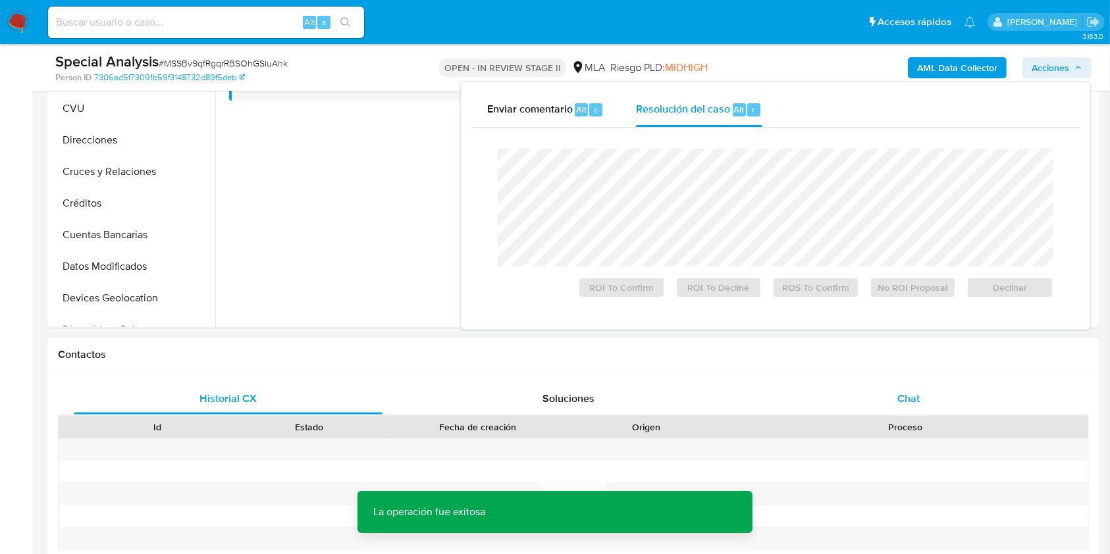
click at [916, 404] on span "Chat" at bounding box center [908, 398] width 22 height 15
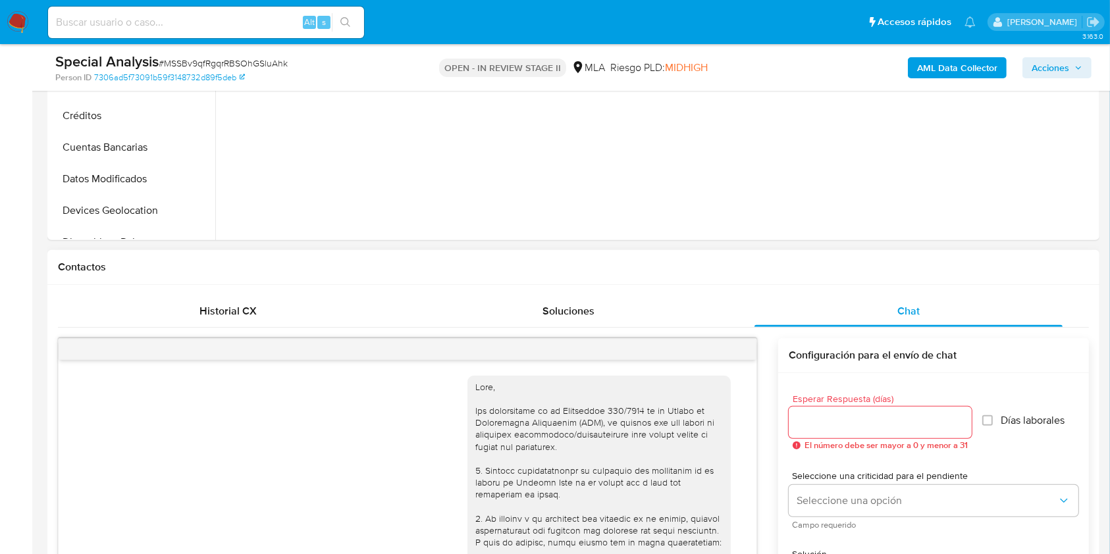
scroll to position [467, 0]
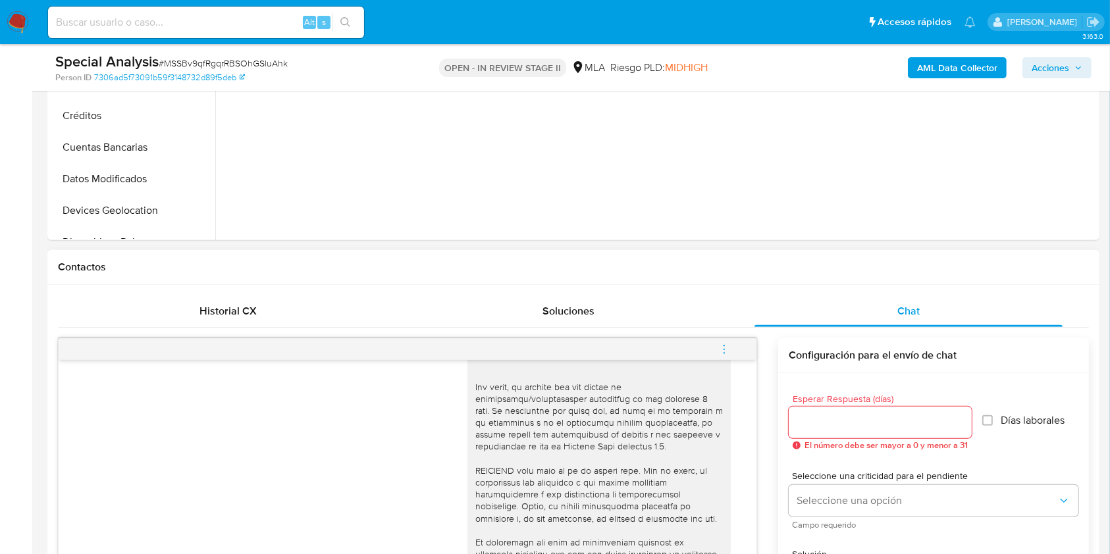
click at [725, 348] on icon "menu-action" at bounding box center [724, 350] width 12 height 12
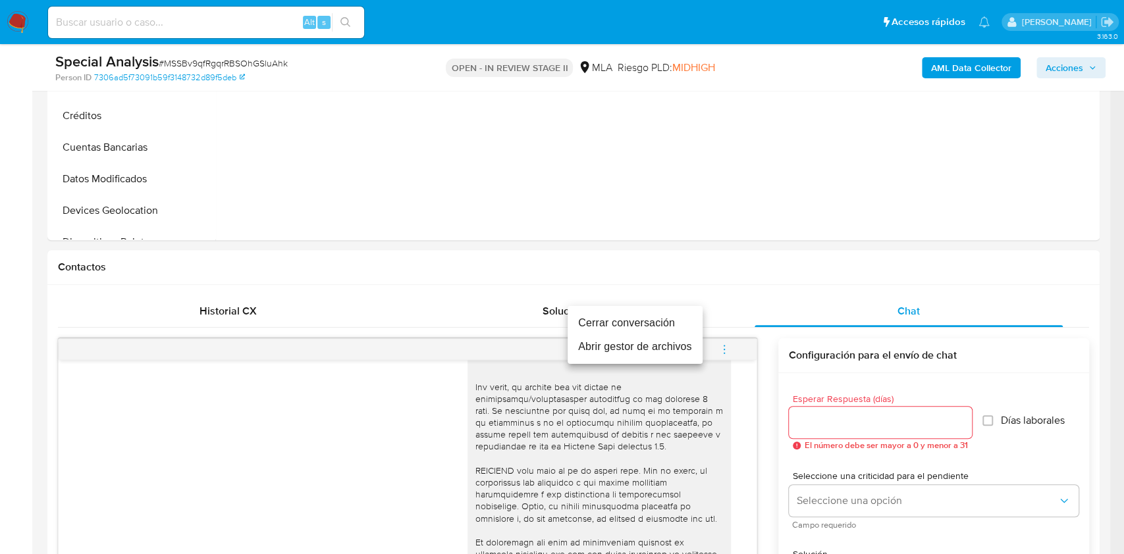
click at [616, 329] on li "Cerrar conversación" at bounding box center [634, 323] width 135 height 24
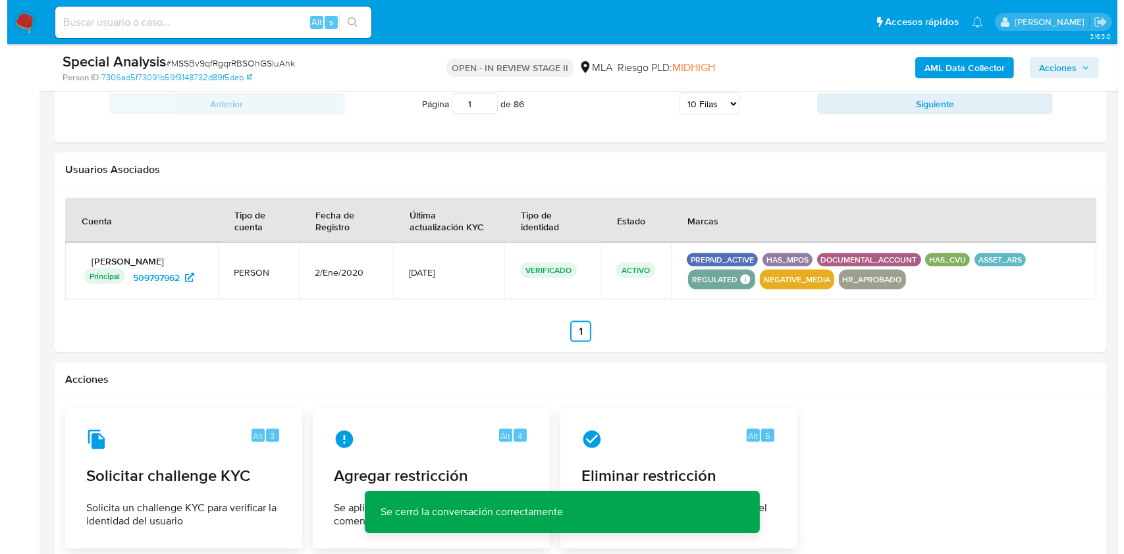
scroll to position [2018, 0]
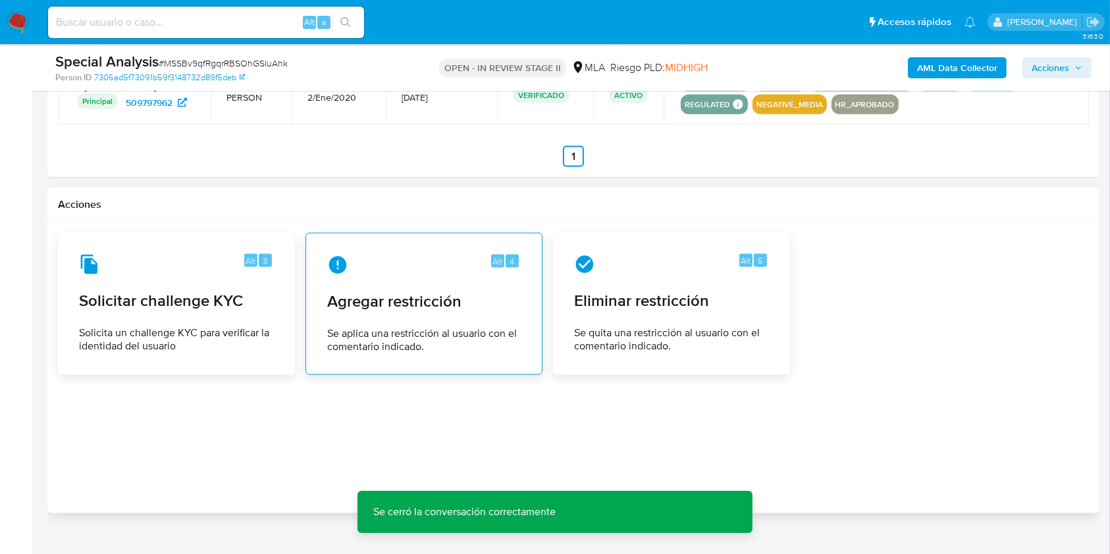
click at [438, 301] on span "Agregar restricción" at bounding box center [424, 302] width 194 height 20
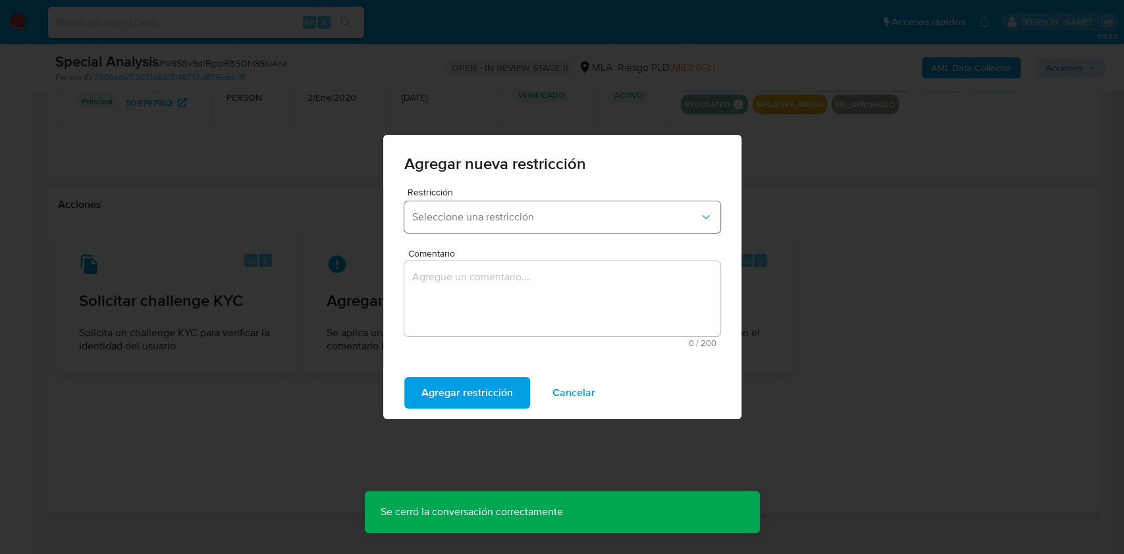
click at [455, 208] on button "Seleccione una restricción" at bounding box center [562, 217] width 316 height 32
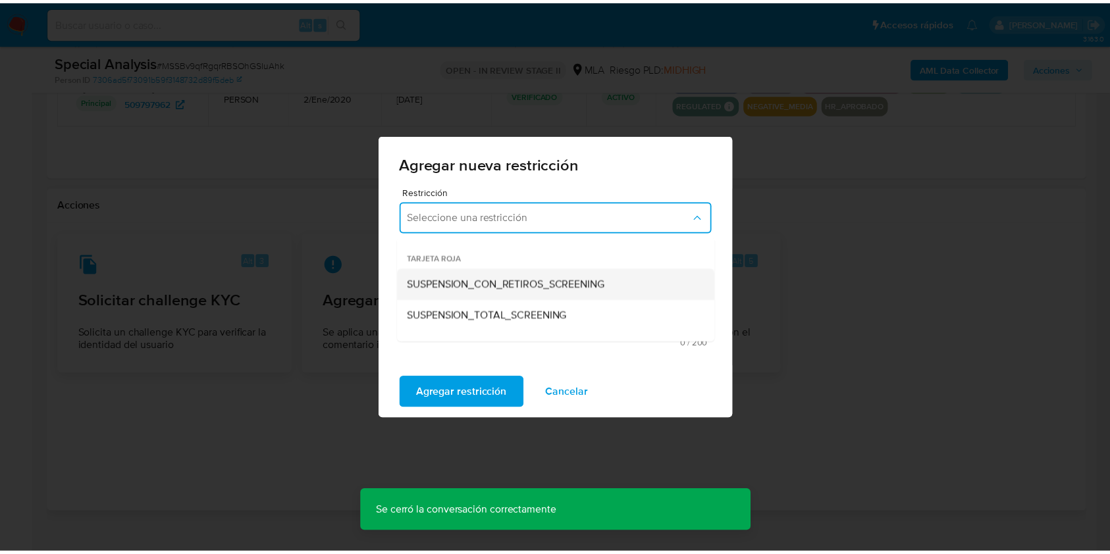
scroll to position [175, 0]
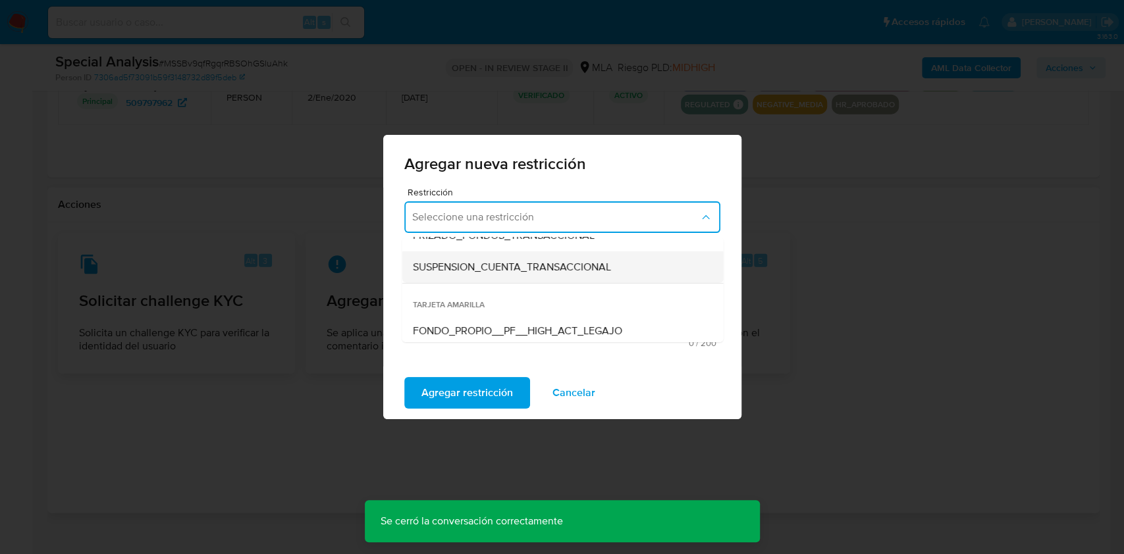
click at [452, 273] on span "SUSPENSION_CUENTA_TRANSACCIONAL" at bounding box center [511, 267] width 198 height 13
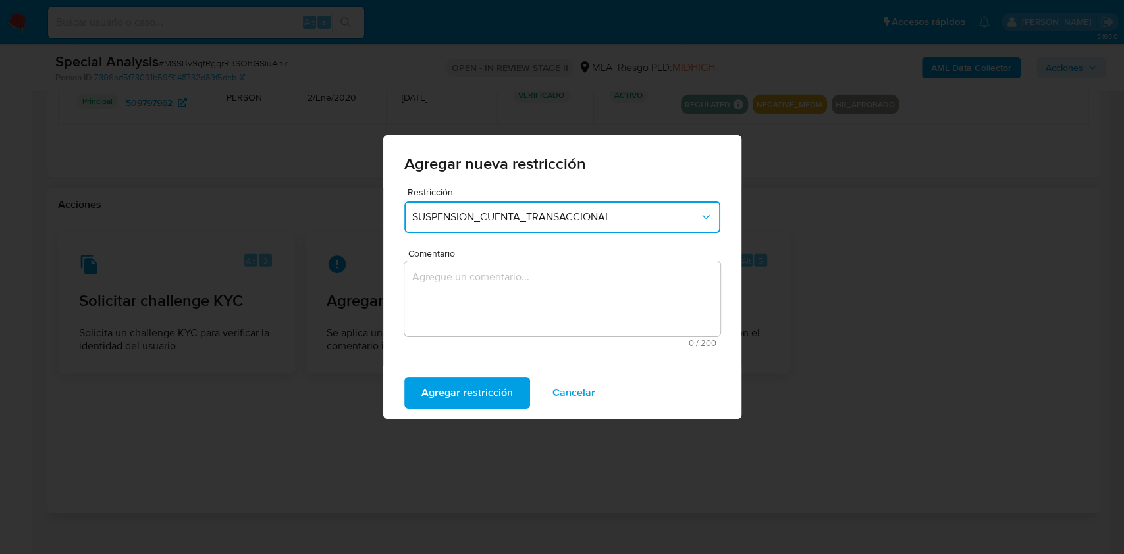
click at [451, 291] on textarea "Comentario" at bounding box center [562, 298] width 316 height 75
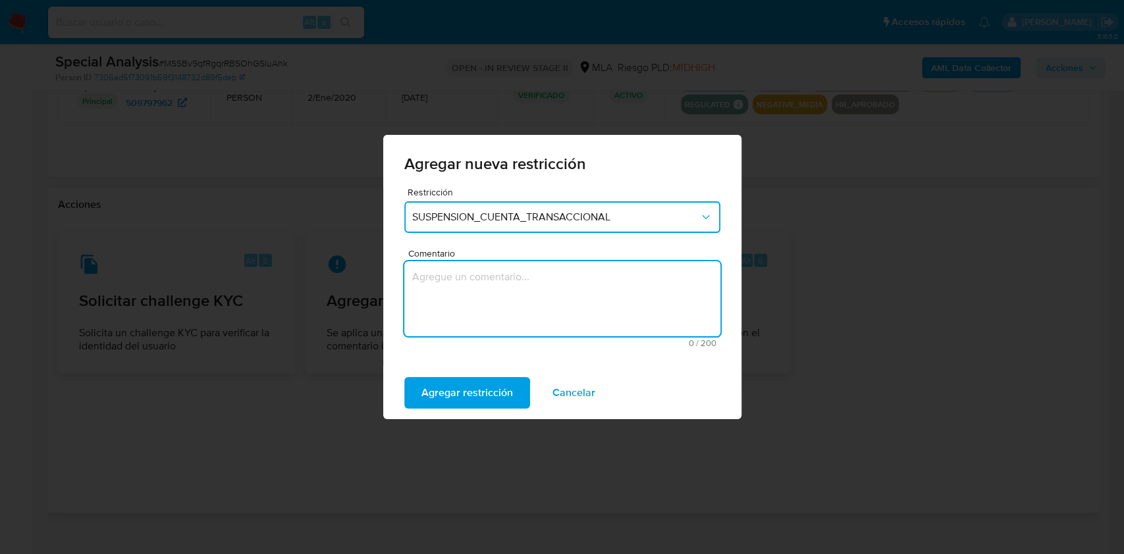
type textarea "m"
type textarea "AML"
click at [461, 398] on span "Agregar restricción" at bounding box center [467, 393] width 92 height 29
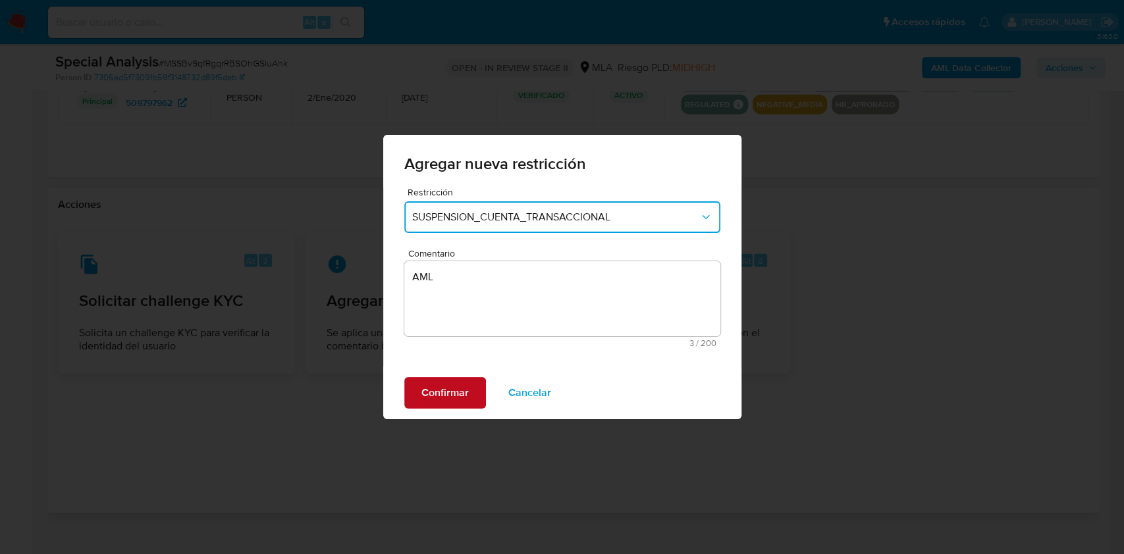
click at [461, 398] on span "Confirmar" at bounding box center [444, 393] width 47 height 29
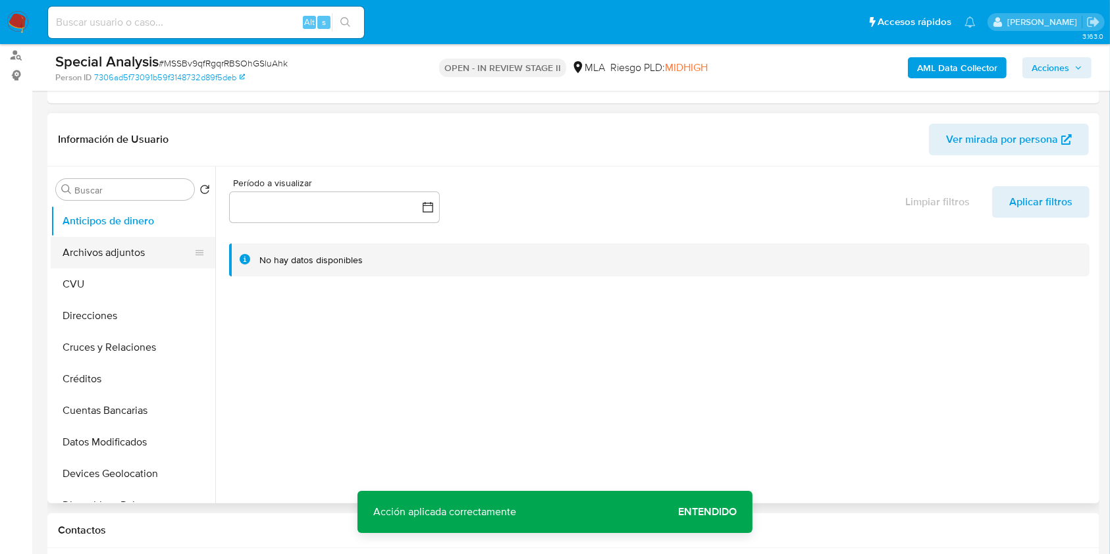
click at [126, 267] on button "Archivos adjuntos" at bounding box center [128, 253] width 154 height 32
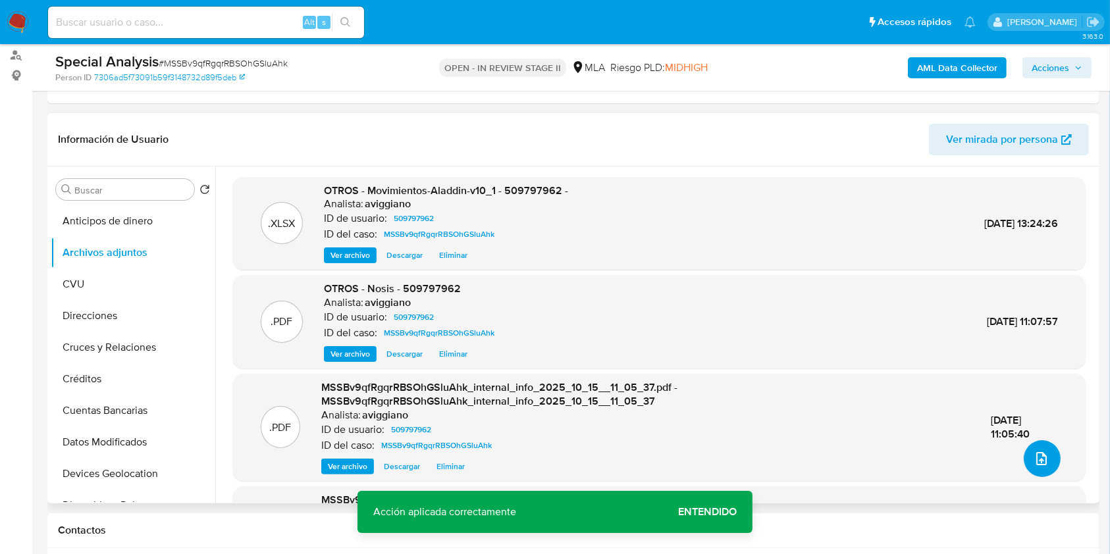
click at [1038, 460] on icon "upload-file" at bounding box center [1042, 459] width 16 height 16
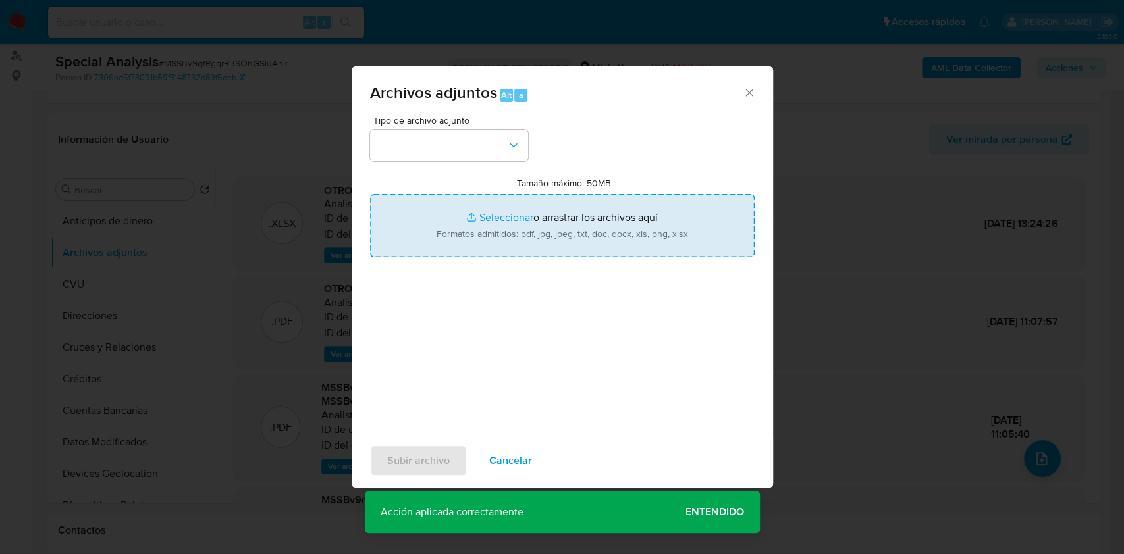
click at [535, 210] on input "Tamaño máximo: 50MB Seleccionar archivos" at bounding box center [562, 225] width 384 height 63
type input "C:\fakepath\Caselog MSSBv9qfRgqrRBSOhGSluAhk_2025_10_15_11_41_46.docx"
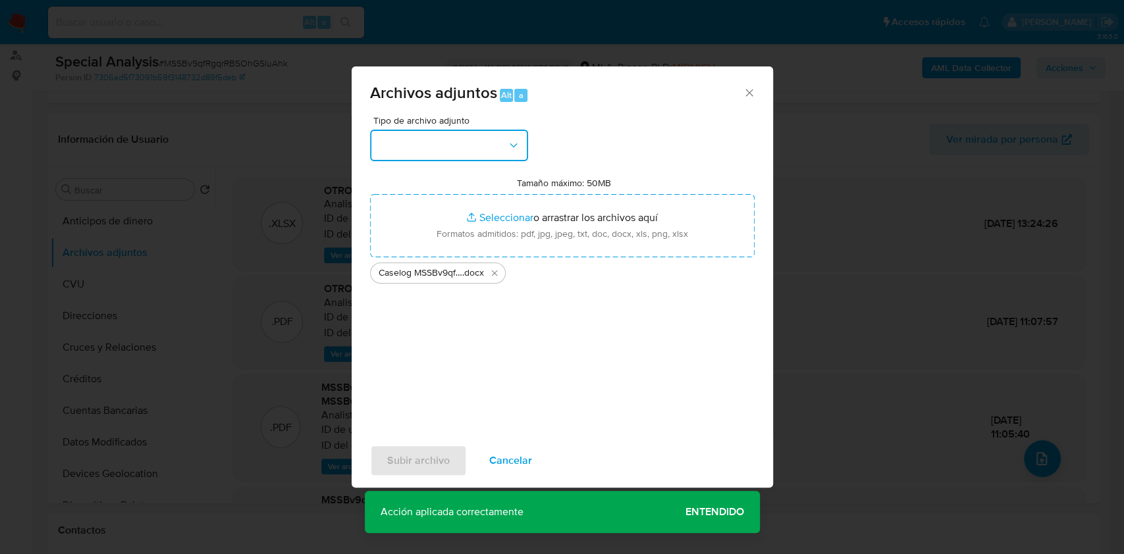
click at [477, 161] on button "button" at bounding box center [449, 146] width 158 height 32
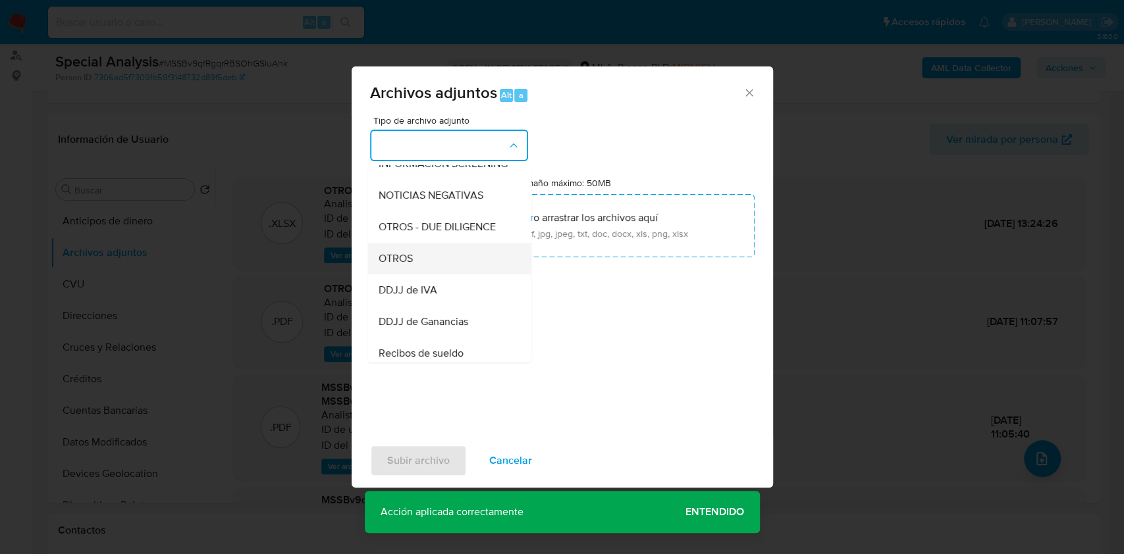
click at [421, 274] on div "OTROS" at bounding box center [445, 259] width 134 height 32
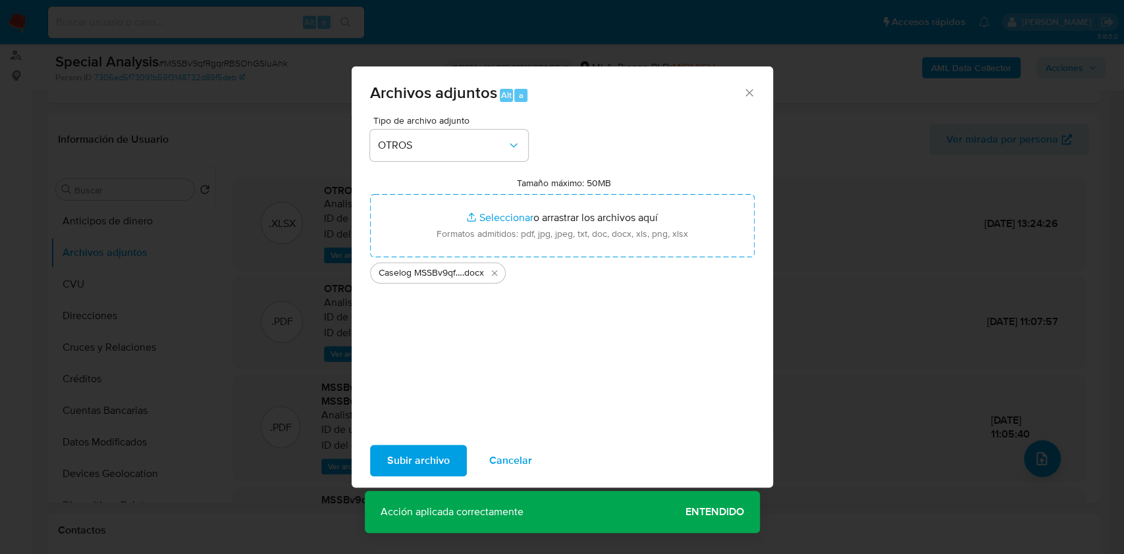
click at [417, 450] on span "Subir archivo" at bounding box center [418, 460] width 63 height 29
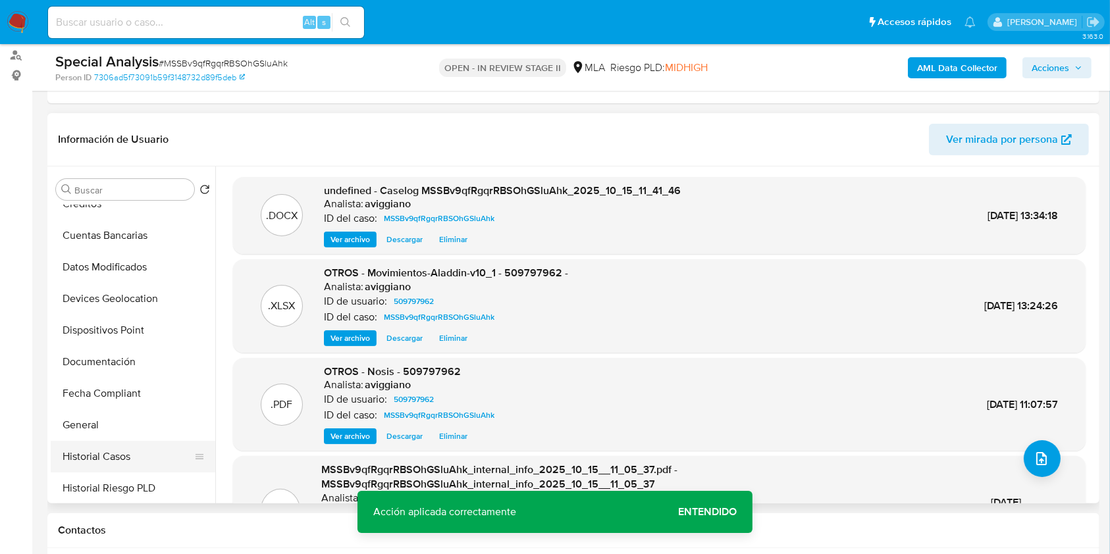
click at [94, 457] on button "Historial Casos" at bounding box center [128, 457] width 154 height 32
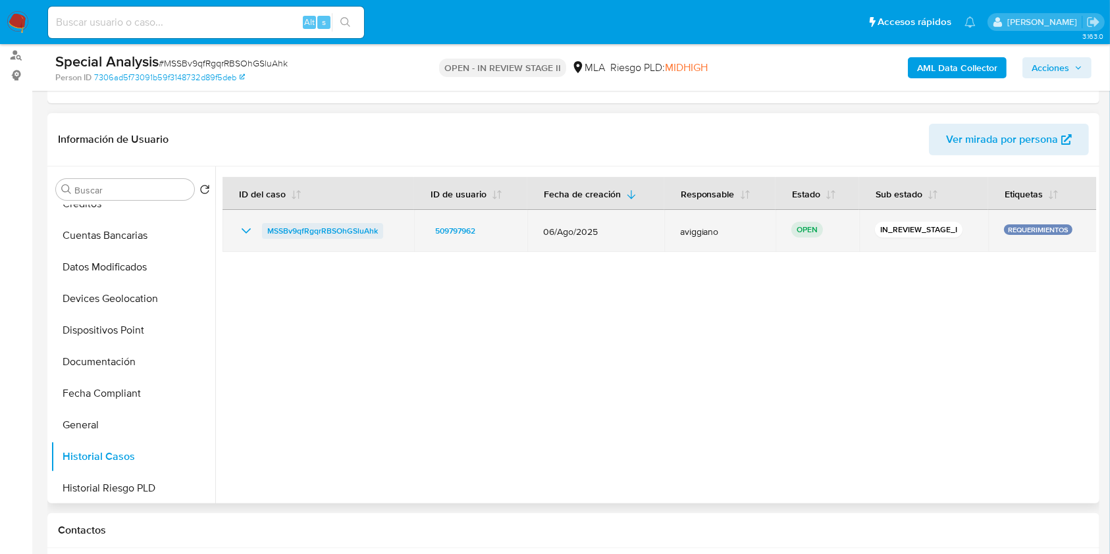
click at [280, 235] on span "MSSBv9qfRgqrRBSOhGSluAhk" at bounding box center [322, 231] width 111 height 16
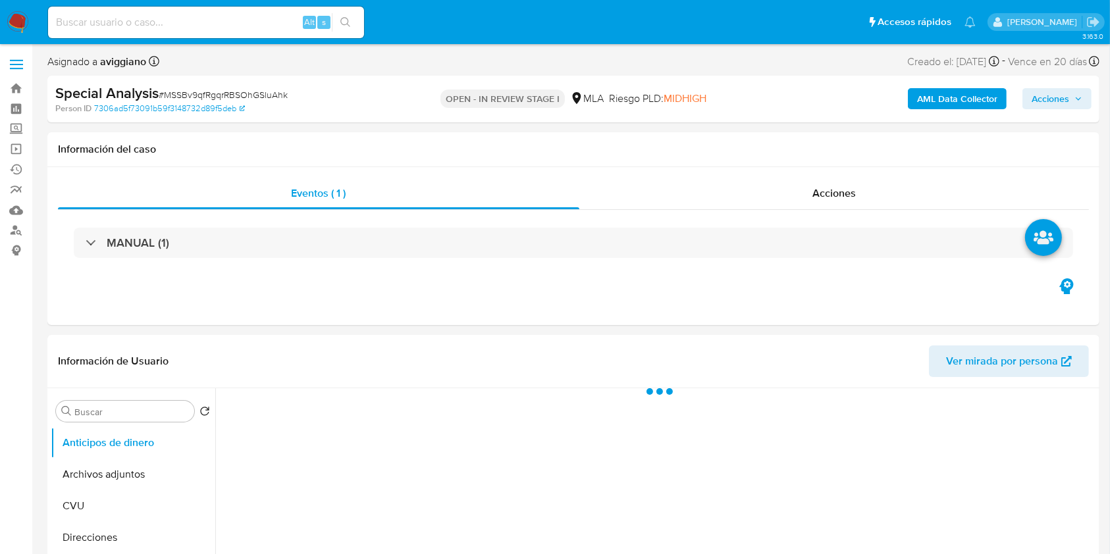
select select "10"
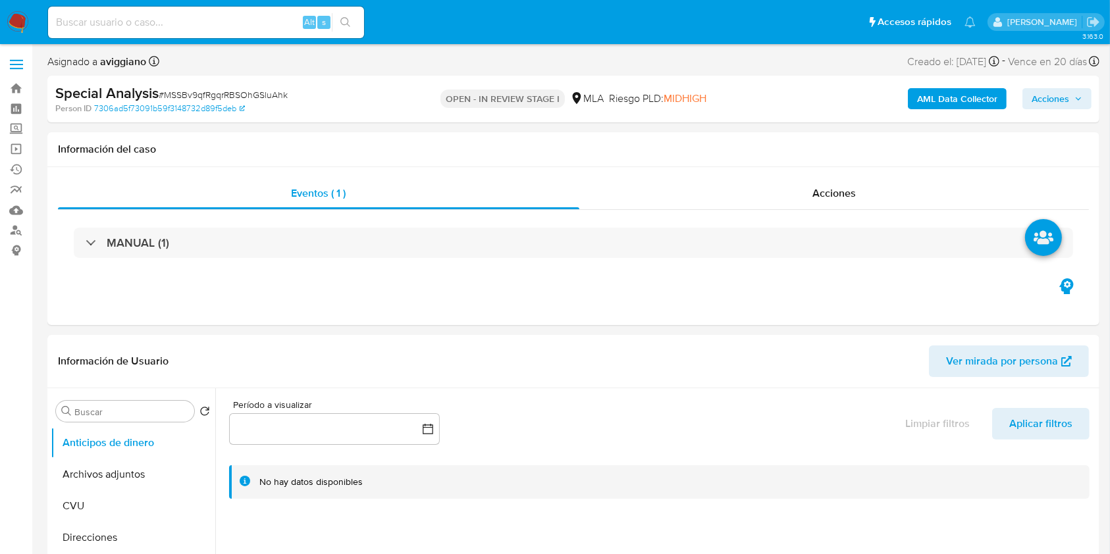
drag, startPoint x: 1040, startPoint y: 93, endPoint x: 1018, endPoint y: 102, distance: 23.3
click at [1039, 93] on span "Acciones" at bounding box center [1051, 98] width 38 height 21
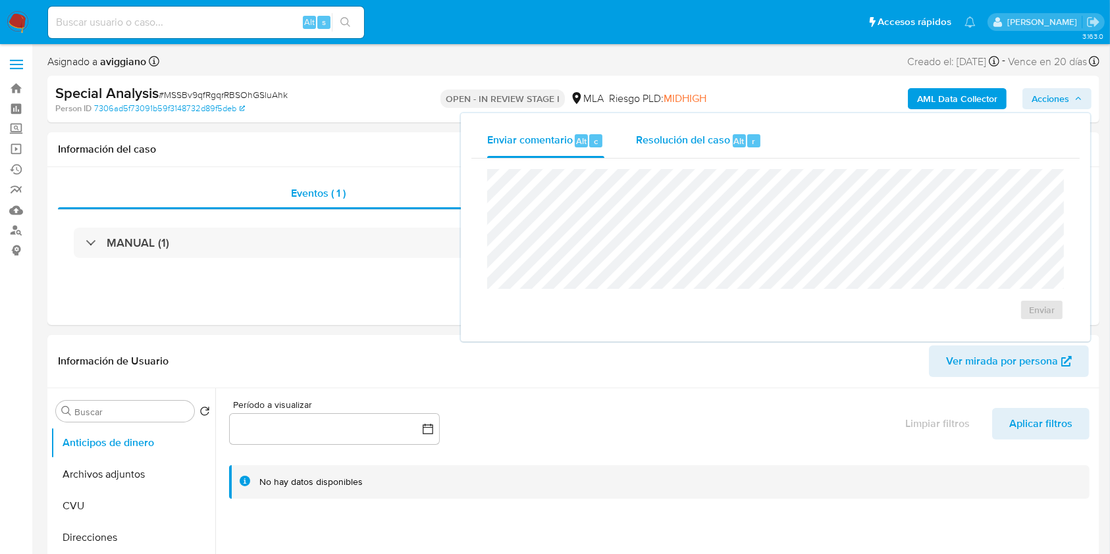
click at [656, 141] on span "Resolución del caso" at bounding box center [683, 140] width 94 height 15
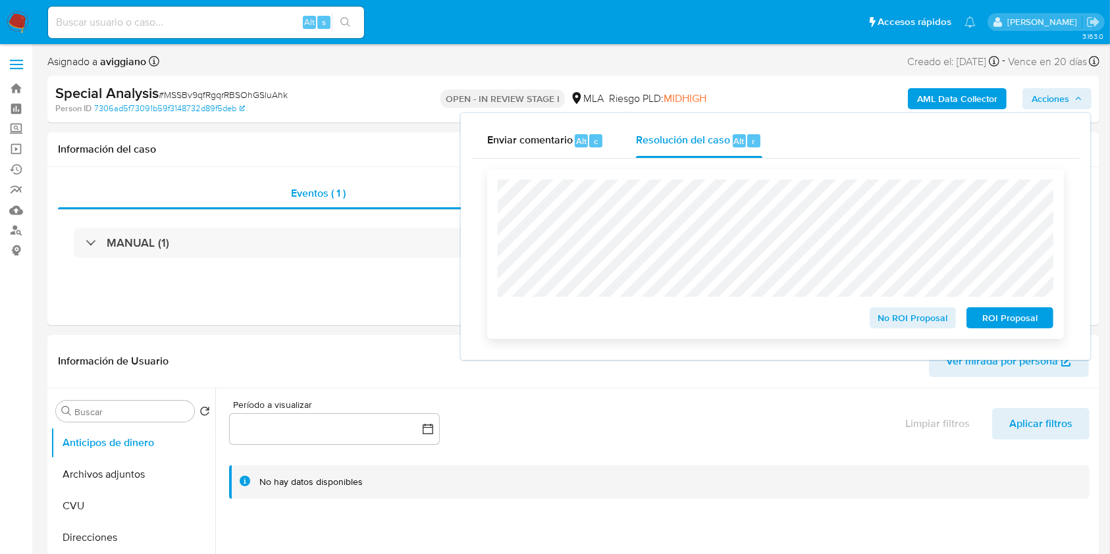
click at [998, 315] on span "ROI Proposal" at bounding box center [1010, 318] width 68 height 18
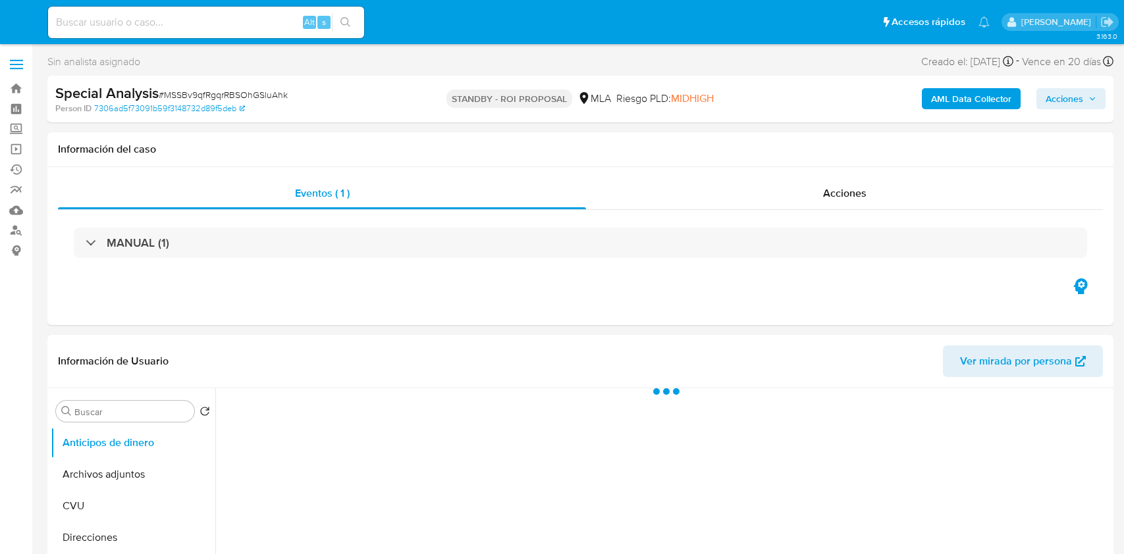
select select "10"
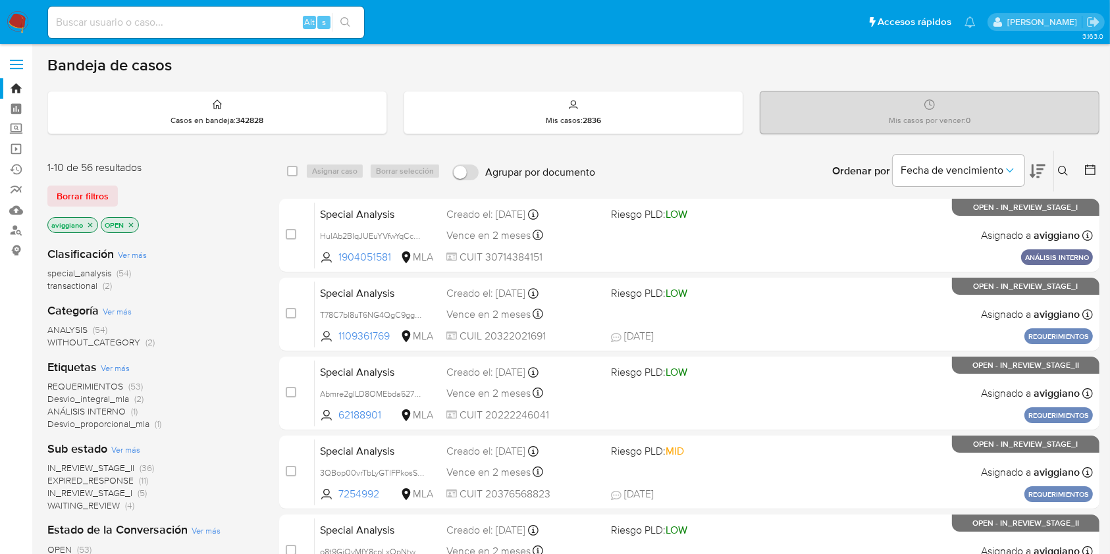
click at [93, 228] on p "aviggiano" at bounding box center [72, 225] width 49 height 14
click at [92, 228] on p "aviggiano" at bounding box center [72, 225] width 49 height 14
click at [89, 225] on icon "close-filter" at bounding box center [90, 225] width 8 height 8
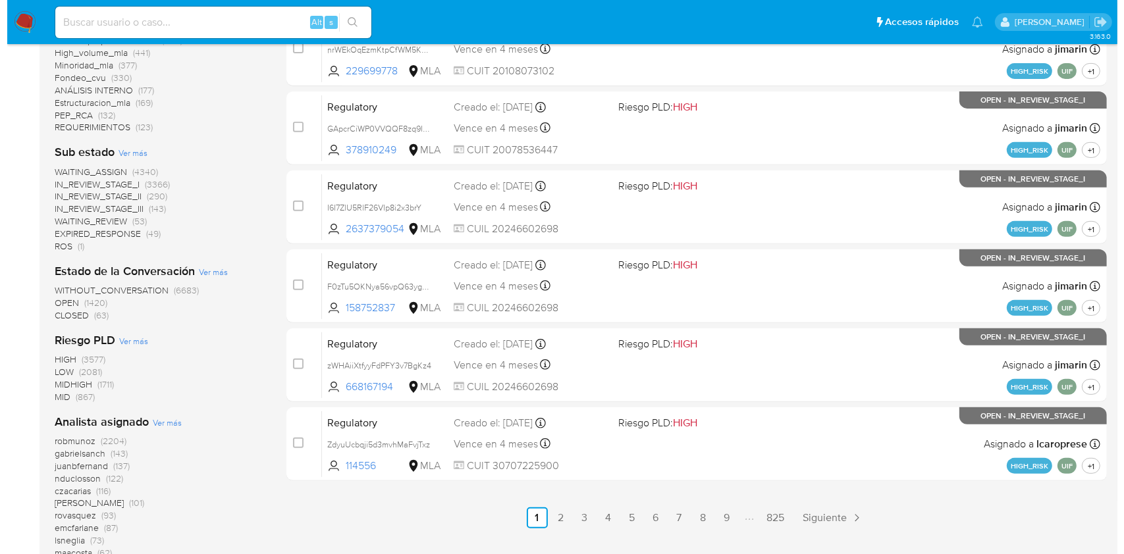
scroll to position [670, 0]
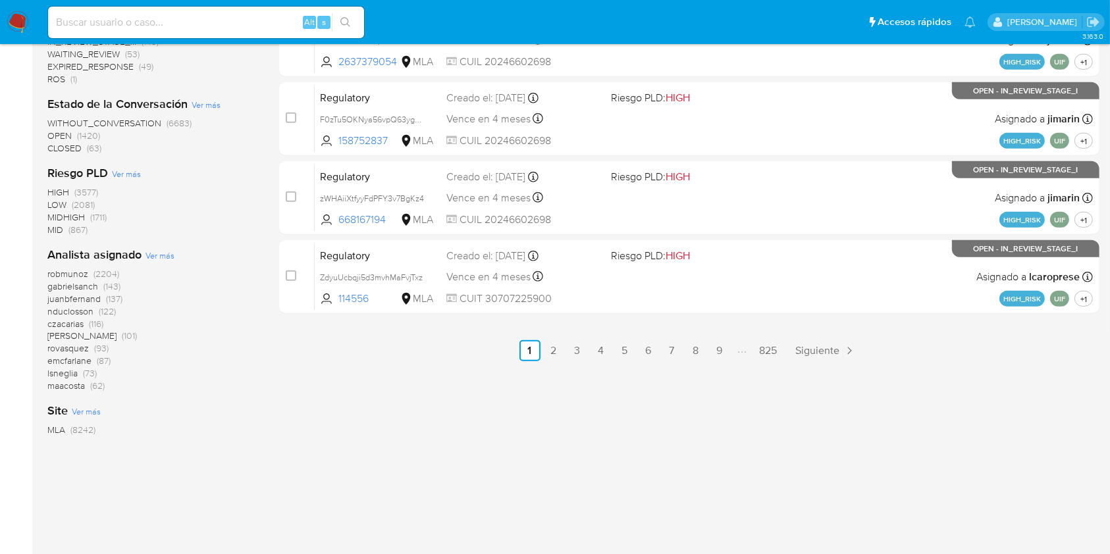
click at [149, 258] on span "Ver más" at bounding box center [159, 256] width 29 height 12
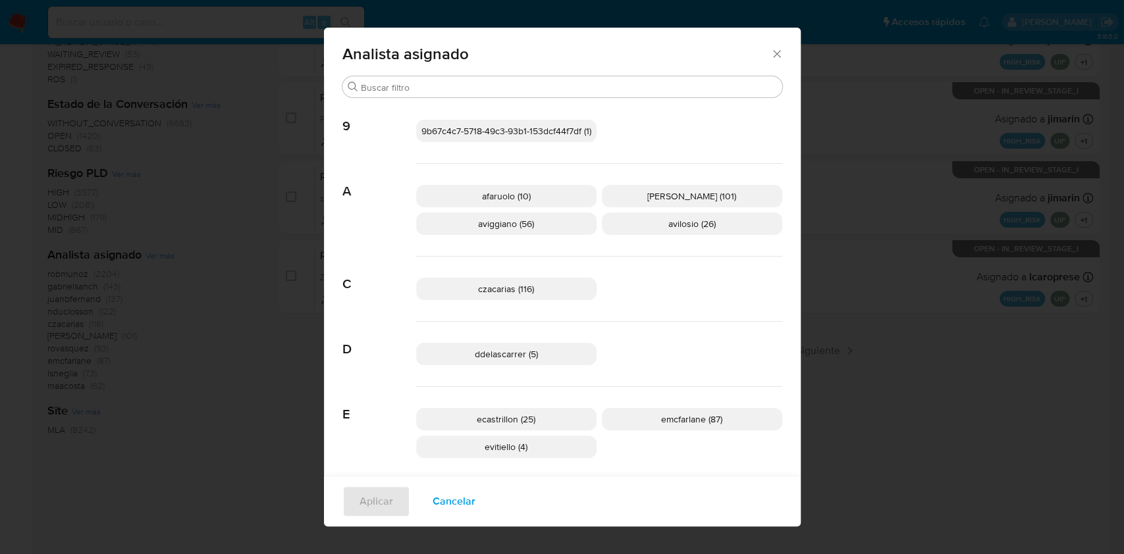
click at [534, 230] on p "aviggiano (56)" at bounding box center [506, 224] width 180 height 22
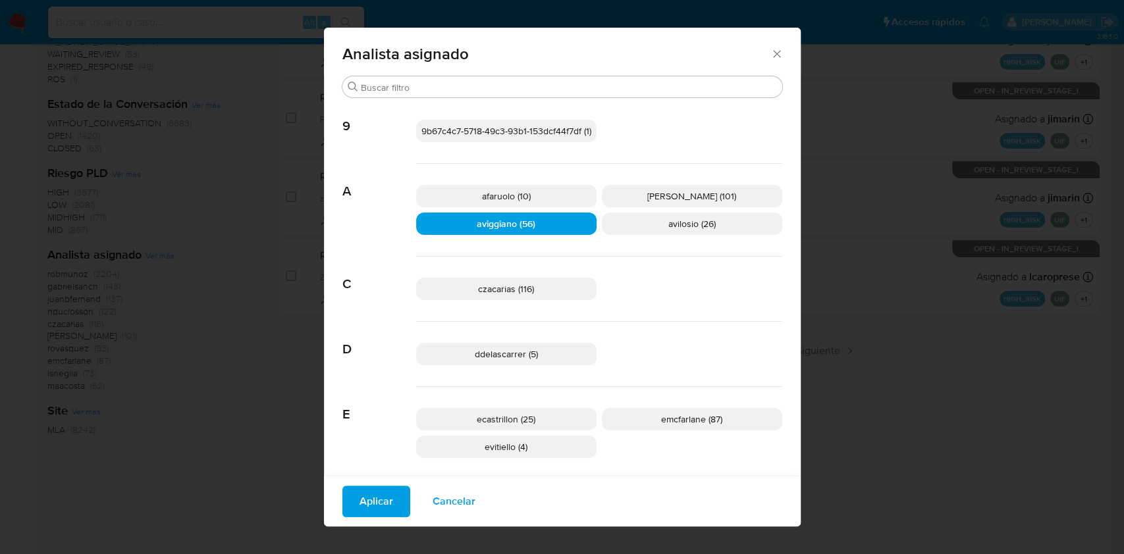
click at [379, 495] on span "Aplicar" at bounding box center [376, 501] width 34 height 29
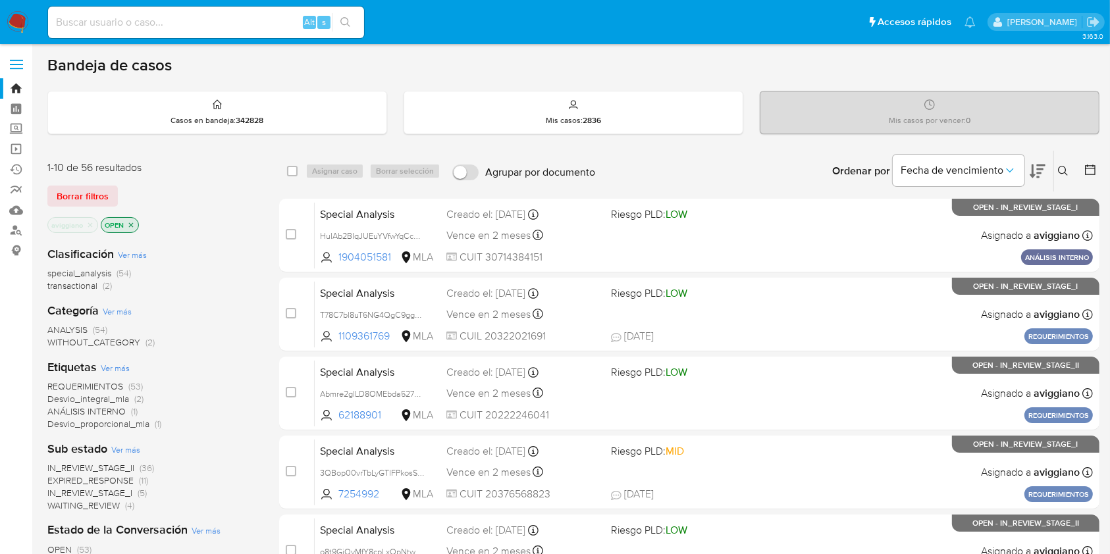
click at [92, 285] on span "transactional" at bounding box center [72, 285] width 50 height 13
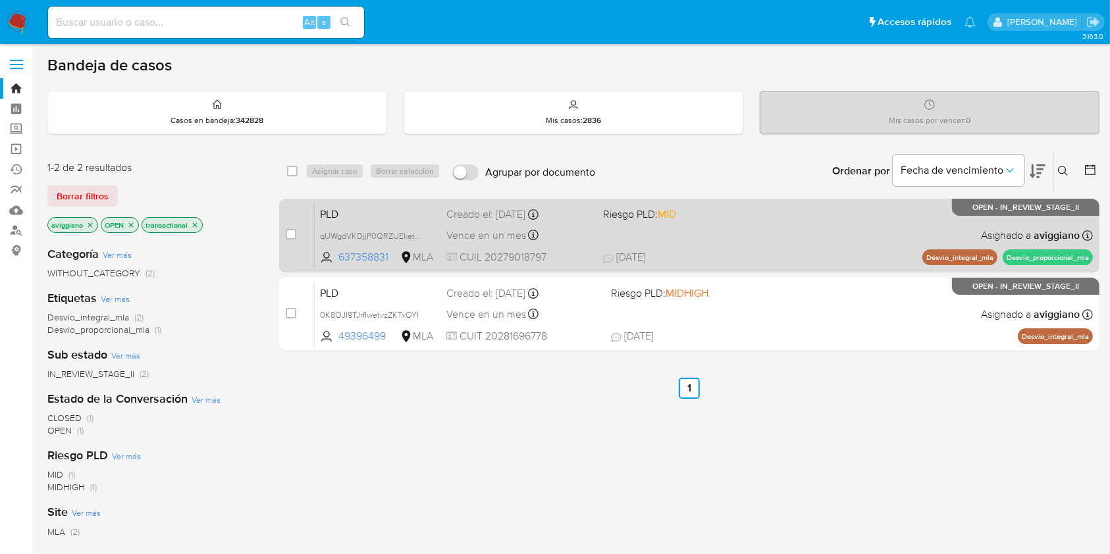
click at [823, 228] on div "PLD qUWgdVKDjjP0QRZUEketo2WA 637358831 MLA Riesgo PLD: MID Creado el: 12/09/202…" at bounding box center [704, 235] width 778 height 66
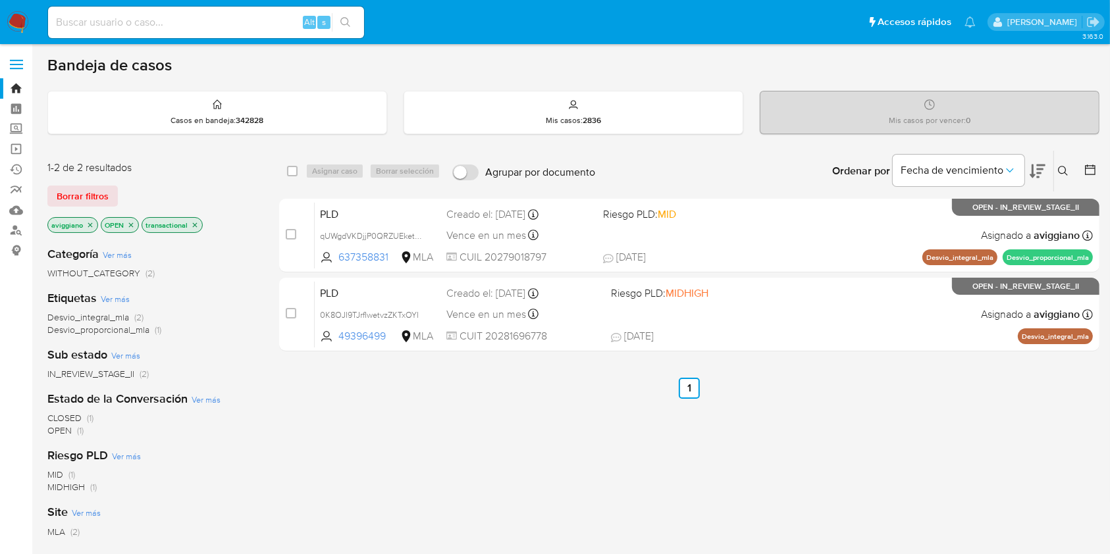
click at [194, 224] on icon "close-filter" at bounding box center [195, 225] width 5 height 5
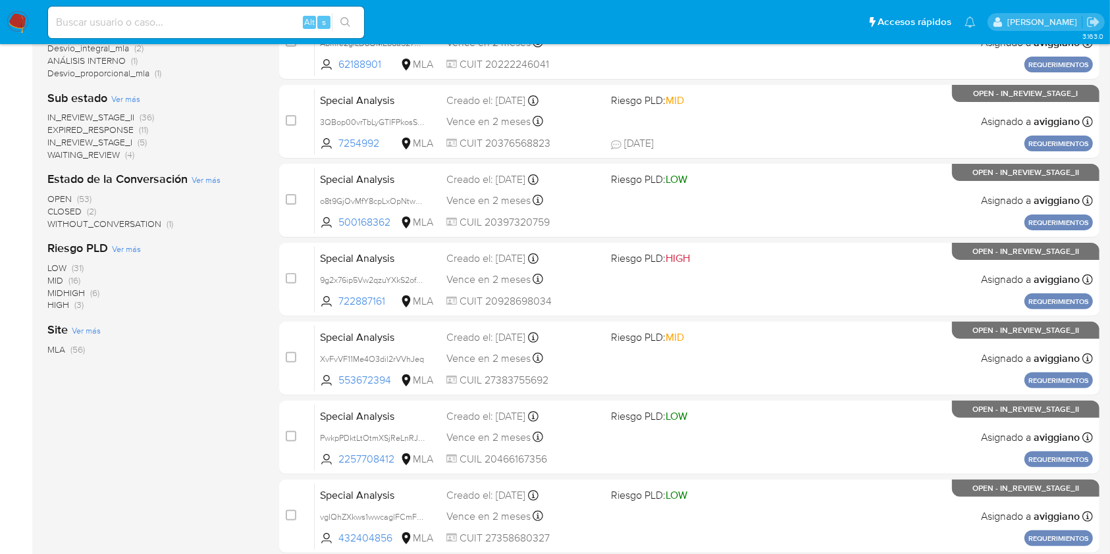
scroll to position [88, 0]
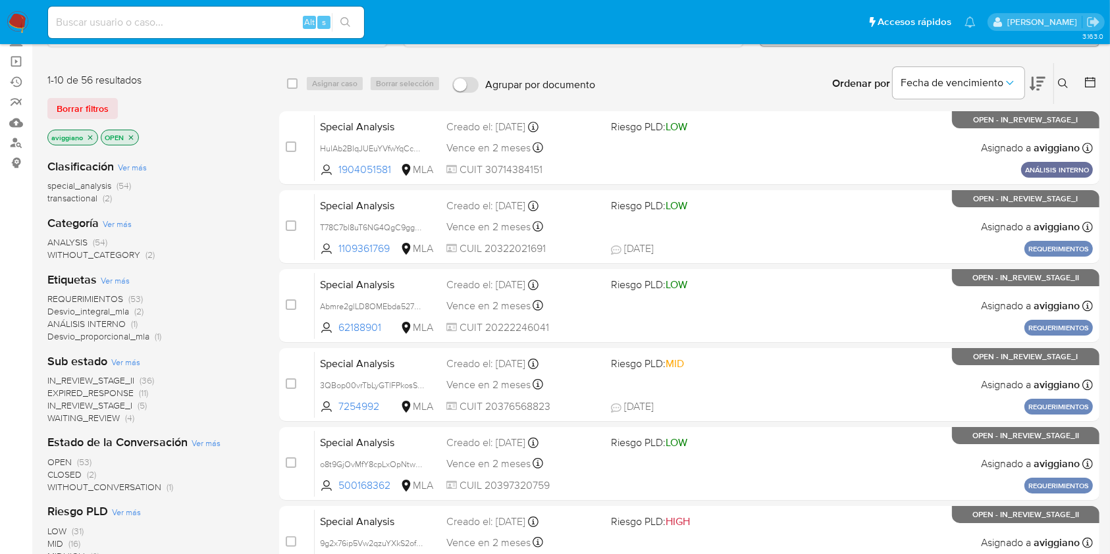
click at [80, 201] on span "transactional" at bounding box center [72, 198] width 50 height 13
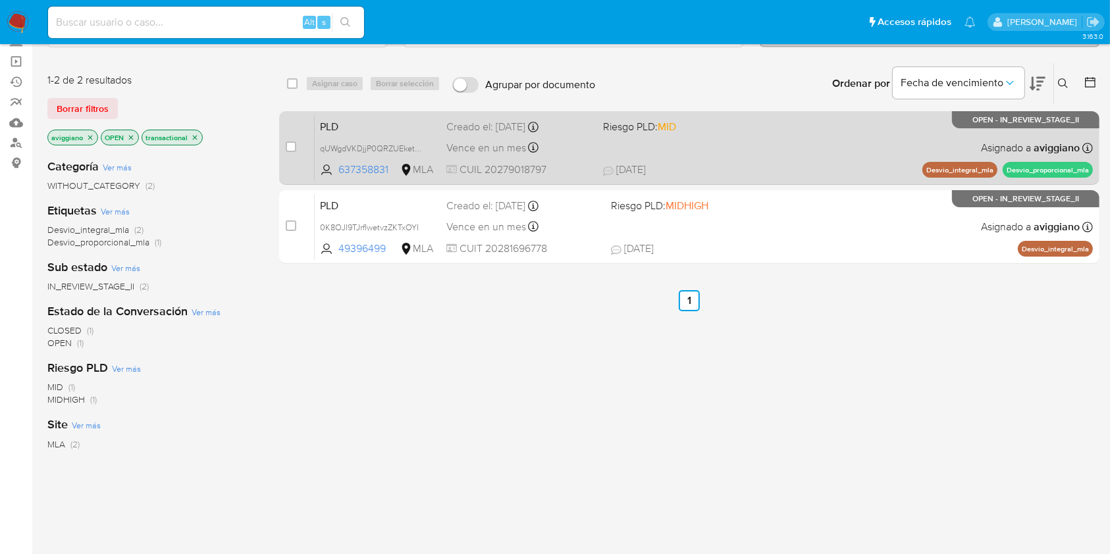
click at [783, 155] on div "PLD qUWgdVKDjjP0QRZUEketo2WA 637358831 MLA Riesgo PLD: MID Creado el: 12/09/202…" at bounding box center [704, 148] width 778 height 66
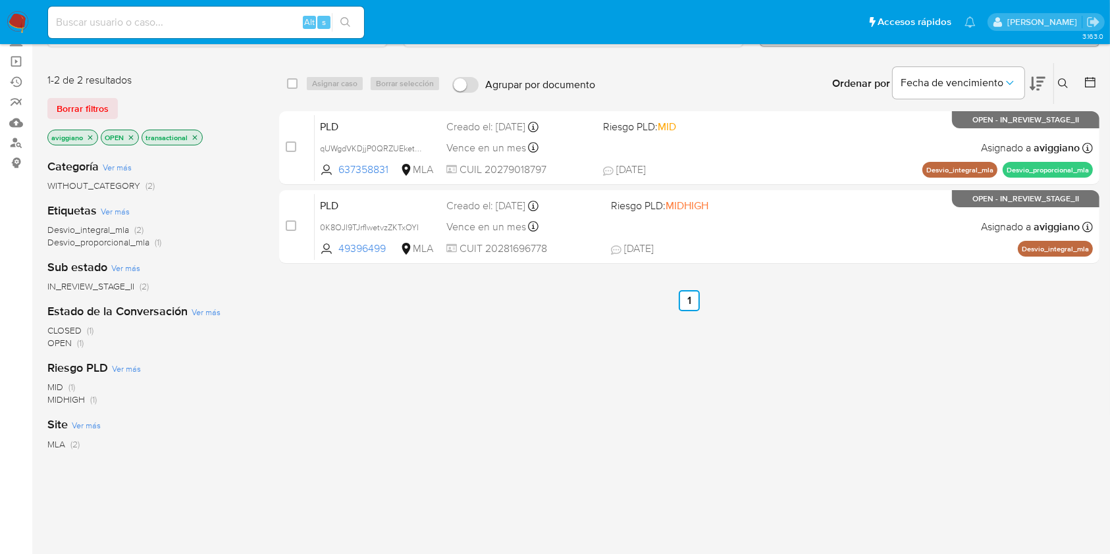
click at [192, 134] on icon "close-filter" at bounding box center [195, 138] width 8 height 8
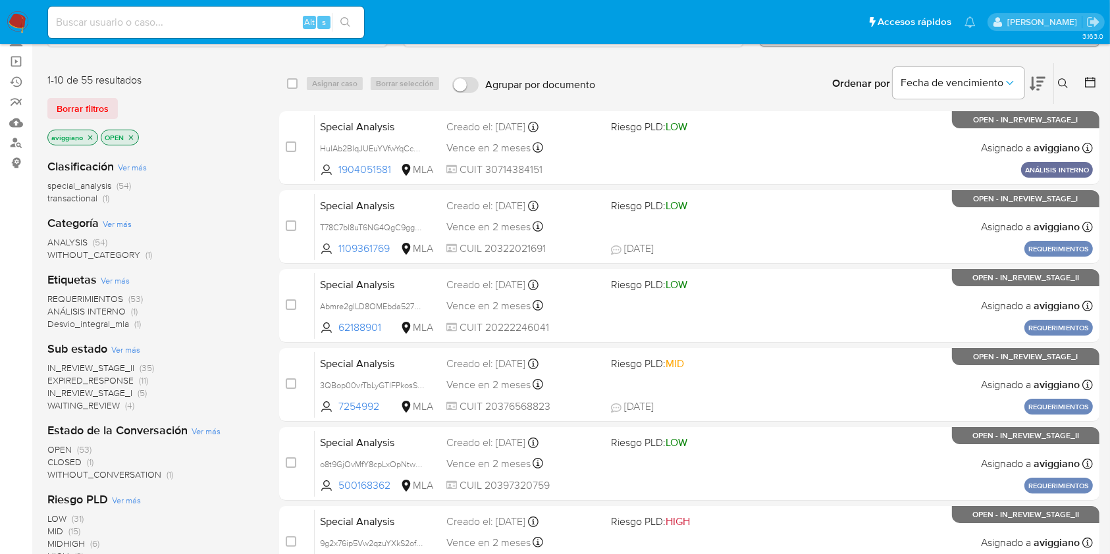
click at [90, 134] on icon "close-filter" at bounding box center [90, 138] width 8 height 8
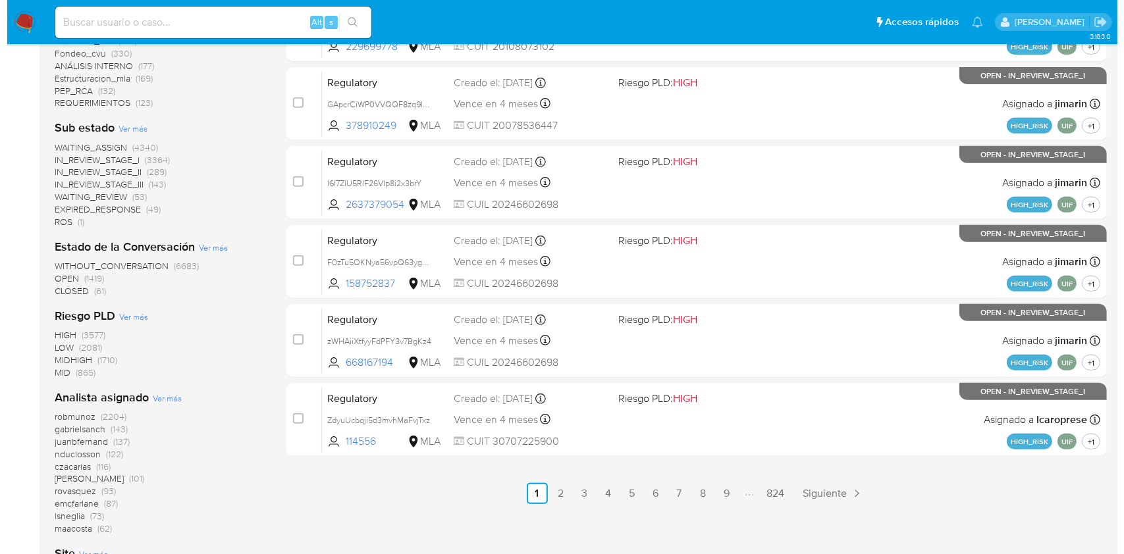
scroll to position [614, 0]
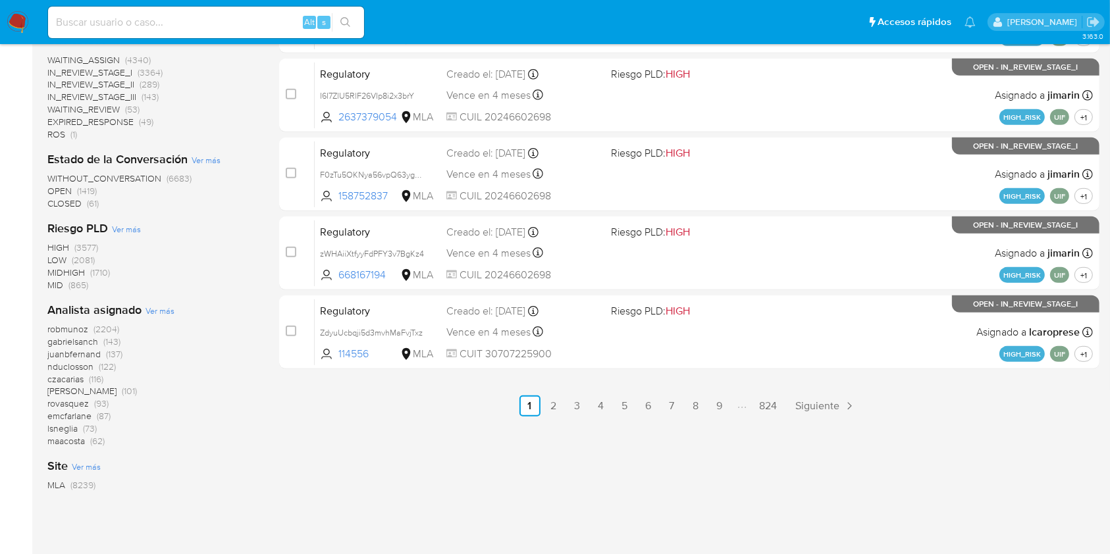
click at [165, 305] on span "Ver más" at bounding box center [159, 311] width 29 height 12
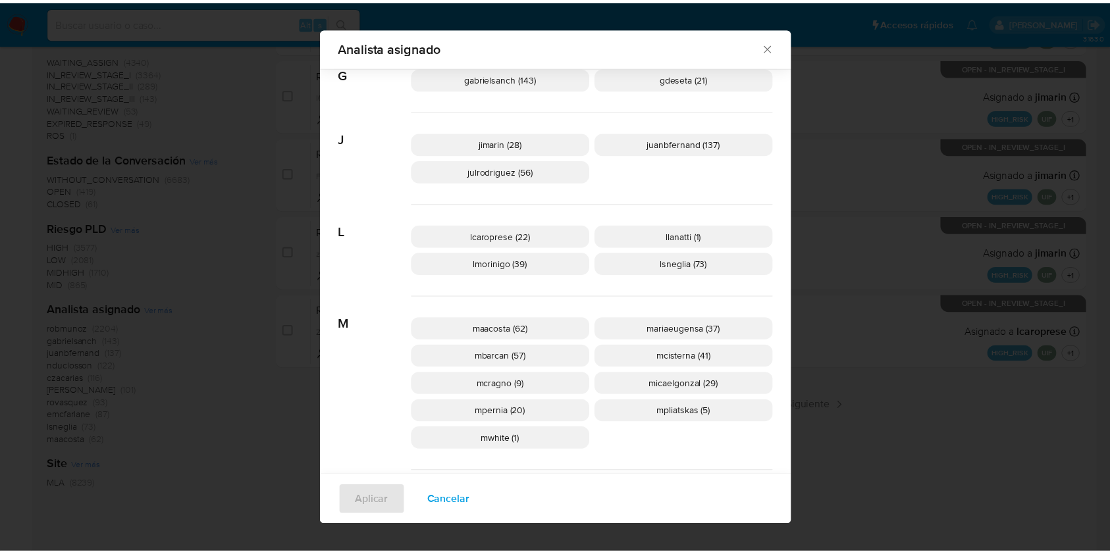
scroll to position [1032, 0]
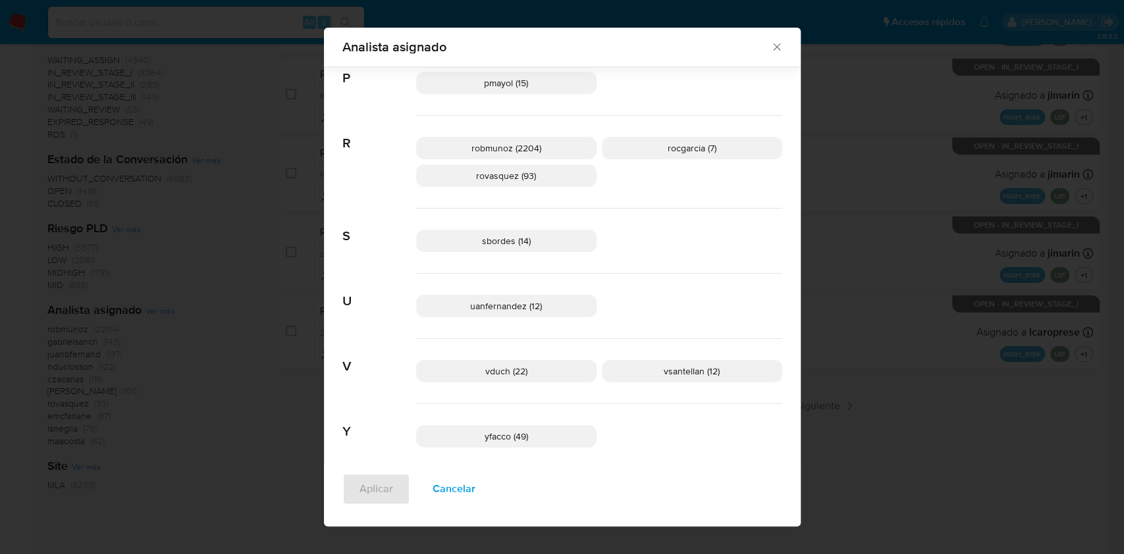
click at [770, 53] on icon "Cerrar" at bounding box center [776, 46] width 13 height 13
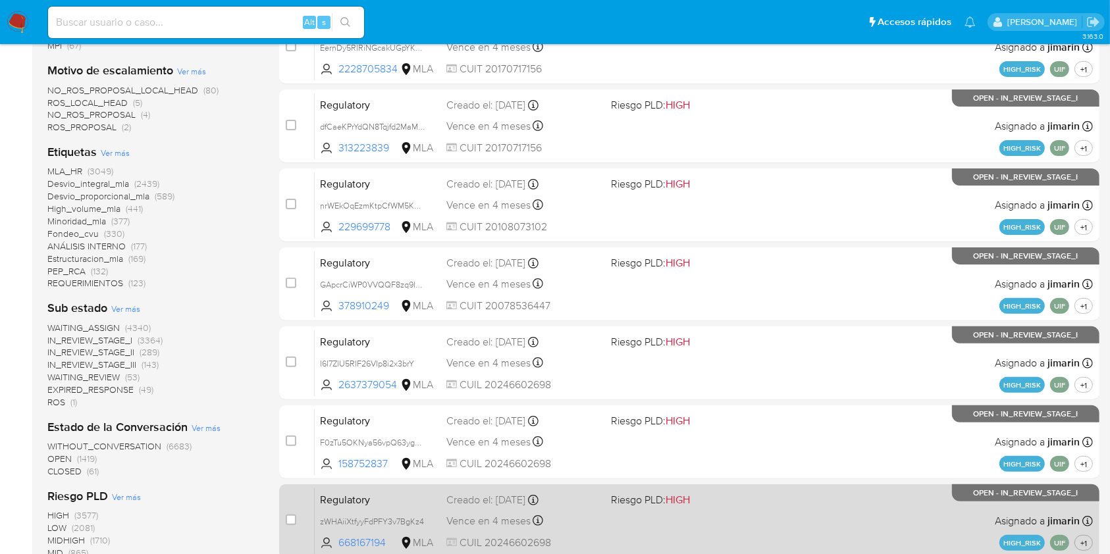
scroll to position [0, 0]
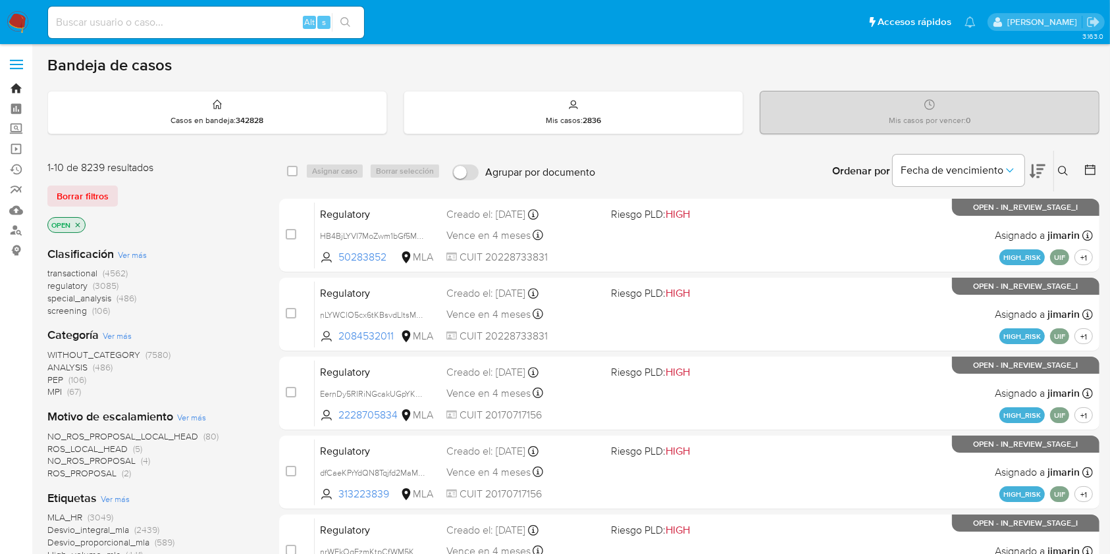
click at [13, 92] on link "Bandeja" at bounding box center [78, 88] width 157 height 20
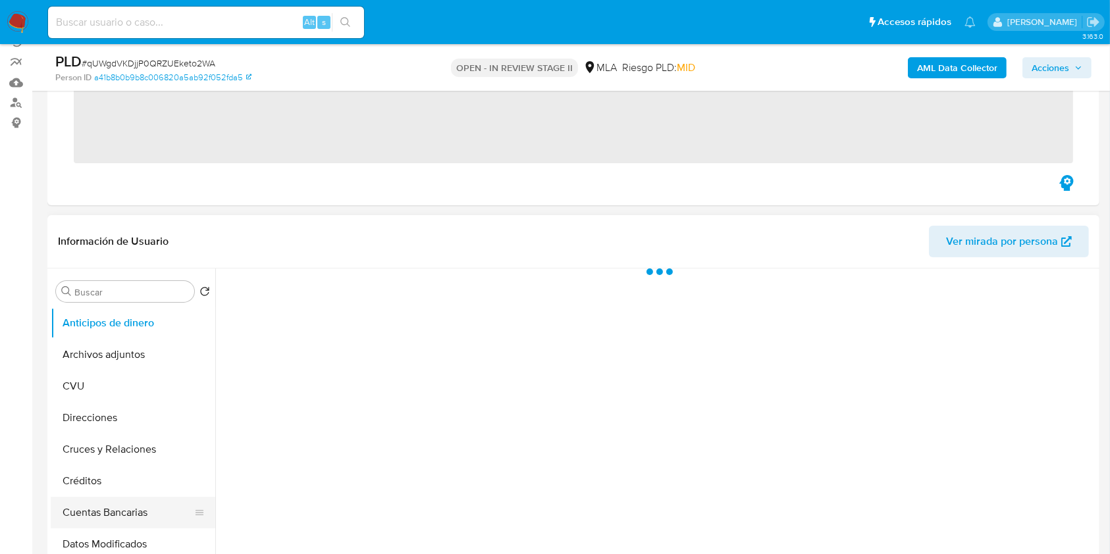
scroll to position [263, 0]
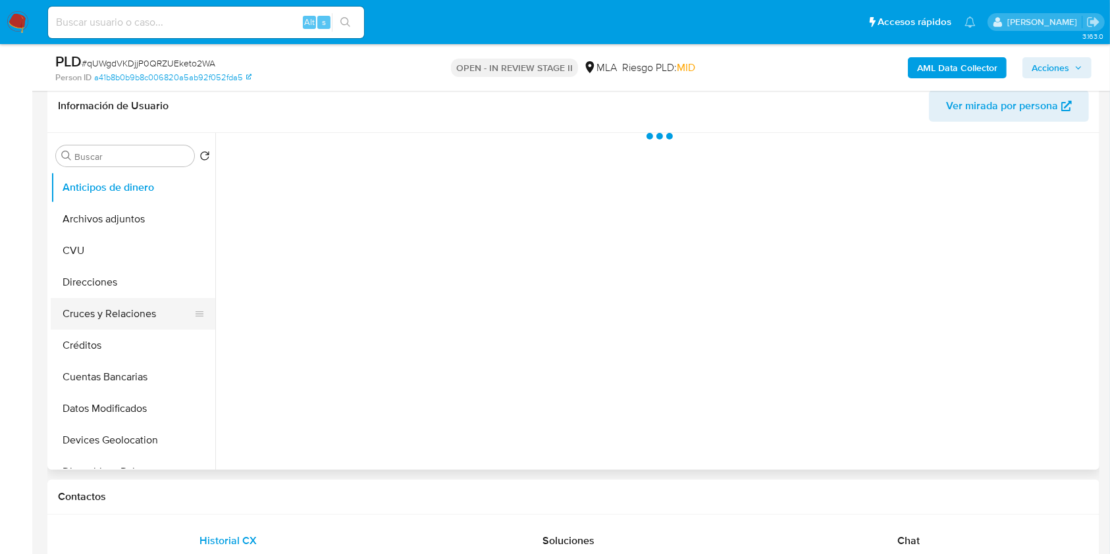
select select "10"
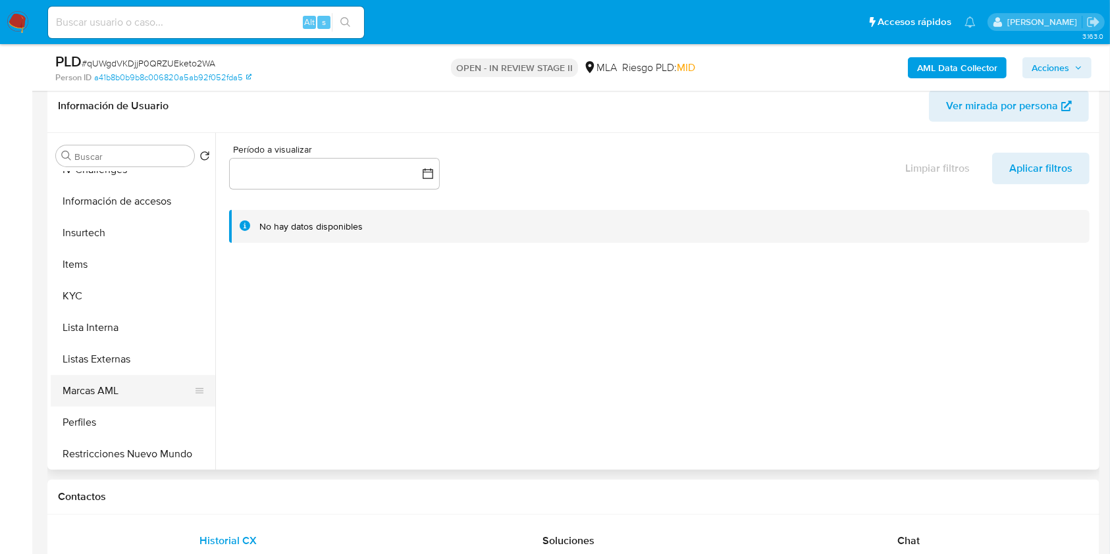
scroll to position [527, 0]
click at [131, 292] on button "KYC" at bounding box center [128, 293] width 154 height 32
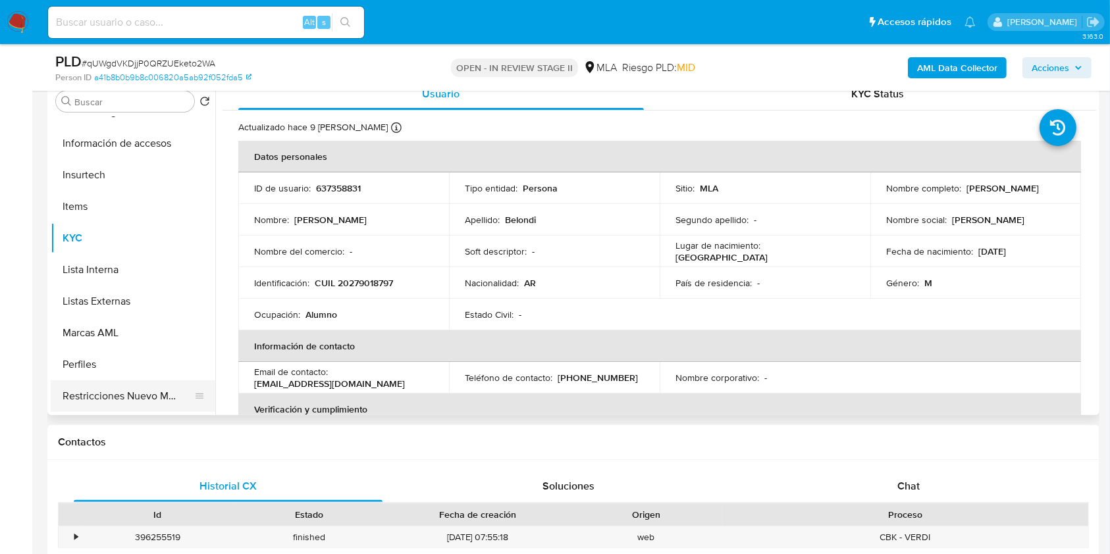
scroll to position [714, 0]
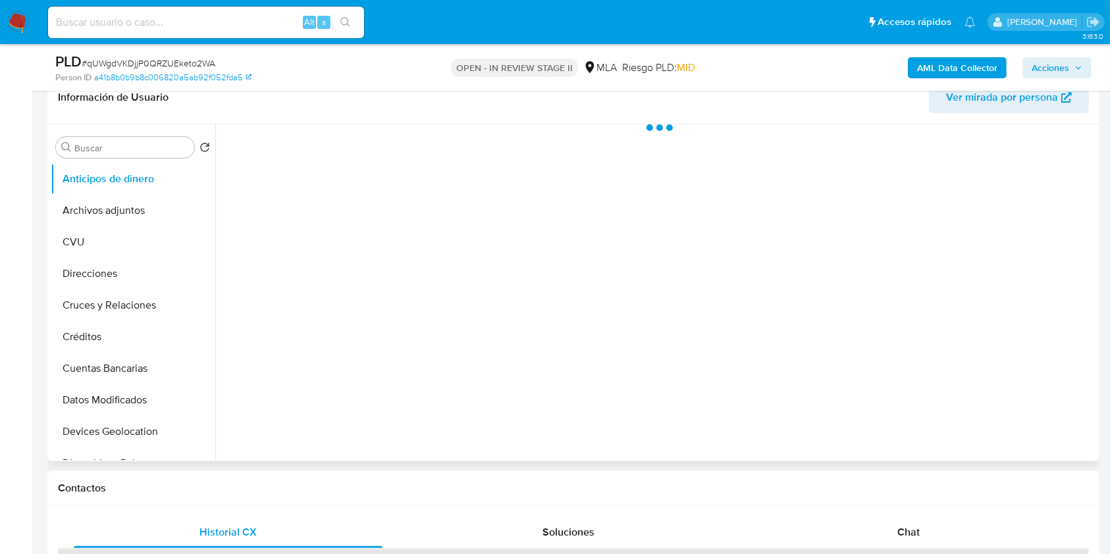
scroll to position [263, 0]
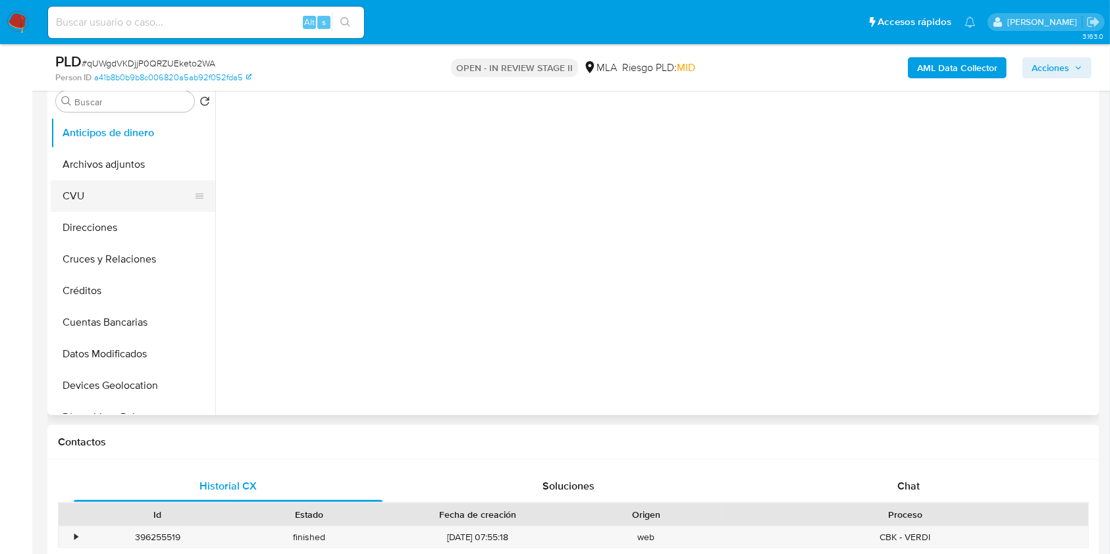
select select "10"
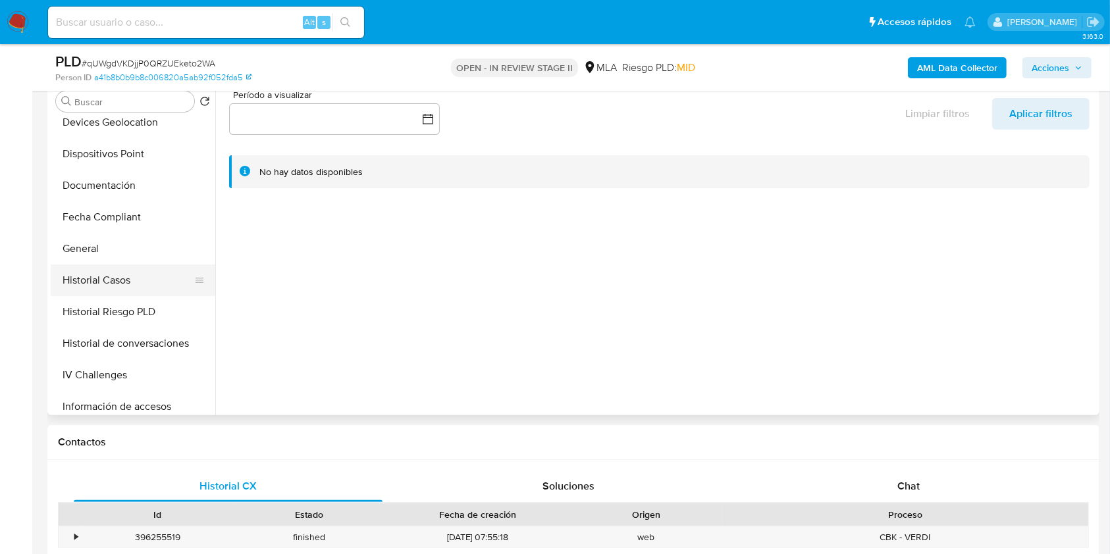
click at [134, 265] on button "Historial Casos" at bounding box center [128, 281] width 154 height 32
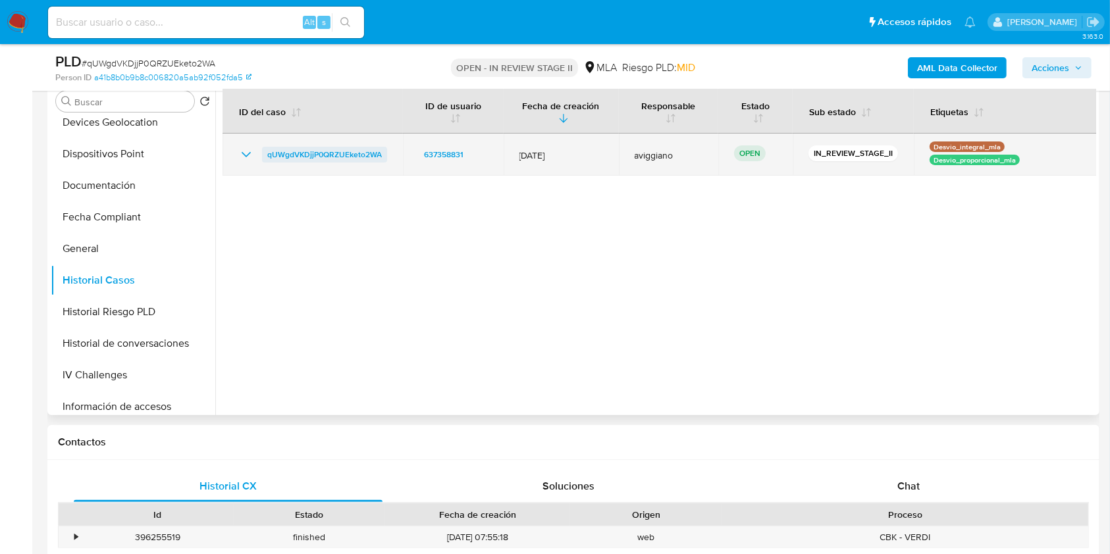
click at [298, 151] on span "qUWgdVKDjjP0QRZUEketo2WA" at bounding box center [324, 155] width 115 height 16
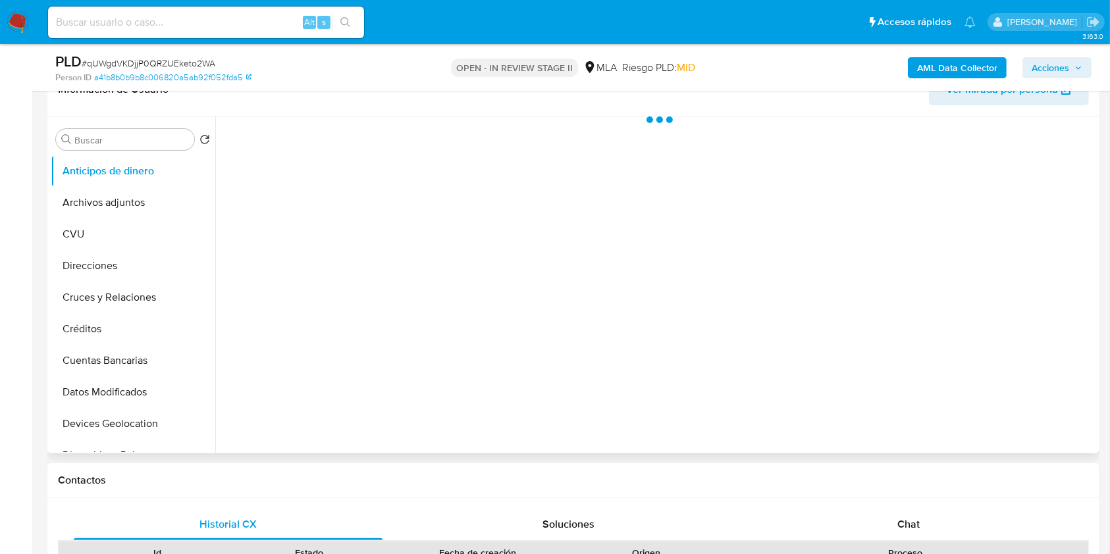
scroll to position [351, 0]
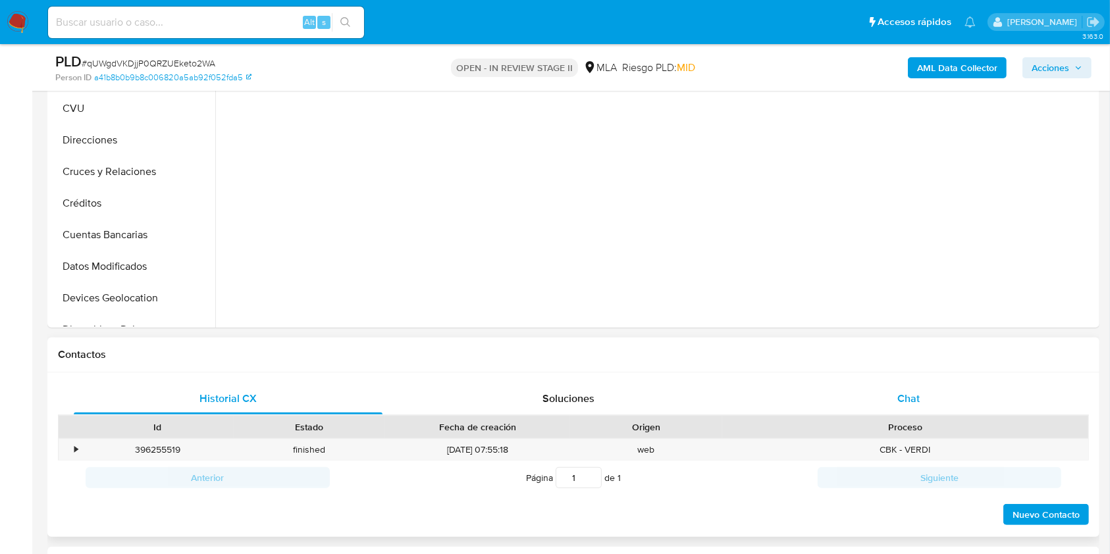
click at [893, 402] on div "Chat" at bounding box center [908, 399] width 309 height 32
select select "10"
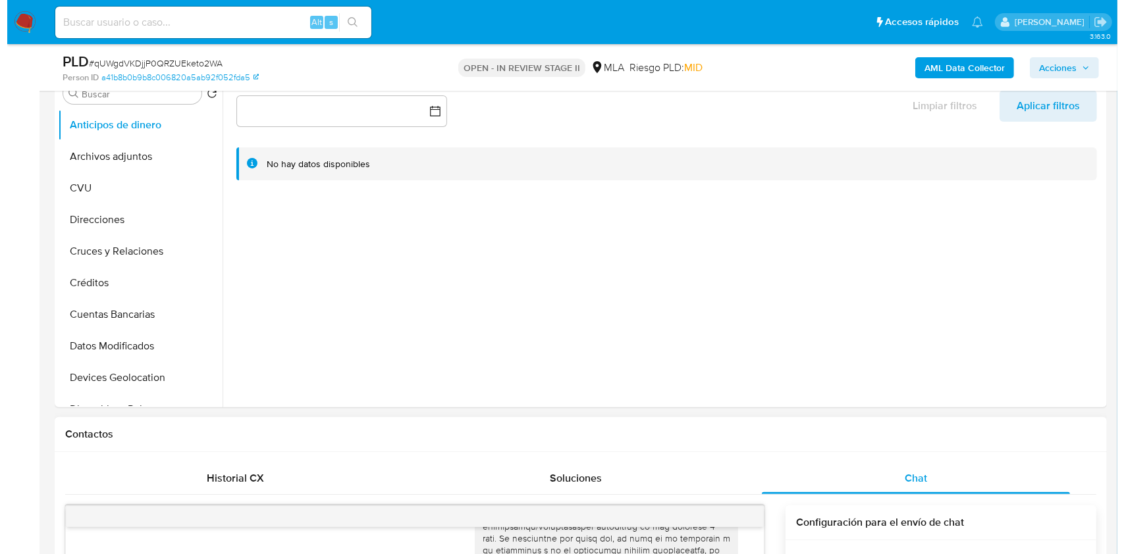
scroll to position [263, 0]
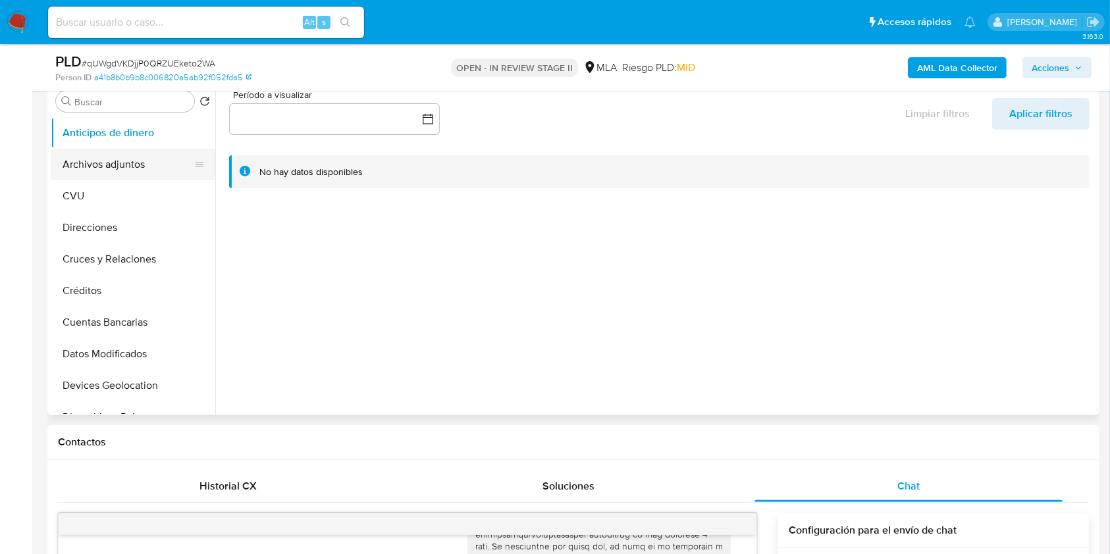
click at [151, 166] on button "Archivos adjuntos" at bounding box center [128, 165] width 154 height 32
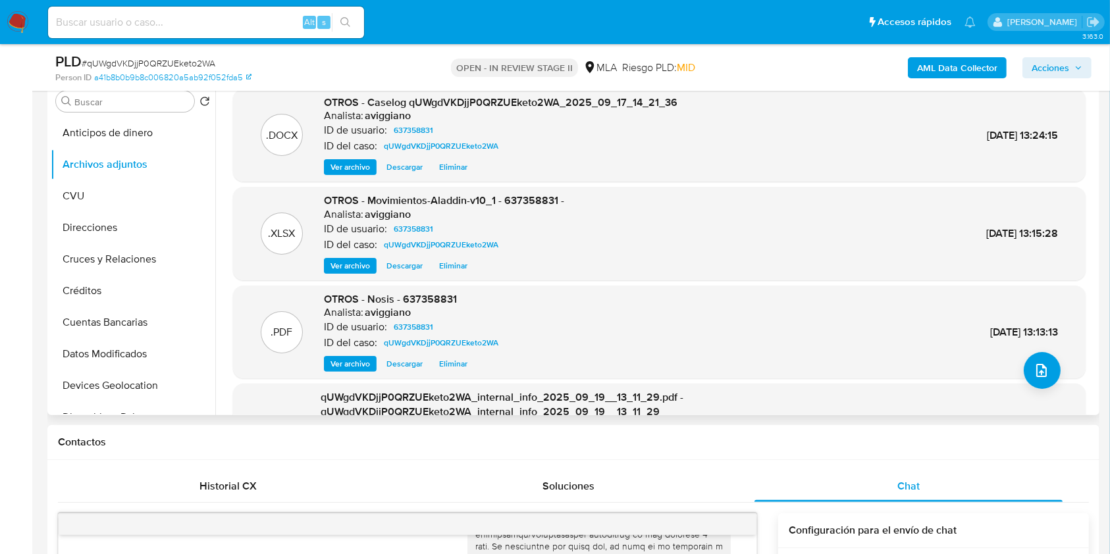
click at [350, 172] on span "Ver archivo" at bounding box center [349, 167] width 39 height 13
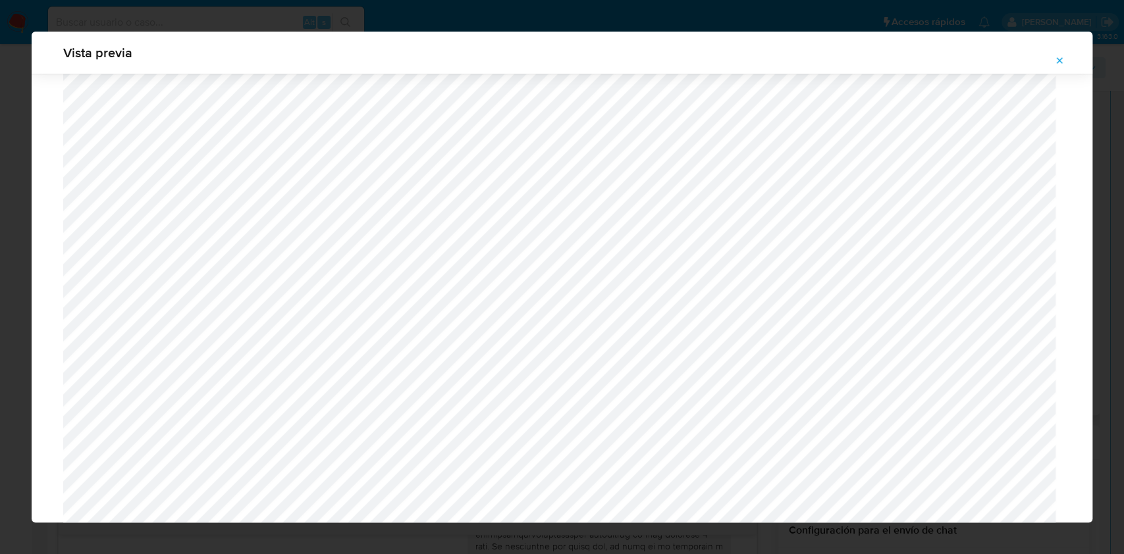
scroll to position [1115, 0]
click at [1060, 55] on icon "Attachment preview" at bounding box center [1059, 60] width 11 height 11
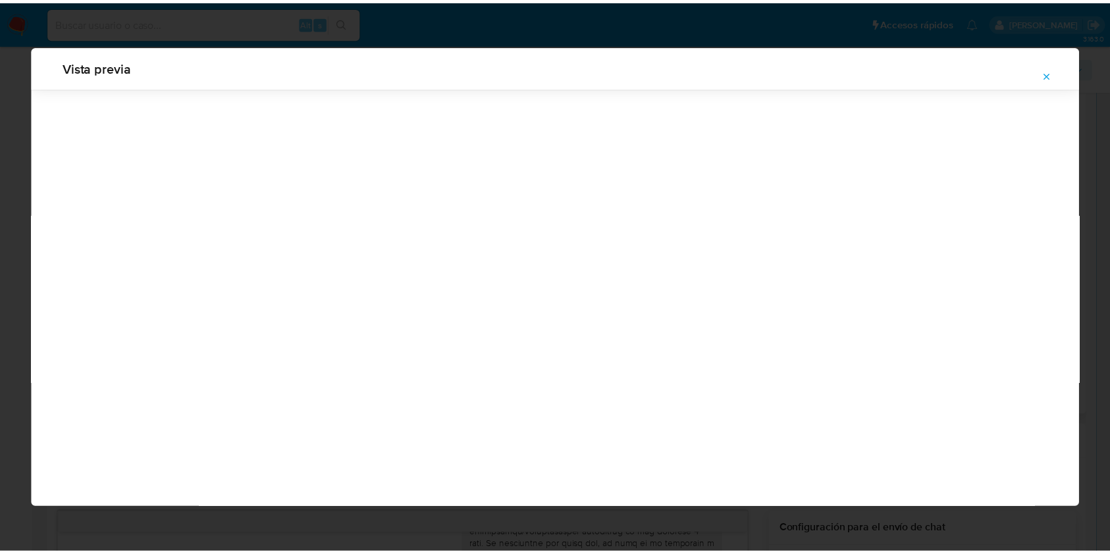
scroll to position [0, 0]
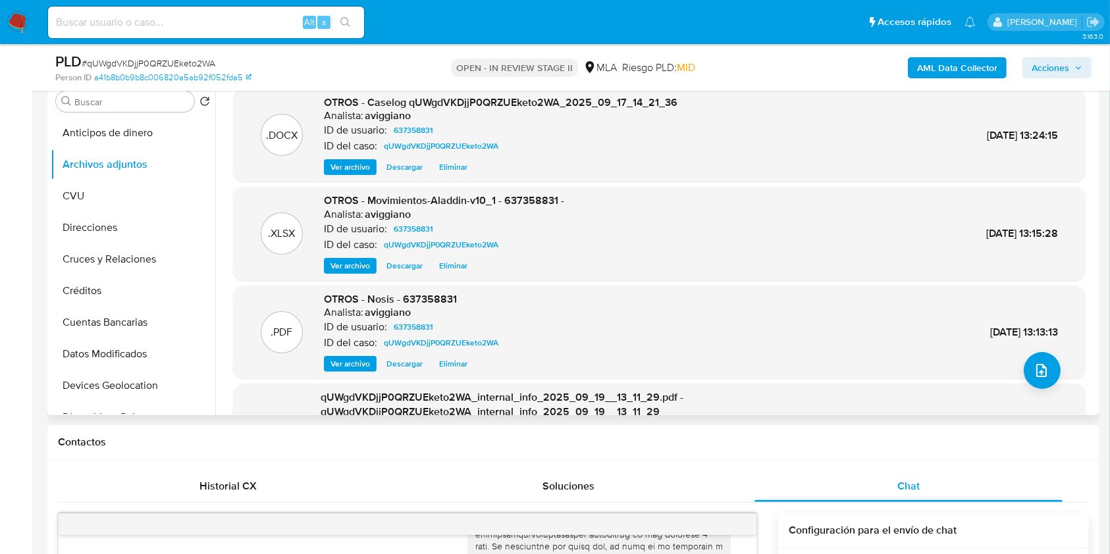
click at [1058, 63] on span "Acciones" at bounding box center [1051, 67] width 38 height 21
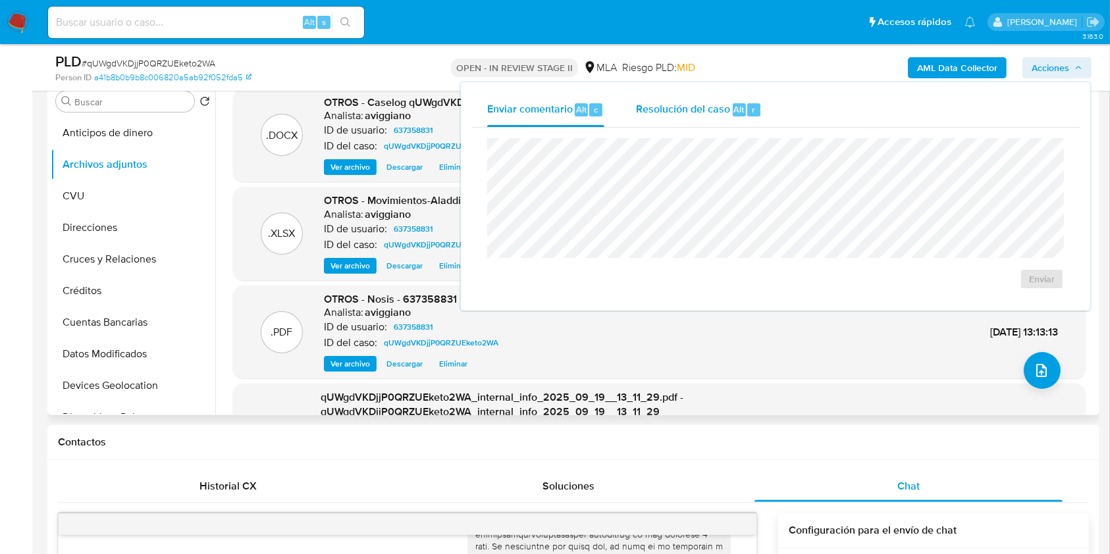
click at [664, 111] on span "Resolución del caso" at bounding box center [683, 108] width 94 height 15
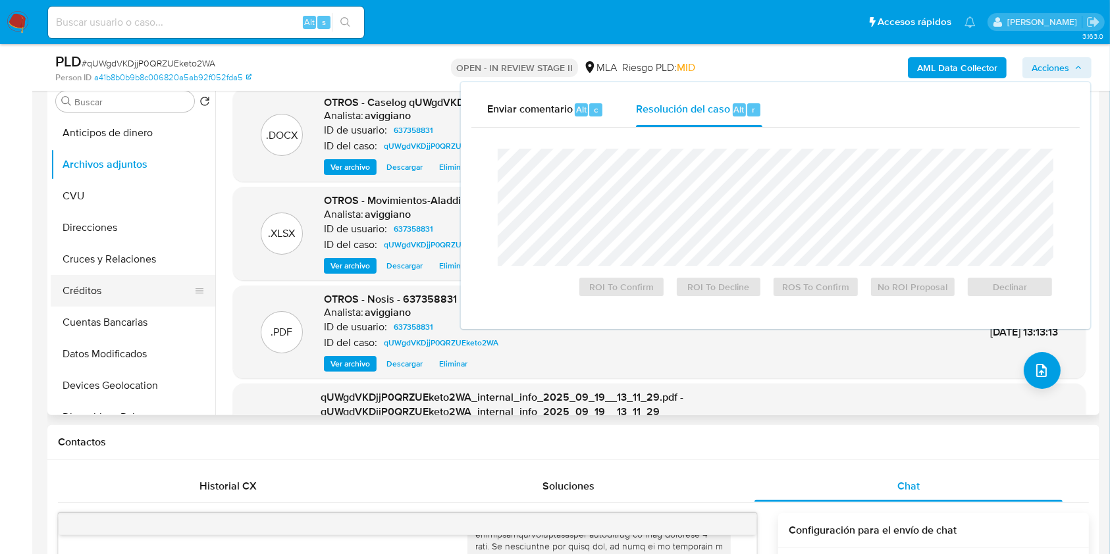
scroll to position [351, 0]
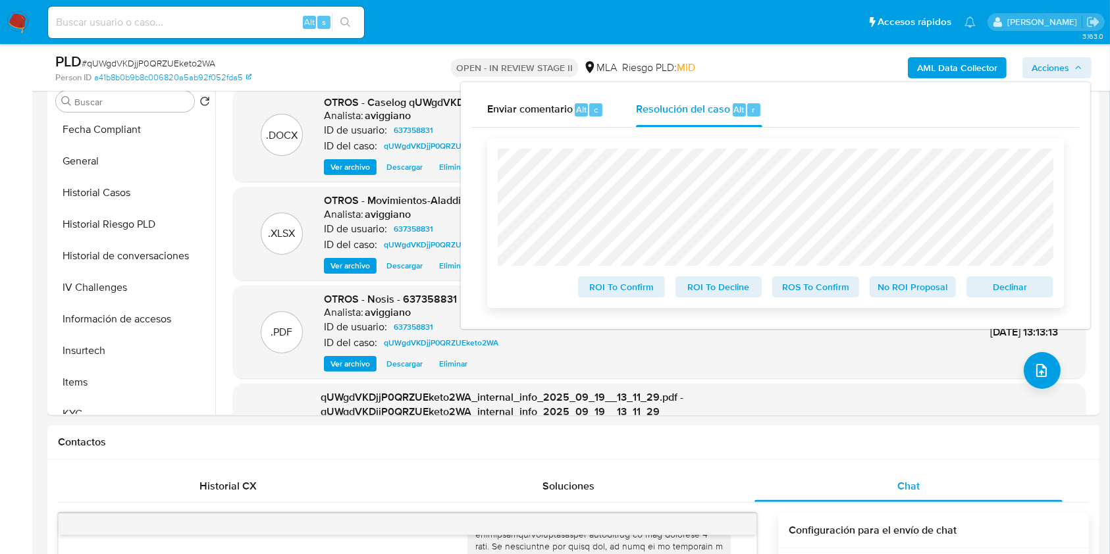
click at [1021, 290] on span "Declinar" at bounding box center [1010, 287] width 68 height 18
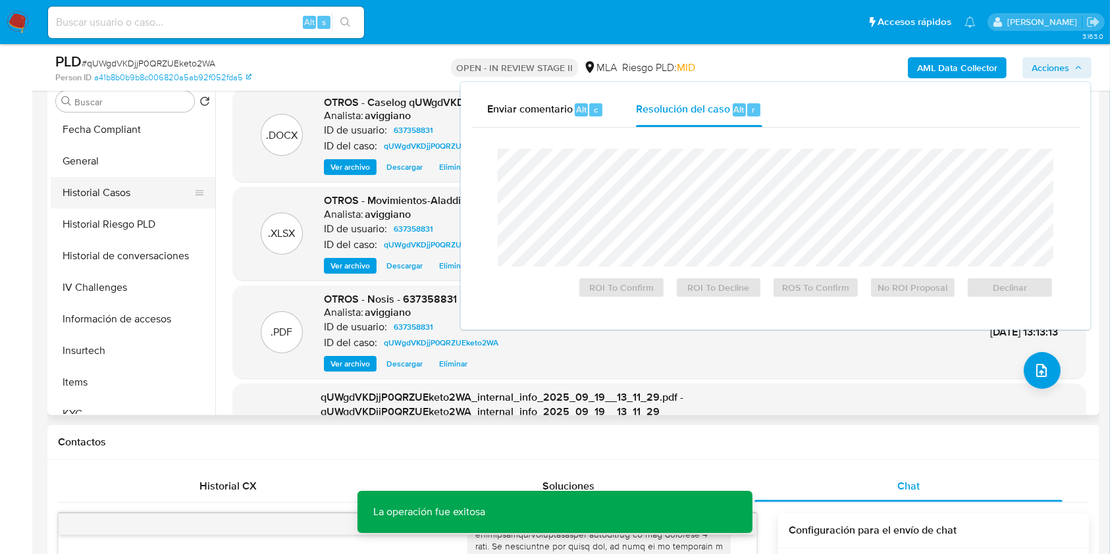
click at [121, 187] on button "Historial Casos" at bounding box center [128, 193] width 154 height 32
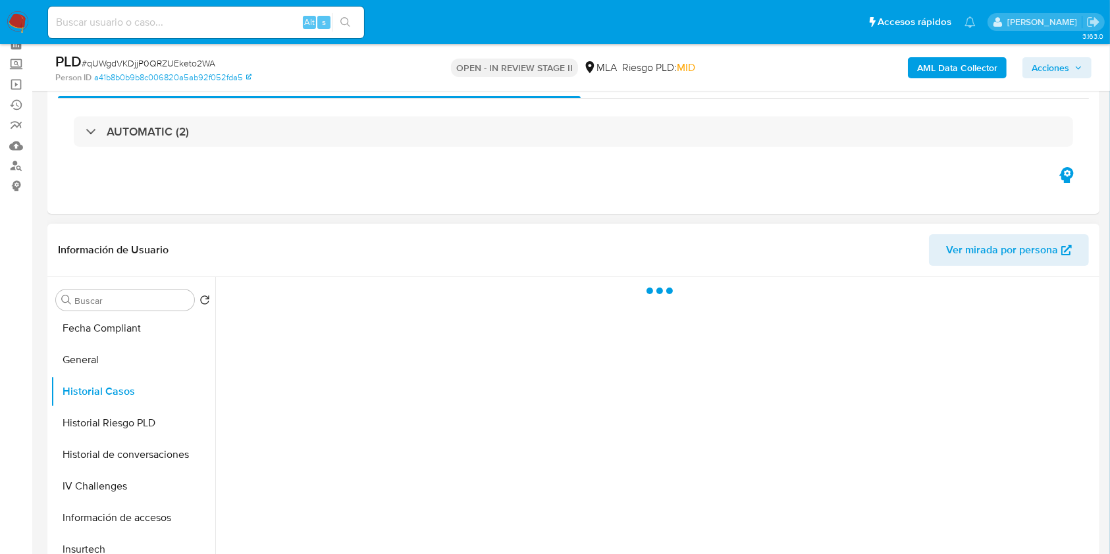
scroll to position [0, 0]
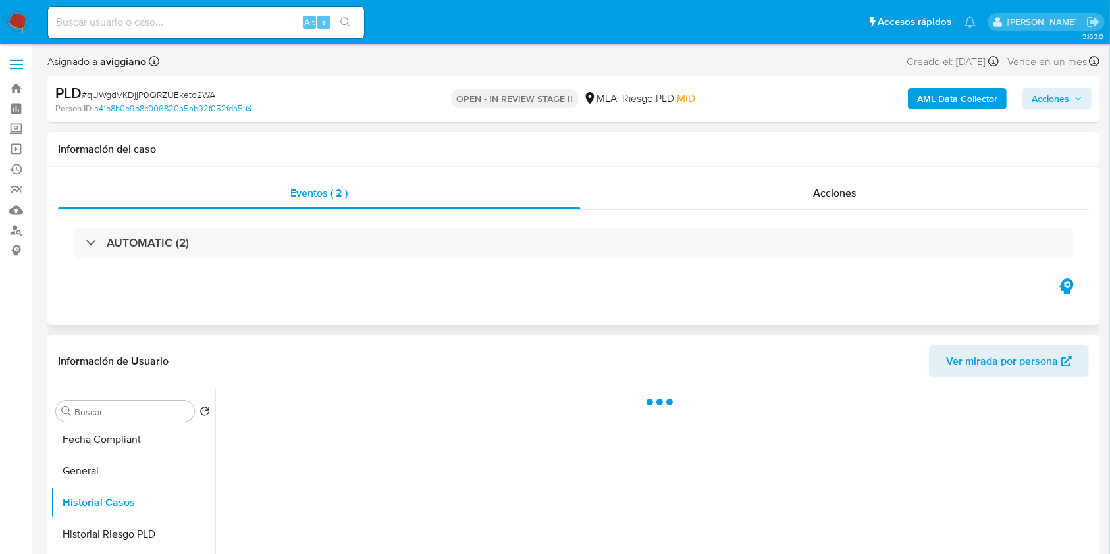
click at [797, 176] on div "Eventos ( 2 ) Acciones AUTOMATIC (2)" at bounding box center [573, 246] width 1052 height 158
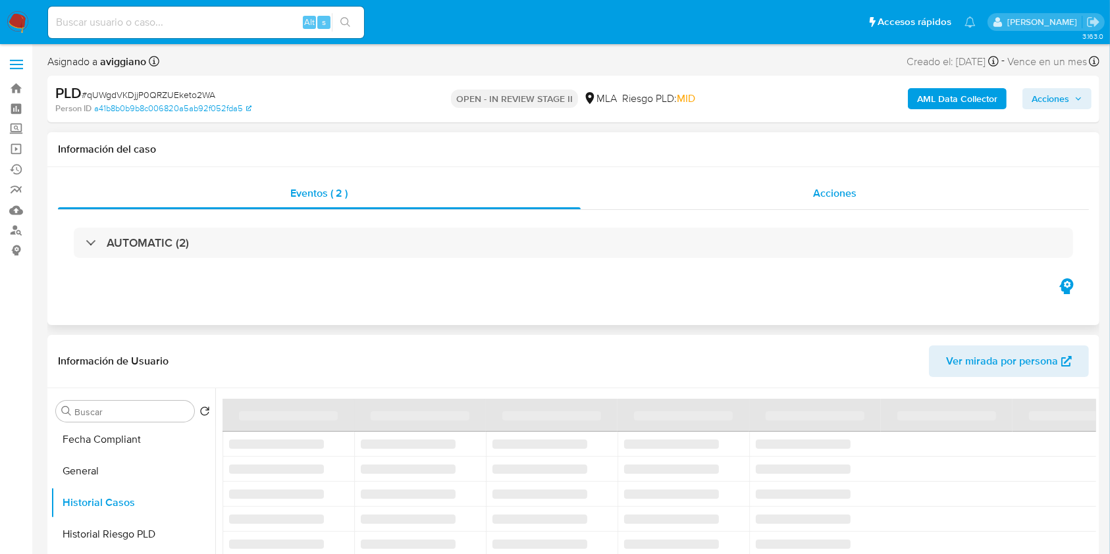
click at [754, 200] on div "Acciones" at bounding box center [835, 194] width 509 height 32
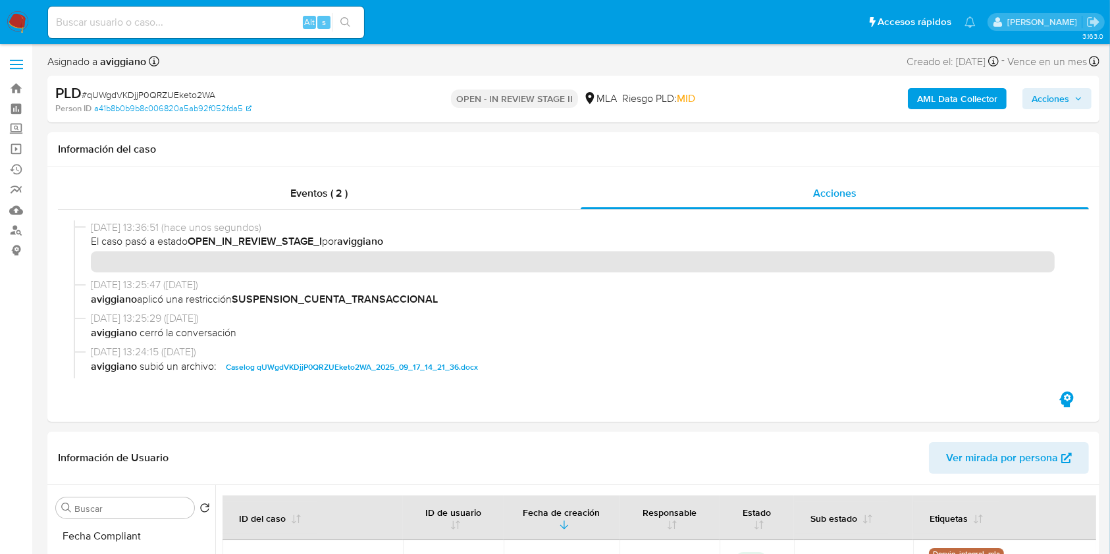
click at [1067, 100] on span "Acciones" at bounding box center [1051, 98] width 38 height 21
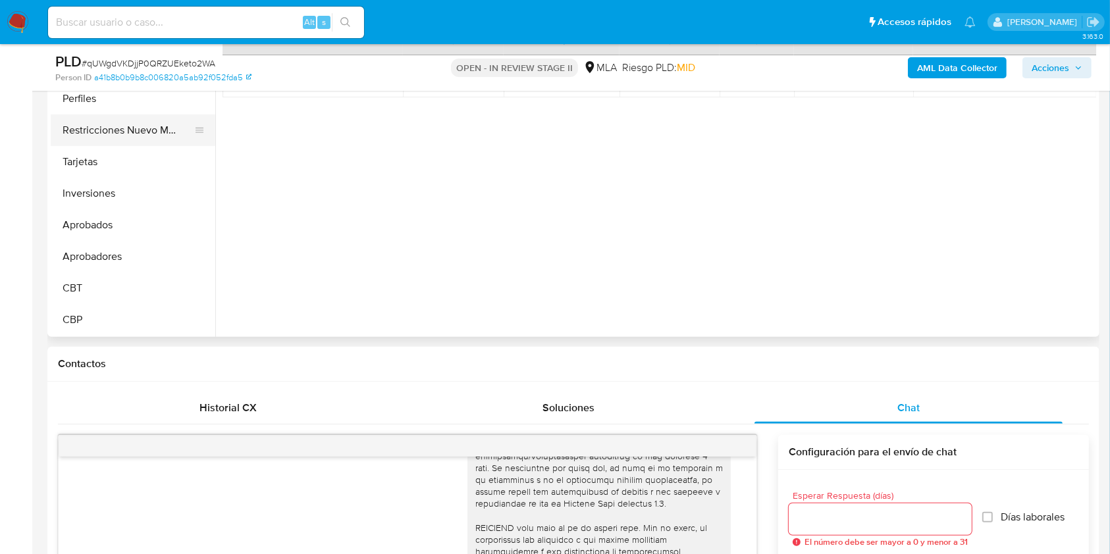
click at [170, 138] on button "Restricciones Nuevo Mundo" at bounding box center [128, 131] width 154 height 32
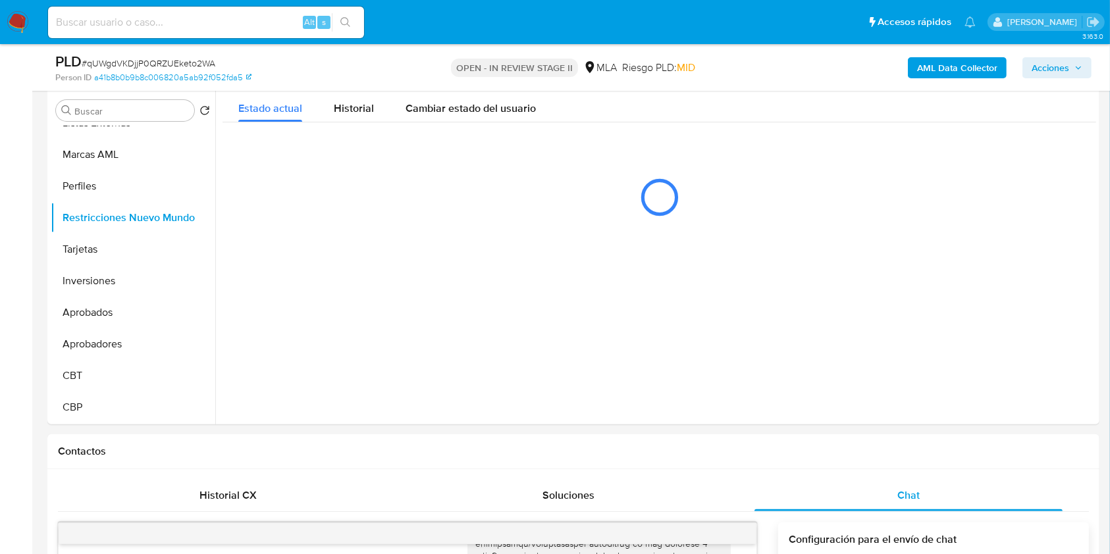
scroll to position [263, 0]
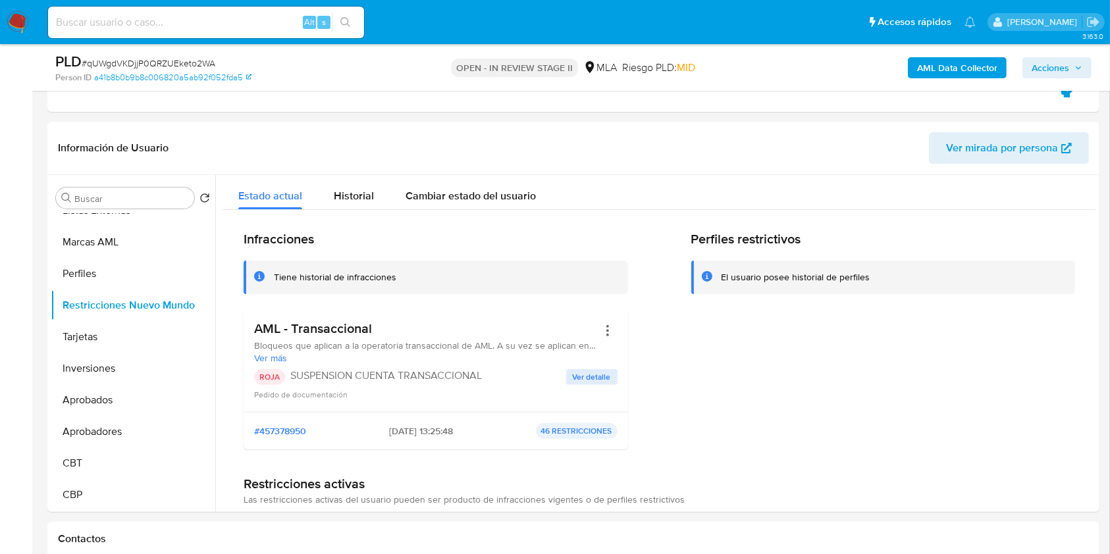
click at [1053, 71] on span "Acciones" at bounding box center [1051, 67] width 38 height 21
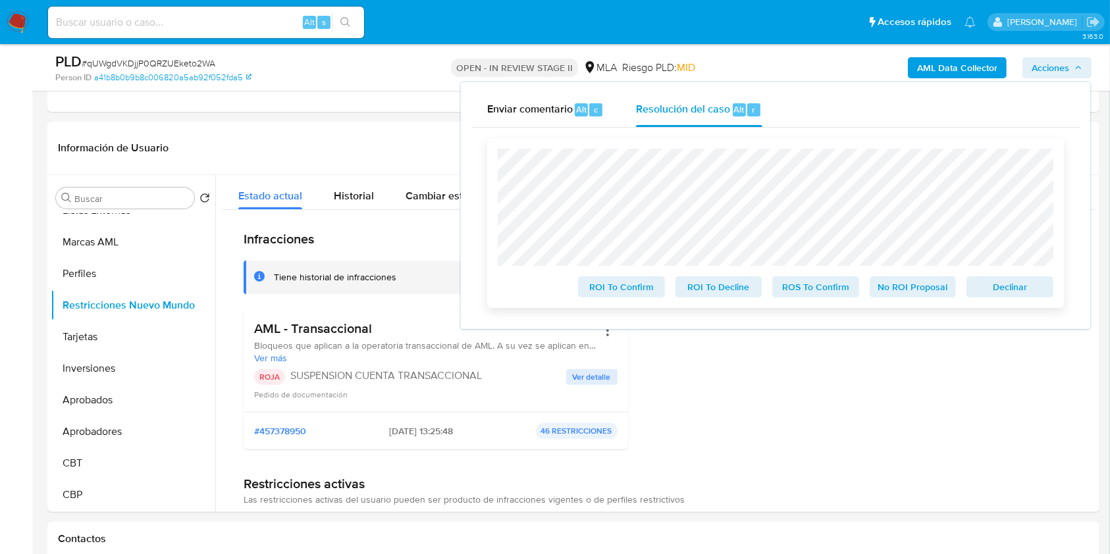
click at [1007, 288] on span "Declinar" at bounding box center [1010, 287] width 68 height 18
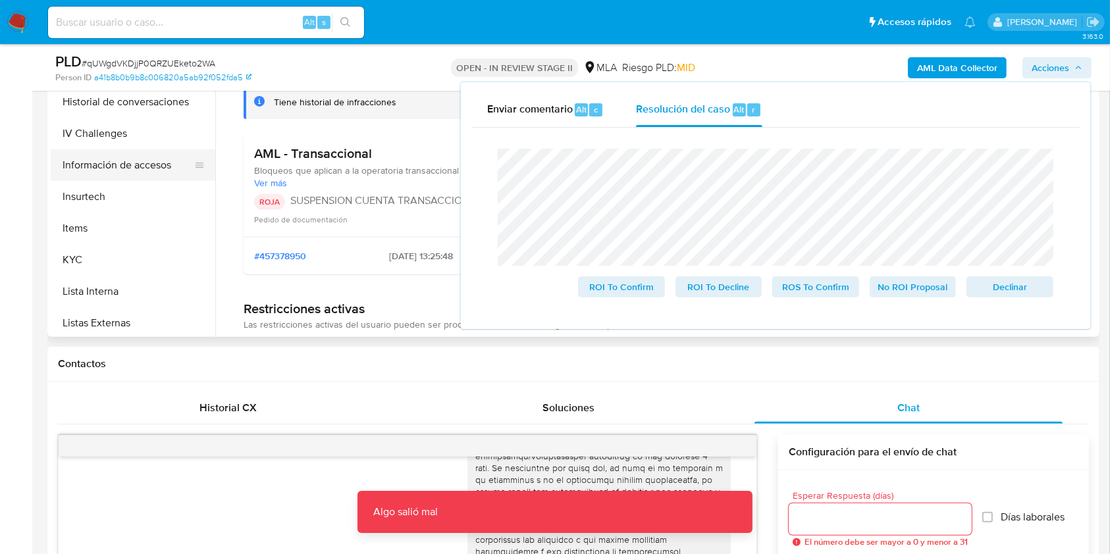
scroll to position [363, 0]
click at [144, 111] on button "Historial Casos" at bounding box center [128, 102] width 154 height 32
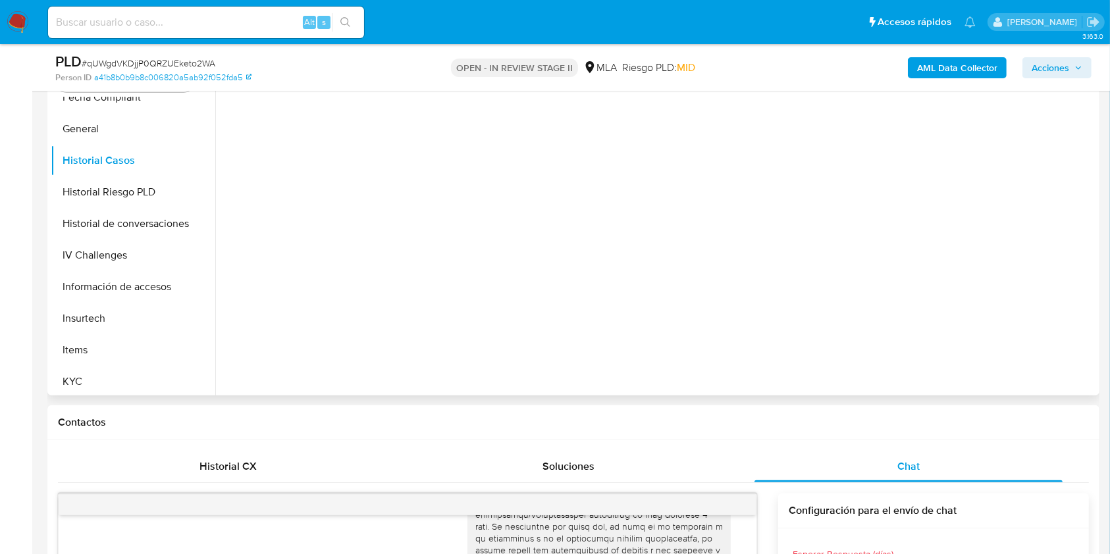
scroll to position [263, 0]
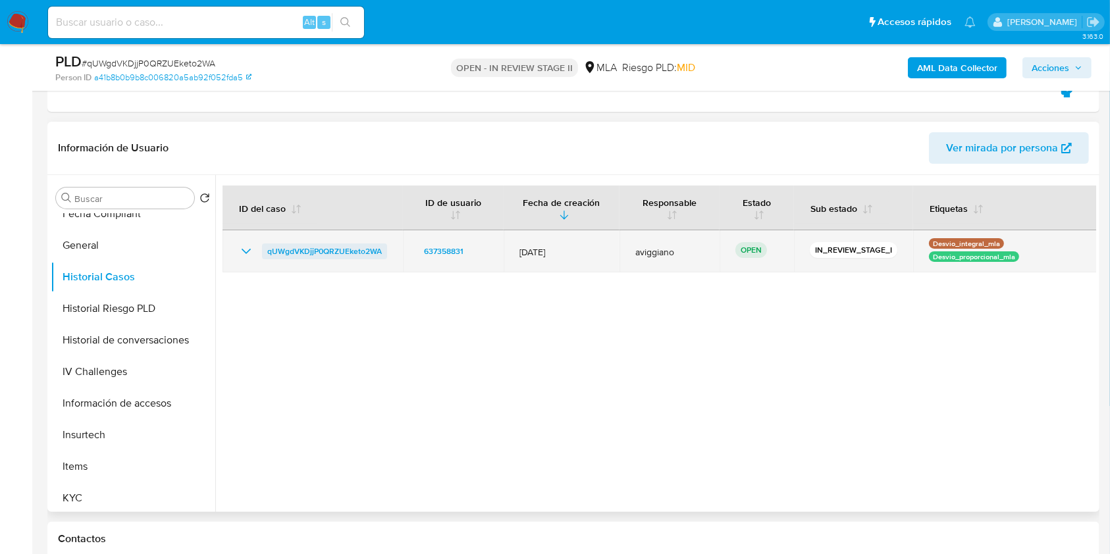
click at [367, 253] on span "qUWgdVKDjjP0QRZUEketo2WA" at bounding box center [324, 252] width 115 height 16
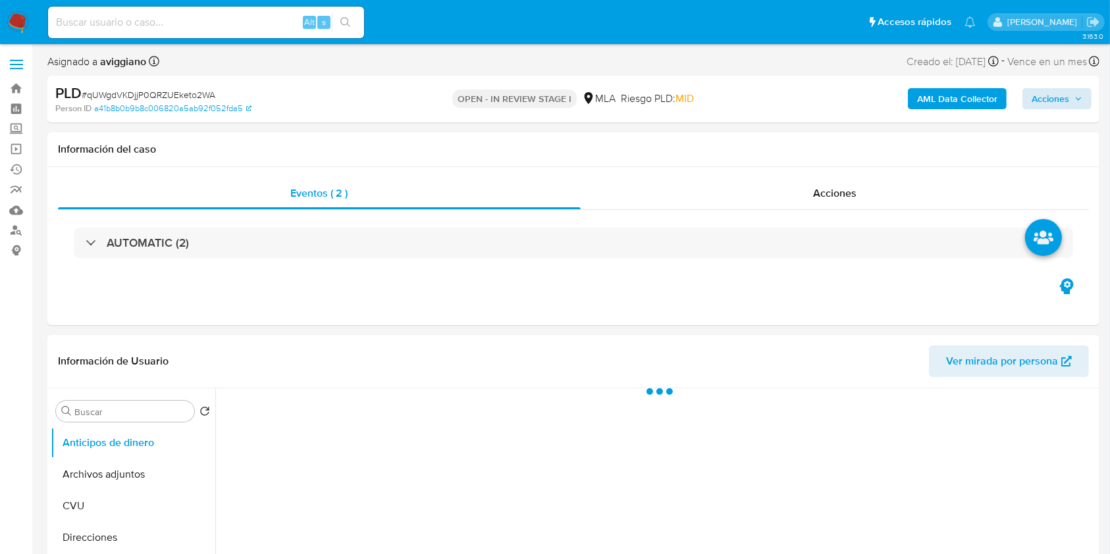
select select "10"
click at [1044, 105] on span "Acciones" at bounding box center [1051, 98] width 38 height 21
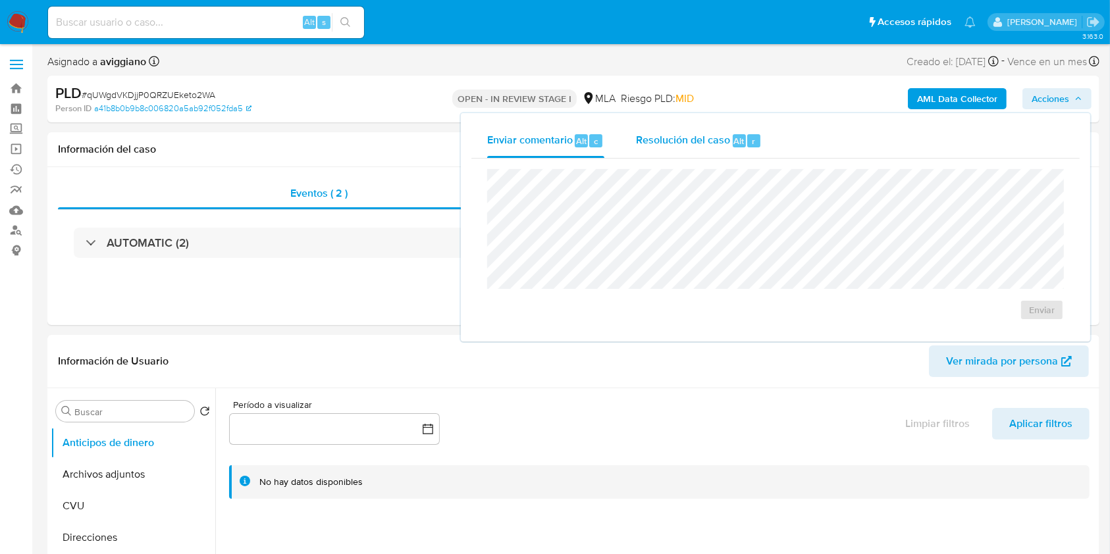
click at [675, 145] on span "Resolución del caso" at bounding box center [683, 140] width 94 height 15
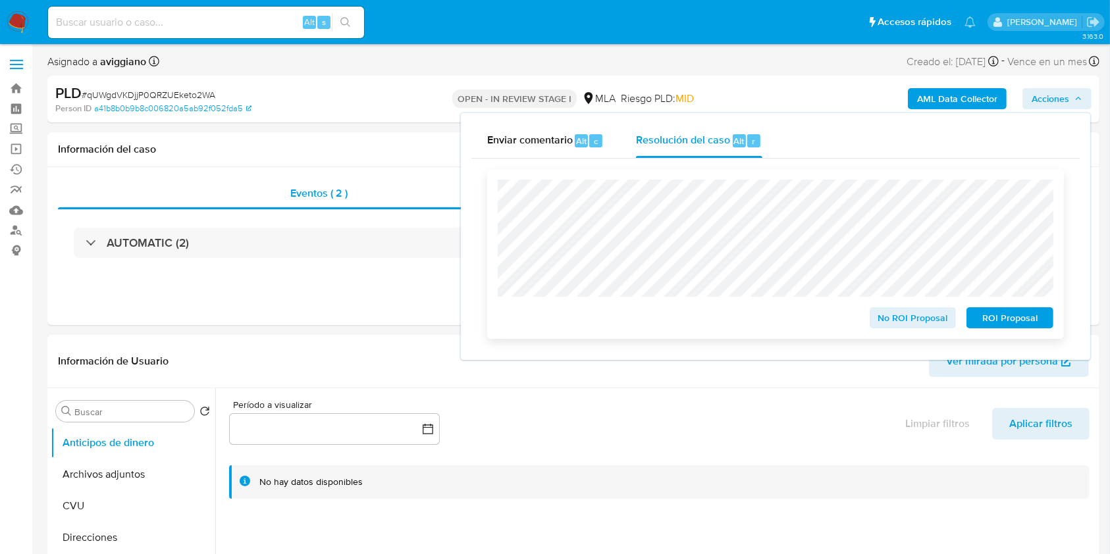
click at [1047, 320] on button "ROI Proposal" at bounding box center [1009, 317] width 87 height 21
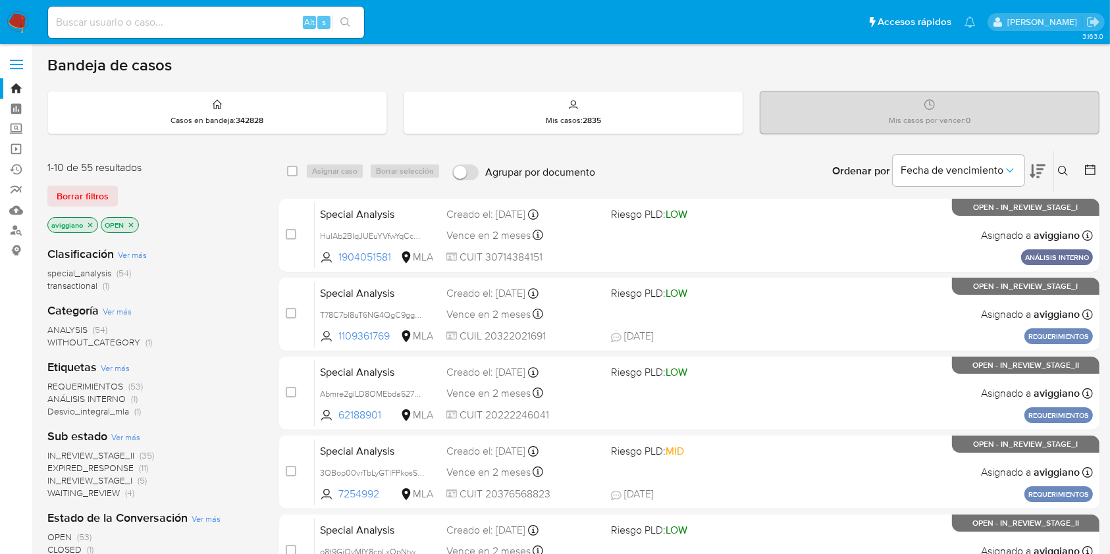
click at [164, 40] on nav "Pausado Ver notificaciones Alt s Accesos rápidos Presiona las siguientes teclas…" at bounding box center [555, 22] width 1110 height 44
click at [159, 29] on input at bounding box center [206, 22] width 316 height 17
paste input "MSSBv9qfRgqrRBSOhGSluAhk"
type input "MSSBv9qfRgqrRBSOhGSluAhk"
click at [347, 23] on icon "search-icon" at bounding box center [345, 22] width 10 height 10
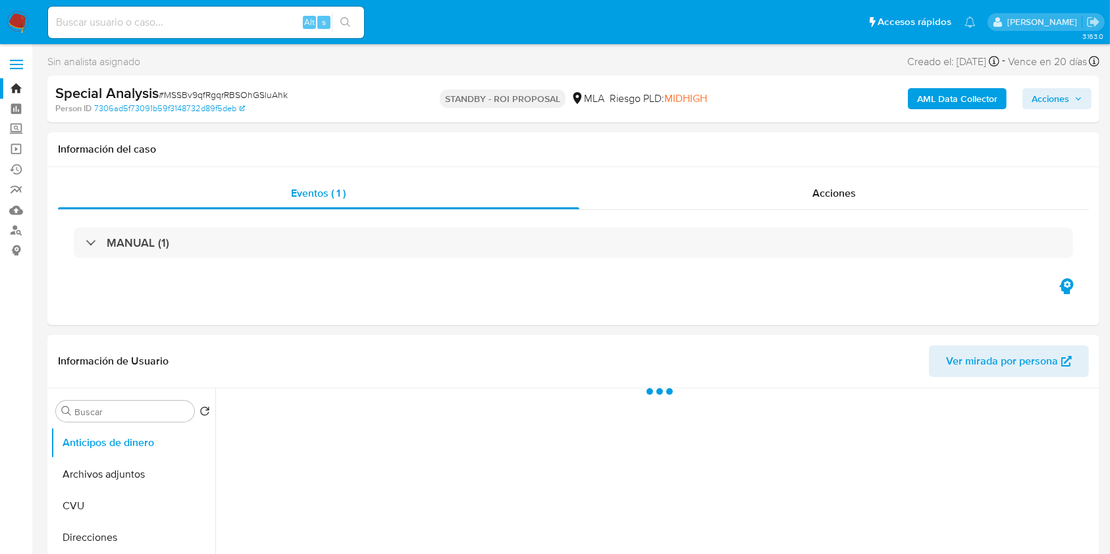
select select "10"
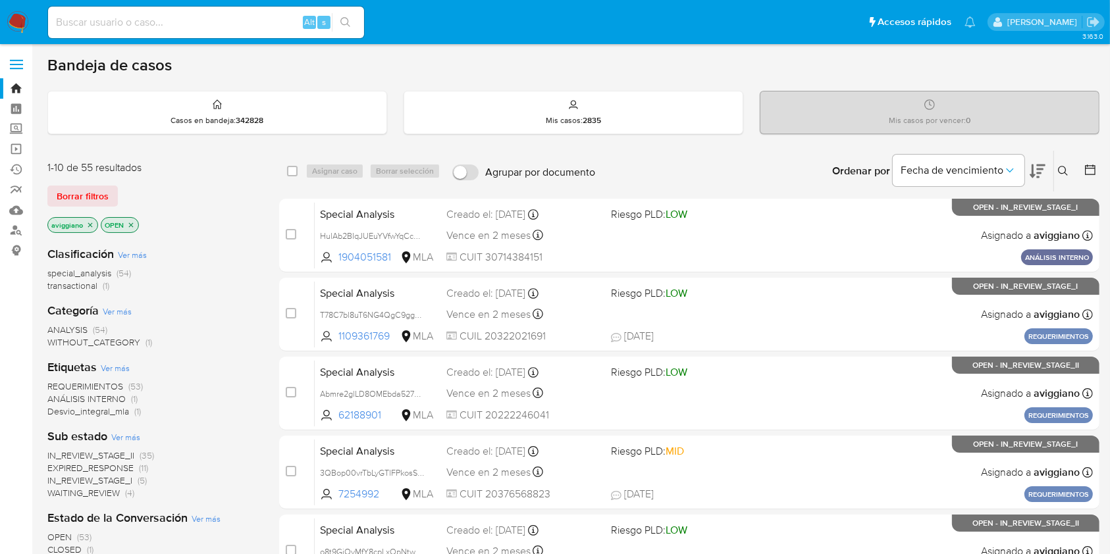
click at [143, 28] on input at bounding box center [206, 22] width 316 height 17
paste input "iGIpIcnDb2kZElxa9wWiJj9l"
type input "iGIpIcnDb2kZElxa9wWiJj9l"
click at [347, 18] on icon "search-icon" at bounding box center [345, 22] width 11 height 11
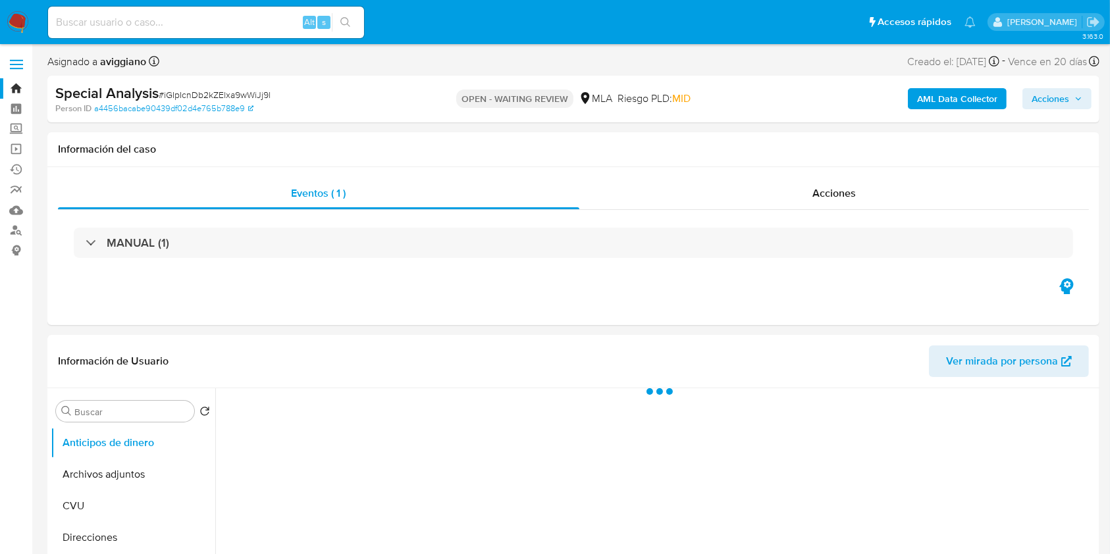
select select "10"
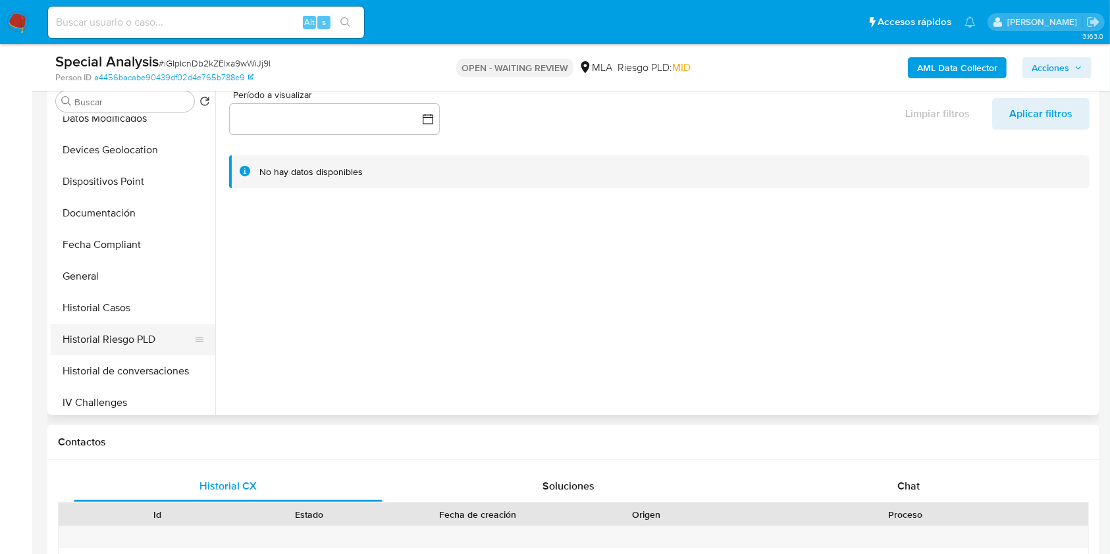
scroll to position [263, 0]
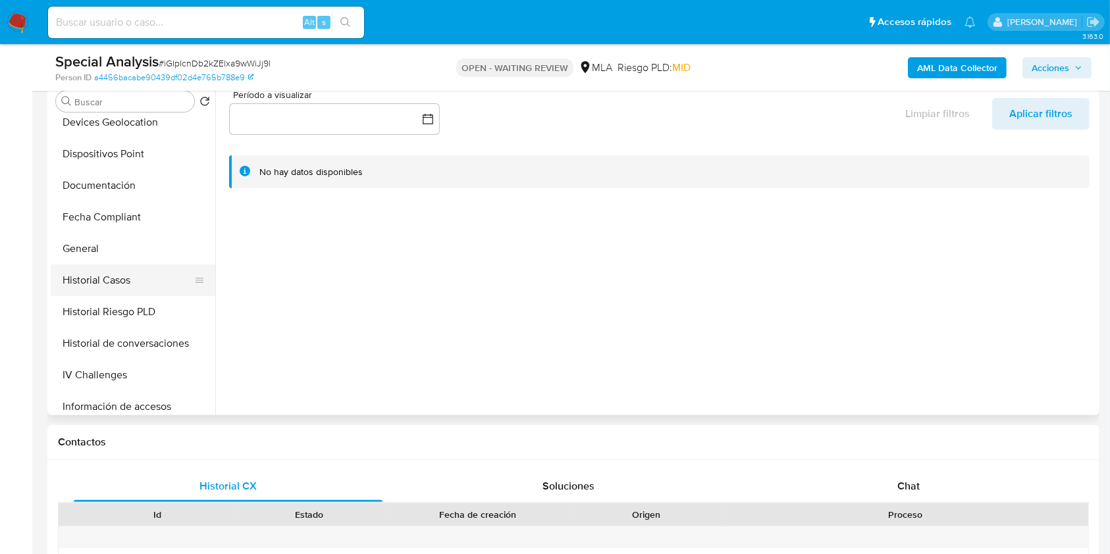
click at [138, 282] on button "Historial Casos" at bounding box center [128, 281] width 154 height 32
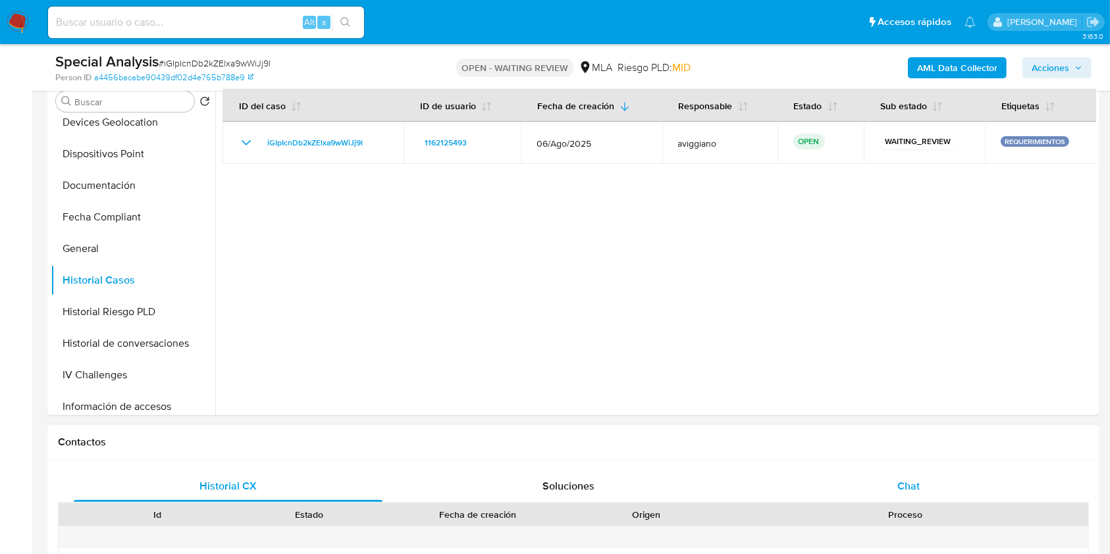
click at [907, 486] on span "Chat" at bounding box center [908, 486] width 22 height 15
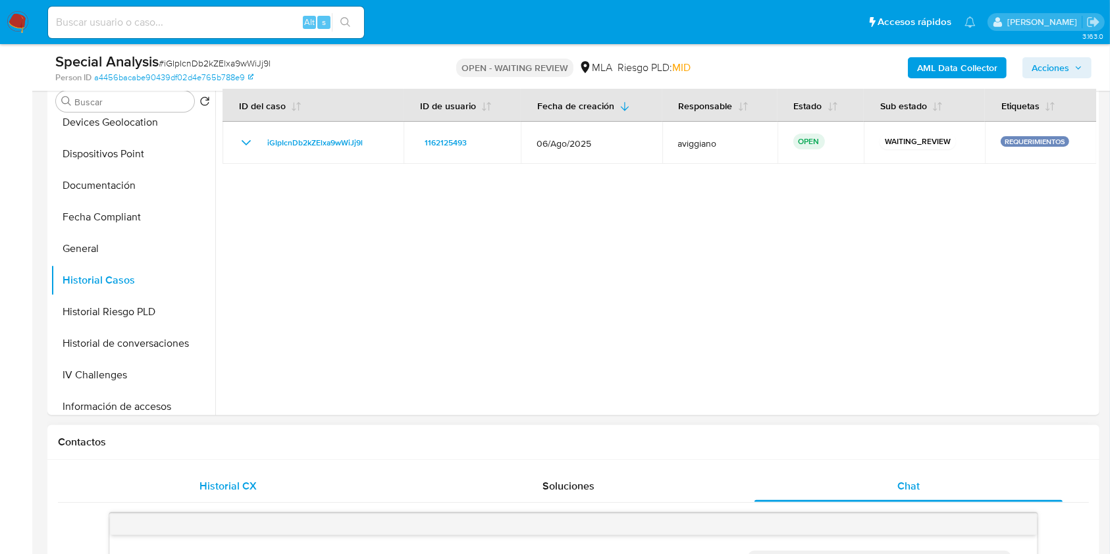
click at [211, 473] on div "Historial CX" at bounding box center [228, 487] width 309 height 32
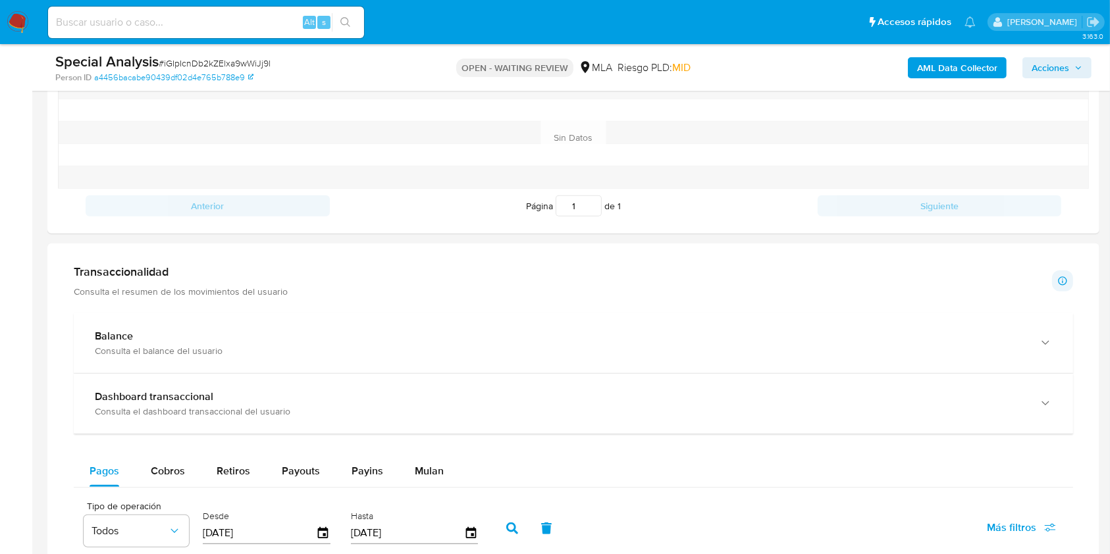
scroll to position [790, 0]
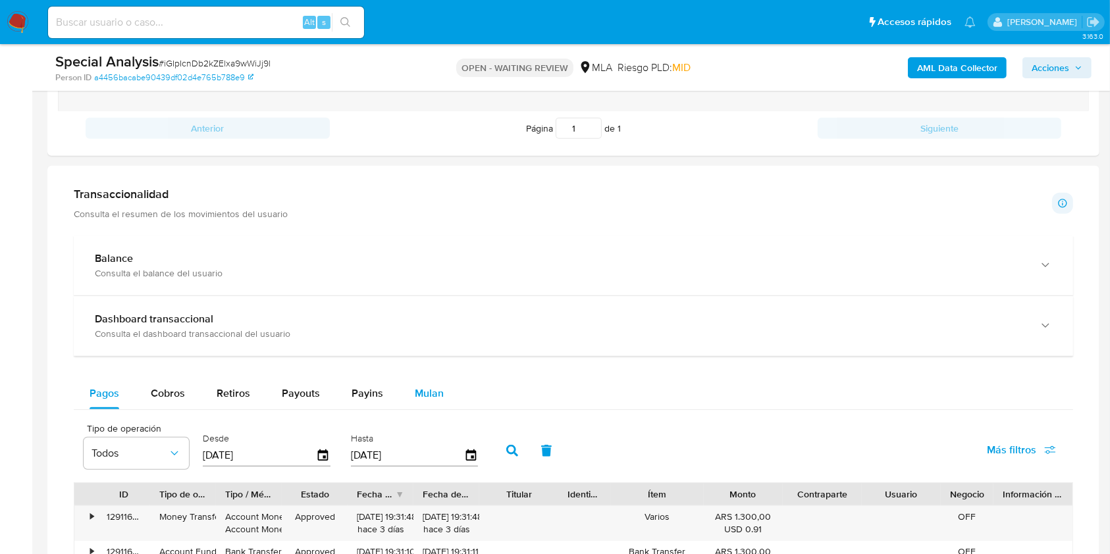
click at [409, 403] on button "Mulan" at bounding box center [429, 394] width 61 height 32
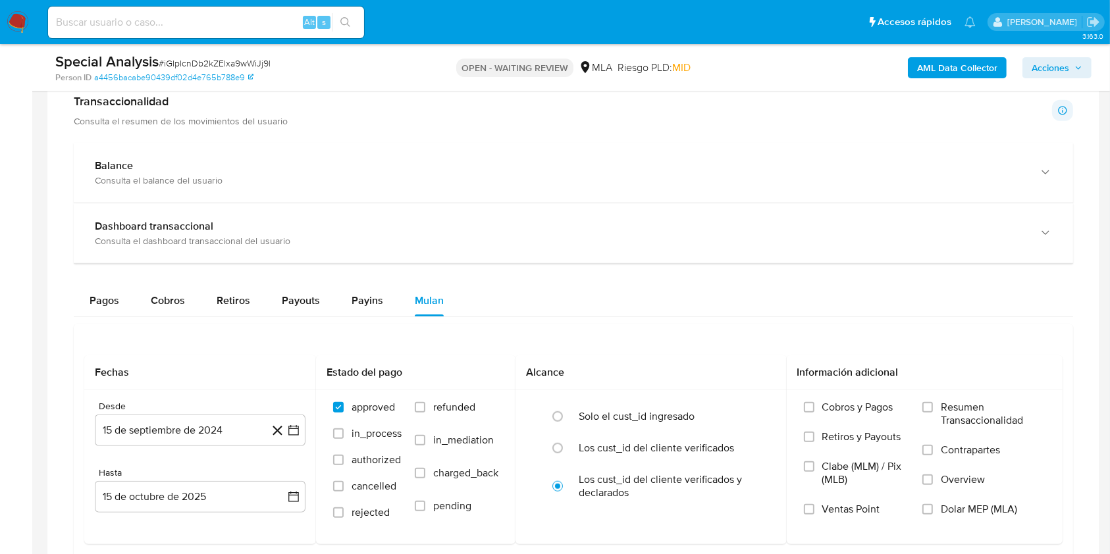
scroll to position [1053, 0]
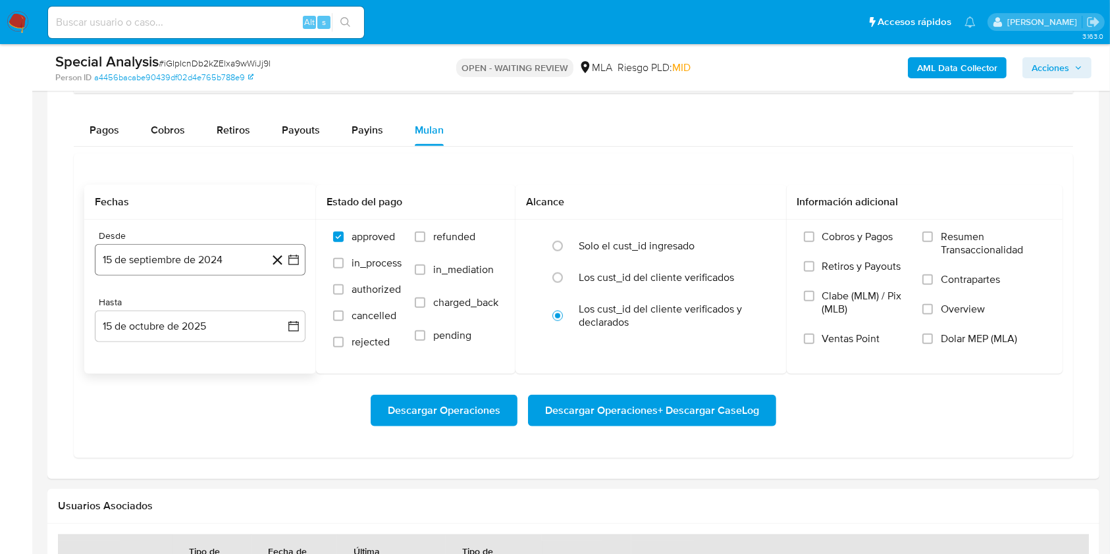
click at [180, 258] on button "15 de septiembre de 2024" at bounding box center [200, 260] width 211 height 32
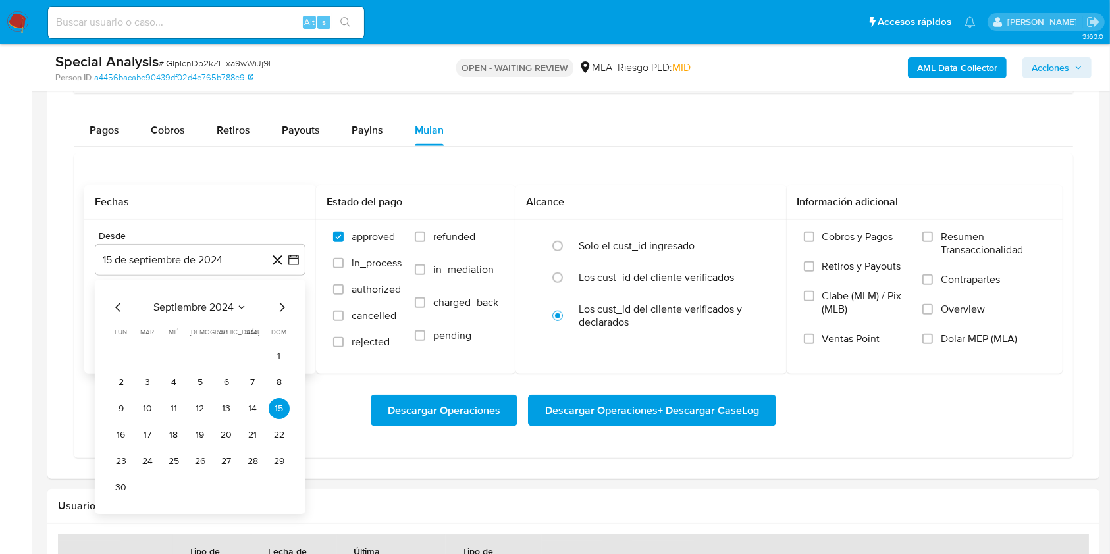
click at [276, 304] on icon "Mes siguiente" at bounding box center [282, 308] width 16 height 16
click at [149, 357] on button "1" at bounding box center [147, 356] width 21 height 21
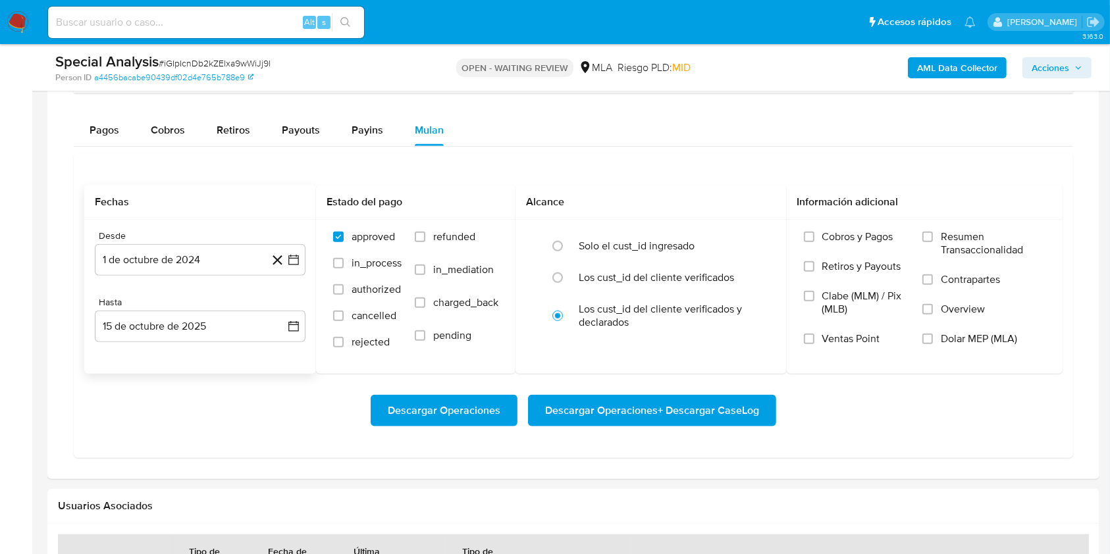
click at [163, 345] on div "Desde [DATE] [DATE] Hasta [DATE] [DATE]" at bounding box center [200, 297] width 232 height 154
drag, startPoint x: 169, startPoint y: 329, endPoint x: 147, endPoint y: 330, distance: 21.8
click at [167, 328] on button "15 de octubre de 2025" at bounding box center [200, 327] width 211 height 32
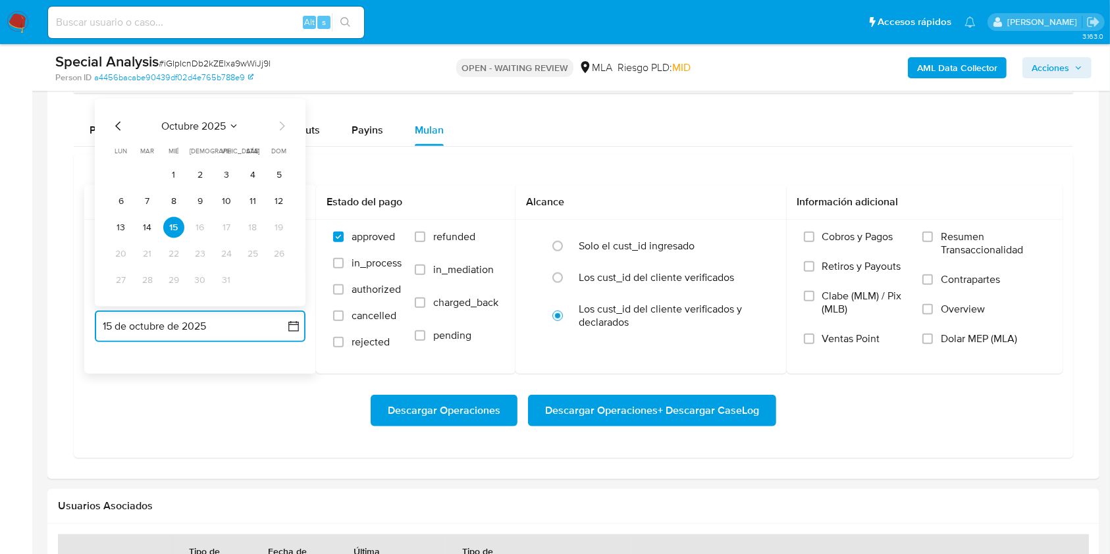
click at [118, 128] on icon "Mes anterior" at bounding box center [119, 126] width 16 height 16
click at [151, 276] on button "30" at bounding box center [147, 280] width 21 height 21
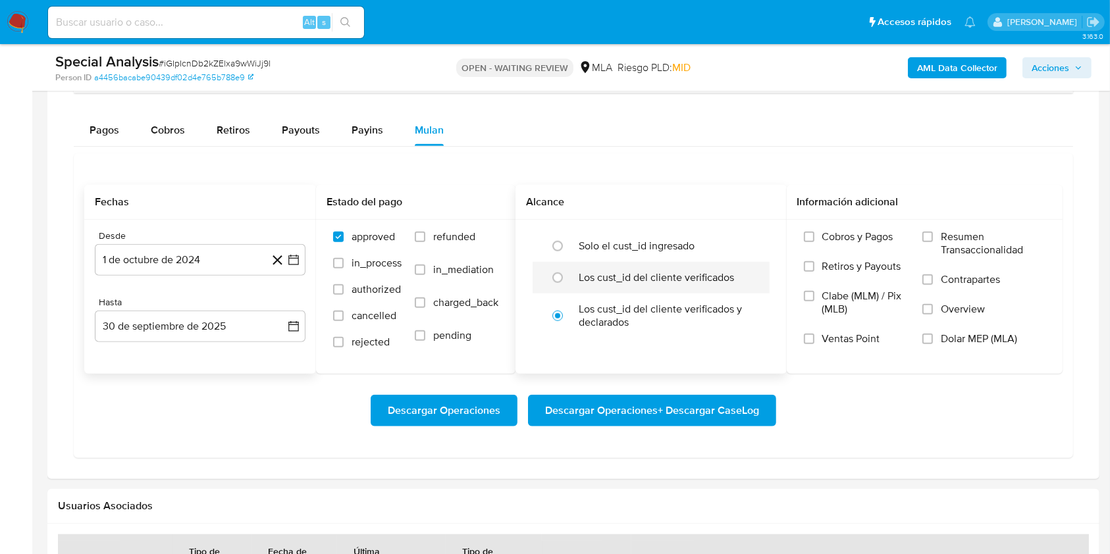
click at [600, 276] on label "Los cust_id del cliente verificados" at bounding box center [656, 277] width 155 height 13
click at [568, 276] on input "radio" at bounding box center [557, 277] width 21 height 21
radio input "true"
click at [980, 332] on span "Dolar MEP (MLA)" at bounding box center [979, 338] width 76 height 13
click at [933, 334] on input "Dolar MEP (MLA)" at bounding box center [927, 339] width 11 height 11
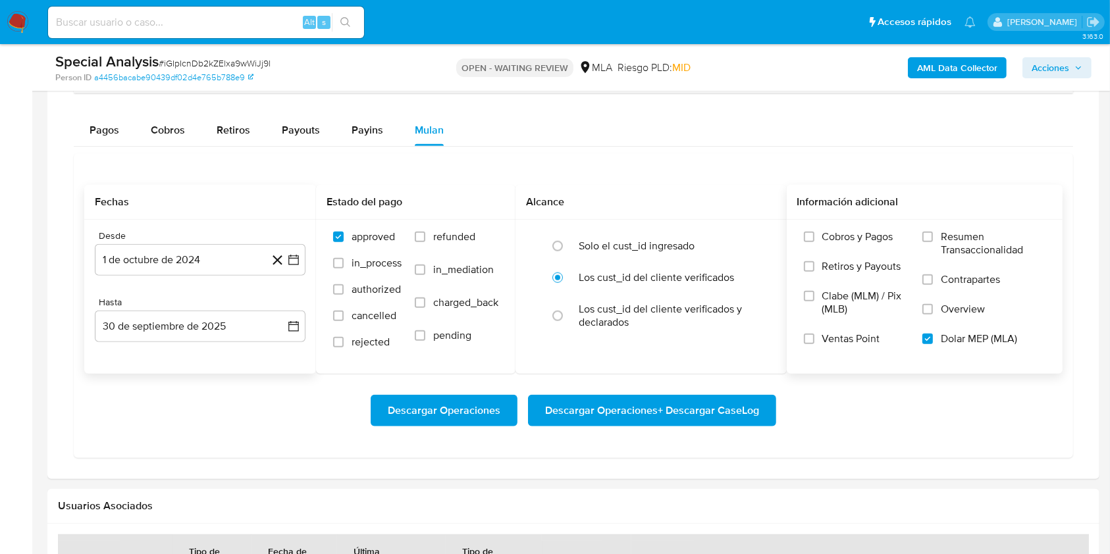
click at [623, 426] on div "Descargar Operaciones Descargar Operaciones + Descargar CaseLog" at bounding box center [573, 411] width 978 height 74
click at [623, 417] on span "Descargar Operaciones + Descargar CaseLog" at bounding box center [652, 410] width 214 height 29
